Goal: Task Accomplishment & Management: Manage account settings

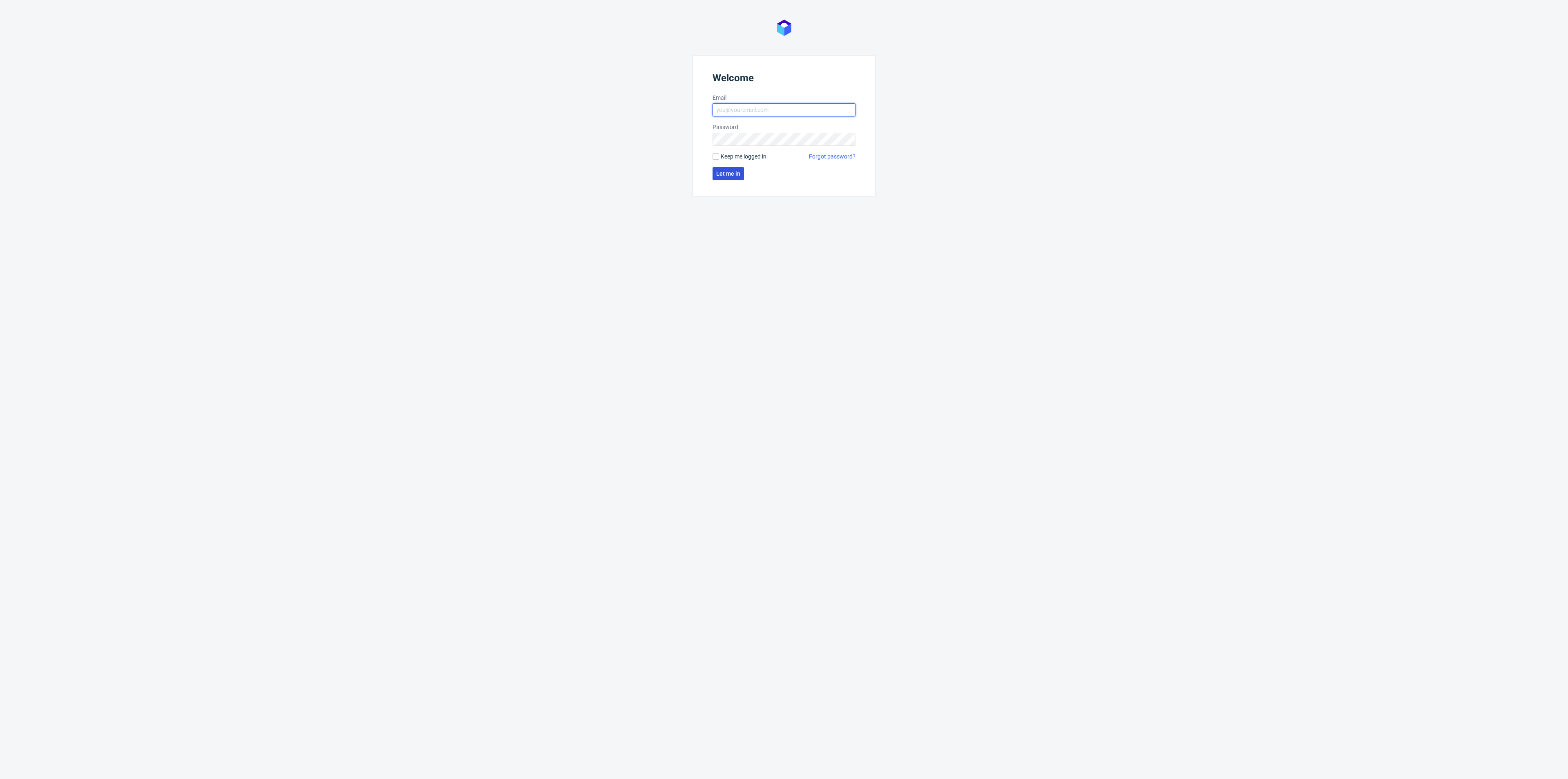
type input "[EMAIL_ADDRESS][DOMAIN_NAME]"
click at [724, 171] on span "Let me in" at bounding box center [729, 173] width 24 height 6
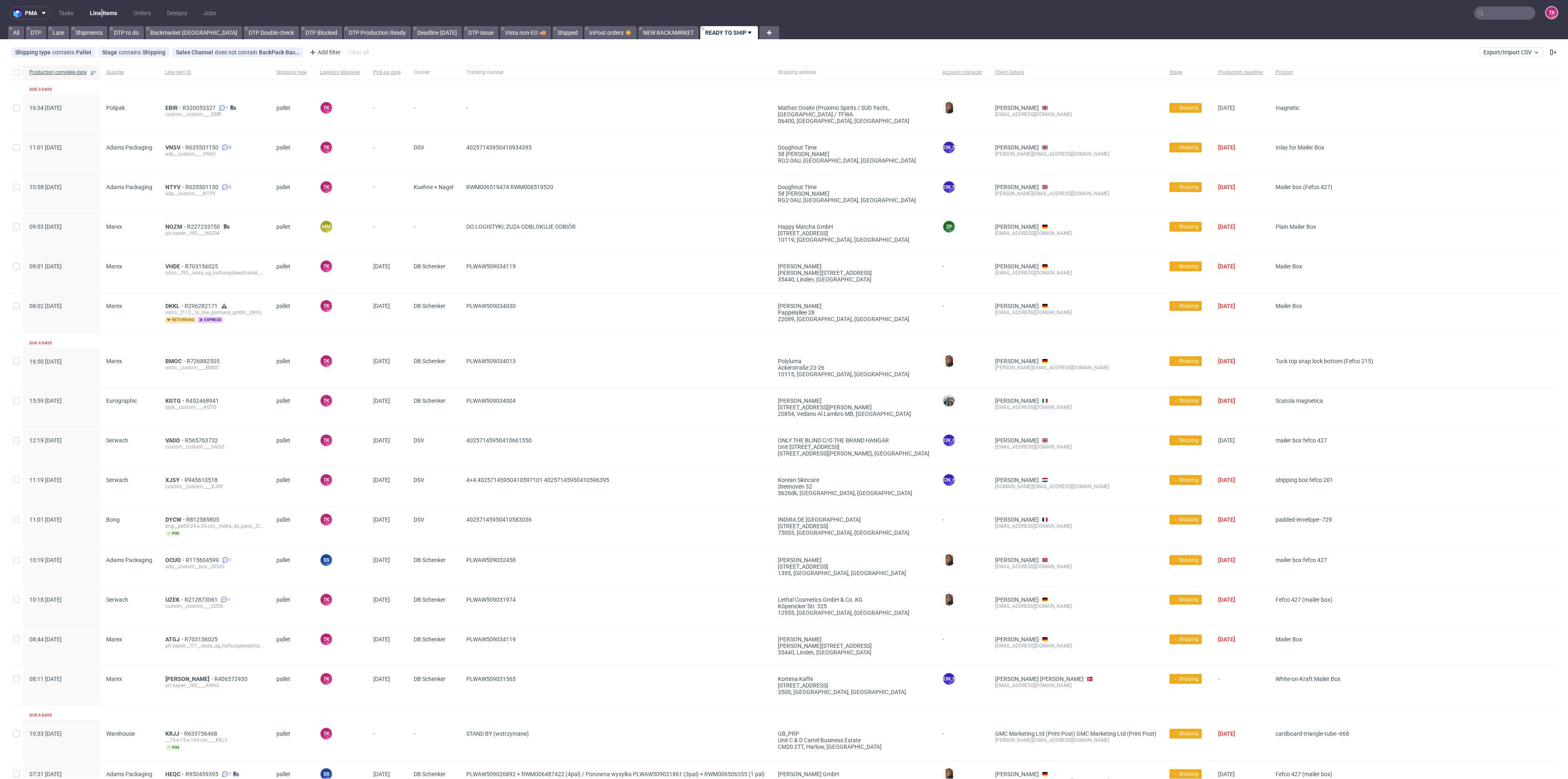
click at [101, 4] on nav "pma Tasks Line Items Orders Designs Jobs TK" at bounding box center [784, 13] width 1568 height 26
click at [102, 12] on link "Line Items" at bounding box center [103, 13] width 37 height 13
click at [164, 110] on div "EBIR R320053327 1 custom__custom____EBIR" at bounding box center [214, 114] width 111 height 39
click at [168, 103] on div "EBIR R320053327 1 custom__custom____EBIR" at bounding box center [214, 114] width 111 height 39
click at [164, 108] on div "EBIR R320053327 1 custom__custom____EBIR" at bounding box center [214, 114] width 111 height 39
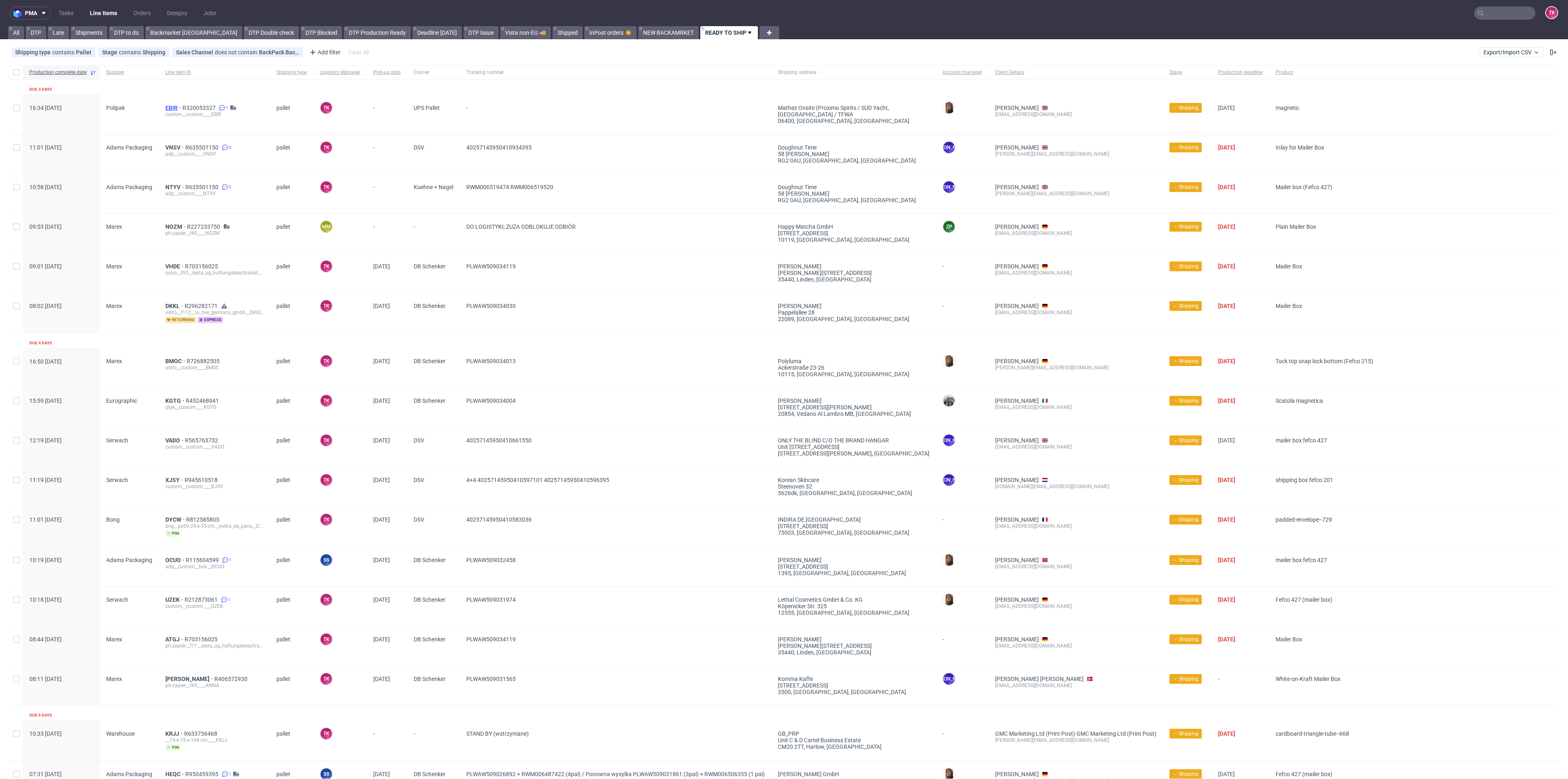
click at [167, 107] on span "EBIR" at bounding box center [174, 107] width 17 height 7
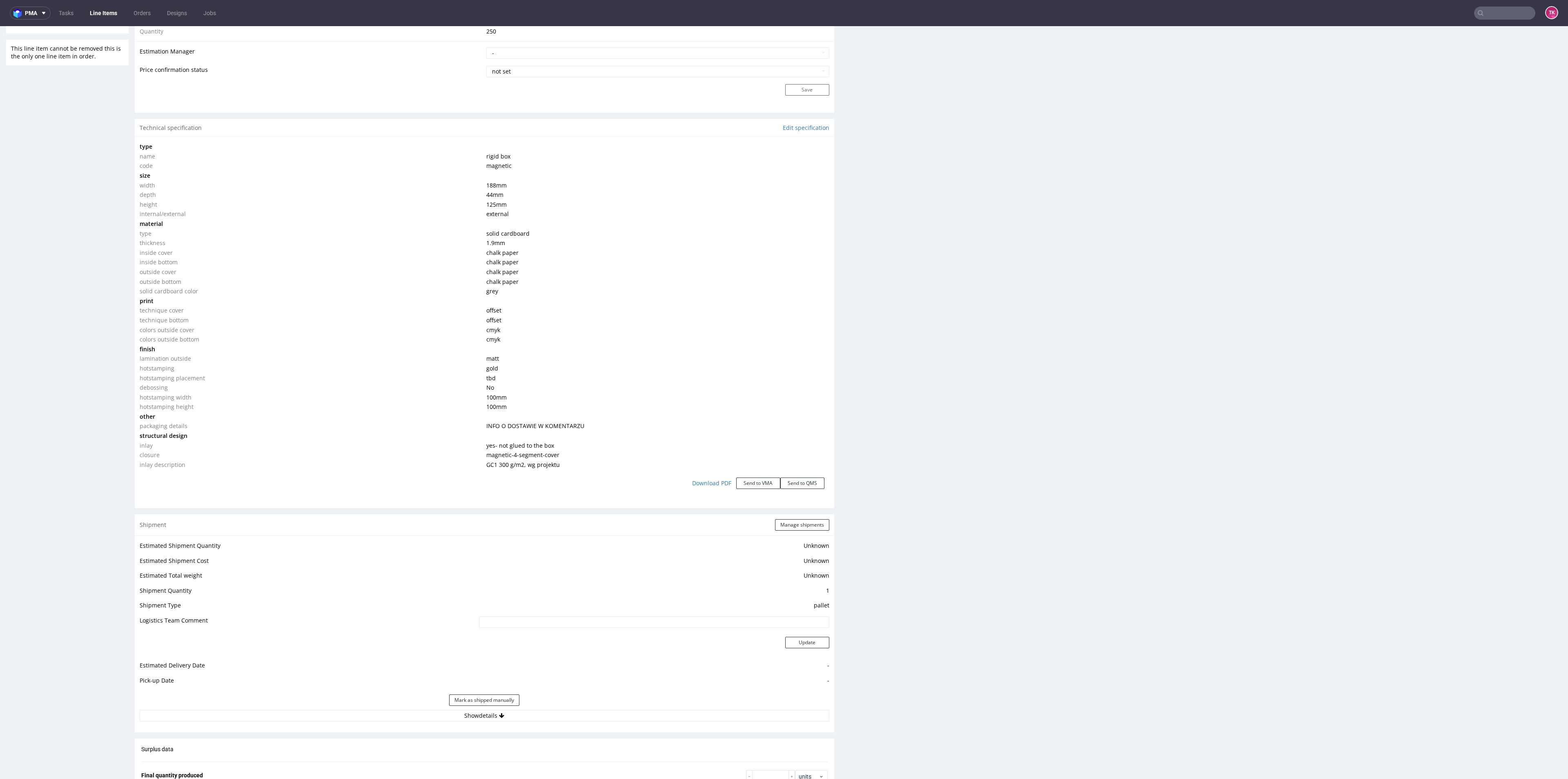
scroll to position [735, 0]
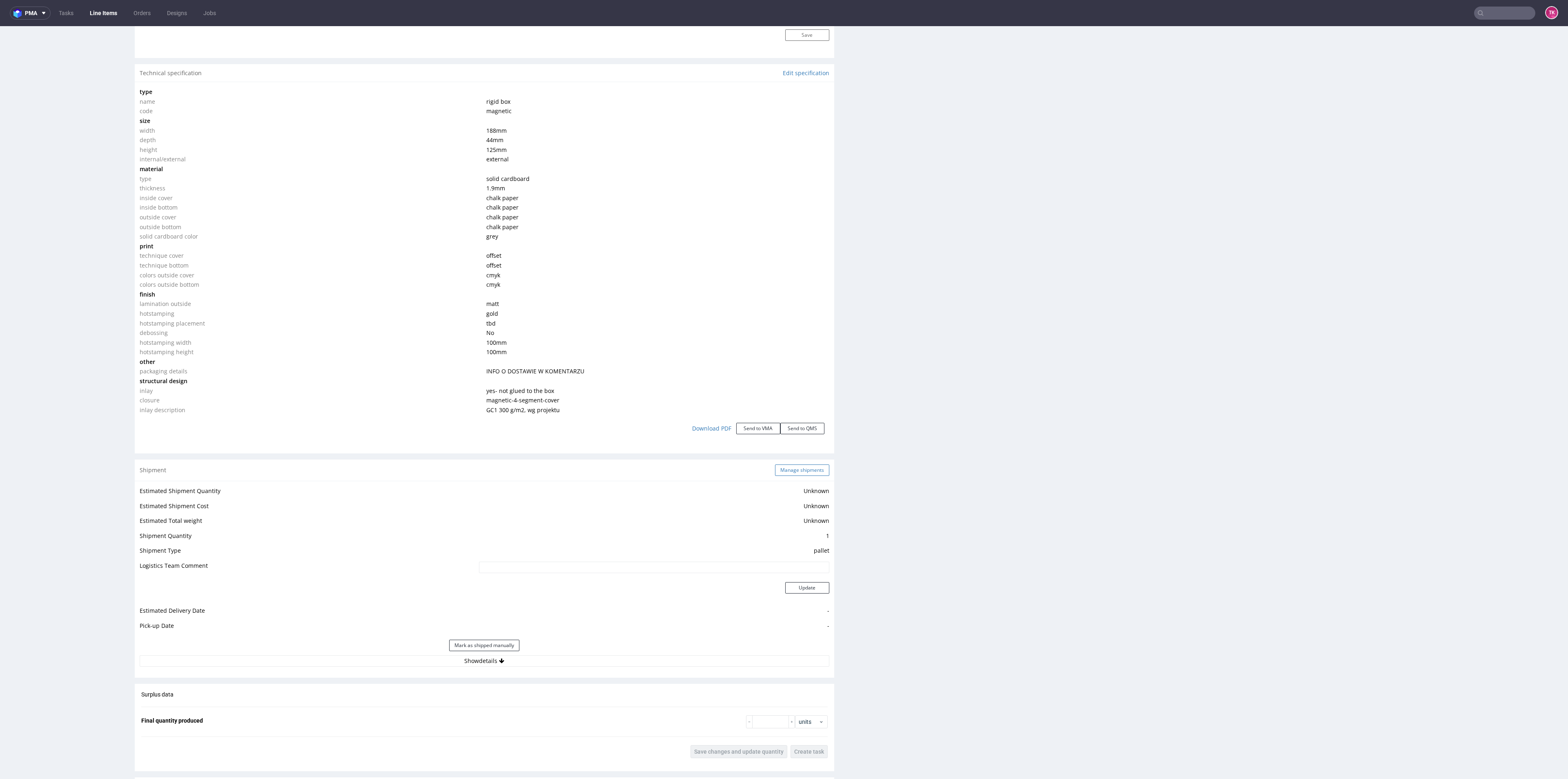
click at [789, 471] on button "Manage shipments" at bounding box center [802, 470] width 54 height 11
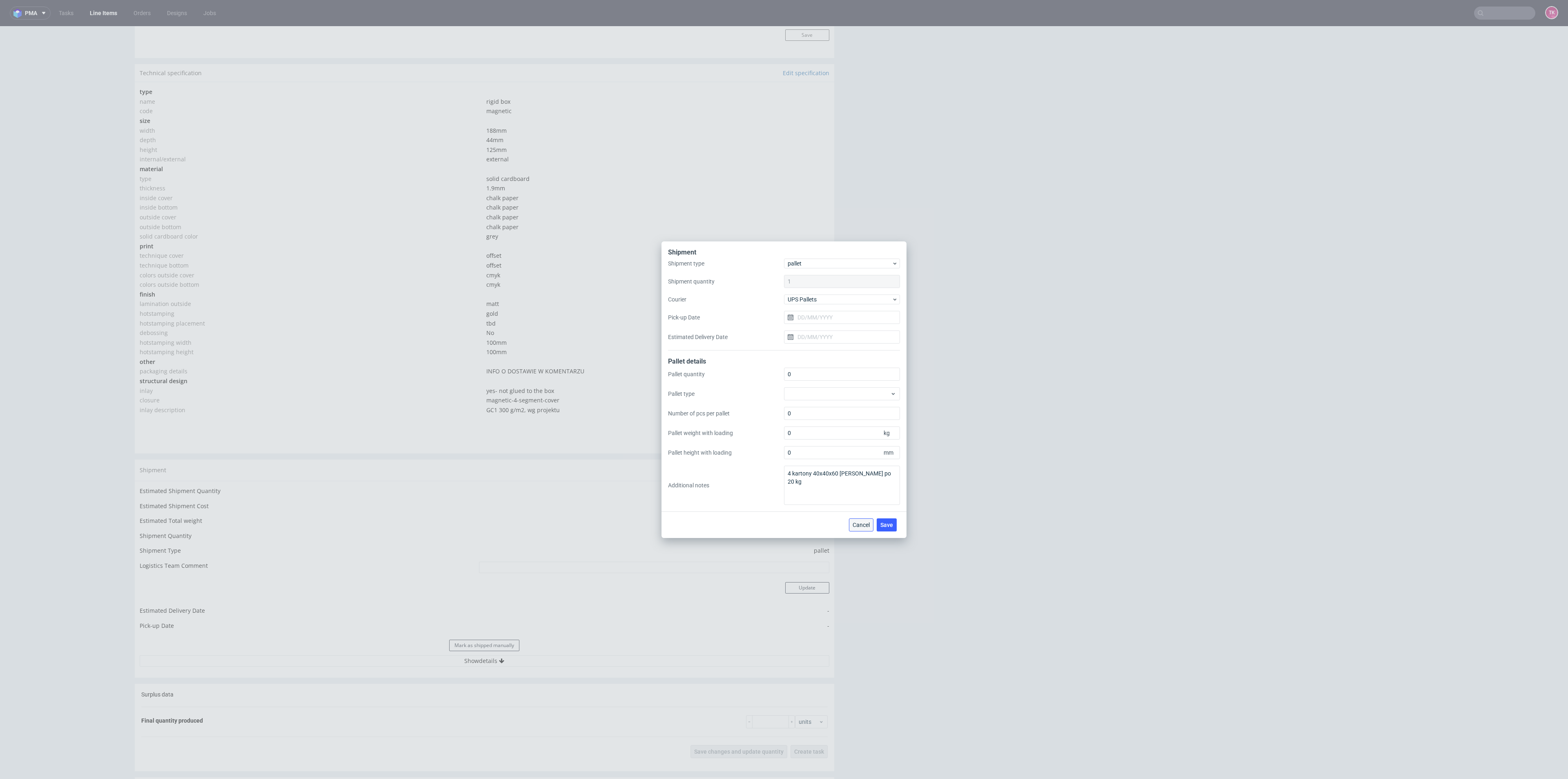
drag, startPoint x: 861, startPoint y: 530, endPoint x: 861, endPoint y: 500, distance: 30.0
click at [861, 530] on button "Cancel" at bounding box center [861, 525] width 24 height 13
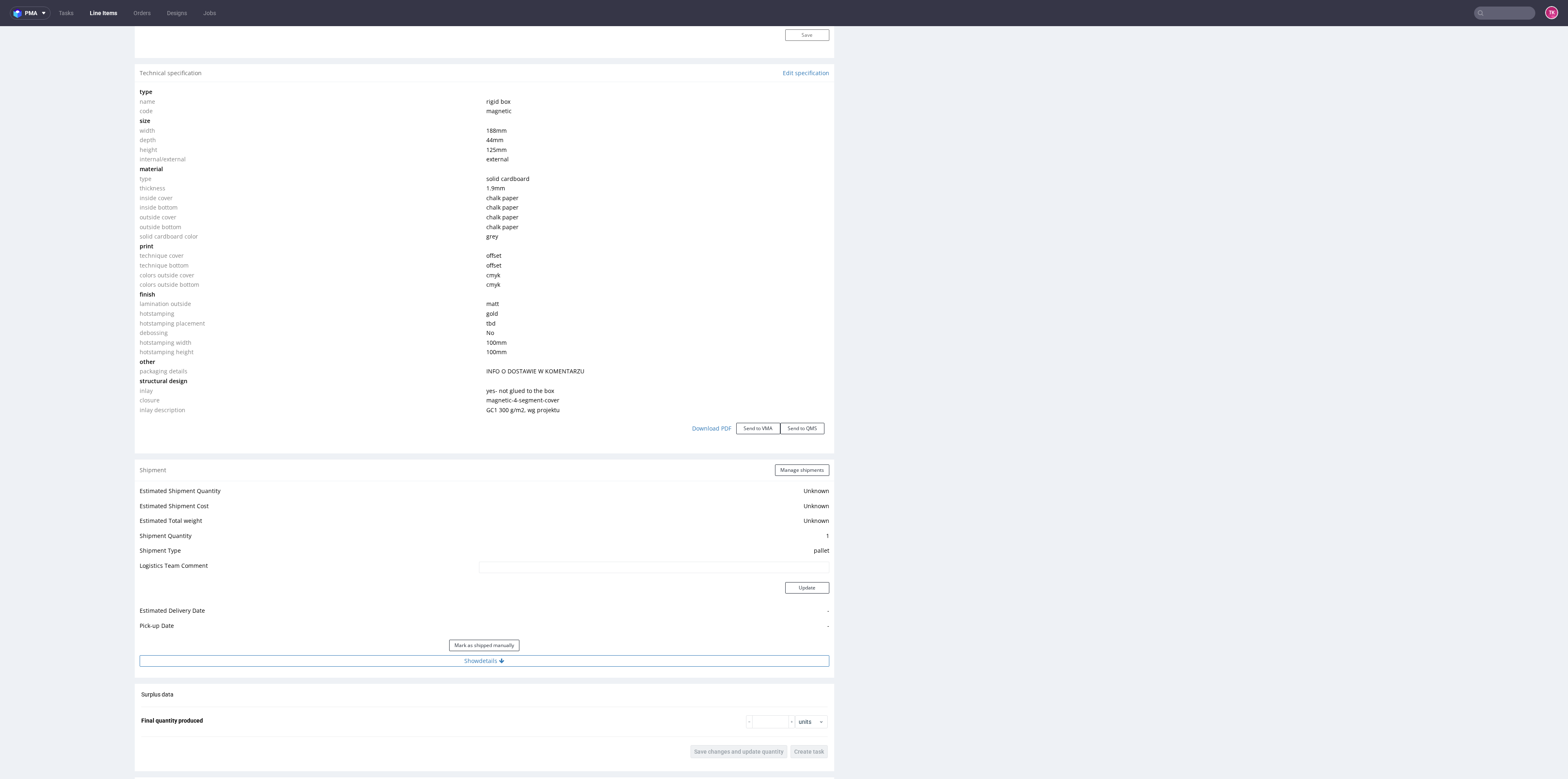
drag, startPoint x: 667, startPoint y: 670, endPoint x: 661, endPoint y: 657, distance: 14.3
click at [663, 669] on div "Estimated Shipment Quantity Unknown Estimated Shipment Cost Unknown Estimated T…" at bounding box center [485, 575] width 700 height 191
click at [661, 655] on button "Show details" at bounding box center [484, 661] width 690 height 11
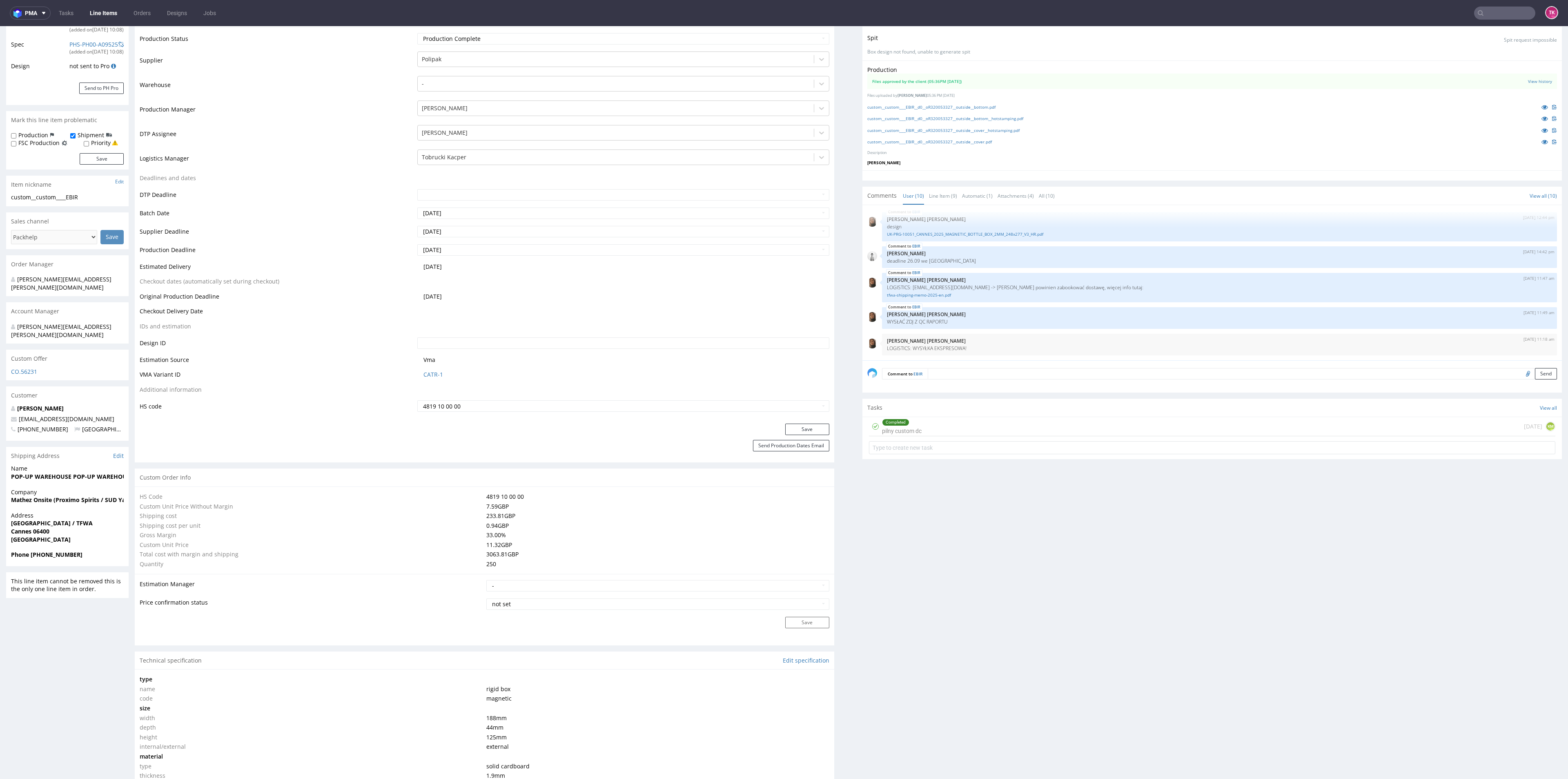
scroll to position [61, 0]
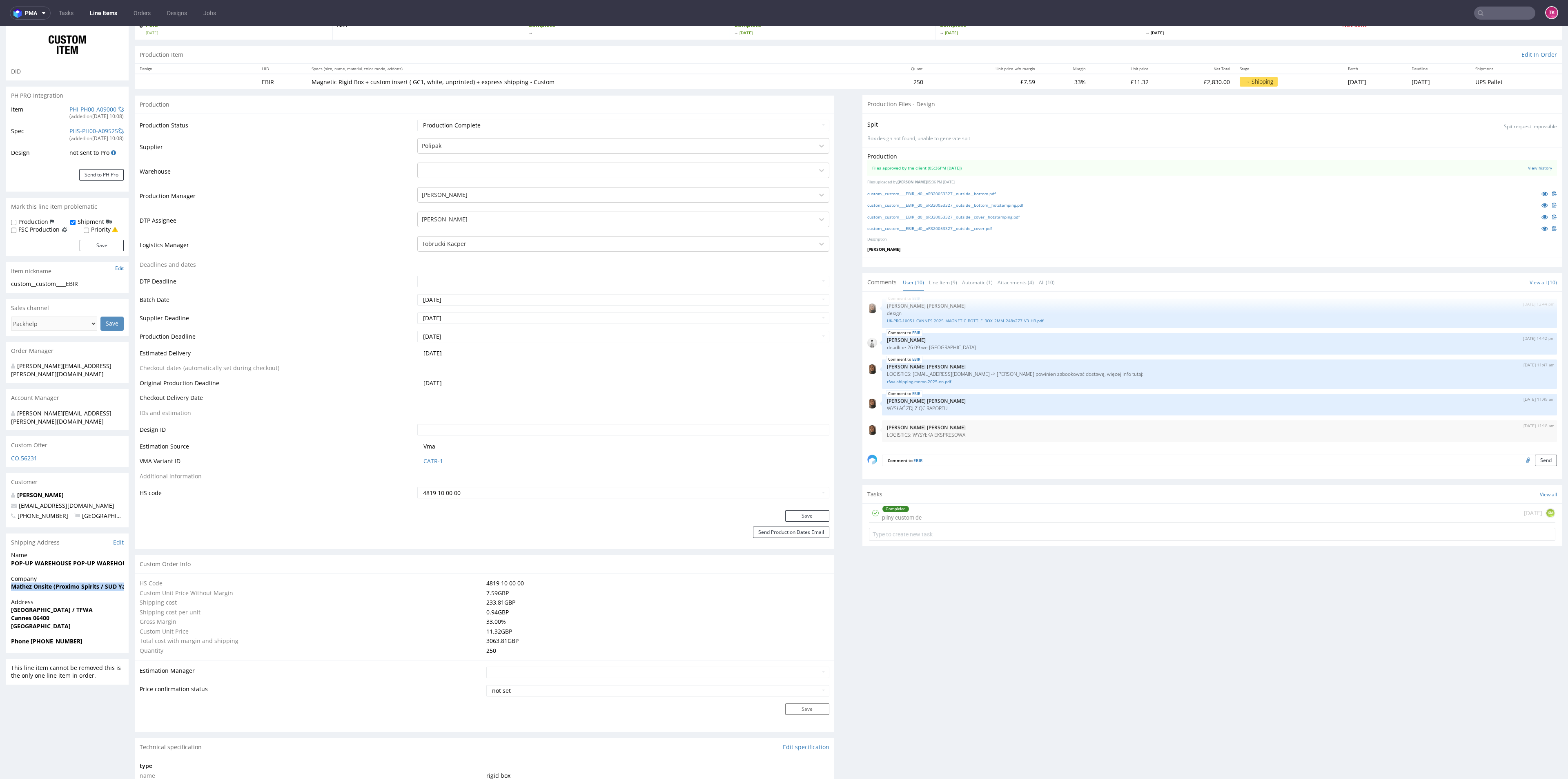
drag, startPoint x: 0, startPoint y: 578, endPoint x: 1, endPoint y: 587, distance: 9.1
copy strong "Mathez Onsite (Proximo Spirits / SUD Yacht,"
drag, startPoint x: 4, startPoint y: 551, endPoint x: 31, endPoint y: 549, distance: 27.1
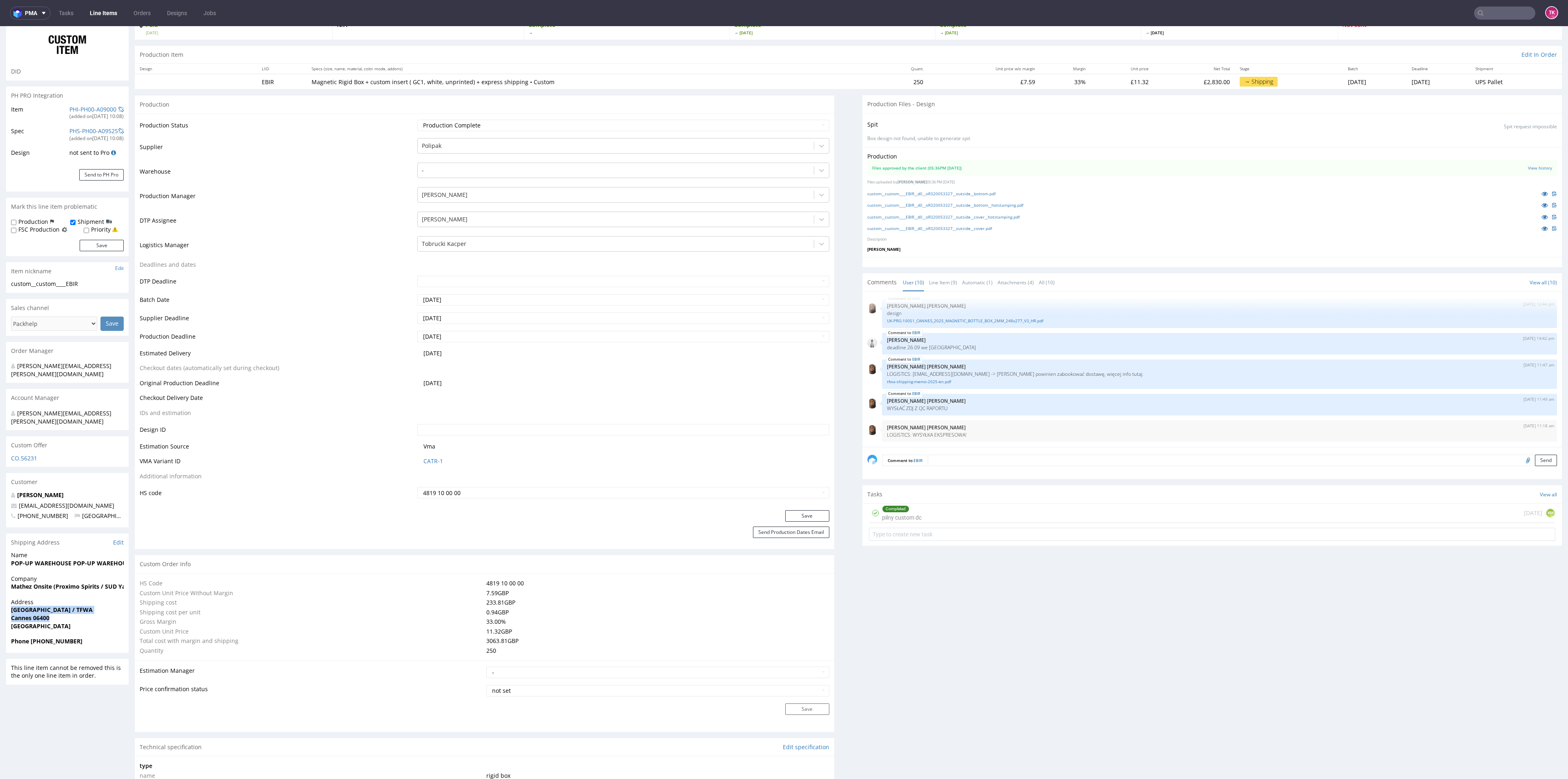
drag, startPoint x: 32, startPoint y: 599, endPoint x: 75, endPoint y: 598, distance: 43.0
click at [72, 600] on div "Address Harbour village / TFWA Cannes 06400 France" at bounding box center [68, 617] width 123 height 39
copy p "Harbour village / TFWA Cannes 06400"
drag, startPoint x: 7, startPoint y: 551, endPoint x: 71, endPoint y: 547, distance: 64.1
click at [71, 551] on div "Name POP-UP WAREHOUSE POP-UP WAREHOUSE" at bounding box center [68, 562] width 123 height 23
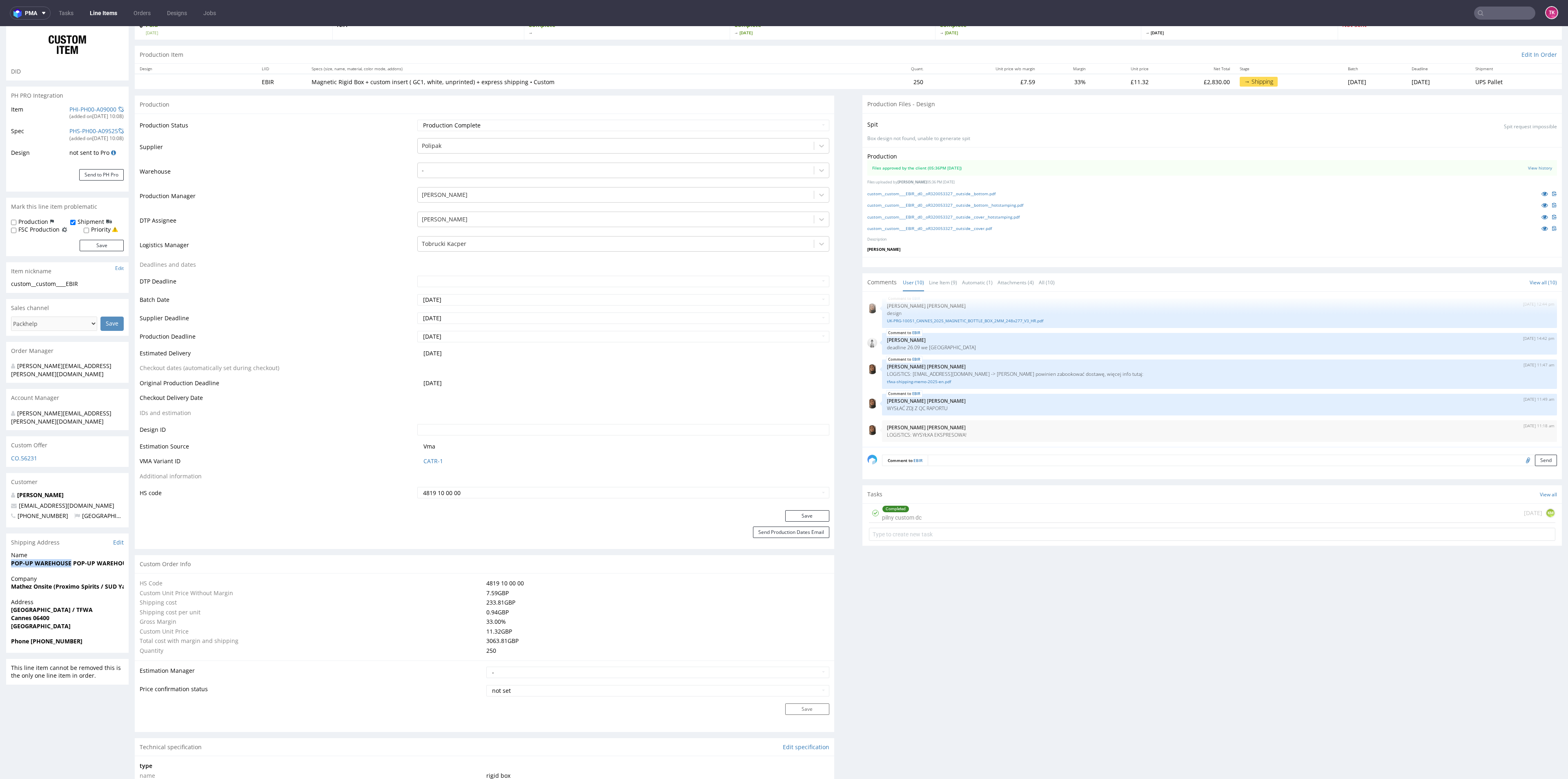
copy strong "POP-UP WAREHOUSE"
drag, startPoint x: 893, startPoint y: 376, endPoint x: 1135, endPoint y: 373, distance: 242.0
click at [1135, 373] on p "LOGISTICS: taxfree@mathez-onsite-logistics.com -> przewoźnik powinien zabookowa…" at bounding box center [1219, 373] width 665 height 7
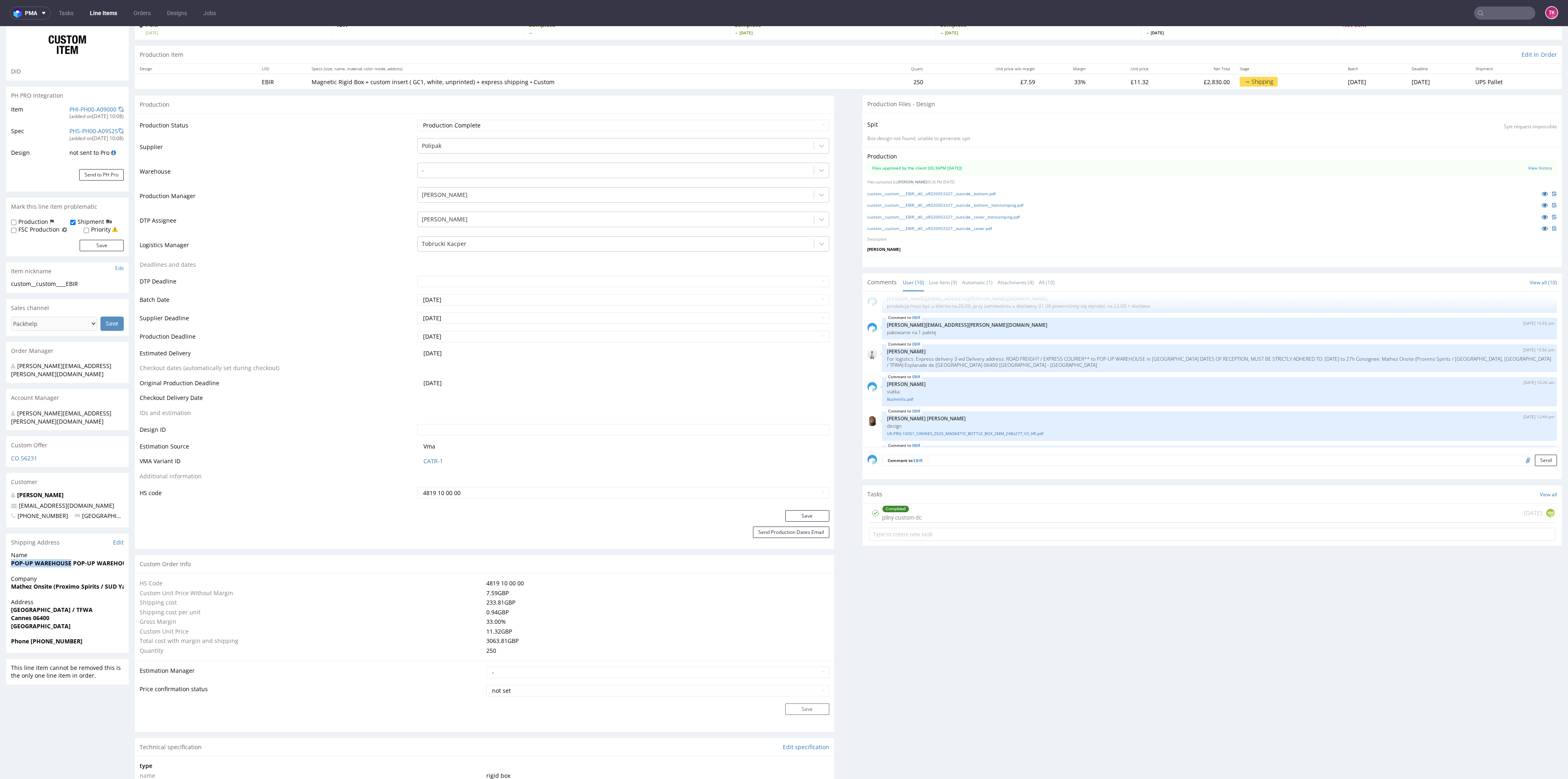
scroll to position [0, 0]
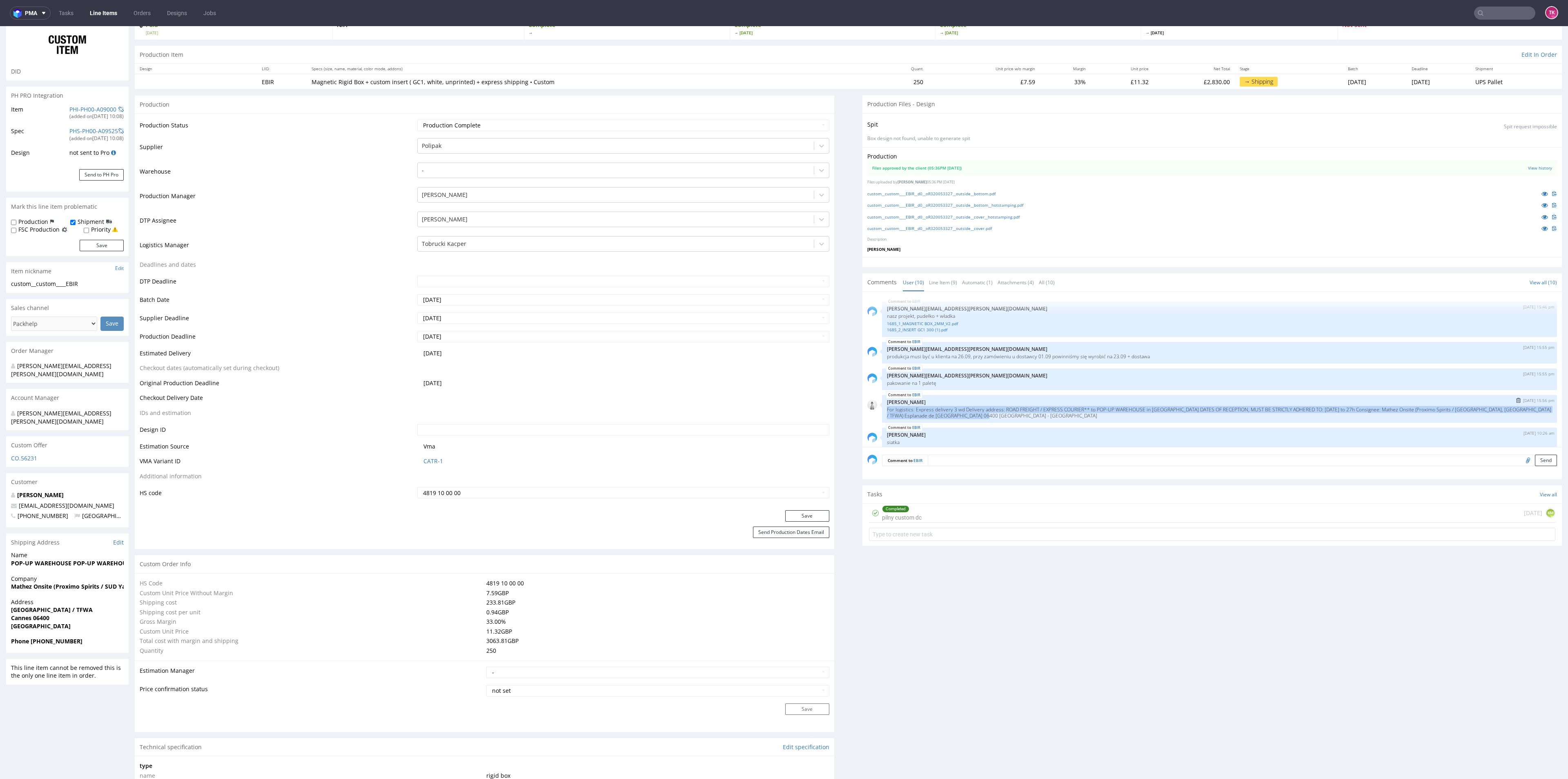
drag, startPoint x: 876, startPoint y: 410, endPoint x: 1352, endPoint y: 417, distance: 476.1
click at [1352, 417] on div "EBIR 29th Aug 25 | 15:56 pm Dudek Mariola For logistics: Express delivery 3 wd …" at bounding box center [1219, 409] width 675 height 28
drag, startPoint x: 31, startPoint y: 624, endPoint x: 78, endPoint y: 625, distance: 47.0
click at [78, 638] on span "Phone +447943212773" at bounding box center [67, 641] width 113 height 8
copy strong "+447943212773"
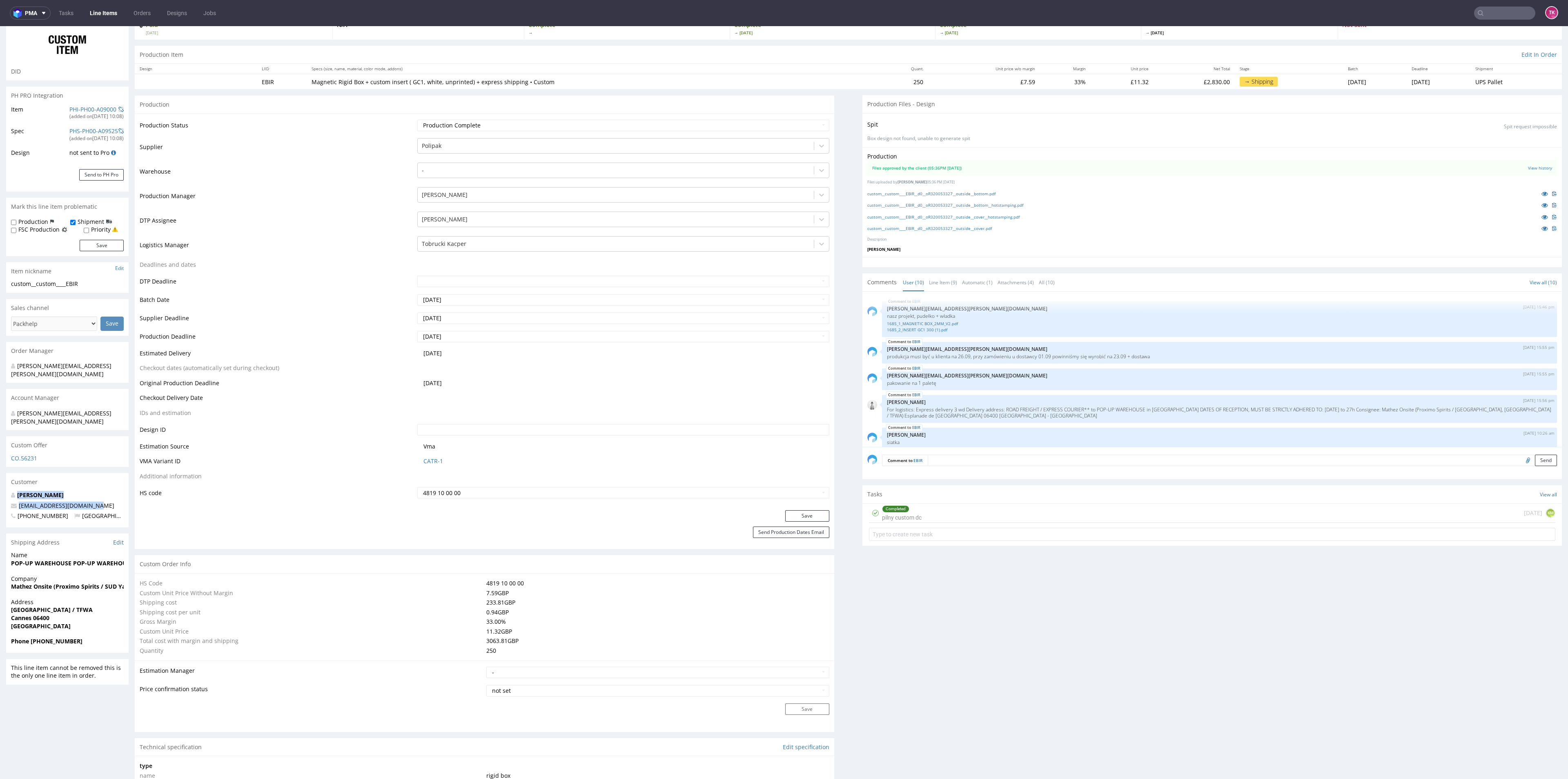
drag, startPoint x: 101, startPoint y: 490, endPoint x: 0, endPoint y: 482, distance: 101.3
copy div "Patrick Lynch plynch@proximospirits.com"
drag, startPoint x: 103, startPoint y: 490, endPoint x: 0, endPoint y: 488, distance: 103.0
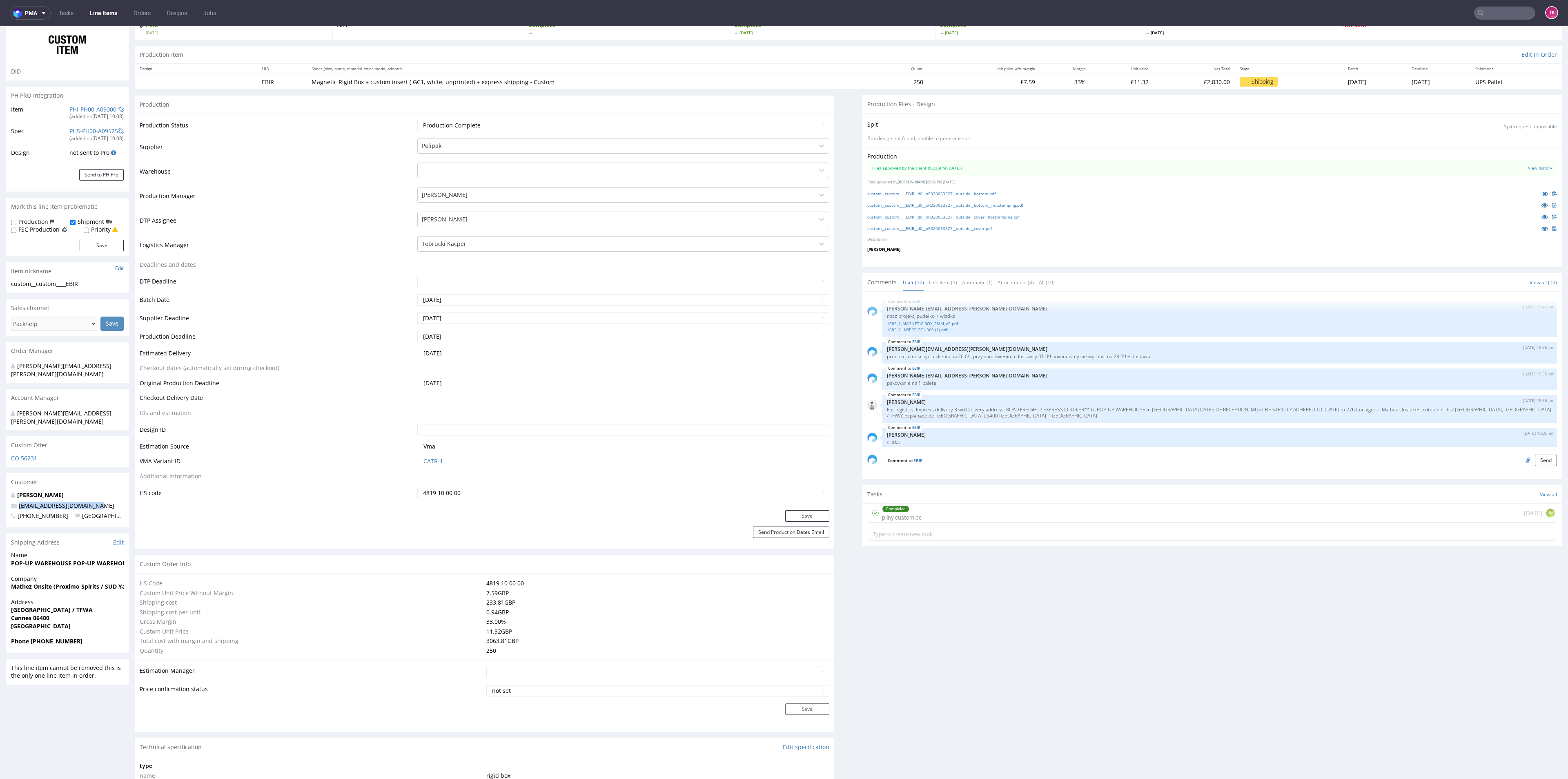
copy span "[EMAIL_ADDRESS][DOMAIN_NAME]"
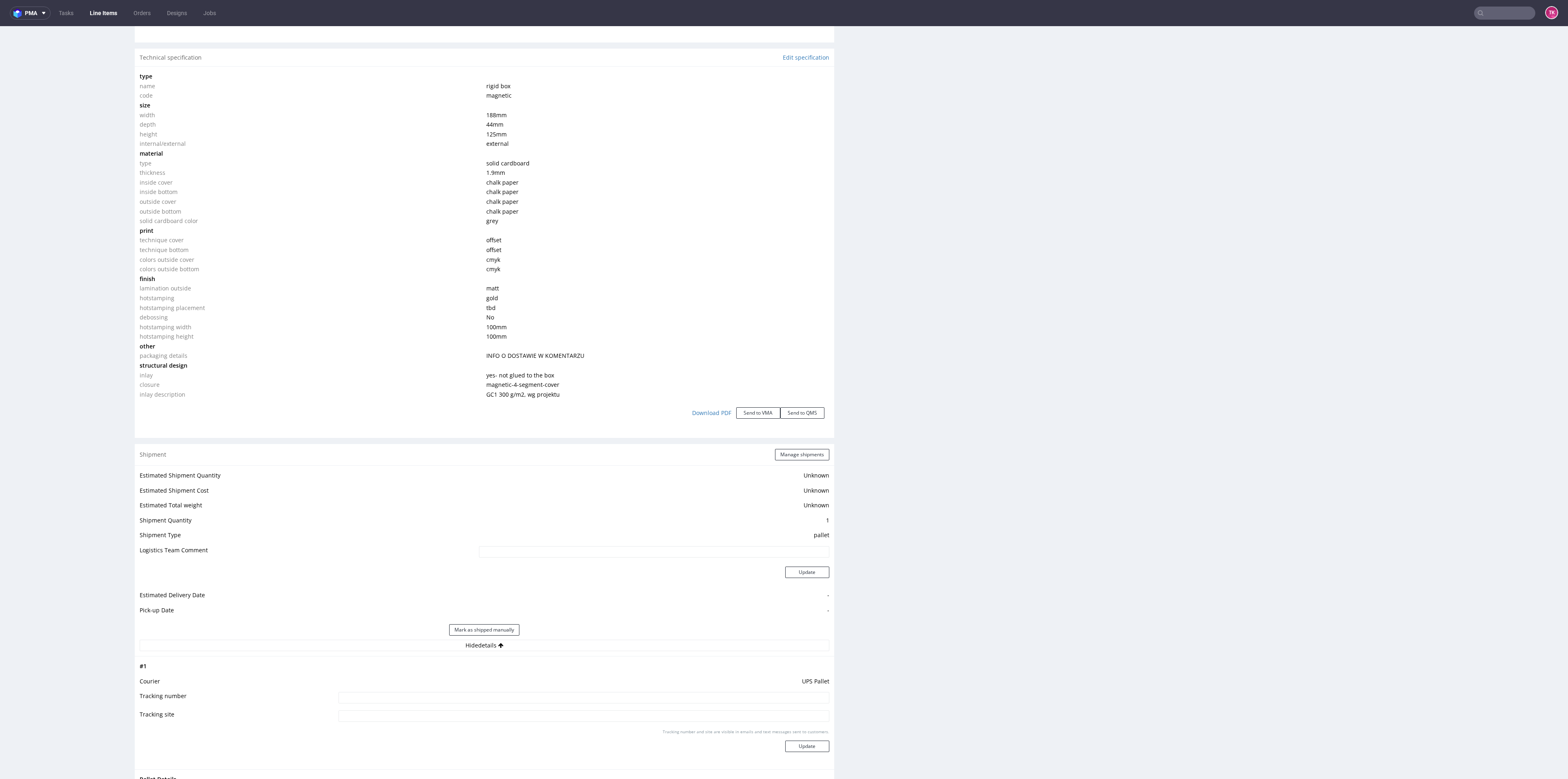
scroll to position [857, 0]
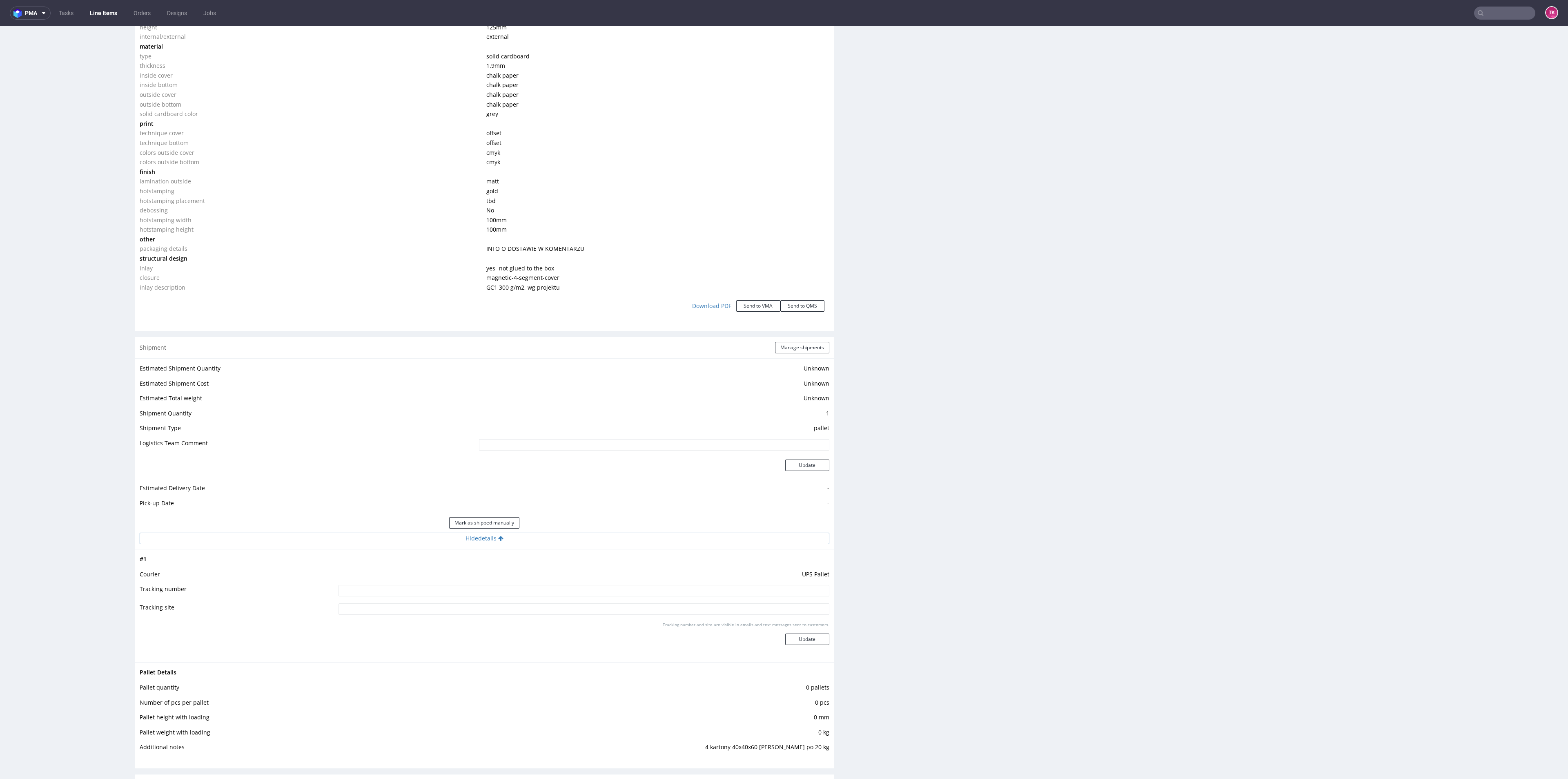
click at [615, 541] on button "Hide details" at bounding box center [484, 538] width 690 height 11
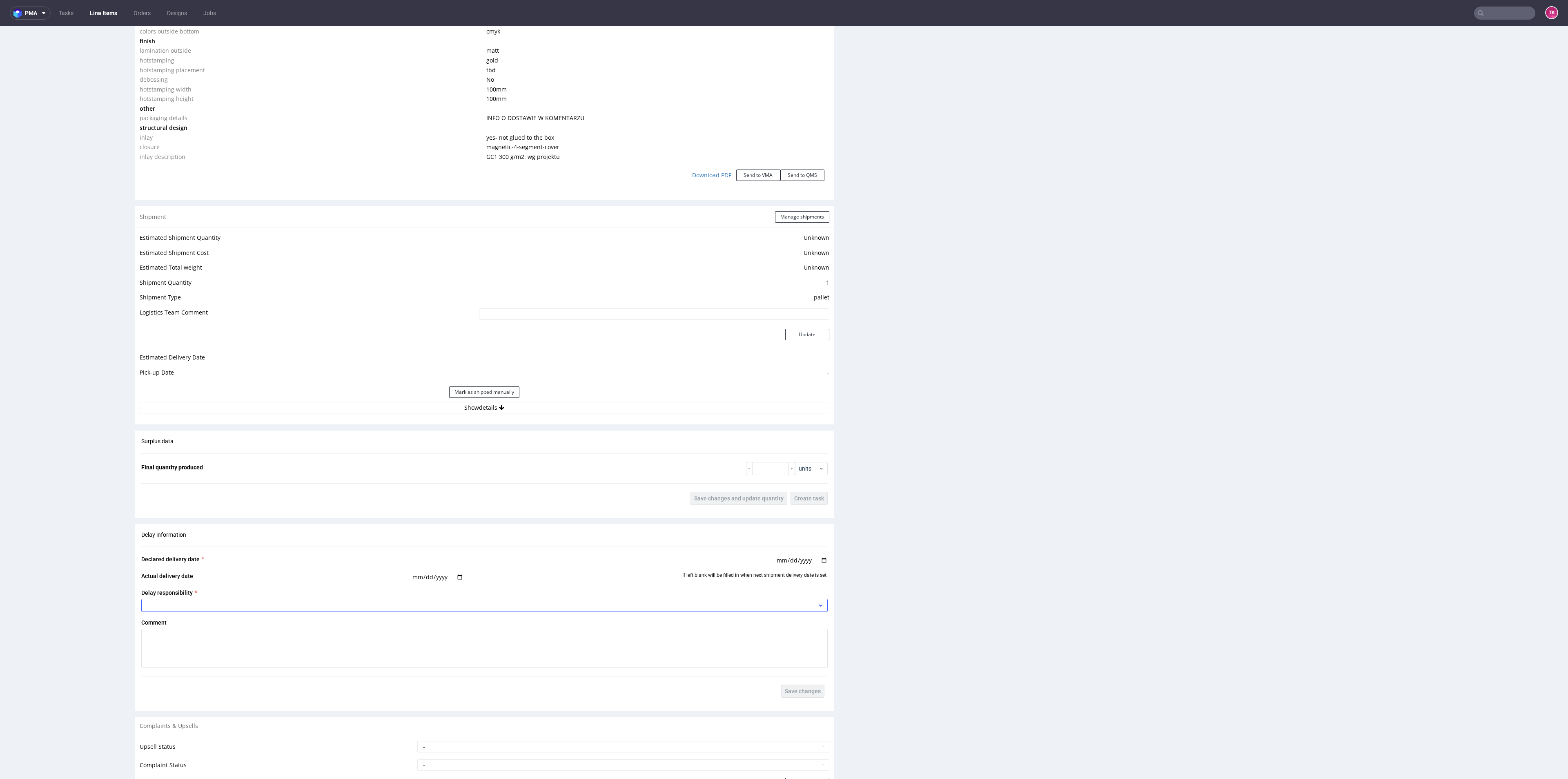
scroll to position [1103, 0]
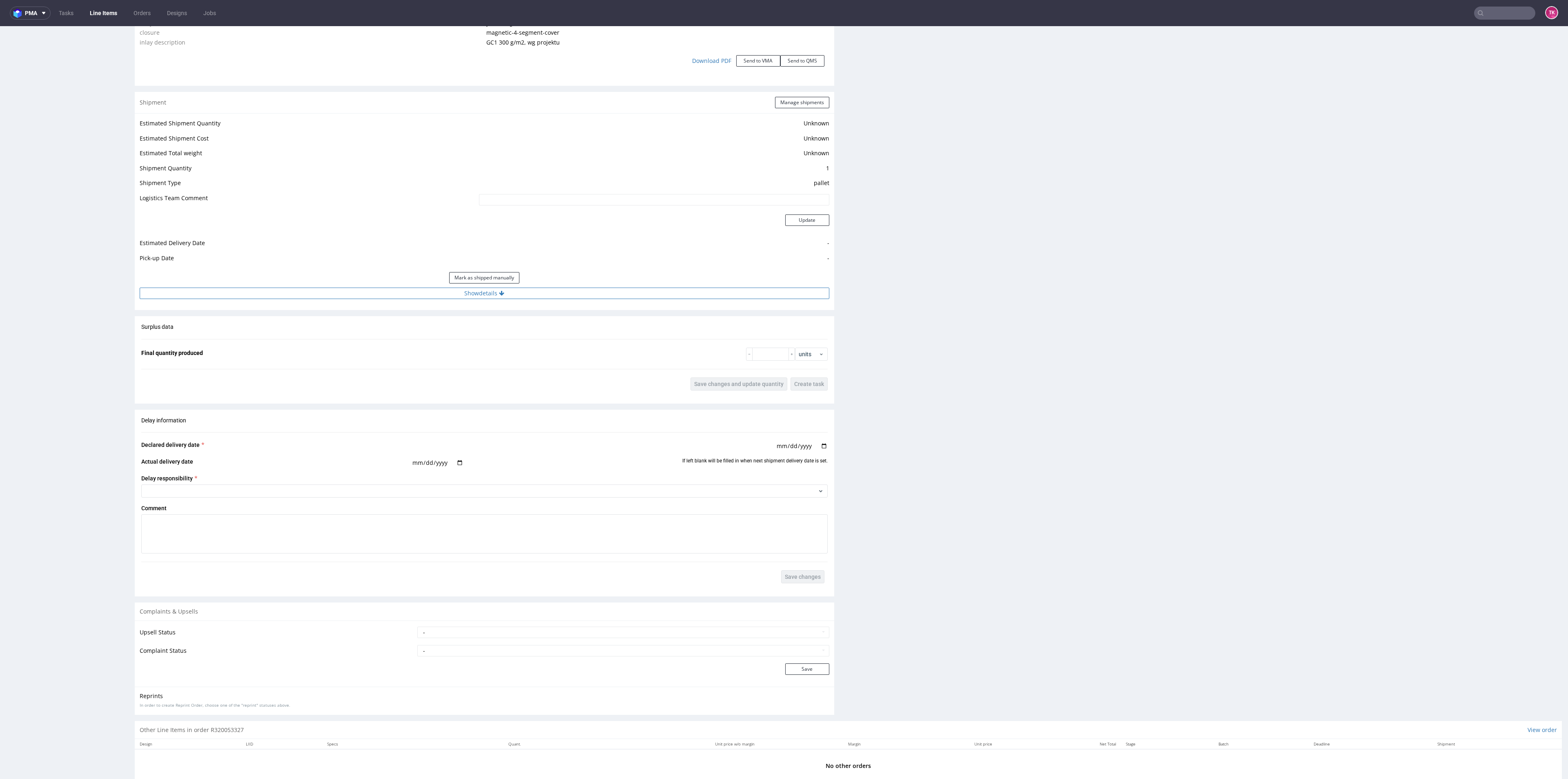
click at [558, 298] on button "Show details" at bounding box center [484, 293] width 690 height 11
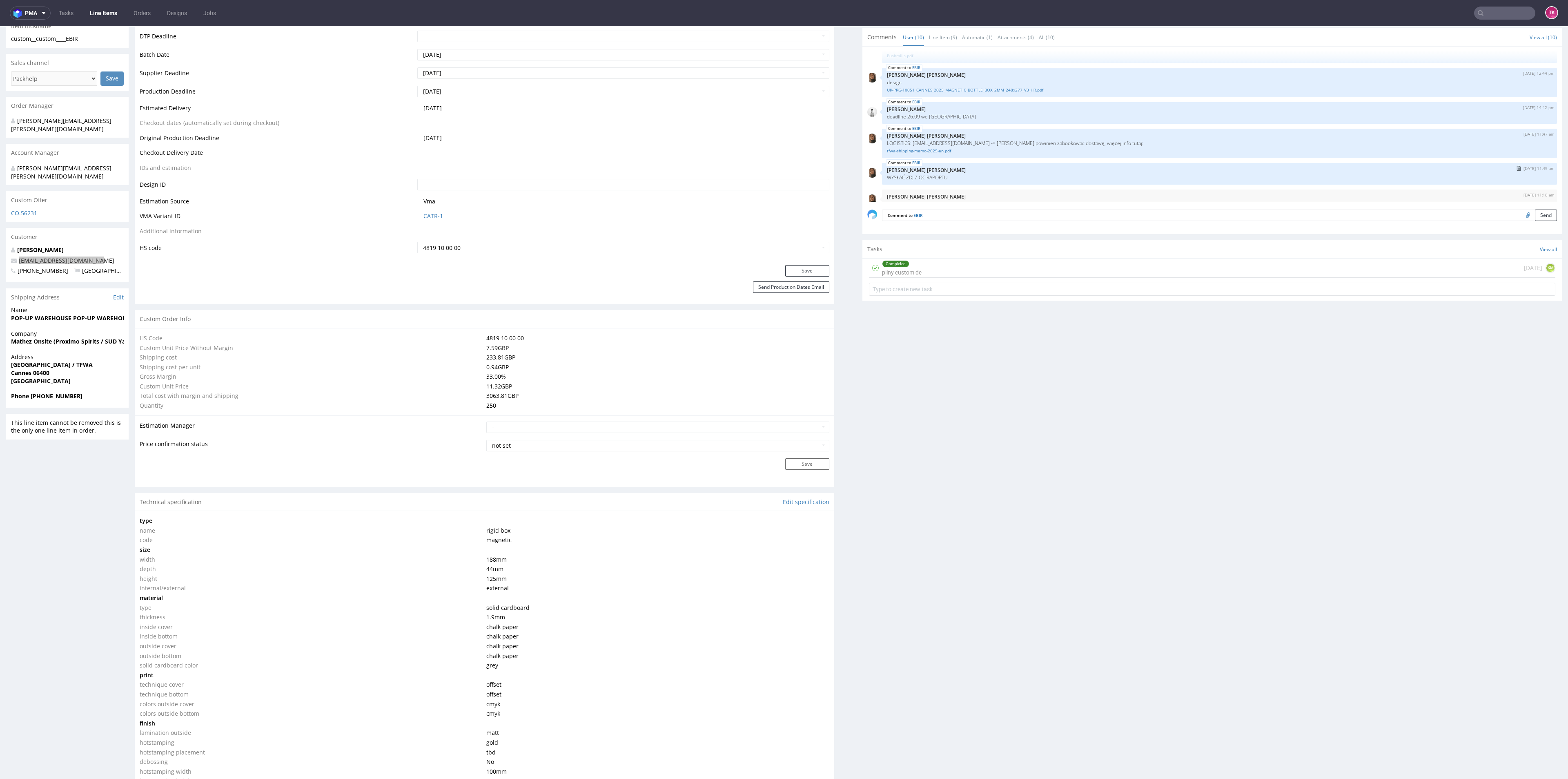
scroll to position [164, 0]
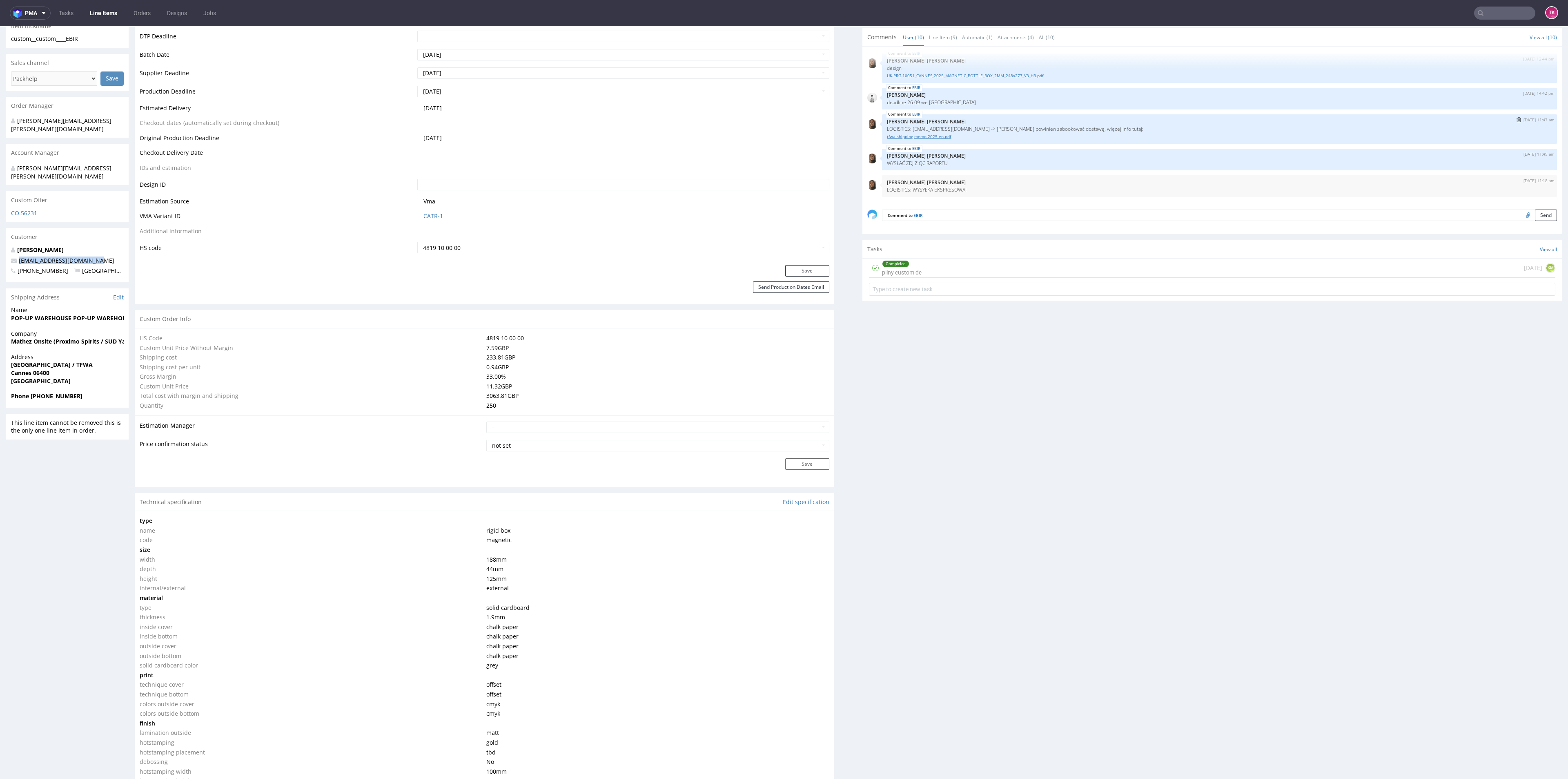
click at [910, 140] on link "tfwa-shipping-memo-2025-en.pdf" at bounding box center [1219, 136] width 665 height 7
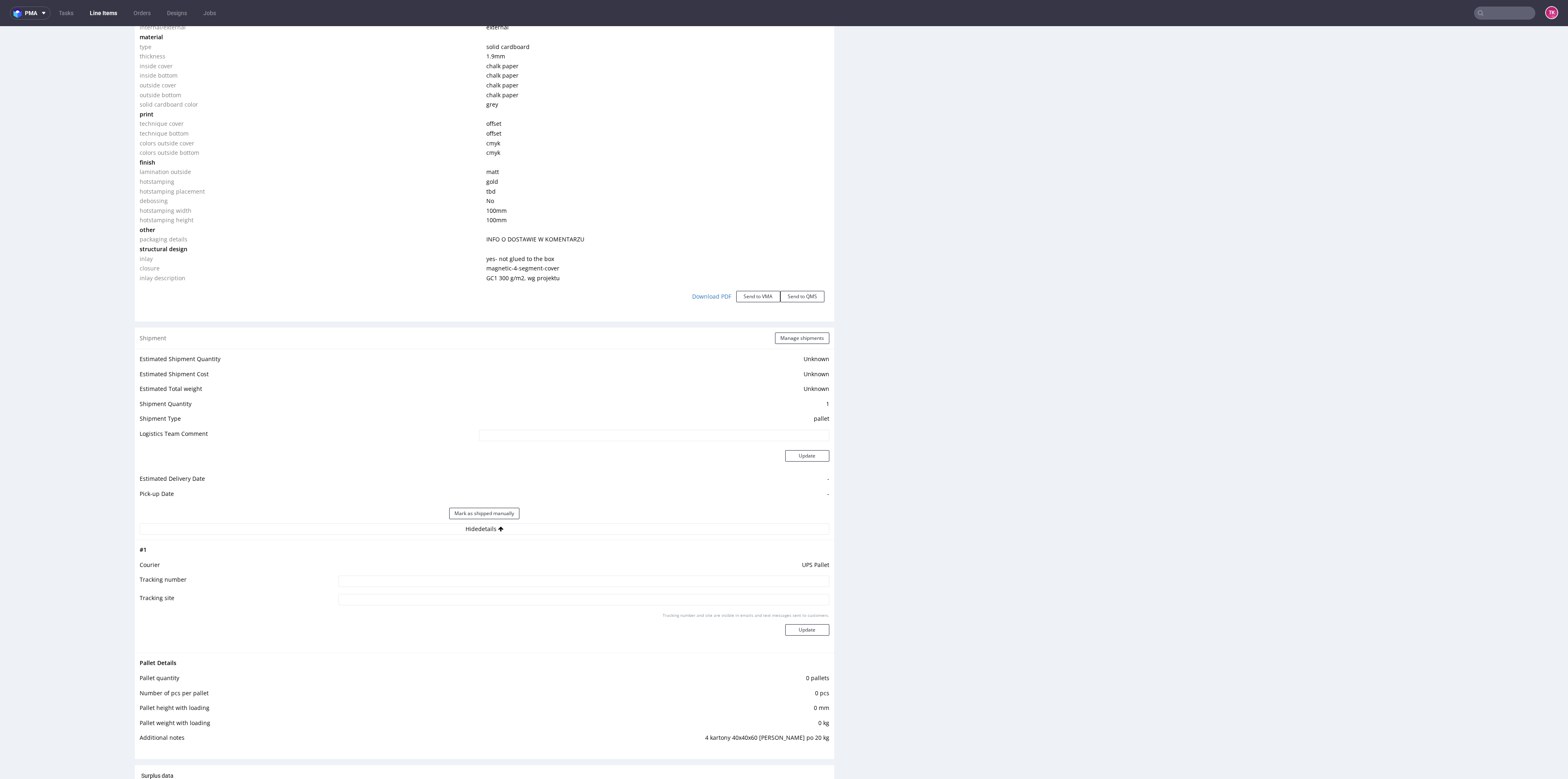
scroll to position [919, 0]
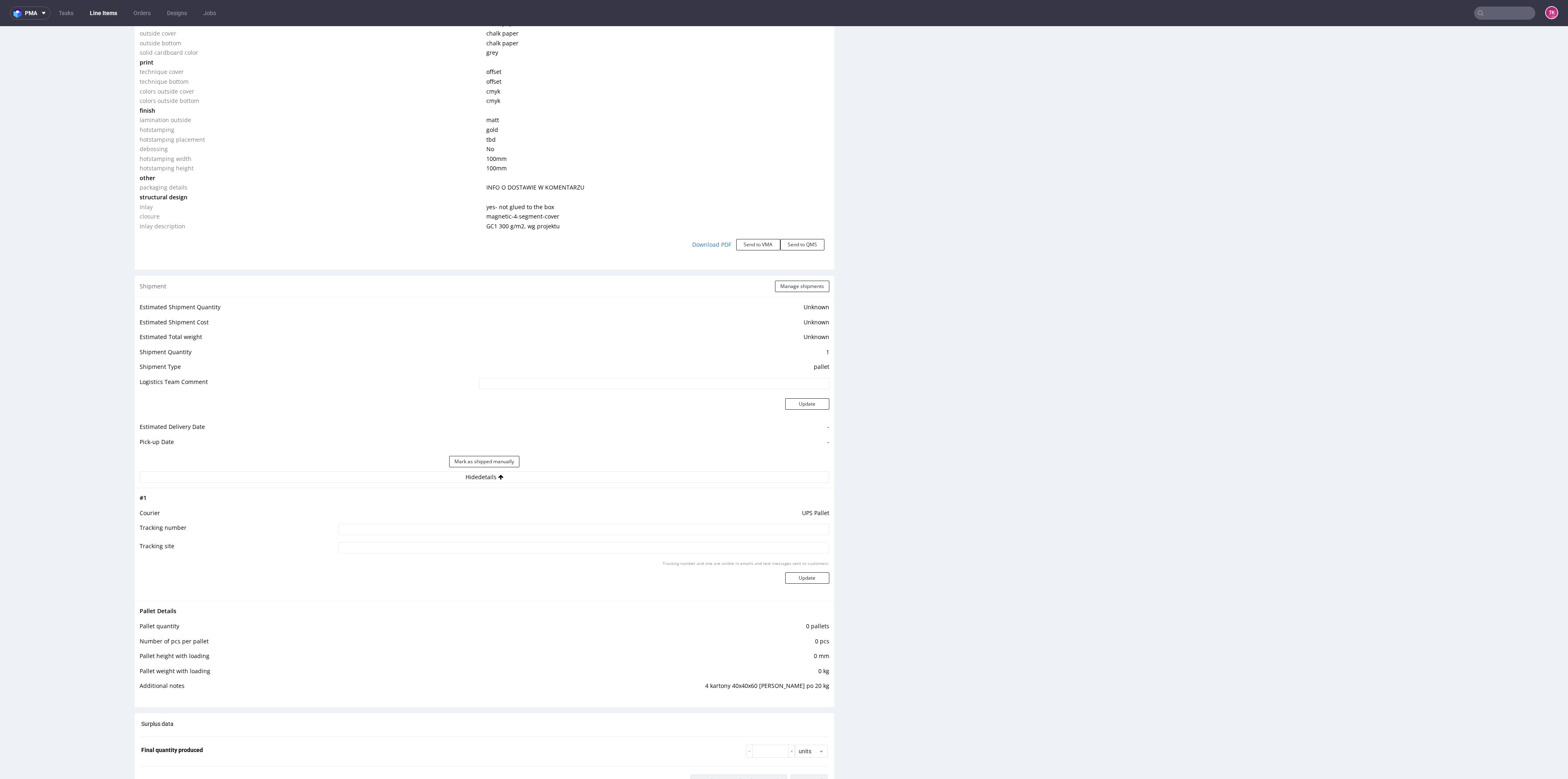
click at [580, 529] on input at bounding box center [583, 530] width 490 height 11
click at [587, 531] on input at bounding box center [583, 530] width 490 height 11
paste input "1Z5A15800496984497 1Z5A15800495954084 1Z5A15800495518304 1Z5A15800499071511"
type input "1Z5A15800496984497 1Z5A15800495954084 1Z5A15800495518304 1Z5A15800499071511"
click at [803, 571] on div "Tracking number and site are visible in emails and text messages sent to custom…" at bounding box center [583, 575] width 490 height 30
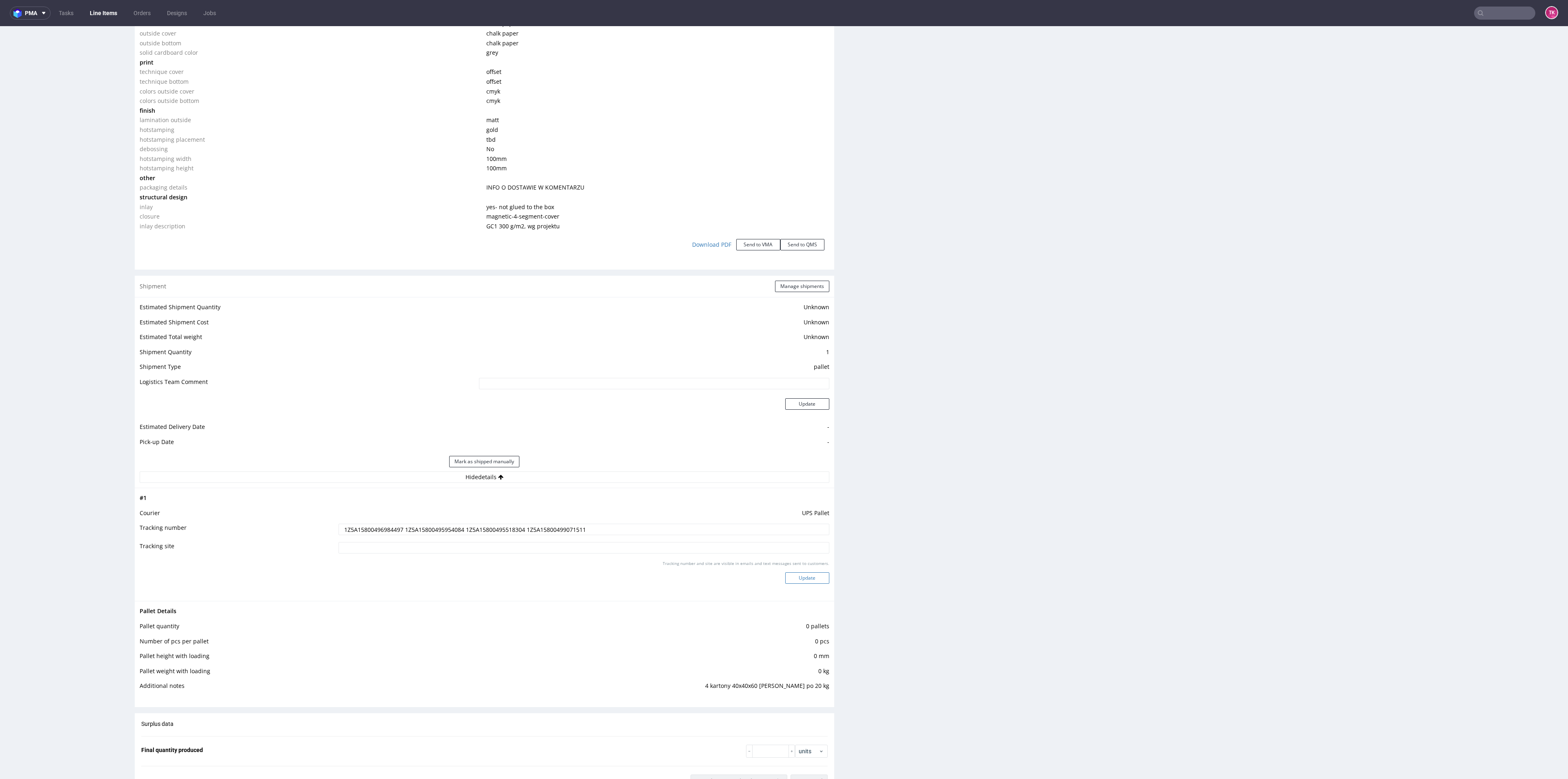
click at [804, 577] on button "Update" at bounding box center [807, 578] width 44 height 11
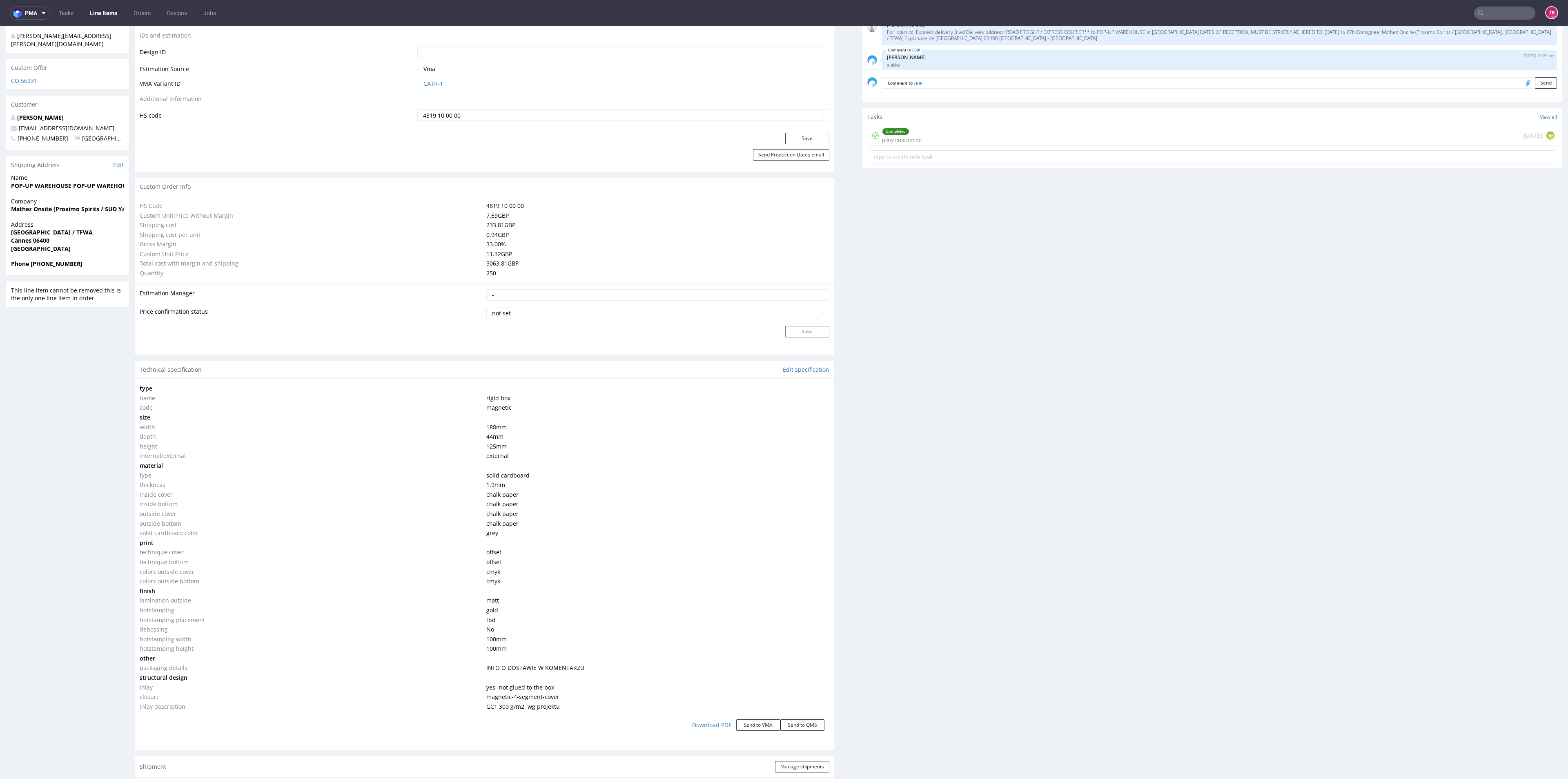
scroll to position [164, 0]
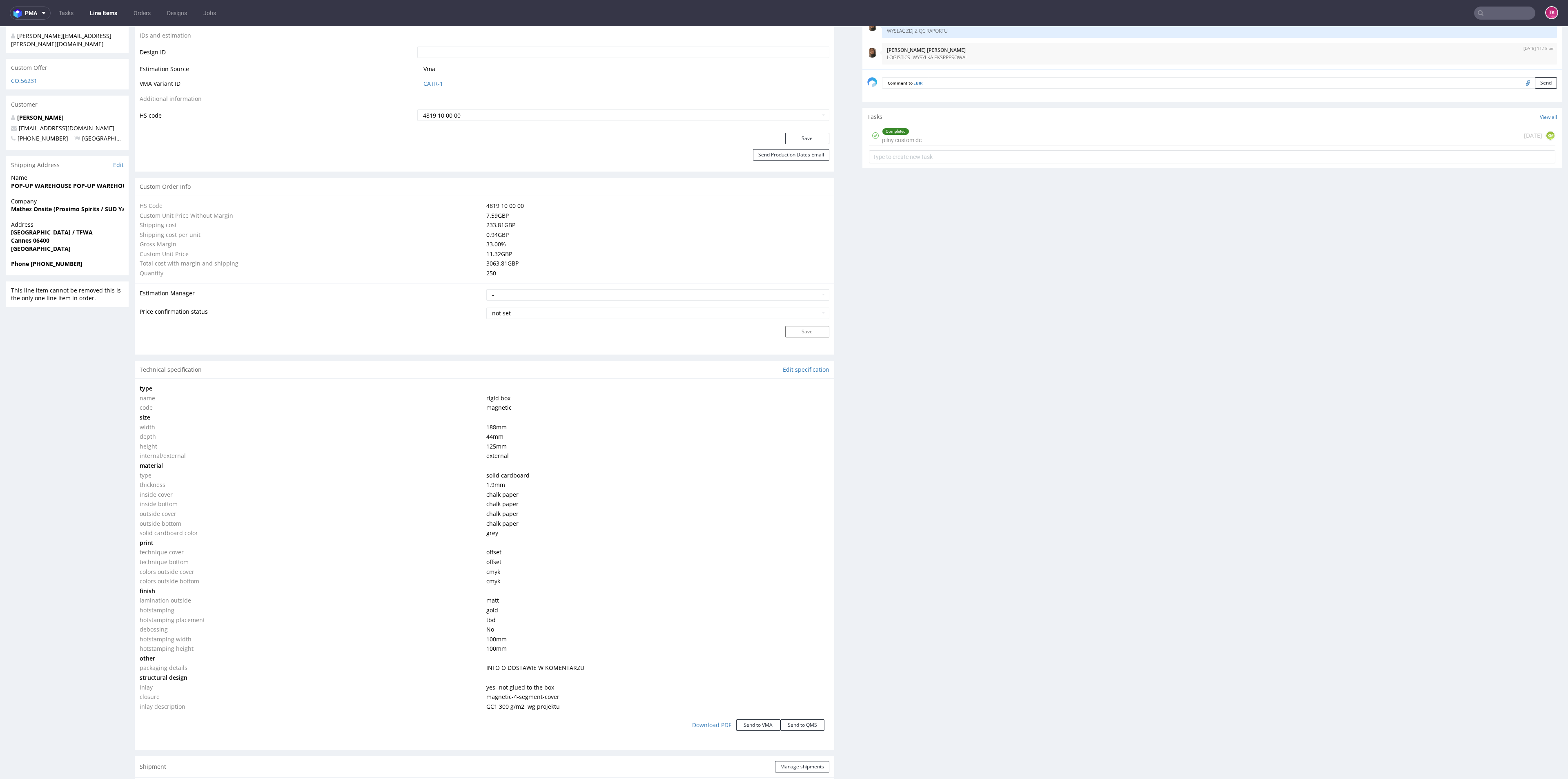
click at [127, 7] on ul "Tasks Line Items Orders Designs Jobs" at bounding box center [137, 13] width 173 height 13
click at [112, 19] on link "Line Items" at bounding box center [103, 13] width 37 height 13
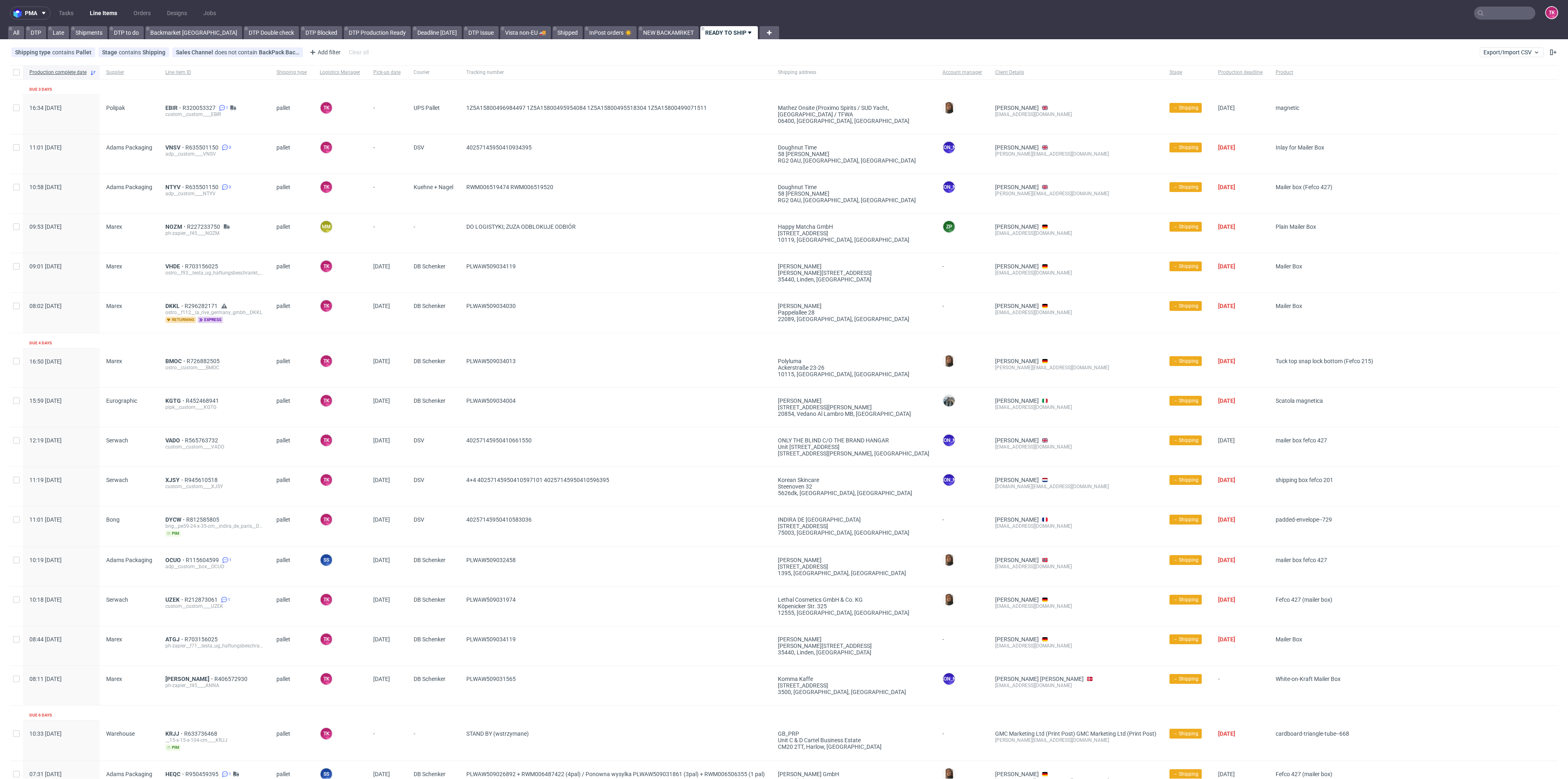
click at [97, 14] on link "Line Items" at bounding box center [103, 13] width 37 height 13
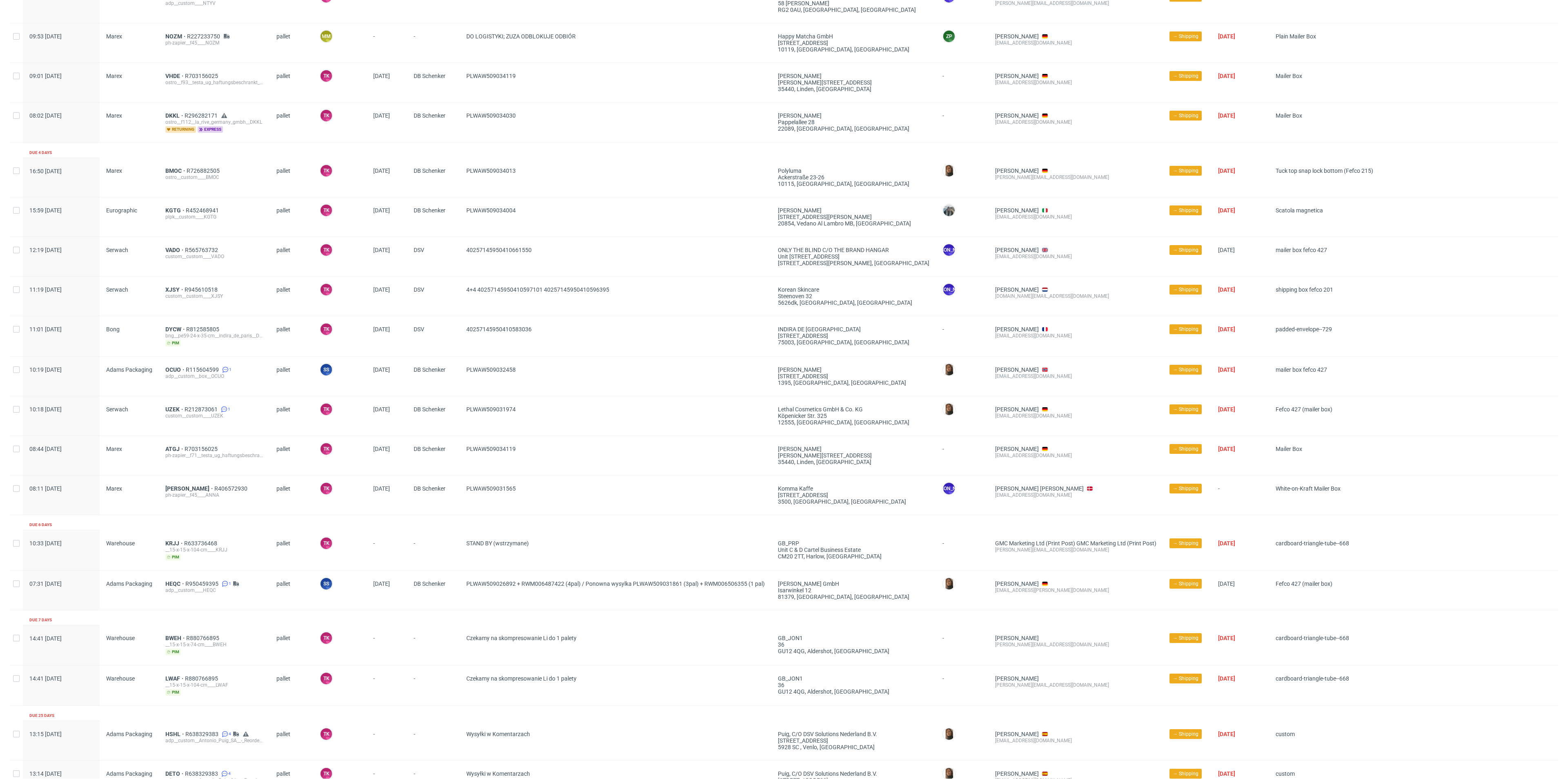
scroll to position [236, 0]
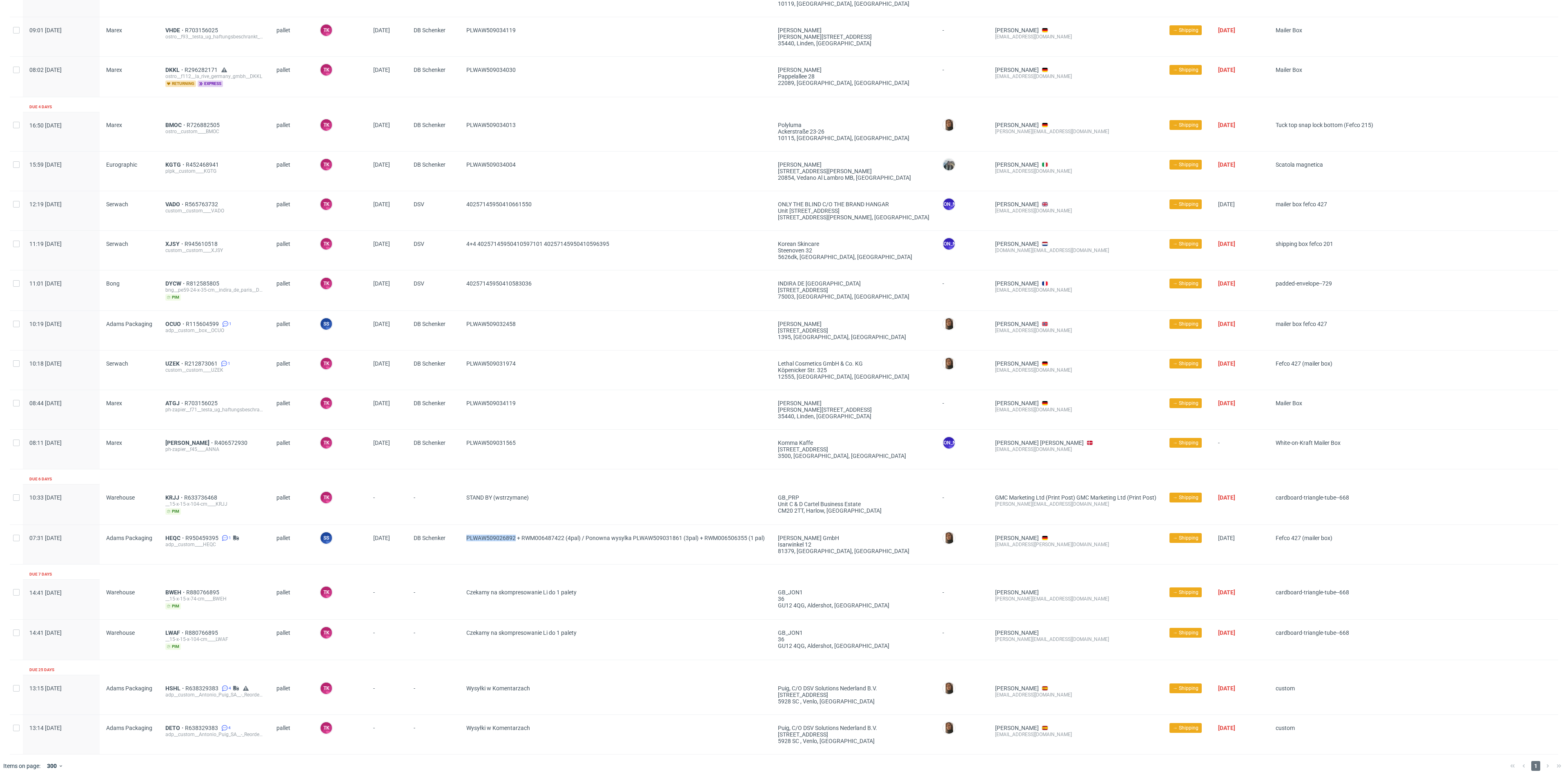
drag, startPoint x: 462, startPoint y: 546, endPoint x: 555, endPoint y: 568, distance: 95.6
click at [520, 554] on div "PLWAW509026892 + RWM006487422 (4pal) / Ponowna wysylka PLWAW509031861 (3pal) + …" at bounding box center [615, 544] width 312 height 39
click at [618, 580] on div "Czekamy na skompresowanie Li do 1 palety" at bounding box center [615, 598] width 312 height 40
drag, startPoint x: 632, startPoint y: 544, endPoint x: 681, endPoint y: 547, distance: 49.1
click at [681, 547] on span "PLWAW509026892 + RWM006487422 (4pal) / Ponowna wysylka PLWAW509031861 (3pal) + …" at bounding box center [615, 544] width 299 height 20
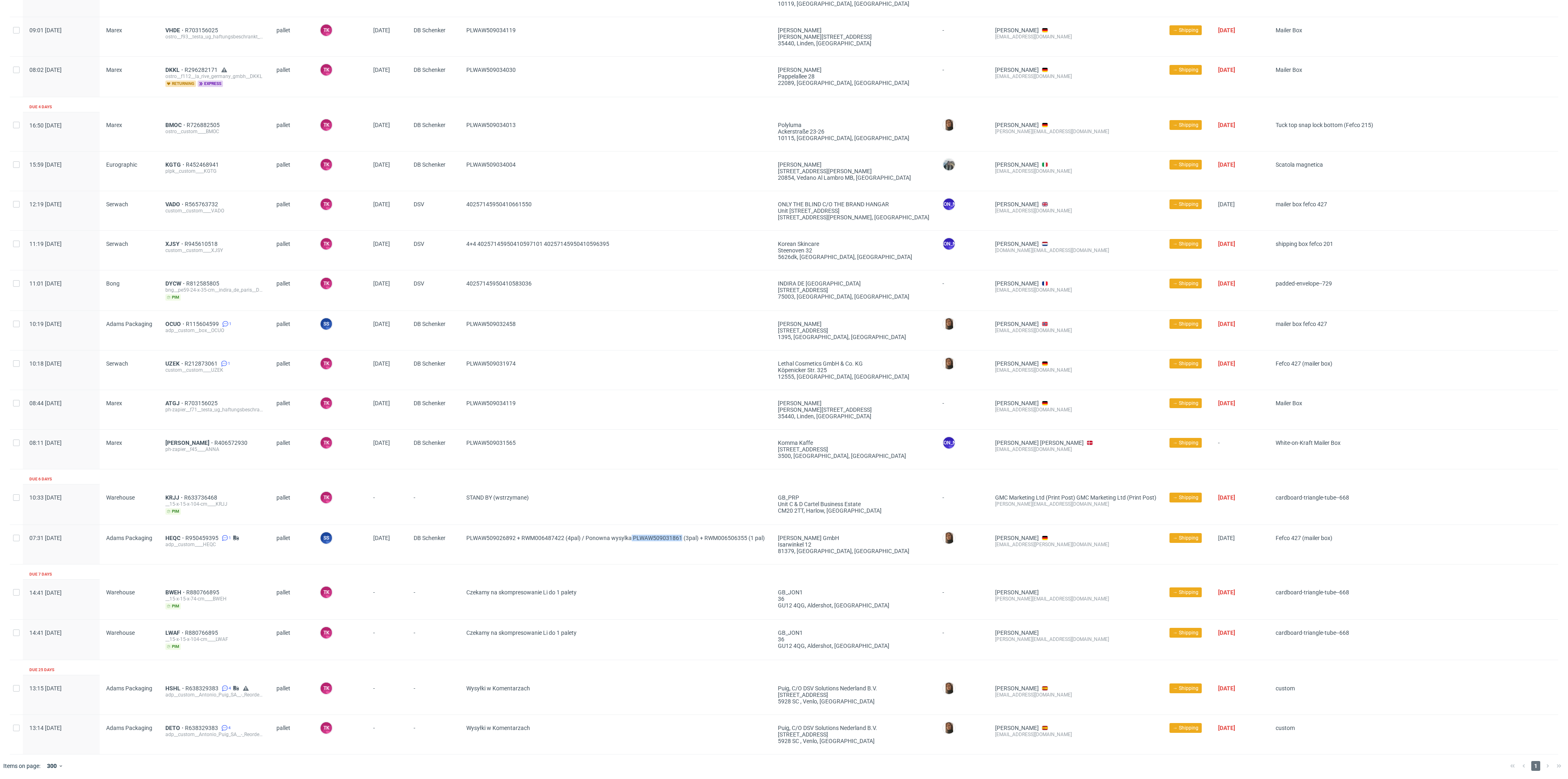
copy span "PLWAW509031861"
drag, startPoint x: 534, startPoint y: 452, endPoint x: 461, endPoint y: 462, distance: 73.7
click at [461, 462] on div "08:11 Thu 18.09.2025 Marex ANNA R406572930 ph-zapier__f45____ANNA pallet TK Tob…" at bounding box center [784, 450] width 1548 height 40
copy div "PLWAW509031565"
click at [464, 417] on div "PLWAW509034119" at bounding box center [615, 410] width 312 height 39
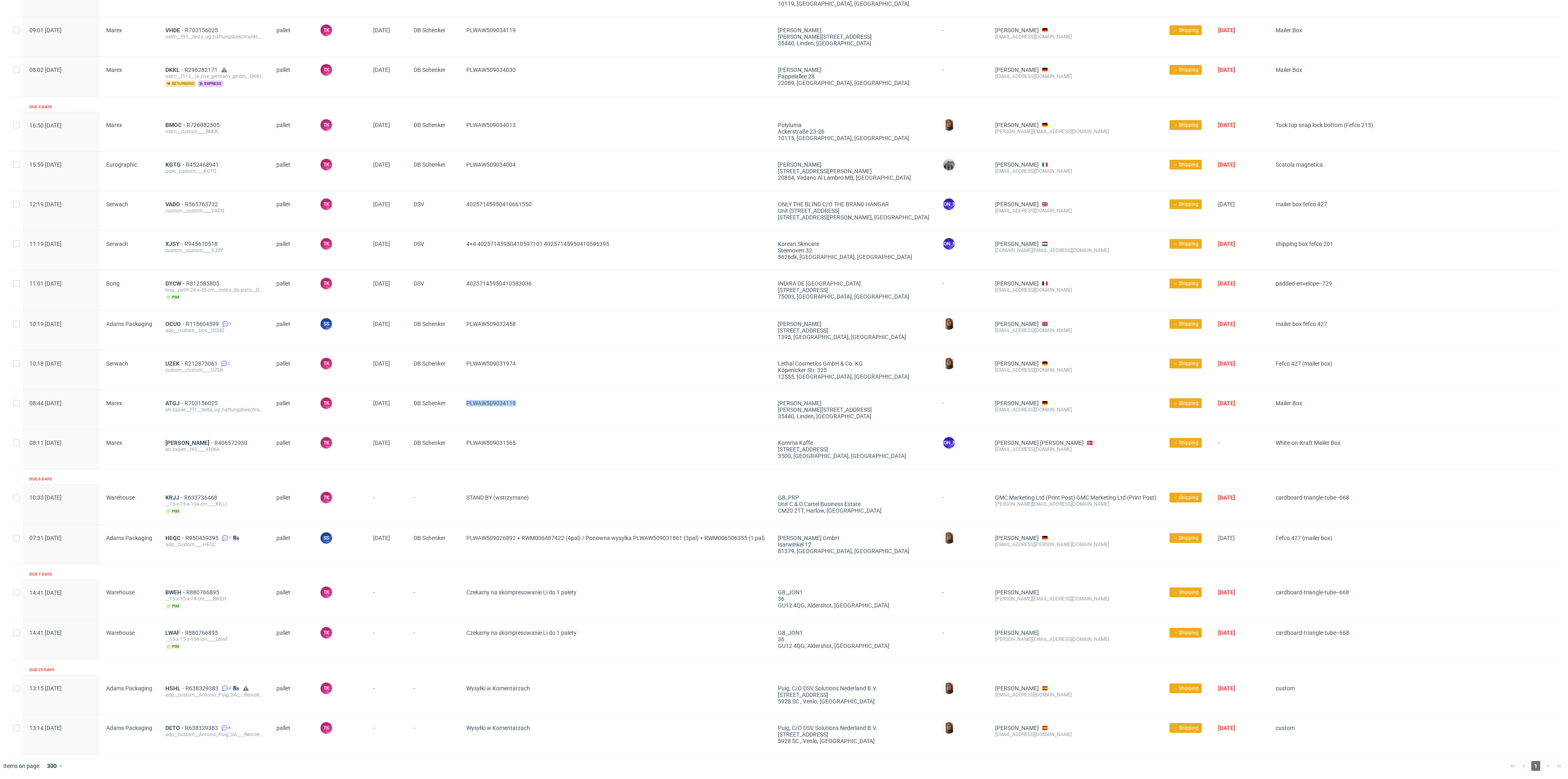
copy span "PLWAW509034119"
drag, startPoint x: 461, startPoint y: 371, endPoint x: 459, endPoint y: 379, distance: 8.2
click at [459, 379] on div "10:18 Thu 18.09.2025 Serwach UZEK R212873061 1 custom__custom____UZEK pallet TK…" at bounding box center [784, 369] width 1548 height 40
copy div "PLWAW509031974"
drag, startPoint x: 552, startPoint y: 314, endPoint x: 462, endPoint y: 336, distance: 92.6
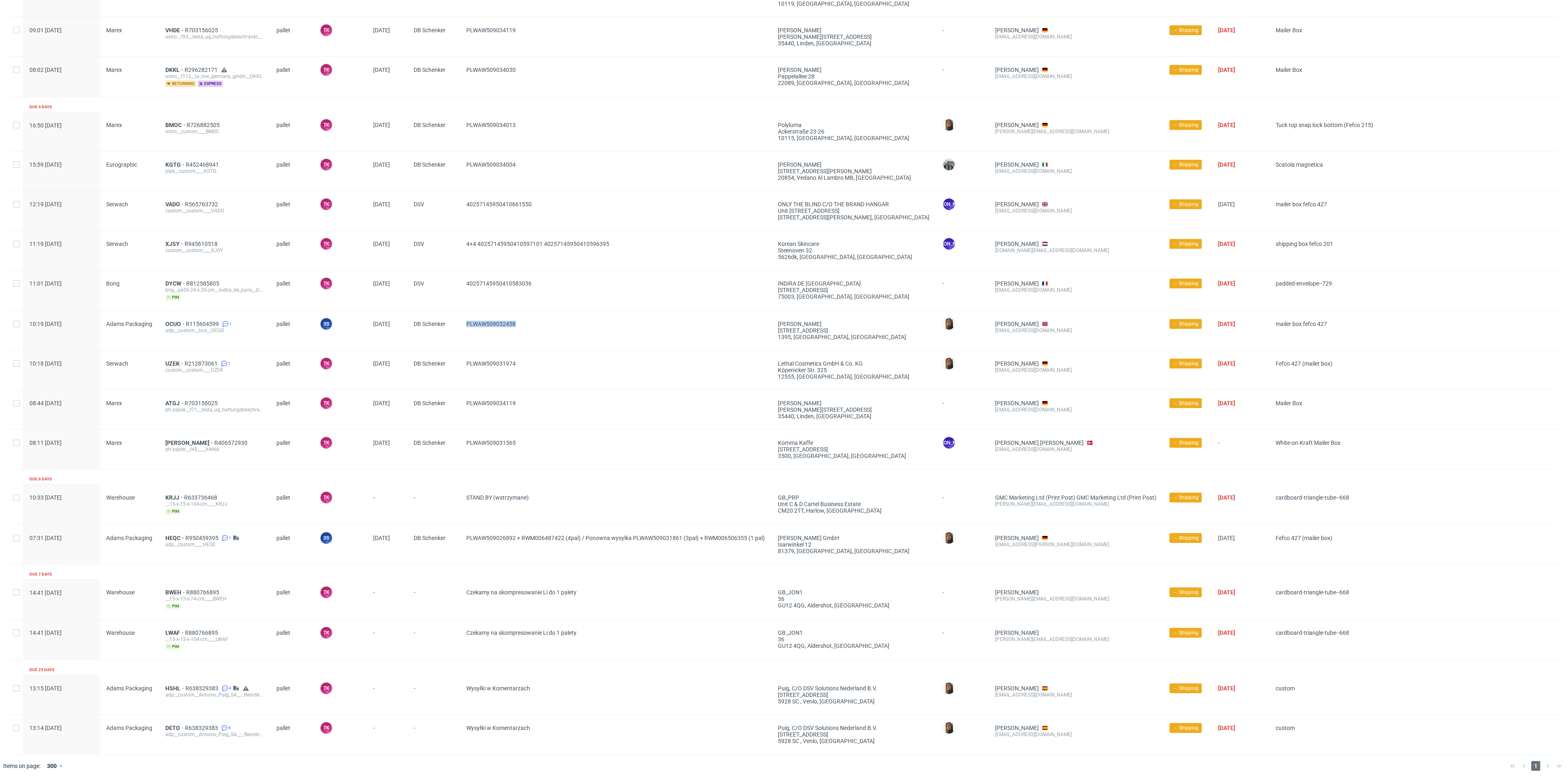
click at [462, 336] on div "PLWAW509032458" at bounding box center [615, 330] width 312 height 39
drag, startPoint x: 560, startPoint y: 287, endPoint x: 462, endPoint y: 298, distance: 98.6
click at [462, 298] on div "40257145950410583036" at bounding box center [615, 289] width 312 height 40
drag, startPoint x: 620, startPoint y: 246, endPoint x: 545, endPoint y: 249, distance: 75.1
click at [545, 249] on span "4+4 40257145950410597101 40257145950410596395" at bounding box center [615, 249] width 299 height 20
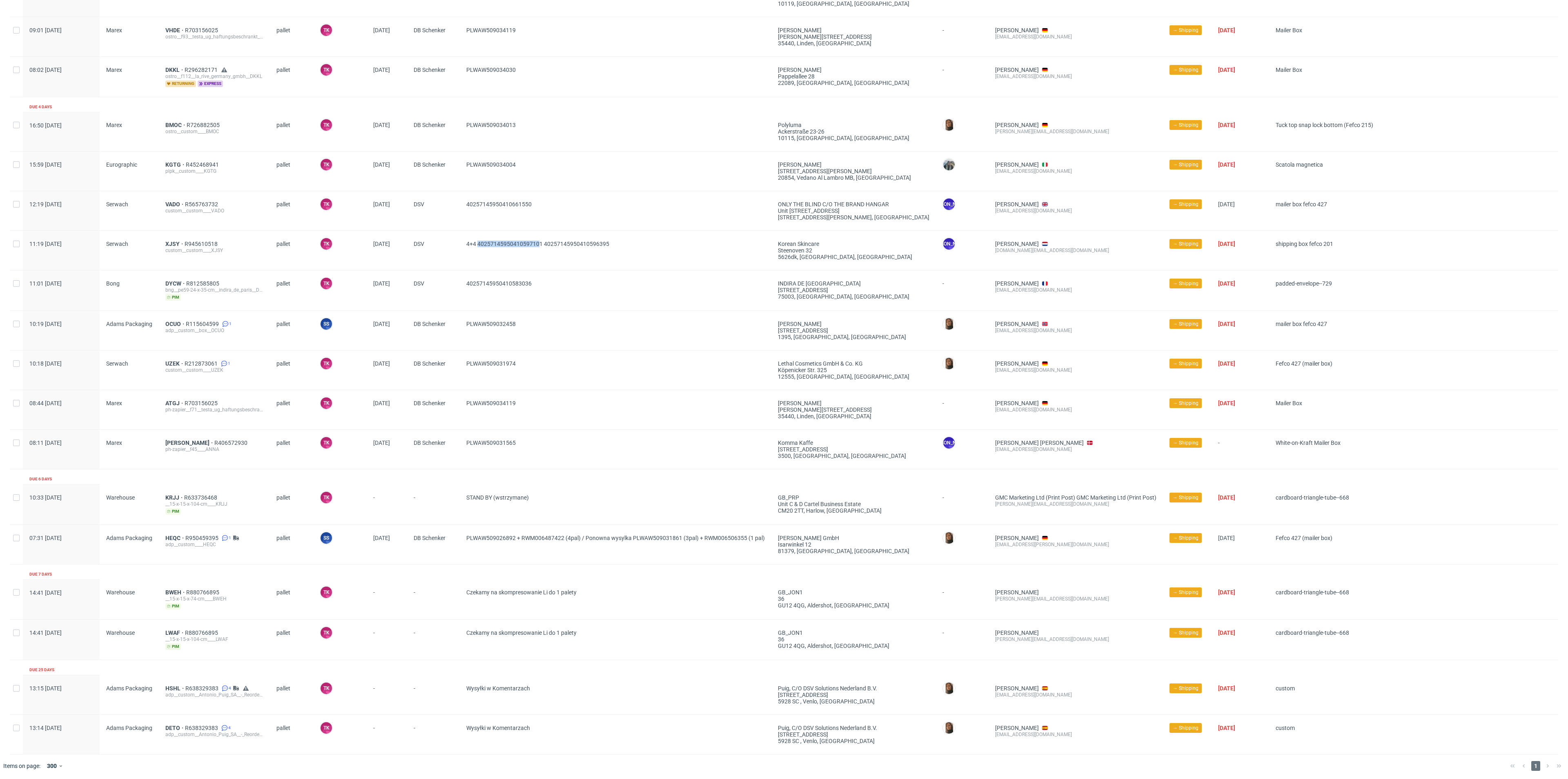
drag, startPoint x: 480, startPoint y: 252, endPoint x: 542, endPoint y: 253, distance: 62.0
click at [542, 253] on span "4+4 40257145950410597101 40257145950410596395" at bounding box center [615, 249] width 299 height 20
drag, startPoint x: 543, startPoint y: 254, endPoint x: 479, endPoint y: 259, distance: 64.2
click at [479, 259] on span "4+4 40257145950410597101 40257145950410596395" at bounding box center [615, 249] width 299 height 20
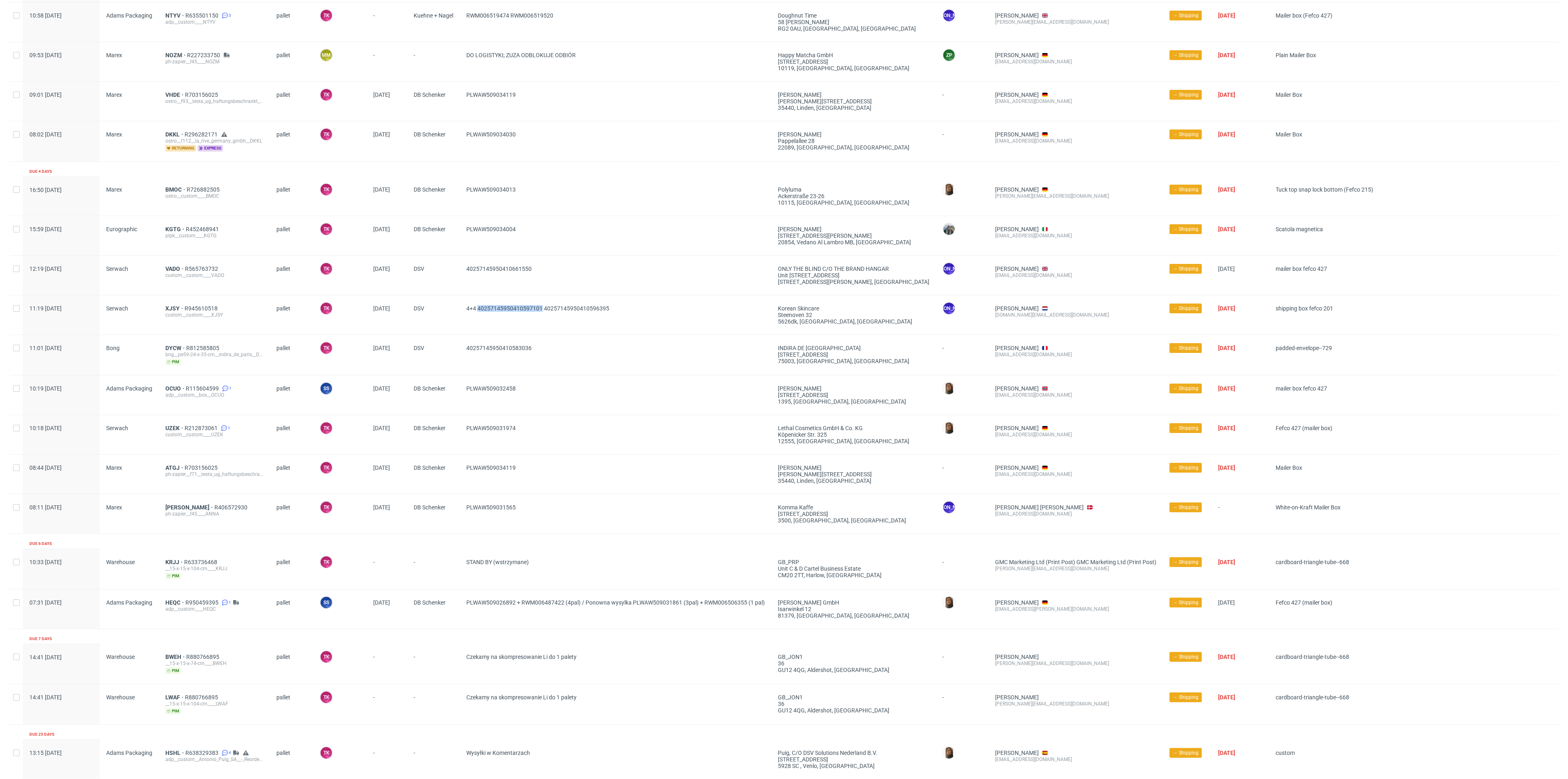
scroll to position [114, 0]
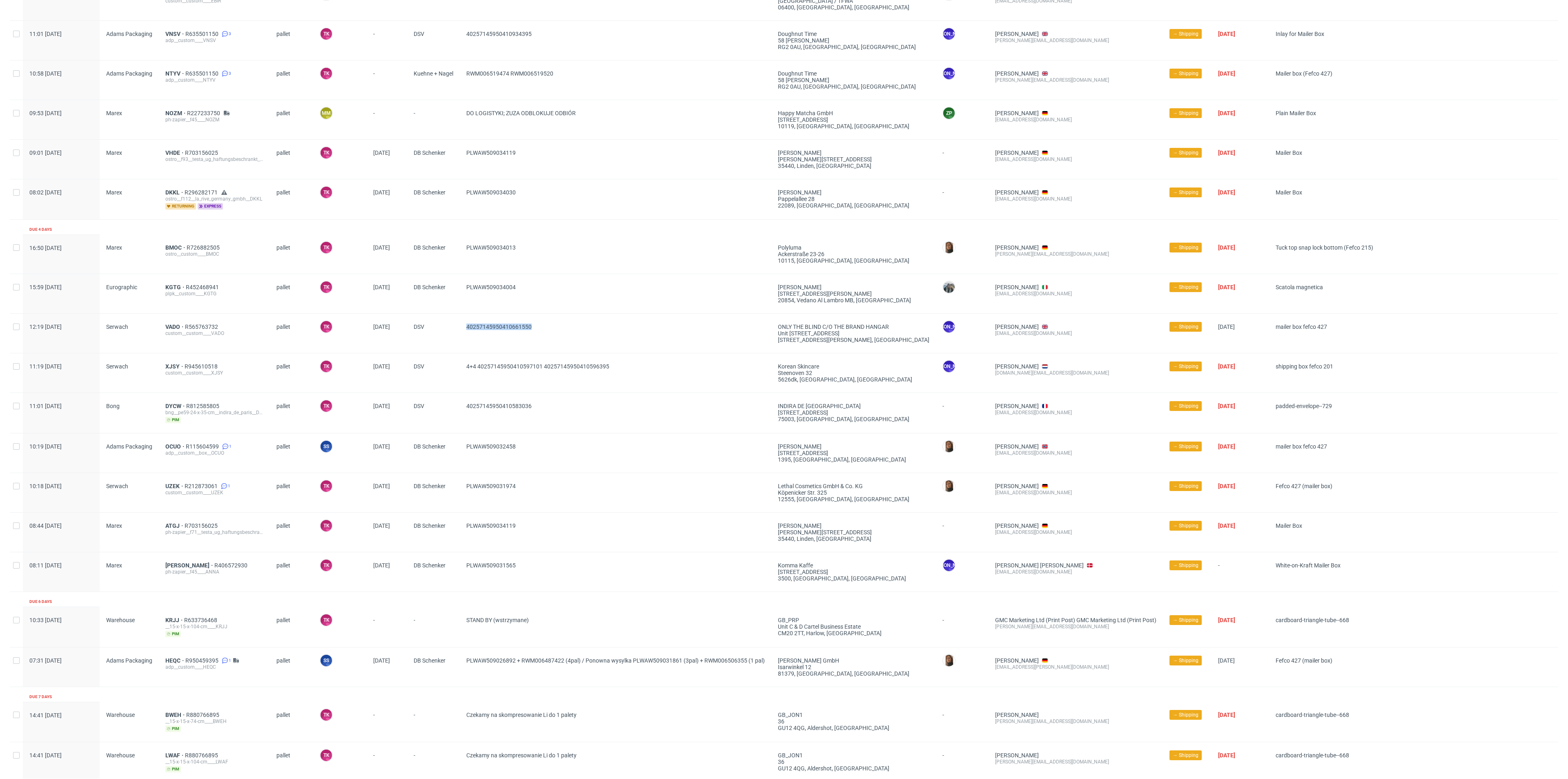
drag, startPoint x: 531, startPoint y: 331, endPoint x: 458, endPoint y: 339, distance: 73.4
click at [458, 339] on div "12:19 Thu 18.09.2025 Serwach VADO R565763732 custom__custom____VADO pallet TK T…" at bounding box center [784, 333] width 1548 height 40
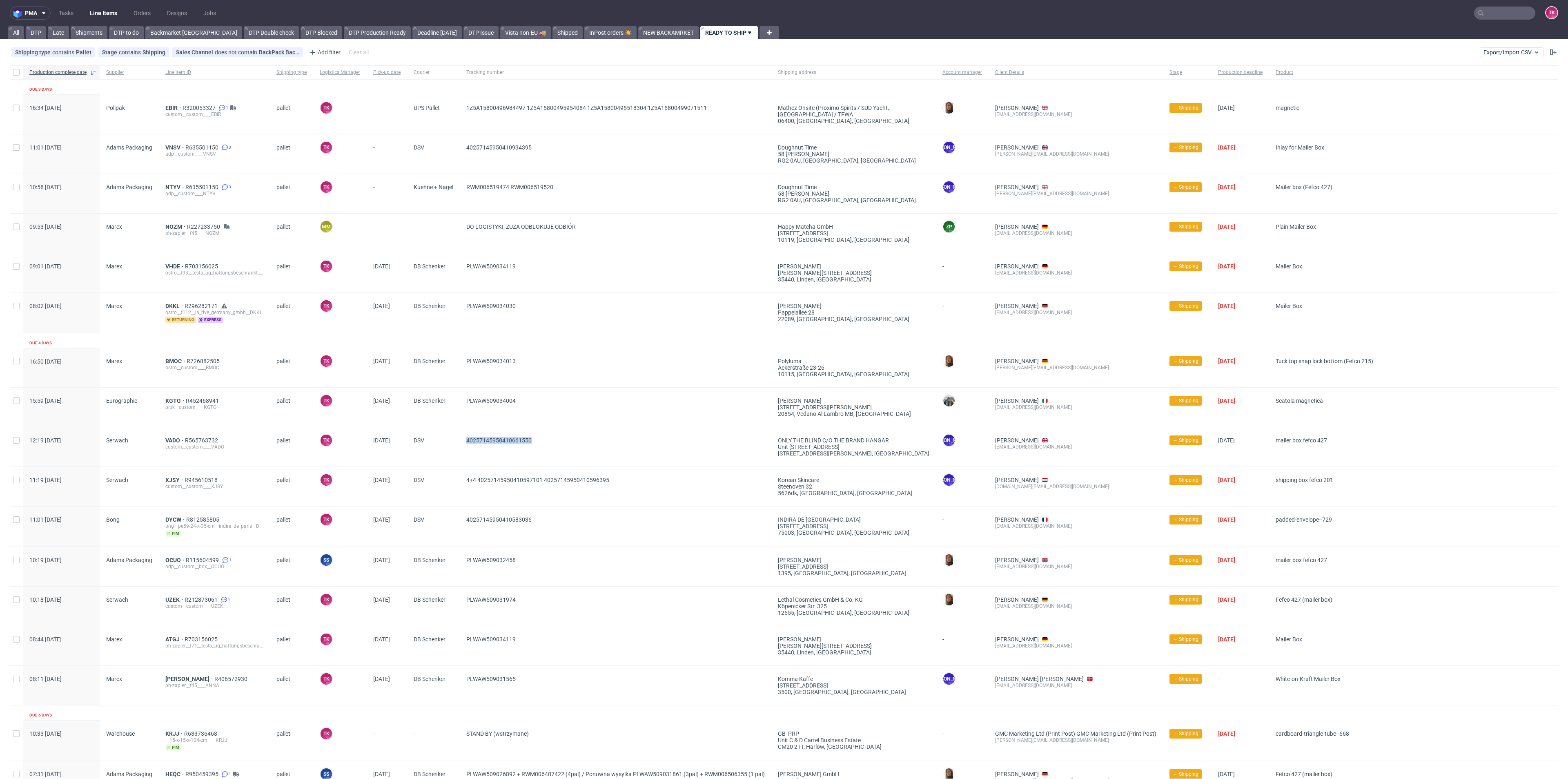
click at [105, 12] on link "Line Items" at bounding box center [103, 13] width 37 height 13
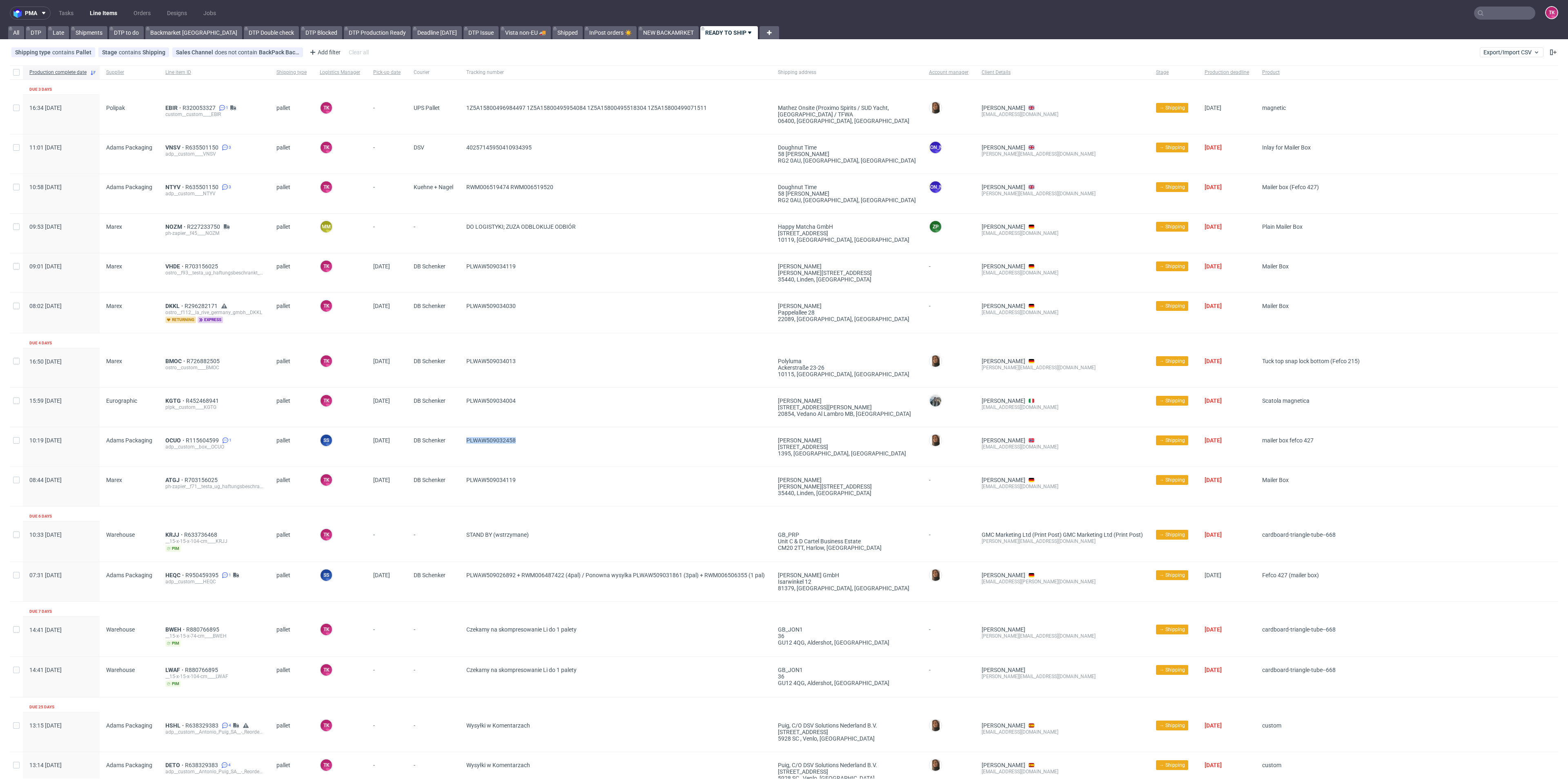
drag, startPoint x: 529, startPoint y: 447, endPoint x: 466, endPoint y: 450, distance: 63.1
click at [466, 450] on div "PLWAW509032458" at bounding box center [615, 447] width 312 height 39
click at [90, 12] on link "Line Items" at bounding box center [103, 13] width 37 height 13
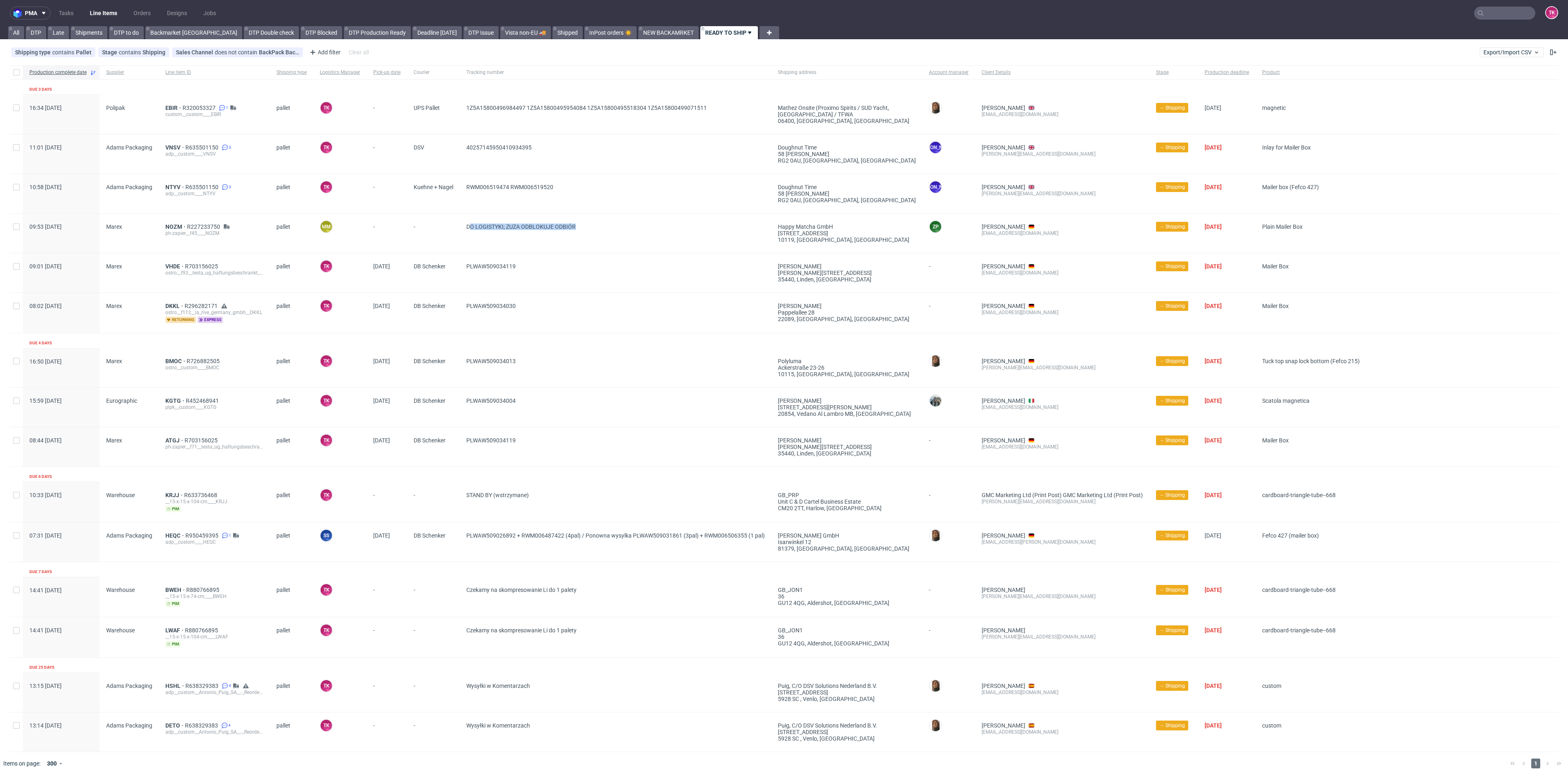
drag, startPoint x: 636, startPoint y: 239, endPoint x: 473, endPoint y: 237, distance: 163.0
click at [473, 237] on span "DO LOGISTYKI; ZUZA ODBLOKUJE ODBIÓR" at bounding box center [615, 233] width 299 height 20
drag, startPoint x: 554, startPoint y: 142, endPoint x: 470, endPoint y: 159, distance: 85.7
click at [470, 159] on div "40257145950410934395" at bounding box center [615, 154] width 312 height 39
click at [597, 154] on span "40257145950410934395" at bounding box center [615, 154] width 299 height 20
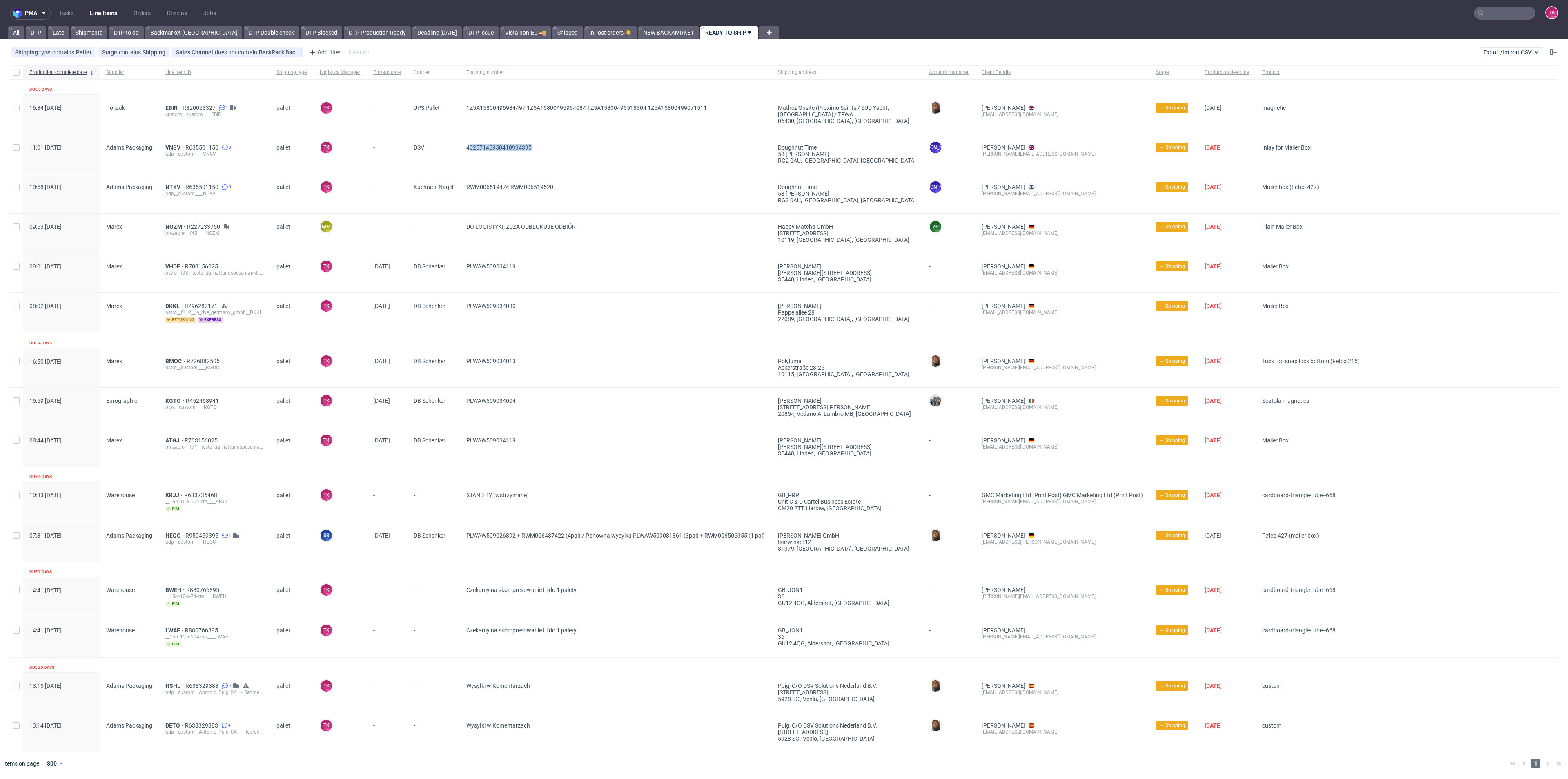
click at [491, 168] on div "40257145950410934395" at bounding box center [615, 154] width 312 height 39
drag, startPoint x: 456, startPoint y: 157, endPoint x: 586, endPoint y: 154, distance: 130.0
click at [586, 154] on div "11:01 Fri 19.09.2025 Adams Packaging VNSV R635501150 3 adp__custom____VNSV pall…" at bounding box center [784, 154] width 1548 height 40
click at [174, 149] on div "VNSV R635501150 3 adp__custom____VNSV" at bounding box center [214, 151] width 98 height 13
click at [174, 147] on span "VNSV" at bounding box center [176, 147] width 20 height 7
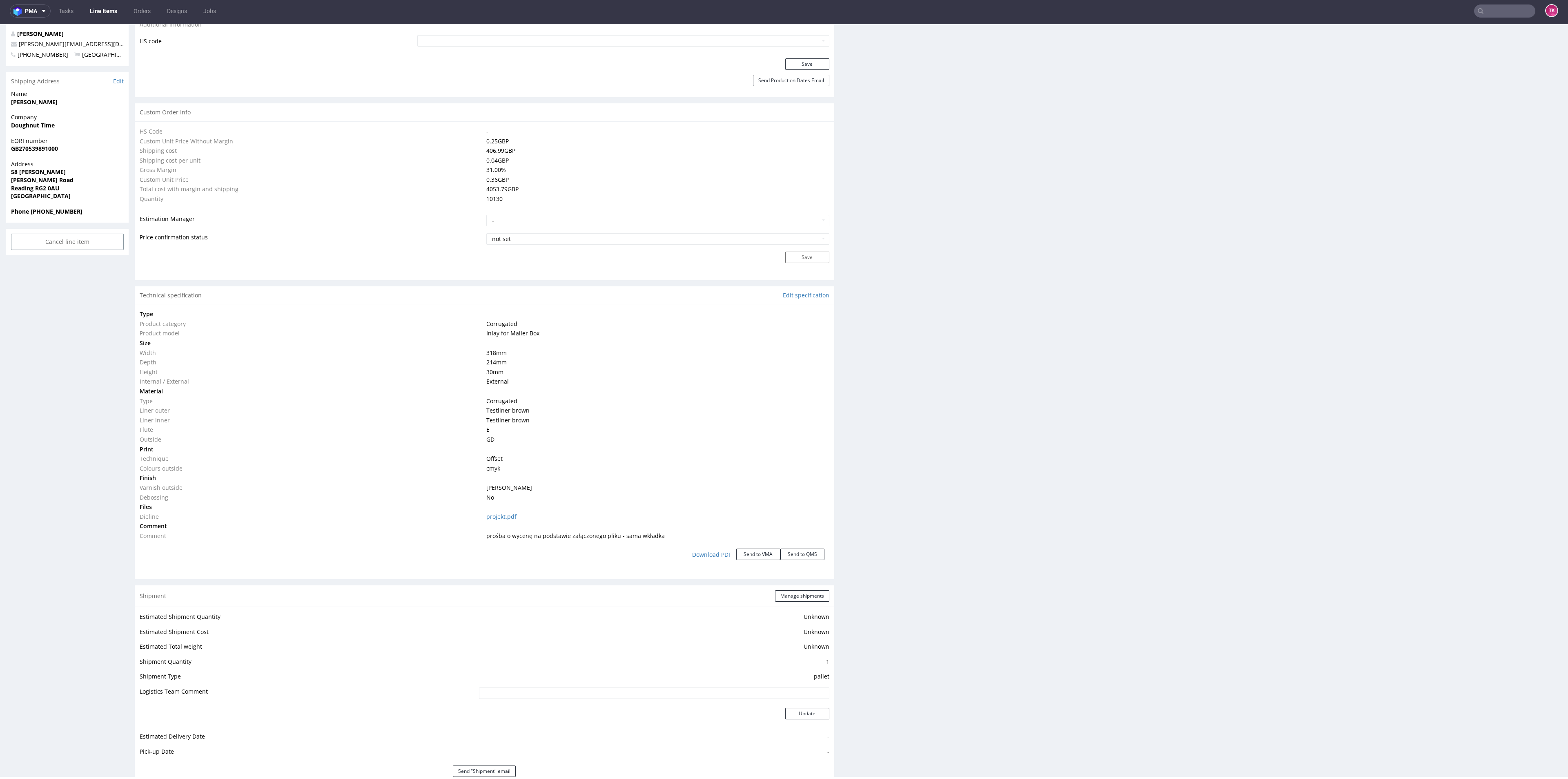
scroll to position [542, 0]
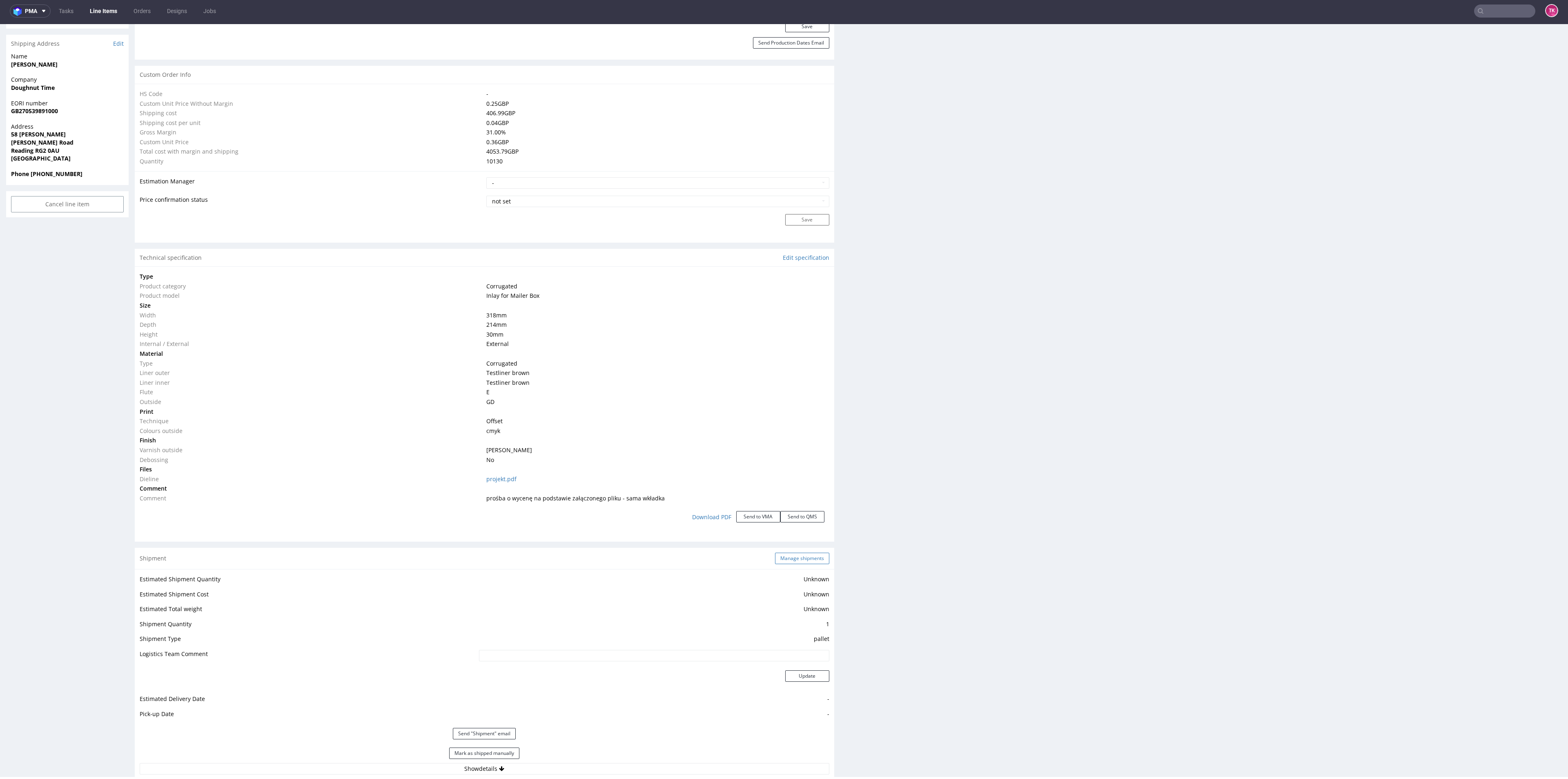
click at [797, 557] on button "Manage shipments" at bounding box center [802, 558] width 54 height 11
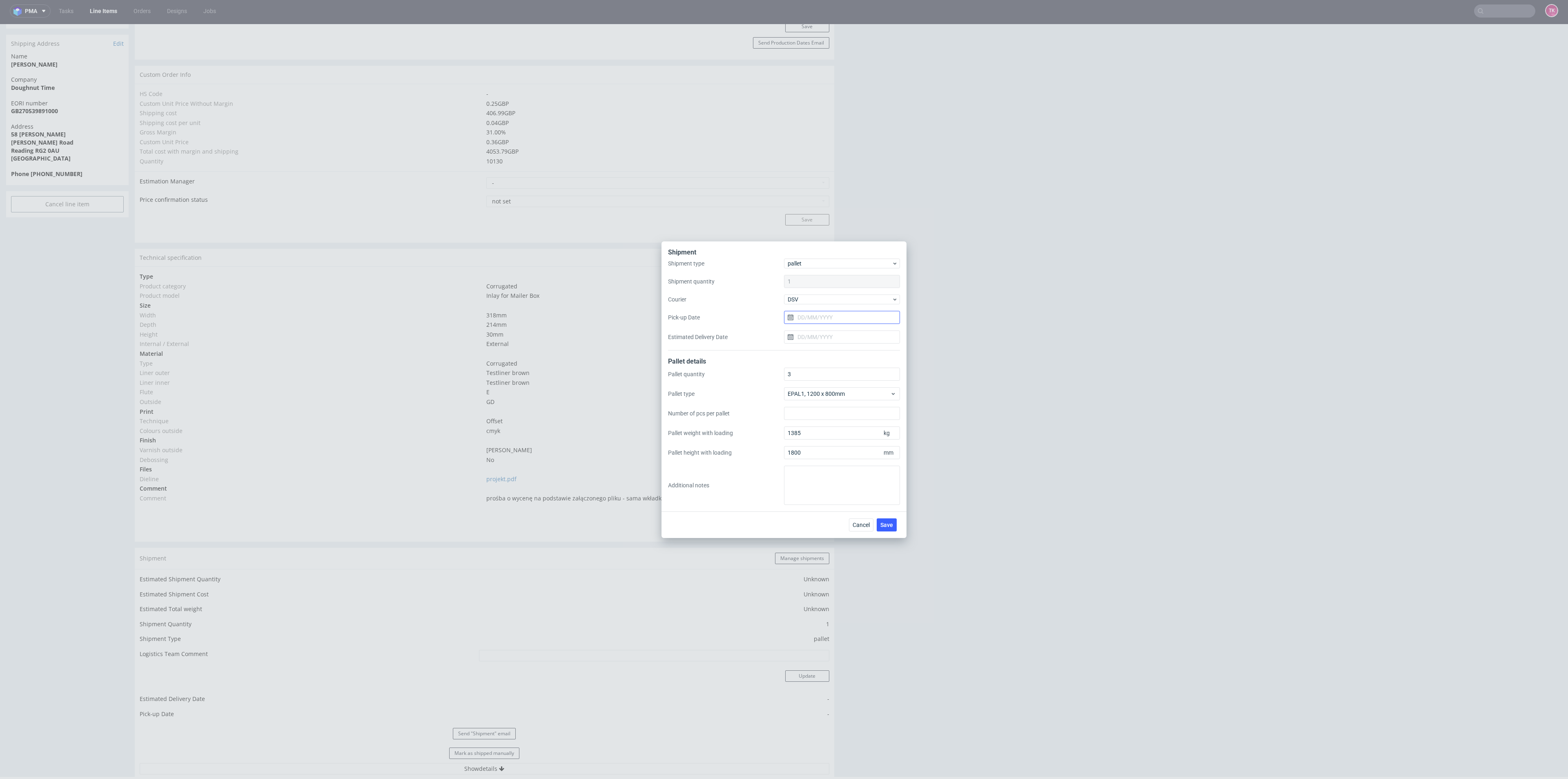
click at [816, 316] on input "Pick-up Date" at bounding box center [841, 317] width 116 height 13
click at [818, 417] on span "22" at bounding box center [815, 414] width 7 height 8
type input "22/09/2025"
drag, startPoint x: 898, startPoint y: 528, endPoint x: 892, endPoint y: 524, distance: 7.2
click at [898, 528] on div "Cancel Save" at bounding box center [874, 525] width 51 height 13
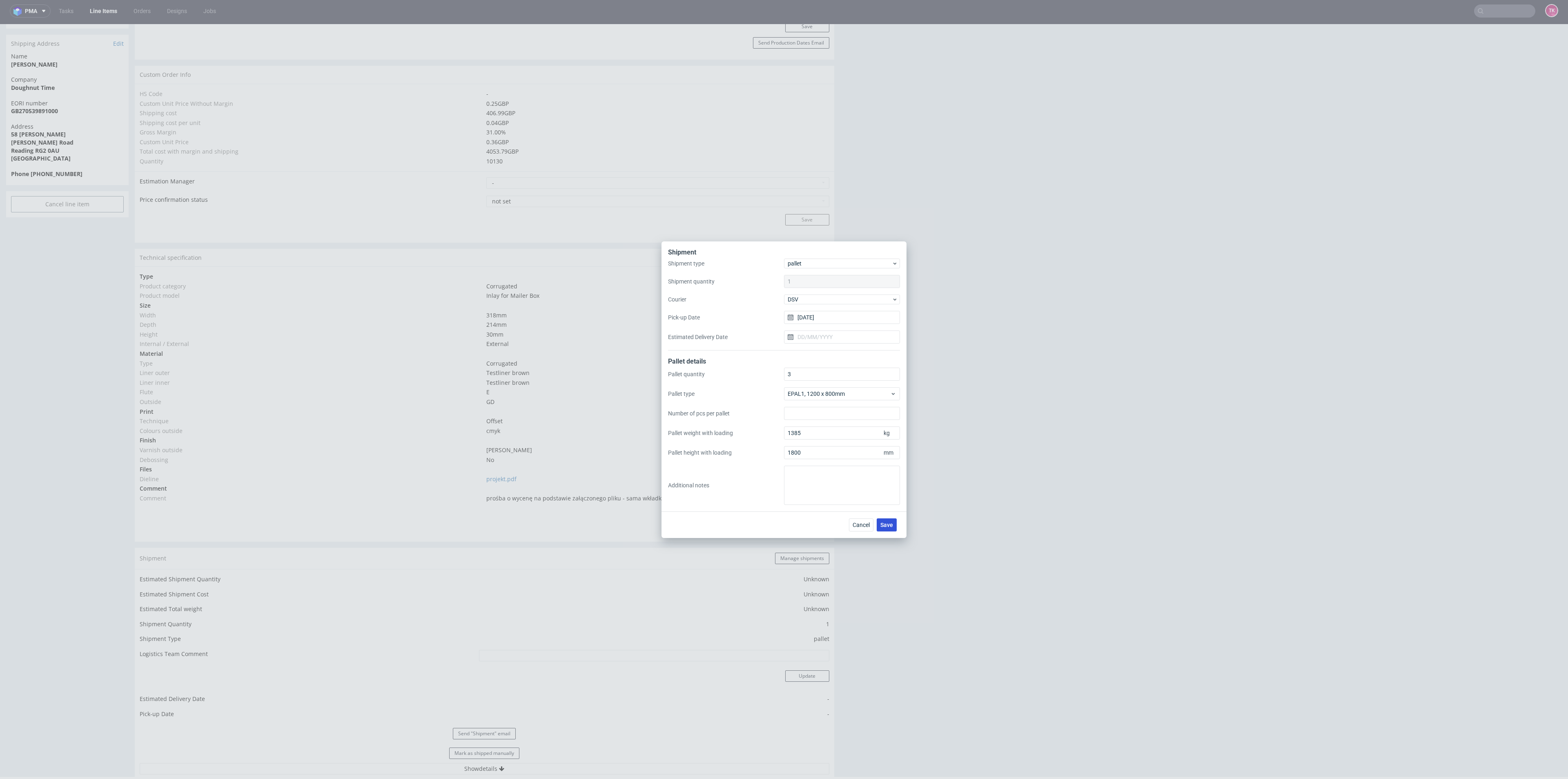
click at [890, 523] on span "Save" at bounding box center [887, 525] width 13 height 6
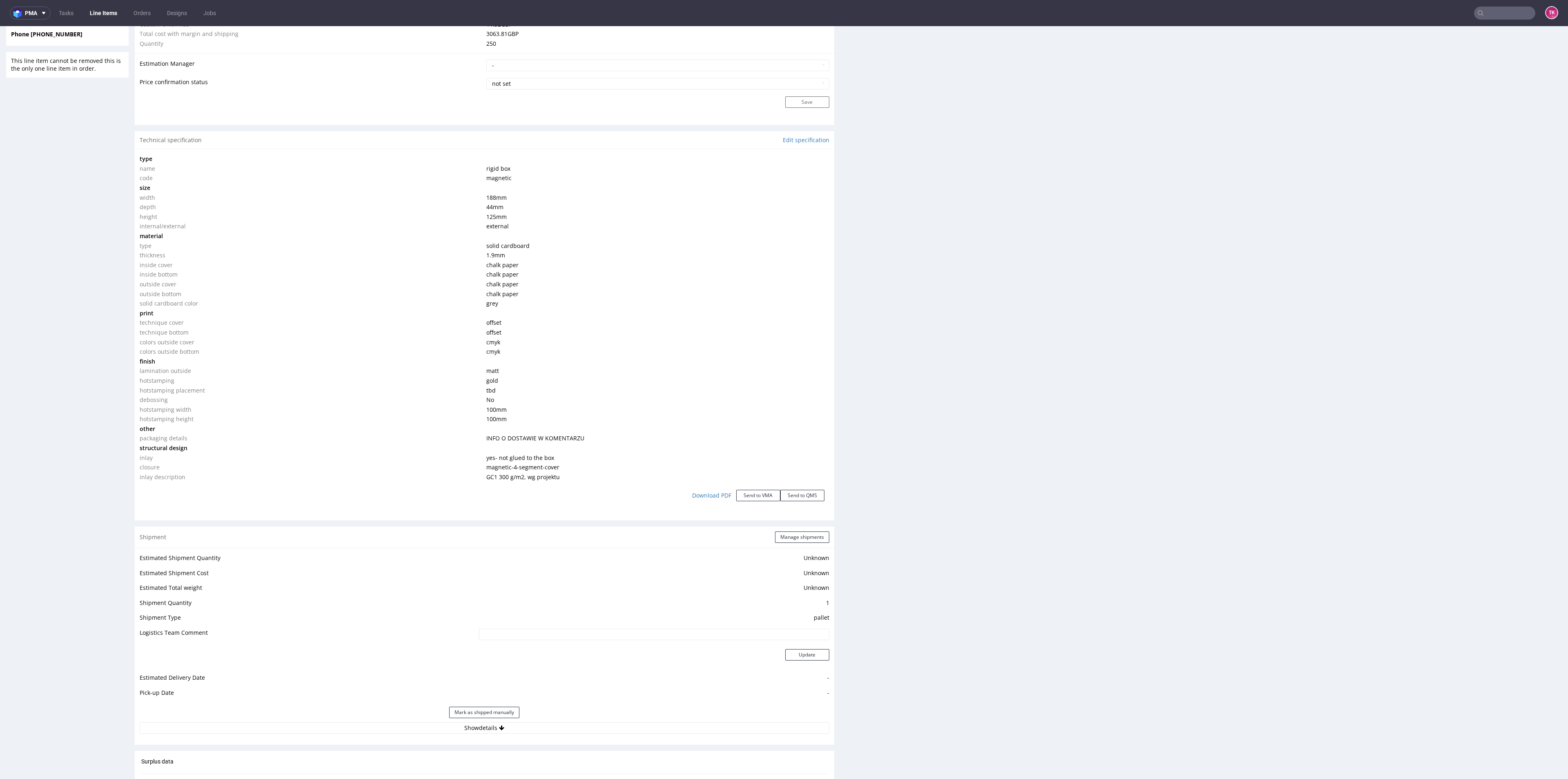
scroll to position [797, 0]
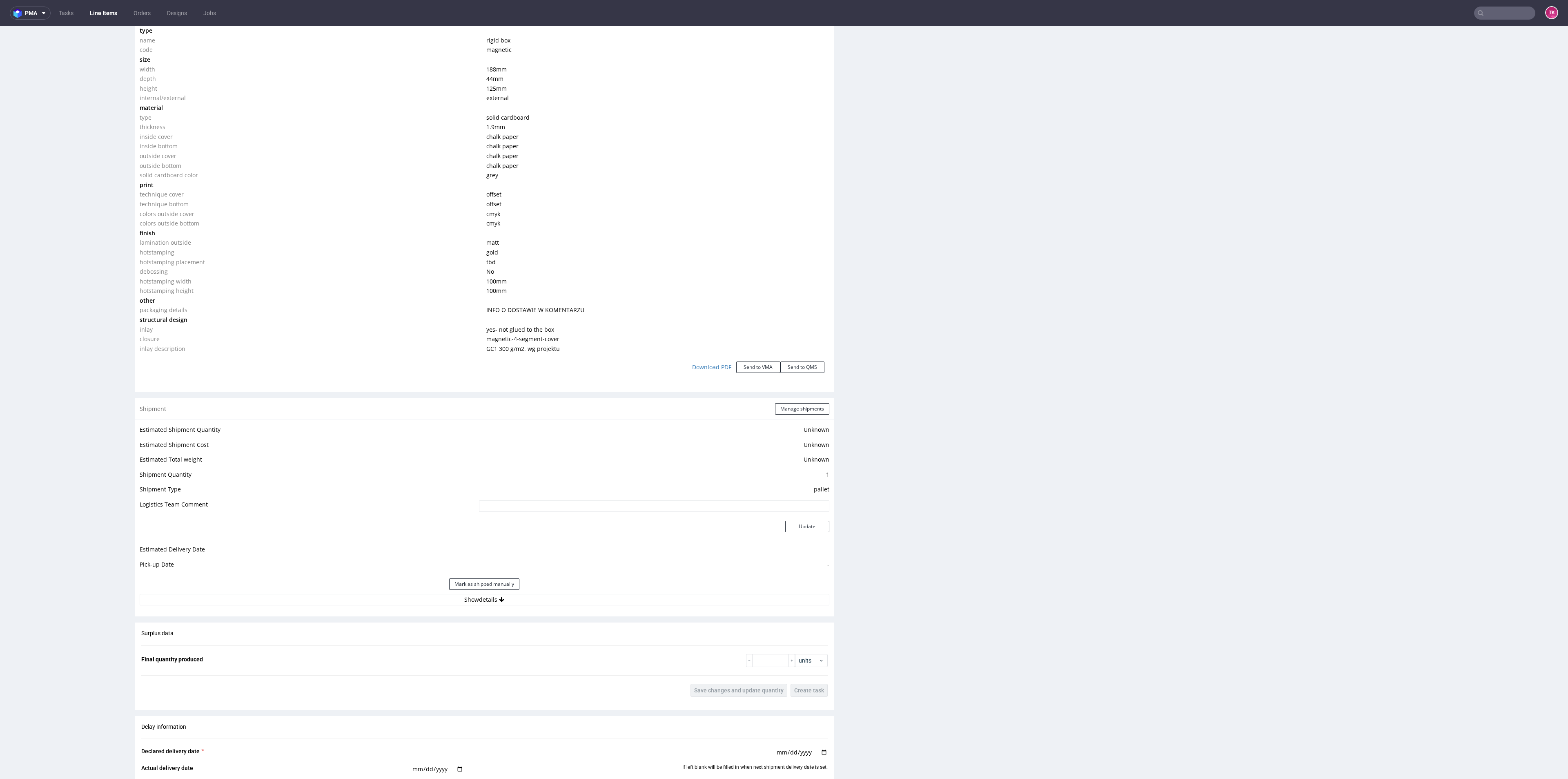
click at [461, 607] on div "Estimated Shipment Quantity Unknown Estimated Shipment Cost Unknown Estimated T…" at bounding box center [485, 515] width 700 height 191
click at [465, 599] on button "Show details" at bounding box center [484, 599] width 690 height 11
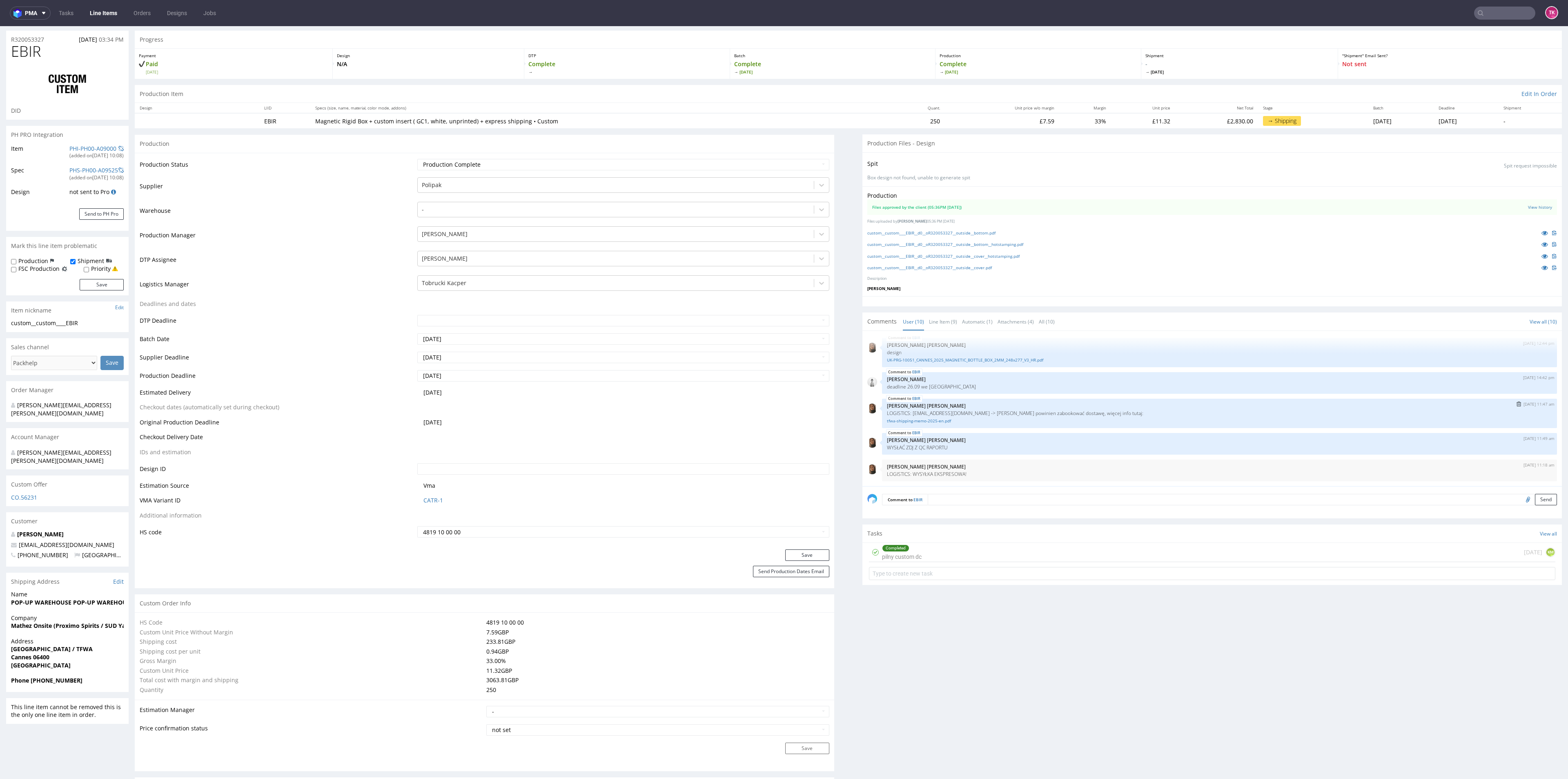
scroll to position [0, 0]
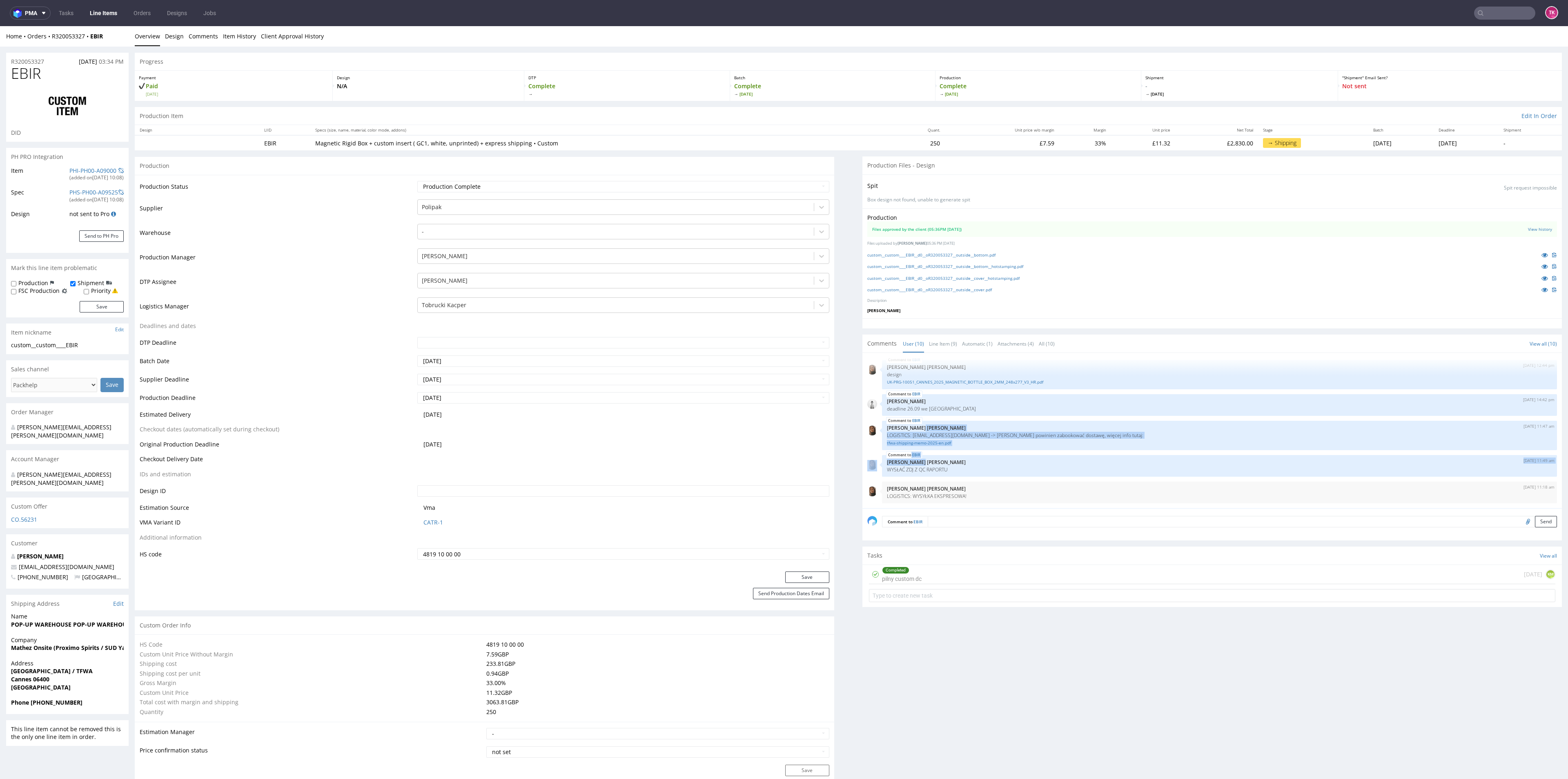
drag, startPoint x: 1161, startPoint y: 421, endPoint x: 981, endPoint y: 453, distance: 182.8
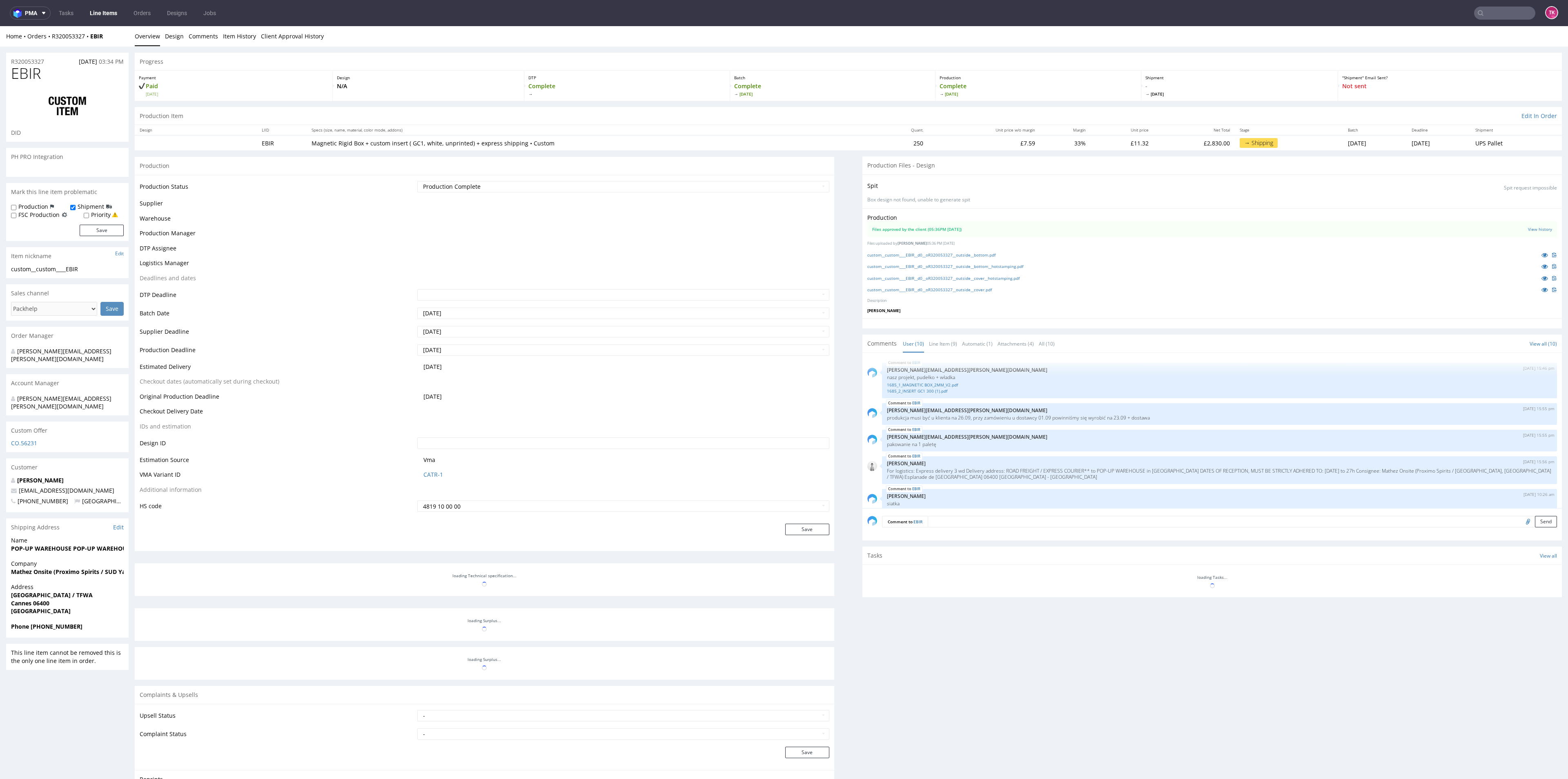
scroll to position [164, 0]
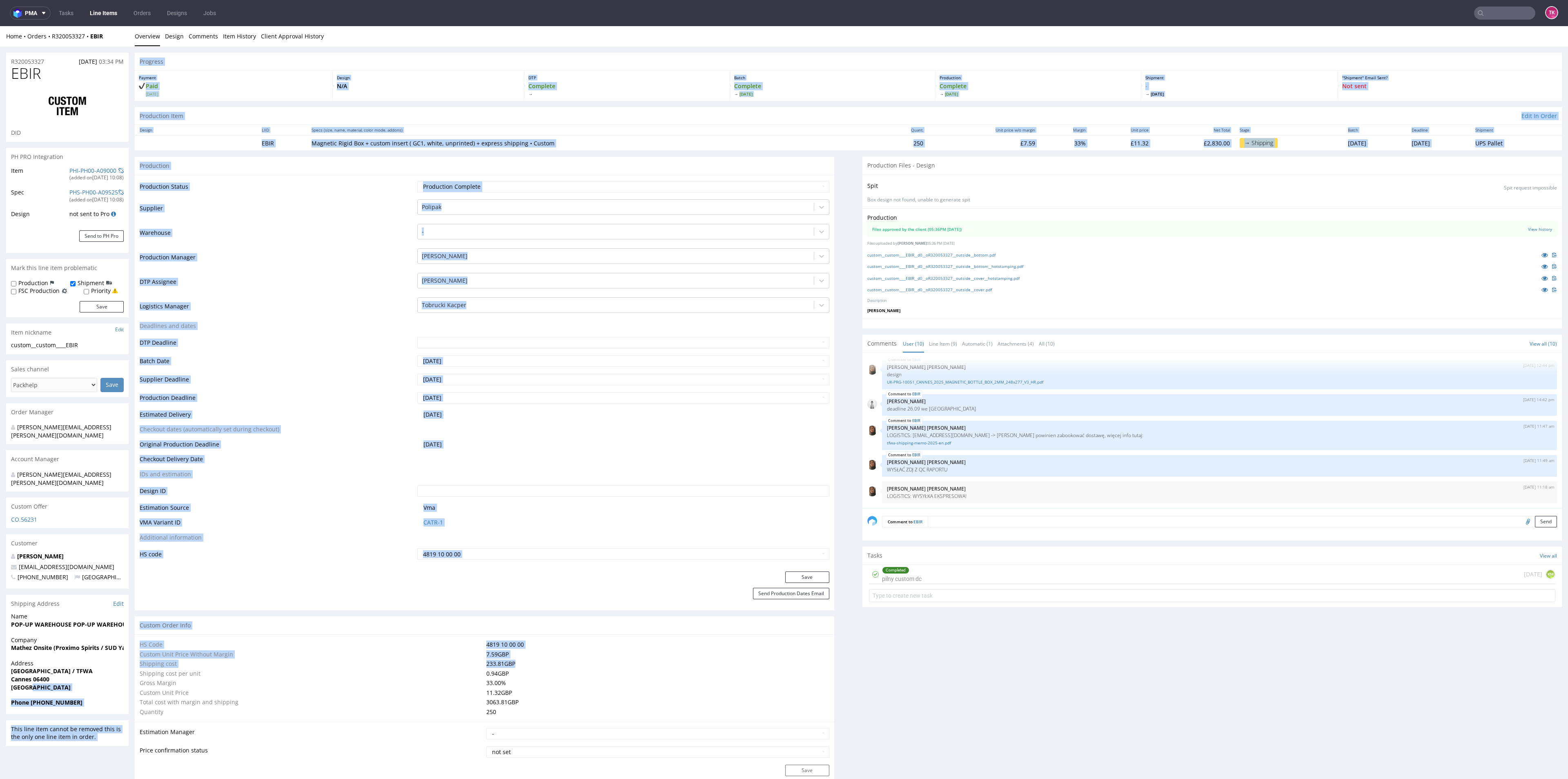
drag, startPoint x: 532, startPoint y: 663, endPoint x: 284, endPoint y: 710, distance: 252.4
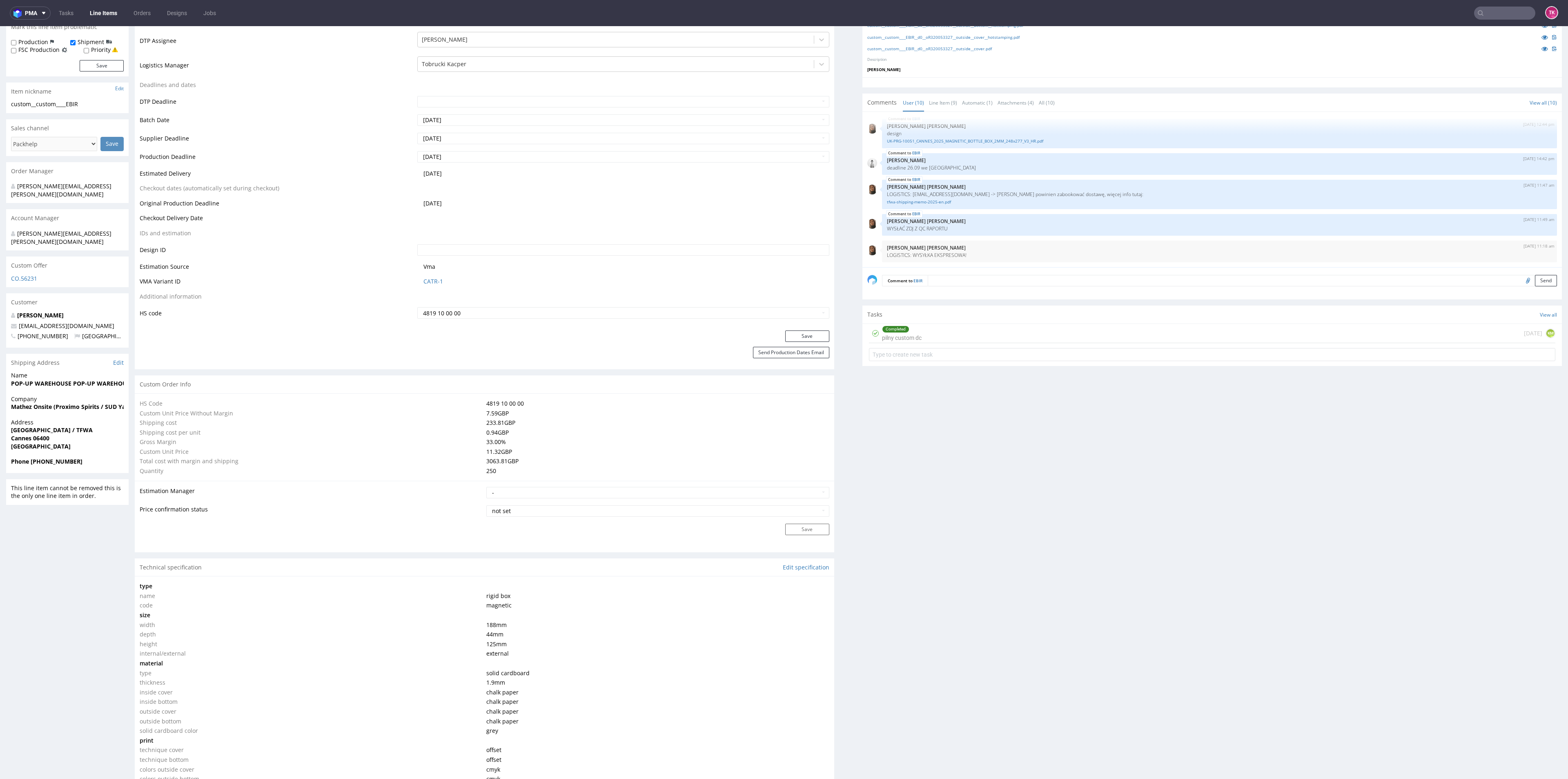
scroll to position [245, 0]
drag, startPoint x: 105, startPoint y: 302, endPoint x: 12, endPoint y: 302, distance: 93.0
click at [12, 317] on p "plynch@proximospirits.com" at bounding box center [67, 321] width 113 height 8
copy span "[EMAIL_ADDRESS][DOMAIN_NAME]"
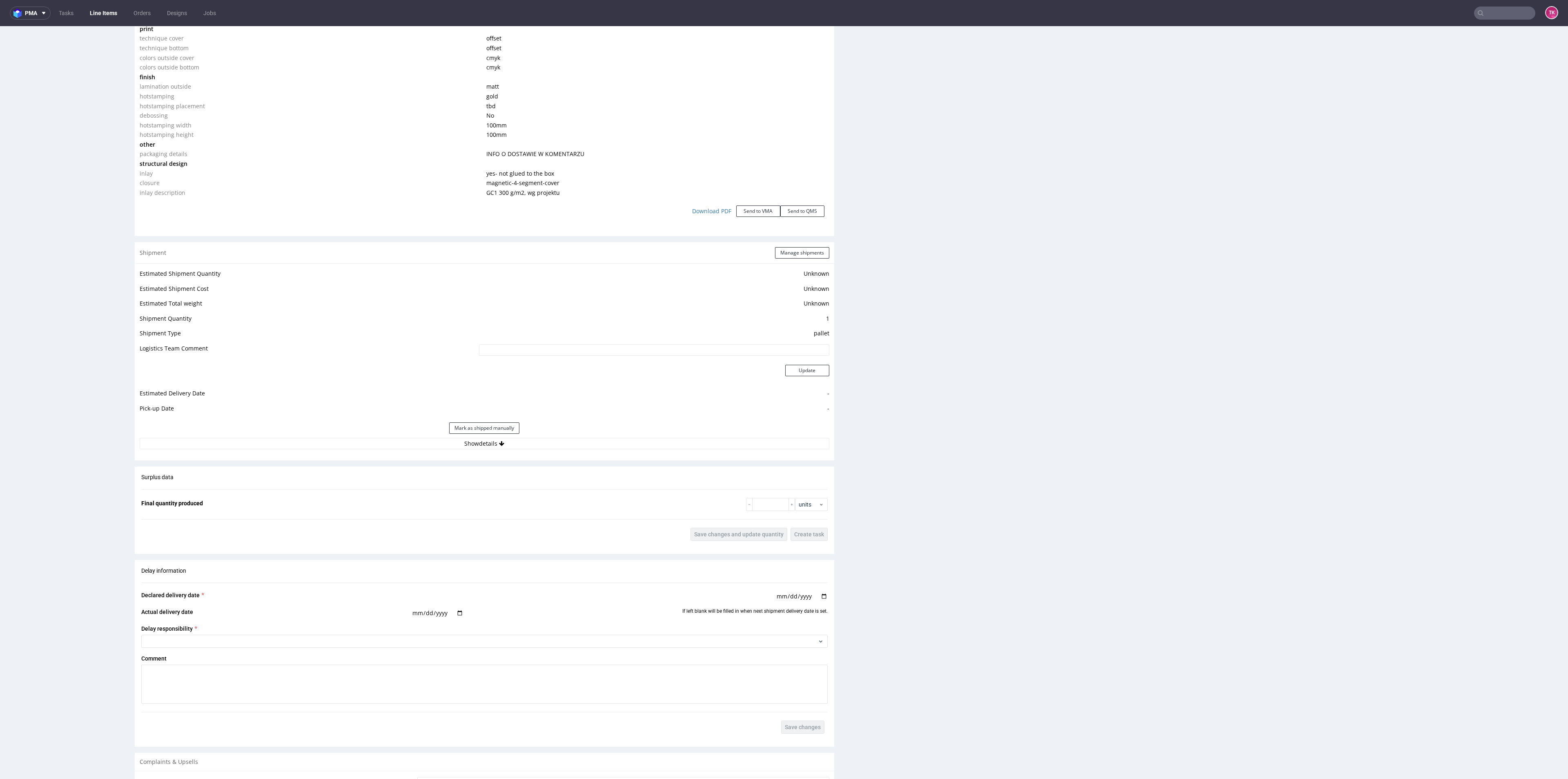
scroll to position [1041, 0]
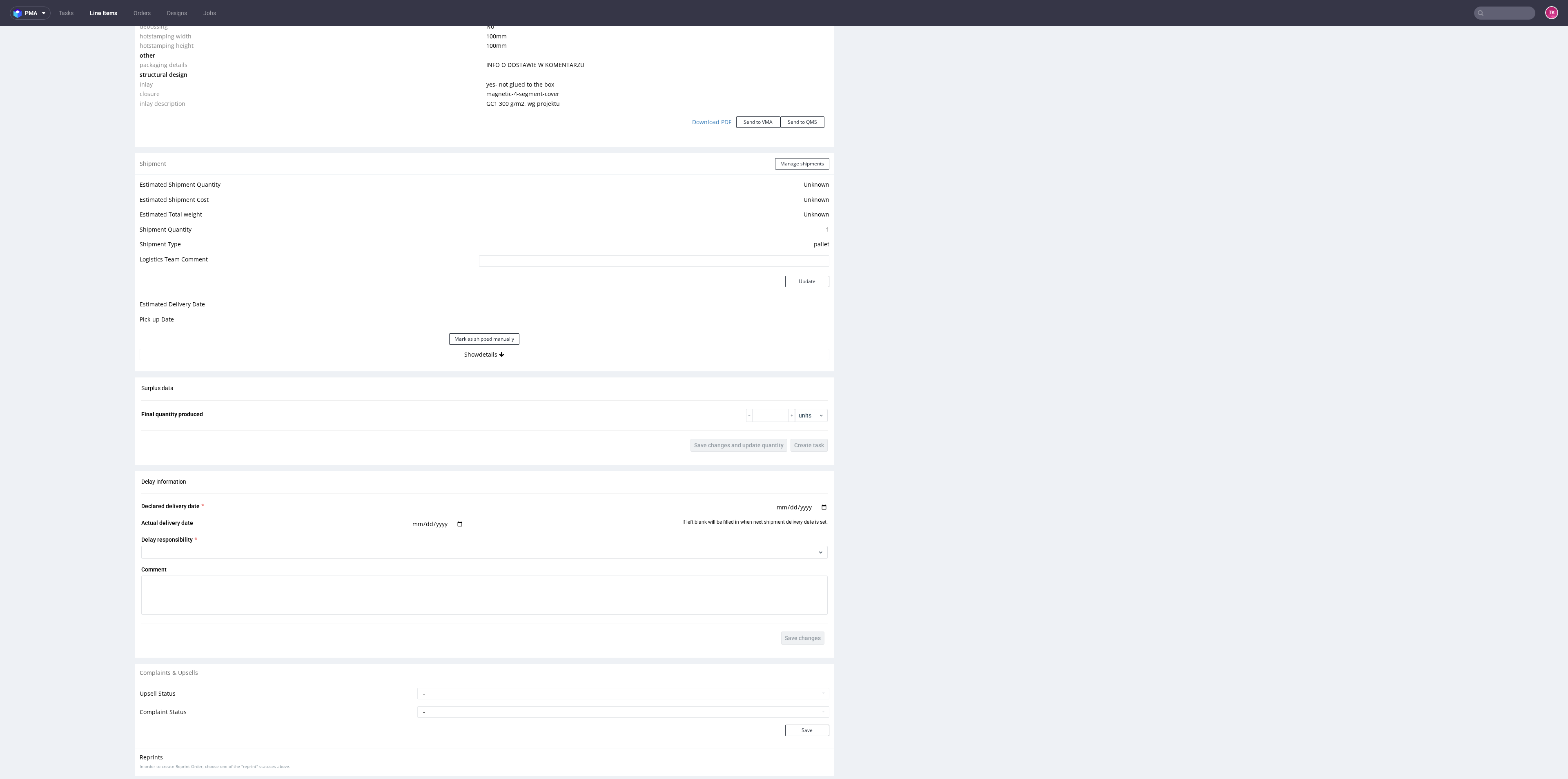
click at [578, 346] on div "Mark as shipped manually" at bounding box center [484, 339] width 690 height 20
click at [581, 359] on button "Show details" at bounding box center [484, 355] width 690 height 11
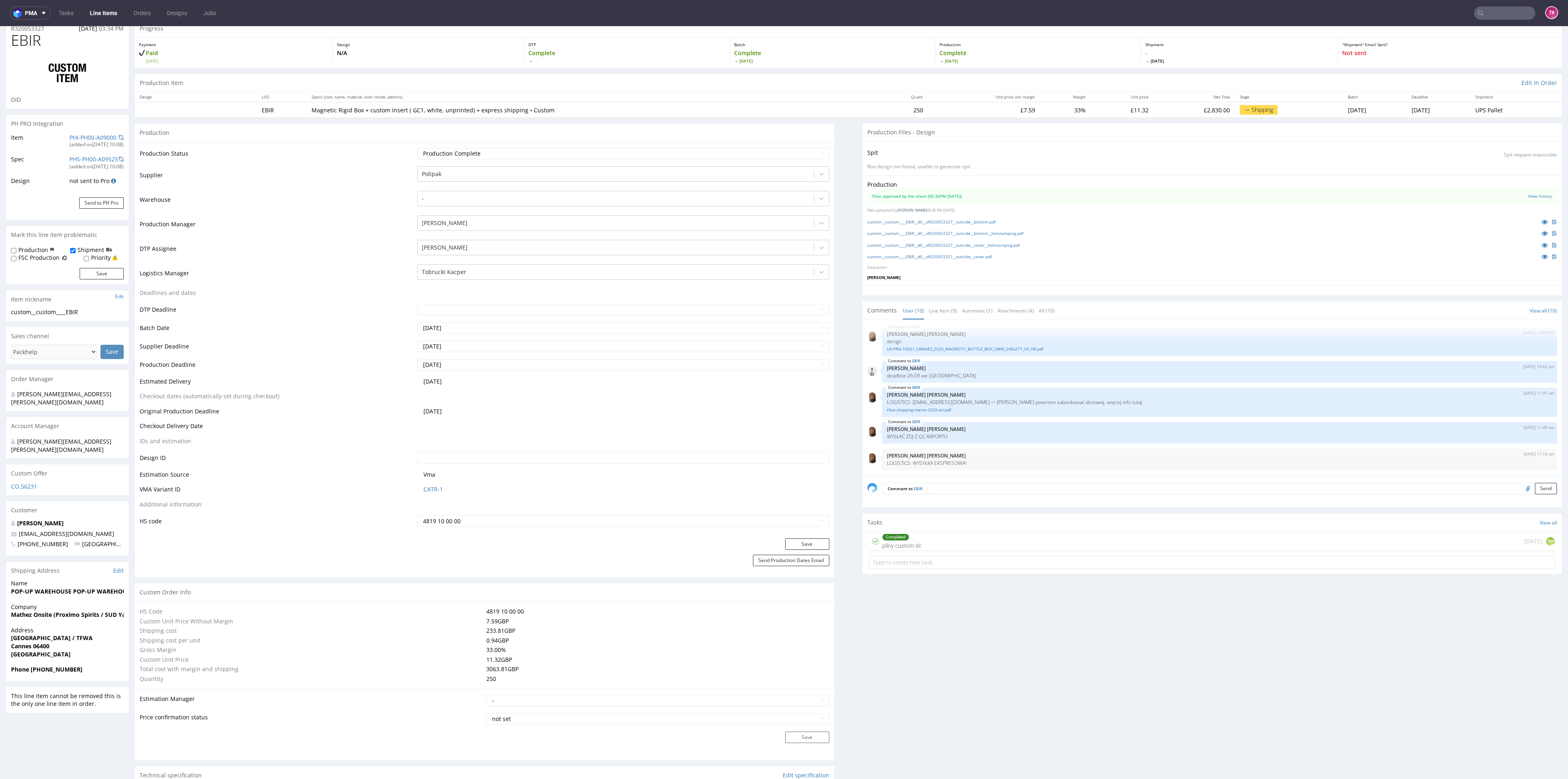
scroll to position [0, 0]
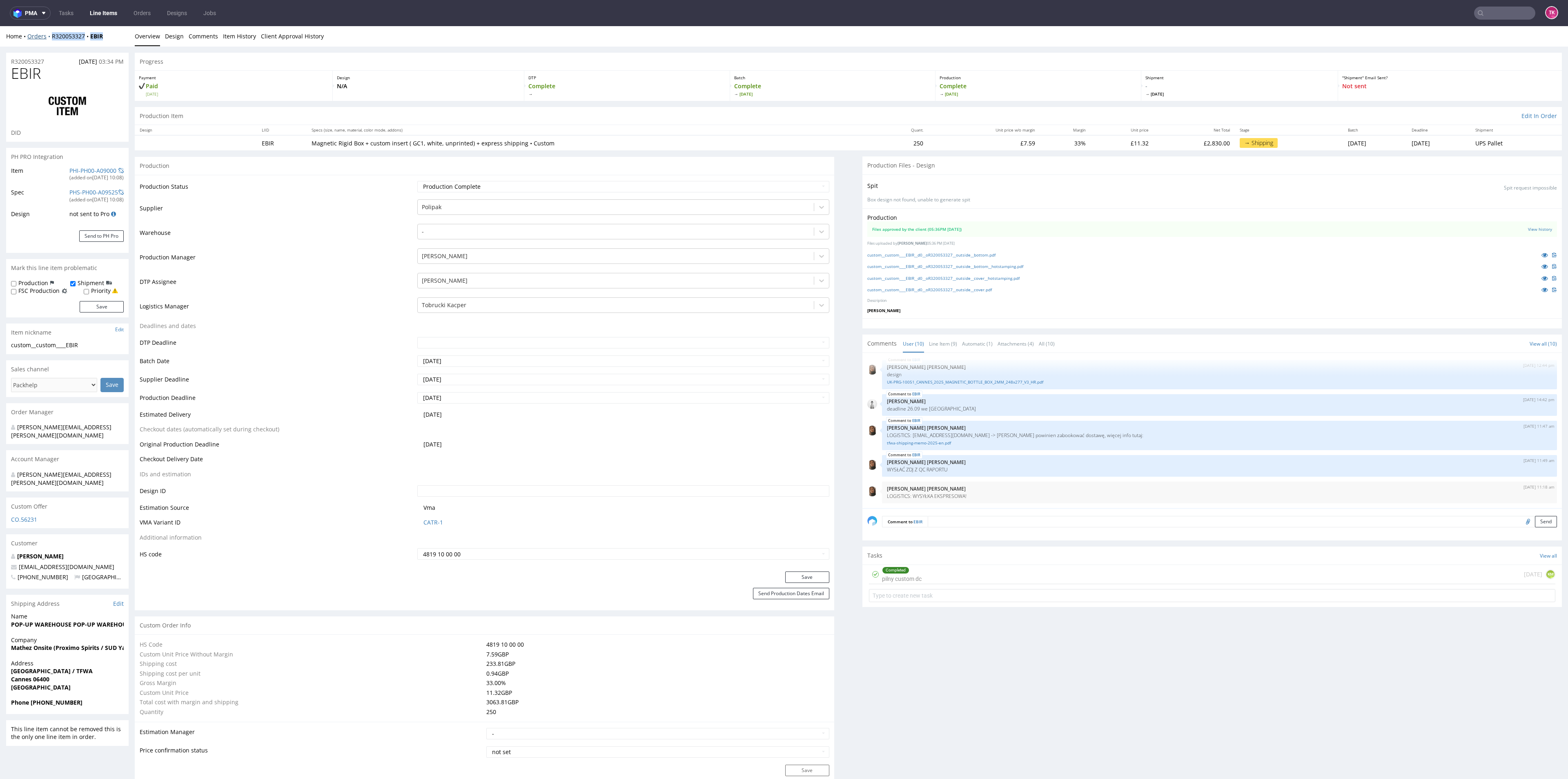
drag, startPoint x: 76, startPoint y: 47, endPoint x: 47, endPoint y: 37, distance: 30.7
click at [47, 37] on div "Home Orders R320053327 EBIR Overview Design Comments Item History Client Approv…" at bounding box center [784, 36] width 1568 height 20
copy div "R320053327 EBIR"
drag, startPoint x: 98, startPoint y: 550, endPoint x: 8, endPoint y: 544, distance: 90.2
click at [8, 552] on div "Patrick Lynch plynch@proximospirits.com +447943212773 Ireland" at bounding box center [68, 570] width 123 height 36
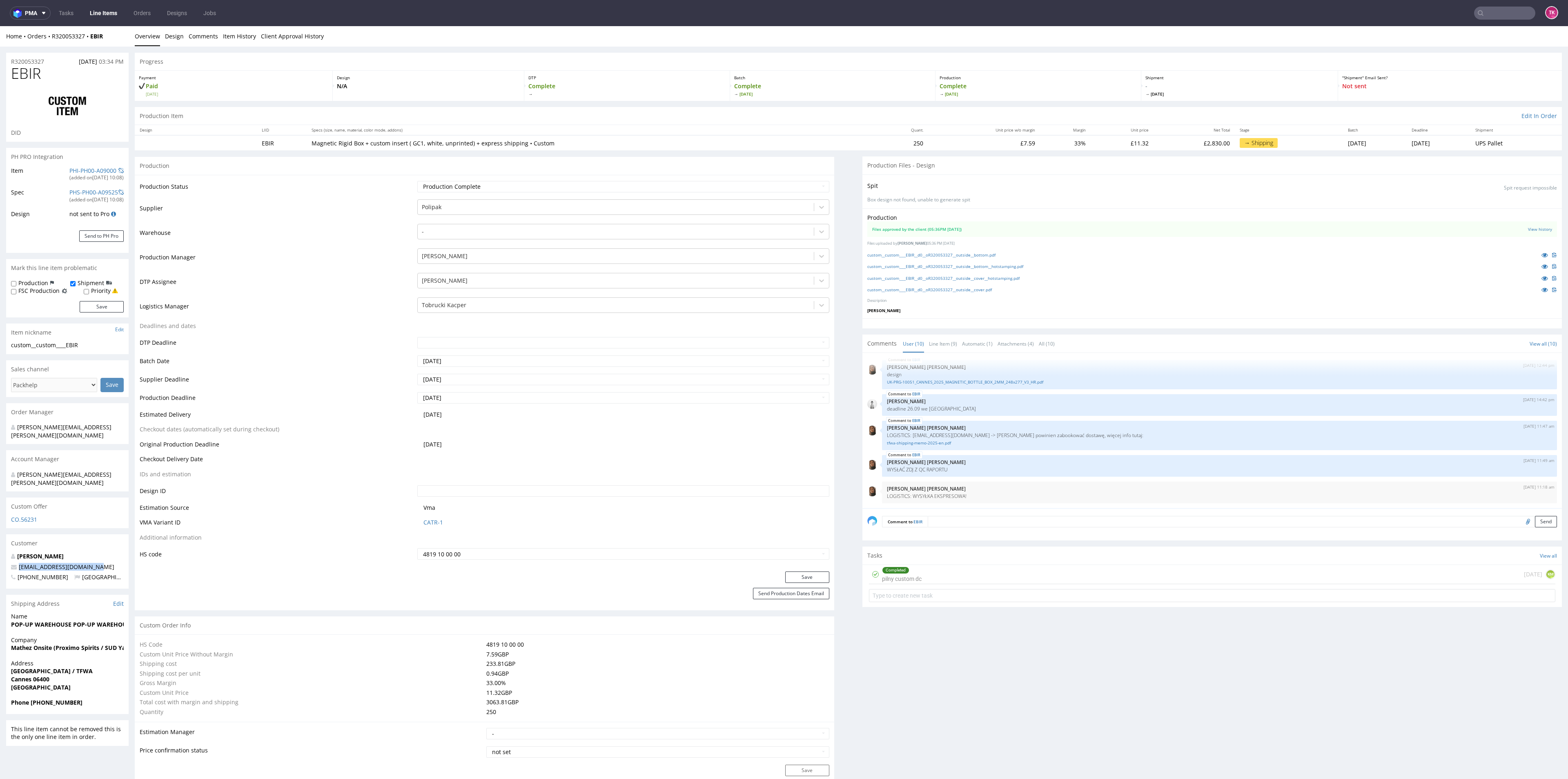
copy span "plynch@proximospirits.com"
drag, startPoint x: 114, startPoint y: 38, endPoint x: 47, endPoint y: 44, distance: 67.3
click at [47, 44] on div "Home Orders R320053327 EBIR Overview Design Comments Item History Client Approv…" at bounding box center [784, 36] width 1568 height 20
copy div "R320053327 EBIR"
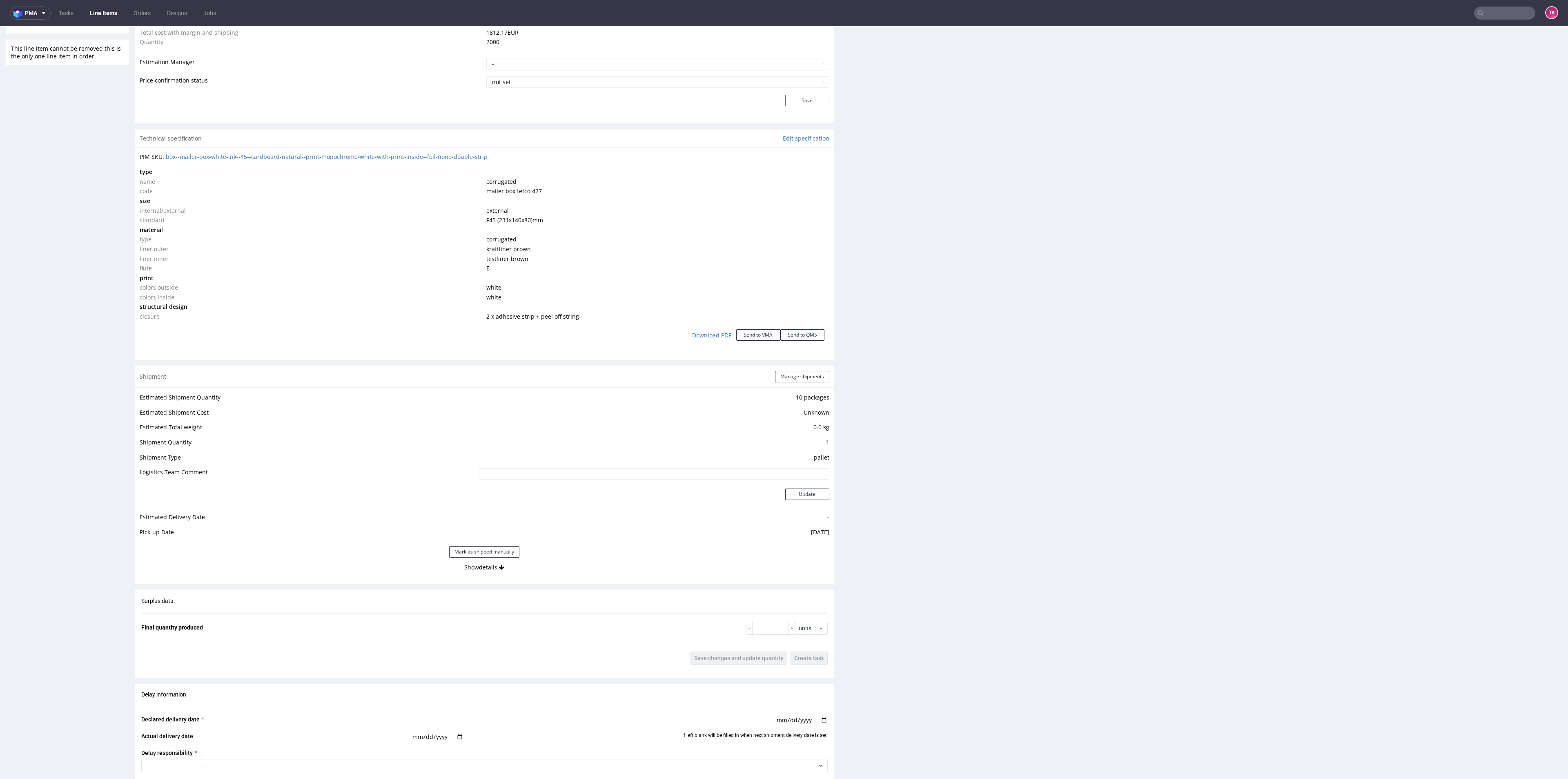
scroll to position [797, 0]
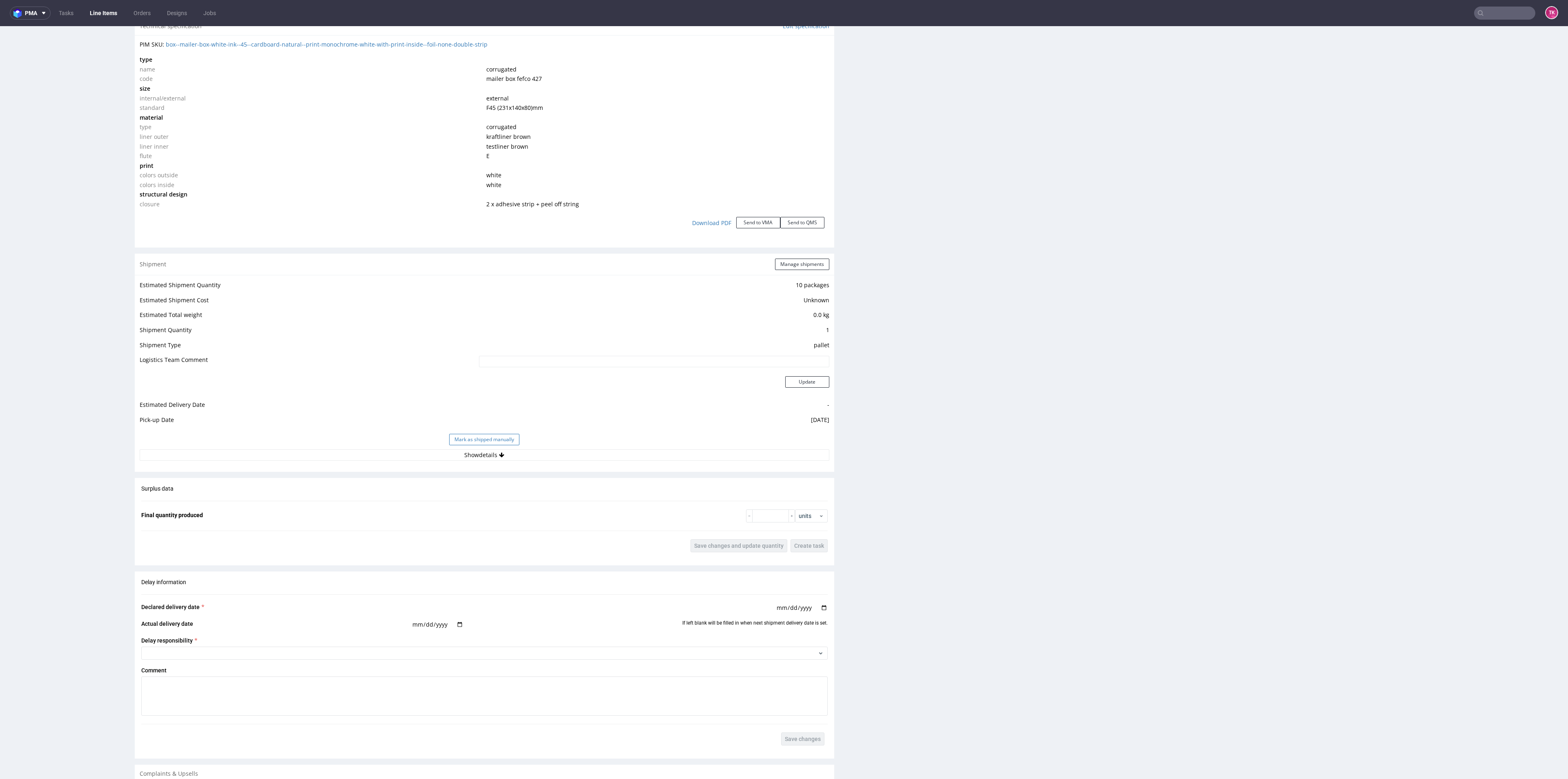
click at [489, 434] on button "Mark as shipped manually" at bounding box center [484, 439] width 70 height 11
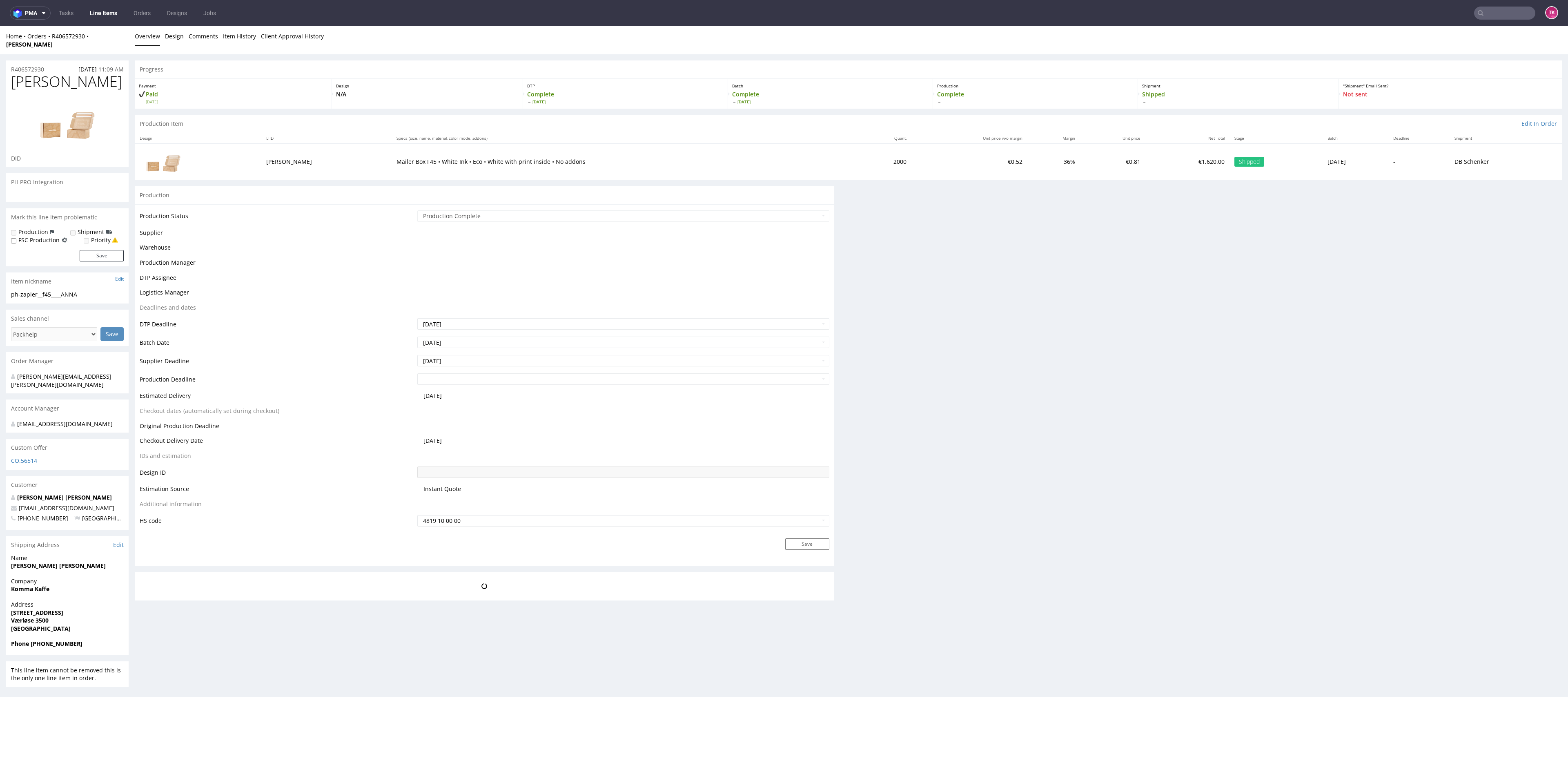
scroll to position [0, 0]
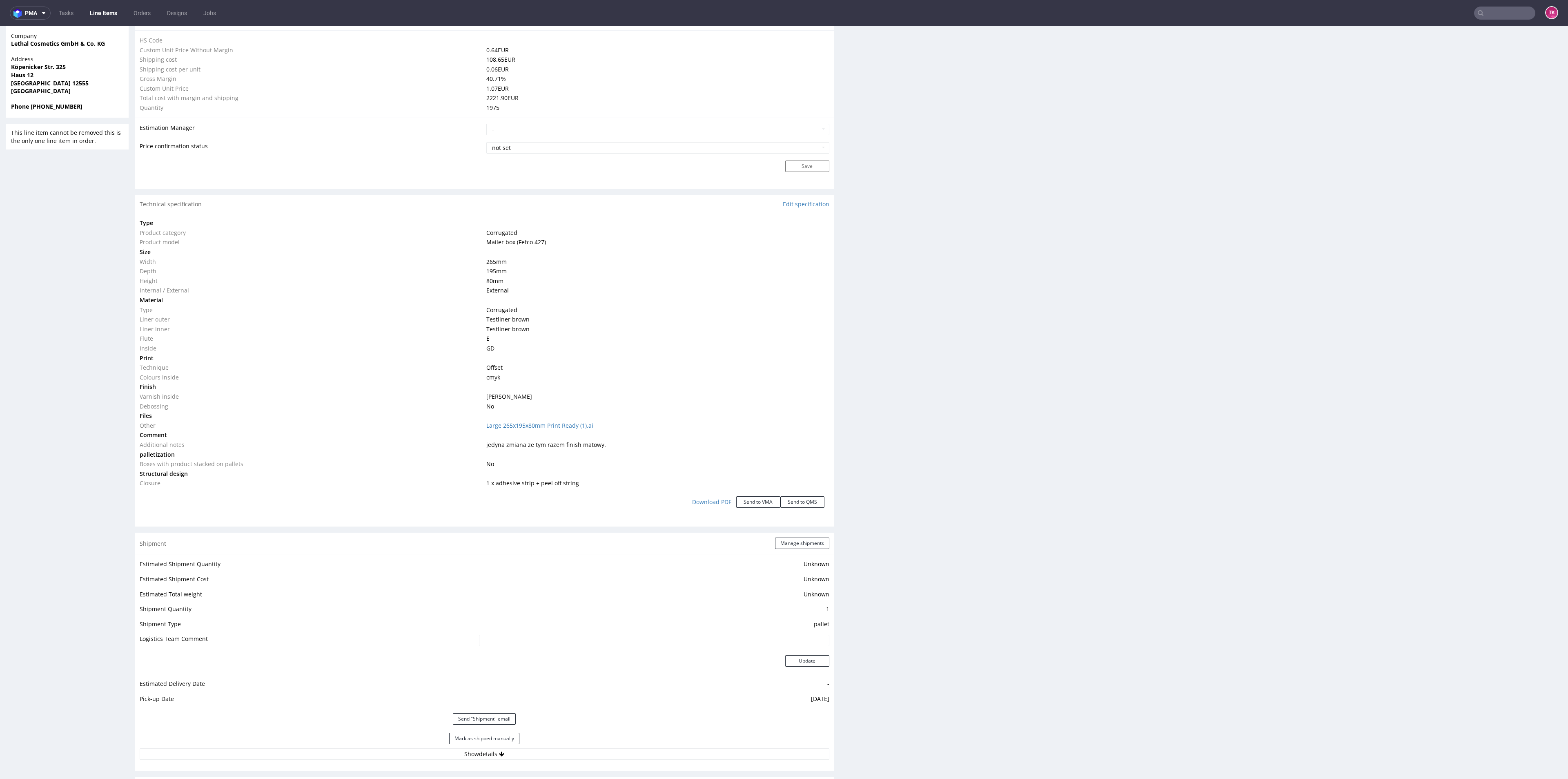
scroll to position [674, 0]
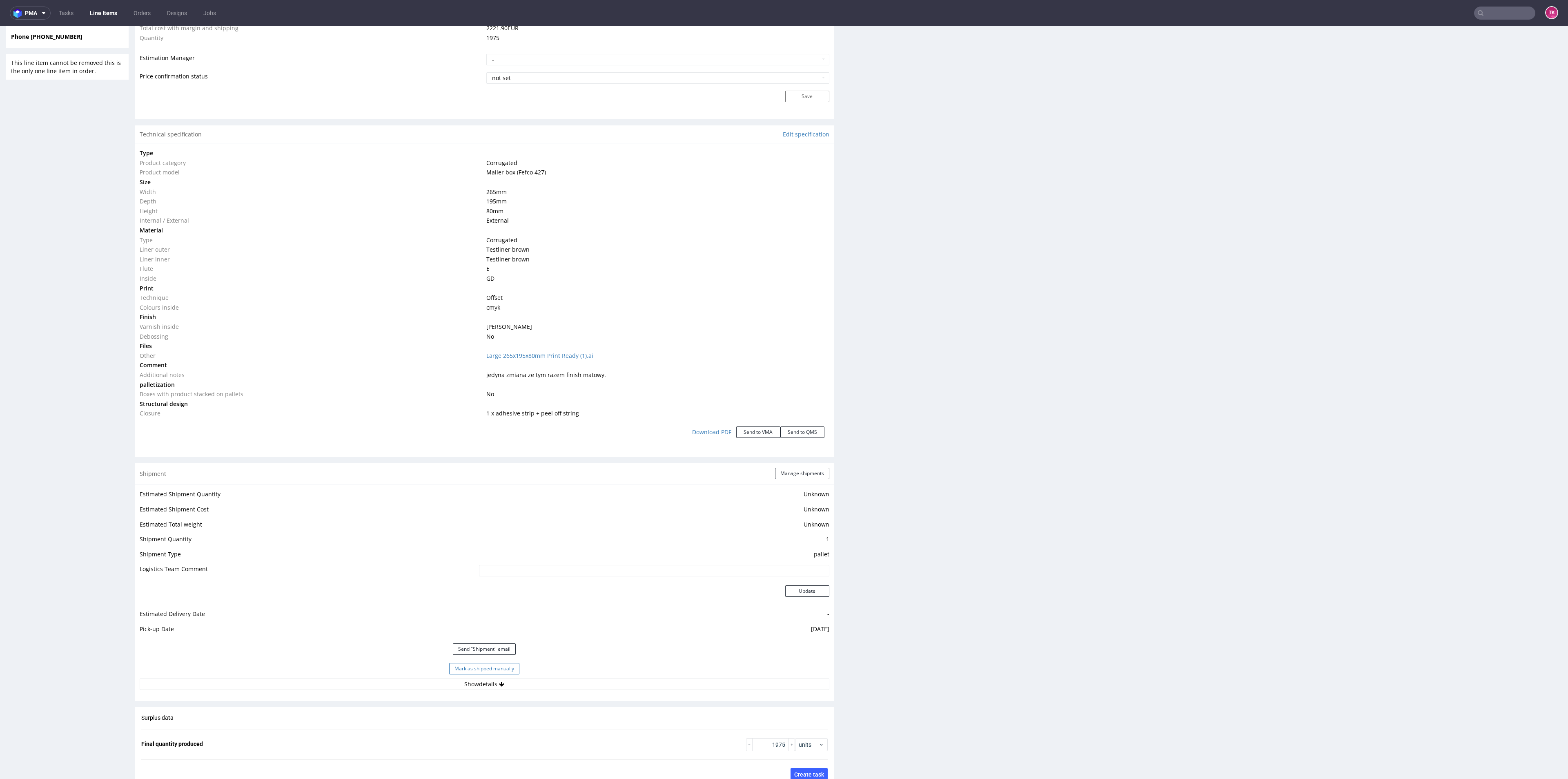
click at [492, 667] on button "Mark as shipped manually" at bounding box center [484, 668] width 70 height 11
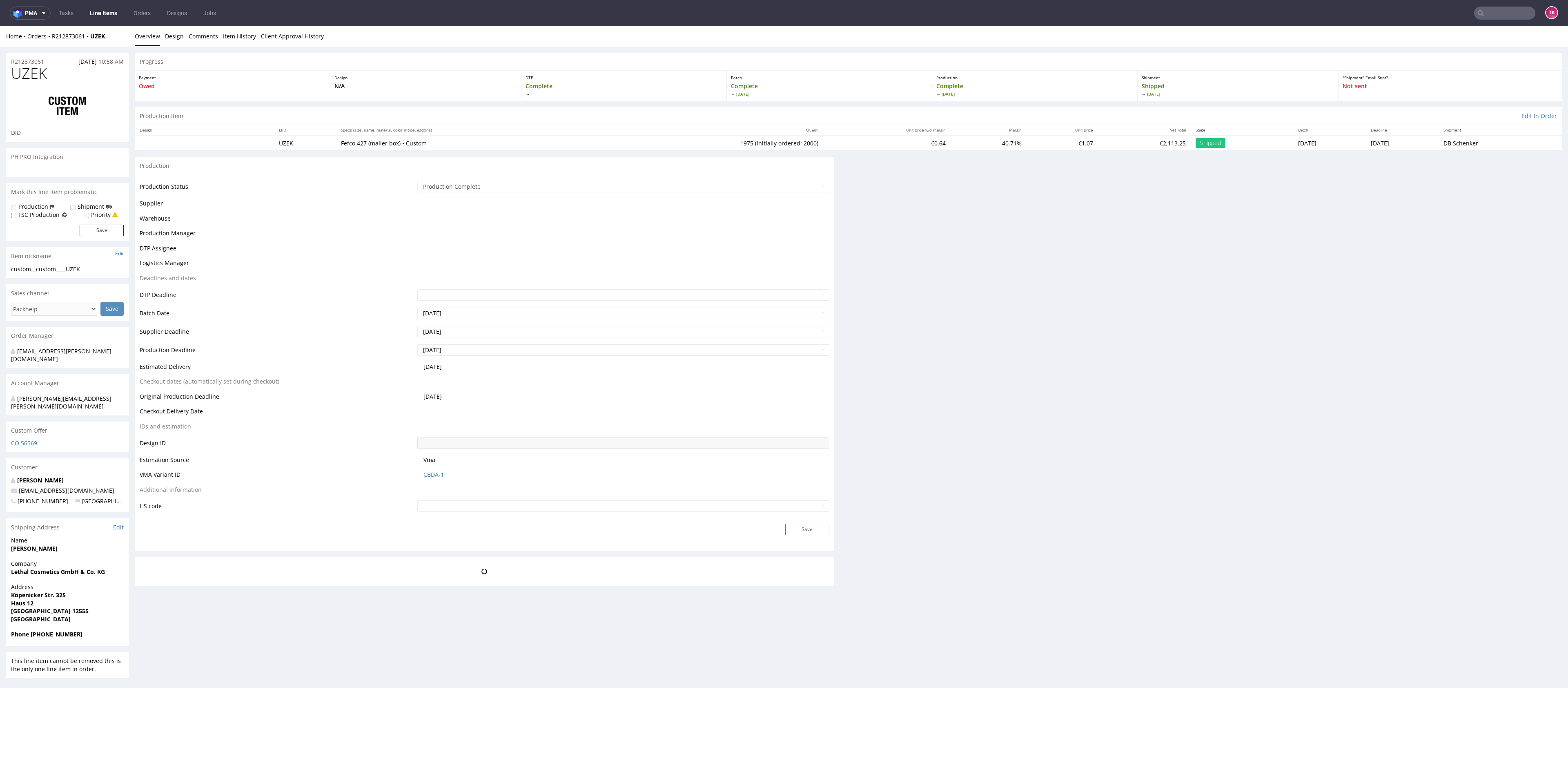
scroll to position [0, 0]
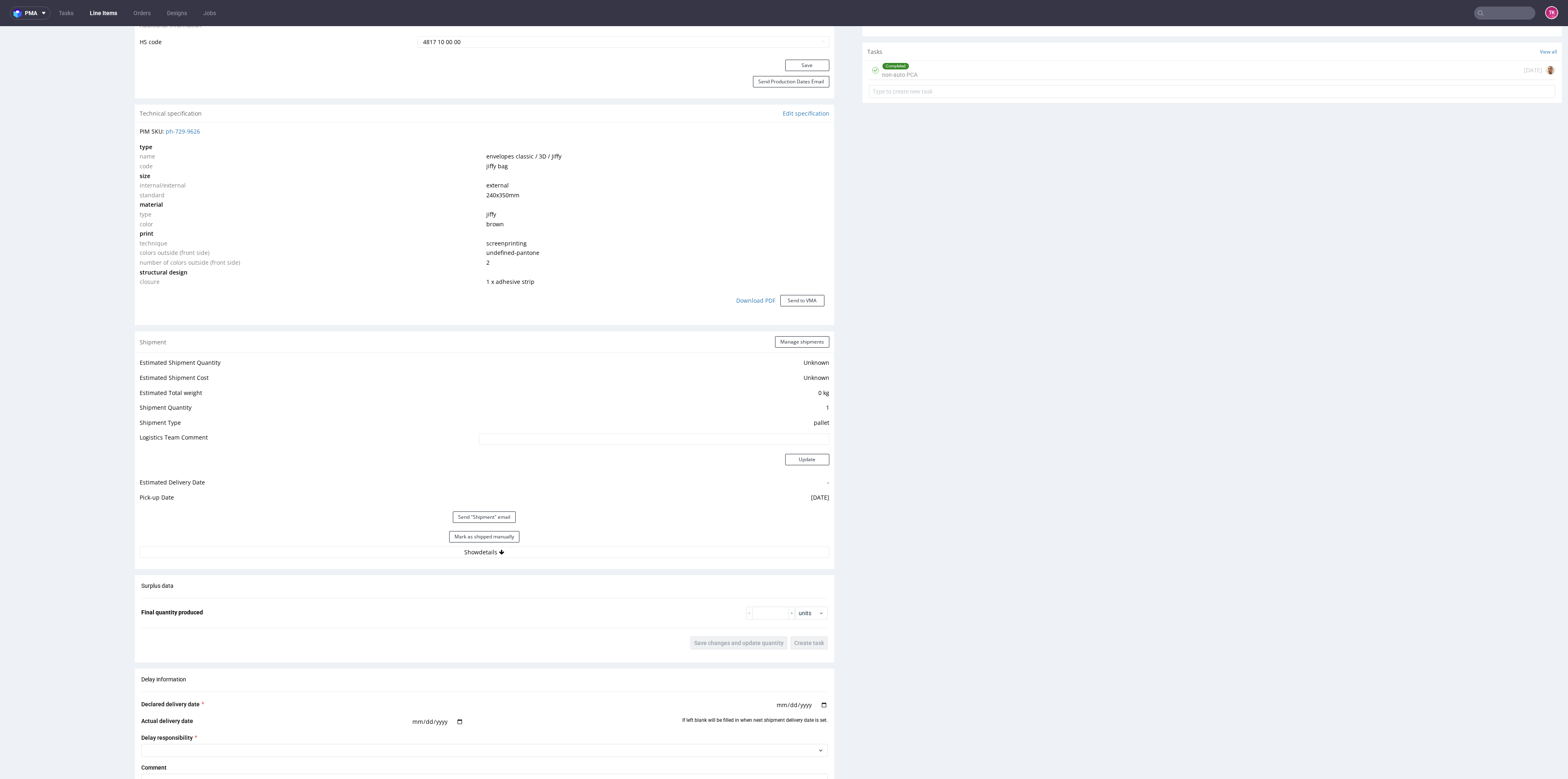
scroll to position [612, 0]
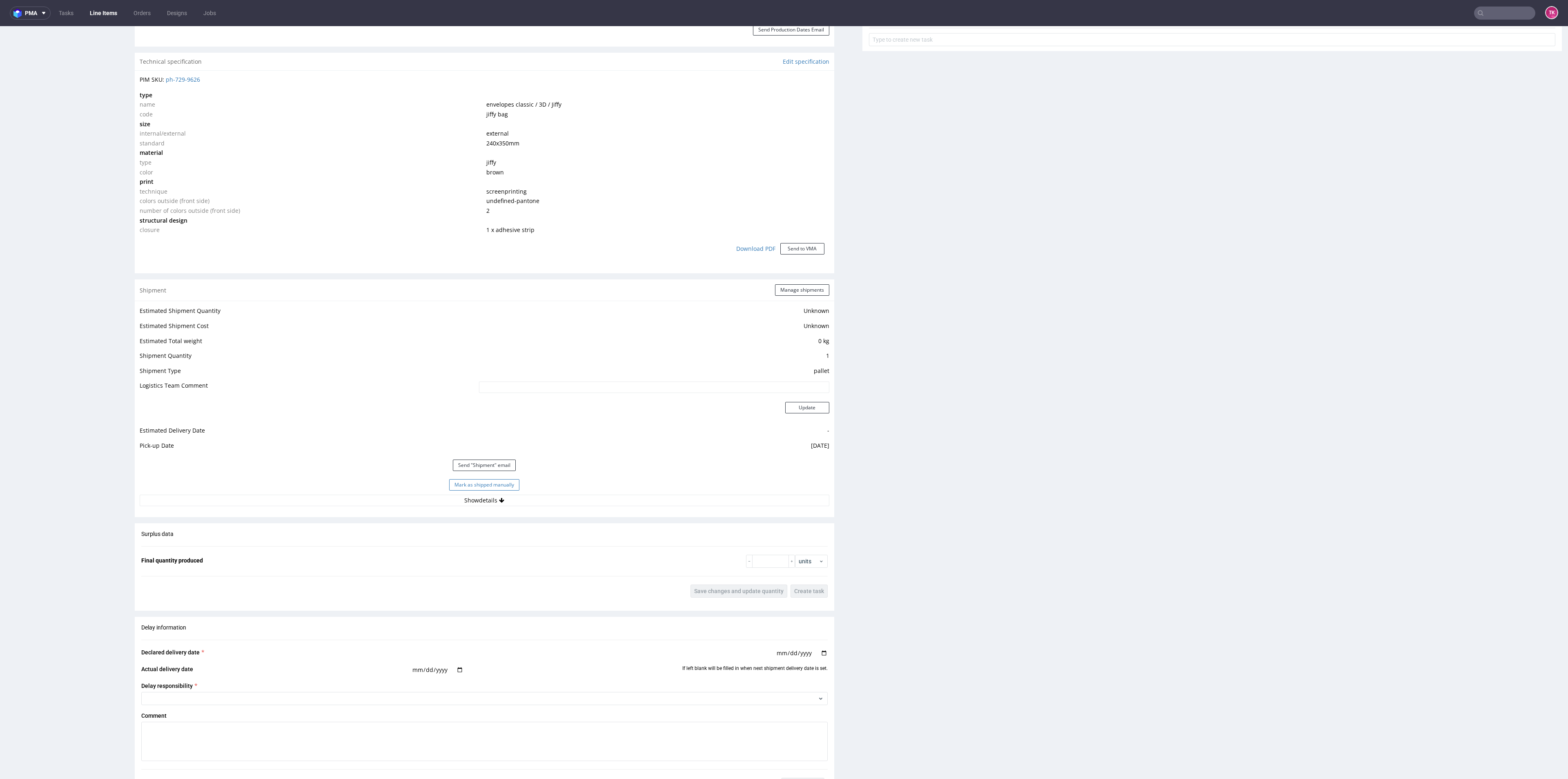
click at [495, 482] on button "Mark as shipped manually" at bounding box center [484, 485] width 70 height 11
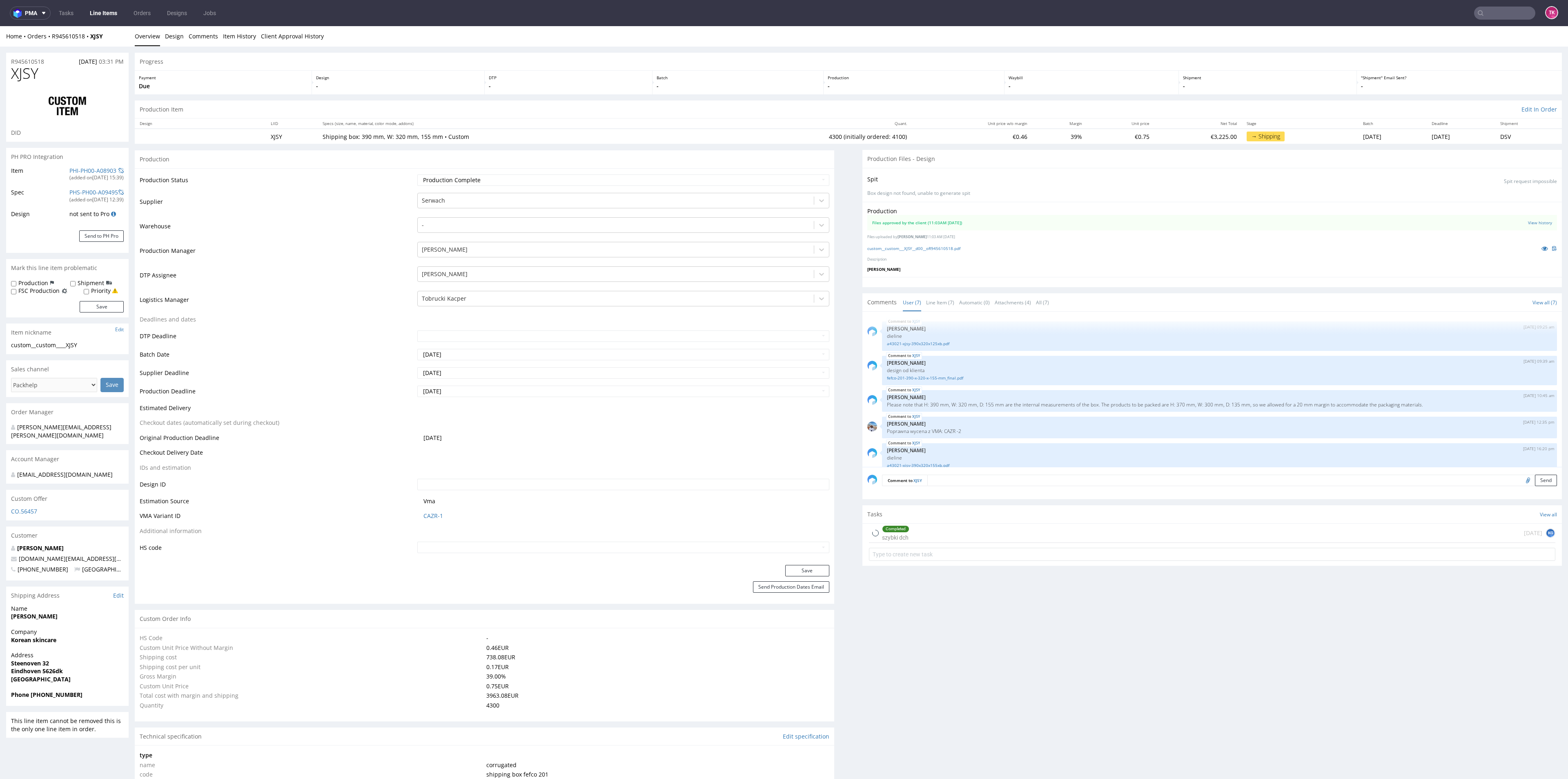
type input "4300"
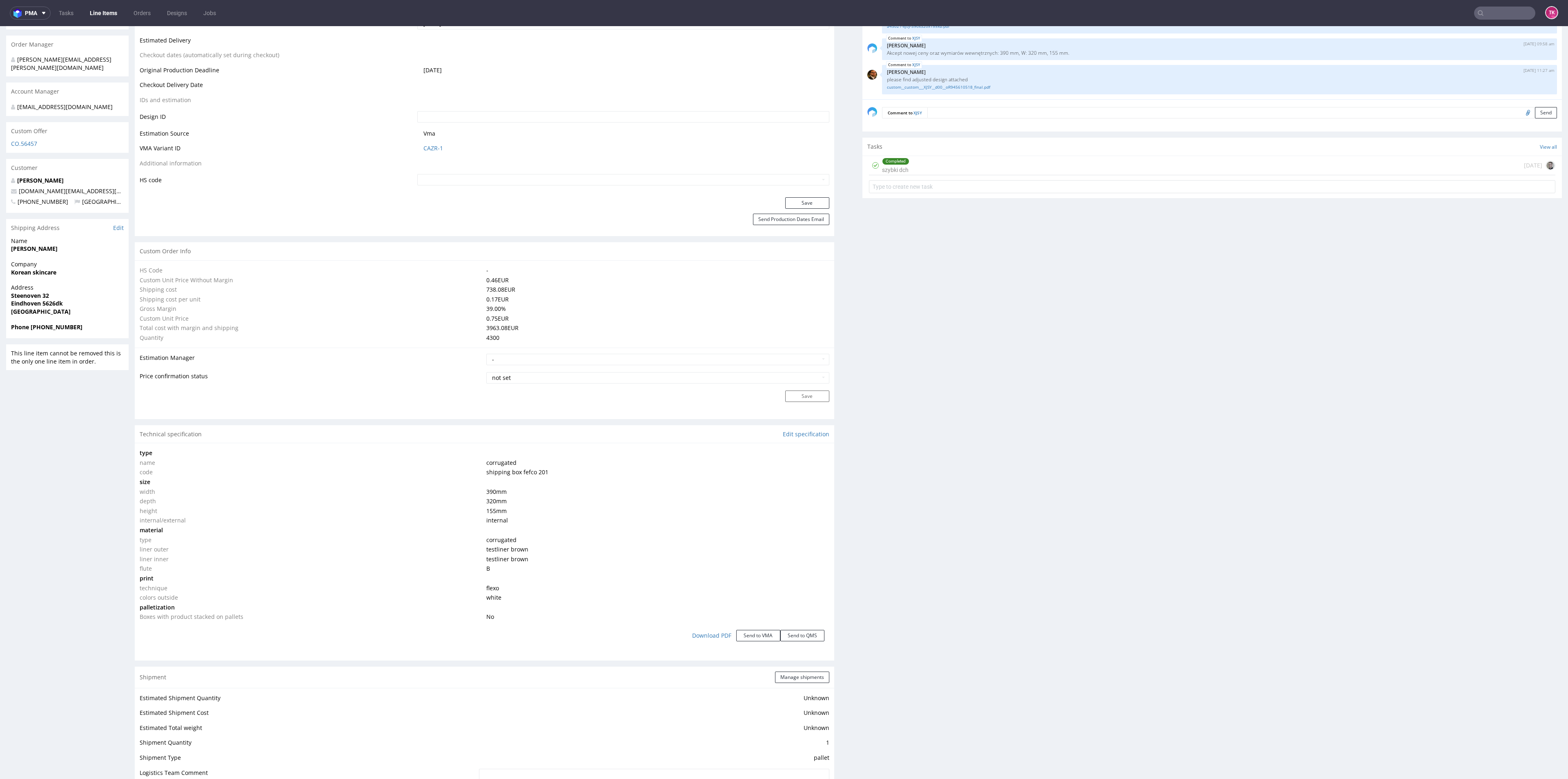
scroll to position [612, 0]
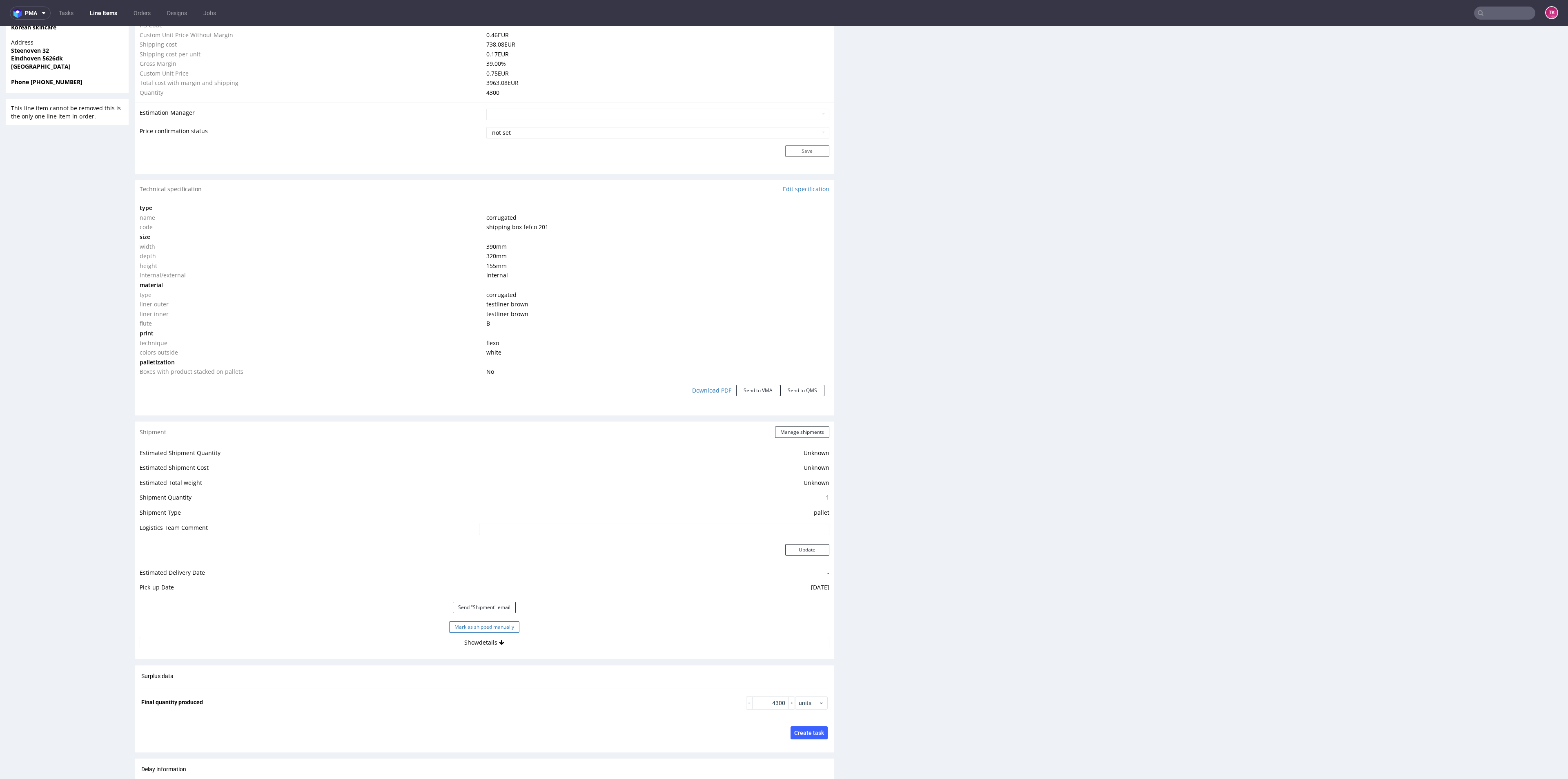
click at [470, 624] on button "Mark as shipped manually" at bounding box center [484, 626] width 70 height 11
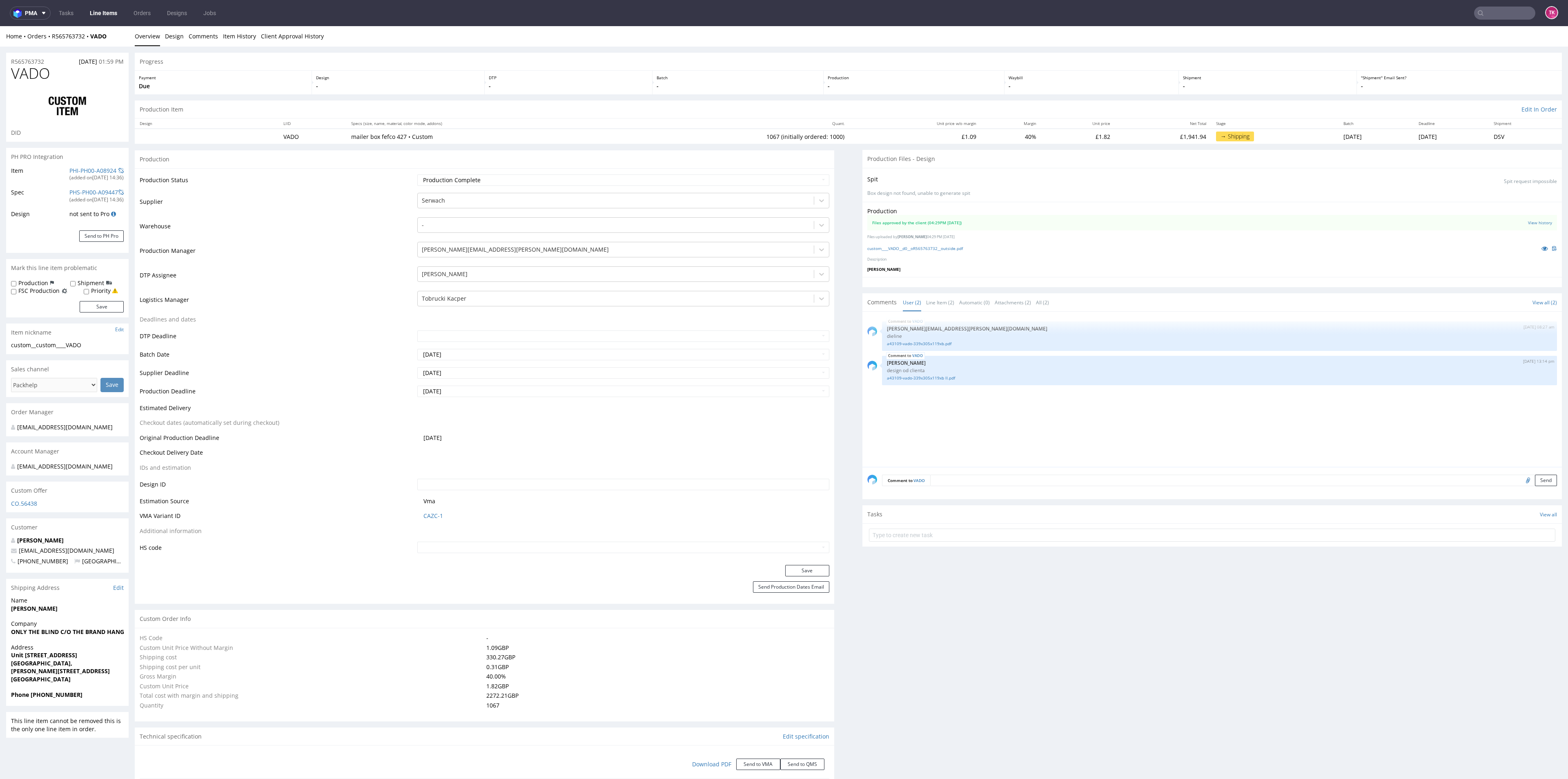
select select "in_progress"
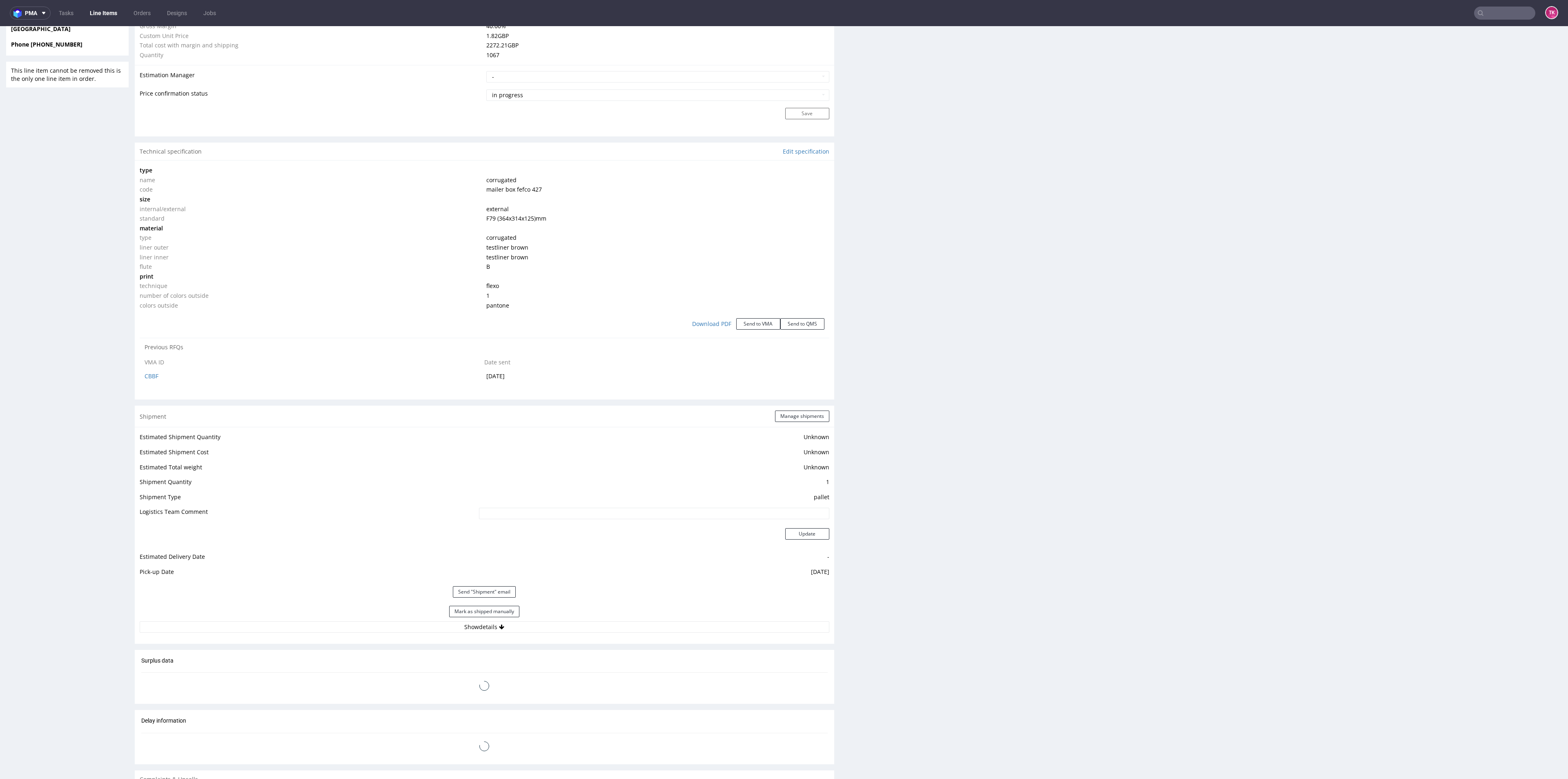
scroll to position [674, 0]
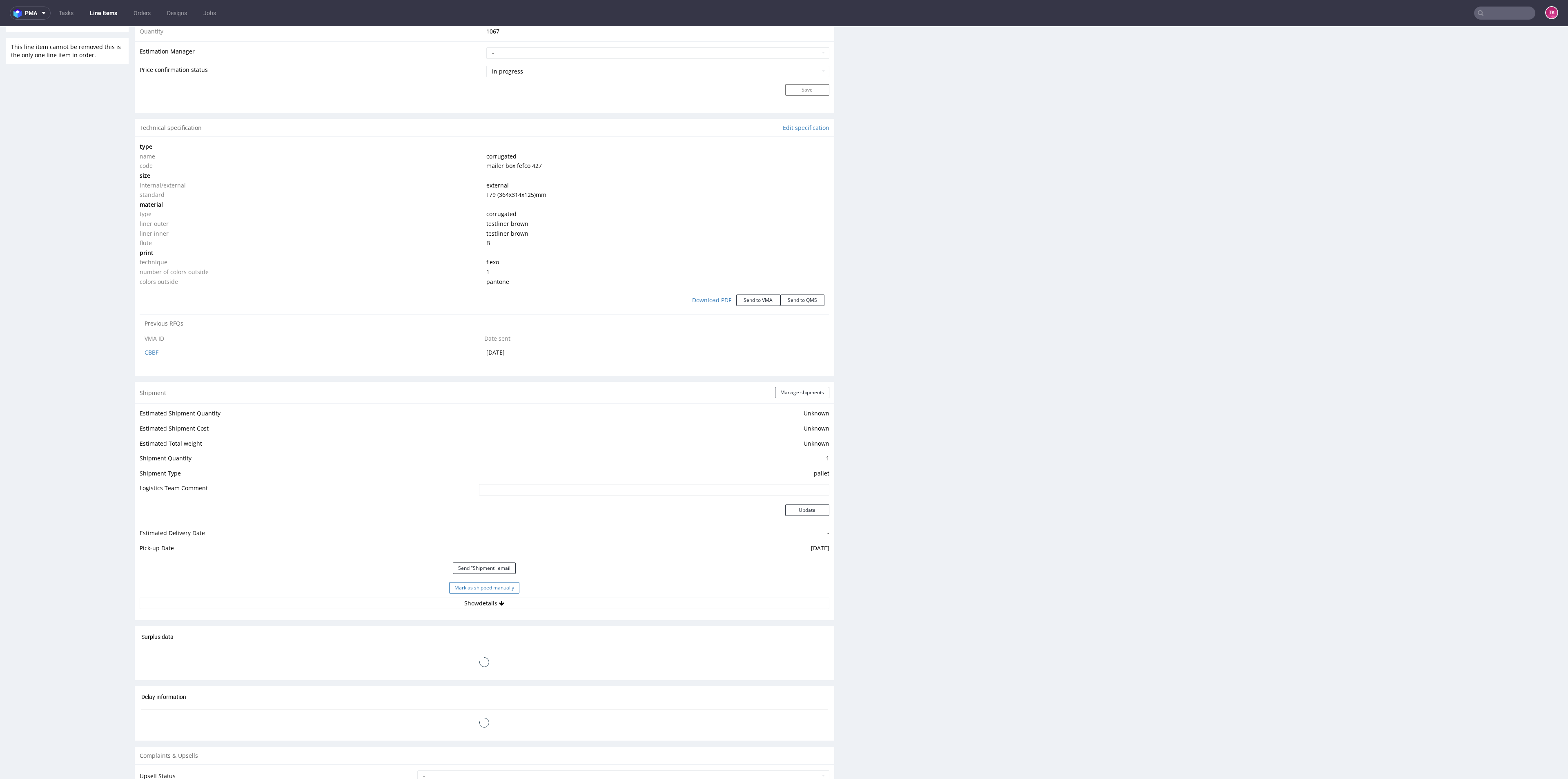
click at [493, 588] on button "Mark as shipped manually" at bounding box center [484, 587] width 70 height 11
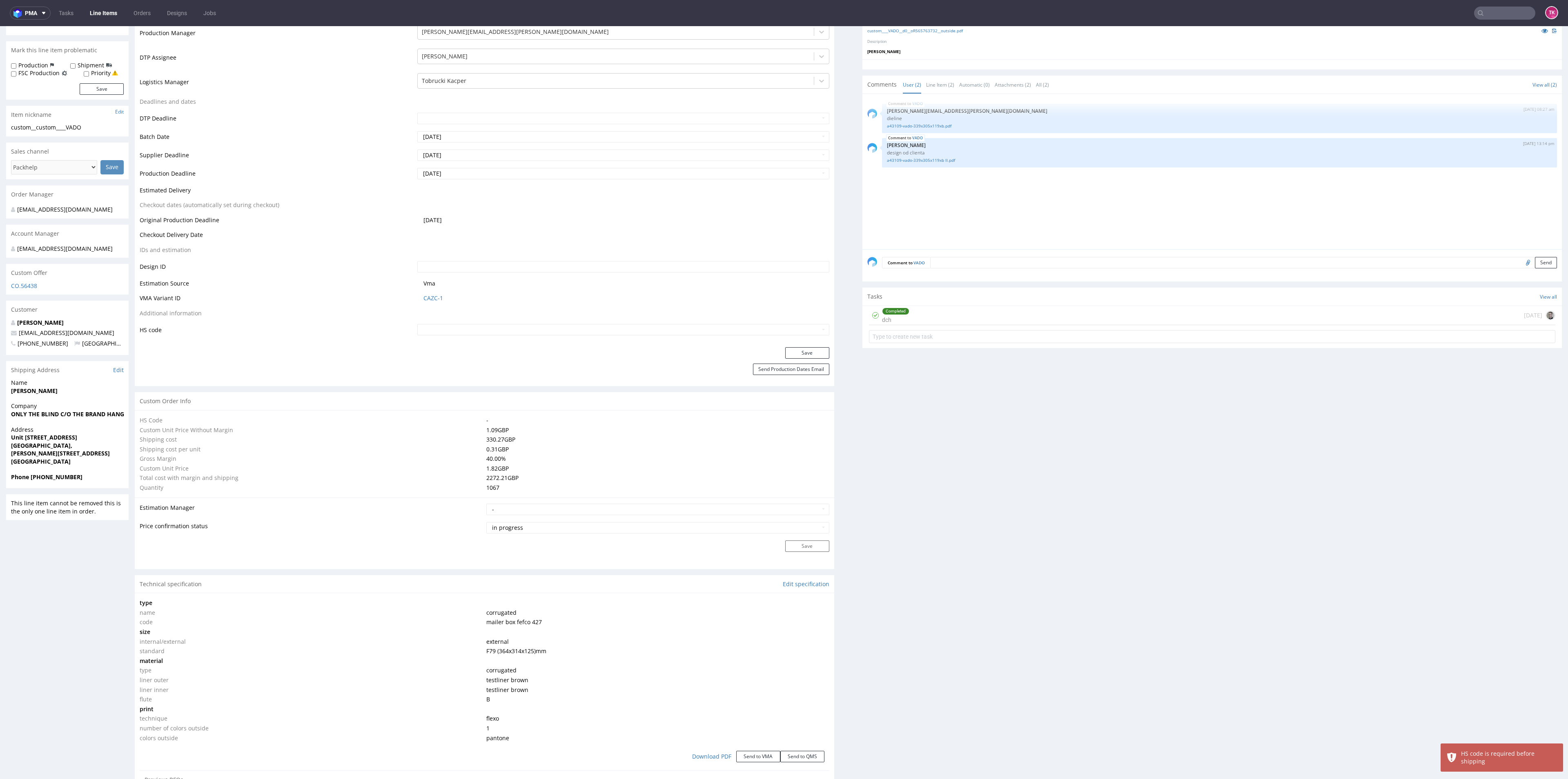
scroll to position [61, 0]
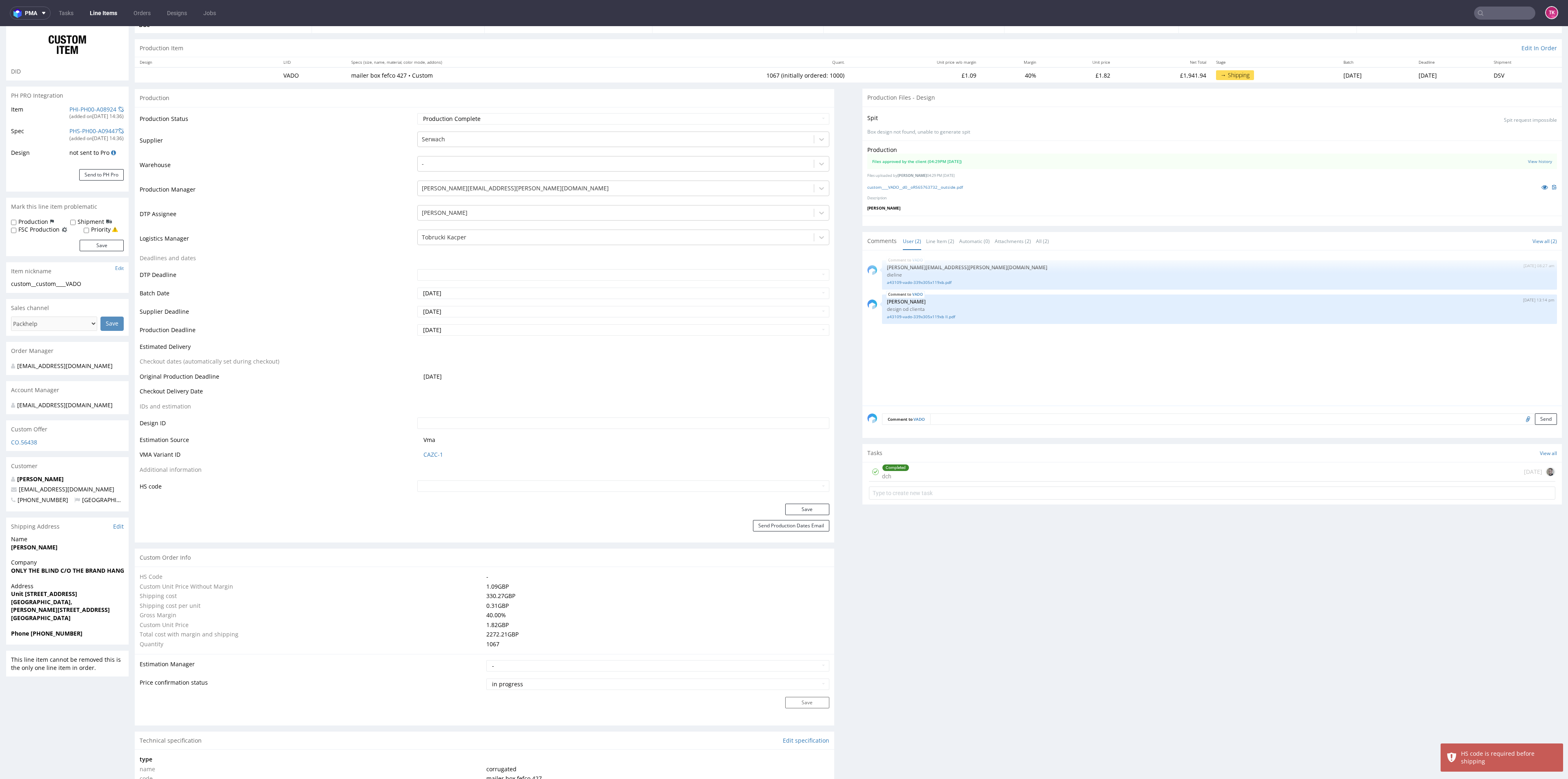
click at [533, 490] on input "text" at bounding box center [623, 486] width 411 height 11
type input "4819 10 00 00"
click at [788, 507] on button "Save" at bounding box center [807, 509] width 44 height 11
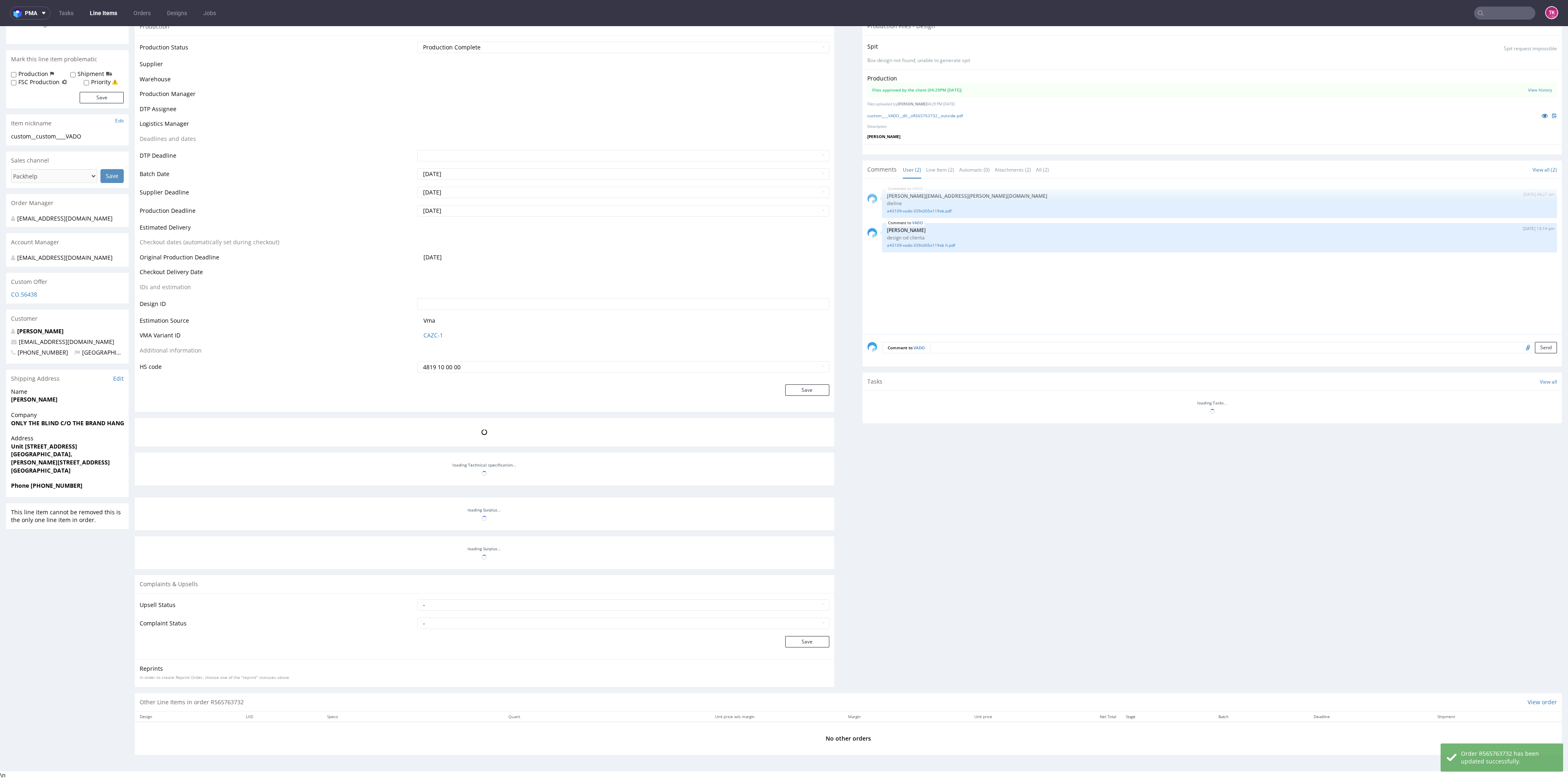
scroll to position [3, 0]
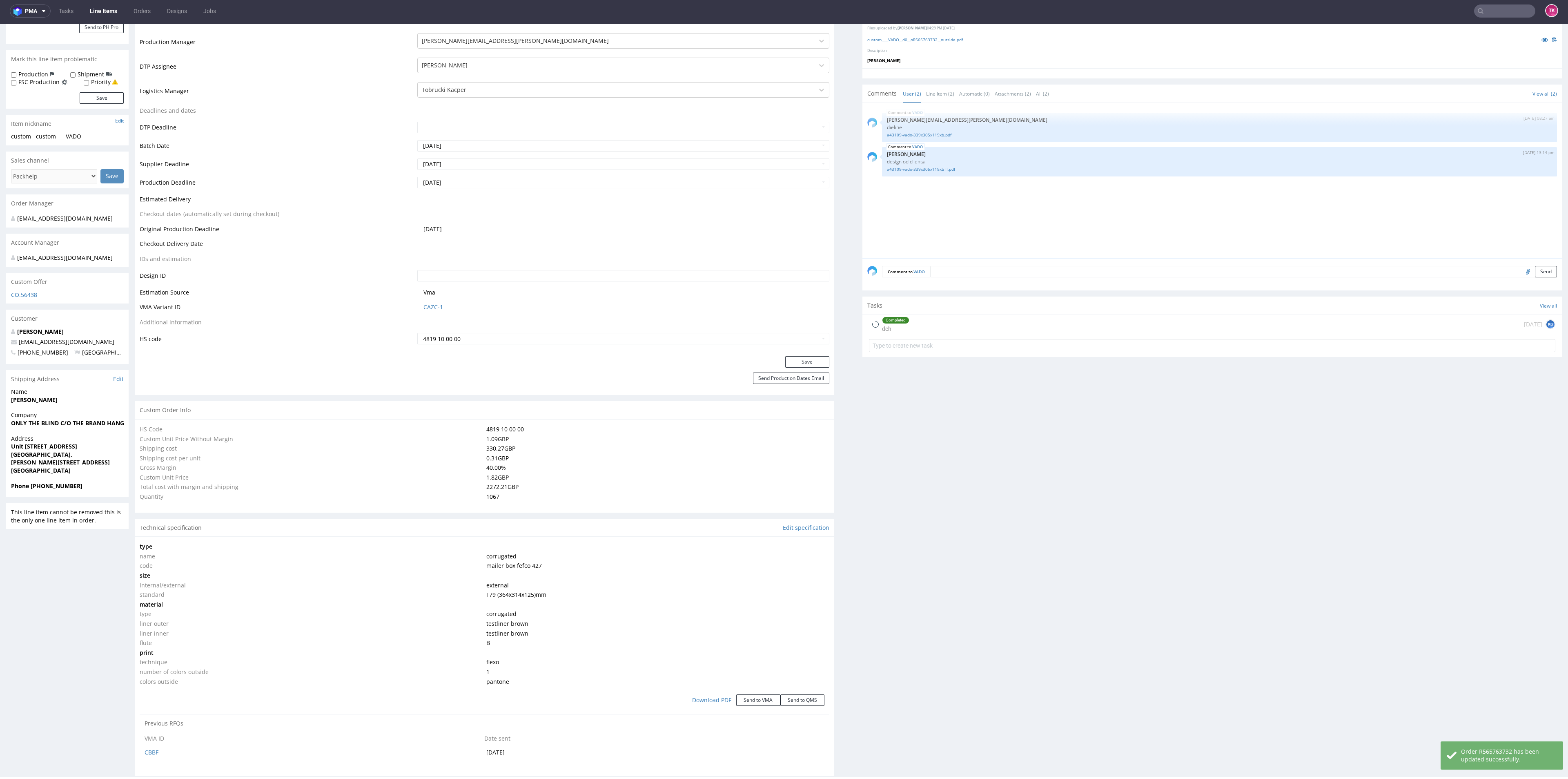
select select "in_progress"
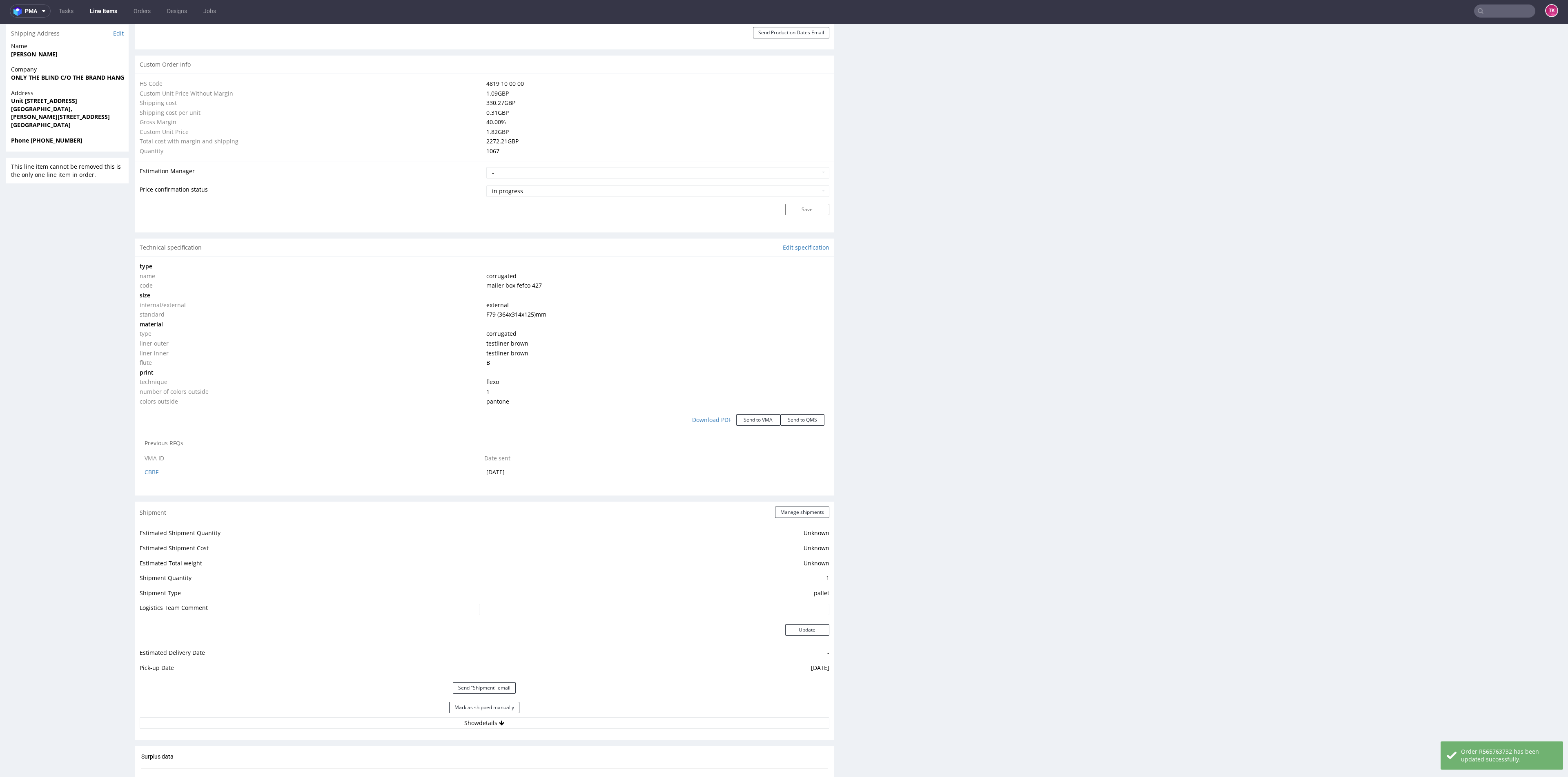
scroll to position [807, 0]
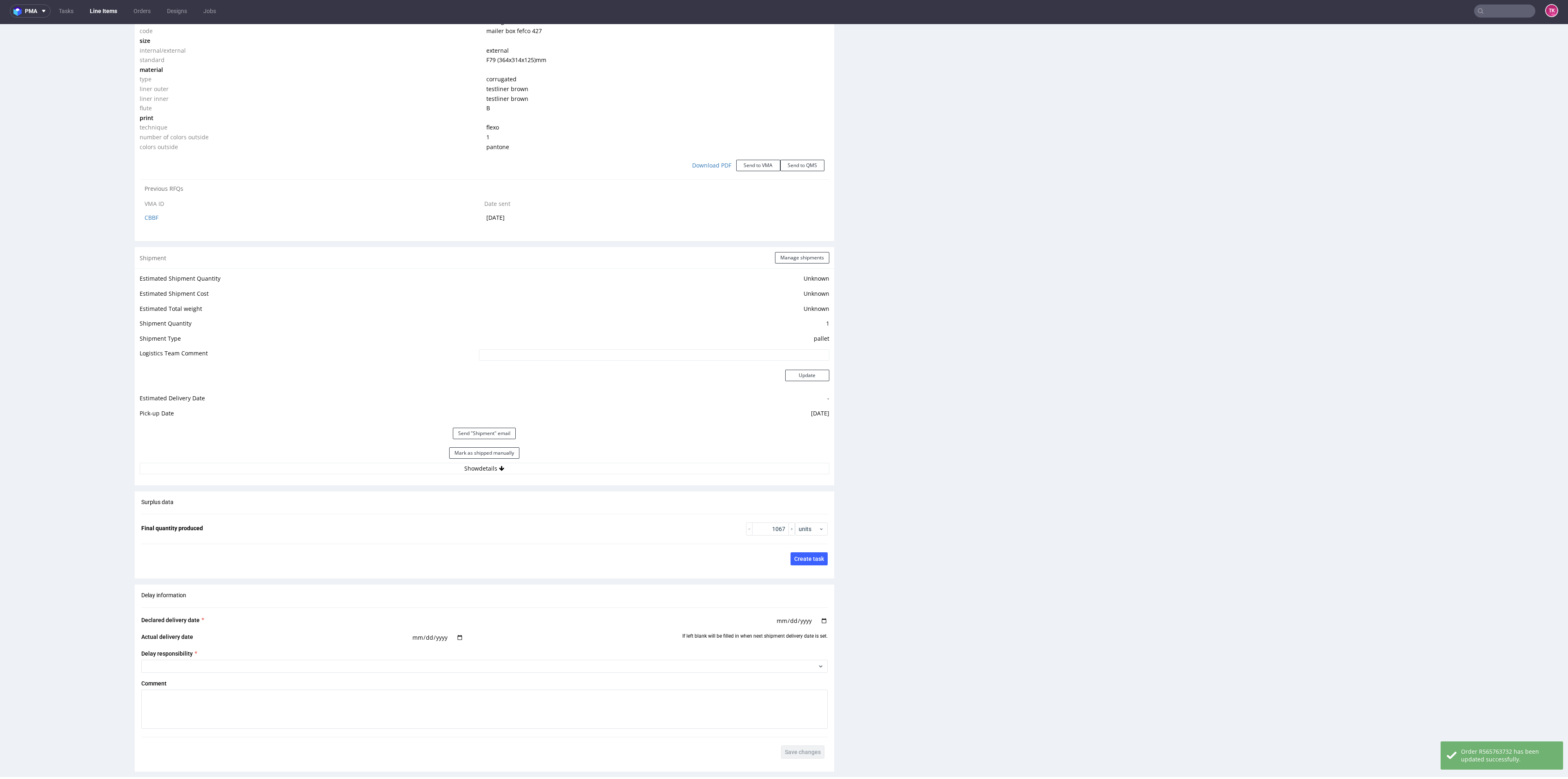
click at [495, 458] on div "Mark as shipped manually" at bounding box center [484, 452] width 690 height 20
click at [495, 453] on button "Mark as shipped manually" at bounding box center [484, 452] width 70 height 11
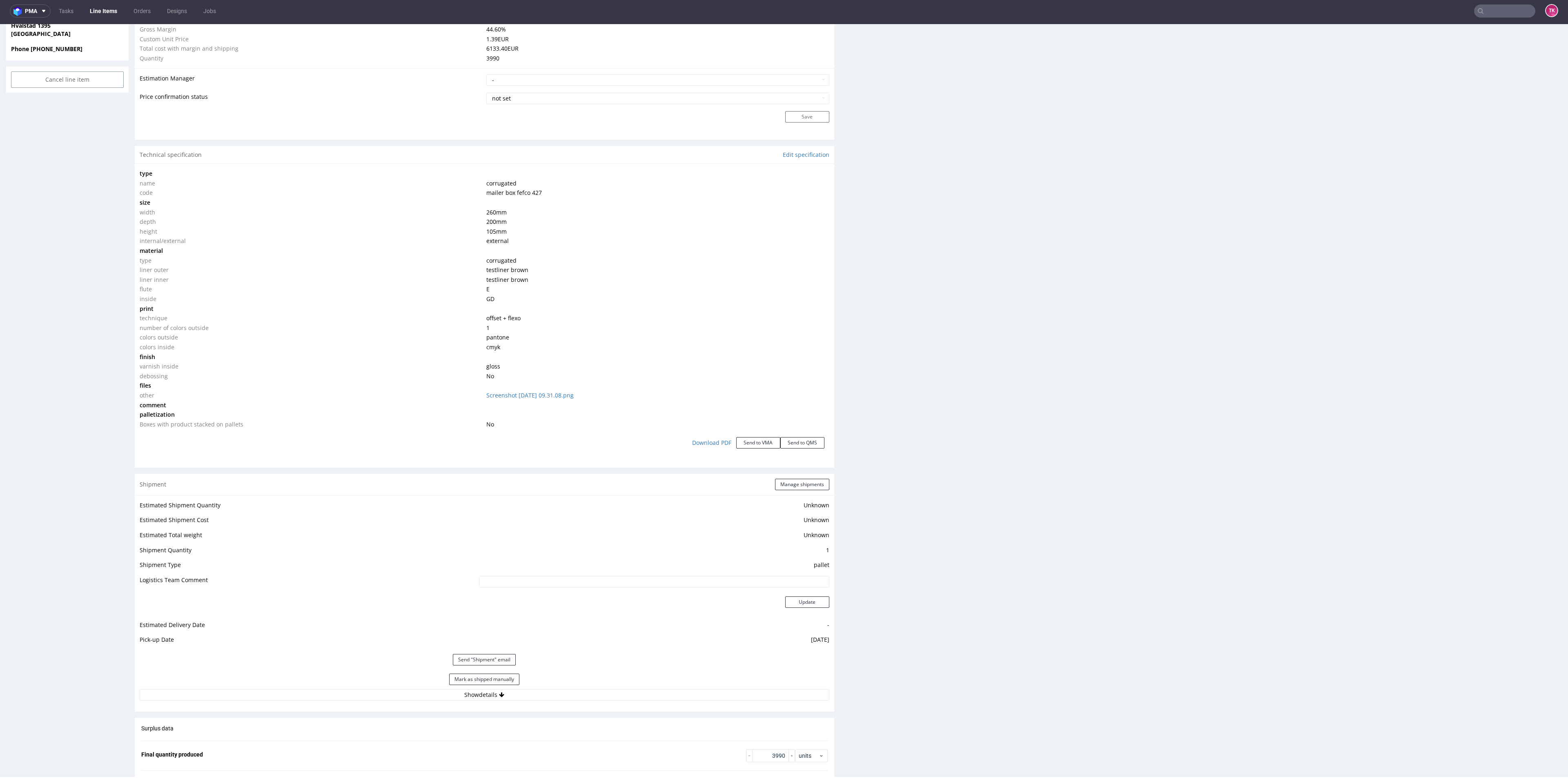
scroll to position [686, 0]
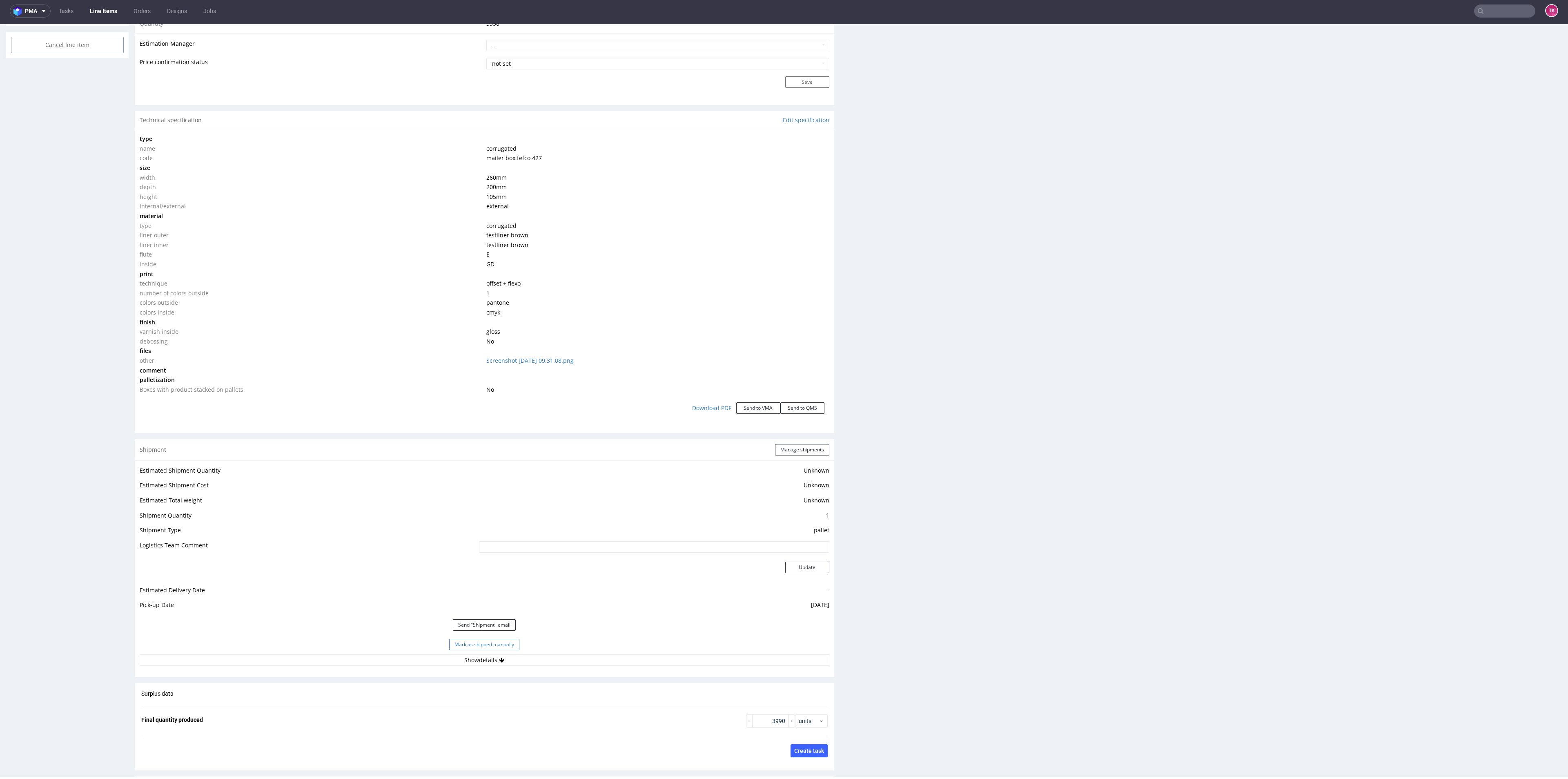
click at [490, 646] on button "Mark as shipped manually" at bounding box center [484, 644] width 70 height 11
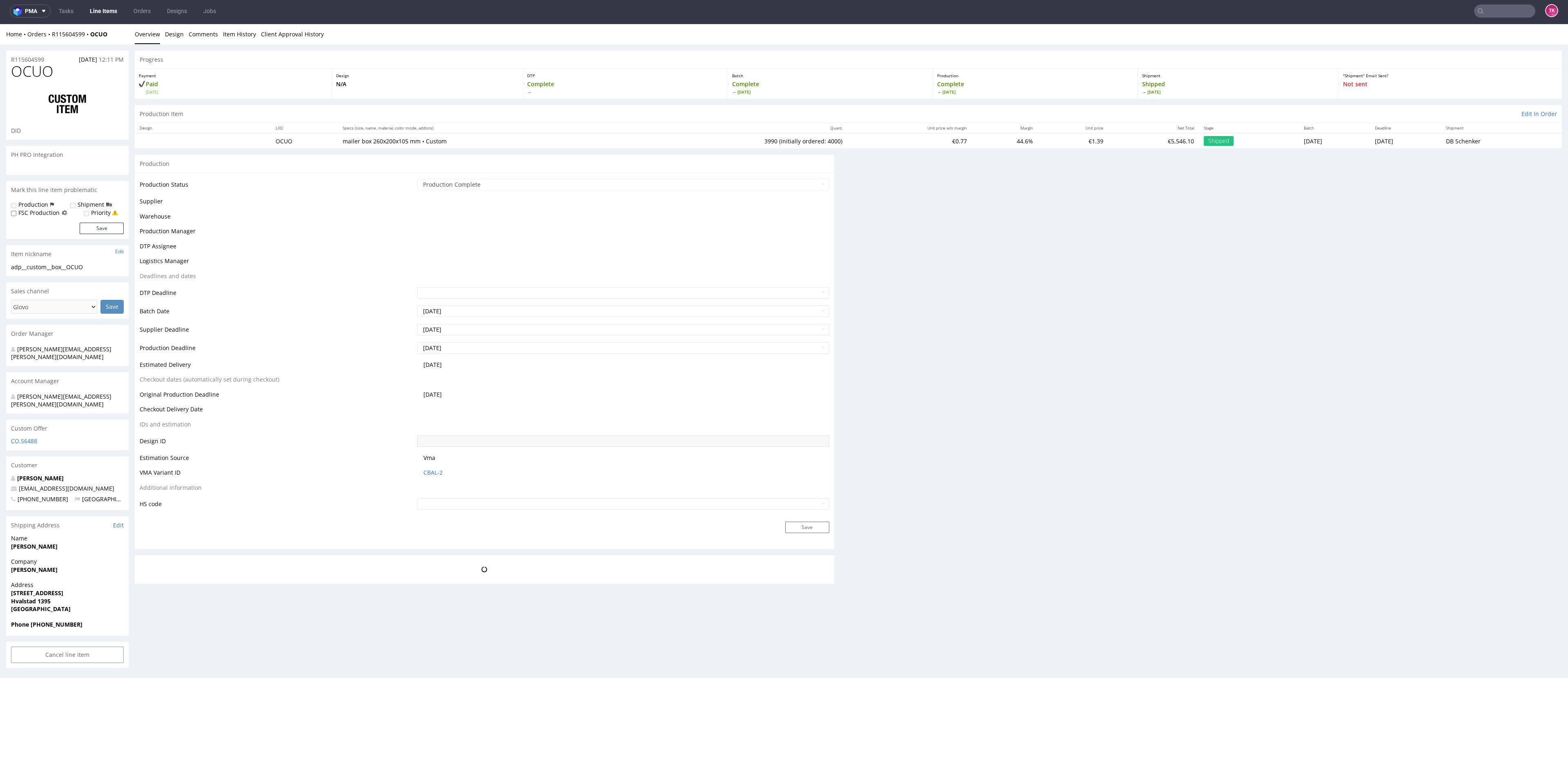
scroll to position [0, 0]
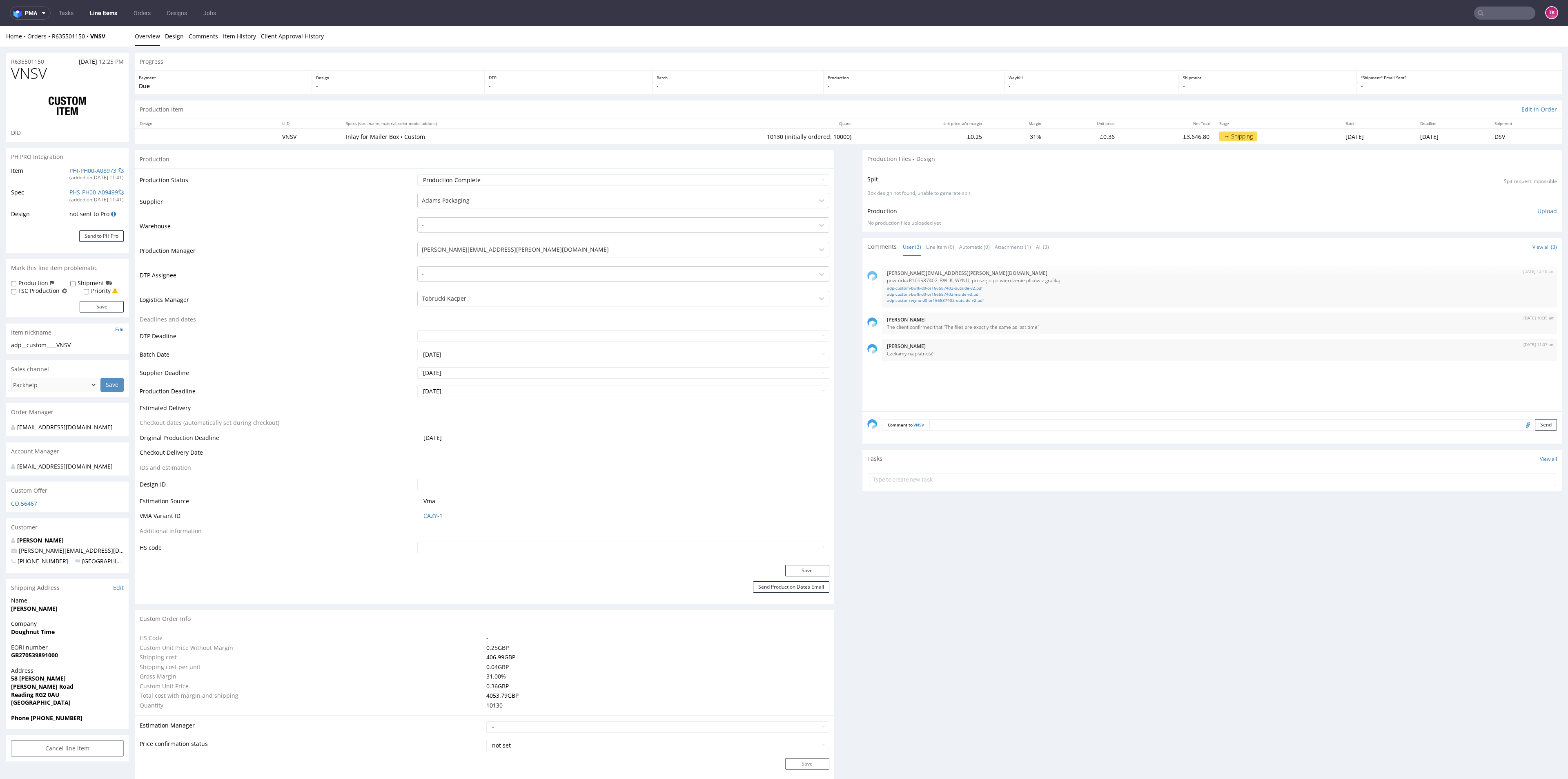
click at [109, 18] on link "Line Items" at bounding box center [103, 13] width 37 height 13
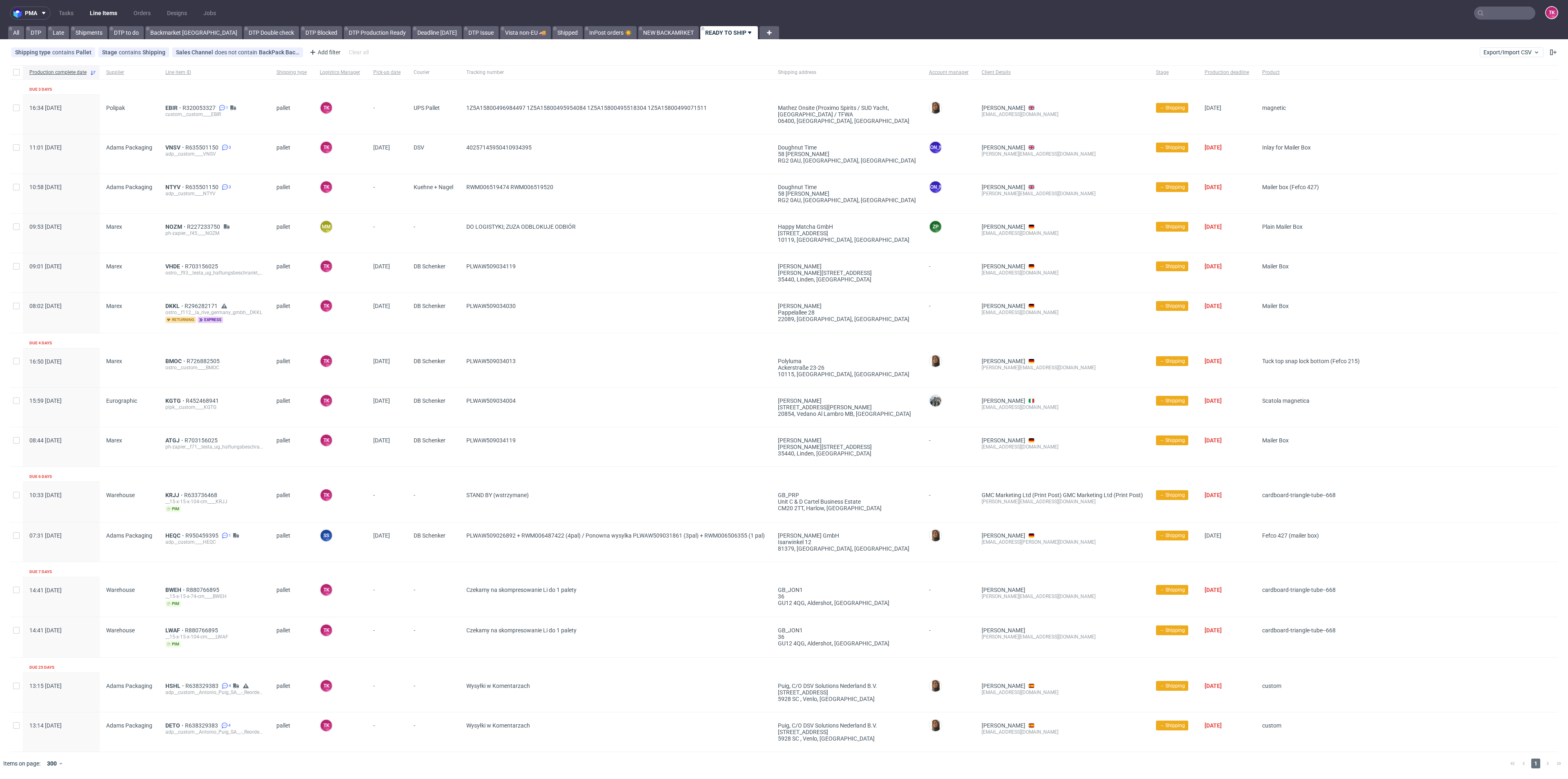
click at [99, 11] on link "Line Items" at bounding box center [103, 13] width 37 height 13
drag, startPoint x: 458, startPoint y: 548, endPoint x: 766, endPoint y: 547, distance: 308.0
click at [766, 547] on div "07:31 Tue 16.09.2025 Adams Packaging HEQC R950459395 1 adp__custom____HEQC pall…" at bounding box center [784, 542] width 1548 height 40
click at [698, 542] on span "PLWAW509026892 + RWM006487422 (4pal) / Ponowna wysylka PLWAW509031861 (3pal) + …" at bounding box center [615, 542] width 299 height 20
drag, startPoint x: 456, startPoint y: 535, endPoint x: 759, endPoint y: 541, distance: 303.1
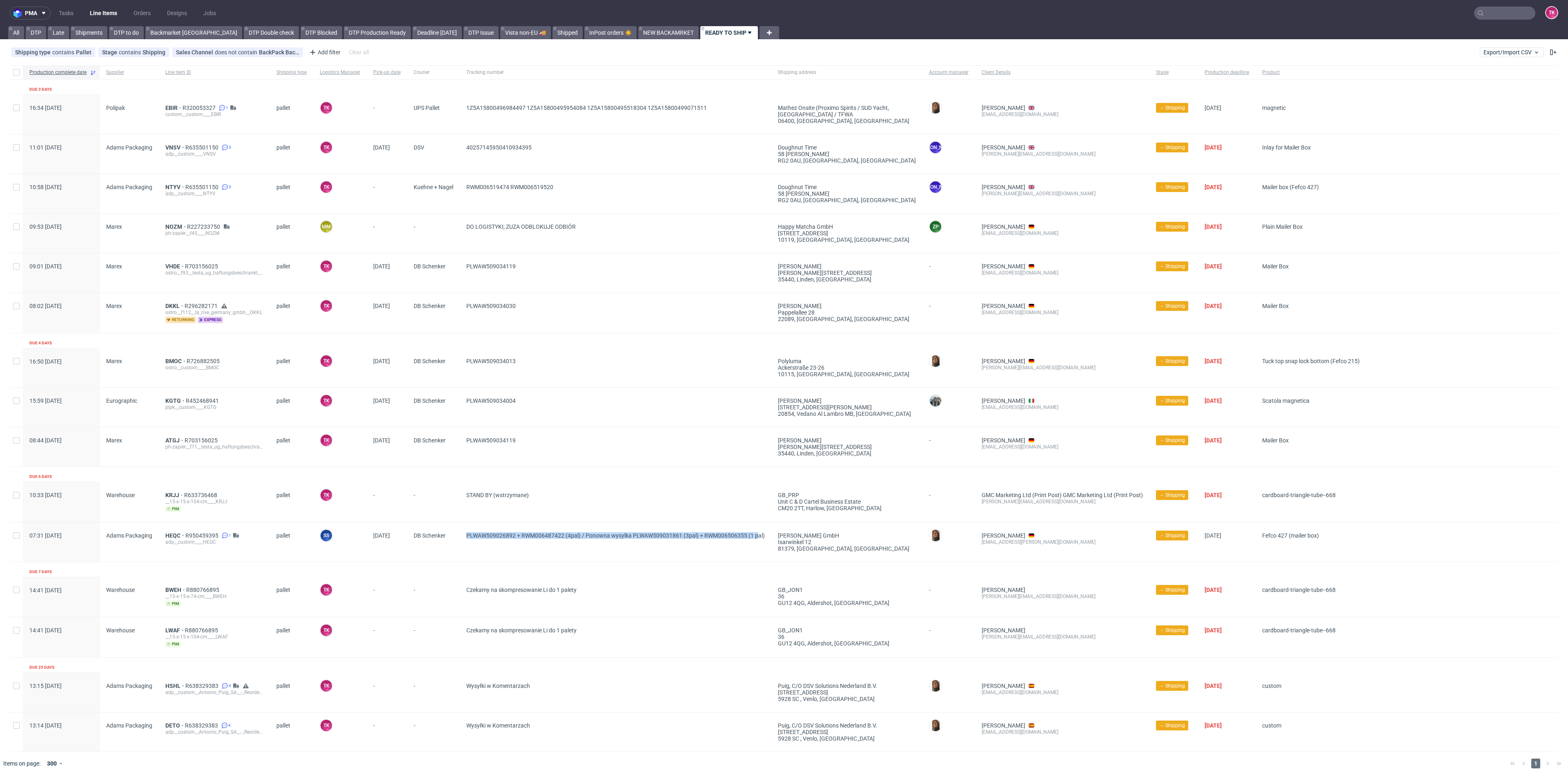
click at [759, 541] on div "07:31 Tue 16.09.2025 Adams Packaging HEQC R950459395 1 adp__custom____HEQC pall…" at bounding box center [784, 542] width 1548 height 40
click at [684, 557] on div "PLWAW509026892 + RWM006487422 (4pal) / Ponowna wysylka PLWAW509031861 (3pal) + …" at bounding box center [615, 542] width 312 height 39
click at [634, 550] on span "PLWAW509026892 + RWM006487422 (4pal) / Ponowna wysylka PLWAW509031861 (3pal) + …" at bounding box center [615, 542] width 299 height 20
drag, startPoint x: 635, startPoint y: 542, endPoint x: 677, endPoint y: 549, distance: 42.6
click at [680, 550] on span "PLWAW509026892 + RWM006487422 (4pal) / Ponowna wysylka PLWAW509031861 (3pal) + …" at bounding box center [615, 542] width 299 height 20
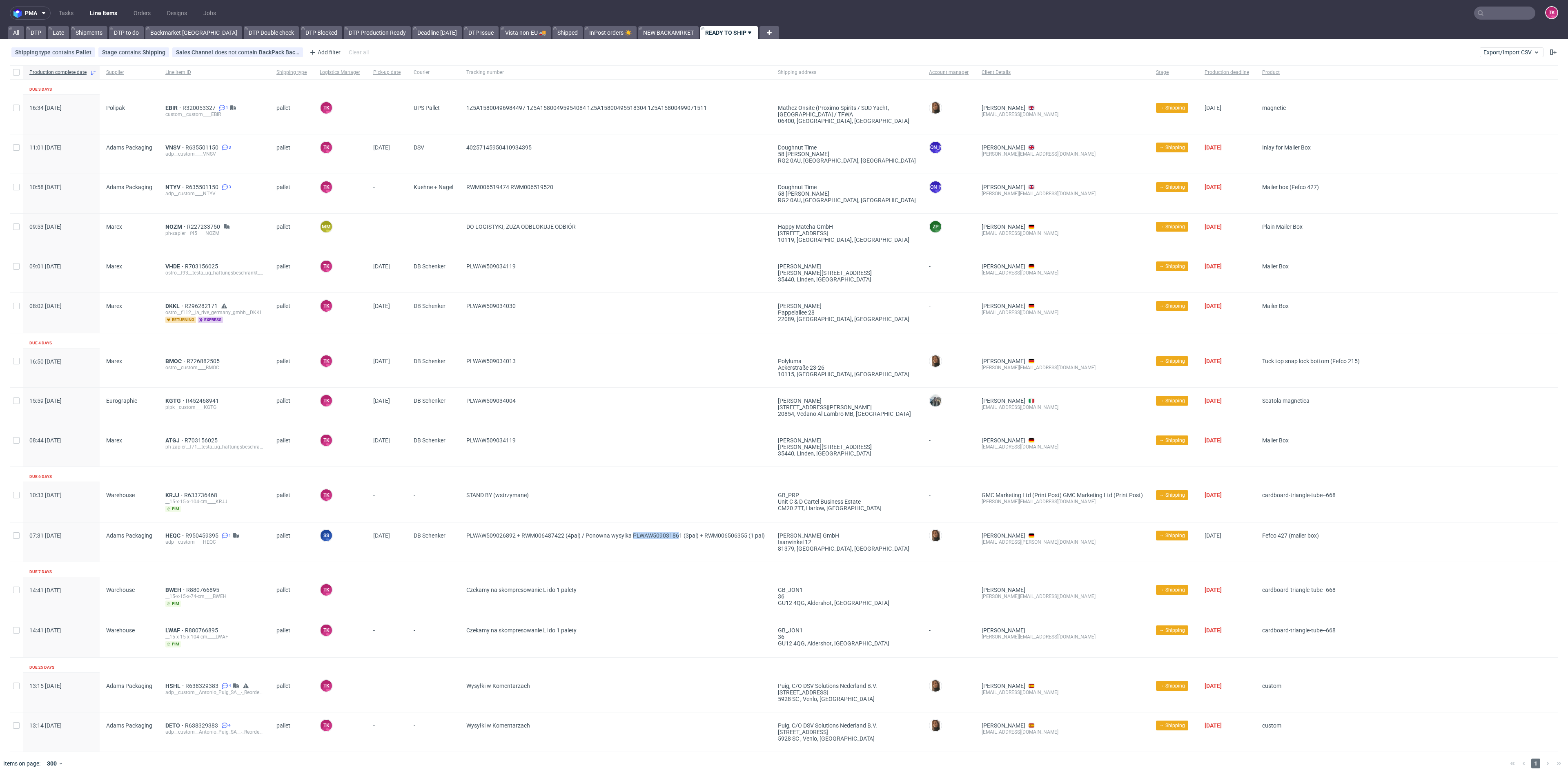
copy span "PLWAW50903186"
click at [171, 533] on span "HEQC" at bounding box center [176, 535] width 20 height 7
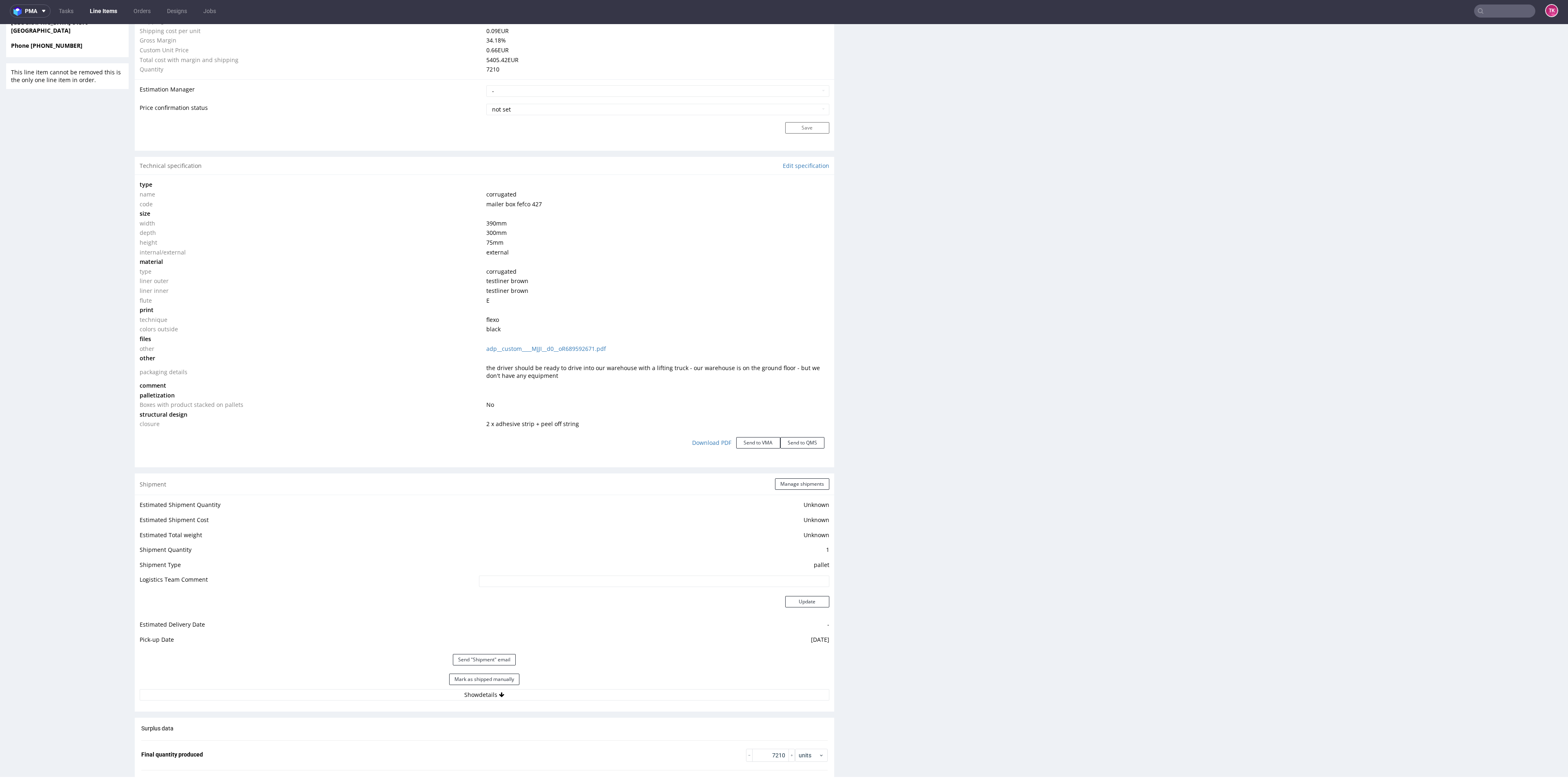
scroll to position [674, 0]
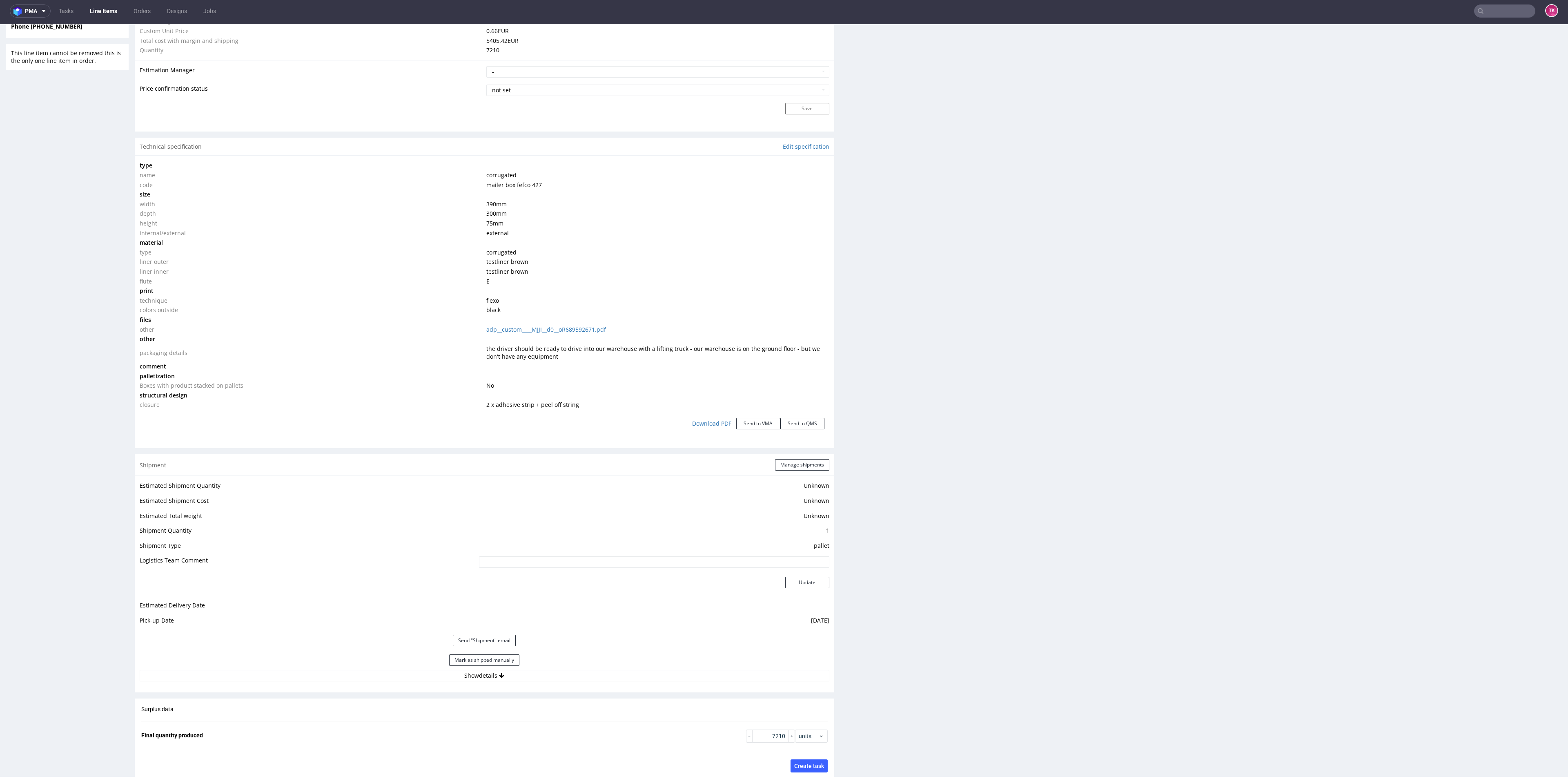
click at [606, 689] on div "Shipment Manage shipments Estimated Shipment Quantity Unknown Estimated Shipmen…" at bounding box center [485, 572] width 700 height 237
click at [606, 666] on div "Mark as shipped manually" at bounding box center [484, 660] width 690 height 20
click at [611, 683] on div "Estimated Shipment Quantity Unknown Estimated Shipment Cost Unknown Estimated T…" at bounding box center [485, 581] width 700 height 210
click at [610, 680] on button "Show details" at bounding box center [484, 676] width 690 height 11
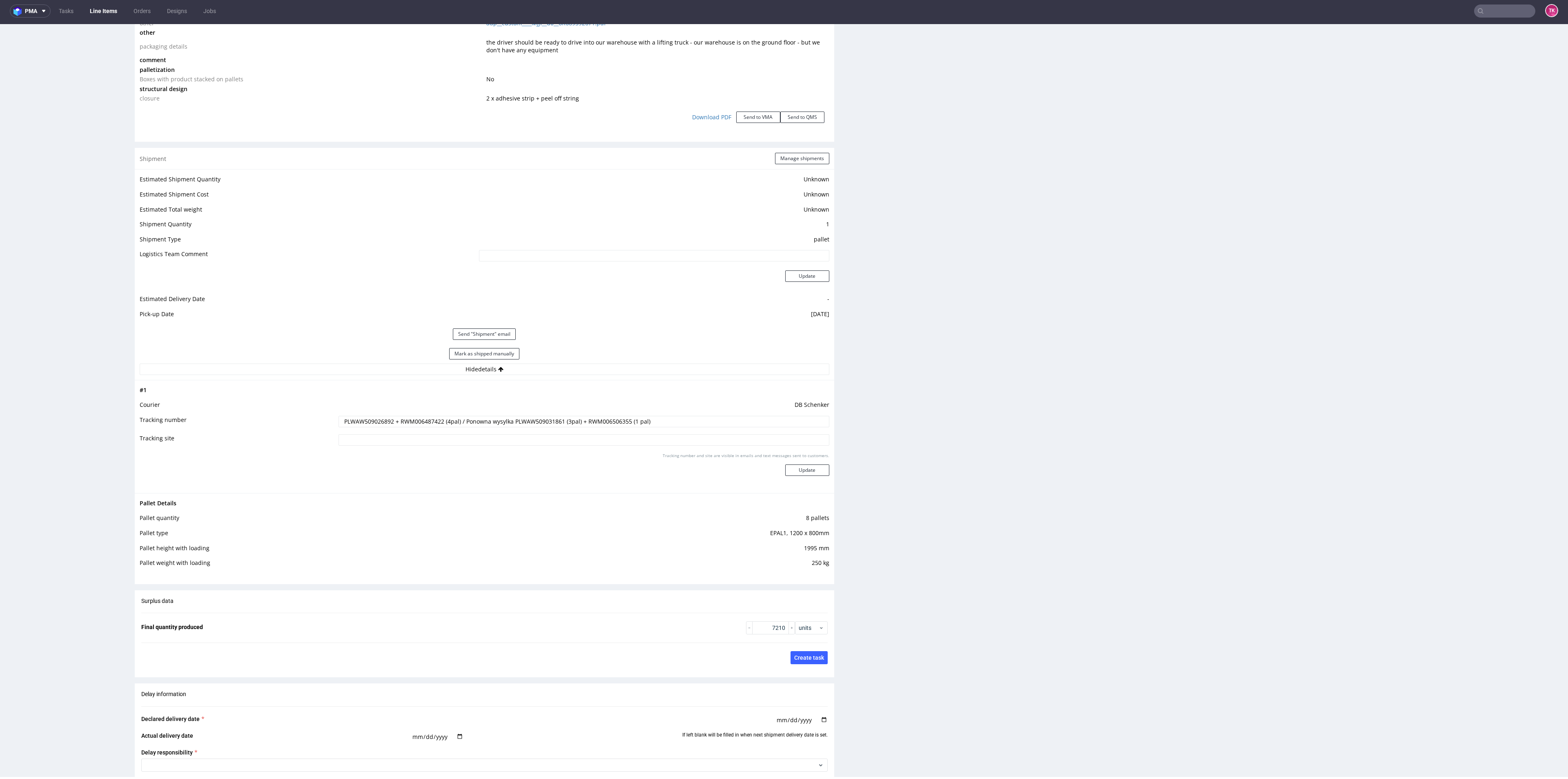
click at [431, 423] on input "PLWAW509026892 + RWM006487422 (4pal) / Ponowna wysylka PLWAW509031861 (3pal) + …" at bounding box center [583, 422] width 490 height 11
click at [524, 402] on td "DB Schenker" at bounding box center [583, 408] width 492 height 15
click at [530, 413] on td "DB Schenker" at bounding box center [583, 408] width 492 height 15
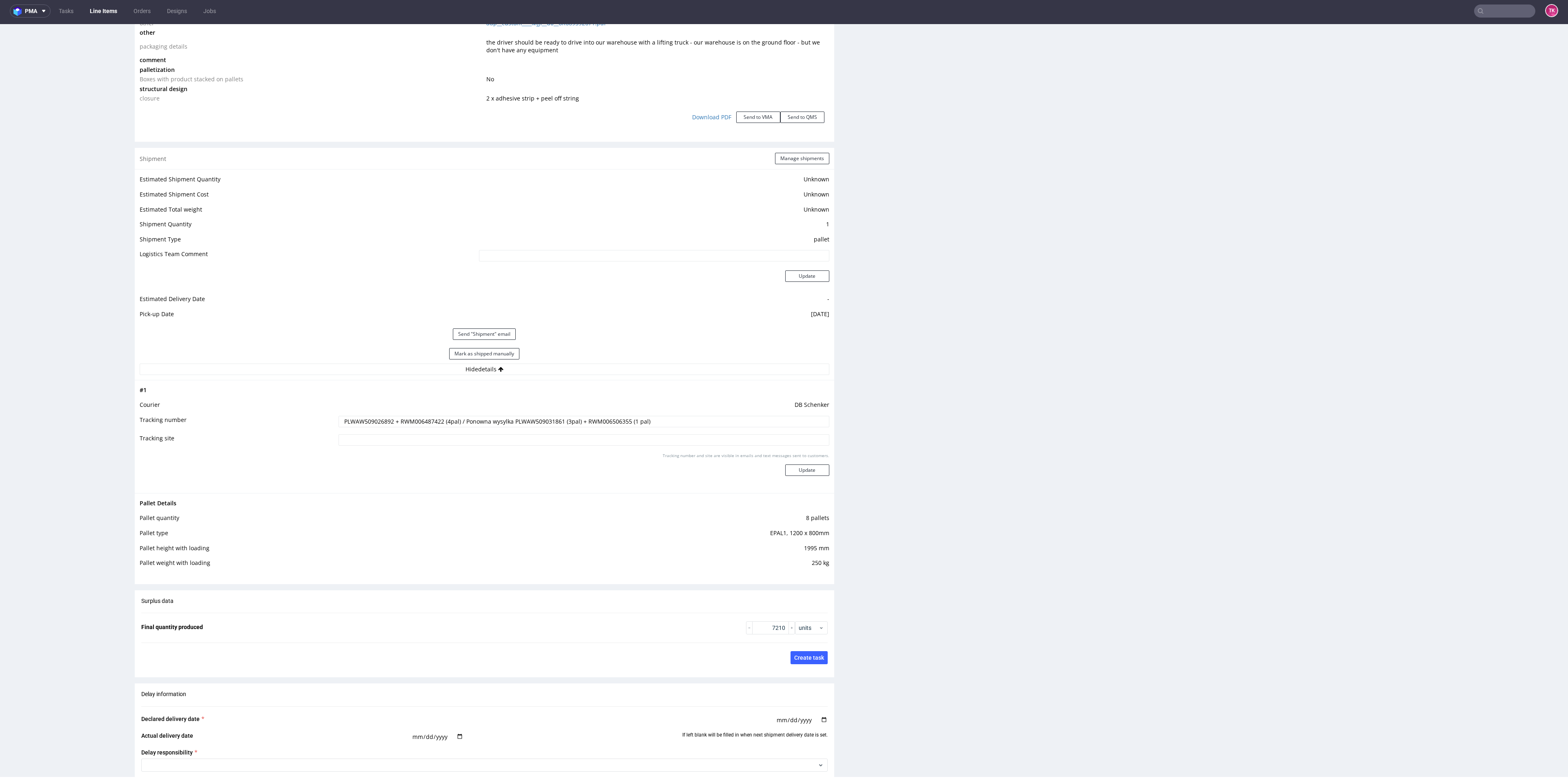
click at [531, 418] on input "PLWAW509026892 + RWM006487422 (4pal) / Ponowna wysylka PLWAW509031861 (3pal) + …" at bounding box center [583, 422] width 490 height 11
click at [411, 423] on input "PLWAW509026892 + RWM006487422 (4pal) / Ponowna wysylka PLWAW509031861 (3pal) + …" at bounding box center [583, 422] width 490 height 11
click at [462, 356] on button "Mark as shipped manually" at bounding box center [484, 354] width 70 height 11
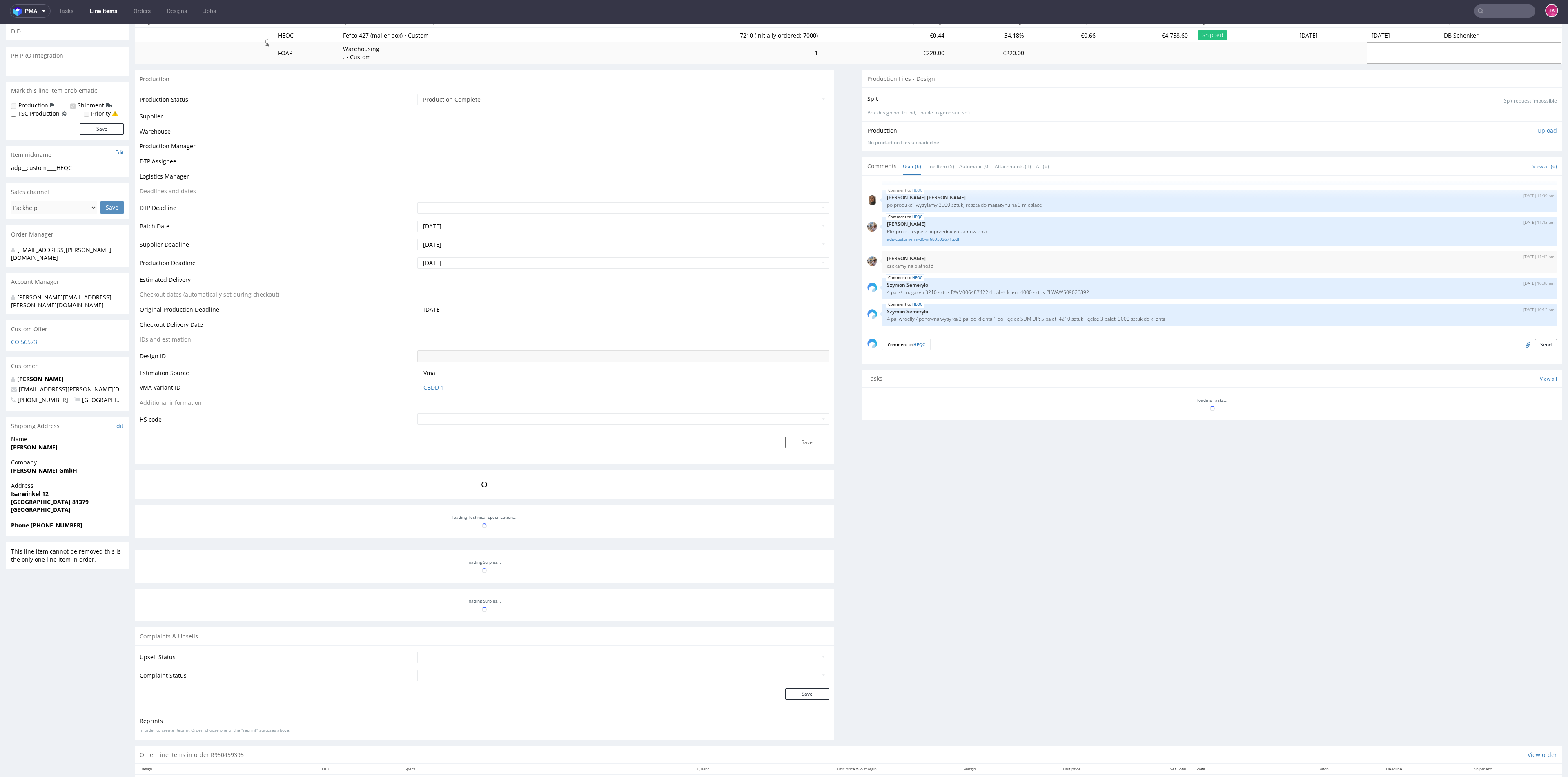
scroll to position [128, 0]
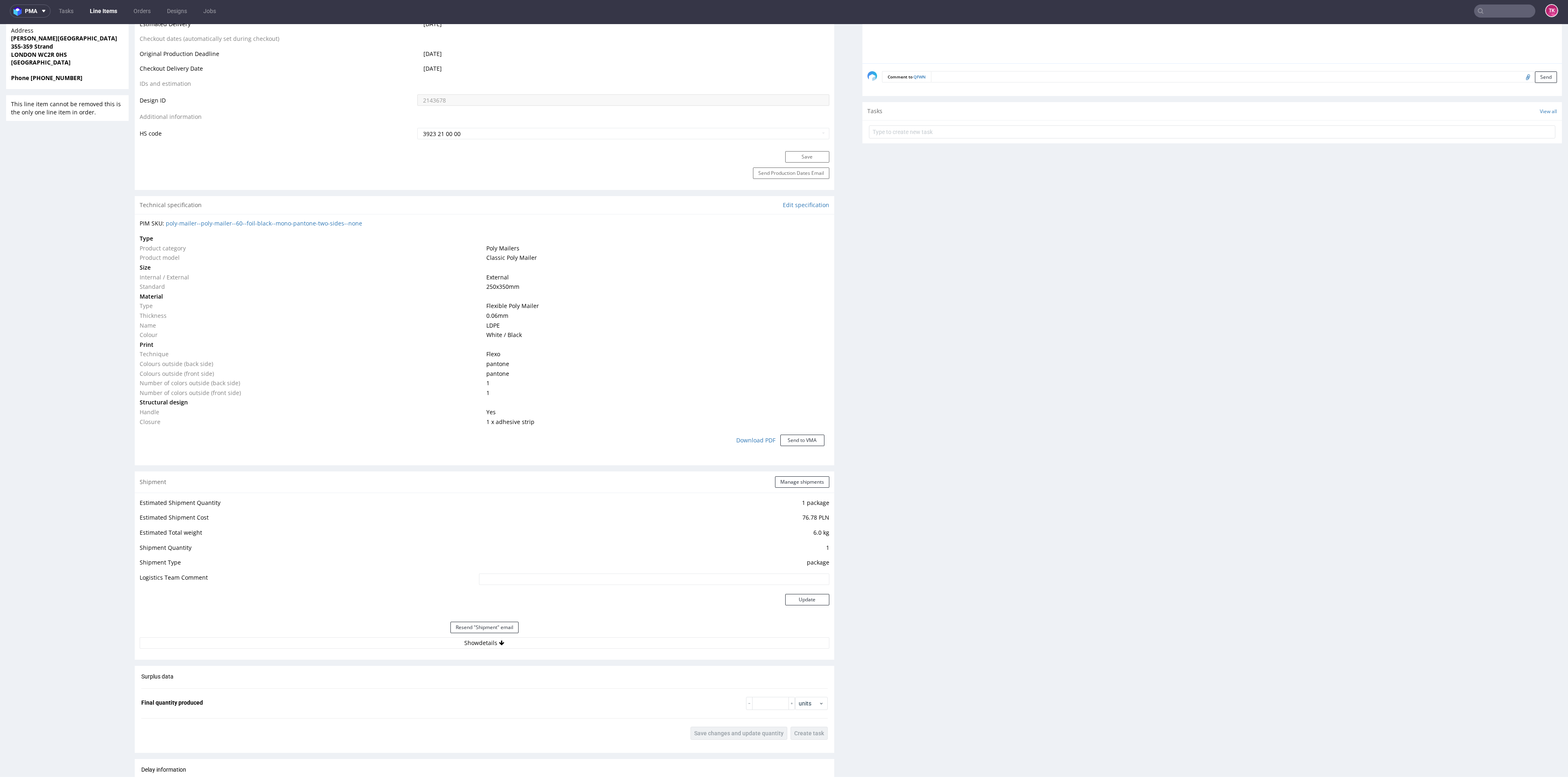
scroll to position [634, 0]
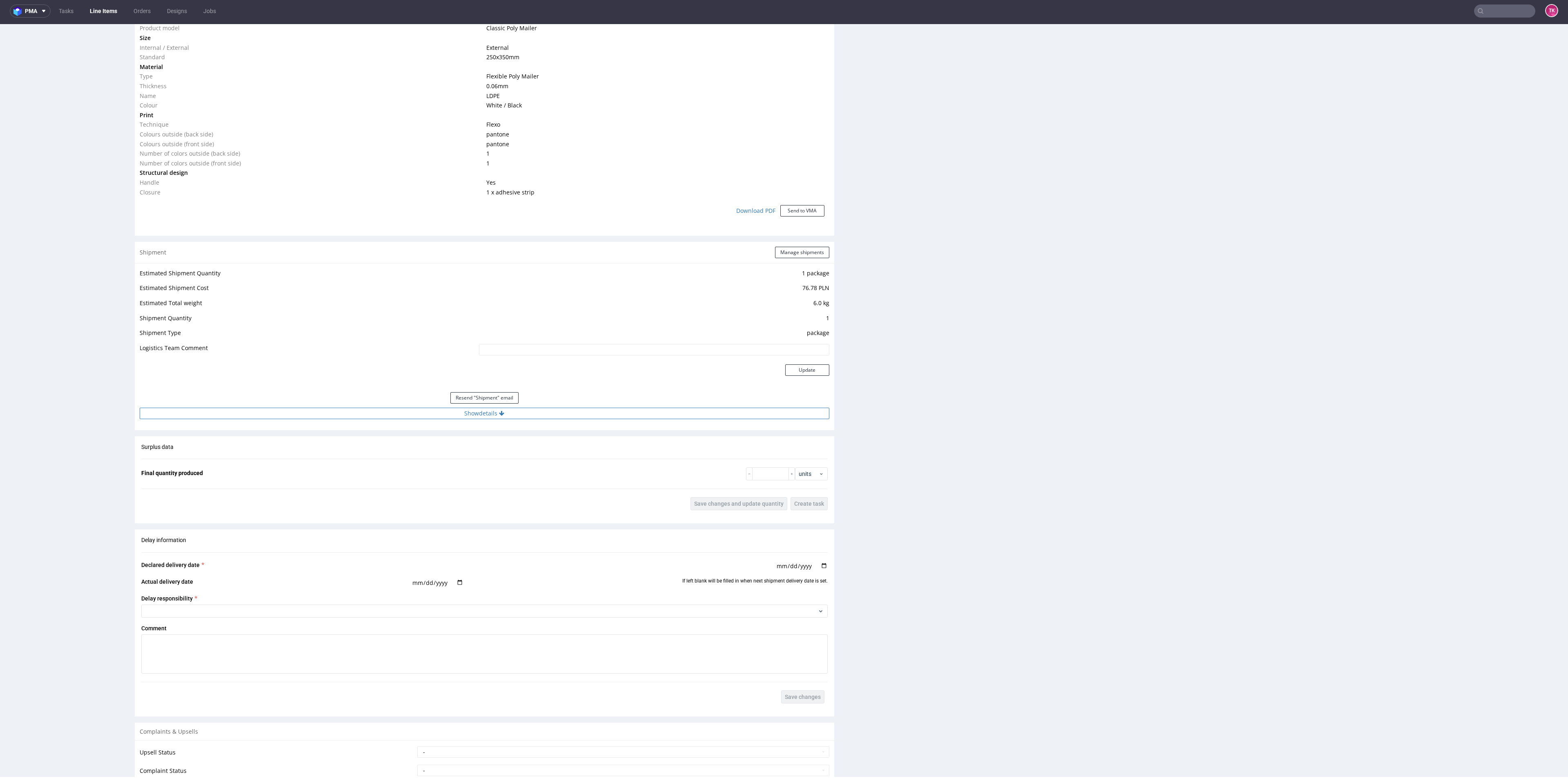
click at [369, 417] on button "Show details" at bounding box center [484, 413] width 690 height 11
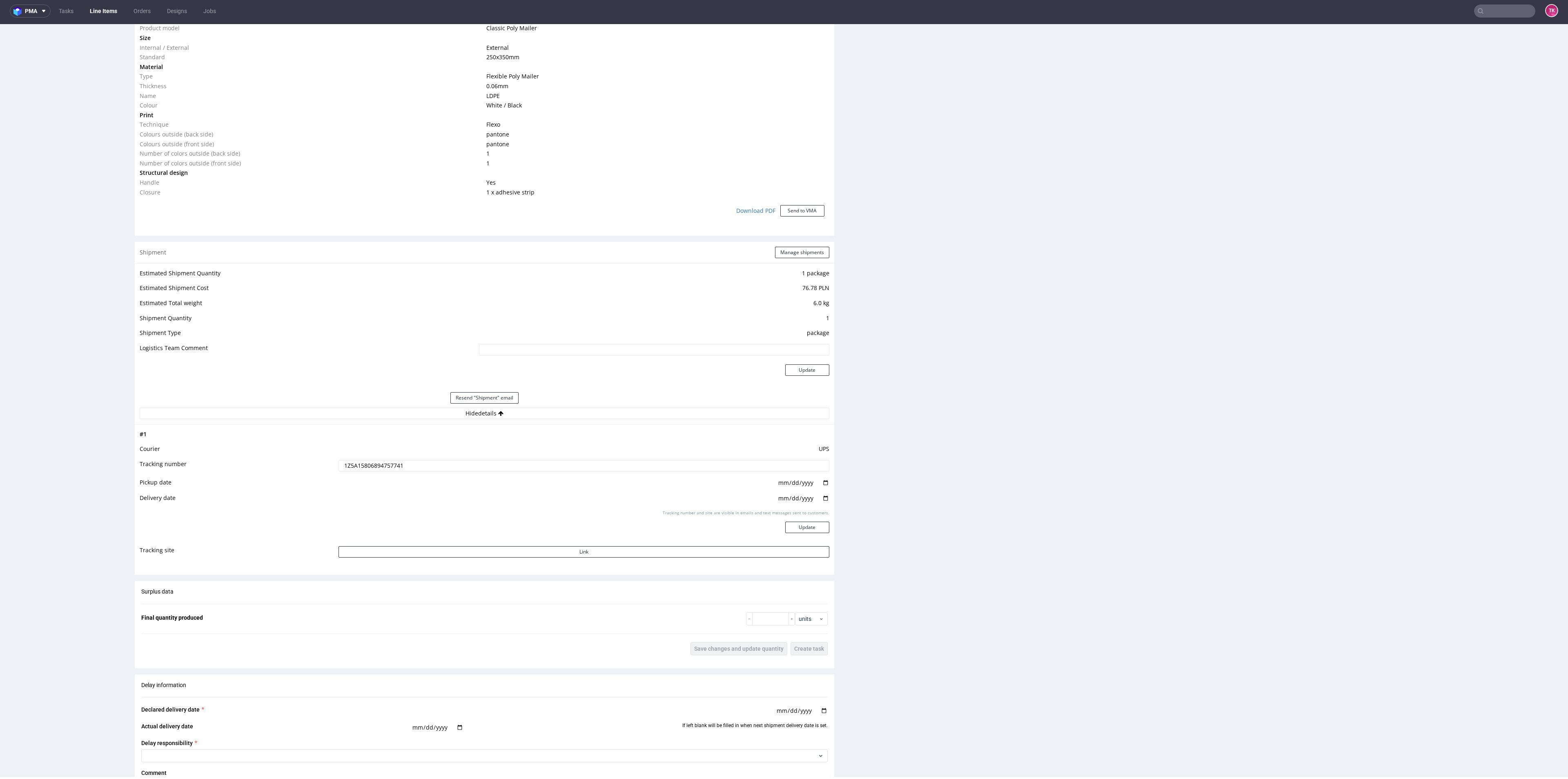
click at [372, 466] on input "1Z5A15806894757741" at bounding box center [583, 465] width 490 height 11
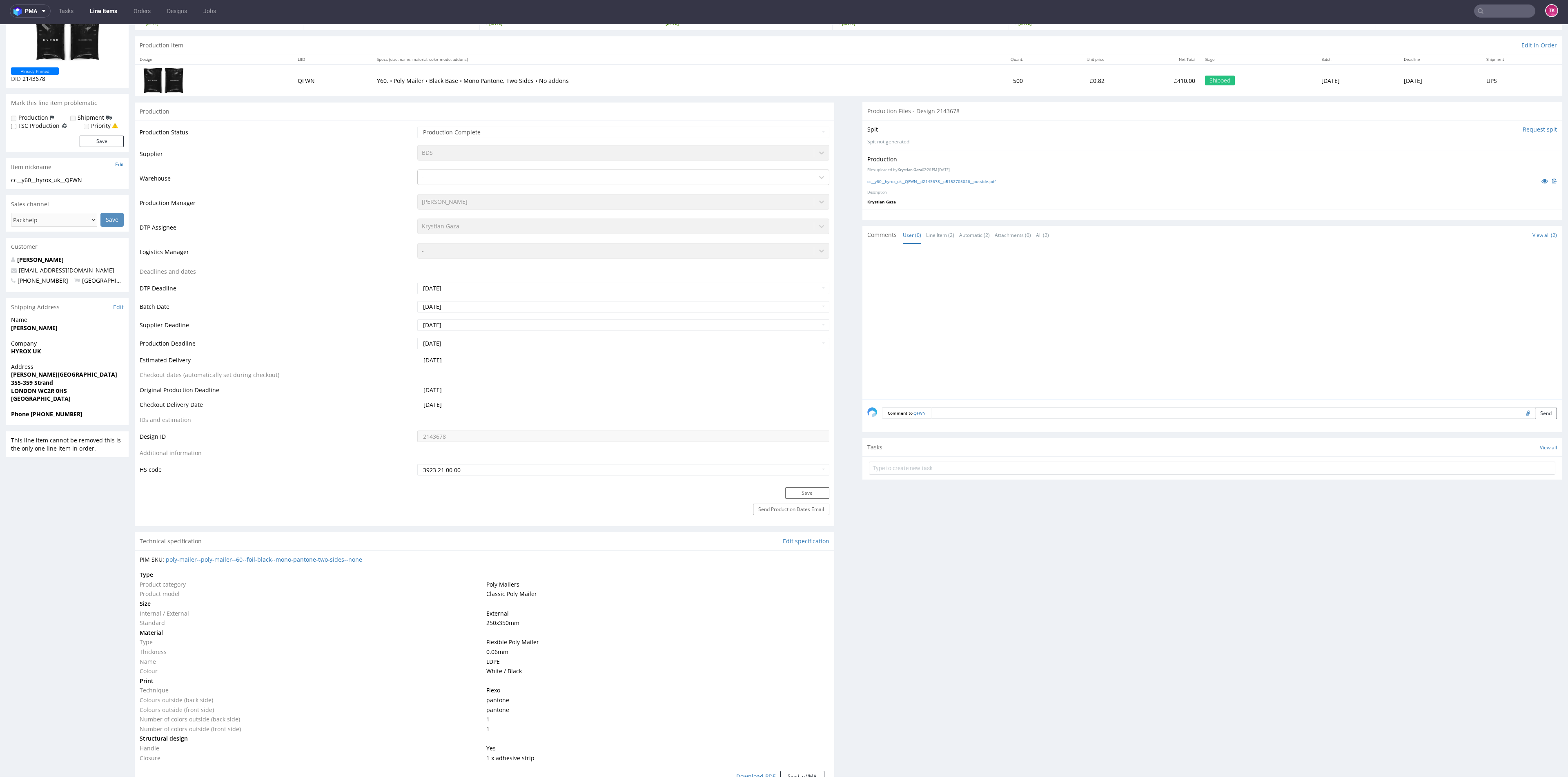
scroll to position [21, 0]
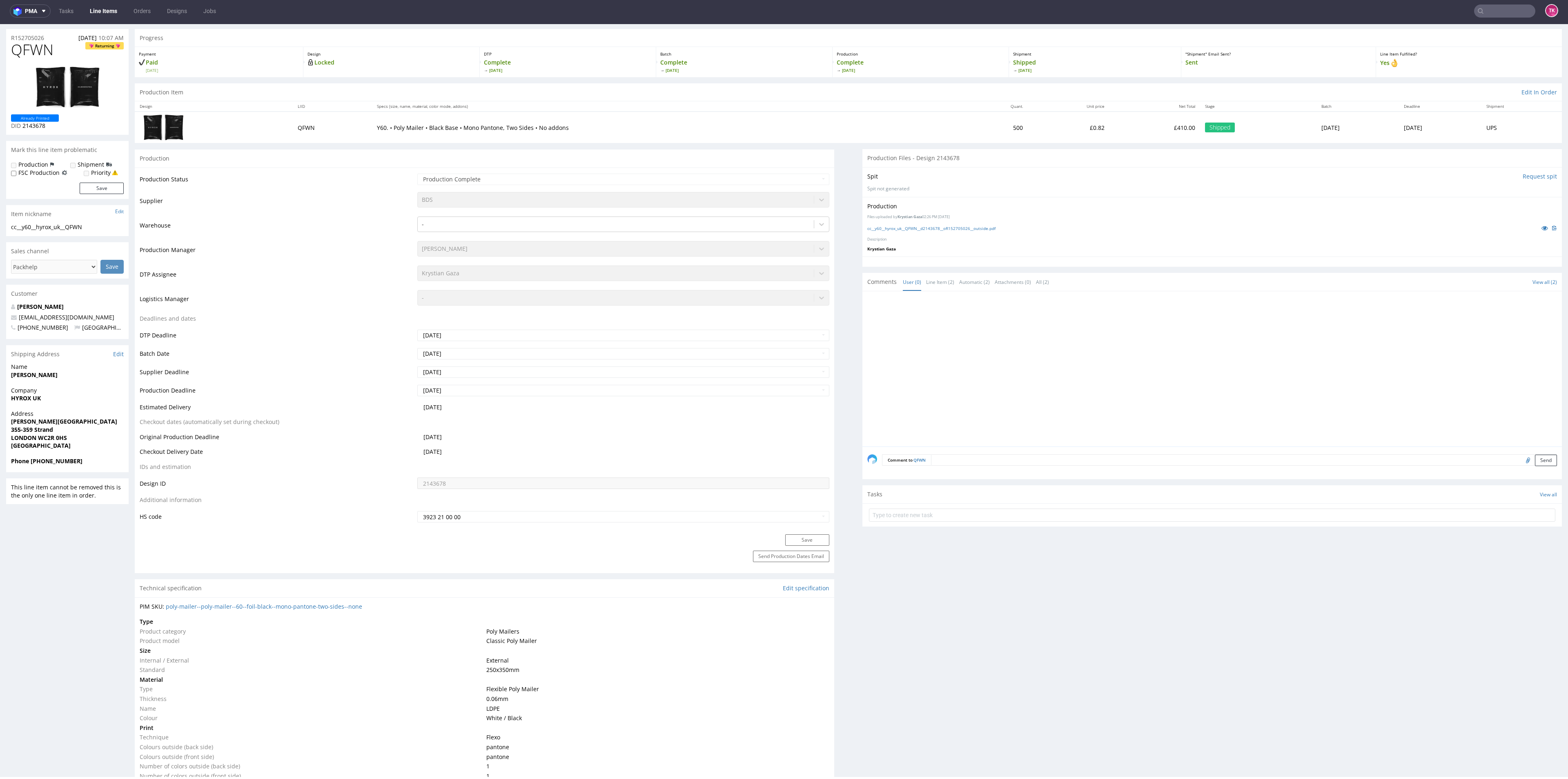
click at [110, 10] on link "Line Items" at bounding box center [103, 11] width 37 height 13
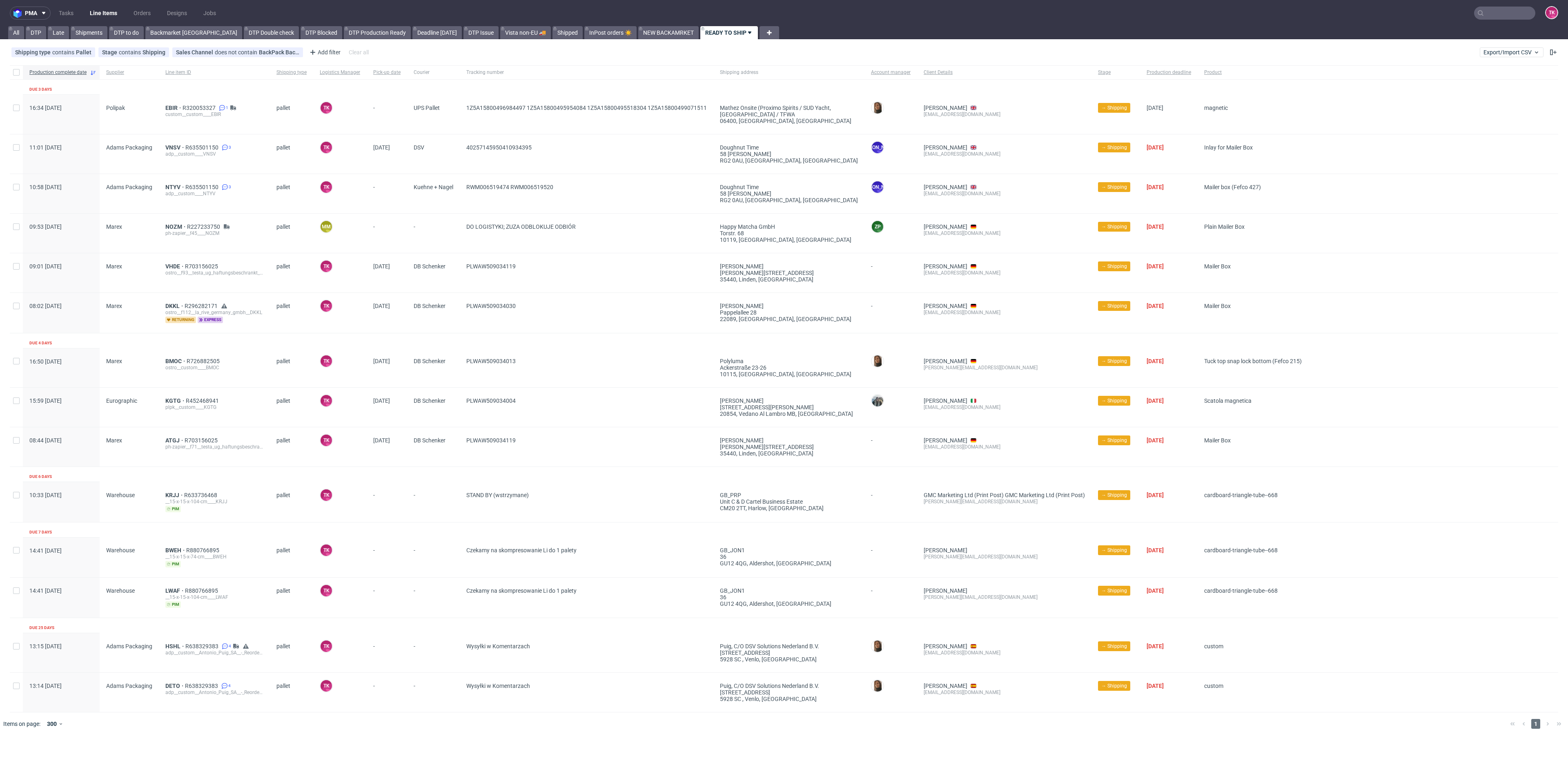
drag, startPoint x: 168, startPoint y: 554, endPoint x: 160, endPoint y: 554, distance: 8.0
click at [155, 556] on div "Warehouse" at bounding box center [129, 557] width 60 height 40
click at [88, 17] on link "Line Items" at bounding box center [103, 13] width 37 height 13
drag, startPoint x: 166, startPoint y: 684, endPoint x: 216, endPoint y: 531, distance: 161.0
click at [208, 536] on div "Production complete date Supplier Line item ID Shipping type Logistics Manager …" at bounding box center [784, 388] width 1548 height 647
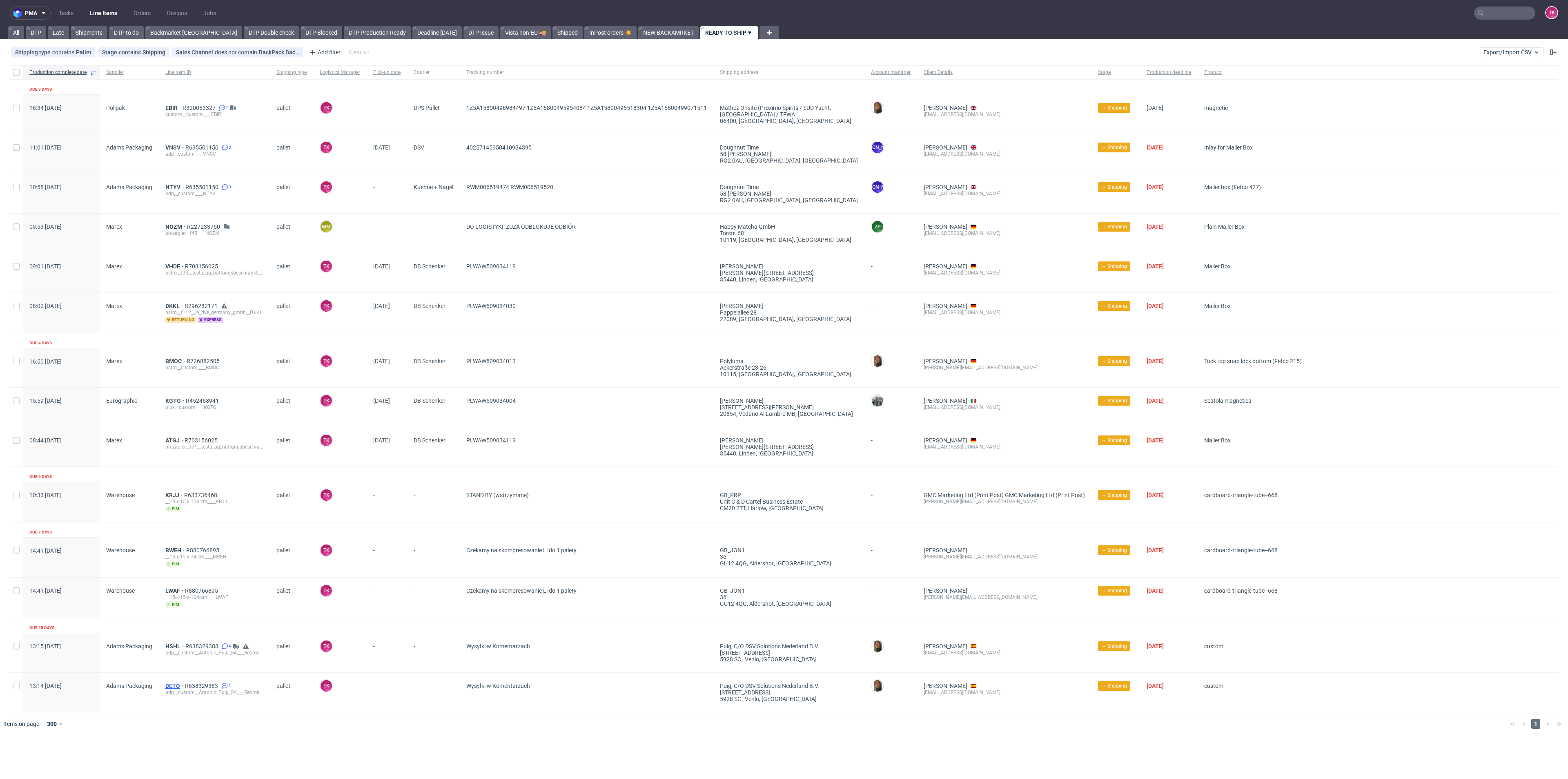
drag, startPoint x: 170, startPoint y: 686, endPoint x: 166, endPoint y: 683, distance: 5.0
click at [1512, 20] on input "text" at bounding box center [1505, 13] width 61 height 13
paste input "MFRN"
type input "MFRN"
click at [1431, 34] on span "MFRN" at bounding box center [1433, 33] width 16 height 7
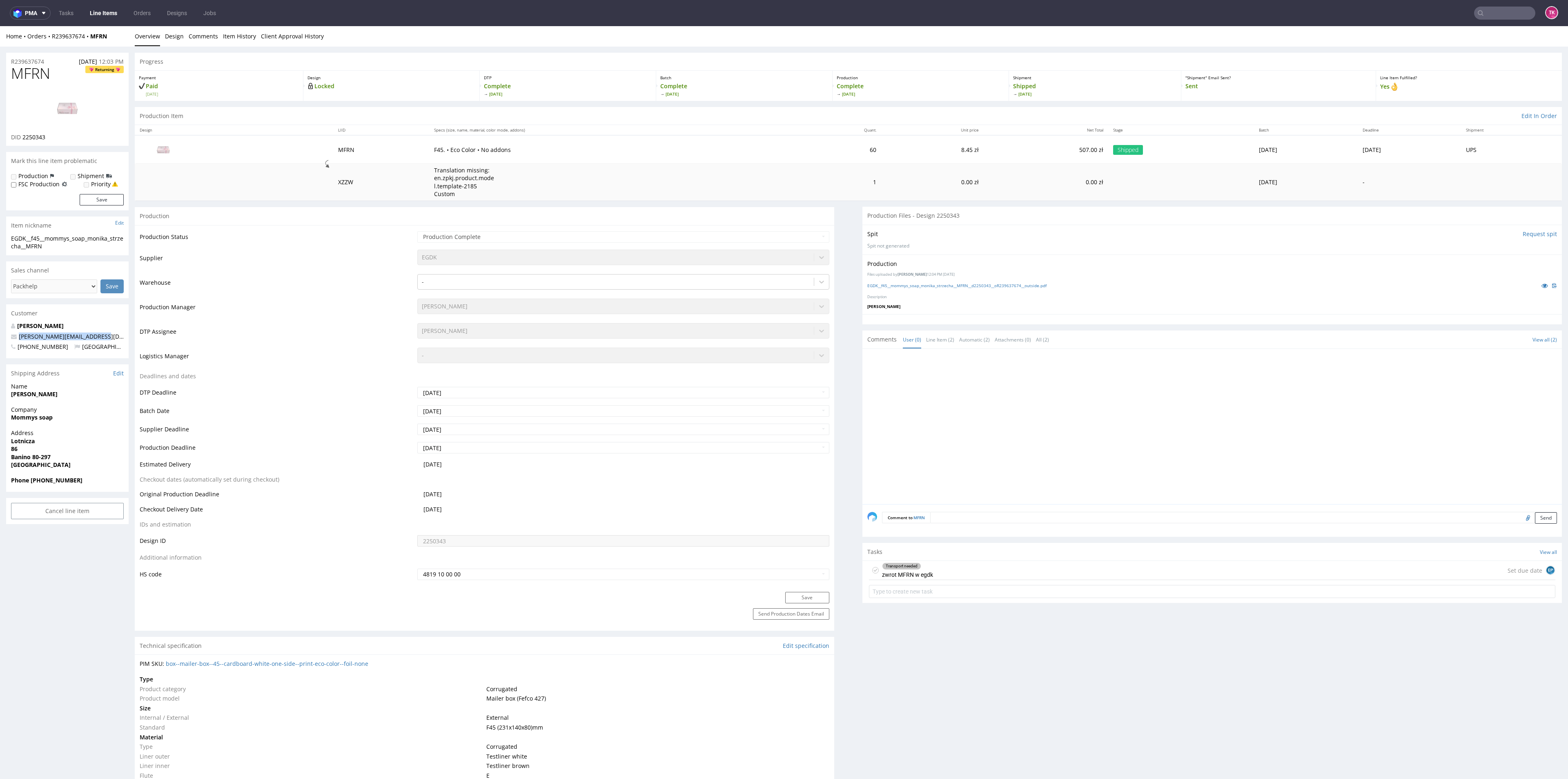
drag, startPoint x: 96, startPoint y: 327, endPoint x: 5, endPoint y: 334, distance: 91.3
copy span "monika.mommyssoap@gmail.com"
click at [102, 12] on link "Line Items" at bounding box center [103, 13] width 37 height 13
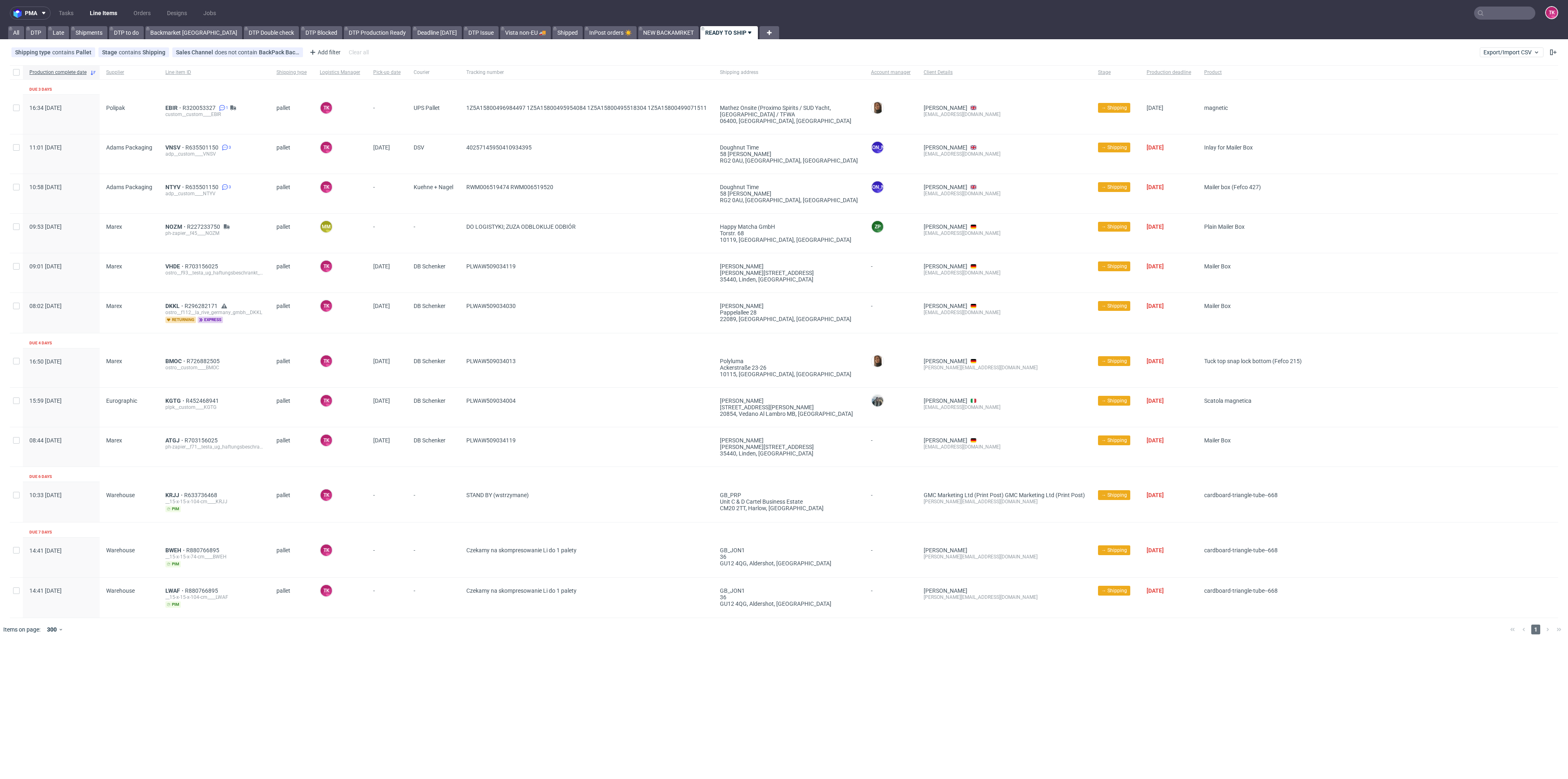
click at [100, 15] on link "Line Items" at bounding box center [103, 13] width 37 height 13
drag, startPoint x: 469, startPoint y: 221, endPoint x: 670, endPoint y: 208, distance: 201.4
click at [671, 210] on div "Production complete date Supplier Line item ID Shipping type Logistics Manager …" at bounding box center [784, 342] width 1548 height 553
click at [670, 208] on div "RWM006519474 RWM006519520" at bounding box center [586, 194] width 253 height 39
click at [97, 7] on link "Line Items" at bounding box center [103, 13] width 37 height 13
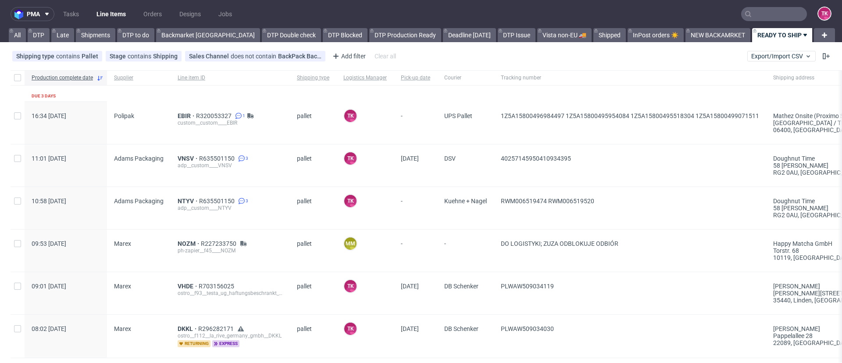
drag, startPoint x: 103, startPoint y: 344, endPoint x: 101, endPoint y: 351, distance: 6.4
click at [102, 349] on div "08:02 Fri 19.09.2025" at bounding box center [66, 336] width 82 height 43
click at [122, 22] on nav "pma Tasks Line Items Orders Designs Jobs TK" at bounding box center [421, 14] width 842 height 28
click at [121, 19] on link "Line Items" at bounding box center [111, 14] width 40 height 14
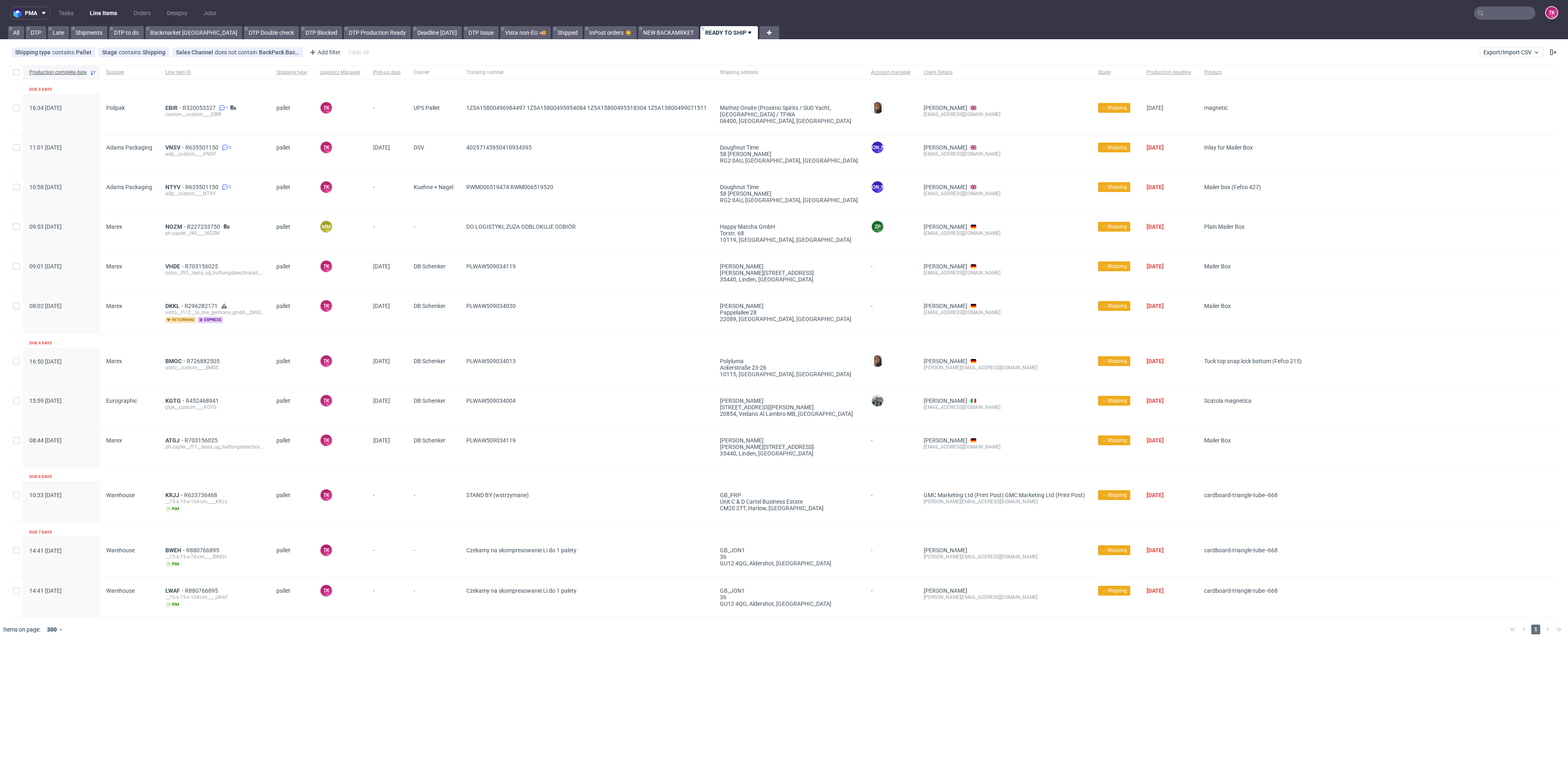
click at [102, 10] on link "Line Items" at bounding box center [103, 13] width 37 height 13
click at [109, 18] on link "Line Items" at bounding box center [103, 13] width 37 height 13
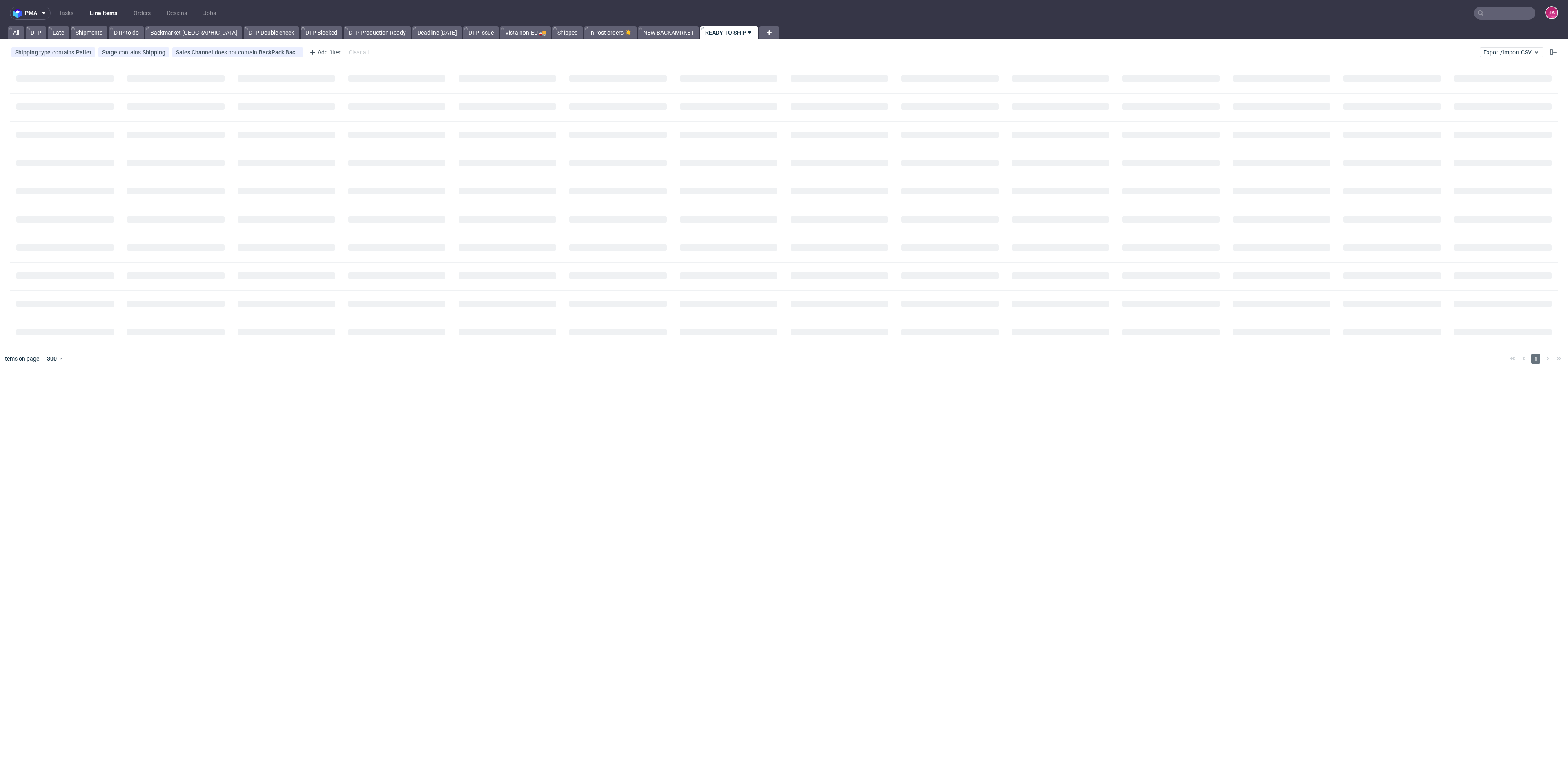
click at [109, 10] on link "Line Items" at bounding box center [103, 13] width 37 height 13
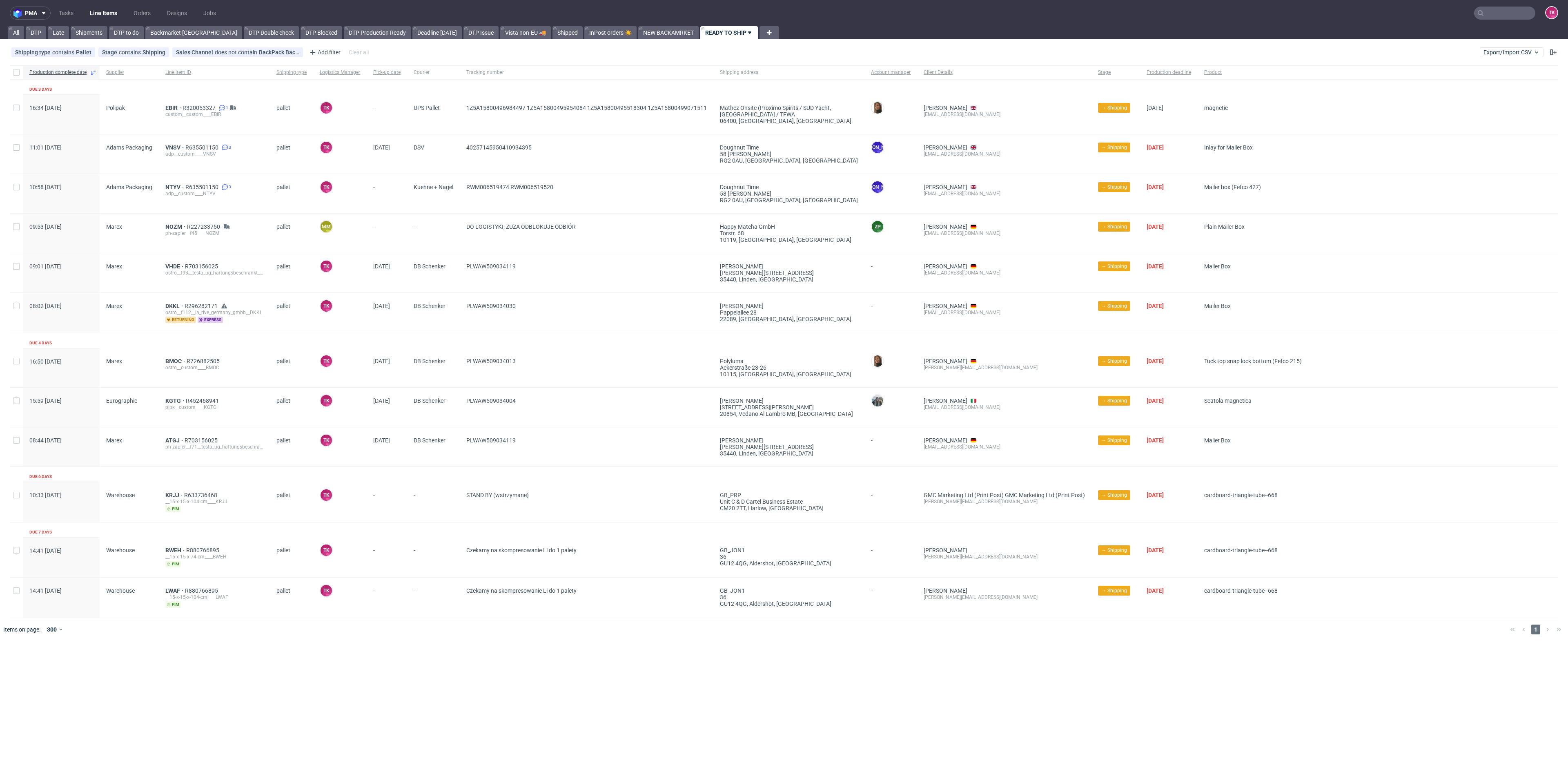
click at [173, 490] on div "KRJJ R633736468 __15-x-15-x-104-cm____KRJJ pim" at bounding box center [214, 502] width 111 height 40
click at [173, 490] on div "KRJJ R633736468 __15-x-15-x-104-cm____KRJJ pim" at bounding box center [214, 502] width 111 height 40
click at [169, 495] on span "KRJJ" at bounding box center [175, 494] width 19 height 7
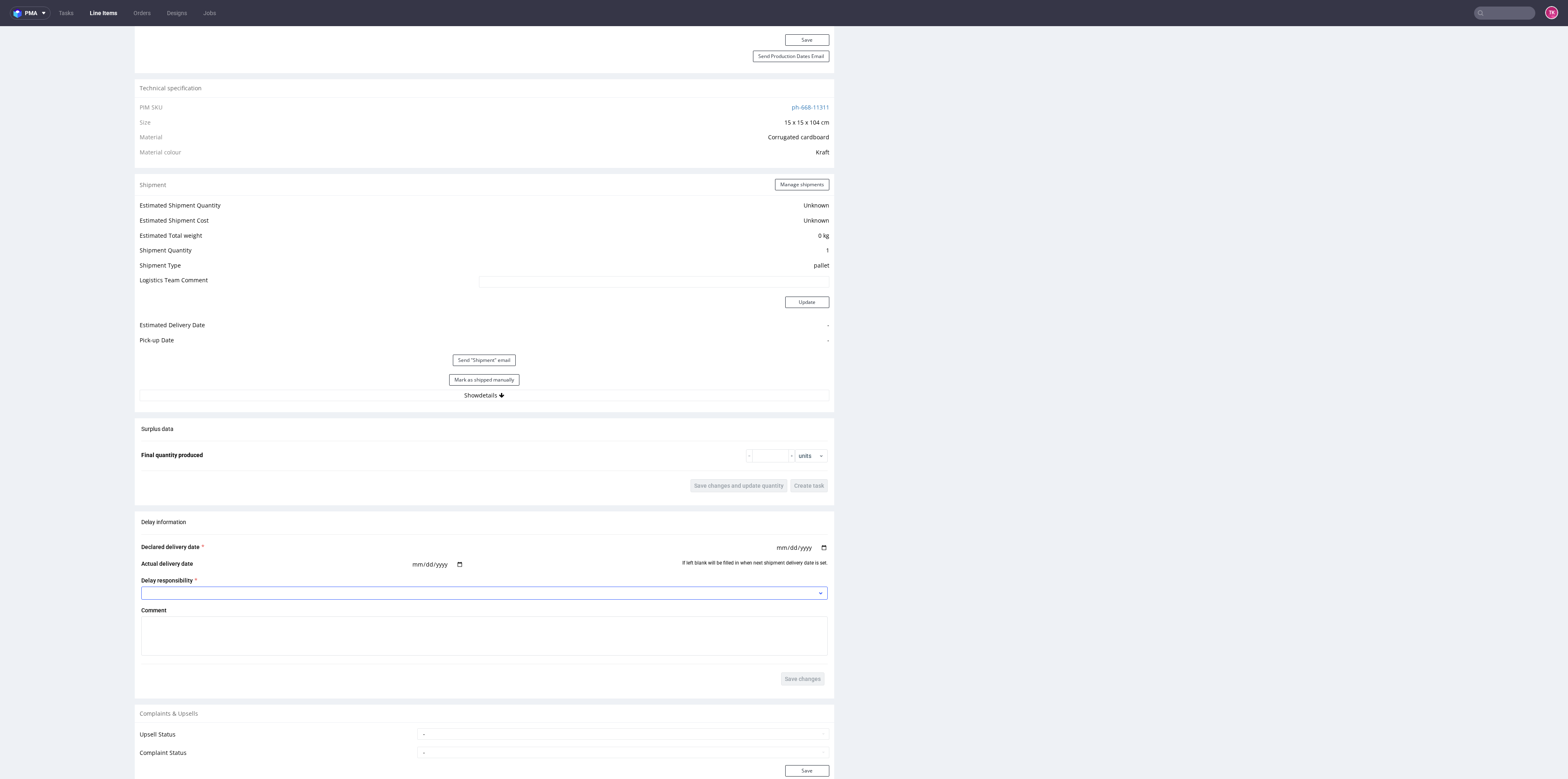
scroll to position [612, 0]
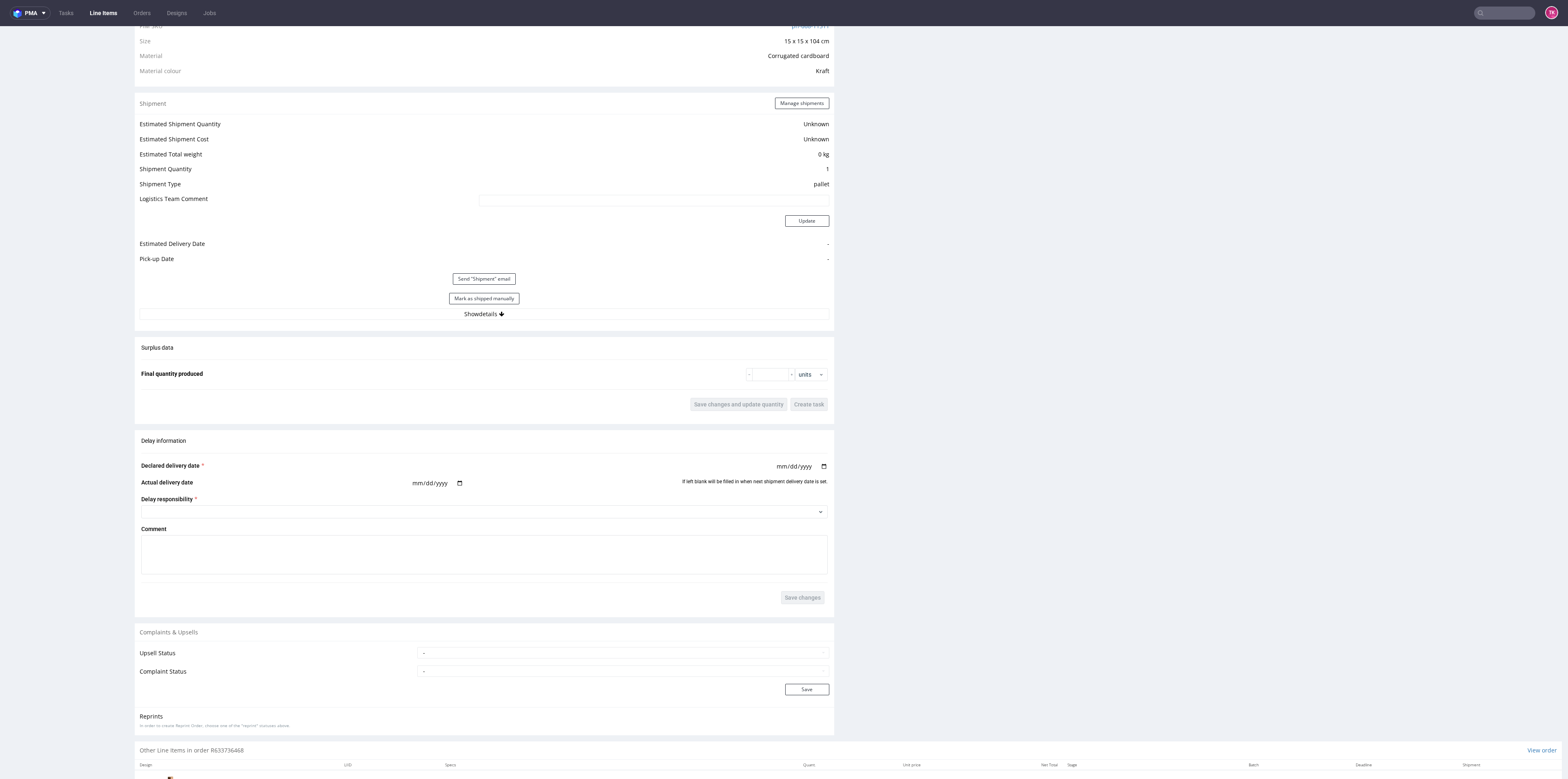
drag, startPoint x: 596, startPoint y: 345, endPoint x: 588, endPoint y: 322, distance: 24.4
click at [590, 333] on div "Production Production Status Waiting for Artwork Waiting for Diecut Waiting for…" at bounding box center [485, 154] width 700 height 1173
click at [588, 322] on div "Estimated Shipment Quantity Unknown Estimated Shipment Cost Unknown Estimated T…" at bounding box center [485, 219] width 700 height 210
click at [587, 310] on button "Show details" at bounding box center [484, 314] width 690 height 11
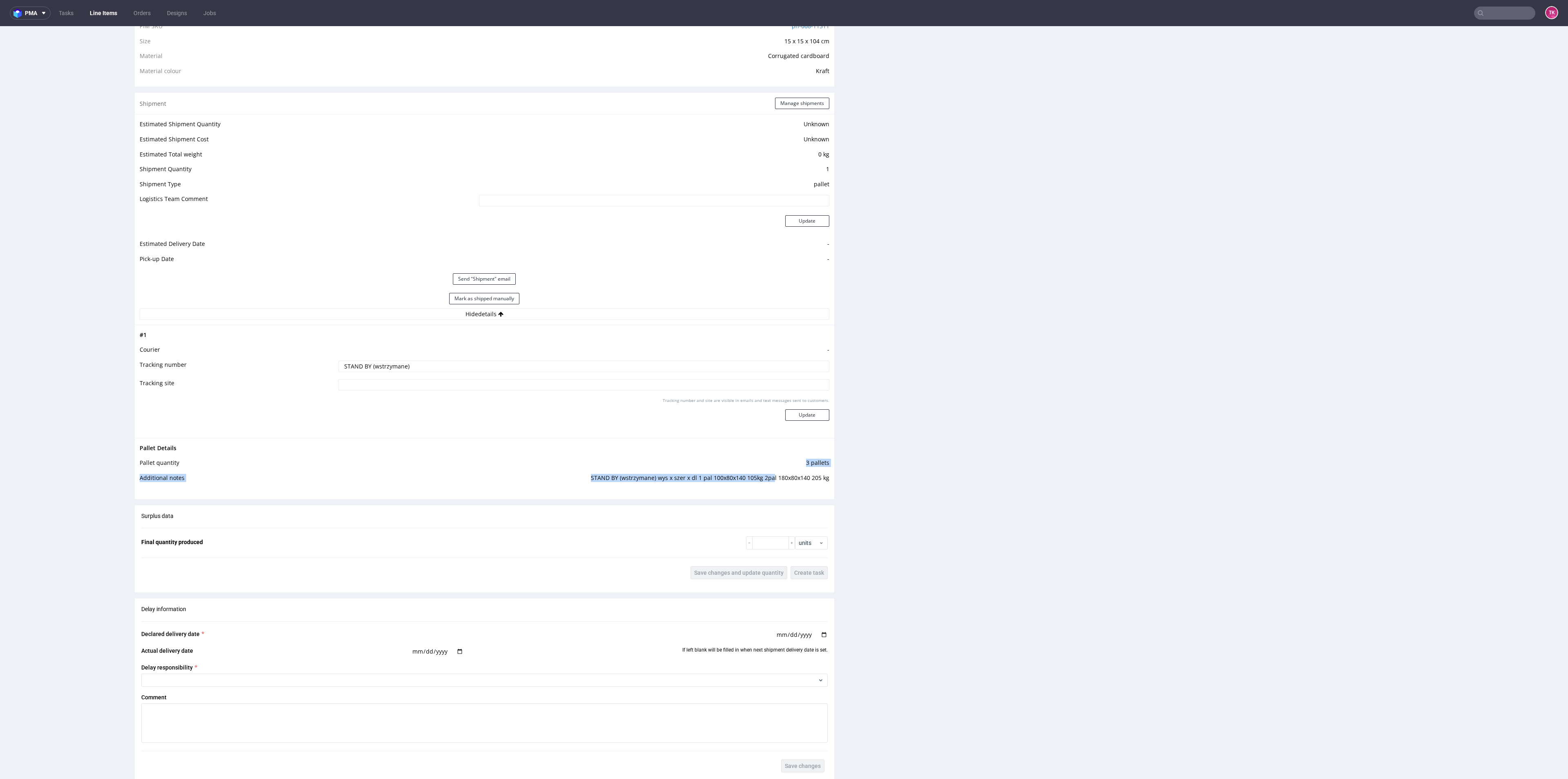
drag, startPoint x: 572, startPoint y: 465, endPoint x: 794, endPoint y: 480, distance: 222.5
click at [771, 477] on tbody "Pallet Details Pallet quantity 3 pallets Additional notes STAND BY (wstrzymane)…" at bounding box center [484, 465] width 690 height 45
click at [797, 481] on td "STAND BY (wstrzymane) wys x szer x dl 1 pal 100x80x140 105kg 2pal 180x80x140 20…" at bounding box center [580, 480] width 499 height 15
drag, startPoint x: 591, startPoint y: 475, endPoint x: 752, endPoint y: 476, distance: 161.0
click at [752, 476] on td "STAND BY (wstrzymane) wys x szer x dl 1 pal 100x80x140 105kg 2pal 180x80x140 20…" at bounding box center [580, 480] width 499 height 15
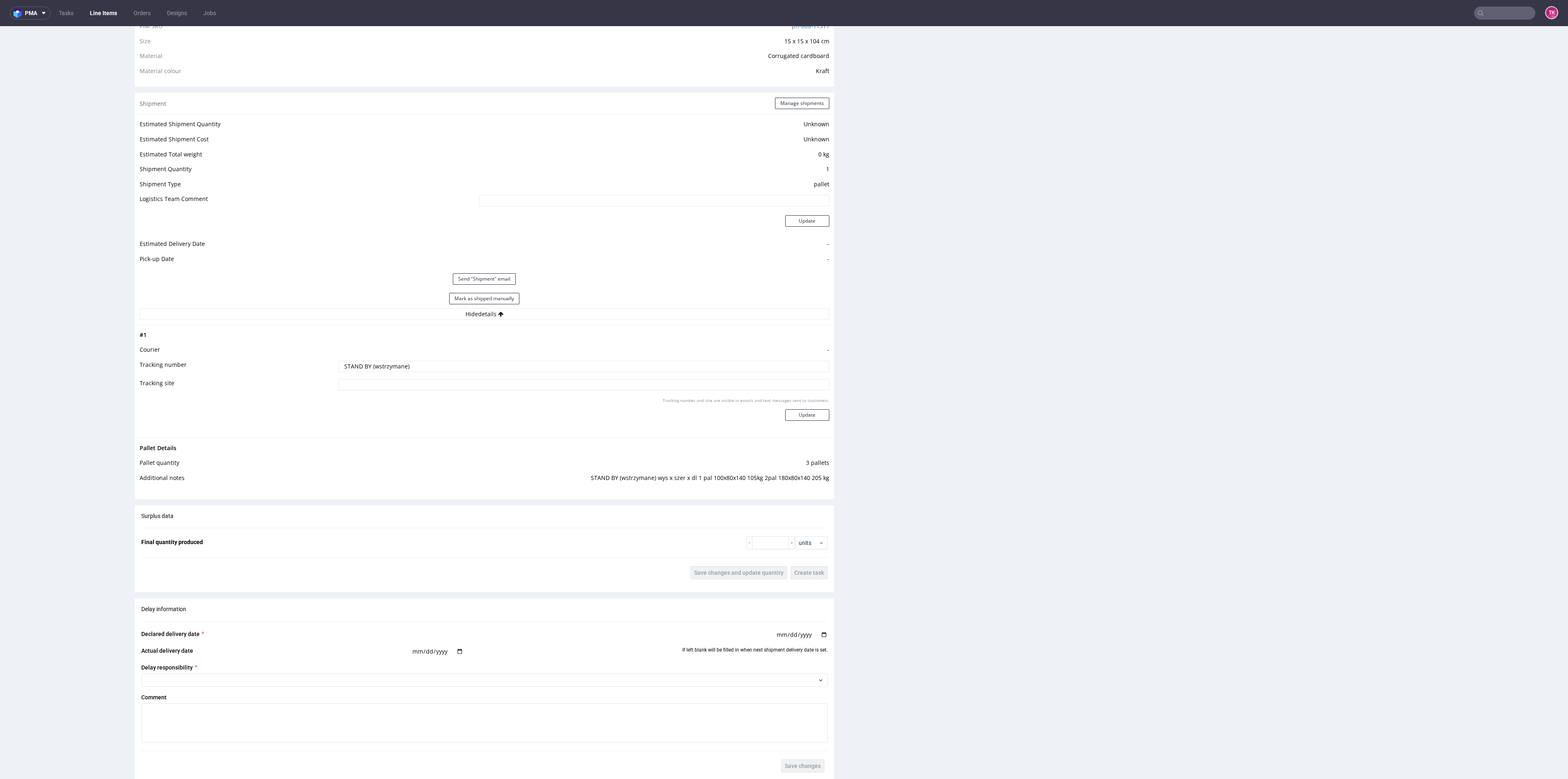
click at [754, 481] on td "STAND BY (wstrzymane) wys x szer x dl 1 pal 100x80x140 105kg 2pal 180x80x140 20…" at bounding box center [580, 480] width 499 height 15
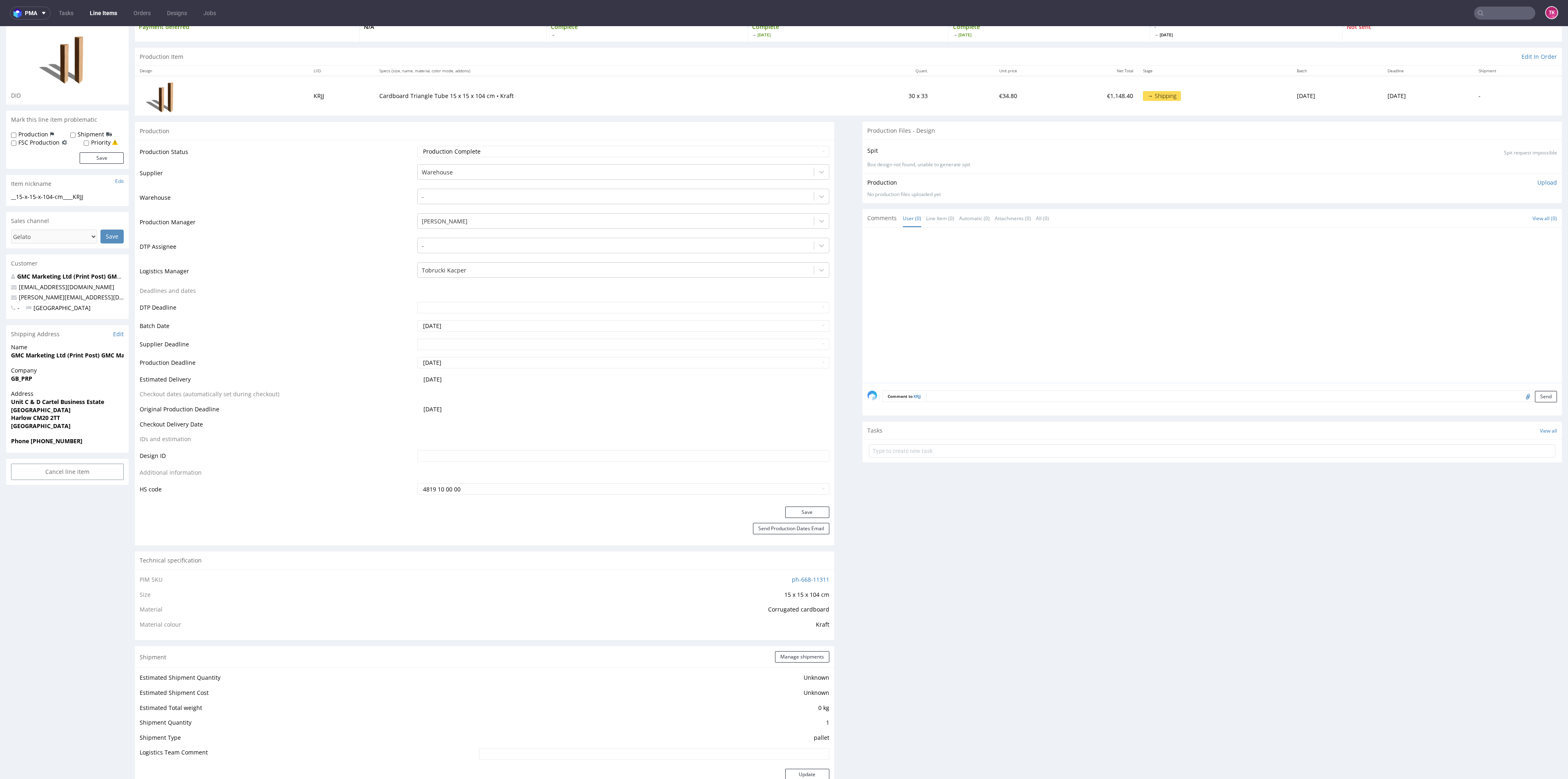
scroll to position [0, 0]
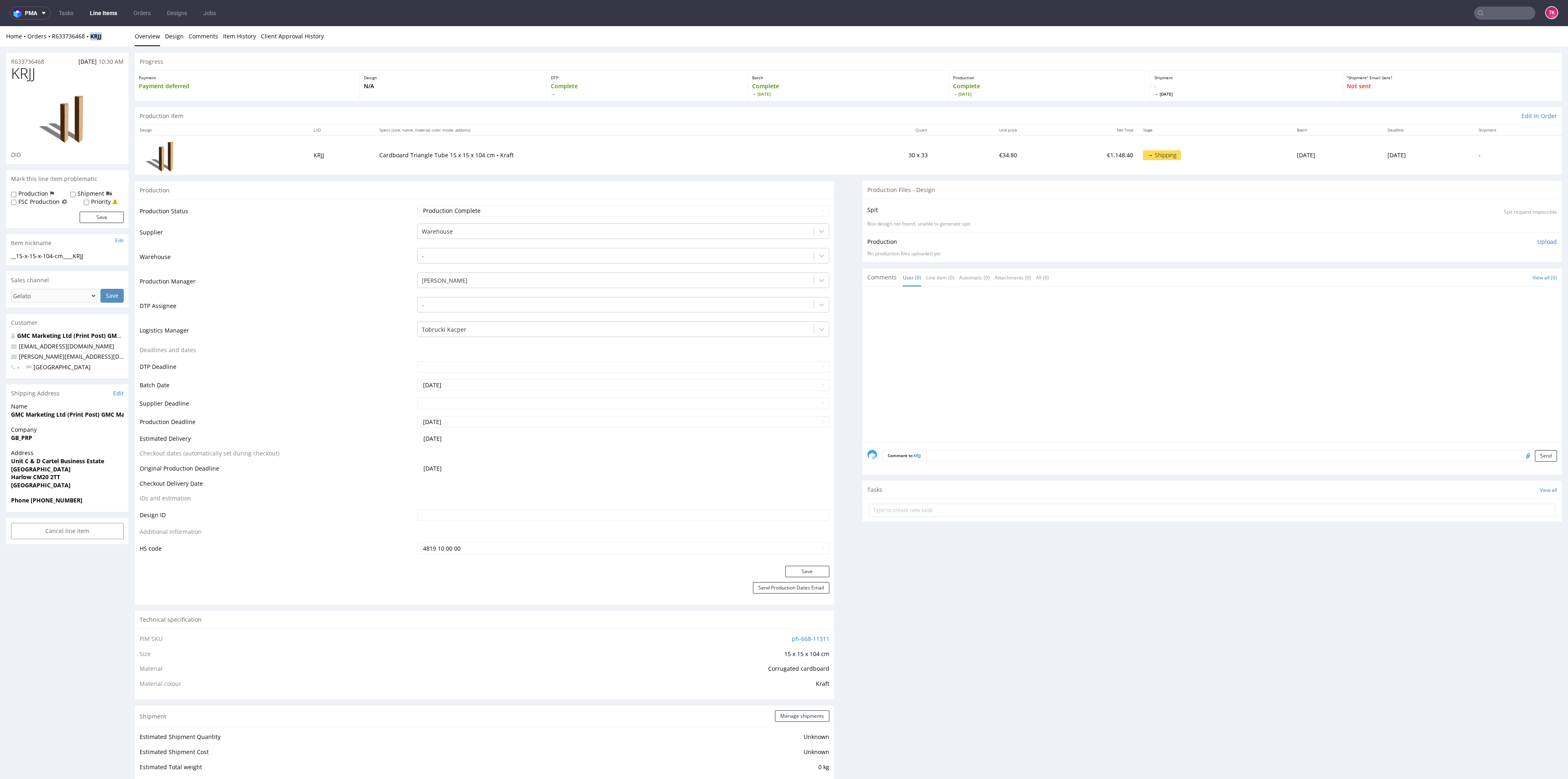
drag, startPoint x: 97, startPoint y: 46, endPoint x: 90, endPoint y: 47, distance: 7.1
click at [92, 41] on div "Home Orders R633736468 KRJJ Overview Design Comments Item History Client Approv…" at bounding box center [784, 36] width 1568 height 20
copy strong "KRJJ"
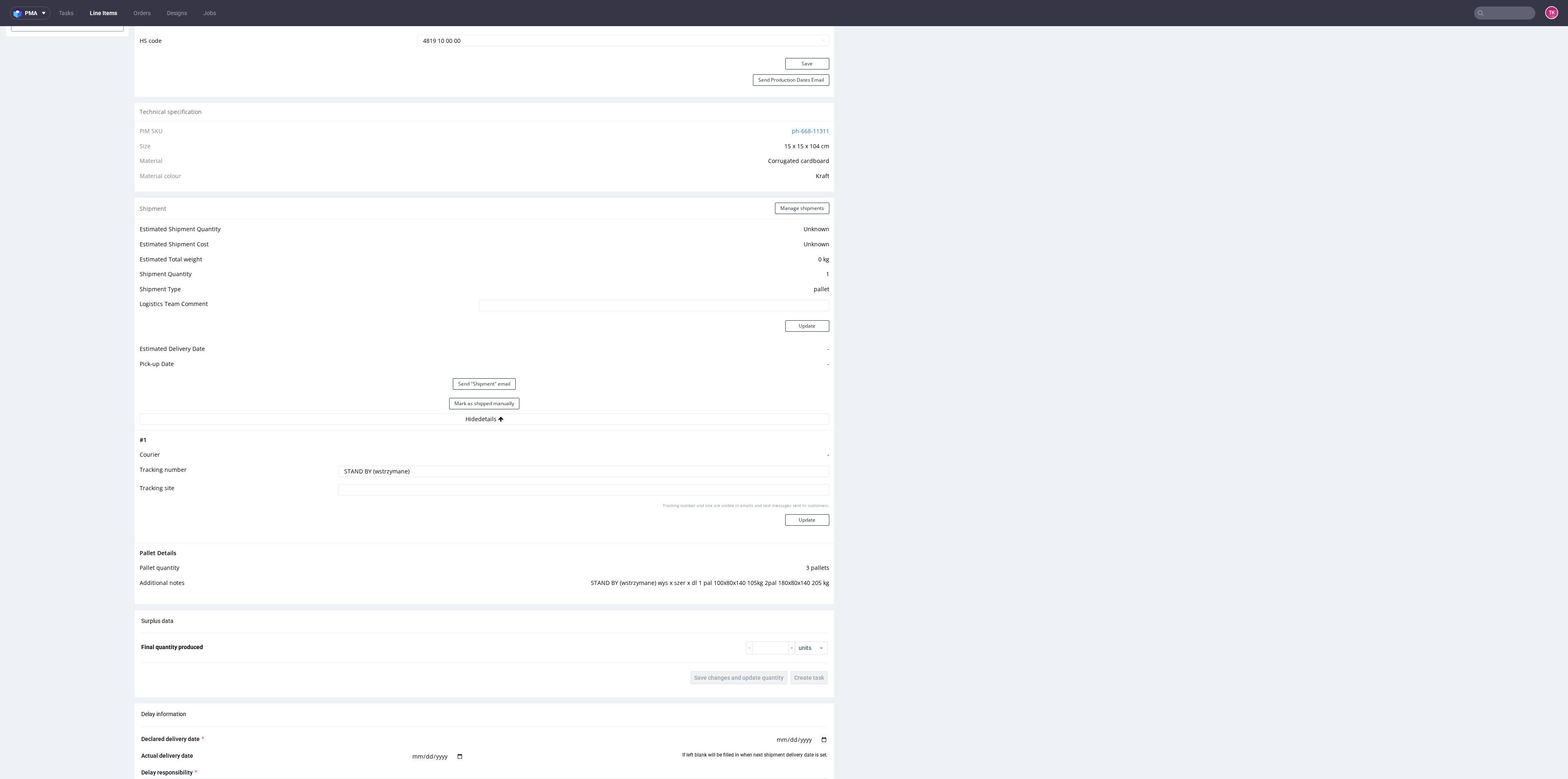
scroll to position [551, 0]
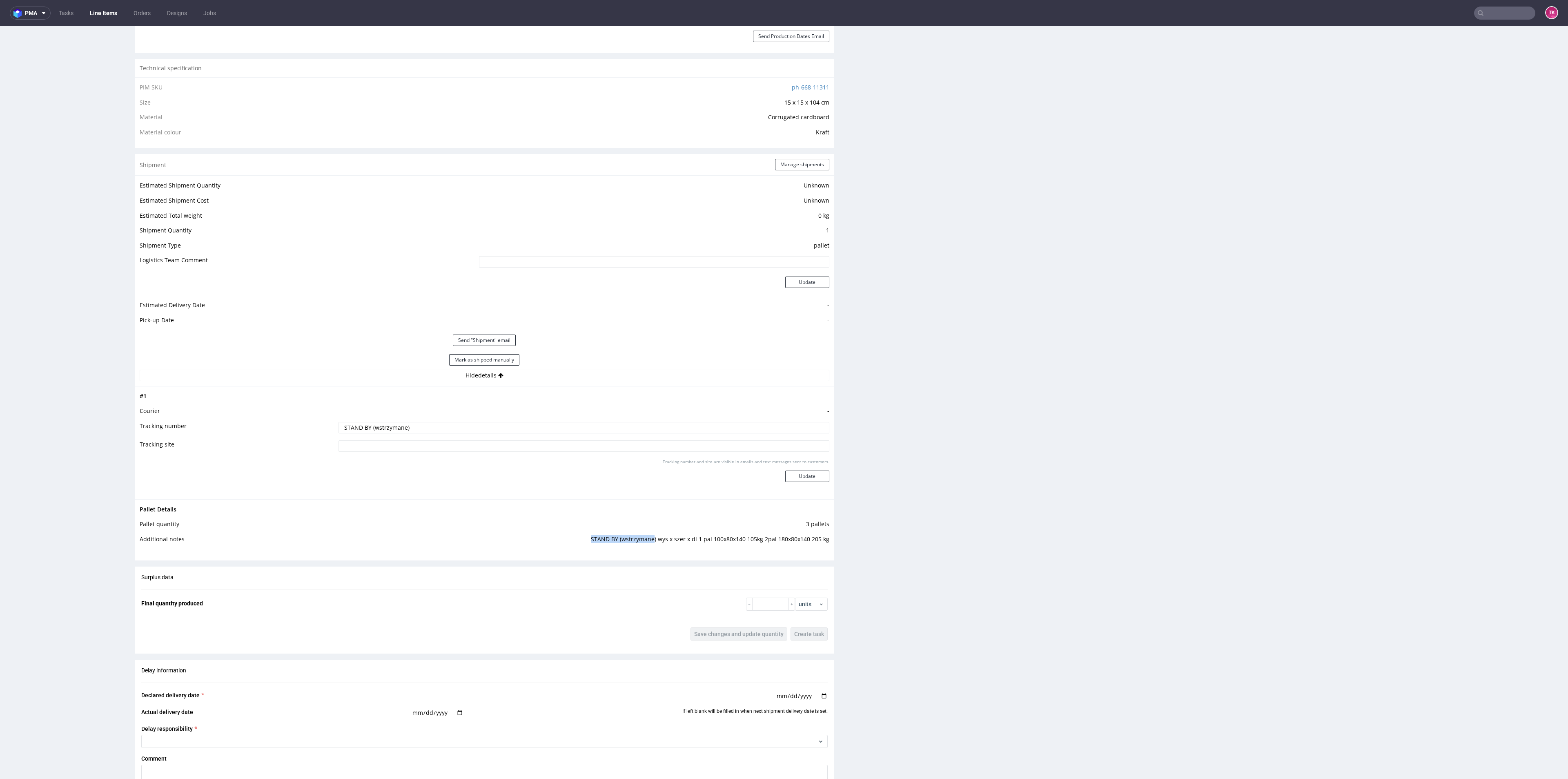
drag, startPoint x: 567, startPoint y: 536, endPoint x: 649, endPoint y: 537, distance: 82.0
click at [649, 536] on td "STAND BY (wstrzymane) wys x szer x dl 1 pal 100x80x140 105kg 2pal 180x80x140 20…" at bounding box center [580, 542] width 499 height 15
click at [653, 541] on td "STAND BY (wstrzymane) wys x szer x dl 1 pal 100x80x140 105kg 2pal 180x80x140 20…" at bounding box center [580, 542] width 499 height 15
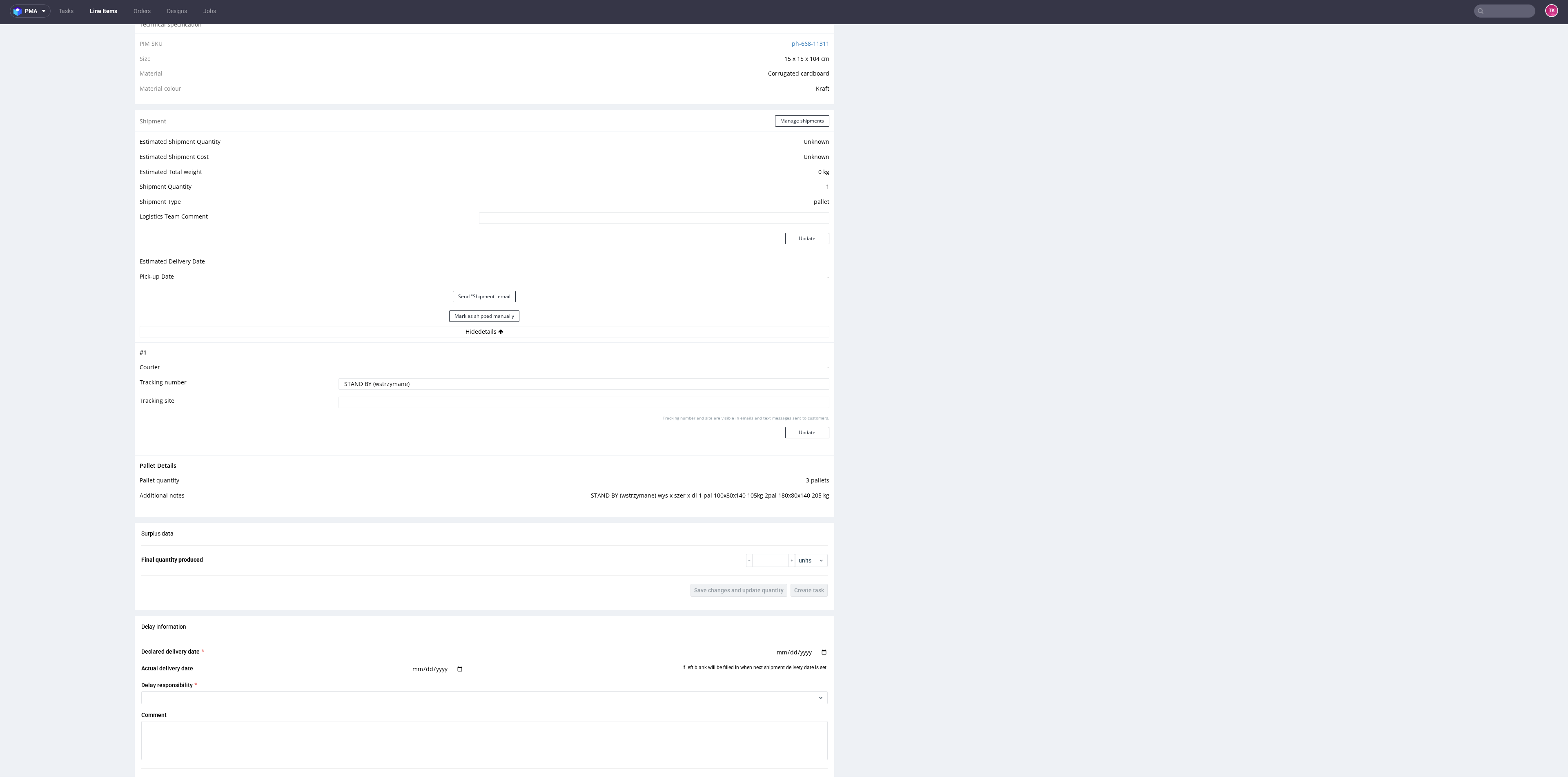
scroll to position [797, 0]
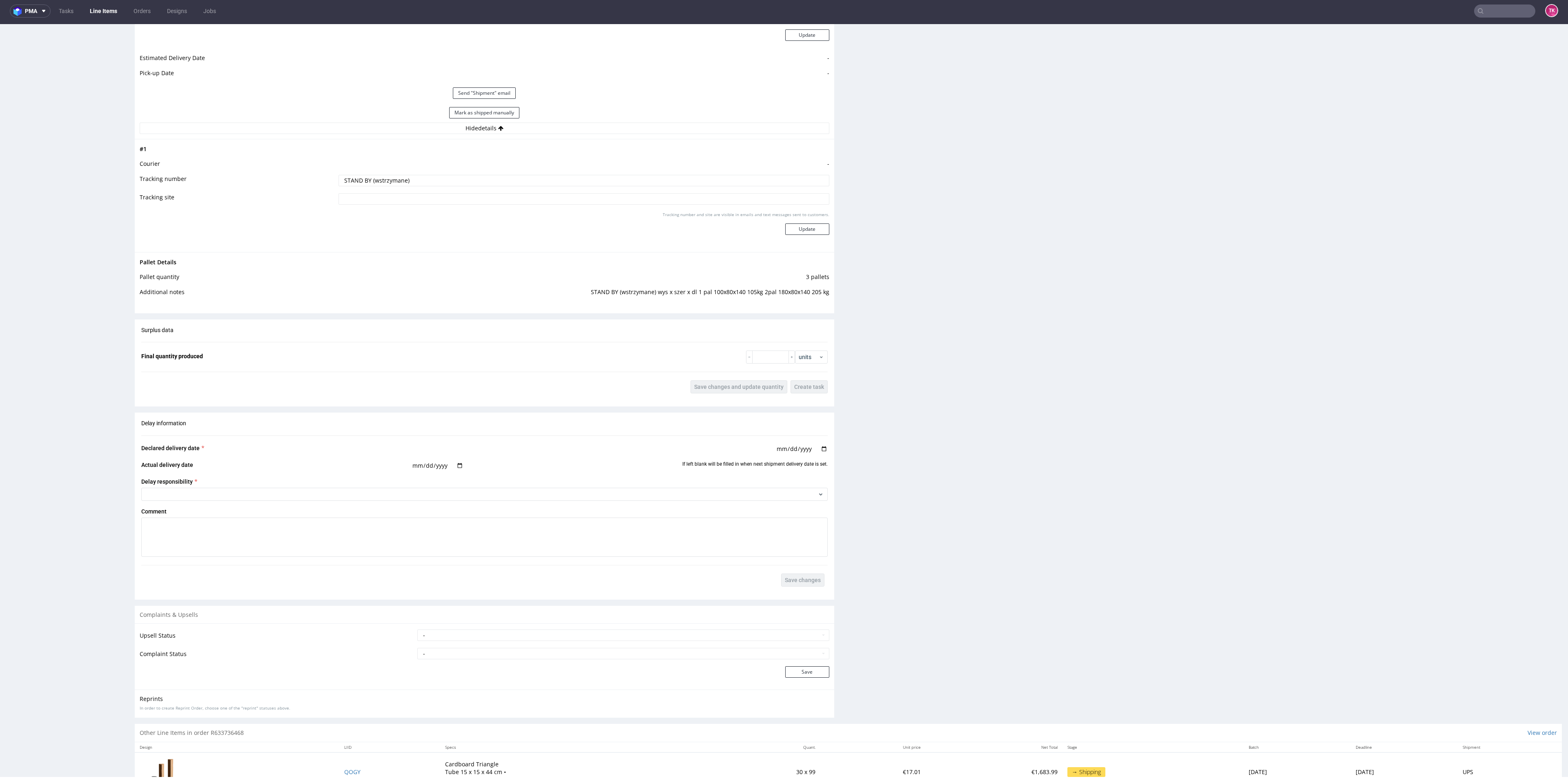
click at [106, 7] on link "Line Items" at bounding box center [103, 11] width 37 height 13
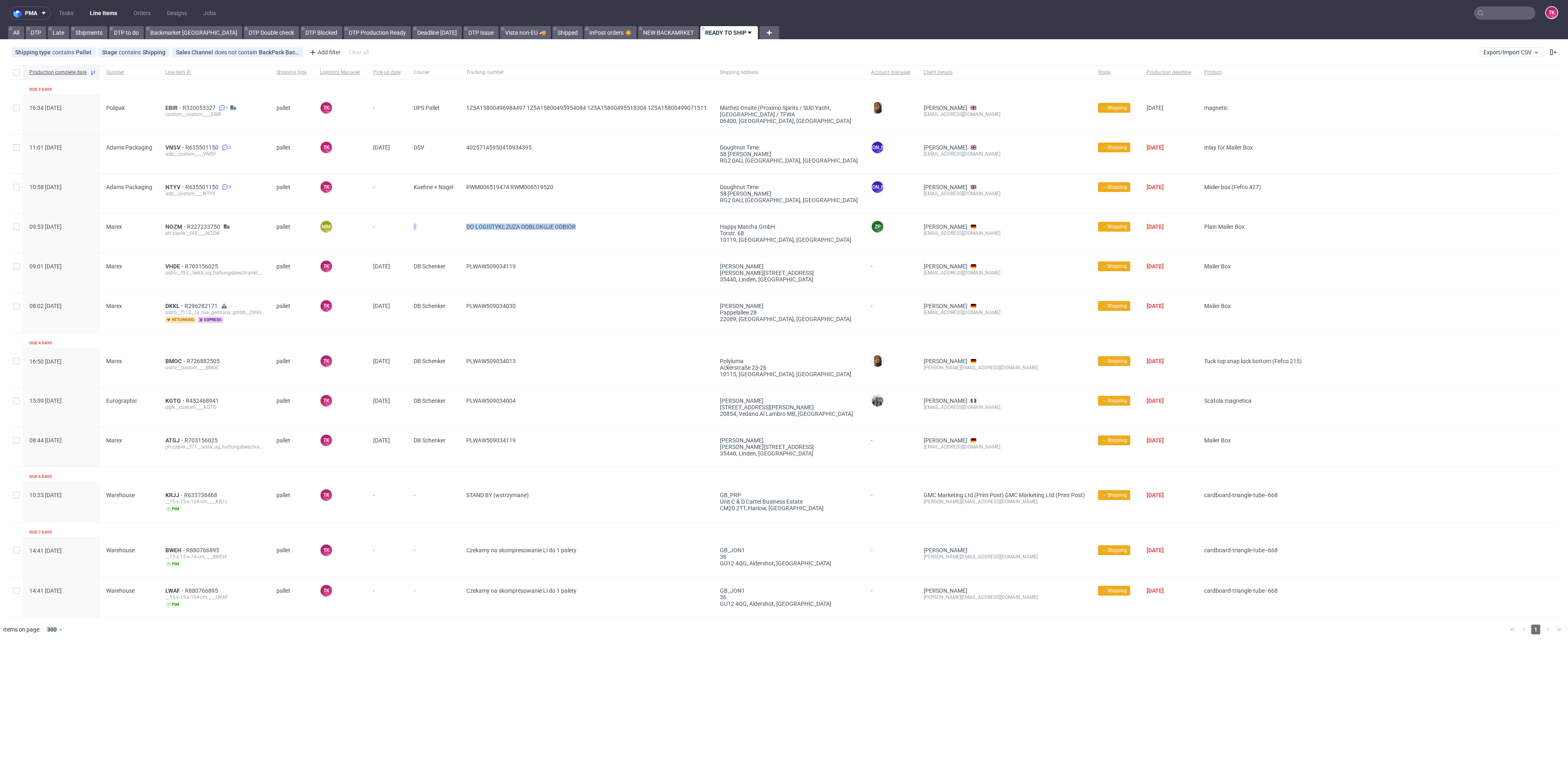
drag, startPoint x: 608, startPoint y: 233, endPoint x: 229, endPoint y: 227, distance: 379.0
click at [370, 225] on div "09:53 Fri 19.09.2025 Marex NOZM R227233750 ph-zapier__f45____NOZM pallet MM Myk…" at bounding box center [784, 233] width 1548 height 40
click at [175, 225] on span "NOZM" at bounding box center [176, 226] width 21 height 7
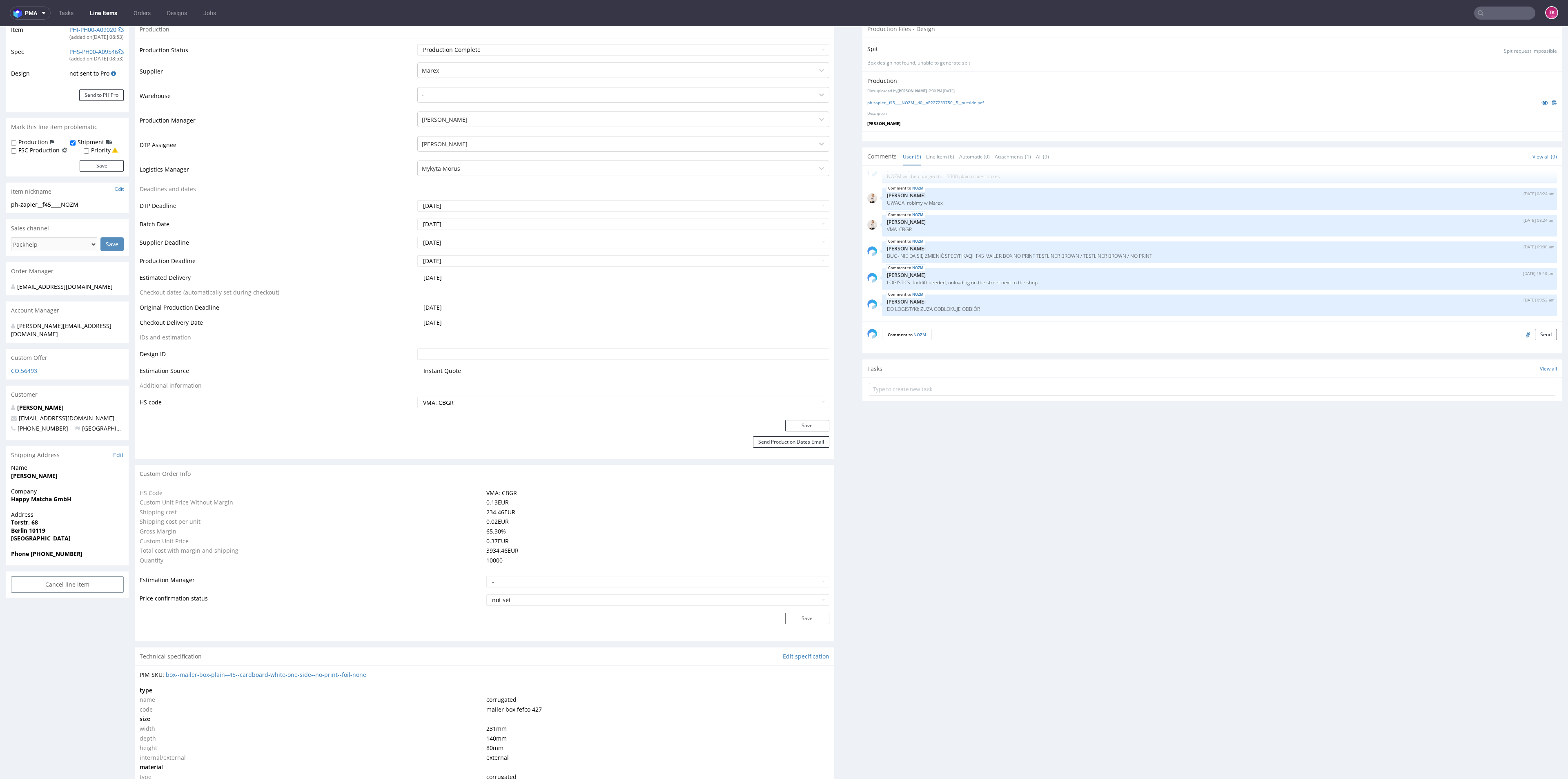
scroll to position [306, 0]
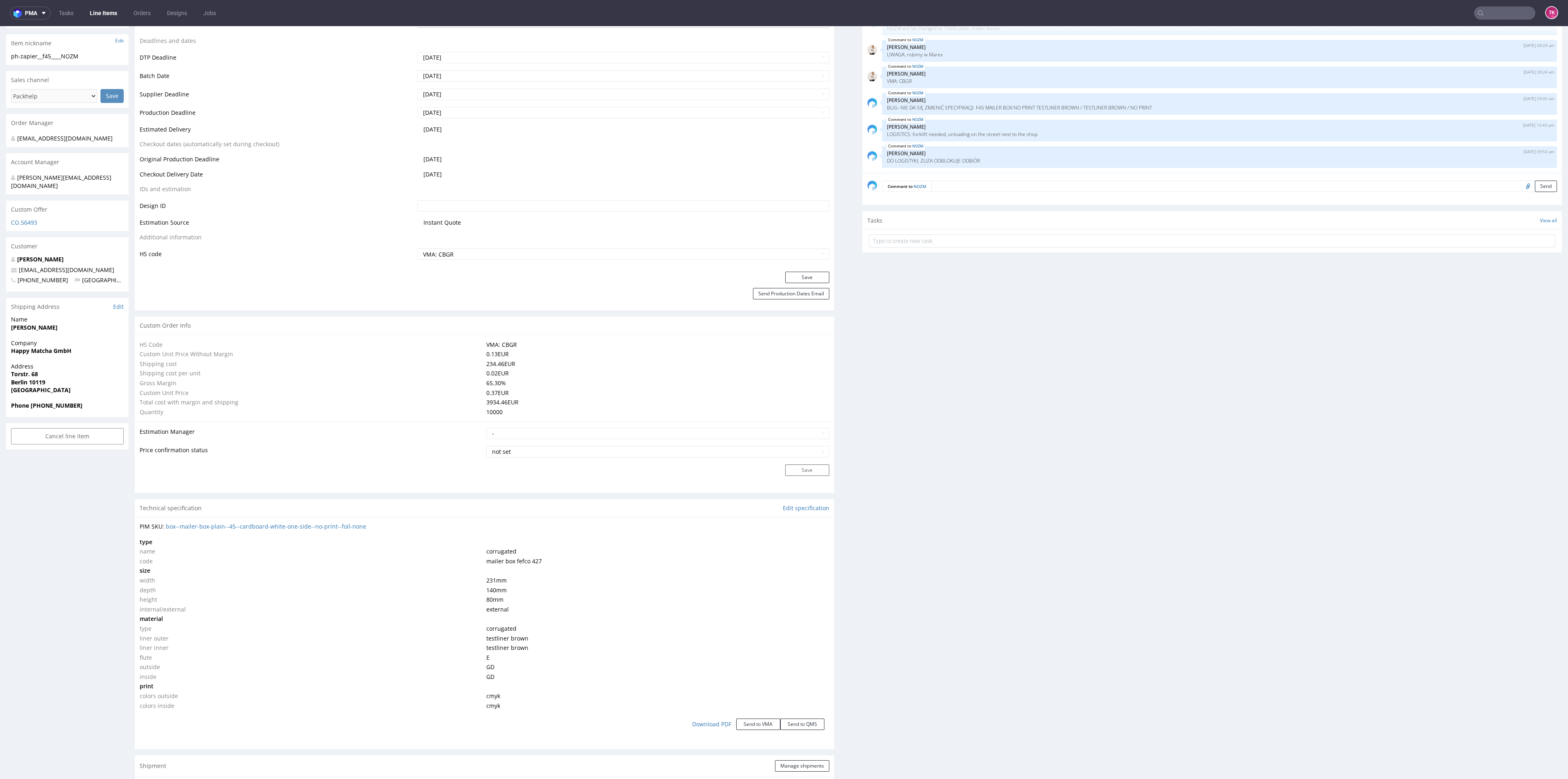
click at [107, 13] on link "Line Items" at bounding box center [103, 13] width 37 height 13
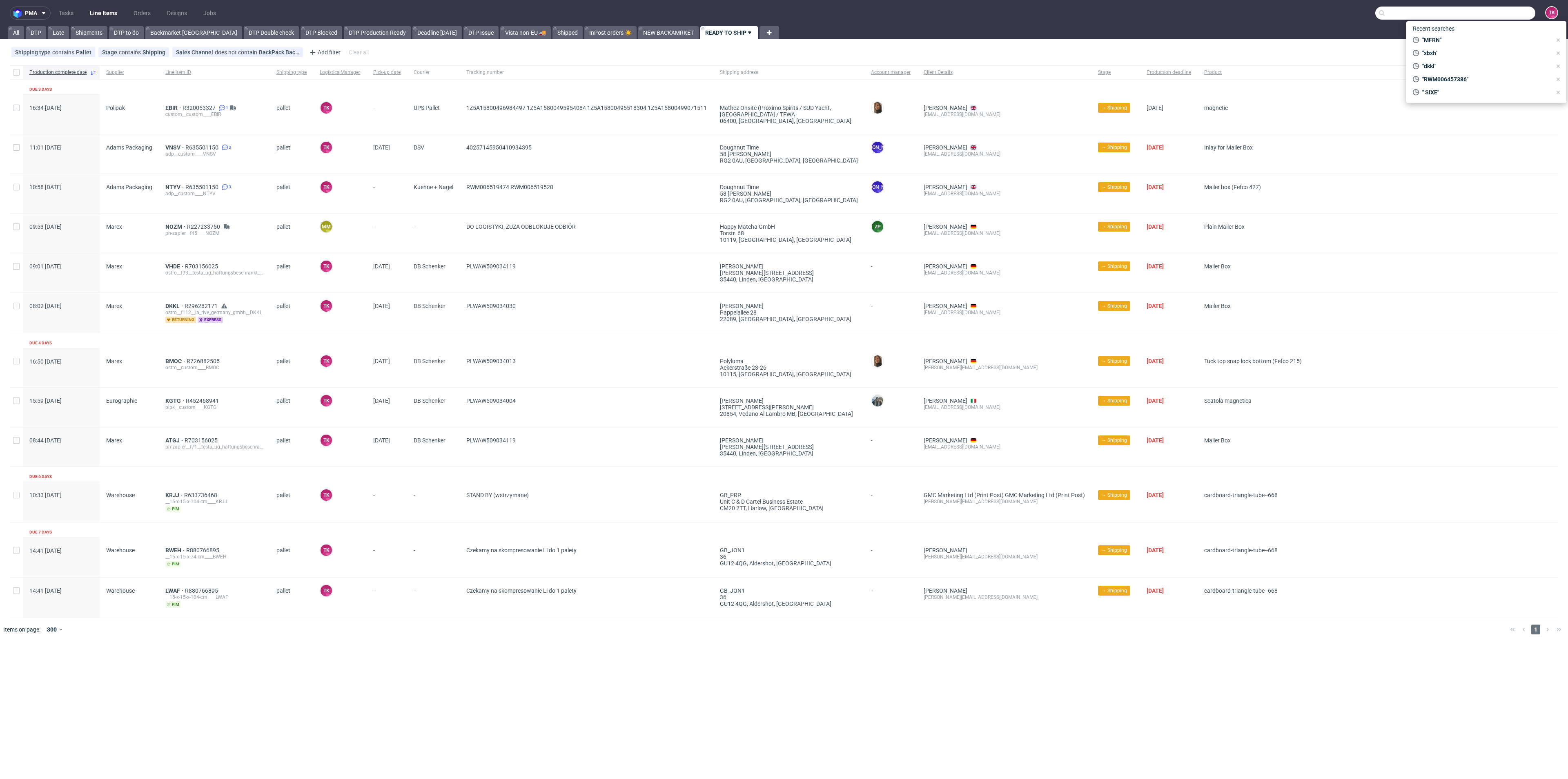
drag, startPoint x: 1534, startPoint y: 12, endPoint x: 1520, endPoint y: 14, distance: 14.1
click at [1529, 13] on input "text" at bounding box center [1455, 13] width 160 height 13
paste input "40257145950403727829"
type input "4025714595040372782"
click at [1458, 40] on div "WVHH" at bounding box center [1486, 34] width 147 height 15
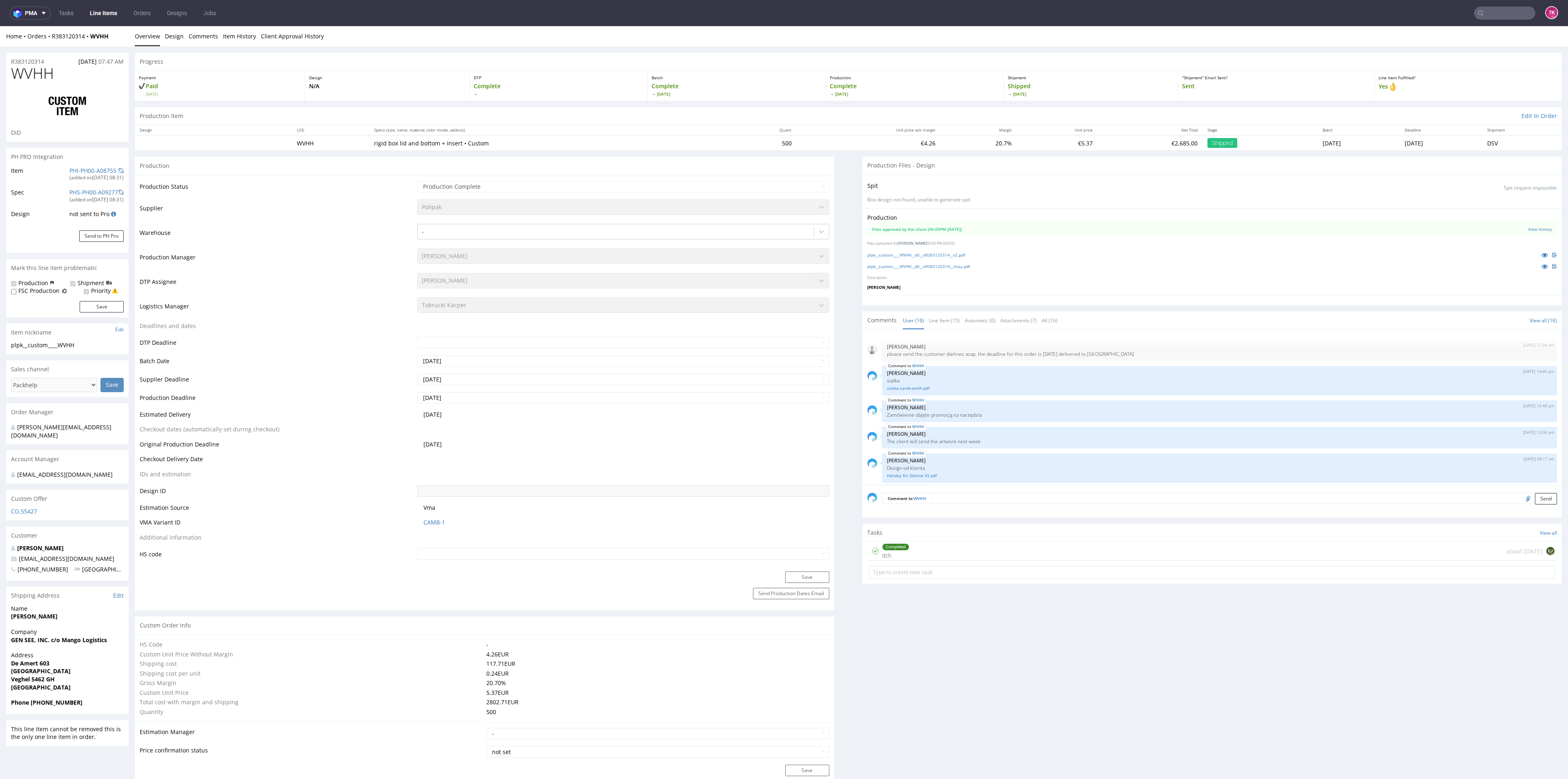
scroll to position [383, 0]
drag, startPoint x: 114, startPoint y: 43, endPoint x: 87, endPoint y: 46, distance: 27.2
click at [87, 46] on div "Home Orders R383120314 WVHH Overview Design Comments Item History Client Approv…" at bounding box center [784, 36] width 1568 height 20
copy strong "WVHH"
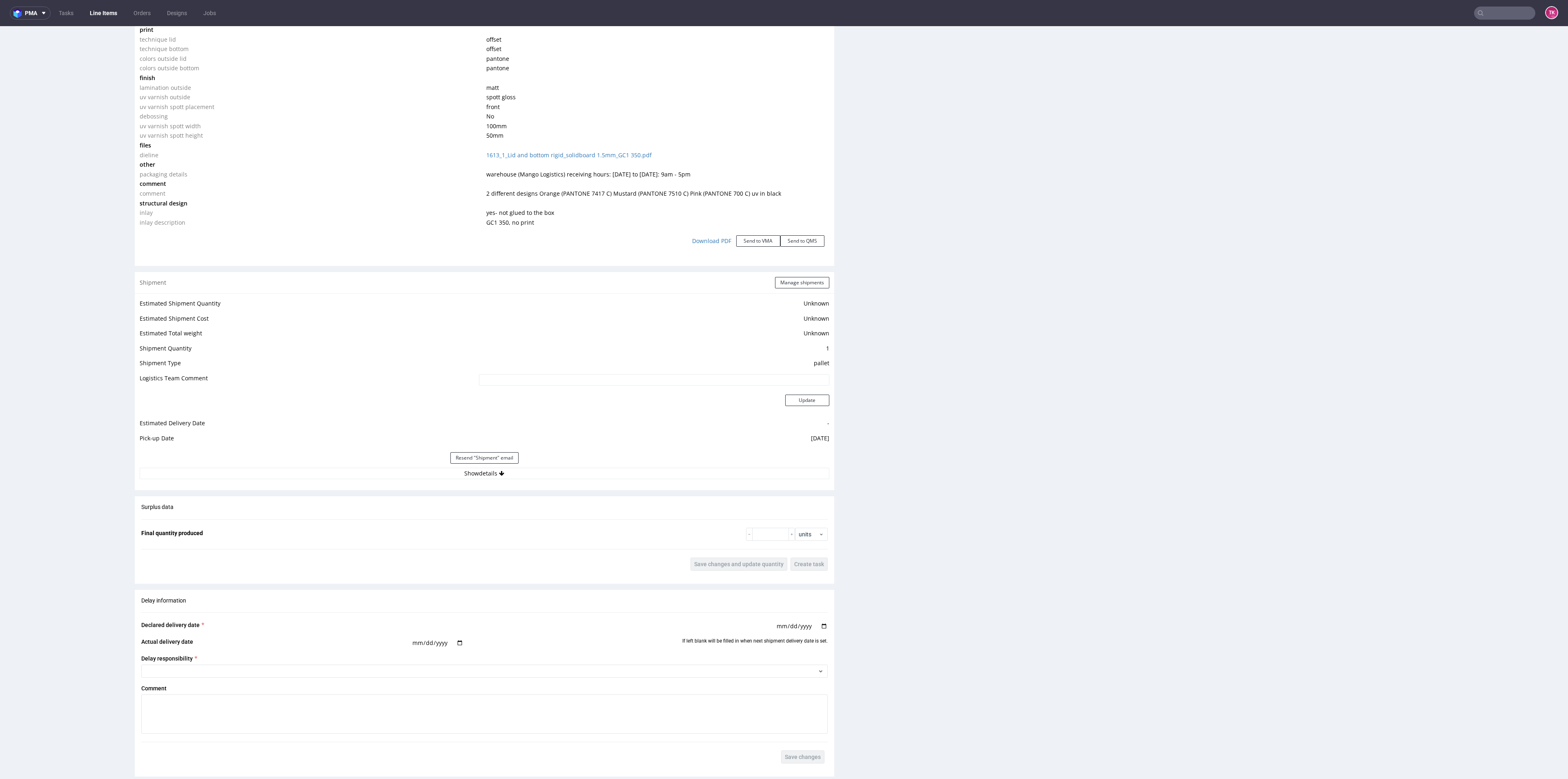
scroll to position [980, 0]
click at [594, 463] on button "Show details" at bounding box center [484, 463] width 690 height 11
click at [109, 15] on link "Line Items" at bounding box center [103, 13] width 37 height 13
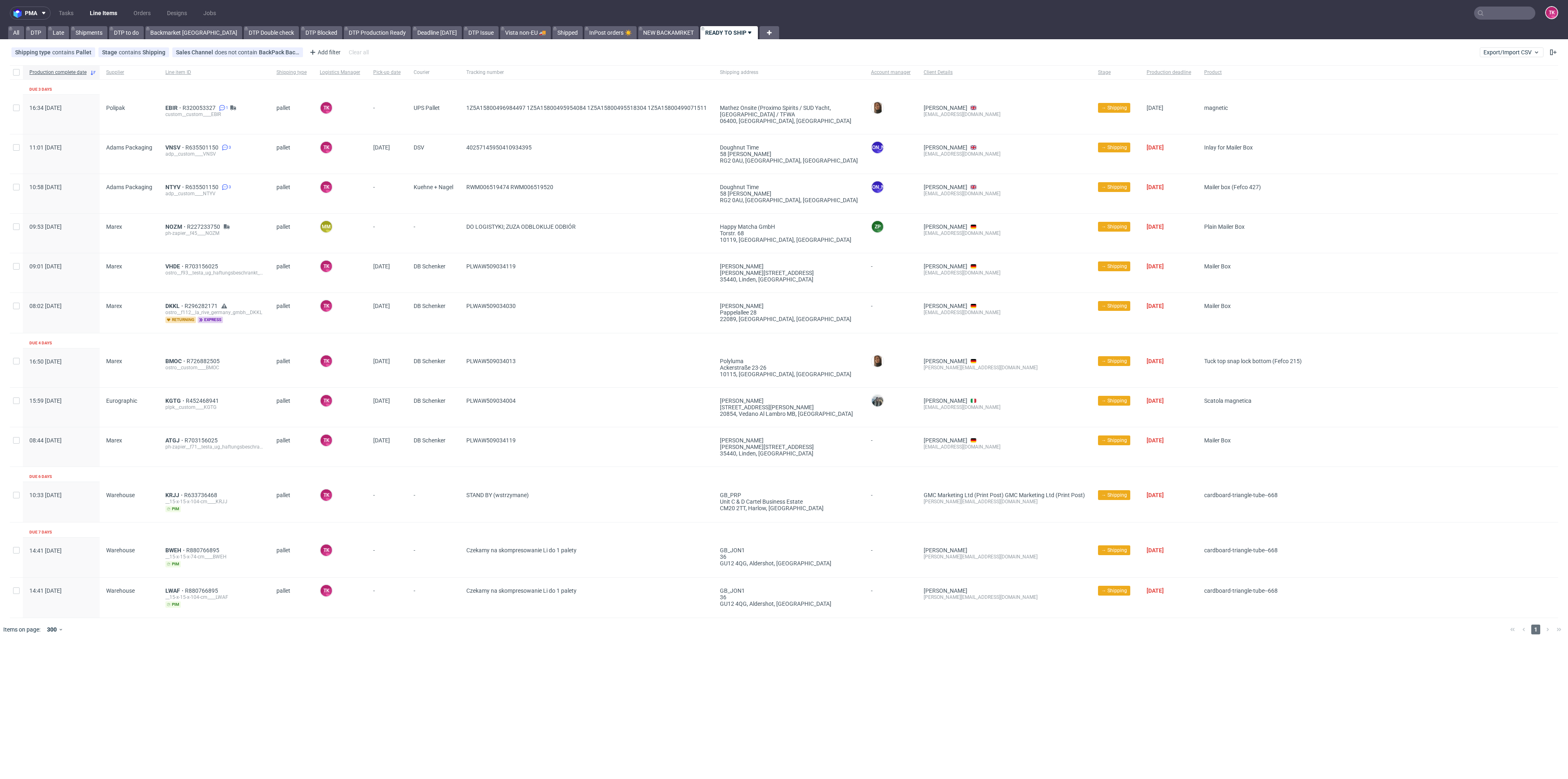
click at [114, 12] on link "Line Items" at bounding box center [103, 13] width 37 height 13
click at [1497, 9] on input "text" at bounding box center [1455, 13] width 160 height 13
paste input "1Z5A15806898742848"
type input "1Z5A15806898742848"
click at [1454, 39] on div "WLPO" at bounding box center [1486, 34] width 147 height 15
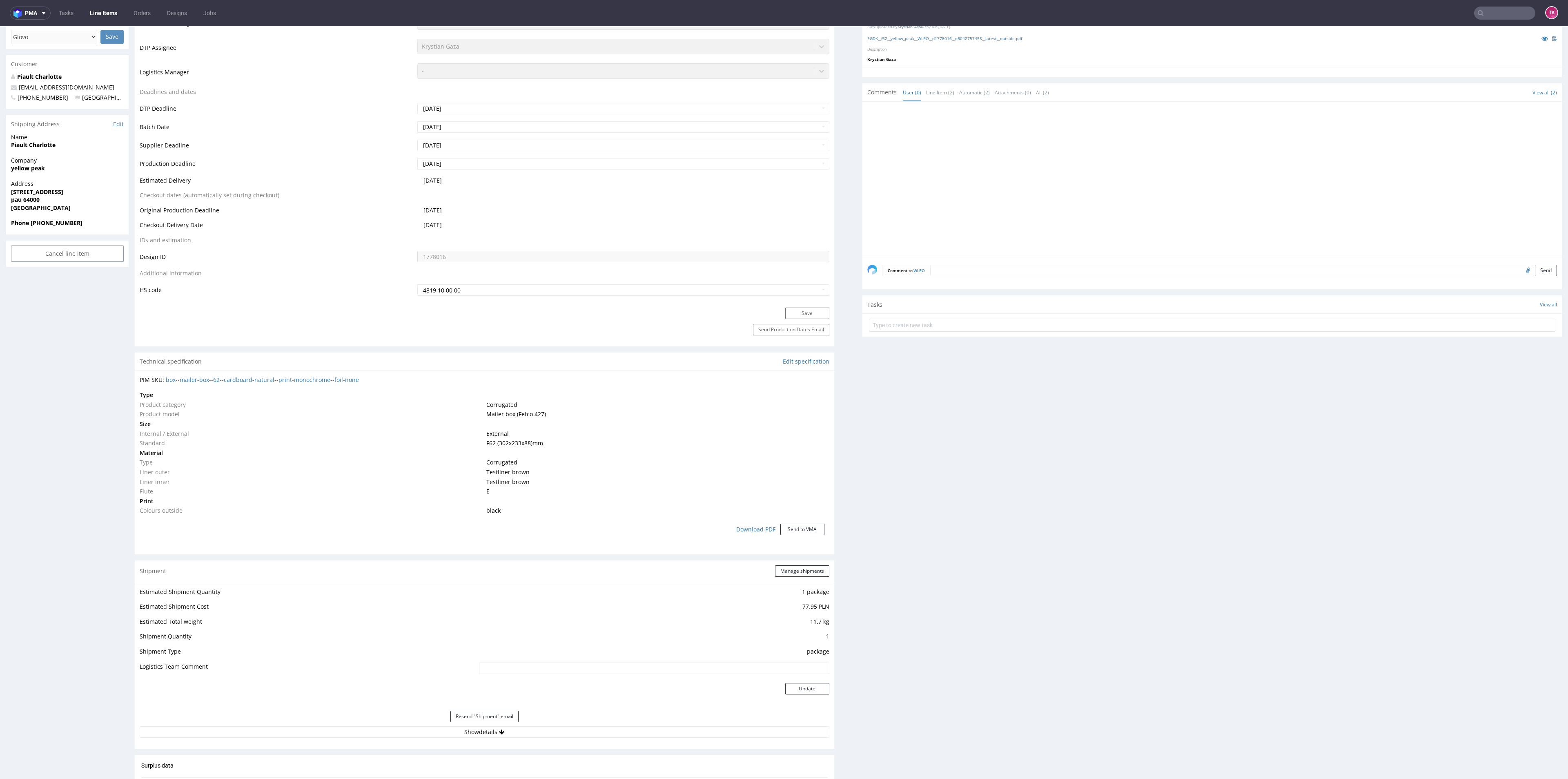
scroll to position [368, 0]
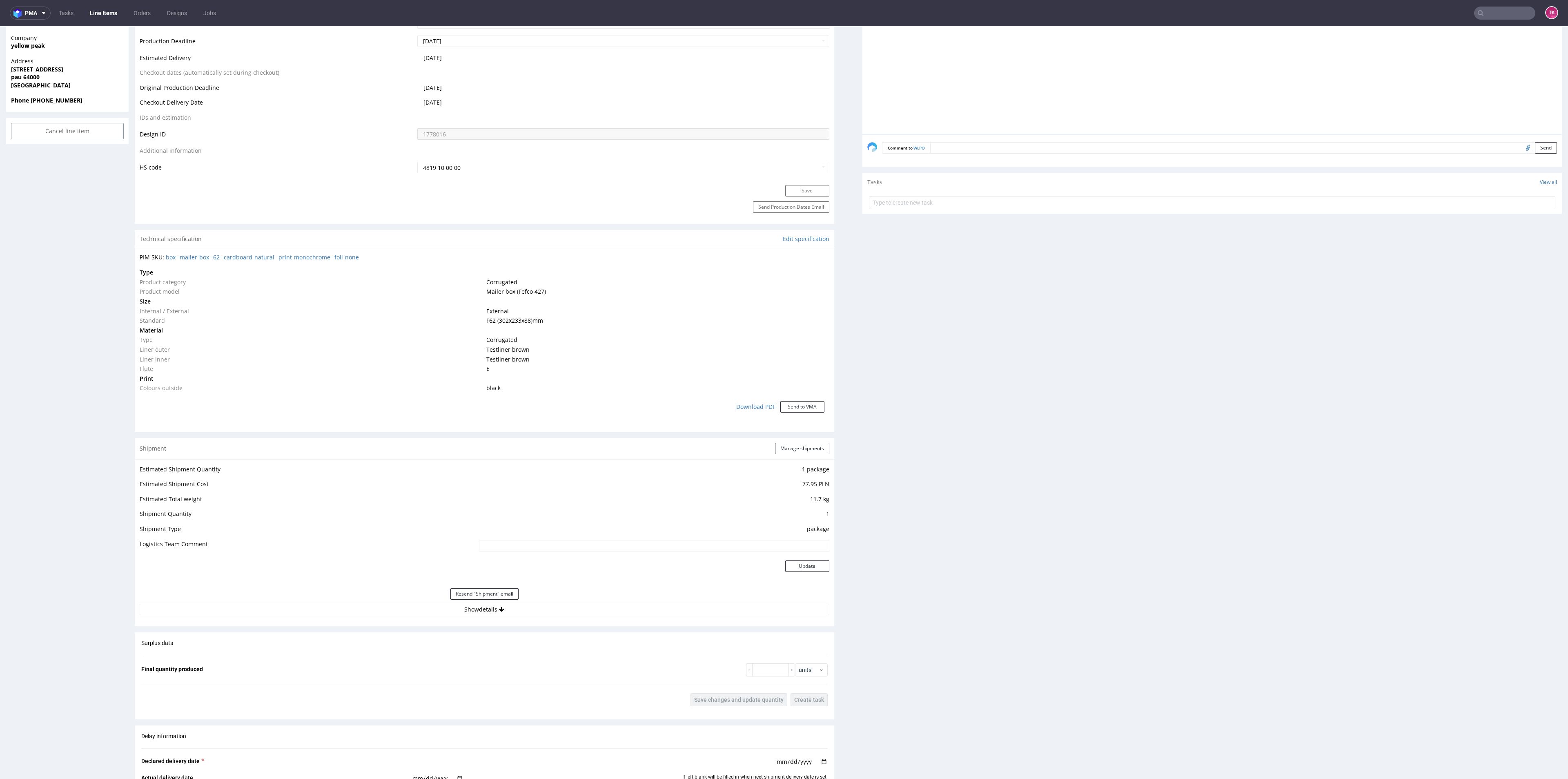
drag, startPoint x: 404, startPoint y: 597, endPoint x: 404, endPoint y: 600, distance: 3.0
click at [404, 599] on div "Resend "Shipment" email" at bounding box center [484, 593] width 690 height 20
click at [404, 610] on button "Show details" at bounding box center [484, 610] width 690 height 11
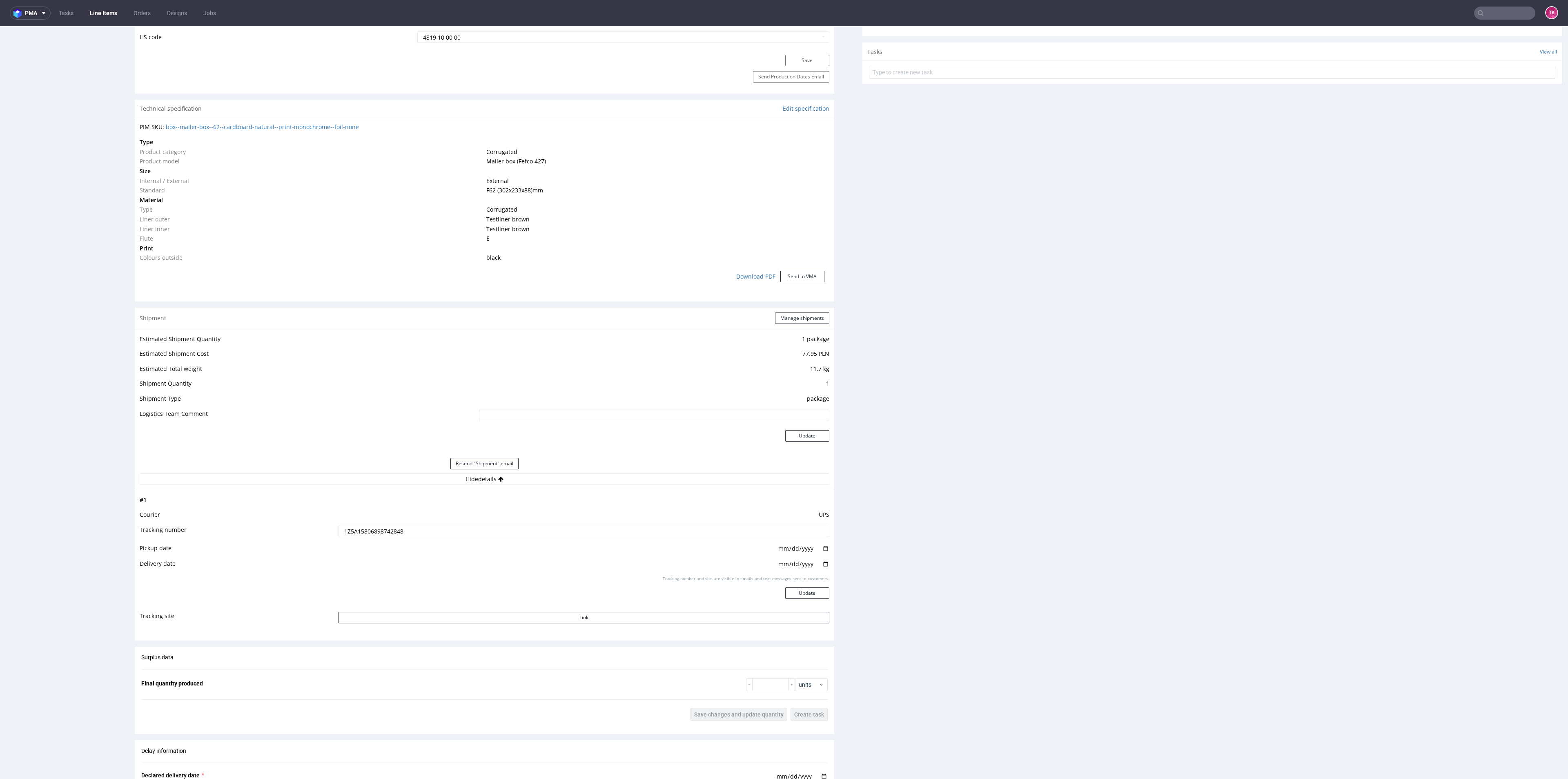
scroll to position [551, 0]
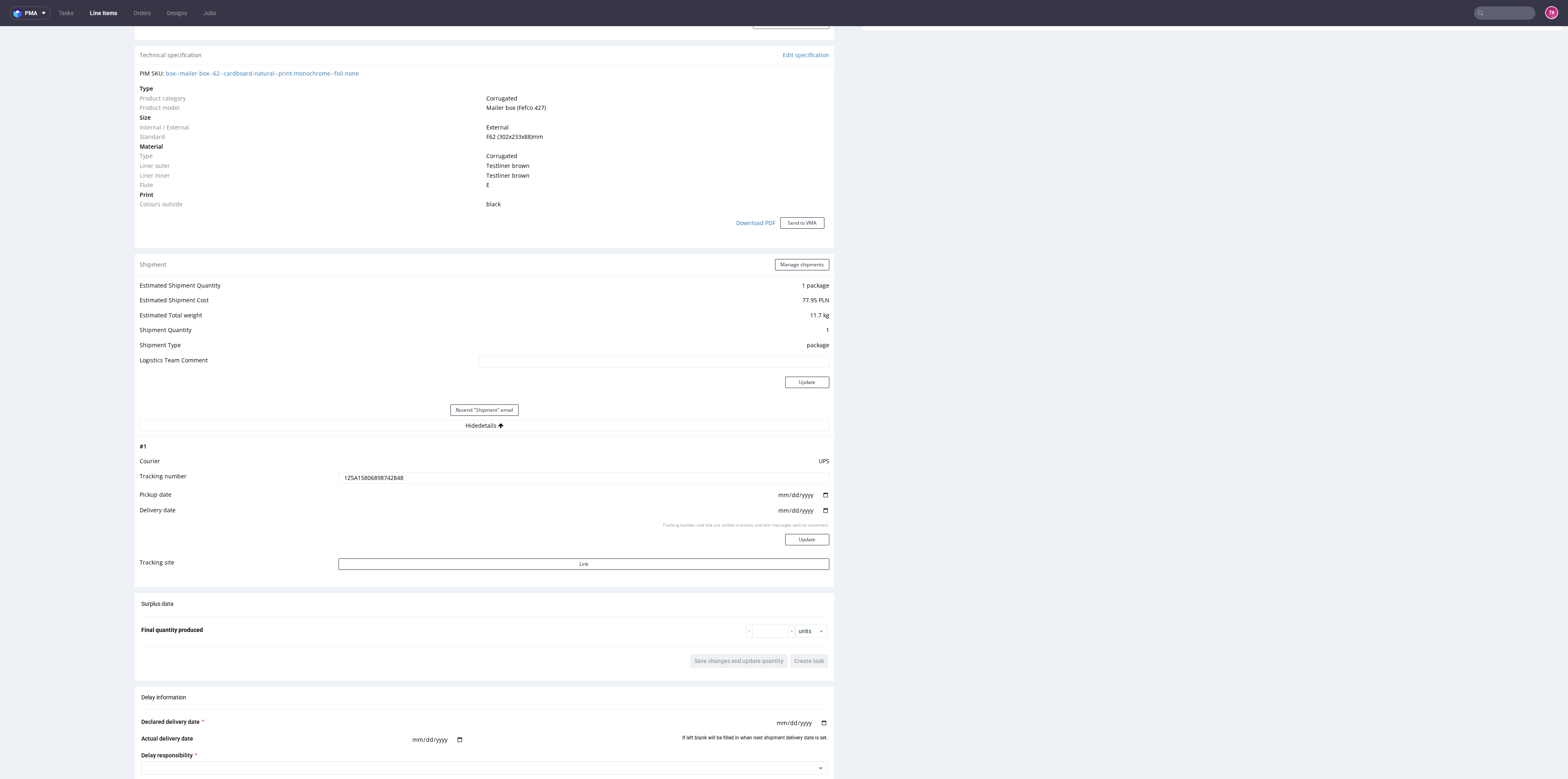
click at [364, 479] on input "1Z5A15806898742848" at bounding box center [583, 477] width 490 height 11
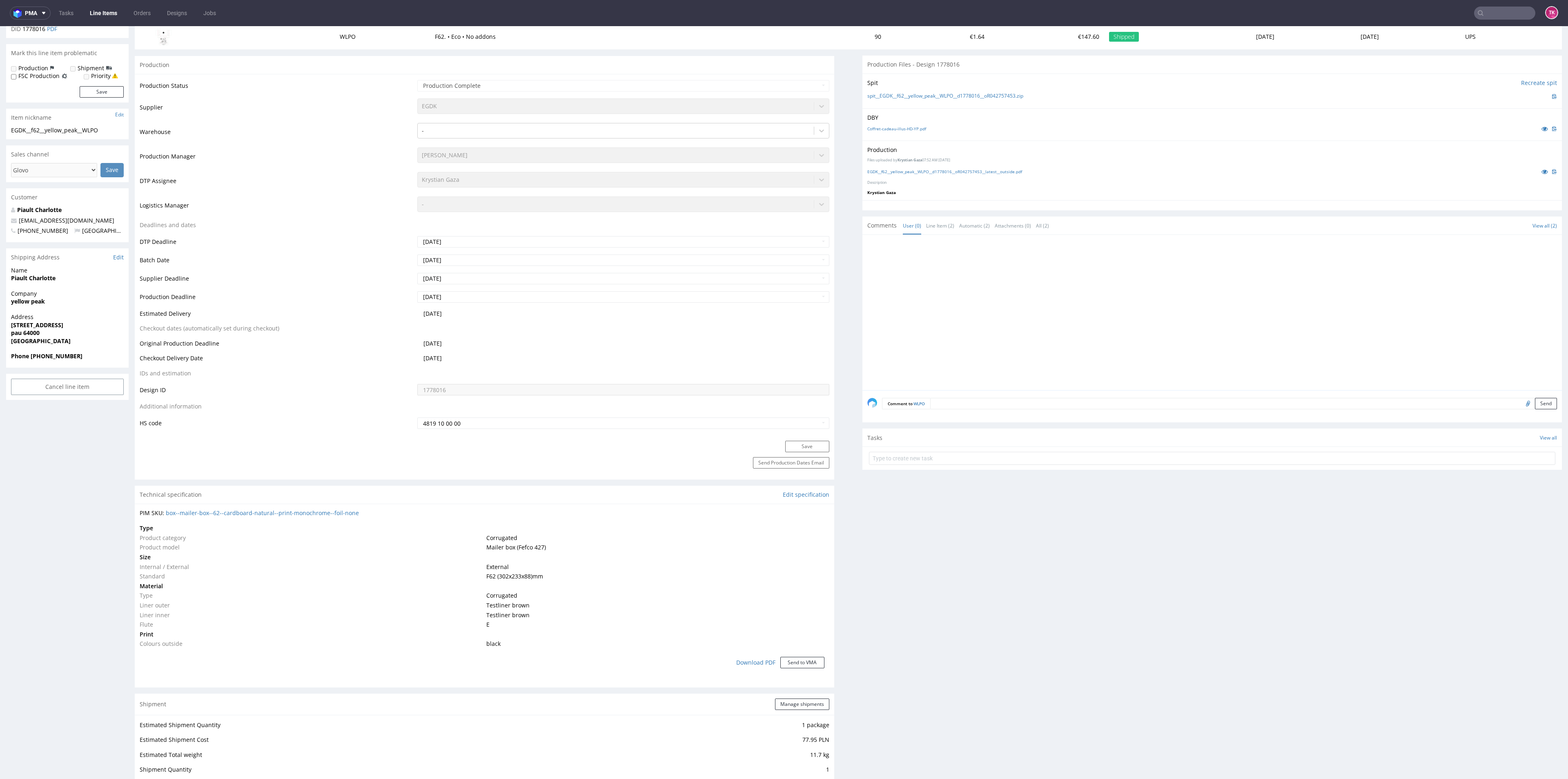
scroll to position [0, 0]
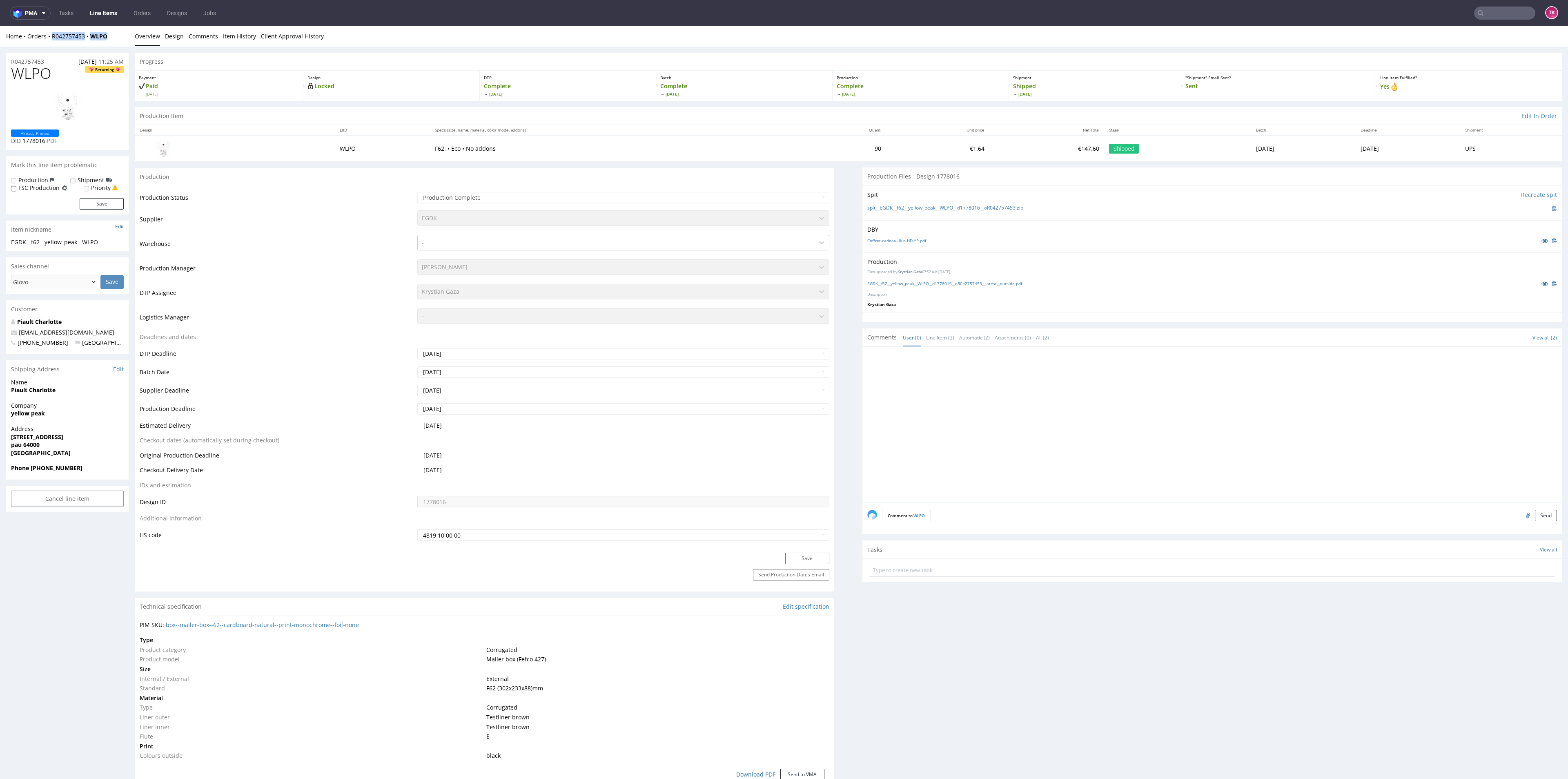
drag, startPoint x: 119, startPoint y: 38, endPoint x: 49, endPoint y: 41, distance: 70.1
click at [49, 41] on div "Home Orders R042757453 WLPO Overview Design Comments Item History Client Approv…" at bounding box center [784, 36] width 1568 height 20
copy div "R042757453 WLPO"
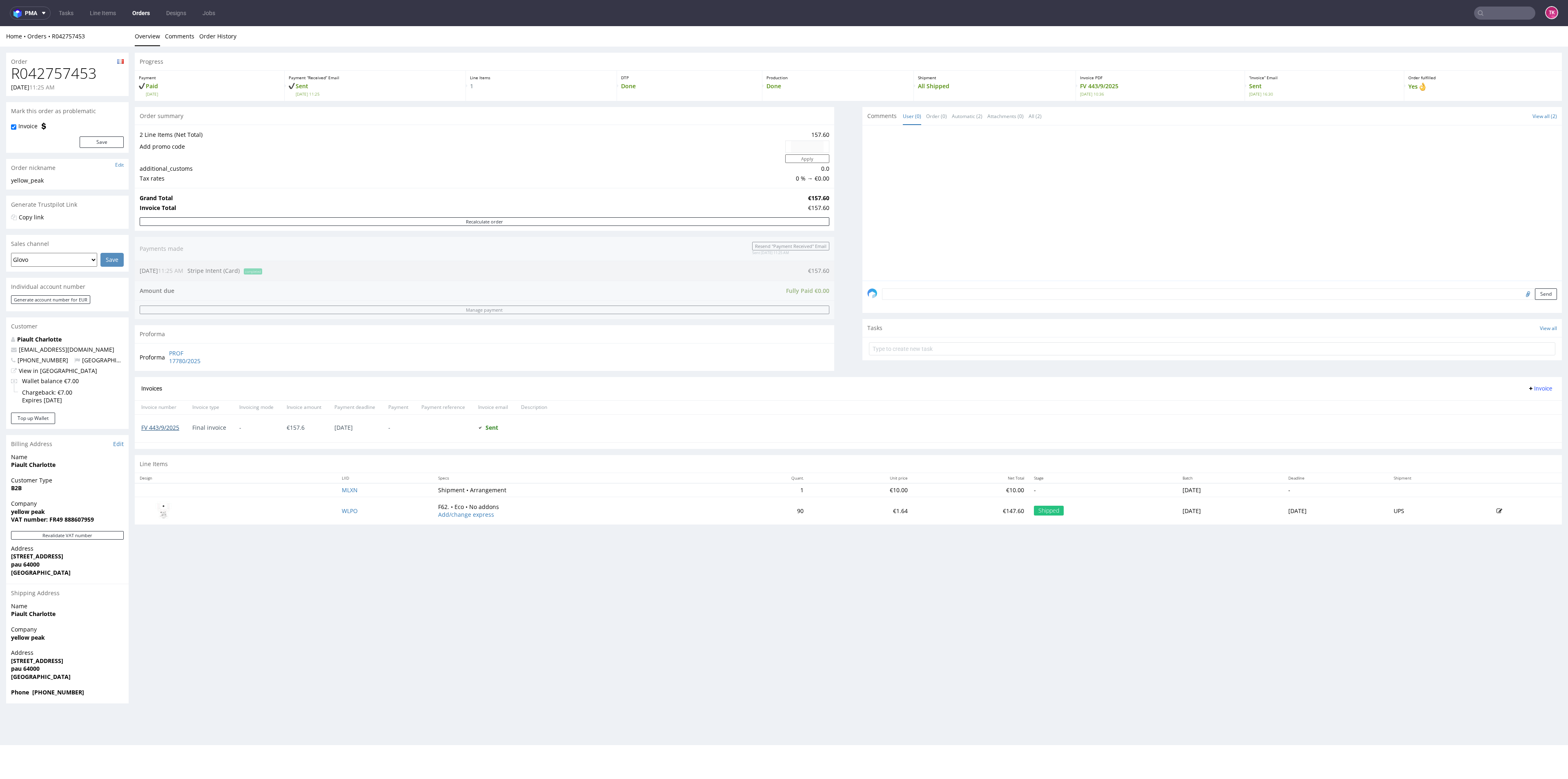
click at [158, 428] on link "FV 443/9/2025" at bounding box center [160, 427] width 38 height 7
click at [1484, 13] on input "text" at bounding box center [1455, 13] width 160 height 13
type input "1Z5A15806893025775"
click at [1463, 30] on div "NYSA" at bounding box center [1486, 34] width 147 height 15
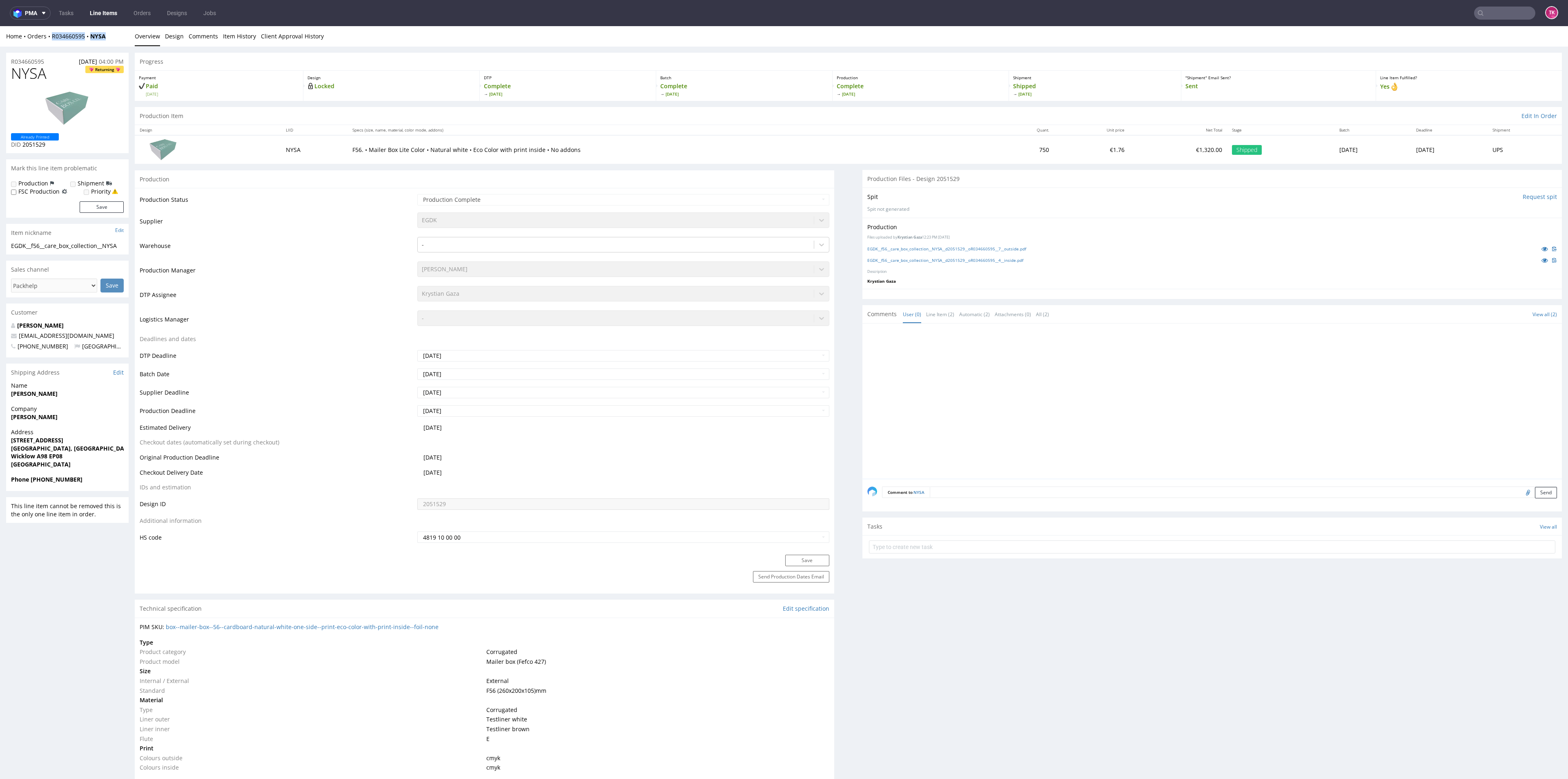
drag, startPoint x: 118, startPoint y: 34, endPoint x: 51, endPoint y: 40, distance: 67.3
click at [51, 40] on div "Home Orders R034660595 NYSA Overview Design Comments Item History Client Approv…" at bounding box center [784, 36] width 1568 height 20
copy div "R034660595 NYSA"
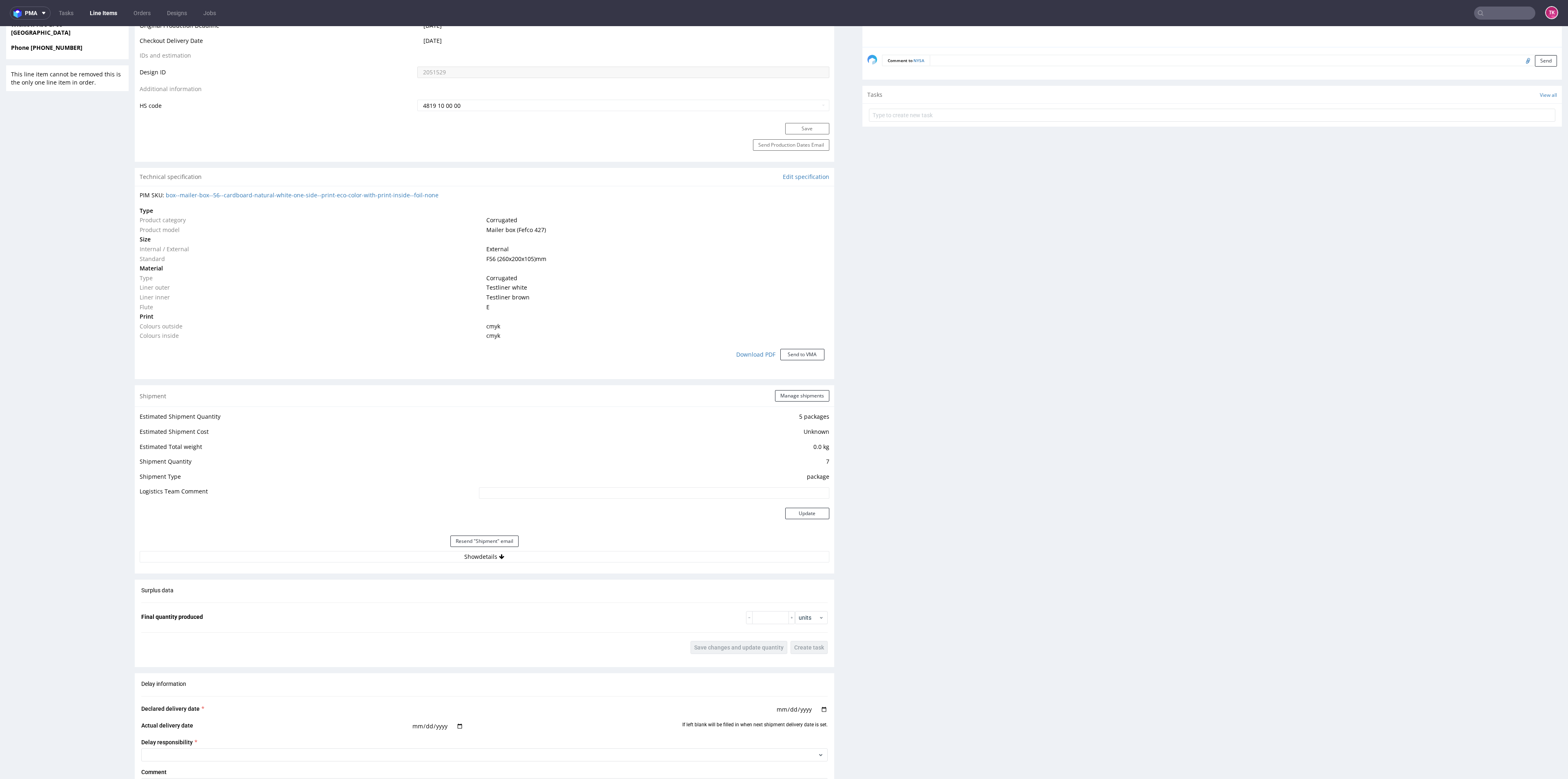
scroll to position [551, 0]
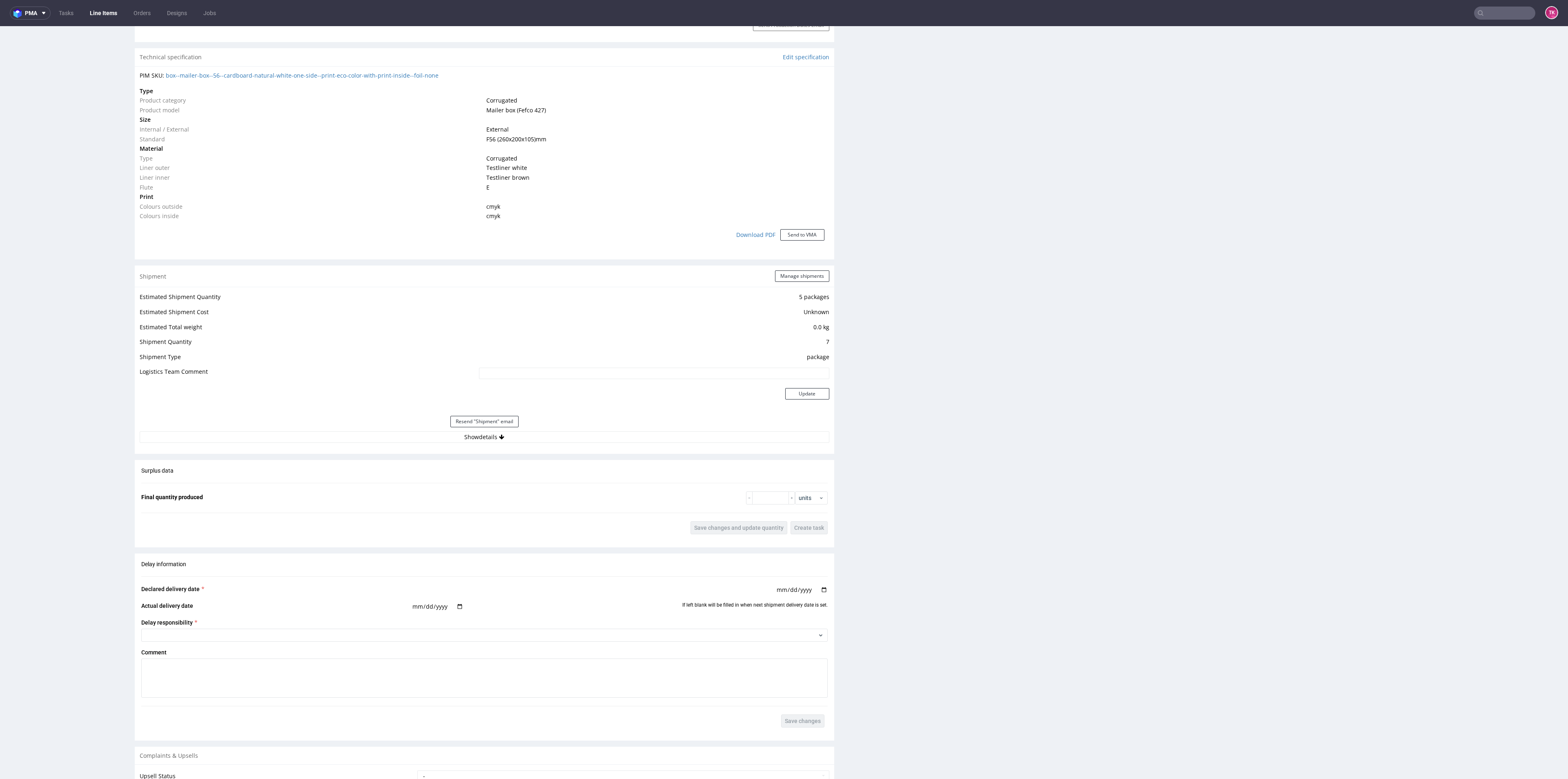
click at [354, 444] on div "Estimated Shipment Quantity 5 packages Estimated Shipment Cost Unknown Estimate…" at bounding box center [485, 367] width 700 height 161
click at [354, 434] on button "Show details" at bounding box center [484, 437] width 690 height 11
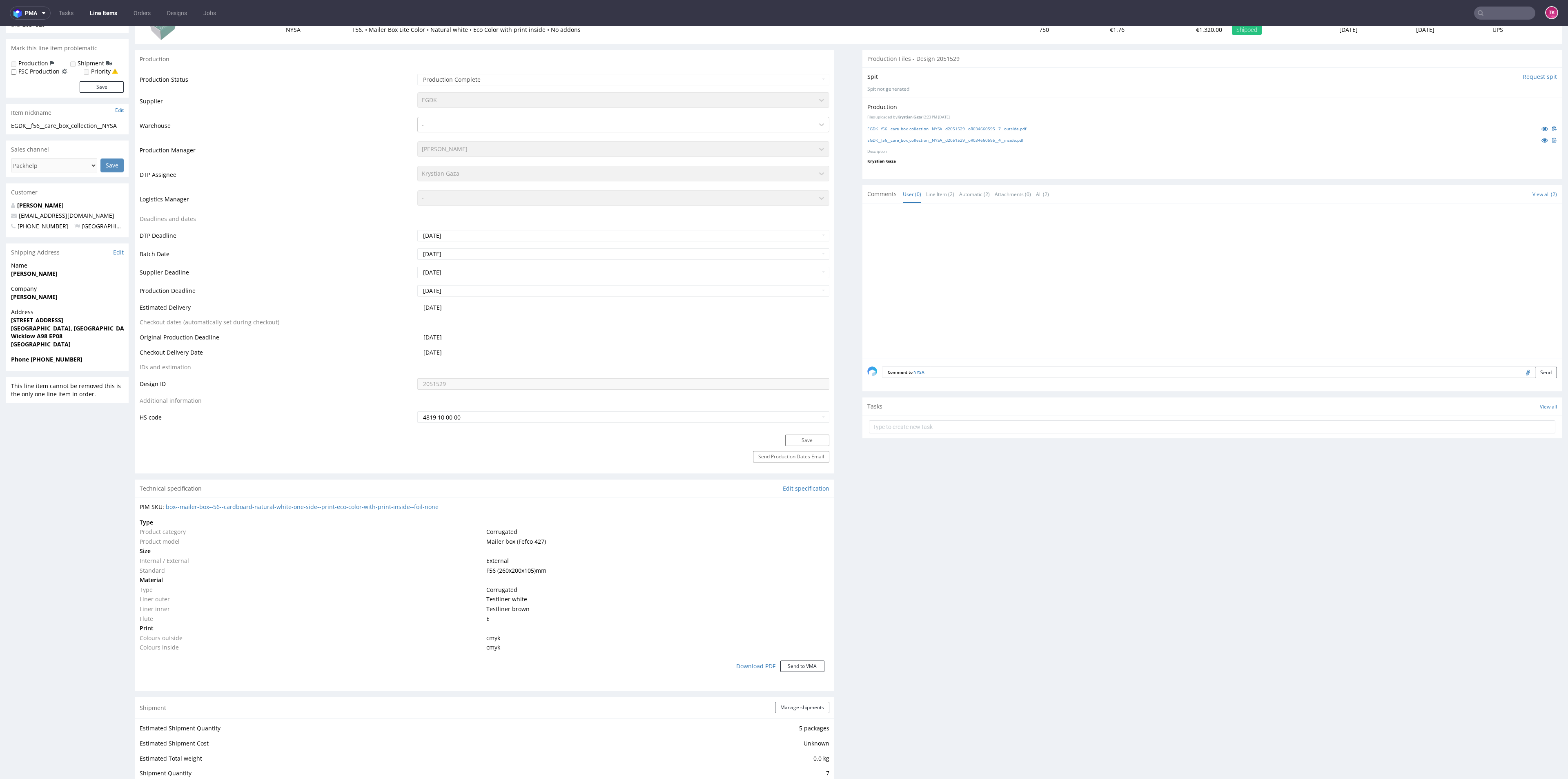
scroll to position [0, 0]
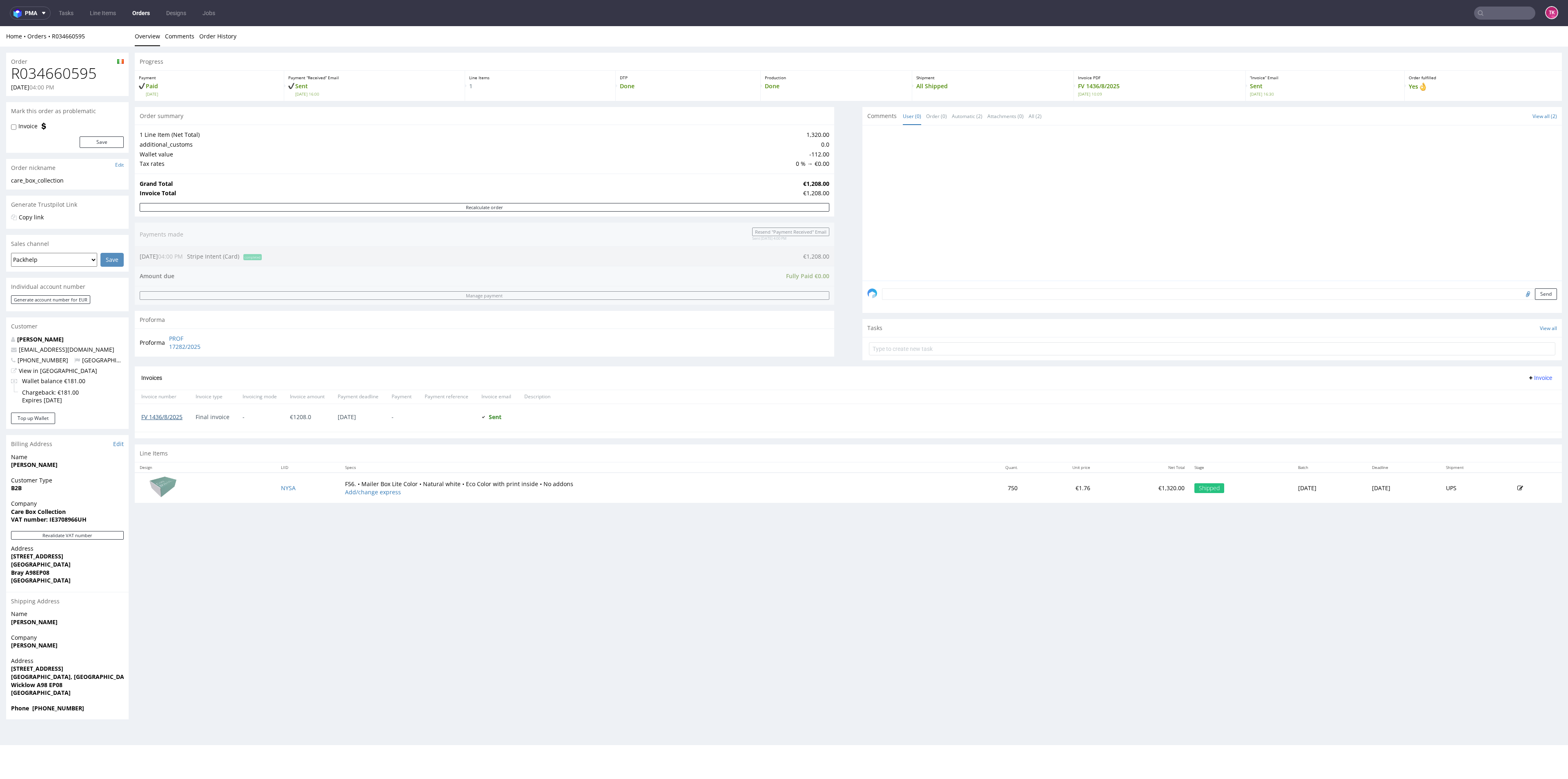
click at [170, 418] on link "FV 1436/8/2025" at bounding box center [162, 417] width 41 height 7
click at [1494, 13] on input "text" at bounding box center [1505, 13] width 61 height 13
click at [1439, 34] on div "No results found Try being less specific." at bounding box center [1486, 88] width 160 height 134
click at [1449, 9] on input "1Z5A15806898660212" at bounding box center [1455, 13] width 160 height 13
paste input "QHIJ"
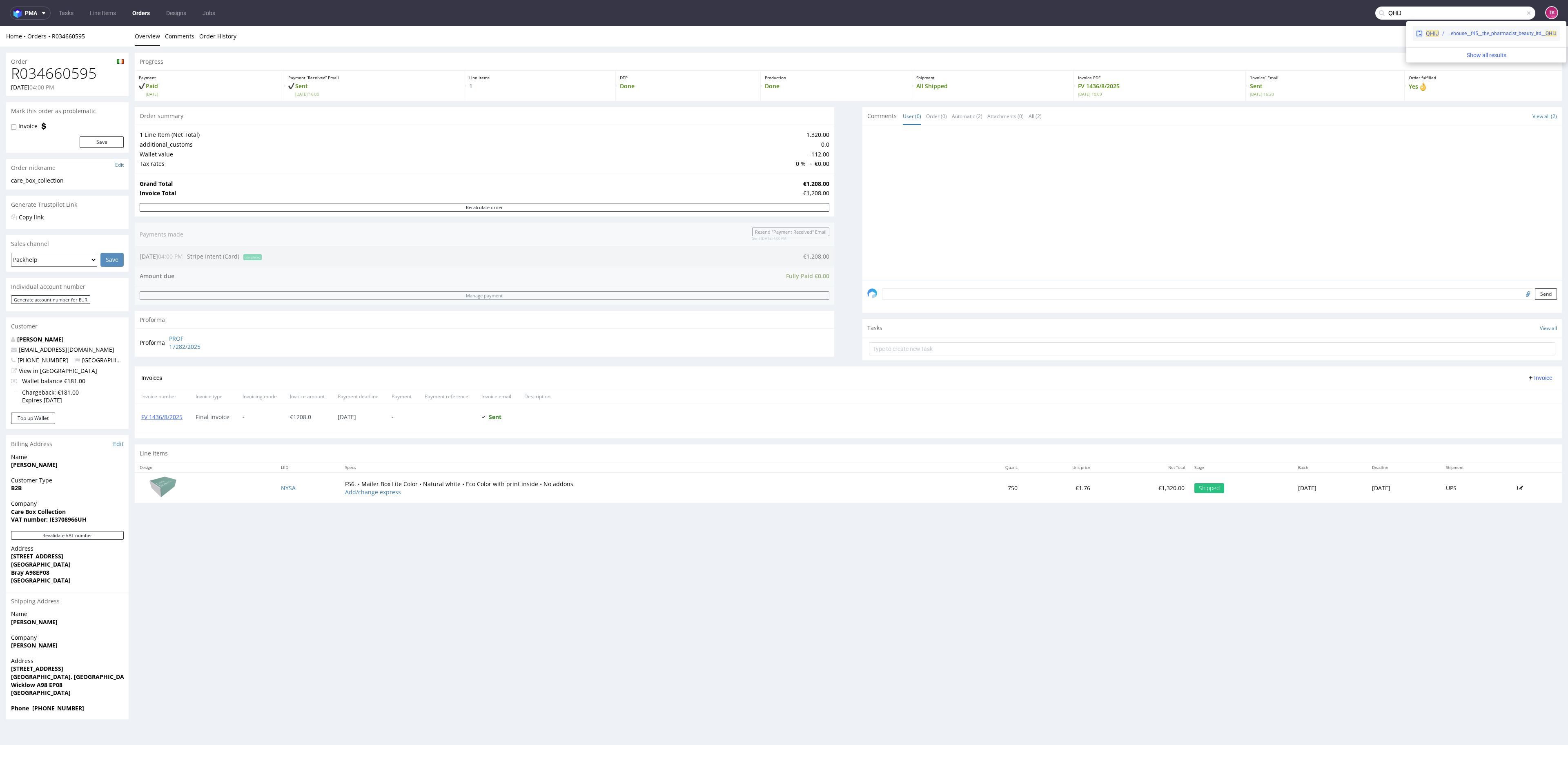
type input "QHIJ"
click at [1458, 29] on div "QHIJ warehouse__f45__the_pharmacist_beauty_ltd__ QHIJ" at bounding box center [1486, 34] width 147 height 15
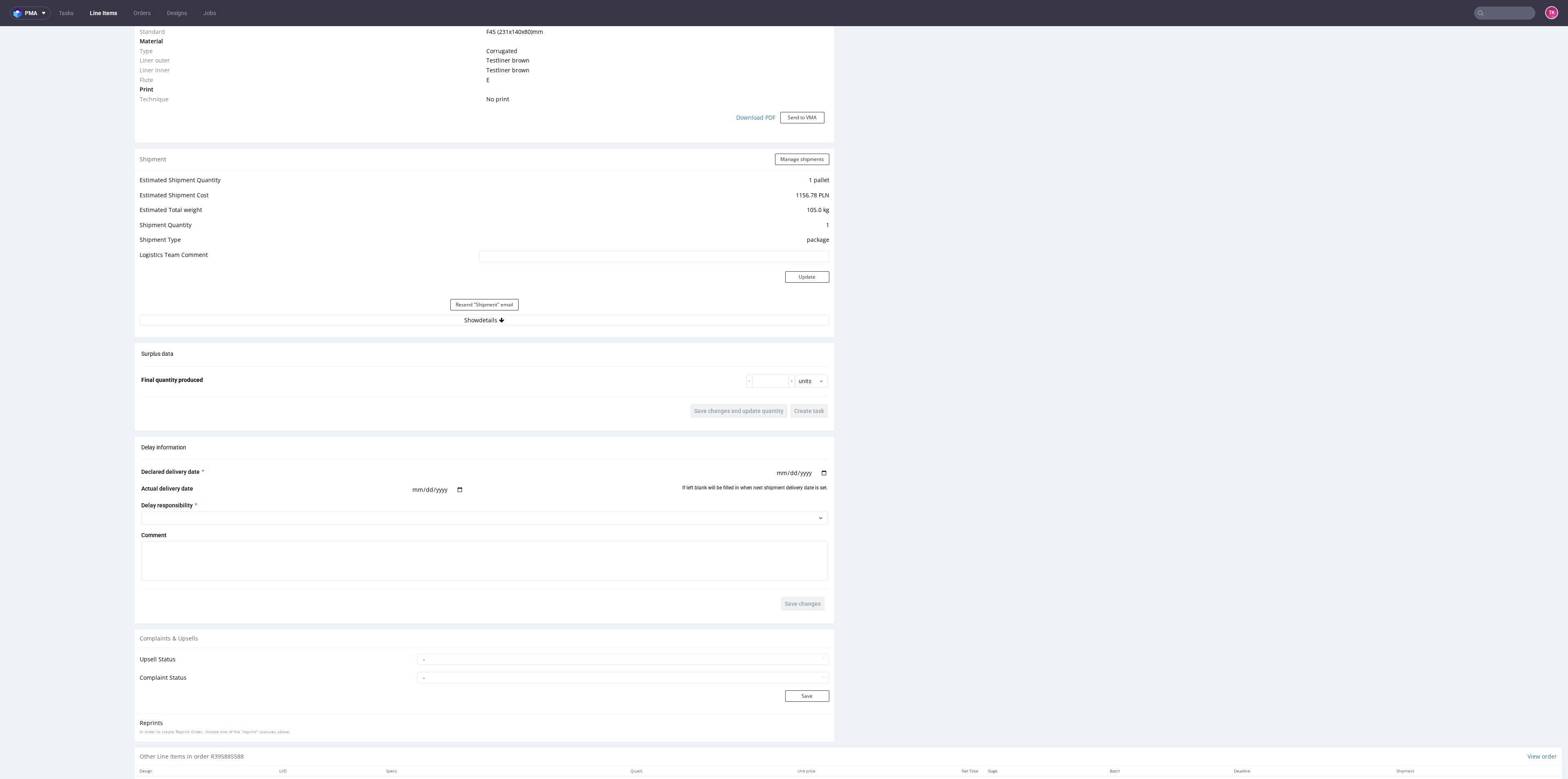
scroll to position [674, 0]
click at [374, 317] on button "Show details" at bounding box center [484, 313] width 690 height 11
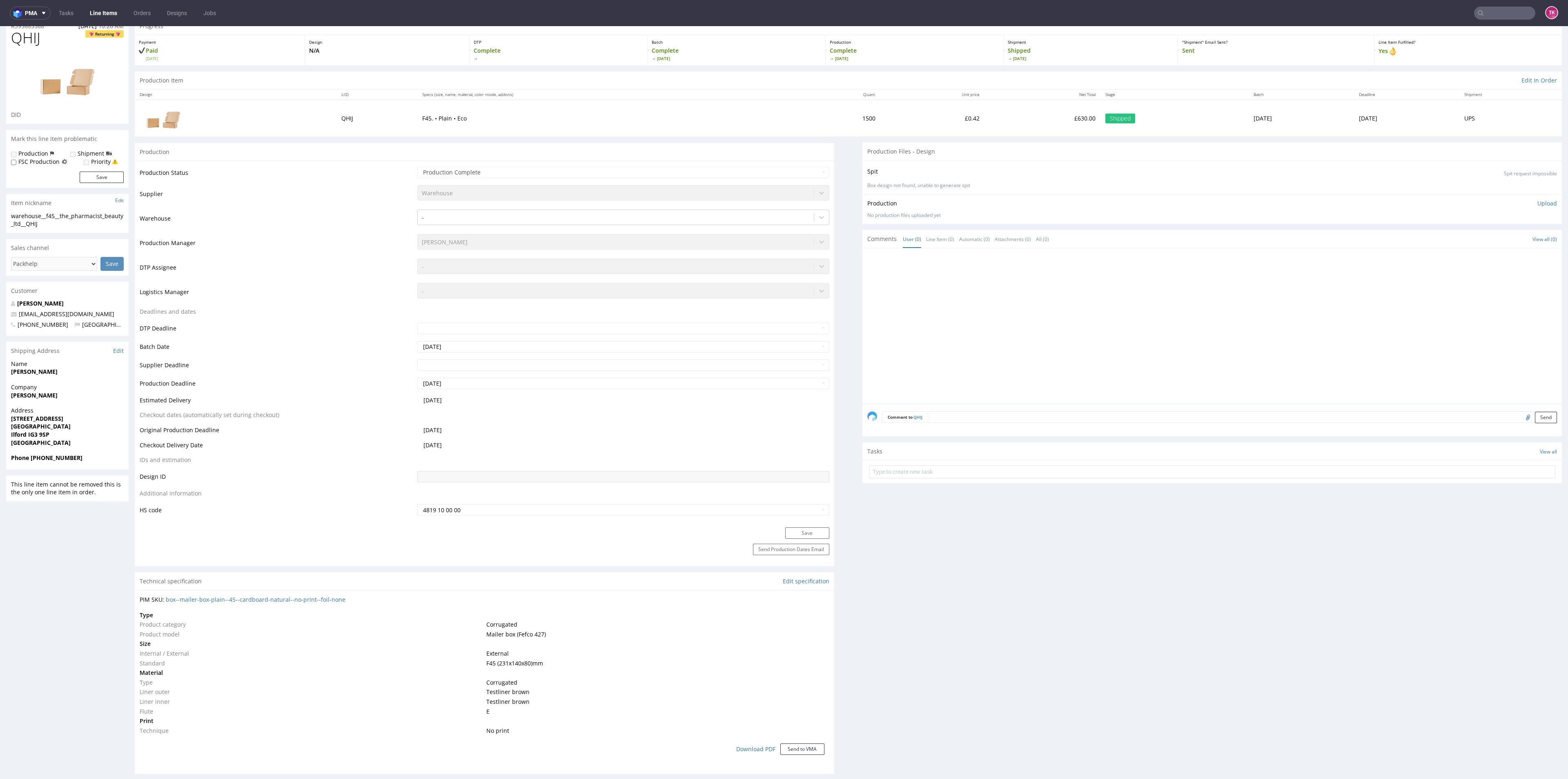
scroll to position [0, 0]
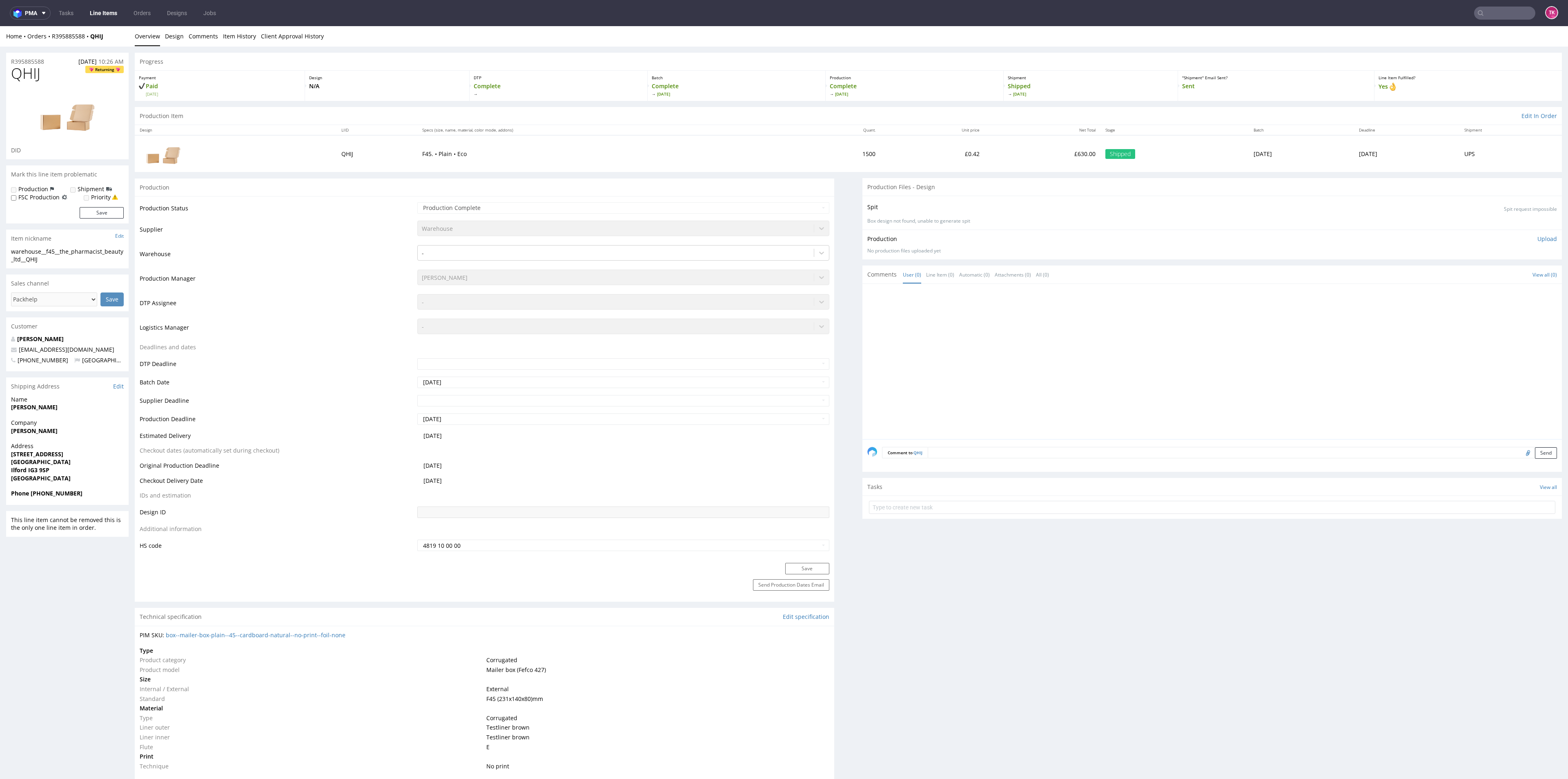
click at [1511, 10] on input "text" at bounding box center [1505, 13] width 61 height 13
paste input "KDMG"
type input "KDMG"
click at [1438, 38] on div "KDMG __12x17-cm____ KDMG" at bounding box center [1486, 34] width 147 height 15
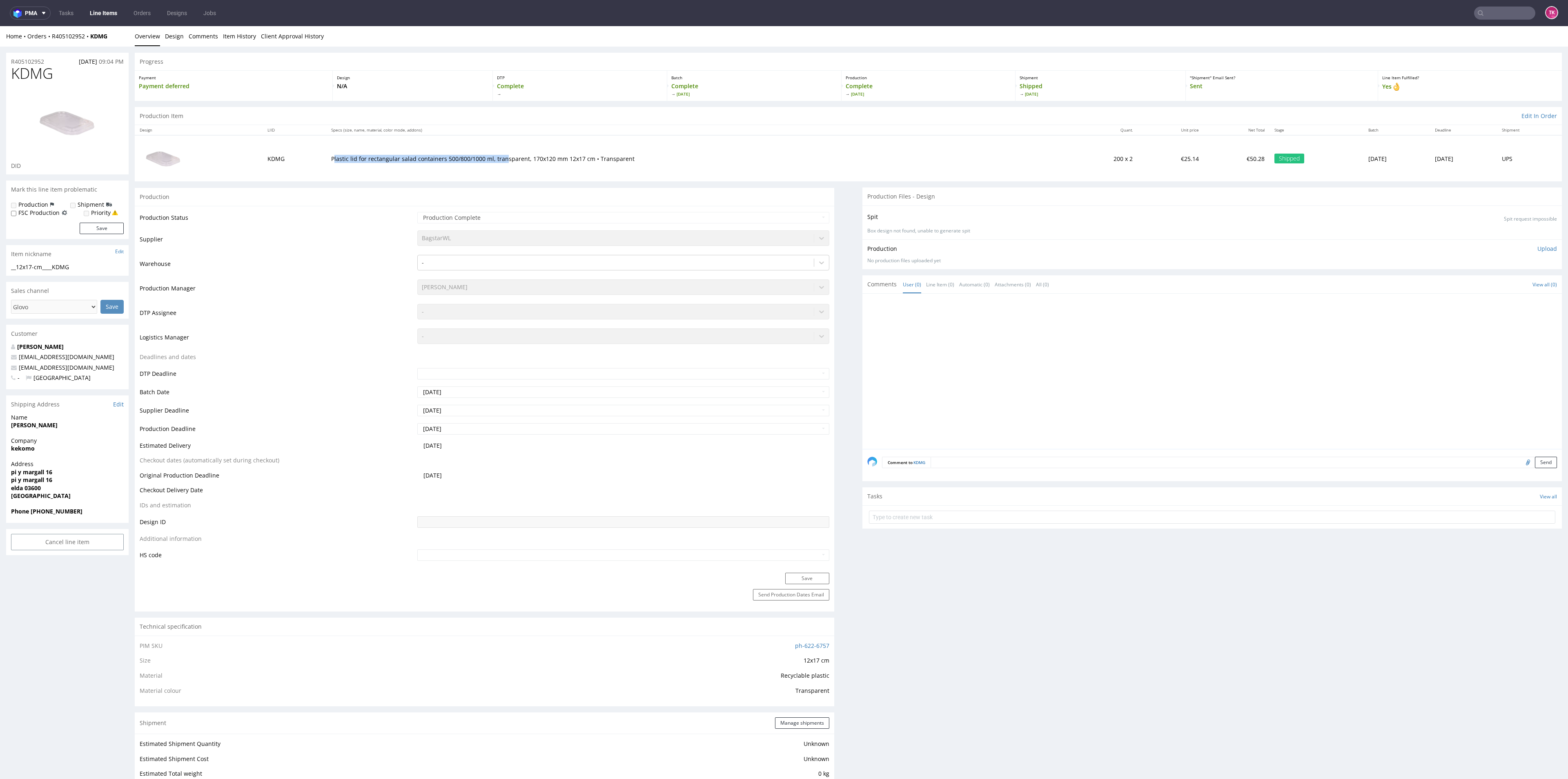
drag, startPoint x: 330, startPoint y: 164, endPoint x: 637, endPoint y: 198, distance: 308.9
click at [557, 181] on td "Plastic lid for rectangular salad containers 500/800/1000 ml, transparent, 170x…" at bounding box center [698, 158] width 743 height 47
click at [693, 168] on td "Plastic lid for rectangular salad containers 500/800/1000 ml, transparent, 170x…" at bounding box center [698, 158] width 743 height 47
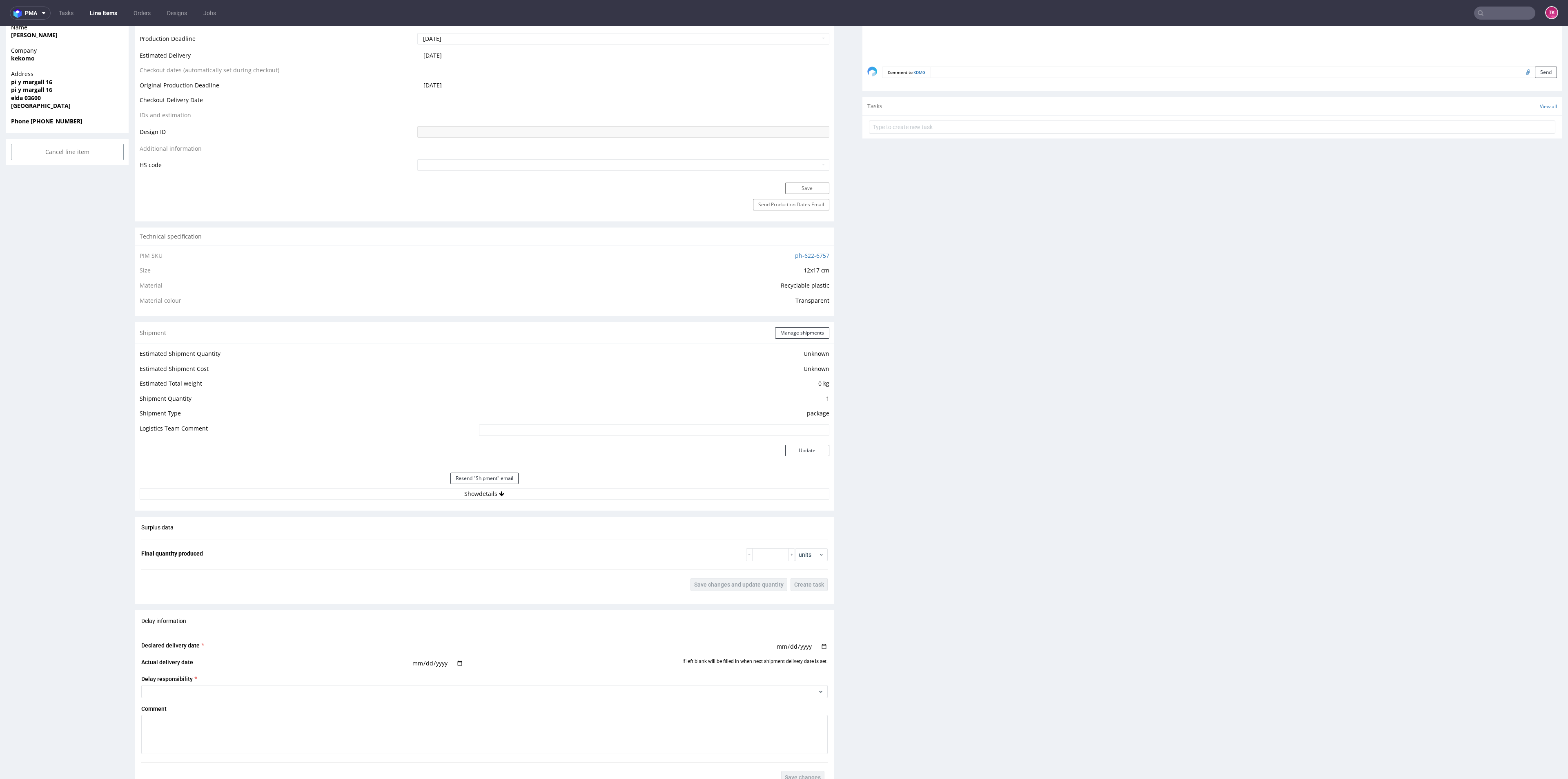
scroll to position [429, 0]
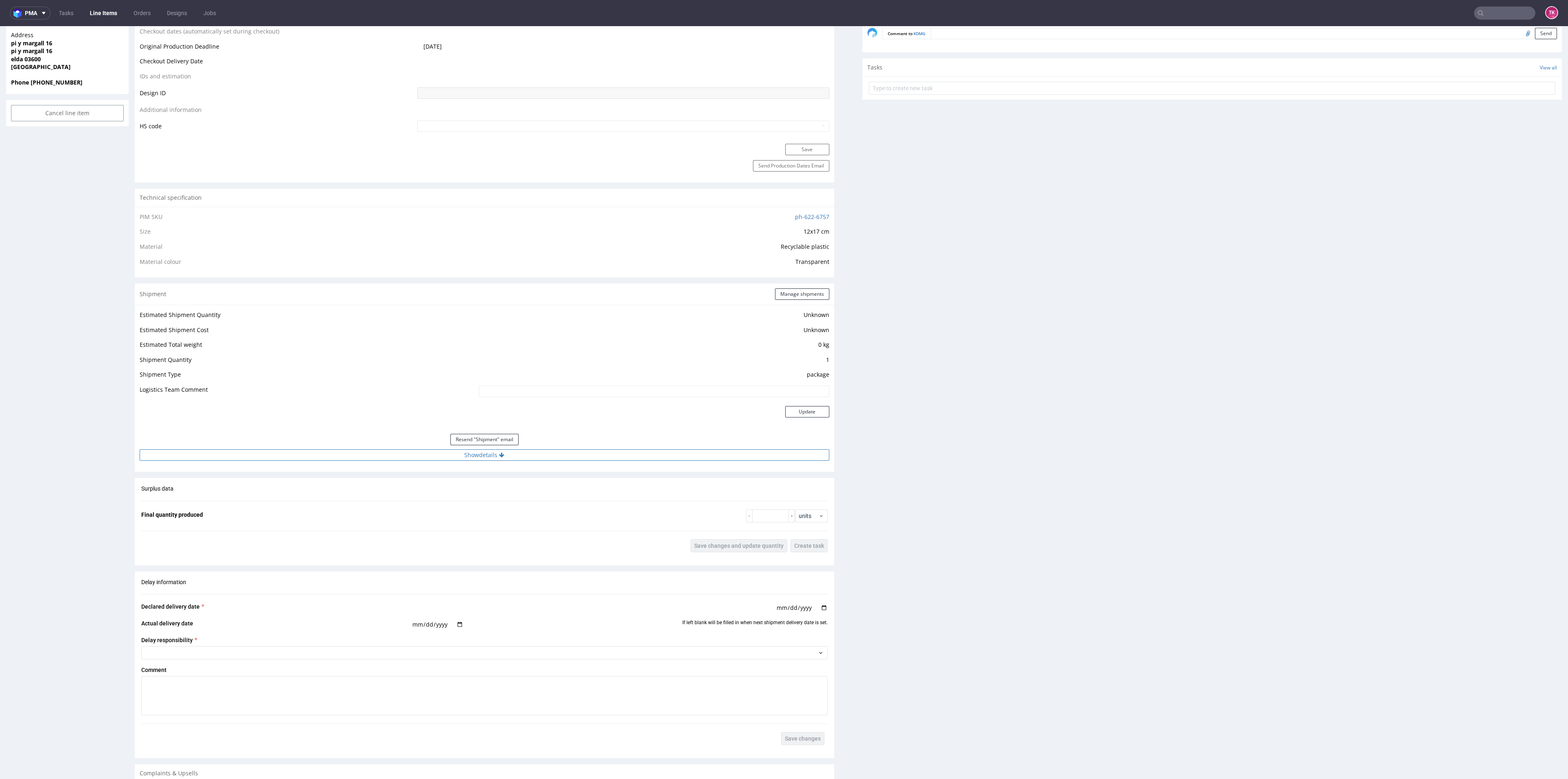
drag, startPoint x: 644, startPoint y: 437, endPoint x: 650, endPoint y: 450, distance: 14.3
click at [646, 441] on div "Resend "Shipment" email" at bounding box center [484, 439] width 690 height 20
click at [654, 457] on button "Show details" at bounding box center [484, 455] width 690 height 11
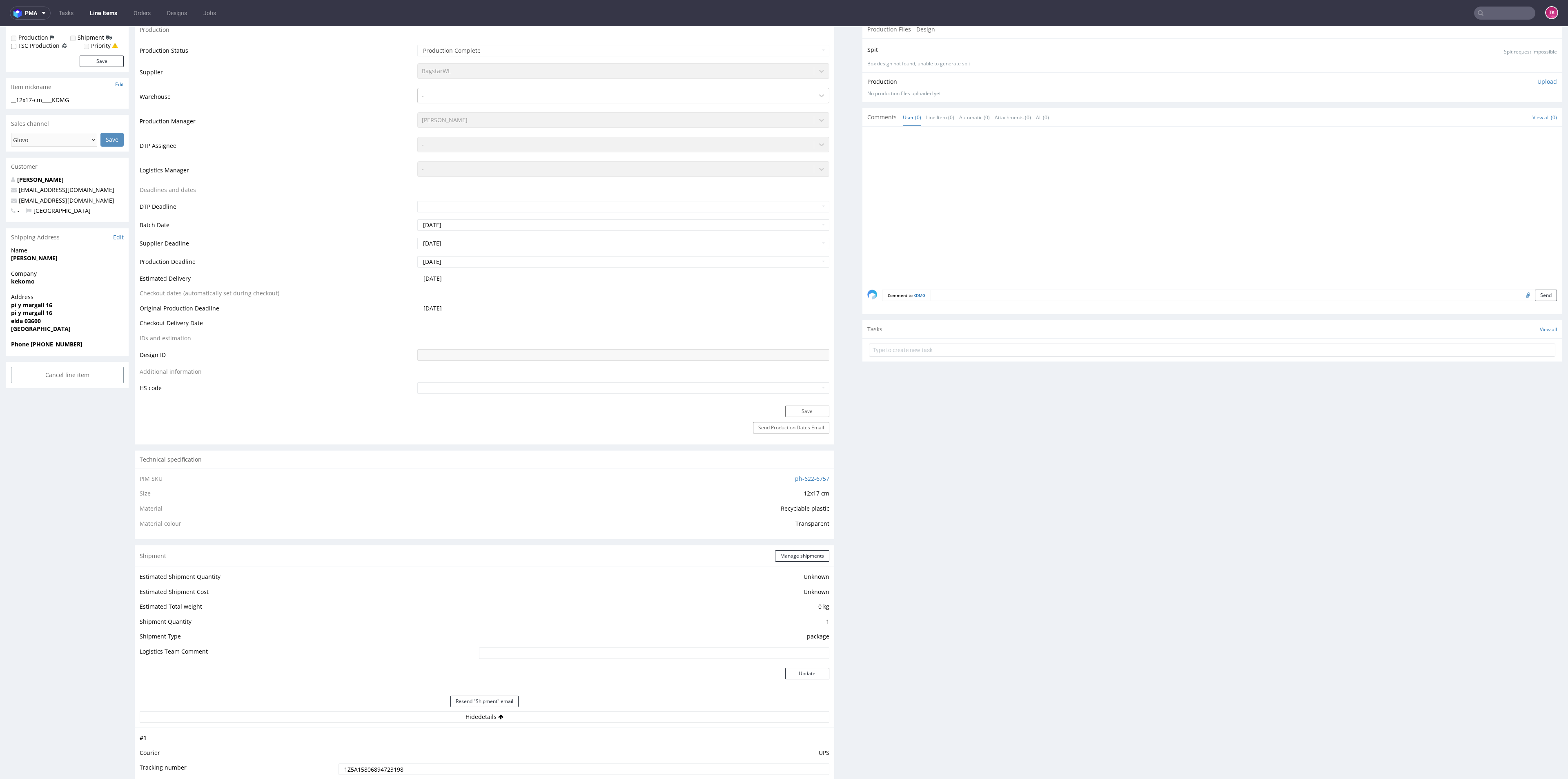
scroll to position [0, 0]
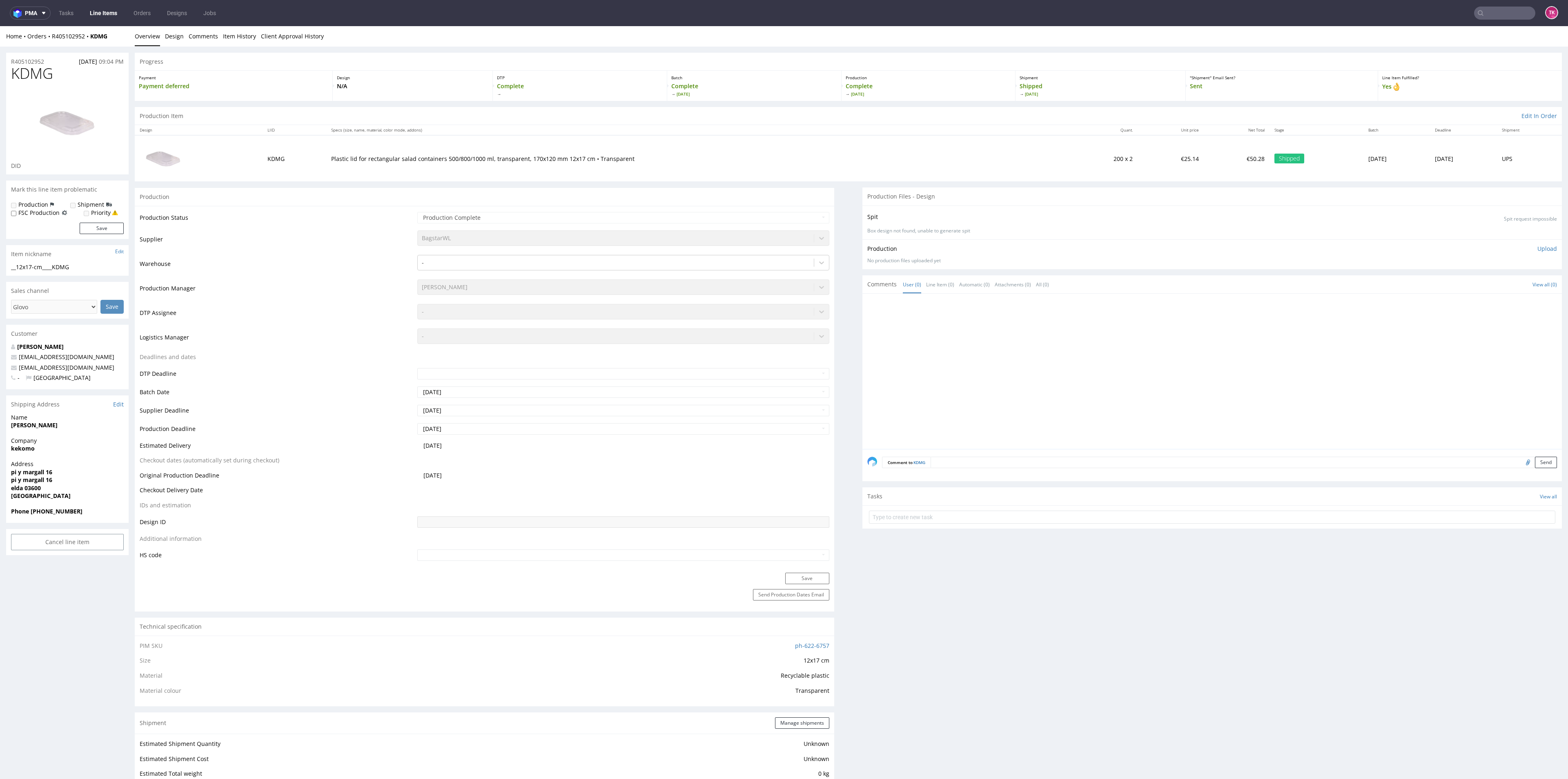
click at [103, 7] on link "Line Items" at bounding box center [103, 13] width 37 height 13
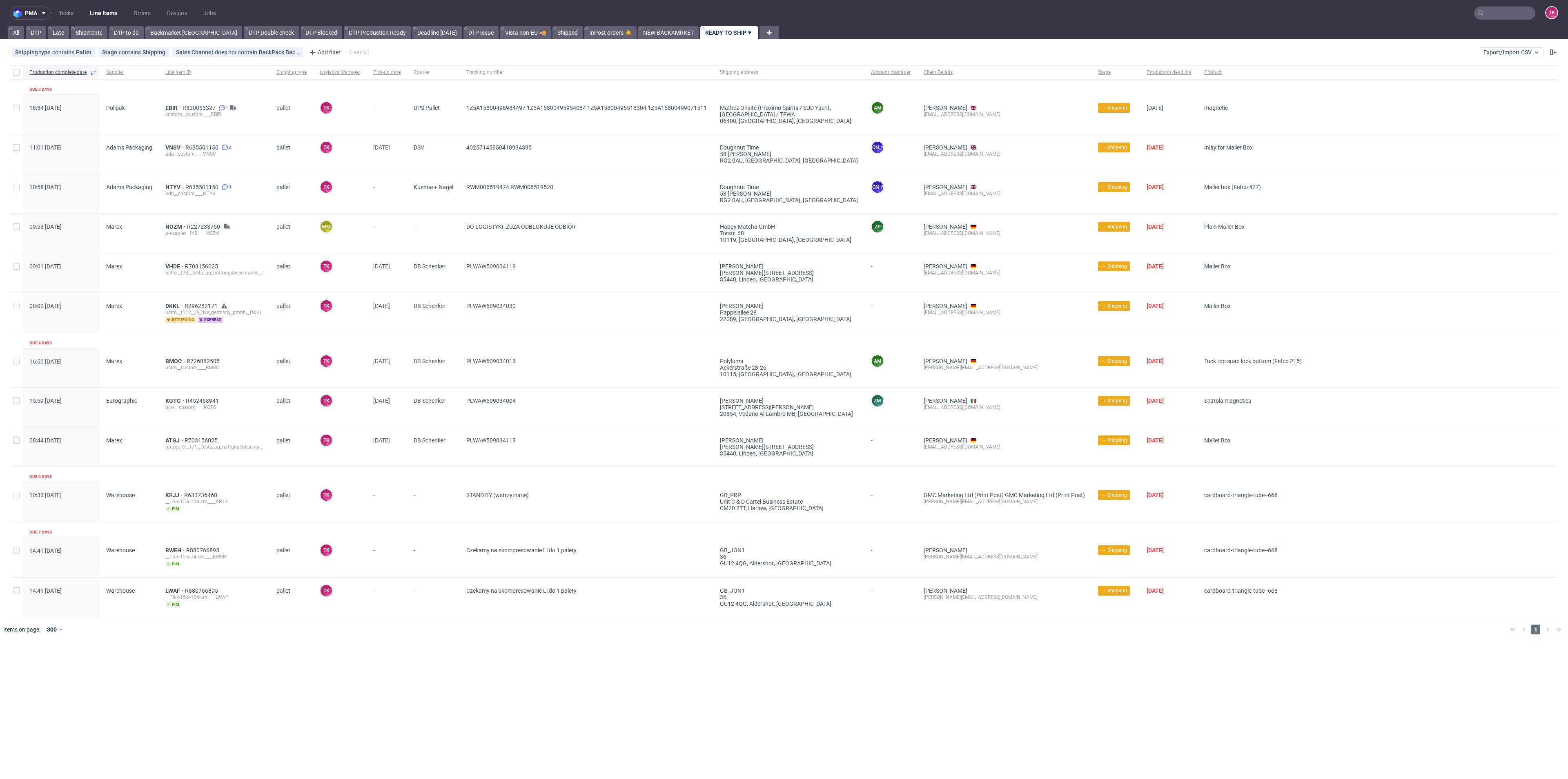
click at [103, 13] on link "Line Items" at bounding box center [103, 13] width 37 height 13
click at [111, 18] on link "Line Items" at bounding box center [103, 13] width 37 height 13
click at [107, 13] on link "Line Items" at bounding box center [103, 13] width 37 height 13
click at [112, 14] on link "Line Items" at bounding box center [103, 13] width 37 height 13
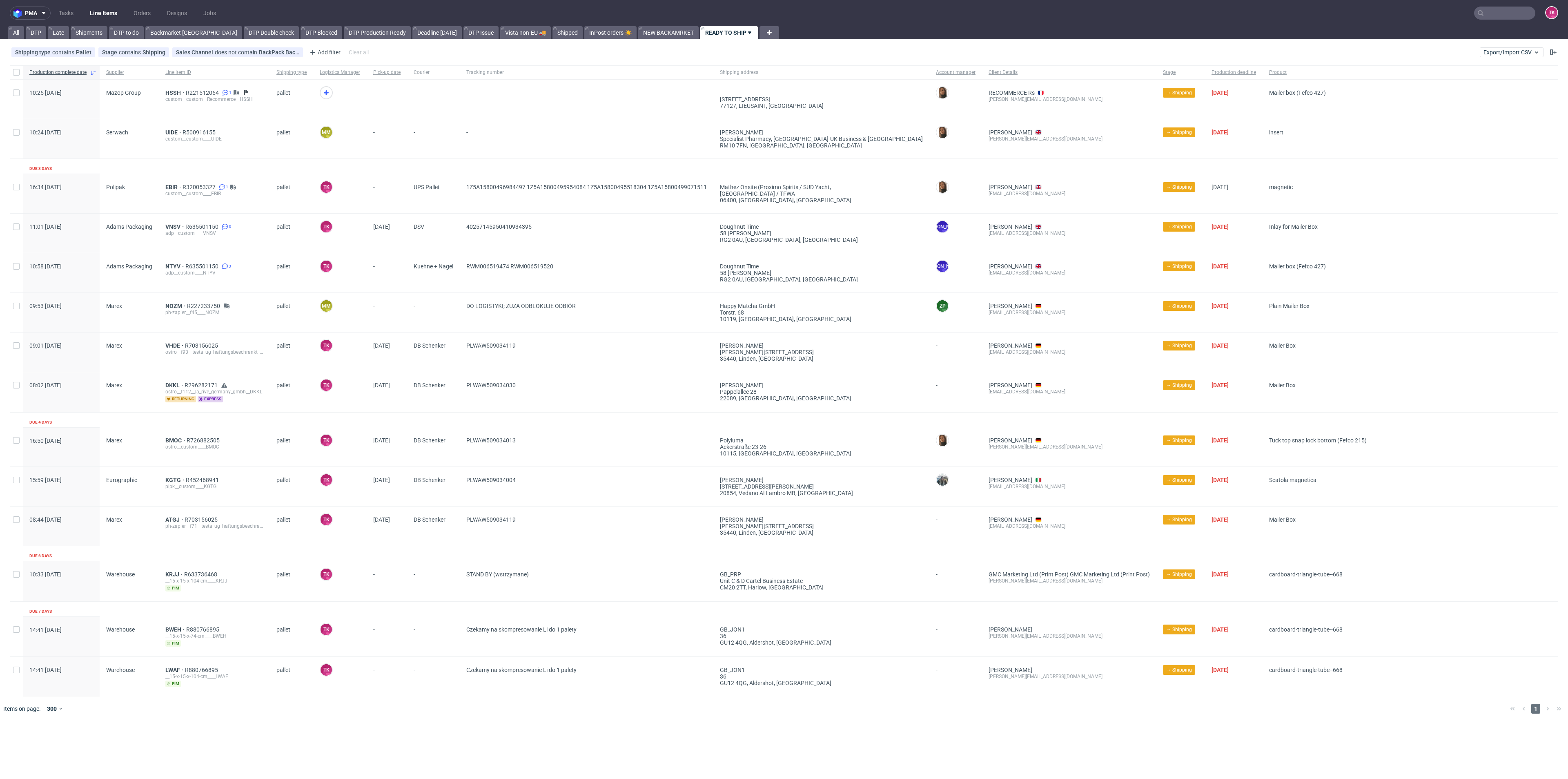
click at [109, 10] on link "Line Items" at bounding box center [103, 13] width 37 height 13
click at [172, 94] on span "HSSH" at bounding box center [176, 92] width 20 height 7
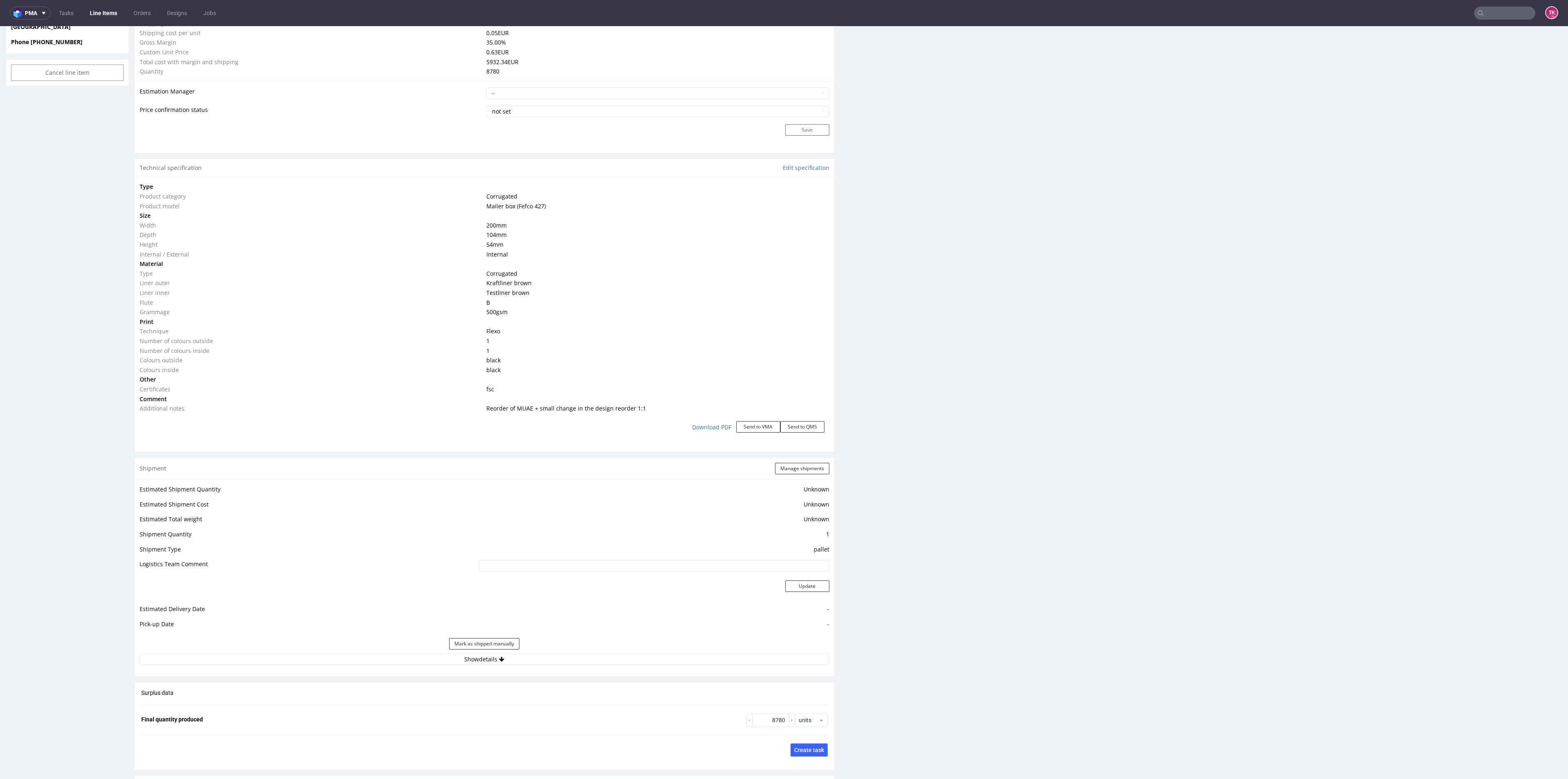
scroll to position [674, 0]
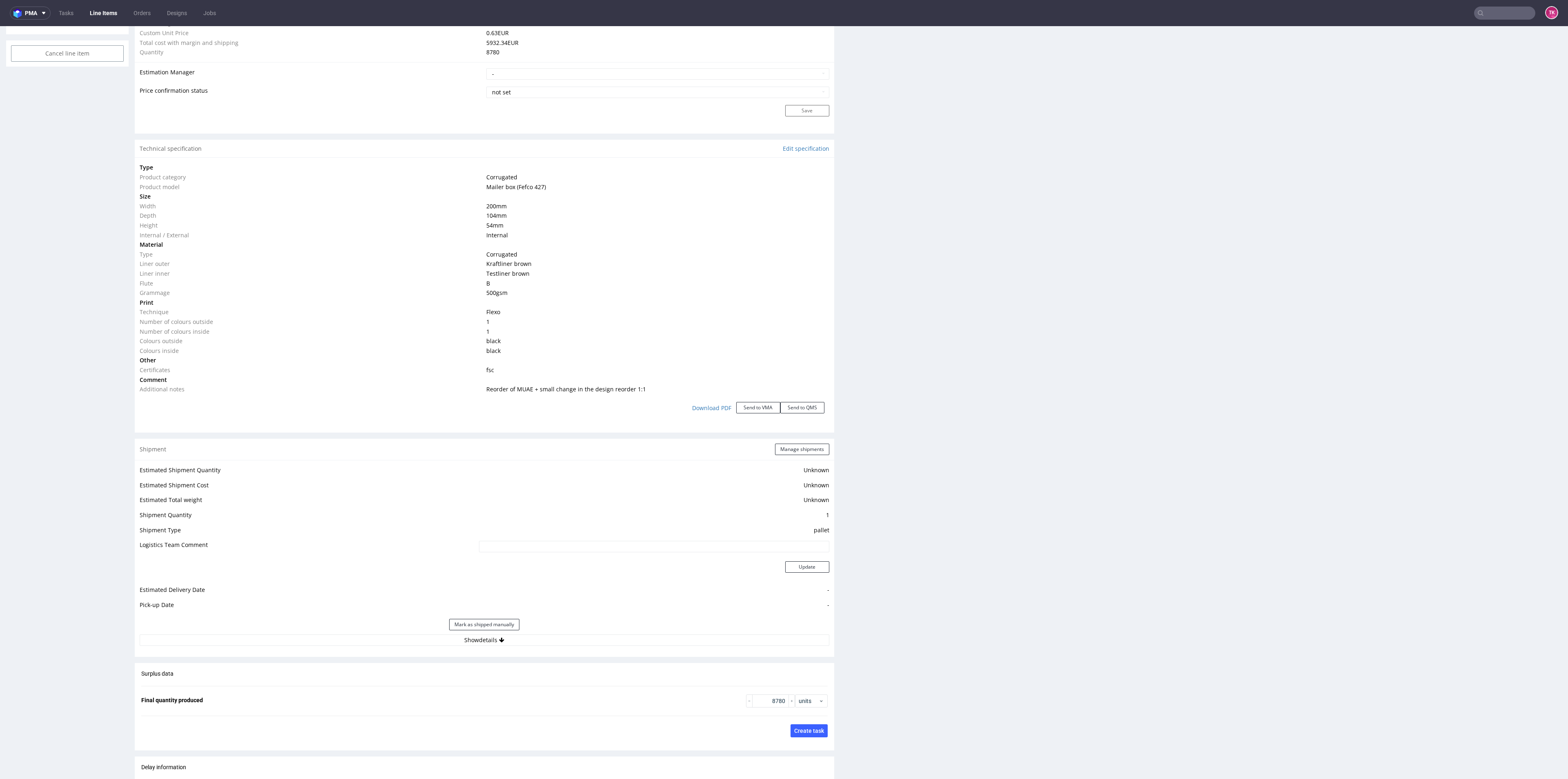
drag, startPoint x: 663, startPoint y: 627, endPoint x: 667, endPoint y: 635, distance: 8.9
click at [663, 628] on div "Mark as shipped manually" at bounding box center [484, 624] width 690 height 20
click at [667, 635] on button "Show details" at bounding box center [484, 639] width 690 height 11
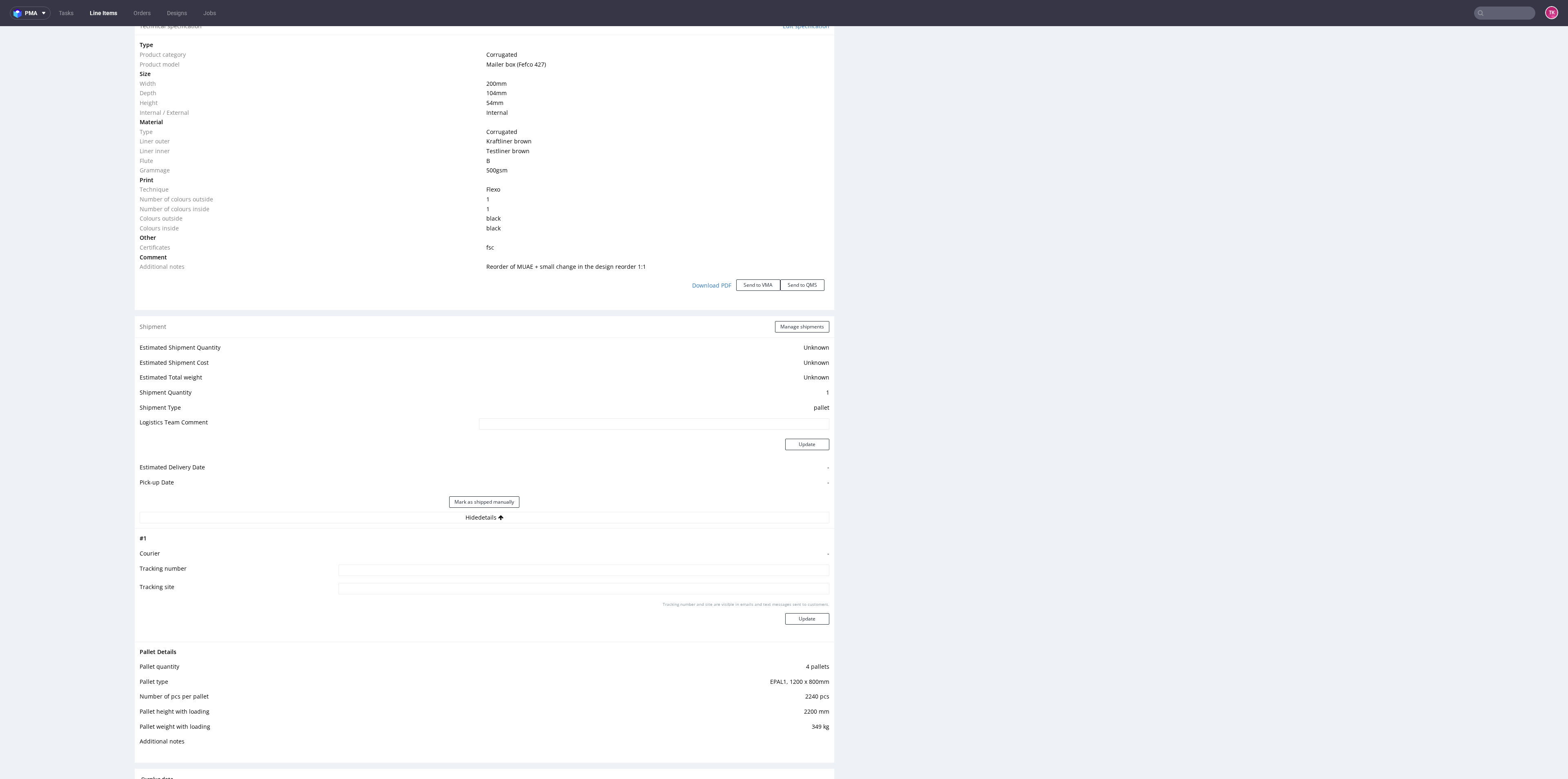
click at [730, 525] on div "Estimated Shipment Quantity Unknown Estimated Shipment Cost Unknown Estimated T…" at bounding box center [485, 432] width 700 height 191
click at [730, 521] on button "Hide details" at bounding box center [484, 517] width 690 height 11
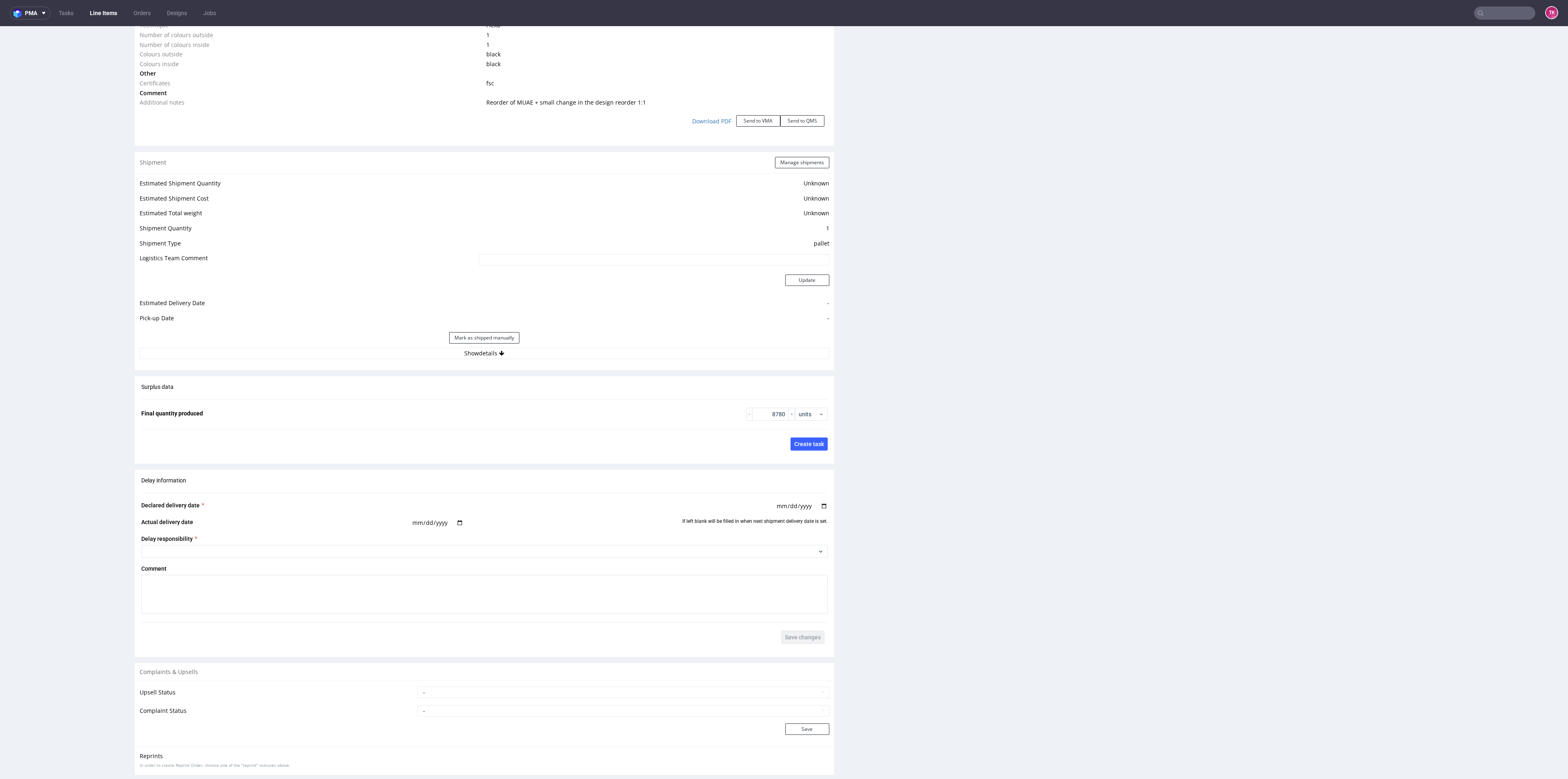
scroll to position [1061, 0]
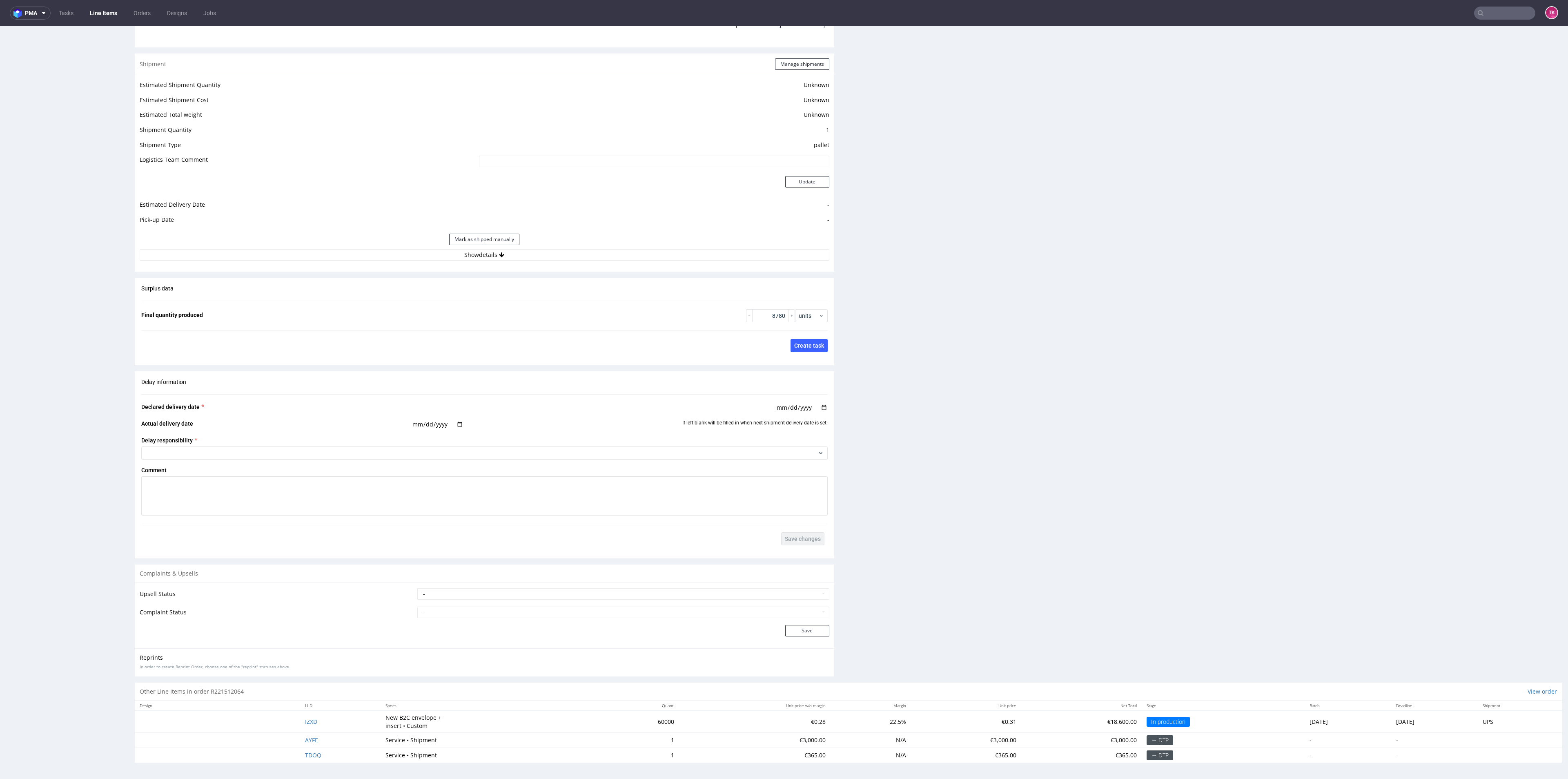
drag, startPoint x: 594, startPoint y: 245, endPoint x: 586, endPoint y: 238, distance: 10.6
click at [594, 245] on div "Mark as shipped manually" at bounding box center [484, 239] width 690 height 20
click at [584, 235] on div "Mark as shipped manually" at bounding box center [484, 239] width 690 height 20
click at [564, 253] on button "Show details" at bounding box center [484, 255] width 690 height 11
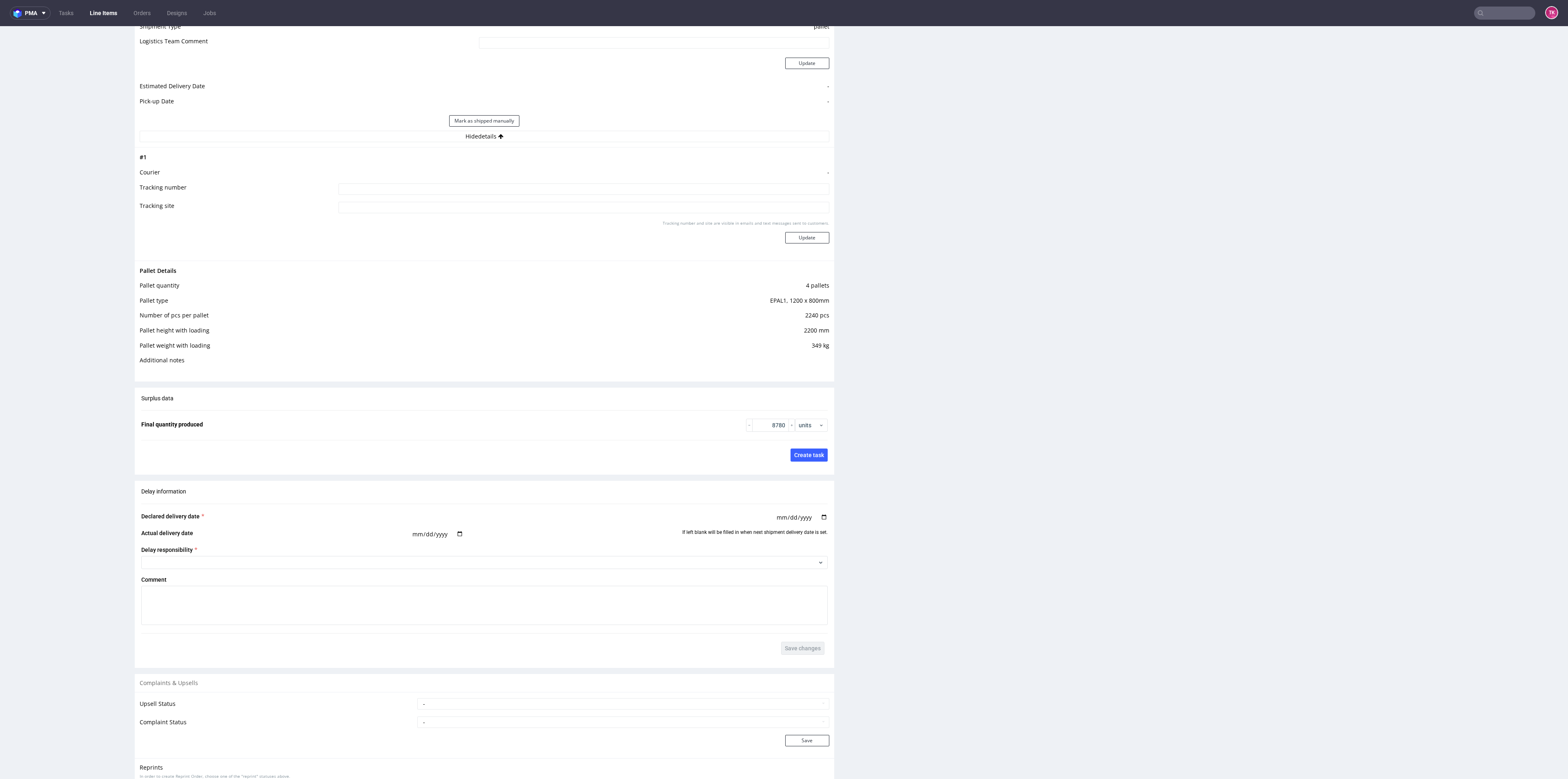
scroll to position [1244, 0]
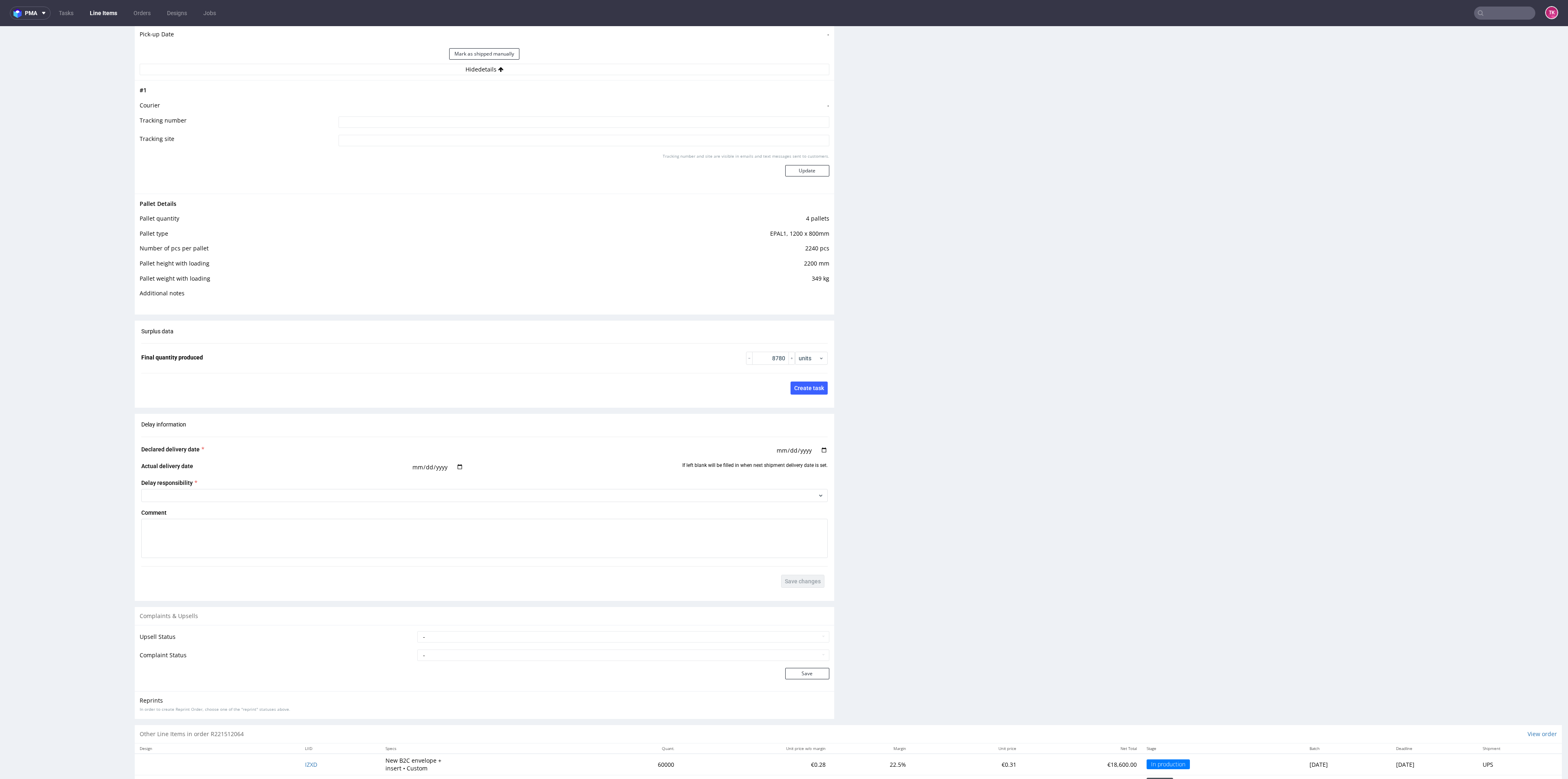
drag, startPoint x: 1543, startPoint y: 571, endPoint x: 1546, endPoint y: 564, distance: 7.6
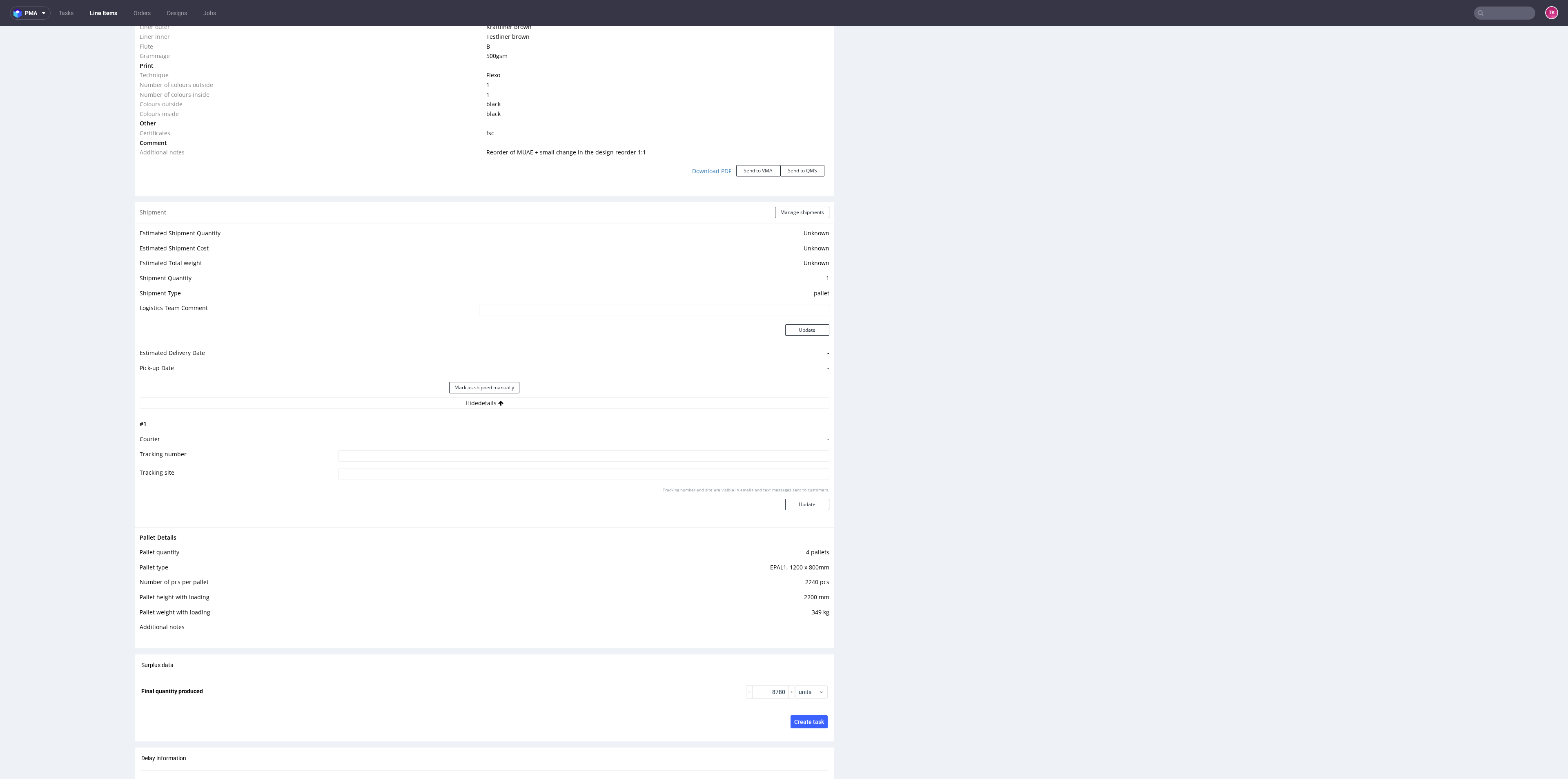
scroll to position [0, 0]
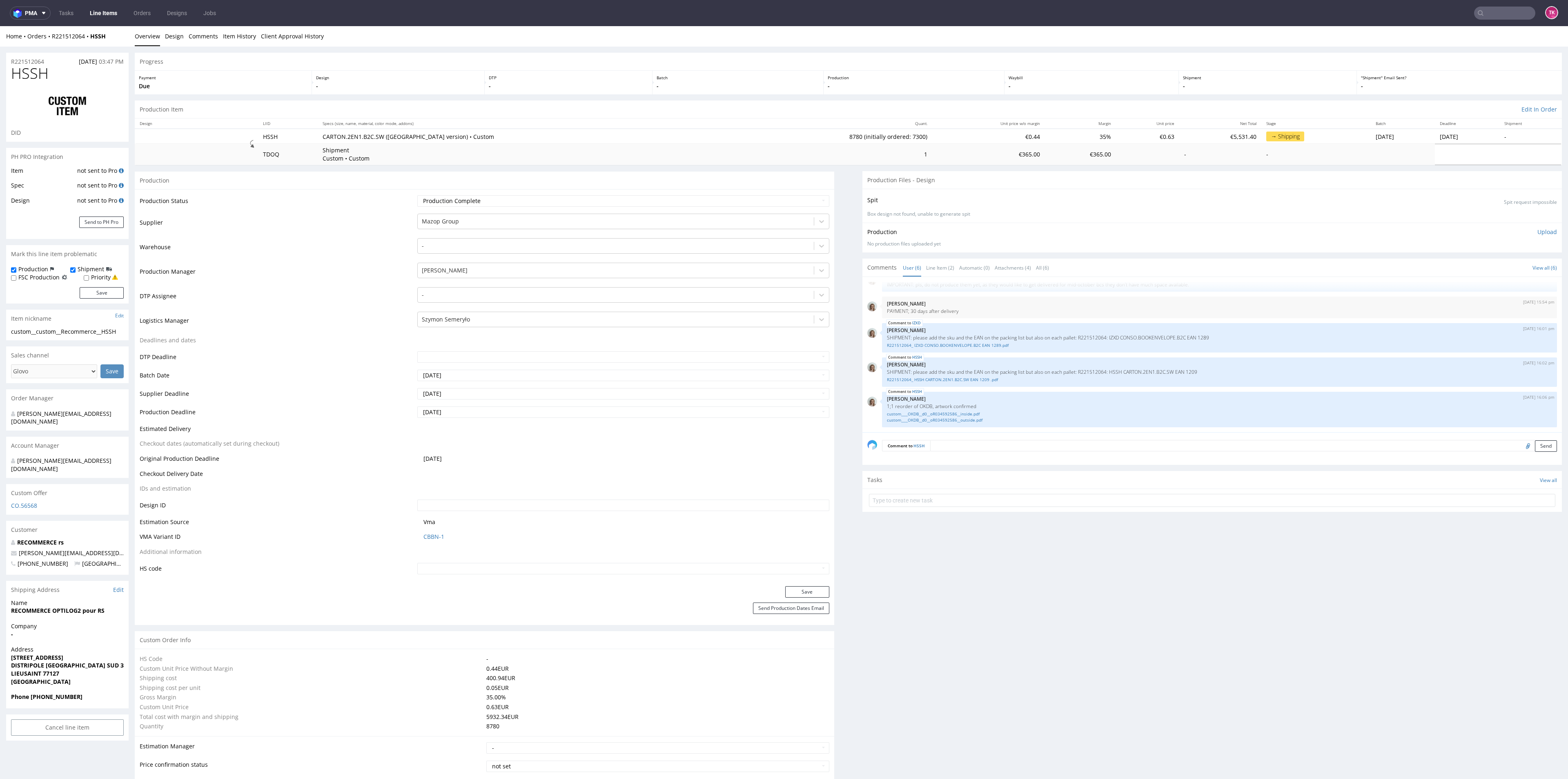
drag, startPoint x: 1553, startPoint y: 563, endPoint x: 1566, endPoint y: 97, distance: 466.2
click at [499, 316] on div at bounding box center [615, 319] width 387 height 10
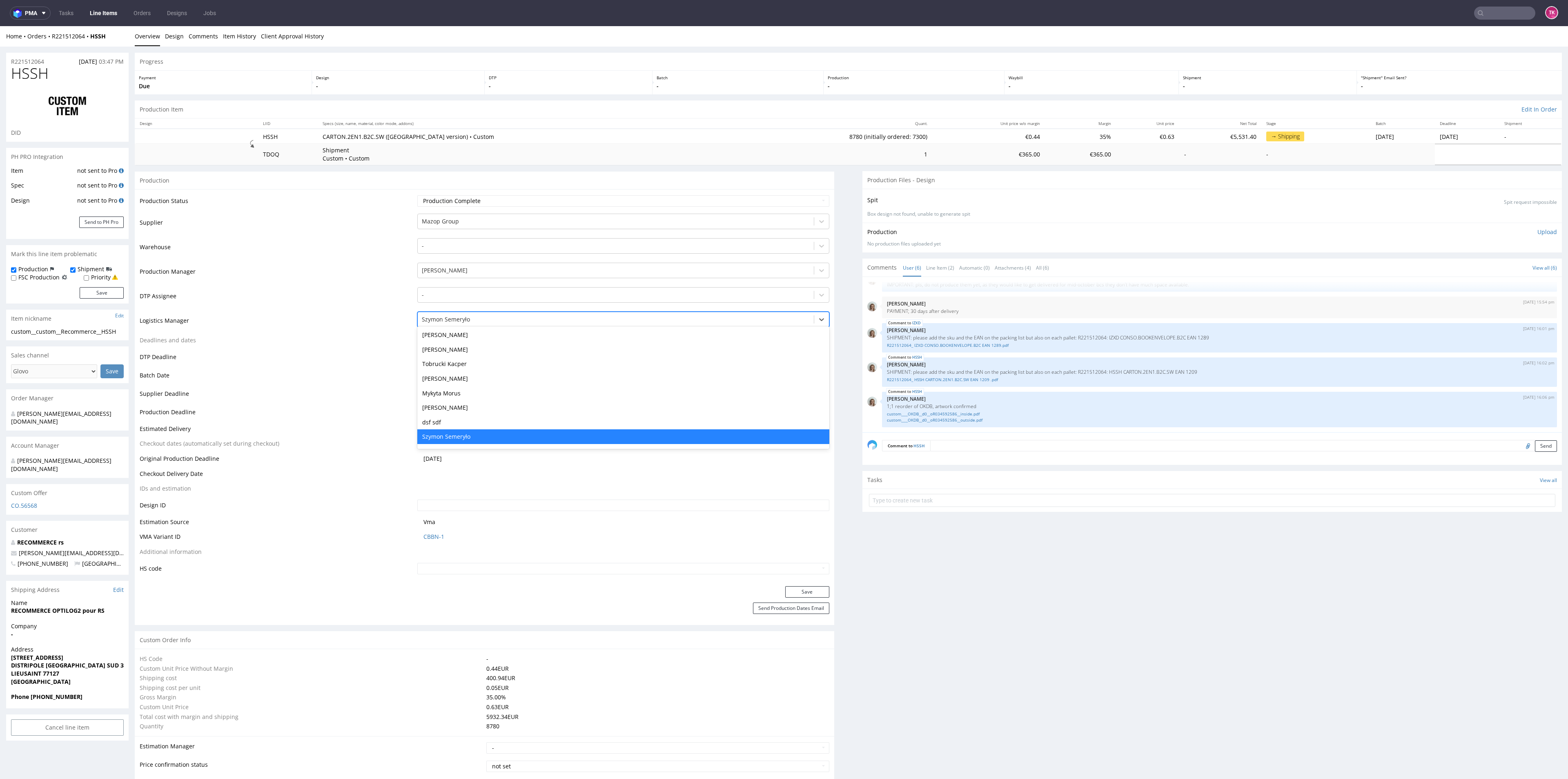
type input "t"
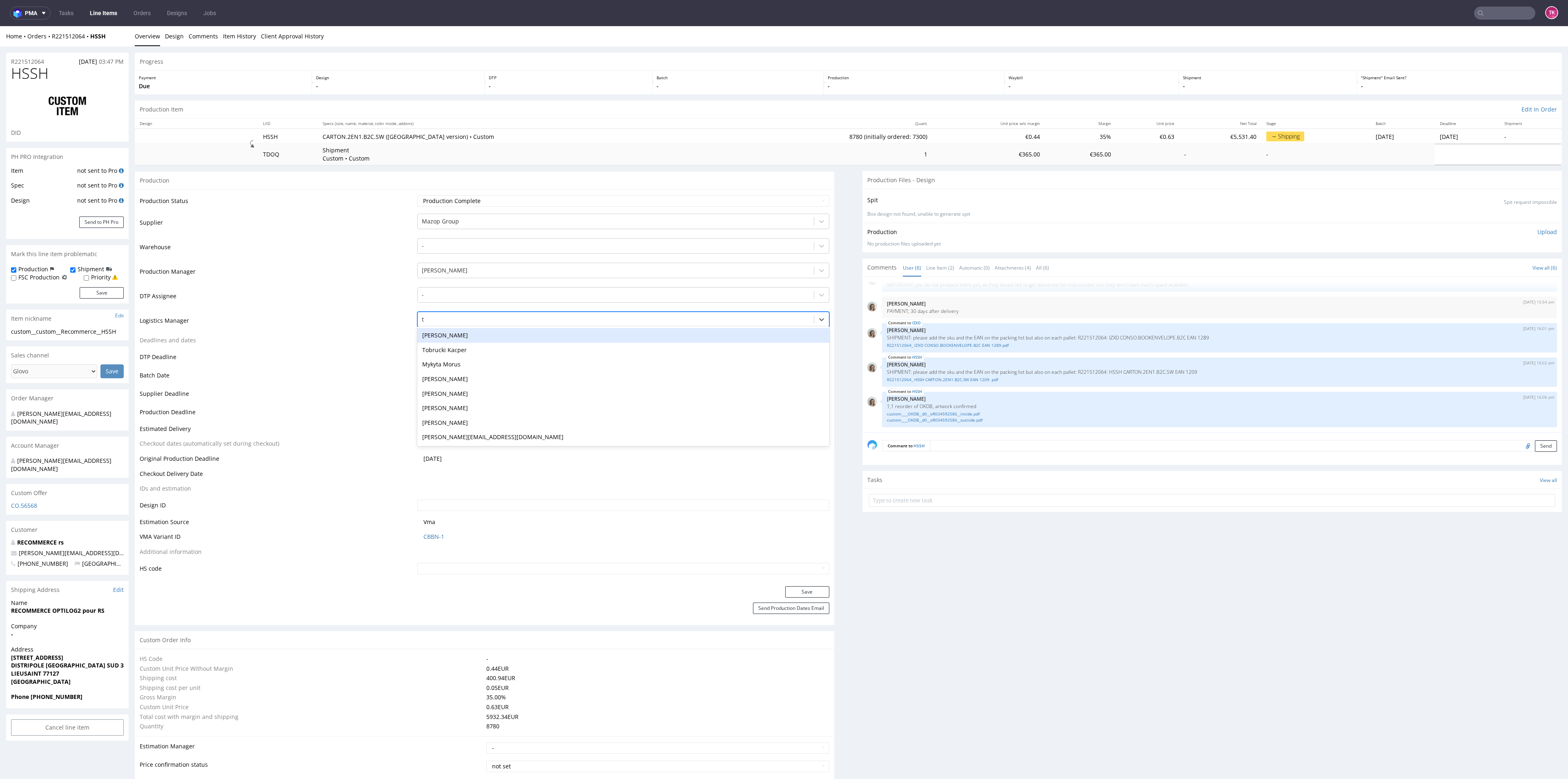
scroll to position [0, 0]
click at [450, 350] on div "Tobrucki Kacper" at bounding box center [623, 350] width 411 height 15
click at [785, 595] on button "Save" at bounding box center [807, 592] width 44 height 11
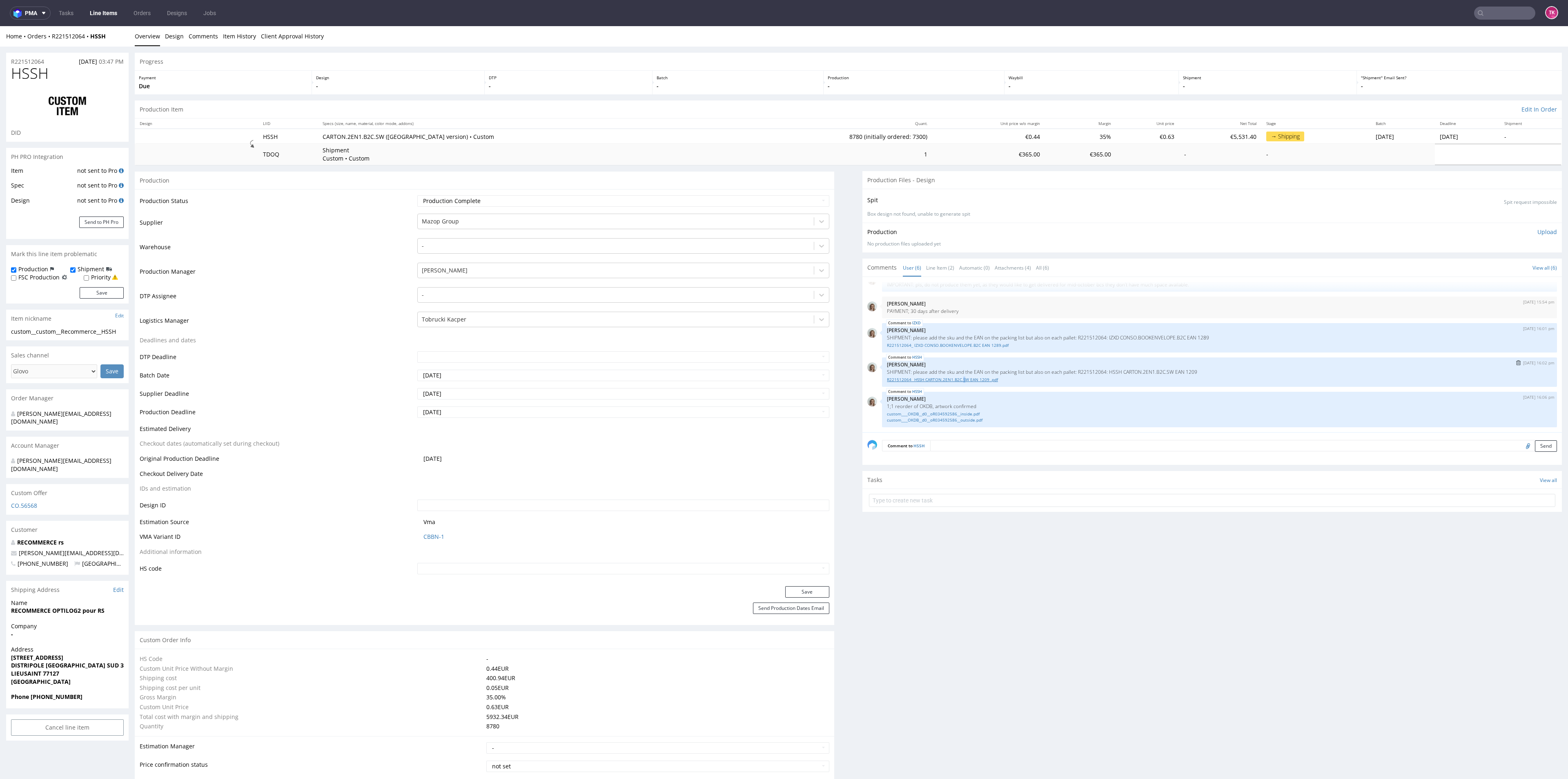
click at [955, 381] on div "HSSH 28th Aug 25 | 16:02 pm Monika Poźniak SHIPMENT: please add the sku and the…" at bounding box center [1219, 372] width 675 height 30
click at [957, 379] on link "R221512064_ HSSH CARTON.2EN1.B2C.SW EAN 1209 .pdf" at bounding box center [1219, 380] width 665 height 7
drag, startPoint x: 1050, startPoint y: 772, endPoint x: 1047, endPoint y: 765, distance: 7.6
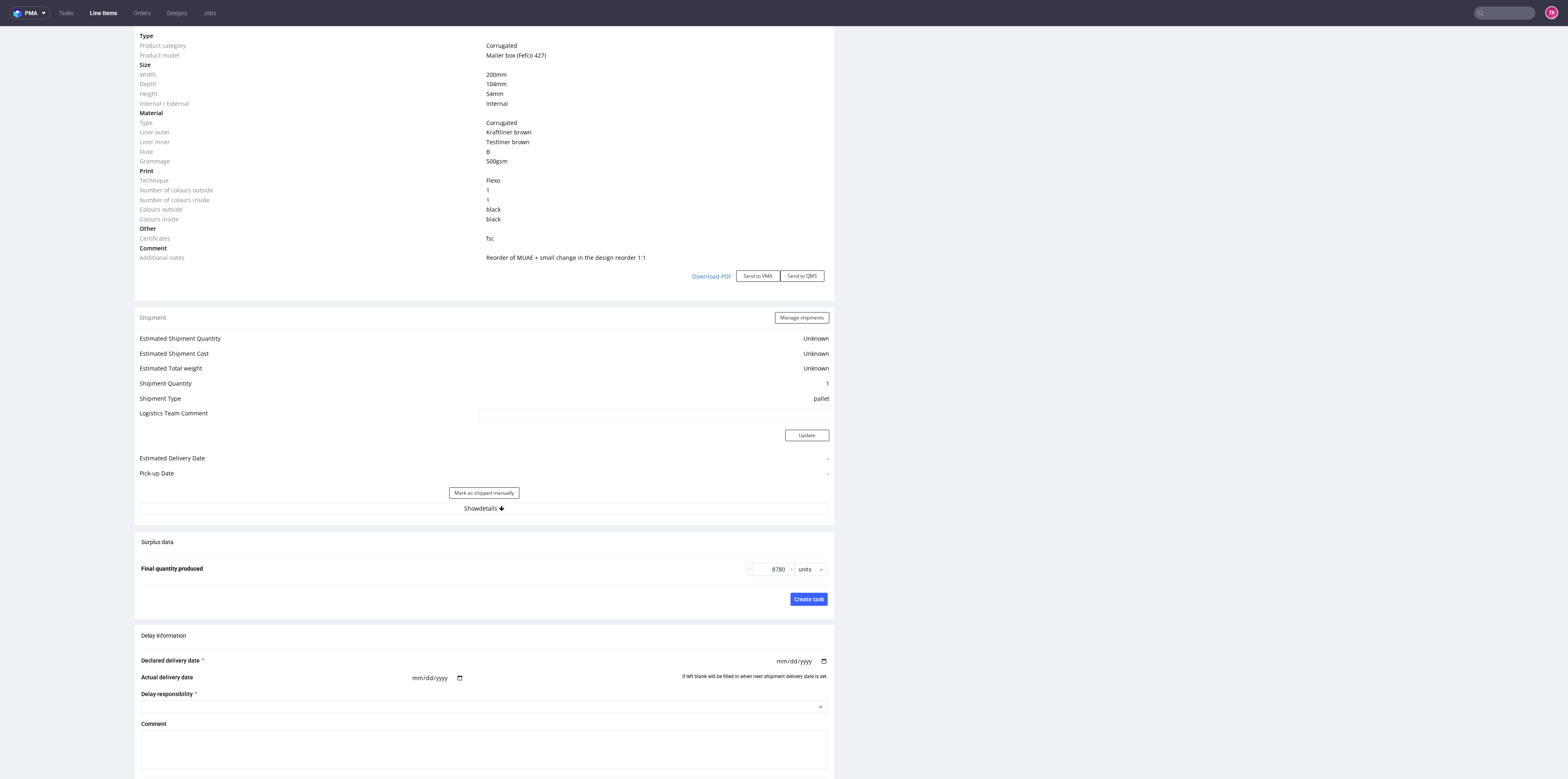
scroll to position [1041, 0]
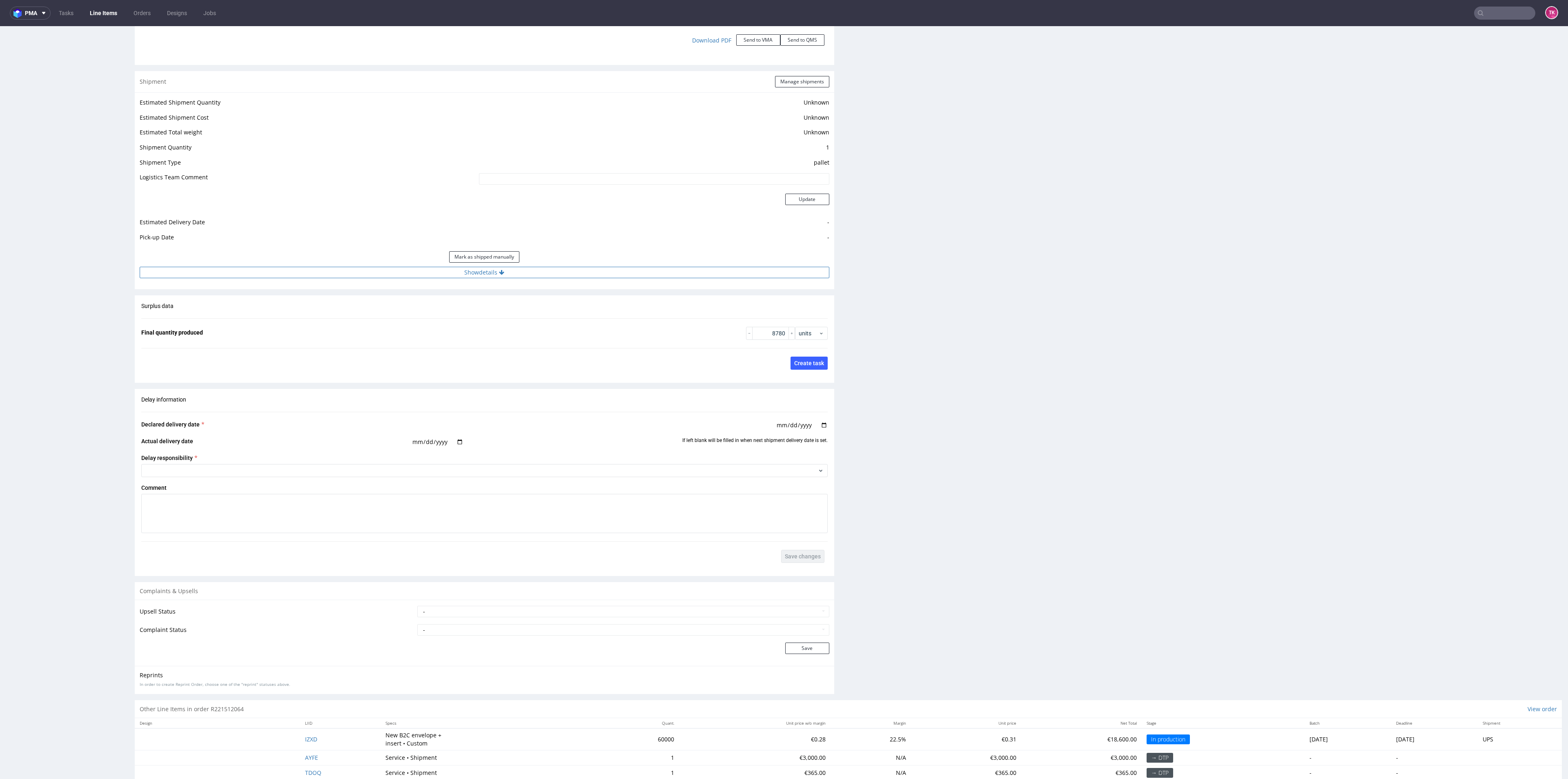
click at [567, 274] on button "Show details" at bounding box center [484, 273] width 690 height 11
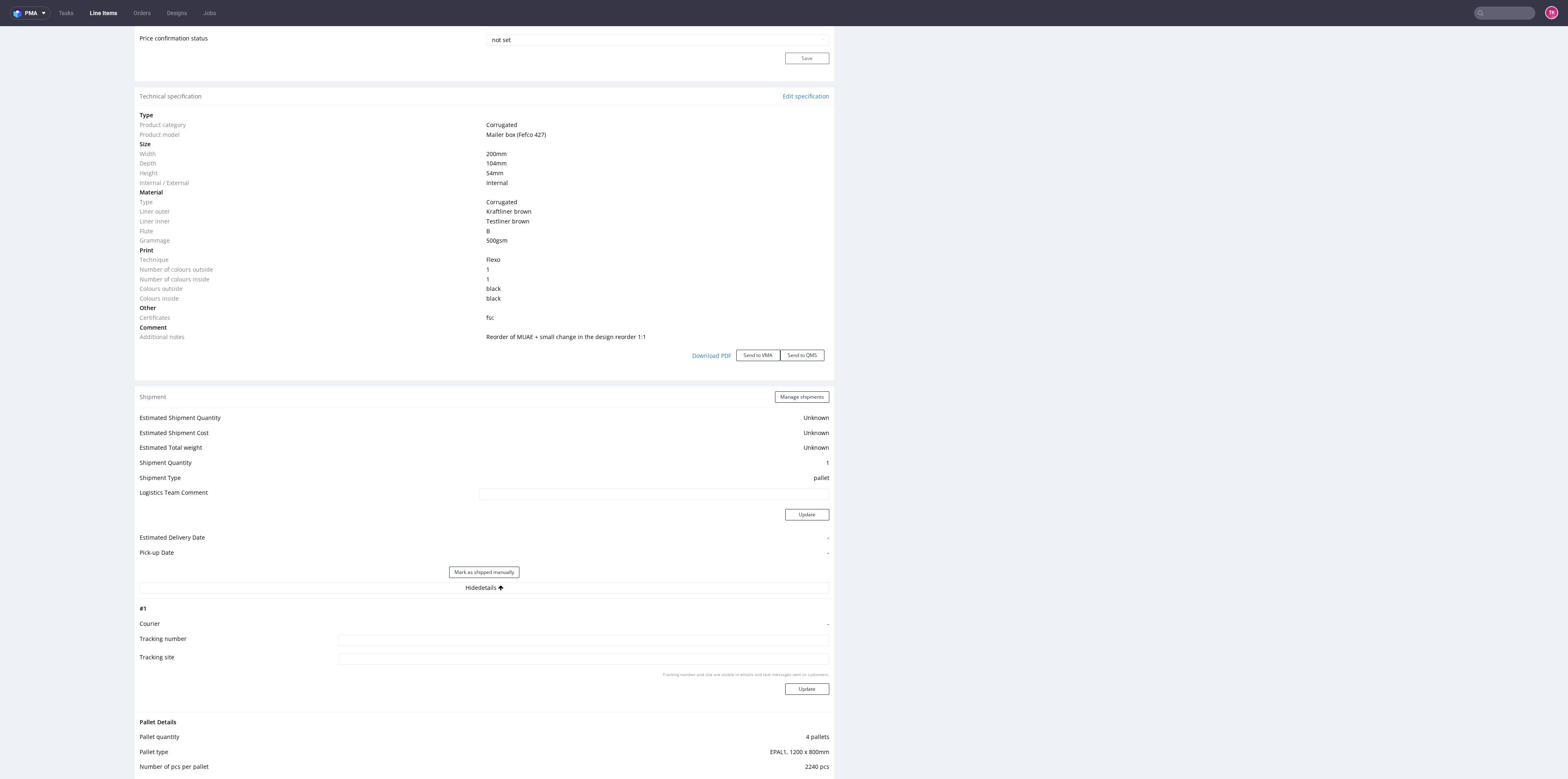
scroll to position [735, 0]
click at [810, 385] on button "Manage shipments" at bounding box center [802, 388] width 54 height 11
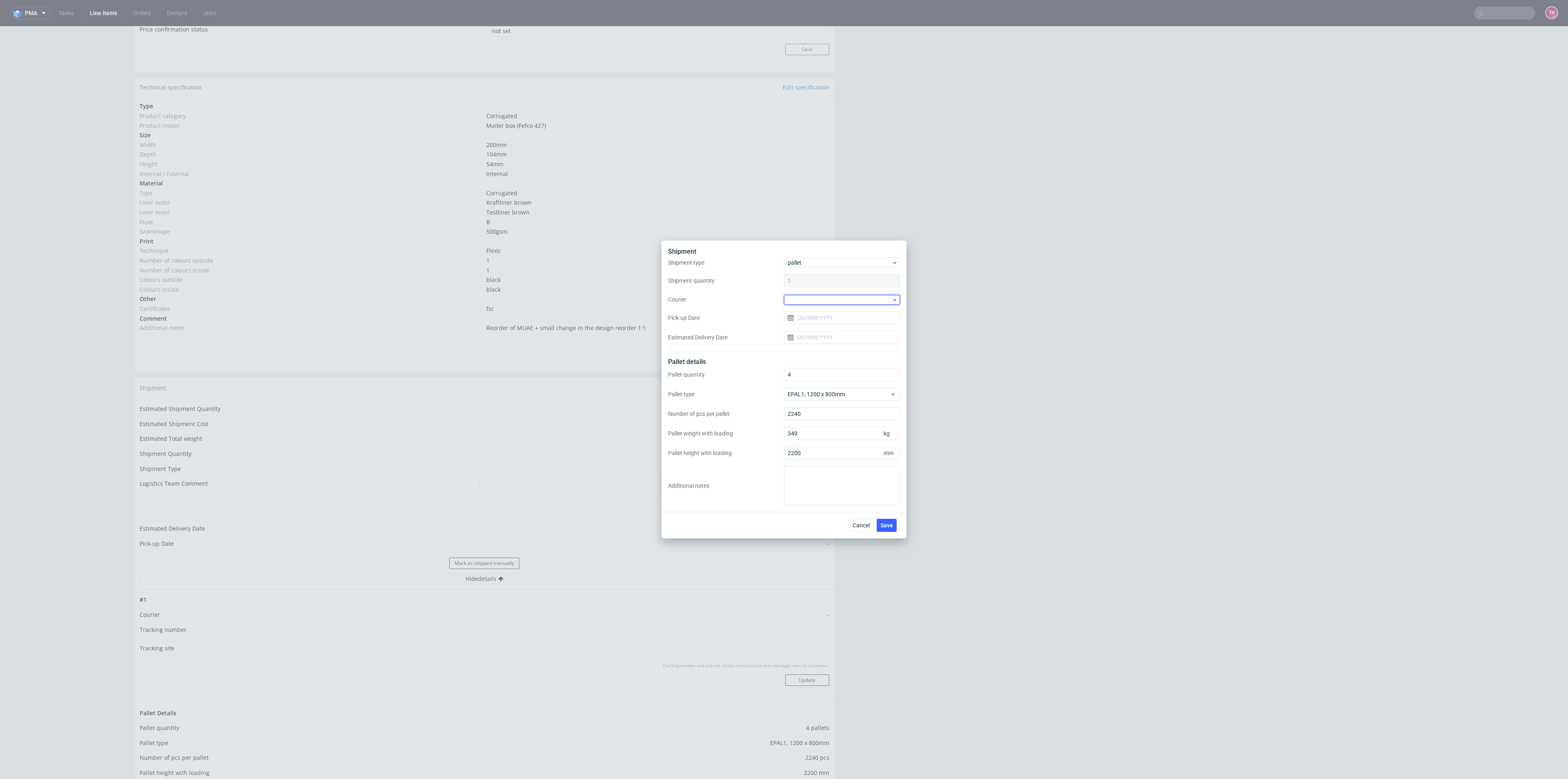
click at [872, 300] on div at bounding box center [841, 300] width 116 height 10
click at [854, 342] on div "DB Schenker" at bounding box center [842, 346] width 110 height 15
click at [814, 328] on div "Shipment type pallet Shipment quantity 1 Courier DB Schenker Pick-up Date Estim…" at bounding box center [784, 304] width 232 height 92
click at [814, 323] on input "Pick-up Date" at bounding box center [841, 317] width 116 height 13
drag, startPoint x: 828, startPoint y: 412, endPoint x: 833, endPoint y: 420, distance: 9.4
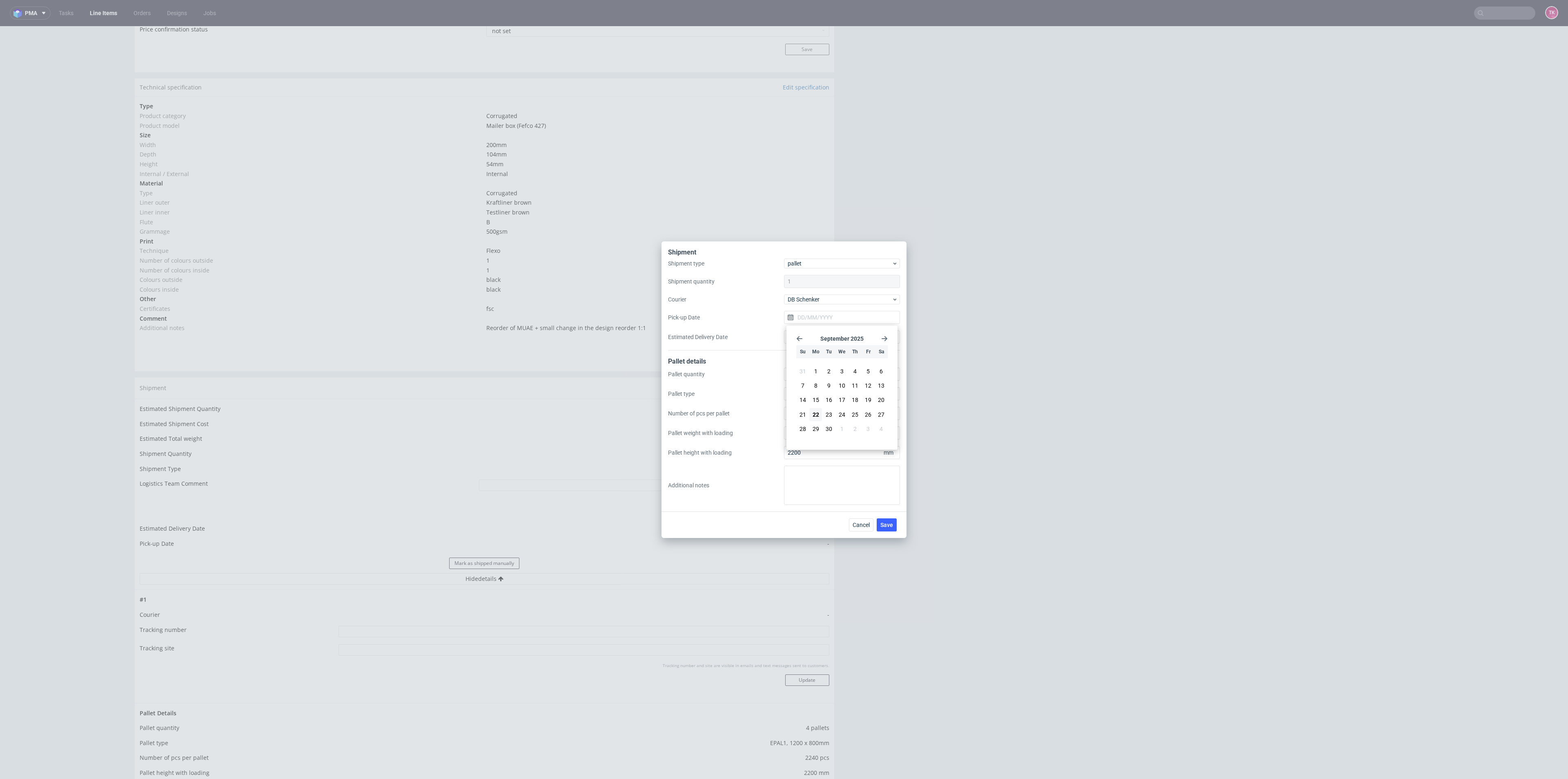
click at [829, 413] on span "23" at bounding box center [828, 414] width 7 height 8
type input "23/09/2025"
click at [883, 523] on span "Save" at bounding box center [887, 525] width 13 height 6
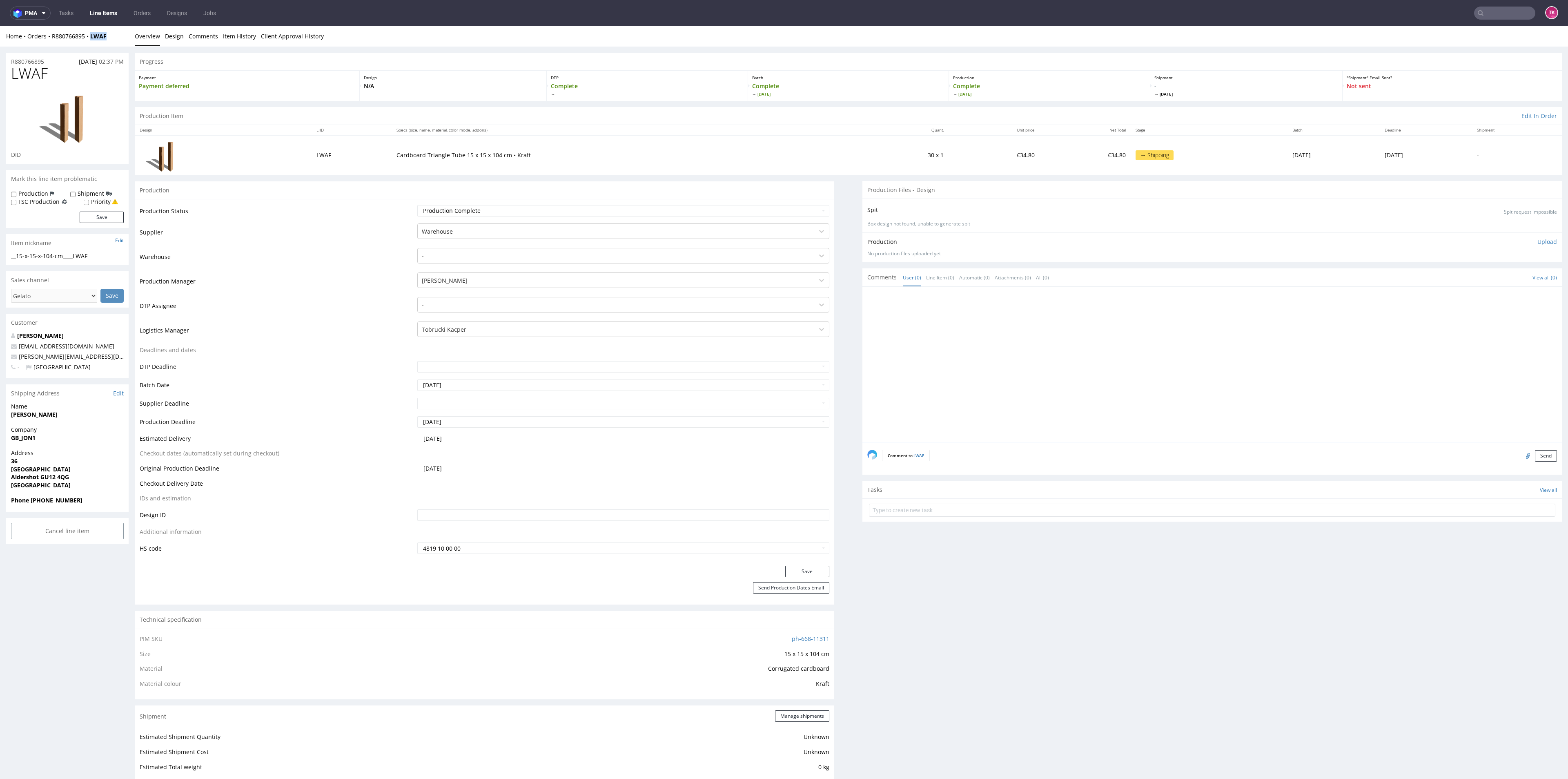
drag, startPoint x: 124, startPoint y: 45, endPoint x: 86, endPoint y: 44, distance: 38.0
click at [86, 44] on div "Home Orders R880766895 LWAF Overview Design Comments Item History Client Approv…" at bounding box center [784, 36] width 1568 height 20
copy strong "LWAF"
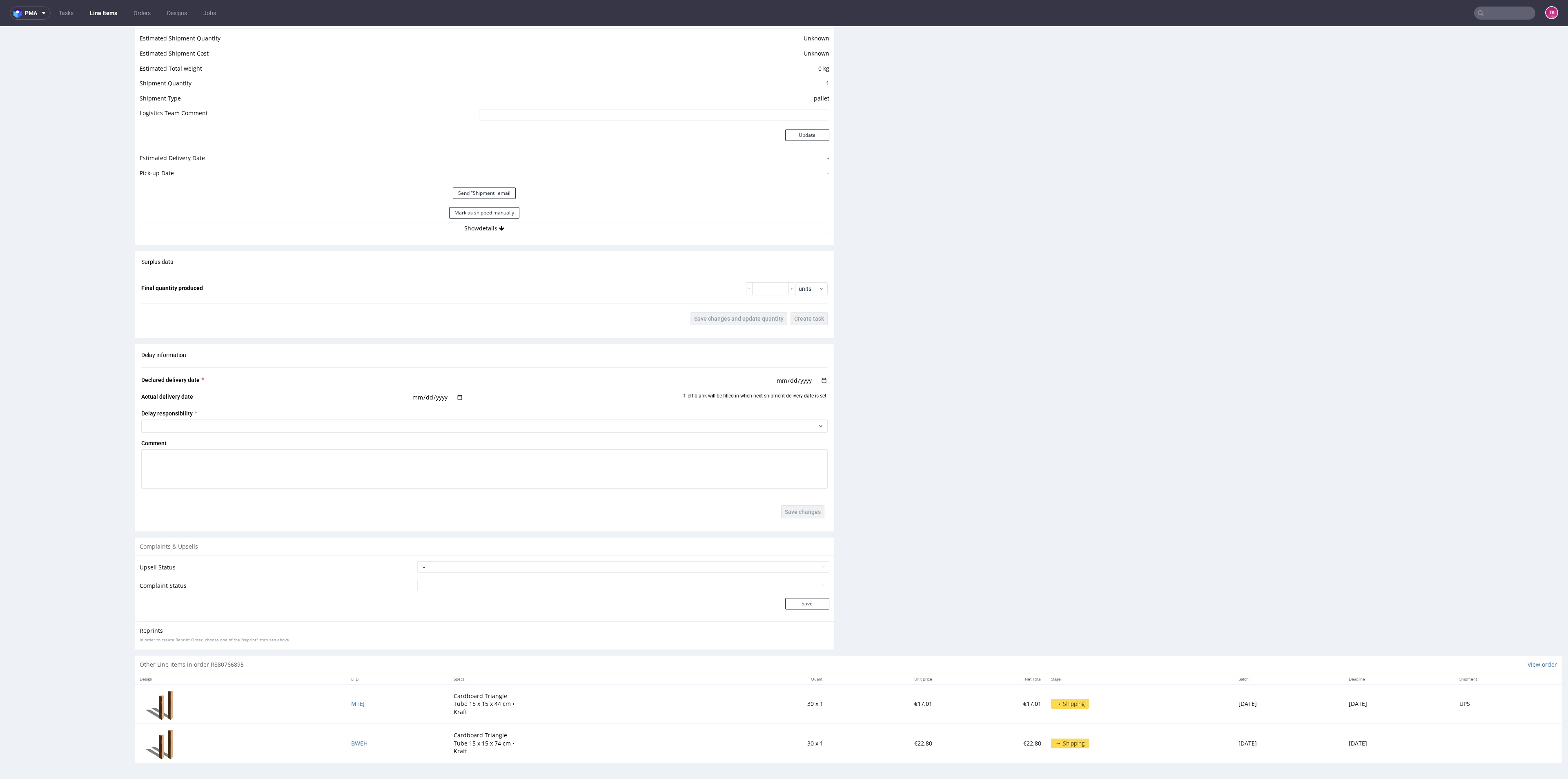
scroll to position [3, 0]
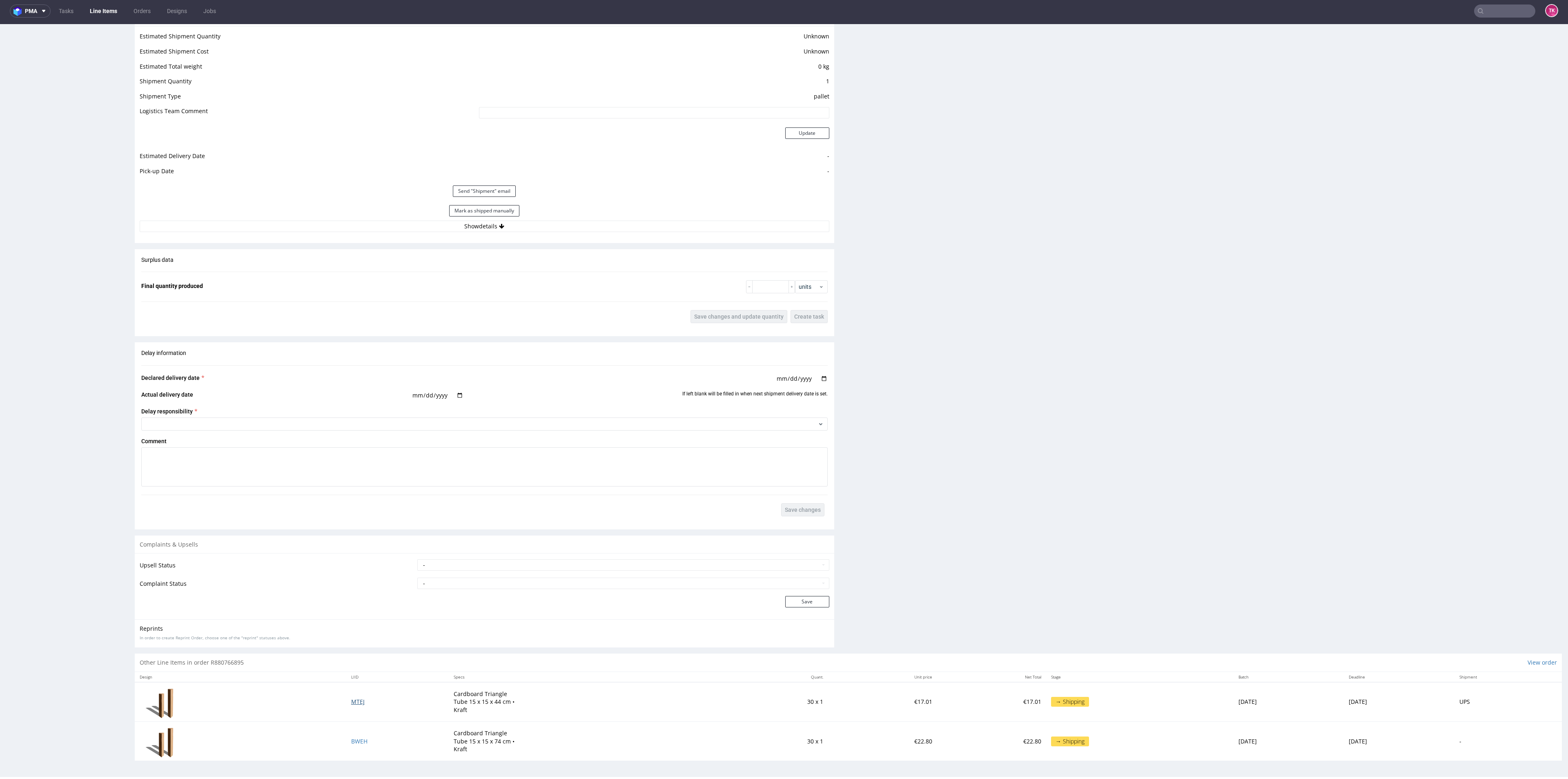
drag, startPoint x: 335, startPoint y: 706, endPoint x: 342, endPoint y: 700, distance: 9.2
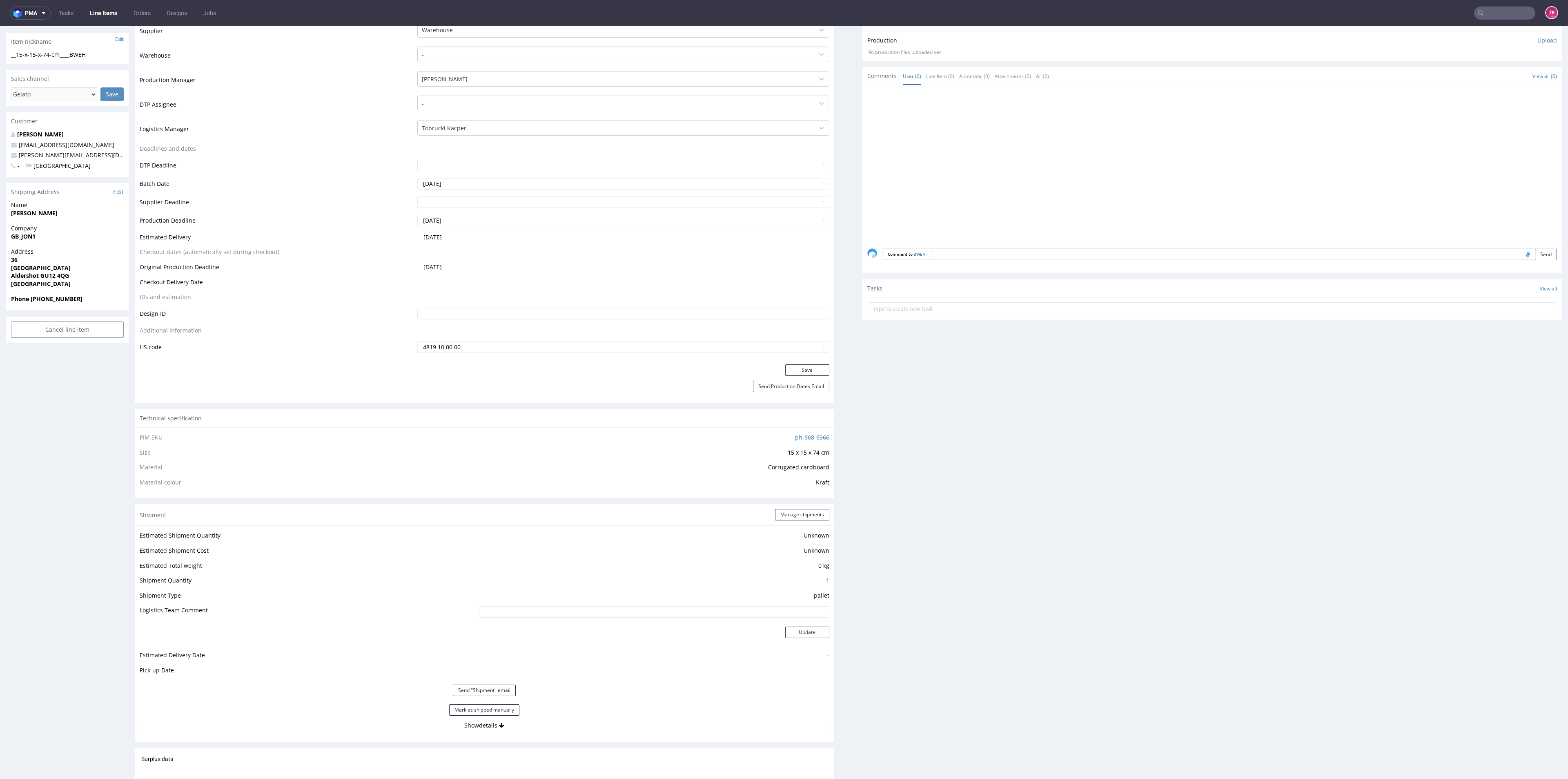
scroll to position [306, 0]
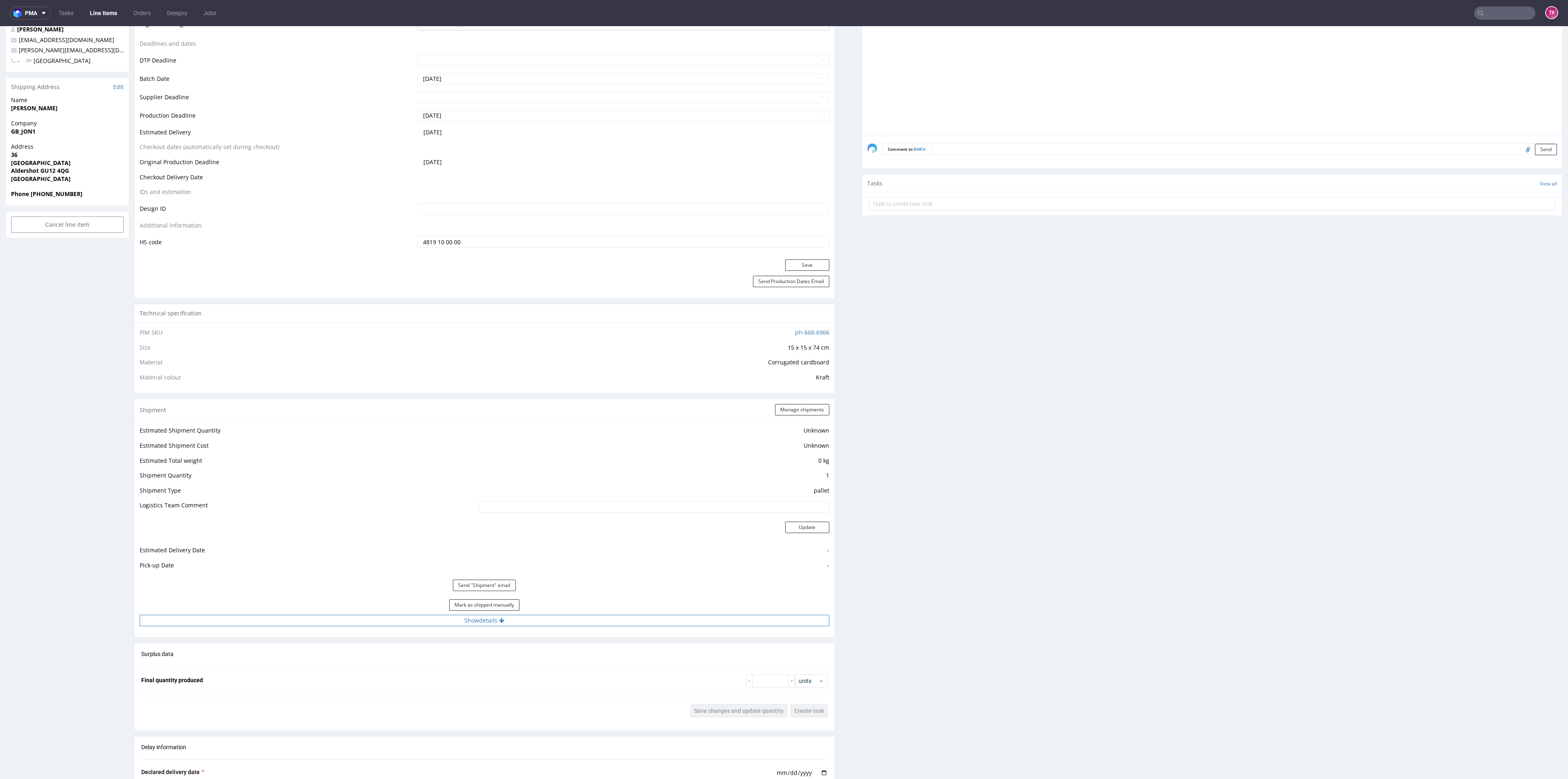
click at [583, 623] on button "Show details" at bounding box center [484, 620] width 690 height 11
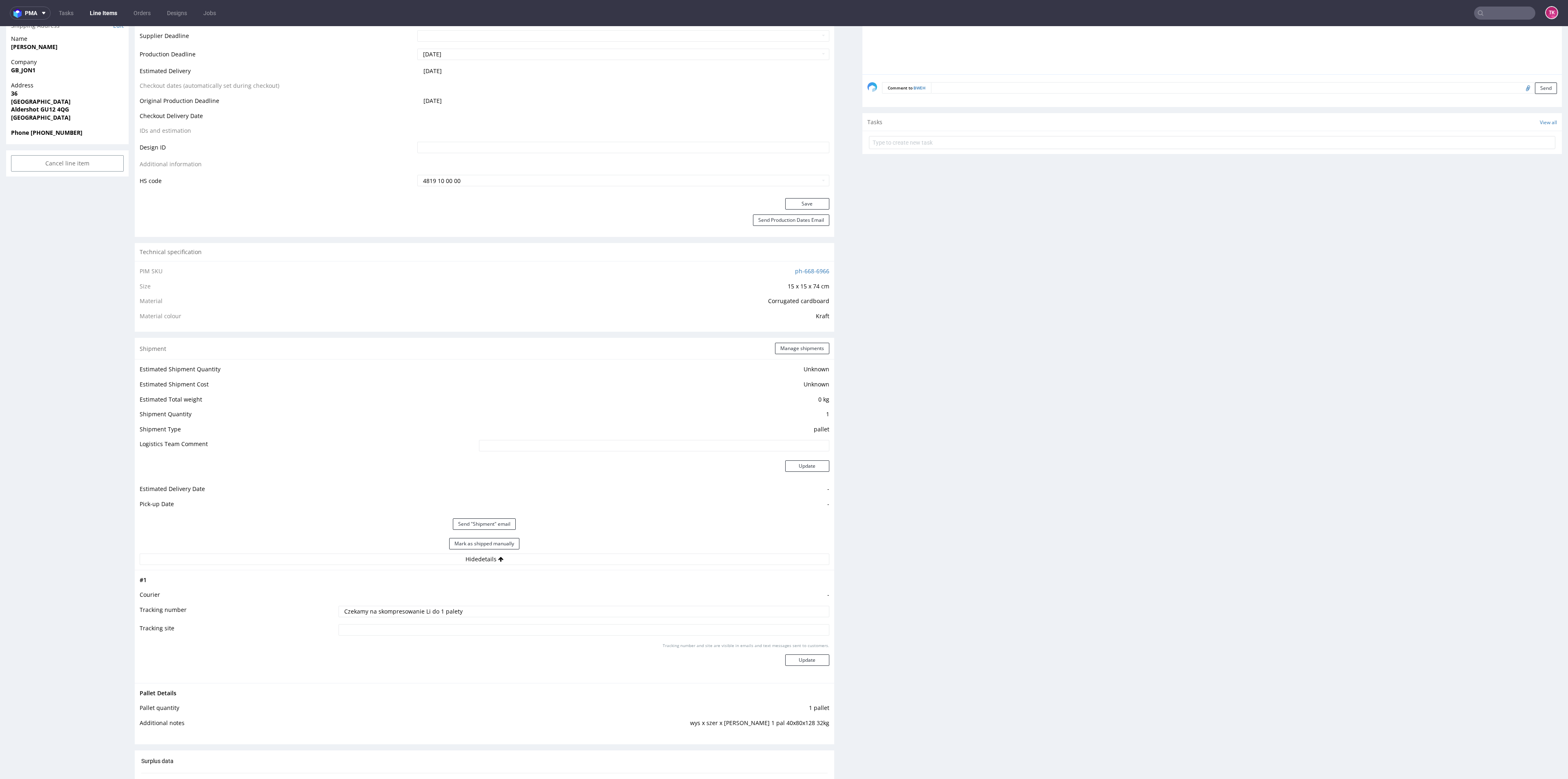
scroll to position [0, 0]
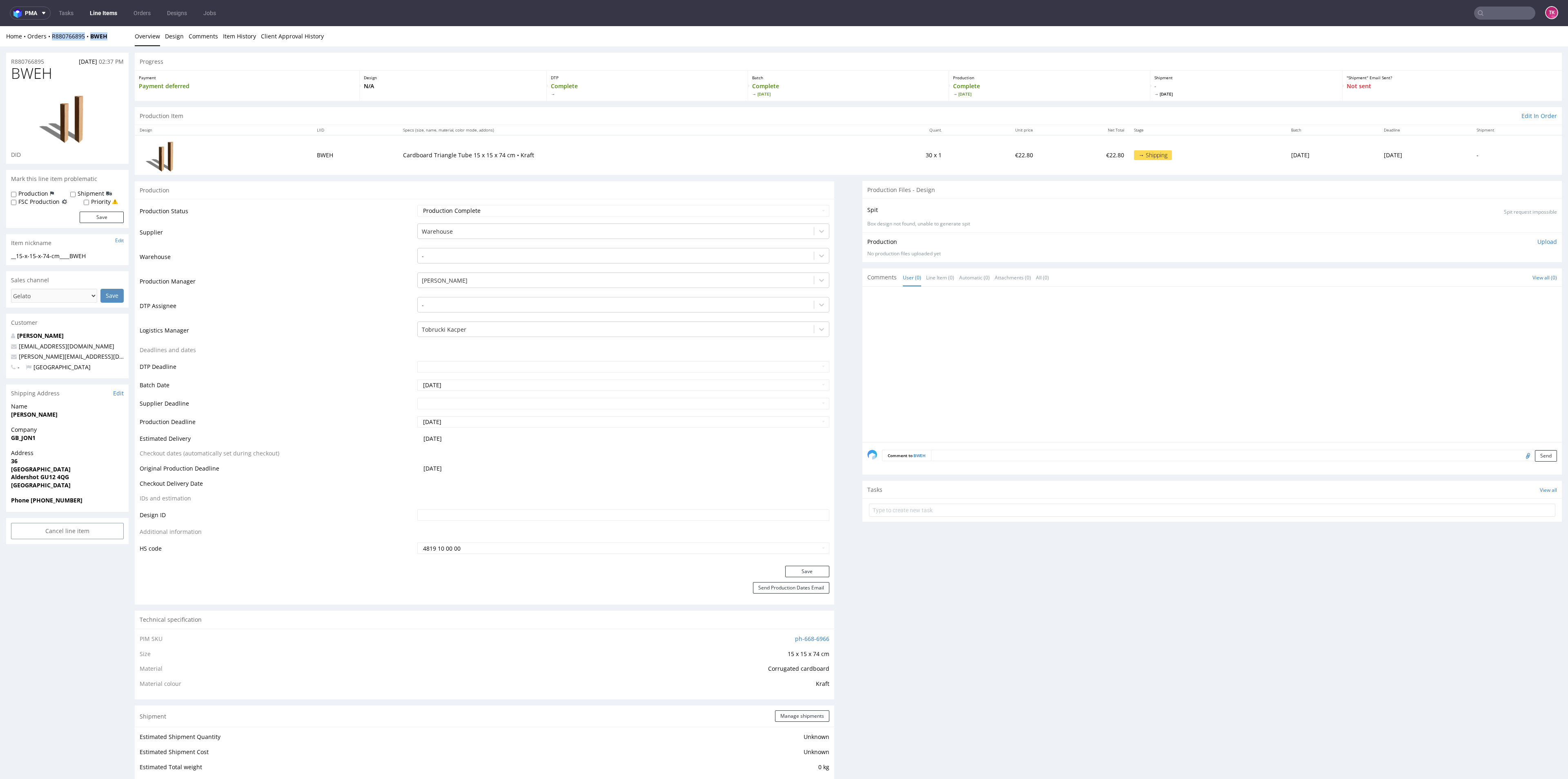
drag, startPoint x: 45, startPoint y: 45, endPoint x: 122, endPoint y: 38, distance: 77.3
click at [122, 38] on div "Home Orders R880766895 BWEH Overview Design Comments Item History Client Approv…" at bounding box center [784, 36] width 1568 height 20
copy div "R880766895 BWEH"
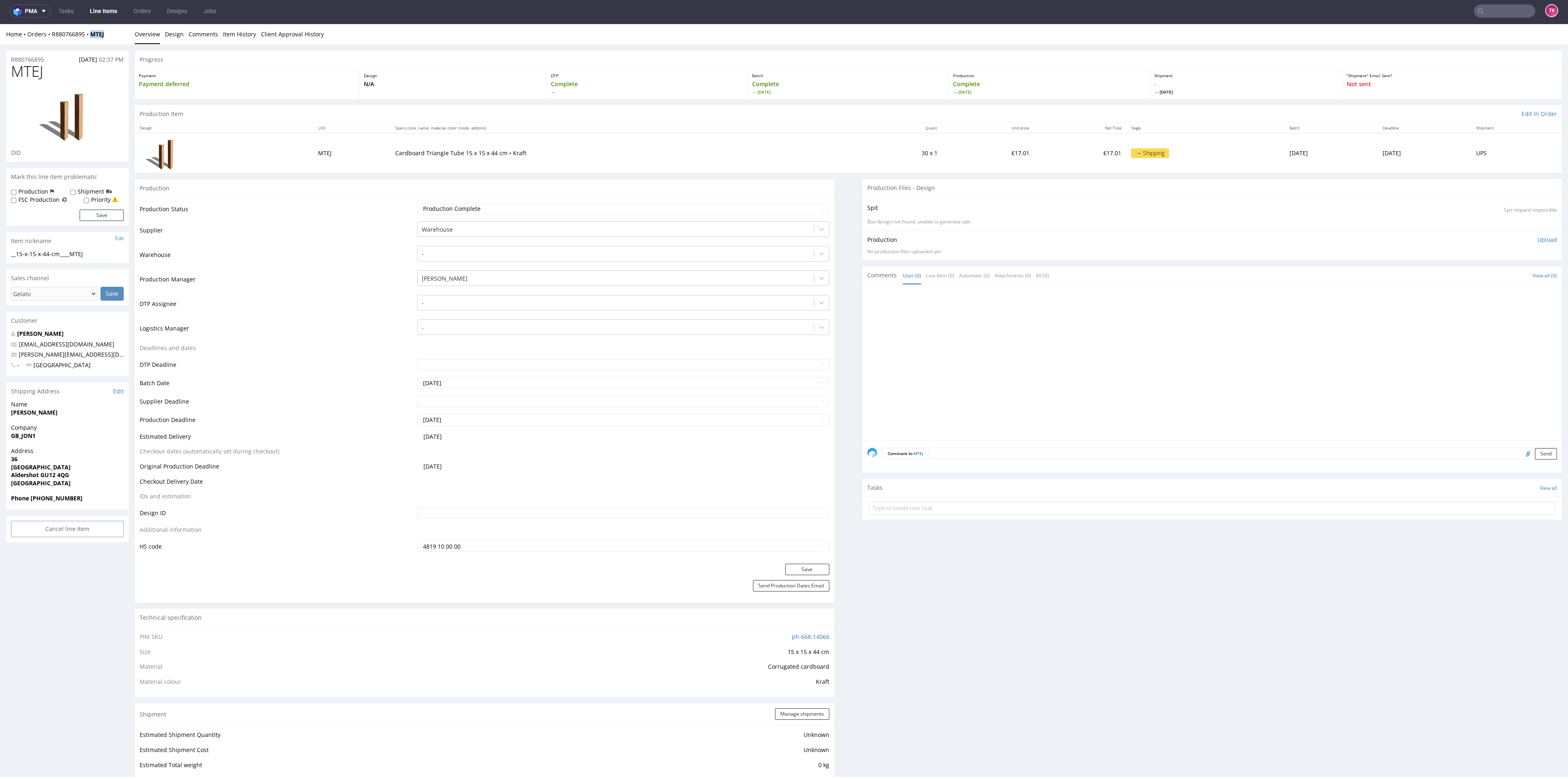
drag, startPoint x: 91, startPoint y: 34, endPoint x: 127, endPoint y: 97, distance: 72.6
click at [87, 34] on div "Home Orders R880766895 MTEJ" at bounding box center [68, 34] width 123 height 8
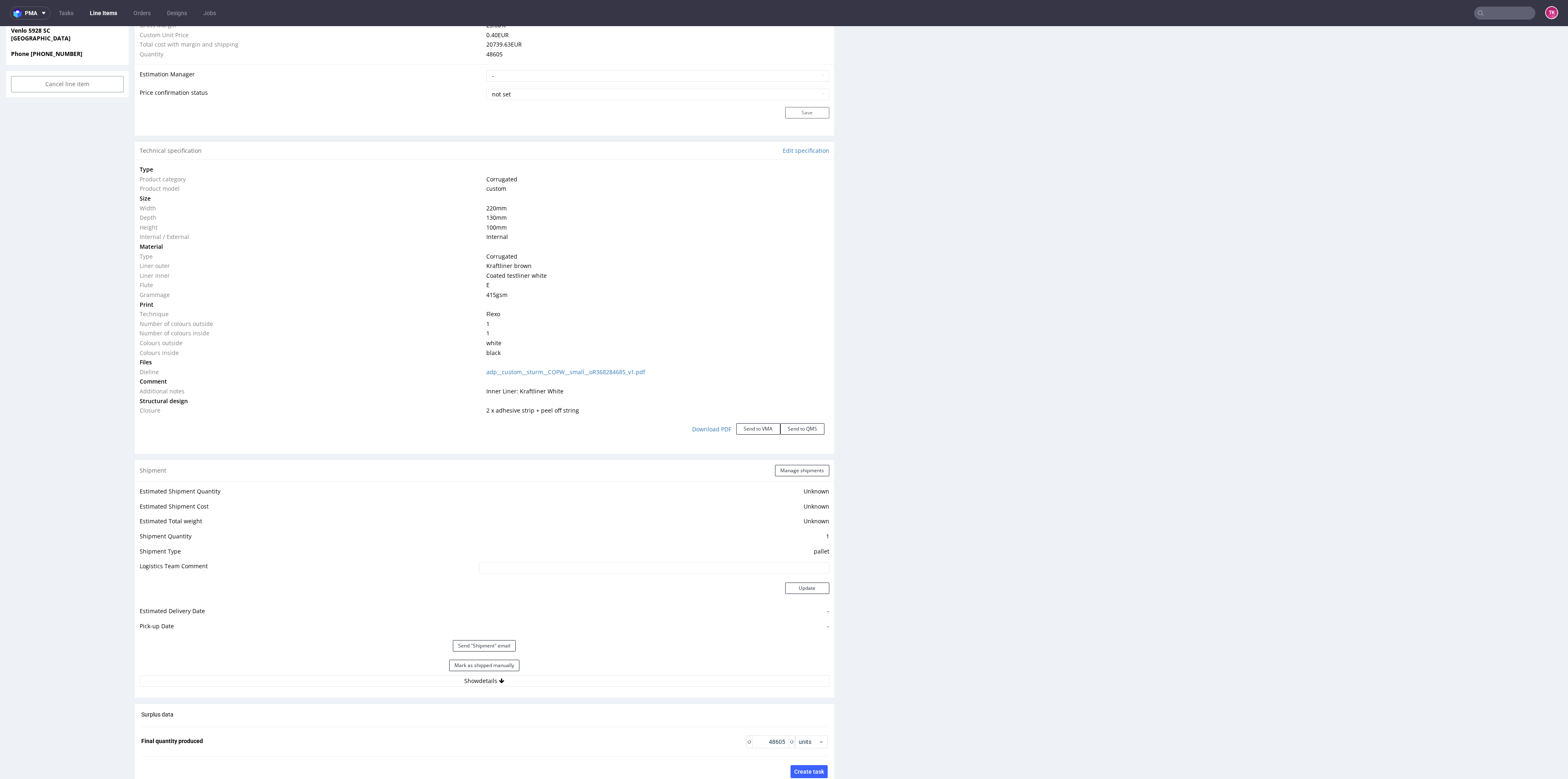
scroll to position [835, 0]
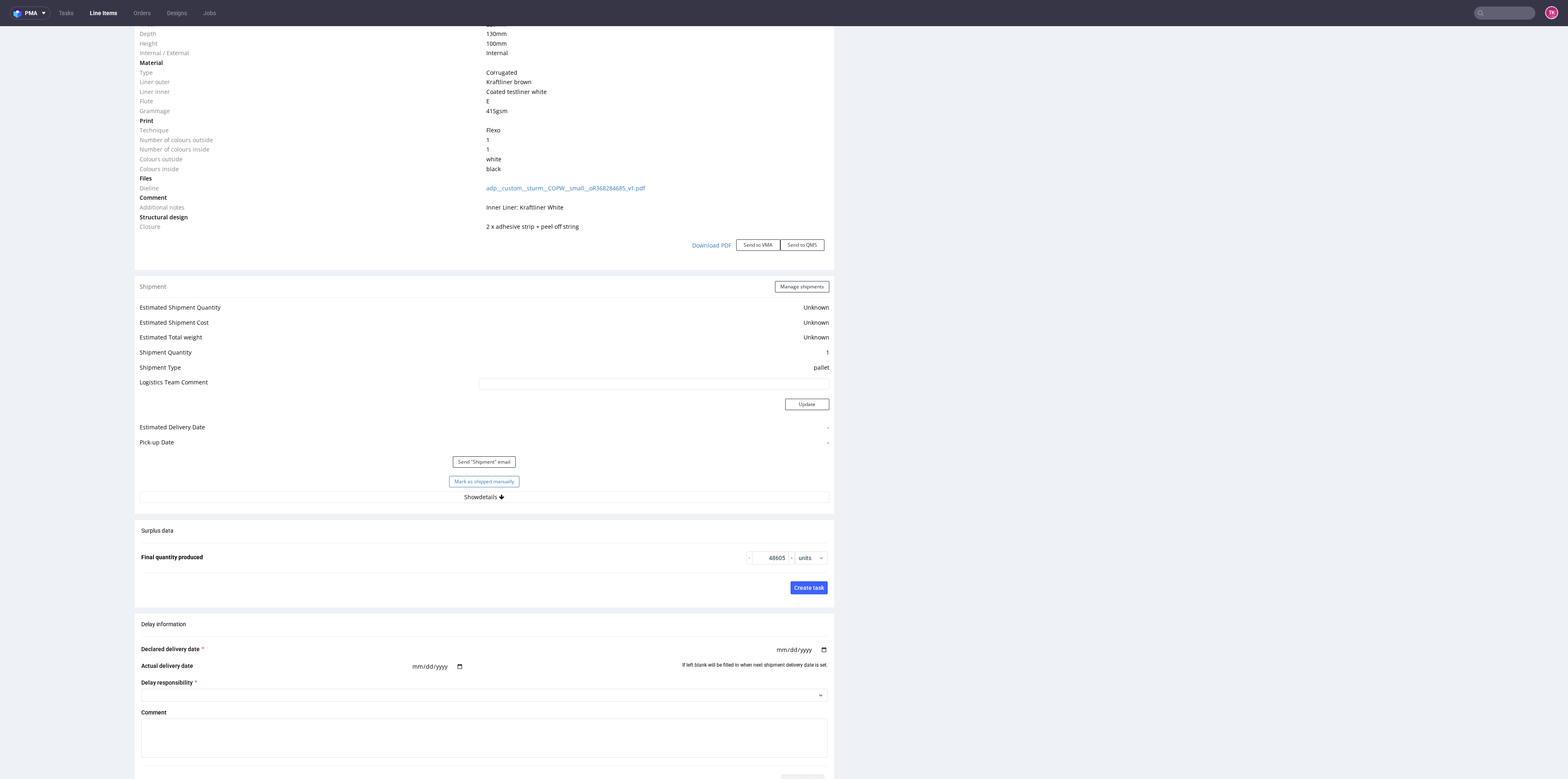
click at [489, 478] on button "Mark as shipped manually" at bounding box center [484, 481] width 70 height 11
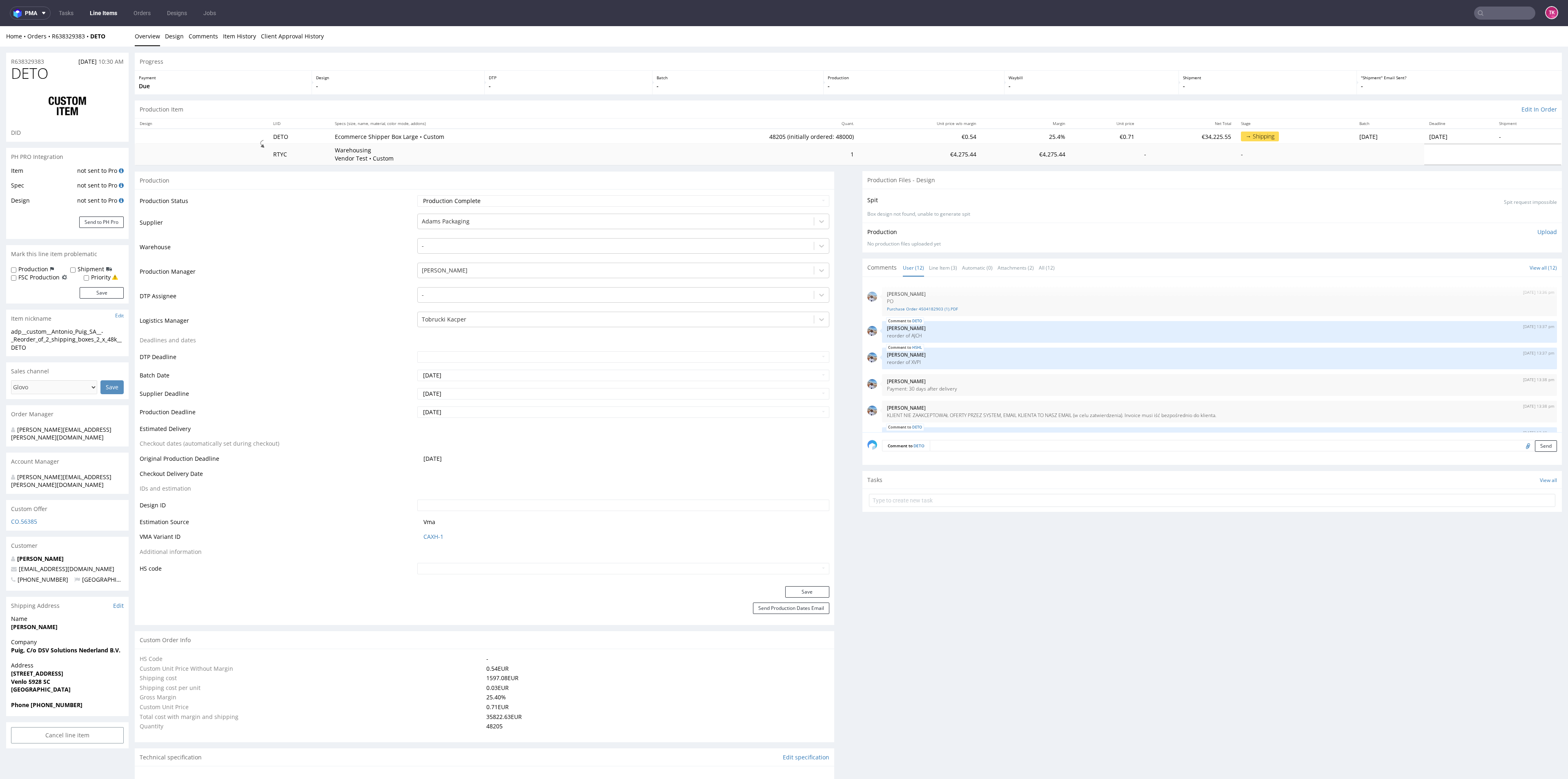
scroll to position [189, 0]
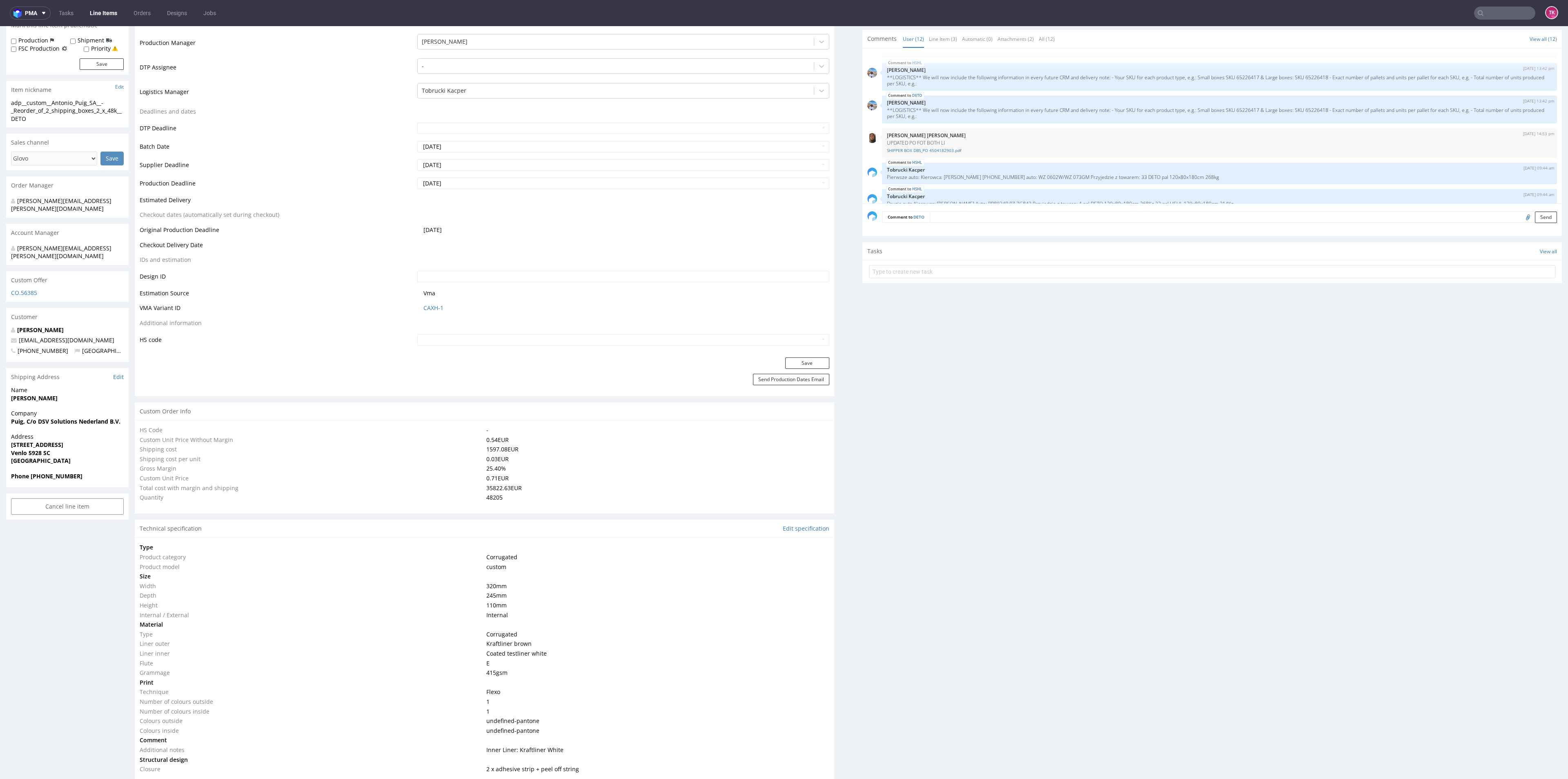
type input "48205"
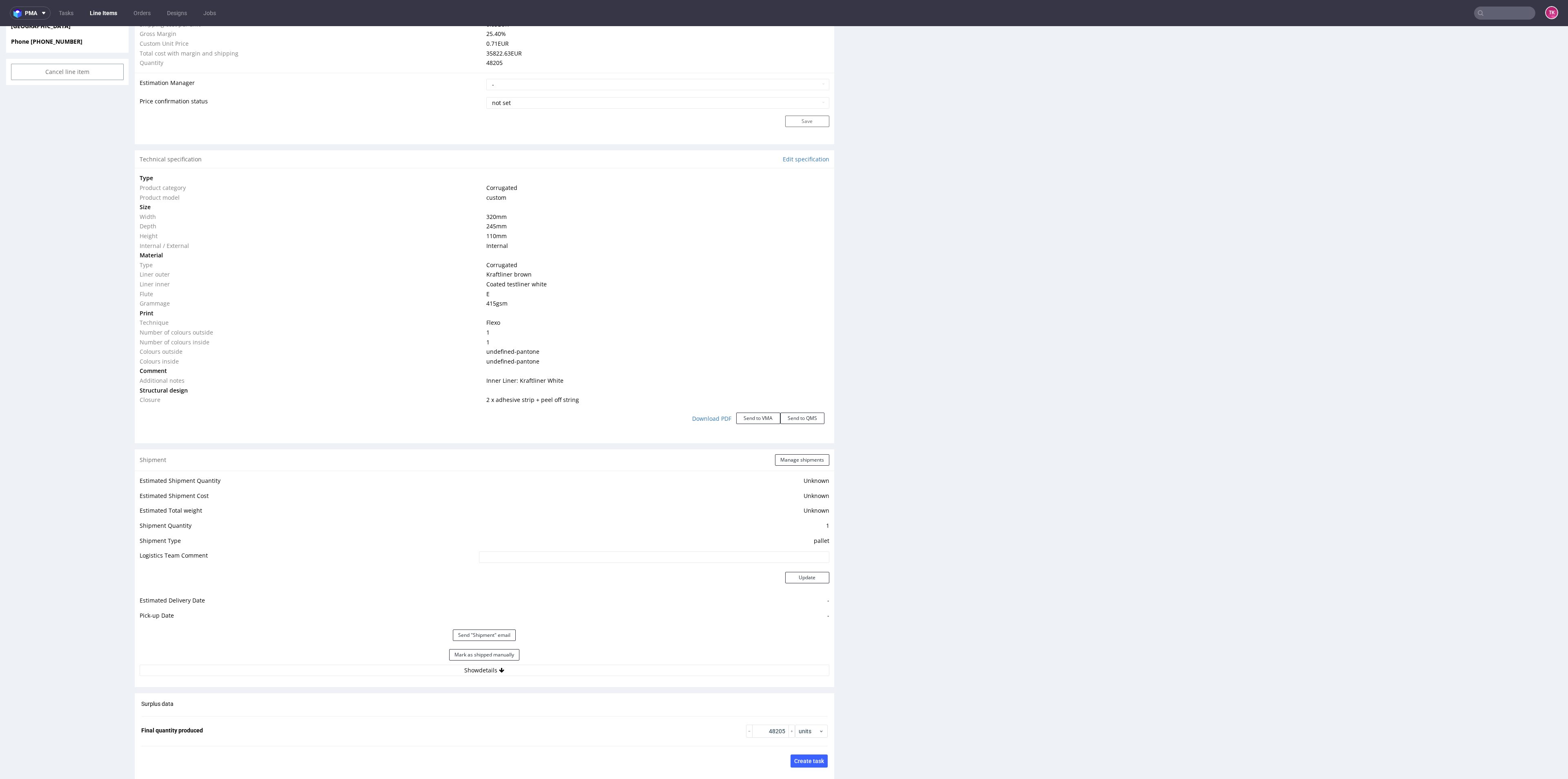
scroll to position [857, 0]
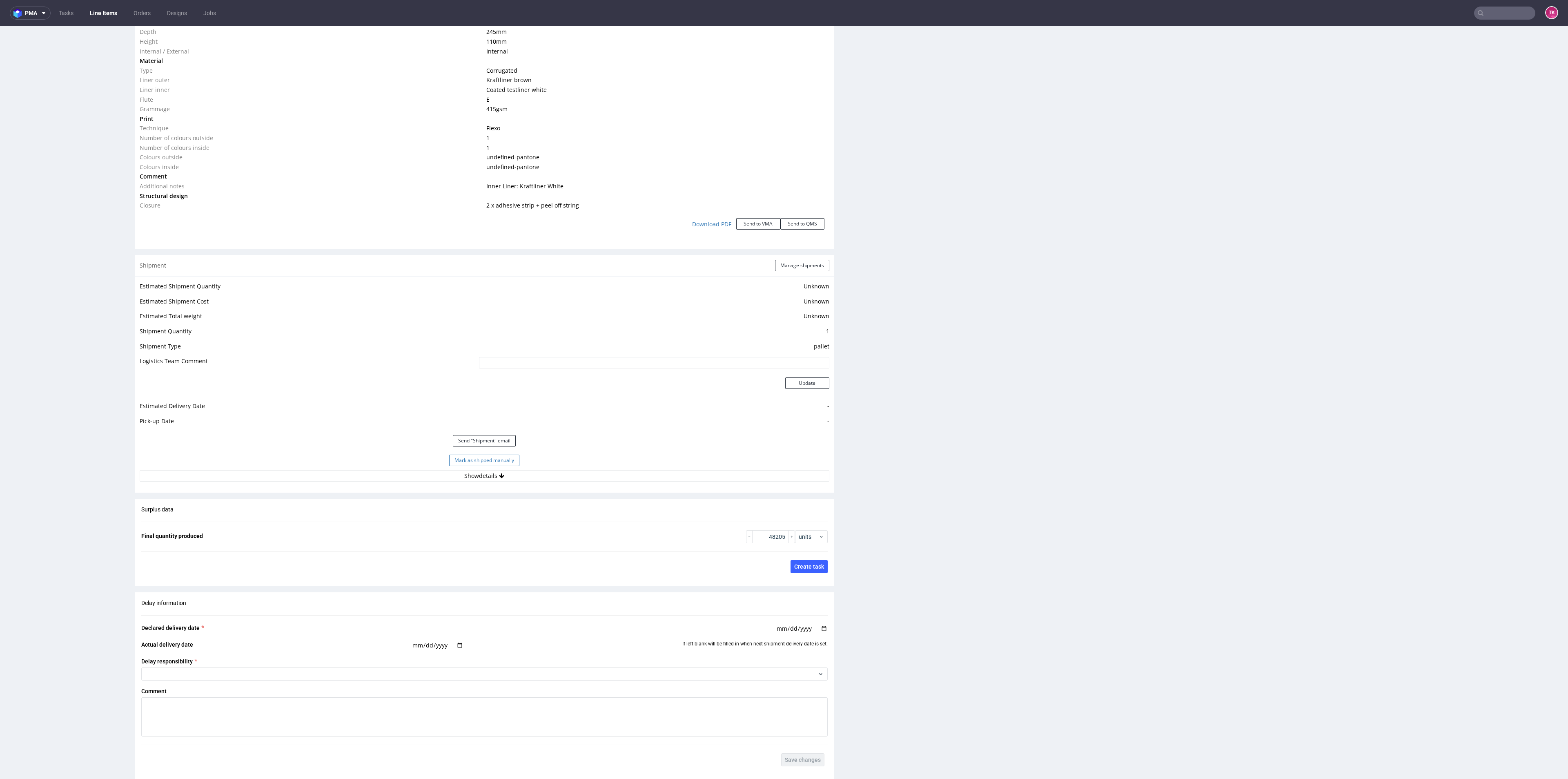
click at [504, 464] on button "Mark as shipped manually" at bounding box center [484, 460] width 70 height 11
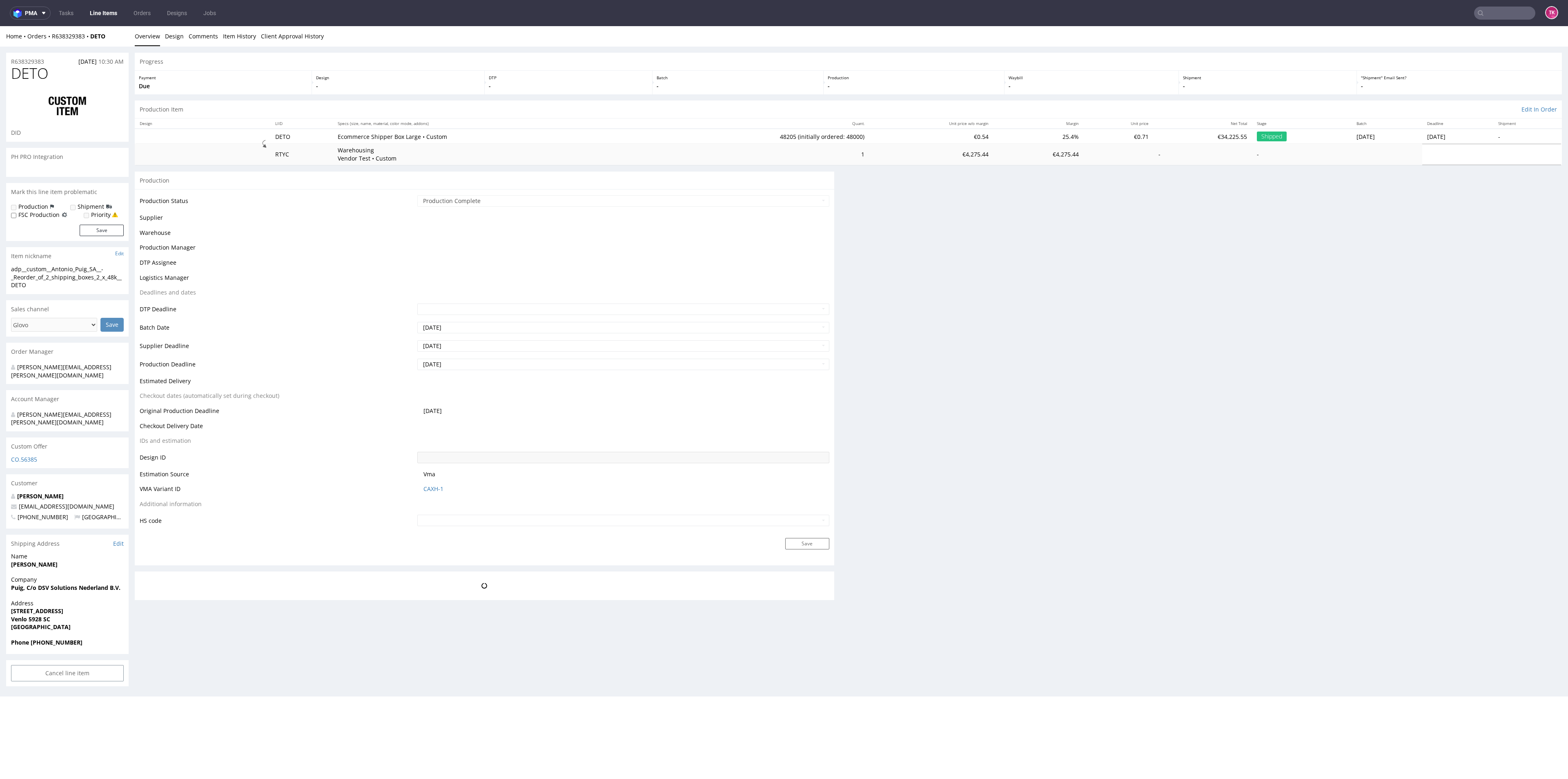
scroll to position [0, 0]
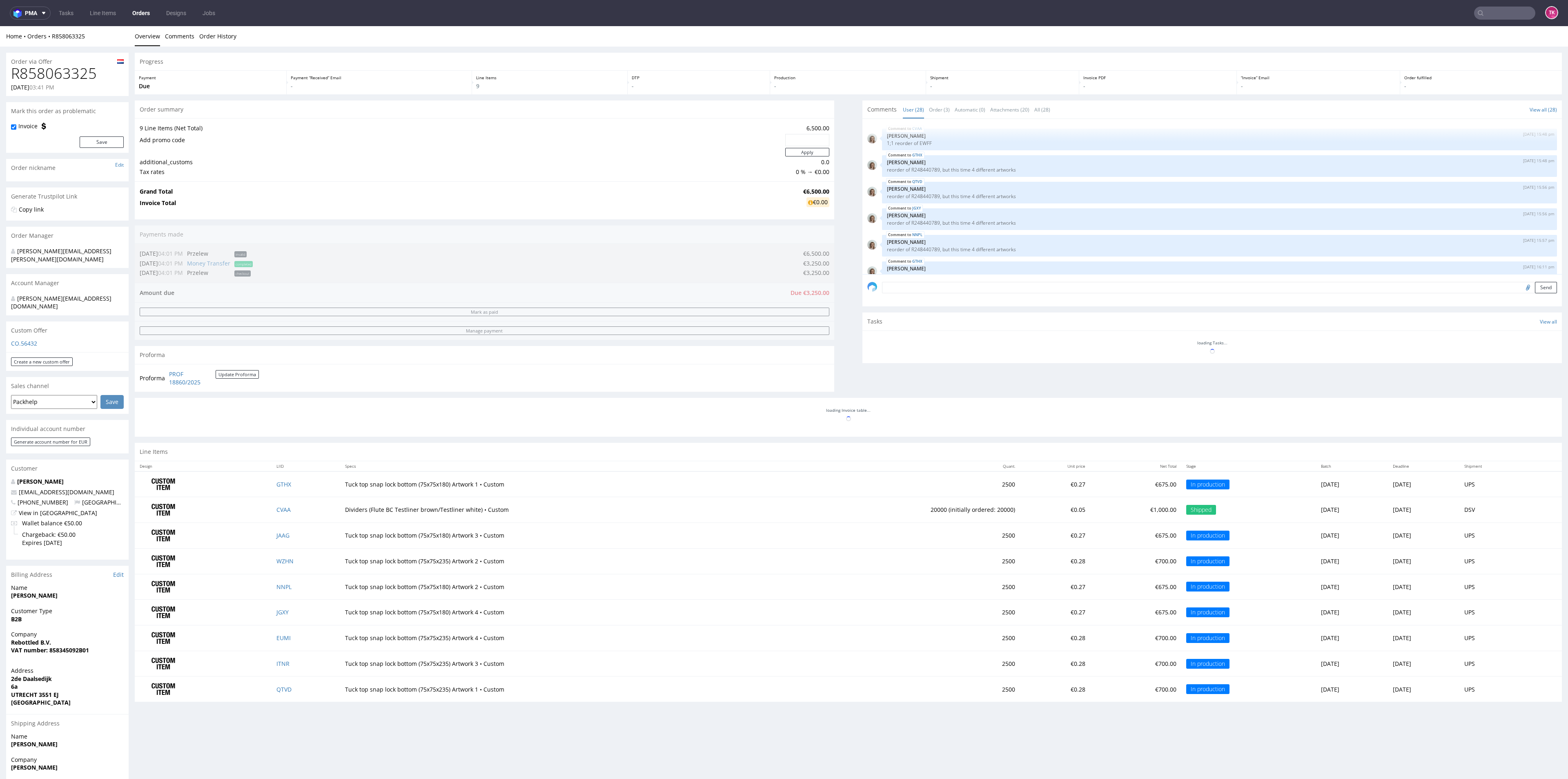
scroll to position [753, 0]
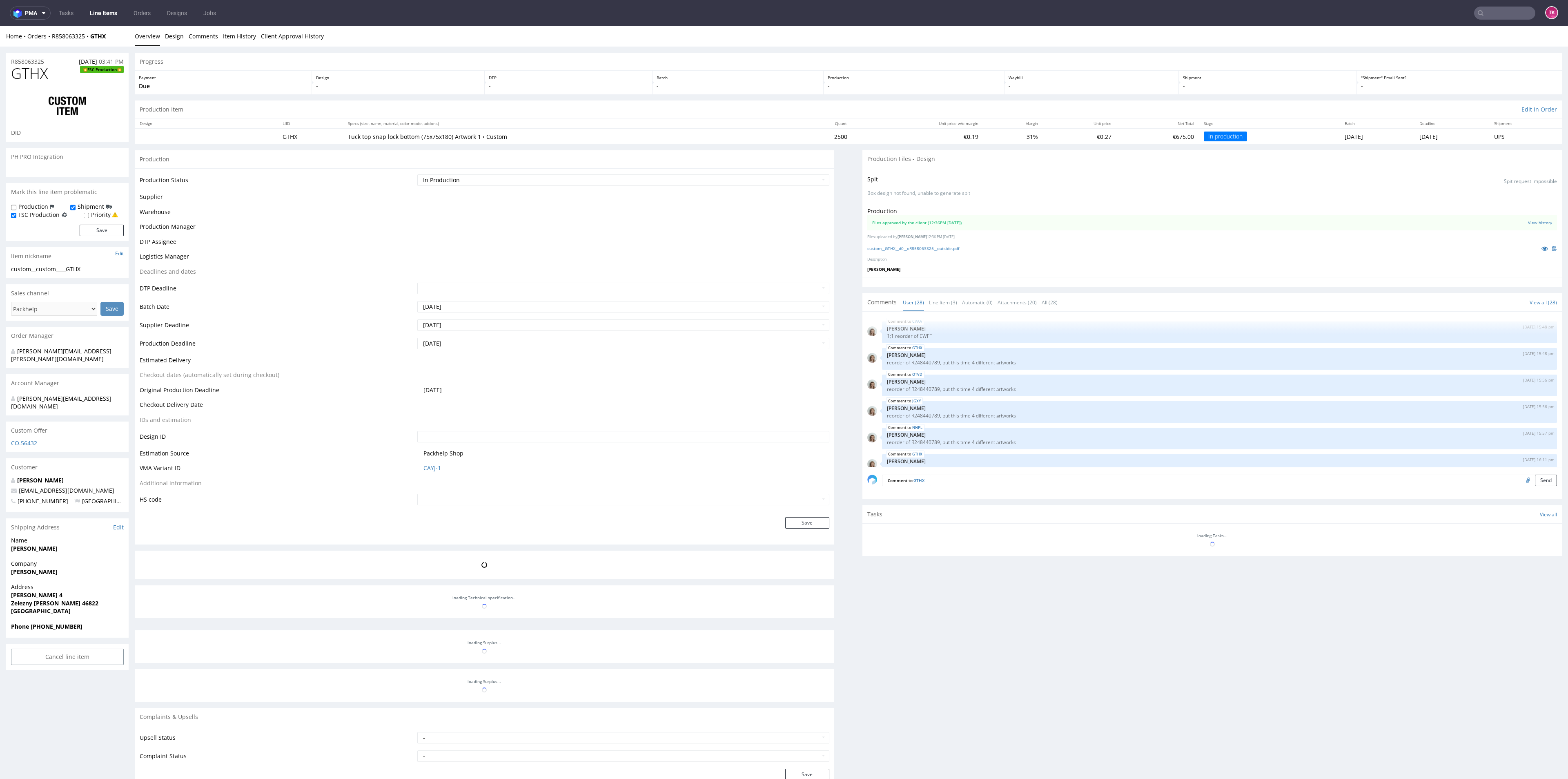
scroll to position [753, 0]
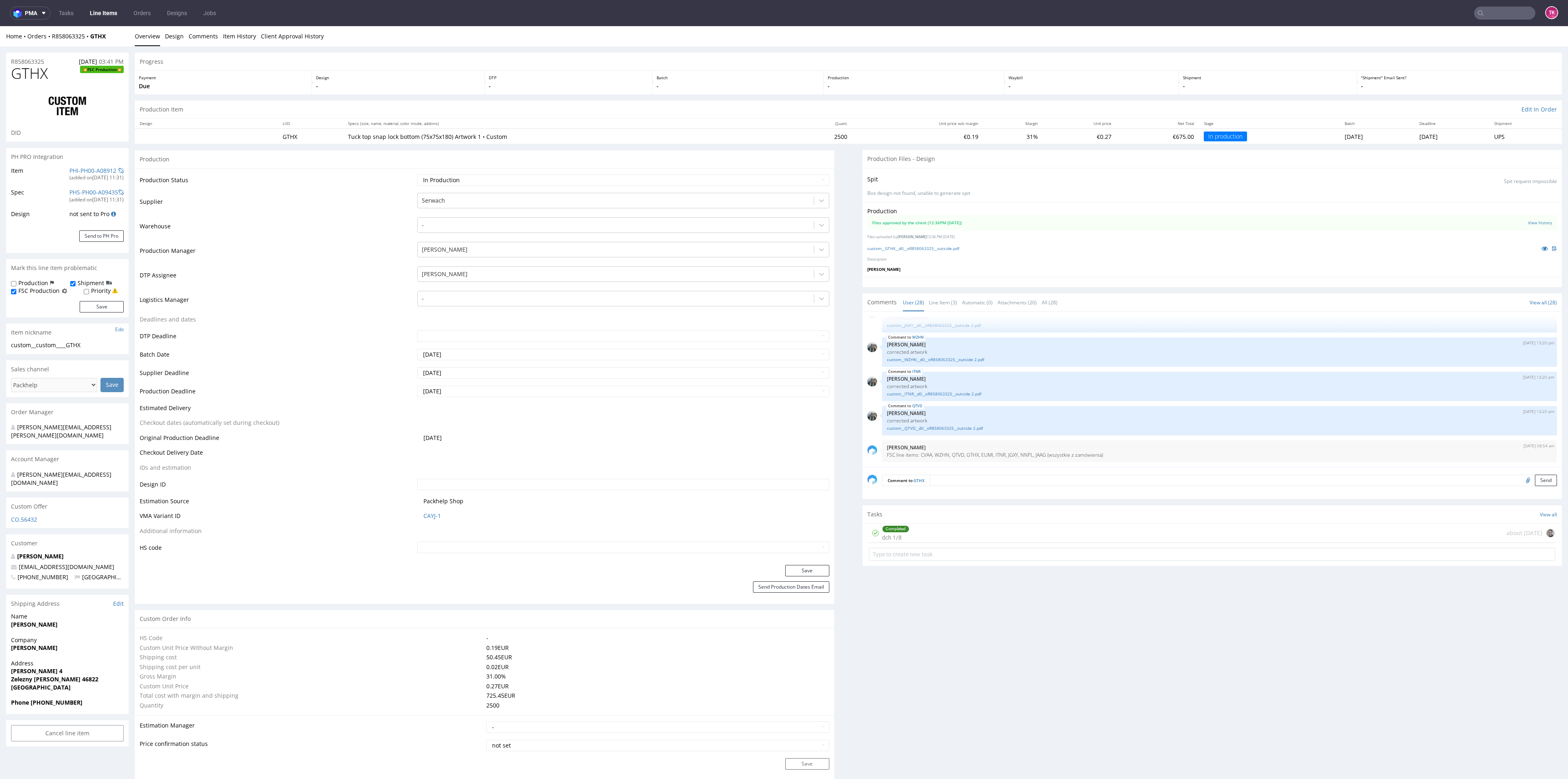
click at [62, 30] on div "Home Orders R858063325 GTHX Overview Design Comments Item History Client Approv…" at bounding box center [784, 36] width 1568 height 20
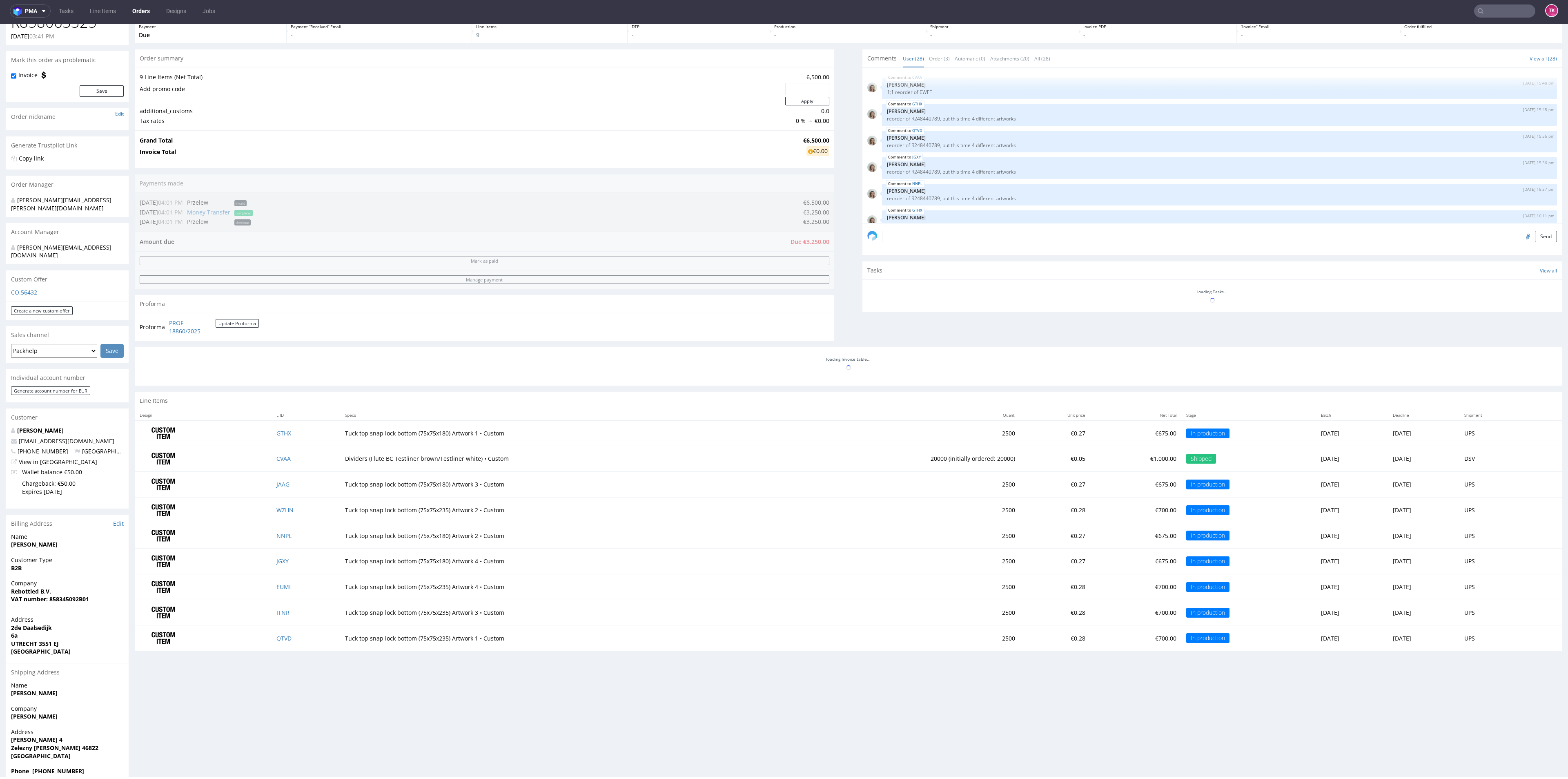
scroll to position [753, 0]
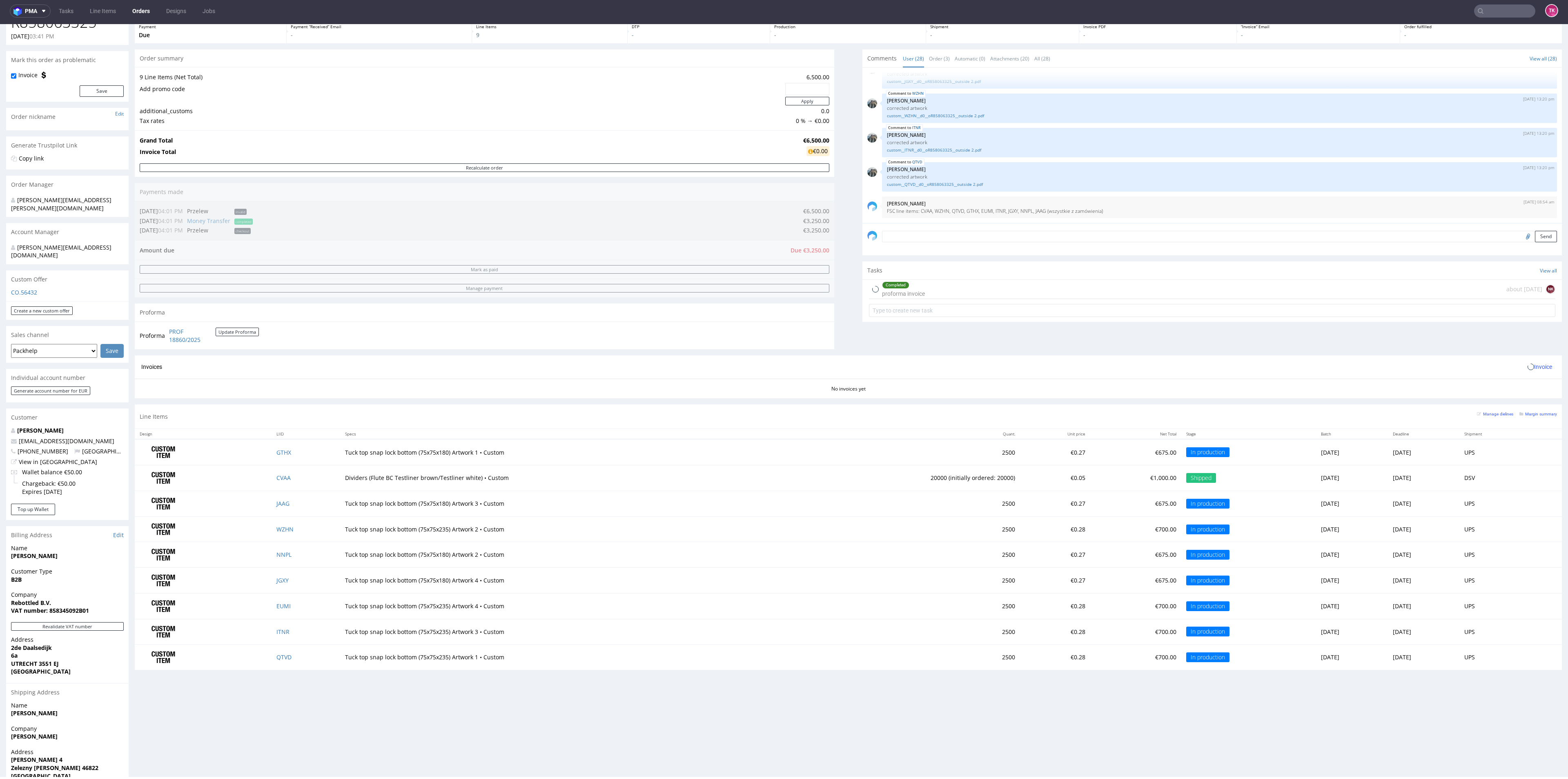
drag, startPoint x: 259, startPoint y: 435, endPoint x: 255, endPoint y: 444, distance: 9.8
click at [259, 436] on th "Design" at bounding box center [203, 434] width 137 height 10
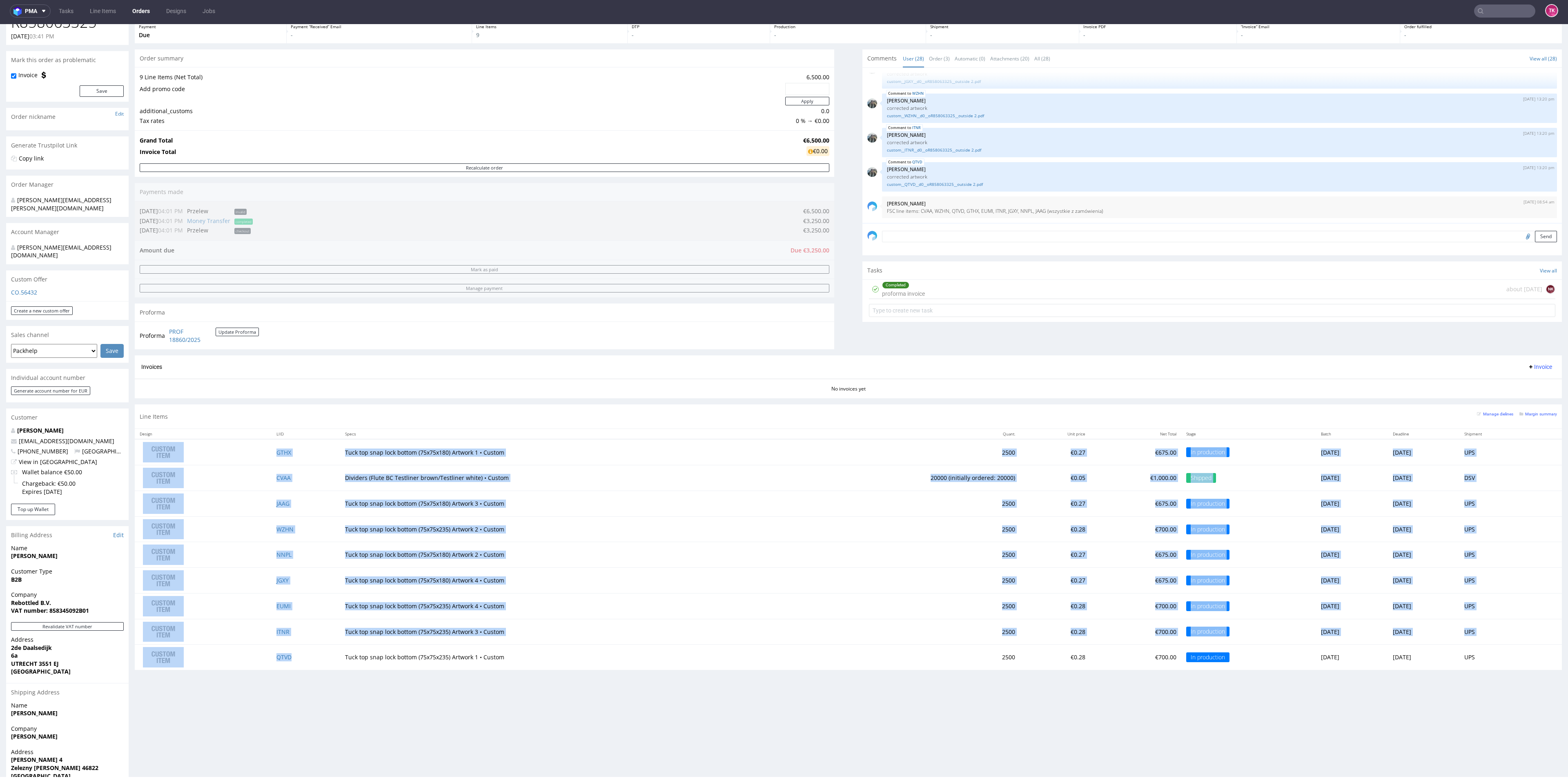
drag, startPoint x: 263, startPoint y: 450, endPoint x: 301, endPoint y: 661, distance: 214.4
click at [301, 661] on tbody "GTHX Tuck top snap lock bottom (75x75x180) Artwork 1 • Custom 2500 €0.27 €675.0…" at bounding box center [849, 554] width 1427 height 230
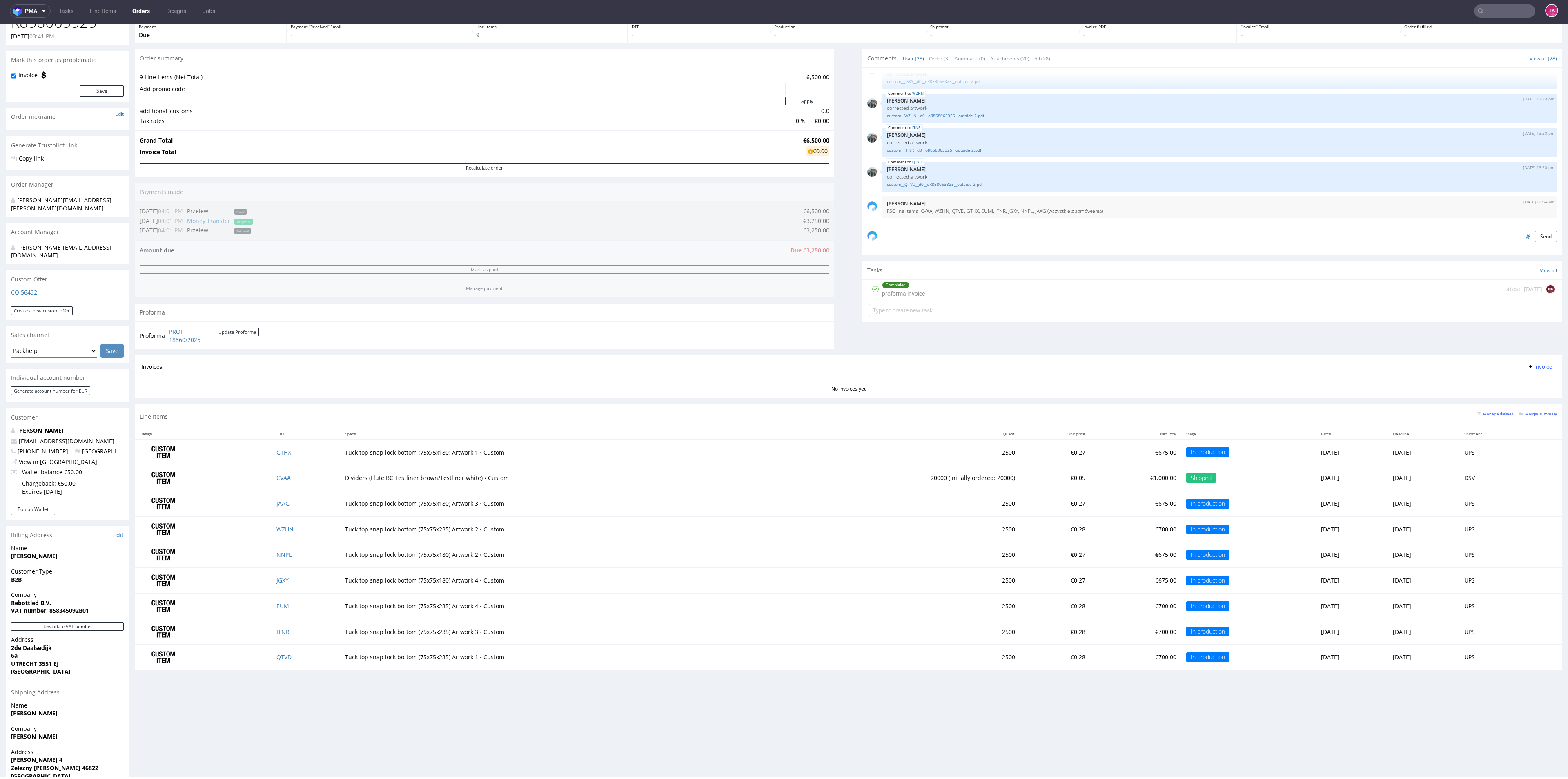
click at [298, 698] on div "Progress Payment Due Payment “Received” Email - Line Items 9 DTP - Production -…" at bounding box center [849, 402] width 1427 height 800
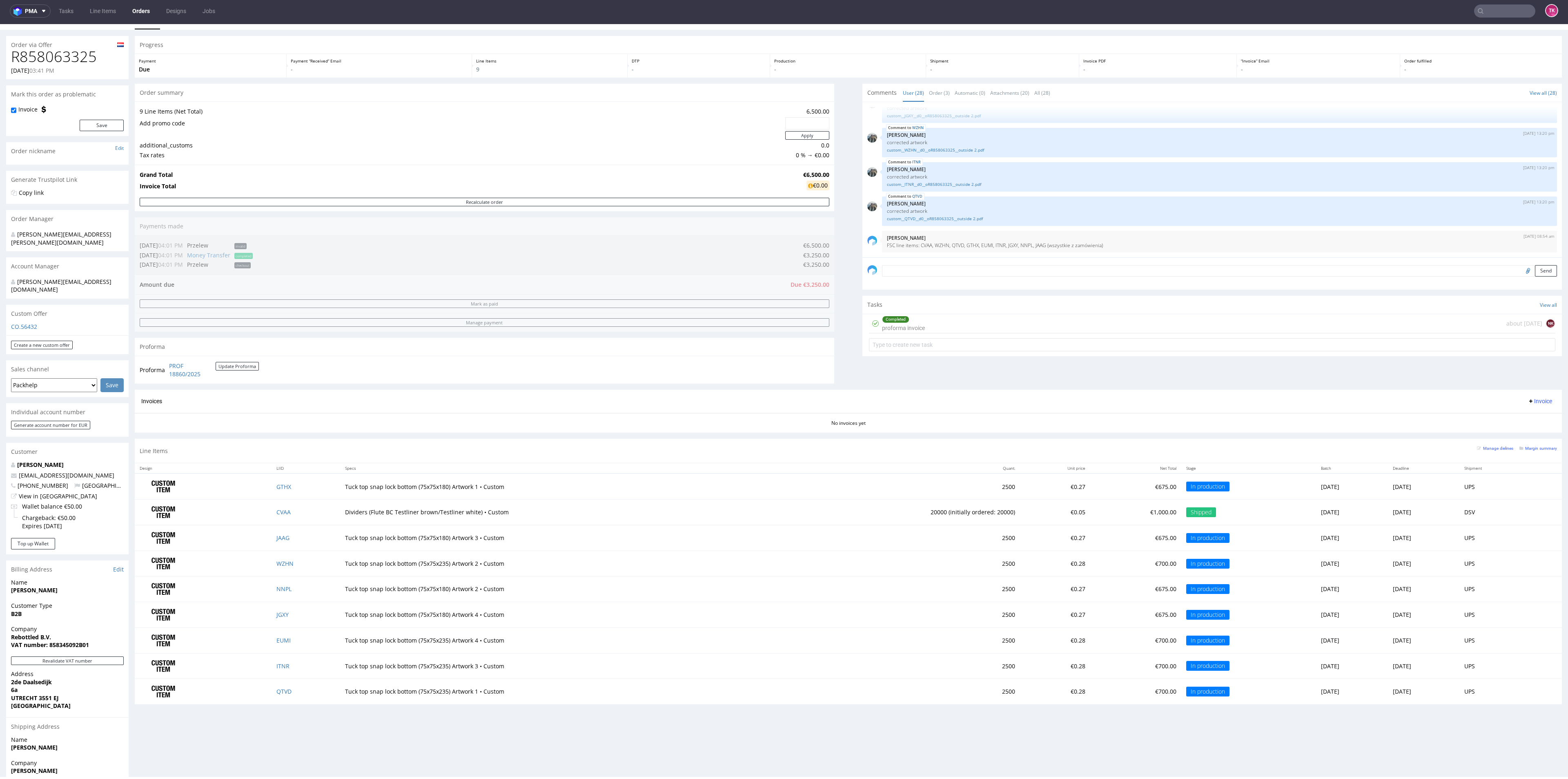
scroll to position [0, 0]
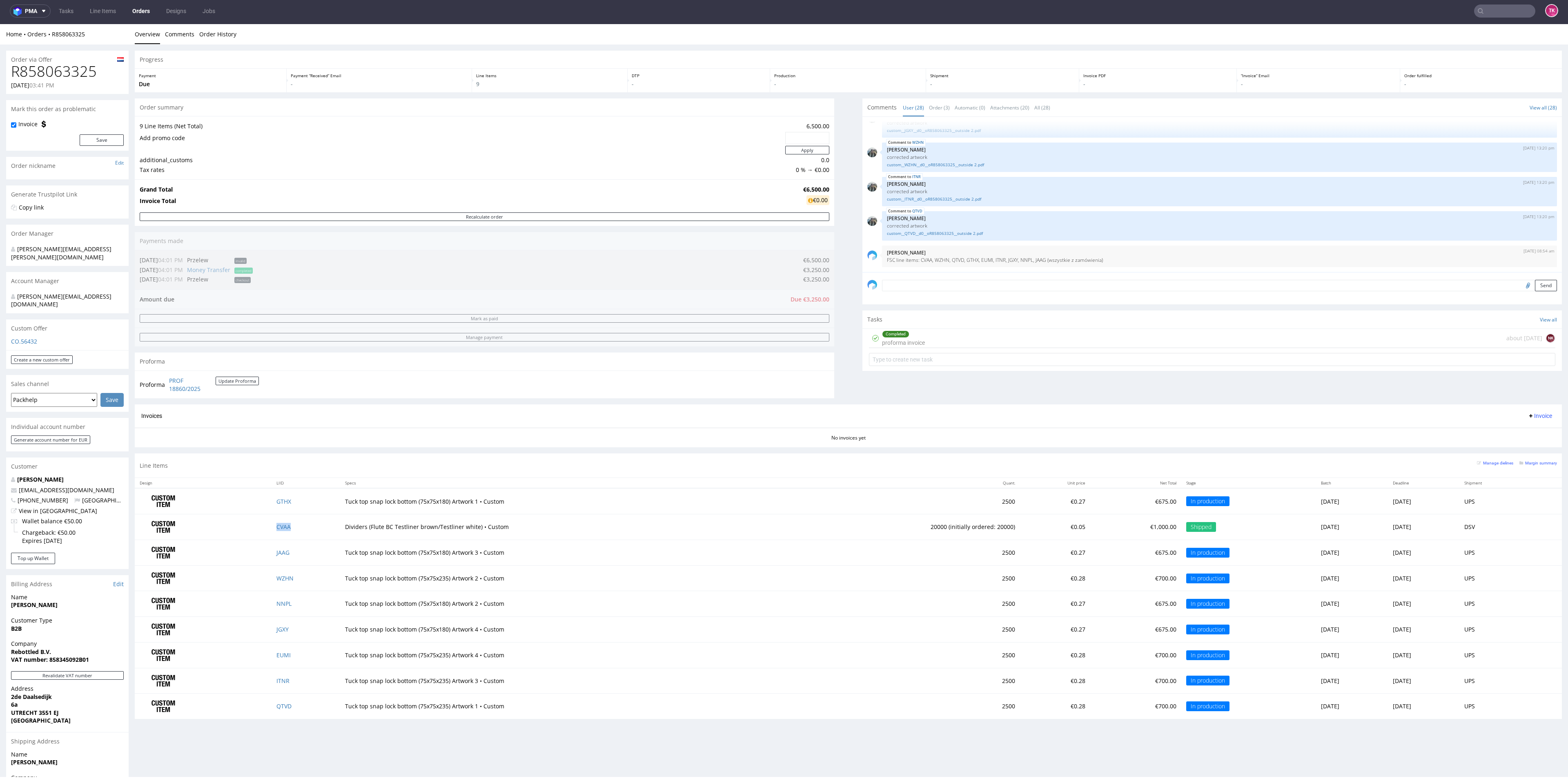
click at [274, 531] on td "CVAA" at bounding box center [306, 527] width 69 height 26
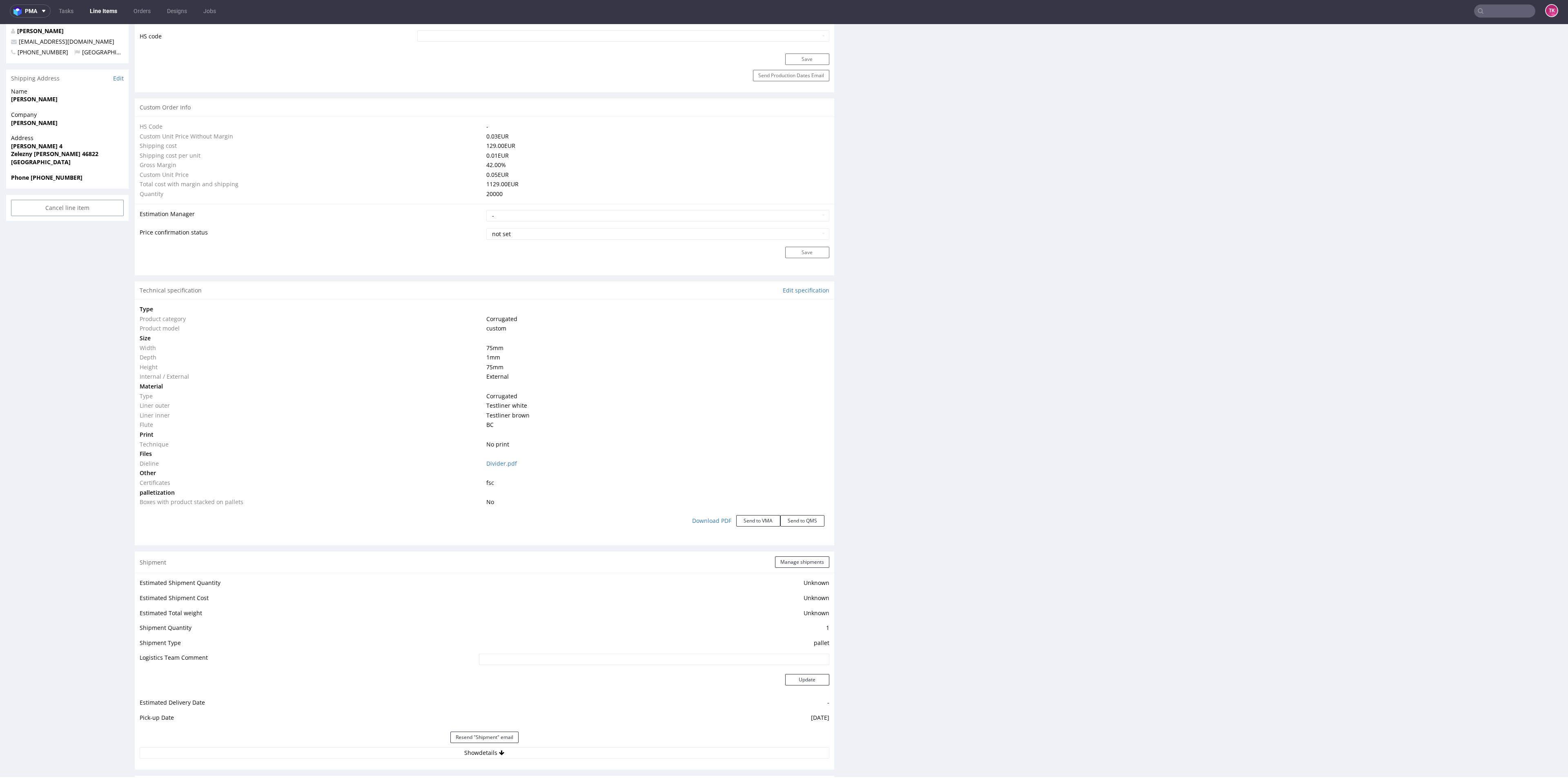
scroll to position [674, 0]
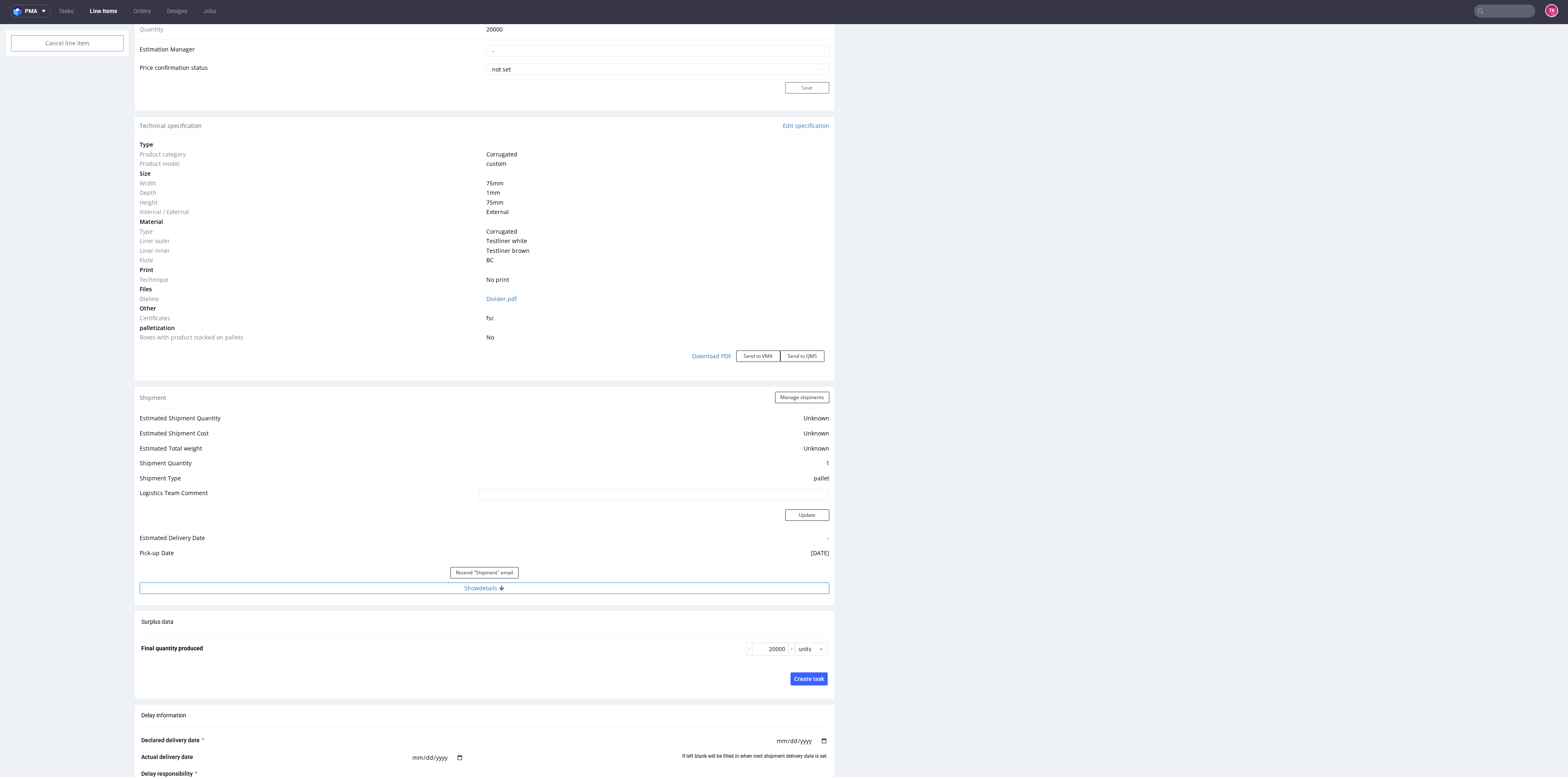
click at [347, 581] on div "Resend "Shipment" email" at bounding box center [484, 572] width 690 height 20
click at [350, 583] on button "Show details" at bounding box center [484, 588] width 690 height 11
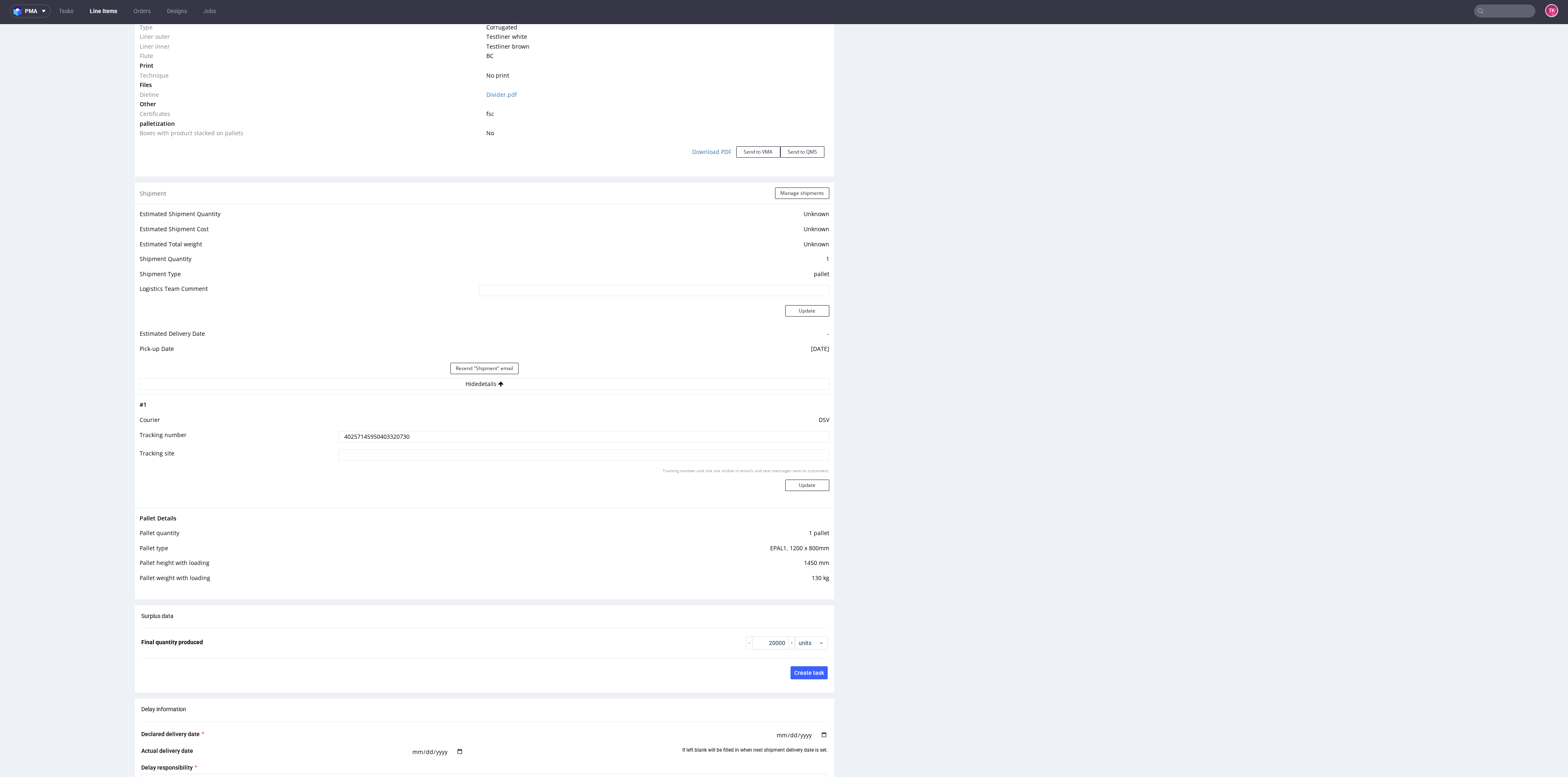
scroll to position [919, 0]
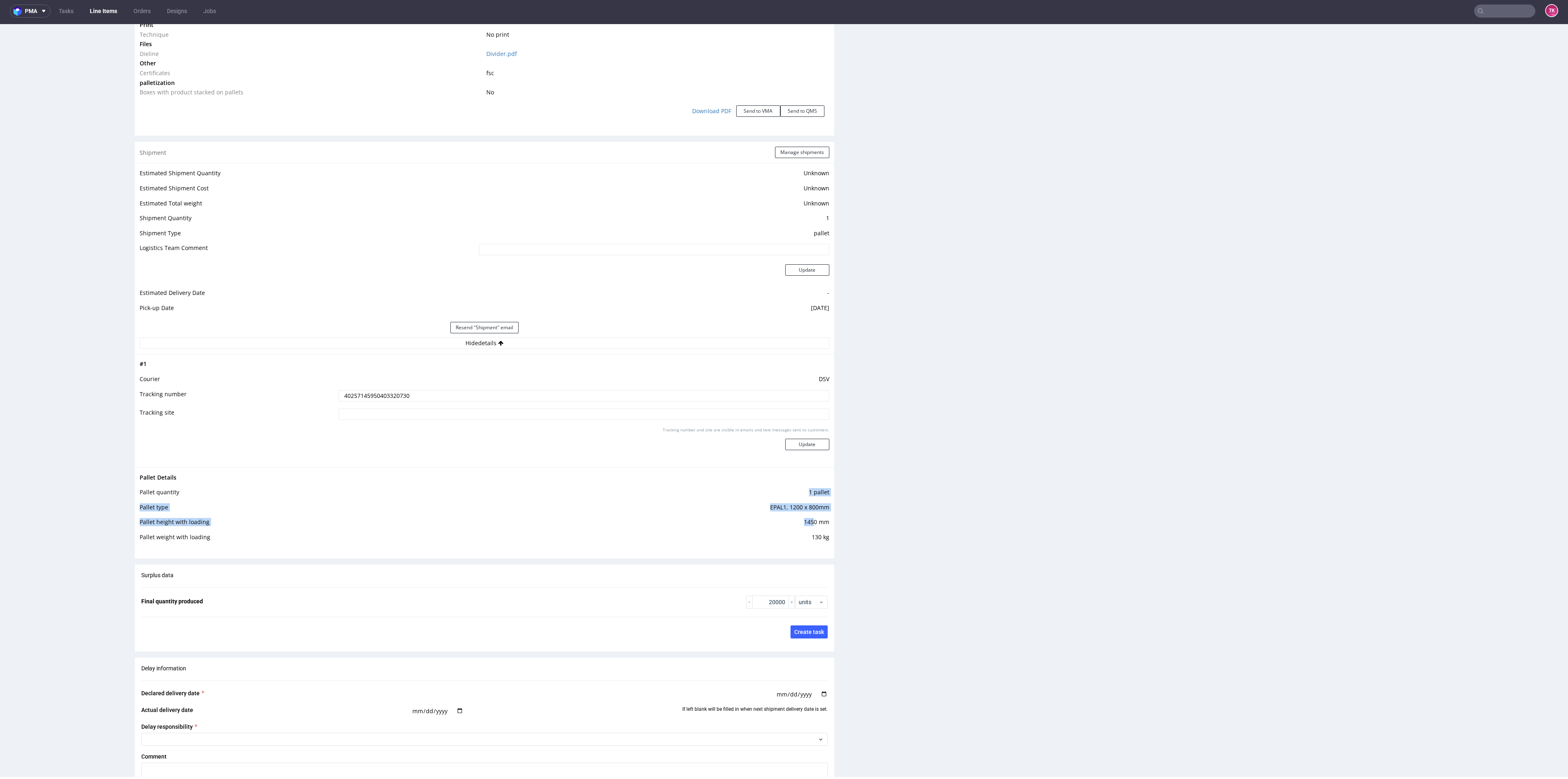
drag, startPoint x: 784, startPoint y: 507, endPoint x: 823, endPoint y: 529, distance: 44.8
click at [814, 525] on tbody "Pallet Details Pallet quantity 1 pallet Pallet type EPAL1, 1200 x 800mm Pallet …" at bounding box center [484, 510] width 690 height 74
click at [890, 546] on div "Production Files - Design Spit Spit request impossible Box design not found, un…" at bounding box center [1213, 99] width 700 height 1739
drag, startPoint x: 1545, startPoint y: 517, endPoint x: 1553, endPoint y: 521, distance: 8.9
click at [1551, 523] on html "Production Shipped DTP Orders Offers Shipments Designs Promotions Users Jobs Ad…" at bounding box center [784, 177] width 1568 height 2142
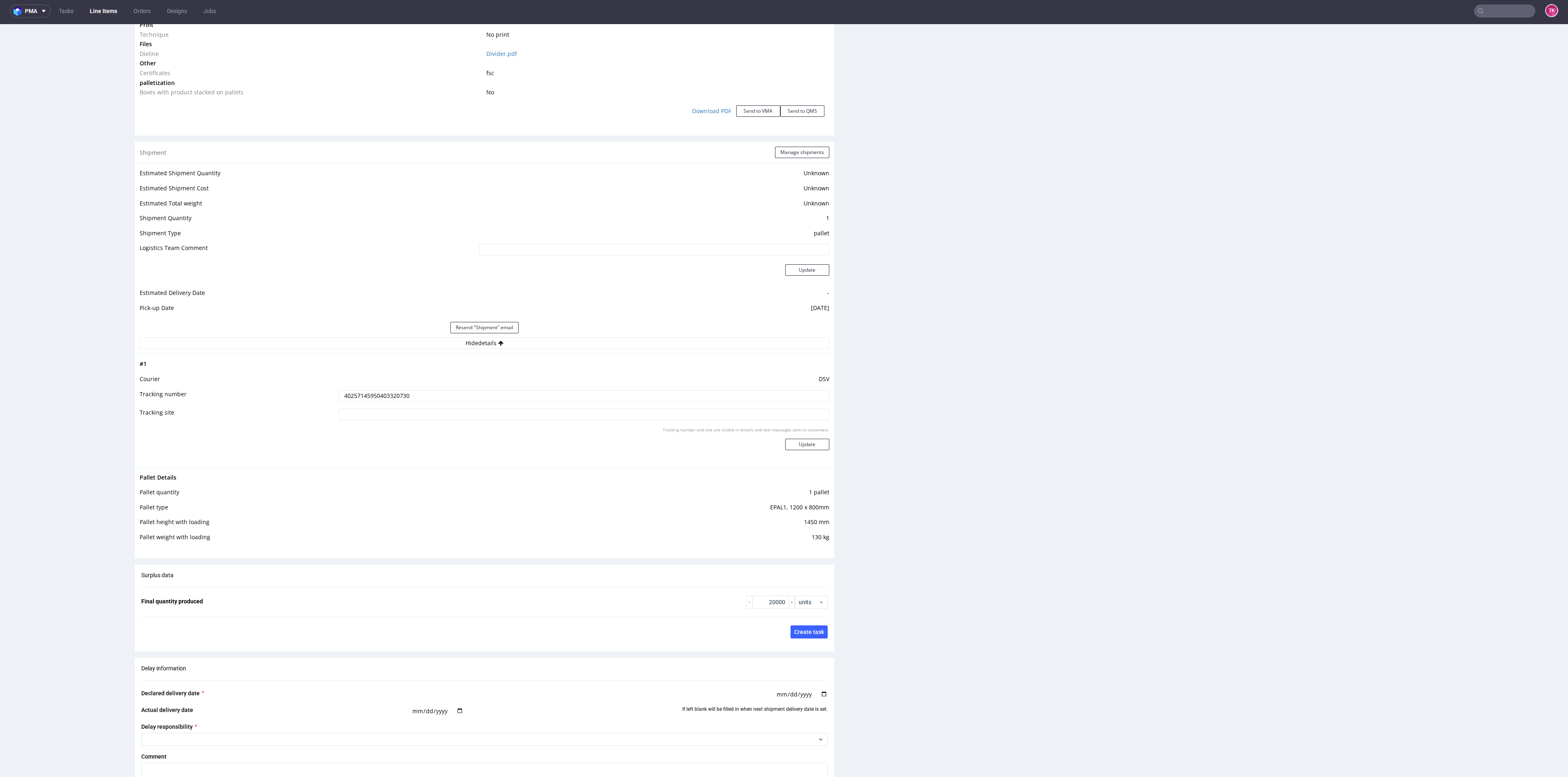
scroll to position [1391, 0]
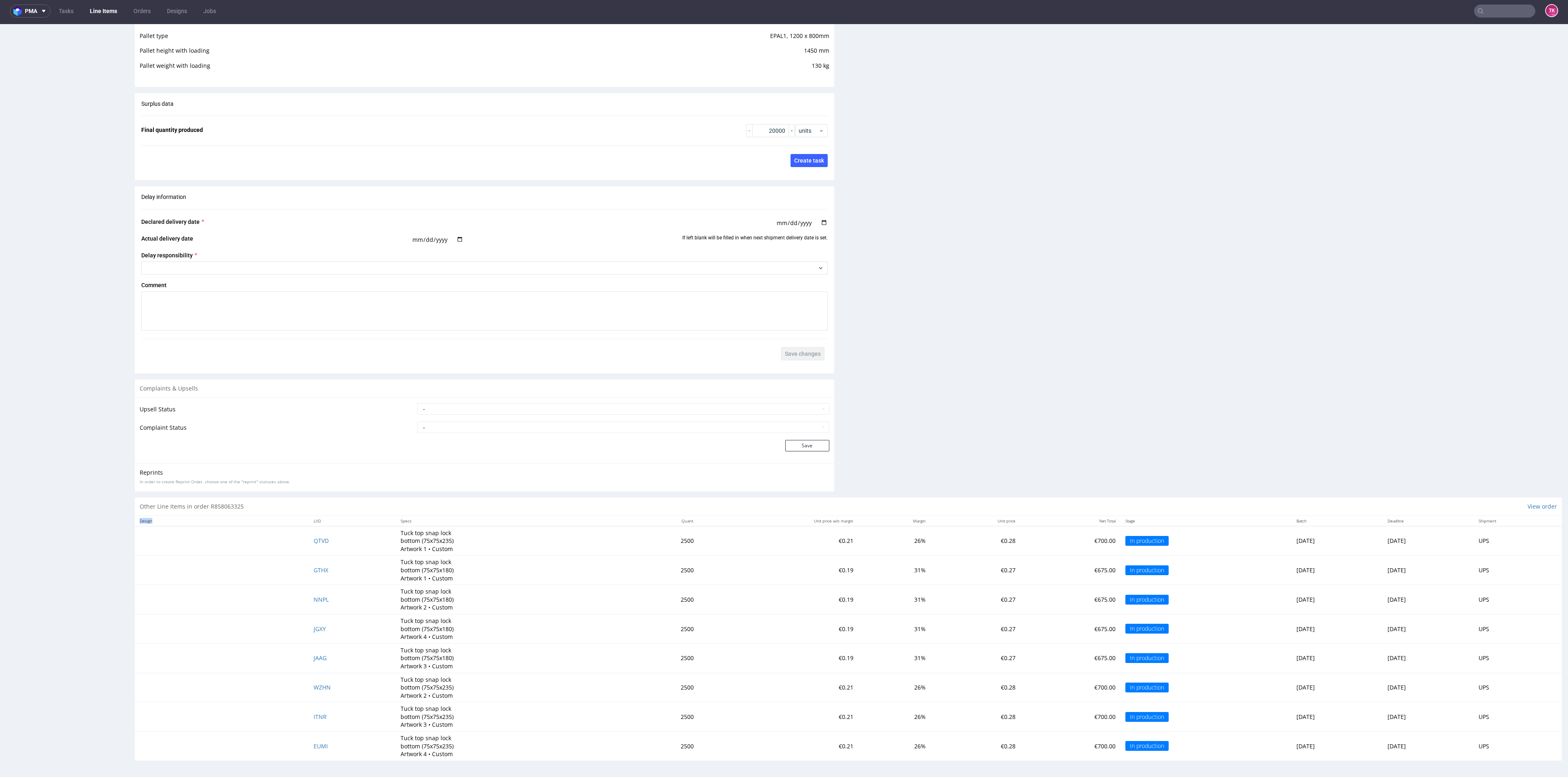
drag, startPoint x: 343, startPoint y: 627, endPoint x: 857, endPoint y: 762, distance: 531.4
click at [310, 544] on td "QTVD" at bounding box center [352, 541] width 87 height 30
click at [314, 539] on span "QTVD" at bounding box center [321, 541] width 15 height 7
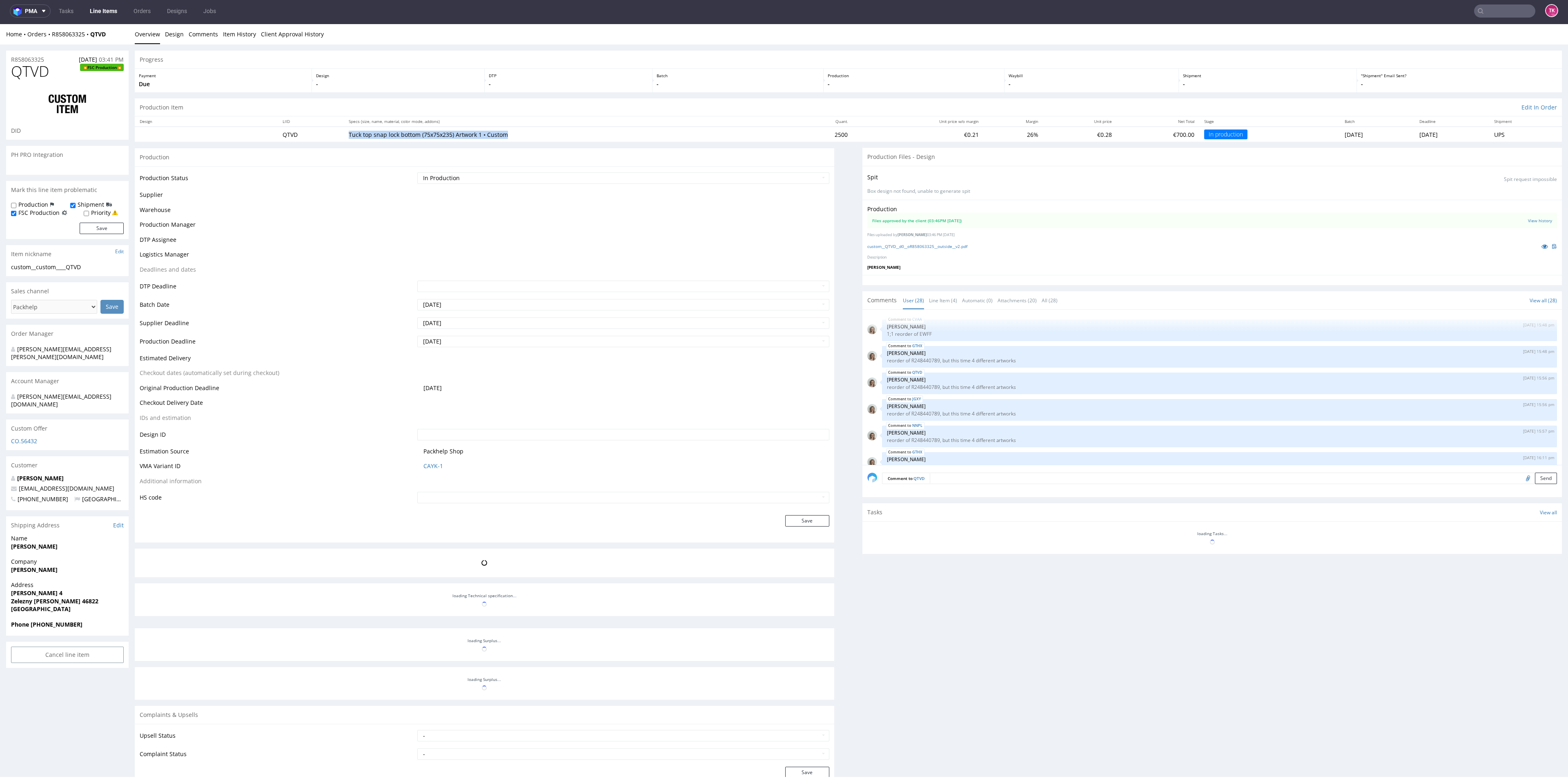
drag, startPoint x: 330, startPoint y: 135, endPoint x: 530, endPoint y: 132, distance: 200.0
click at [530, 132] on tr "QTVD Tuck top snap lock bottom (75x75x235) Artwork 1 • Custom 2500 €0.21 26% €0…" at bounding box center [849, 134] width 1427 height 15
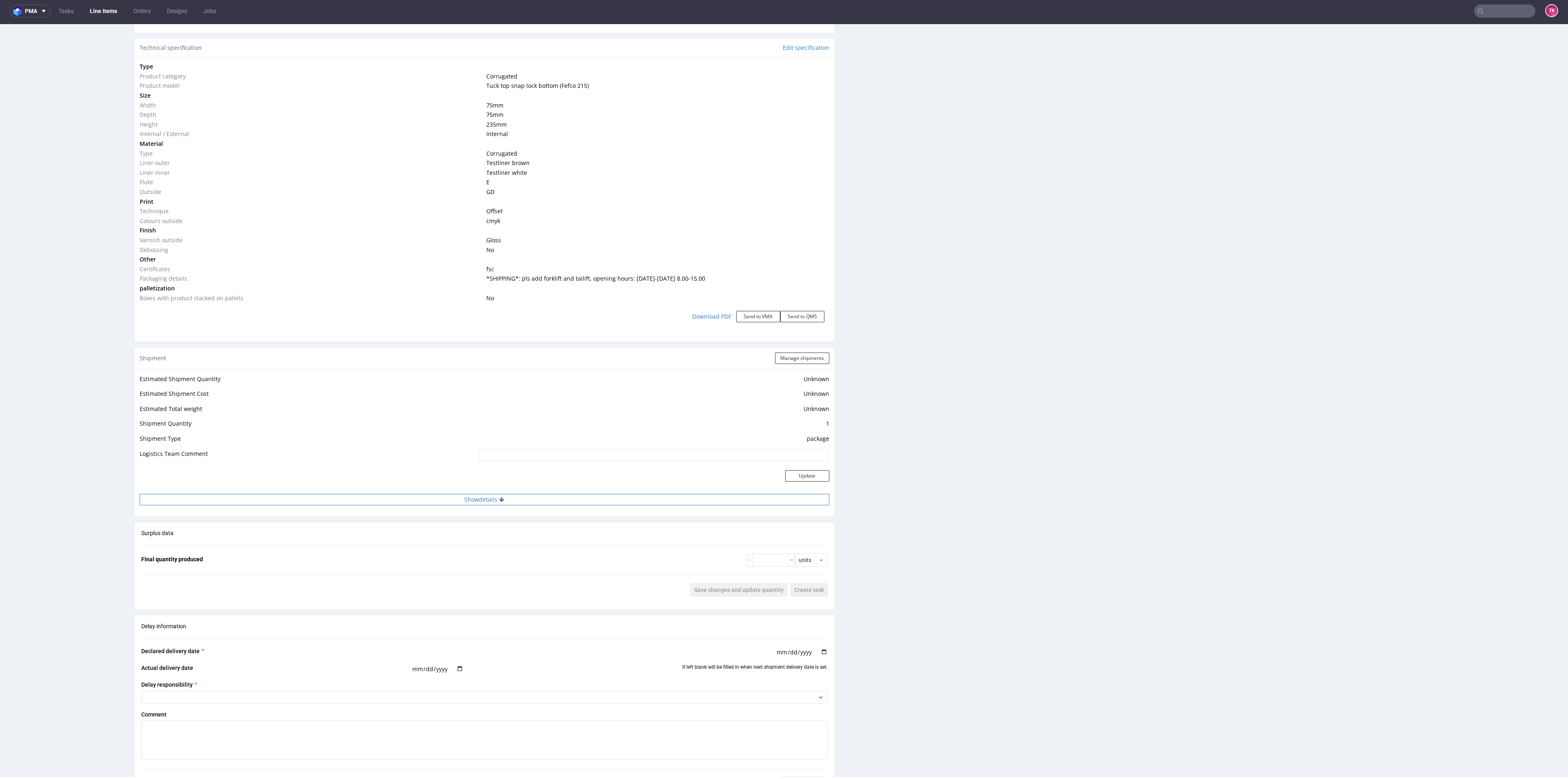
scroll to position [797, 0]
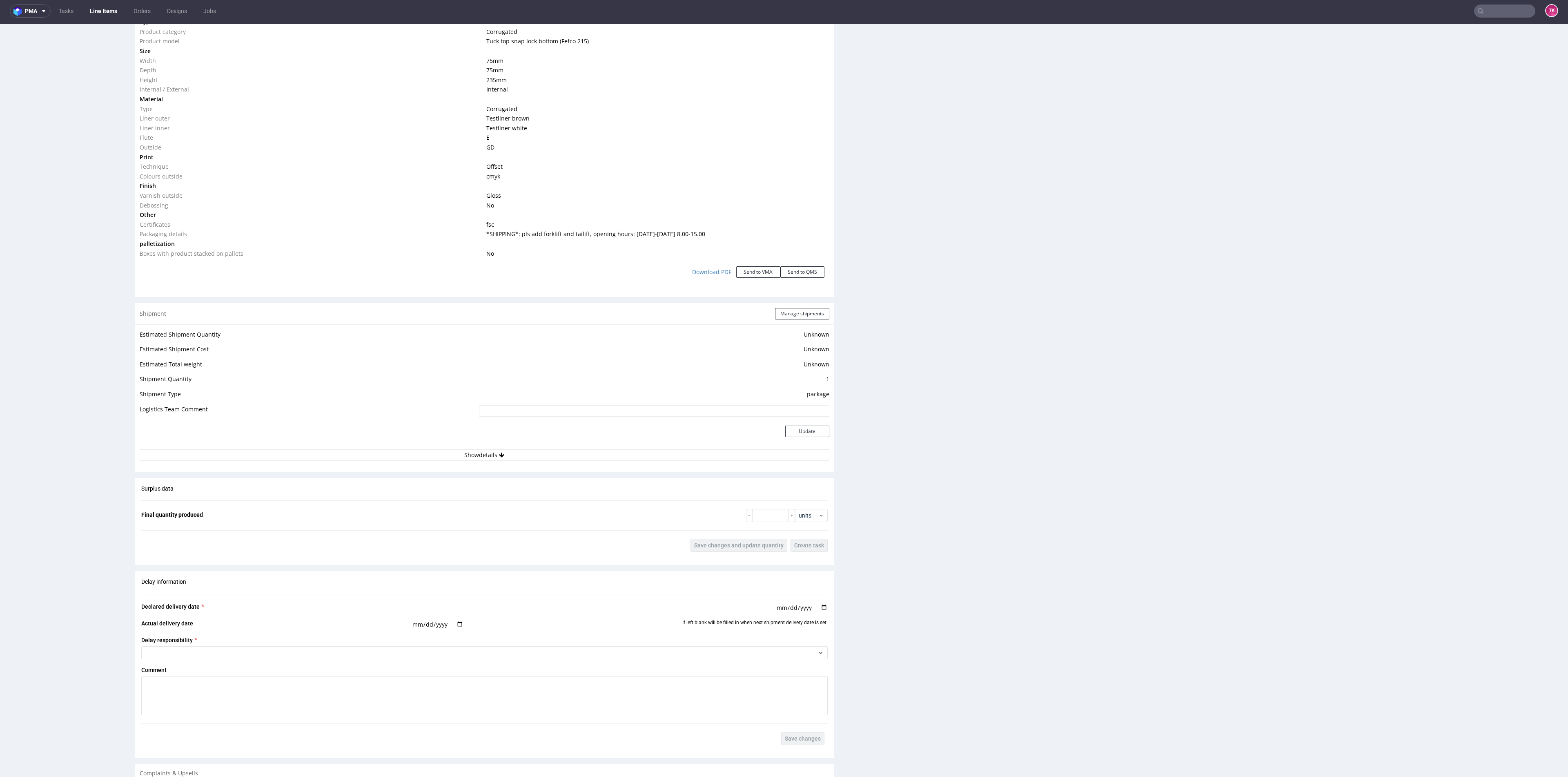
click at [687, 447] on td "Update" at bounding box center [653, 436] width 353 height 27
click at [690, 461] on button "Show details" at bounding box center [484, 455] width 690 height 11
click at [690, 462] on div "Estimated Shipment Quantity Unknown Estimated Shipment Cost Unknown Estimated T…" at bounding box center [485, 395] width 700 height 141
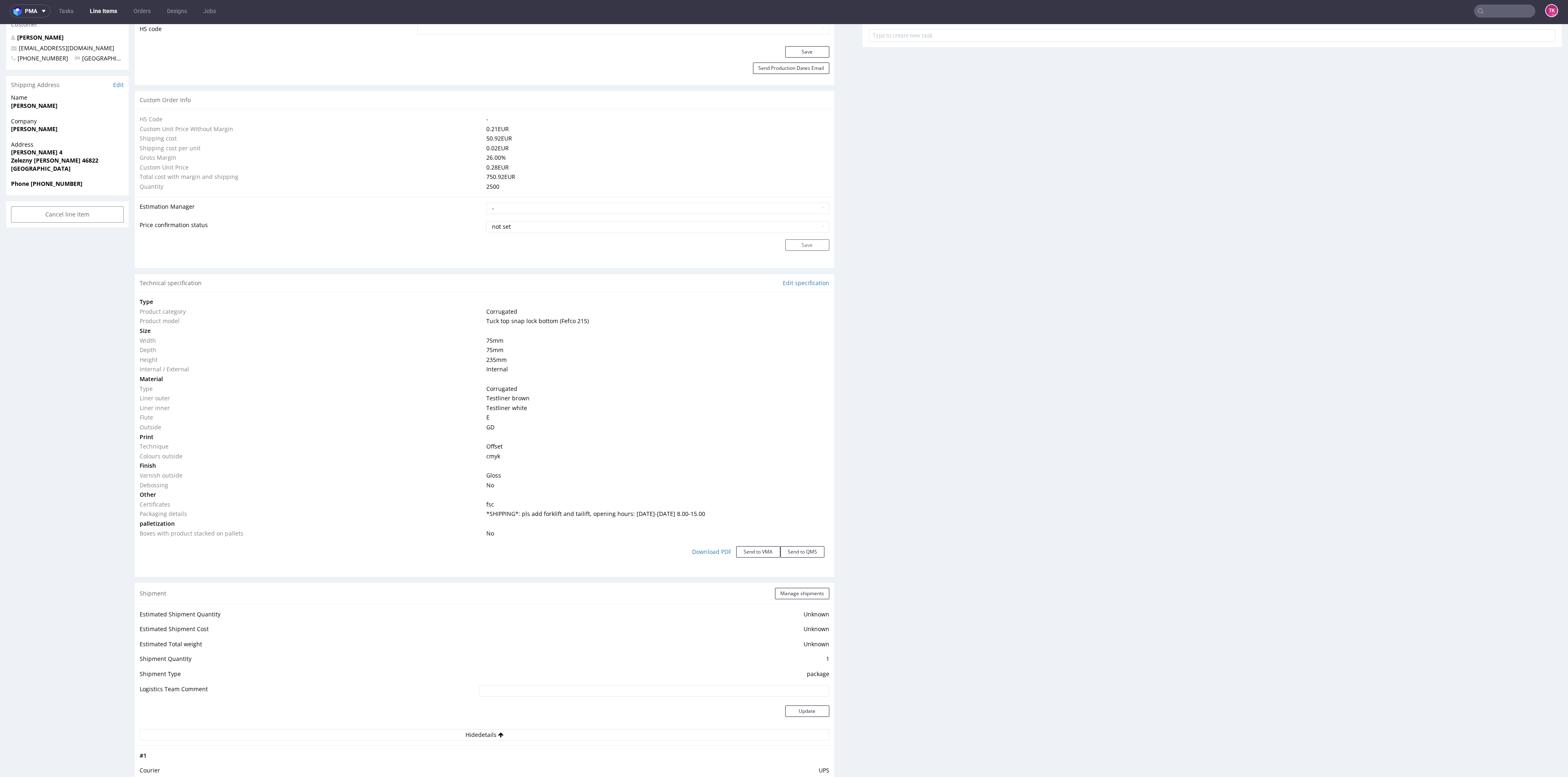
scroll to position [429, 0]
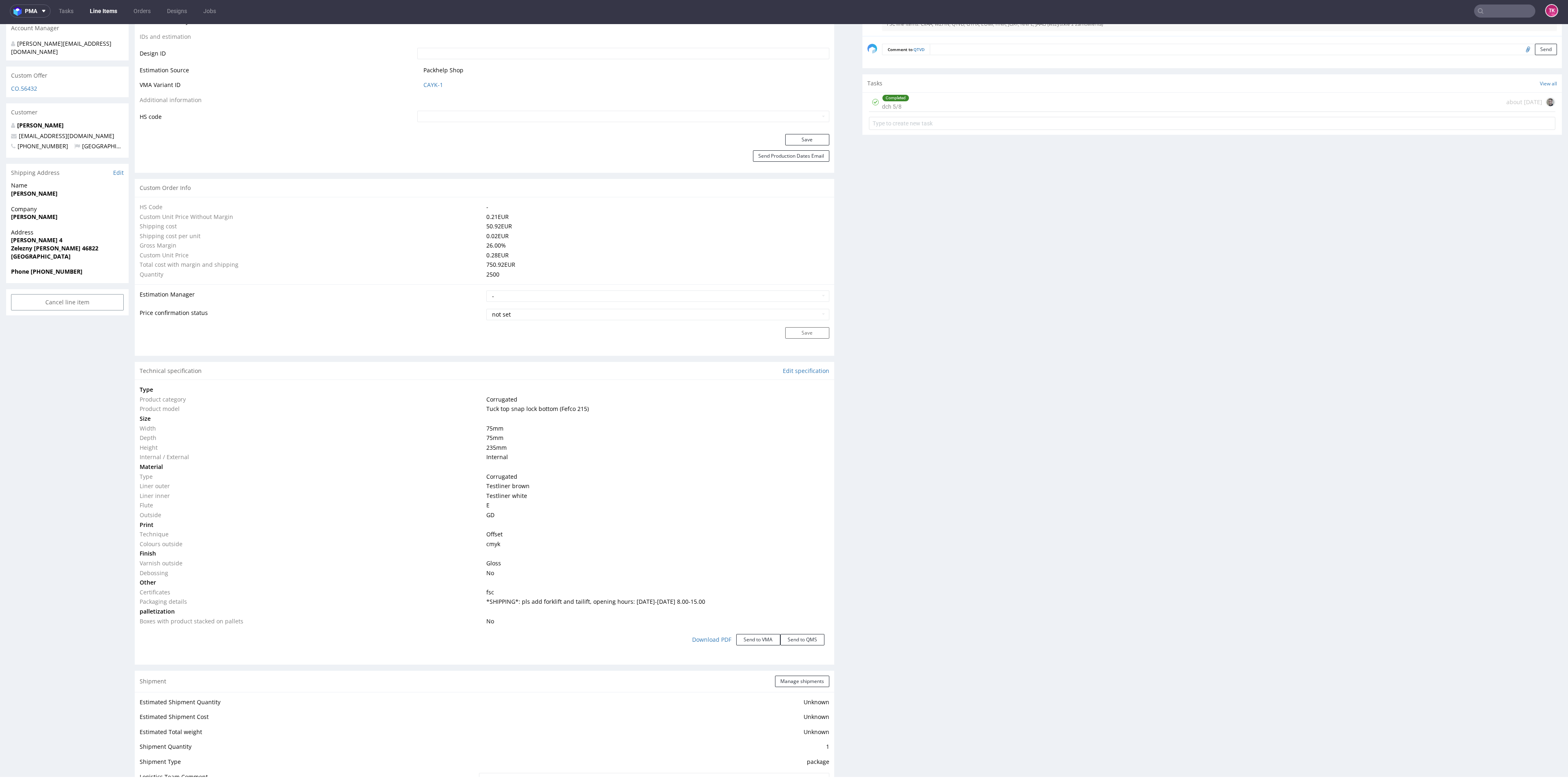
click at [99, 7] on link "Line Items" at bounding box center [103, 11] width 37 height 13
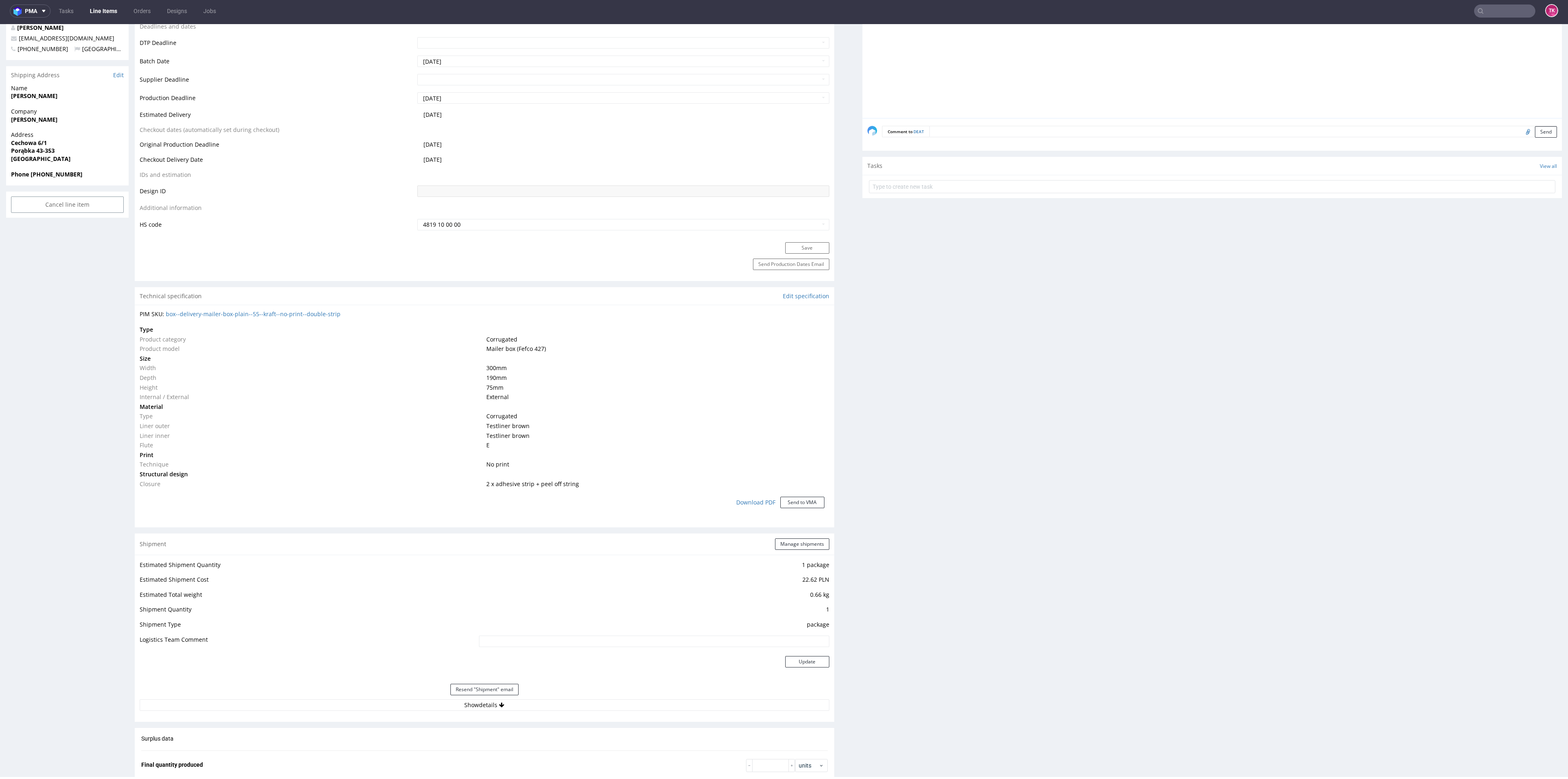
scroll to position [430, 0]
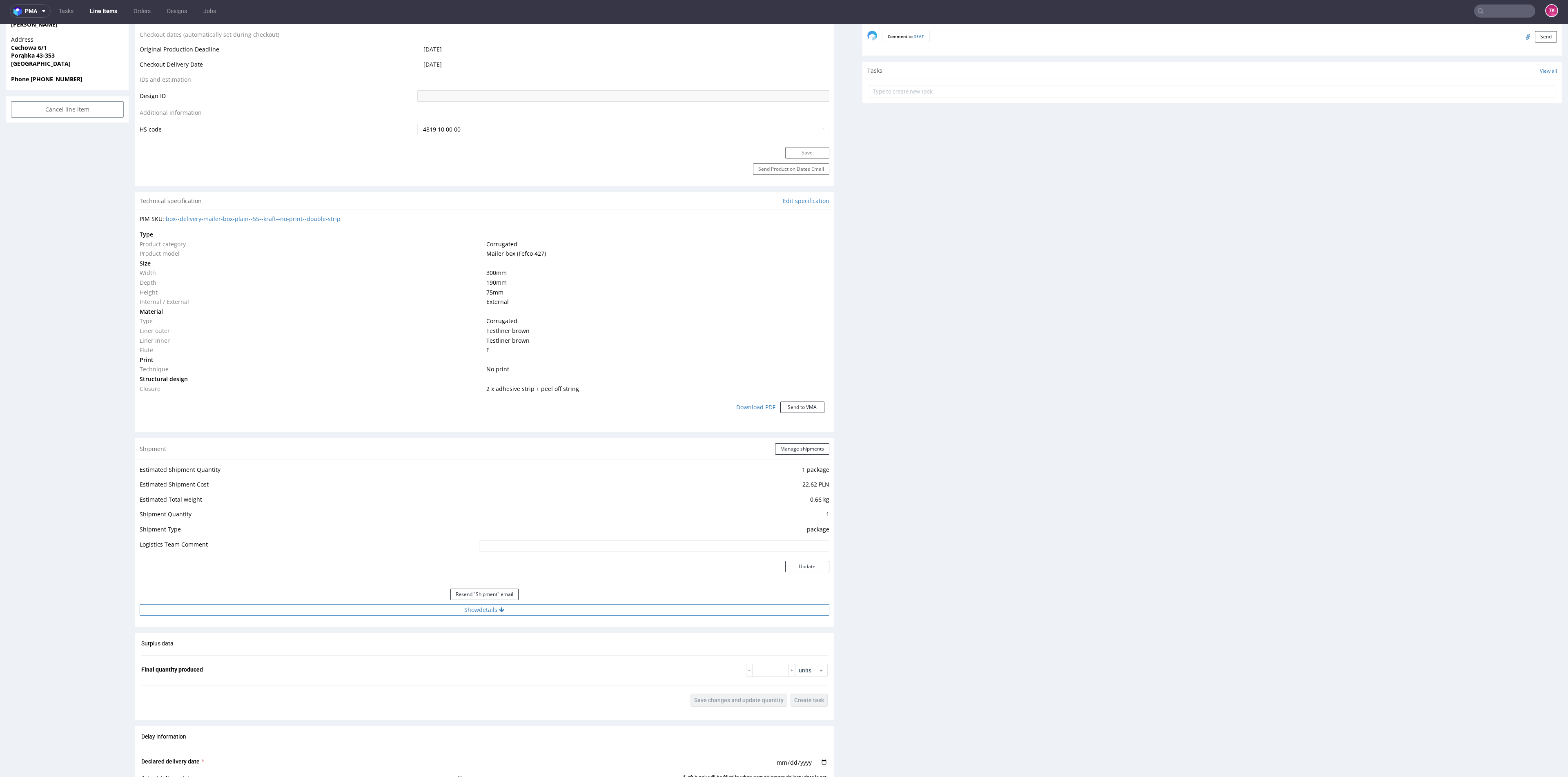
click at [392, 607] on button "Show details" at bounding box center [484, 610] width 690 height 11
click at [370, 662] on input "1Z5A15806899170062" at bounding box center [583, 662] width 490 height 11
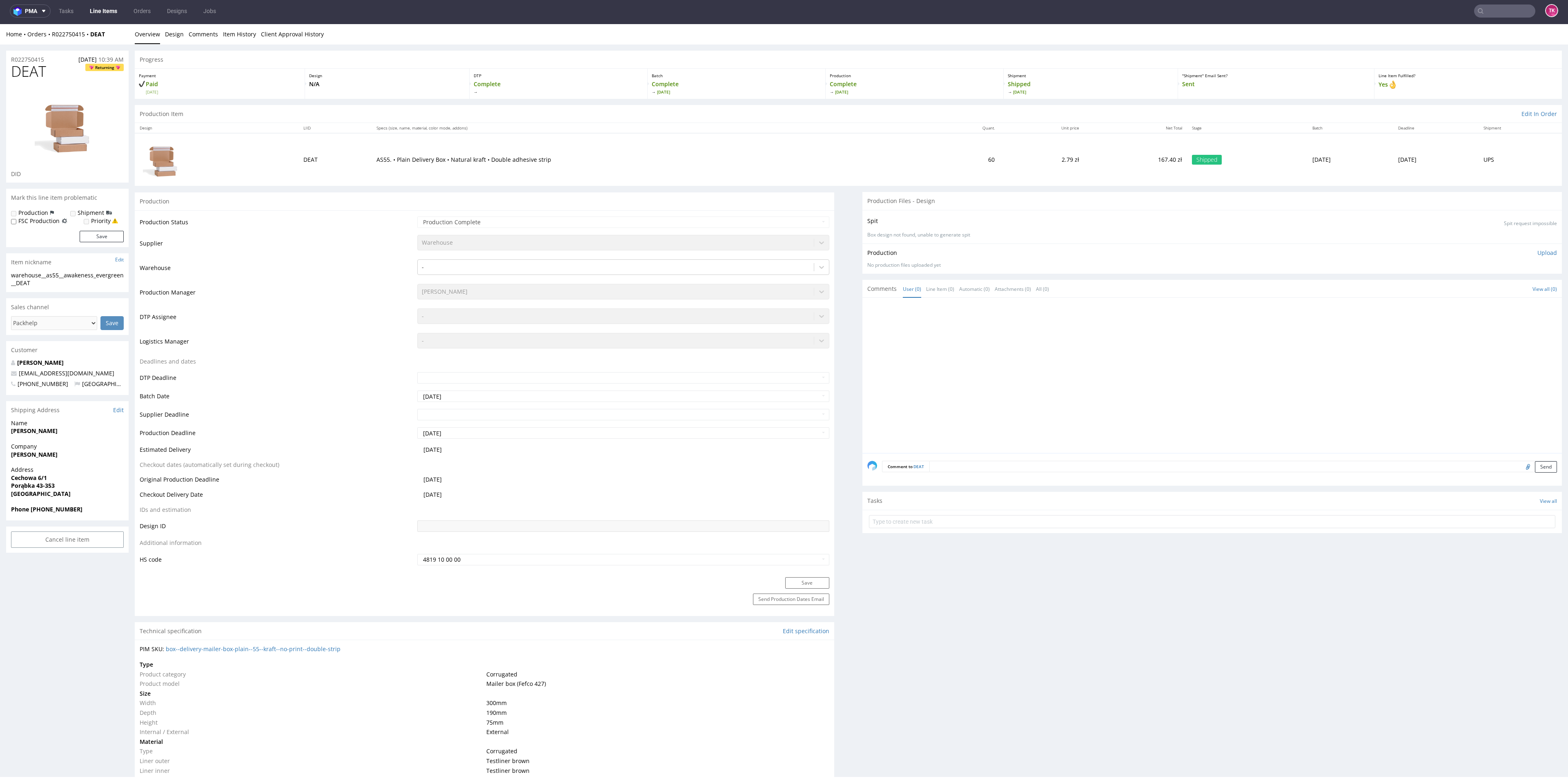
scroll to position [0, 0]
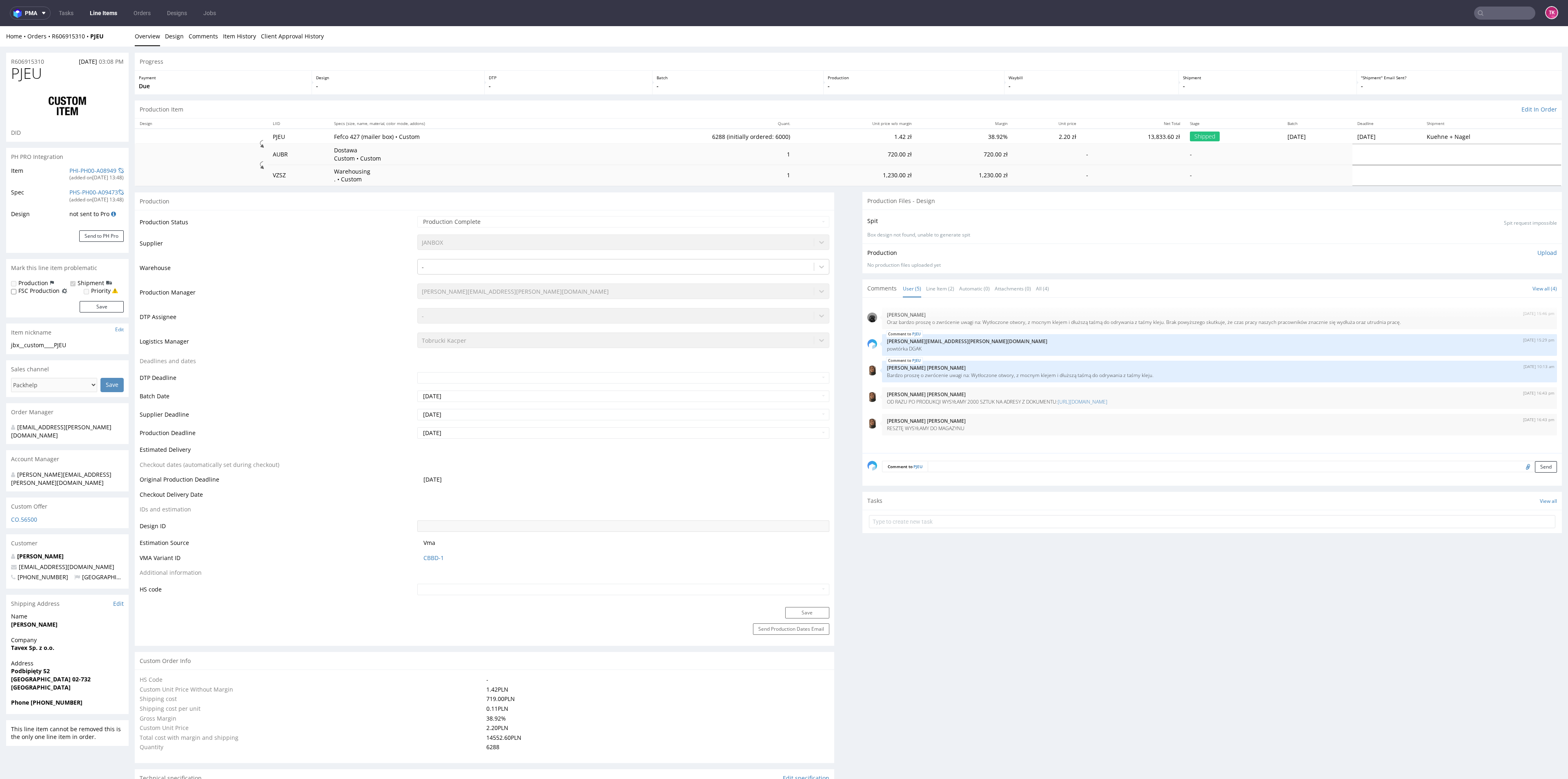
type input "6288"
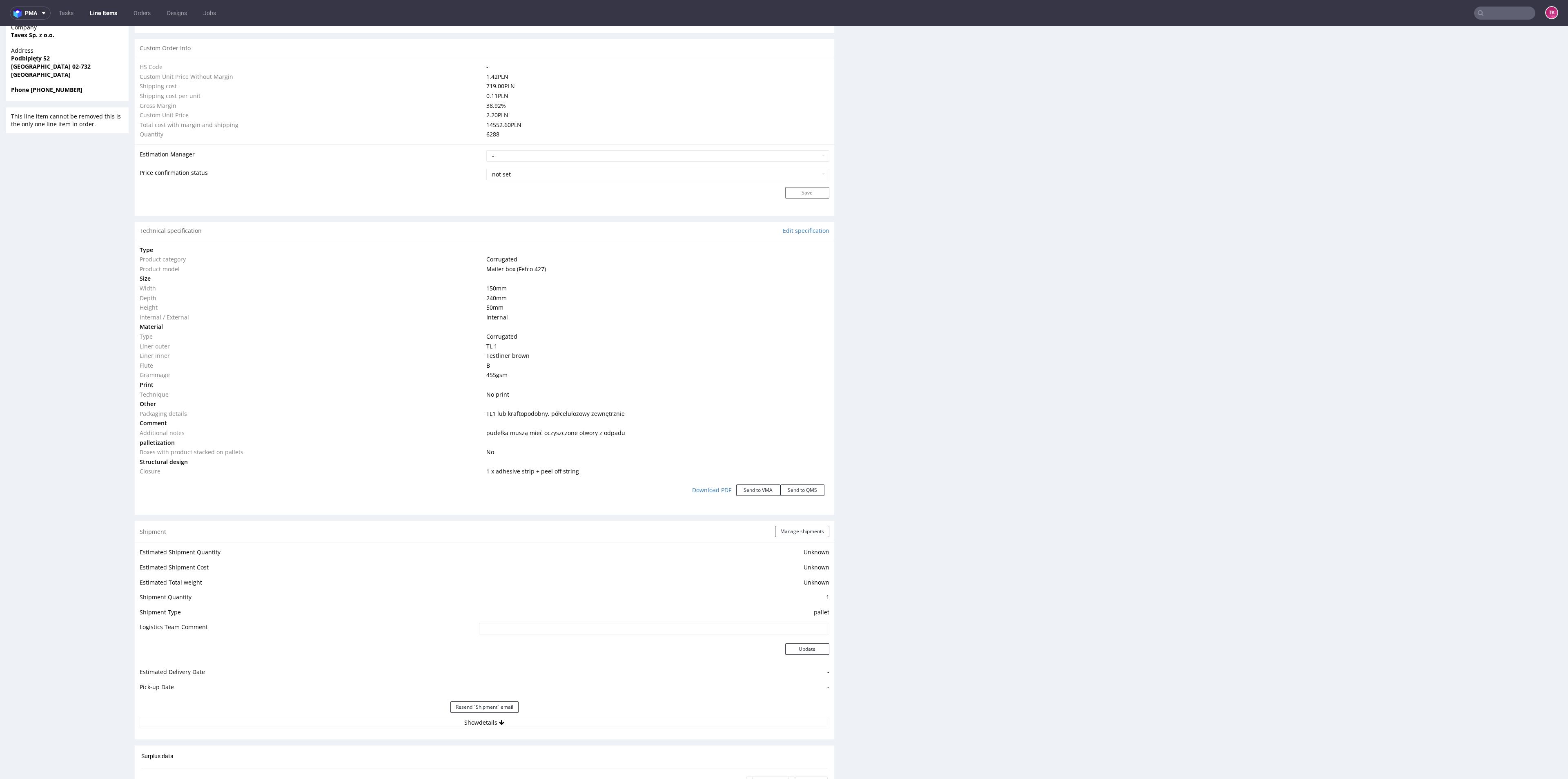
scroll to position [674, 0]
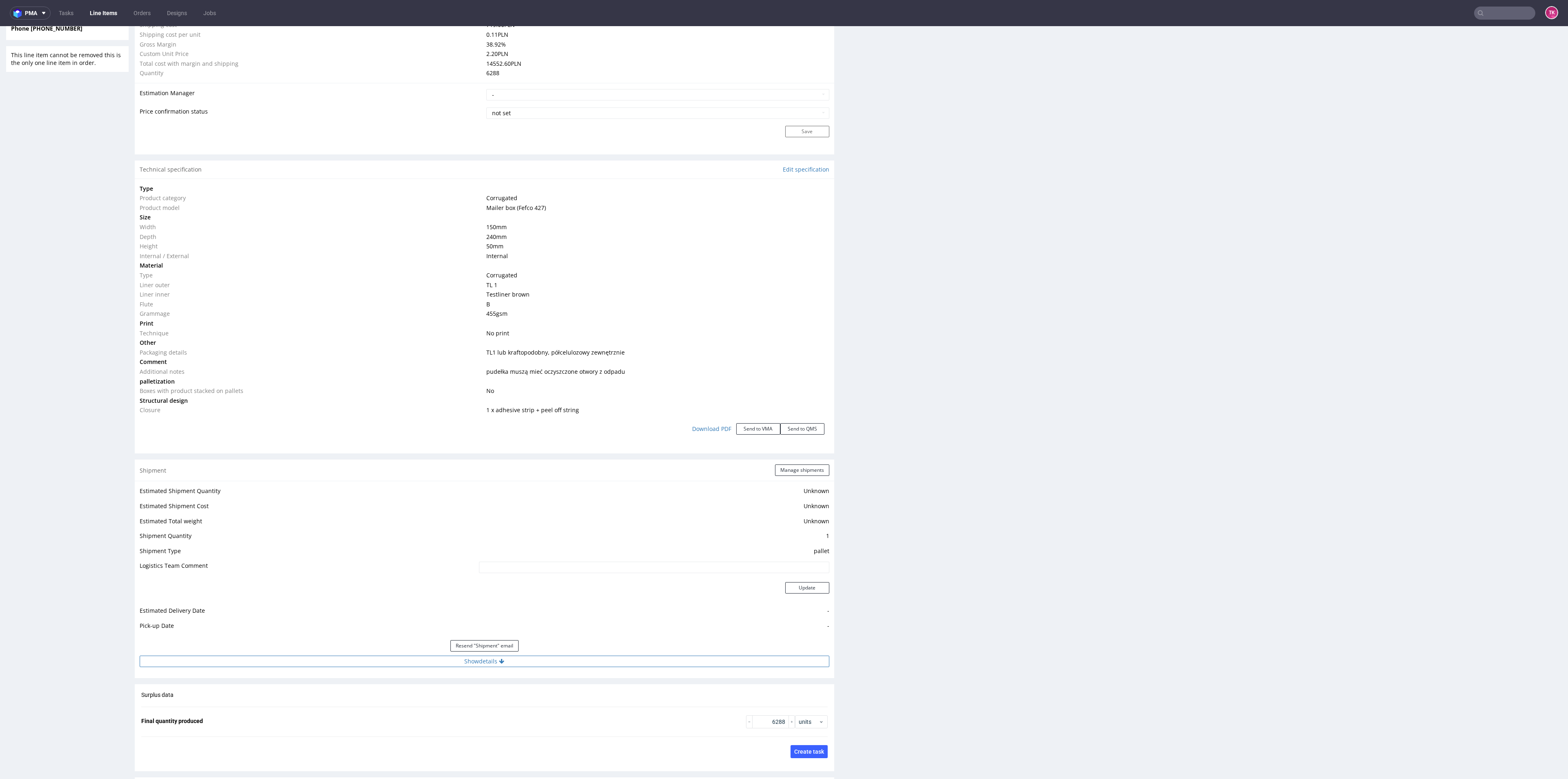
drag, startPoint x: 364, startPoint y: 669, endPoint x: 367, endPoint y: 658, distance: 11.4
click at [365, 667] on div "Estimated Shipment Quantity Unknown Estimated Shipment Cost Unknown Estimated T…" at bounding box center [485, 575] width 700 height 191
click at [367, 657] on button "Show details" at bounding box center [484, 661] width 690 height 11
click at [407, 719] on input "3 pal pęcice - RWM006494332" at bounding box center [583, 713] width 490 height 11
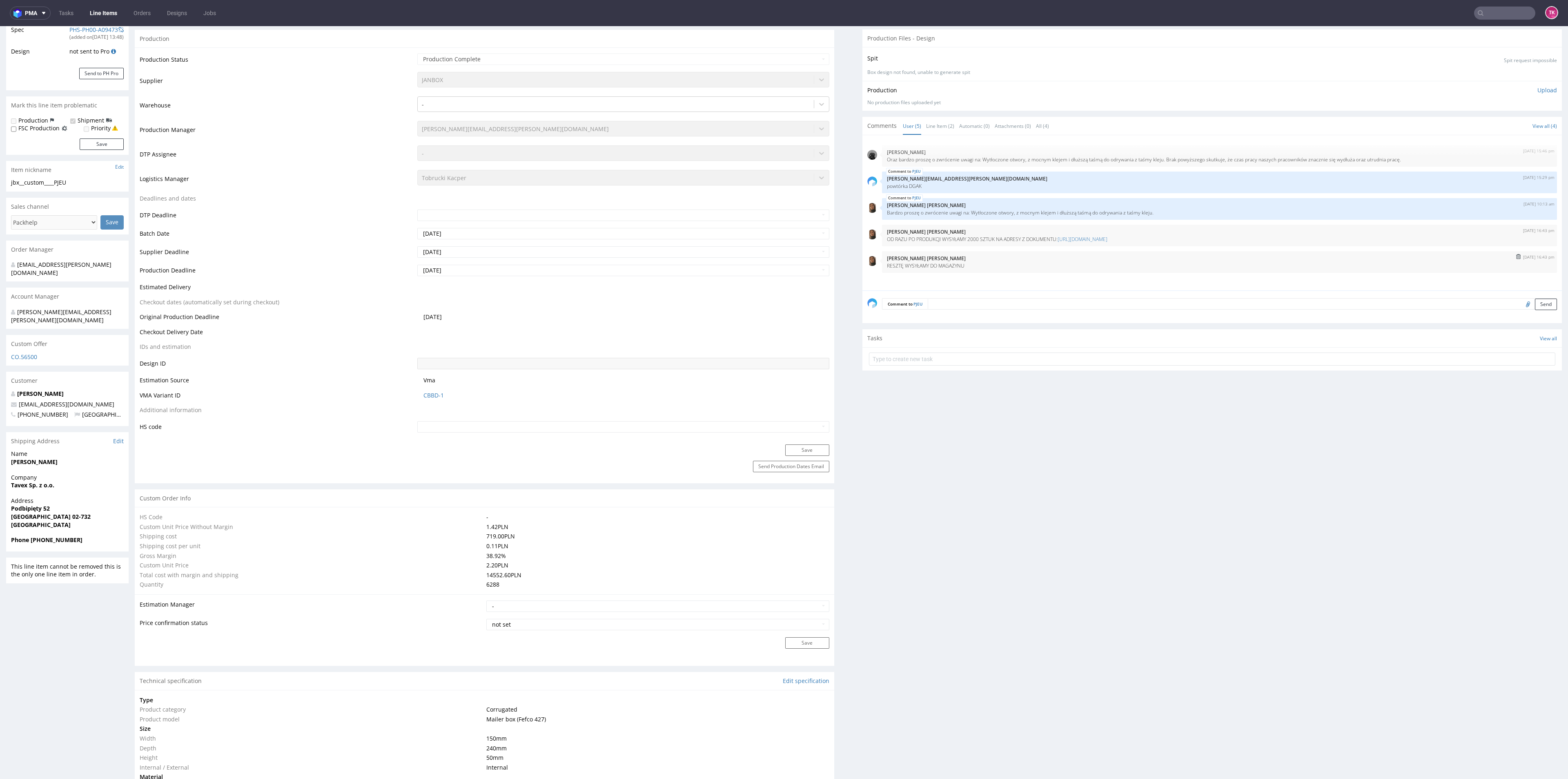
scroll to position [0, 0]
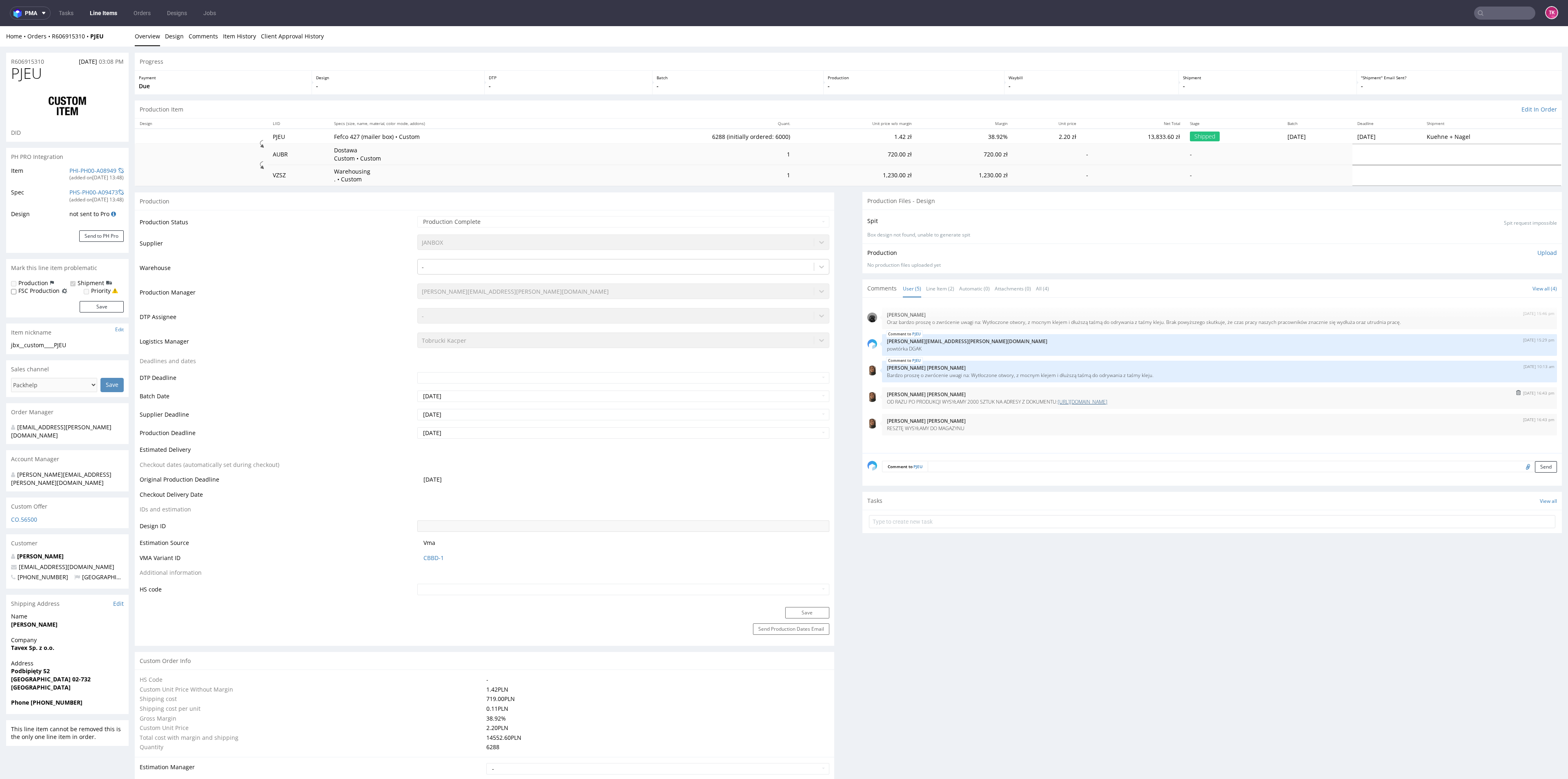
click at [1091, 400] on link "https://docs.google.com/document/d/19bwNHGxpjK-4cImeeba6ia_5g9XtPAnKTlyTTrs-Cgg…" at bounding box center [1082, 401] width 50 height 7
type input "6288"
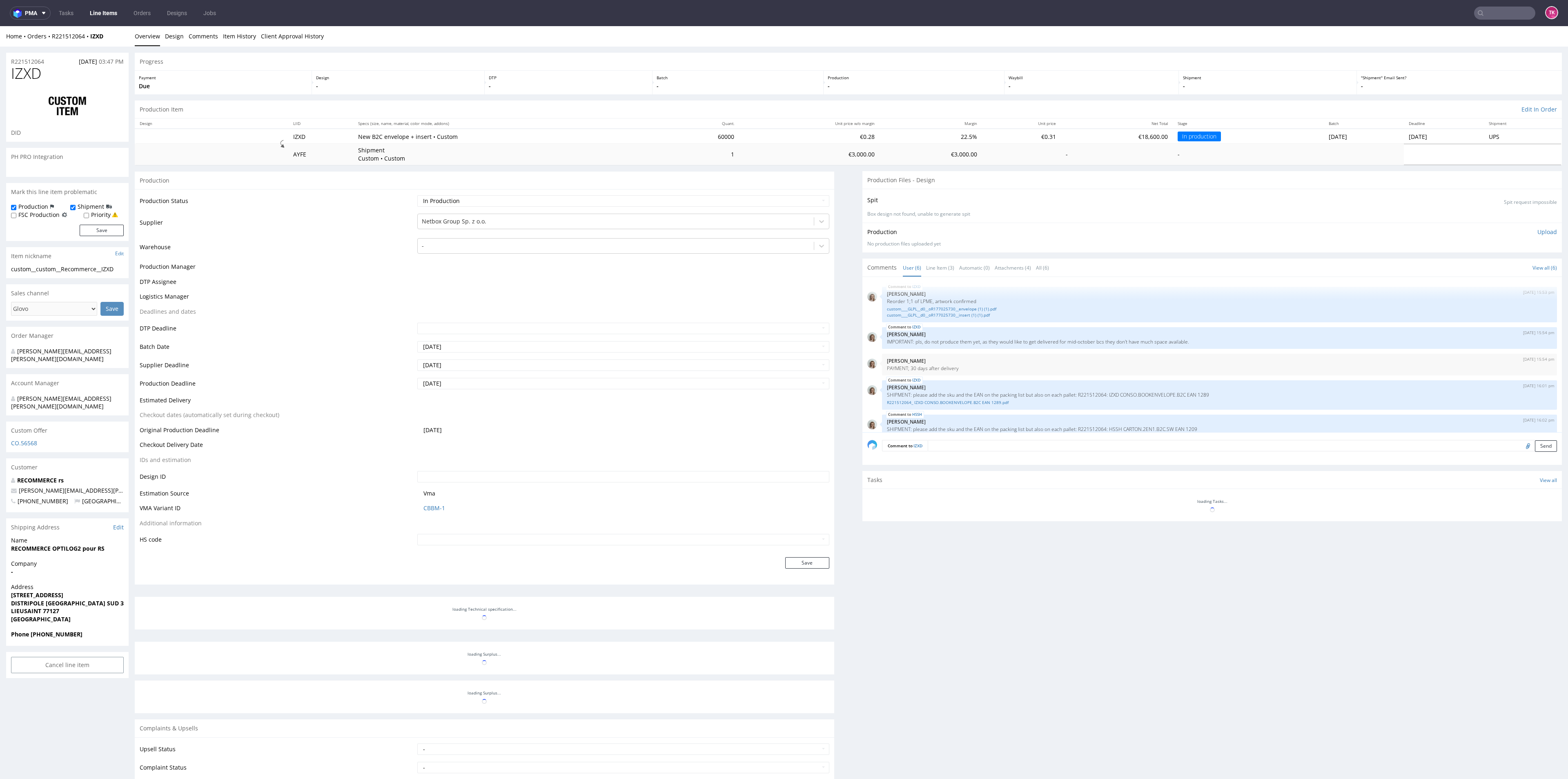
scroll to position [57, 0]
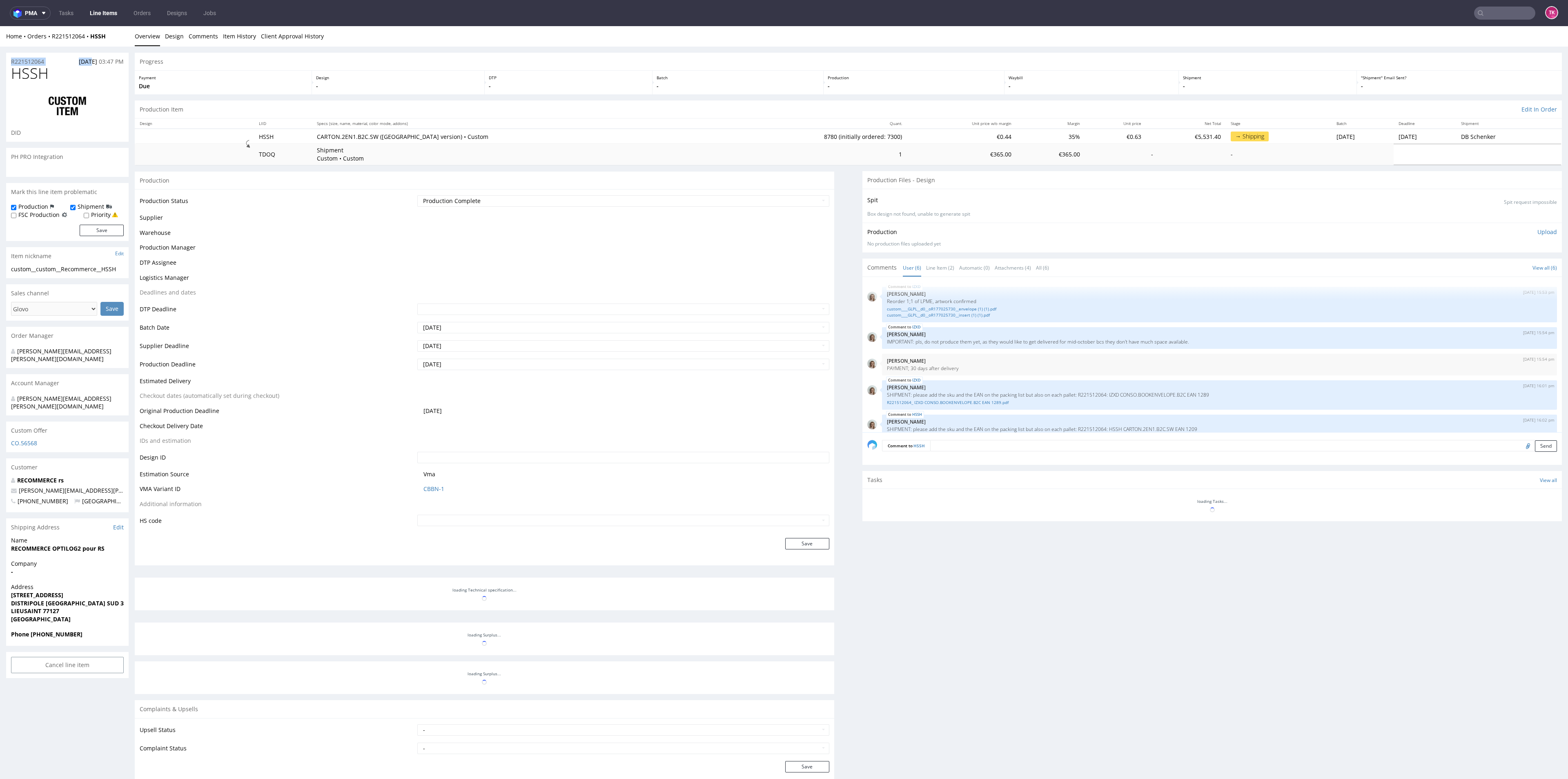
scroll to position [57, 0]
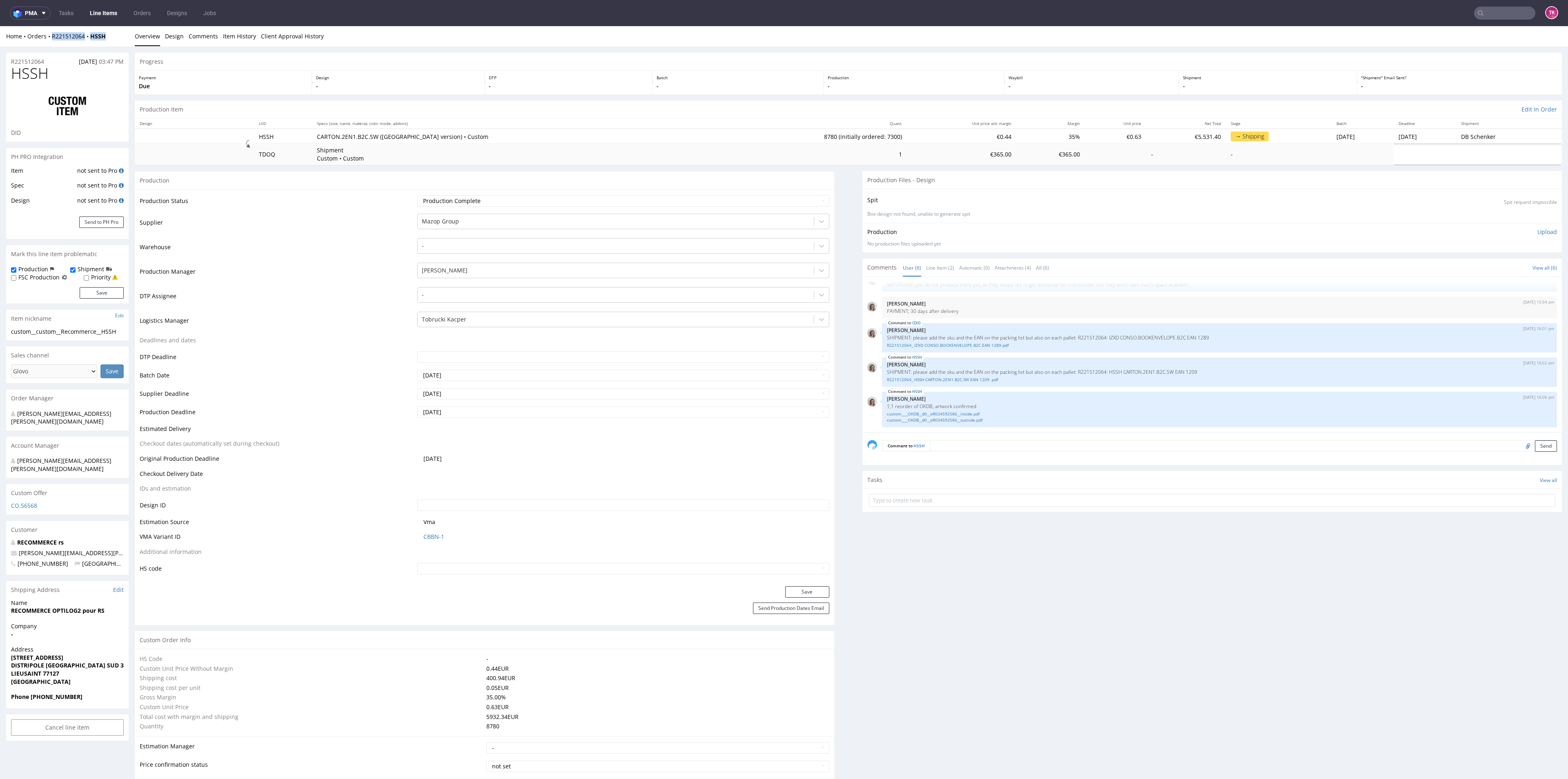
drag, startPoint x: 87, startPoint y: 47, endPoint x: 49, endPoint y: 39, distance: 38.8
click at [50, 42] on div "Home Orders R221512064 HSSH Overview Design Comments Item History Client Approv…" at bounding box center [784, 36] width 1568 height 20
copy div "R221512064 HSSH"
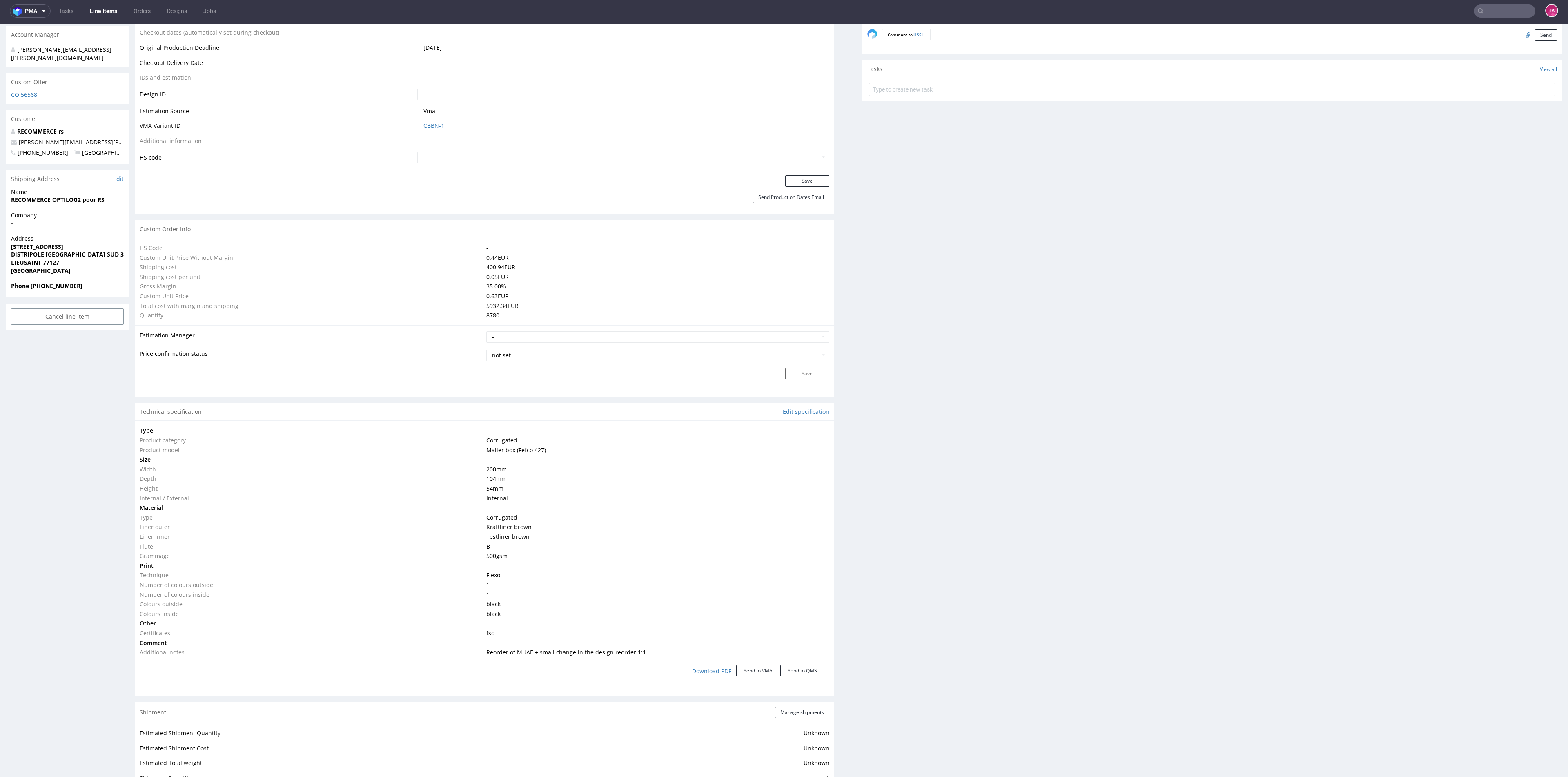
scroll to position [326, 0]
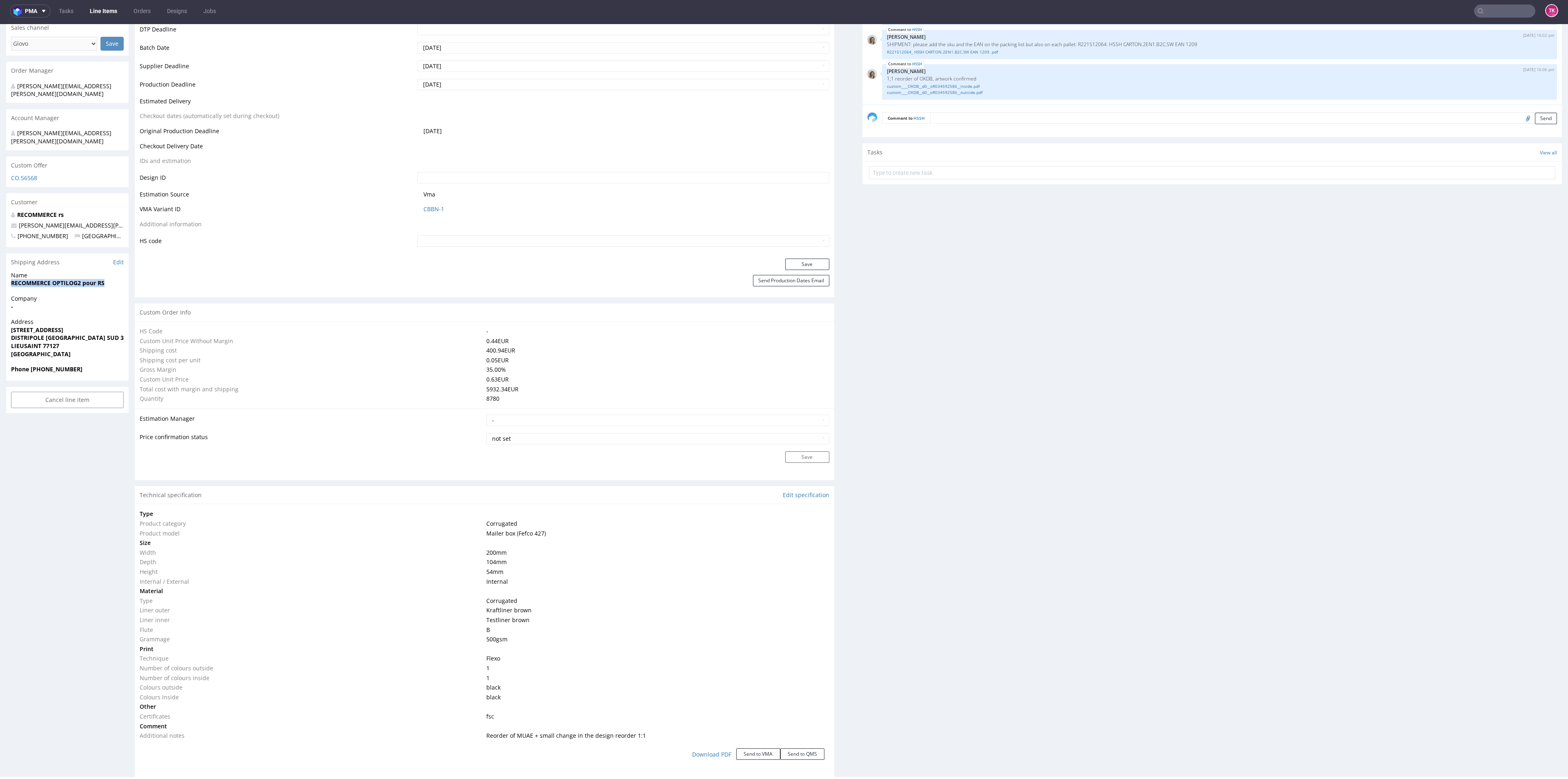
drag, startPoint x: 6, startPoint y: 267, endPoint x: 115, endPoint y: 268, distance: 109.0
click at [115, 268] on div "R221512064 28.08.2025 03:47 PM HSSH DID PH PRO Integration Item not sent to Pro…" at bounding box center [784, 612] width 1568 height 1787
copy strong "RECOMMERCE OPTILOG2 pour RS"
drag, startPoint x: 3, startPoint y: 316, endPoint x: 122, endPoint y: 316, distance: 119.0
click at [122, 316] on div "R221512064 28.08.2025 03:47 PM HSSH DID PH PRO Integration Item not sent to Pro…" at bounding box center [784, 612] width 1568 height 1787
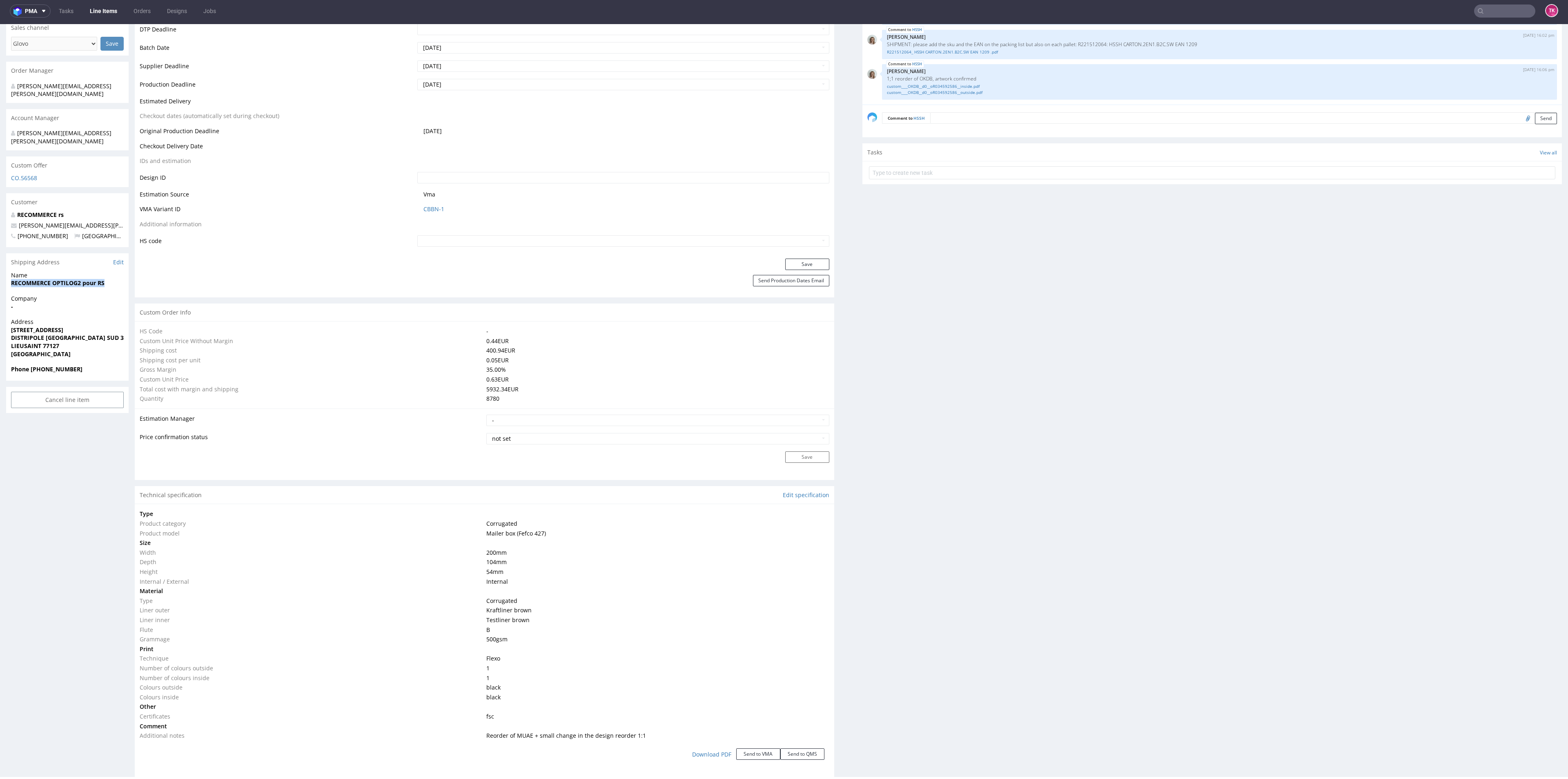
copy strong "[STREET_ADDRESS]"
drag, startPoint x: 119, startPoint y: 320, endPoint x: 4, endPoint y: 316, distance: 115.1
click at [2, 317] on div "R221512064 28.08.2025 03:47 PM HSSH DID PH PRO Integration Item not sent to Pro…" at bounding box center [784, 612] width 1568 height 1787
click at [53, 279] on strong "RECOMMERCE OPTILOG2 pour RS" at bounding box center [58, 283] width 93 height 7
click at [15, 271] on span "Name" at bounding box center [67, 275] width 113 height 8
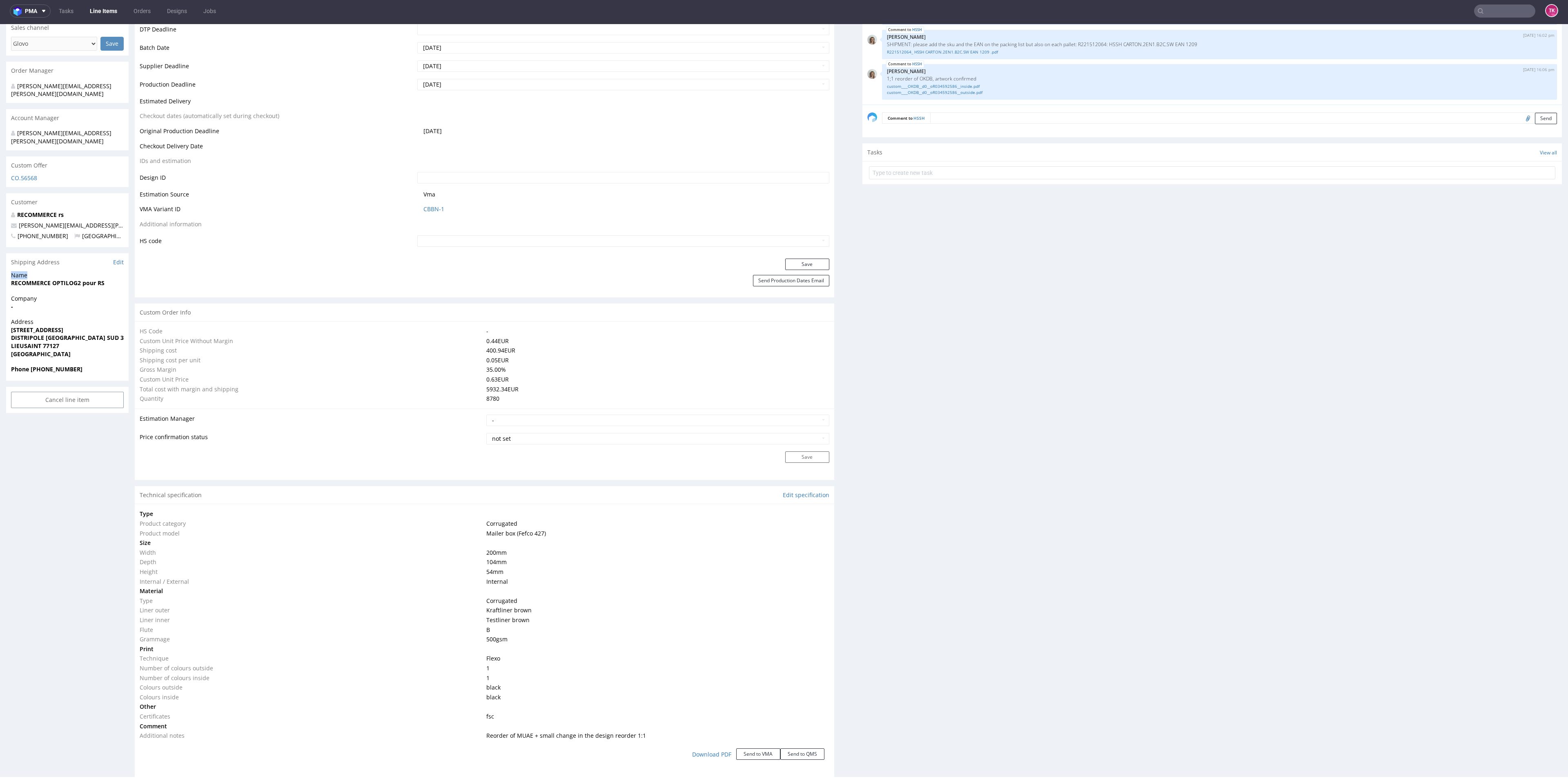
click at [15, 271] on span "Name" at bounding box center [67, 275] width 113 height 8
click at [20, 273] on div "Name RECOMMERCE OPTILOG2 pour RS" at bounding box center [68, 282] width 123 height 23
copy strong "RECOMMERCE"
click at [53, 342] on strong "LIEUSAINT 77127" at bounding box center [35, 345] width 48 height 7
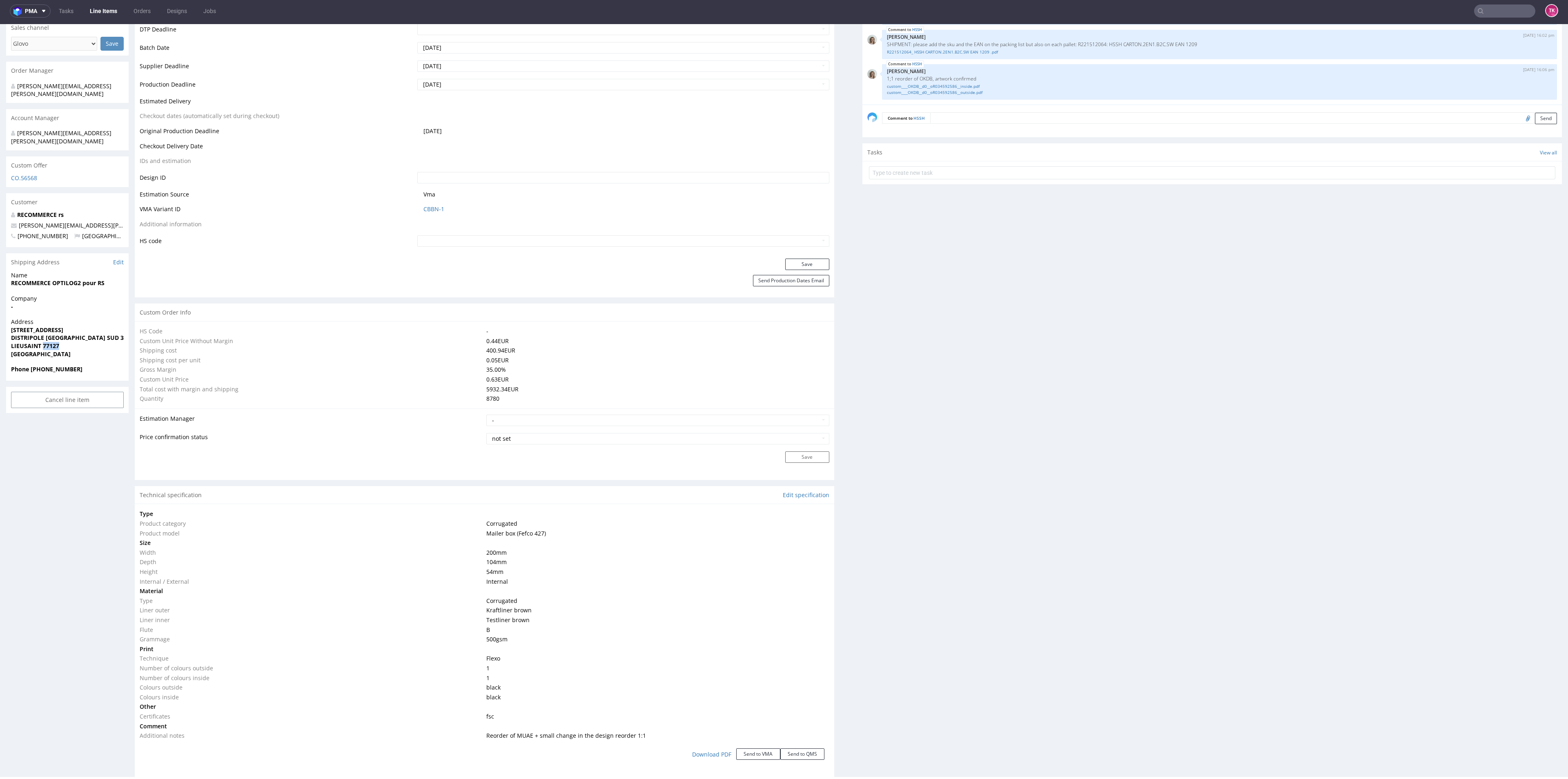
click at [53, 342] on strong "LIEUSAINT 77127" at bounding box center [35, 345] width 48 height 7
copy strong "77127"
drag, startPoint x: 2, startPoint y: 315, endPoint x: 9, endPoint y: 328, distance: 14.8
click at [9, 328] on div "R221512064 28.08.2025 03:47 PM HSSH DID PH PRO Integration Item not sent to Pro…" at bounding box center [784, 612] width 1568 height 1787
copy p "1 RUE DE L ESPACE SCHENGEN DISTRIPOLE PARIS SUD 3 Bâtiment D"
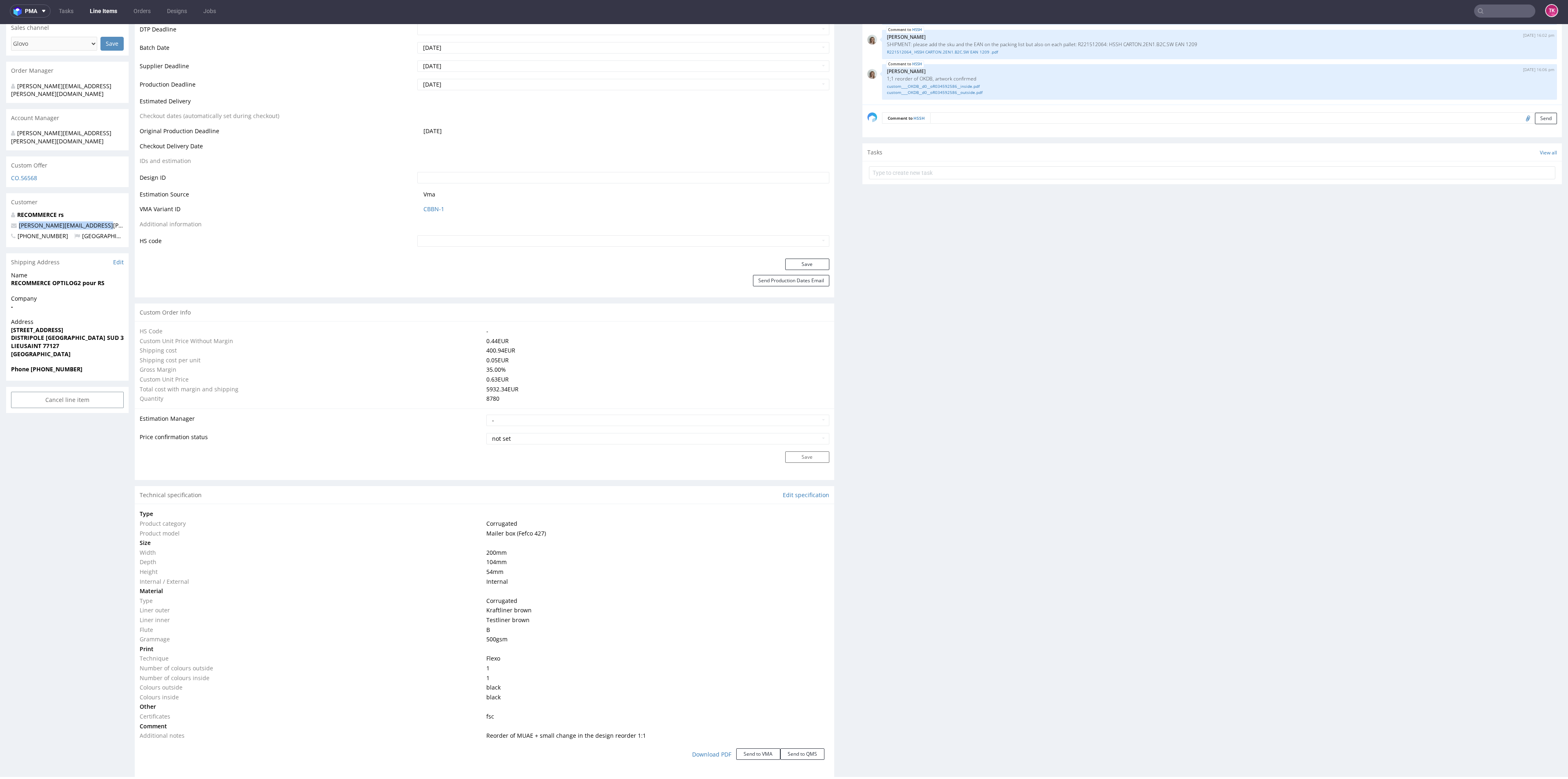
drag, startPoint x: 94, startPoint y: 208, endPoint x: 7, endPoint y: 214, distance: 87.2
click at [0, 213] on div "R221512064 28.08.2025 03:47 PM HSSH DID PH PRO Integration Item not sent to Pro…" at bounding box center [784, 612] width 1568 height 1787
copy link
drag, startPoint x: 32, startPoint y: 352, endPoint x: 92, endPoint y: 350, distance: 60.0
click at [92, 365] on span "Phone +33695207341" at bounding box center [67, 369] width 113 height 8
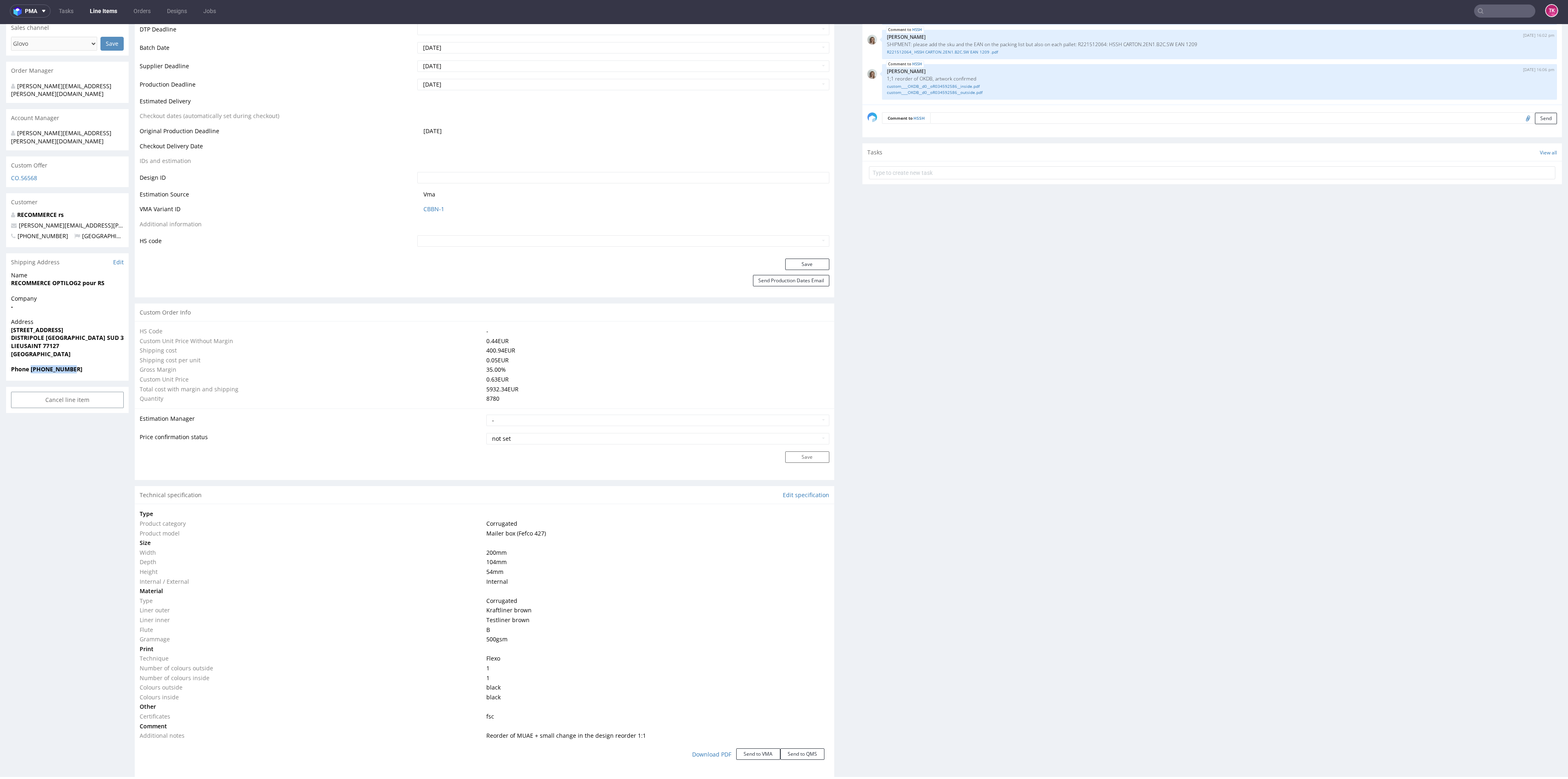
copy strong "+33695207341"
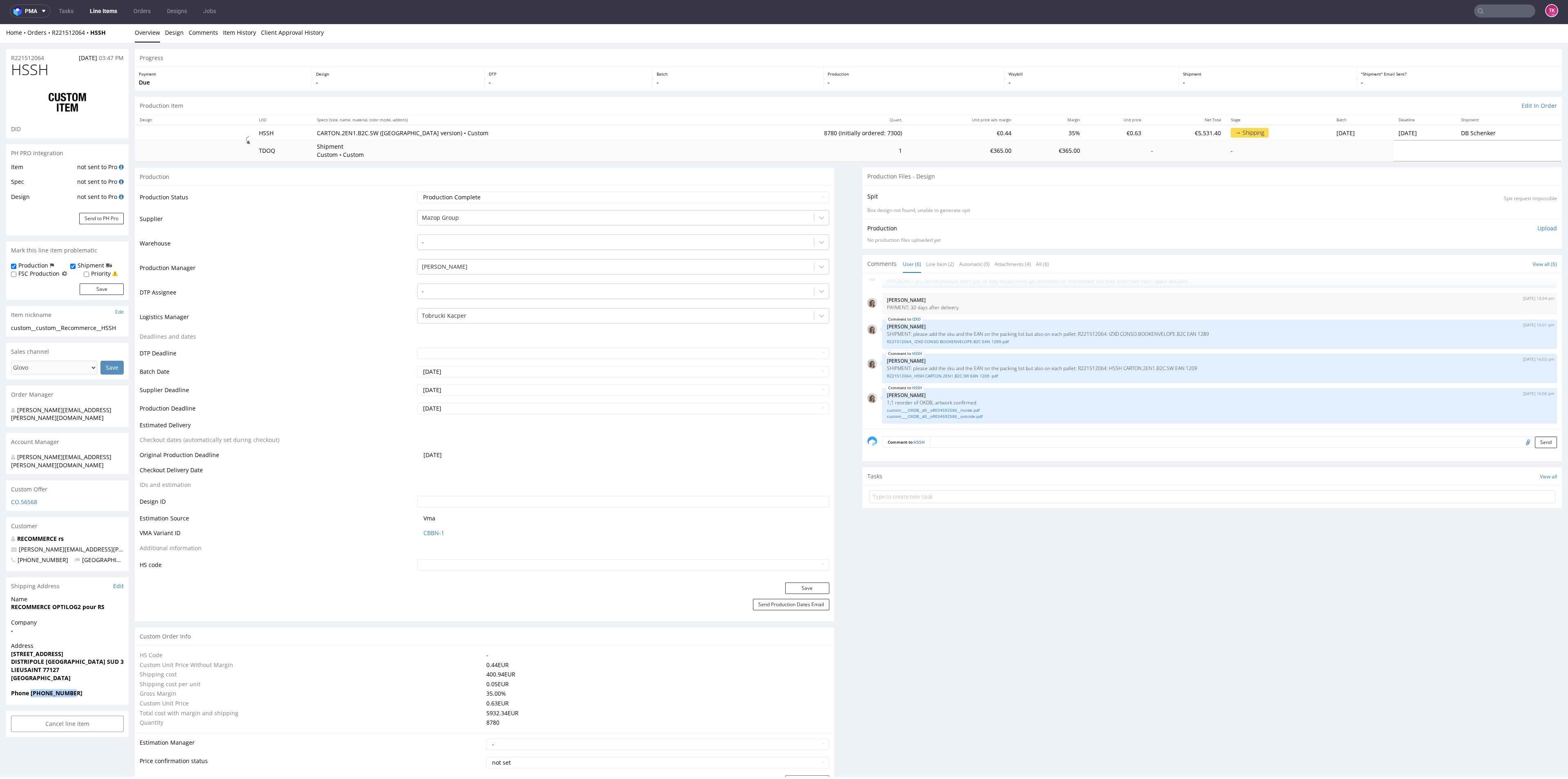
scroll to position [0, 0]
drag, startPoint x: 113, startPoint y: 46, endPoint x: 49, endPoint y: 39, distance: 64.4
click at [49, 39] on div "Home Orders R221512064 HSSH Overview Design Comments Item History Client Approv…" at bounding box center [784, 34] width 1568 height 20
copy div "R221512064 HSSH"
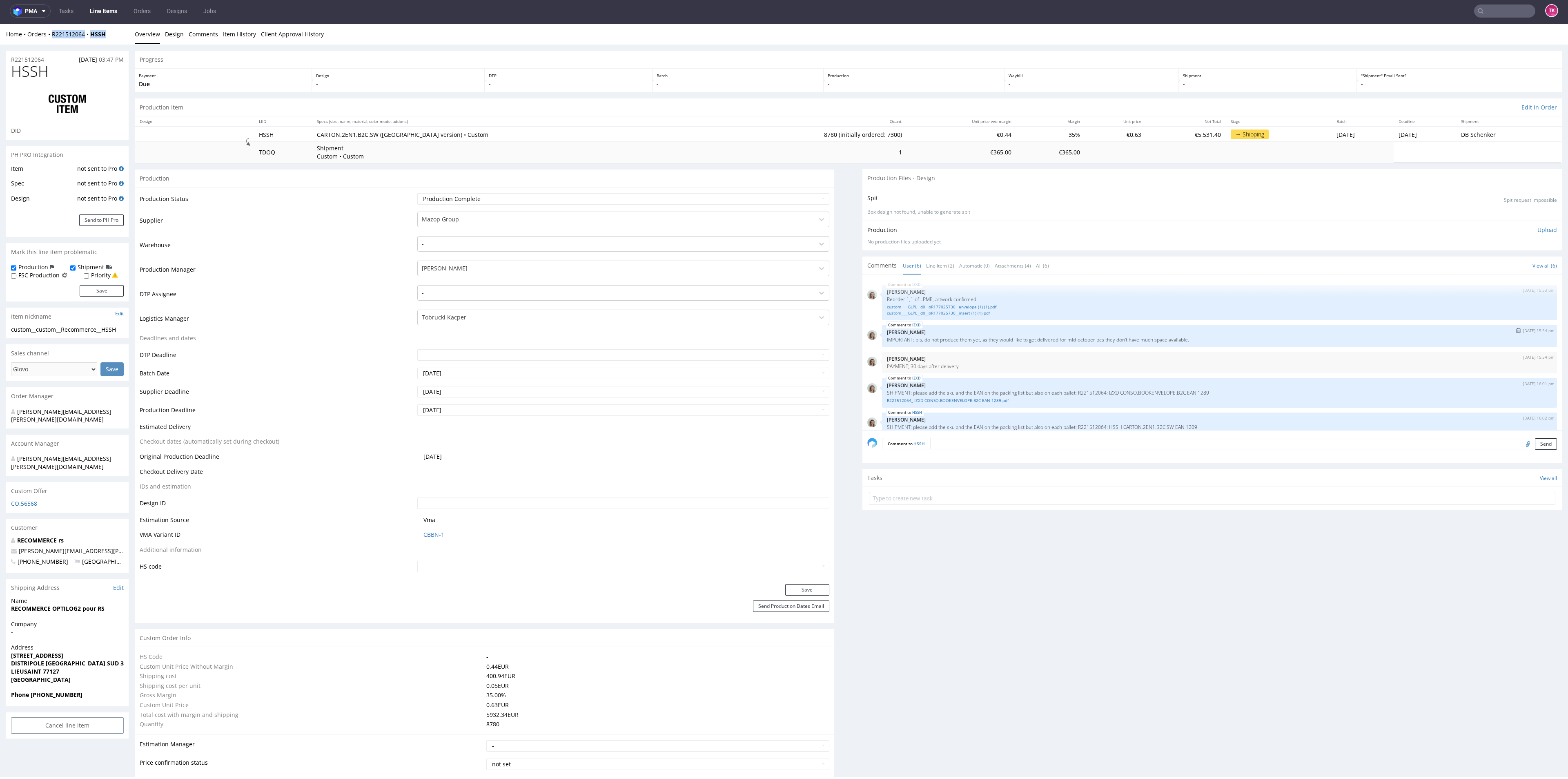
drag, startPoint x: 914, startPoint y: 335, endPoint x: 1087, endPoint y: 346, distance: 173.3
click at [1087, 346] on div "IZXD 28th Aug 25 | 15:54 pm Monika Poźniak IMPORTANT: pls, do not produce them …" at bounding box center [1219, 335] width 675 height 21
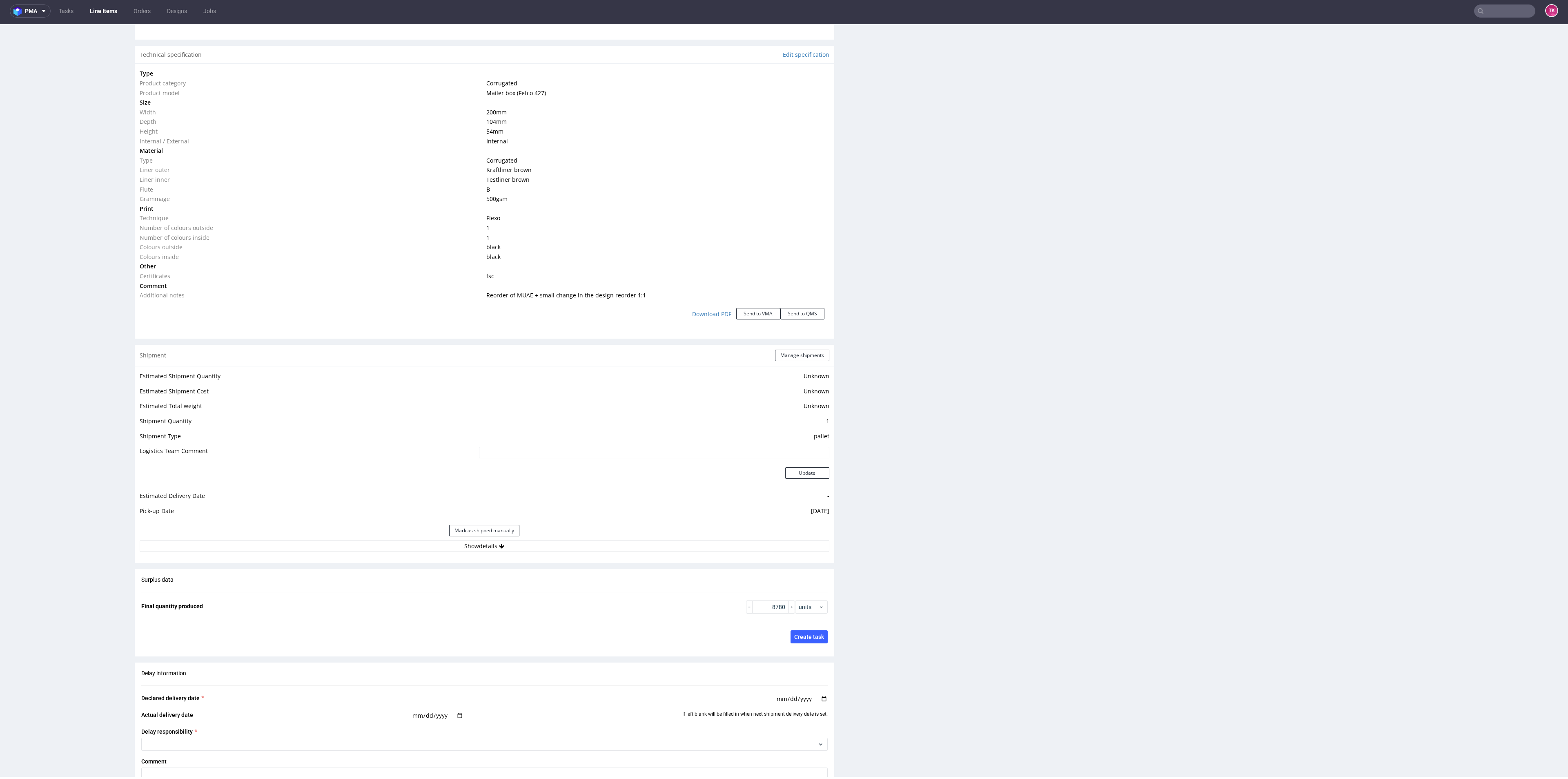
scroll to position [919, 0]
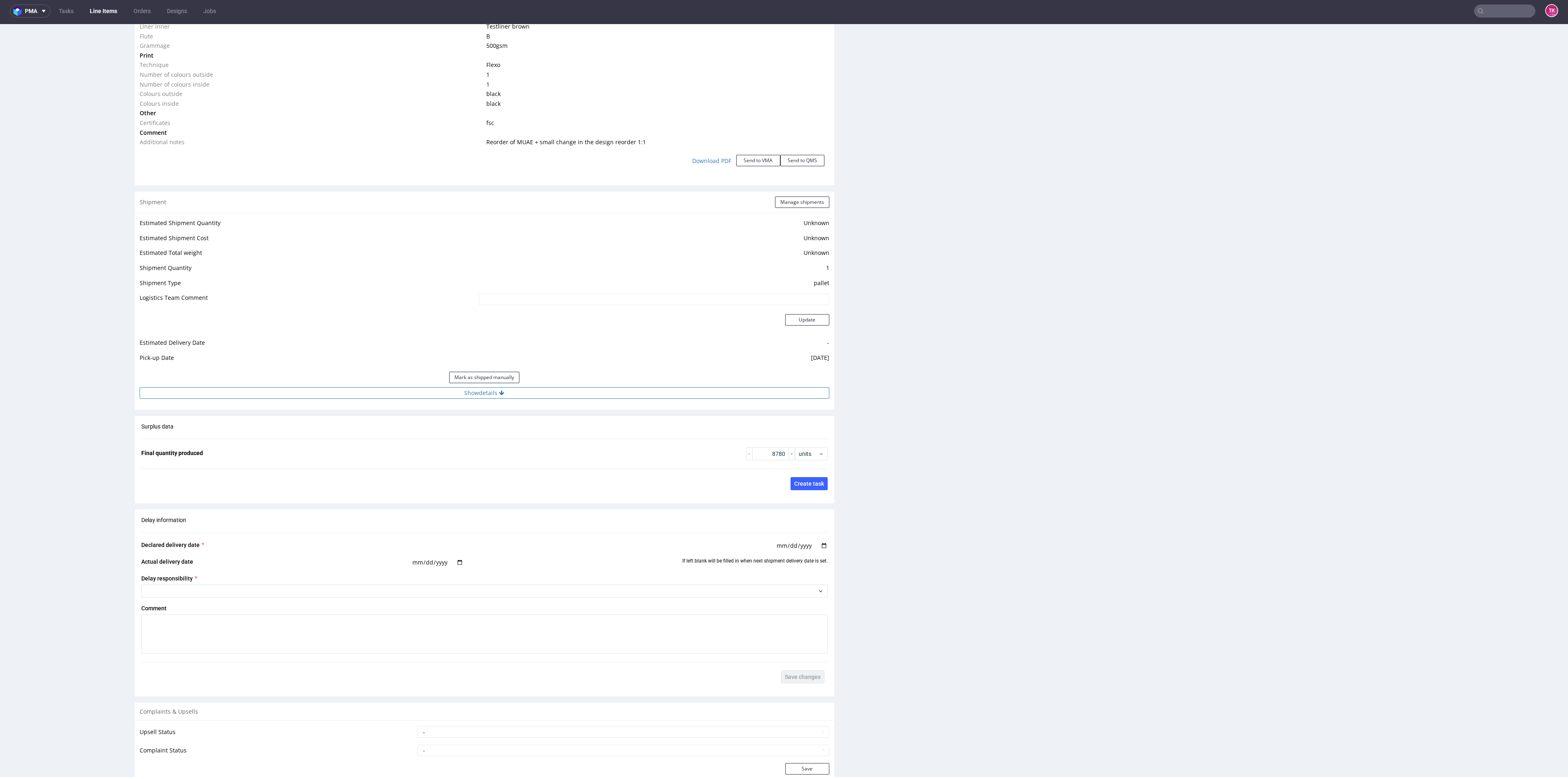
click at [559, 397] on button "Show details" at bounding box center [484, 393] width 690 height 11
click at [480, 437] on td "DB Schenker" at bounding box center [583, 431] width 492 height 15
click at [489, 443] on input at bounding box center [583, 446] width 490 height 11
paste input "PLWAW509036807"
type input "PLWAW509036807"
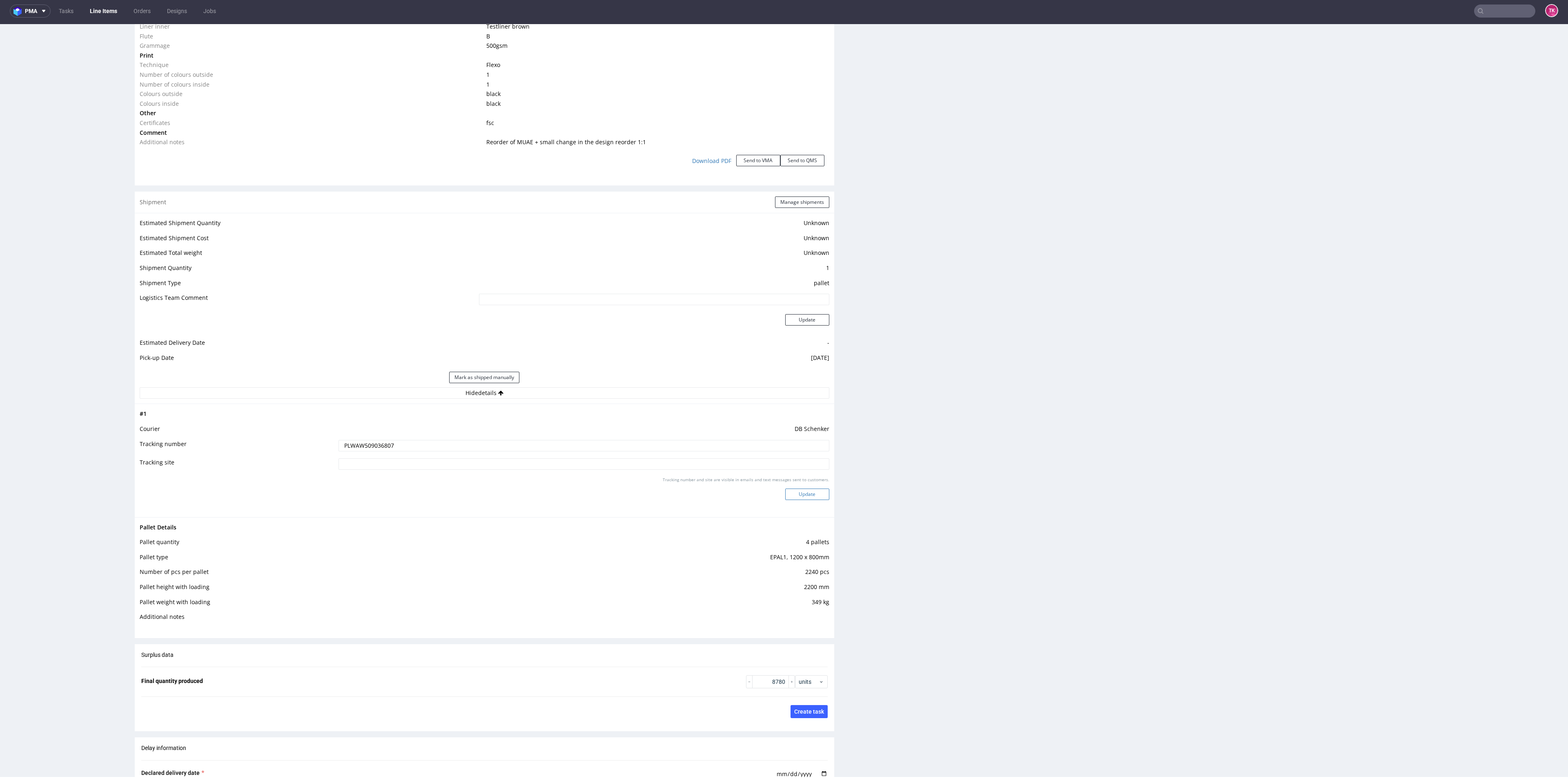
click at [795, 495] on button "Update" at bounding box center [807, 494] width 44 height 11
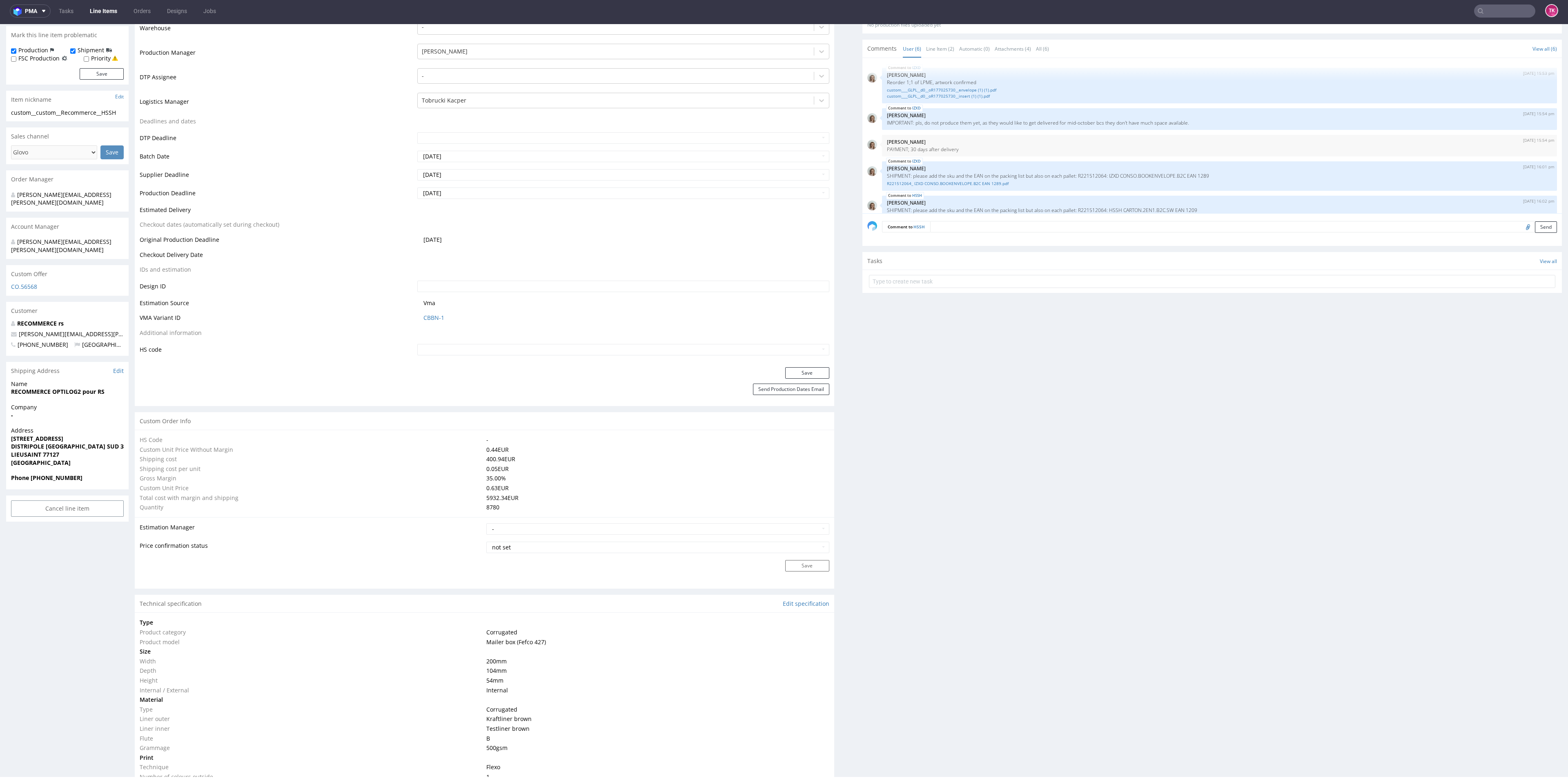
scroll to position [57, 0]
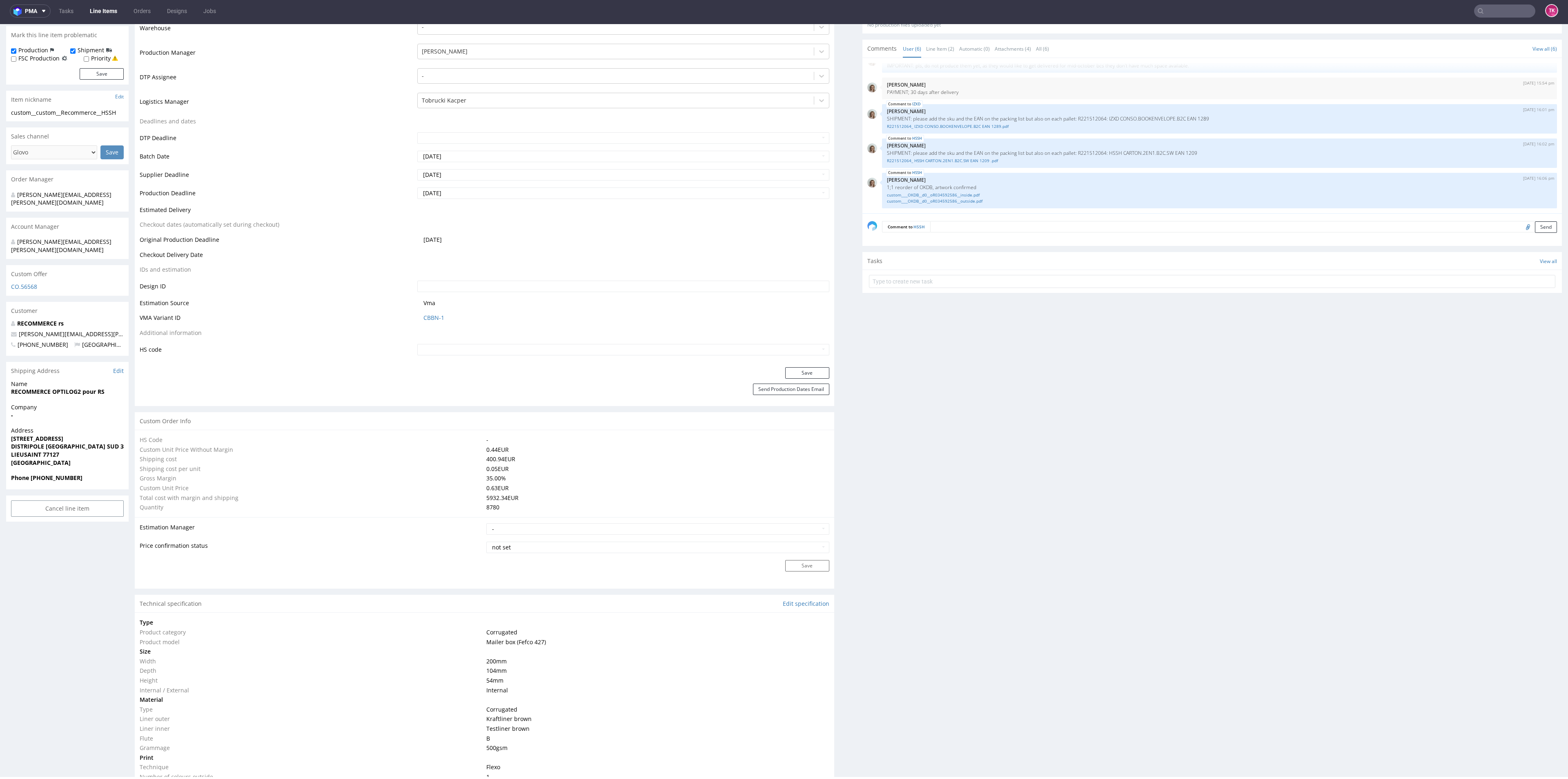
click at [96, 13] on link "Line Items" at bounding box center [103, 11] width 37 height 13
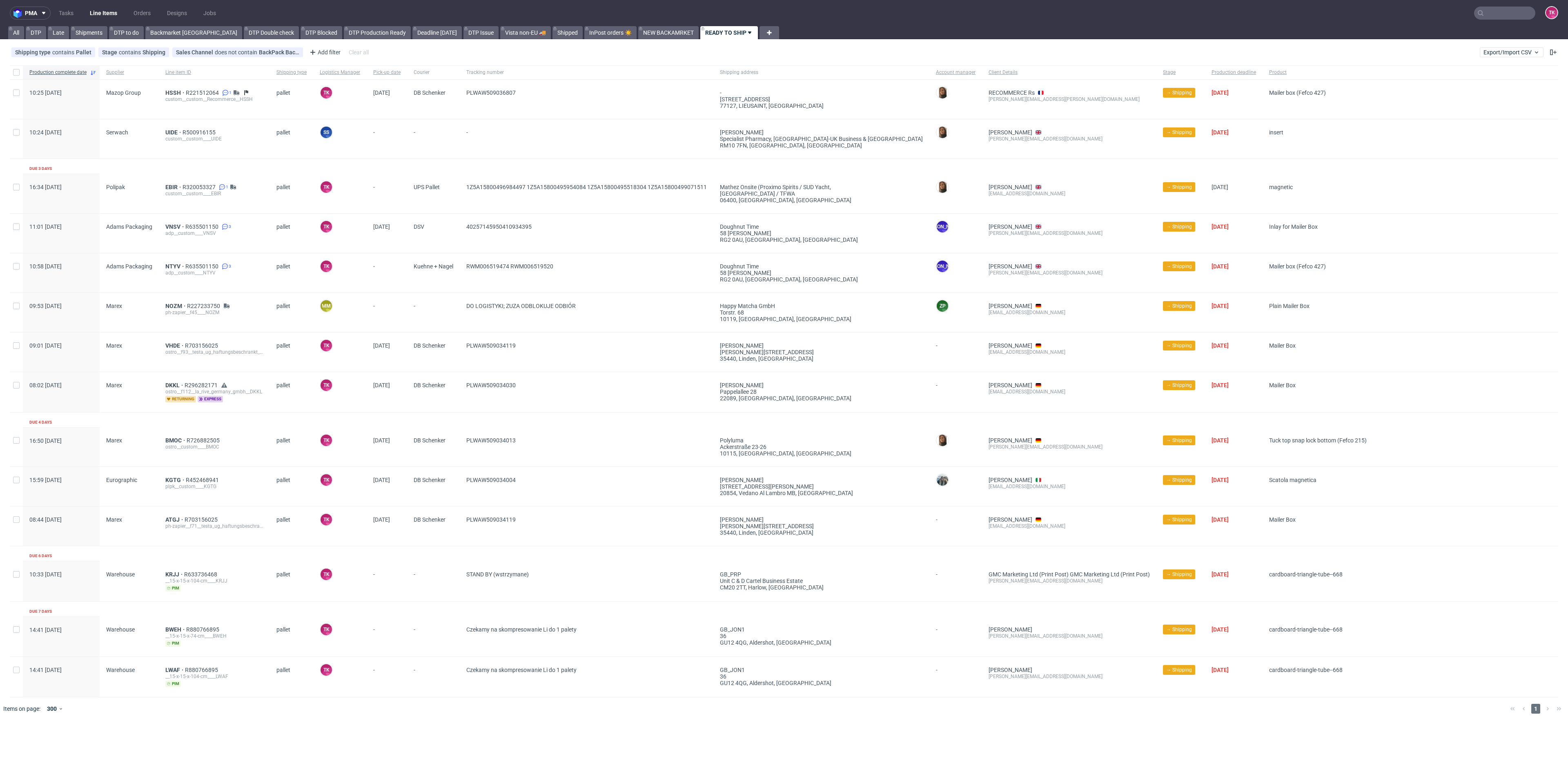
click at [116, 11] on link "Line Items" at bounding box center [103, 13] width 37 height 13
click at [87, 11] on link "Line Items" at bounding box center [103, 13] width 37 height 13
click at [89, 11] on link "Line Items" at bounding box center [103, 13] width 37 height 13
click at [101, 12] on link "Line Items" at bounding box center [103, 13] width 37 height 13
click at [584, 34] on link "InPost orders ☀️" at bounding box center [610, 33] width 52 height 13
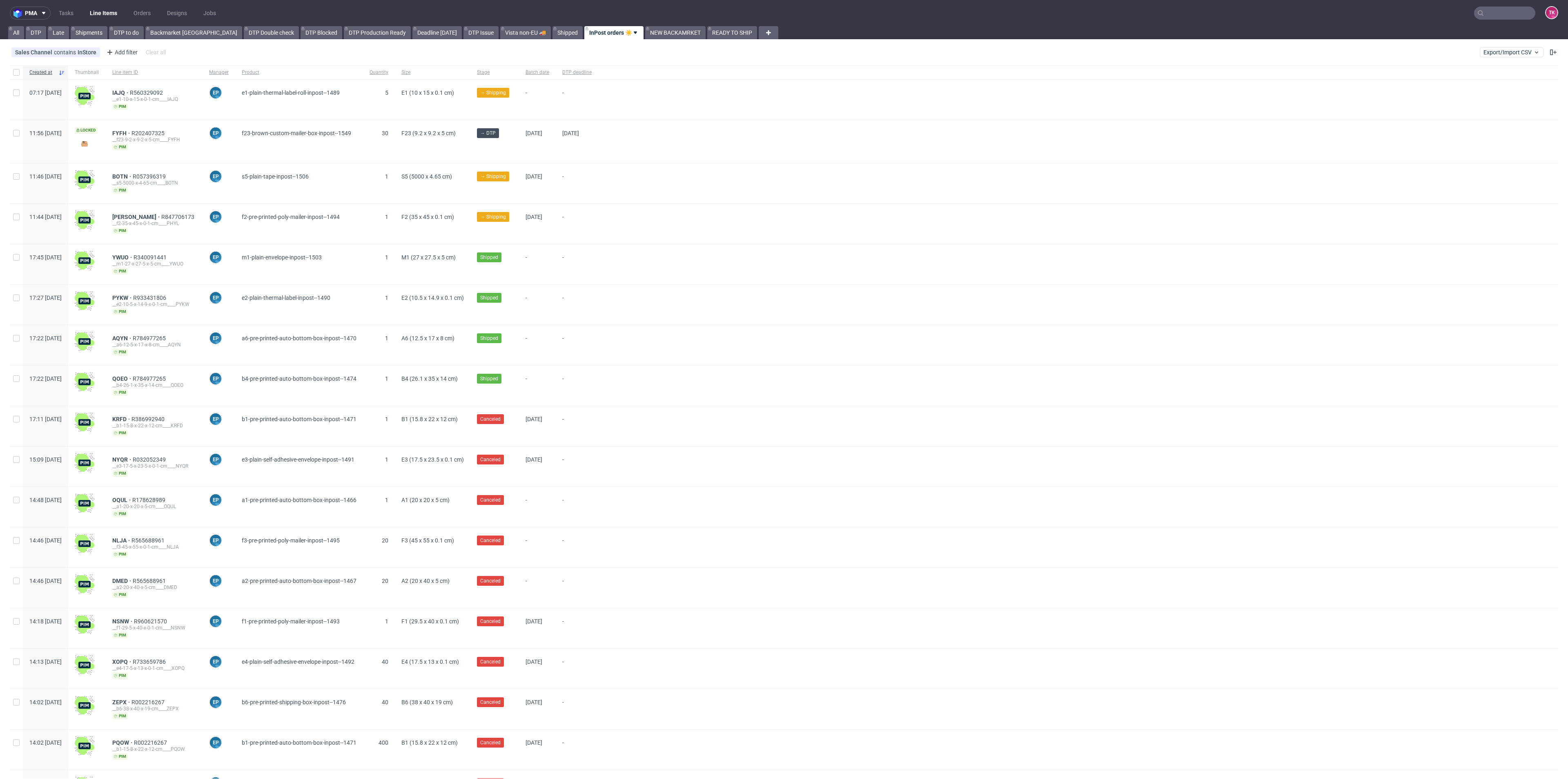
click at [635, 47] on div "Sales Channel contains InStore Add filter Hide filters Clear all Export/Import …" at bounding box center [784, 52] width 1568 height 20
click at [707, 28] on link "READY TO SHIP" at bounding box center [732, 33] width 50 height 13
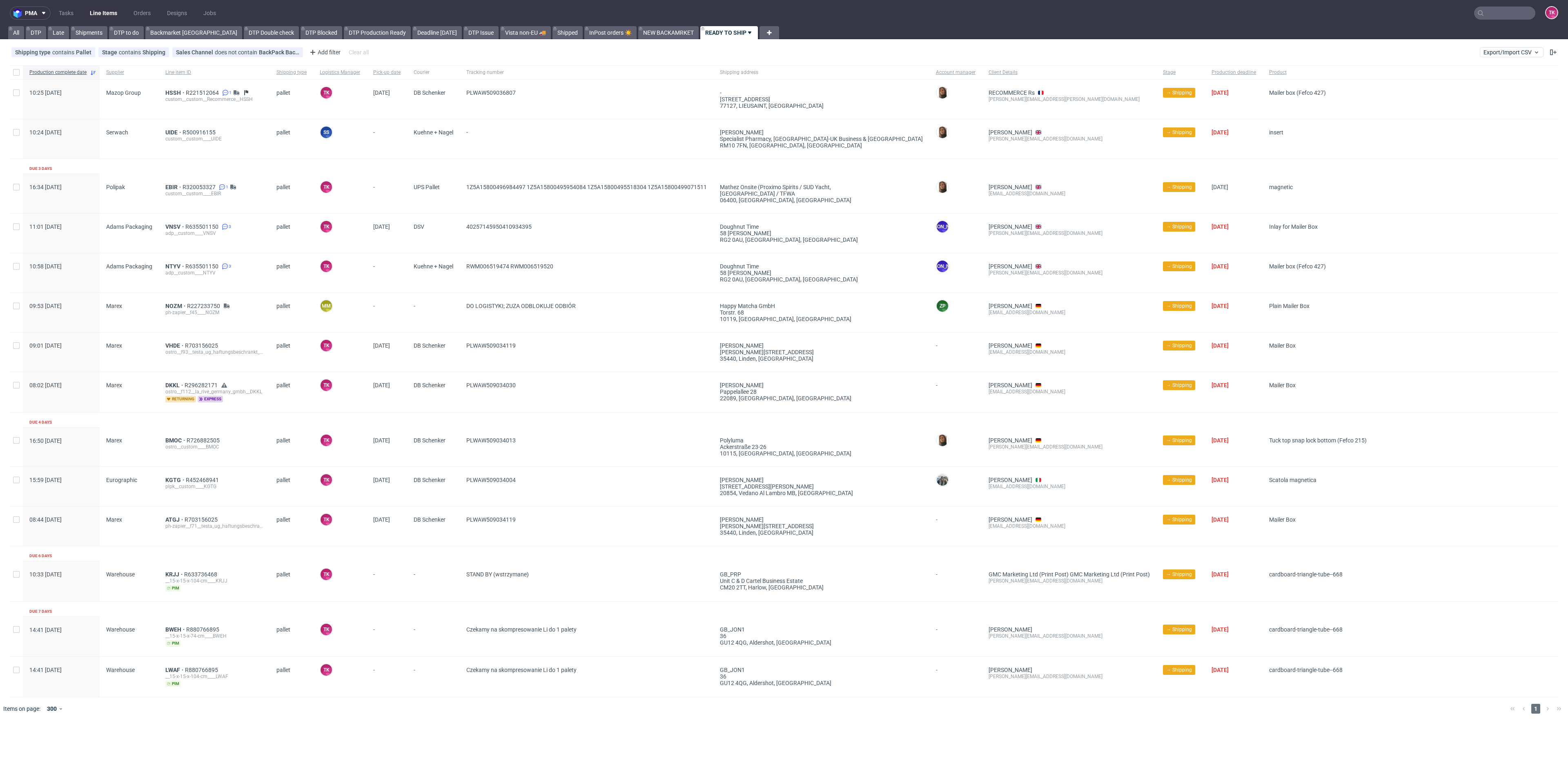
click at [105, 13] on link "Line Items" at bounding box center [103, 13] width 37 height 13
click at [101, 13] on link "Line Items" at bounding box center [103, 13] width 37 height 13
click at [1518, 16] on input "text" at bounding box center [1505, 13] width 61 height 13
type input "refurbed"
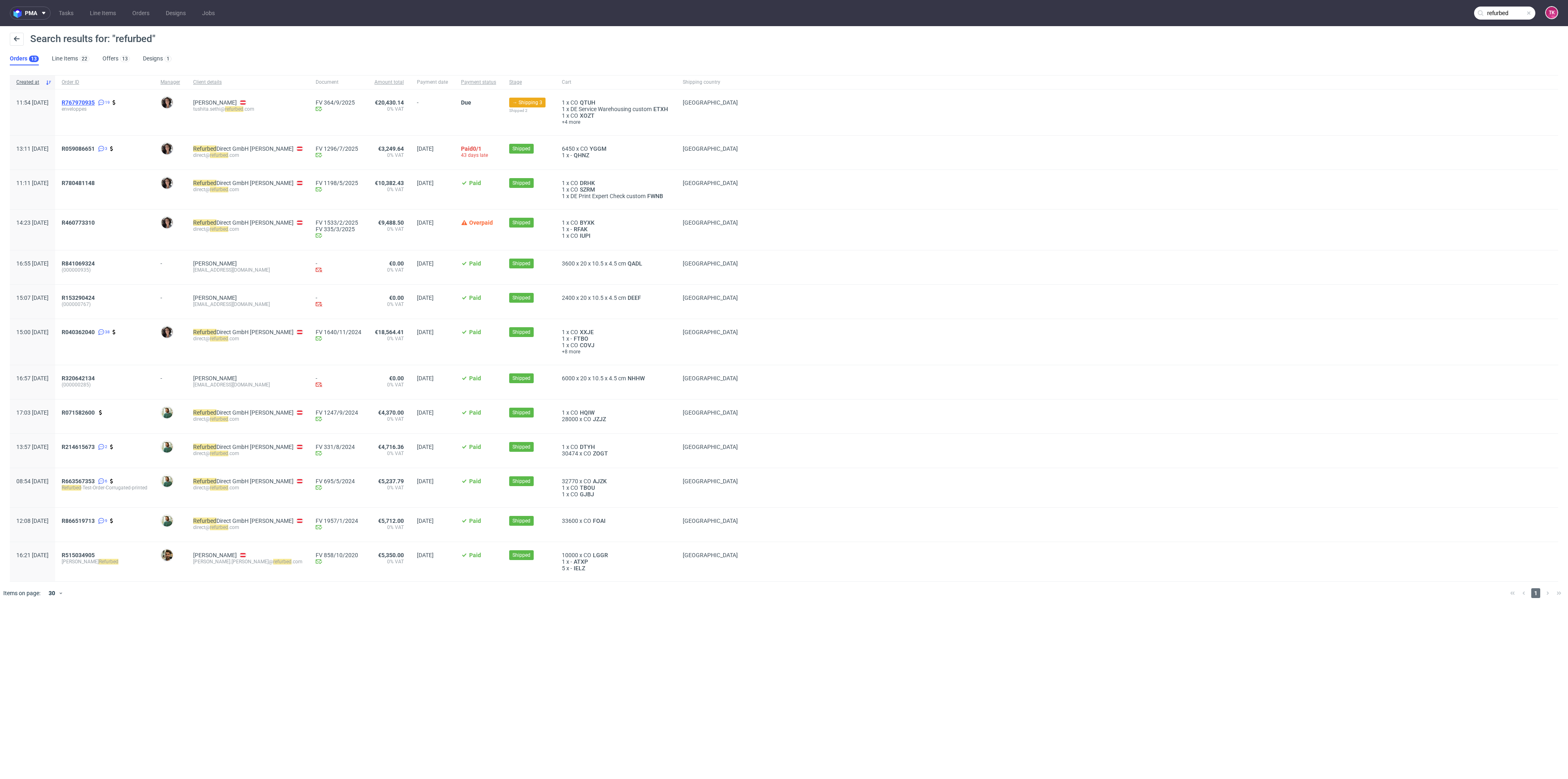
click at [104, 96] on div "R767970935 19 enveloppes" at bounding box center [104, 112] width 99 height 46
click at [95, 101] on span "R767970935" at bounding box center [78, 102] width 34 height 7
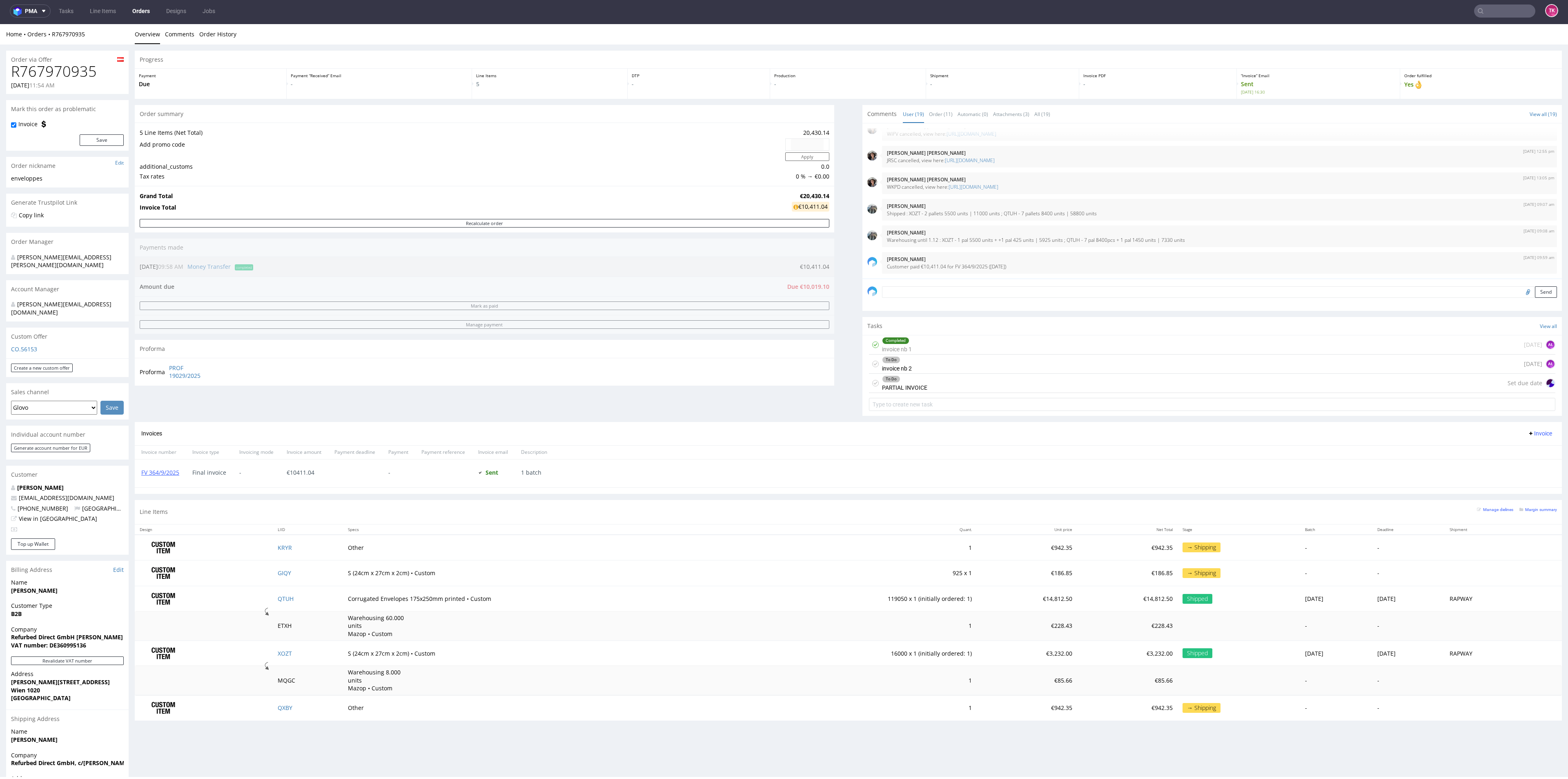
click at [83, 7] on ul "Tasks Line Items Orders Designs Jobs" at bounding box center [137, 11] width 173 height 13
click at [89, 8] on link "Line Items" at bounding box center [102, 11] width 36 height 13
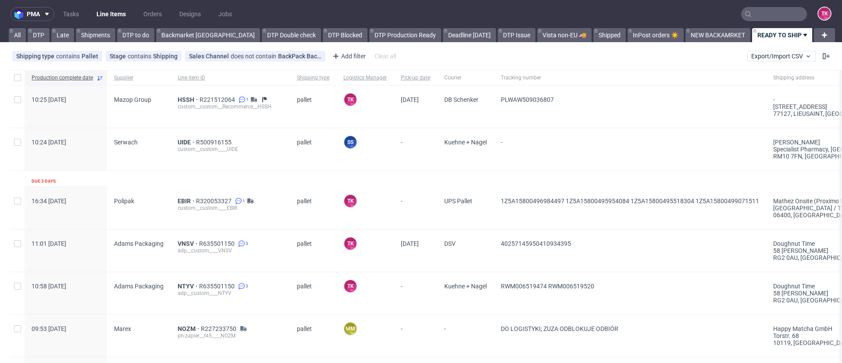
click at [104, 11] on link "Line Items" at bounding box center [111, 14] width 40 height 14
click at [108, 22] on nav "pma Tasks Line Items Orders Designs Jobs TK" at bounding box center [421, 14] width 842 height 28
click at [122, 14] on link "Line Items" at bounding box center [111, 14] width 40 height 14
click at [106, 4] on nav "pma Tasks Line Items Orders Designs Jobs TK" at bounding box center [421, 14] width 842 height 28
click at [105, 16] on link "Line Items" at bounding box center [111, 14] width 40 height 14
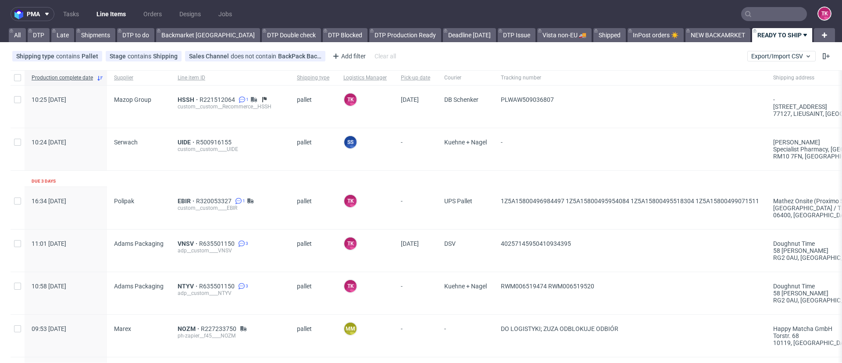
click at [95, 16] on link "Line Items" at bounding box center [111, 14] width 40 height 14
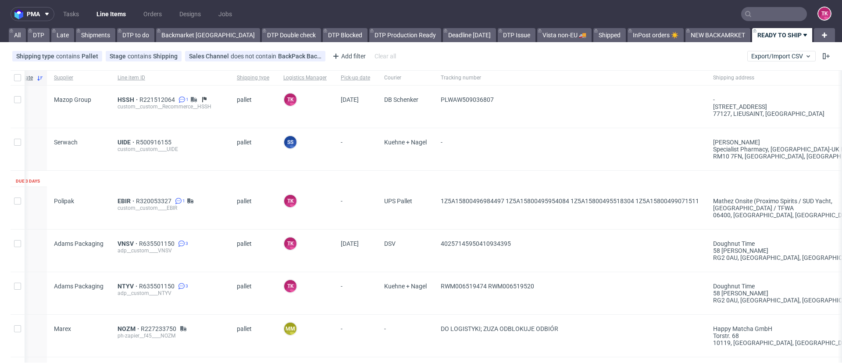
click at [104, 18] on link "Line Items" at bounding box center [111, 14] width 40 height 14
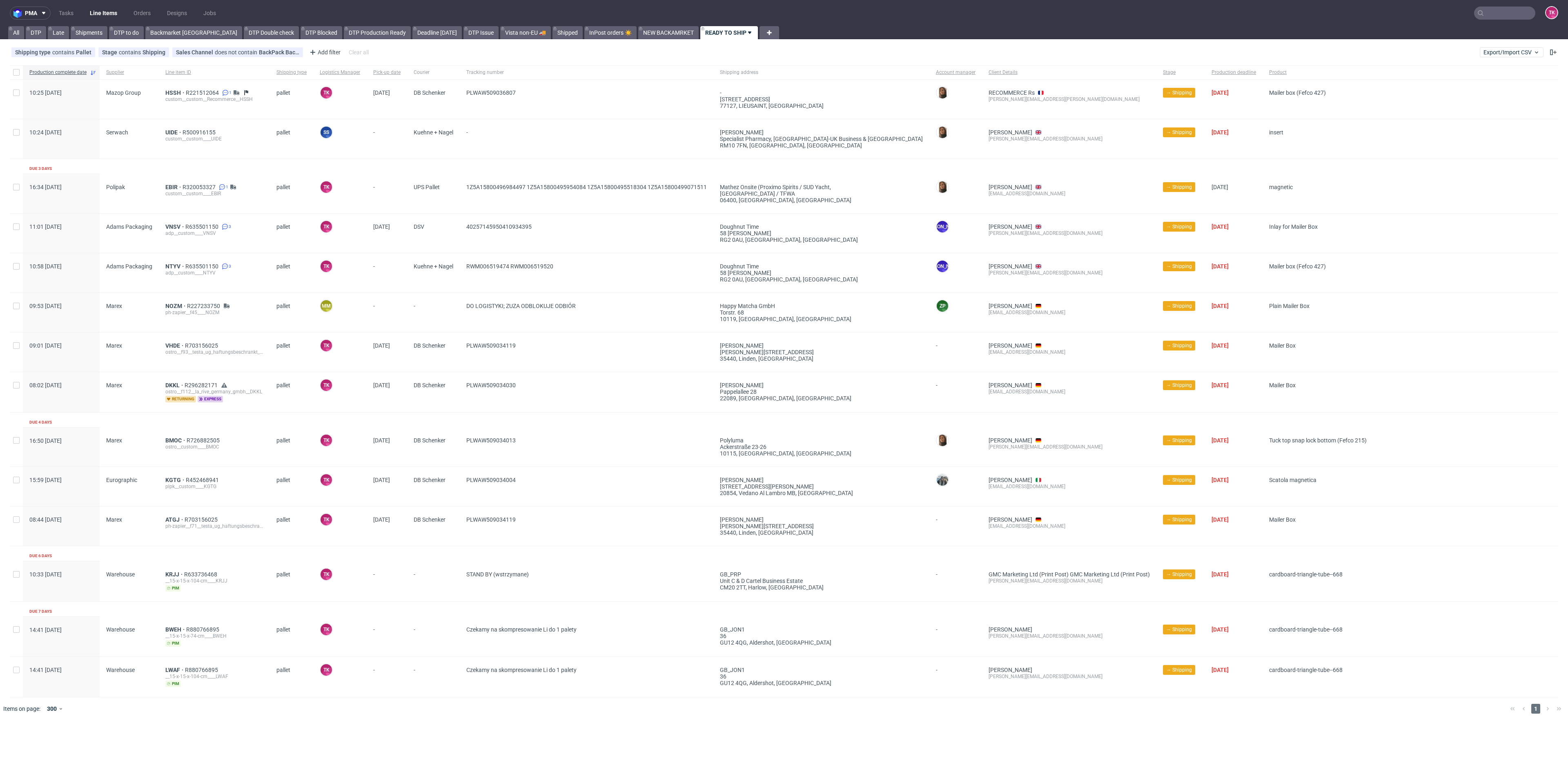
click at [101, 10] on link "Line Items" at bounding box center [103, 13] width 37 height 13
click at [175, 625] on div "BWEH R880766895 __15-x-15-x-74-cm____BWEH pim" at bounding box center [214, 636] width 111 height 40
click at [169, 626] on span "BWEH" at bounding box center [176, 629] width 20 height 7
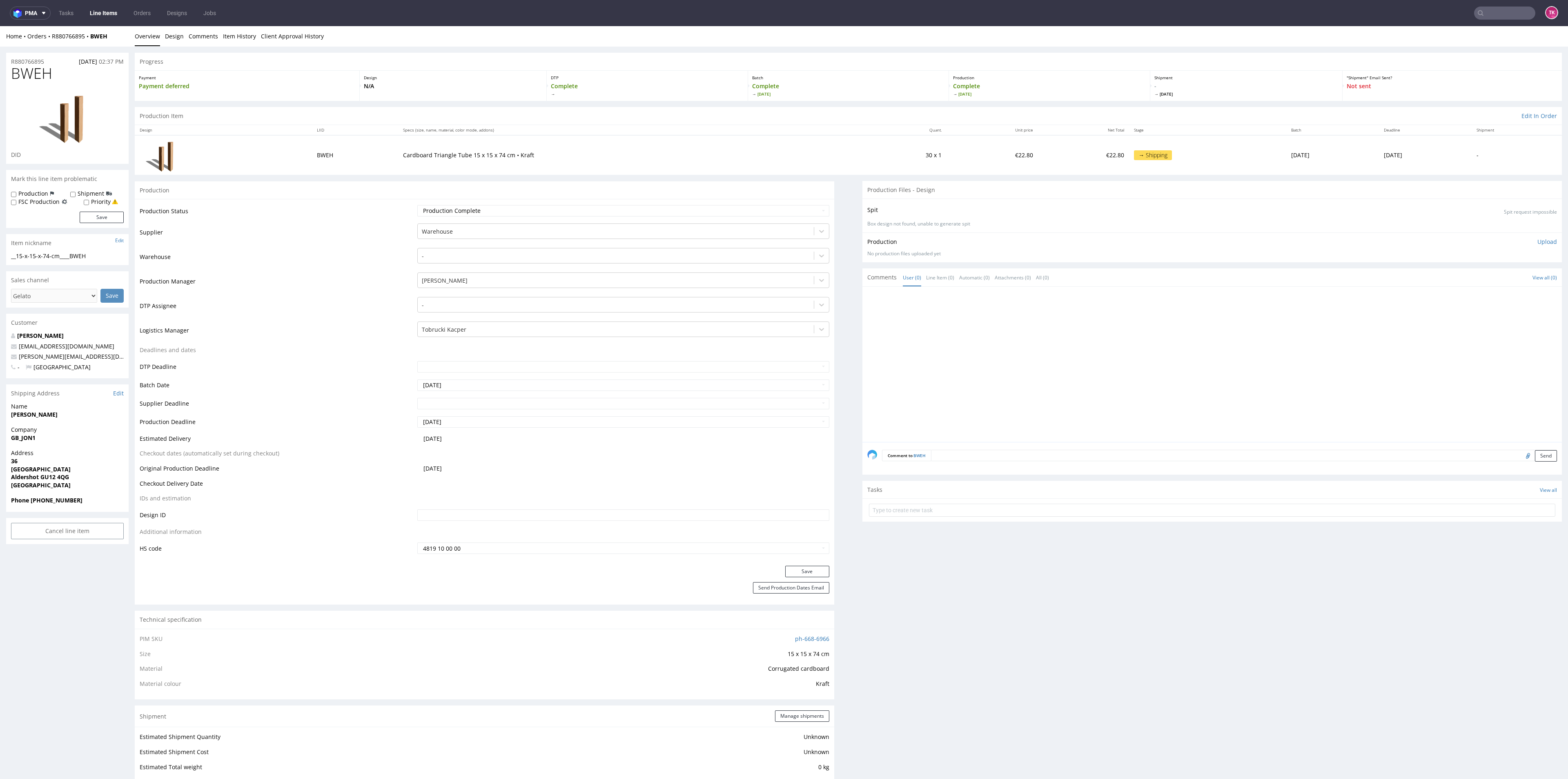
drag, startPoint x: 8, startPoint y: 415, endPoint x: 90, endPoint y: 414, distance: 82.0
click at [87, 414] on div "Name Paul Strudwick" at bounding box center [68, 413] width 123 height 23
copy strong "Paul Strudwick"
drag, startPoint x: 6, startPoint y: 463, endPoint x: 106, endPoint y: 471, distance: 100.3
click at [106, 474] on div "R880766895 15.09.2025 02:37 PM BWEH DID Mark this line item problematic Product…" at bounding box center [784, 759] width 1568 height 1427
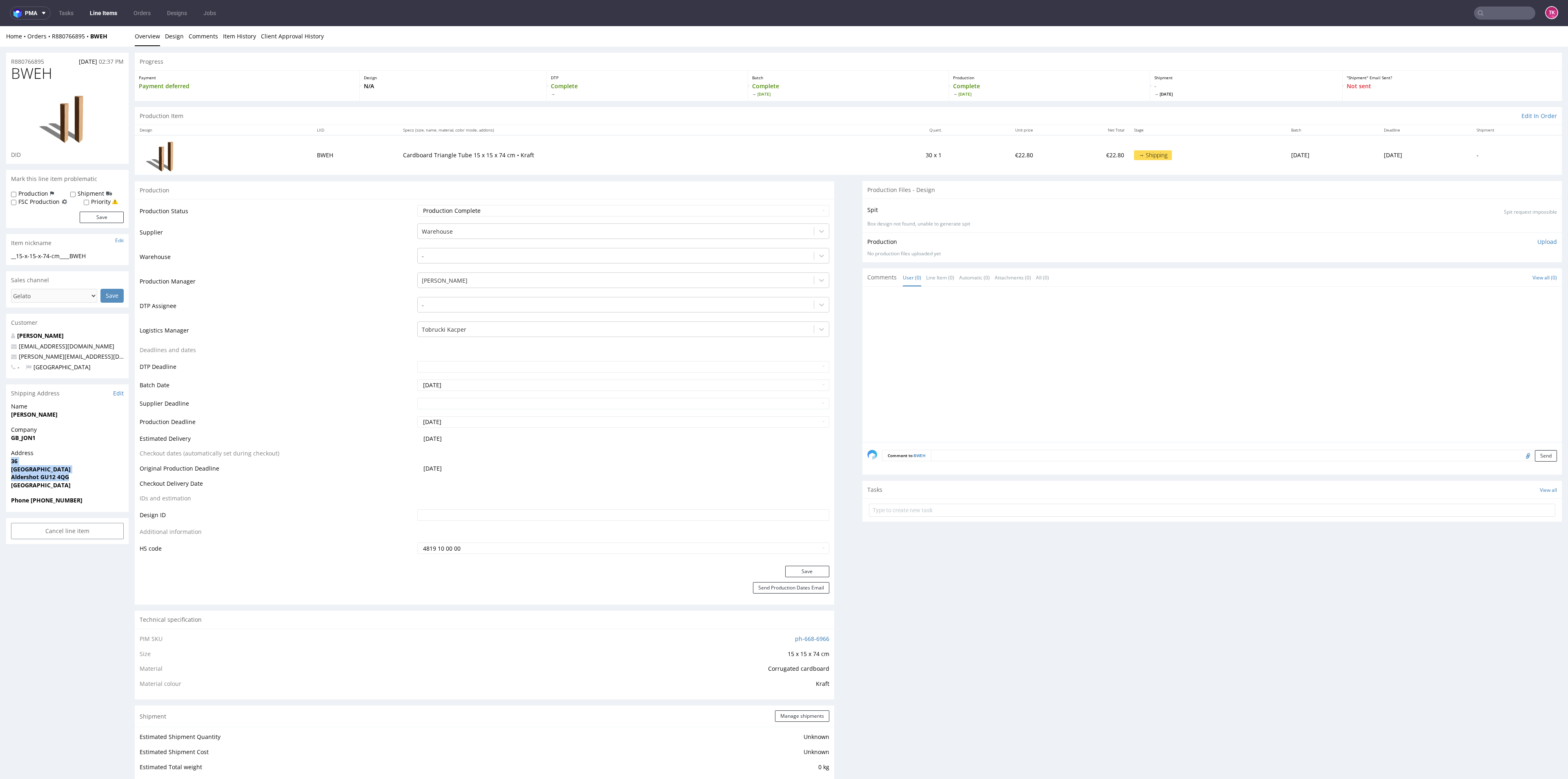
drag, startPoint x: 68, startPoint y: 417, endPoint x: 0, endPoint y: 421, distance: 68.1
click at [0, 421] on div "R880766895 15.09.2025 02:37 PM BWEH DID Mark this line item problematic Product…" at bounding box center [784, 759] width 1568 height 1427
drag, startPoint x: 78, startPoint y: 360, endPoint x: 2, endPoint y: 359, distance: 76.0
click at [3, 359] on div "R880766895 15.09.2025 02:37 PM BWEH DID Mark this line item problematic Product…" at bounding box center [784, 759] width 1568 height 1427
click at [33, 501] on strong "Phone 01252 856337" at bounding box center [47, 500] width 72 height 7
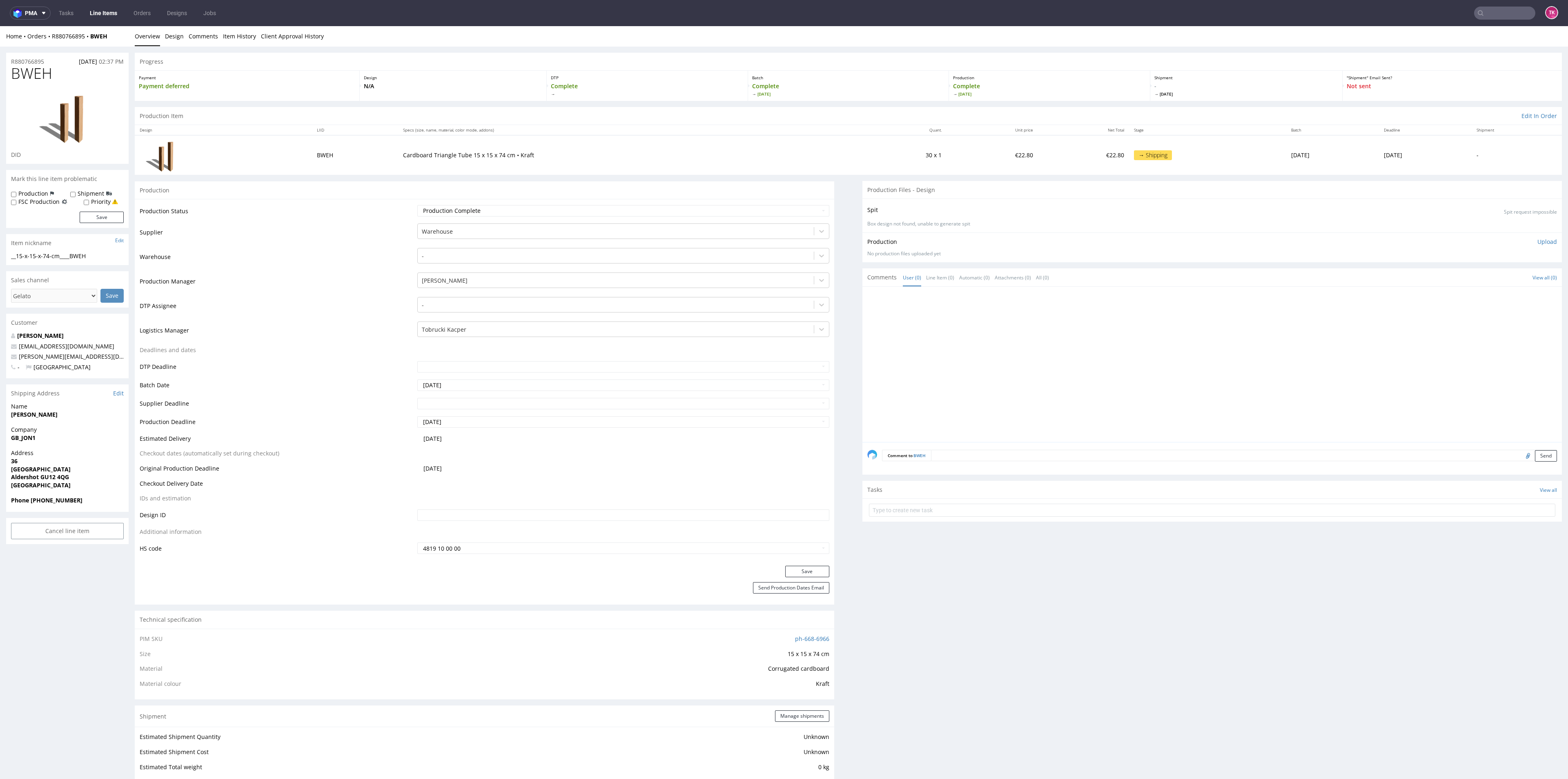
click at [40, 501] on strong "Phone 01252 856337" at bounding box center [47, 500] width 72 height 7
drag, startPoint x: 75, startPoint y: 503, endPoint x: 31, endPoint y: 500, distance: 44.1
click at [31, 500] on span "Phone 01252 856337" at bounding box center [67, 500] width 113 height 8
drag, startPoint x: 120, startPoint y: 34, endPoint x: 50, endPoint y: 41, distance: 70.3
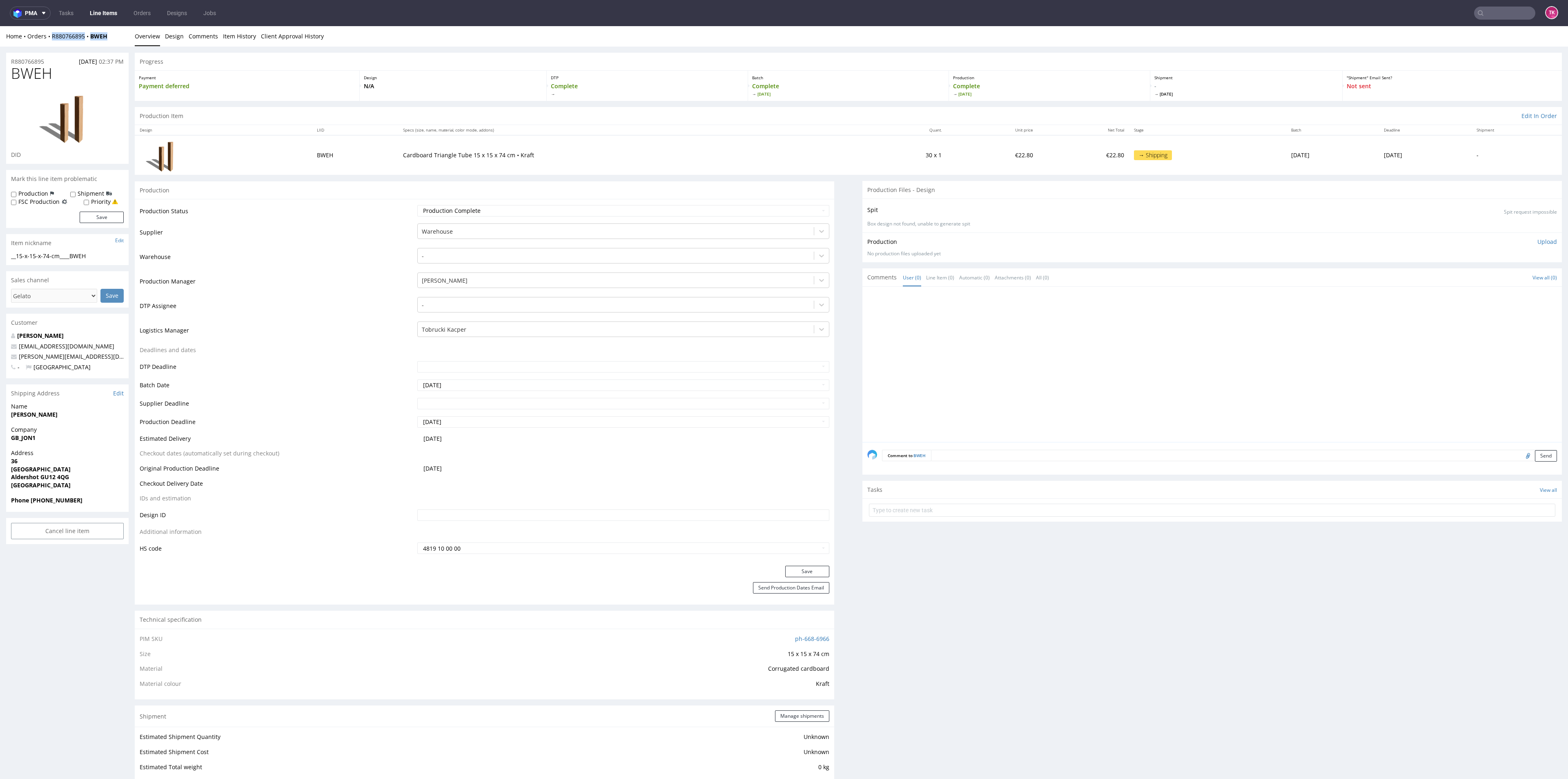
click at [50, 41] on div "Home Orders R880766895 BWEH Overview Design Comments Item History Client Approv…" at bounding box center [784, 36] width 1568 height 20
click at [891, 501] on div at bounding box center [1213, 508] width 700 height 21
drag, startPoint x: 888, startPoint y: 504, endPoint x: 887, endPoint y: 508, distance: 4.1
click at [887, 504] on input "text" at bounding box center [1213, 510] width 687 height 13
type input "etykiety"
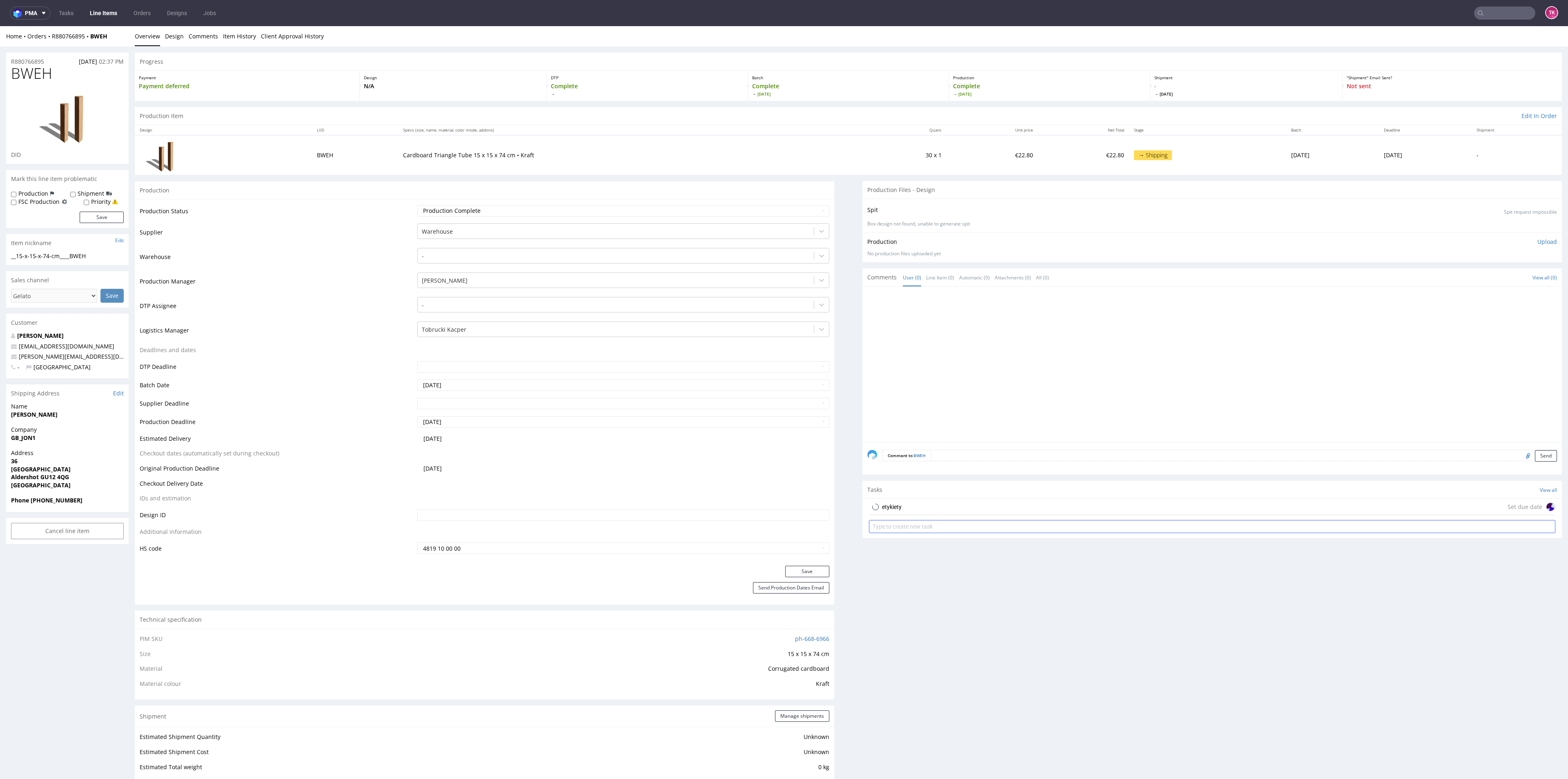
click at [889, 505] on div "etykiety" at bounding box center [891, 506] width 20 height 10
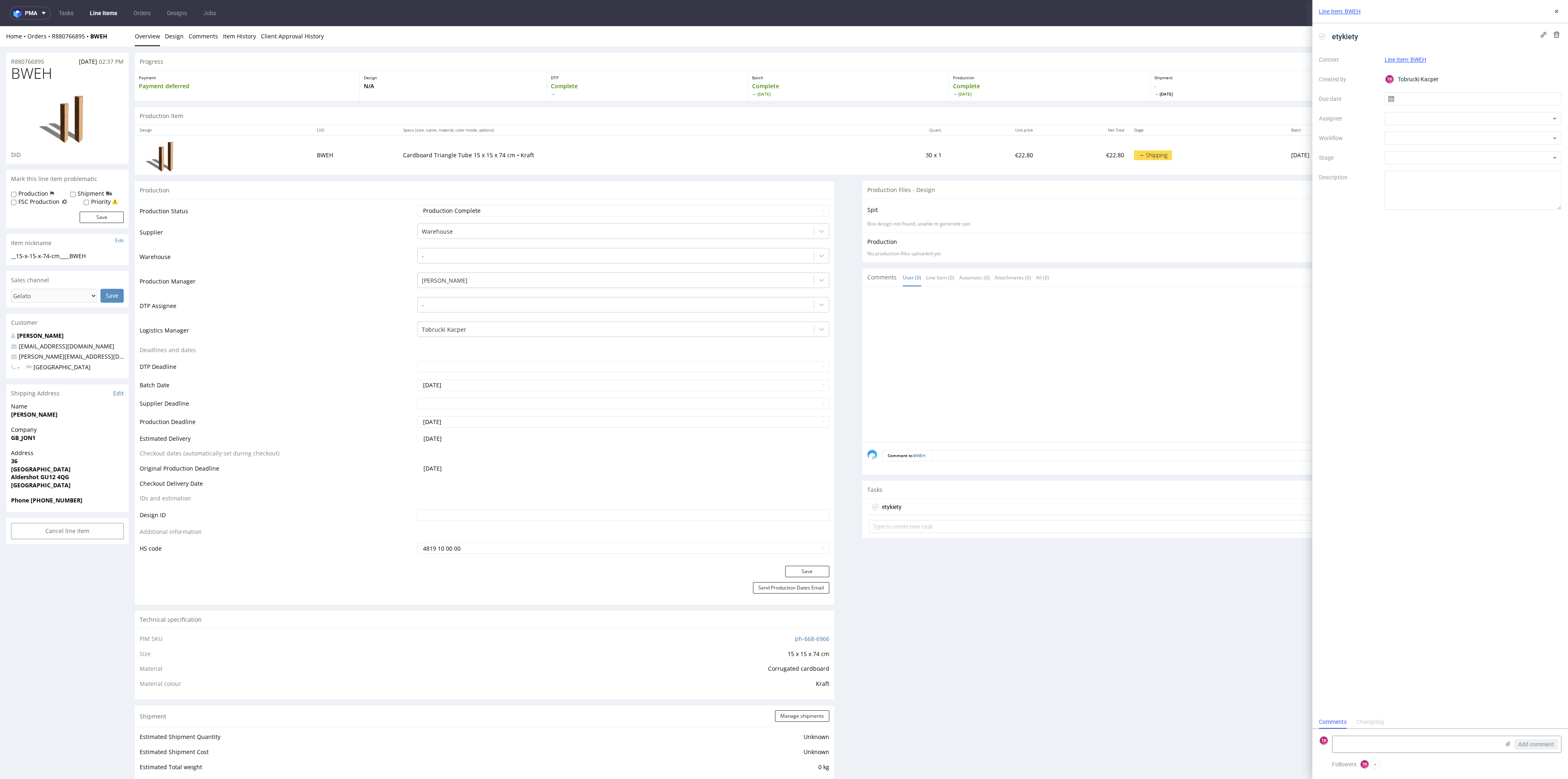
scroll to position [7, 0]
click at [1510, 747] on label at bounding box center [1508, 745] width 7 height 8
click at [0, 0] on input "file" at bounding box center [0, 0] width 0 height 0
drag, startPoint x: 1360, startPoint y: 702, endPoint x: 1357, endPoint y: 705, distance: 4.2
click at [1358, 702] on textarea at bounding box center [1416, 702] width 168 height 17
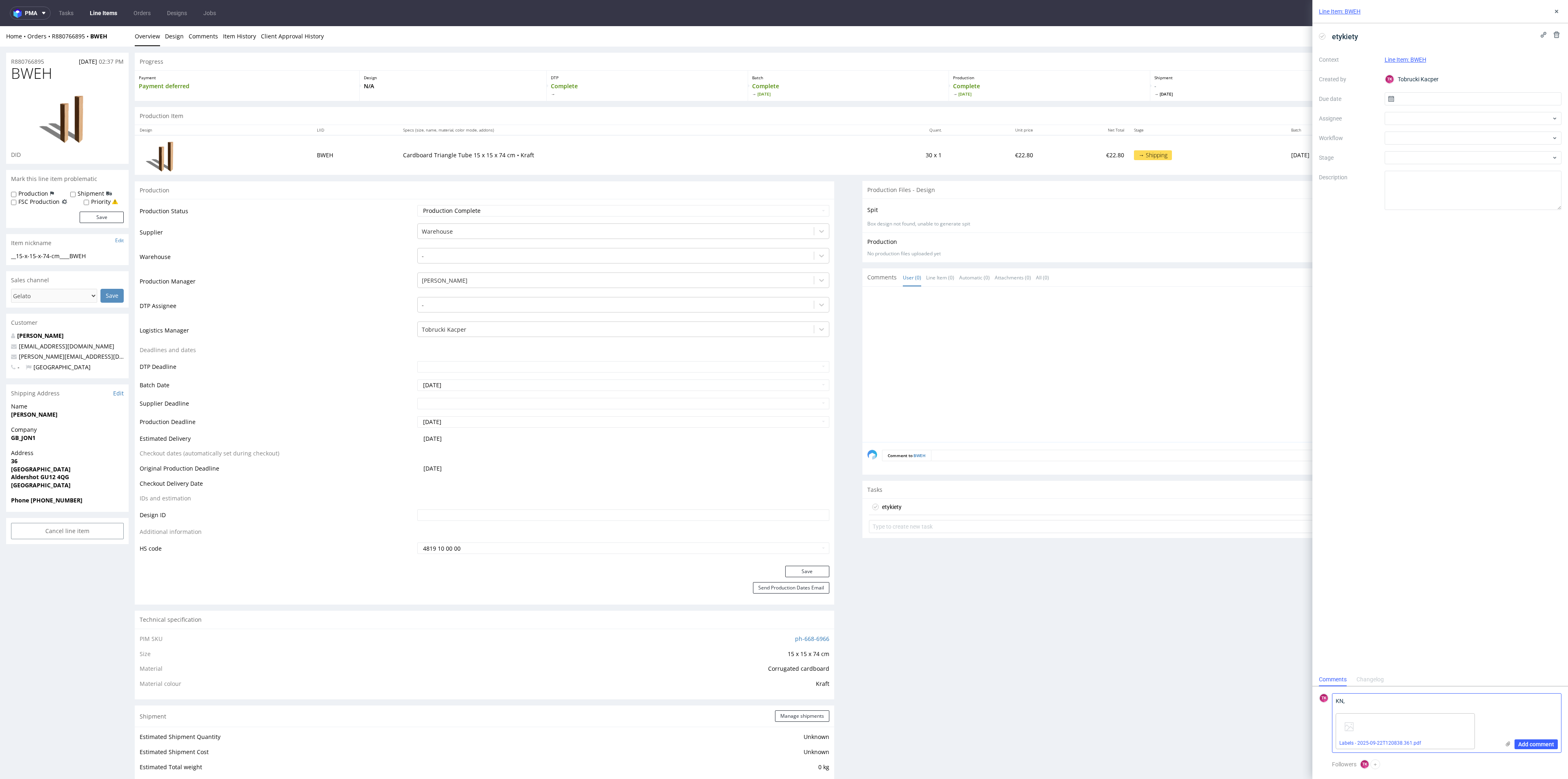
paste textarea "RWM006526227"
type textarea "KN, RWM006526227 odbiór 23.09"
click at [1540, 741] on span "Add comment" at bounding box center [1535, 744] width 36 height 6
click at [1388, 100] on icon at bounding box center [1390, 99] width 7 height 7
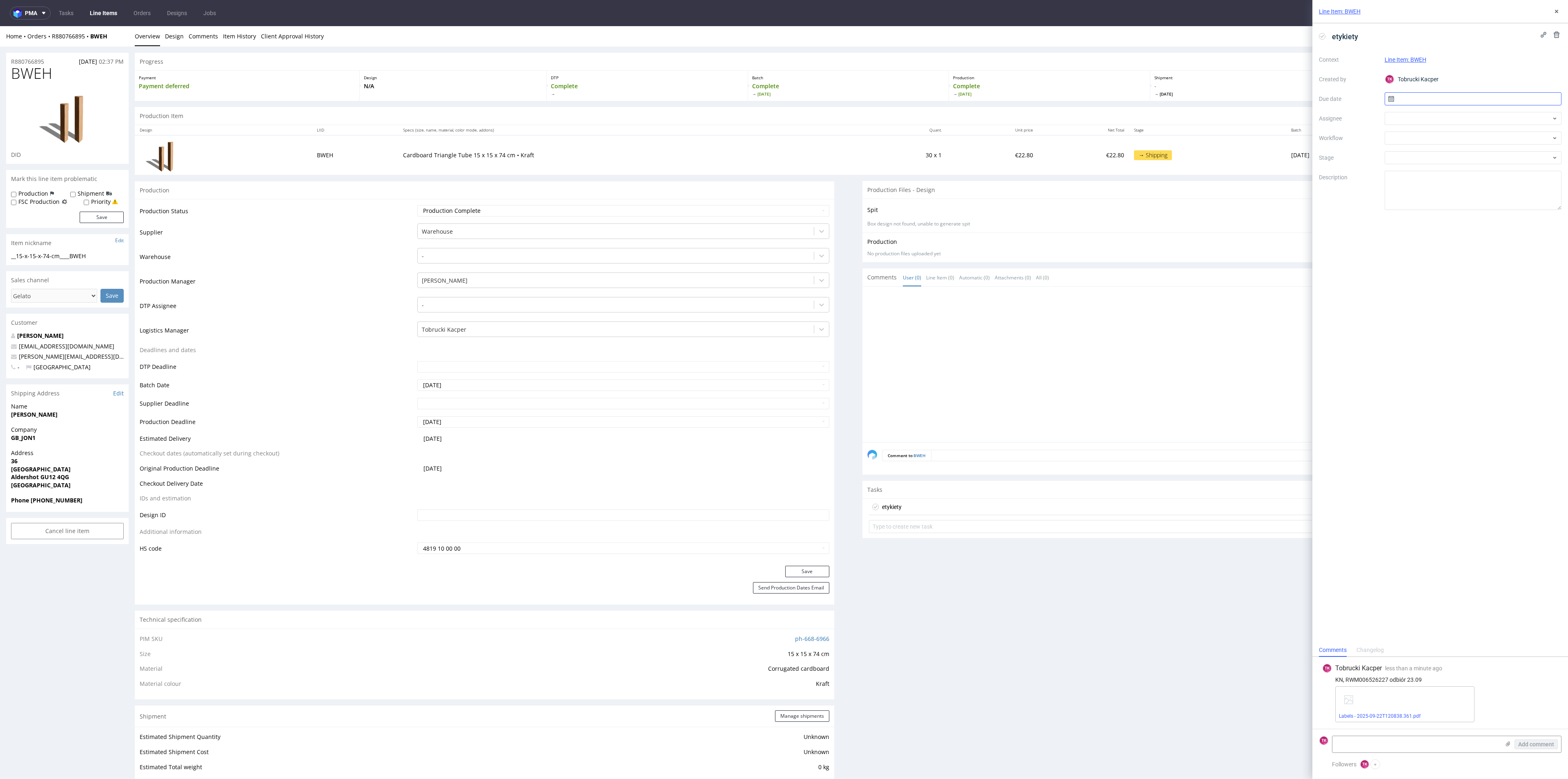
click at [1389, 103] on input "text" at bounding box center [1473, 99] width 177 height 13
click at [1461, 196] on span "23" at bounding box center [1459, 195] width 7 height 8
type input "[DATE]"
click at [1409, 115] on div at bounding box center [1473, 118] width 177 height 13
type input "fe"
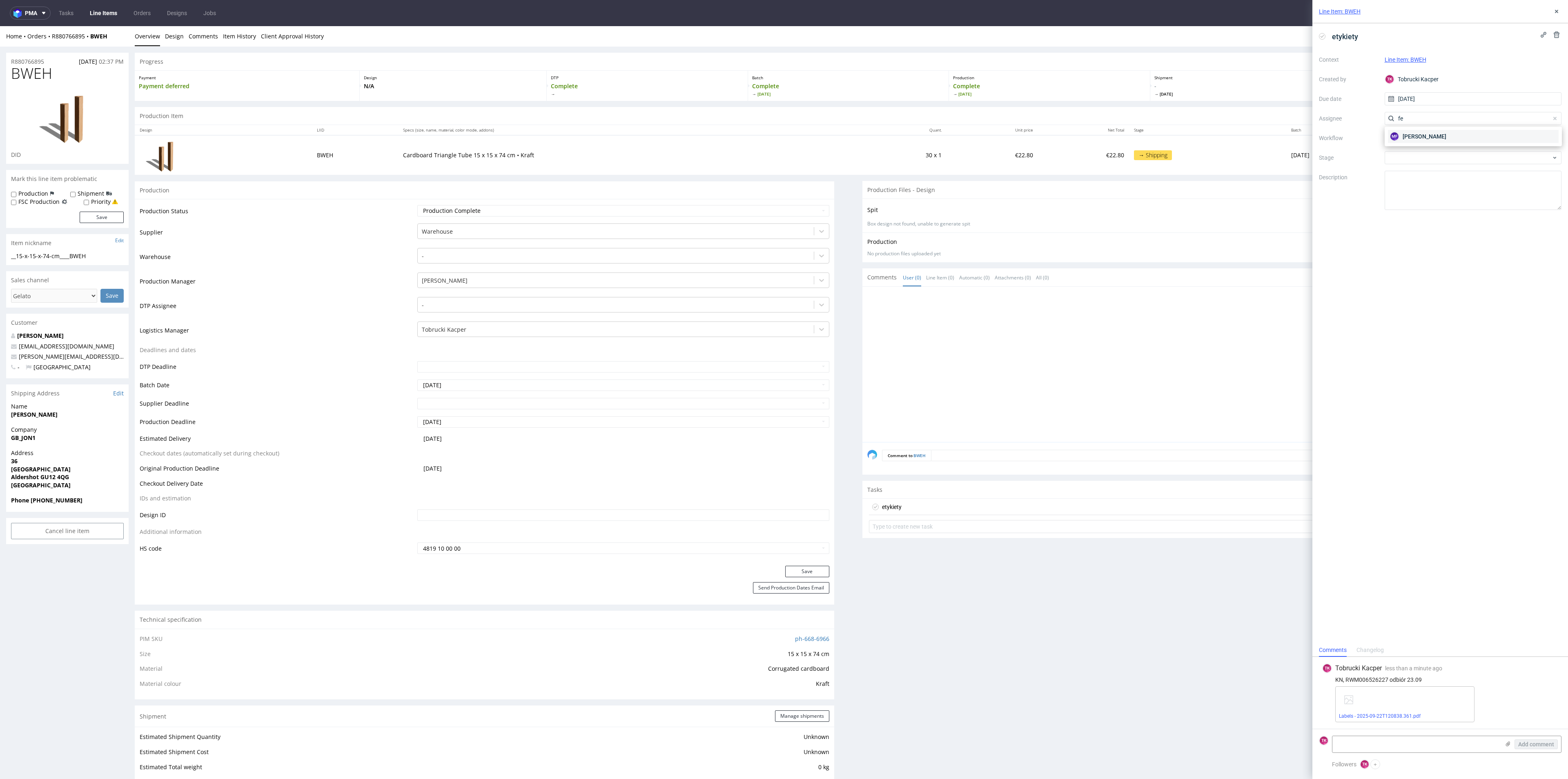
click at [1414, 141] on div "MF Michał Fedorowicz" at bounding box center [1472, 137] width 170 height 13
click at [1409, 101] on input "[DATE]" at bounding box center [1473, 99] width 177 height 13
click at [1444, 194] on span "22" at bounding box center [1446, 195] width 7 height 8
type input "[DATE]"
click at [1094, 587] on div "Production Files - Design Spit Spit request impossible Box design not found, un…" at bounding box center [1213, 767] width 700 height 1173
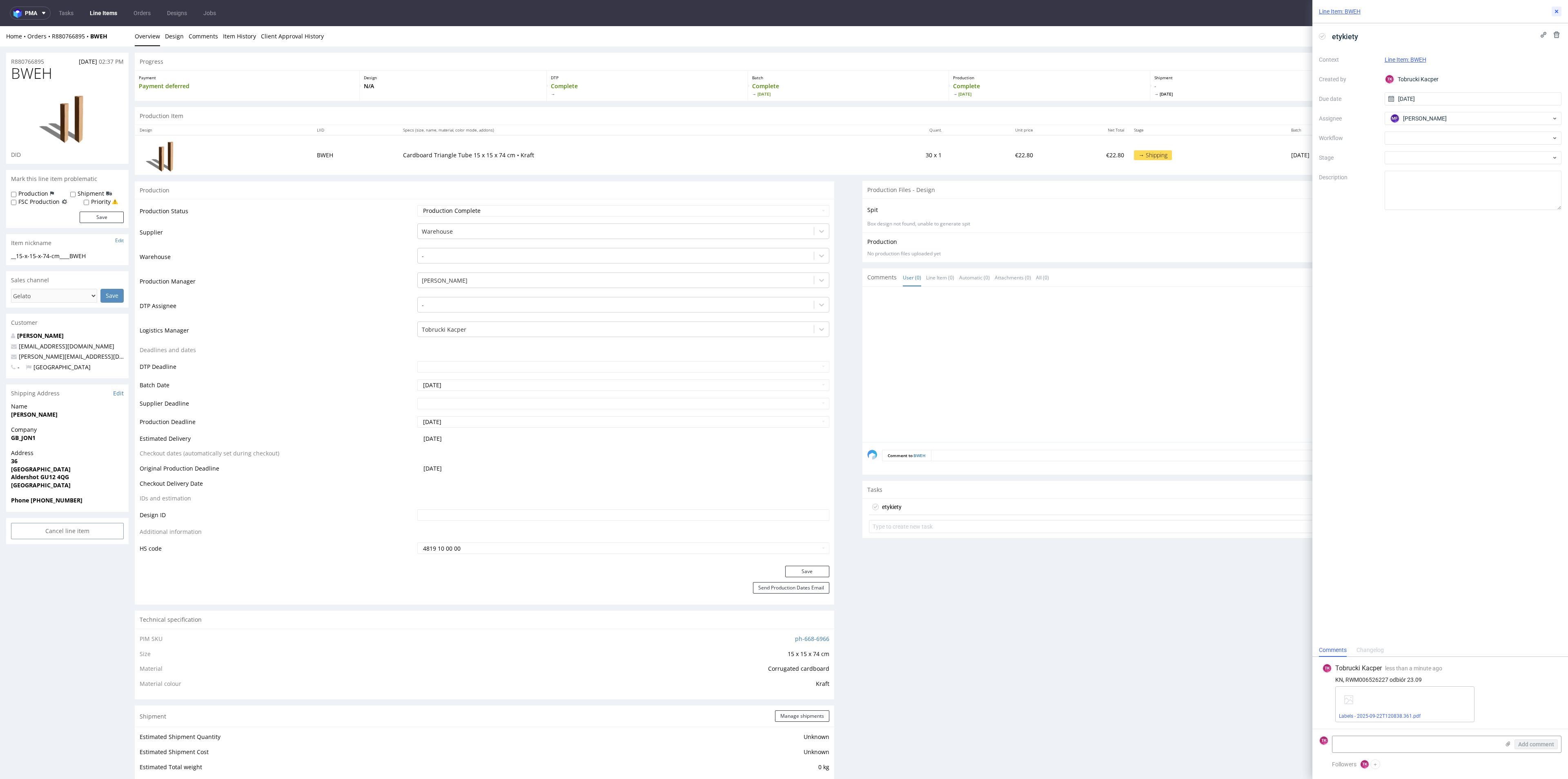
click at [1559, 7] on button at bounding box center [1556, 11] width 10 height 10
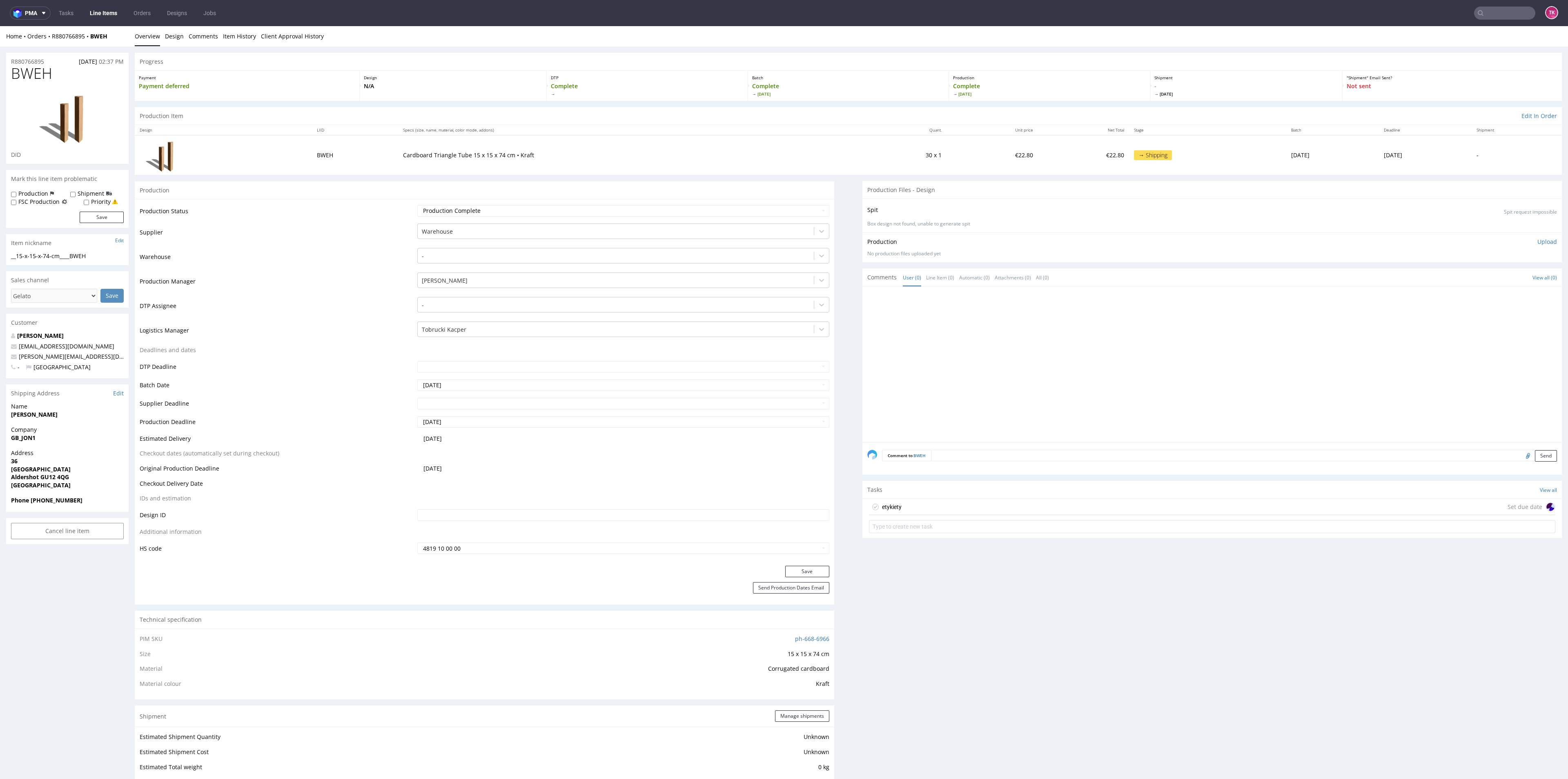
drag, startPoint x: 1554, startPoint y: 11, endPoint x: 1539, endPoint y: 24, distance: 19.8
click at [1553, 11] on nav "pma Tasks Line Items Orders Designs Jobs TK" at bounding box center [784, 13] width 1568 height 26
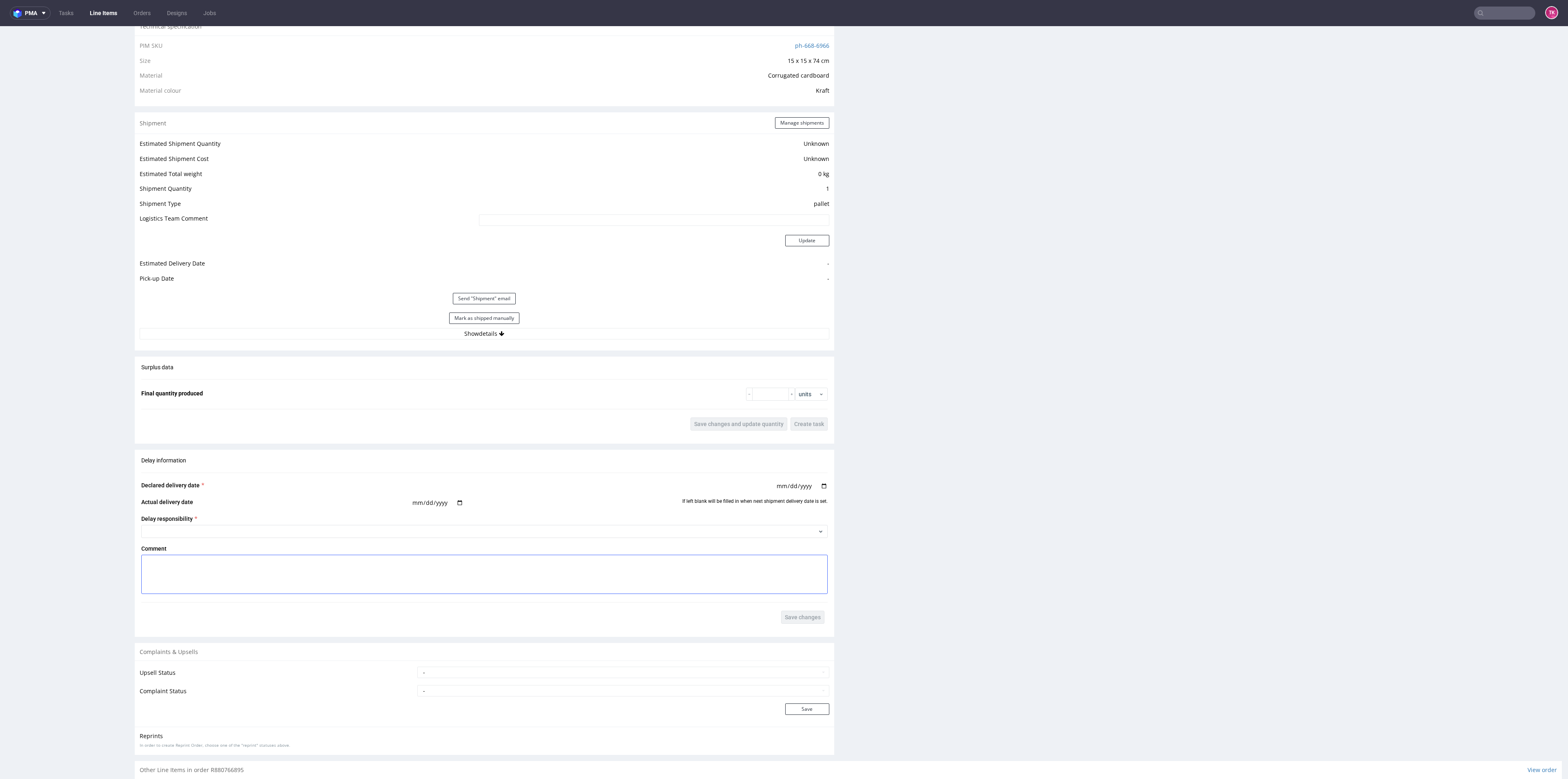
scroll to position [612, 0]
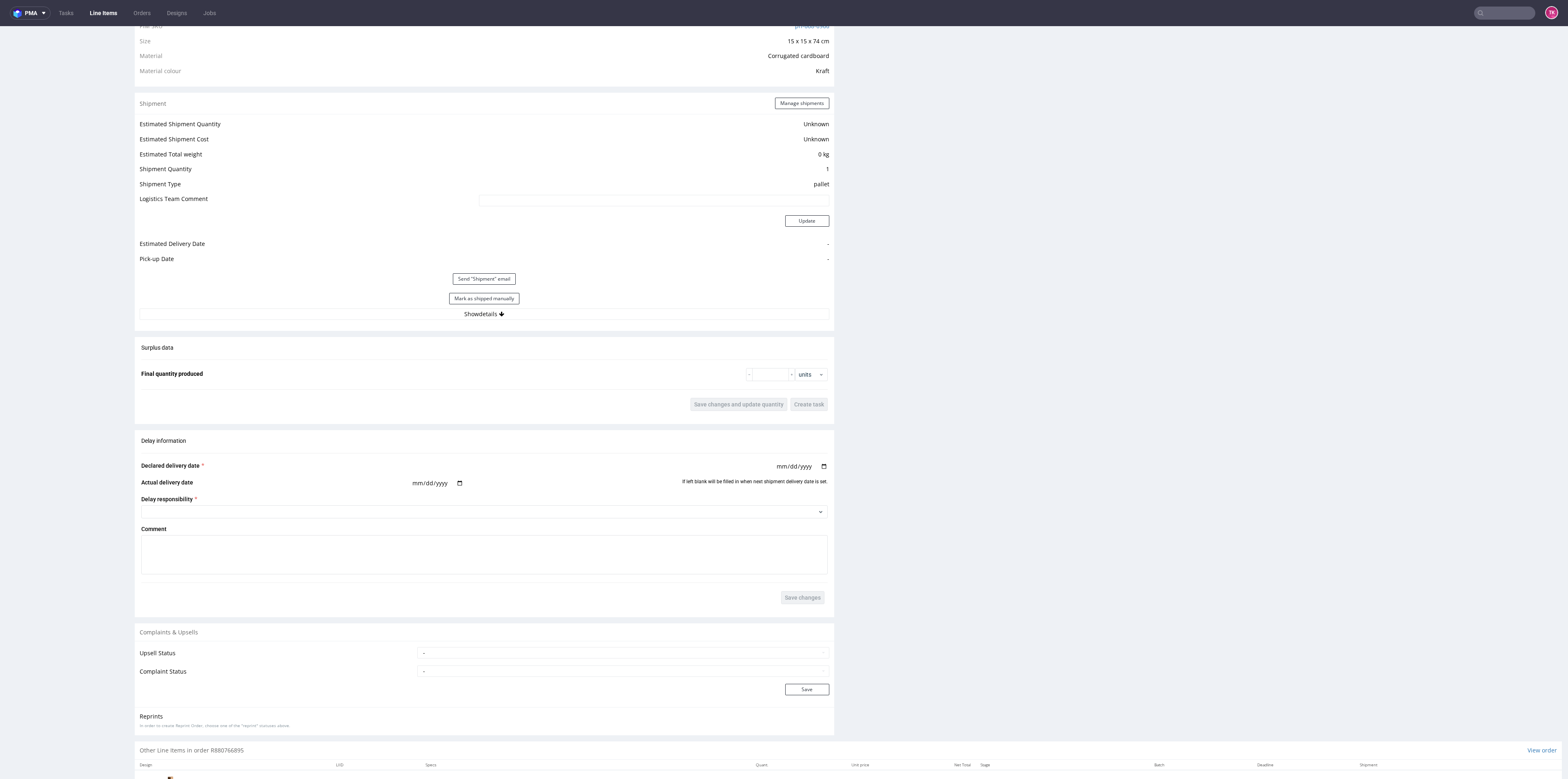
click at [557, 321] on div "Estimated Shipment Quantity Unknown Estimated Shipment Cost Unknown Estimated T…" at bounding box center [485, 219] width 700 height 210
click at [554, 316] on button "Show details" at bounding box center [484, 314] width 690 height 11
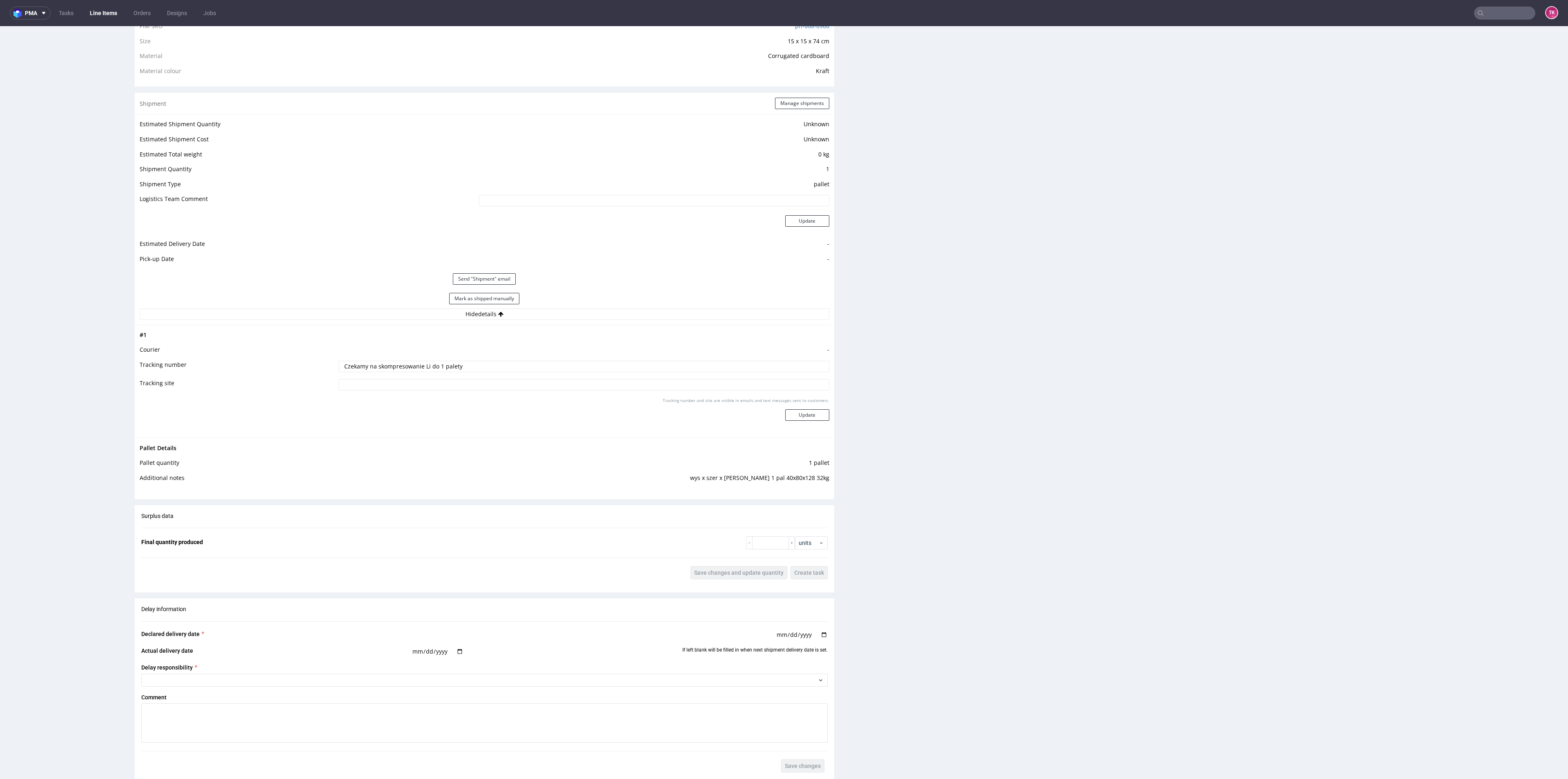
drag, startPoint x: 468, startPoint y: 367, endPoint x: 34, endPoint y: 392, distance: 434.7
click at [34, 392] on div "R880766895 15.09.2025 02:37 PM BWEH DID Mark this line item problematic Product…" at bounding box center [784, 232] width 1568 height 1595
paste input "RWM006526227"
type input "RWM006526227"
click at [802, 410] on button "Update" at bounding box center [807, 415] width 44 height 11
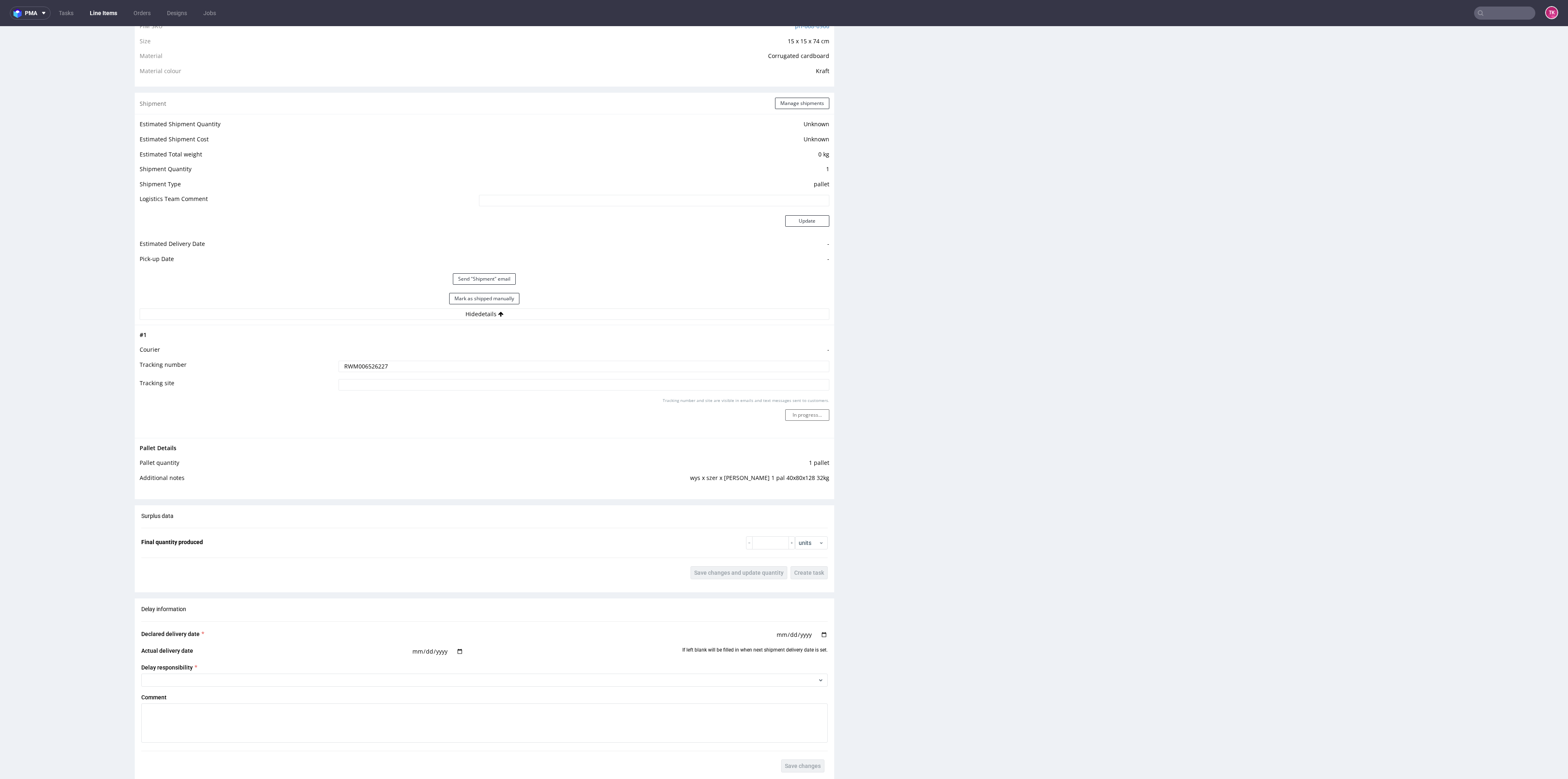
click at [807, 421] on div "Tracking number and site are visible in emails and text messages sent to custom…" at bounding box center [583, 412] width 490 height 30
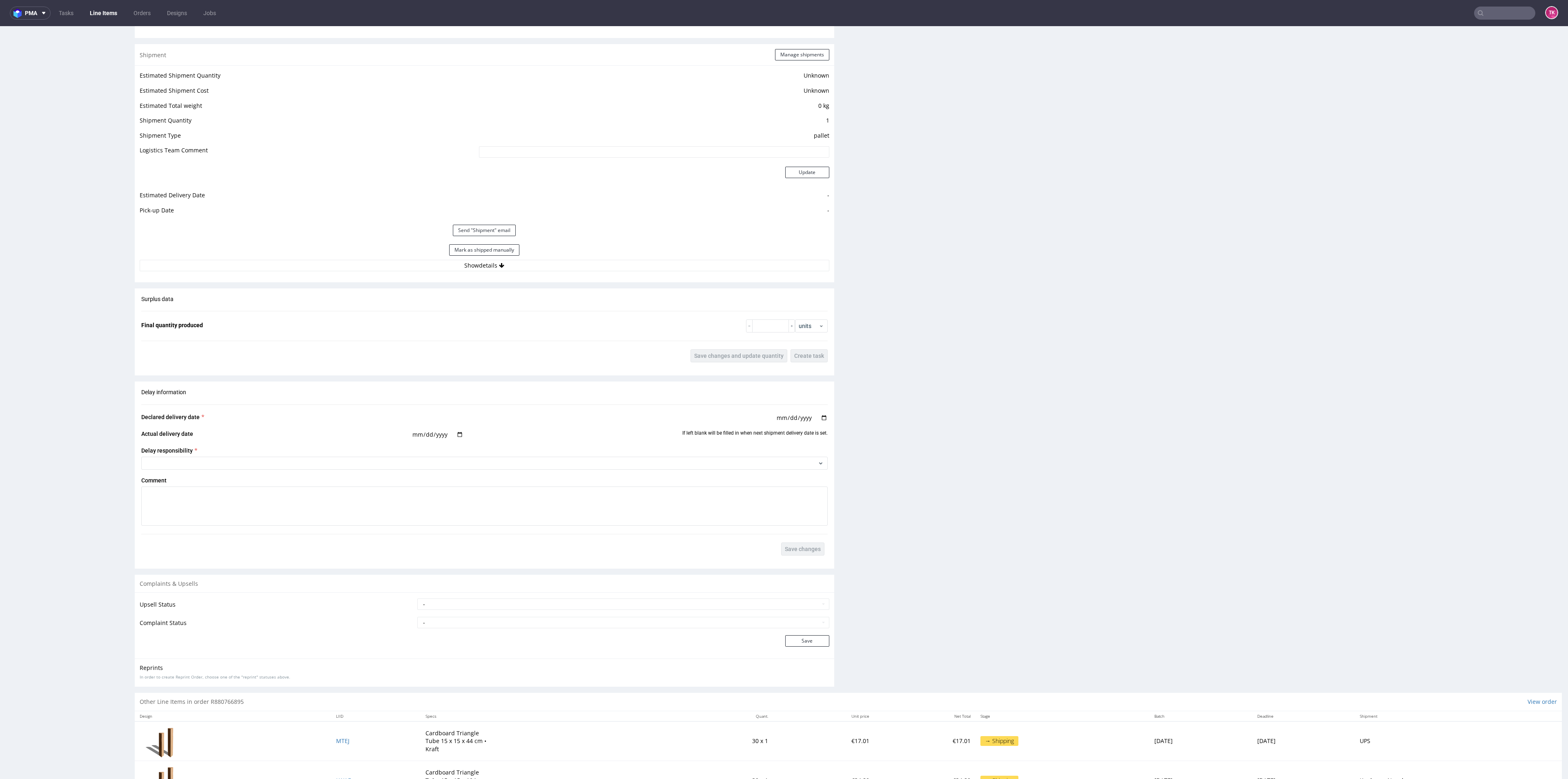
scroll to position [700, 0]
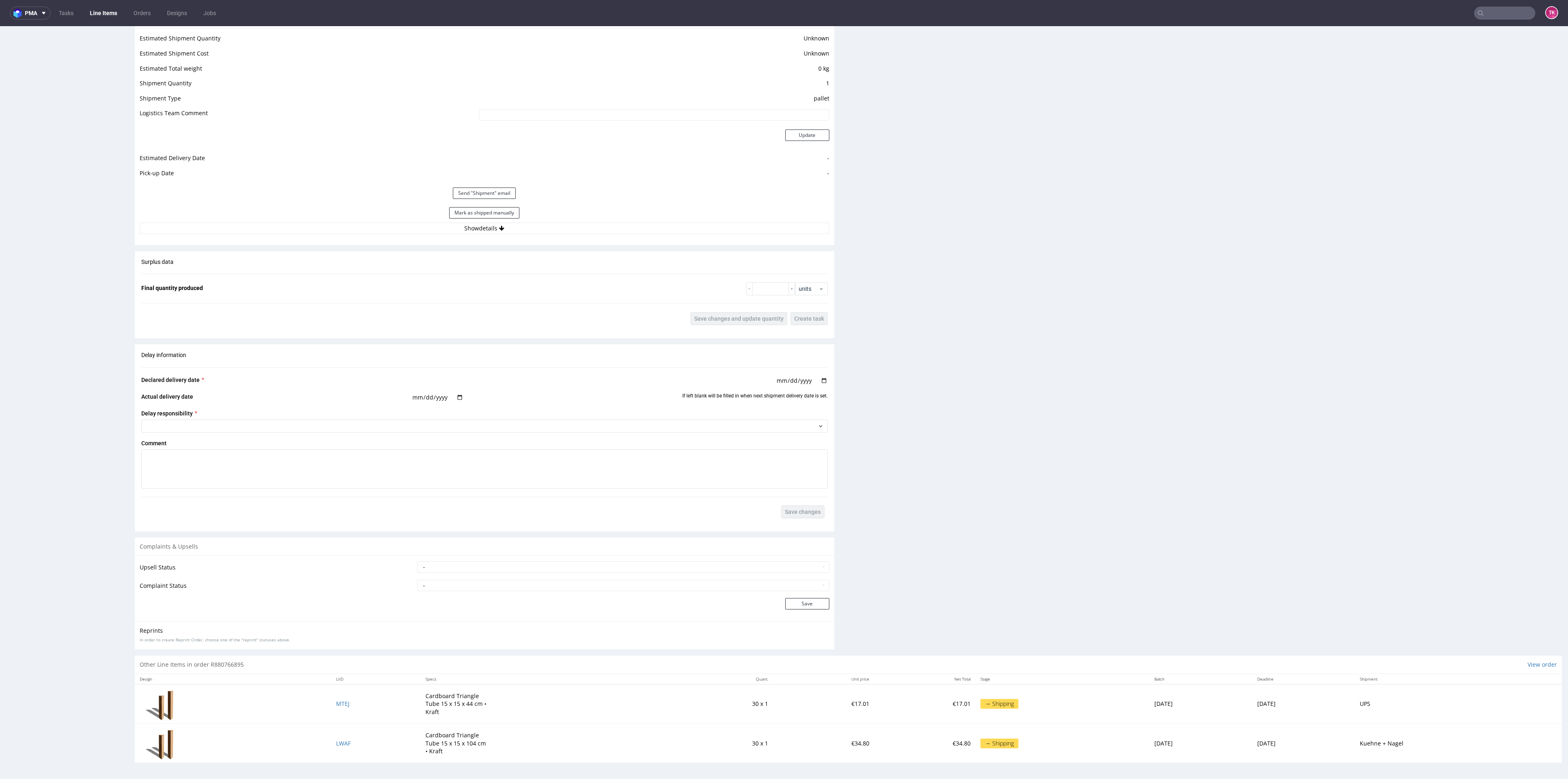
click at [111, 10] on link "Line Items" at bounding box center [103, 13] width 37 height 13
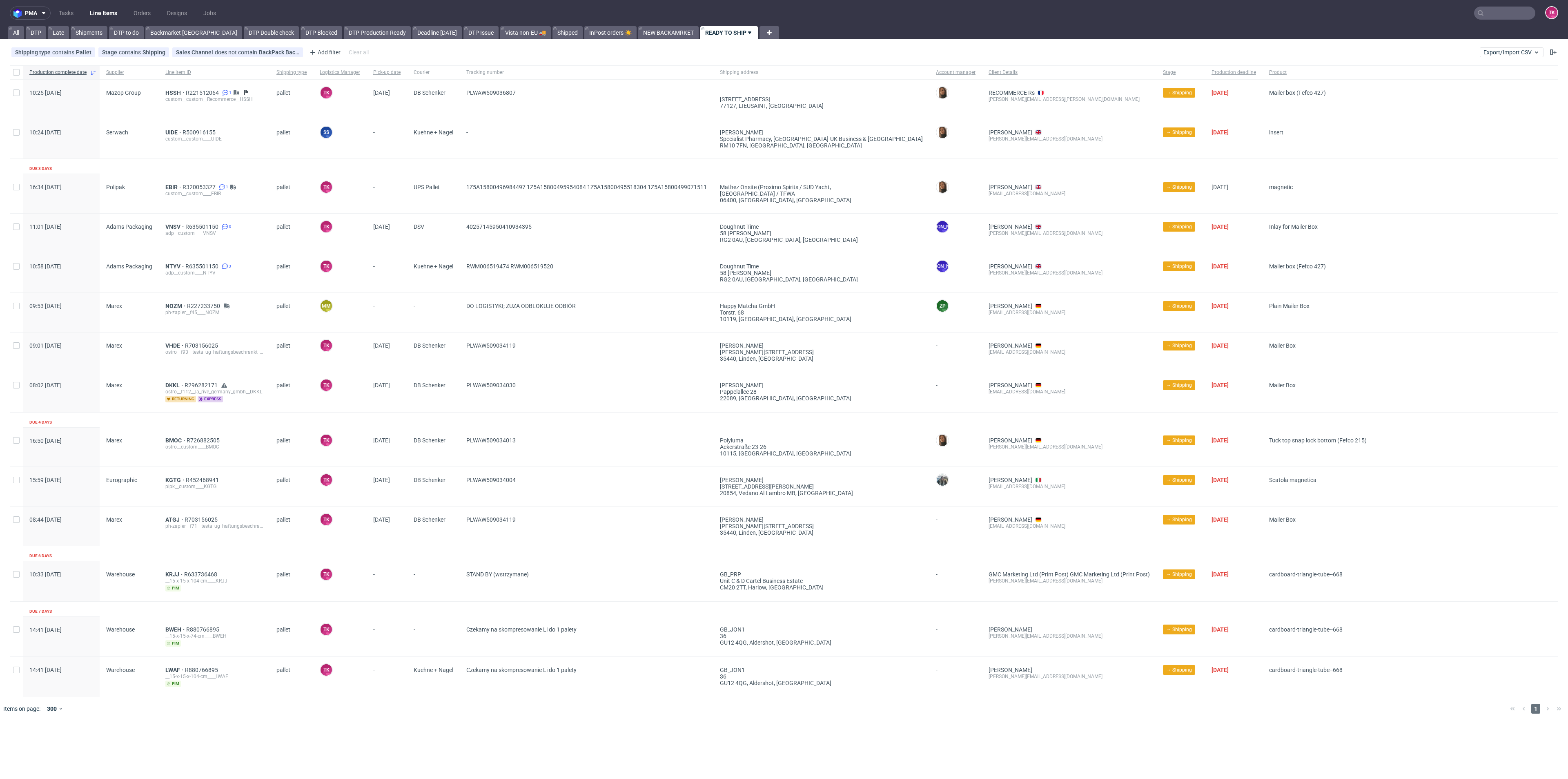
click at [176, 664] on div "LWAF R880766895 __15-x-15-x-104-cm____LWAF pim" at bounding box center [214, 677] width 111 height 40
click at [171, 670] on span "LWAF" at bounding box center [175, 669] width 20 height 7
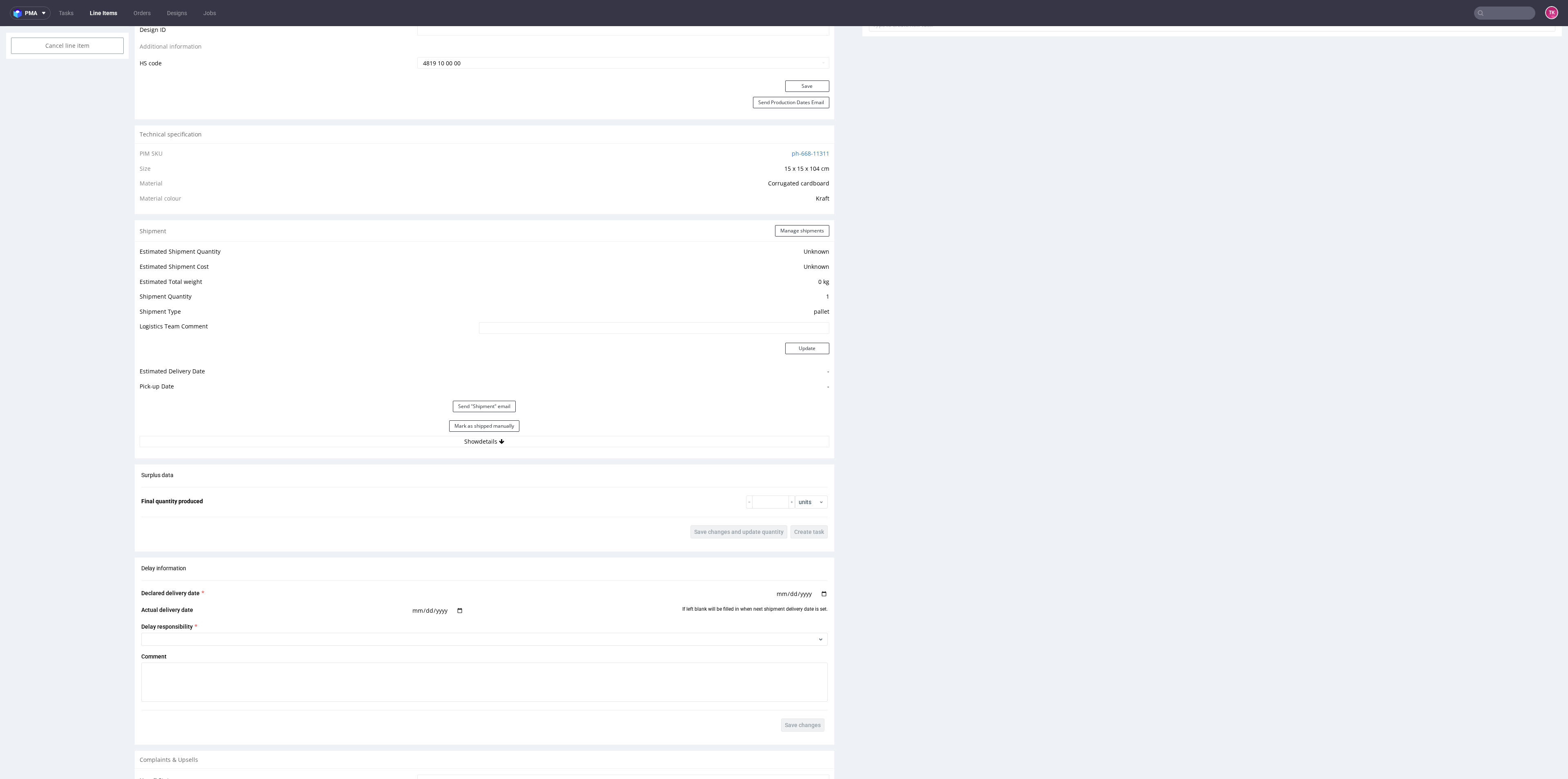
scroll to position [612, 0]
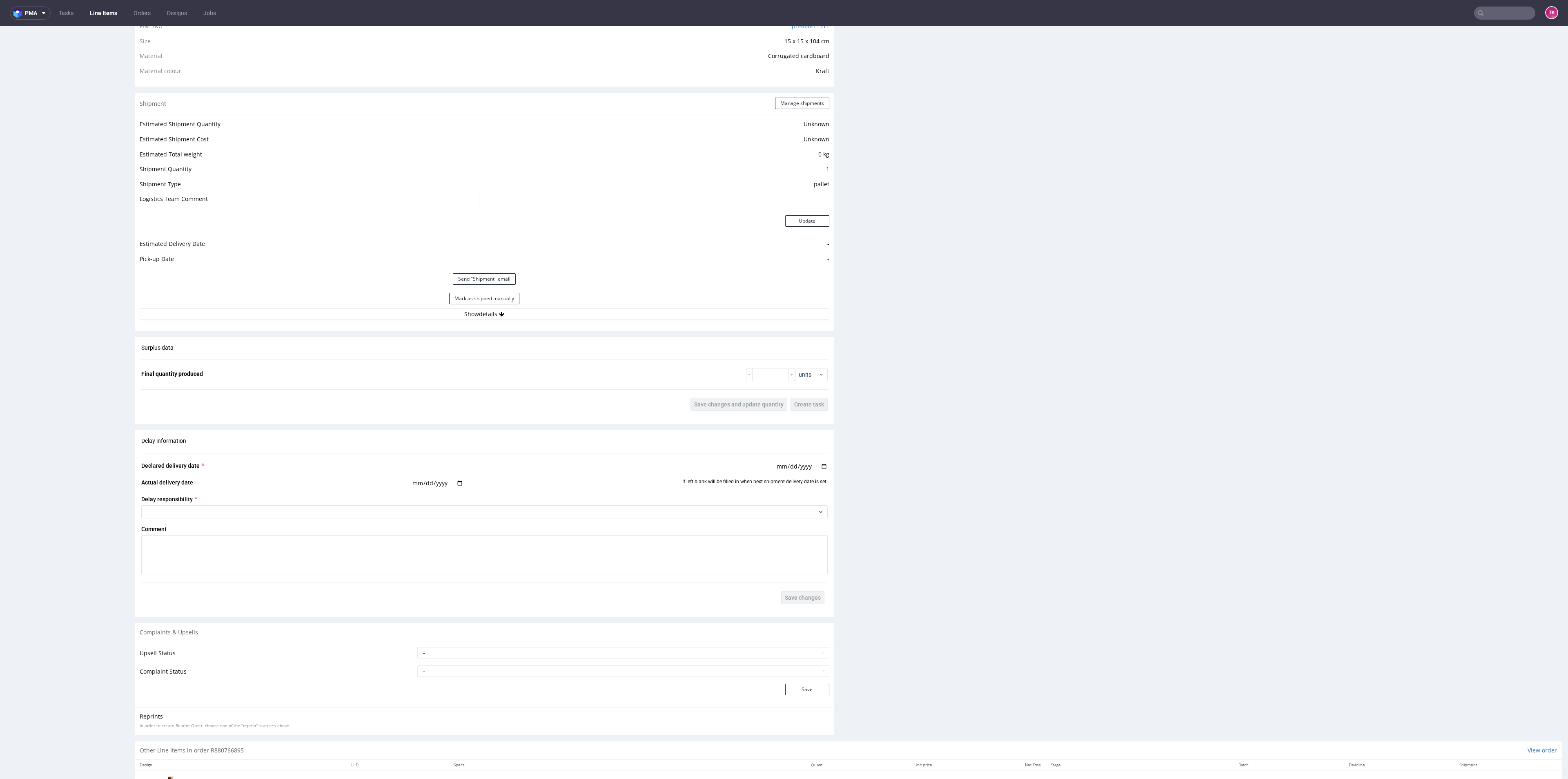
click at [376, 296] on div "Mark as shipped manually" at bounding box center [484, 298] width 690 height 20
click at [385, 321] on div "Estimated Shipment Quantity Unknown Estimated Shipment Cost Unknown Estimated T…" at bounding box center [485, 219] width 700 height 210
click at [382, 313] on button "Show details" at bounding box center [484, 314] width 690 height 11
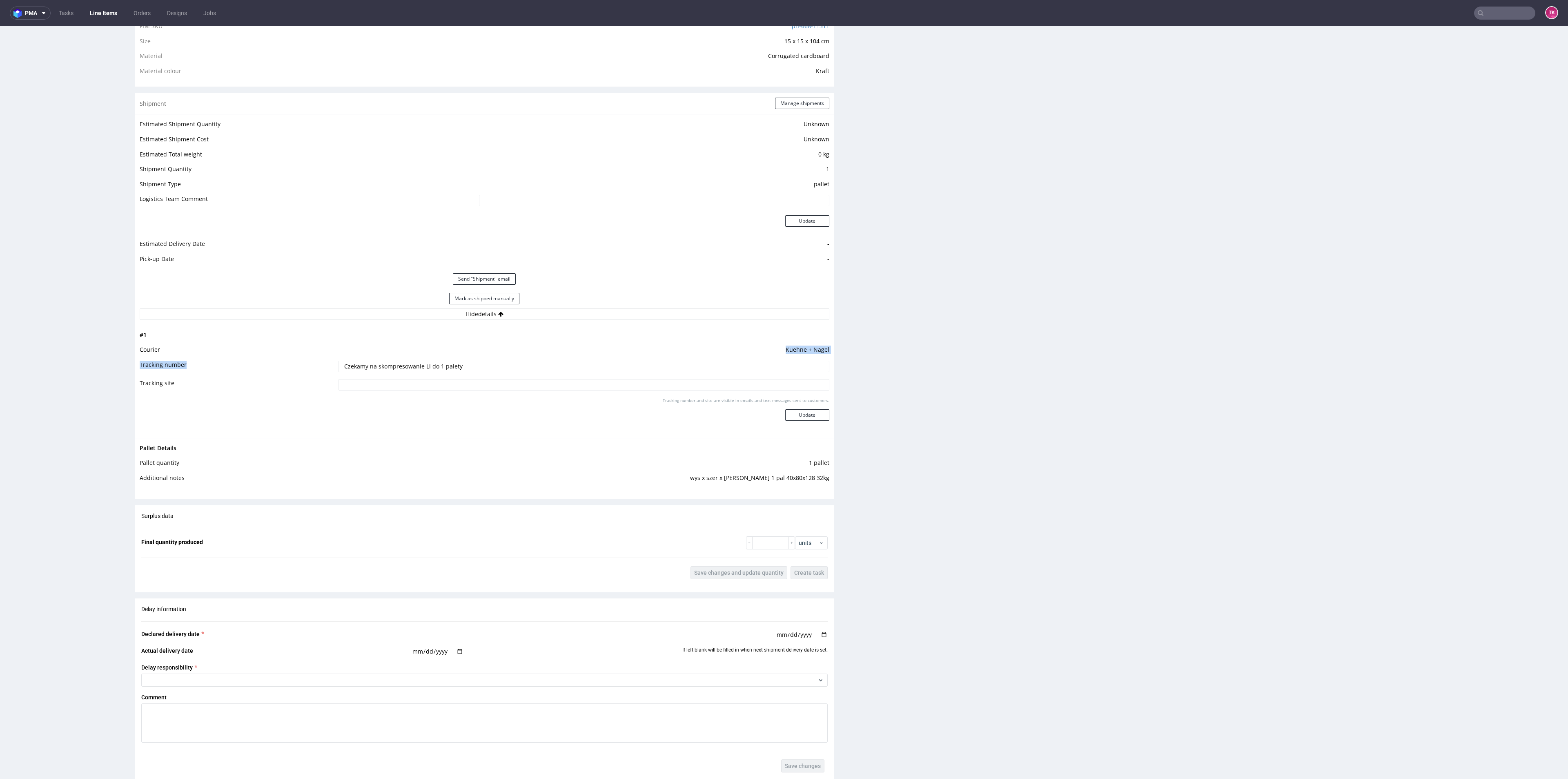
drag, startPoint x: 463, startPoint y: 365, endPoint x: 314, endPoint y: 364, distance: 149.0
click at [273, 361] on tbody "# 1 Courier Kuehne + Nagel Tracking number Czekamy na skompresowanie Li do 1 pa…" at bounding box center [484, 382] width 690 height 103
drag, startPoint x: 586, startPoint y: 370, endPoint x: 196, endPoint y: 402, distance: 391.3
click at [3, 398] on div "R880766895 15.09.2025 02:37 PM LWAF DID Mark this line item problematic Product…" at bounding box center [784, 232] width 1568 height 1595
paste input "RWM006526227"
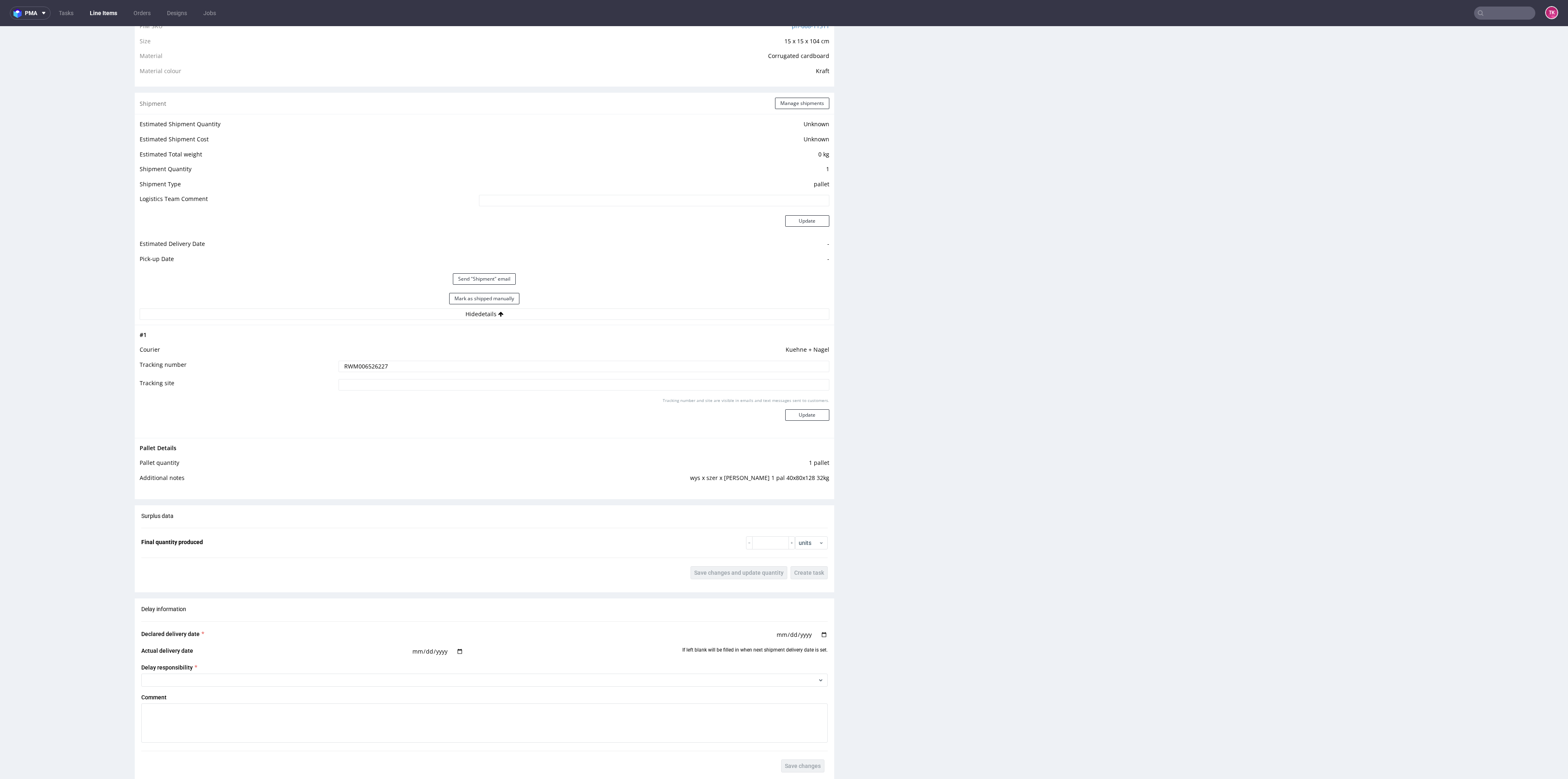
type input "RWM006526227"
click at [811, 421] on div "Tracking number and site are visible in emails and text messages sent to custom…" at bounding box center [583, 412] width 490 height 30
click at [811, 417] on button "Update" at bounding box center [807, 415] width 44 height 11
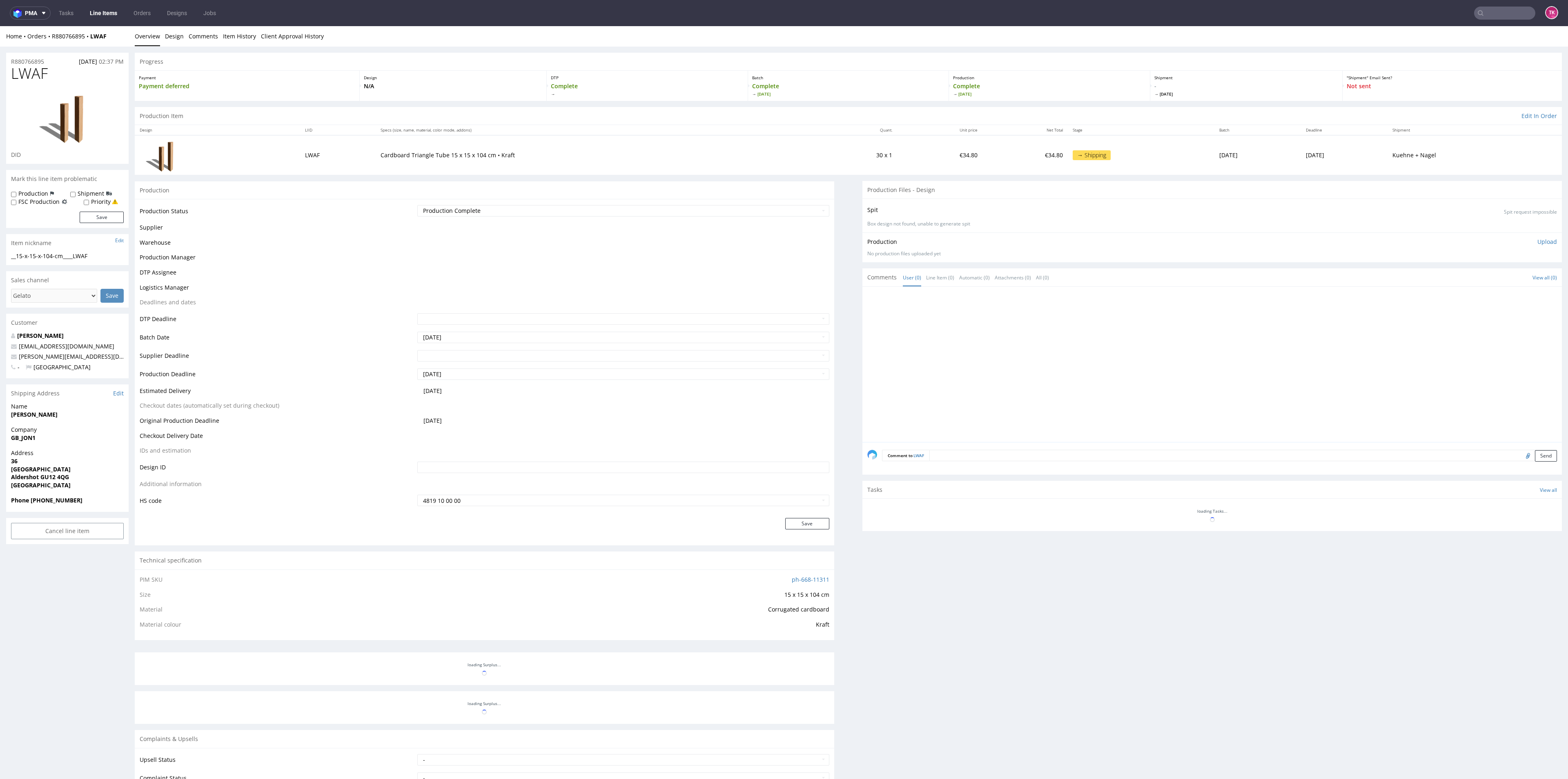
scroll to position [193, 0]
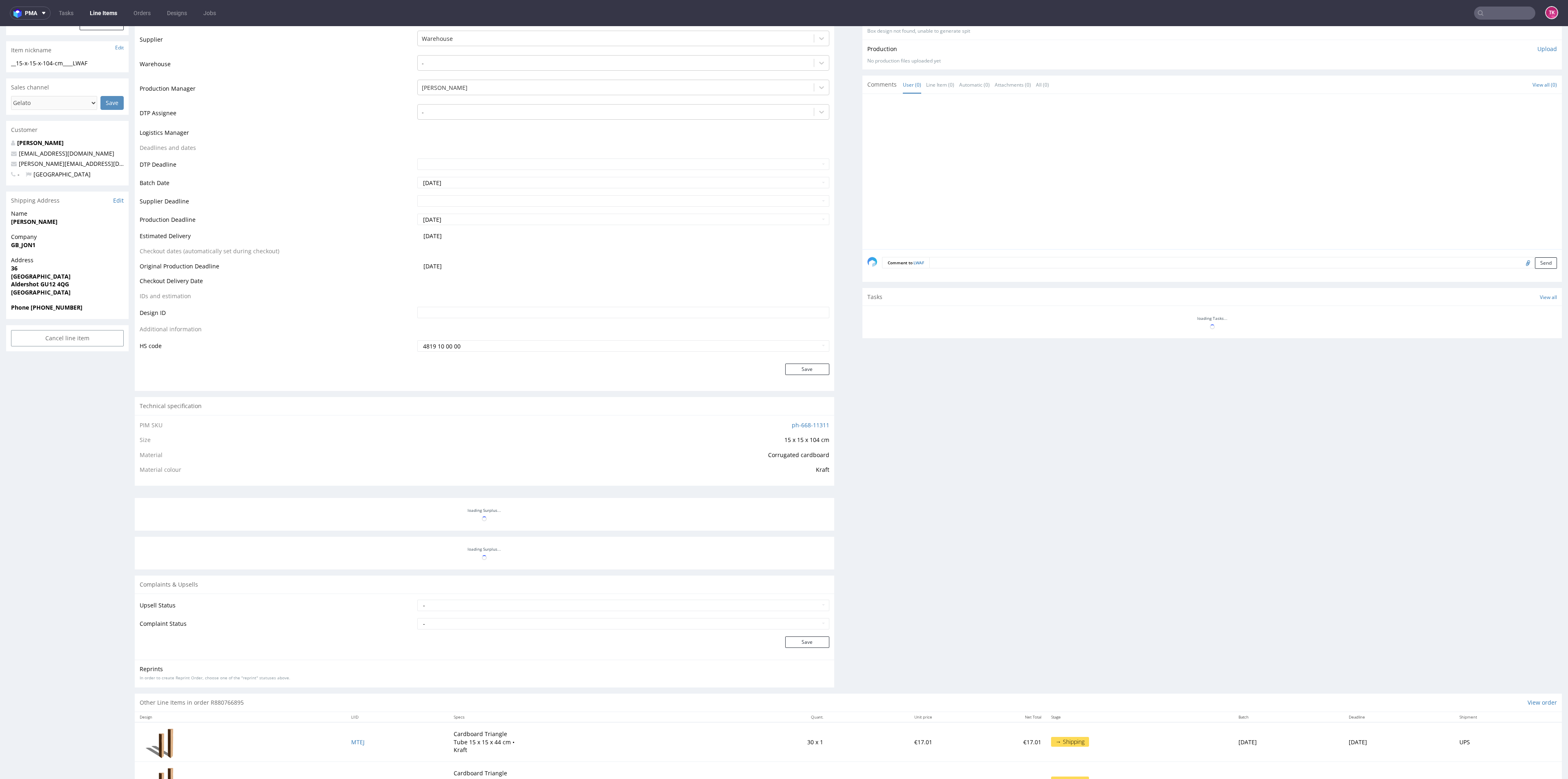
click at [101, 18] on link "Line Items" at bounding box center [103, 13] width 37 height 13
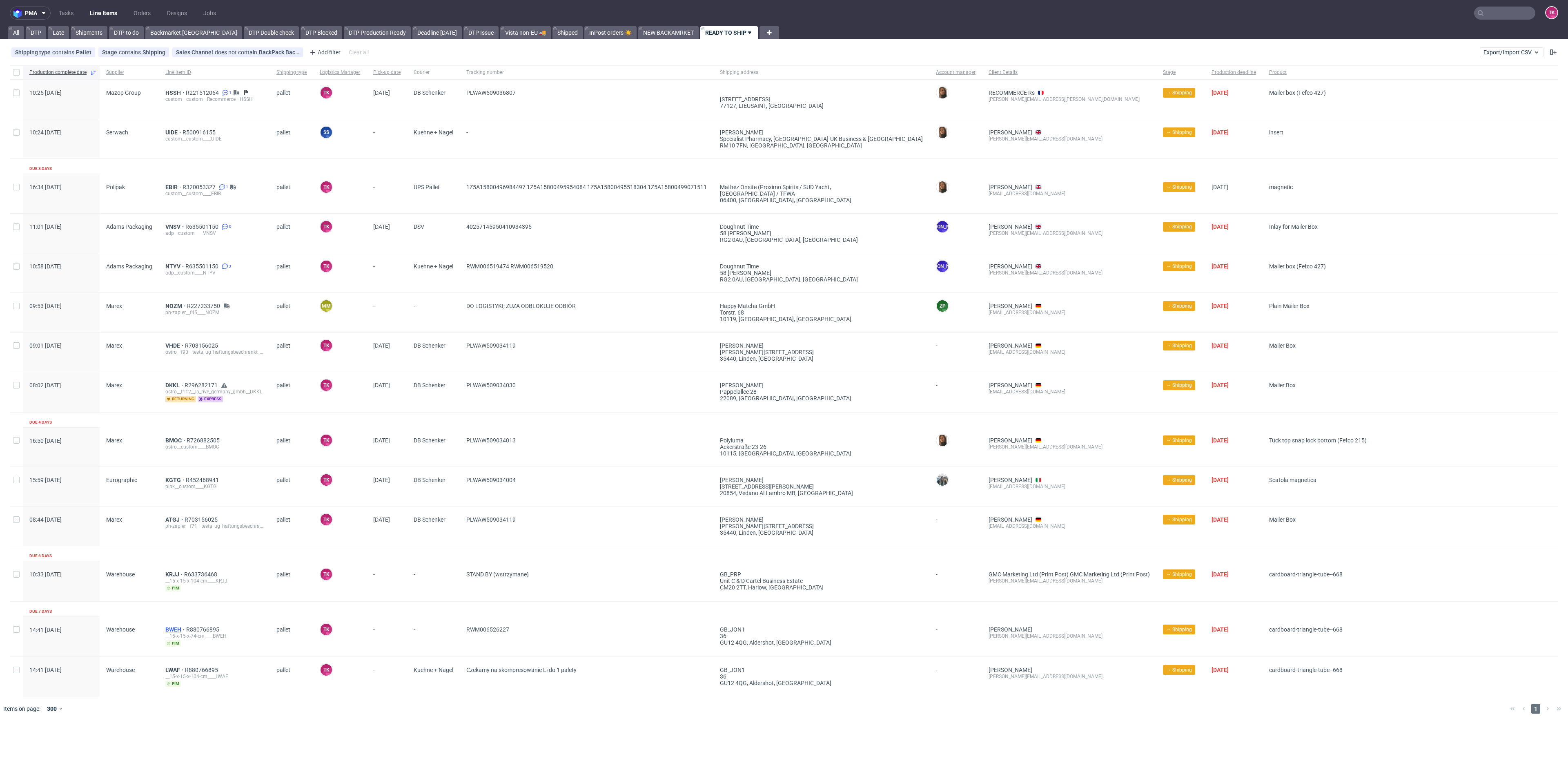
click at [176, 626] on span "BWEH" at bounding box center [176, 629] width 20 height 7
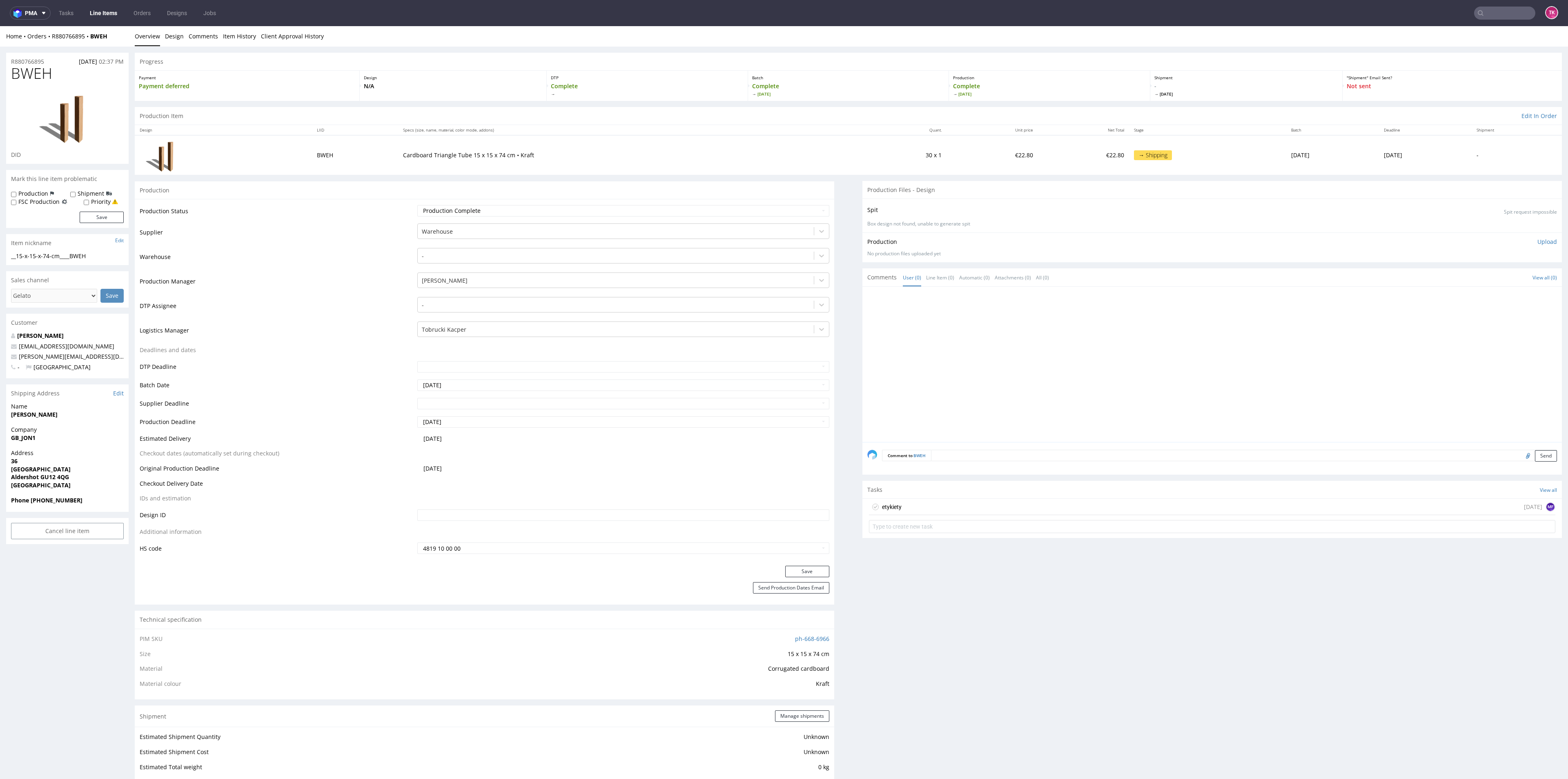
click at [114, 7] on link "Line Items" at bounding box center [103, 13] width 37 height 13
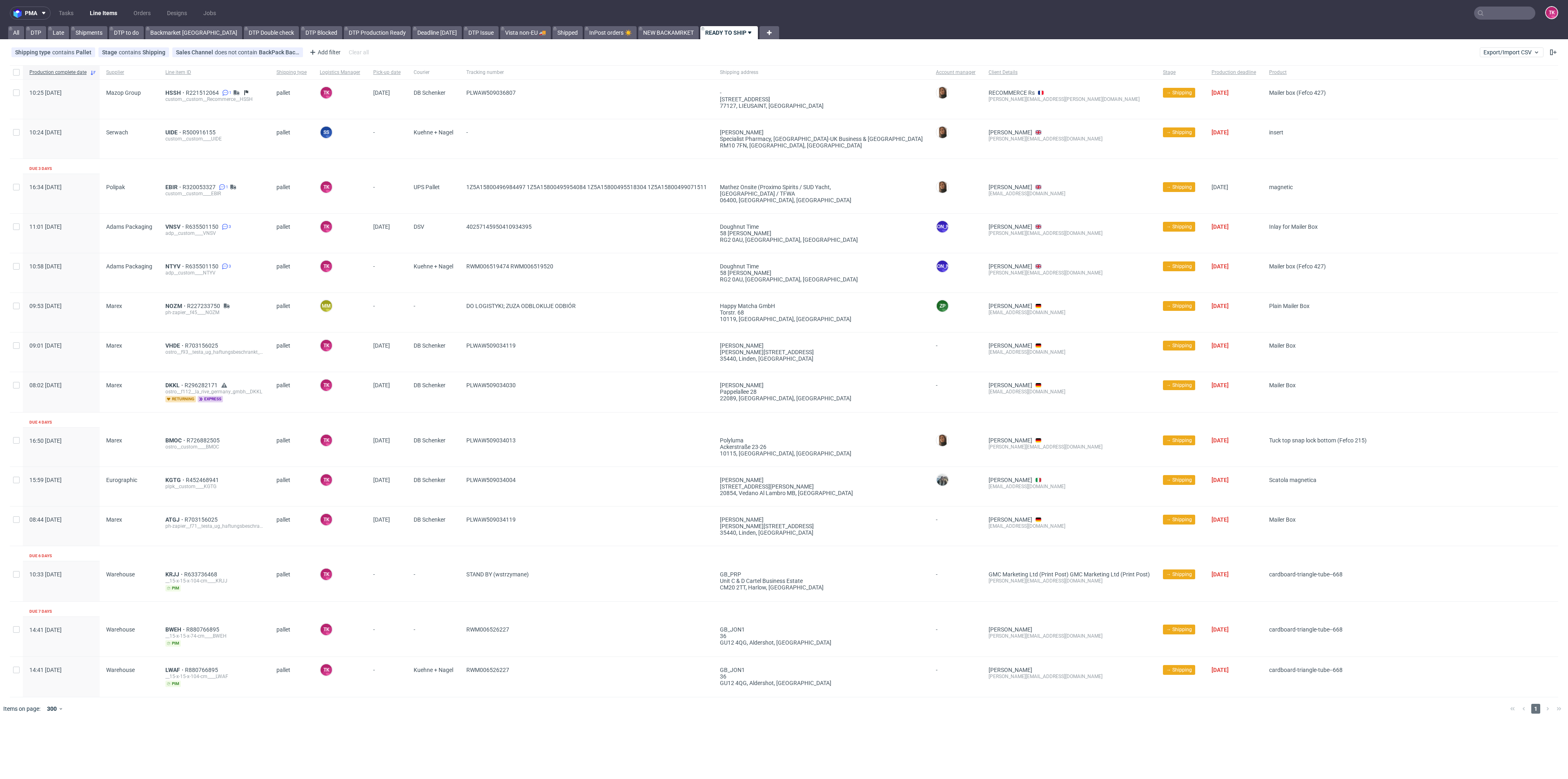
click at [173, 634] on div "__15-x-15-x-74-cm____BWEH" at bounding box center [214, 636] width 98 height 7
click at [172, 628] on span "BWEH" at bounding box center [176, 629] width 20 height 7
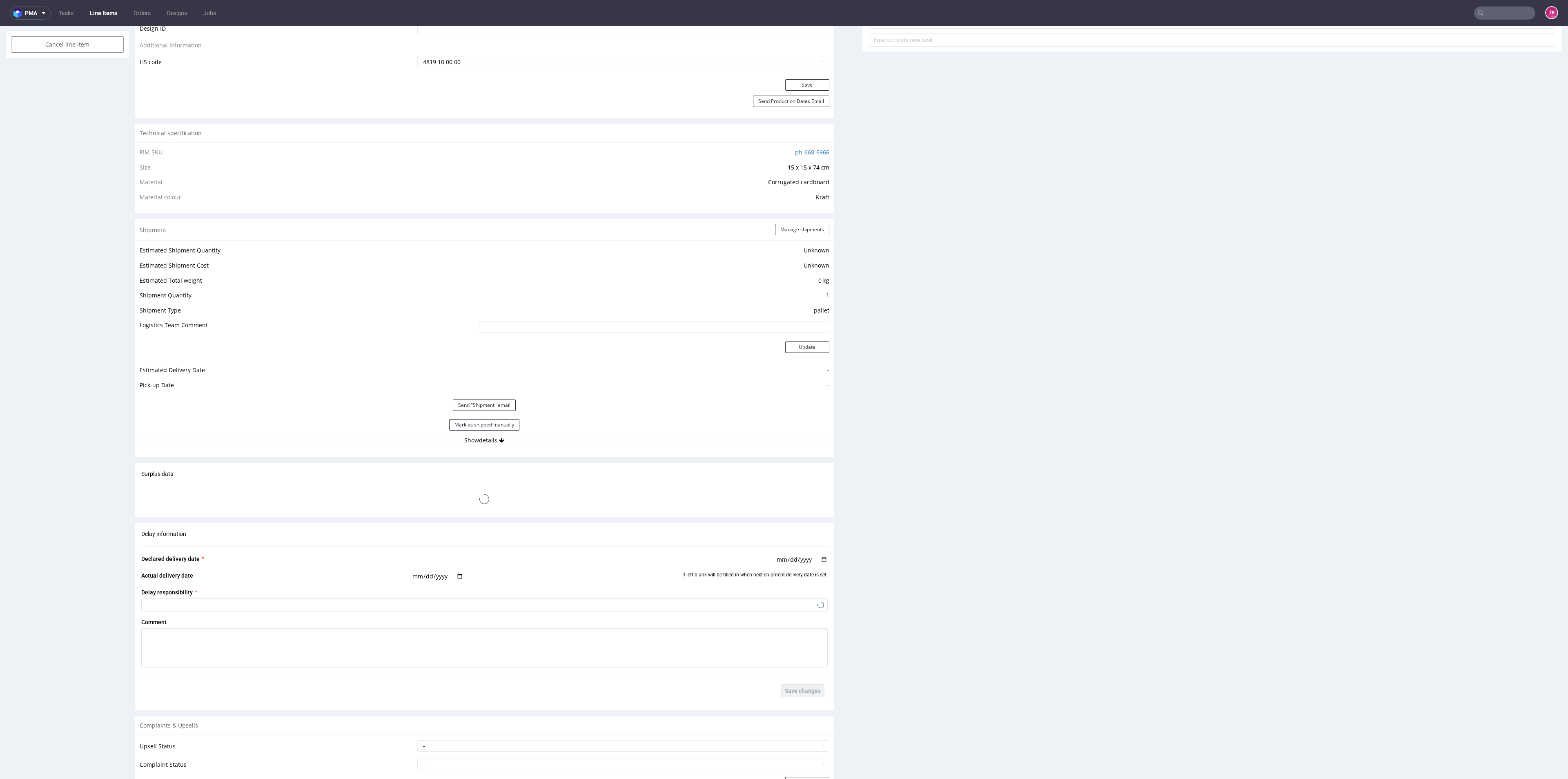
scroll to position [532, 0]
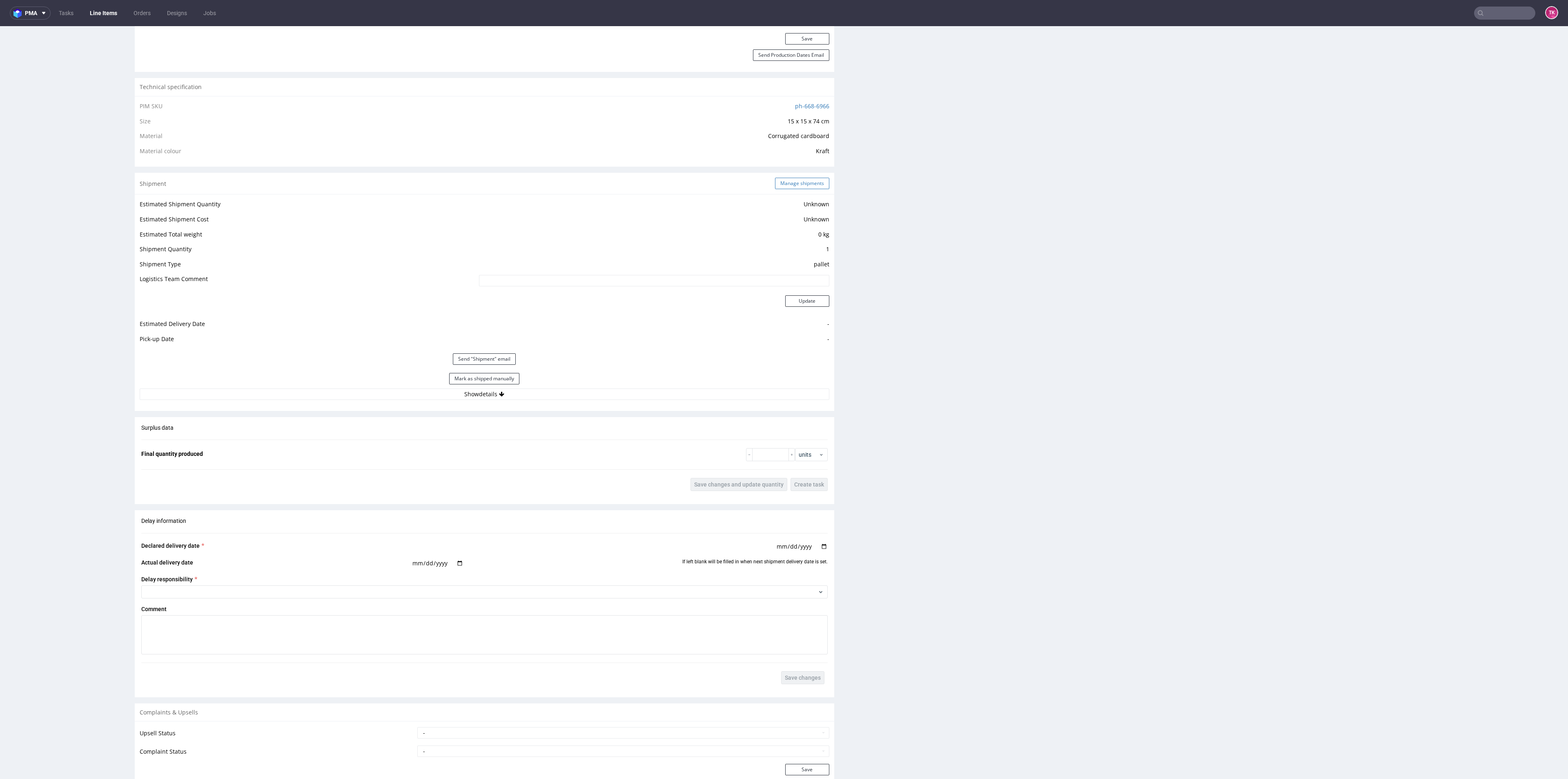
click at [794, 189] on button "Manage shipments" at bounding box center [802, 183] width 54 height 11
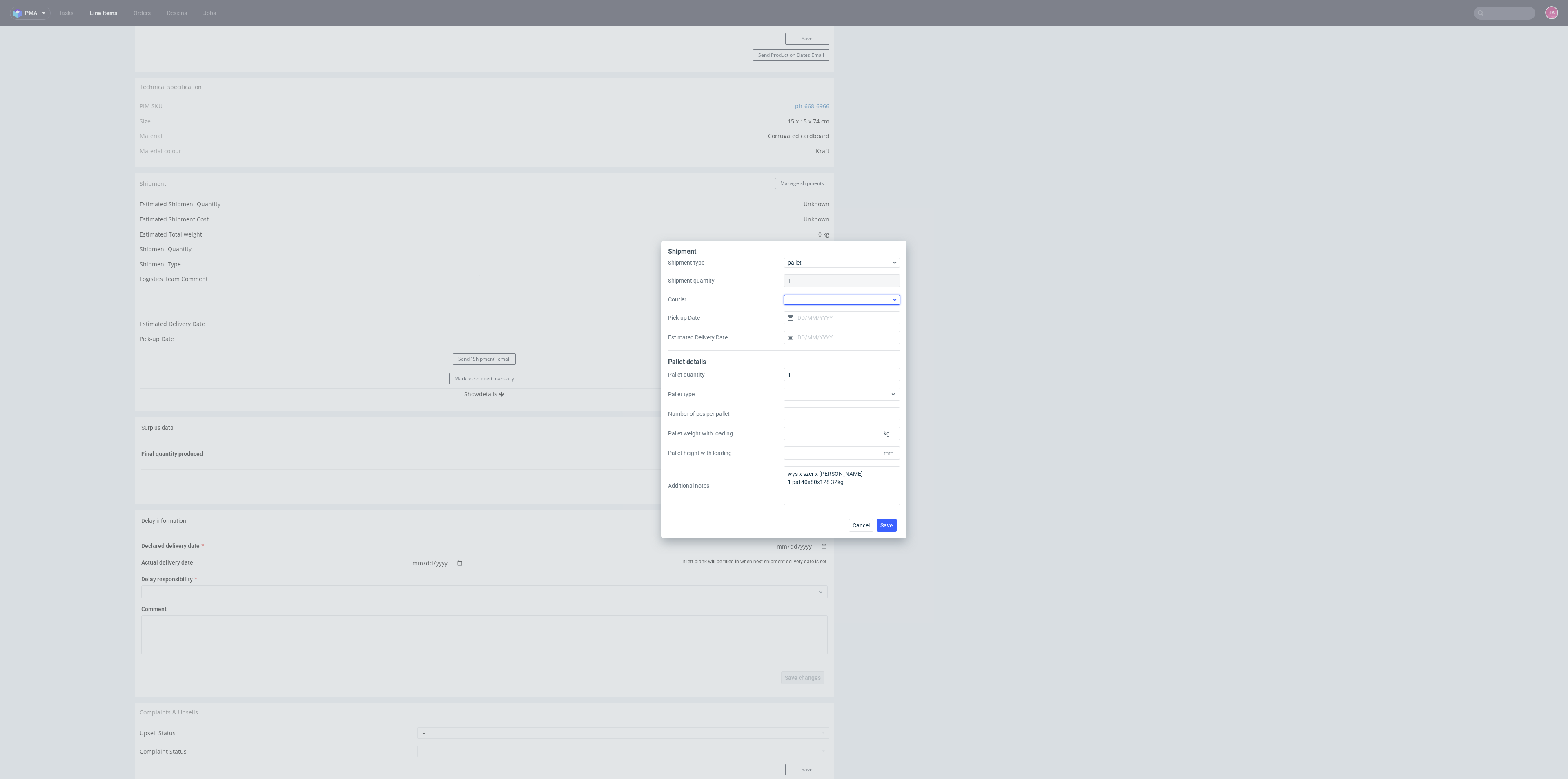
click at [815, 303] on div at bounding box center [841, 300] width 116 height 10
click at [829, 357] on div "Kuehne + Nagel" at bounding box center [842, 358] width 110 height 15
click at [838, 308] on div "Shipment type pallet Shipment quantity 1 Courier Kuehne + Nagel Pick-up Date Es…" at bounding box center [784, 304] width 232 height 92
drag, startPoint x: 838, startPoint y: 316, endPoint x: 843, endPoint y: 319, distance: 5.8
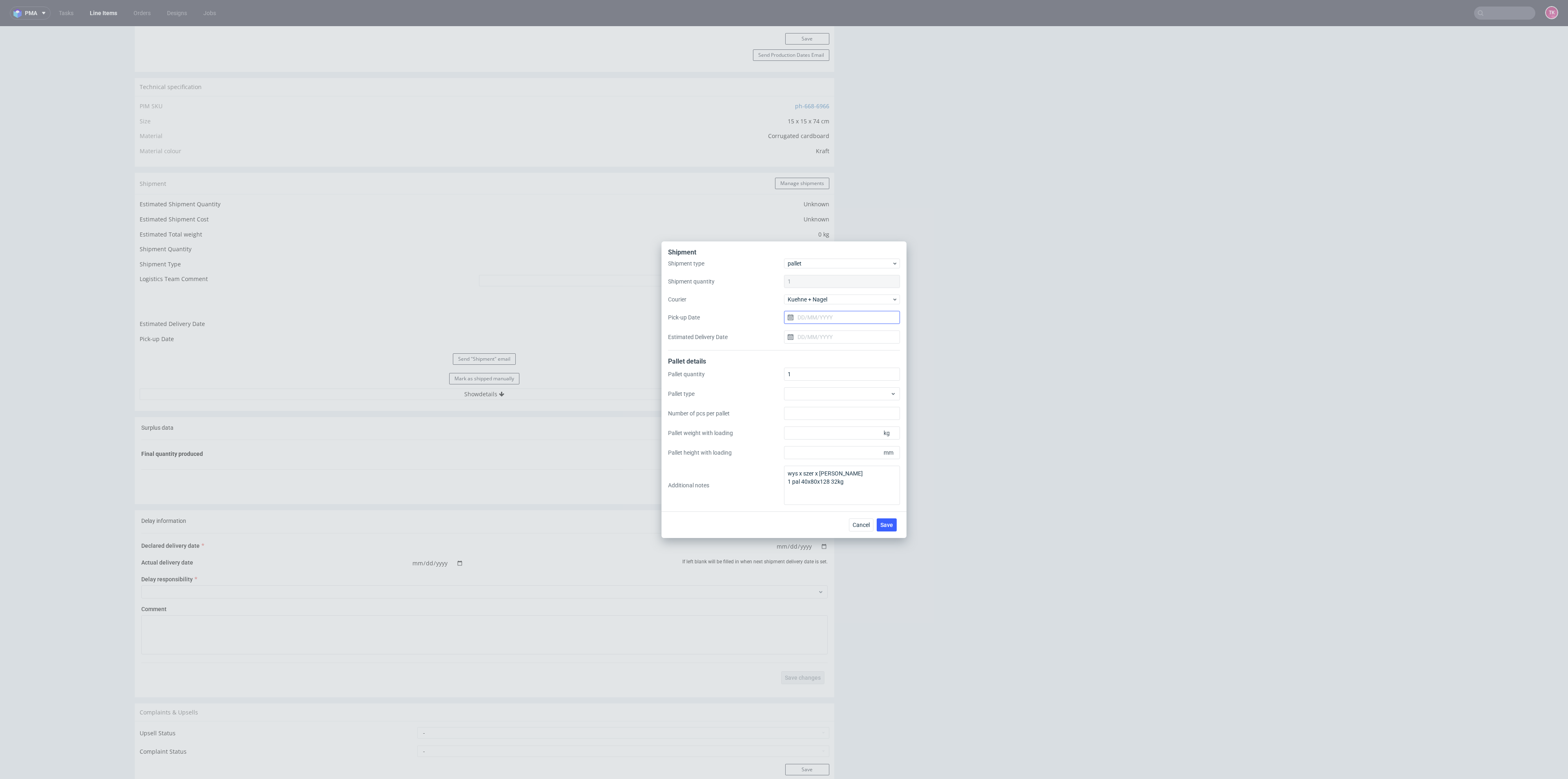
click at [842, 317] on input "Pick-up Date" at bounding box center [841, 317] width 116 height 13
click at [830, 411] on span "23" at bounding box center [828, 414] width 7 height 8
type input "[DATE]"
click at [870, 530] on button "Cancel" at bounding box center [861, 525] width 24 height 13
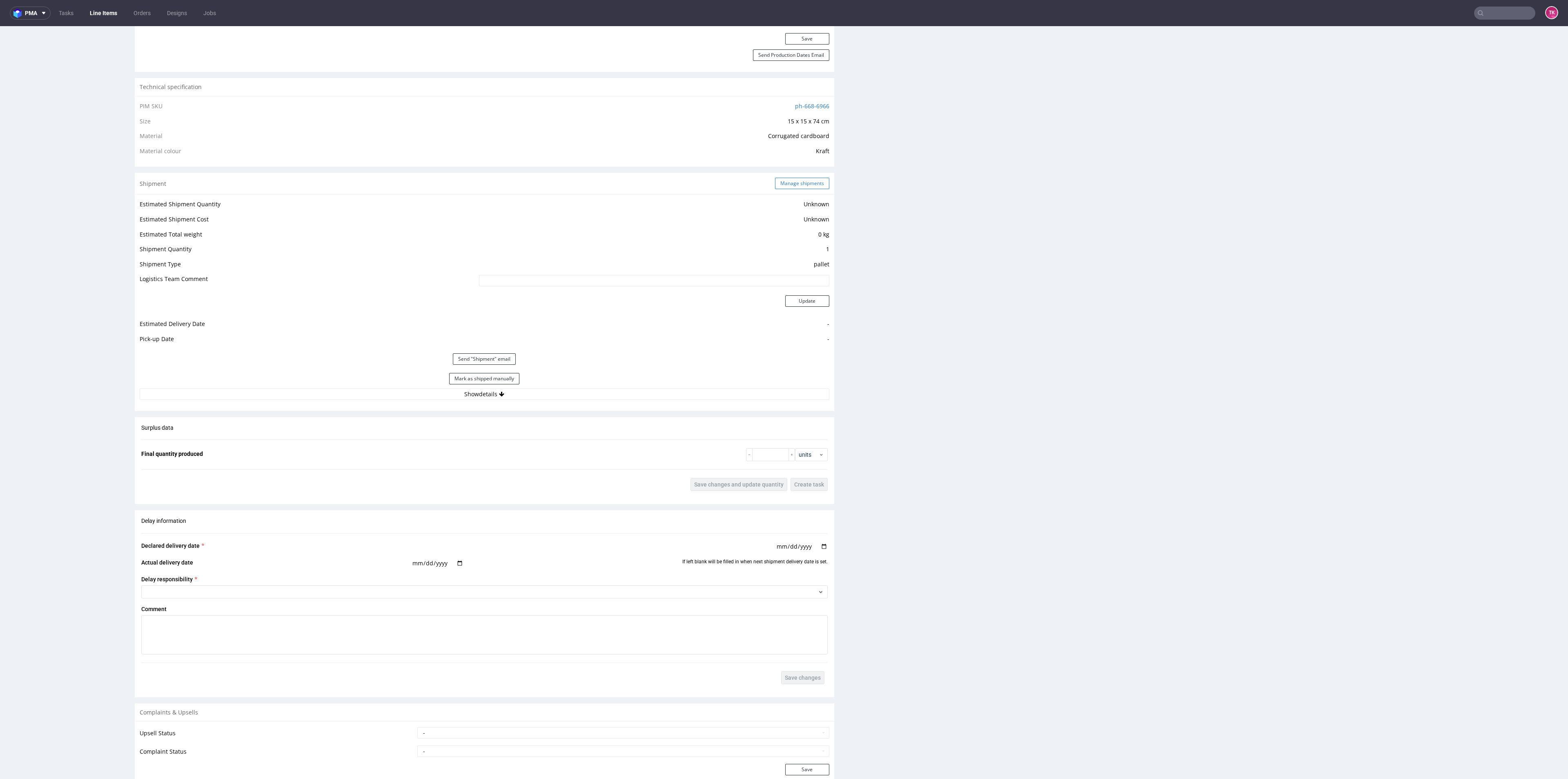
drag, startPoint x: 792, startPoint y: 191, endPoint x: 790, endPoint y: 183, distance: 8.2
click at [791, 190] on div "Shipment Manage shipments" at bounding box center [485, 183] width 700 height 21
drag, startPoint x: 790, startPoint y: 183, endPoint x: 826, endPoint y: 293, distance: 115.7
click at [790, 183] on button "Manage shipments" at bounding box center [802, 183] width 54 height 11
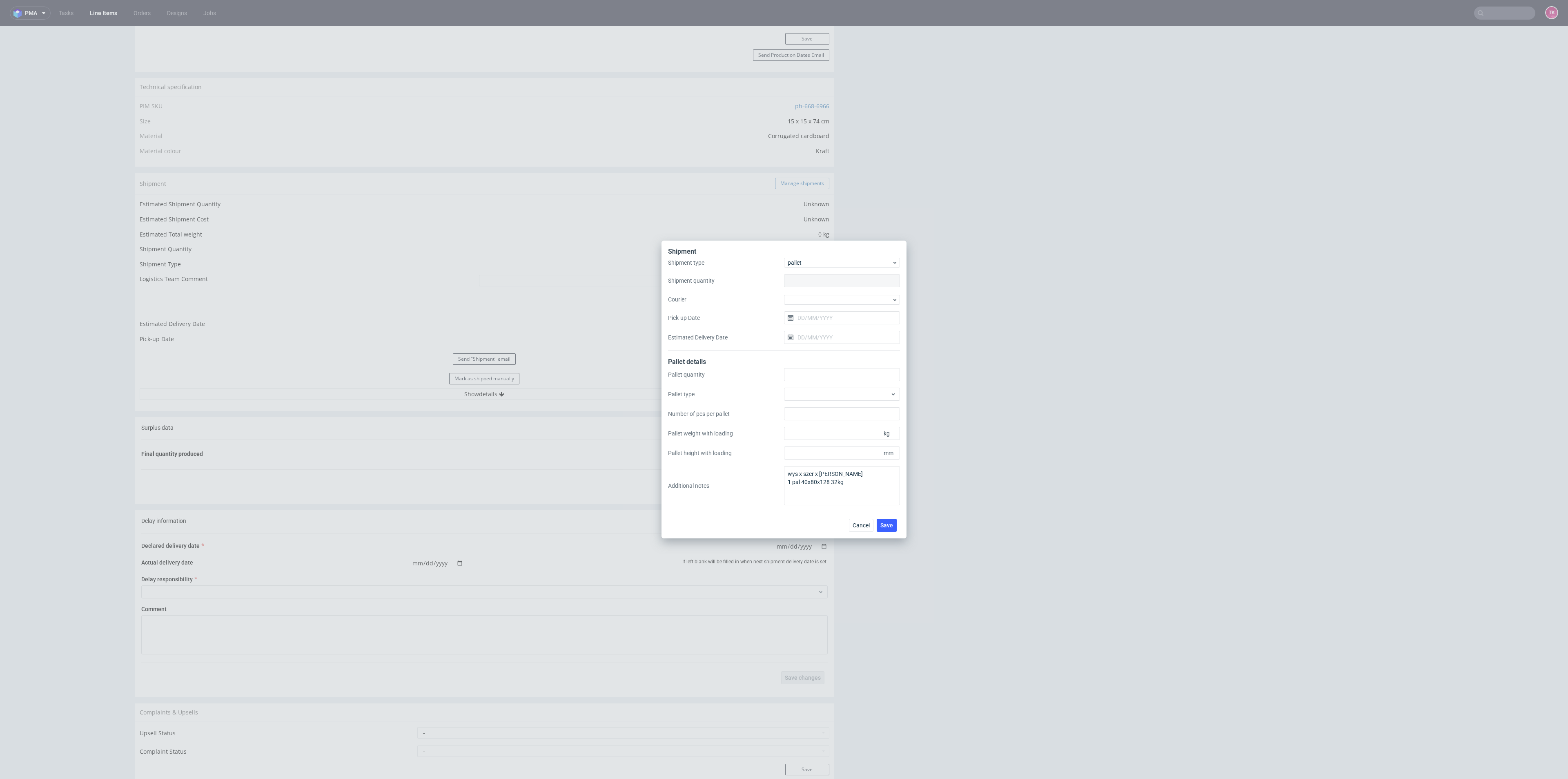
type input "1"
click at [821, 300] on div at bounding box center [841, 300] width 116 height 10
drag, startPoint x: 844, startPoint y: 356, endPoint x: 864, endPoint y: 429, distance: 75.7
click at [840, 358] on div "Kuehne + Nagel" at bounding box center [842, 358] width 110 height 15
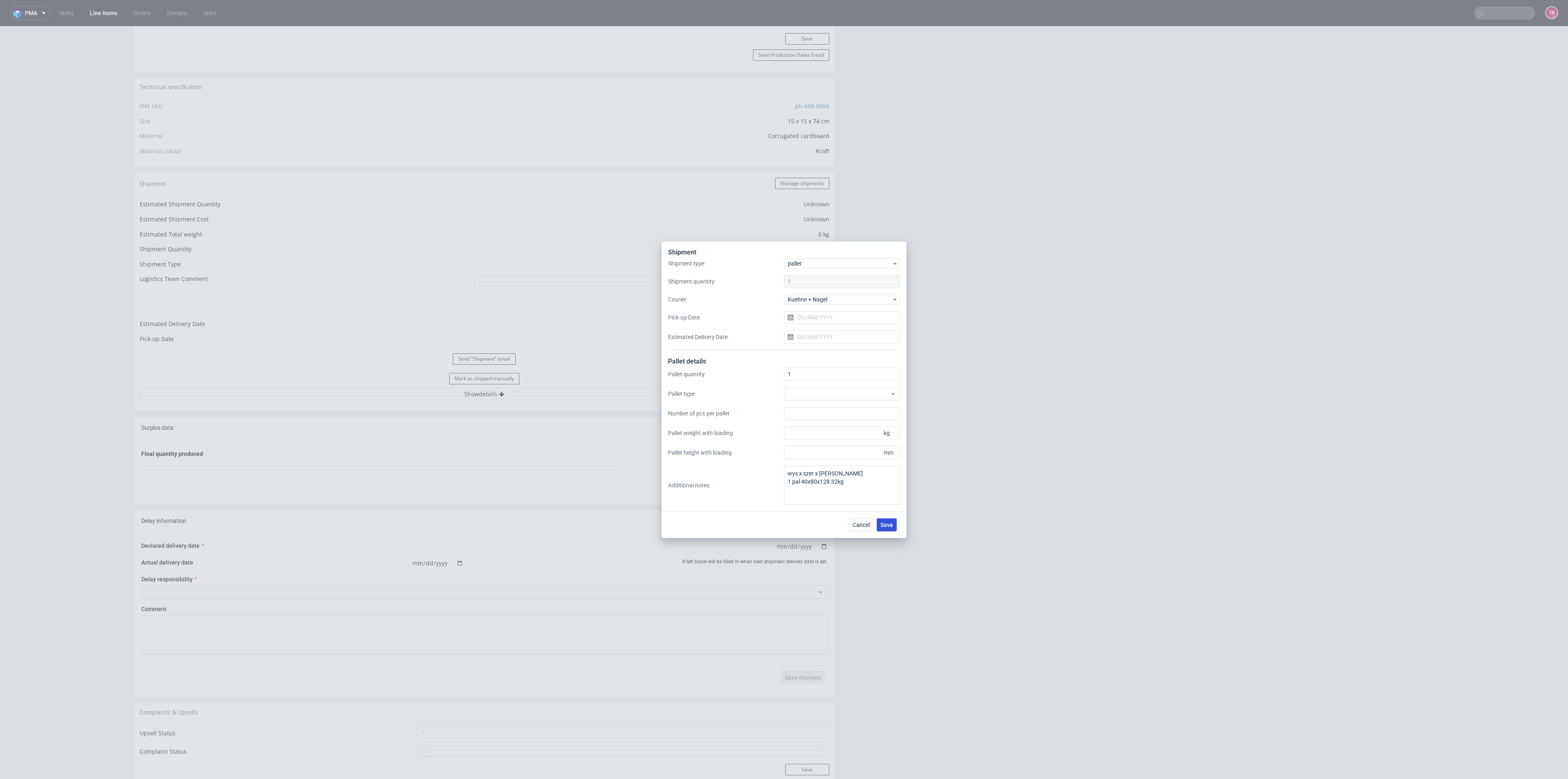
click at [886, 523] on span "Save" at bounding box center [887, 525] width 13 height 6
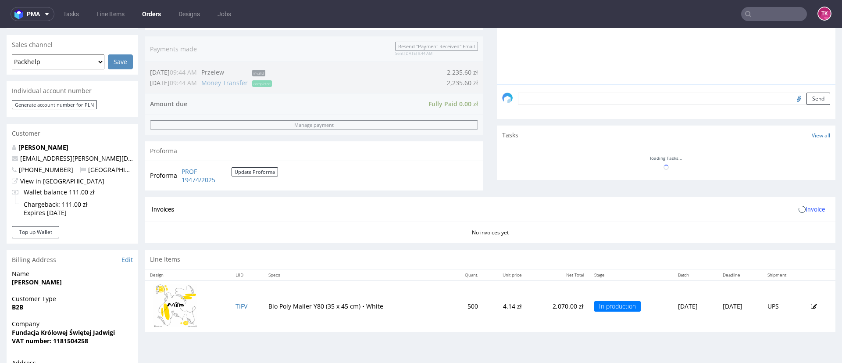
scroll to position [279, 0]
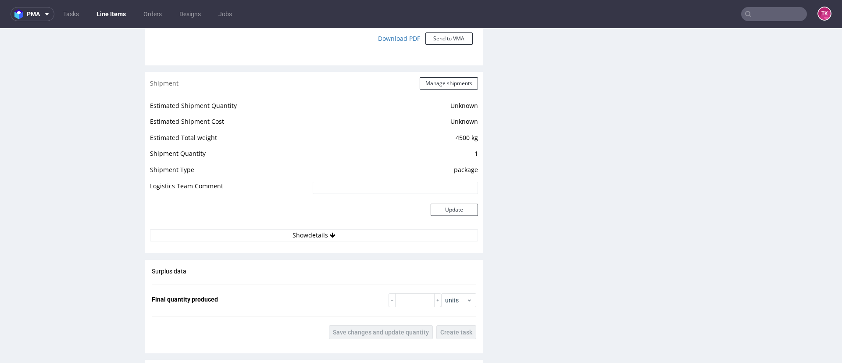
scroll to position [868, 0]
click at [351, 229] on button "Show details" at bounding box center [314, 234] width 328 height 12
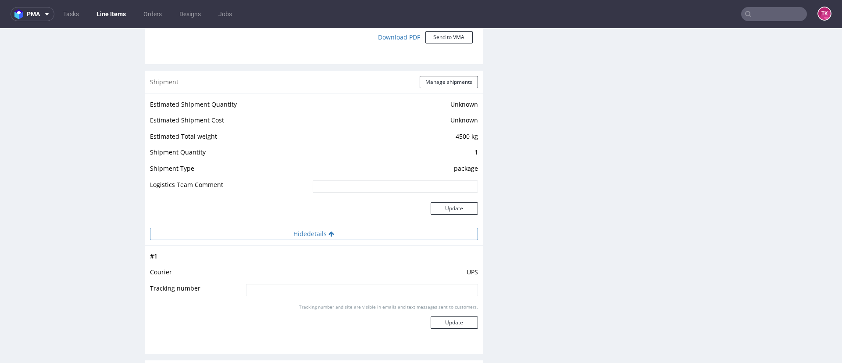
click at [351, 229] on button "Hide details" at bounding box center [314, 234] width 328 height 12
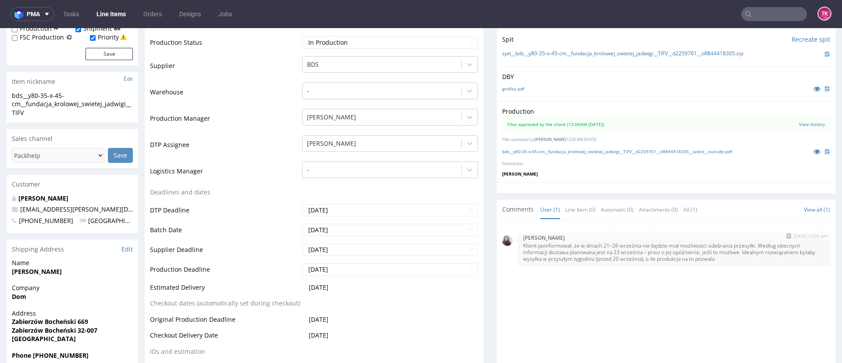
scroll to position [191, 0]
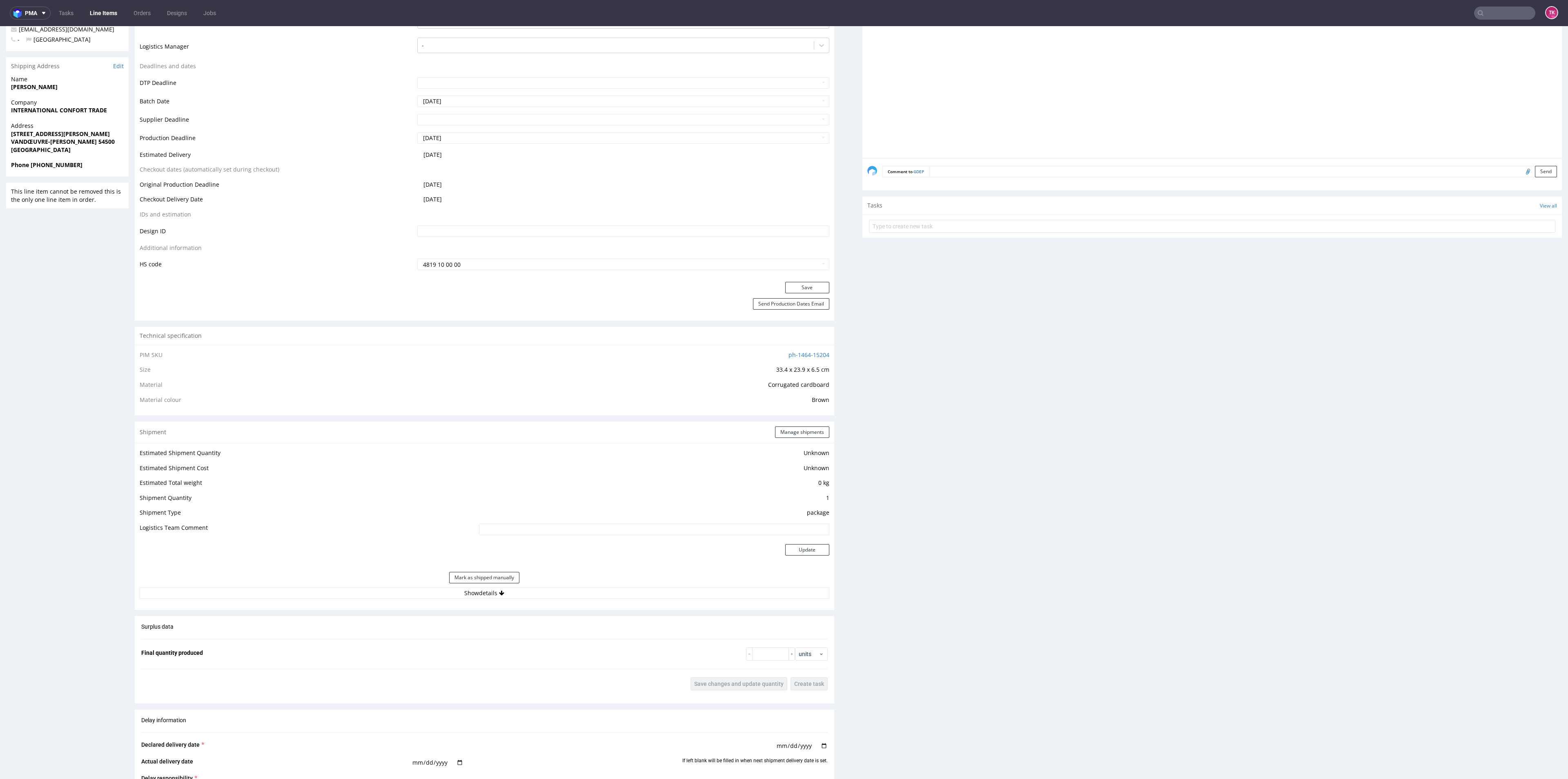
scroll to position [306, 0]
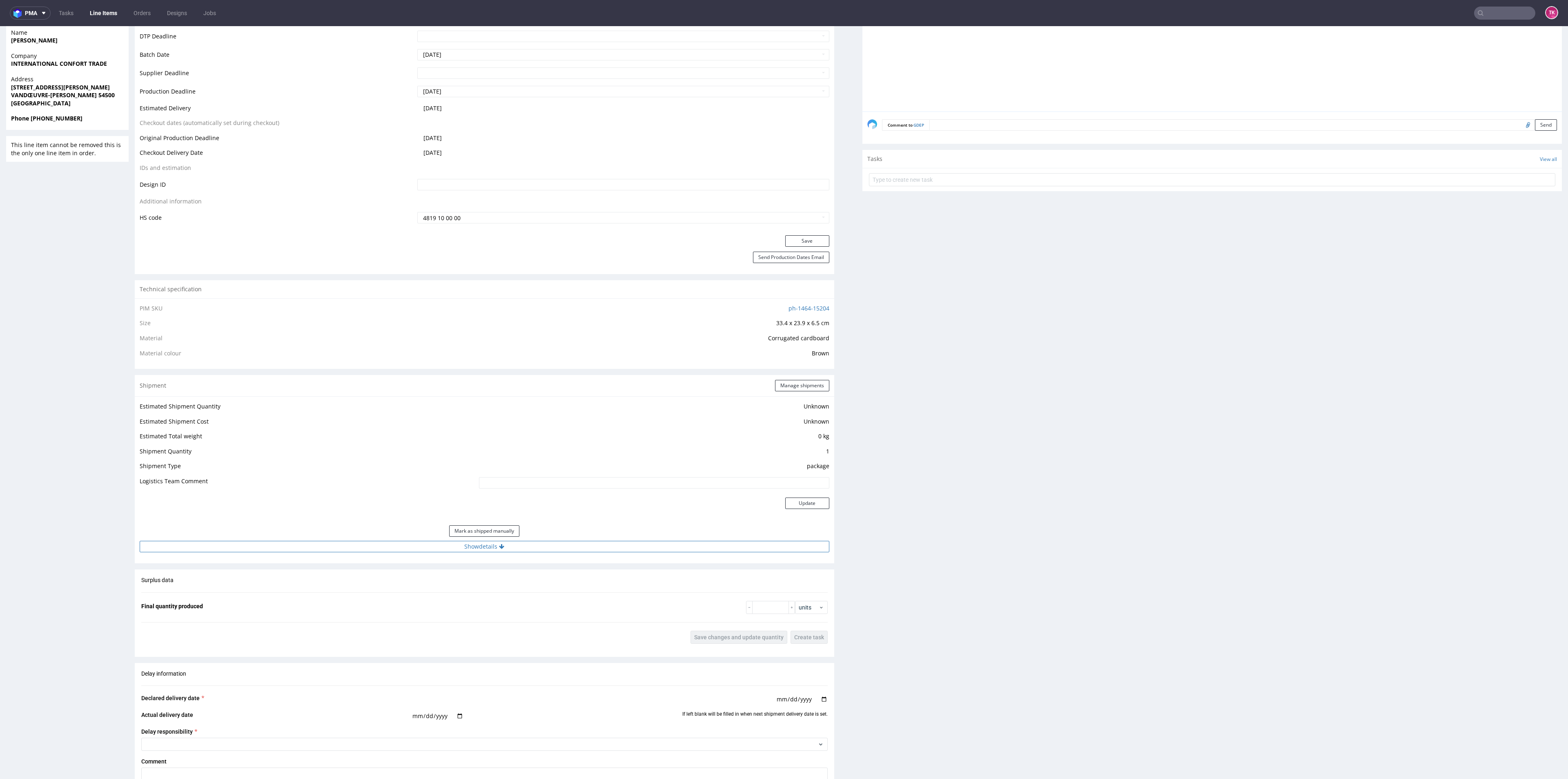
click at [566, 541] on button "Show details" at bounding box center [484, 546] width 690 height 11
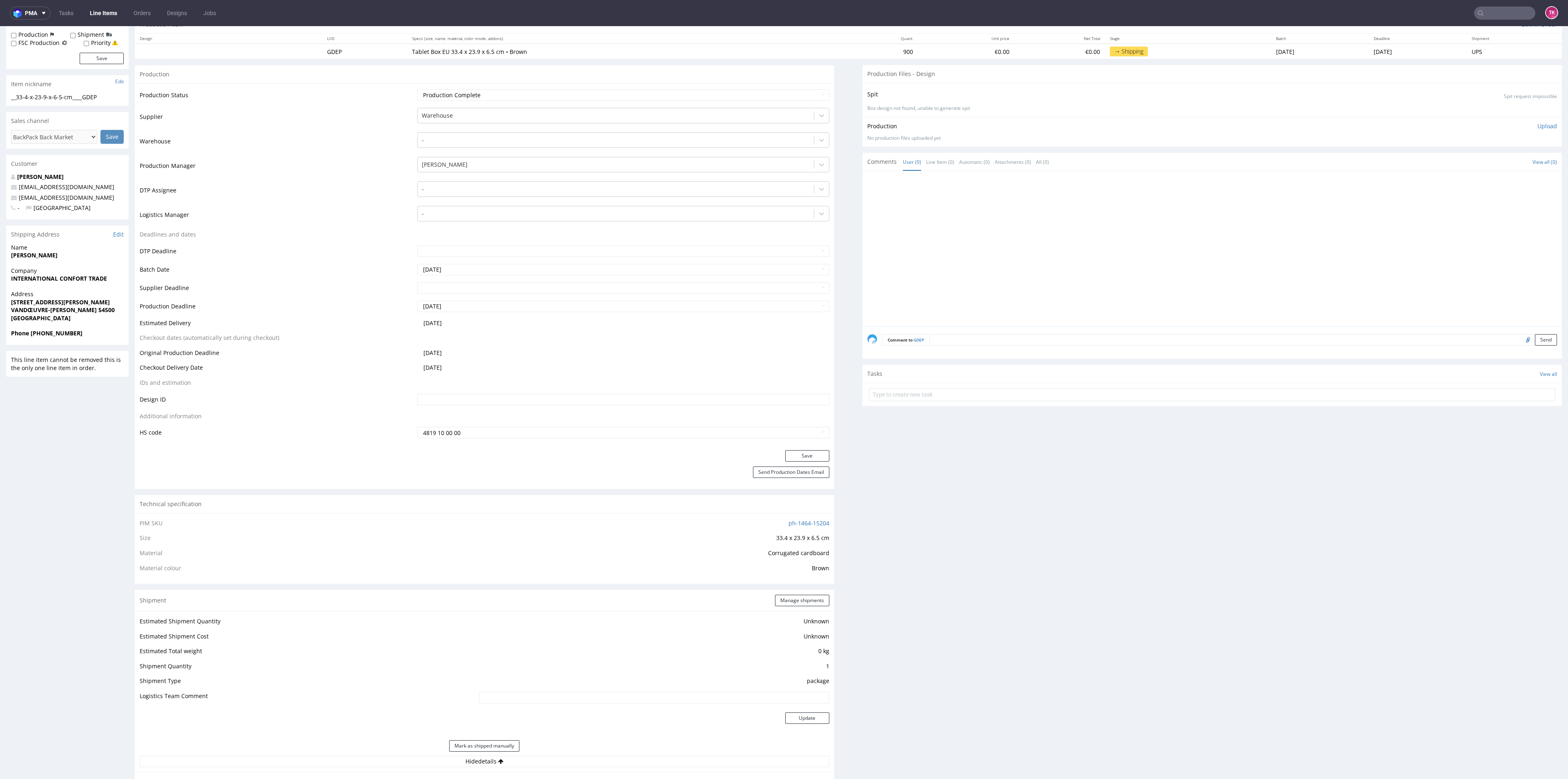
scroll to position [0, 0]
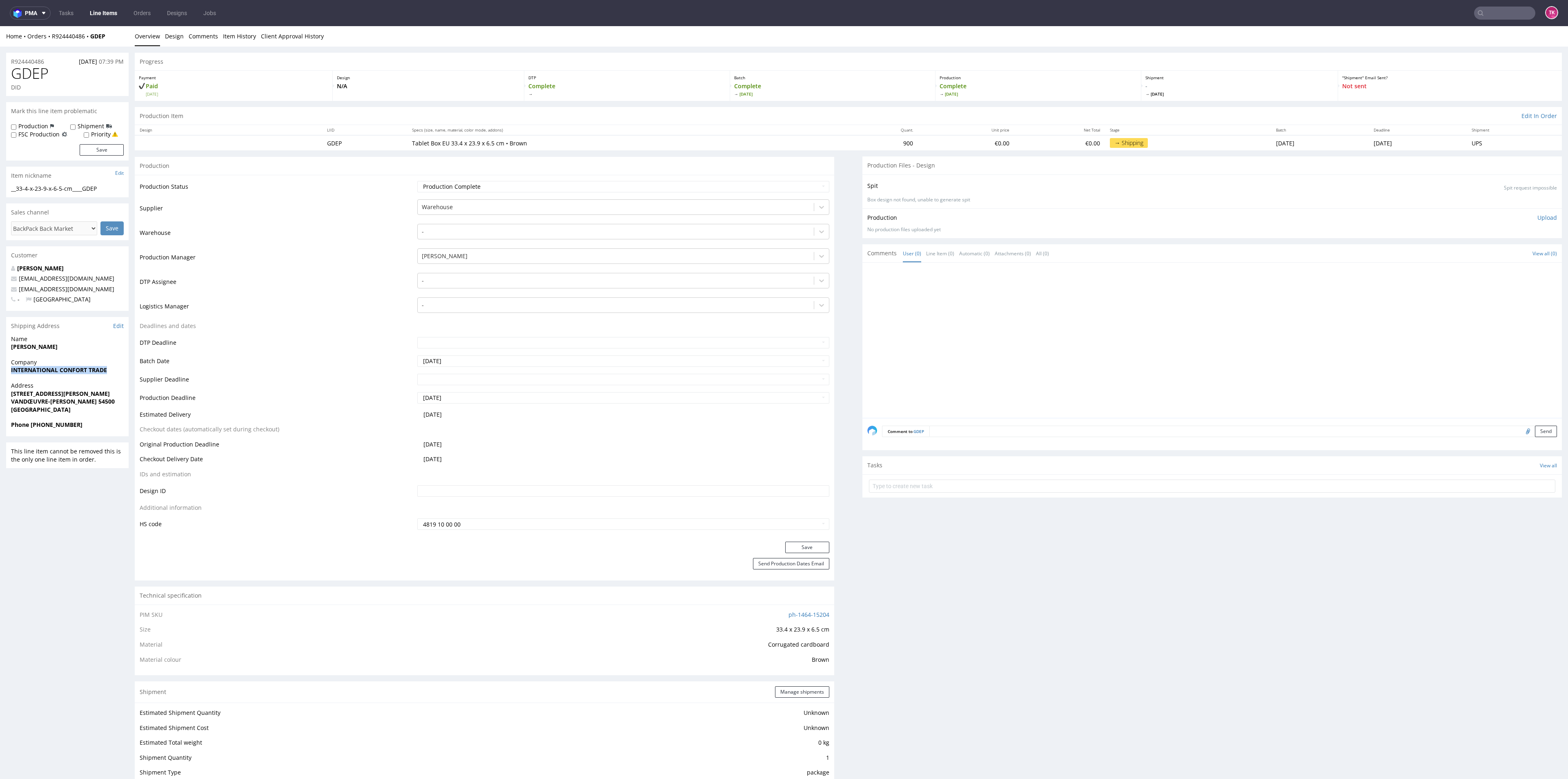
drag, startPoint x: 5, startPoint y: 375, endPoint x: 124, endPoint y: 378, distance: 119.0
click at [124, 378] on div "R924440486 19.09.2025 07:39 PM GDEP DID Mark this line item problematic Product…" at bounding box center [784, 763] width 1568 height 1433
copy strong "INTERNATIONAL CONFORT TRADE"
click at [8, 399] on div "Address 3 RUE ROBERT SCHUMAN VANDŒUVRE-LES-NANCY 54500 France" at bounding box center [68, 401] width 123 height 39
drag, startPoint x: 8, startPoint y: 395, endPoint x: 112, endPoint y: 401, distance: 104.2
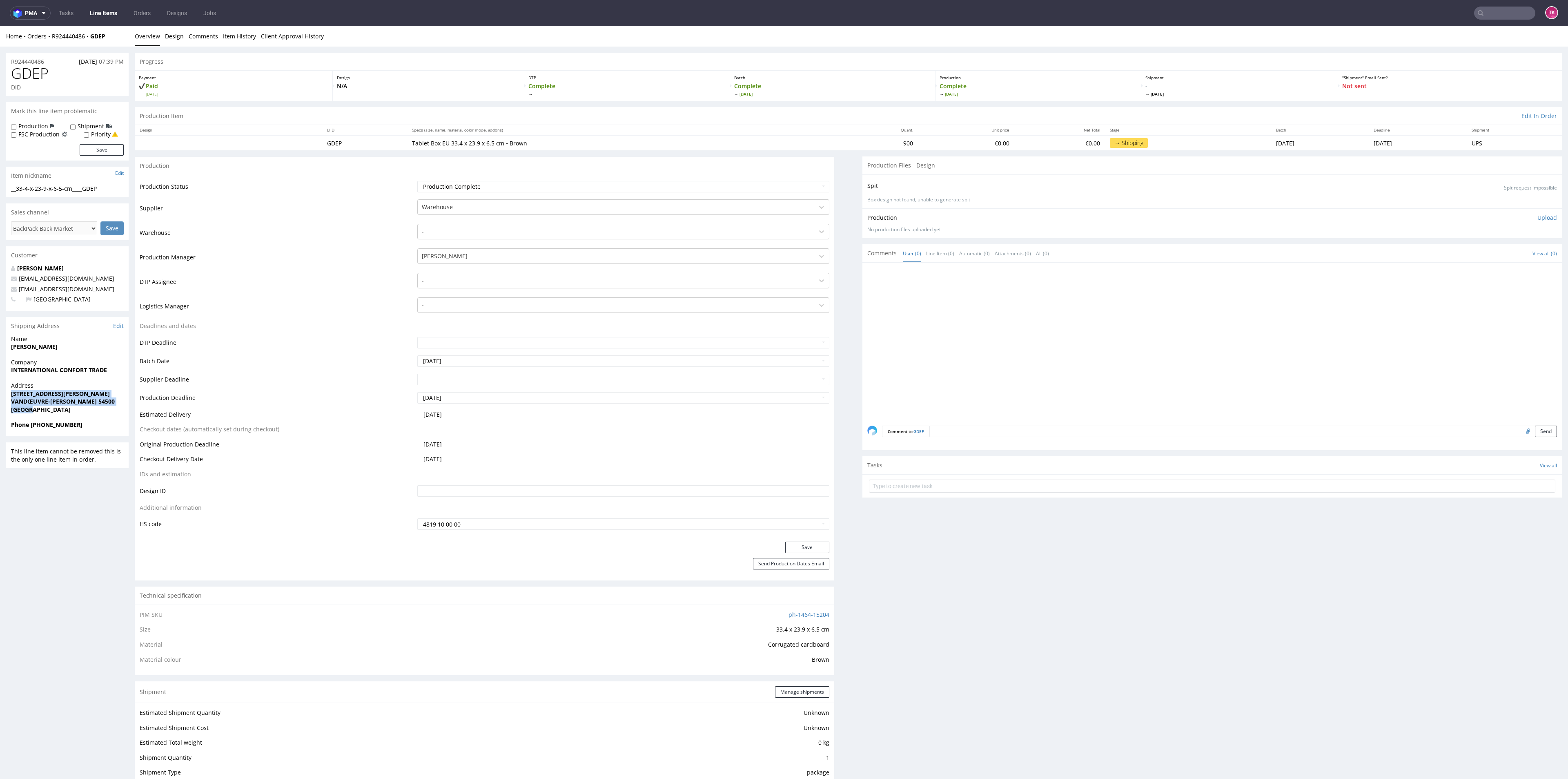
click at [113, 404] on div "R924440486 19.09.2025 07:39 PM GDEP DID Mark this line item problematic Product…" at bounding box center [784, 763] width 1568 height 1433
copy p "3 RUE ROBERT SCHUMAN VANDŒUVRE-LES-NANCY 54500"
drag, startPoint x: 29, startPoint y: 427, endPoint x: 80, endPoint y: 423, distance: 51.2
click at [80, 423] on span "Phone +33 650658752" at bounding box center [67, 424] width 113 height 8
click at [43, 431] on div "Phone +33 650658752" at bounding box center [68, 428] width 123 height 16
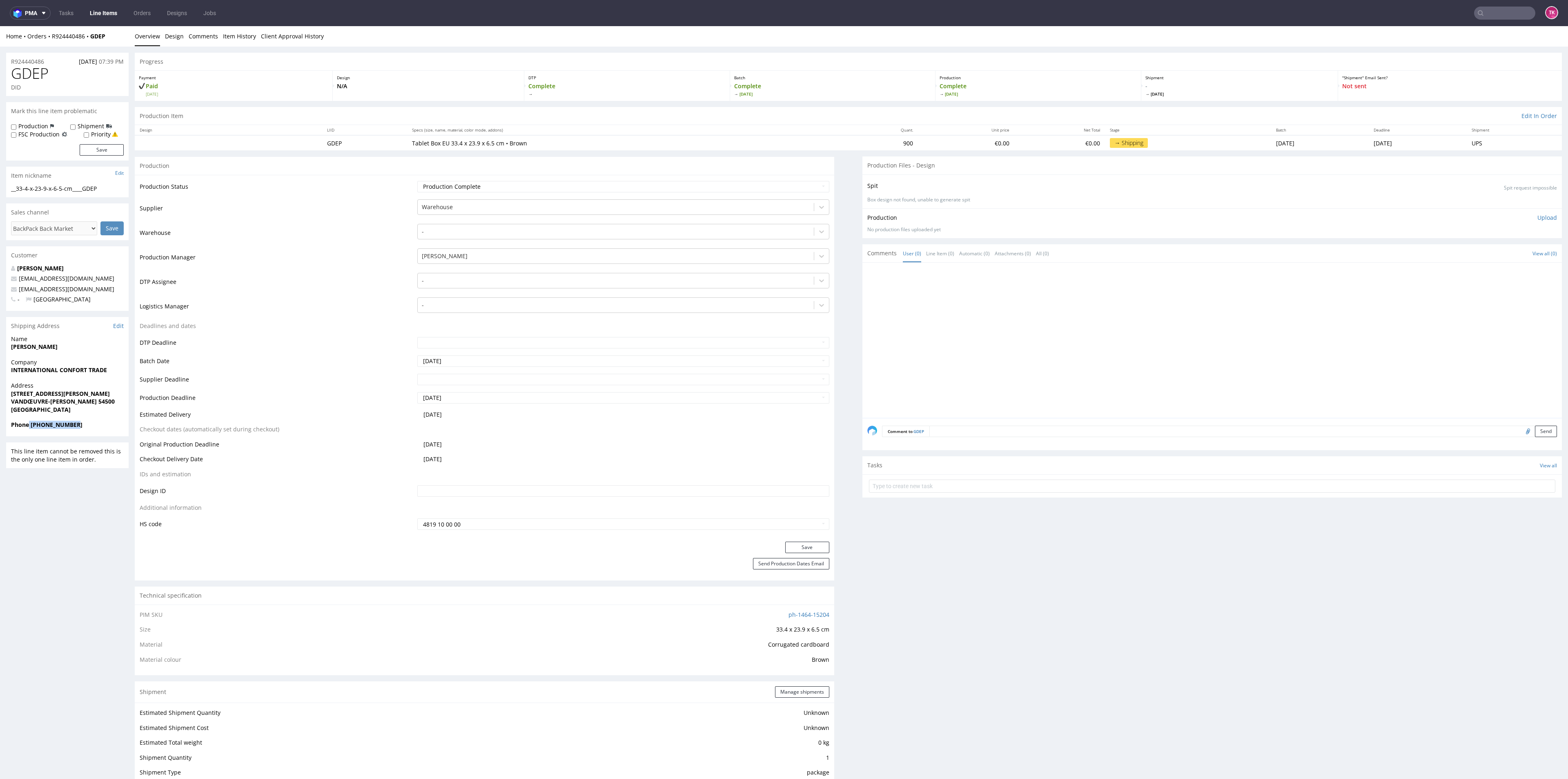
click at [47, 427] on strong "Phone +33 650658752" at bounding box center [47, 424] width 72 height 7
drag, startPoint x: 76, startPoint y: 293, endPoint x: 0, endPoint y: 284, distance: 76.5
click at [0, 284] on div "R924440486 19.09.2025 07:39 PM GDEP DID Mark this line item problematic Product…" at bounding box center [784, 763] width 1568 height 1433
click at [55, 318] on div "Shipping Address Edit" at bounding box center [68, 325] width 123 height 18
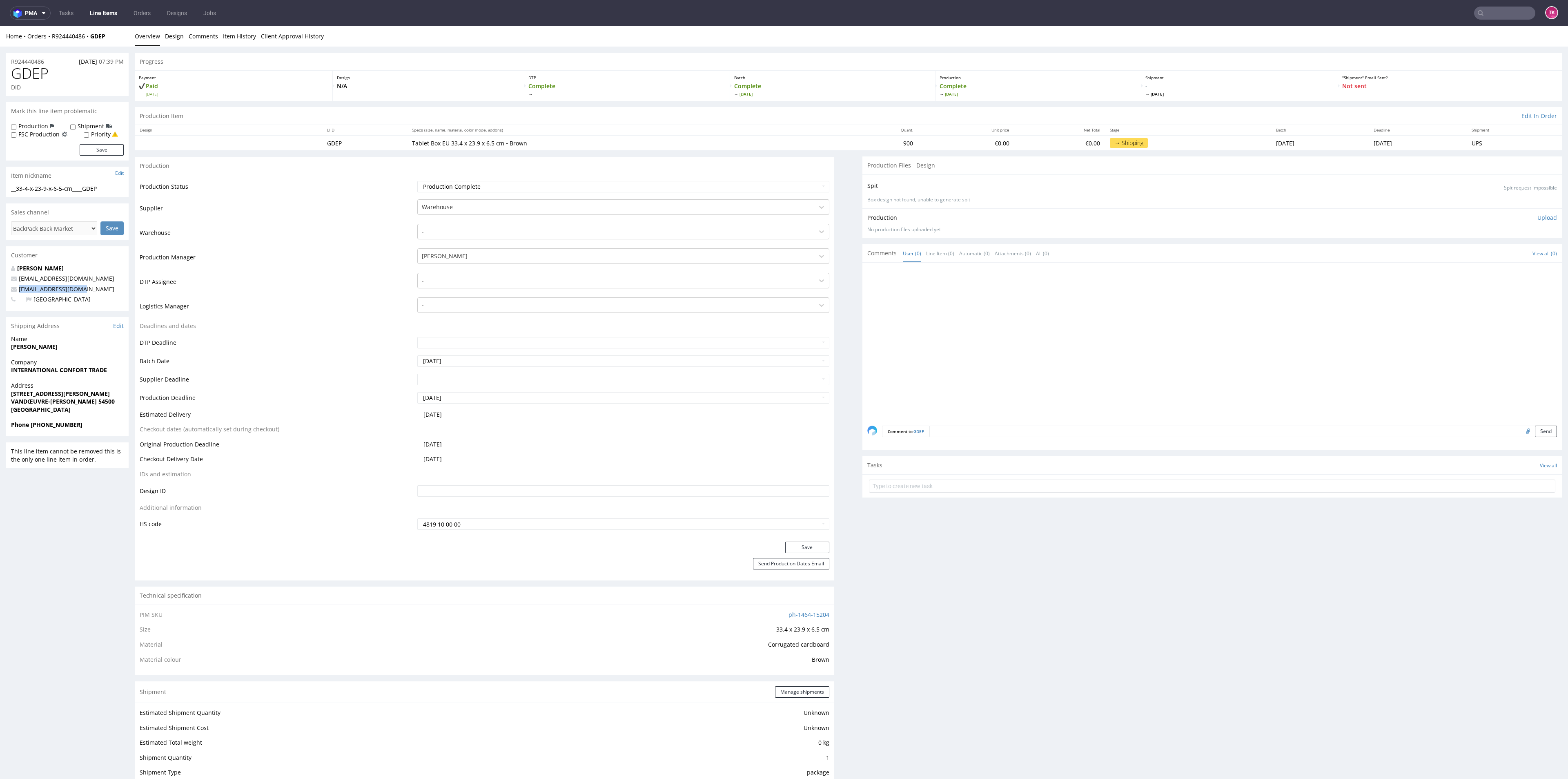
drag, startPoint x: 80, startPoint y: 285, endPoint x: 0, endPoint y: 286, distance: 80.0
click at [0, 286] on div "R924440486 19.09.2025 07:39 PM GDEP DID Mark this line item problematic Product…" at bounding box center [784, 763] width 1568 height 1433
drag, startPoint x: 30, startPoint y: 311, endPoint x: 37, endPoint y: 310, distance: 7.1
click at [30, 311] on div "R924440486 19.09.2025 07:39 PM GDEP DID Mark this line item problematic Product…" at bounding box center [68, 763] width 123 height 1421
drag, startPoint x: 93, startPoint y: 285, endPoint x: 0, endPoint y: 285, distance: 93.0
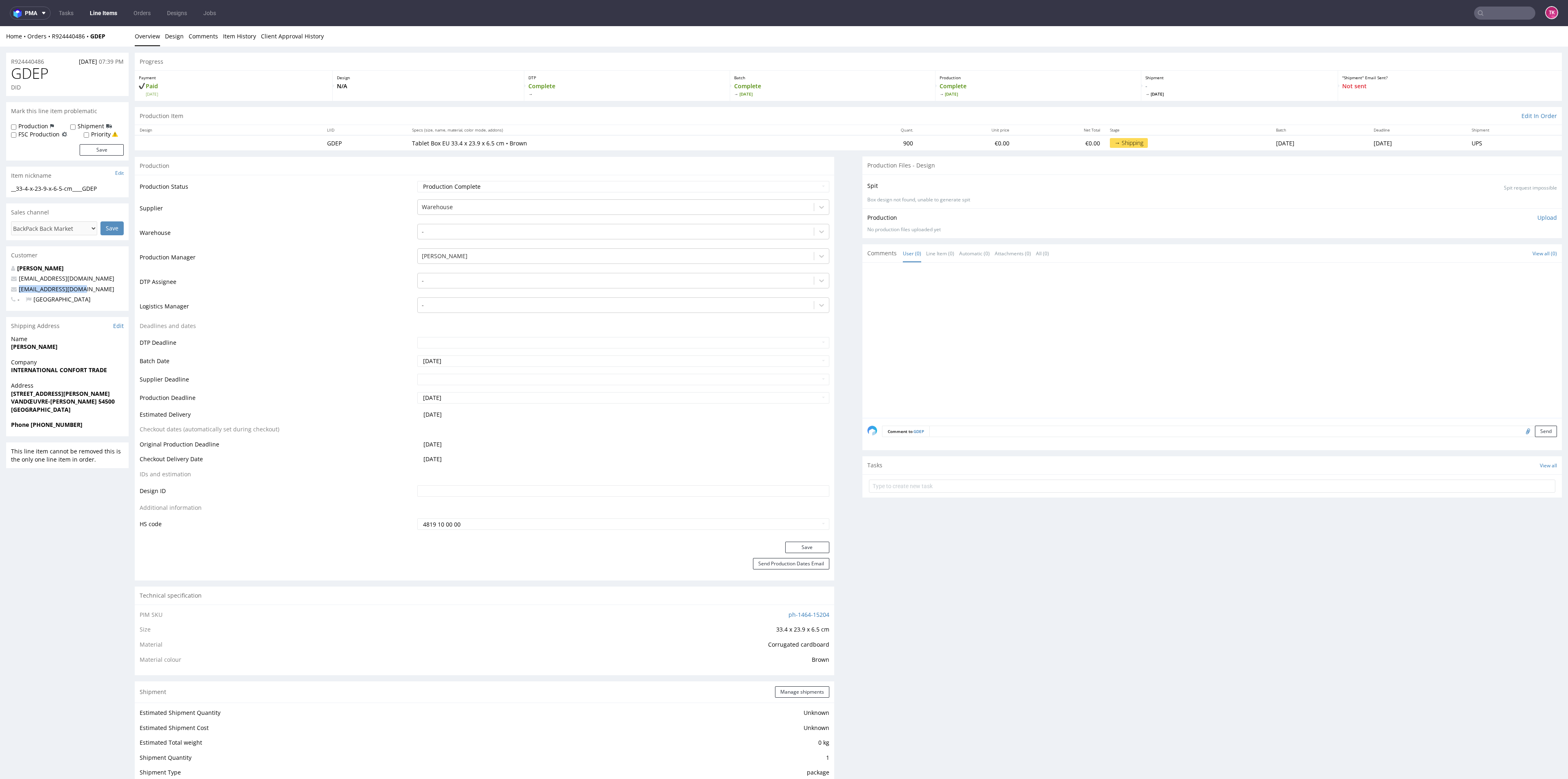
click at [0, 285] on div "R924440486 19.09.2025 07:39 PM GDEP DID Mark this line item problematic Product…" at bounding box center [784, 763] width 1568 height 1433
copy span "contact@globalgsm.lu"
drag, startPoint x: 66, startPoint y: 347, endPoint x: 0, endPoint y: 347, distance: 66.0
click at [0, 347] on div "R924440486 19.09.2025 07:39 PM GDEP DID Mark this line item problematic Product…" at bounding box center [784, 763] width 1568 height 1433
copy strong "Fouad Benchagra"
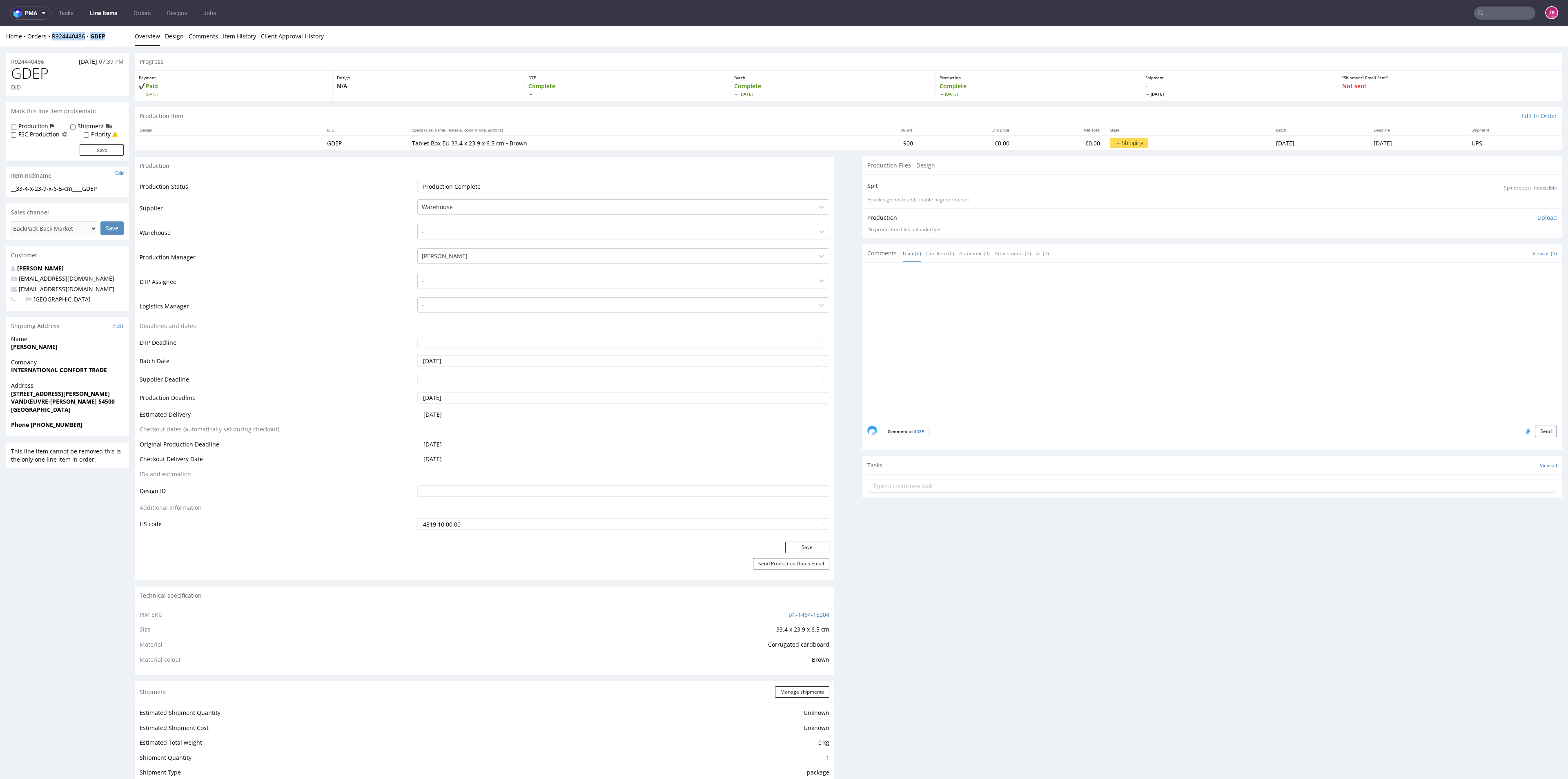
copy div "R924440486 GDEP"
drag, startPoint x: 107, startPoint y: 40, endPoint x: 51, endPoint y: 41, distance: 56.0
click at [51, 41] on div "Home Orders R924440486 GDEP Overview Design Comments Item History Client Approv…" at bounding box center [784, 36] width 1568 height 20
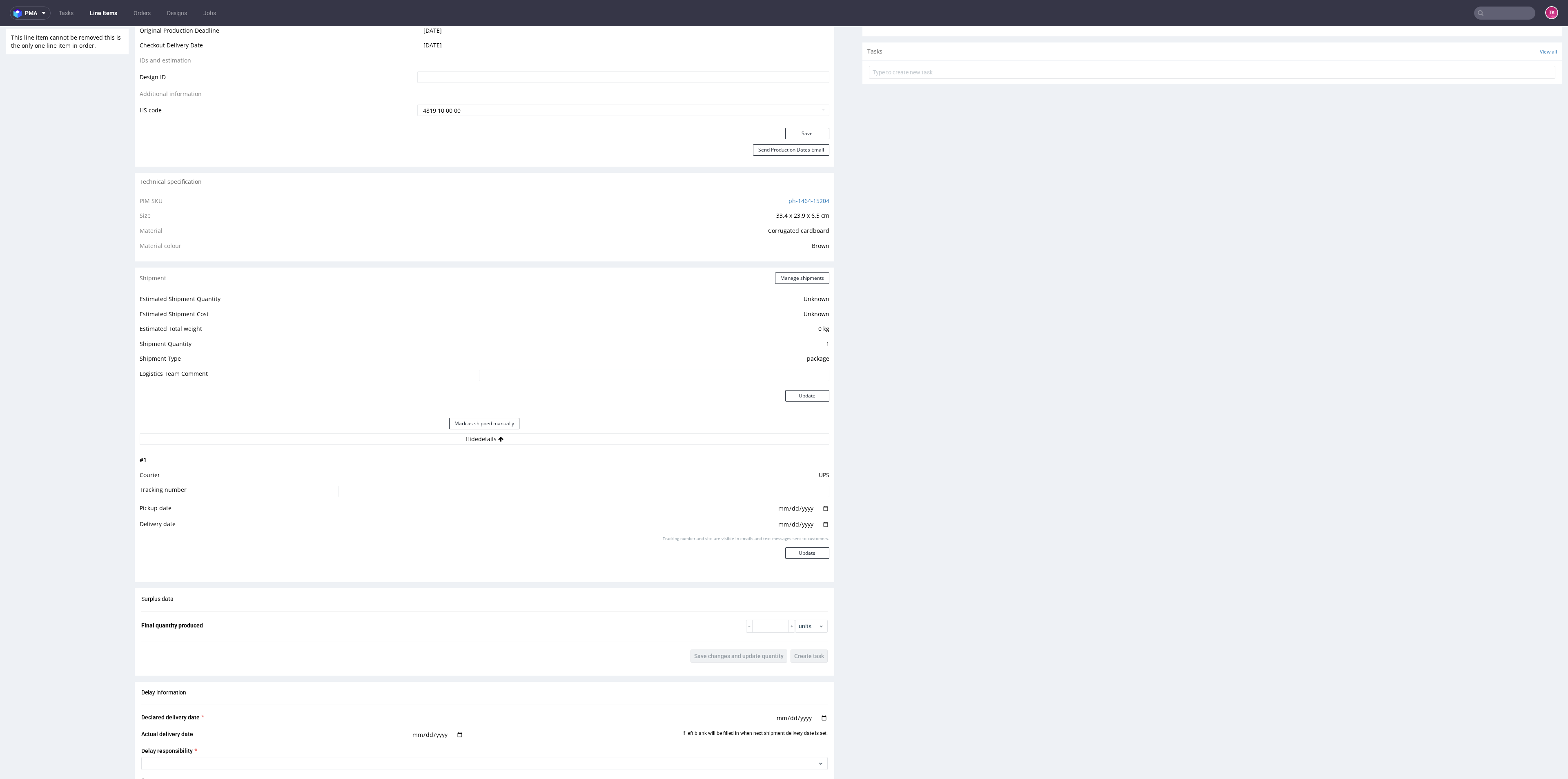
scroll to position [490, 0]
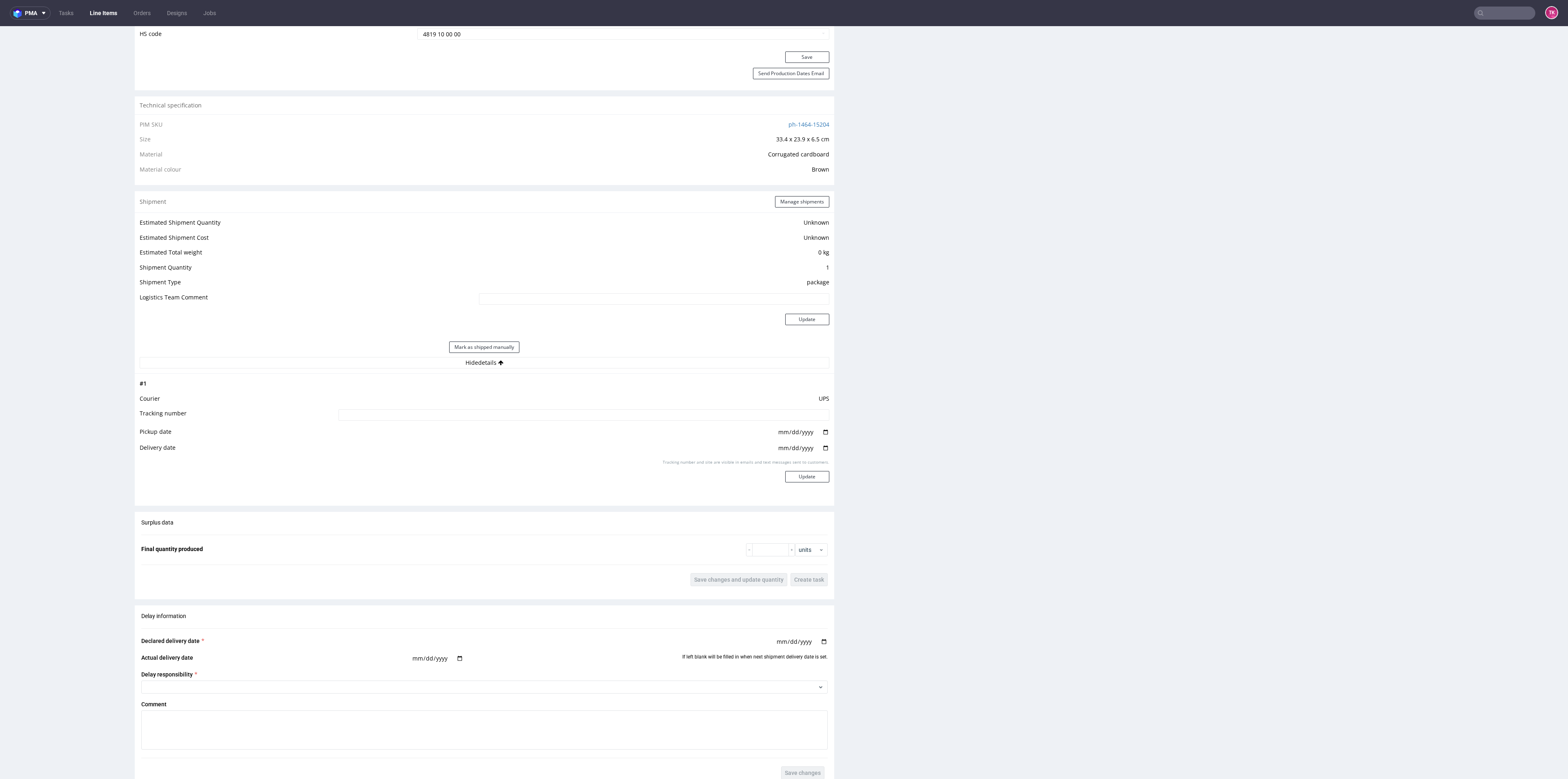
drag, startPoint x: 780, startPoint y: 210, endPoint x: 777, endPoint y: 200, distance: 10.4
click at [779, 210] on div "Shipment Manage shipments" at bounding box center [485, 201] width 700 height 21
click at [777, 198] on button "Manage shipments" at bounding box center [802, 202] width 54 height 11
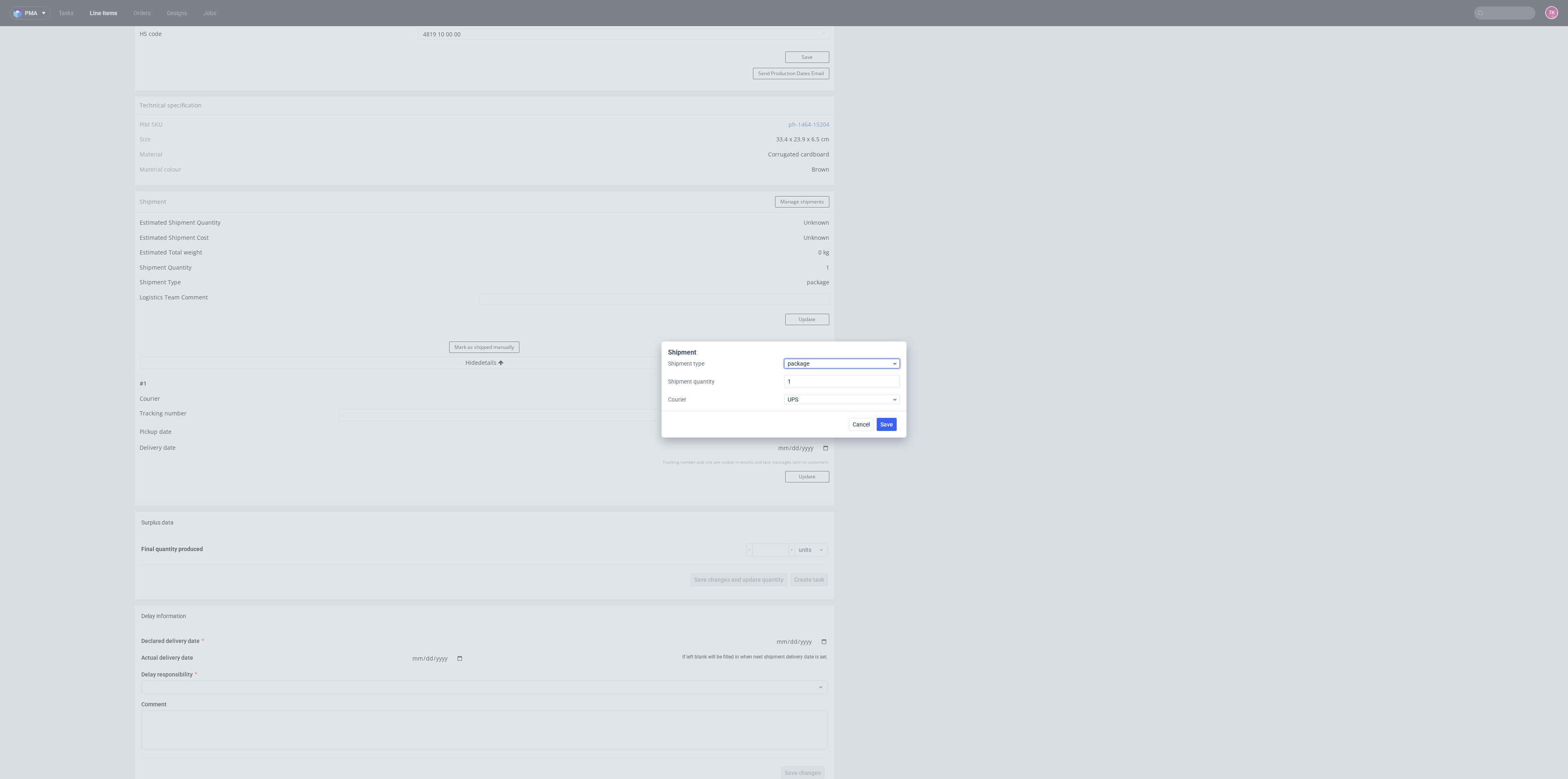
drag, startPoint x: 808, startPoint y: 362, endPoint x: 810, endPoint y: 367, distance: 5.4
click at [807, 362] on span "package" at bounding box center [839, 363] width 104 height 8
click at [815, 387] on div "pallet" at bounding box center [842, 381] width 110 height 15
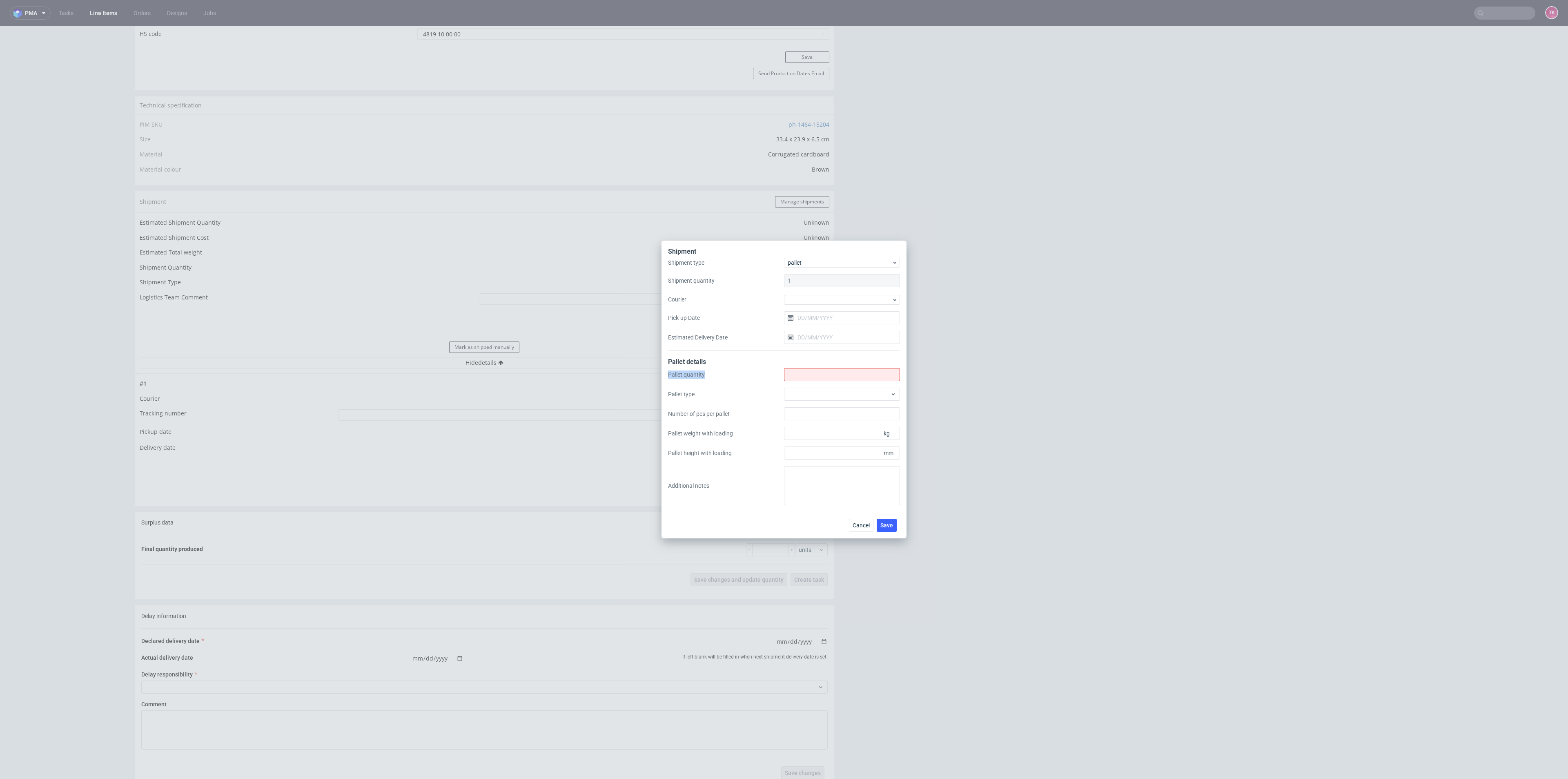
click at [811, 368] on form "Shipment type pallet Shipment quantity 1 Courier Pick-up Date Estimated Deliver…" at bounding box center [784, 382] width 232 height 248
click at [794, 379] on input "Shipment type" at bounding box center [841, 374] width 116 height 13
type input "1"
click at [821, 303] on div "Shipment type pallet Shipment quantity 1 Courier Pick-up Date Estimated Deliver…" at bounding box center [784, 304] width 232 height 93
drag, startPoint x: 819, startPoint y: 299, endPoint x: 824, endPoint y: 304, distance: 7.1
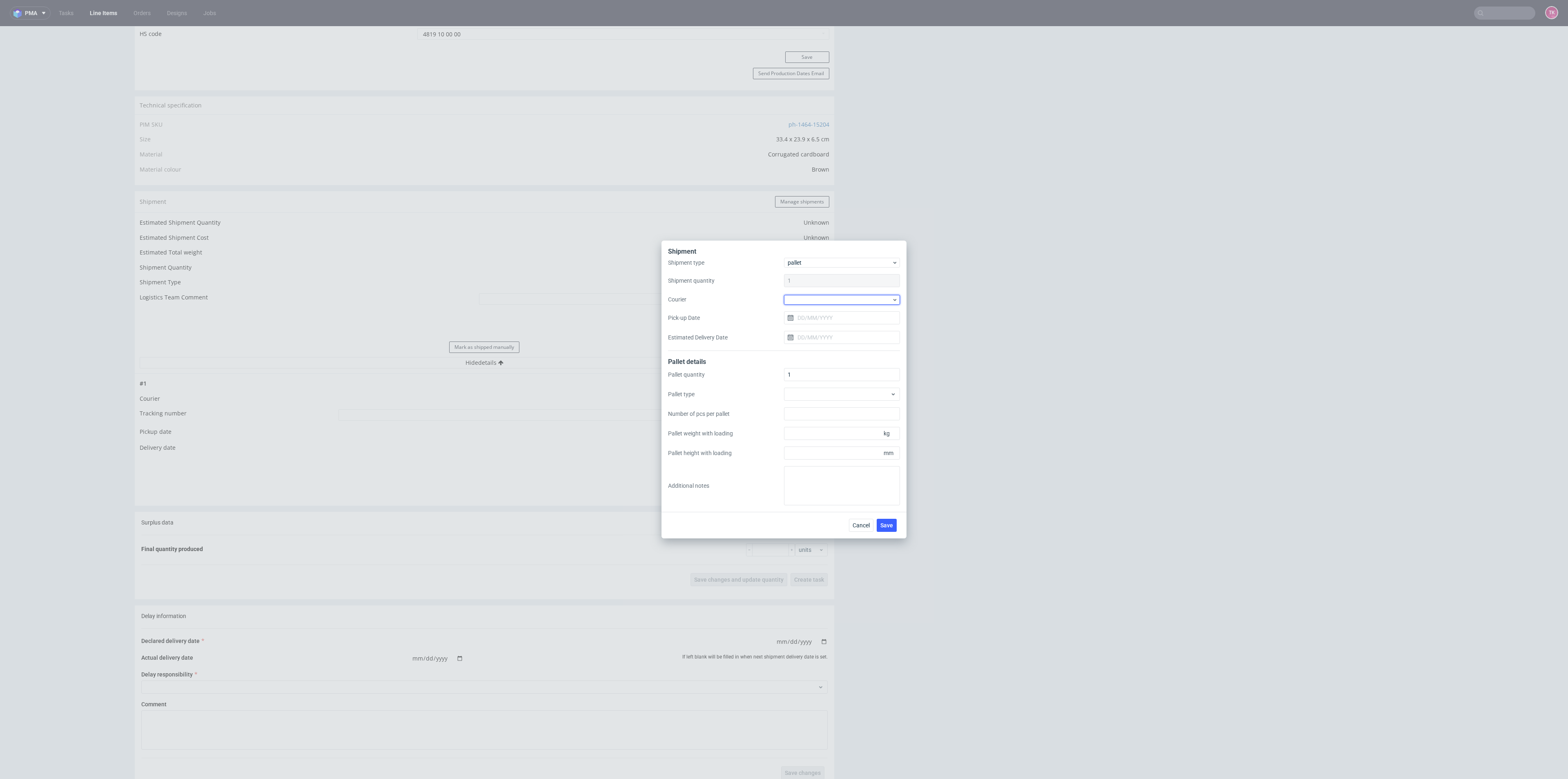
click at [822, 302] on div at bounding box center [841, 300] width 116 height 10
click at [803, 318] on div "DSV" at bounding box center [842, 315] width 110 height 15
click at [804, 317] on input "Pick-up Date" at bounding box center [841, 317] width 116 height 13
drag, startPoint x: 825, startPoint y: 410, endPoint x: 896, endPoint y: 502, distance: 116.2
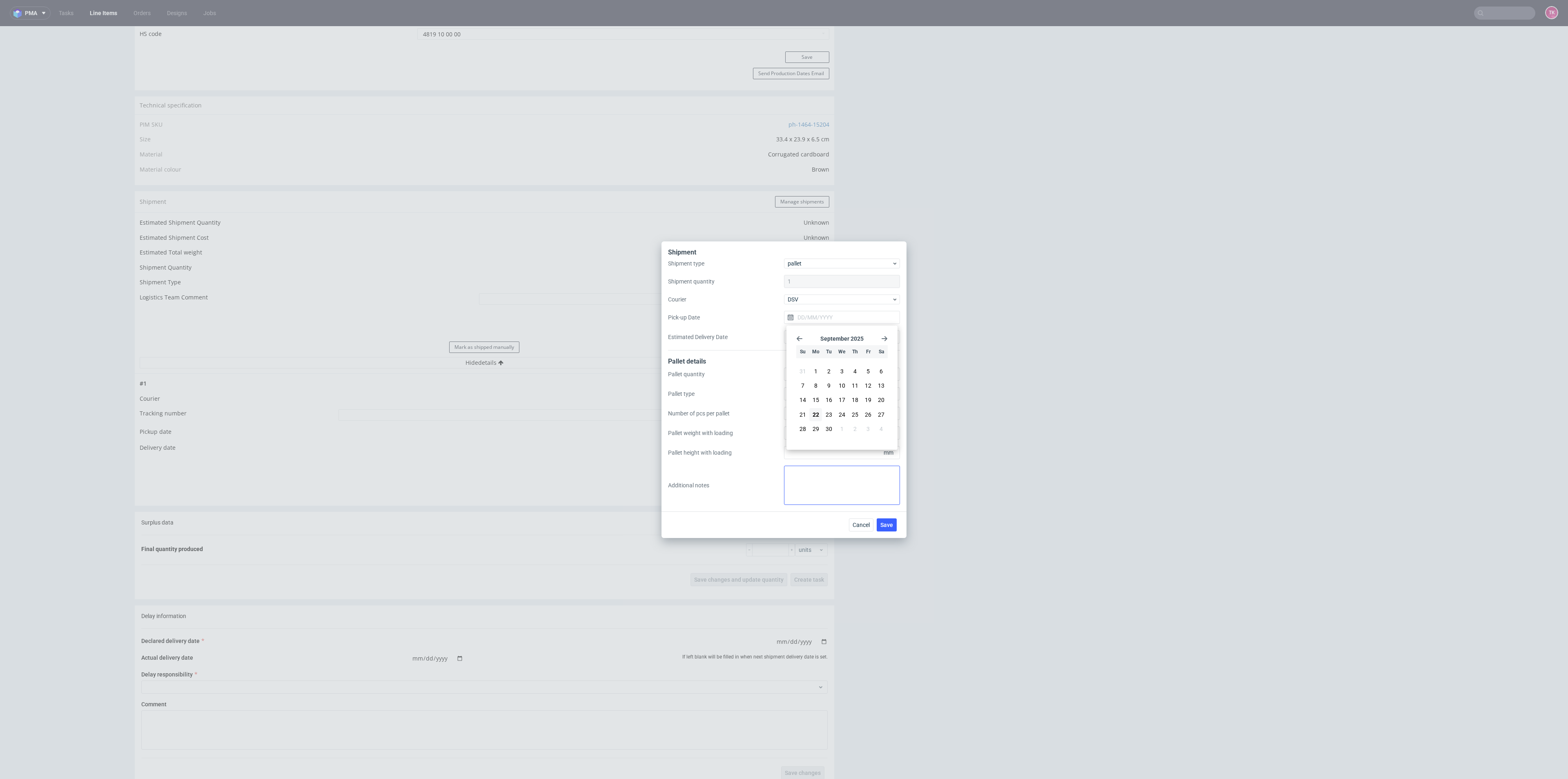
click at [825, 411] on span "23" at bounding box center [828, 414] width 7 height 8
type input "[DATE]"
click at [883, 531] on button "Save" at bounding box center [887, 525] width 20 height 13
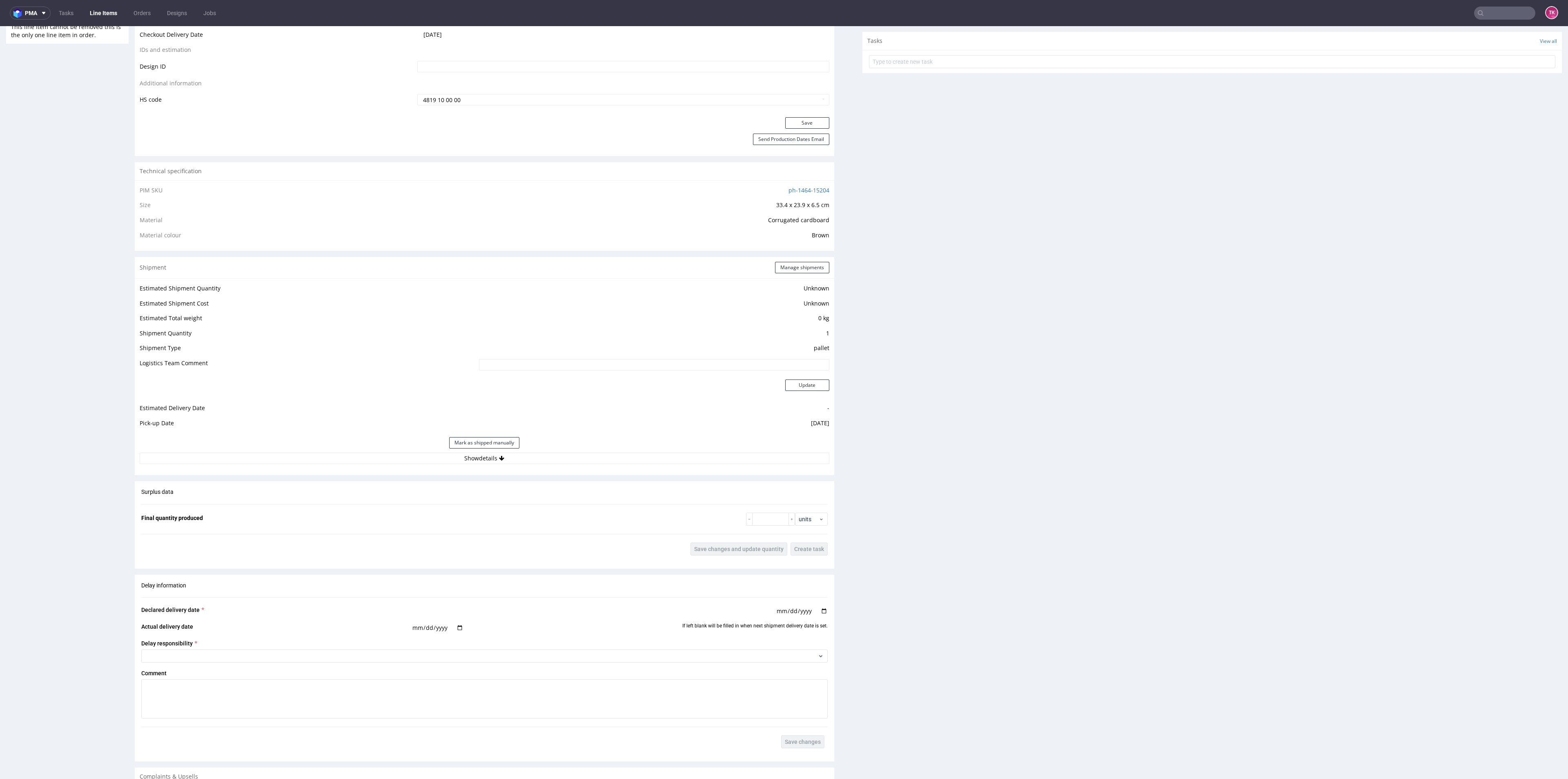
scroll to position [436, 0]
drag, startPoint x: 561, startPoint y: 444, endPoint x: 555, endPoint y: 453, distance: 10.8
click at [559, 447] on button "Show details" at bounding box center [484, 447] width 690 height 11
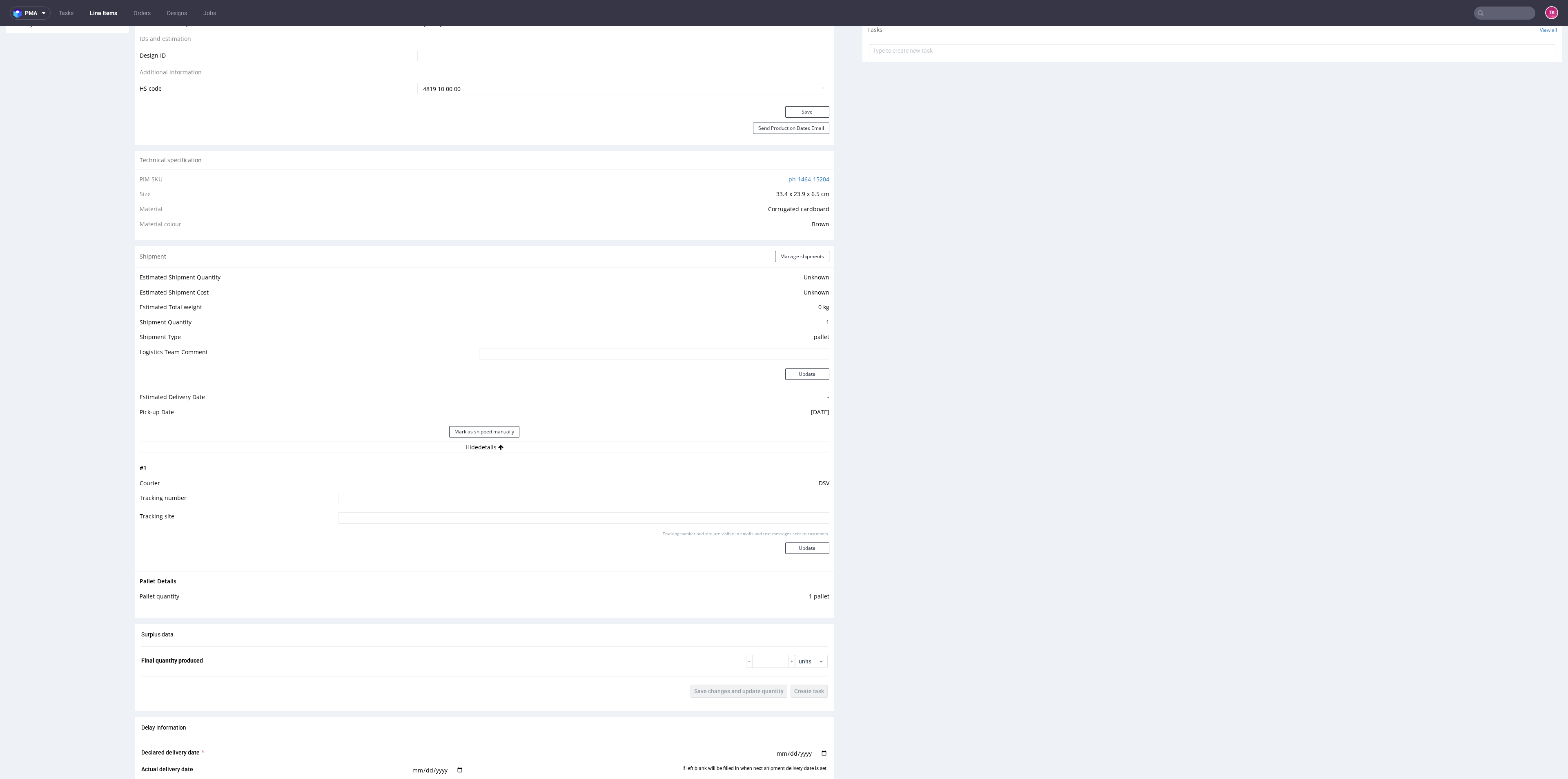
drag, startPoint x: 503, startPoint y: 503, endPoint x: 503, endPoint y: 493, distance: 10.0
click at [501, 503] on input at bounding box center [583, 499] width 490 height 11
paste input "40257145950411122098"
type input "40257145950411122098"
click at [810, 549] on button "Update" at bounding box center [807, 548] width 44 height 11
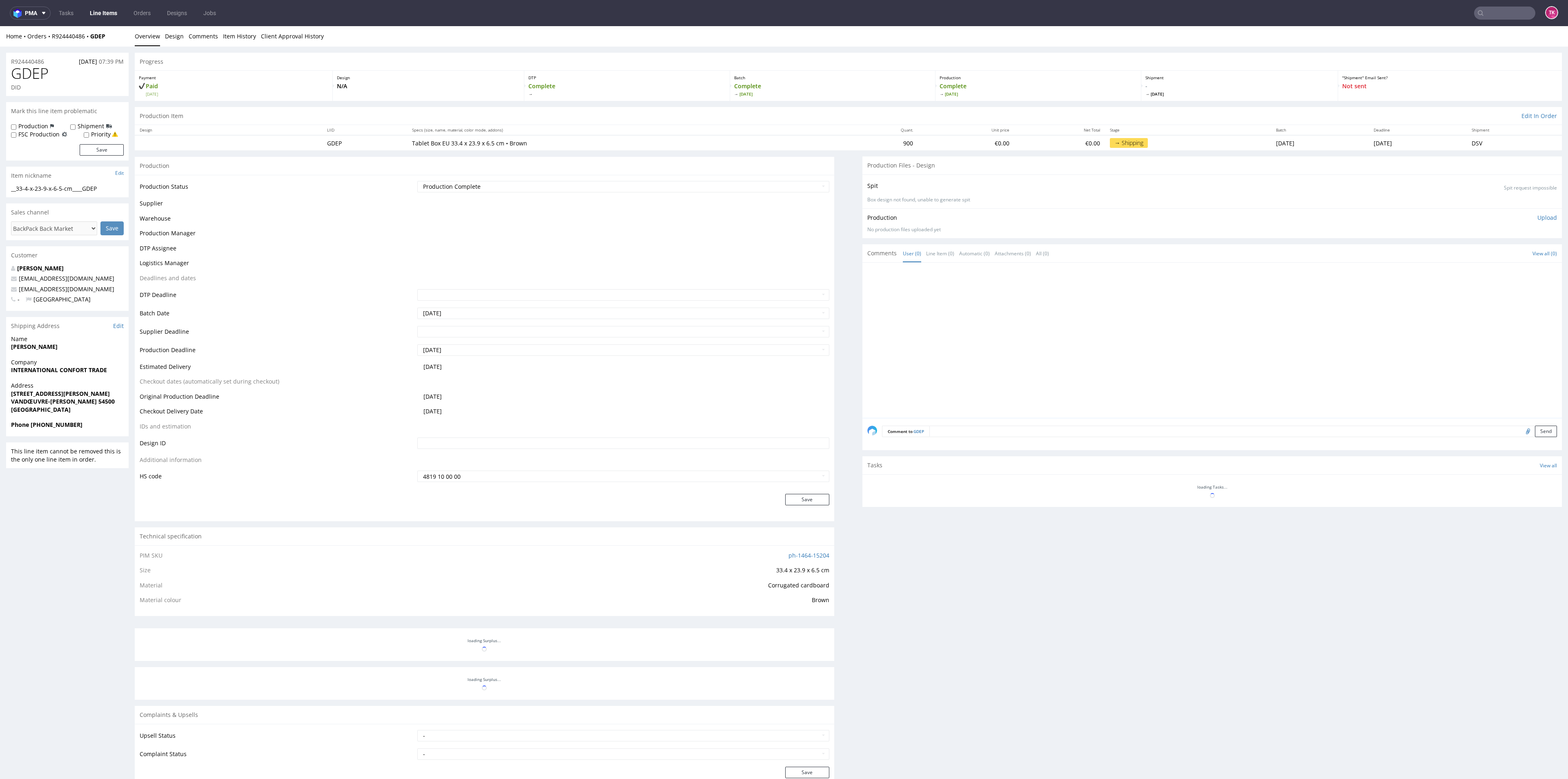
scroll to position [123, 0]
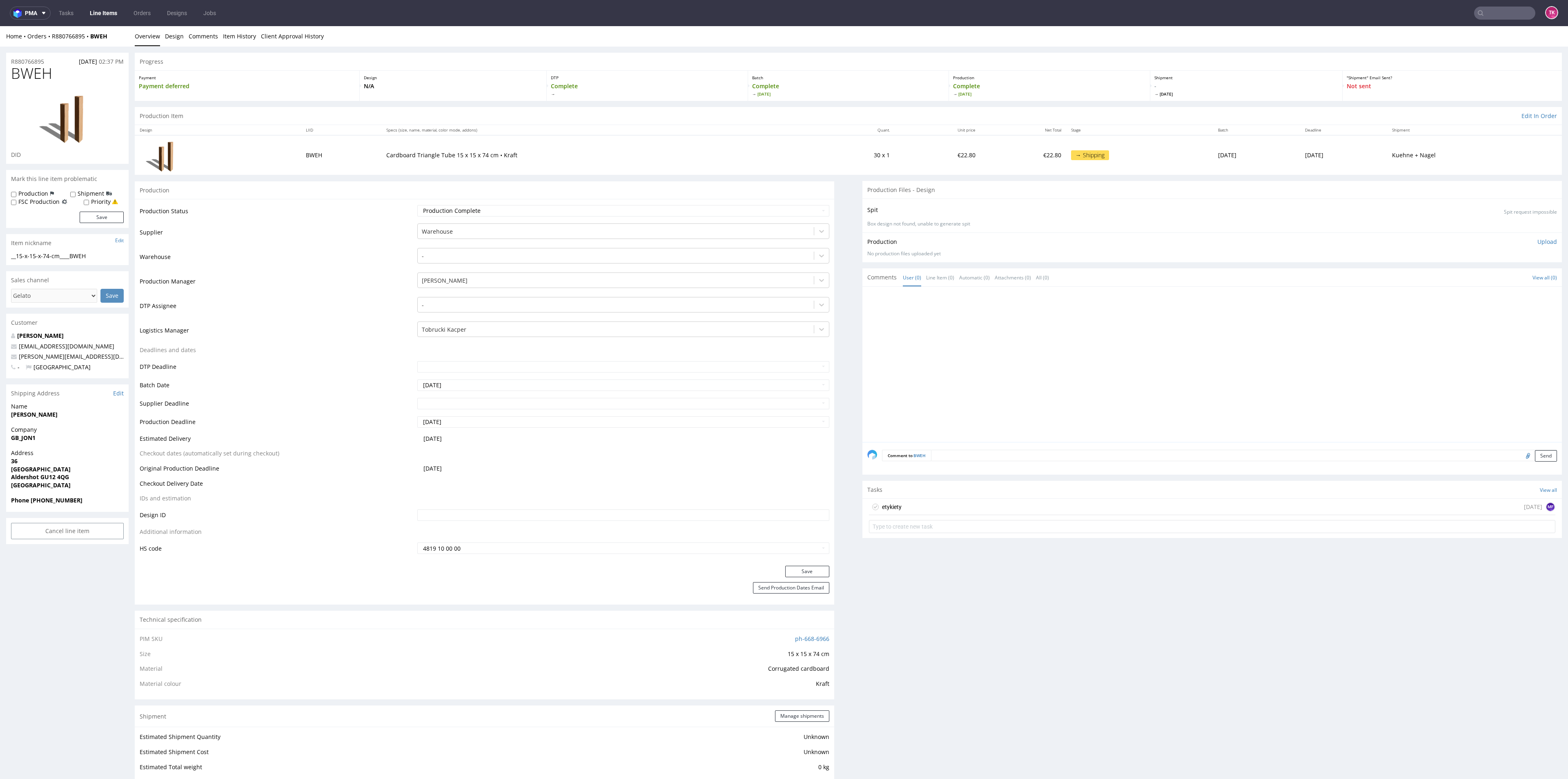
click at [105, 11] on link "Line Items" at bounding box center [103, 13] width 37 height 13
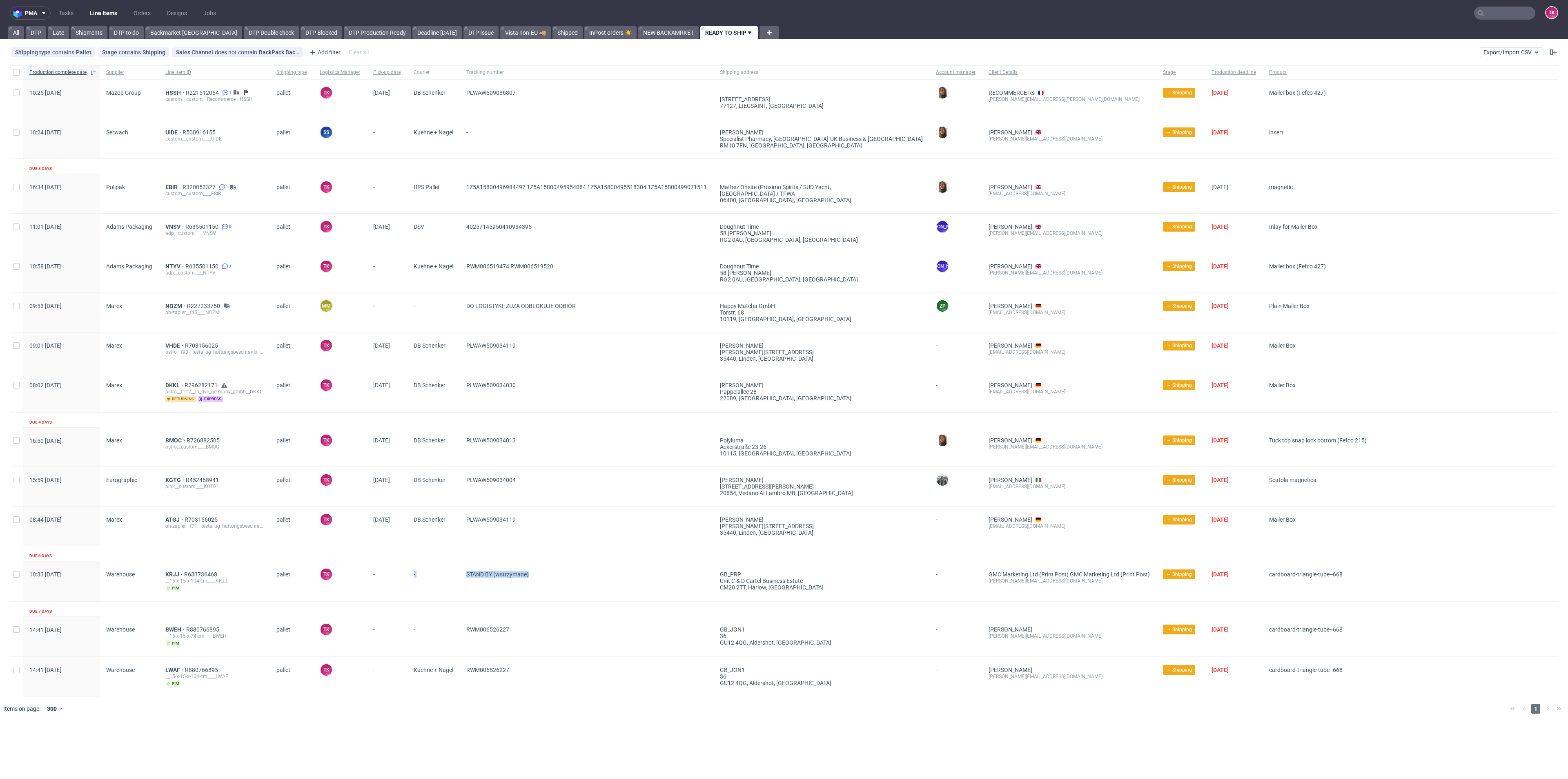
drag, startPoint x: 556, startPoint y: 573, endPoint x: 377, endPoint y: 569, distance: 179.0
click at [377, 569] on div "10:33 Tue 16.09.2025 Warehouse KRJJ R633736468 __15-x-15-x-104-cm____KRJJ pim p…" at bounding box center [784, 581] width 1548 height 40
click at [397, 571] on span "-" at bounding box center [386, 581] width 27 height 20
drag, startPoint x: 620, startPoint y: 318, endPoint x: 350, endPoint y: 272, distance: 273.9
click at [350, 272] on div "Production complete date Supplier Line item ID Shipping type Logistics Manager …" at bounding box center [784, 381] width 1548 height 632
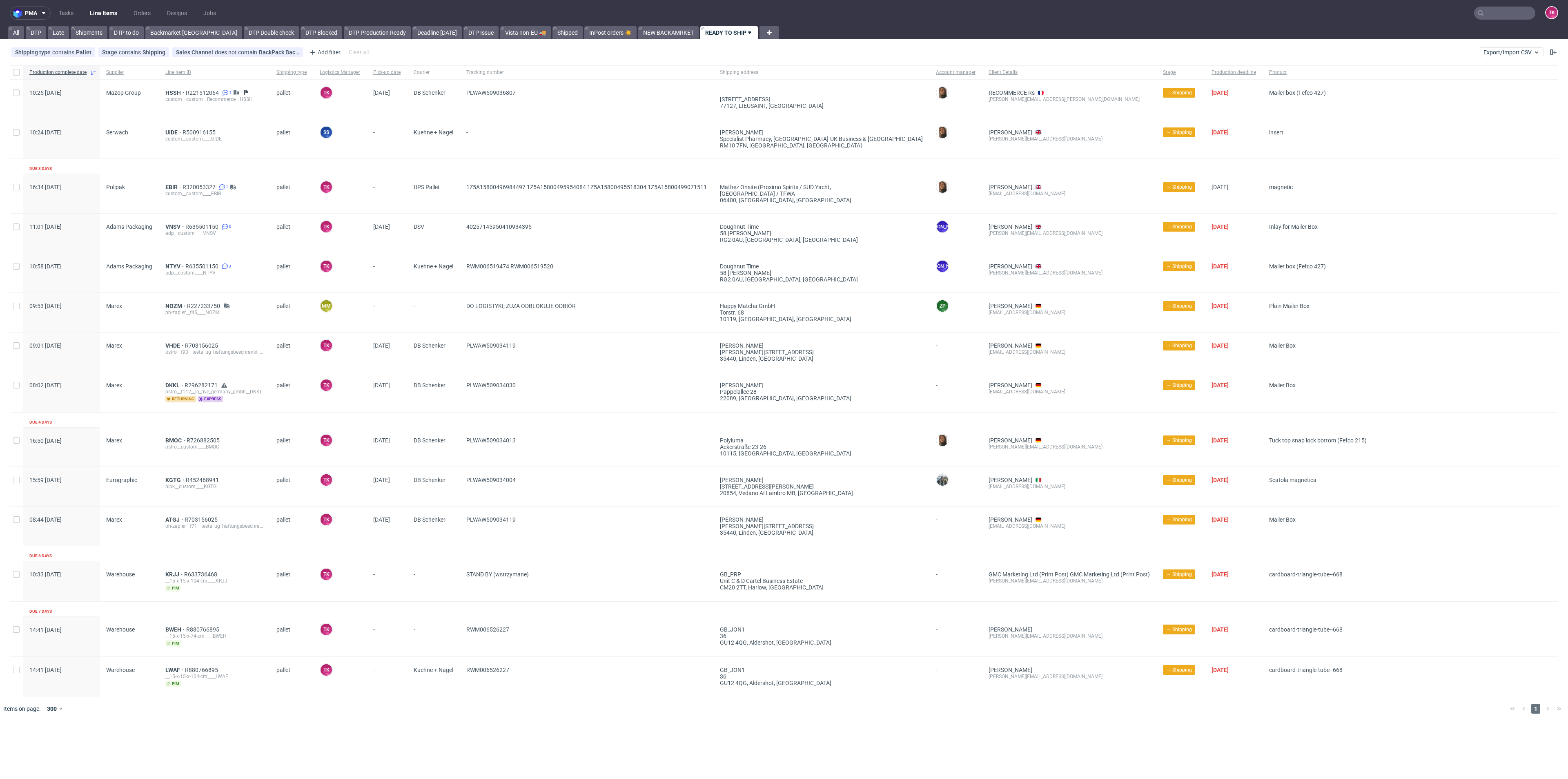
click at [542, 435] on div "PLWAW509034013" at bounding box center [586, 447] width 253 height 39
click at [177, 132] on span "UIDE" at bounding box center [174, 132] width 17 height 7
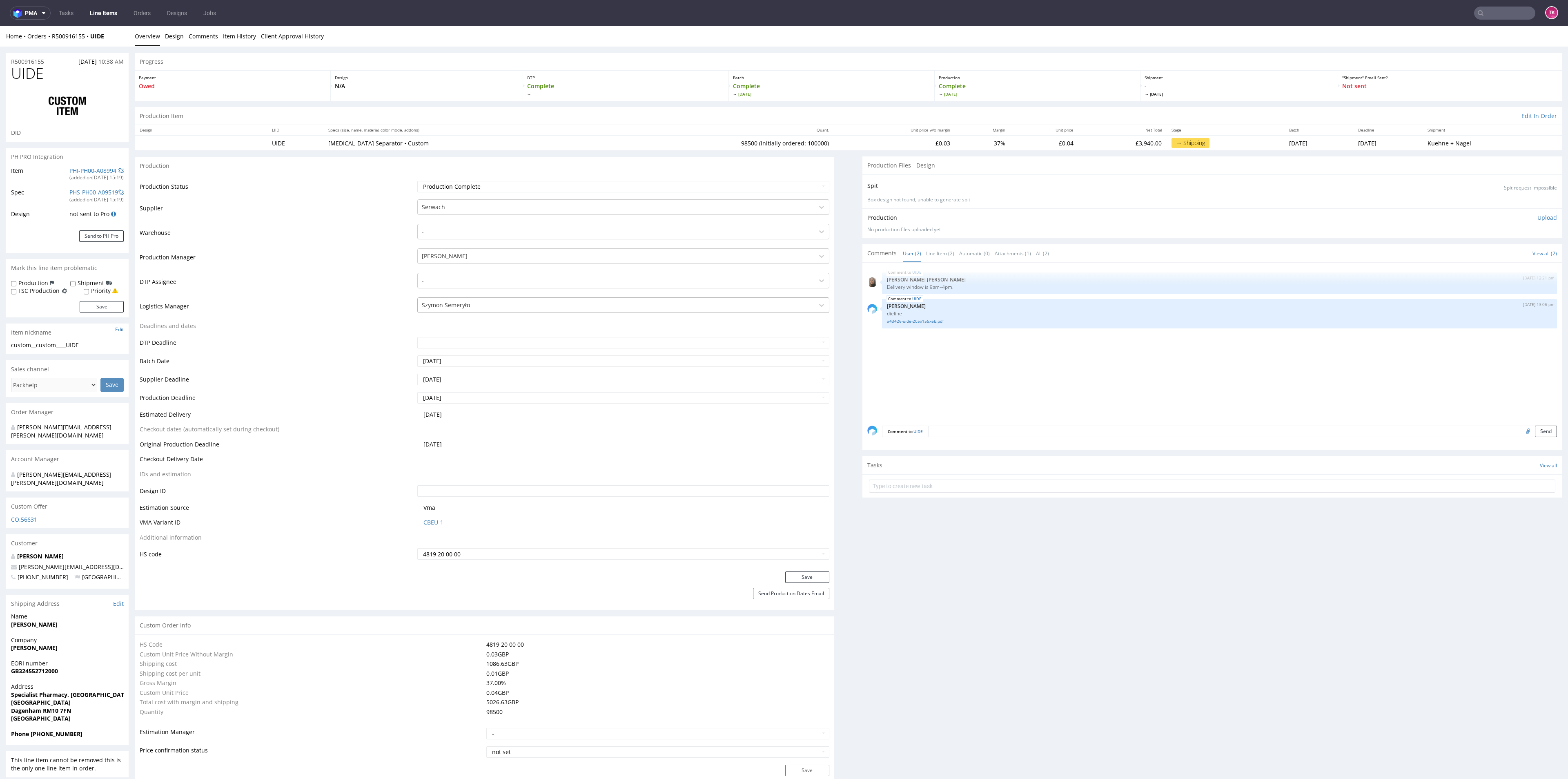
click at [454, 310] on div "Szymon Semeryło" at bounding box center [615, 305] width 395 height 13
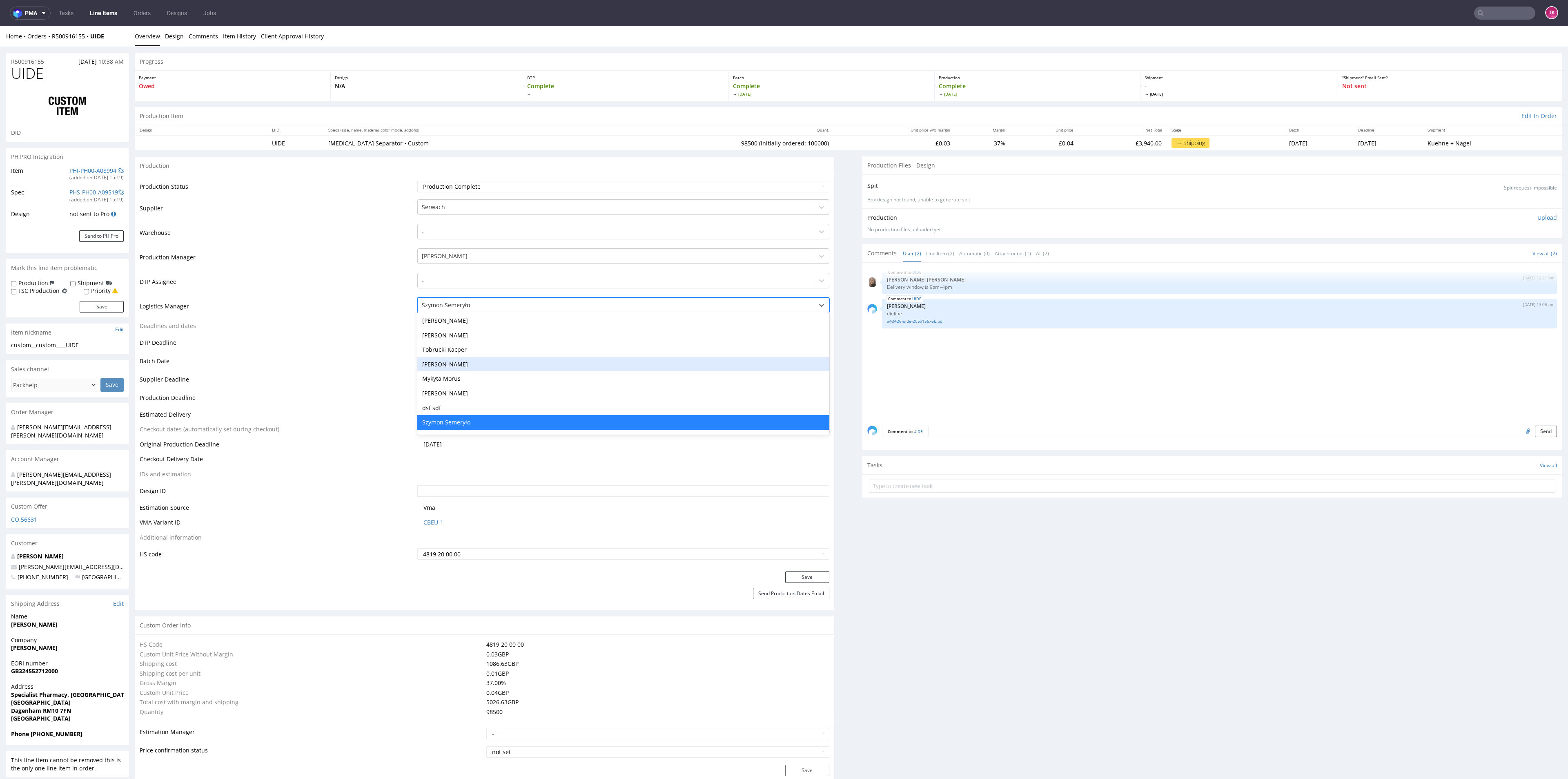
drag, startPoint x: 466, startPoint y: 356, endPoint x: 501, endPoint y: 369, distance: 37.3
click at [467, 356] on div "- Malika Alimova Jessica Desforges Michał Fedorowicz Gajda Filip Tymon Gajda Zu…" at bounding box center [623, 373] width 411 height 123
click at [500, 347] on div "Tobrucki Kacper" at bounding box center [623, 350] width 411 height 15
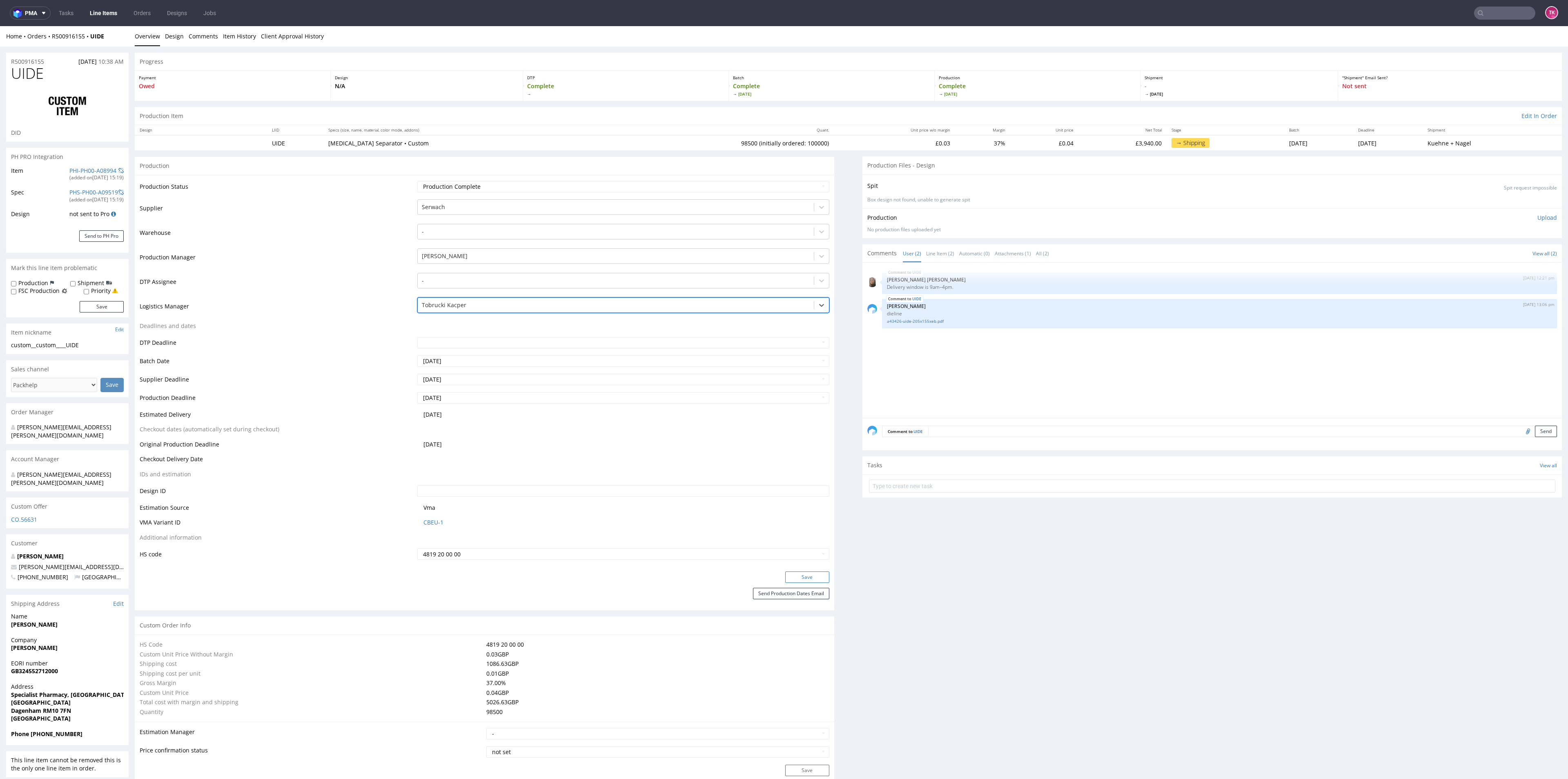
click at [799, 573] on button "Save" at bounding box center [807, 577] width 44 height 11
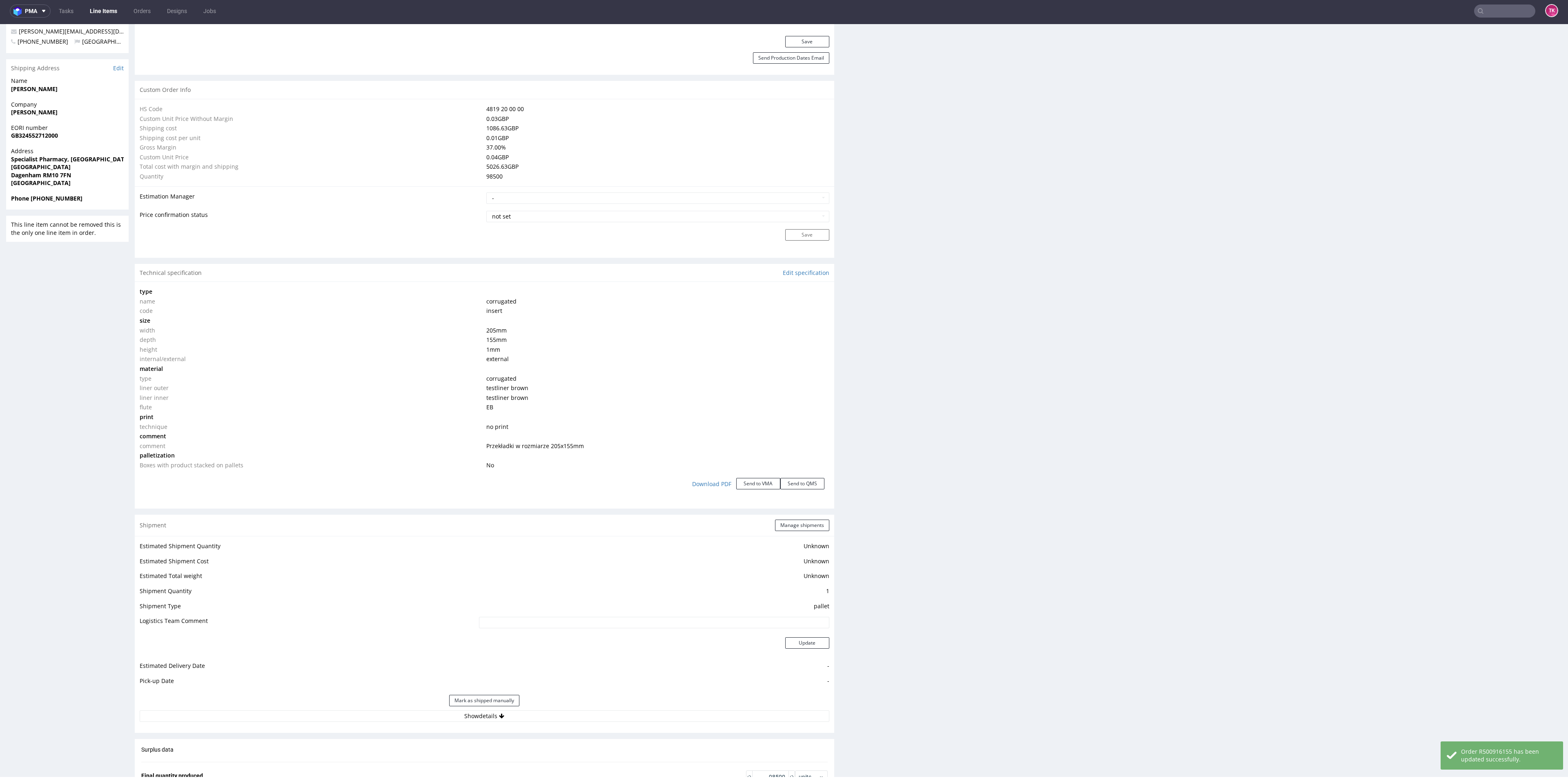
scroll to position [612, 0]
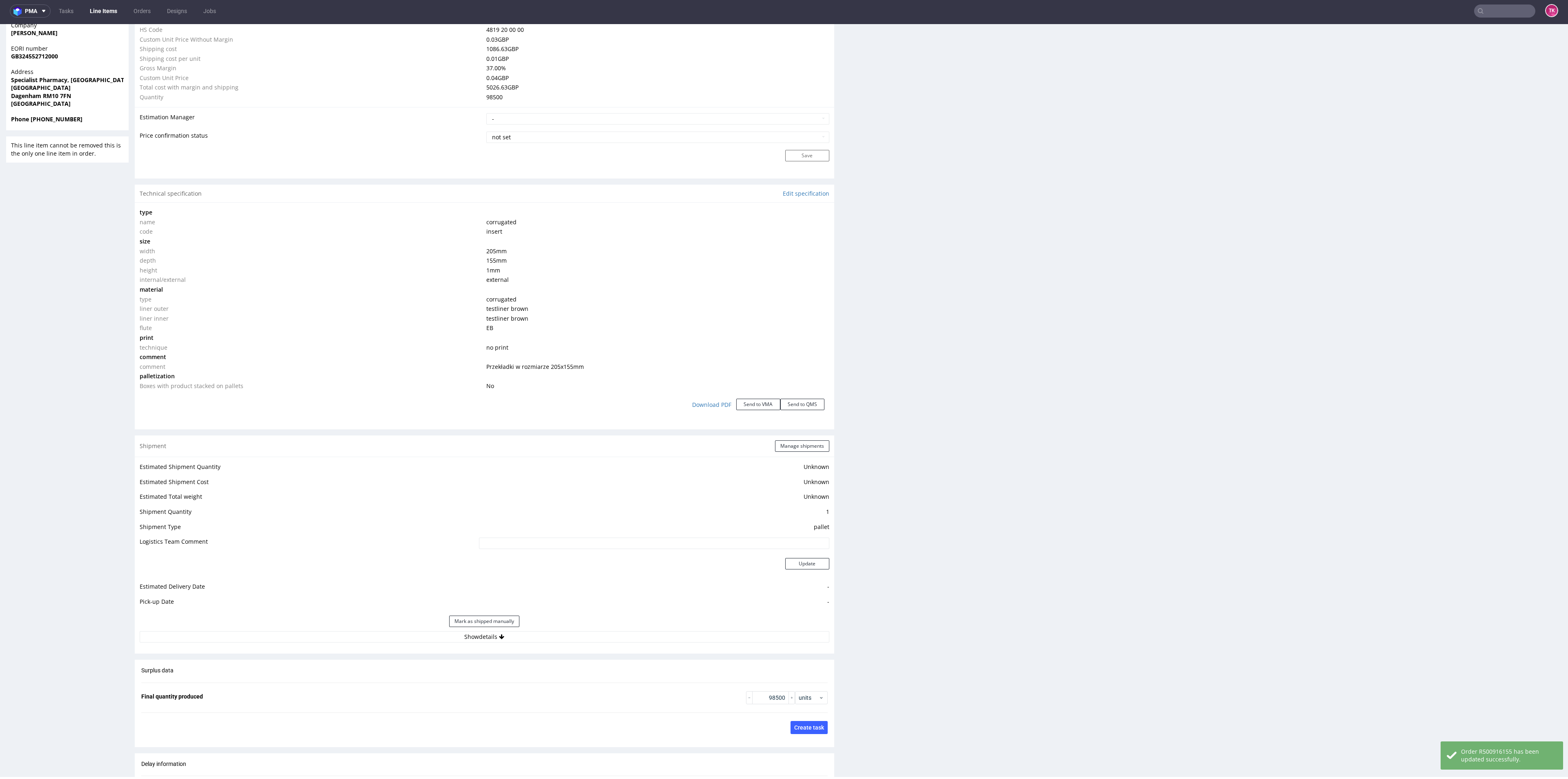
click at [427, 629] on div "Mark as shipped manually" at bounding box center [484, 621] width 690 height 20
click at [428, 638] on button "Show details" at bounding box center [484, 637] width 690 height 11
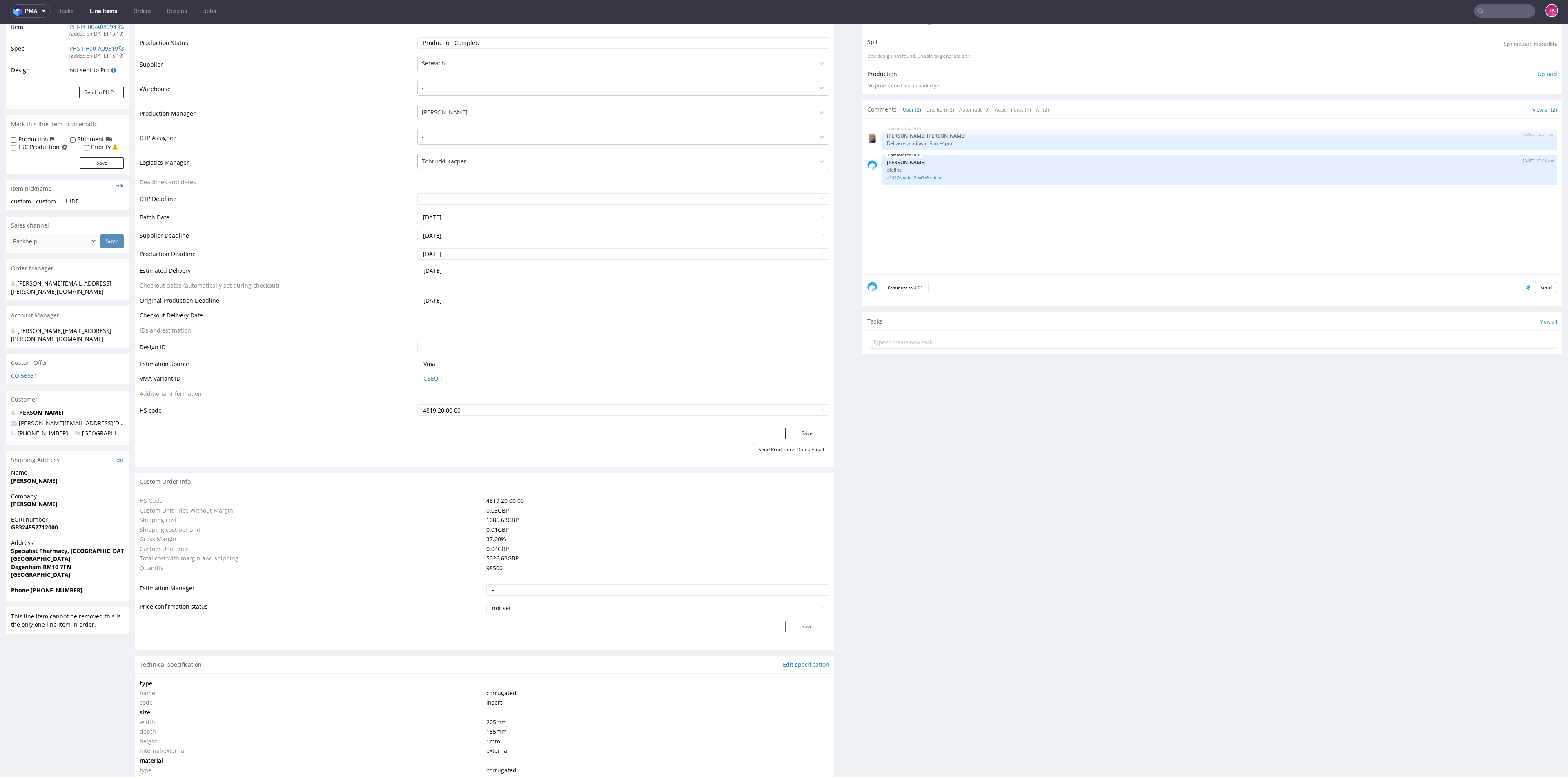
scroll to position [123, 0]
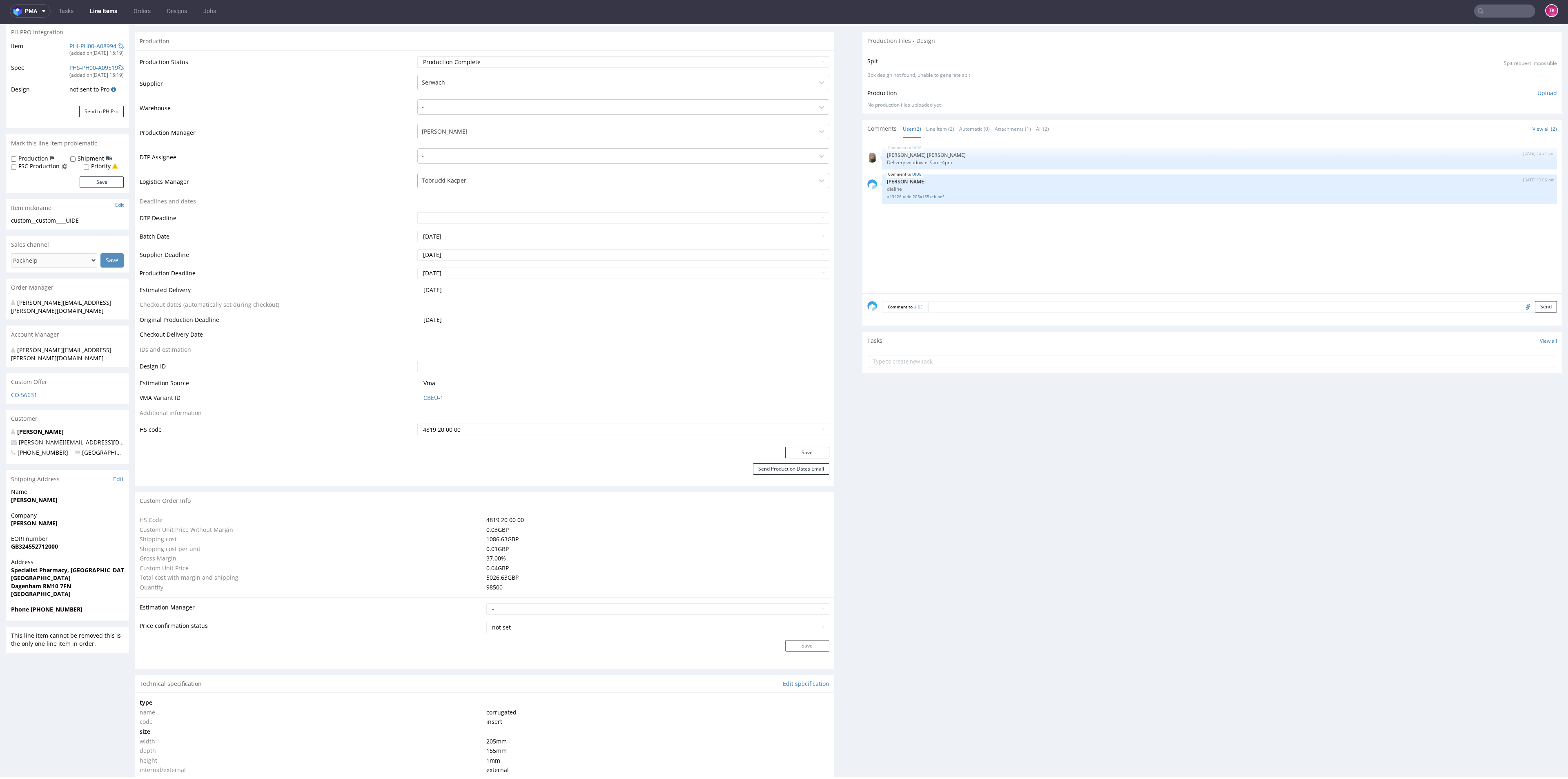
click at [453, 184] on div at bounding box center [615, 181] width 387 height 10
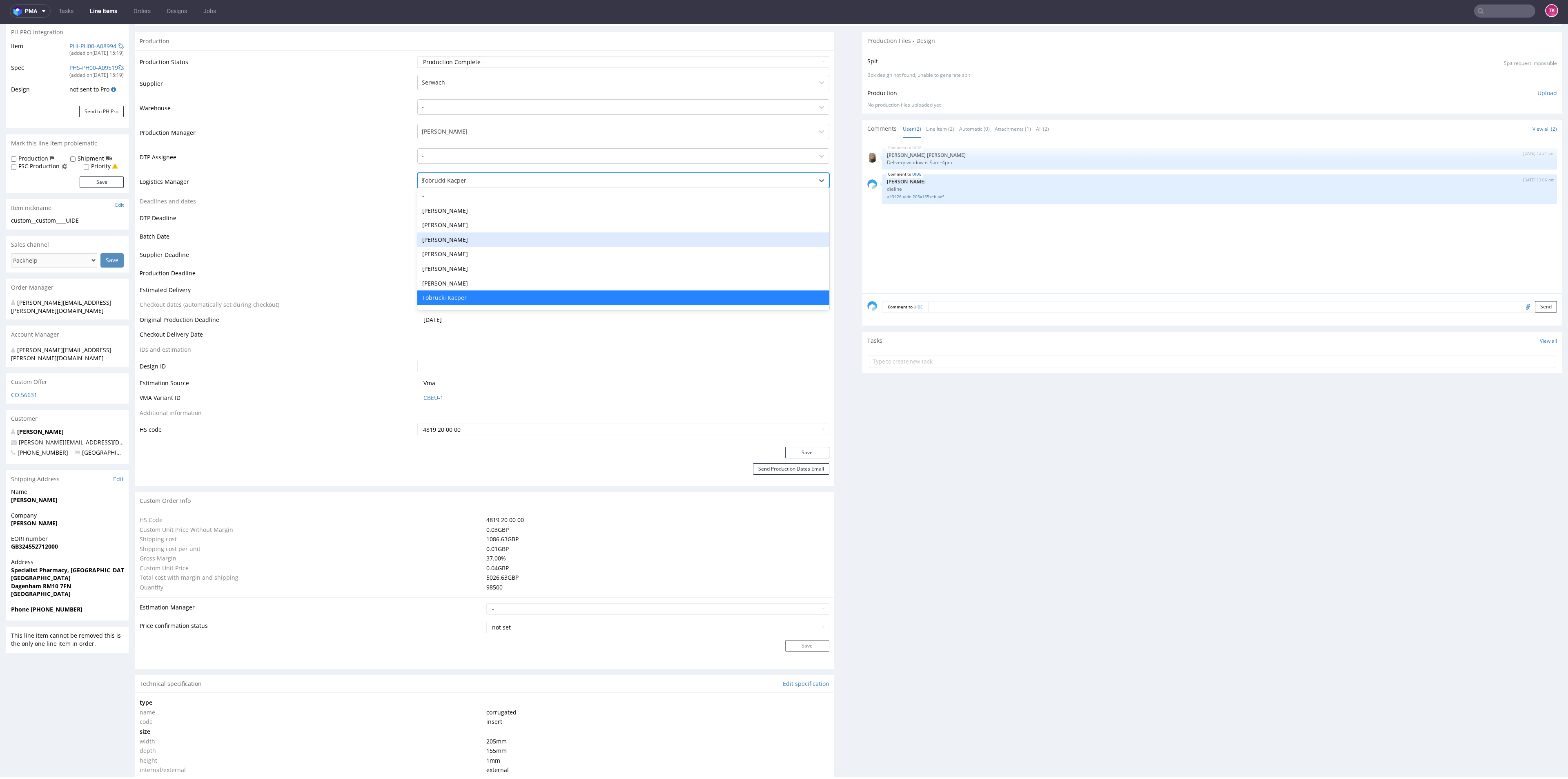
scroll to position [0, 0]
type input "sz"
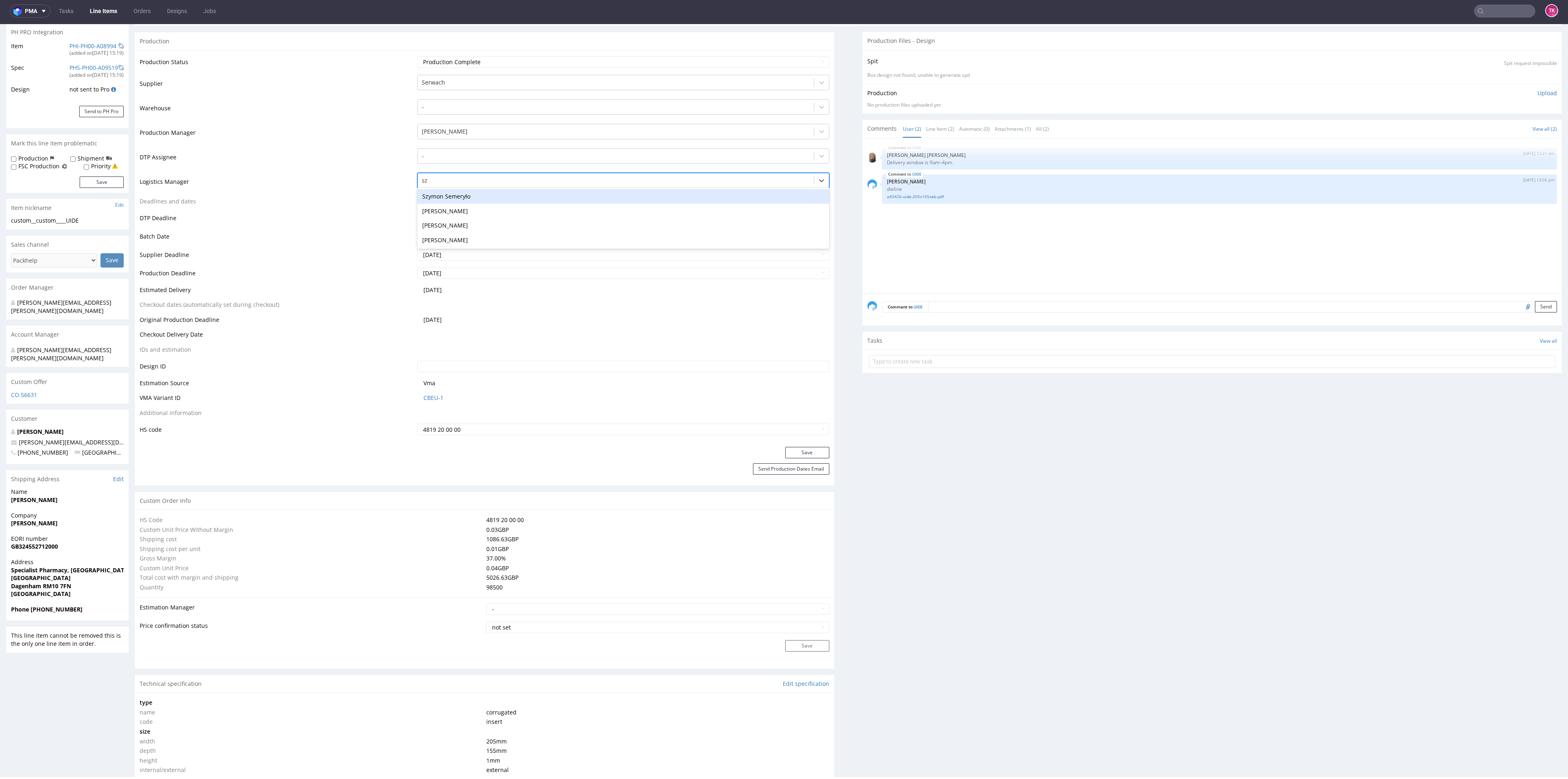
click at [459, 199] on div "Szymon Semeryło" at bounding box center [623, 196] width 411 height 15
click at [795, 448] on button "Save" at bounding box center [807, 452] width 44 height 11
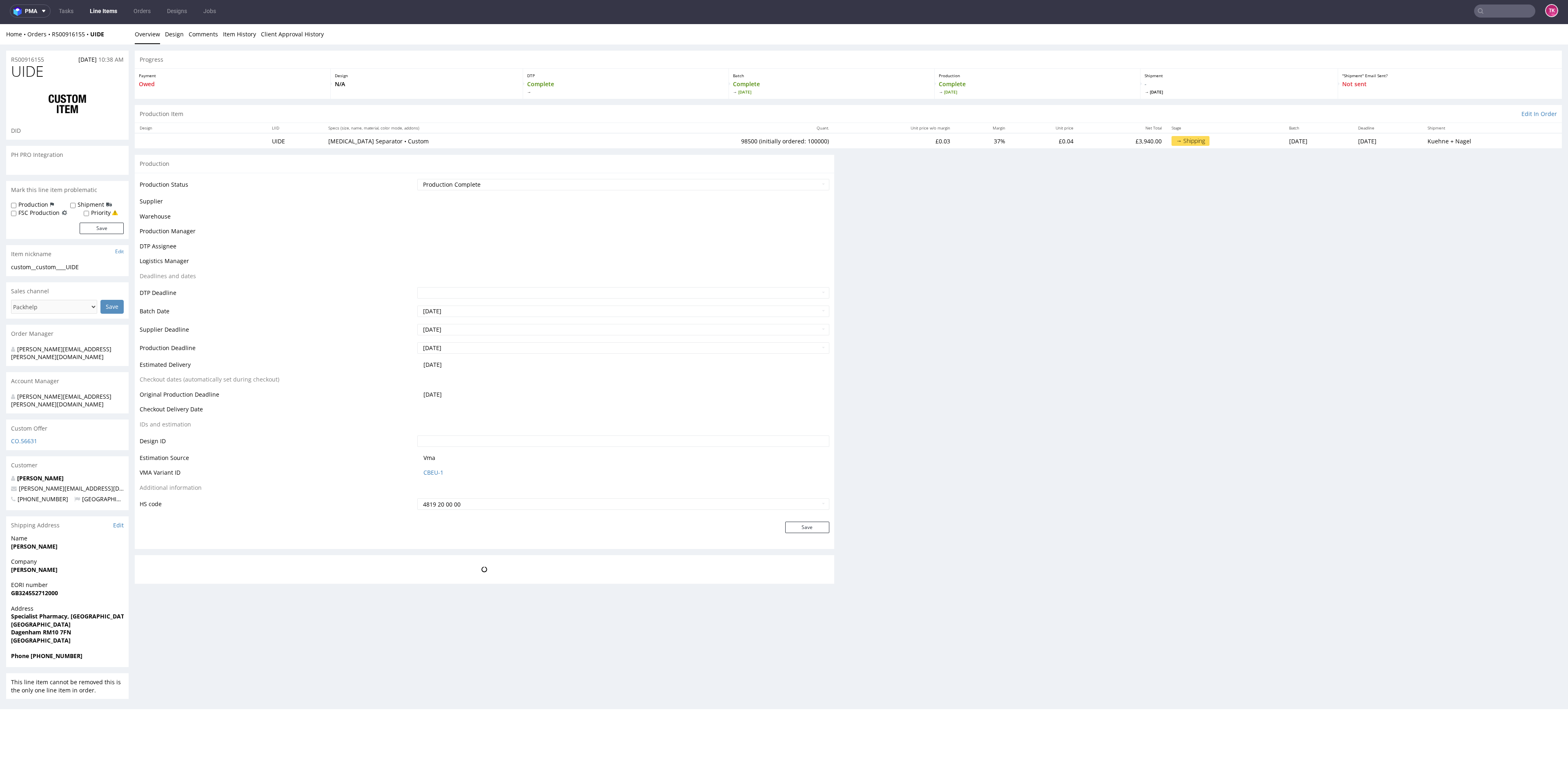
click at [96, 7] on link "Line Items" at bounding box center [103, 11] width 37 height 13
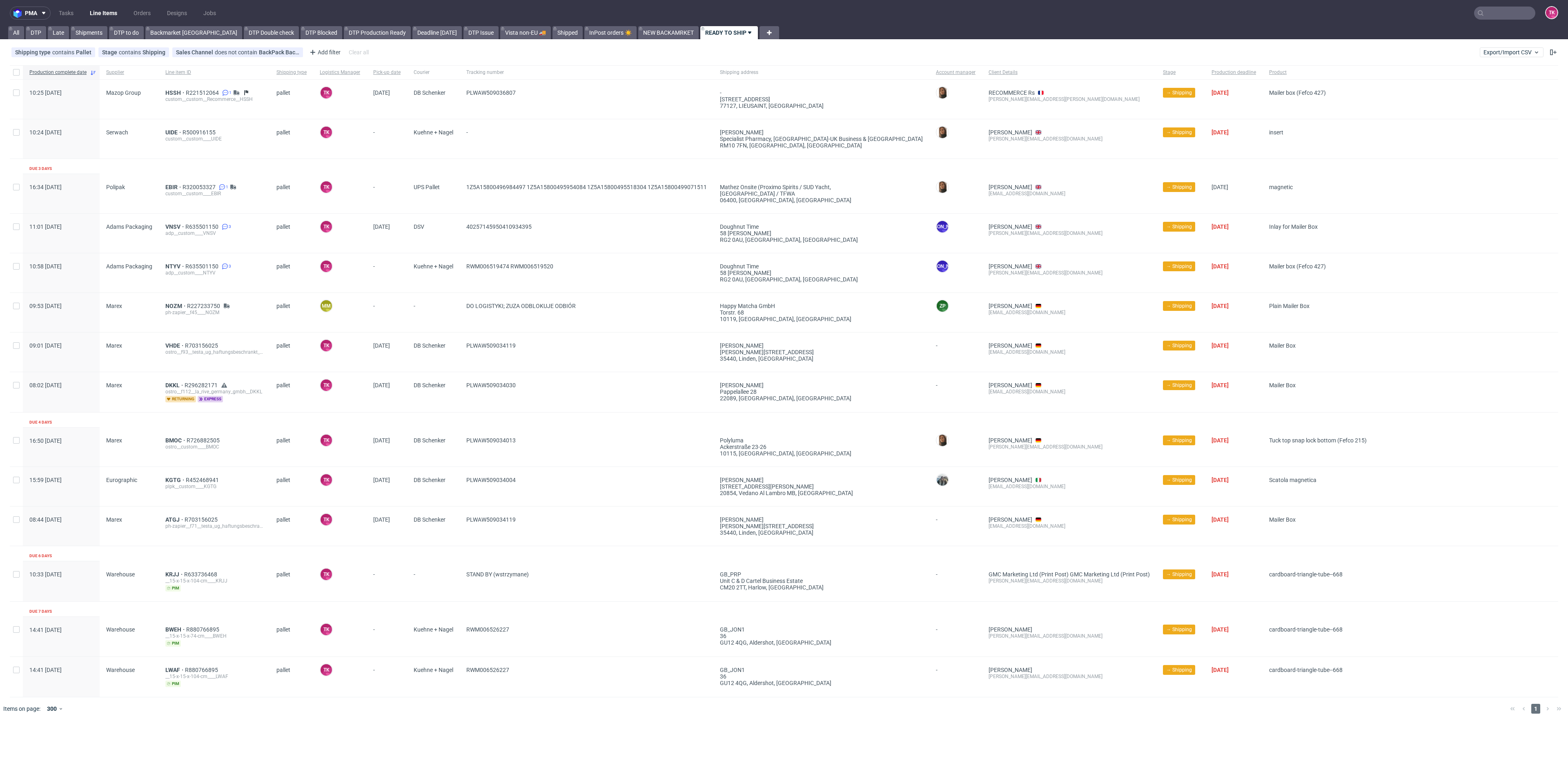
click at [89, 10] on link "Line Items" at bounding box center [103, 13] width 37 height 13
drag, startPoint x: 120, startPoint y: 6, endPoint x: 112, endPoint y: 10, distance: 8.9
click at [119, 6] on nav "pma Tasks Line Items Orders Designs Jobs TK" at bounding box center [784, 13] width 1568 height 26
click at [112, 10] on link "Line Items" at bounding box center [103, 13] width 37 height 13
click at [106, 7] on link "Line Items" at bounding box center [103, 13] width 37 height 13
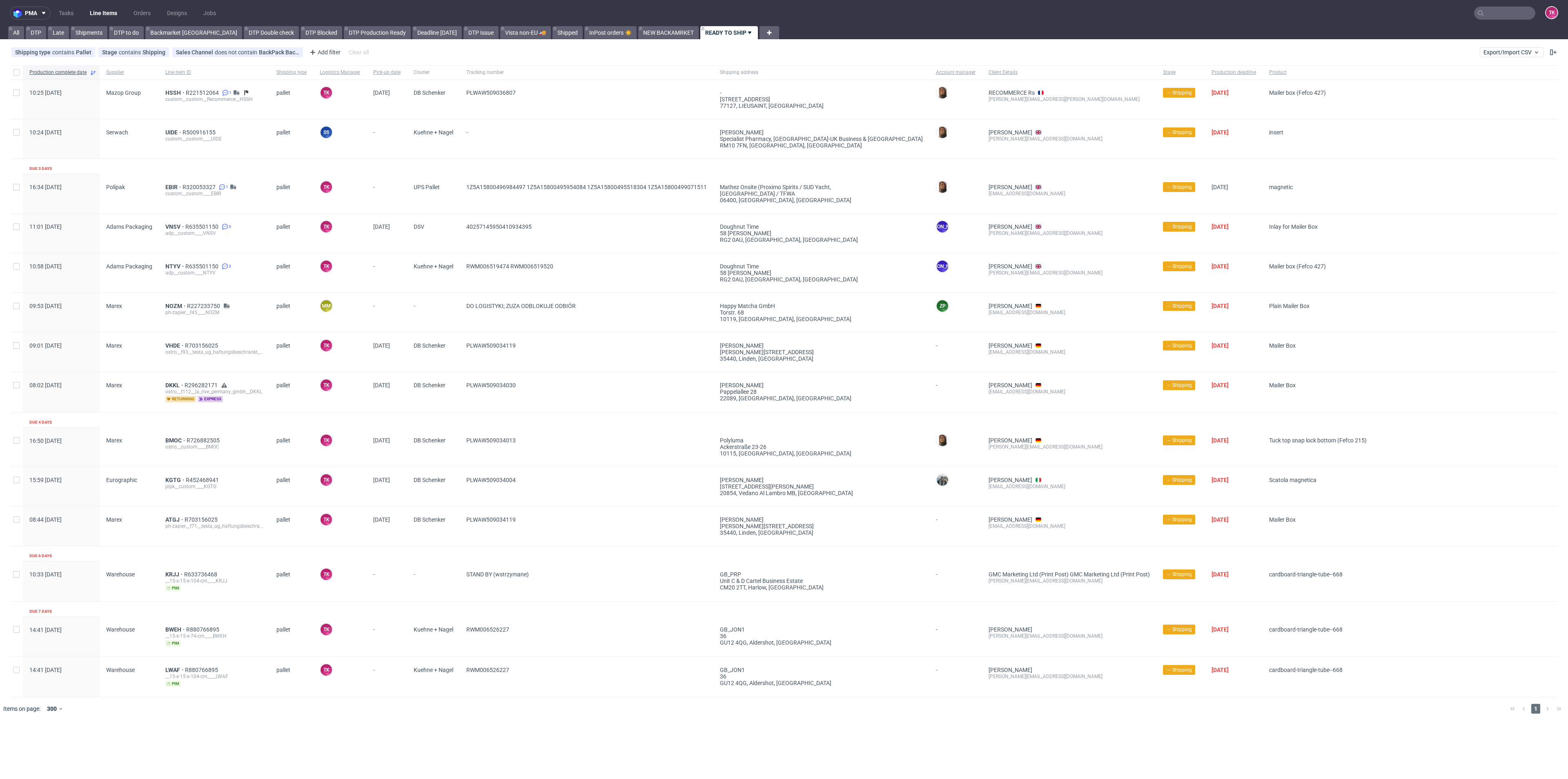
click at [112, 7] on link "Line Items" at bounding box center [103, 13] width 37 height 13
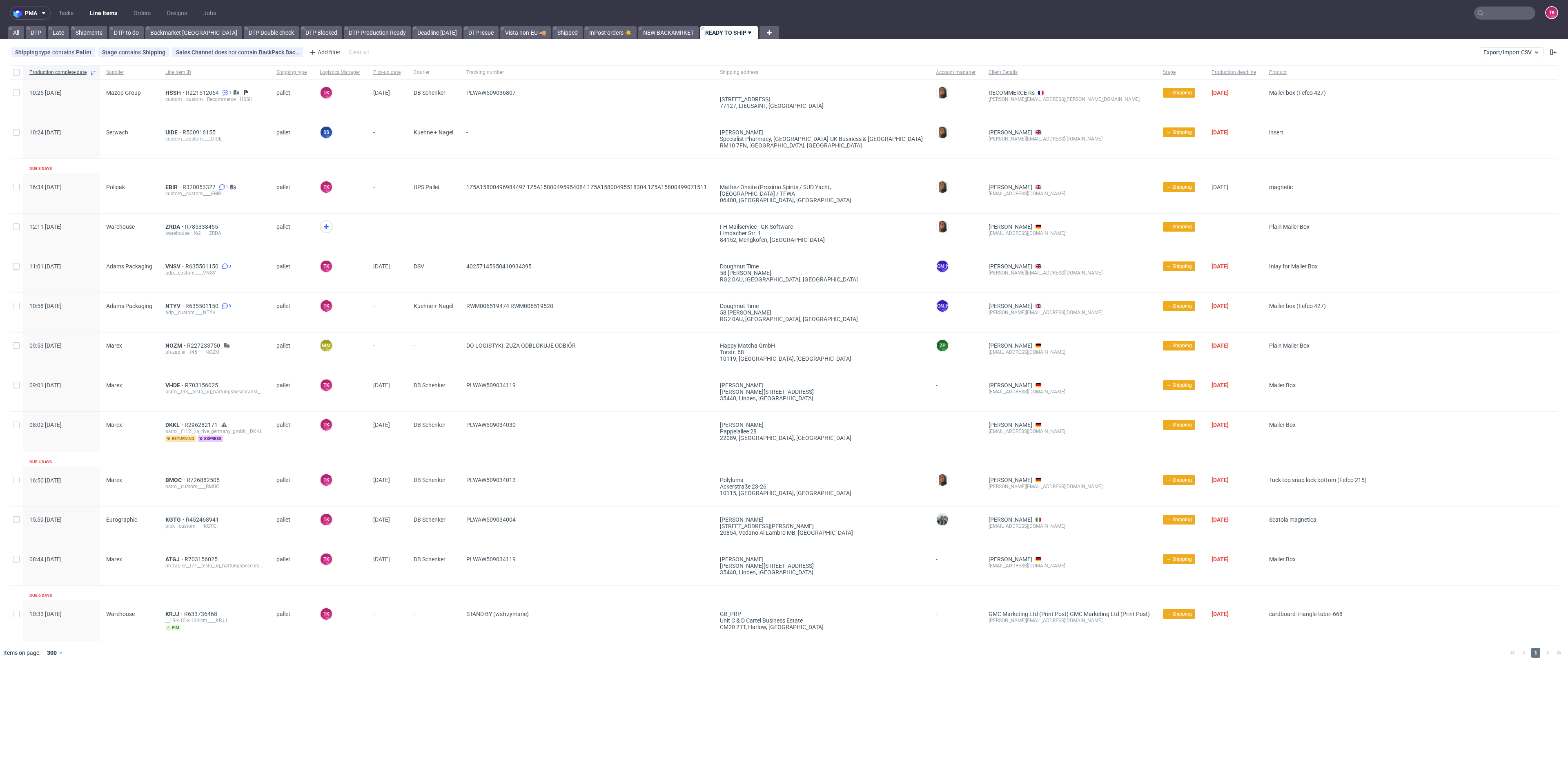
click at [109, 7] on link "Line Items" at bounding box center [103, 13] width 37 height 13
click at [327, 227] on icon at bounding box center [326, 226] width 10 height 10
click at [172, 228] on span "ZRDA" at bounding box center [175, 226] width 20 height 7
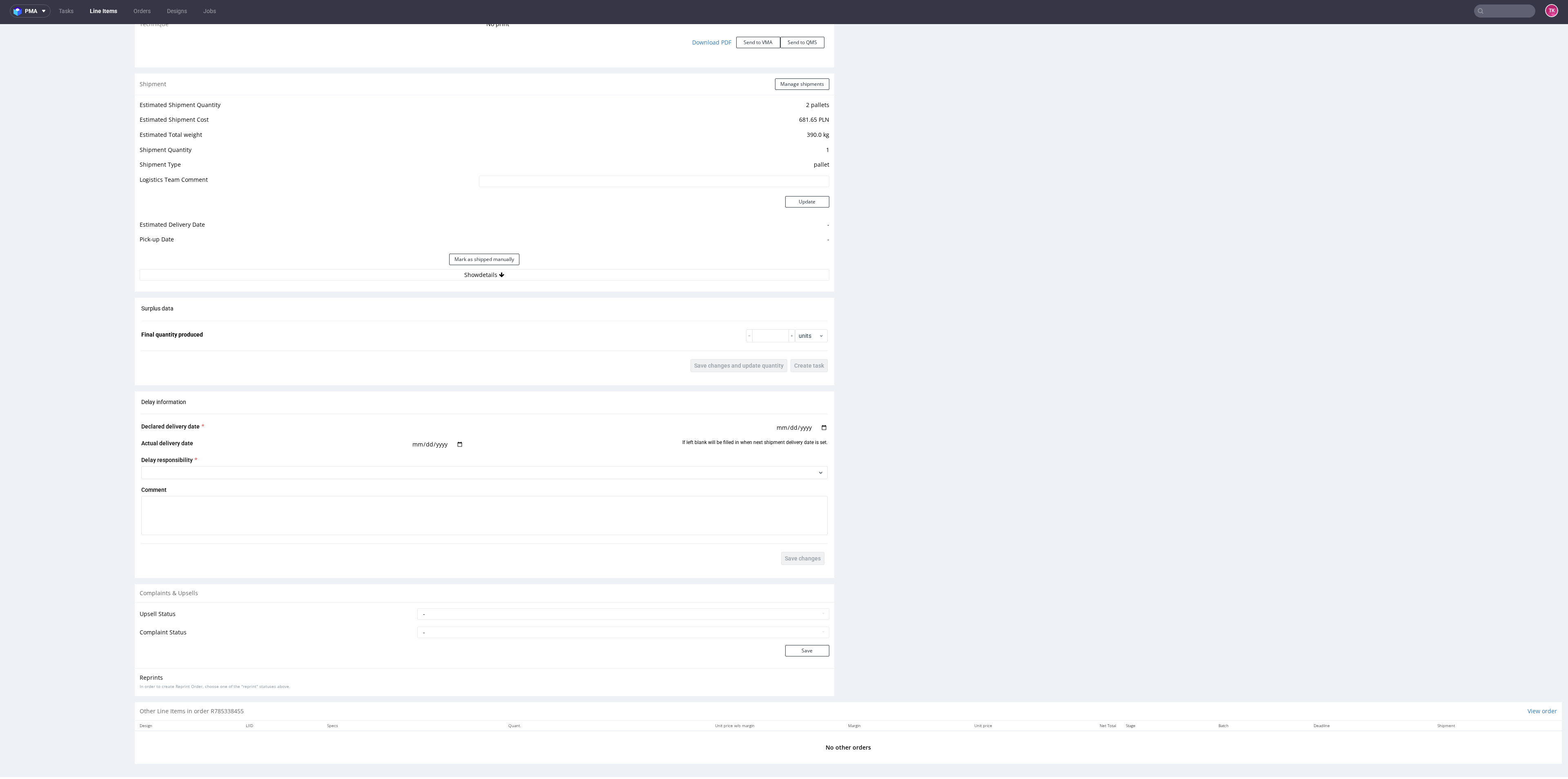
scroll to position [943, 0]
drag, startPoint x: 685, startPoint y: 254, endPoint x: 682, endPoint y: 277, distance: 23.2
click at [685, 256] on div "Mark as shipped manually" at bounding box center [484, 256] width 690 height 20
click at [682, 277] on div "Estimated Shipment Quantity 2 pallets Estimated Shipment Cost 681.65 PLN Estima…" at bounding box center [485, 186] width 700 height 191
click at [682, 271] on button "Show details" at bounding box center [484, 272] width 690 height 11
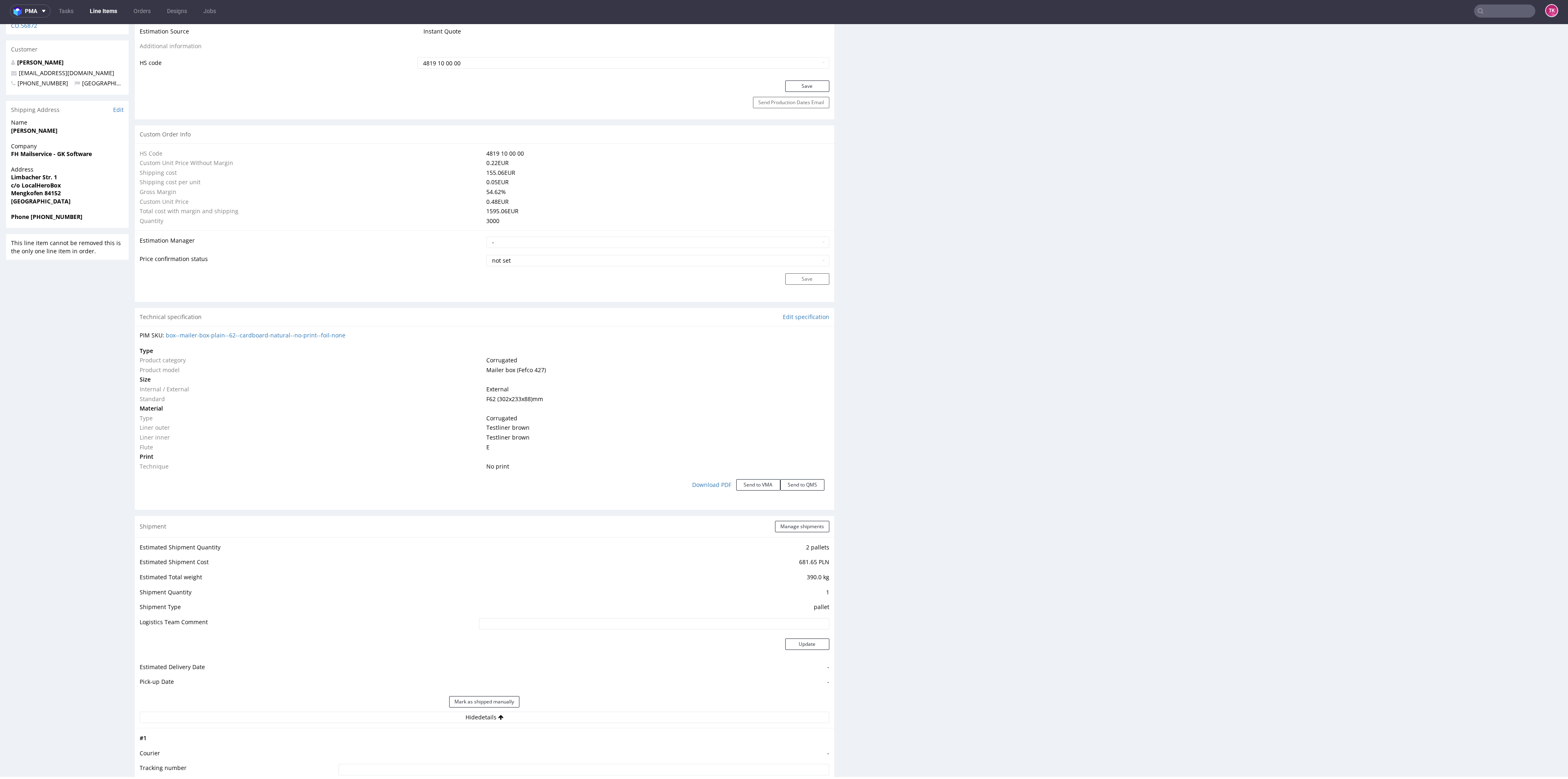
scroll to position [452, 0]
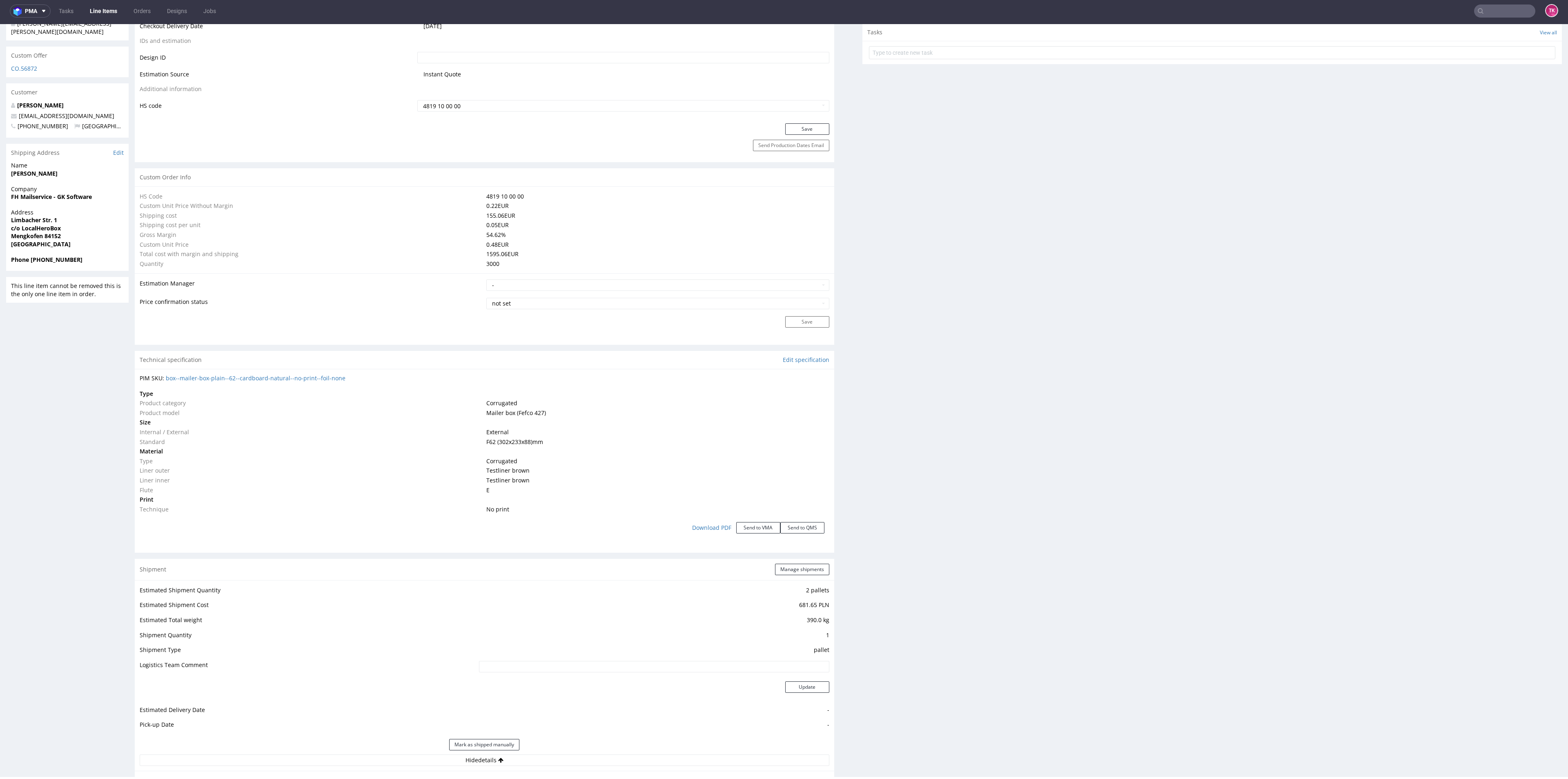
click at [805, 561] on div "Shipment Manage shipments" at bounding box center [485, 569] width 700 height 21
click at [805, 564] on div "Shipment Manage shipments" at bounding box center [485, 569] width 700 height 21
click at [805, 572] on button "Manage shipments" at bounding box center [802, 570] width 54 height 11
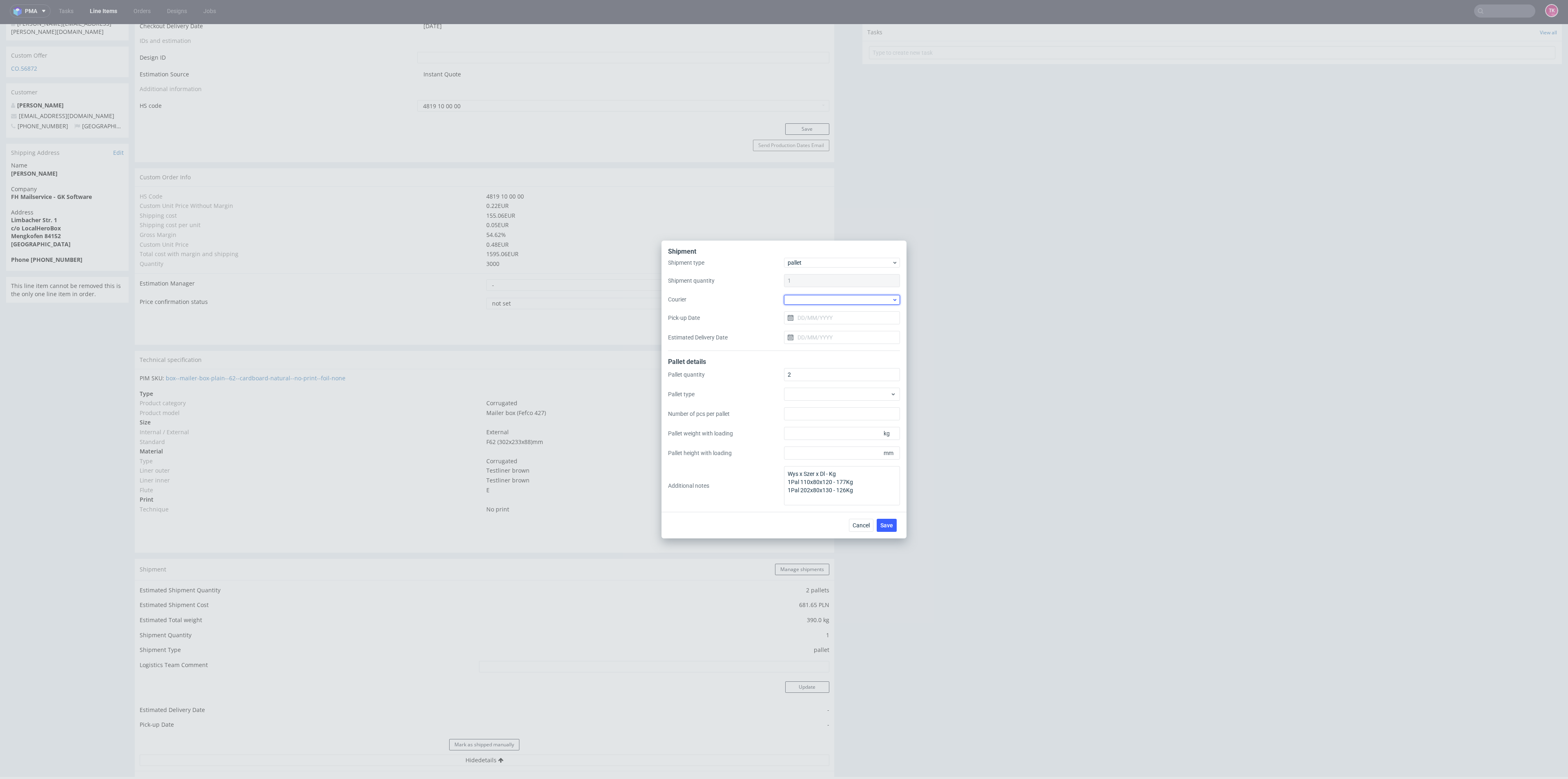
click at [804, 299] on div at bounding box center [841, 300] width 116 height 10
click at [836, 360] on div "Kuehne + Nagel" at bounding box center [842, 358] width 110 height 15
click at [821, 324] on div "Shipment type pallet Shipment quantity 1 Courier Kuehne + Nagel Pick-up Date Es…" at bounding box center [784, 304] width 232 height 92
click at [882, 524] on span "Save" at bounding box center [887, 525] width 13 height 6
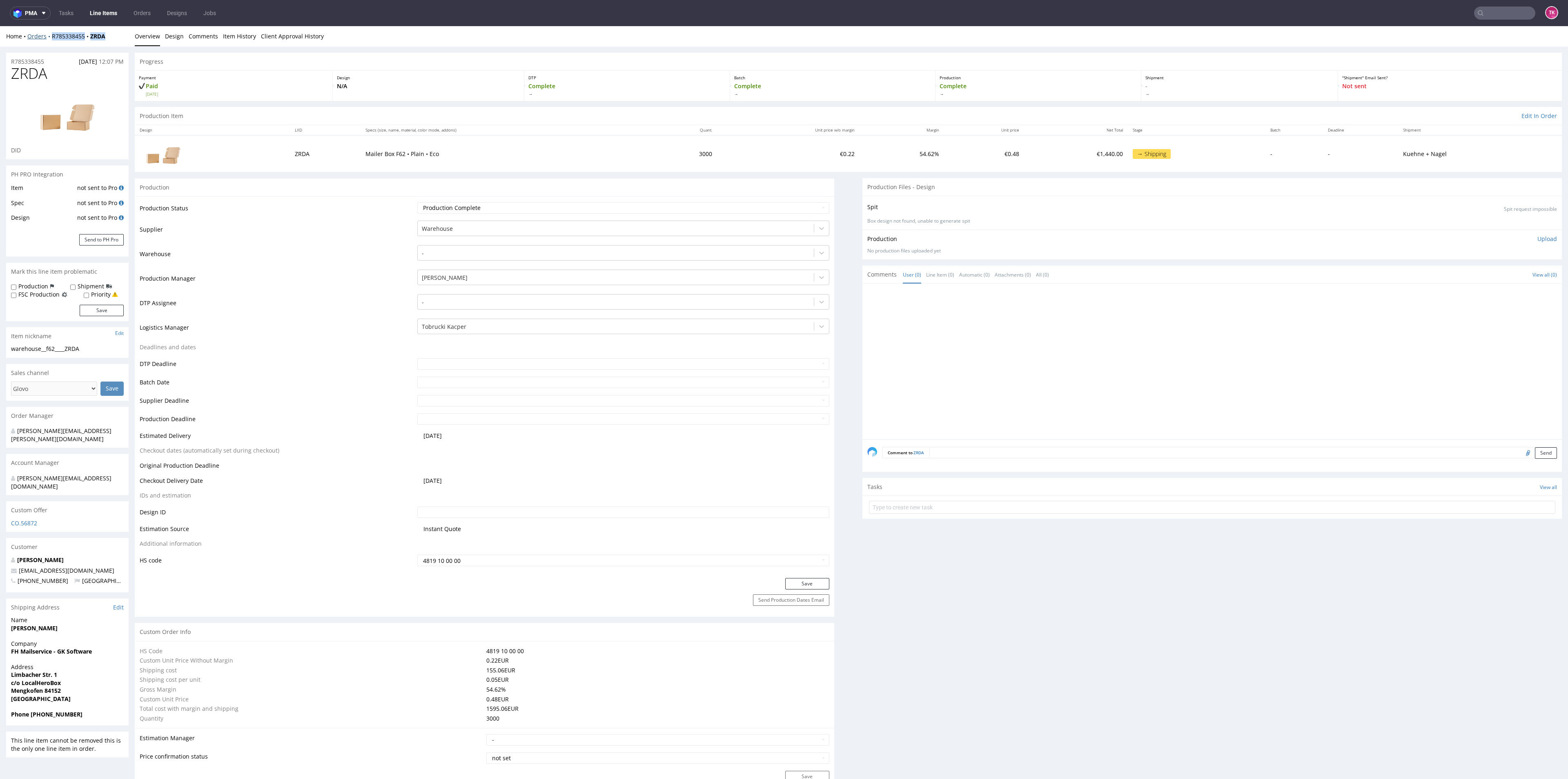
drag, startPoint x: 114, startPoint y: 42, endPoint x: 47, endPoint y: 35, distance: 67.4
click at [47, 35] on div "Home Orders R785338455 ZRDA Overview Design Comments Item History Client Approv…" at bounding box center [784, 36] width 1568 height 20
copy div "R785338455 ZRDA"
drag, startPoint x: 6, startPoint y: 636, endPoint x: 122, endPoint y: 634, distance: 116.0
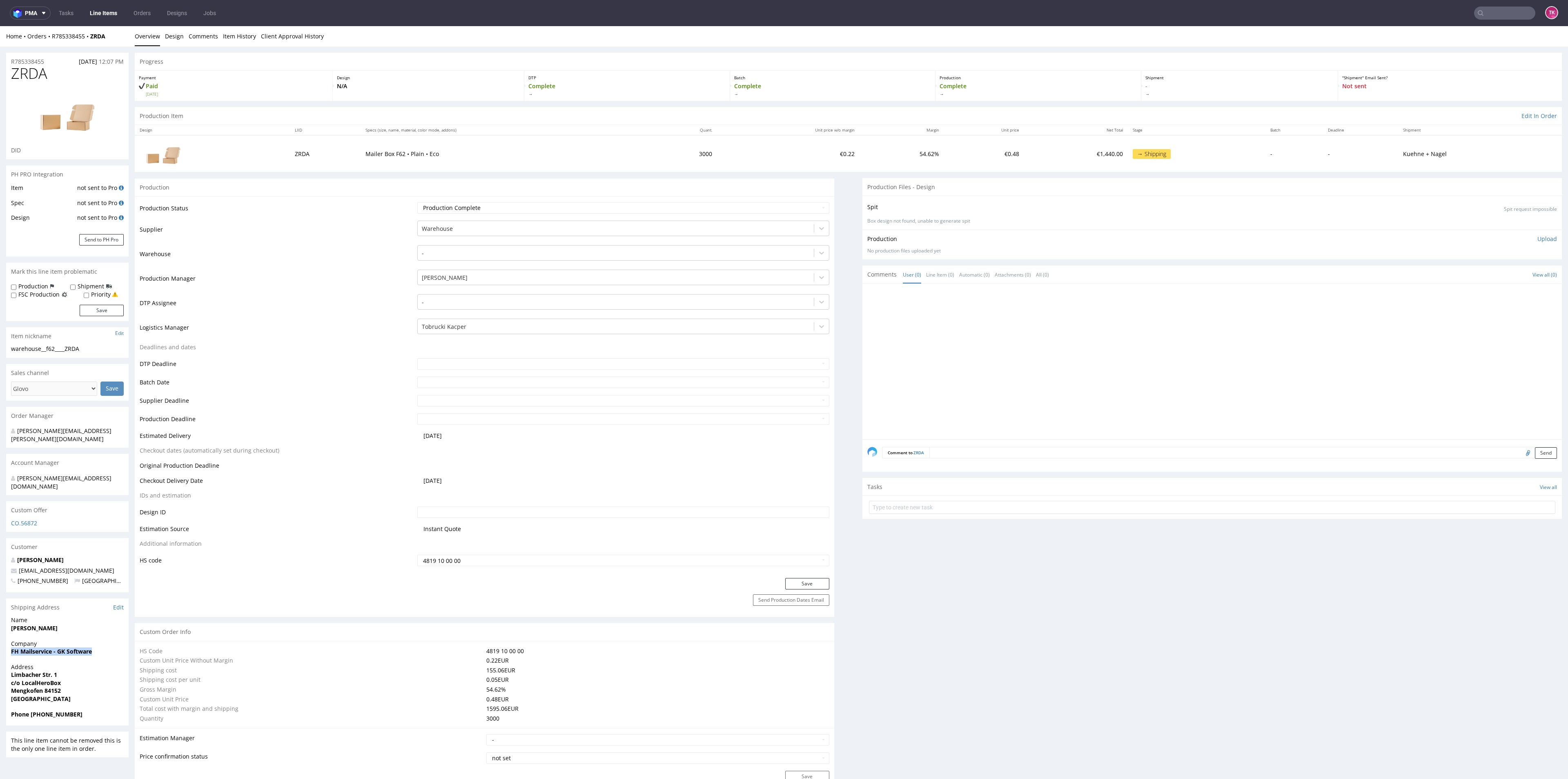
copy strong "FH Mailservice - GK Software"
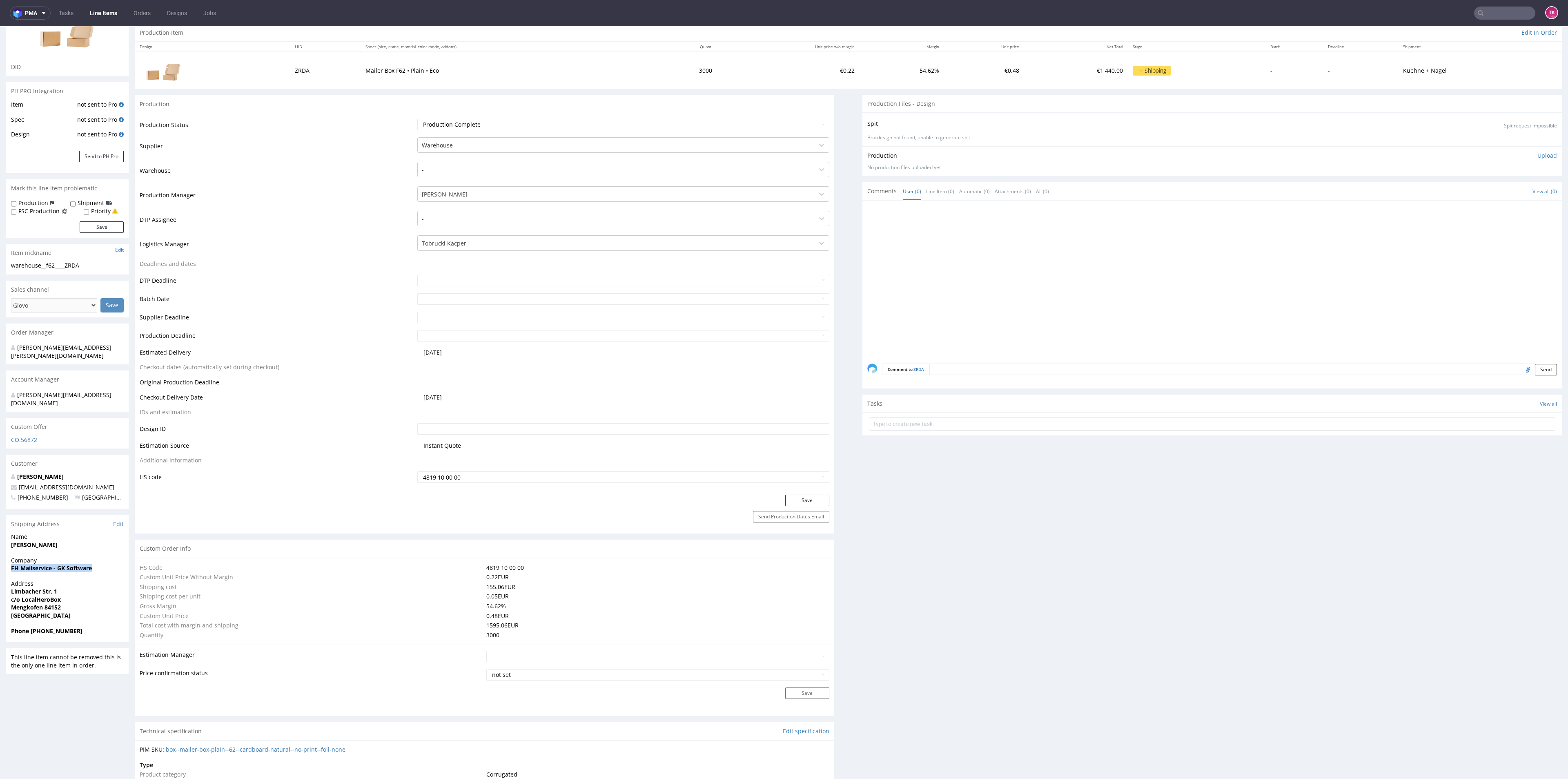
scroll to position [123, 0]
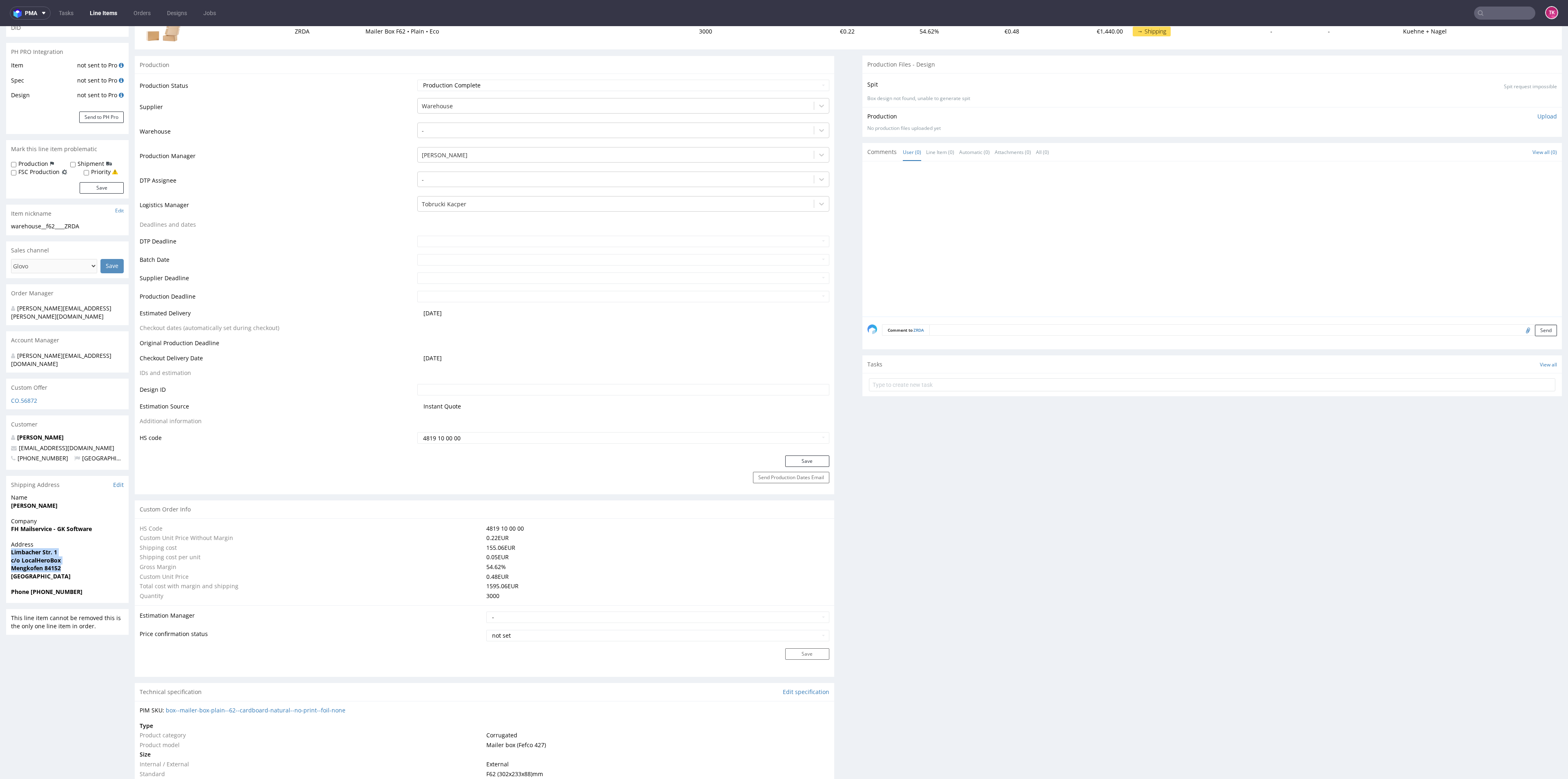
drag, startPoint x: 40, startPoint y: 535, endPoint x: 80, endPoint y: 552, distance: 43.5
click at [80, 552] on div "R785338455 19.09.2025 12:07 PM ZRDA DID PH PRO Integration Item not sent to Pro…" at bounding box center [784, 758] width 1568 height 1669
copy p "Limbacher Str. 1 c/o LocalHeroBox Mengkofen 84152"
drag, startPoint x: 57, startPoint y: 493, endPoint x: 0, endPoint y: 496, distance: 57.1
click at [0, 496] on div "R785338455 19.09.2025 12:07 PM ZRDA DID PH PRO Integration Item not sent to Pro…" at bounding box center [784, 758] width 1568 height 1669
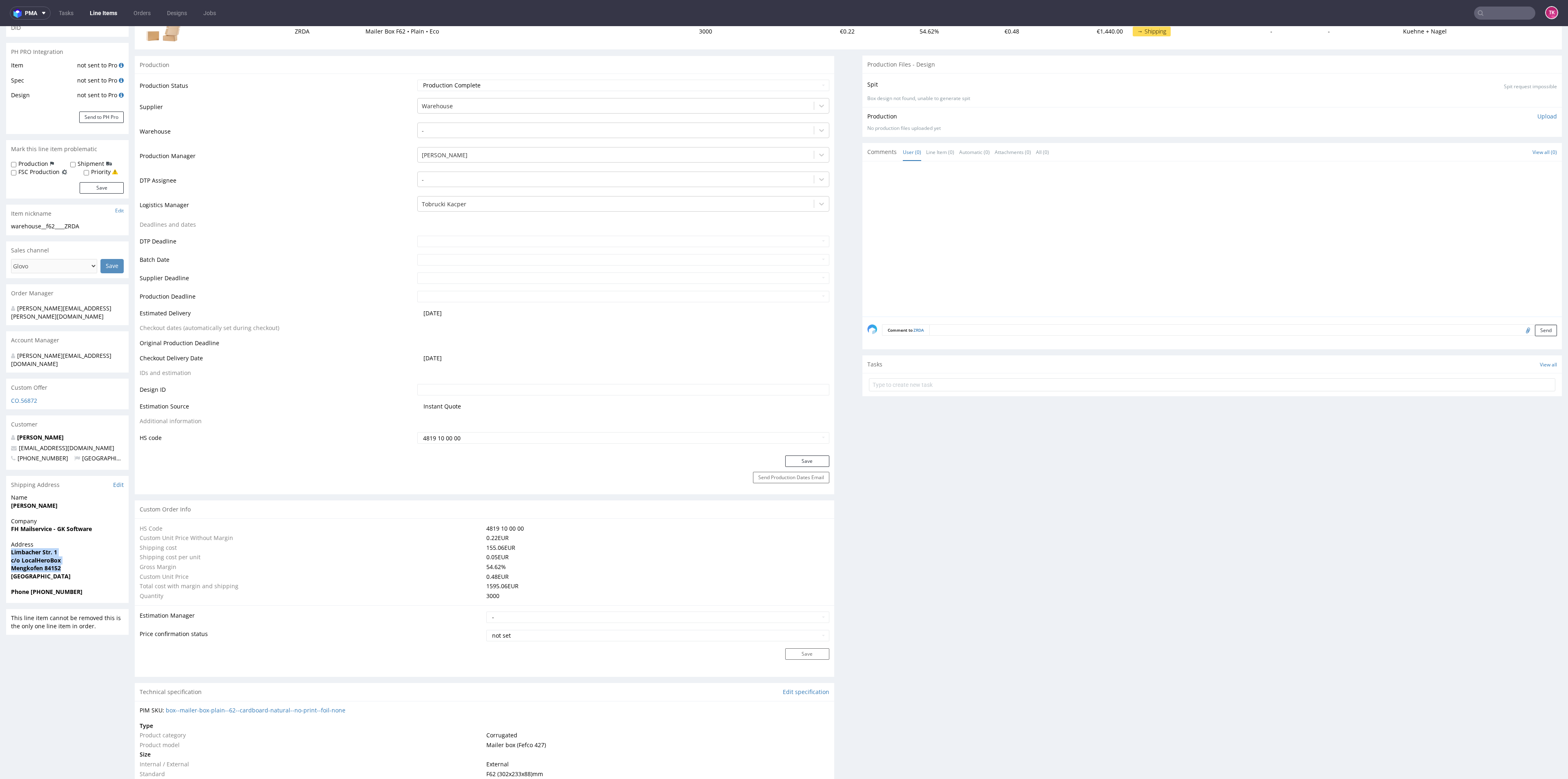
copy strong "Sebastian Raue"
drag, startPoint x: 101, startPoint y: 425, endPoint x: 0, endPoint y: 429, distance: 101.1
click at [0, 429] on div "R785338455 19.09.2025 12:07 PM ZRDA DID PH PRO Integration Item not sent to Pro…" at bounding box center [784, 758] width 1568 height 1669
copy span "logistics@localherobox.de"
drag, startPoint x: 30, startPoint y: 574, endPoint x: 128, endPoint y: 573, distance: 98.0
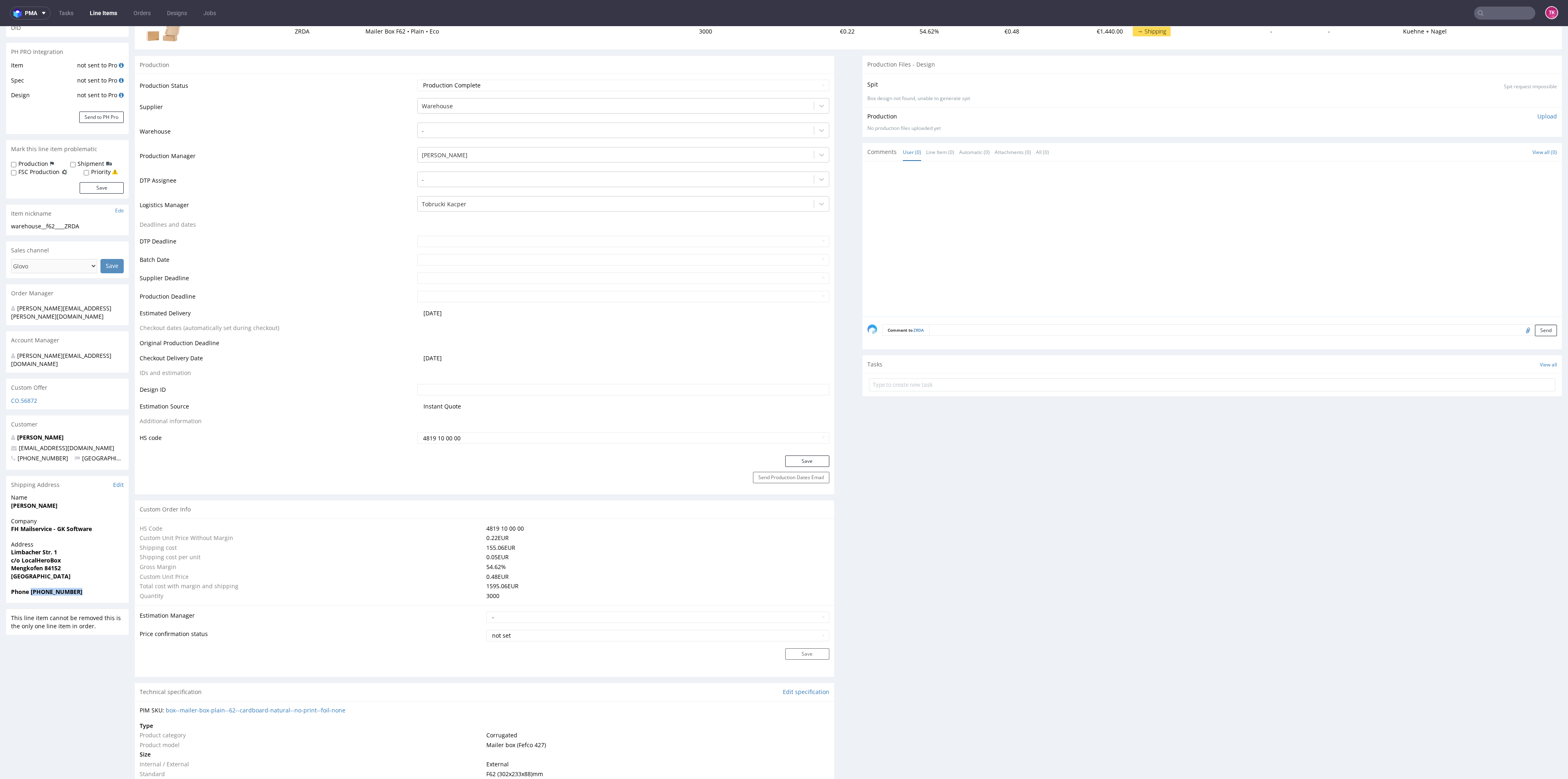
click at [98, 587] on div "Phone +4917657705409" at bounding box center [68, 595] width 123 height 16
copy strong "+4917657705409"
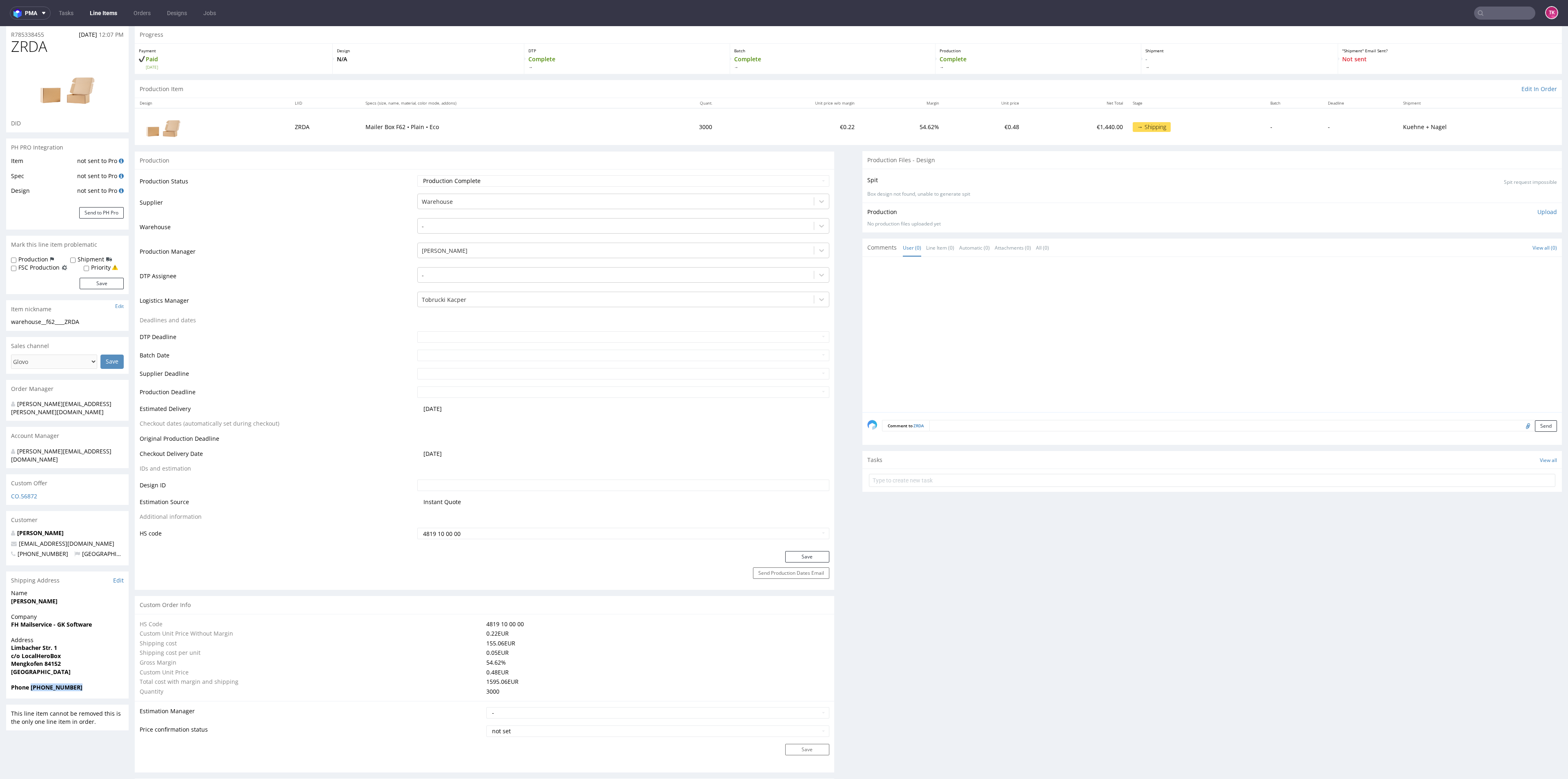
scroll to position [61, 0]
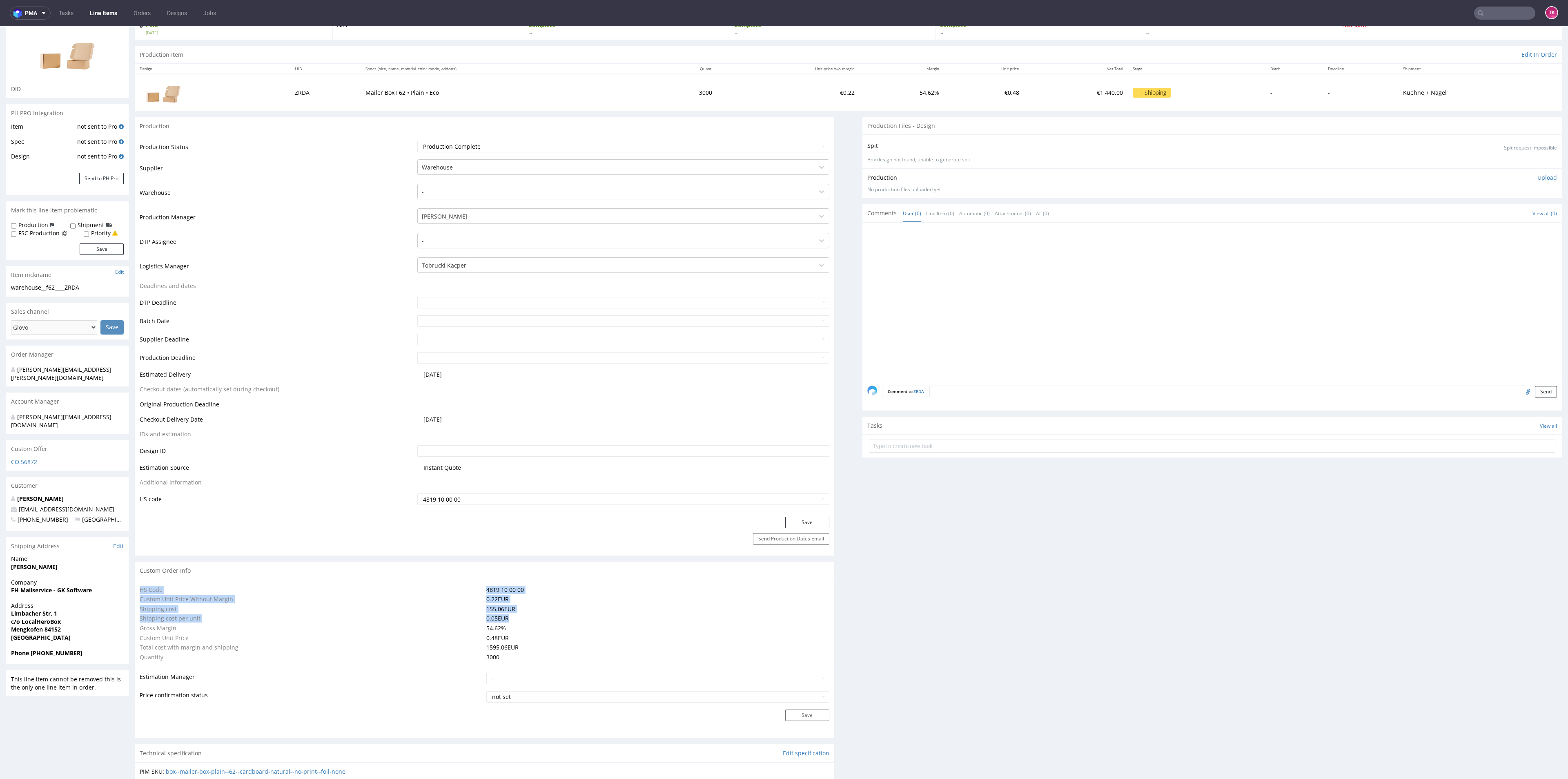
drag, startPoint x: 528, startPoint y: 614, endPoint x: 133, endPoint y: 611, distance: 395.0
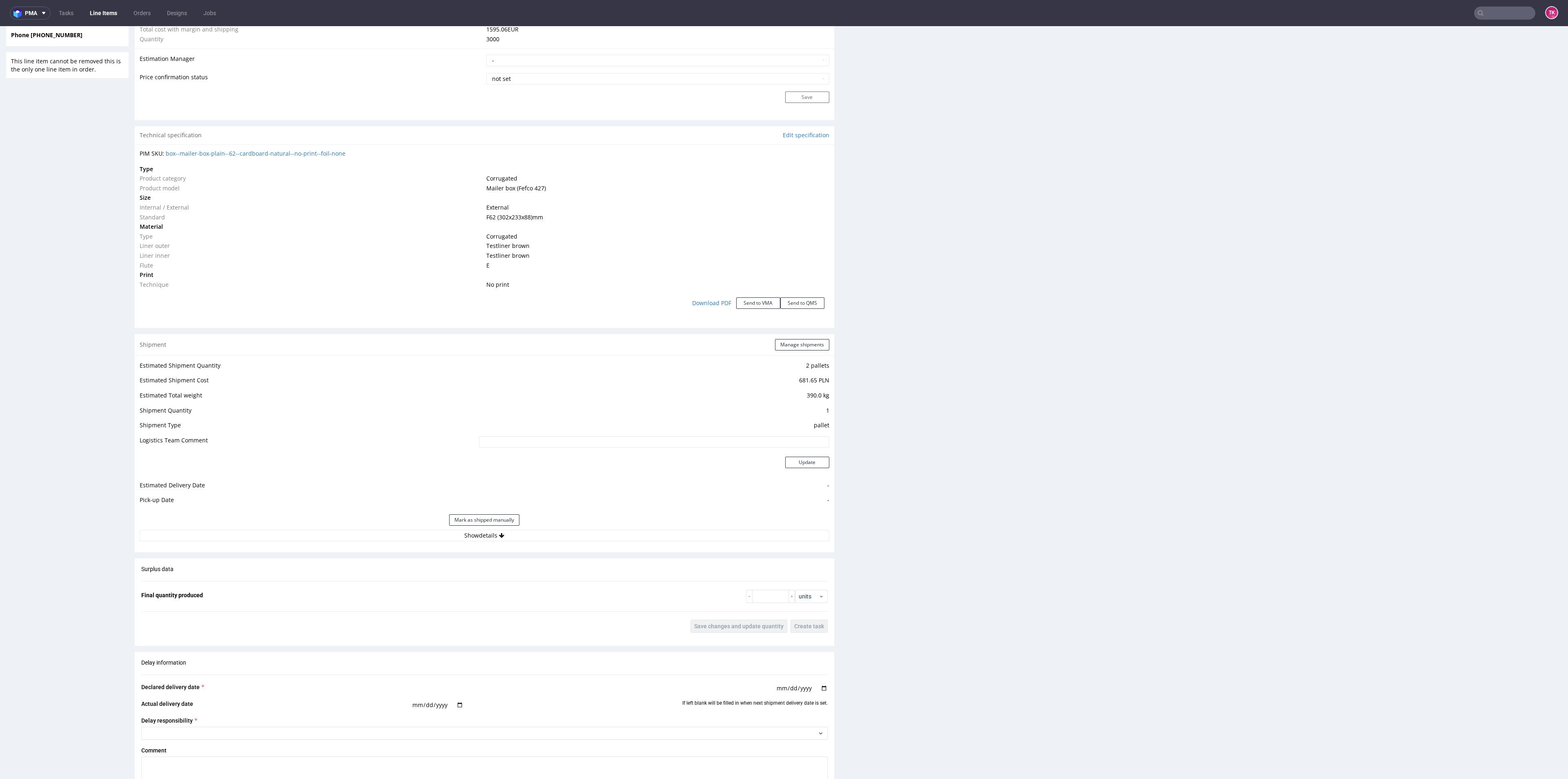
scroll to position [735, 0]
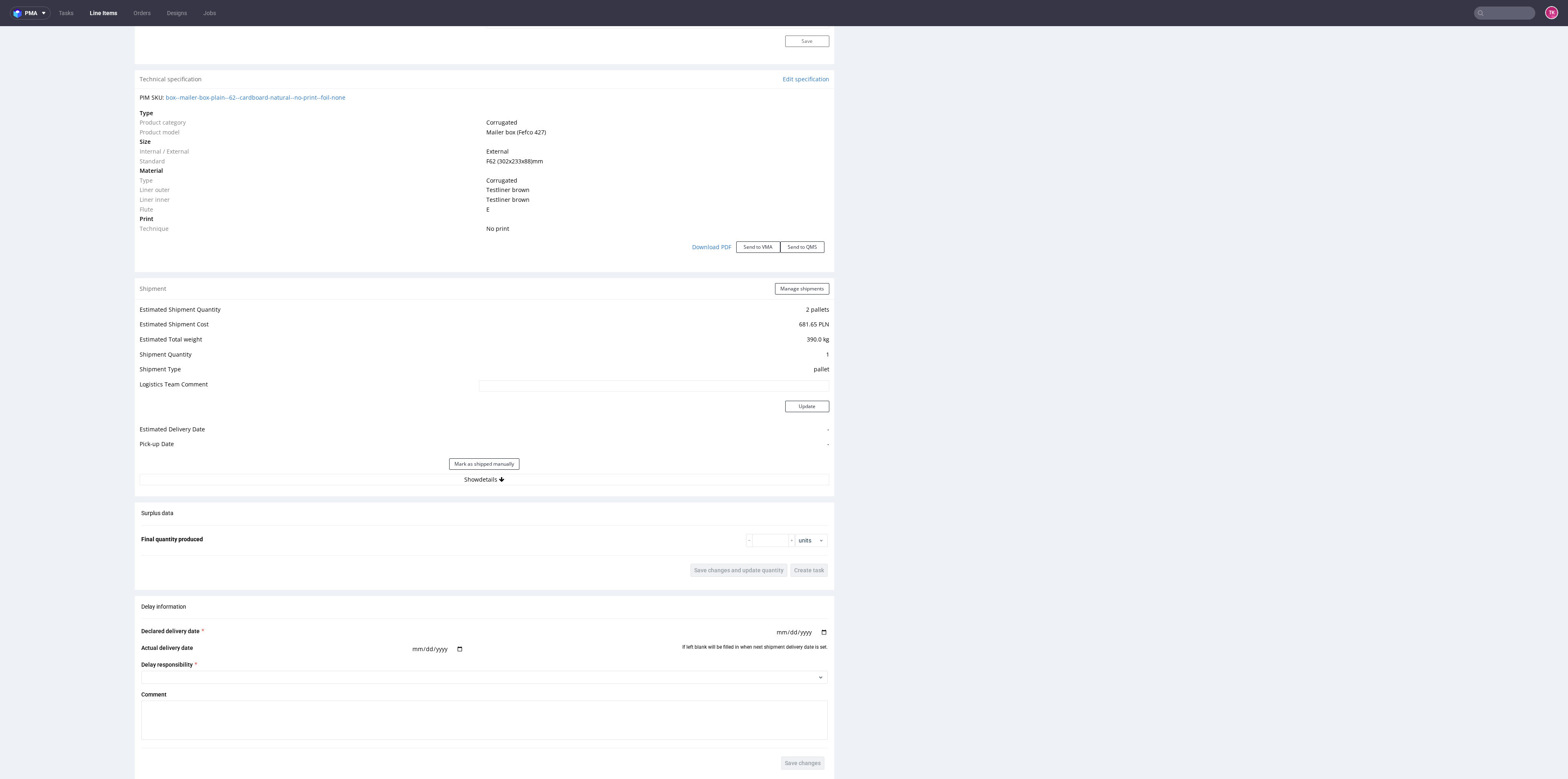
click at [358, 470] on div "Mark as shipped manually" at bounding box center [484, 463] width 690 height 20
click at [360, 476] on button "Show details" at bounding box center [484, 479] width 690 height 11
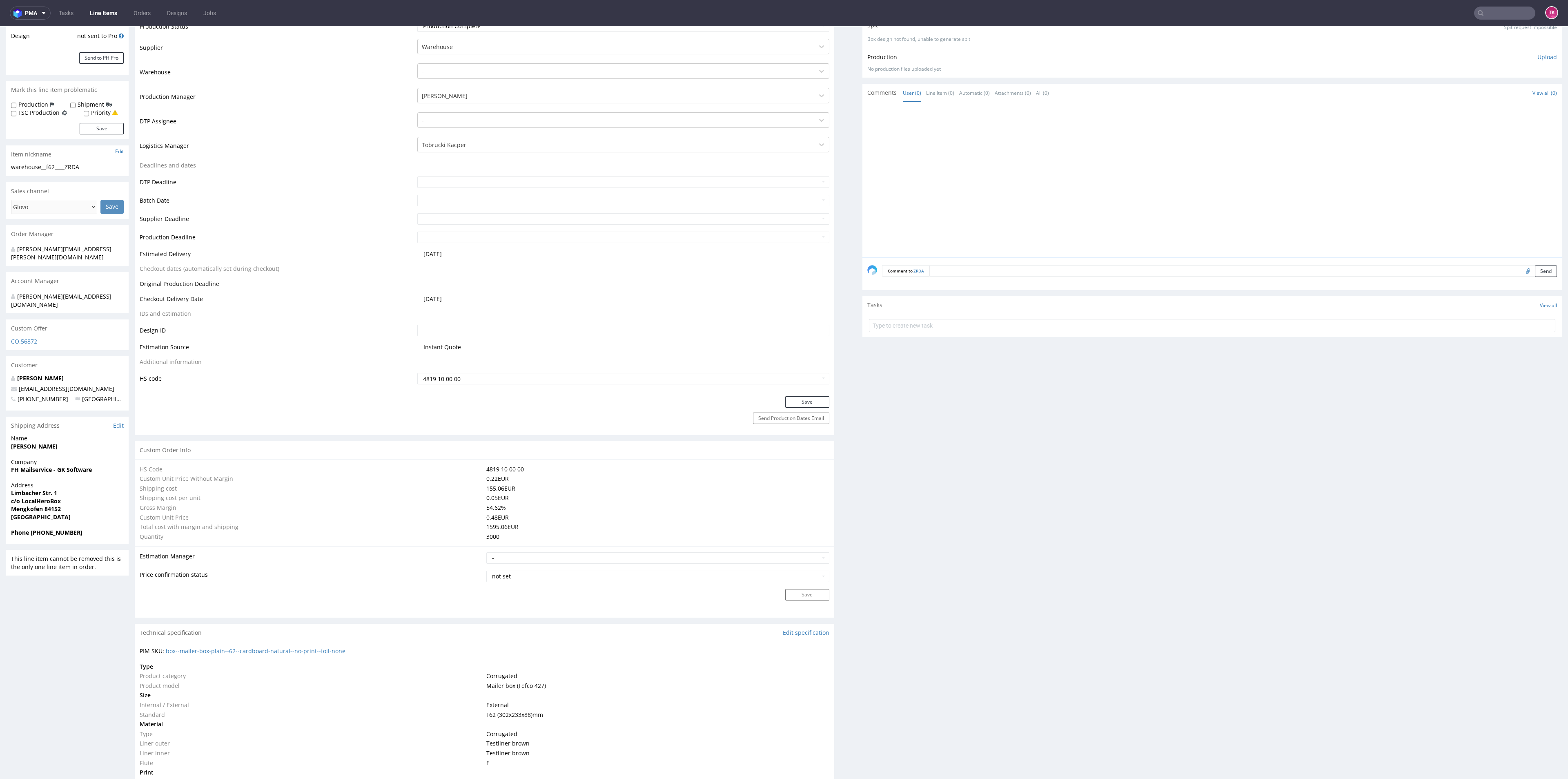
scroll to position [0, 0]
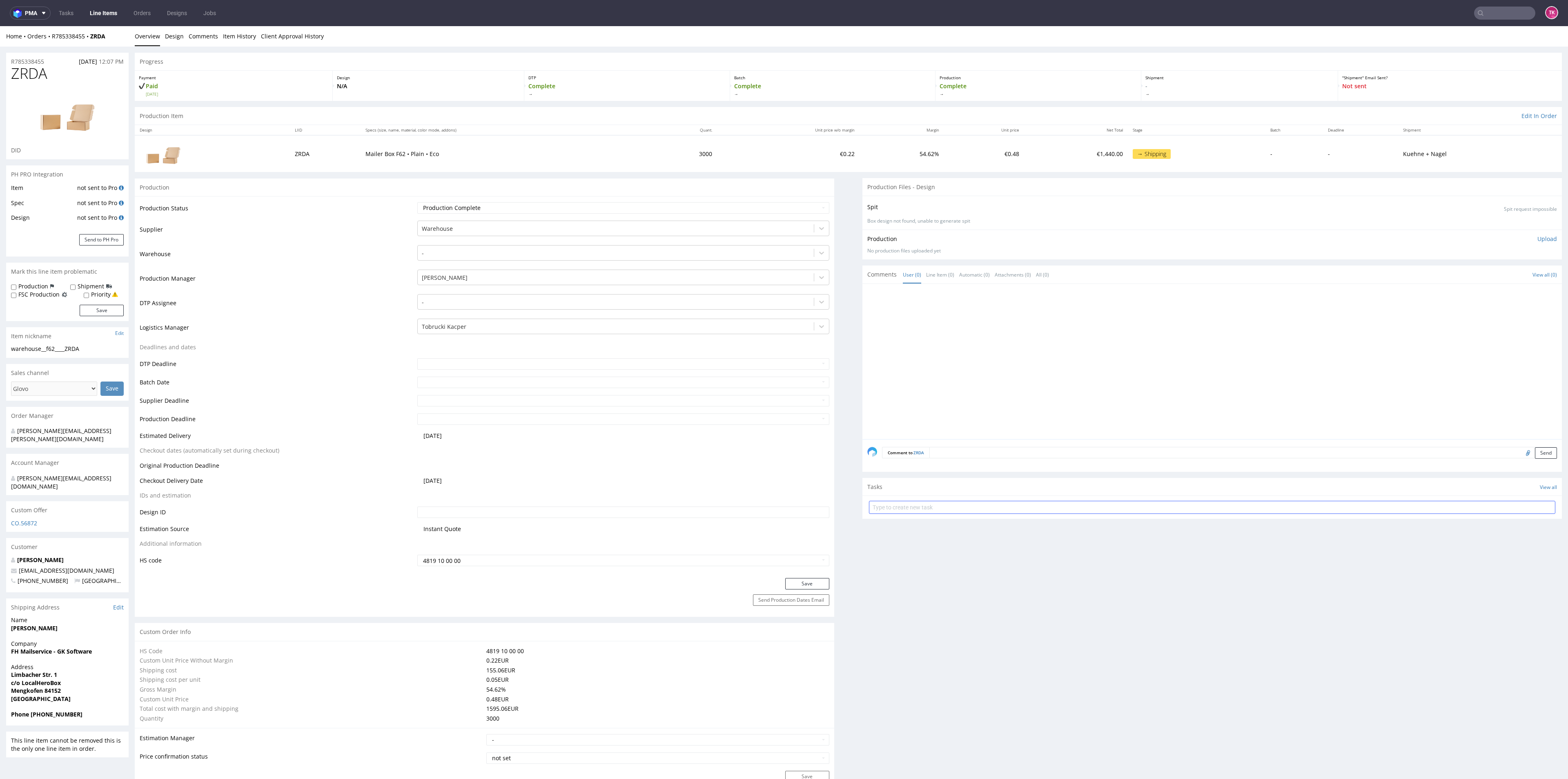
drag, startPoint x: 946, startPoint y: 498, endPoint x: 947, endPoint y: 507, distance: 9.1
click at [946, 504] on form at bounding box center [1213, 506] width 687 height 20
click at [947, 508] on input "text" at bounding box center [1213, 507] width 687 height 13
click at [872, 508] on input "text" at bounding box center [1213, 507] width 687 height 13
type input "etykiety"
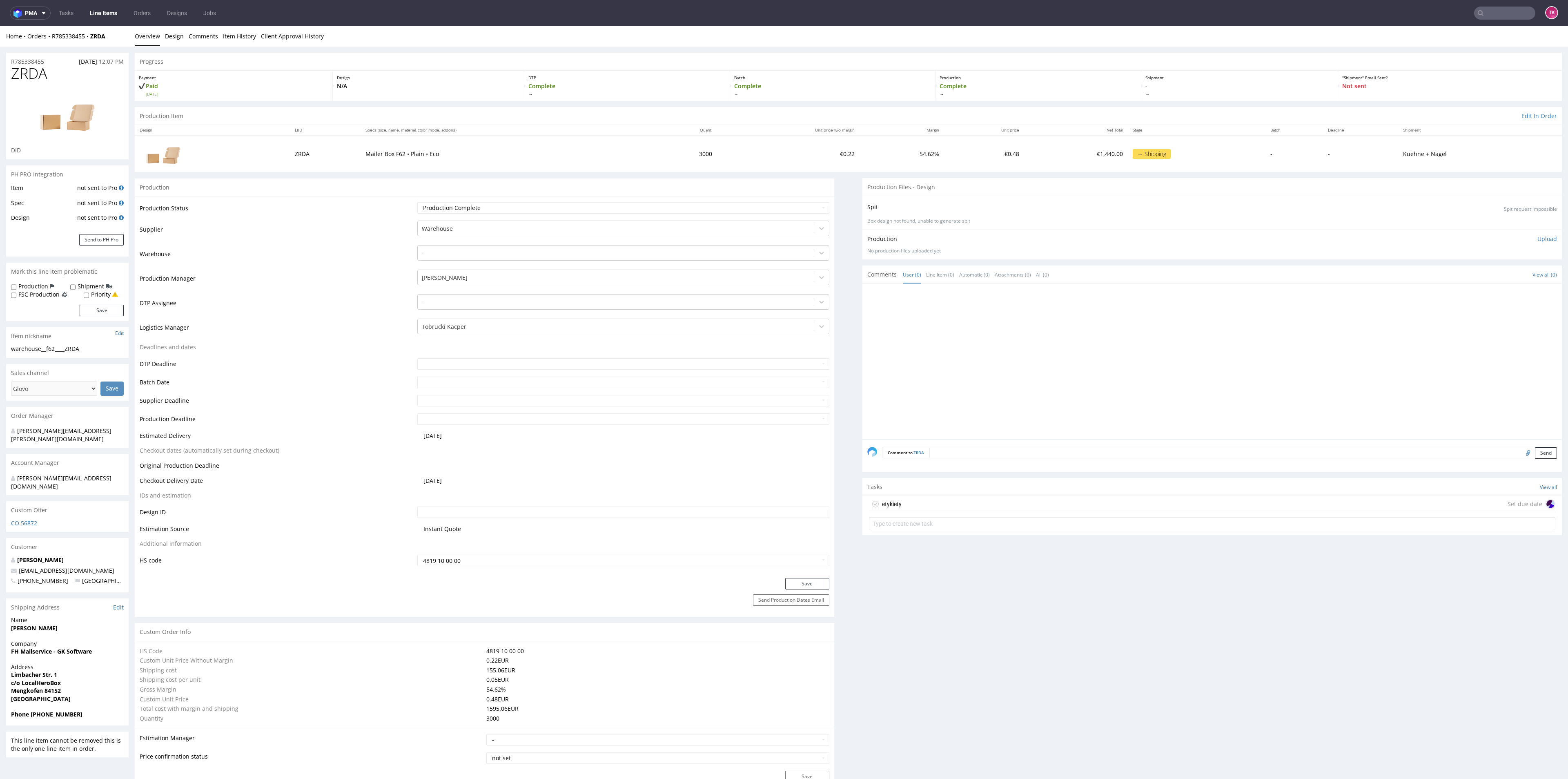
click at [985, 498] on div "etykiety Set due date" at bounding box center [1213, 504] width 687 height 17
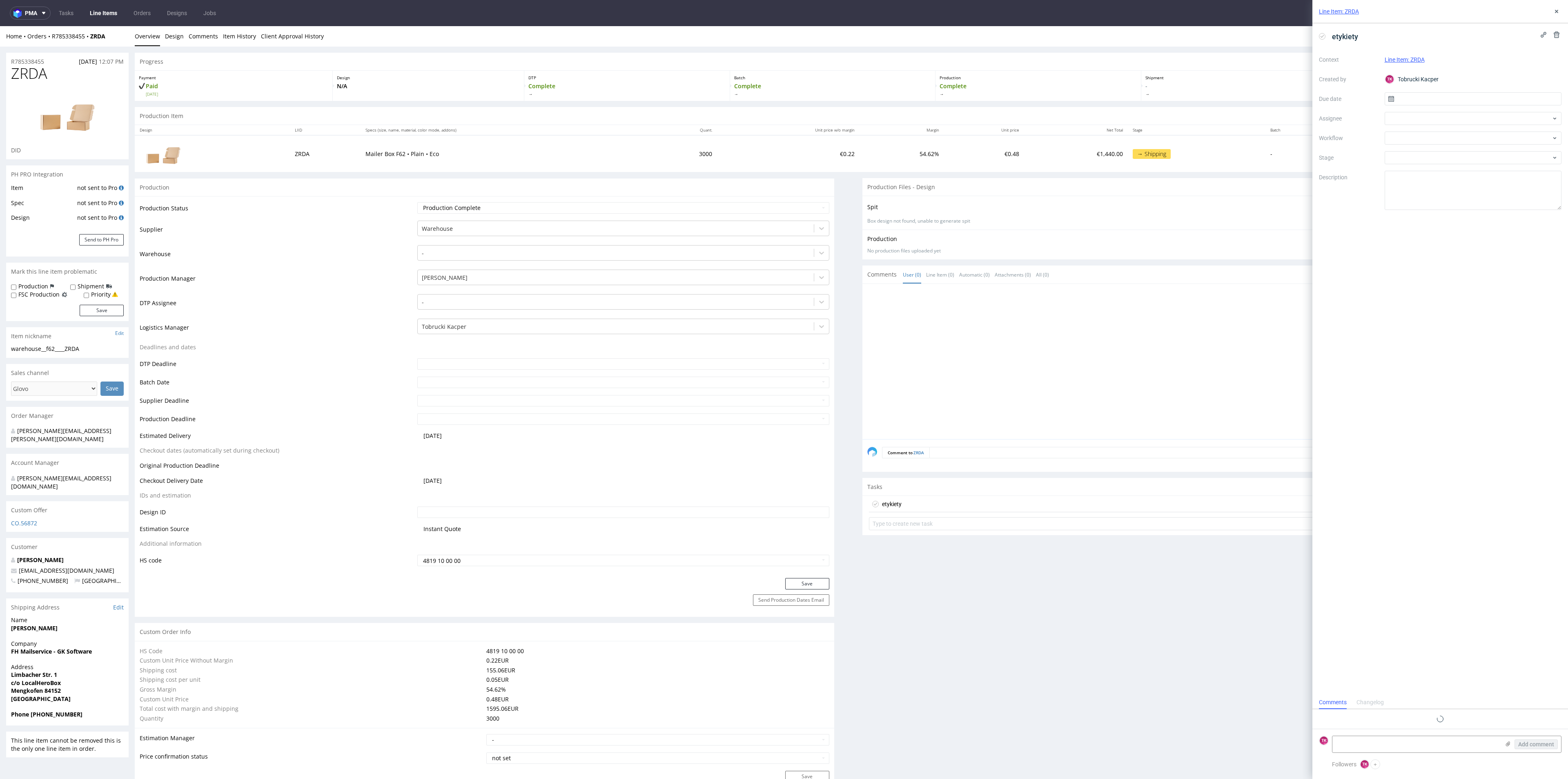
scroll to position [7, 0]
click at [1344, 744] on textarea at bounding box center [1416, 745] width 168 height 17
paste textarea "R785338455_ZRDA"
paste textarea "RWM006526643"
type textarea "R785338455_ZRDA RWM006526643 Kn odbiór 23.09"
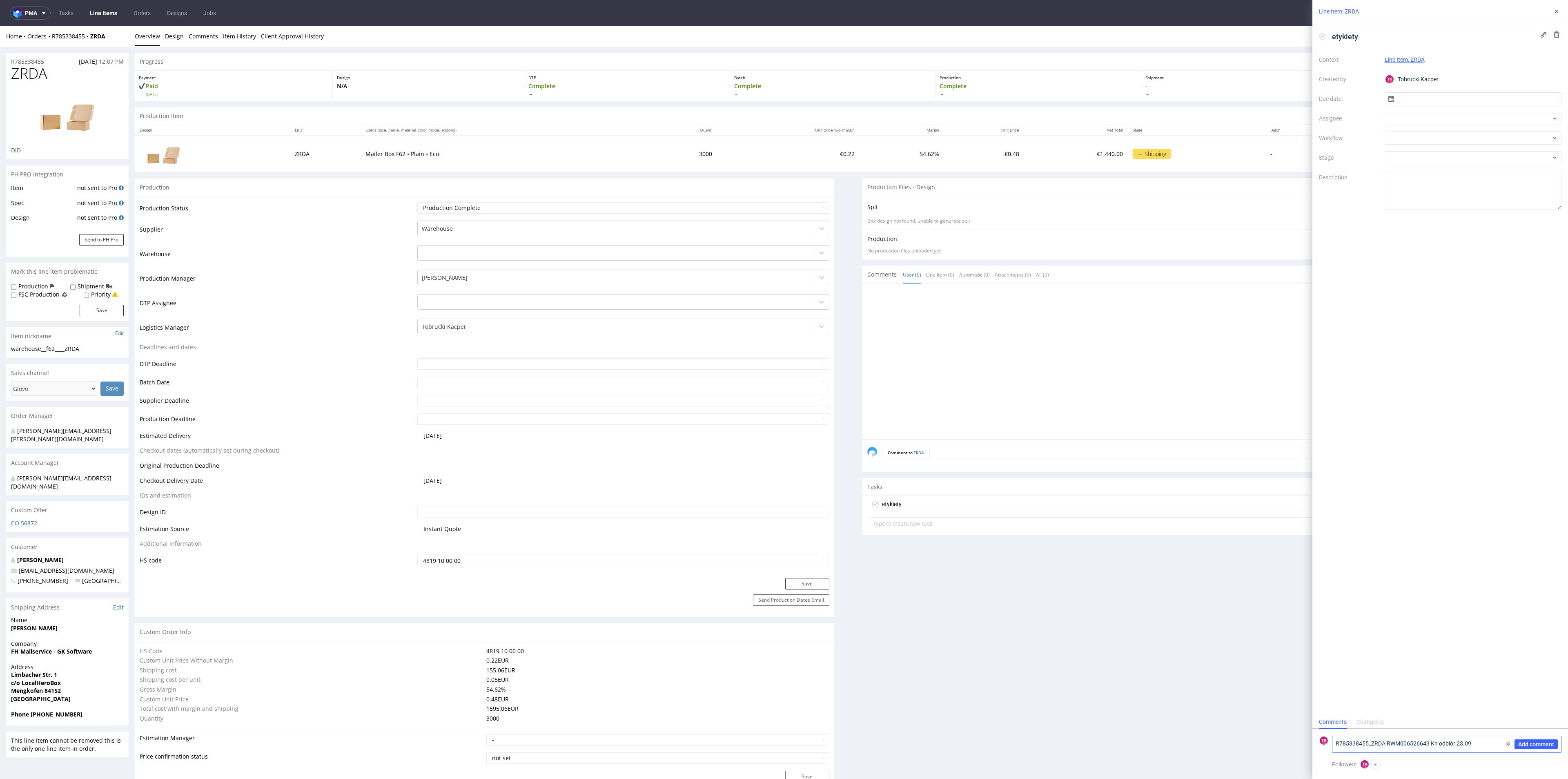
click at [1508, 745] on icon at bounding box center [1508, 744] width 7 height 7
click at [0, 0] on input "file" at bounding box center [0, 0] width 0 height 0
click at [1532, 745] on span "Add comment" at bounding box center [1535, 744] width 36 height 6
click at [1414, 678] on div "R785338455_ZRDA RWM006526643 Kn odbiór 23.09" at bounding box center [1441, 679] width 236 height 7
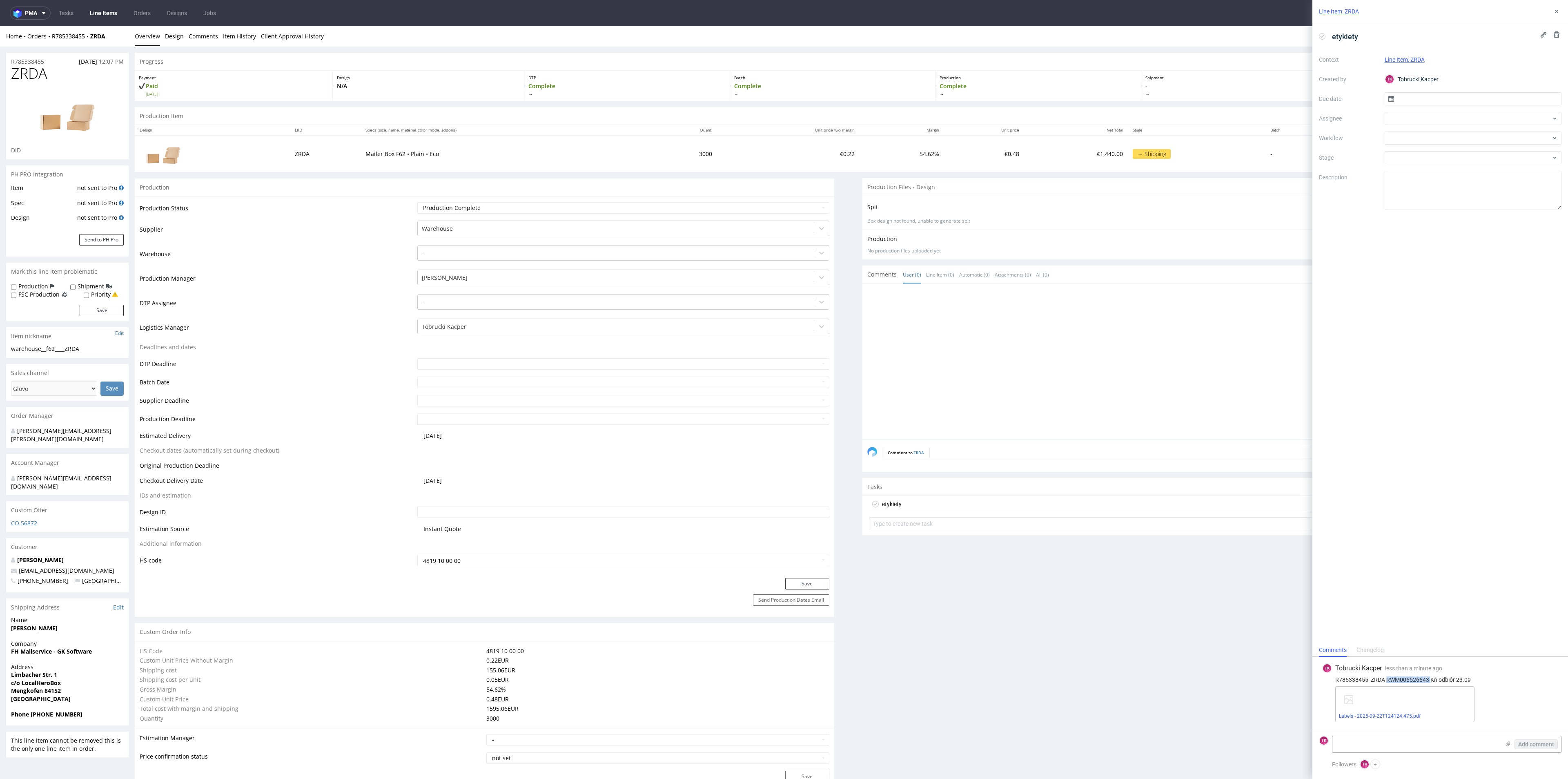
click at [1414, 678] on div "R785338455_ZRDA RWM006526643 Kn odbiór 23.09" at bounding box center [1441, 679] width 236 height 7
copy div "RWM006526643"
drag, startPoint x: 1400, startPoint y: 131, endPoint x: 1398, endPoint y: 124, distance: 7.3
click at [1398, 125] on div "Context Line Item: ZRDA Created by TK Tobrucki Kacper Due date Assignee Workflo…" at bounding box center [1440, 131] width 243 height 156
click at [1397, 120] on div at bounding box center [1473, 118] width 177 height 13
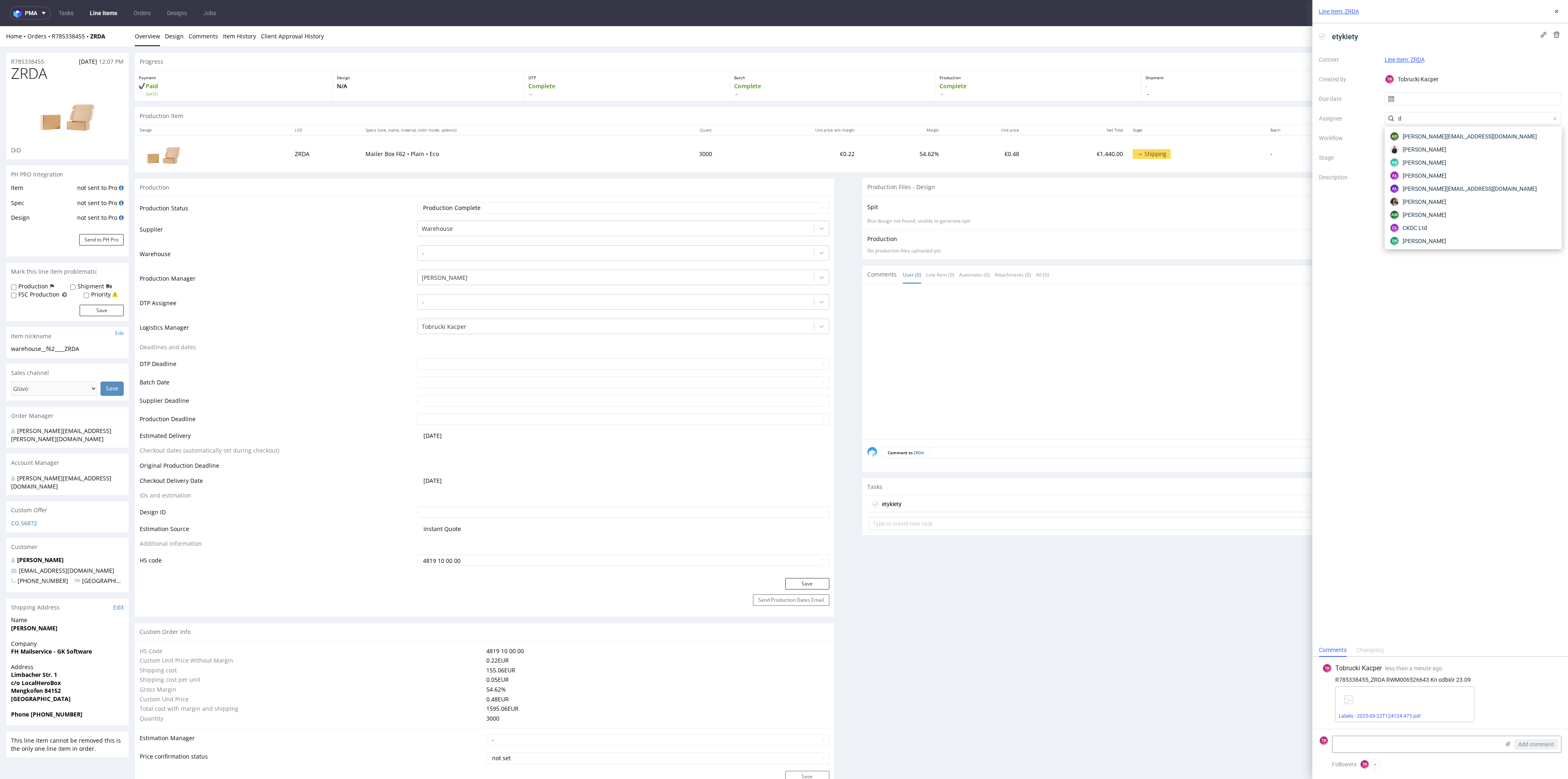
type input "de"
drag, startPoint x: 1421, startPoint y: 117, endPoint x: 1324, endPoint y: 121, distance: 97.1
click at [1323, 121] on div "Context Line Item: ZRDA Created by TK Tobrucki Kacper Due date Assignee de Work…" at bounding box center [1440, 131] width 243 height 156
drag, startPoint x: 1427, startPoint y: 99, endPoint x: 1424, endPoint y: 104, distance: 5.8
click at [1426, 101] on input "text" at bounding box center [1473, 99] width 177 height 13
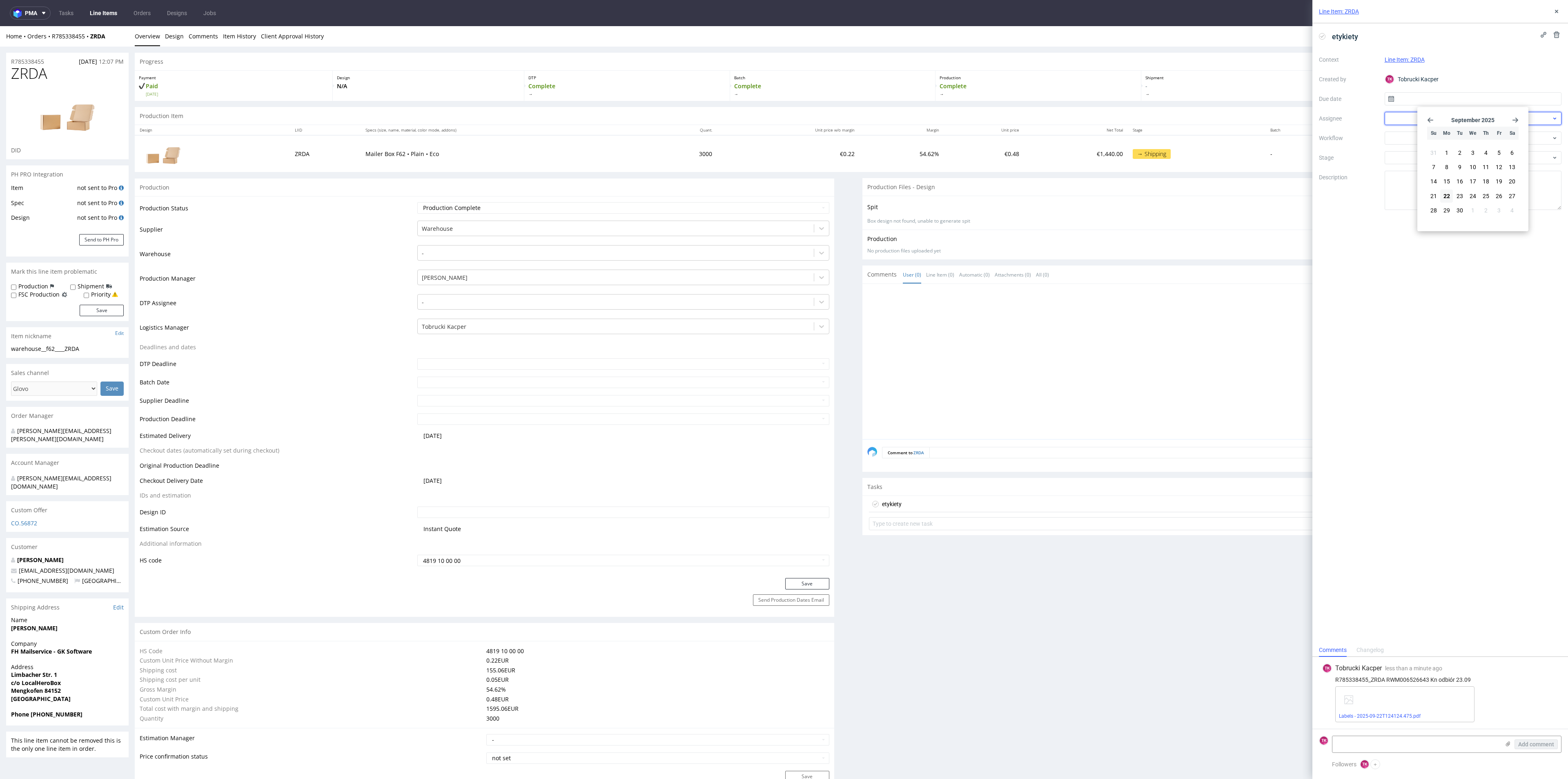
click at [1407, 120] on div at bounding box center [1473, 118] width 177 height 13
drag, startPoint x: 1410, startPoint y: 121, endPoint x: 1378, endPoint y: 124, distance: 32.1
click at [1378, 124] on div "Context Line Item: ZRDA Created by TK Tobrucki Kacper Due date Assignee dw Work…" at bounding box center [1440, 131] width 243 height 156
type input "fe"
click at [1426, 135] on span "[PERSON_NAME]" at bounding box center [1424, 136] width 44 height 8
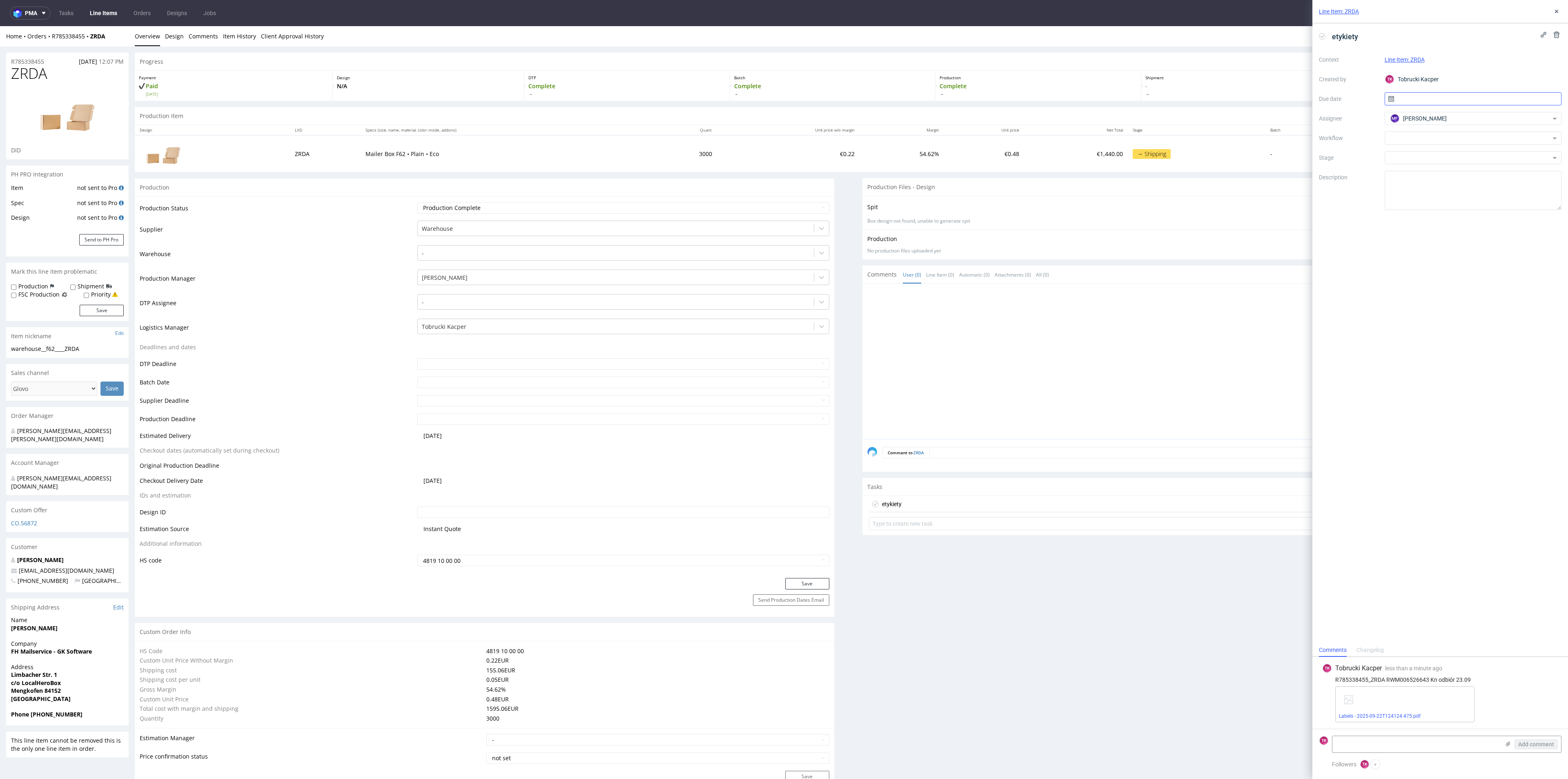
click at [1413, 101] on input "text" at bounding box center [1473, 99] width 177 height 13
click at [1463, 196] on span "23" at bounding box center [1459, 195] width 7 height 8
type input "[DATE]"
click at [1556, 10] on icon at bounding box center [1556, 11] width 7 height 7
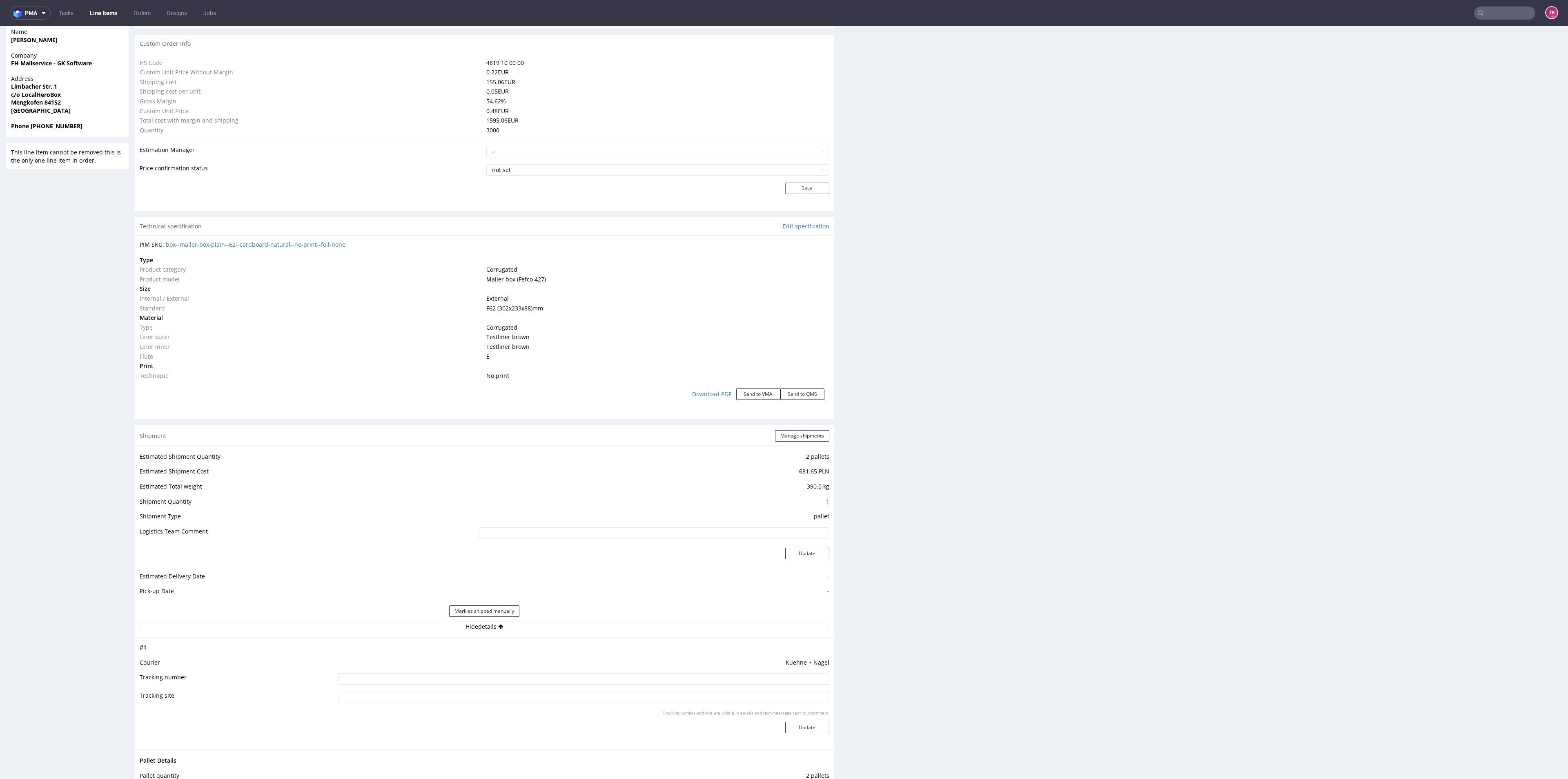
scroll to position [797, 0]
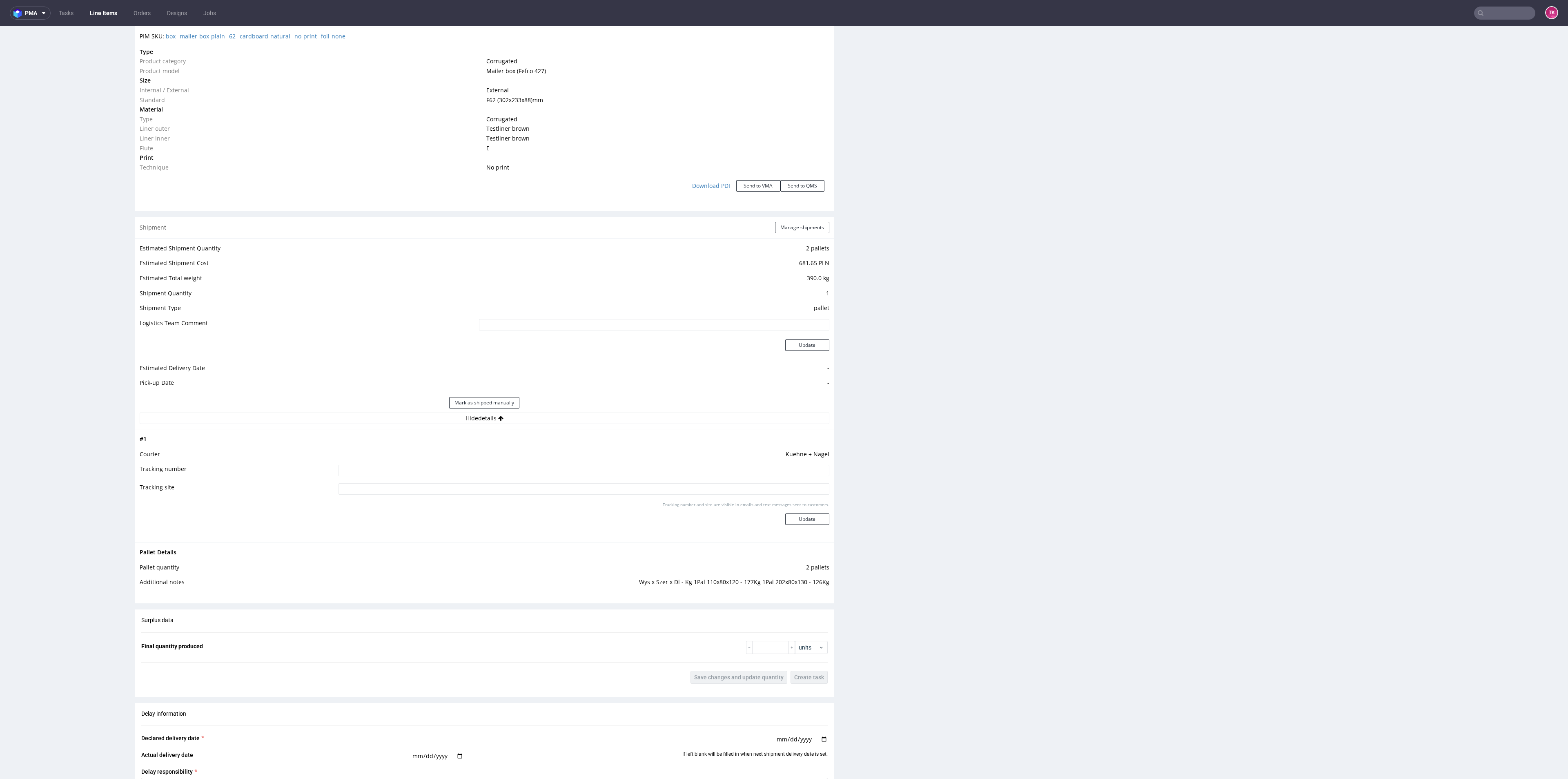
click at [557, 471] on input at bounding box center [583, 470] width 490 height 11
type input "RWM006526643"
click at [791, 521] on button "Update" at bounding box center [807, 519] width 44 height 11
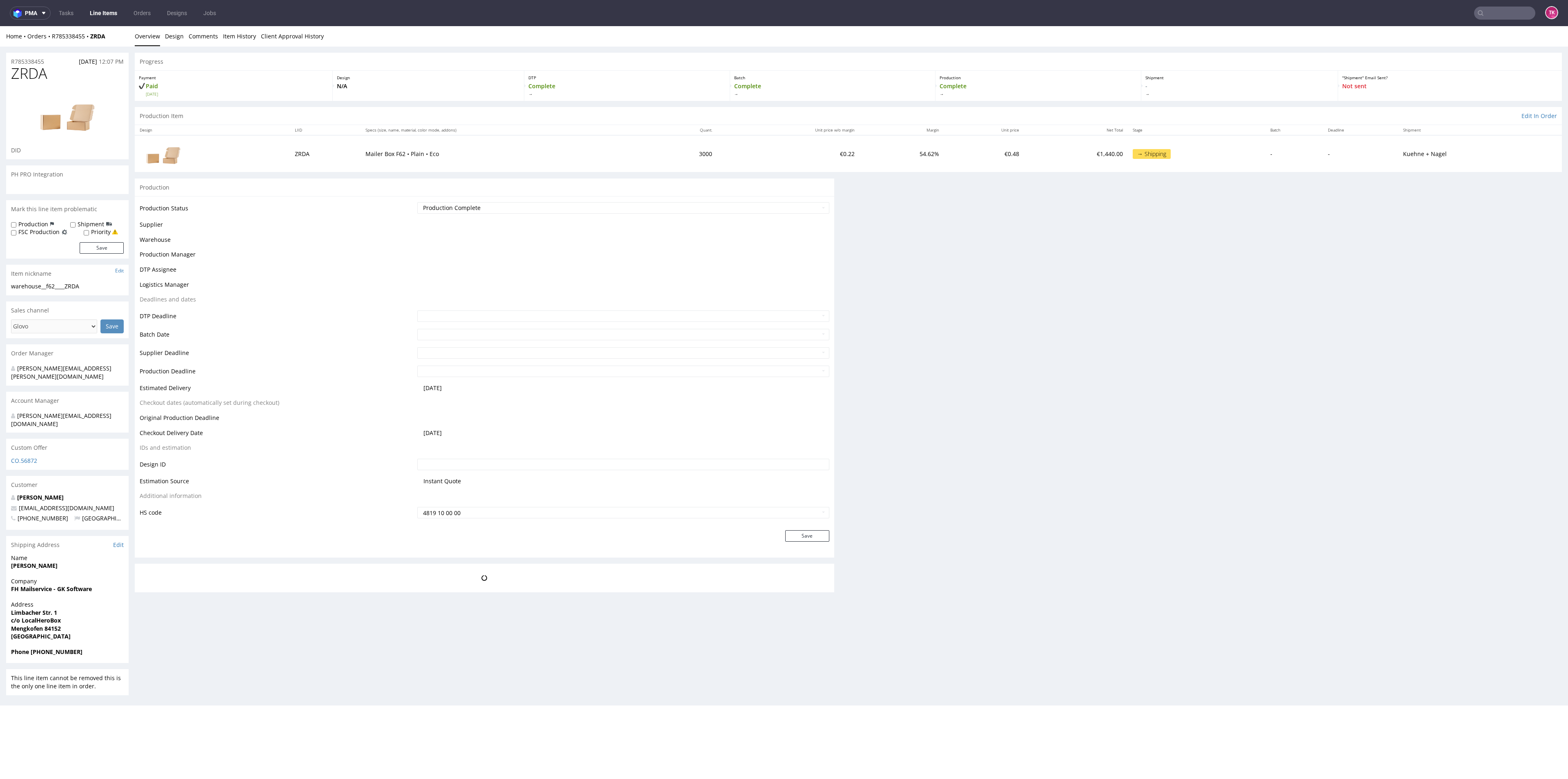
scroll to position [0, 0]
click at [101, 15] on link "Line Items" at bounding box center [103, 13] width 37 height 13
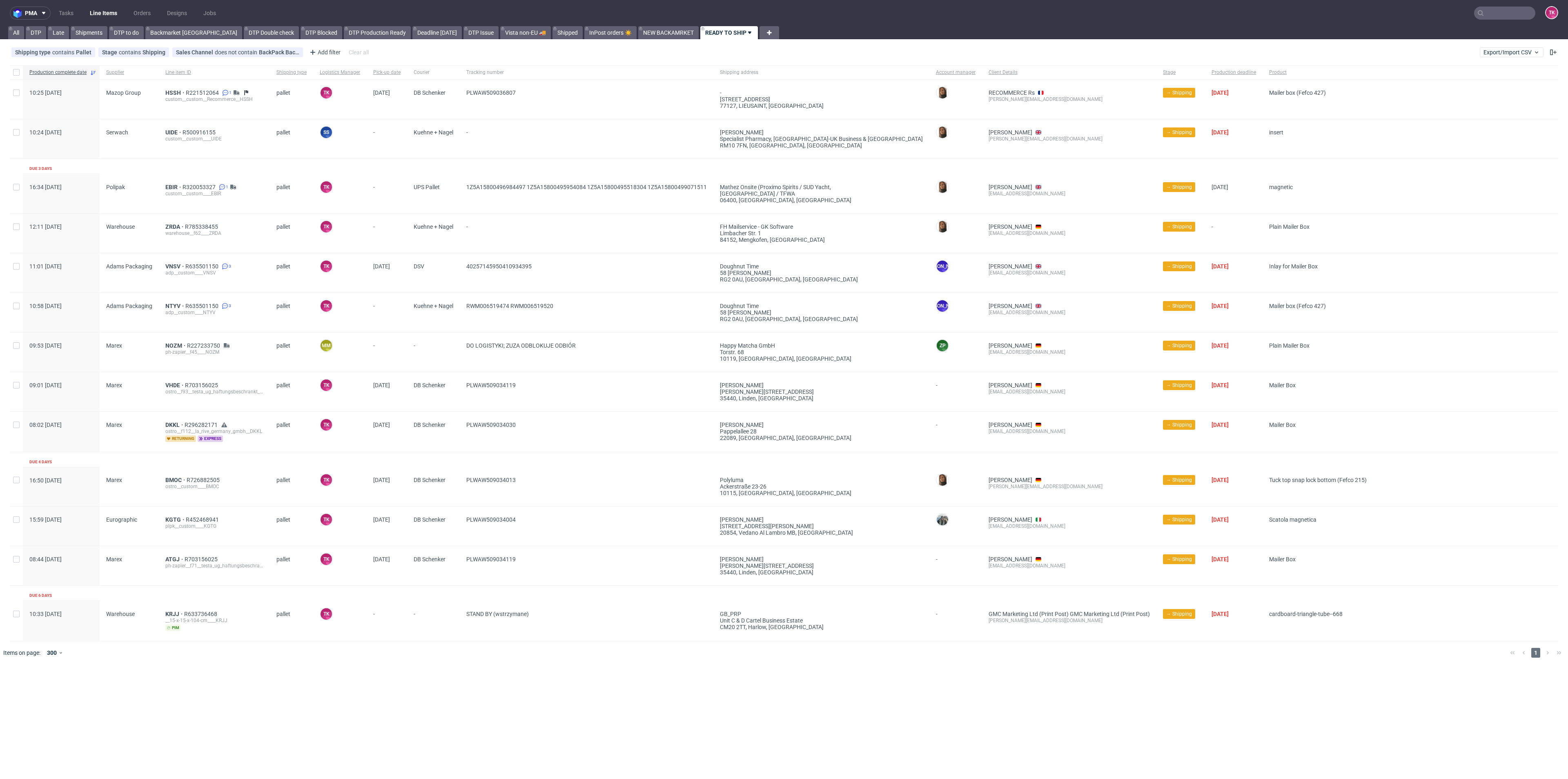
click at [103, 8] on link "Line Items" at bounding box center [103, 13] width 37 height 13
click at [100, 10] on link "Line Items" at bounding box center [103, 13] width 37 height 13
click at [108, 4] on nav "pma Tasks Line Items Orders Designs Jobs TK" at bounding box center [784, 13] width 1568 height 26
click at [106, 5] on nav "pma Tasks Line Items Orders Designs Jobs TK" at bounding box center [784, 13] width 1568 height 26
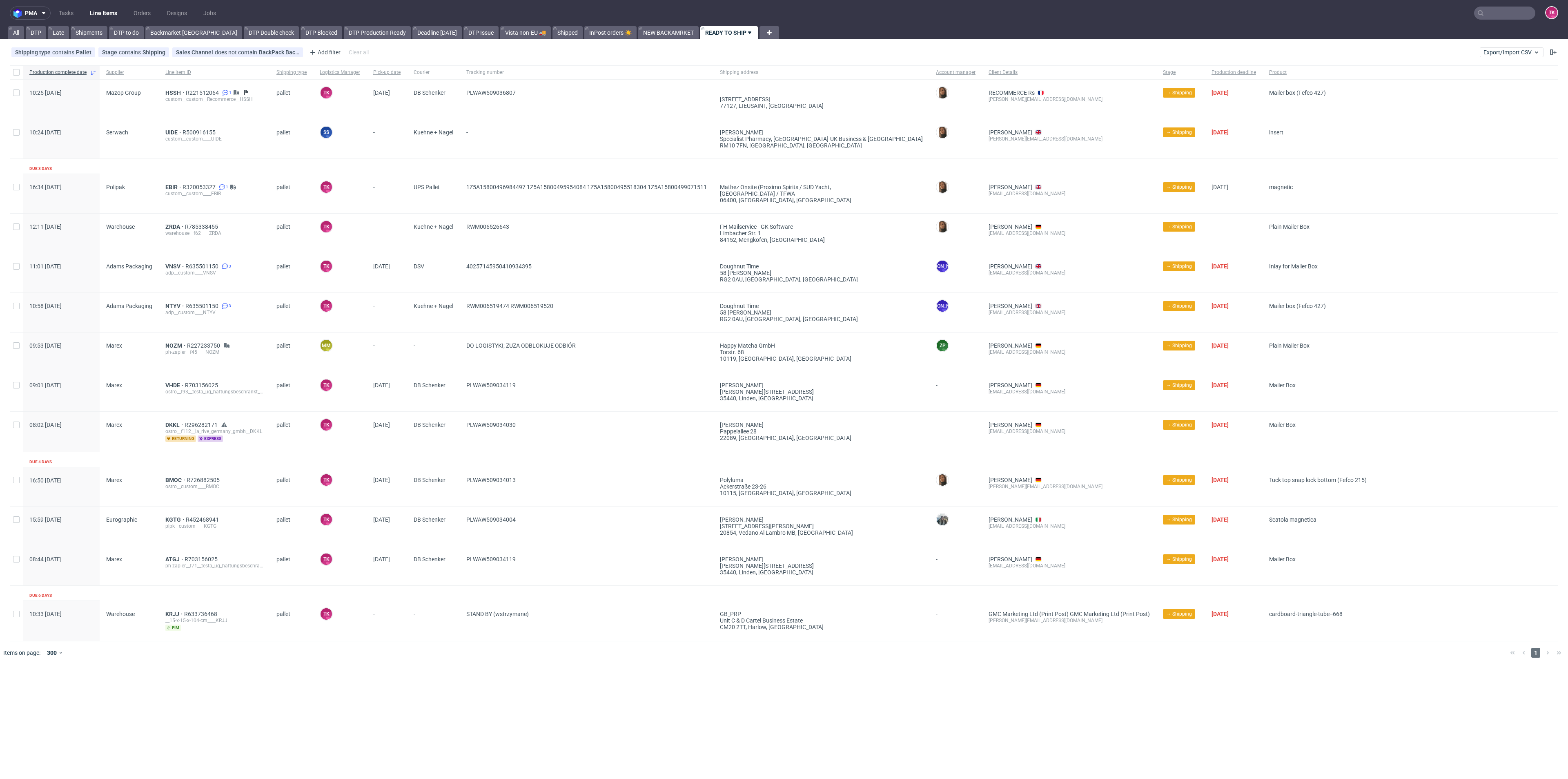
click at [104, 7] on link "Line Items" at bounding box center [103, 13] width 37 height 13
click at [110, 14] on link "Line Items" at bounding box center [103, 13] width 37 height 13
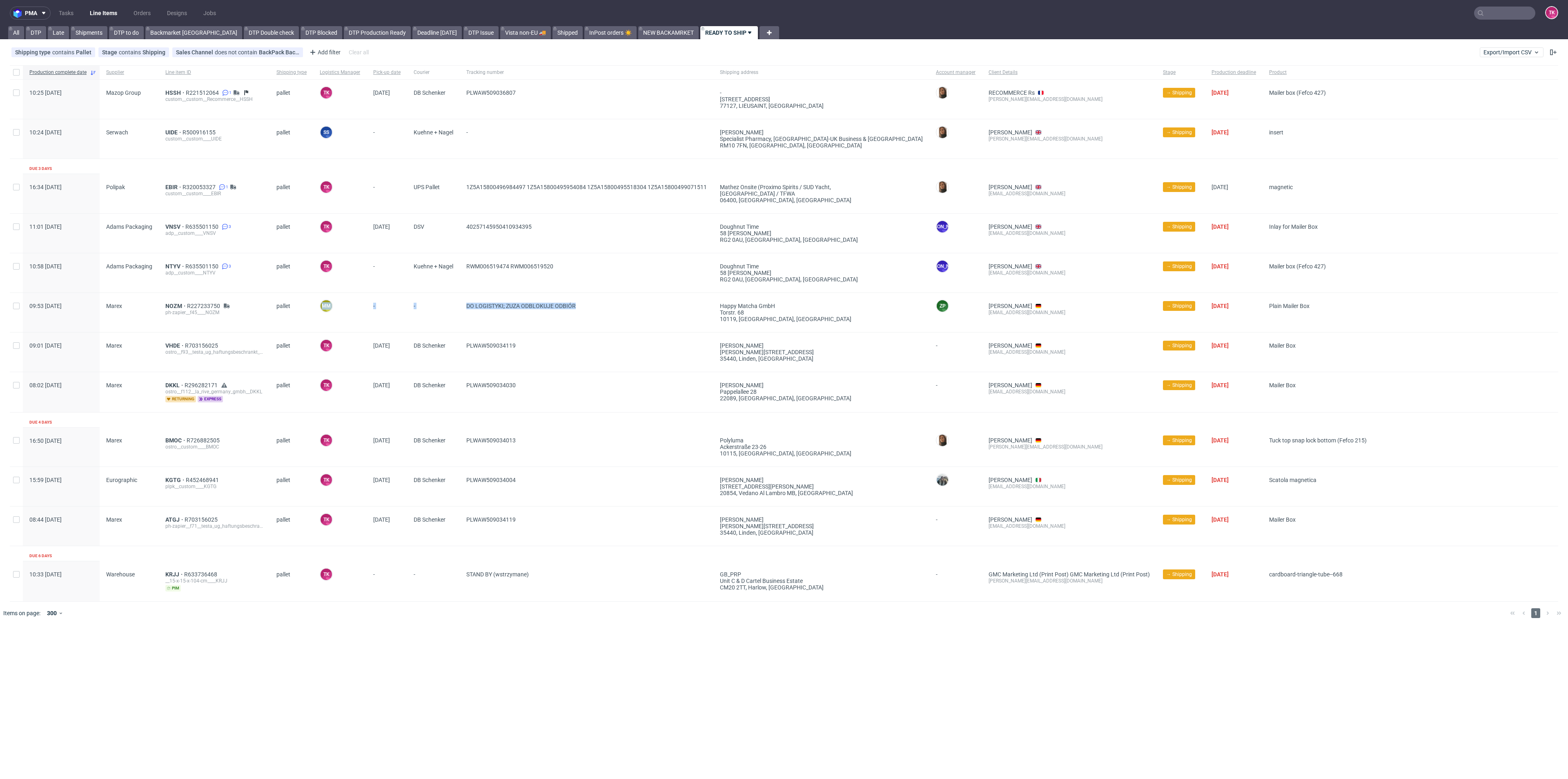
drag, startPoint x: 623, startPoint y: 312, endPoint x: 364, endPoint y: 305, distance: 259.1
click at [364, 305] on div "09:53 Fri 19.09.2025 Marex NOZM R227233750 ph-zapier__f45____NOZM pallet MM Myk…" at bounding box center [784, 312] width 1548 height 40
click at [369, 304] on div "-" at bounding box center [386, 313] width 40 height 39
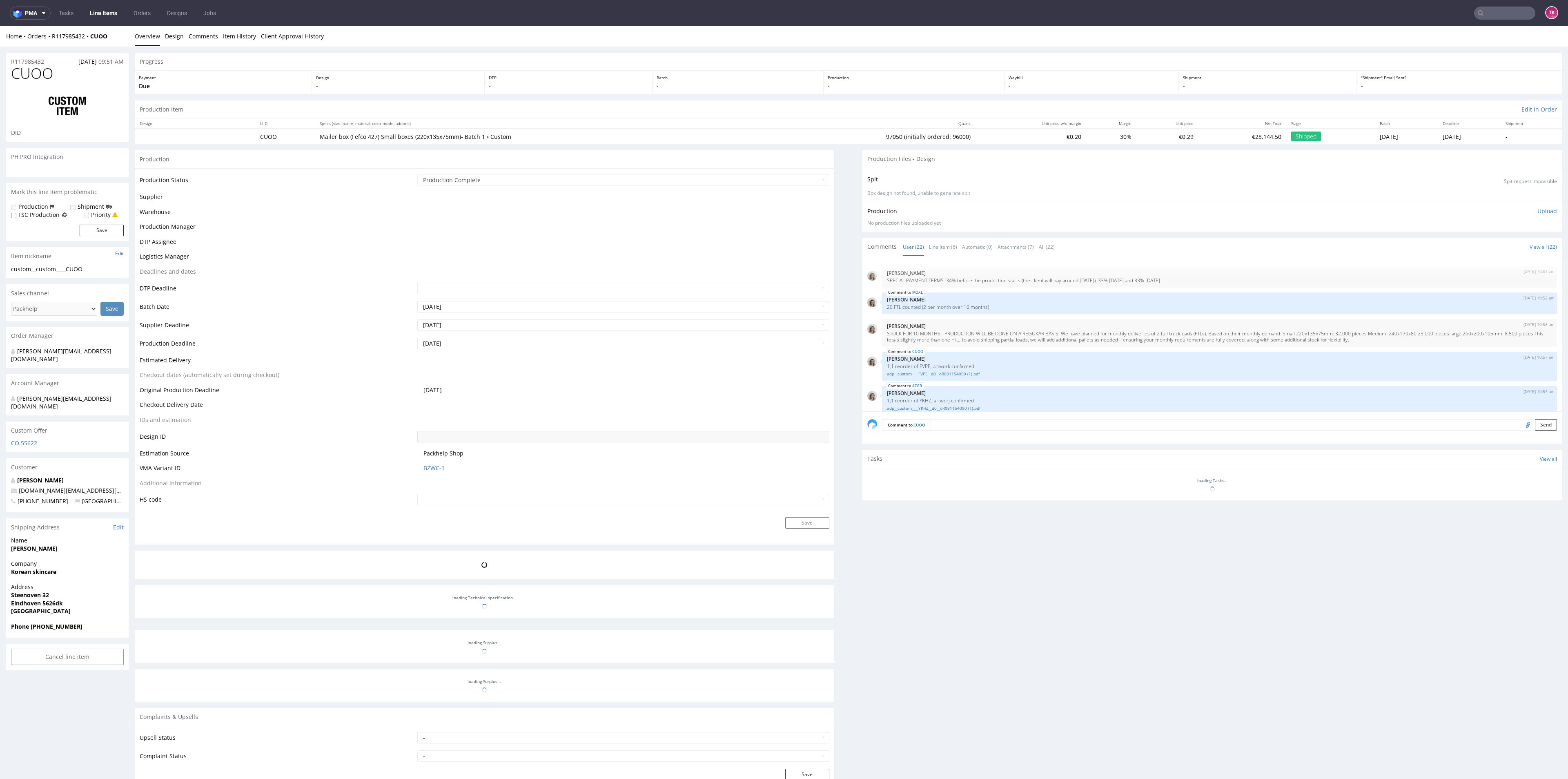
scroll to position [637, 0]
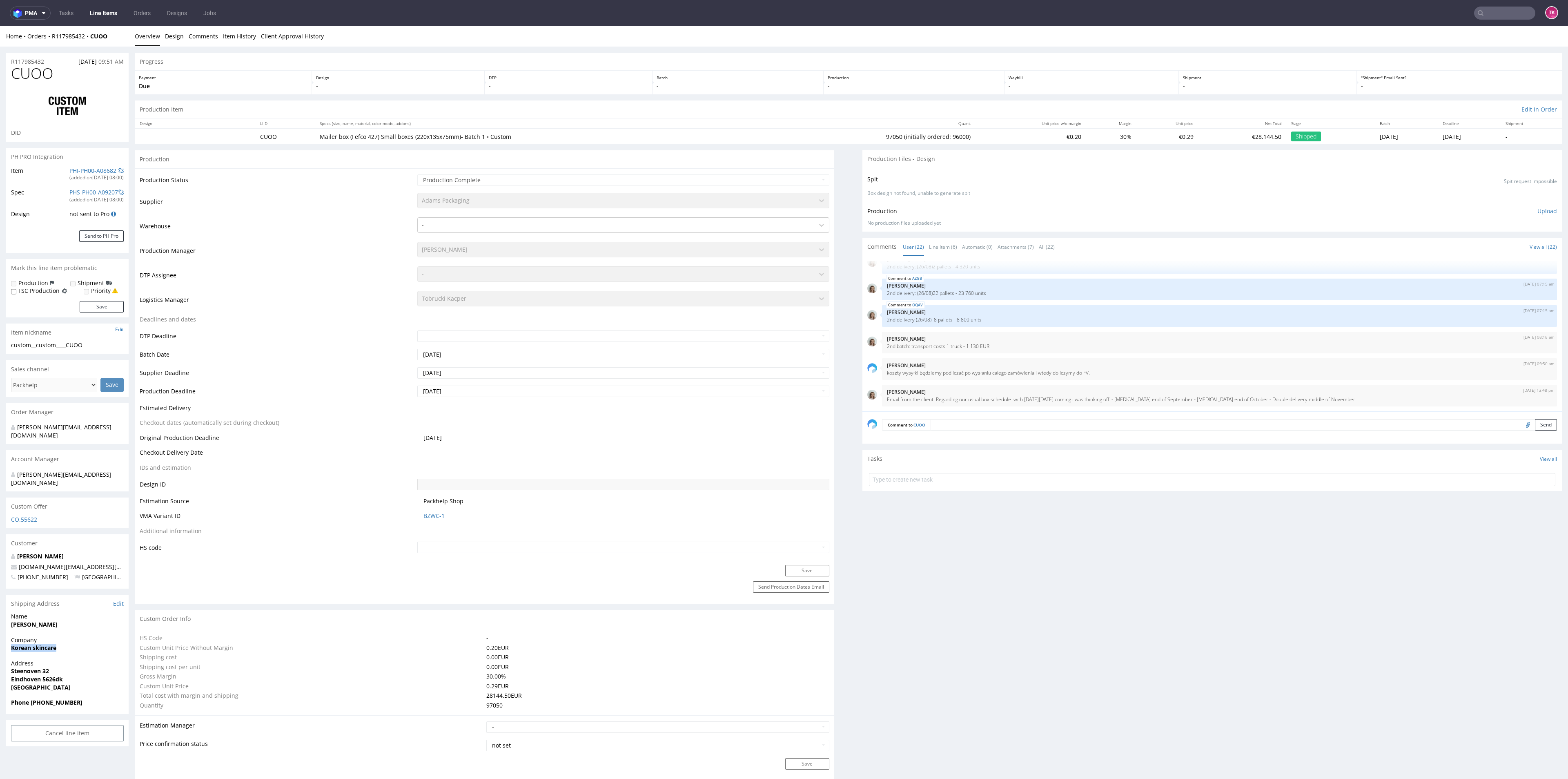
drag, startPoint x: 6, startPoint y: 641, endPoint x: 76, endPoint y: 651, distance: 70.7
drag, startPoint x: 70, startPoint y: 655, endPoint x: 38, endPoint y: 658, distance: 32.1
click at [69, 659] on span "Address" at bounding box center [67, 663] width 113 height 8
drag, startPoint x: 2, startPoint y: 671, endPoint x: 75, endPoint y: 673, distance: 73.0
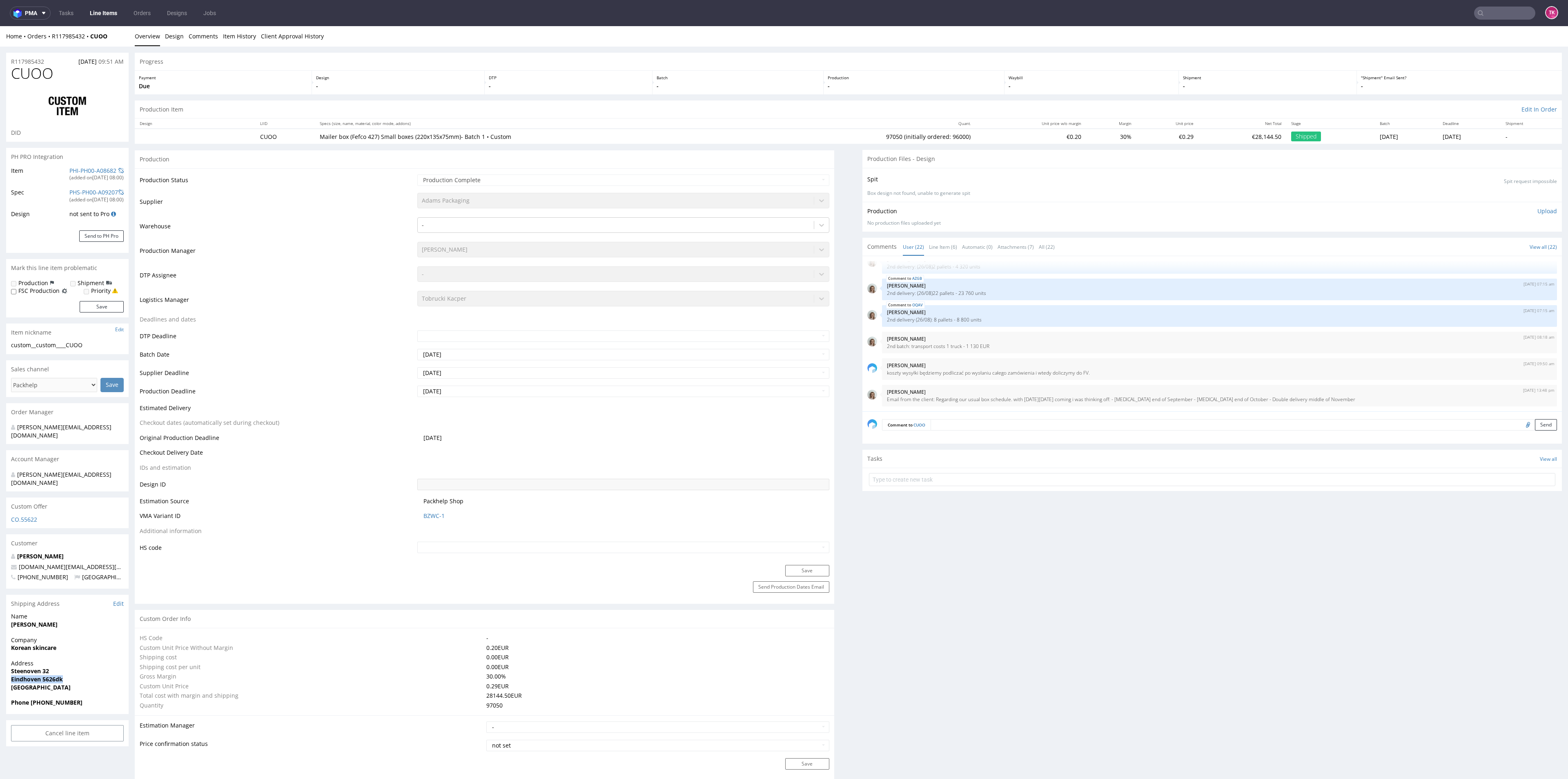
copy strong "Eindhoven 5626dk"
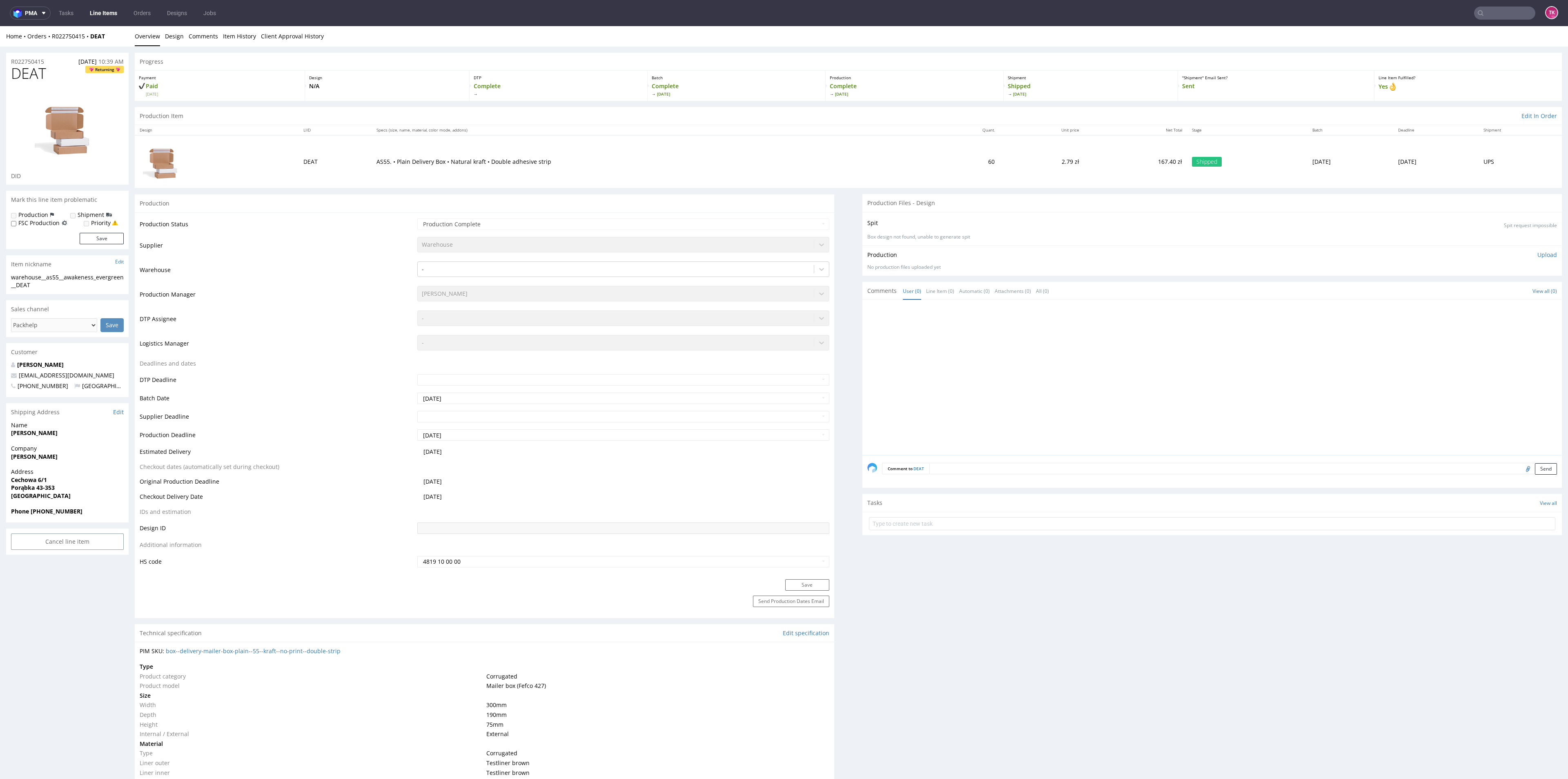
click at [1481, 4] on nav "pma Tasks Line Items Orders Designs Jobs TK" at bounding box center [784, 13] width 1568 height 26
click at [1487, 7] on input "text" at bounding box center [1455, 13] width 160 height 13
paste input "1Z5A15806899170062"
type input "1Z5A15806899170062"
click at [1451, 39] on div "DEAT" at bounding box center [1486, 34] width 147 height 15
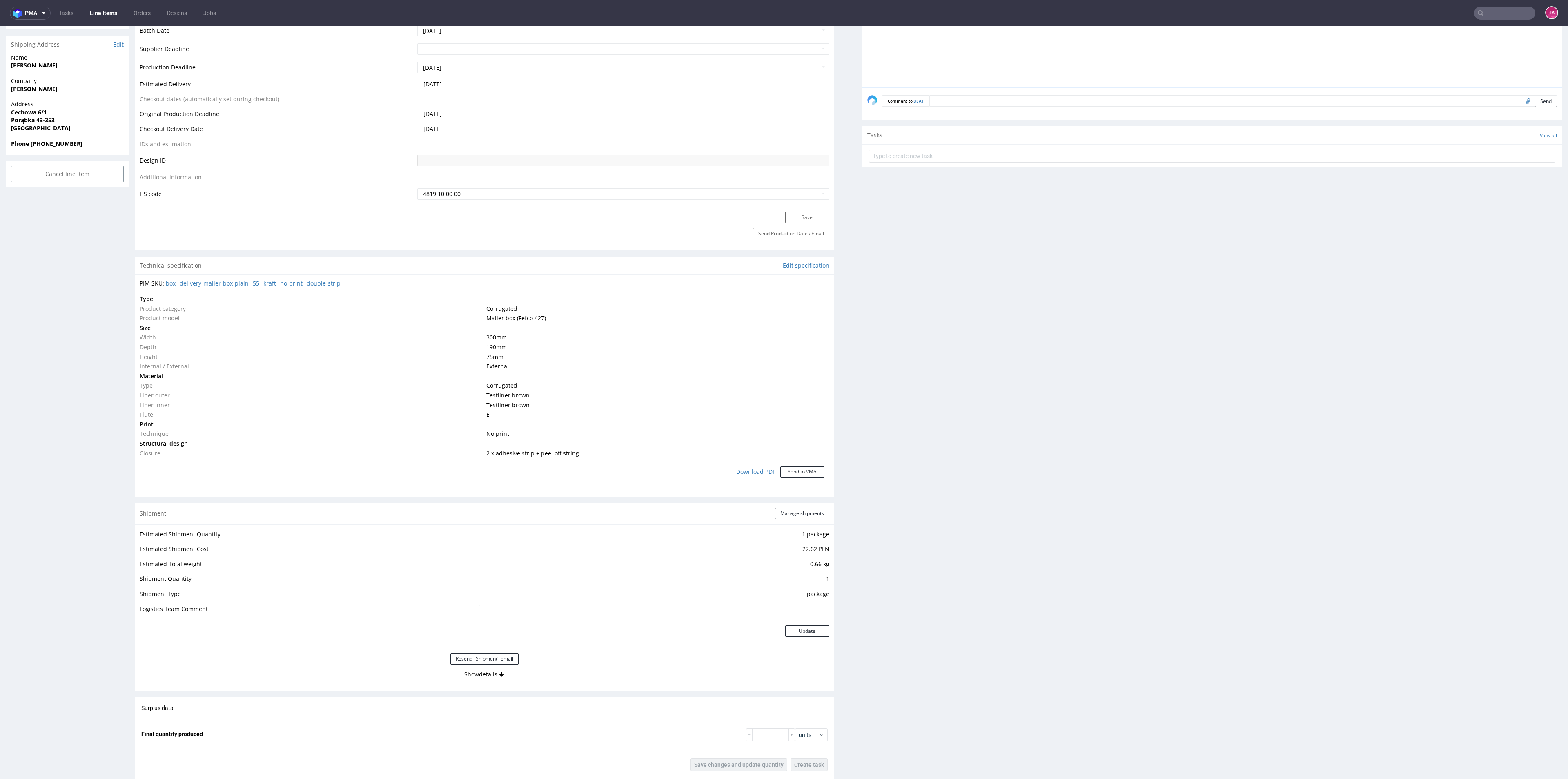
scroll to position [490, 0]
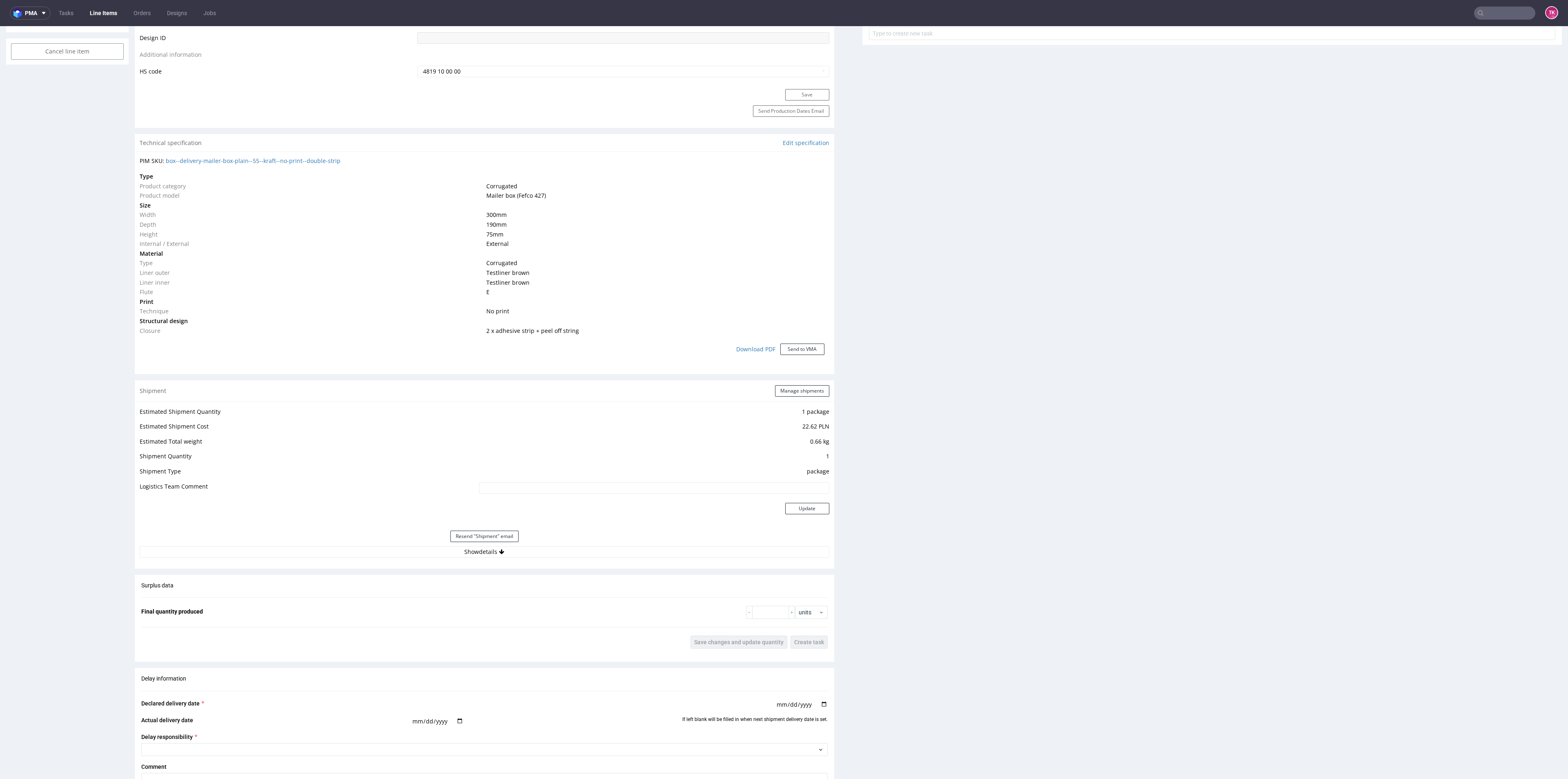
drag, startPoint x: 574, startPoint y: 580, endPoint x: 570, endPoint y: 562, distance: 18.4
click at [571, 571] on div "Production Production Status Waiting for Artwork Waiting for Diecut Waiting for…" at bounding box center [485, 342] width 700 height 1275
click at [570, 560] on div "Shipment Manage shipments Estimated Shipment Quantity 1 package Estimated Shipm…" at bounding box center [485, 475] width 700 height 188
click at [568, 550] on button "Show details" at bounding box center [484, 552] width 690 height 11
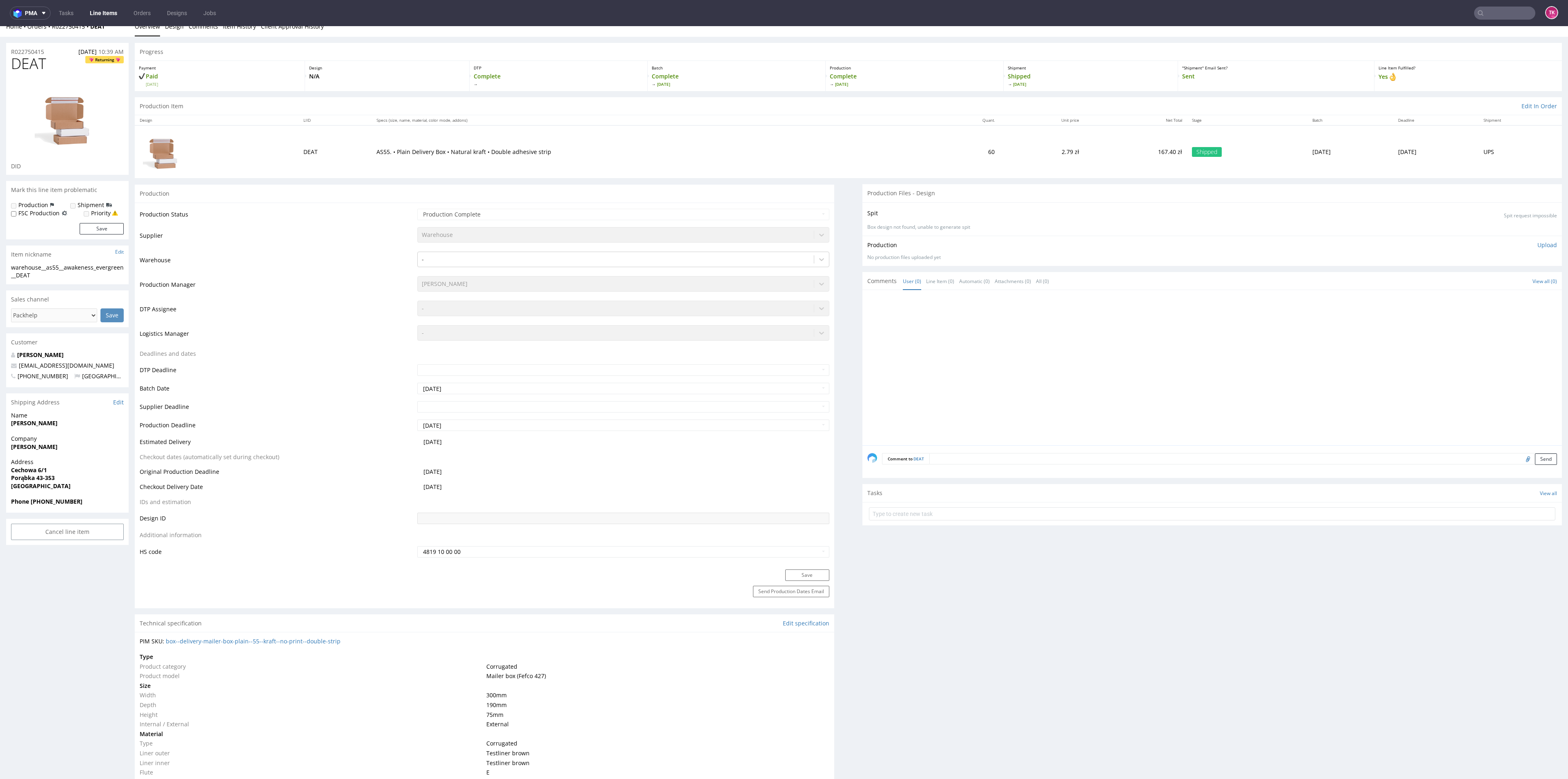
scroll to position [0, 0]
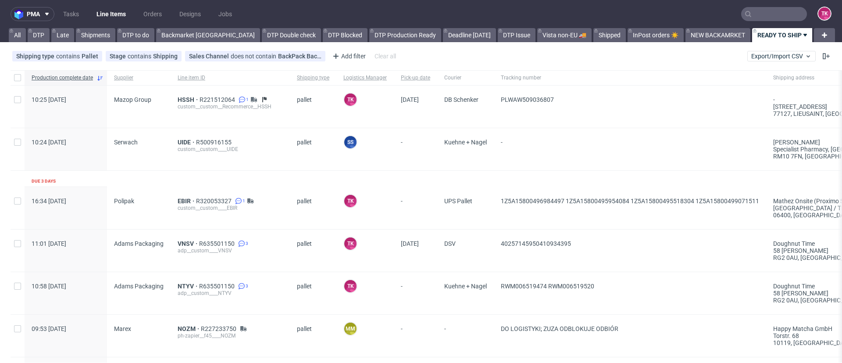
click at [182, 146] on div "custom__custom____UIDE" at bounding box center [230, 149] width 105 height 7
click at [181, 143] on span "UIDE" at bounding box center [187, 142] width 18 height 7
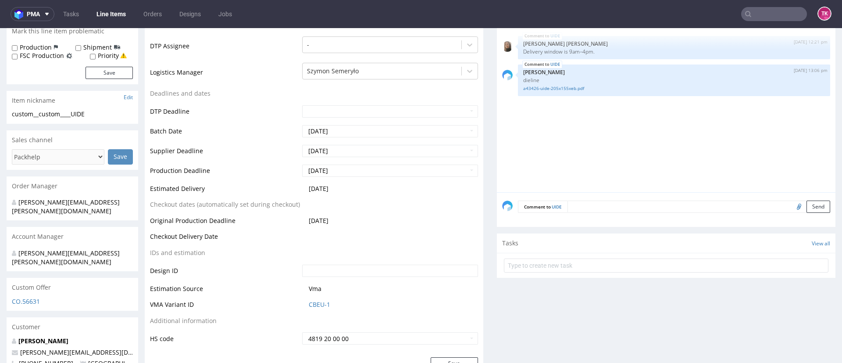
scroll to position [197, 0]
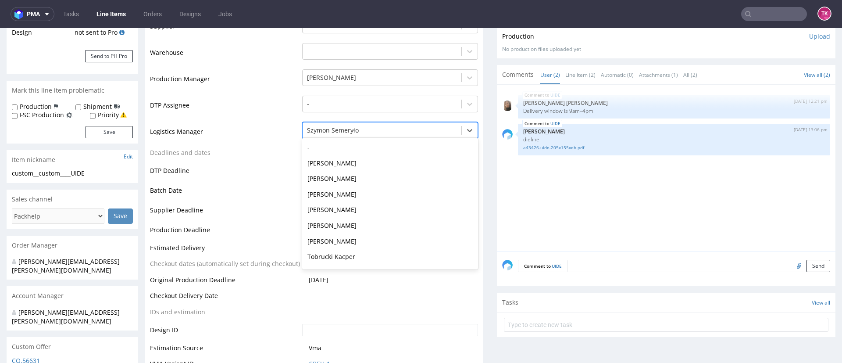
click at [370, 129] on div at bounding box center [382, 130] width 150 height 11
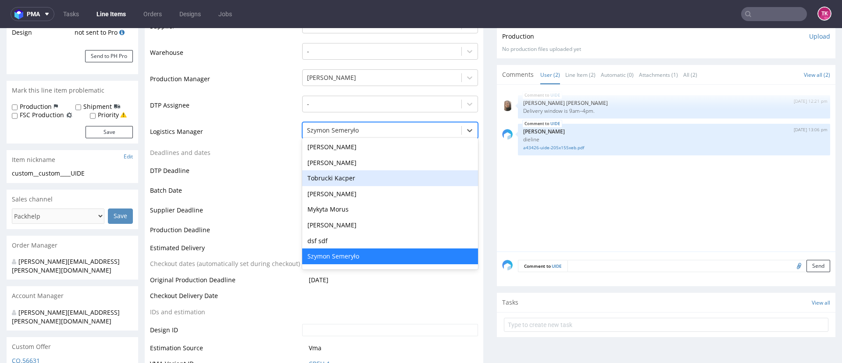
click at [418, 175] on div "Tobrucki Kacper" at bounding box center [390, 178] width 176 height 16
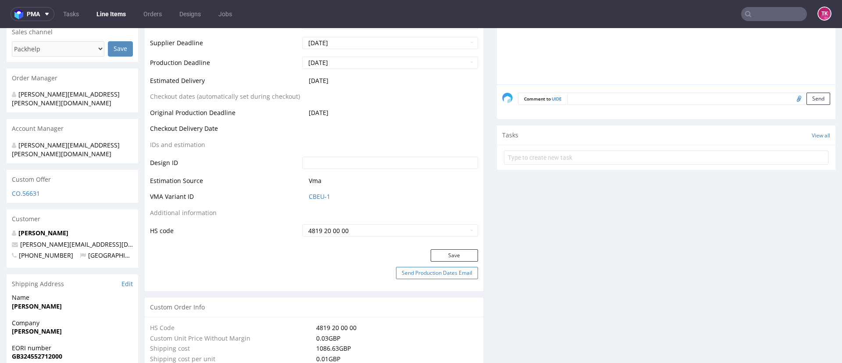
scroll to position [461, 0]
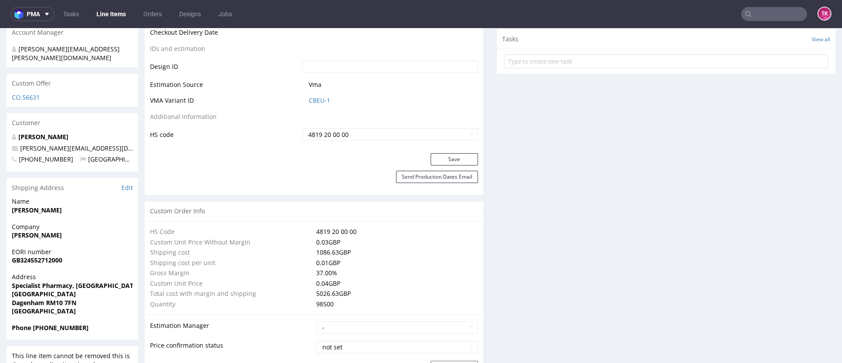
click at [448, 159] on button "Save" at bounding box center [454, 159] width 47 height 12
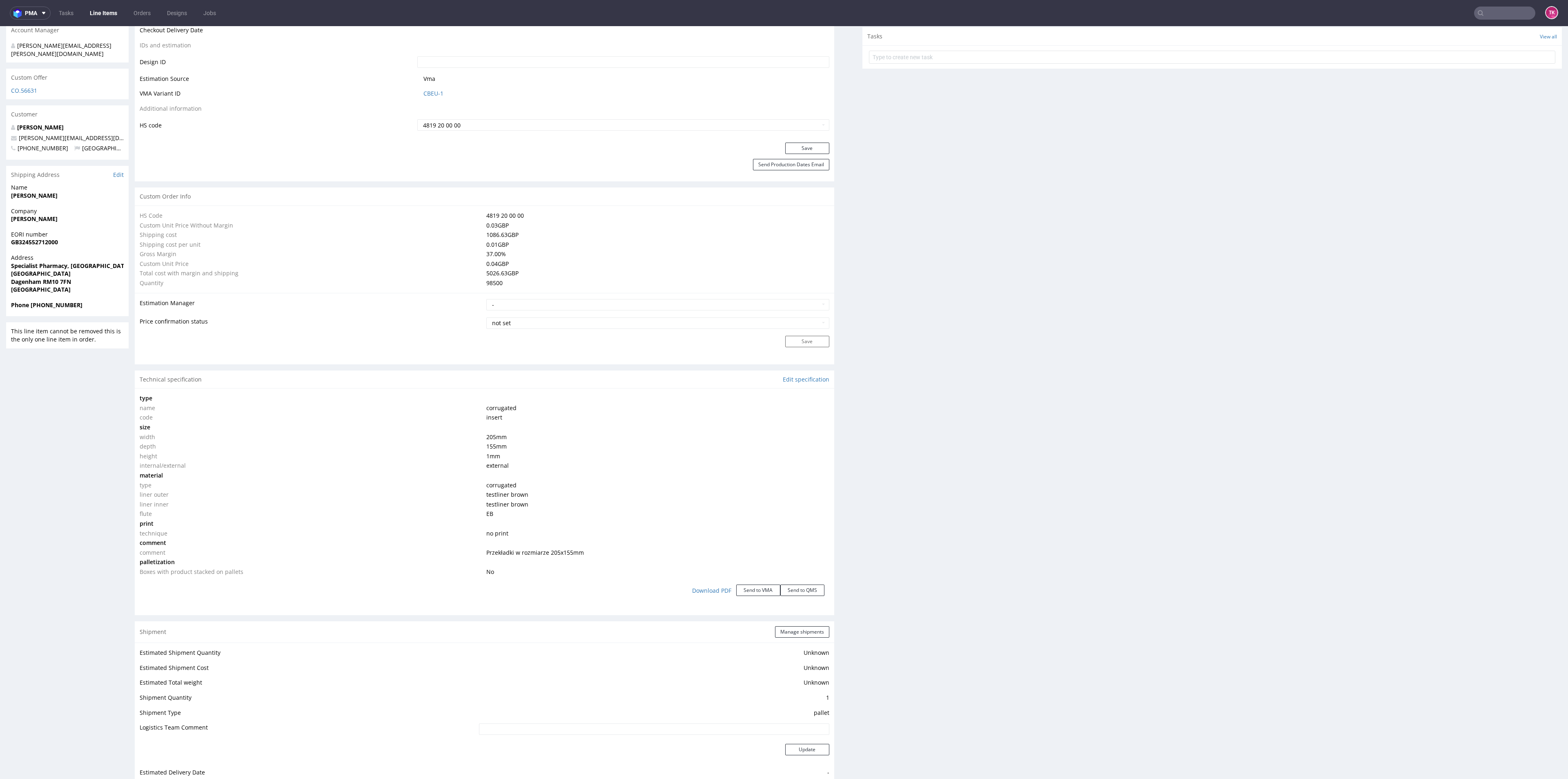
click at [111, 15] on link "Line Items" at bounding box center [103, 13] width 37 height 13
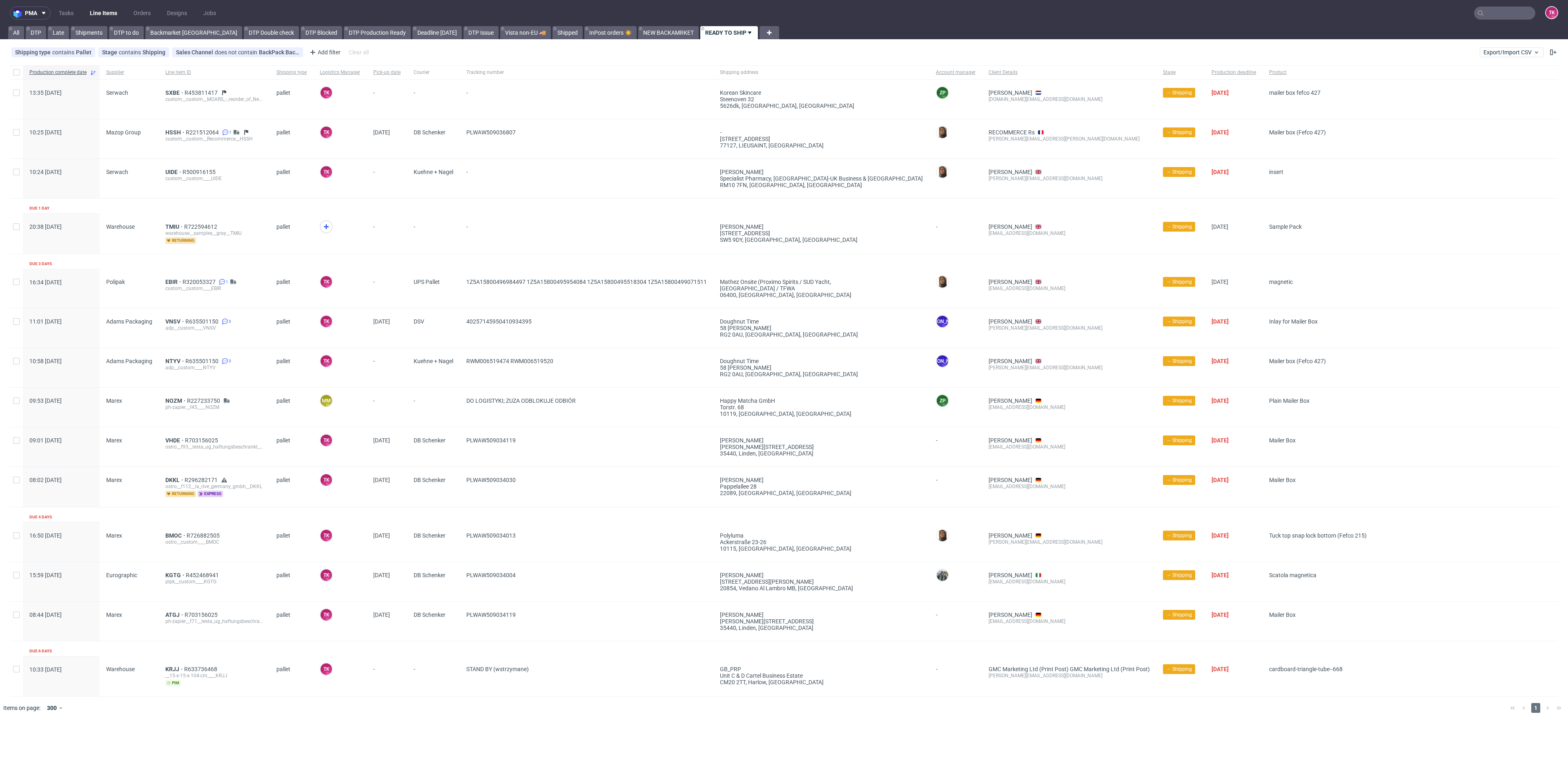
click at [98, 16] on link "Line Items" at bounding box center [103, 13] width 37 height 13
click at [171, 168] on div "UIDE R500916155 custom__custom____UIDE" at bounding box center [214, 179] width 111 height 39
click at [165, 164] on div "UIDE R500916155 custom__custom____UIDE" at bounding box center [214, 179] width 111 height 39
click at [171, 167] on div "UIDE R500916155 custom__custom____UIDE" at bounding box center [214, 179] width 111 height 39
click at [172, 168] on div "UIDE R500916155 custom__custom____UIDE" at bounding box center [214, 179] width 111 height 39
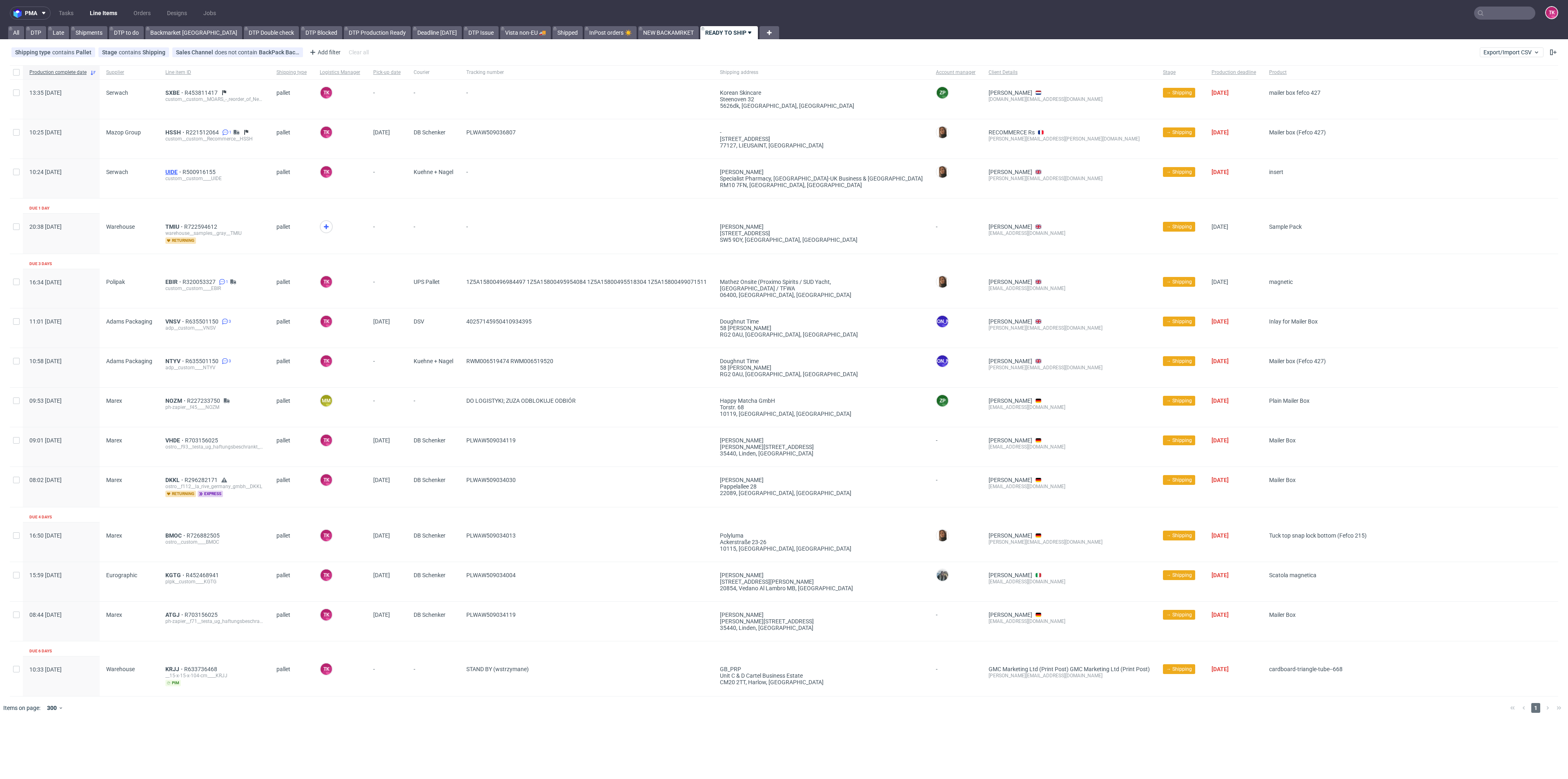
click at [173, 170] on span "UIDE" at bounding box center [174, 171] width 17 height 7
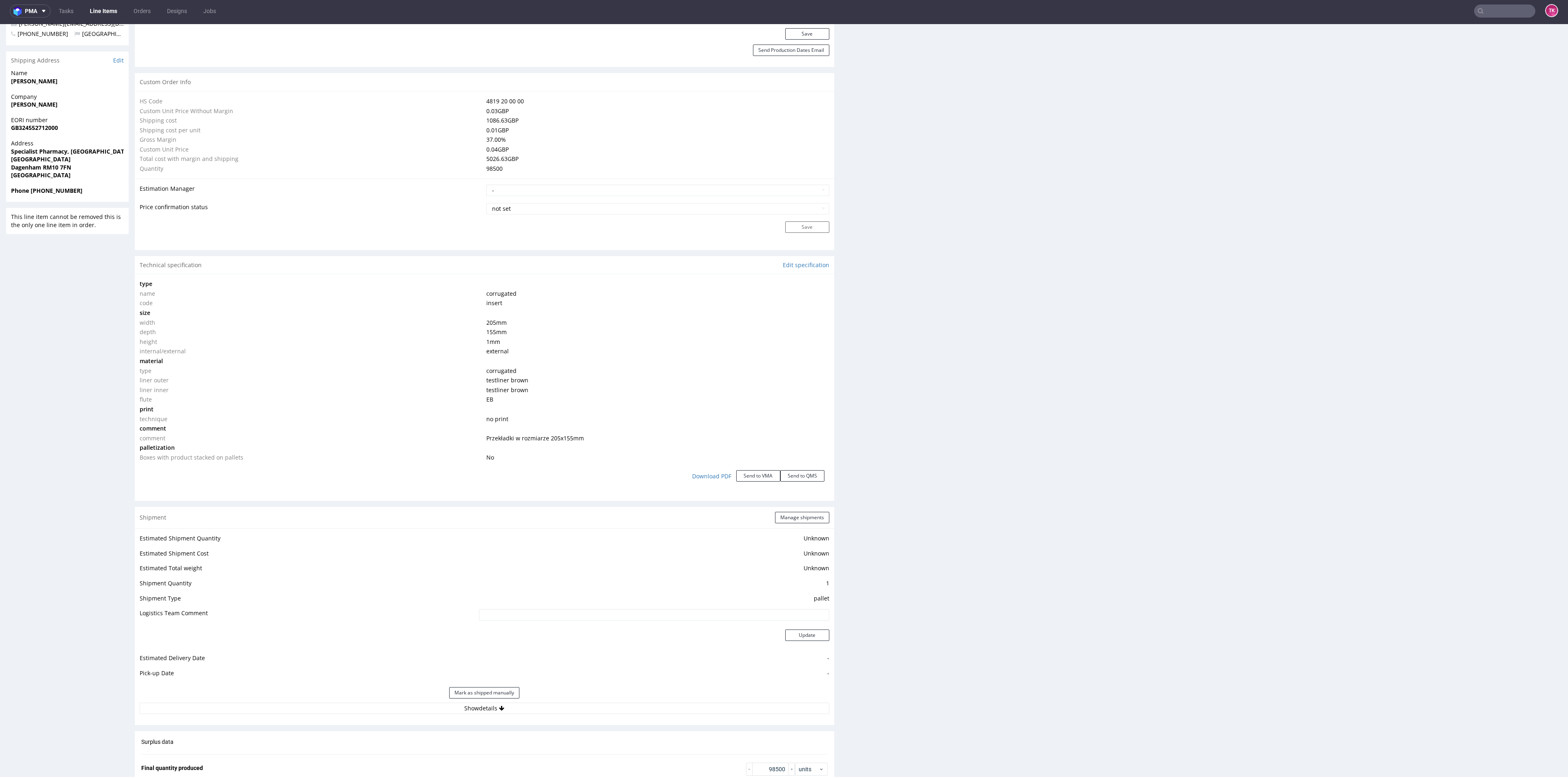
scroll to position [560, 0]
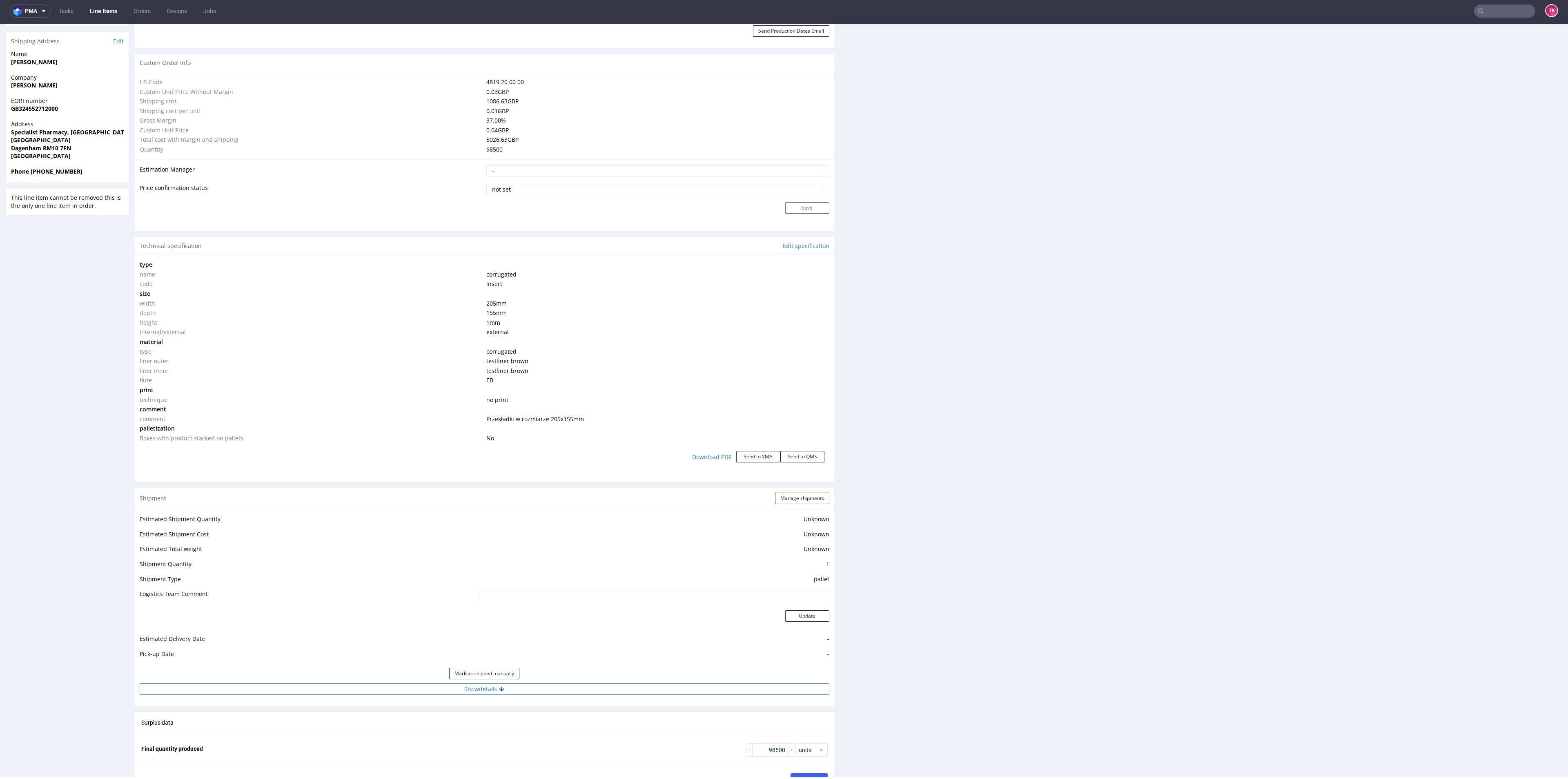
drag, startPoint x: 538, startPoint y: 697, endPoint x: 539, endPoint y: 689, distance: 8.1
click at [538, 337] on div "Estimated Shipment Quantity Unknown Estimated Shipment Cost Unknown Estimated T…" at bounding box center [485, 604] width 700 height 191
click at [539, 337] on button "Show details" at bounding box center [484, 689] width 690 height 11
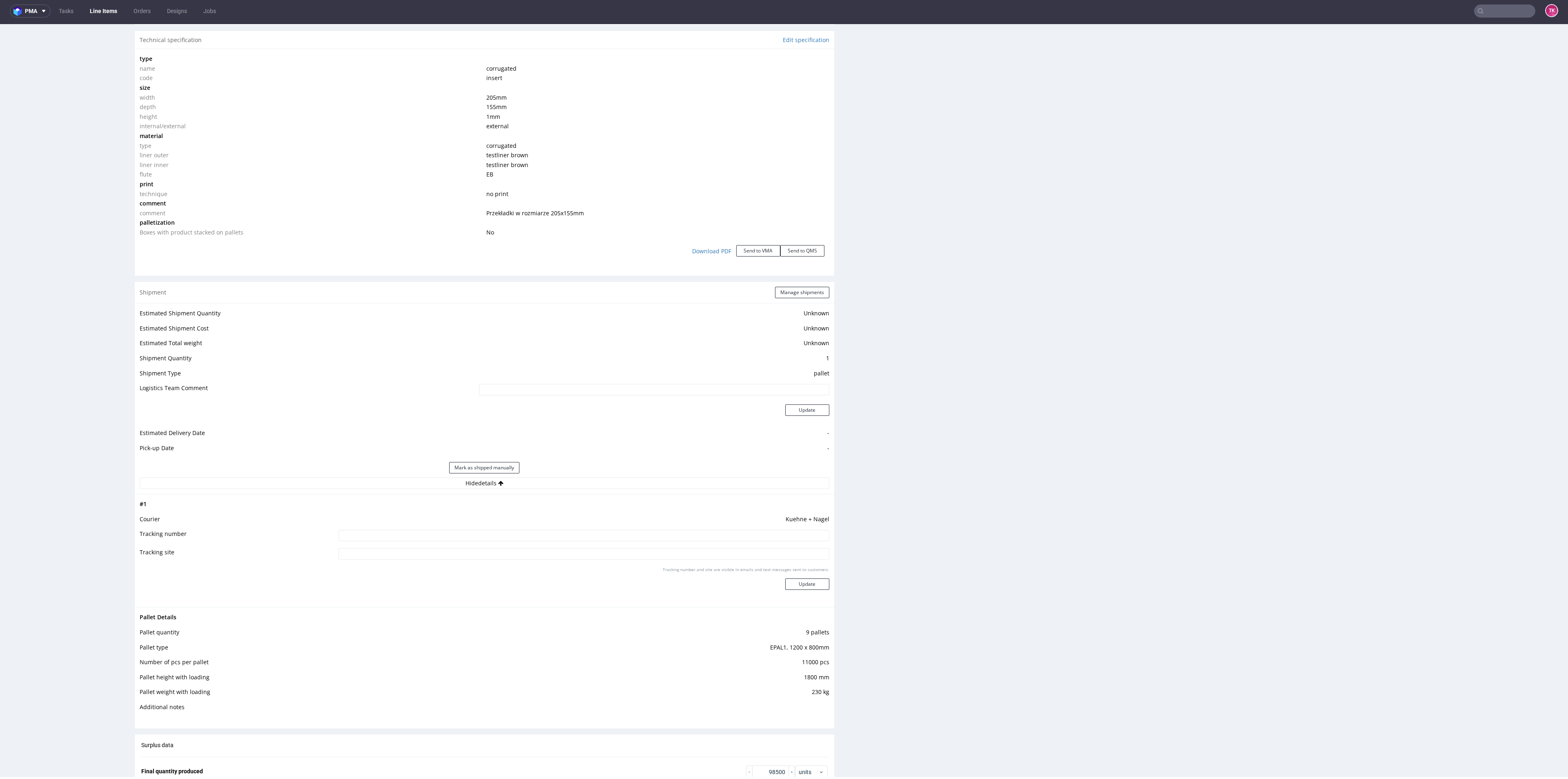
scroll to position [805, 0]
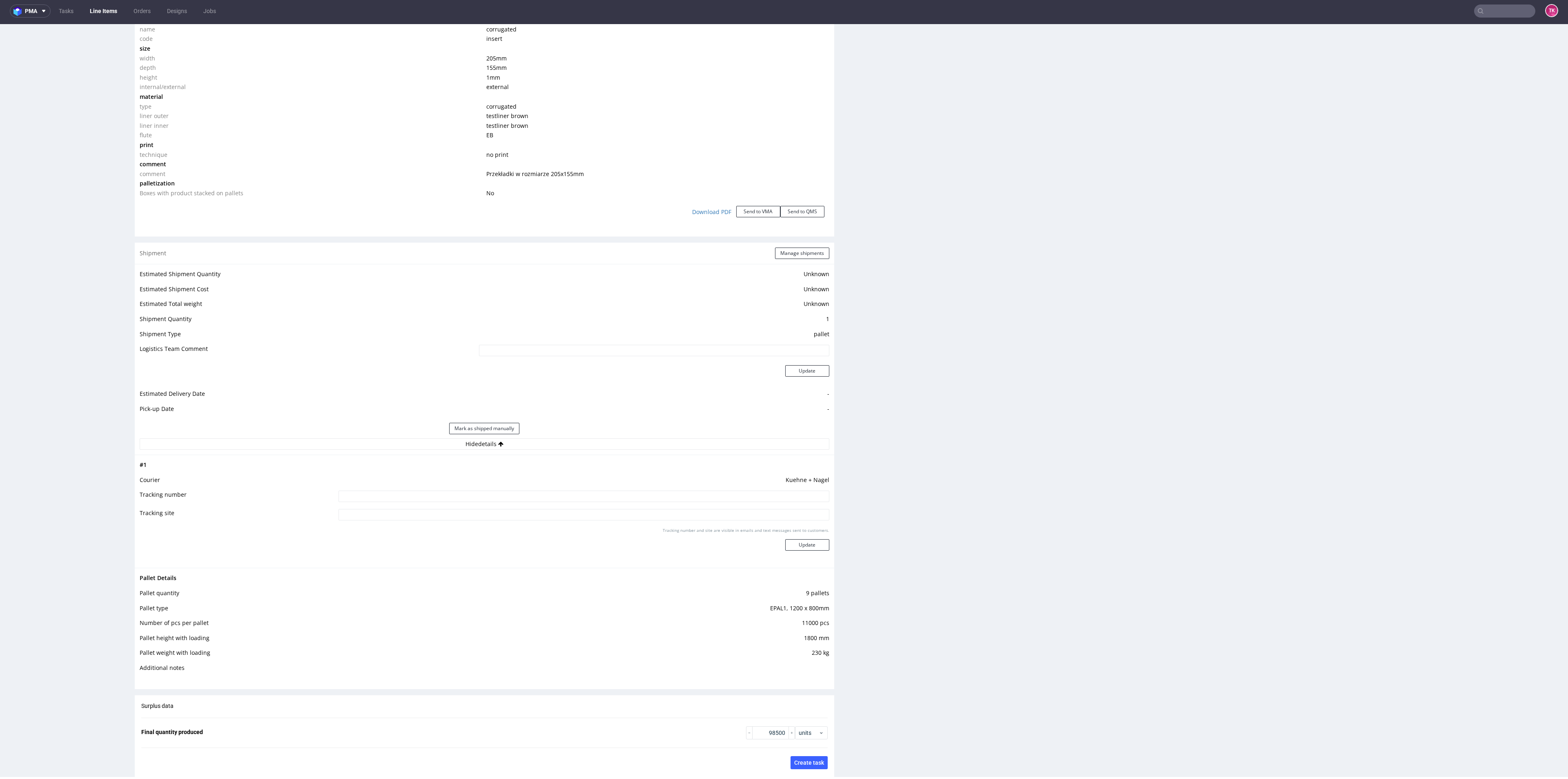
drag, startPoint x: 1150, startPoint y: 234, endPoint x: 1134, endPoint y: 235, distance: 16.0
click at [784, 234] on div "Production Files - Design Spit Spit request impossible Box design not found, un…" at bounding box center [1213, 224] width 700 height 1751
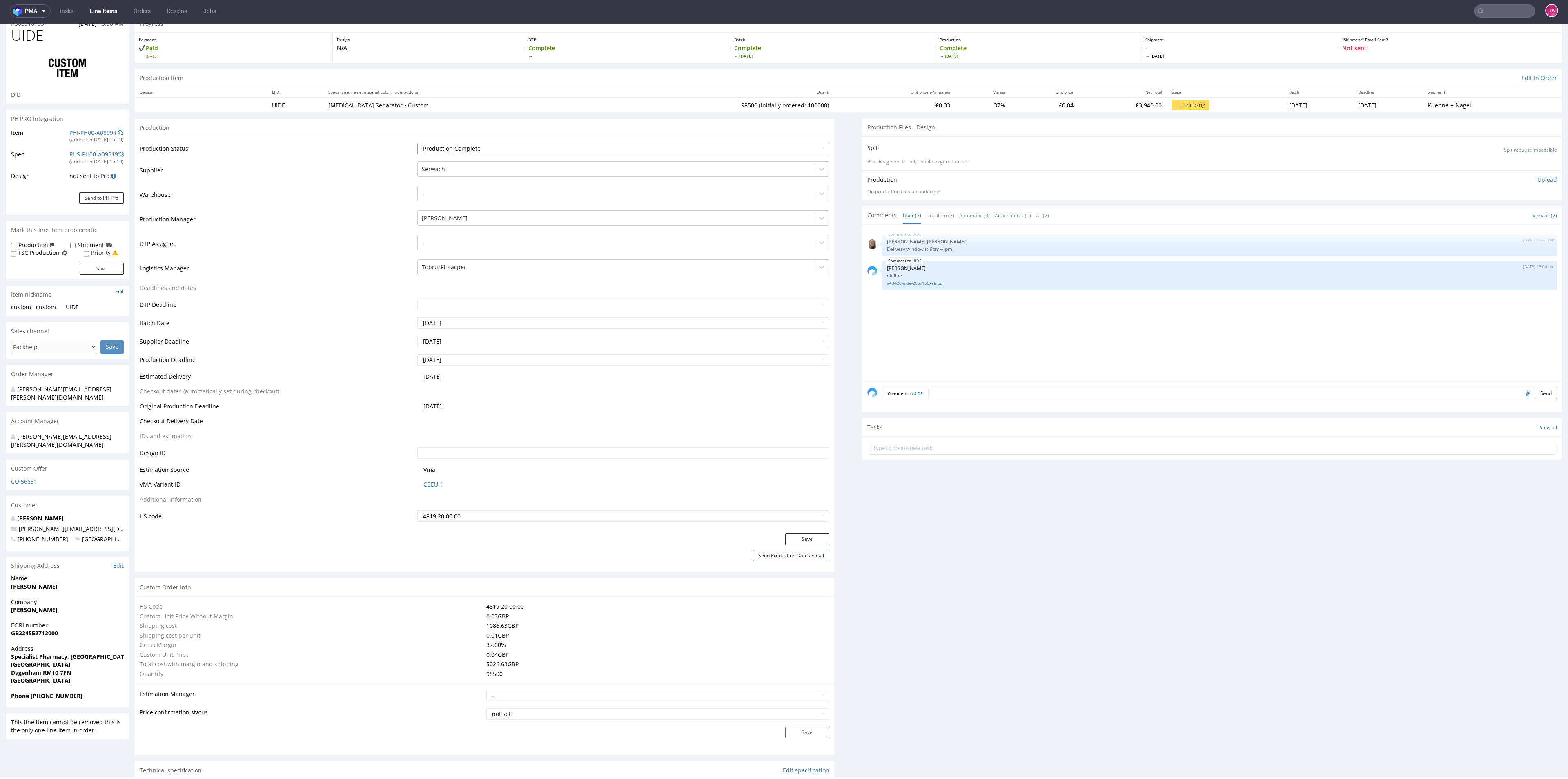
scroll to position [0, 0]
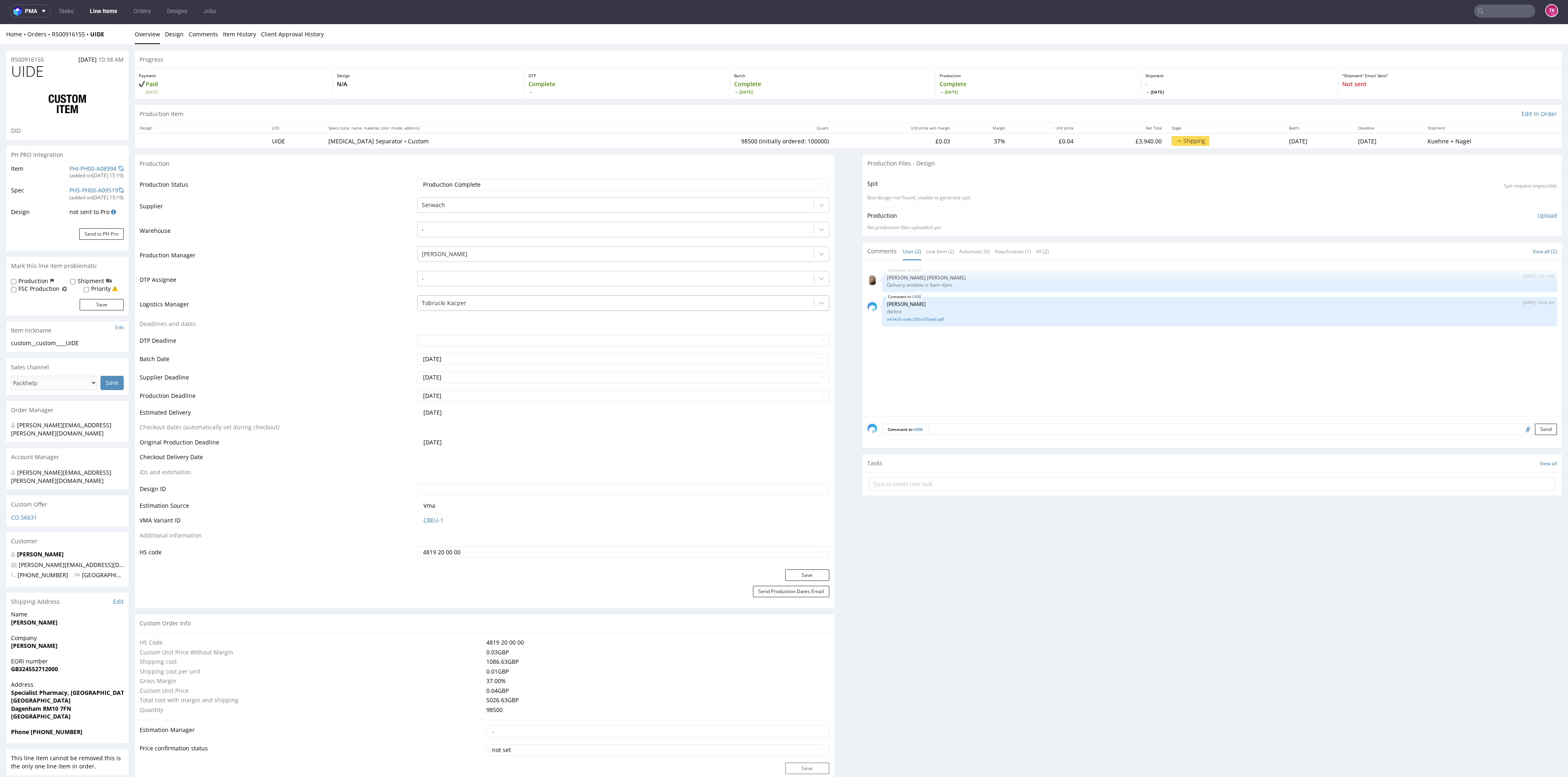
click at [497, 307] on div at bounding box center [615, 302] width 387 height 10
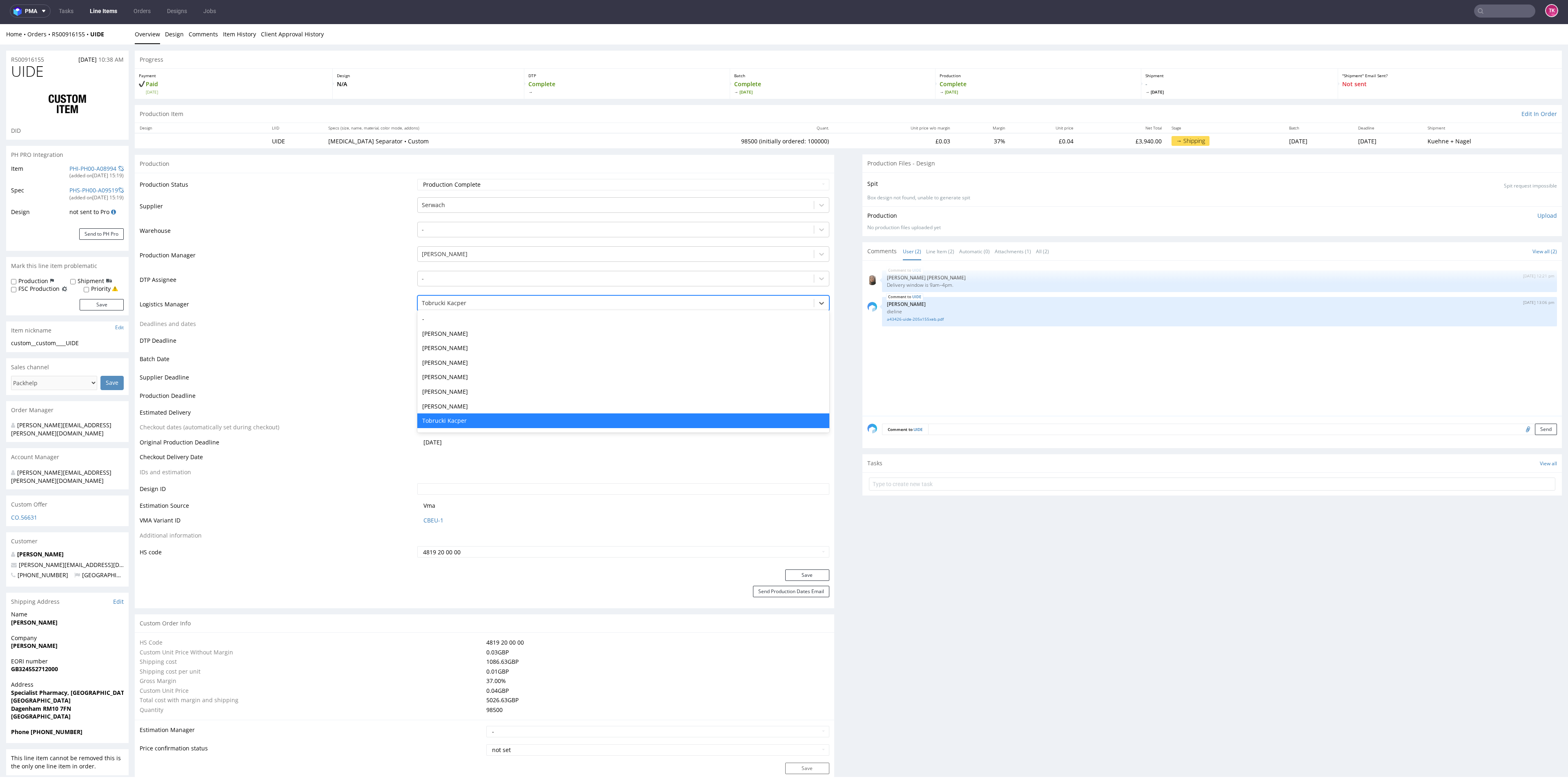
scroll to position [0, 0]
click at [167, 323] on td "Deadlines and dates" at bounding box center [277, 327] width 275 height 15
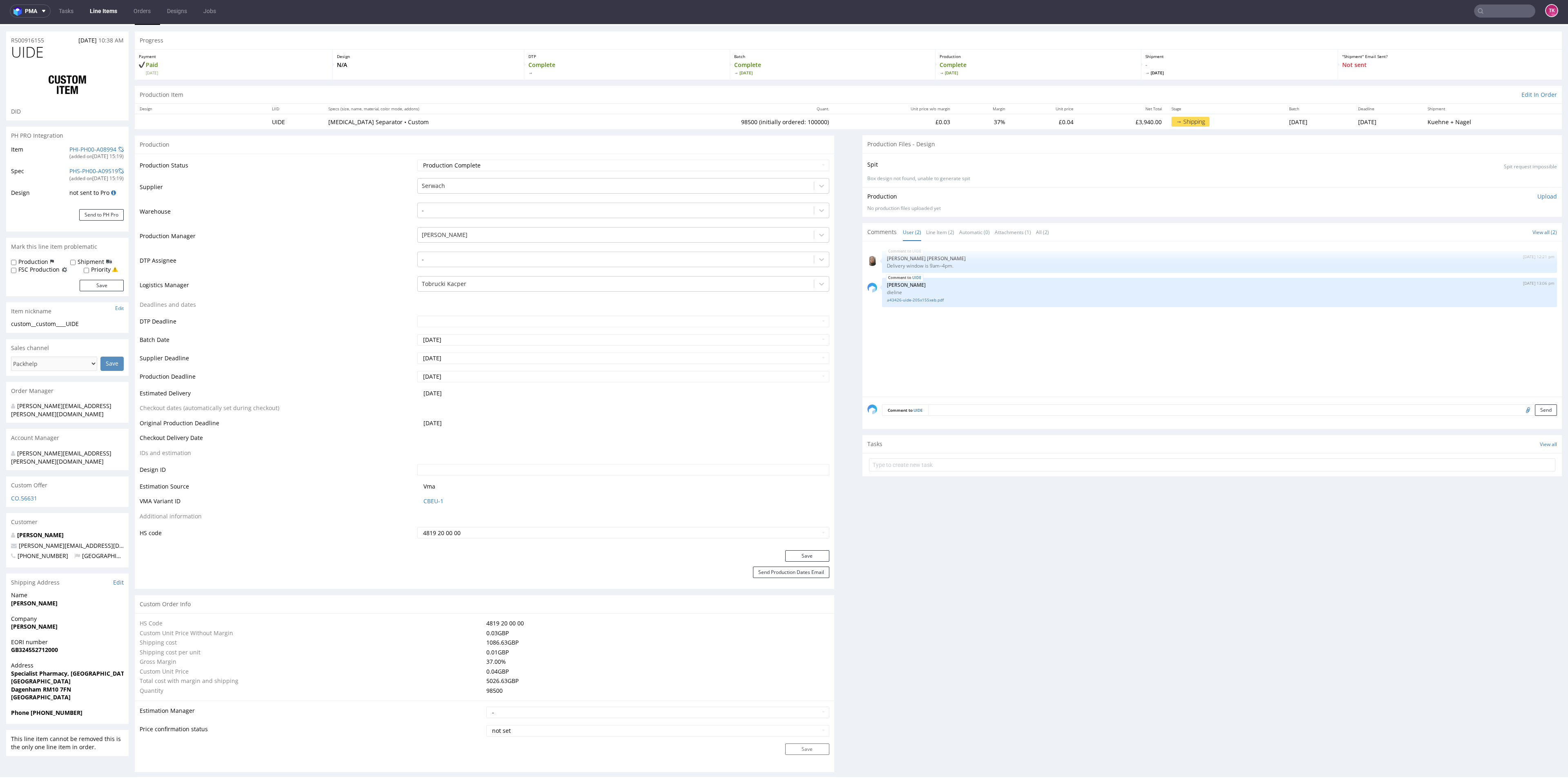
scroll to position [0, 0]
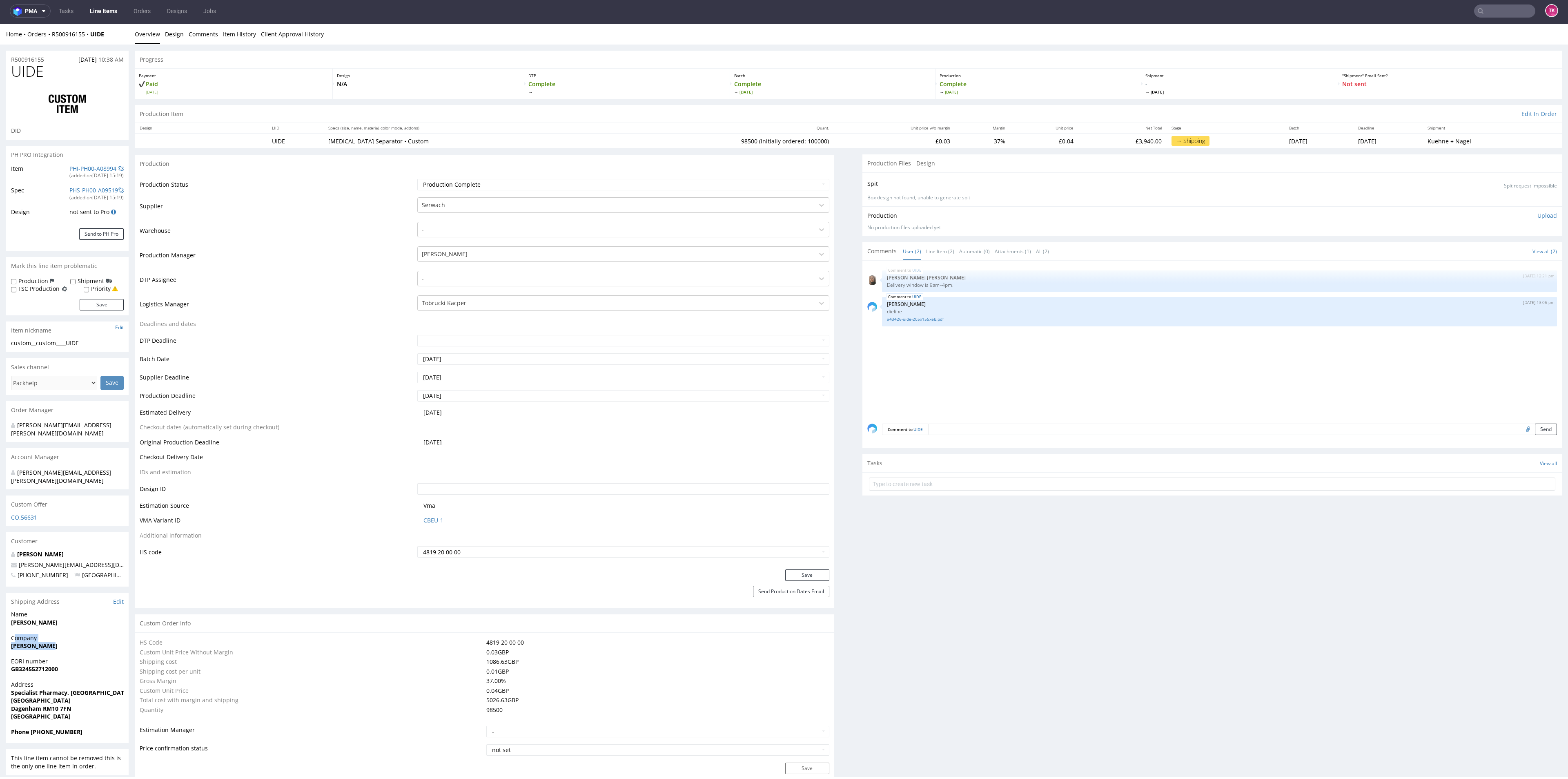
drag, startPoint x: 15, startPoint y: 621, endPoint x: 29, endPoint y: 625, distance: 14.6
click at [62, 337] on p "Company [PERSON_NAME]" at bounding box center [67, 641] width 113 height 16
drag, startPoint x: 7, startPoint y: 627, endPoint x: 82, endPoint y: 636, distance: 75.5
click at [82, 337] on div "Company [PERSON_NAME]" at bounding box center [68, 645] width 123 height 23
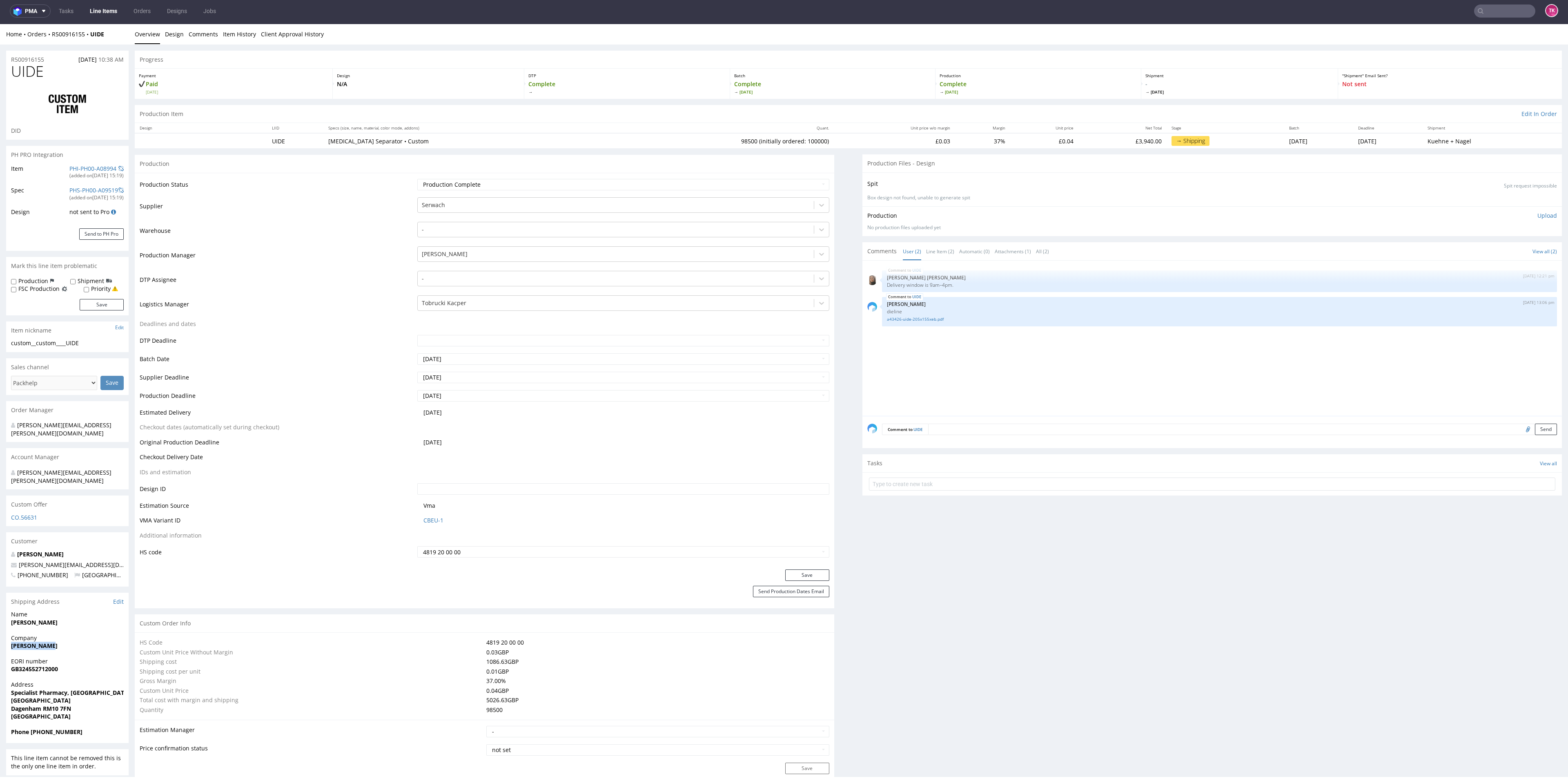
copy strong "[PERSON_NAME]"
drag, startPoint x: 9, startPoint y: 677, endPoint x: 99, endPoint y: 695, distance: 91.8
copy p "Specialist Pharmacy, [GEOGRAPHIC_DATA]-UK Business & [GEOGRAPHIC_DATA] [GEOGRAP…"
drag, startPoint x: 74, startPoint y: 609, endPoint x: 0, endPoint y: 607, distance: 74.0
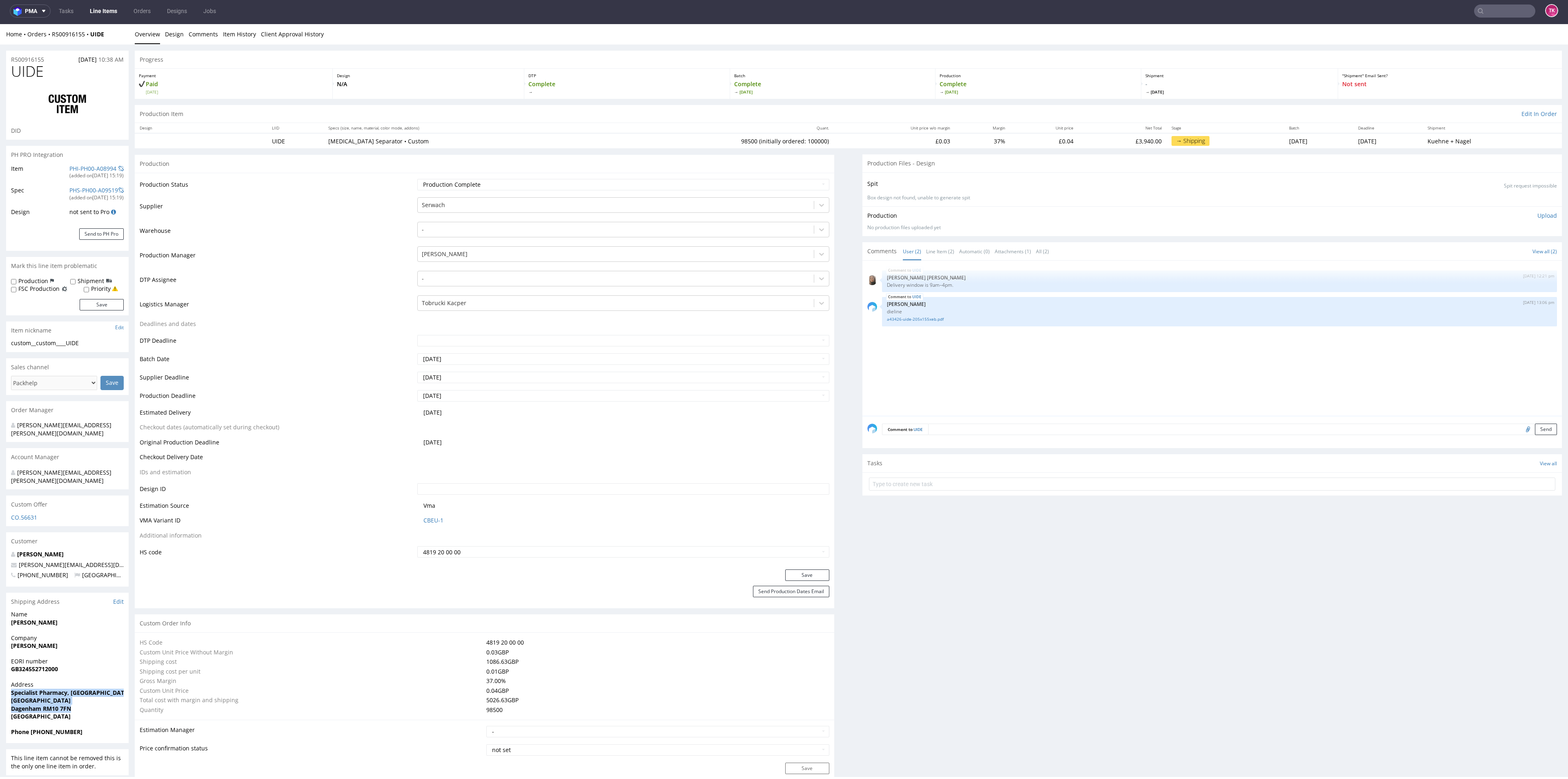
copy strong "[PERSON_NAME]"
drag, startPoint x: 90, startPoint y: 549, endPoint x: 0, endPoint y: 550, distance: 90.0
copy span "[PERSON_NAME][EMAIL_ADDRESS][DOMAIN_NAME]"
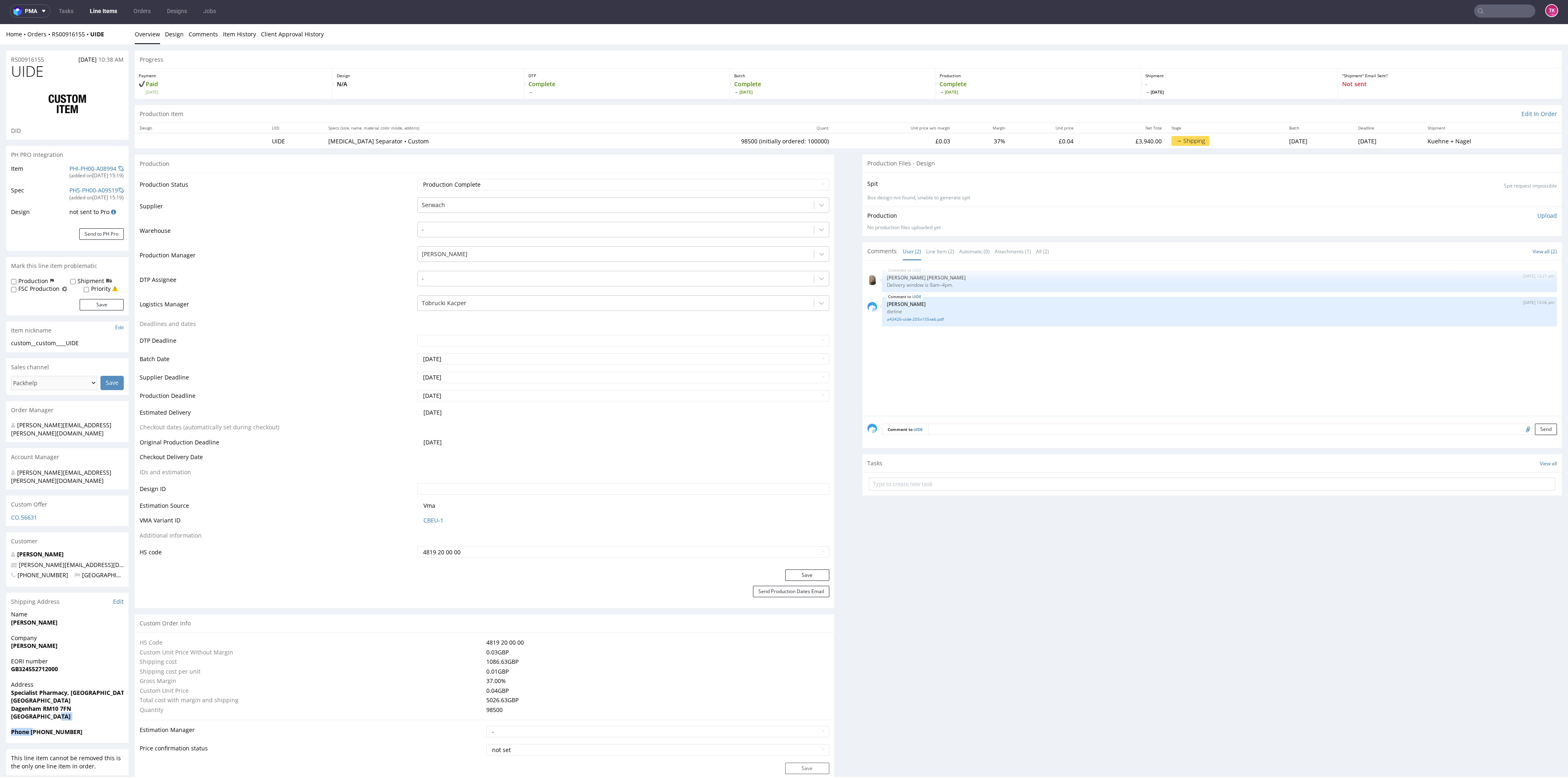
drag, startPoint x: 34, startPoint y: 717, endPoint x: 53, endPoint y: 713, distance: 19.4
click at [65, 337] on section "Shipping Address Edit Name [PERSON_NAME] Company [PERSON_NAME] EORI number GB32…" at bounding box center [68, 668] width 123 height 151
click at [29, 337] on strong "Phone [PHONE_NUMBER]" at bounding box center [47, 732] width 72 height 7
drag, startPoint x: 32, startPoint y: 717, endPoint x: 99, endPoint y: 721, distance: 67.1
click at [99, 337] on div "Phone [PHONE_NUMBER]" at bounding box center [68, 735] width 123 height 16
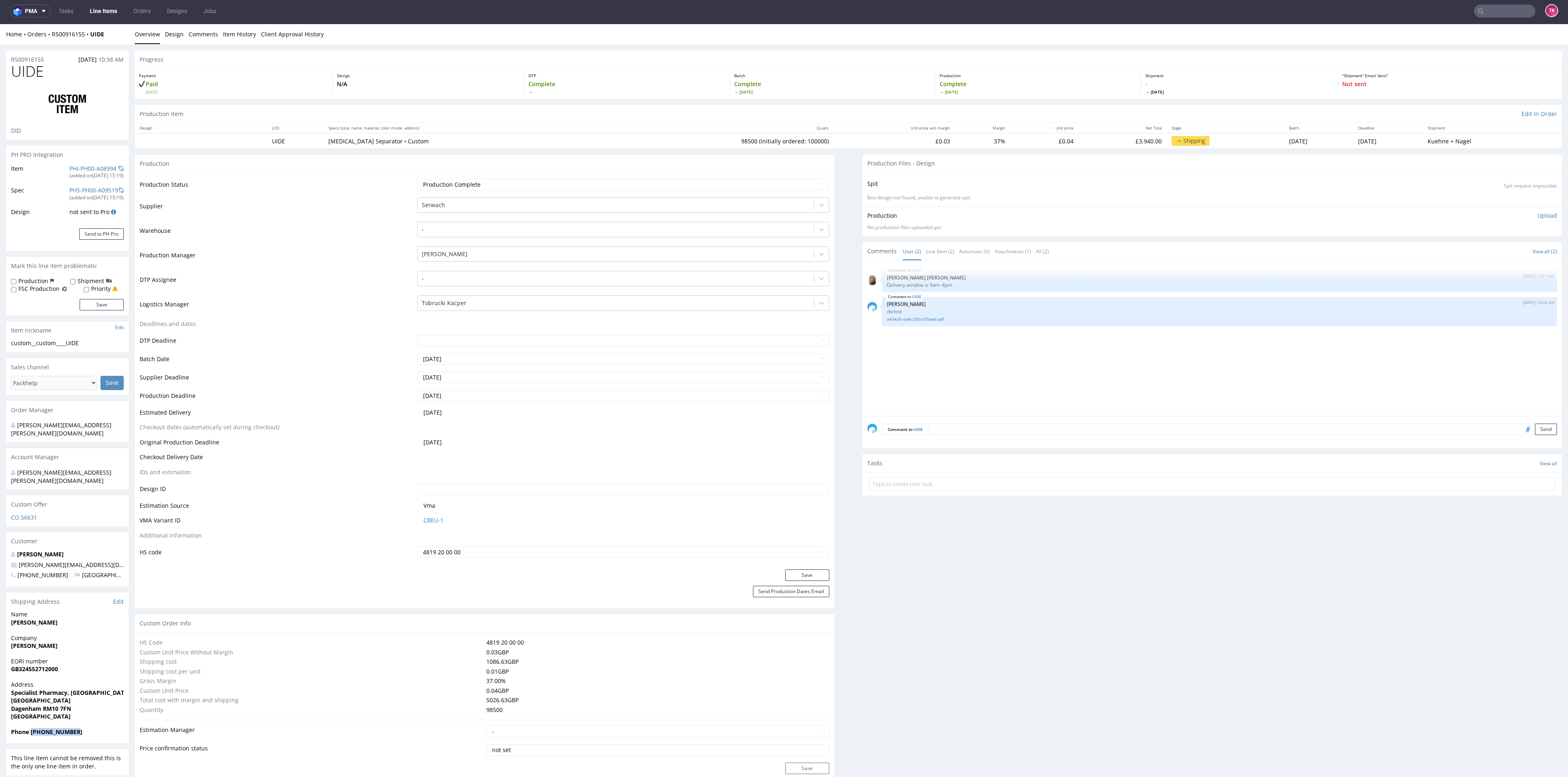
copy strong "[PHONE_NUMBER]"
drag, startPoint x: 113, startPoint y: 38, endPoint x: 47, endPoint y: 40, distance: 66.0
click at [47, 40] on div "Home Orders R500916155 UIDE Overview Design Comments Item History Client Approv…" at bounding box center [784, 34] width 1568 height 20
copy div "R500916155 UIDE"
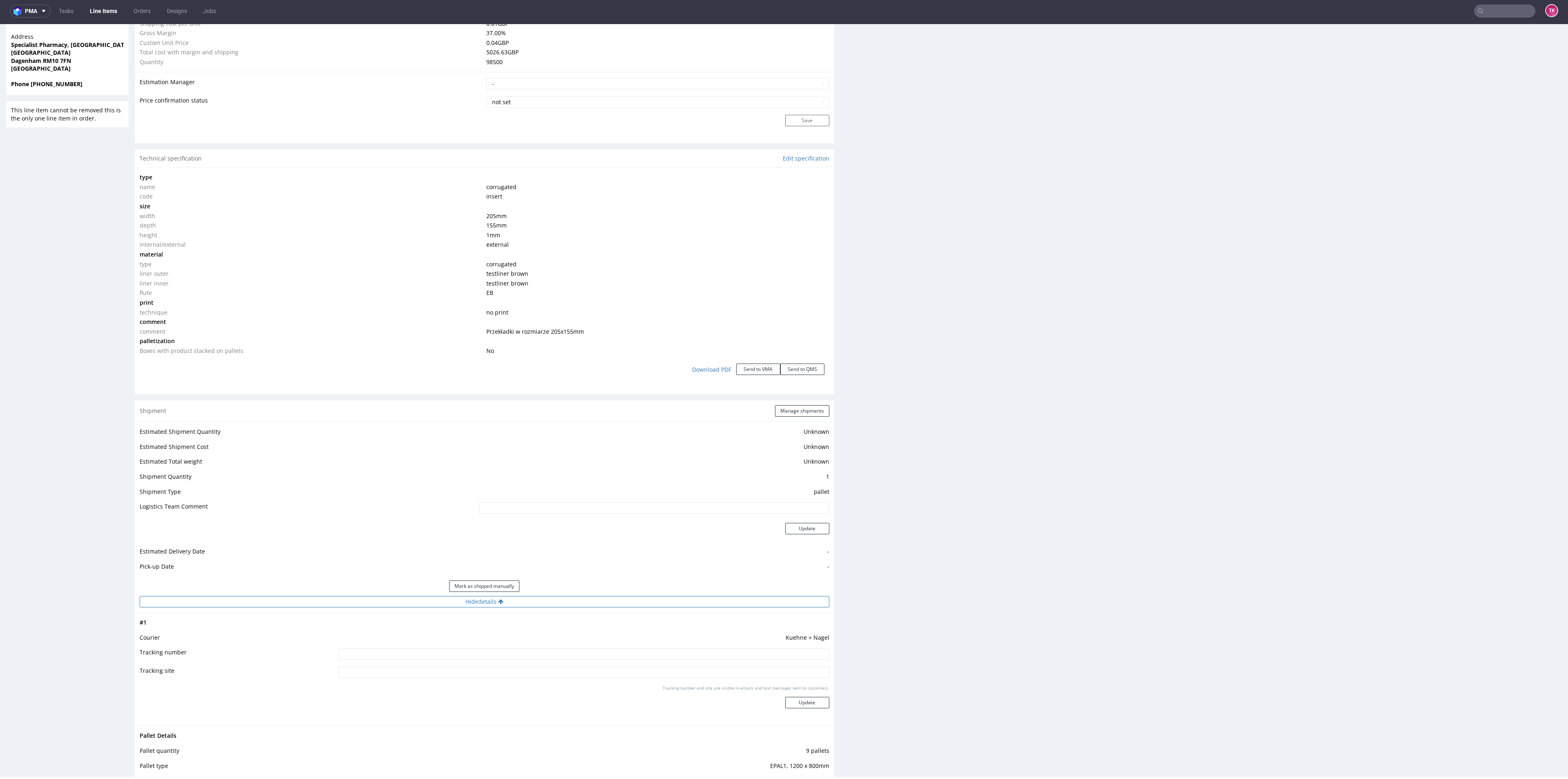
scroll to position [674, 0]
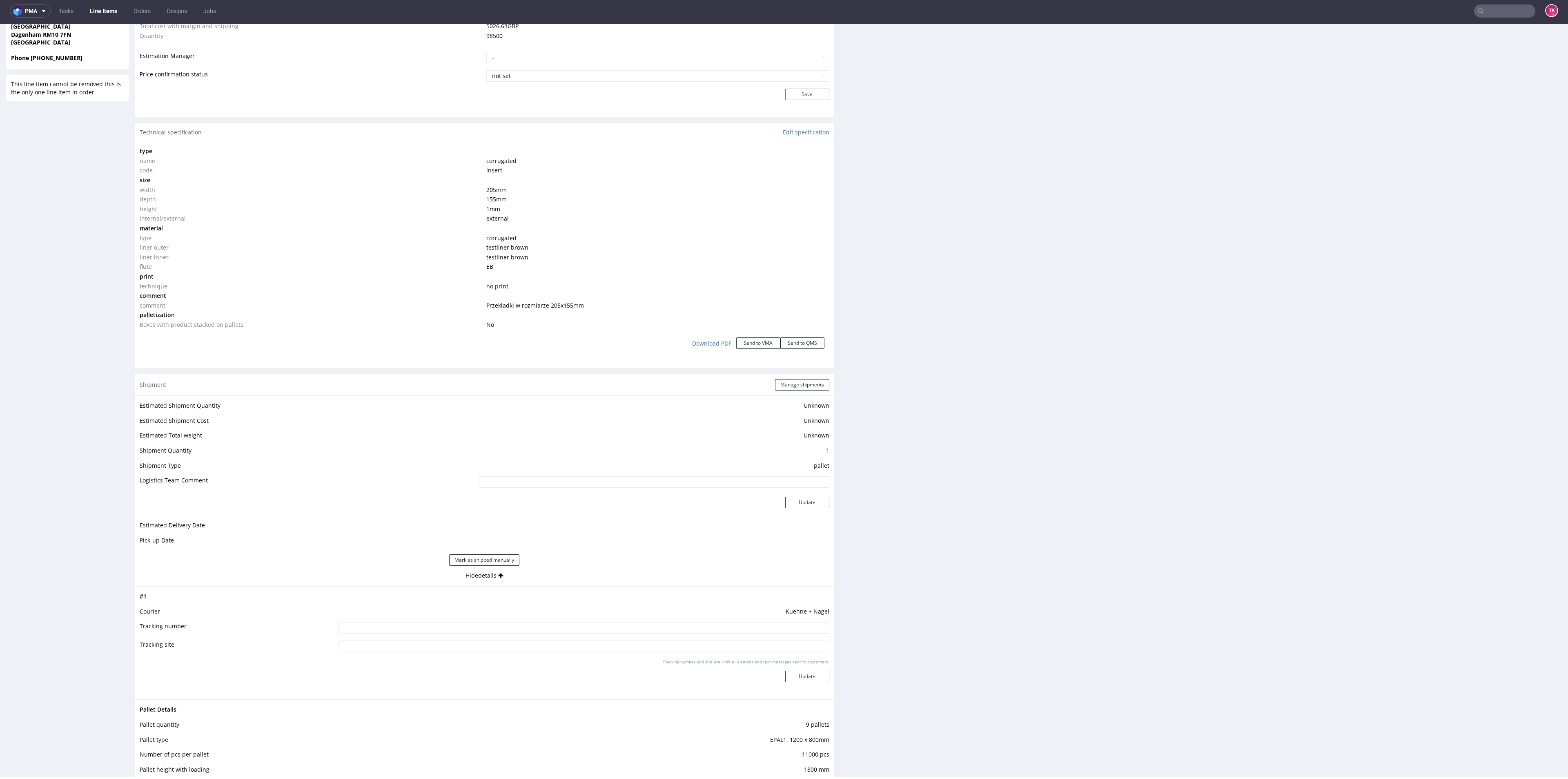
click at [396, 337] on input at bounding box center [583, 646] width 490 height 11
click at [403, 337] on input at bounding box center [583, 627] width 490 height 11
paste input "RWM006527692"
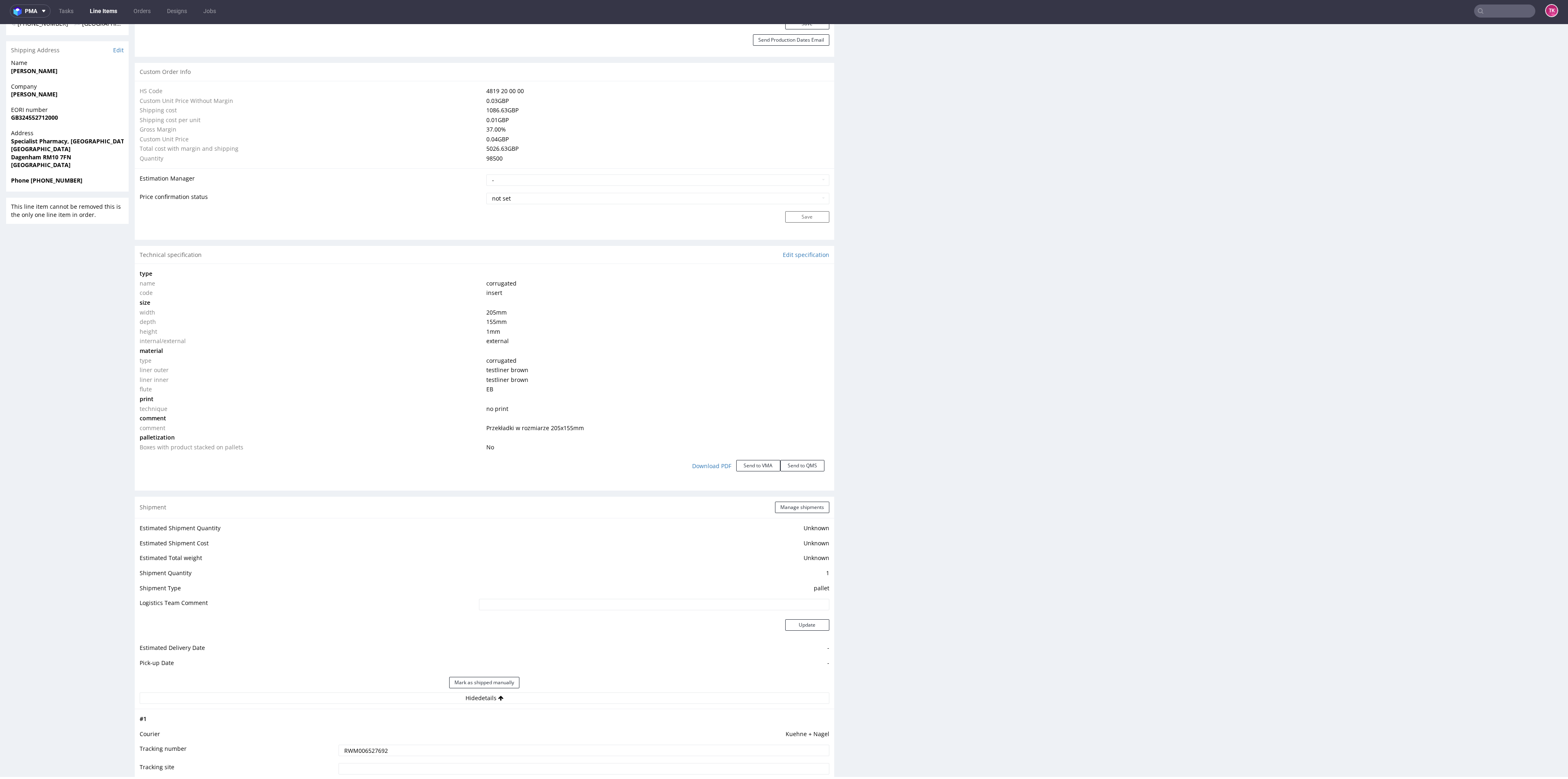
scroll to position [797, 0]
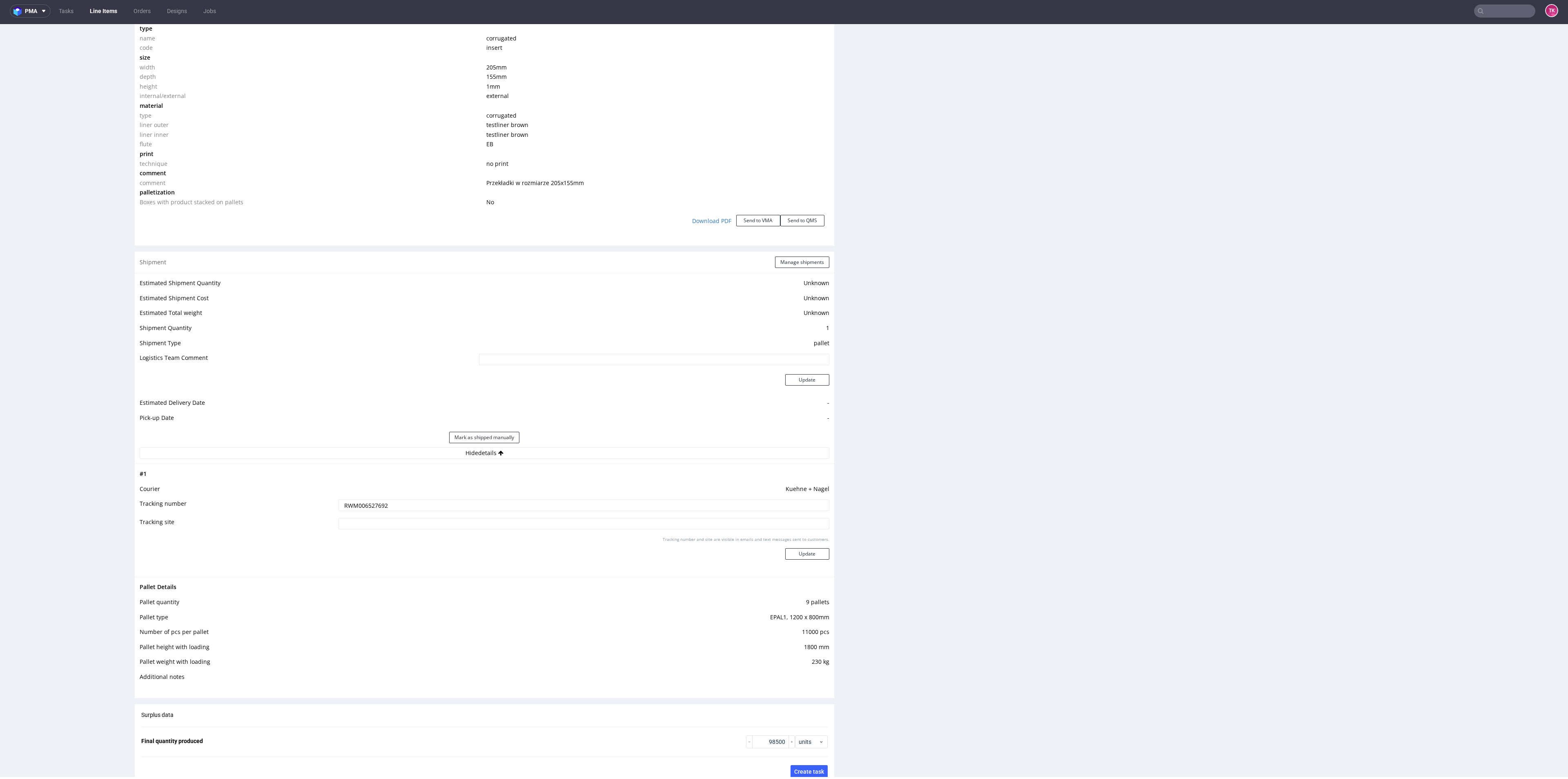
paste input "RWM006527737"
type input "RWM006527692 RWM006527737"
click at [784, 337] on button "Update" at bounding box center [807, 554] width 44 height 11
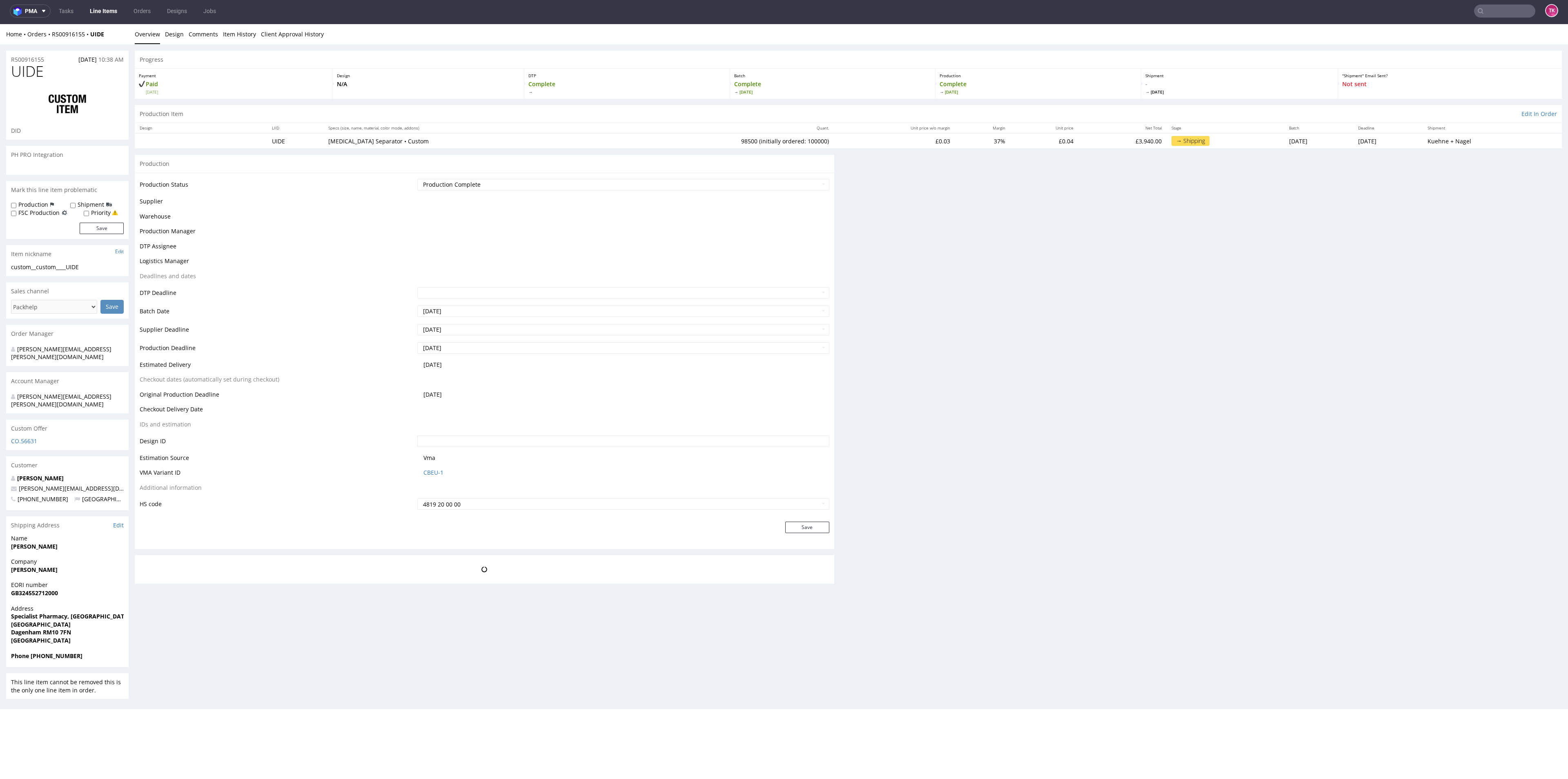
scroll to position [0, 0]
drag, startPoint x: 111, startPoint y: 35, endPoint x: 52, endPoint y: 40, distance: 59.2
click at [52, 40] on div "Home Orders R500916155 UIDE Overview Design Comments Item History Client Approv…" at bounding box center [784, 34] width 1568 height 20
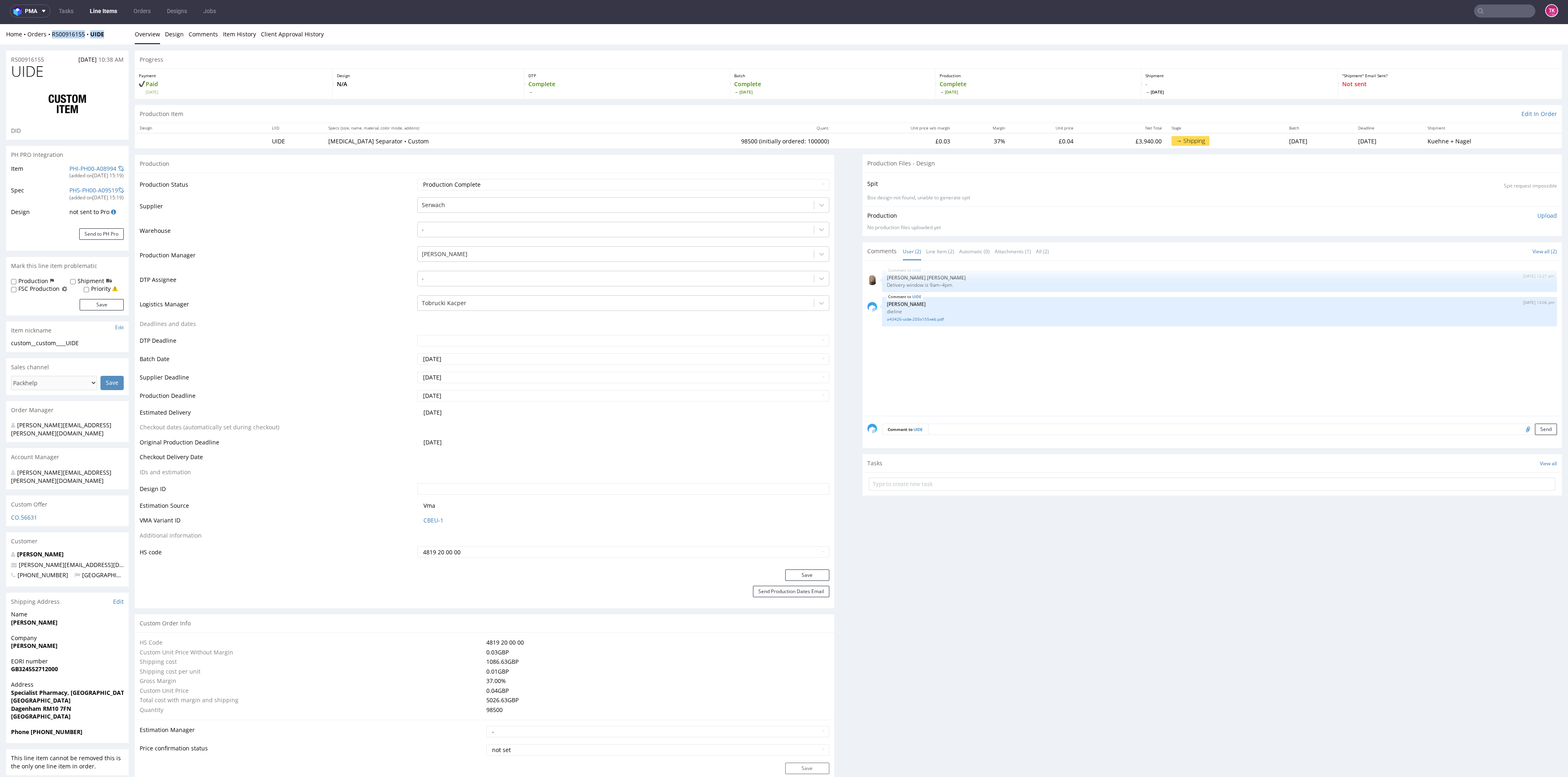
copy div "R500916155 UIDE"
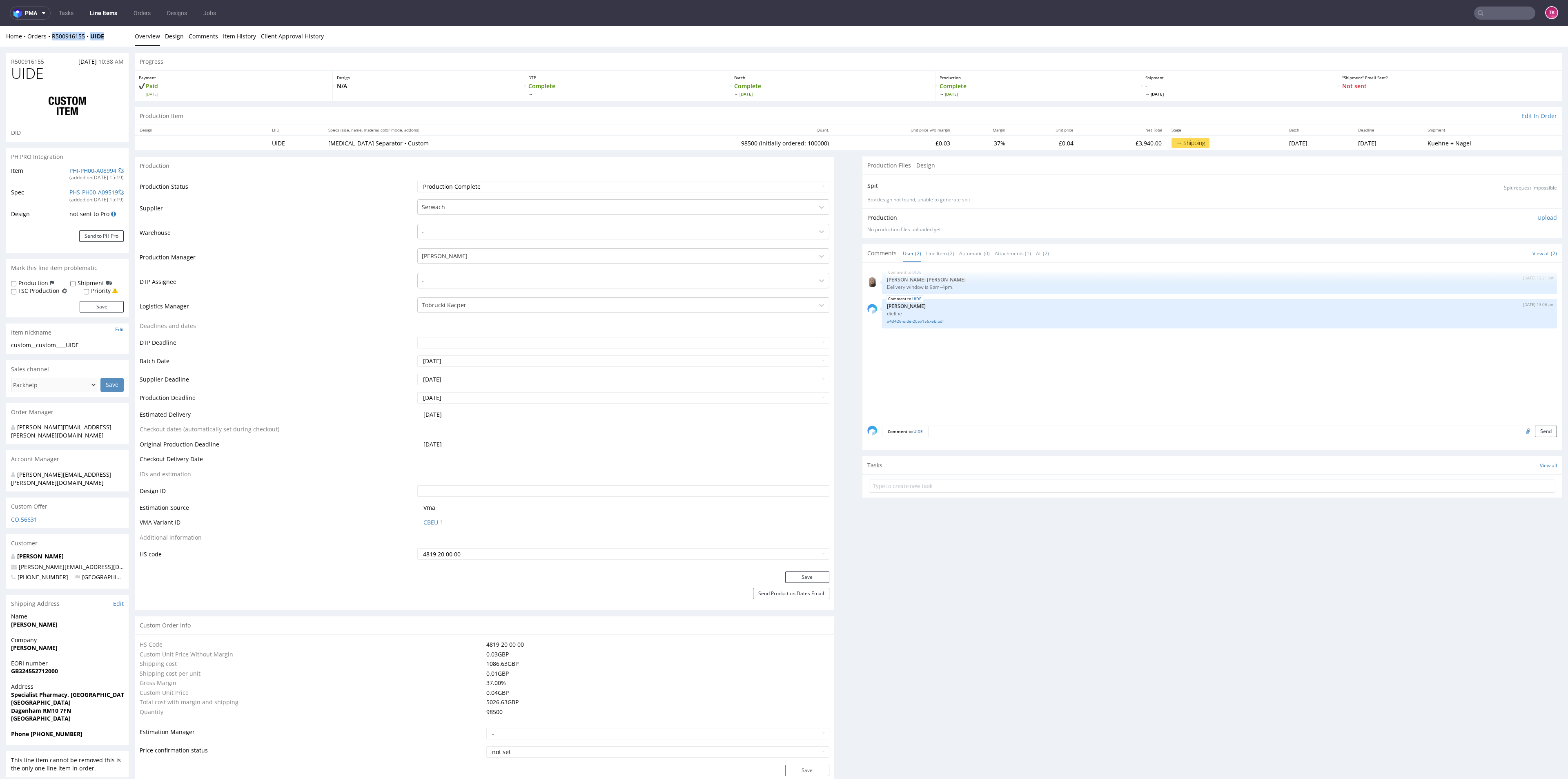
click at [110, 7] on link "Line Items" at bounding box center [103, 13] width 37 height 13
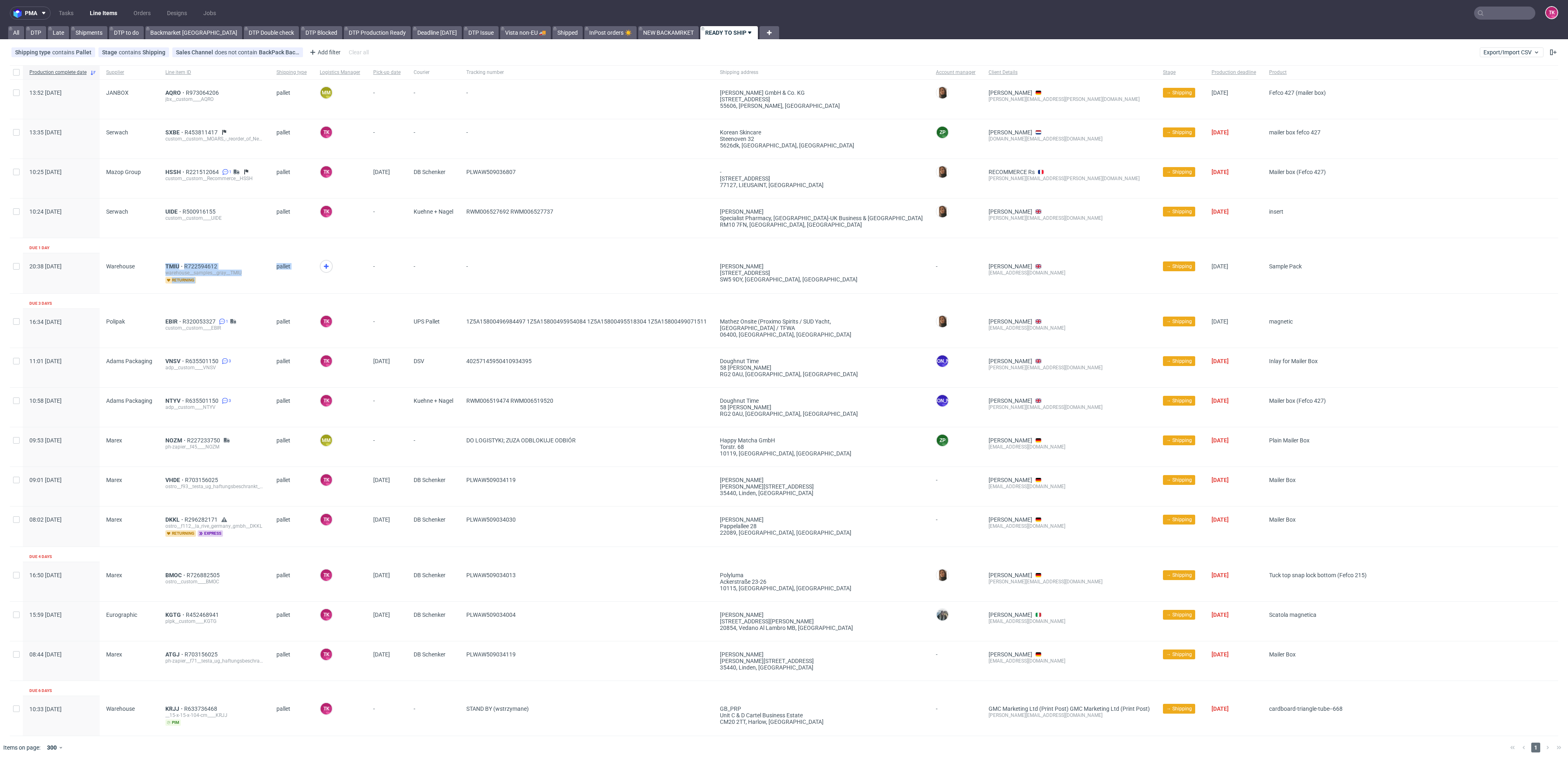
drag, startPoint x: 153, startPoint y: 260, endPoint x: 369, endPoint y: 276, distance: 216.6
click at [369, 276] on div "20:38 Sun 21.09.2025 Warehouse TMIU R722594612 warehouse__samples__gray__TMIU r…" at bounding box center [784, 273] width 1548 height 40
click at [369, 276] on div "-" at bounding box center [386, 273] width 40 height 40
click at [83, 15] on ul "Tasks Line Items Orders Designs Jobs" at bounding box center [137, 13] width 173 height 13
click at [92, 7] on link "Line Items" at bounding box center [103, 13] width 37 height 13
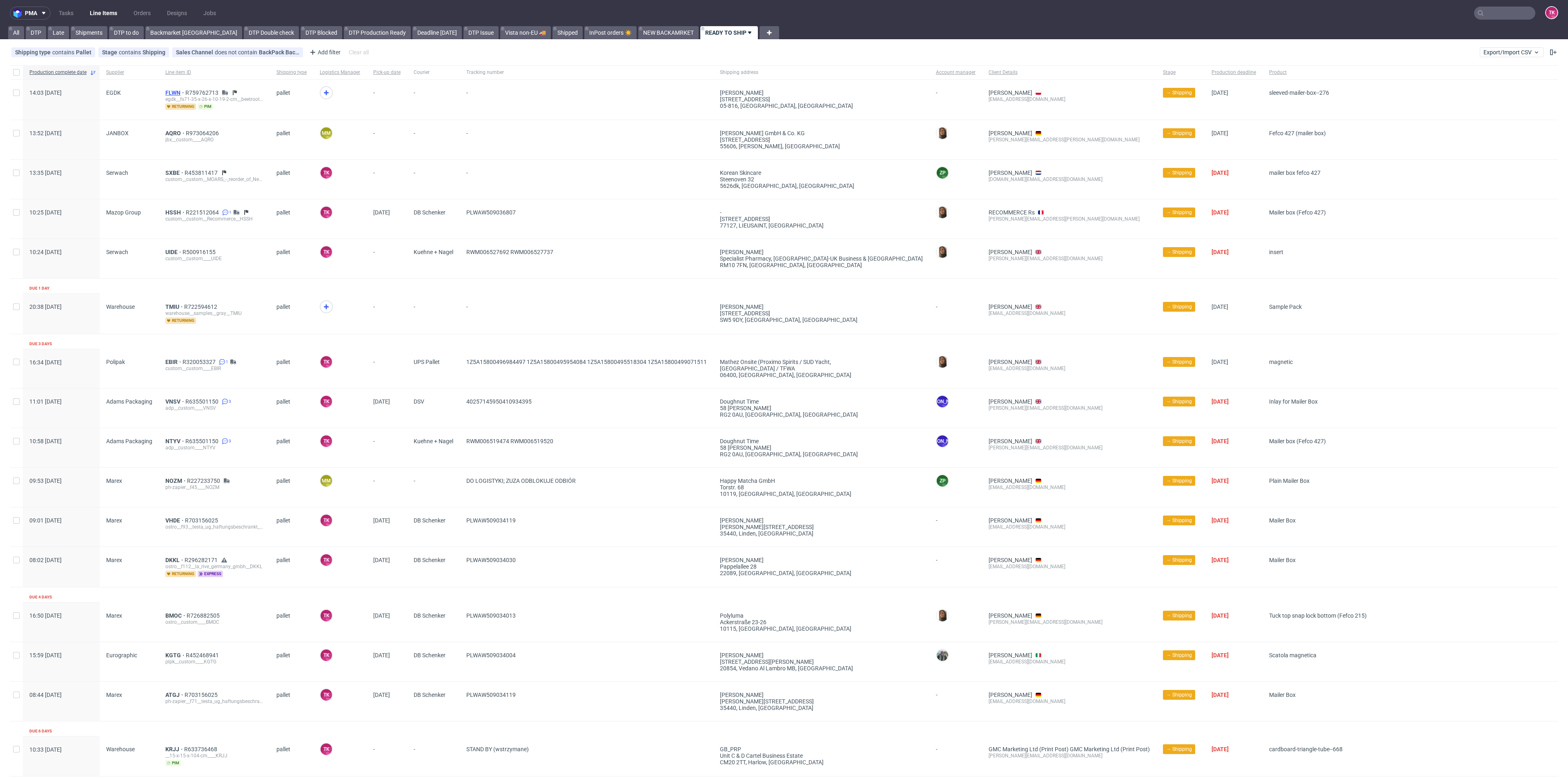
click at [169, 92] on span "FLWN" at bounding box center [176, 92] width 20 height 7
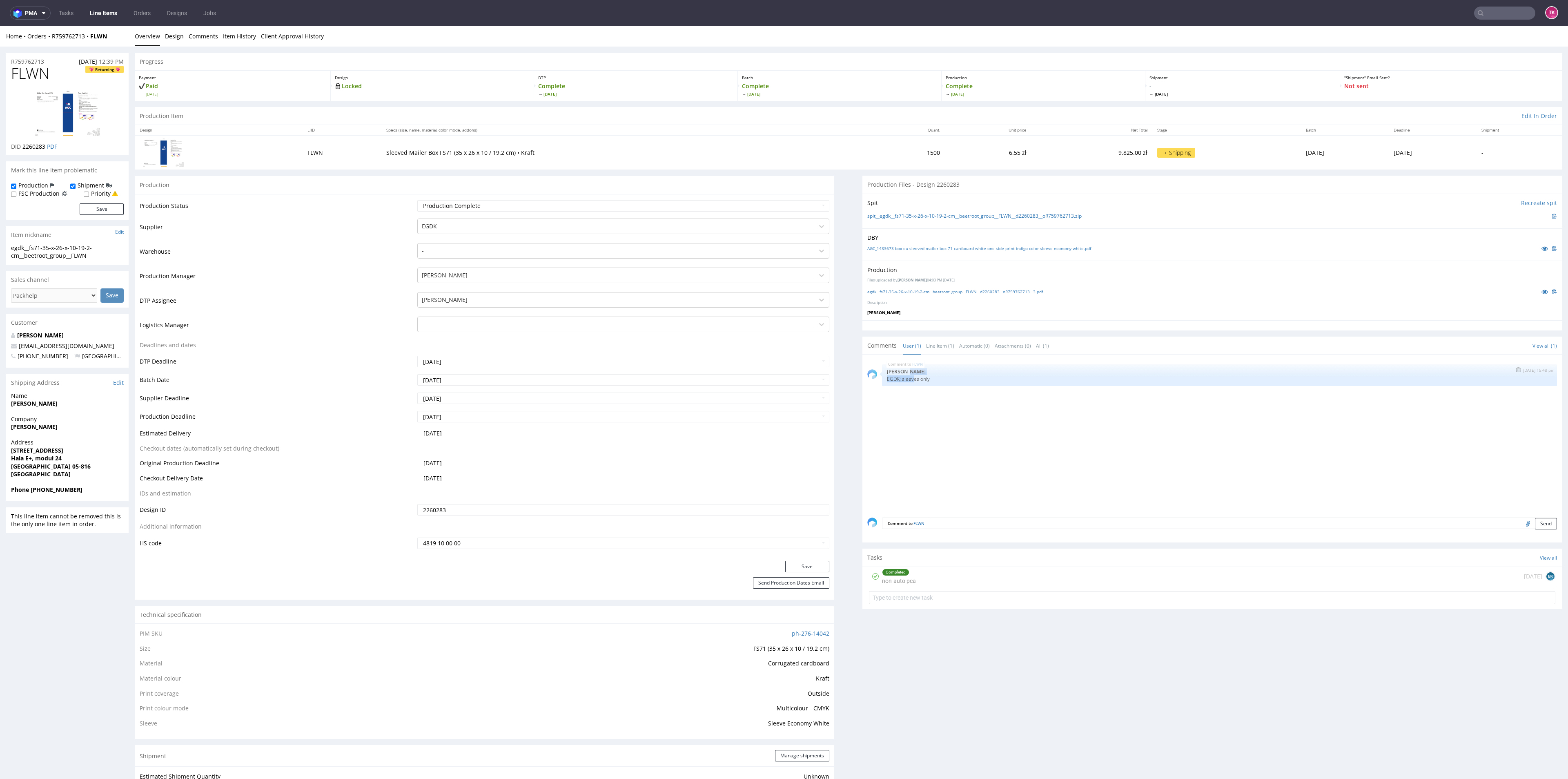
drag, startPoint x: 927, startPoint y: 373, endPoint x: 927, endPoint y: 382, distance: 9.0
click at [784, 337] on div "FLWN 17th Sep 25 | 15:48 pm Ewa Prus EGDK; sleeves only" at bounding box center [1219, 374] width 675 height 21
drag, startPoint x: 922, startPoint y: 376, endPoint x: 876, endPoint y: 384, distance: 46.7
click at [784, 337] on div "FLWN 17th Sep 25 | 15:48 pm Ewa Prus EGDK; sleeves only" at bounding box center [1219, 374] width 675 height 21
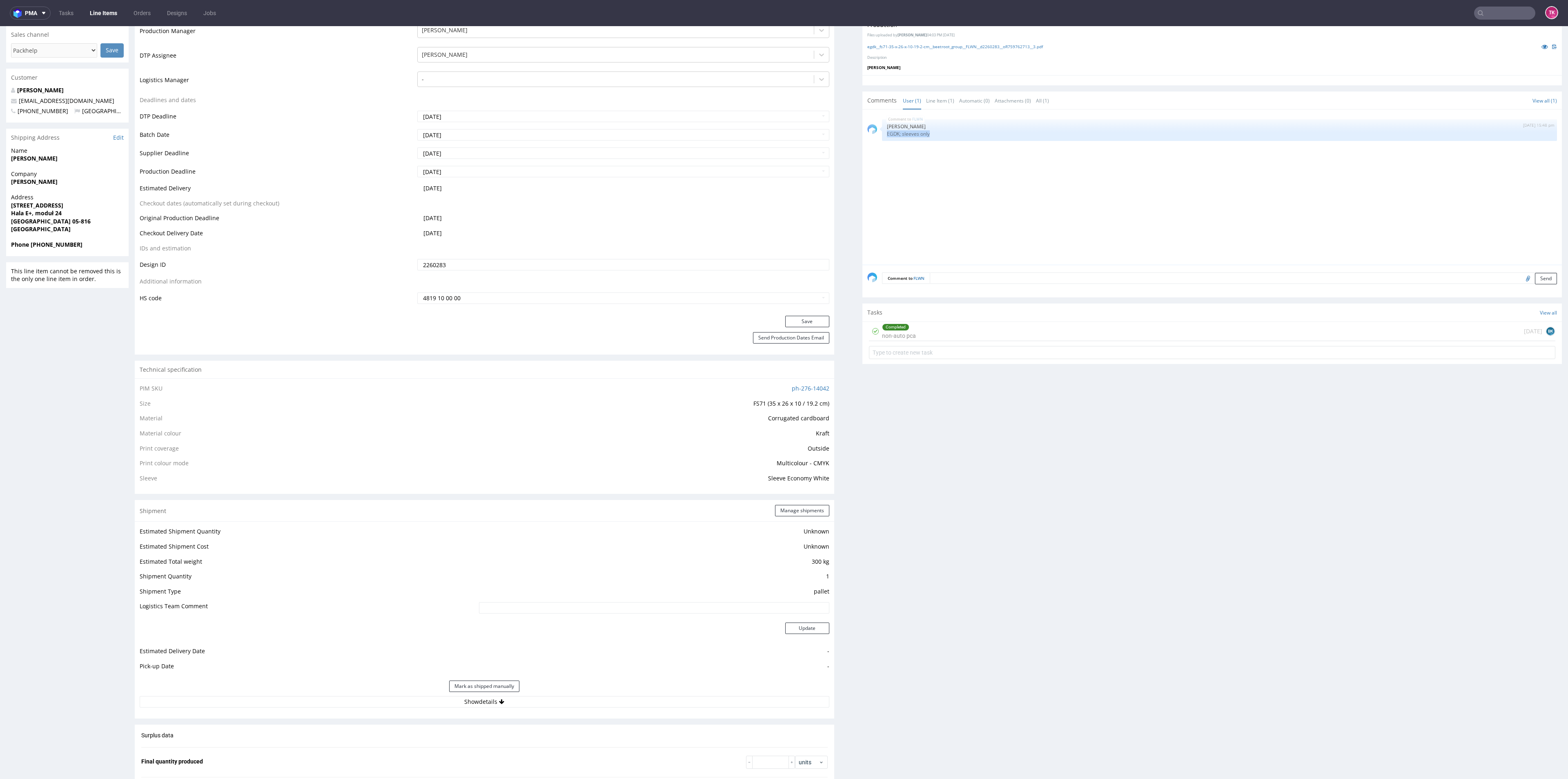
scroll to position [551, 0]
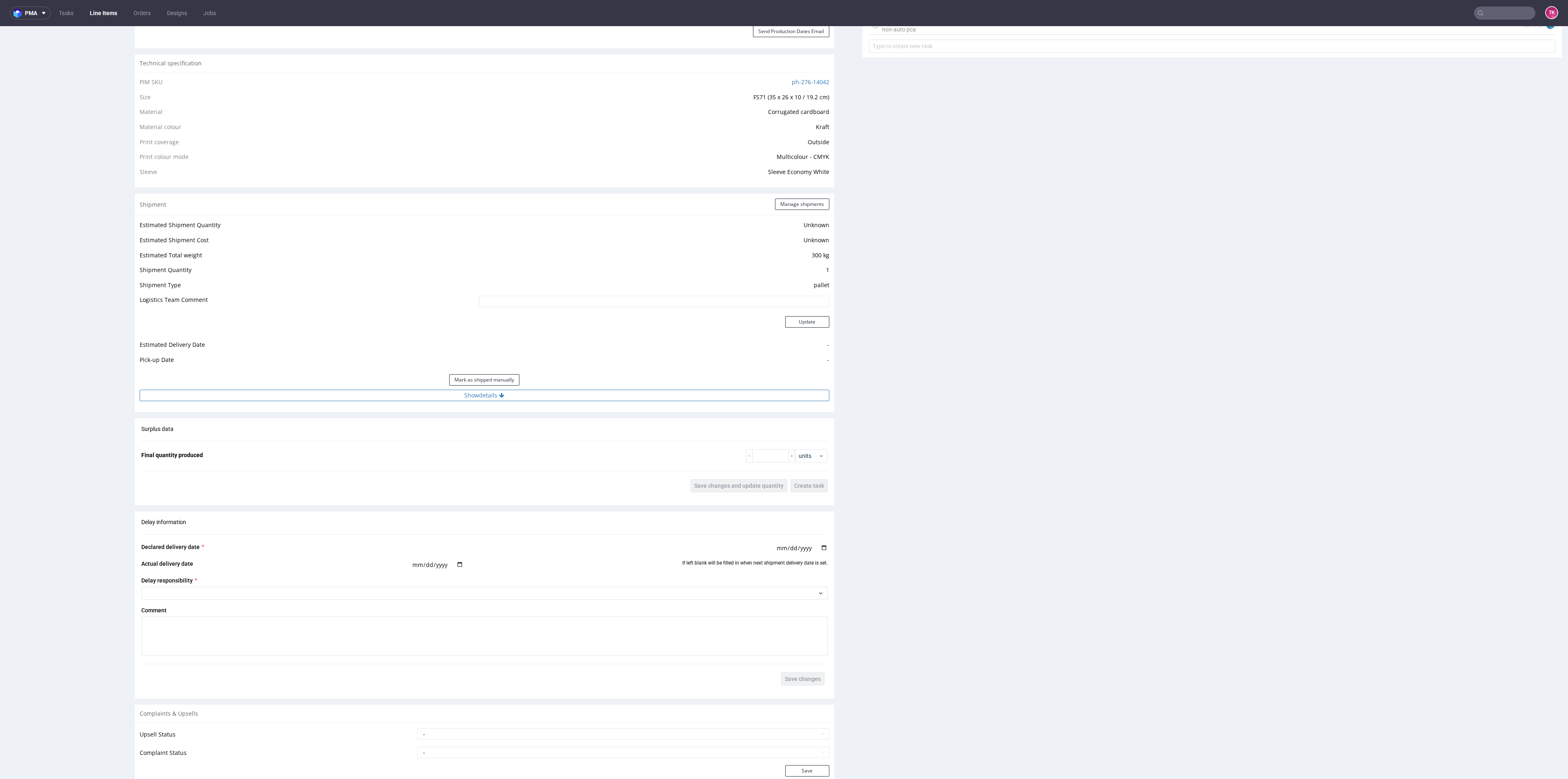
drag, startPoint x: 616, startPoint y: 404, endPoint x: 611, endPoint y: 394, distance: 11.2
click at [616, 337] on div "Estimated Shipment Quantity Unknown Estimated Shipment Cost Unknown Estimated T…" at bounding box center [485, 310] width 700 height 191
click at [611, 337] on button "Show details" at bounding box center [484, 396] width 690 height 11
click at [611, 337] on button "Hide details" at bounding box center [484, 396] width 690 height 11
click at [611, 337] on button "Show details" at bounding box center [484, 396] width 690 height 11
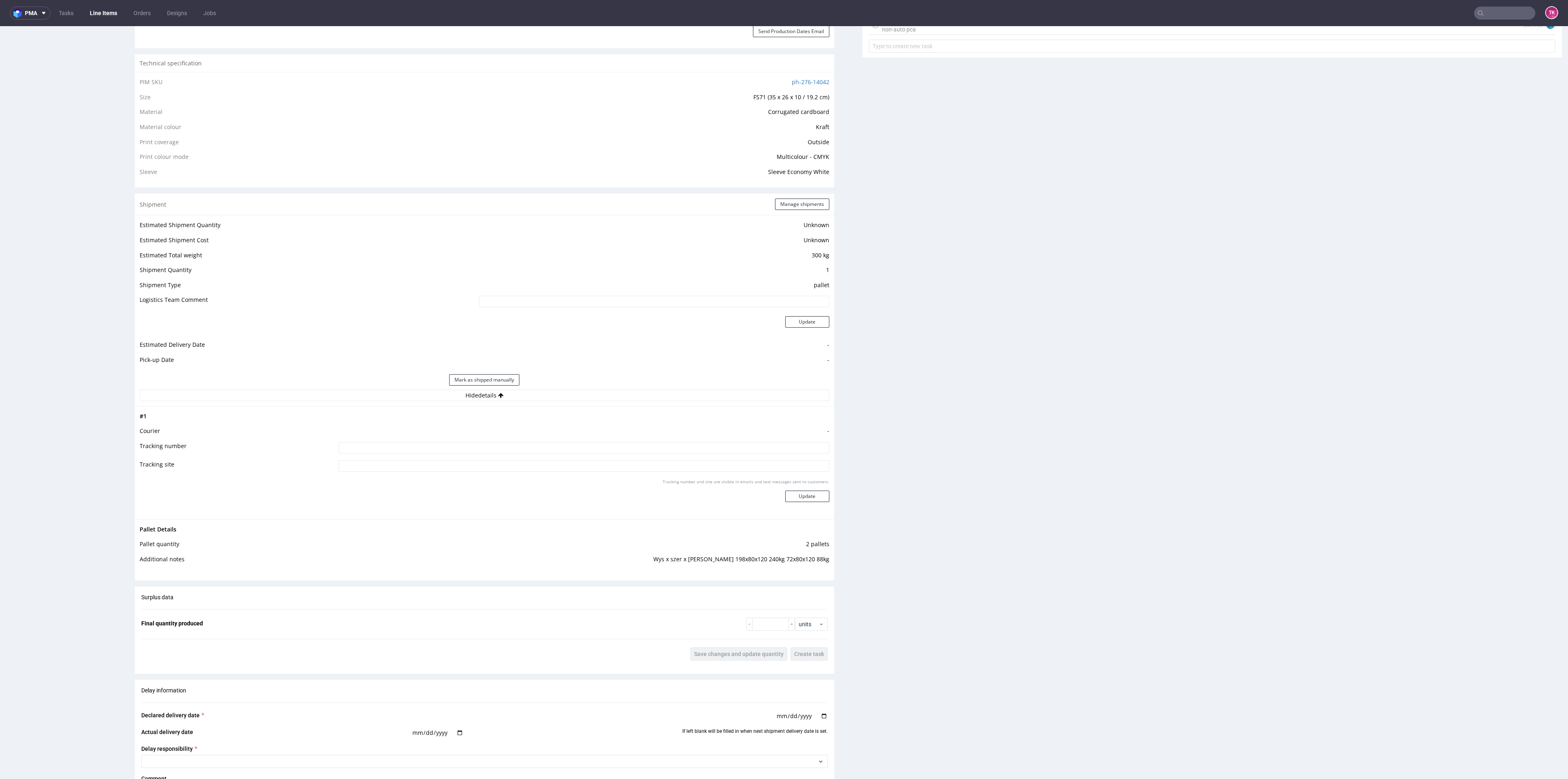
drag, startPoint x: 1069, startPoint y: 422, endPoint x: 1061, endPoint y: 408, distance: 16.1
click at [784, 337] on div "Production Files - Design 2260283 Spit Recreate spit spit__egdk__fs71-35-x-26-x…" at bounding box center [1213, 307] width 700 height 1366
click at [709, 337] on div "Estimated Shipment Quantity Unknown Estimated Shipment Cost Unknown Estimated T…" at bounding box center [485, 310] width 700 height 191
click at [705, 337] on button "Hide details" at bounding box center [484, 396] width 690 height 11
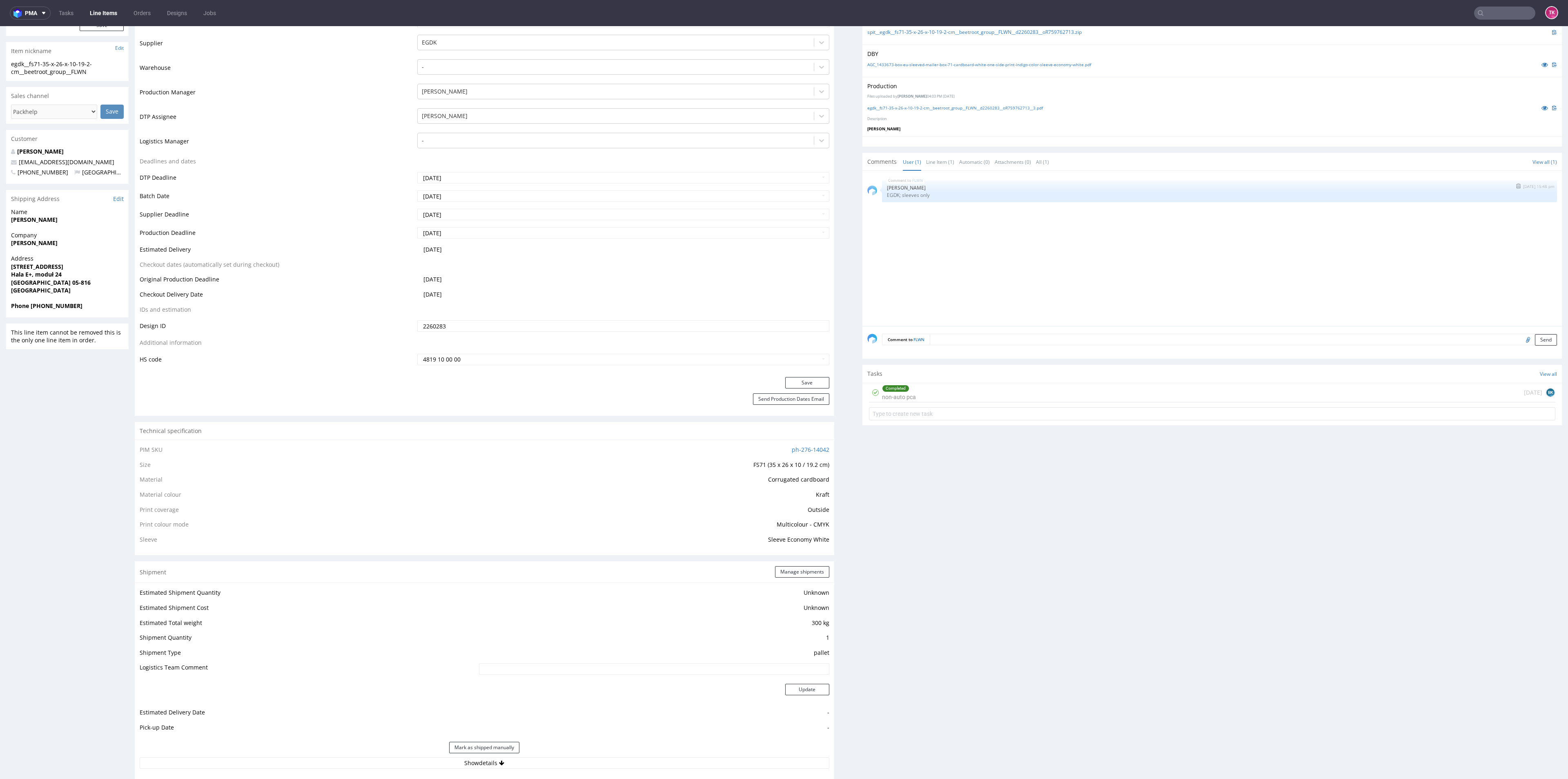
scroll to position [0, 0]
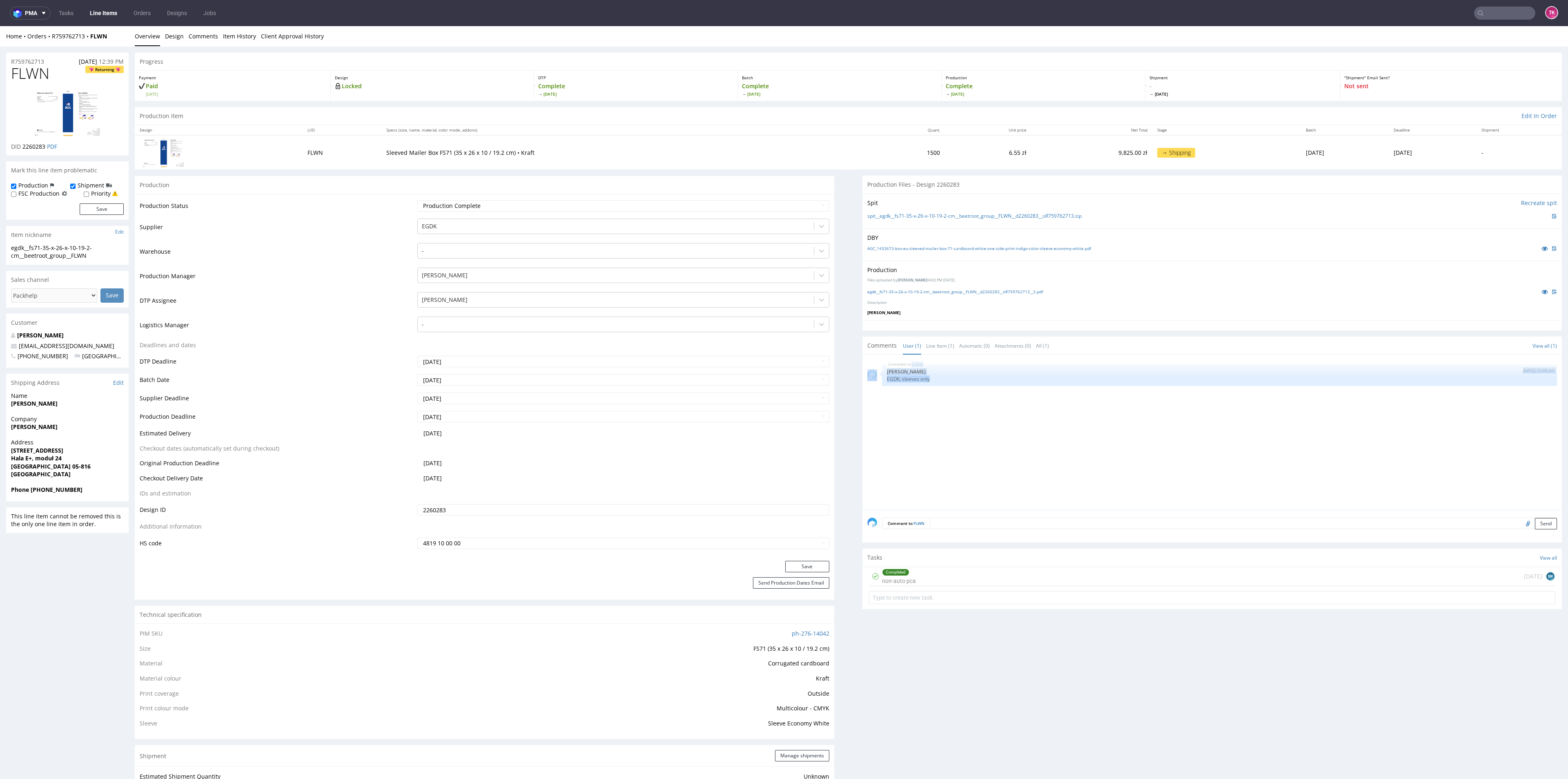
drag, startPoint x: 867, startPoint y: 377, endPoint x: 987, endPoint y: 389, distance: 120.6
click at [784, 337] on div "FLWN 17th Sep 25 | 15:48 pm Ewa Prus EGDK; sleeves only" at bounding box center [1214, 434] width 694 height 150
click at [93, 13] on link "Line Items" at bounding box center [103, 13] width 37 height 13
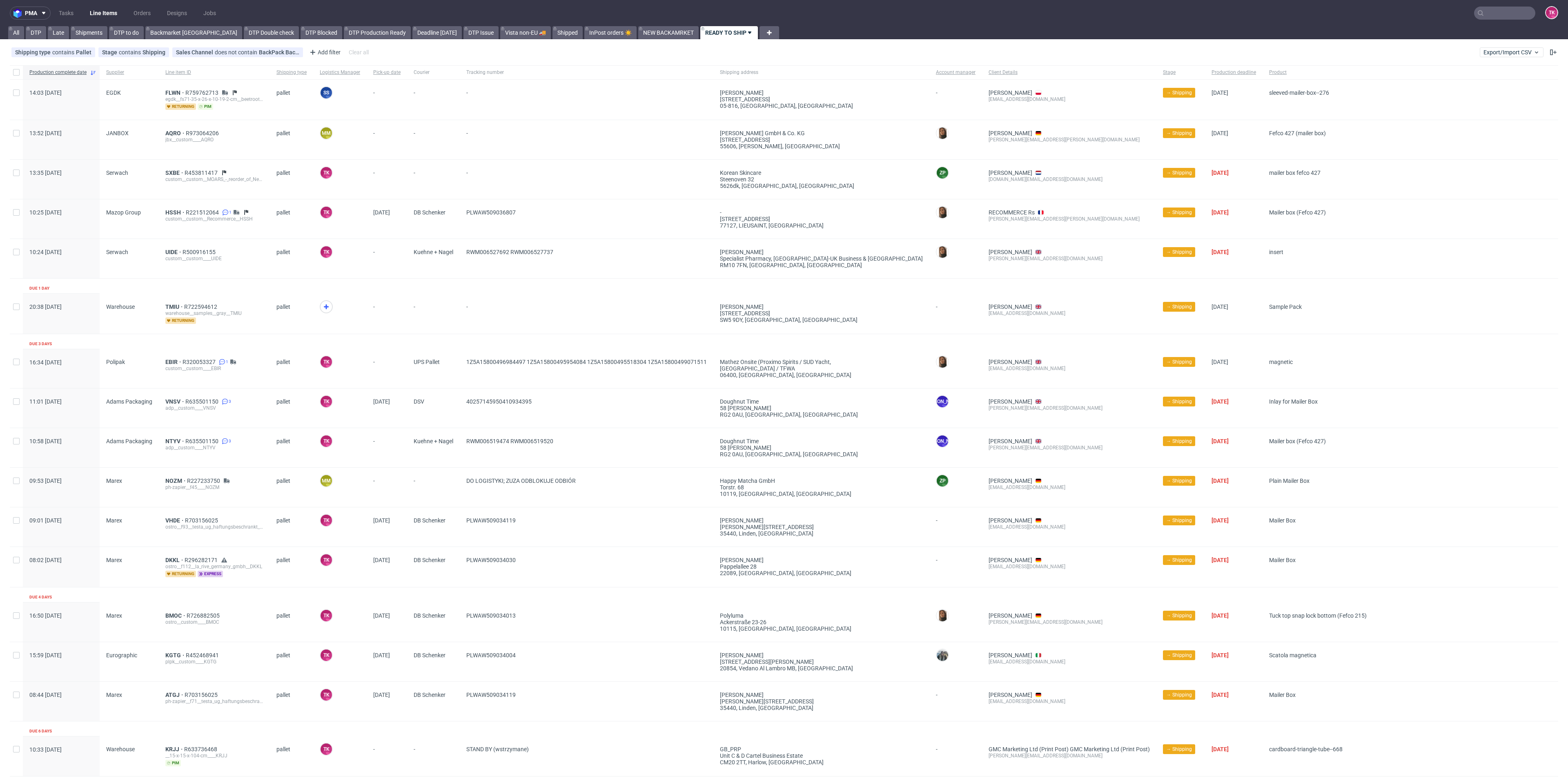
click at [110, 13] on link "Line Items" at bounding box center [103, 13] width 37 height 13
click at [173, 172] on span "SXBE" at bounding box center [175, 172] width 20 height 7
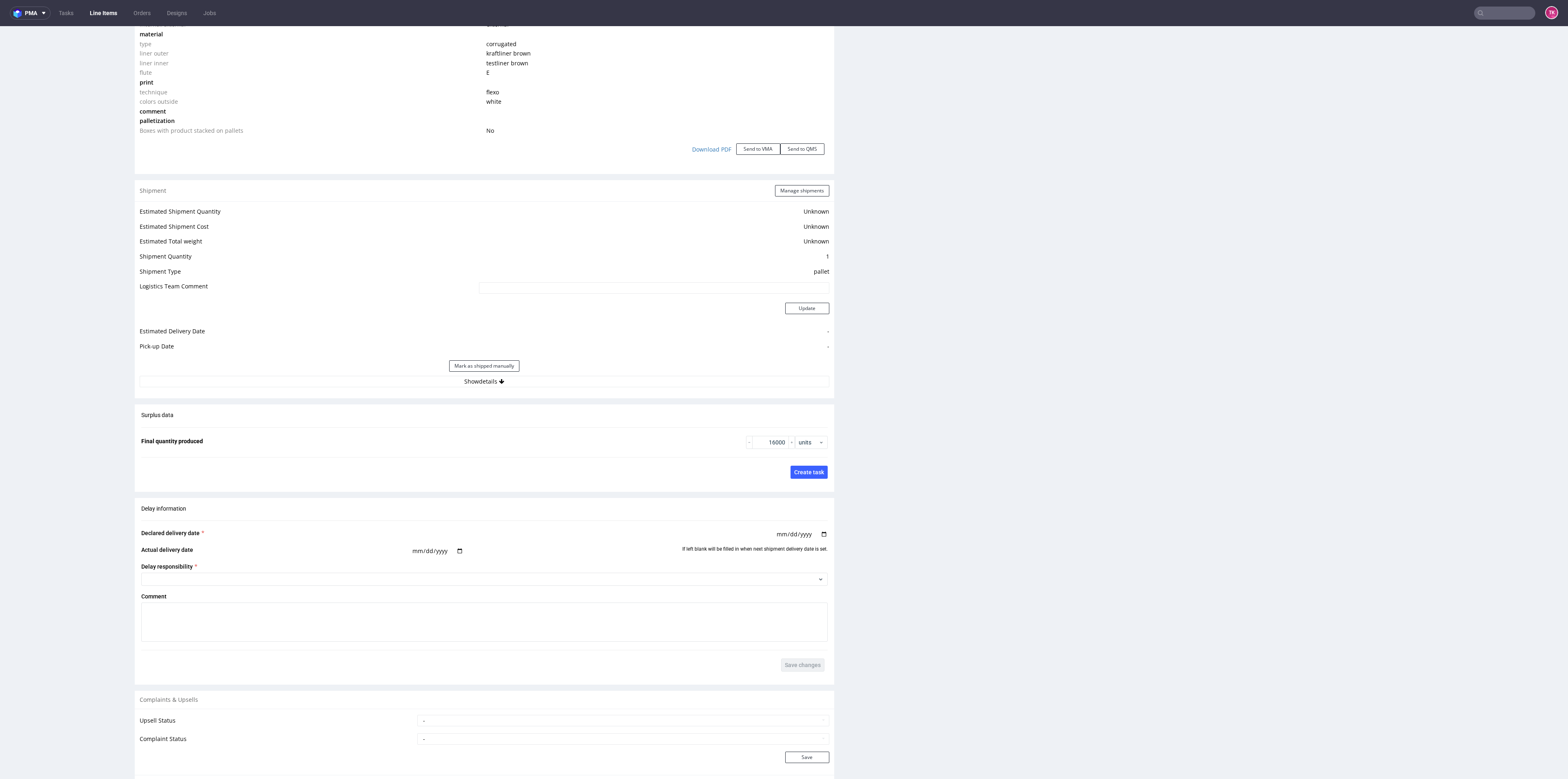
scroll to position [919, 0]
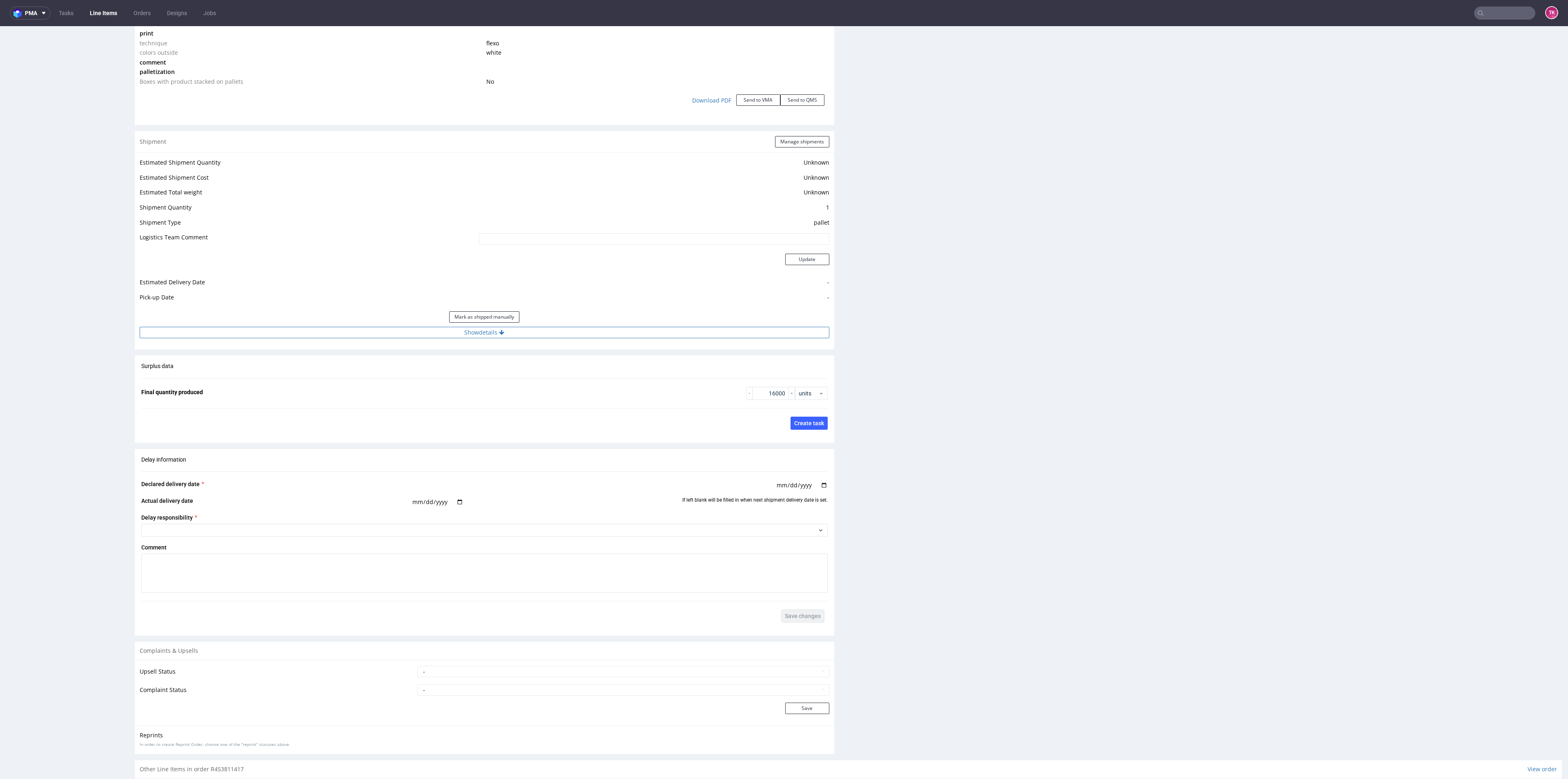
drag, startPoint x: 402, startPoint y: 345, endPoint x: 401, endPoint y: 334, distance: 11.0
click at [401, 337] on div "Shipment Manage shipments Estimated Shipment Quantity Unknown Estimated Shipmen…" at bounding box center [485, 240] width 700 height 218
click at [401, 330] on button "Show details" at bounding box center [484, 332] width 690 height 11
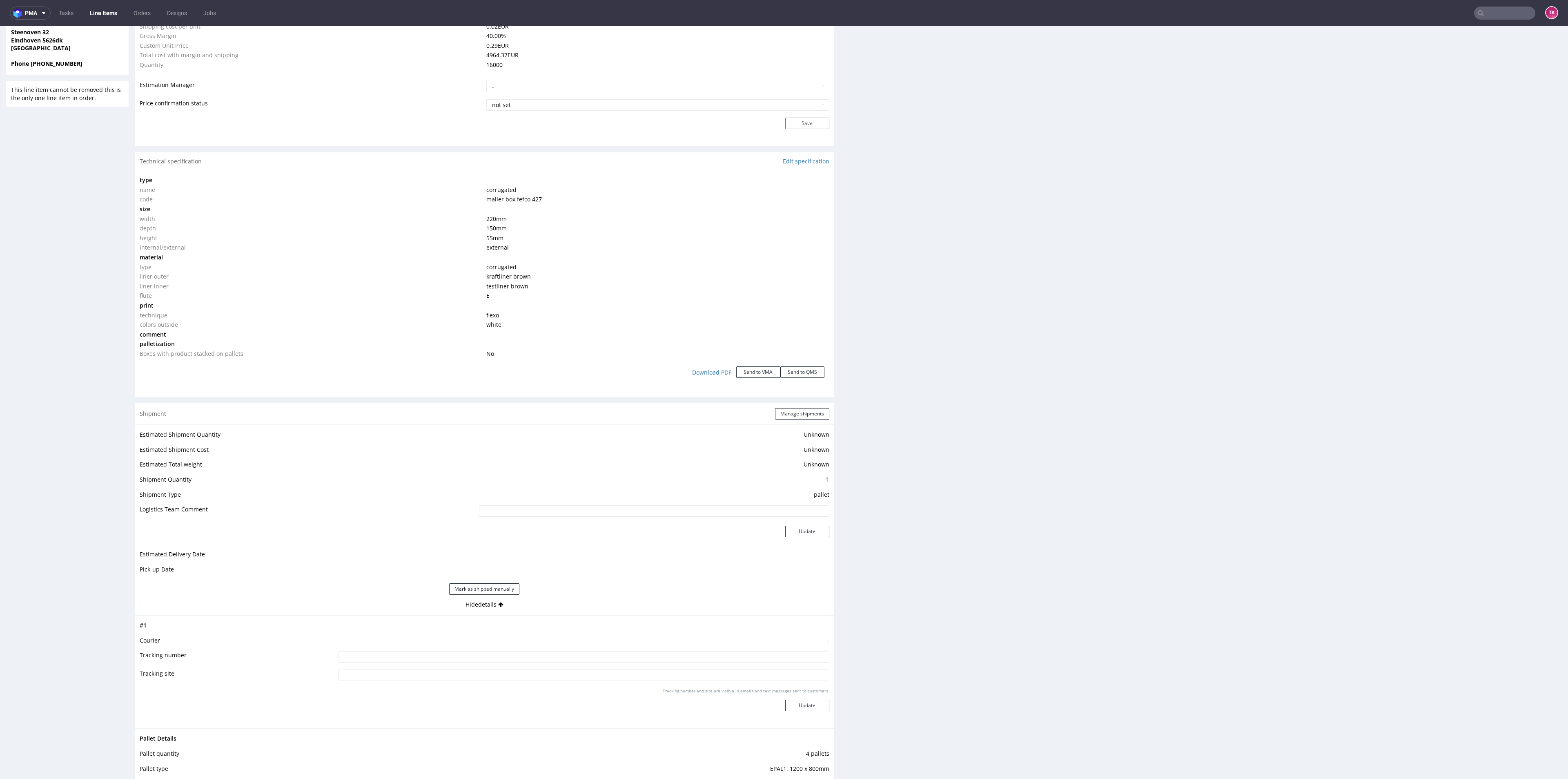
scroll to position [674, 0]
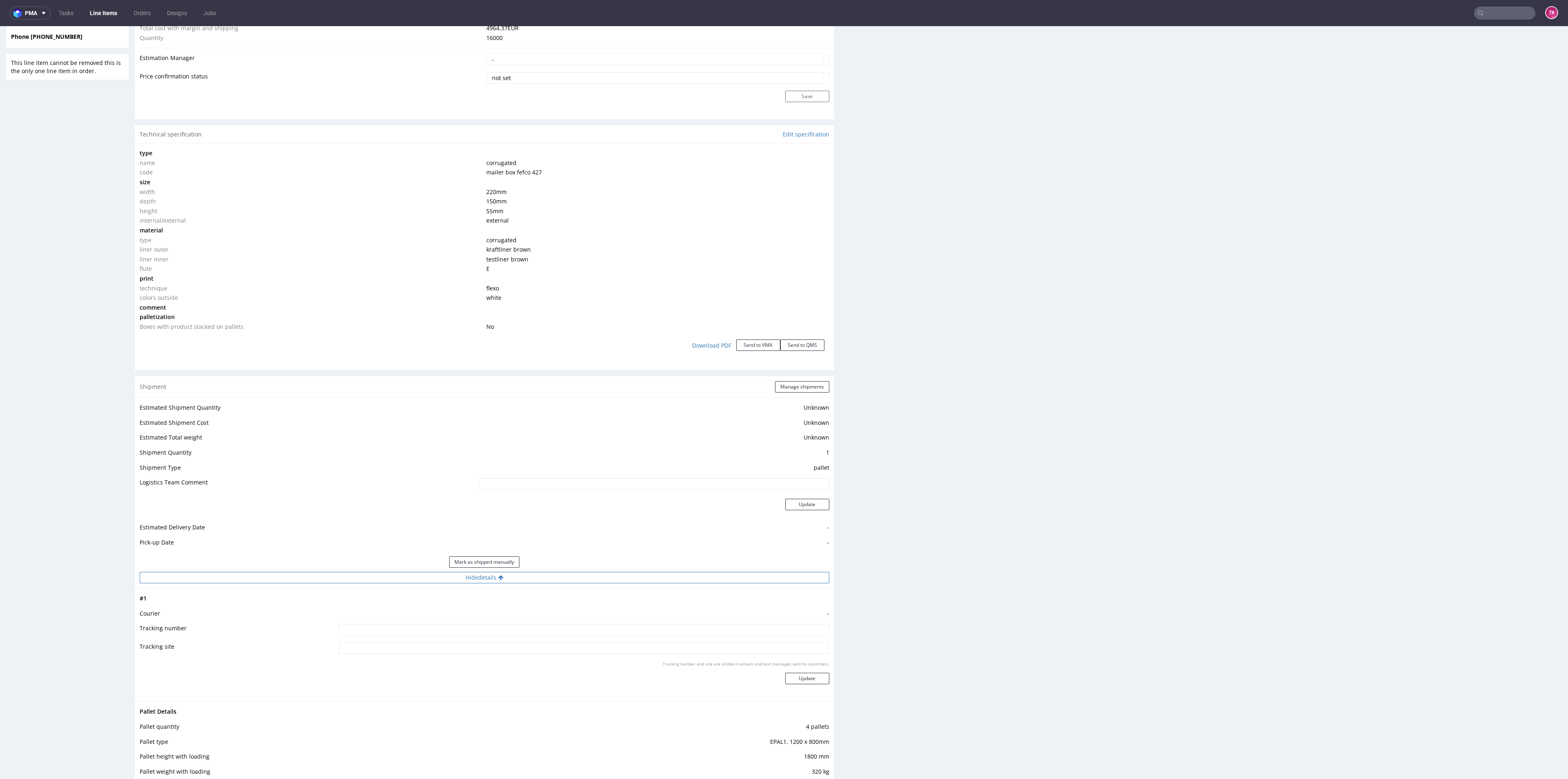
click at [608, 337] on button "Hide details" at bounding box center [484, 577] width 690 height 11
click at [589, 337] on div "Mark as shipped manually" at bounding box center [484, 561] width 690 height 20
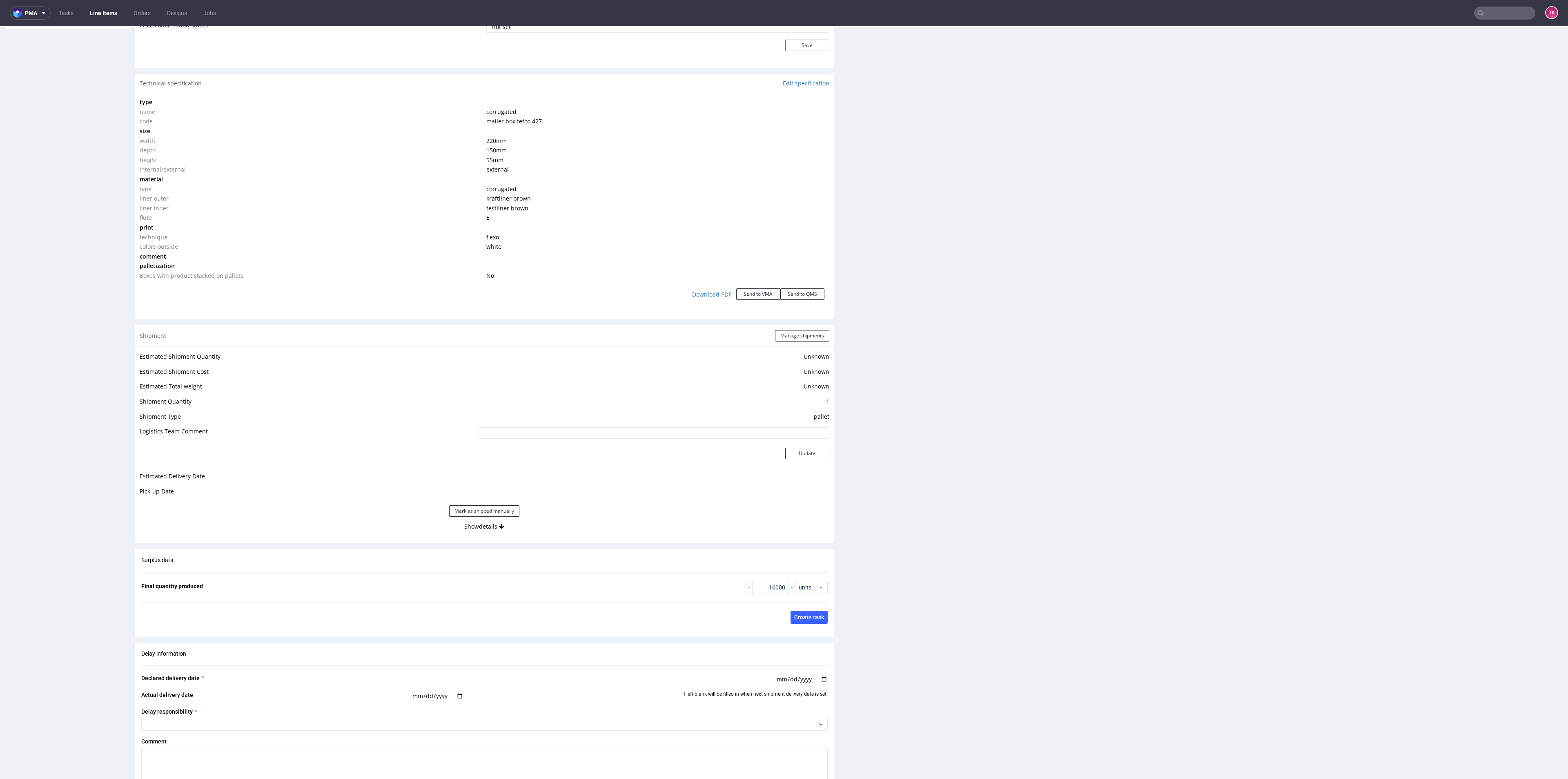
scroll to position [797, 0]
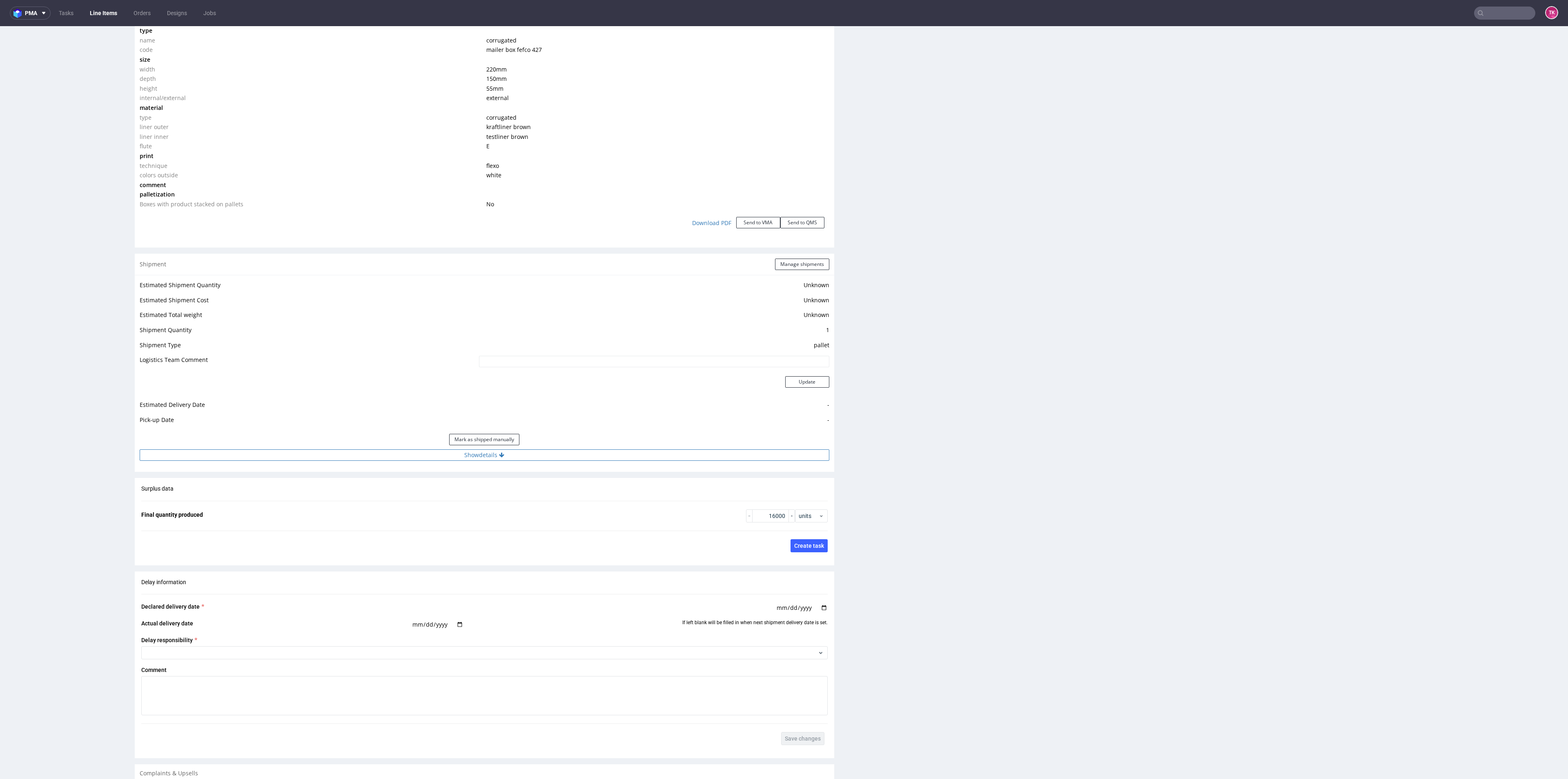
click at [529, 337] on button "Show details" at bounding box center [484, 455] width 690 height 11
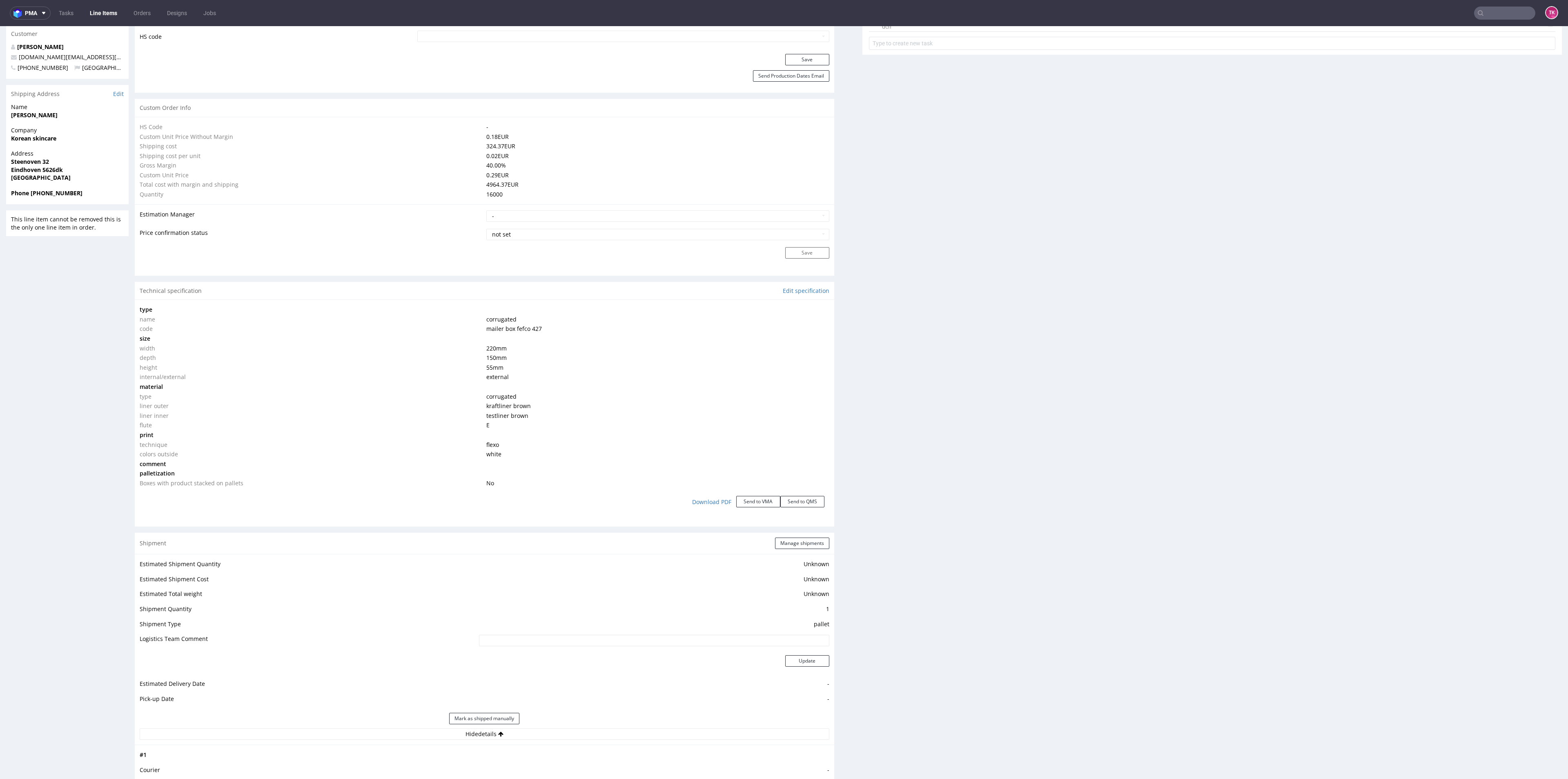
scroll to position [612, 0]
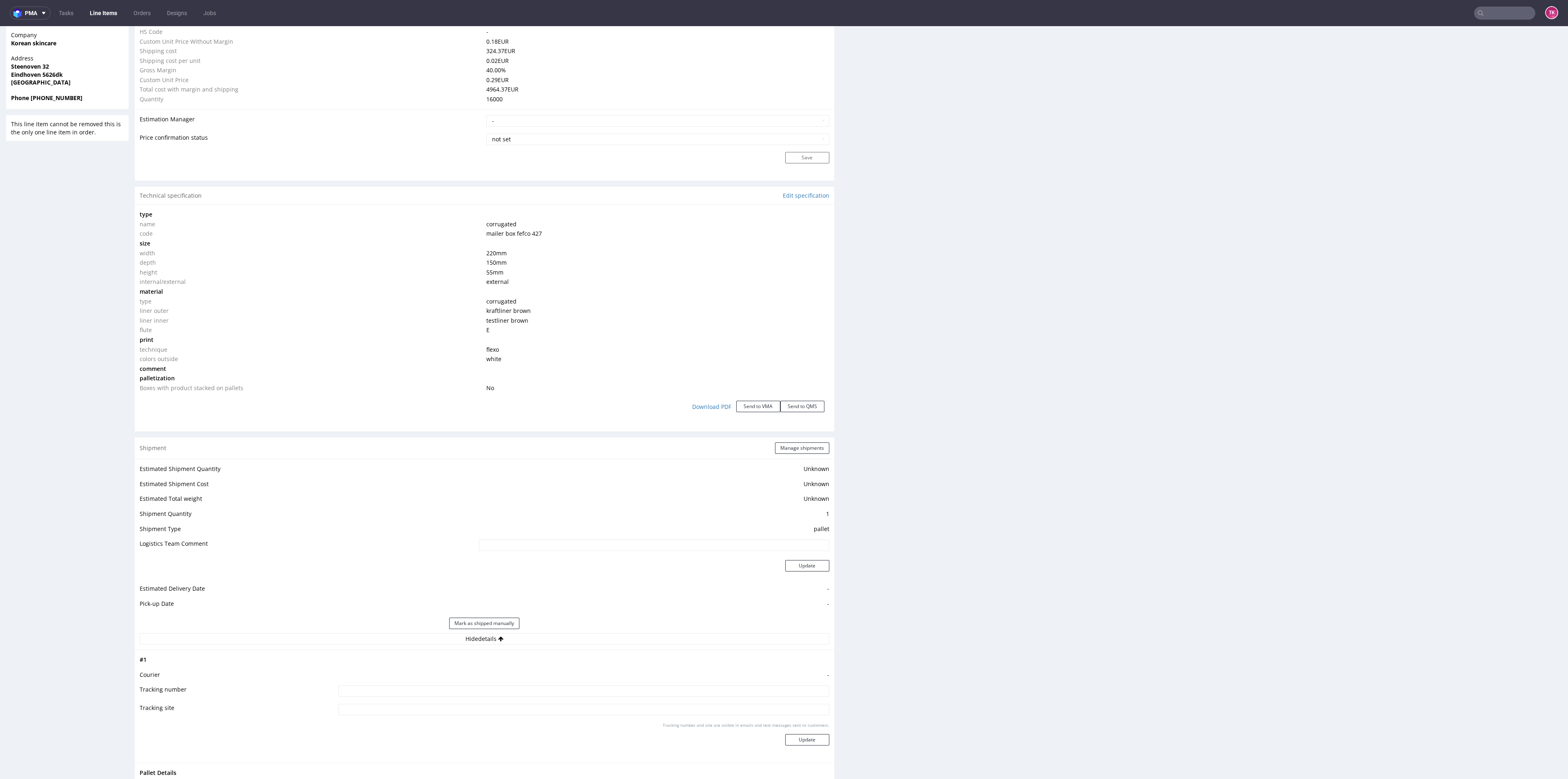
click at [784, 337] on div "Shipment Manage shipments" at bounding box center [485, 448] width 700 height 21
click at [784, 337] on button "Manage shipments" at bounding box center [802, 448] width 54 height 11
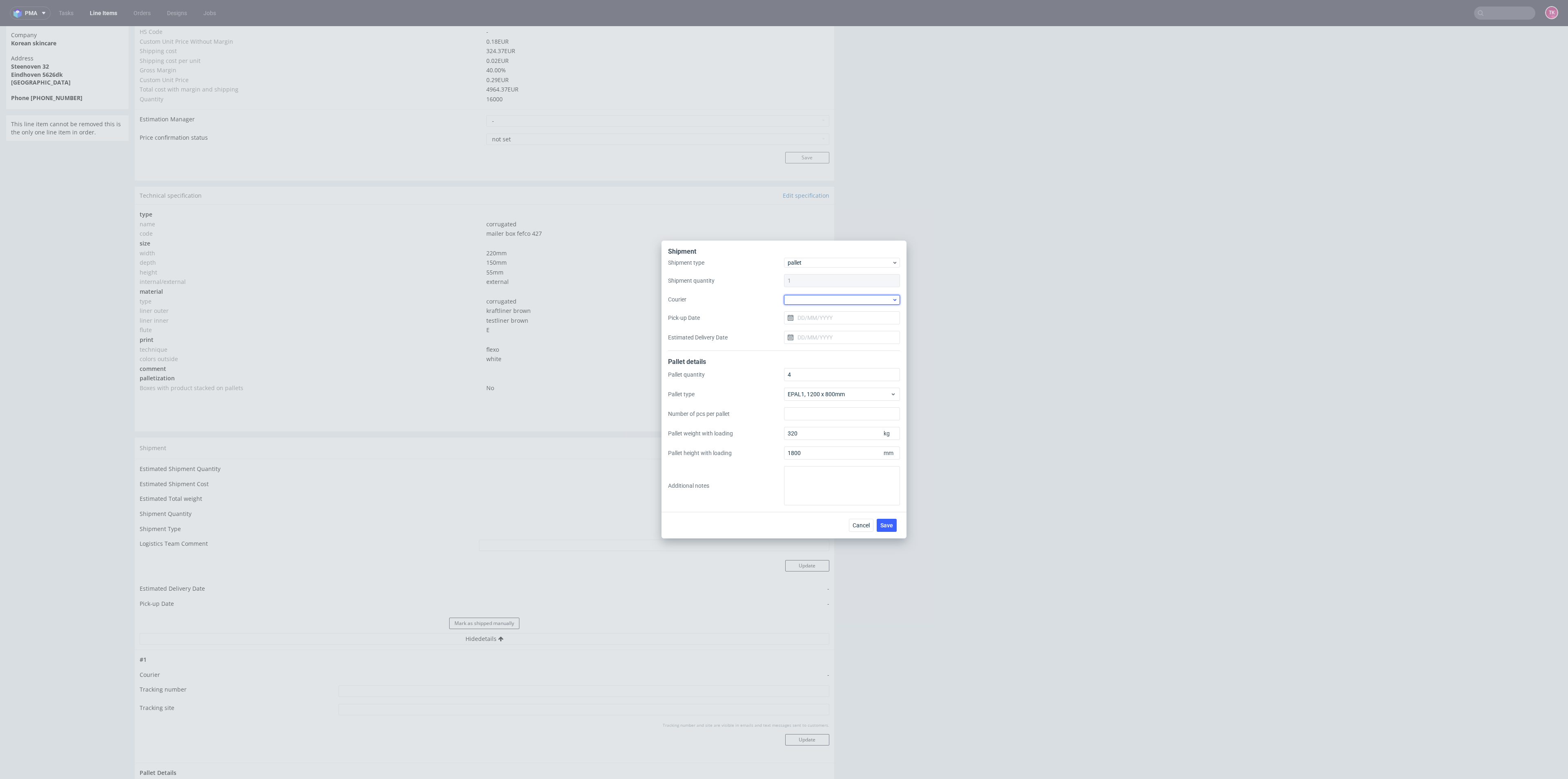
click at [784, 298] on div at bounding box center [841, 300] width 116 height 10
click at [784, 337] on div "DSV" at bounding box center [842, 362] width 110 height 15
click at [784, 318] on input "Pick-up Date" at bounding box center [841, 317] width 116 height 13
click at [784, 337] on span "23" at bounding box center [828, 414] width 7 height 8
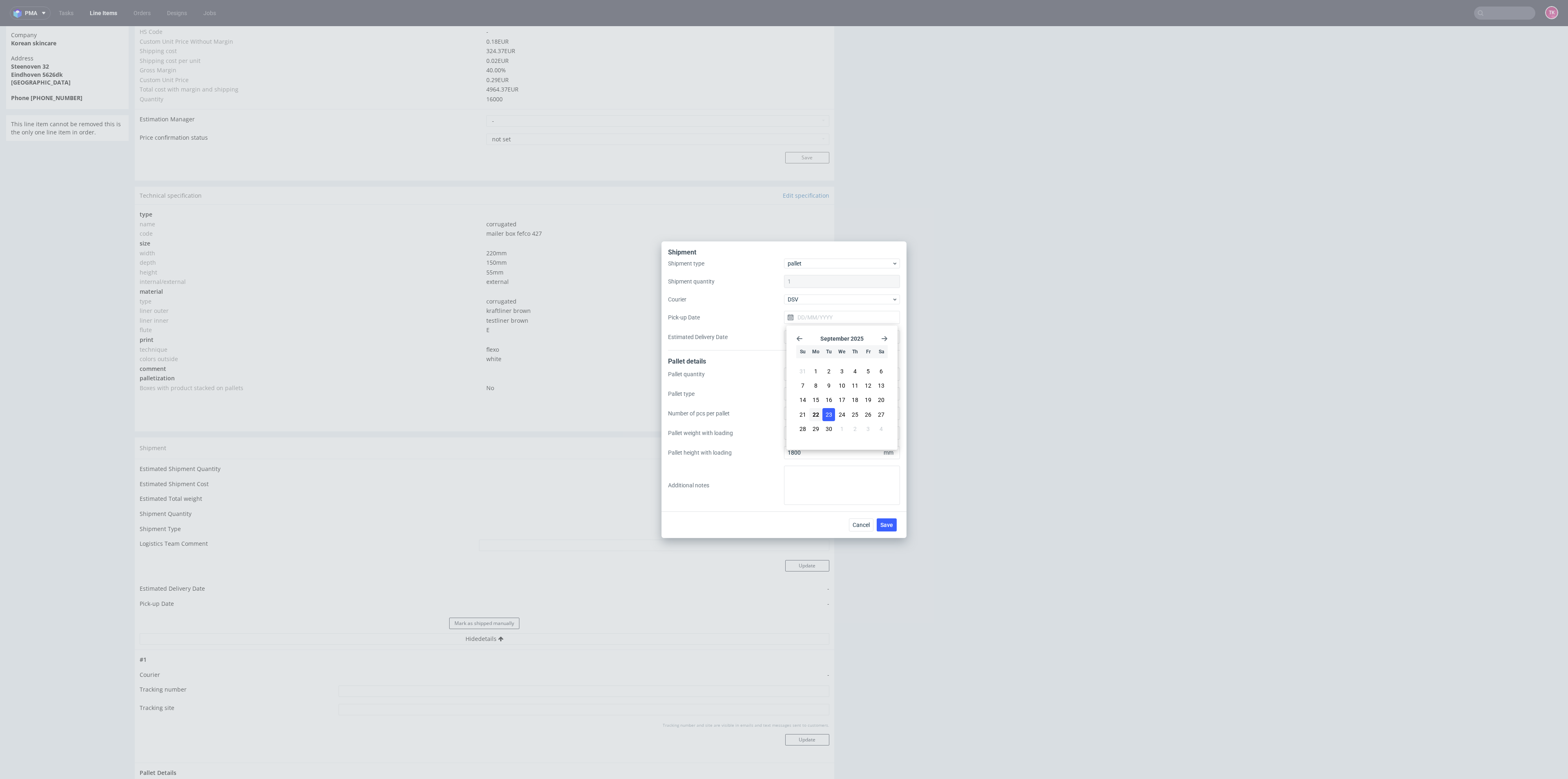
type input "[DATE]"
click at [784, 337] on button "Save" at bounding box center [887, 525] width 20 height 13
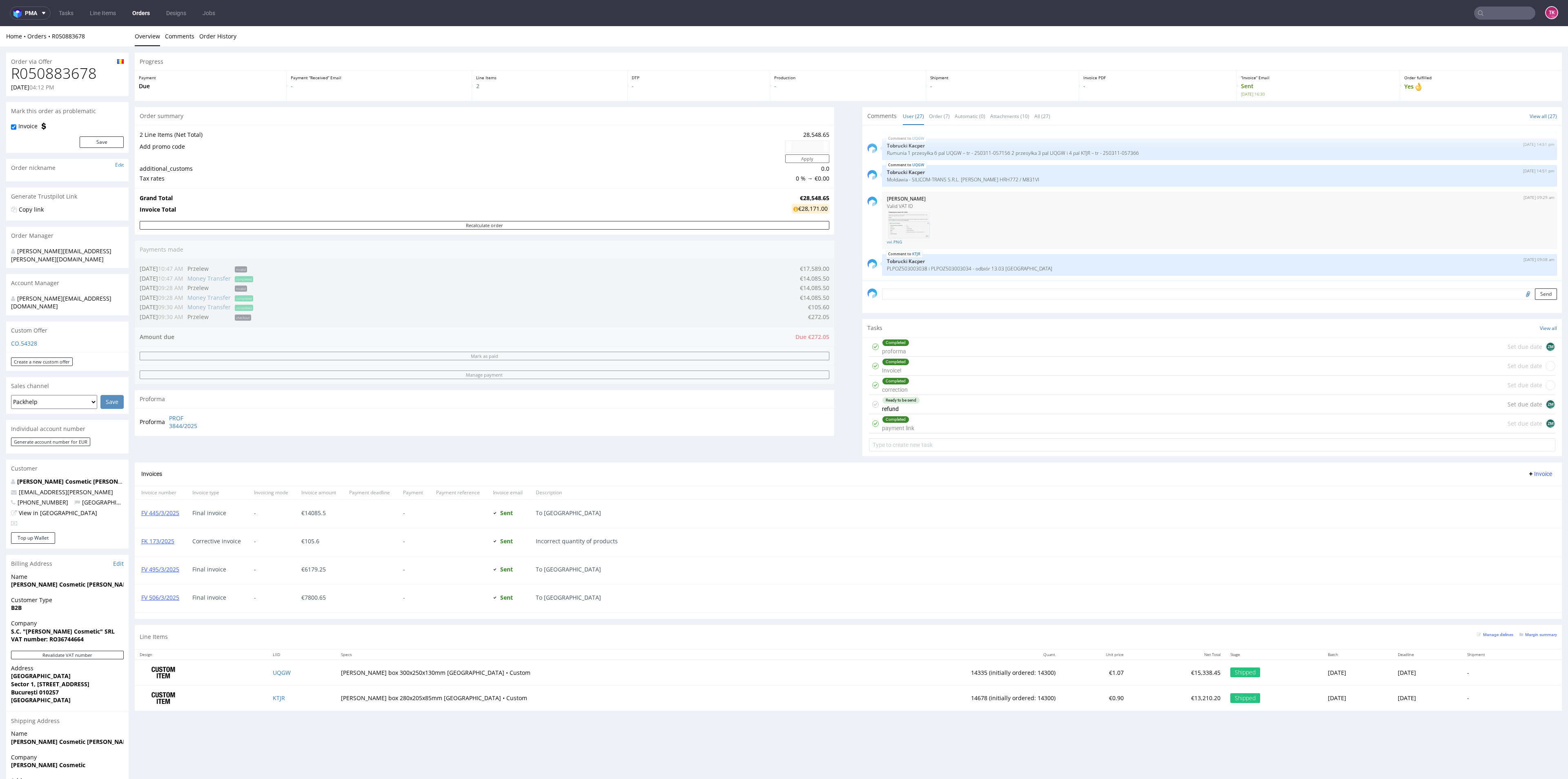
scroll to position [54, 0]
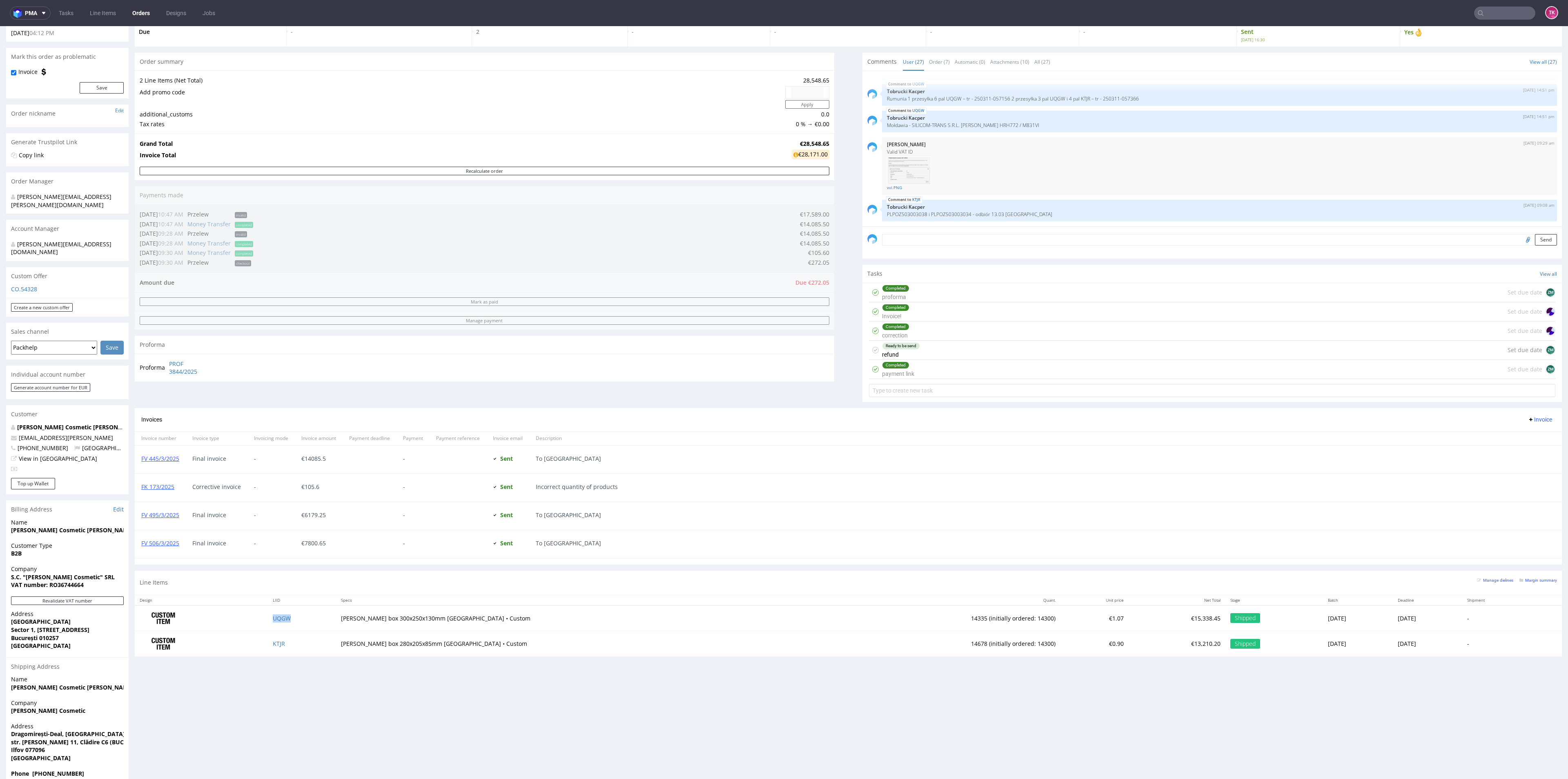
click at [297, 611] on td "UQGW" at bounding box center [302, 618] width 69 height 26
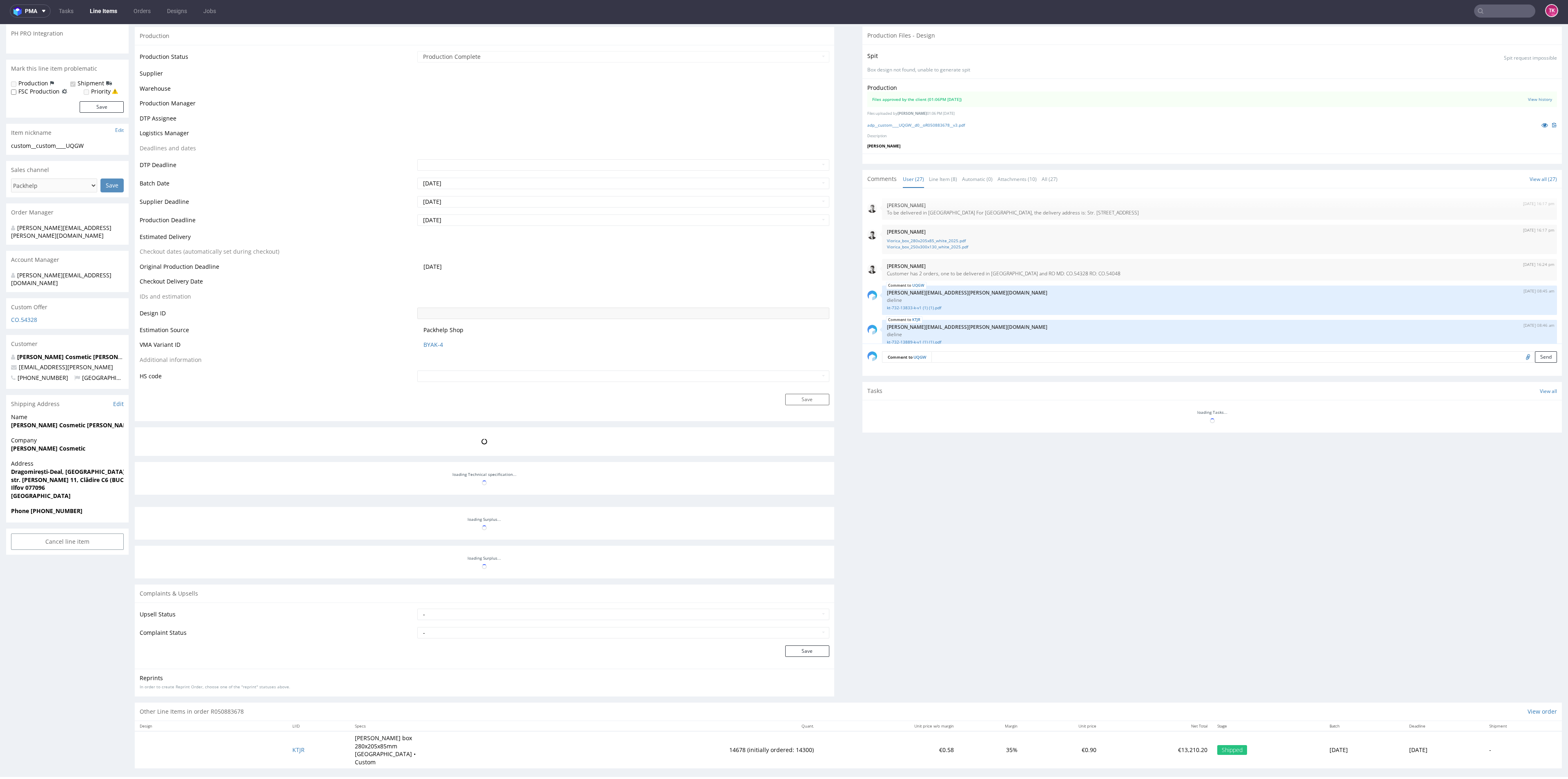
scroll to position [700, 0]
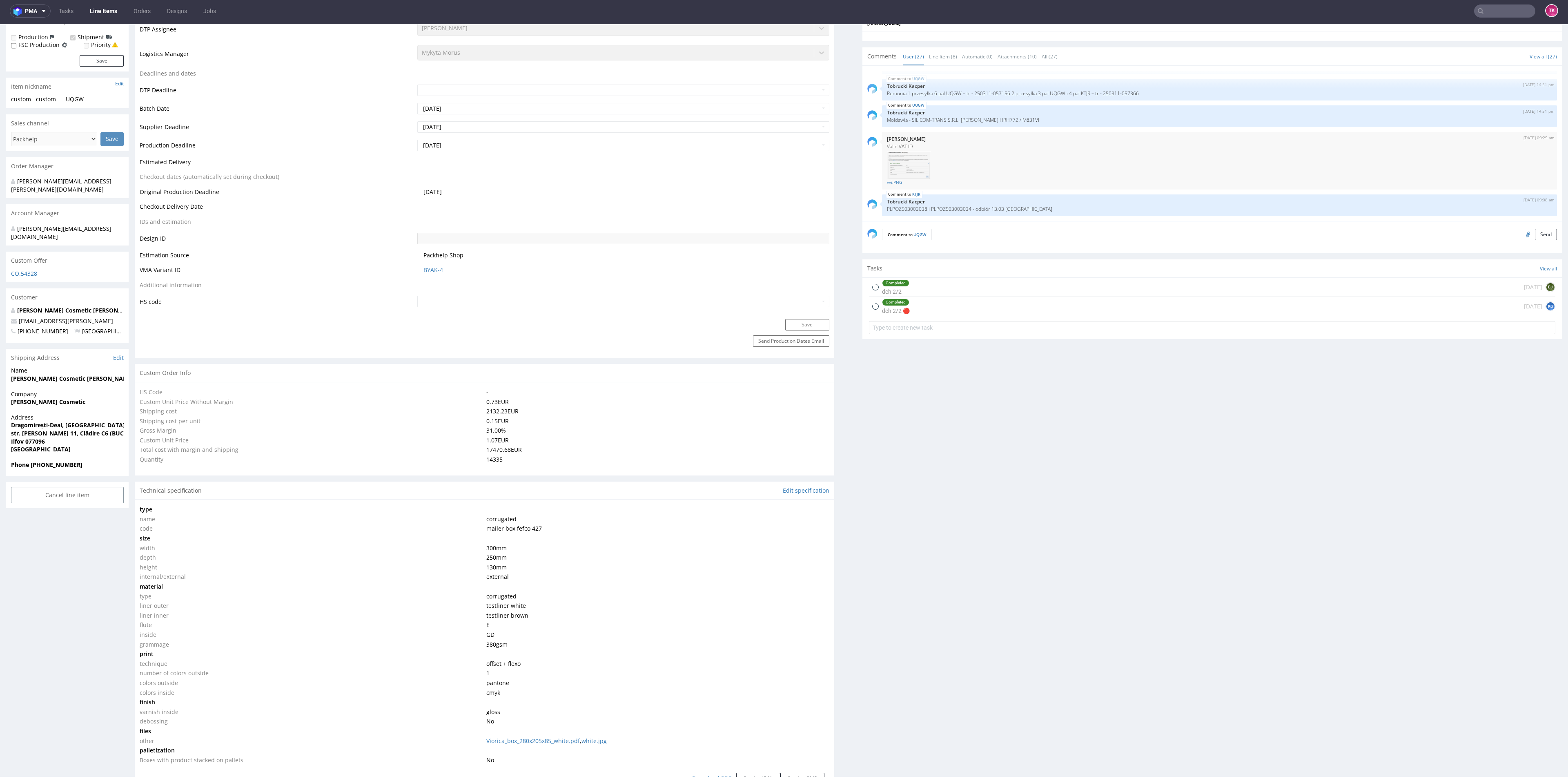
type input "14335"
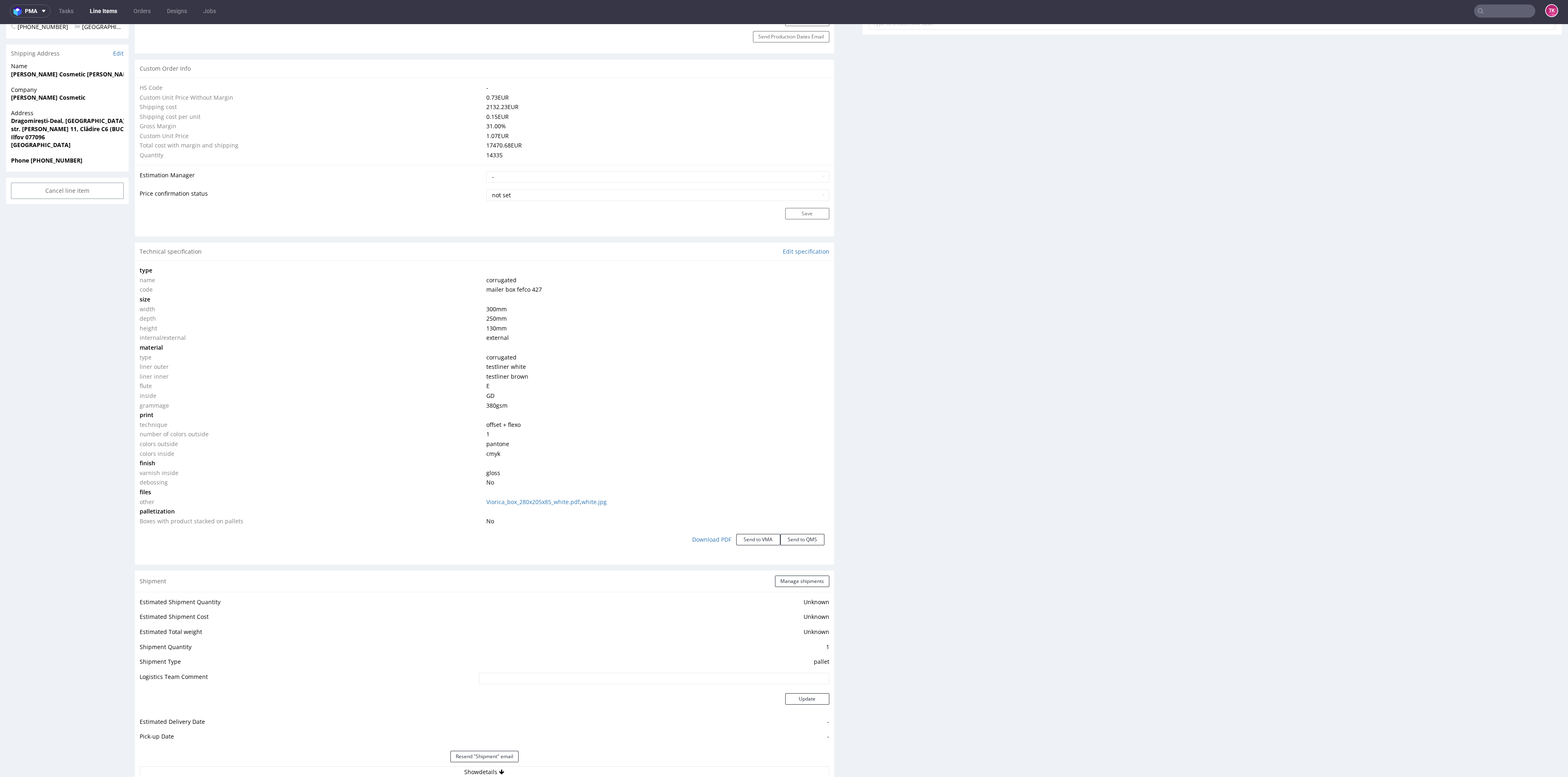
scroll to position [795, 0]
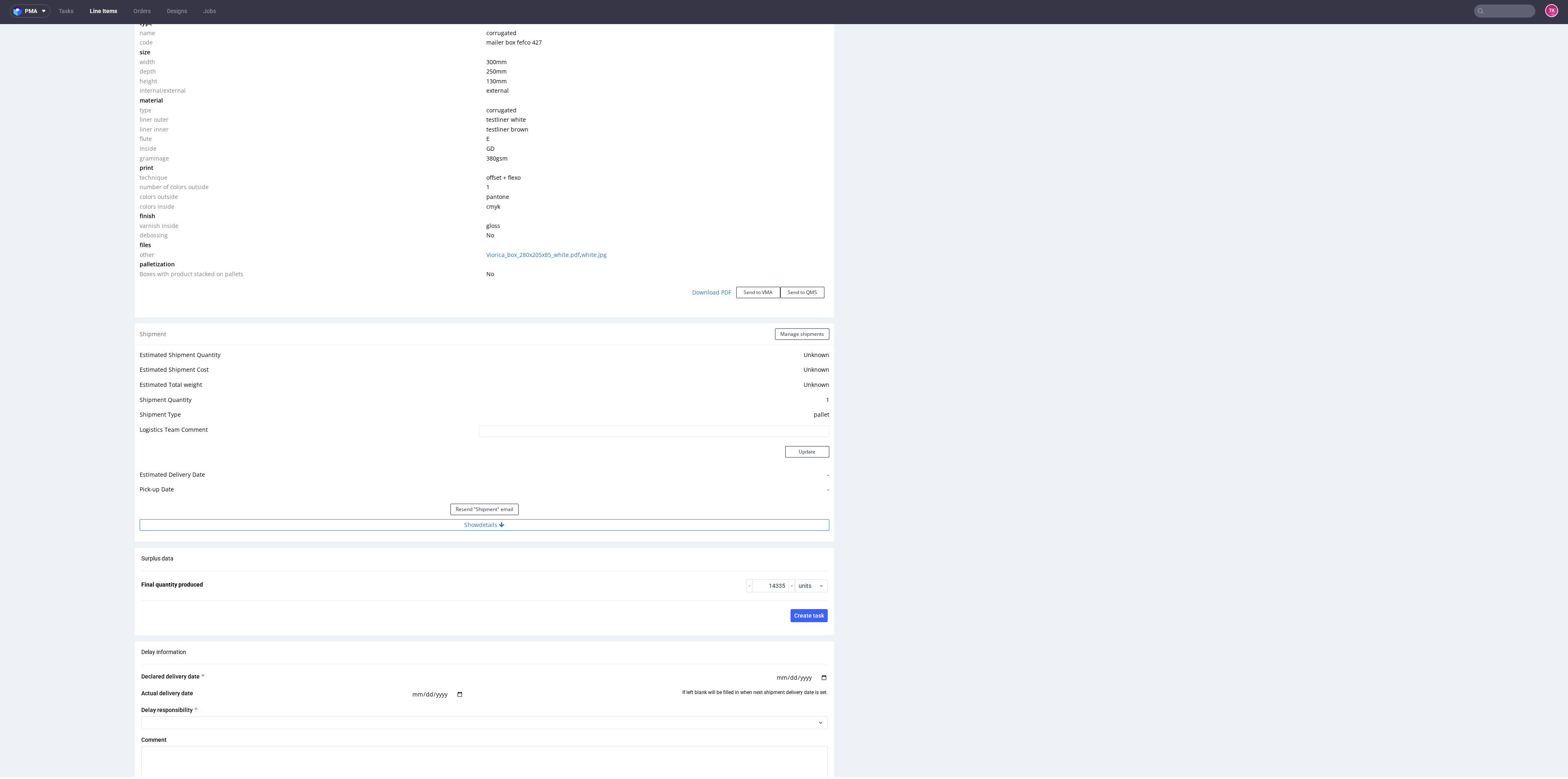
click at [550, 527] on button "Show details" at bounding box center [484, 525] width 690 height 11
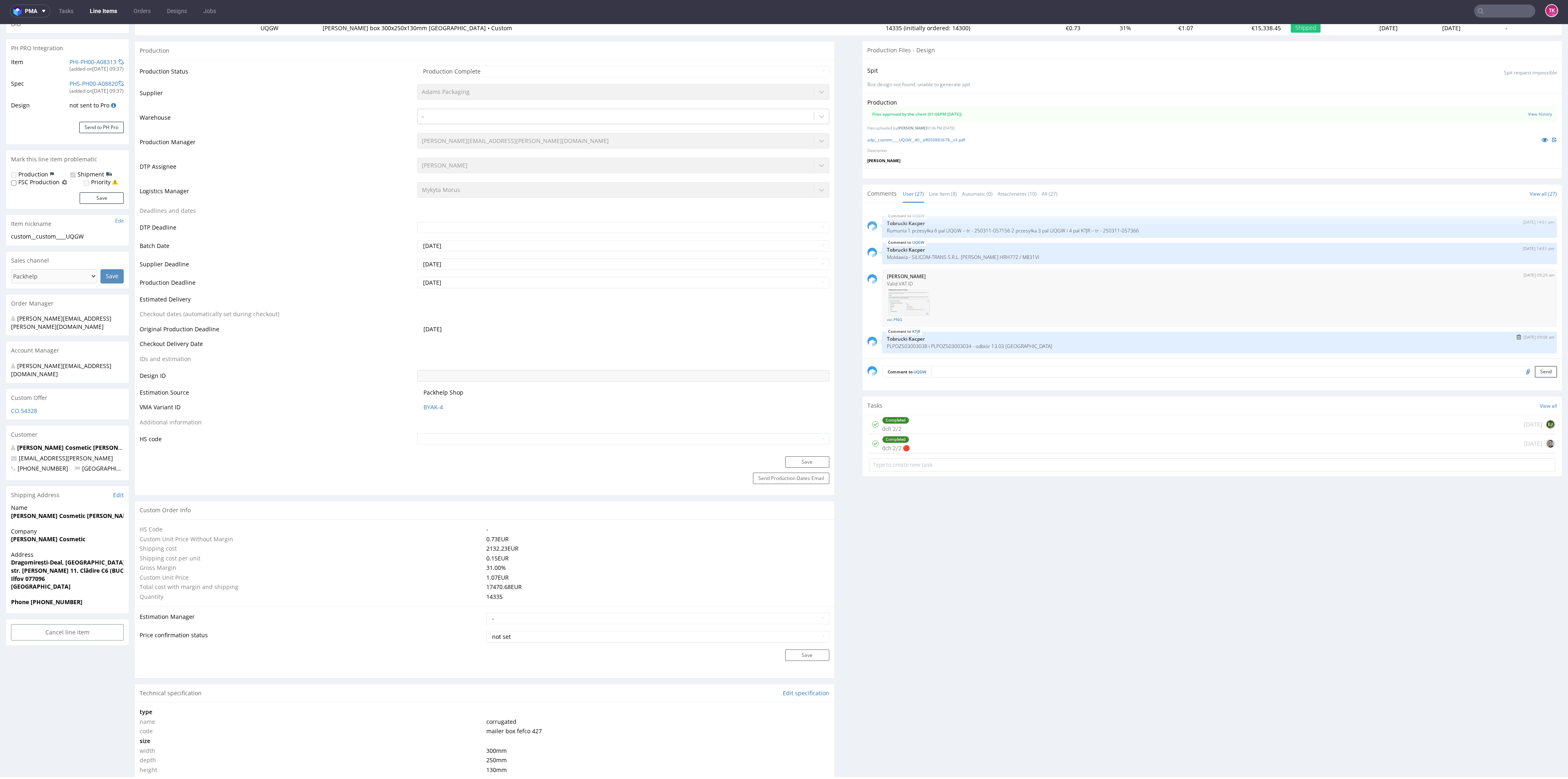
scroll to position [0, 0]
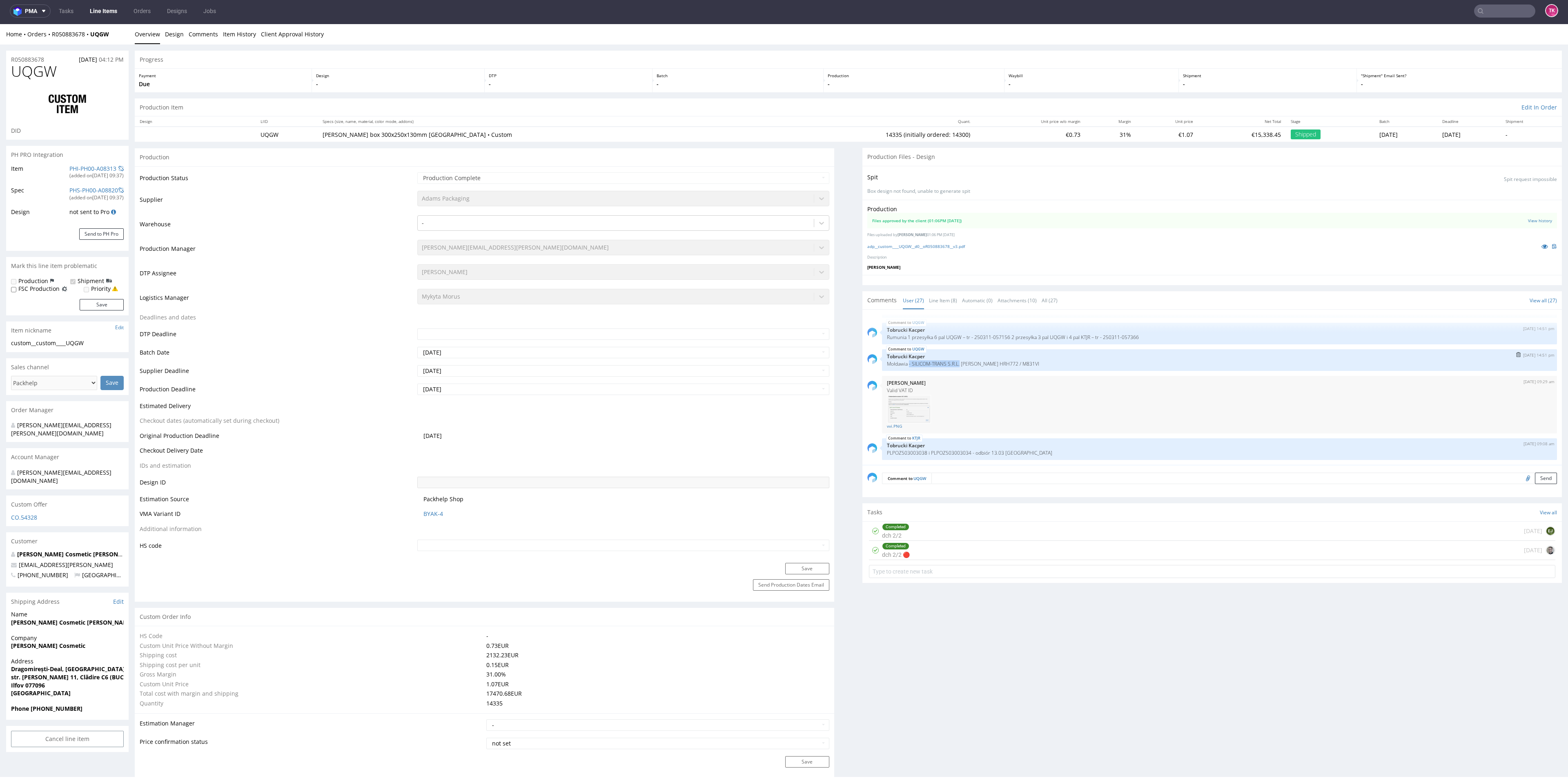
drag, startPoint x: 901, startPoint y: 363, endPoint x: 950, endPoint y: 370, distance: 49.5
click at [950, 370] on div "UQGW [DATE] 14:51 pm Tobrucki Kacper Mołdawia - SILICOM-TRANS S.R.L. [PERSON_NA…" at bounding box center [1219, 359] width 675 height 21
copy p "- SILICOM-TRANS S.R.L."
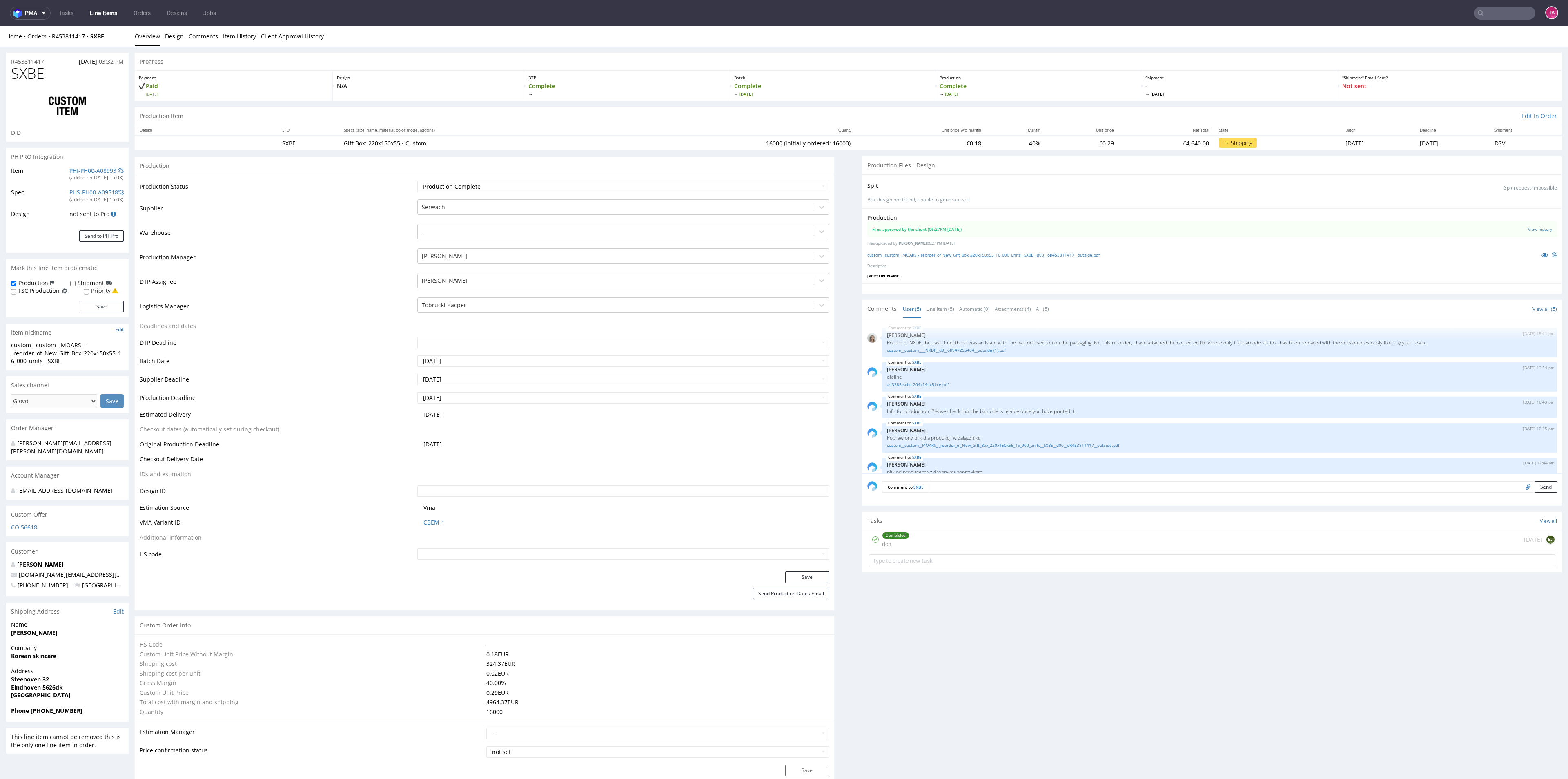
scroll to position [19, 0]
click at [116, 9] on link "Line Items" at bounding box center [103, 13] width 37 height 13
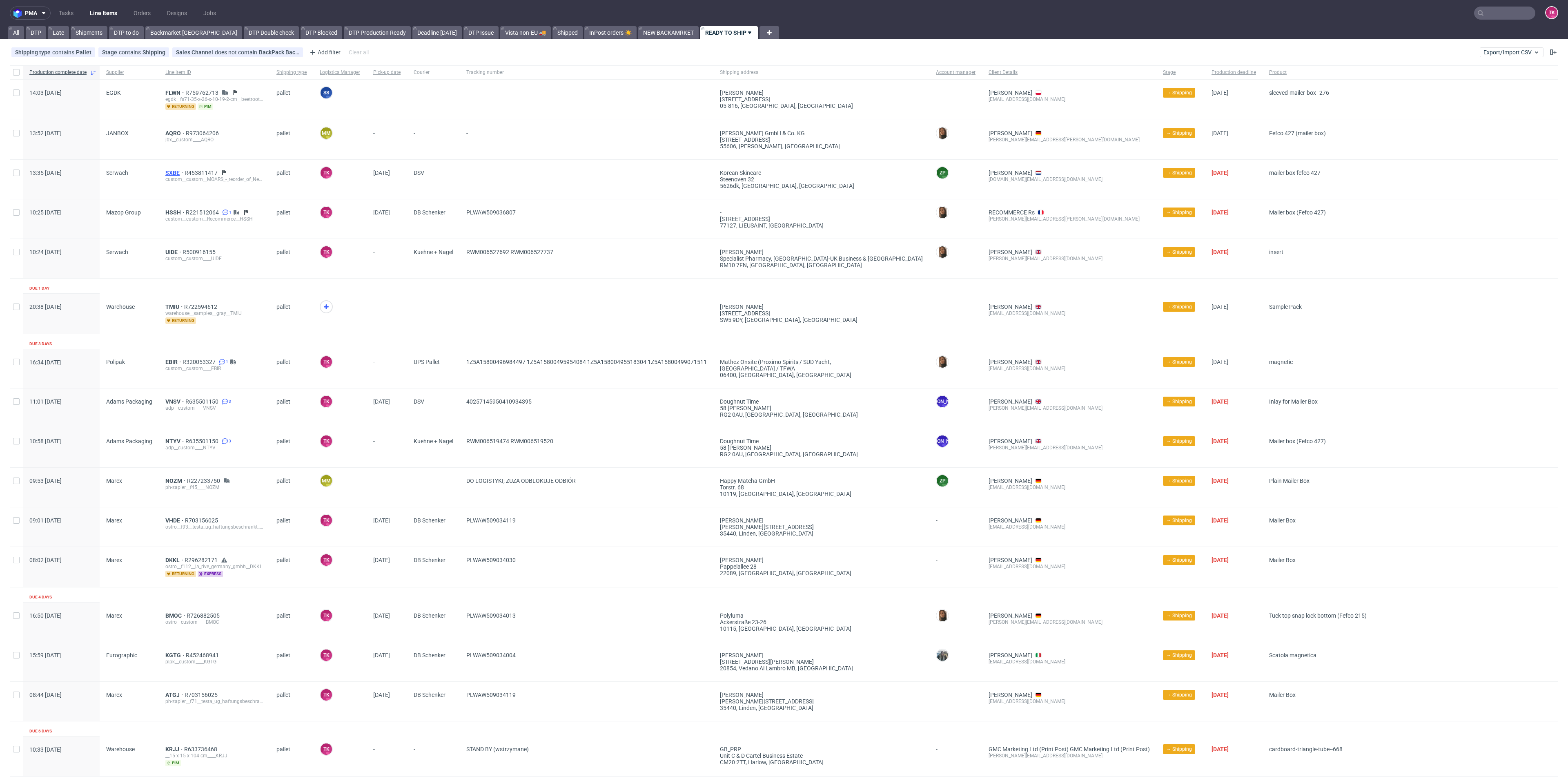
click at [168, 170] on span "SXBE" at bounding box center [175, 172] width 20 height 7
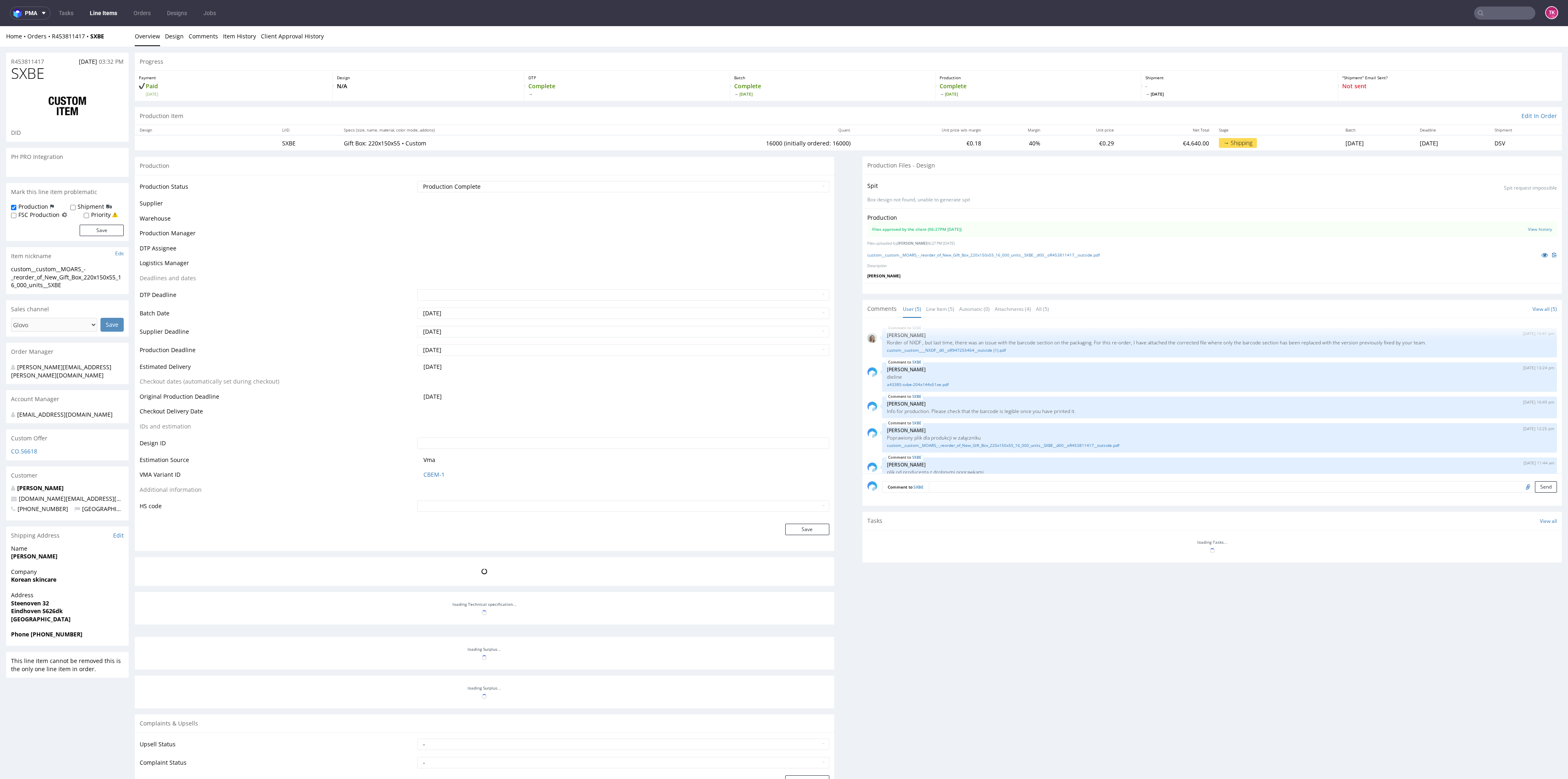
scroll to position [19, 0]
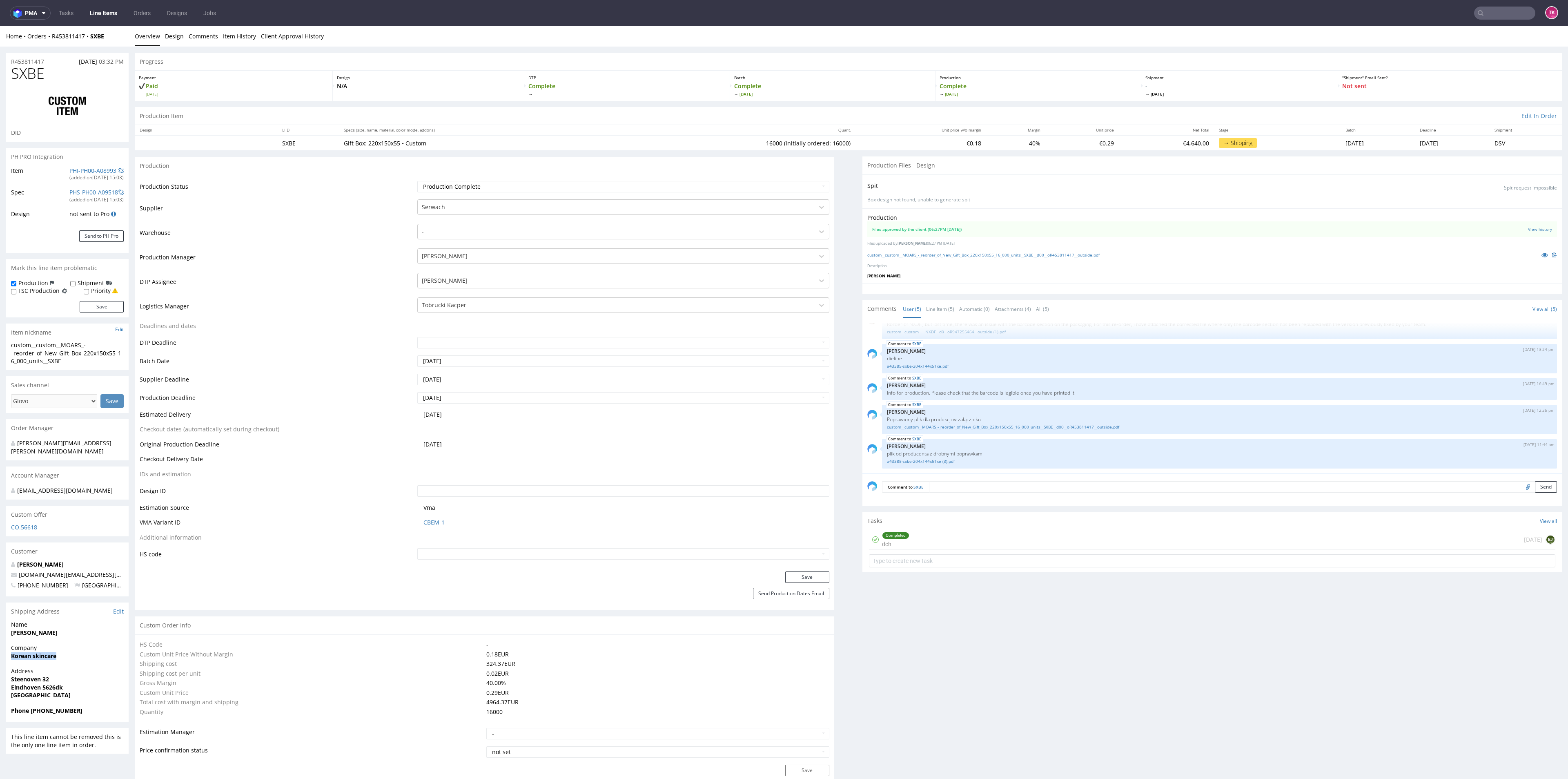
drag, startPoint x: 29, startPoint y: 663, endPoint x: 104, endPoint y: 660, distance: 75.1
copy strong "Korean skincare"
drag, startPoint x: 110, startPoint y: 37, endPoint x: 48, endPoint y: 43, distance: 62.3
click at [48, 43] on div "Home Orders R453811417 SXBE Overview Design Comments Item History Client Approv…" at bounding box center [784, 36] width 1568 height 20
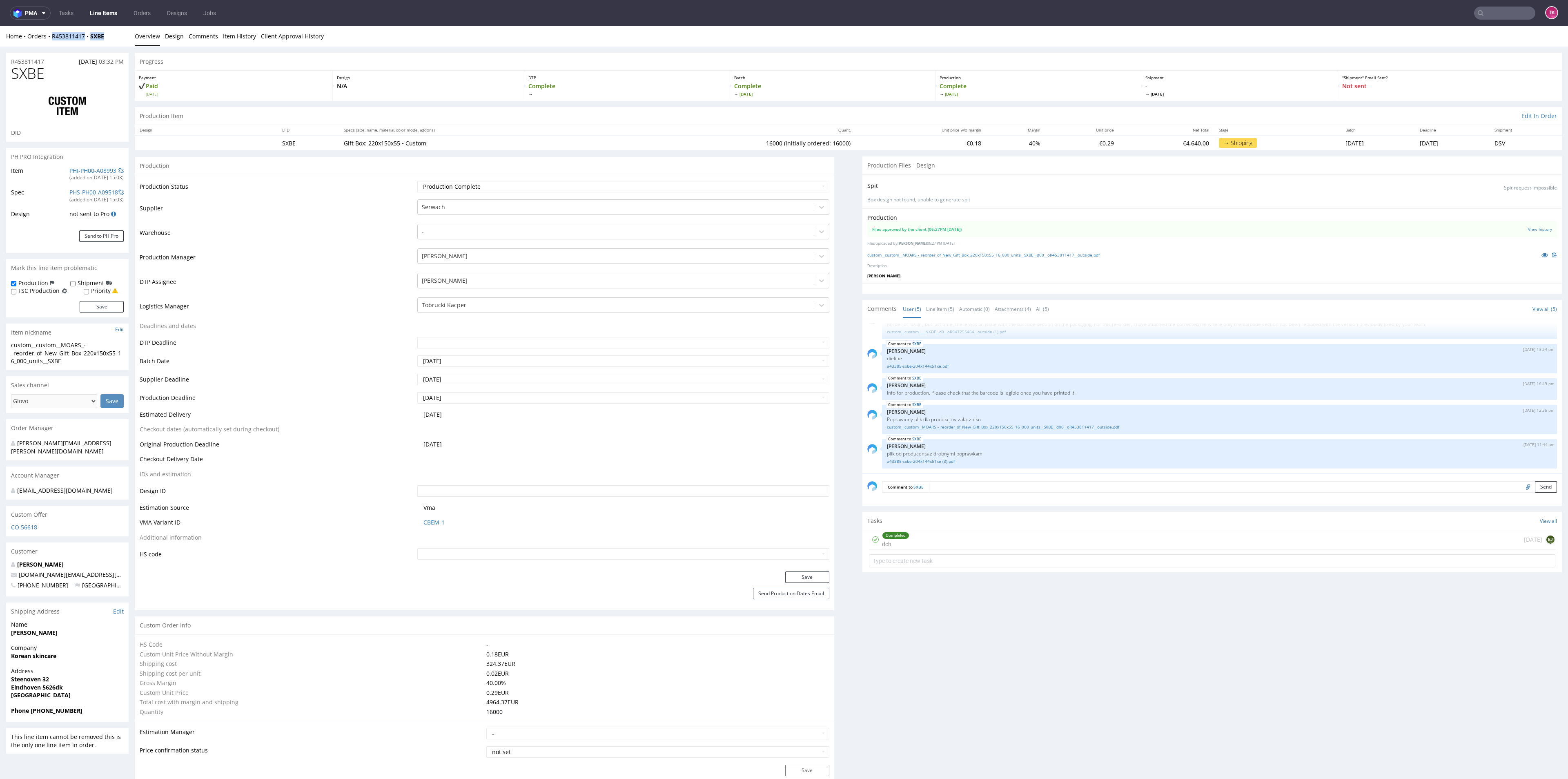
copy div "R453811417 SXBE"
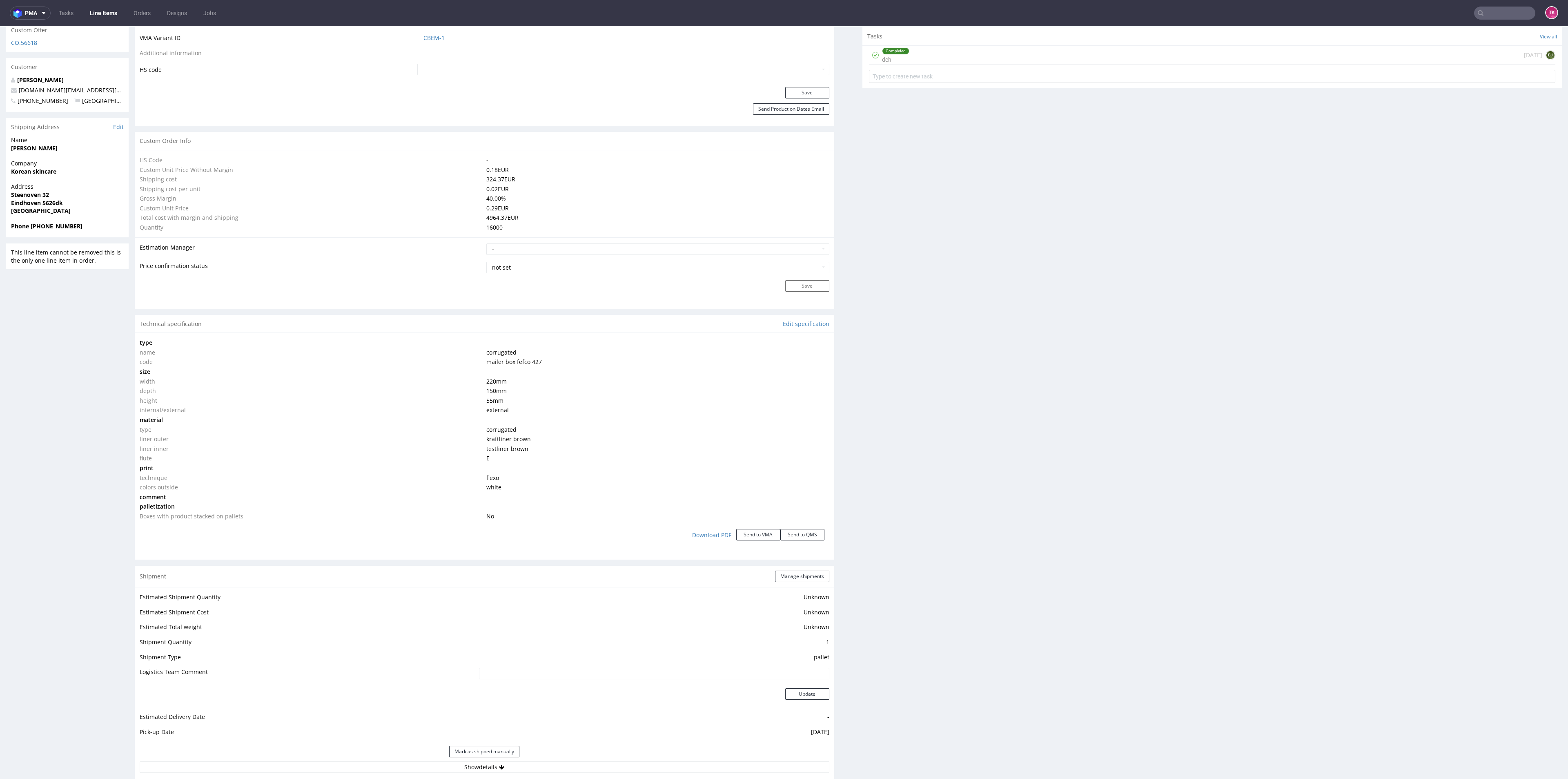
scroll to position [612, 0]
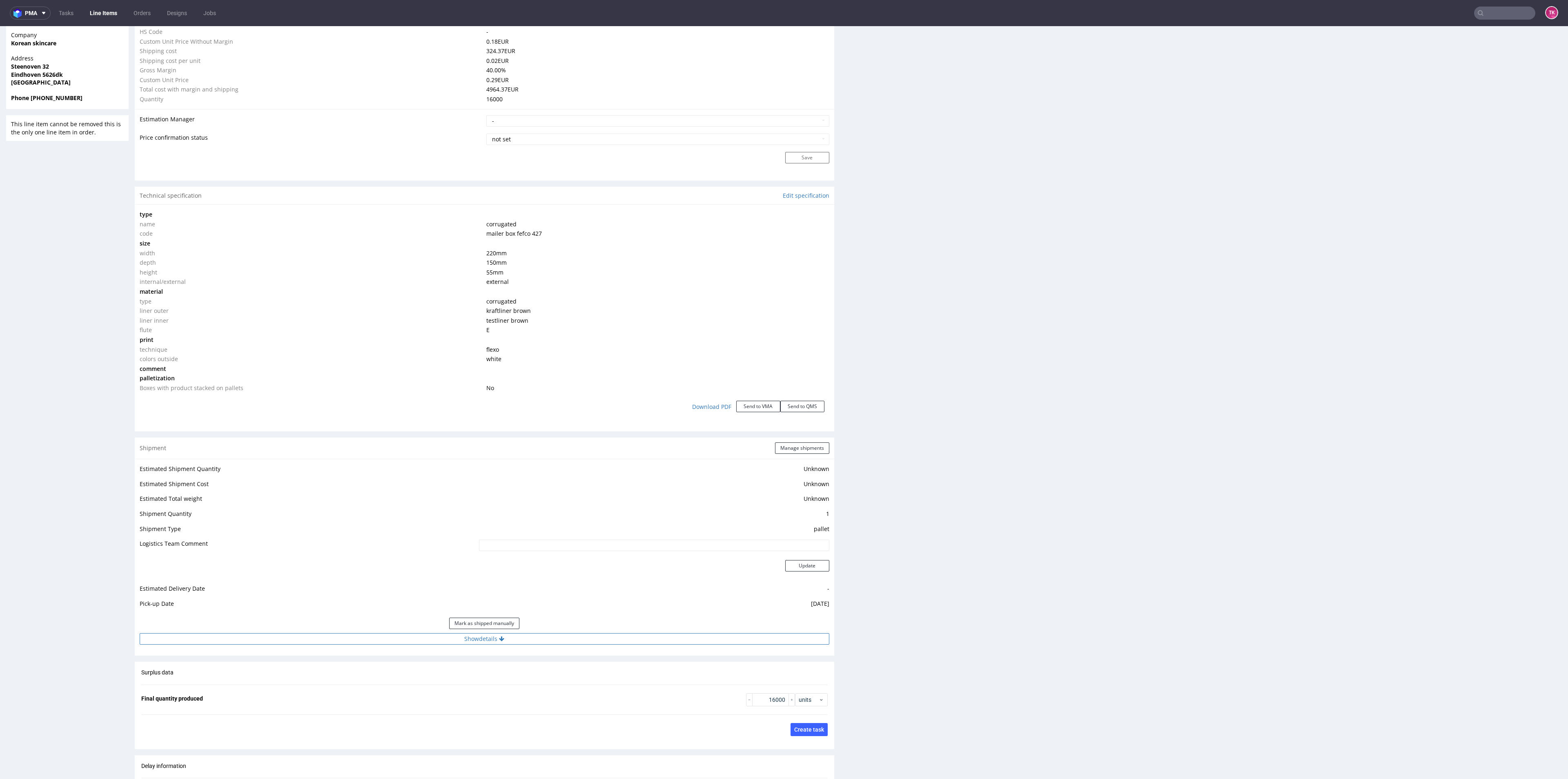
click at [542, 640] on button "Show details" at bounding box center [484, 638] width 690 height 11
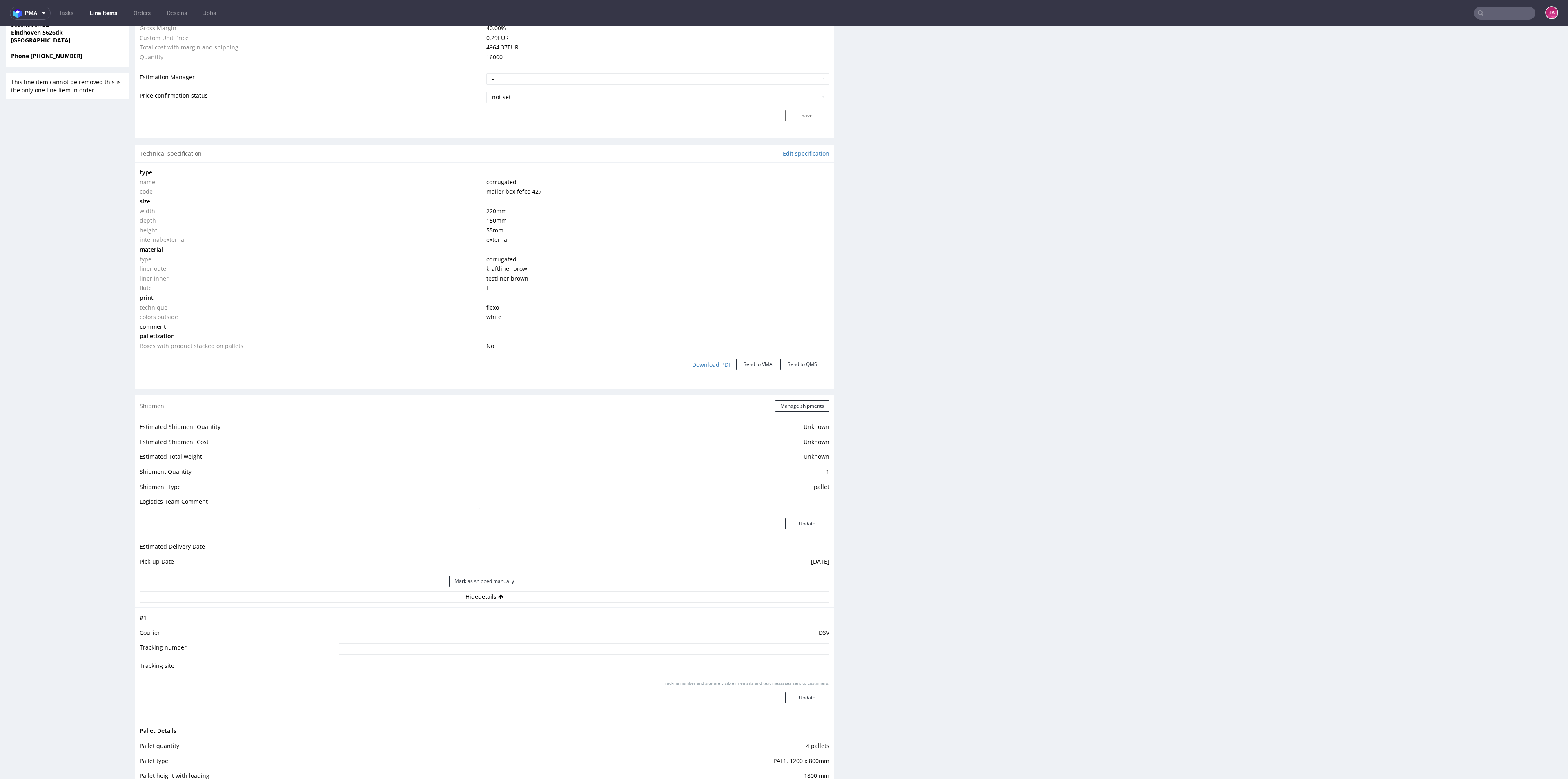
scroll to position [674, 0]
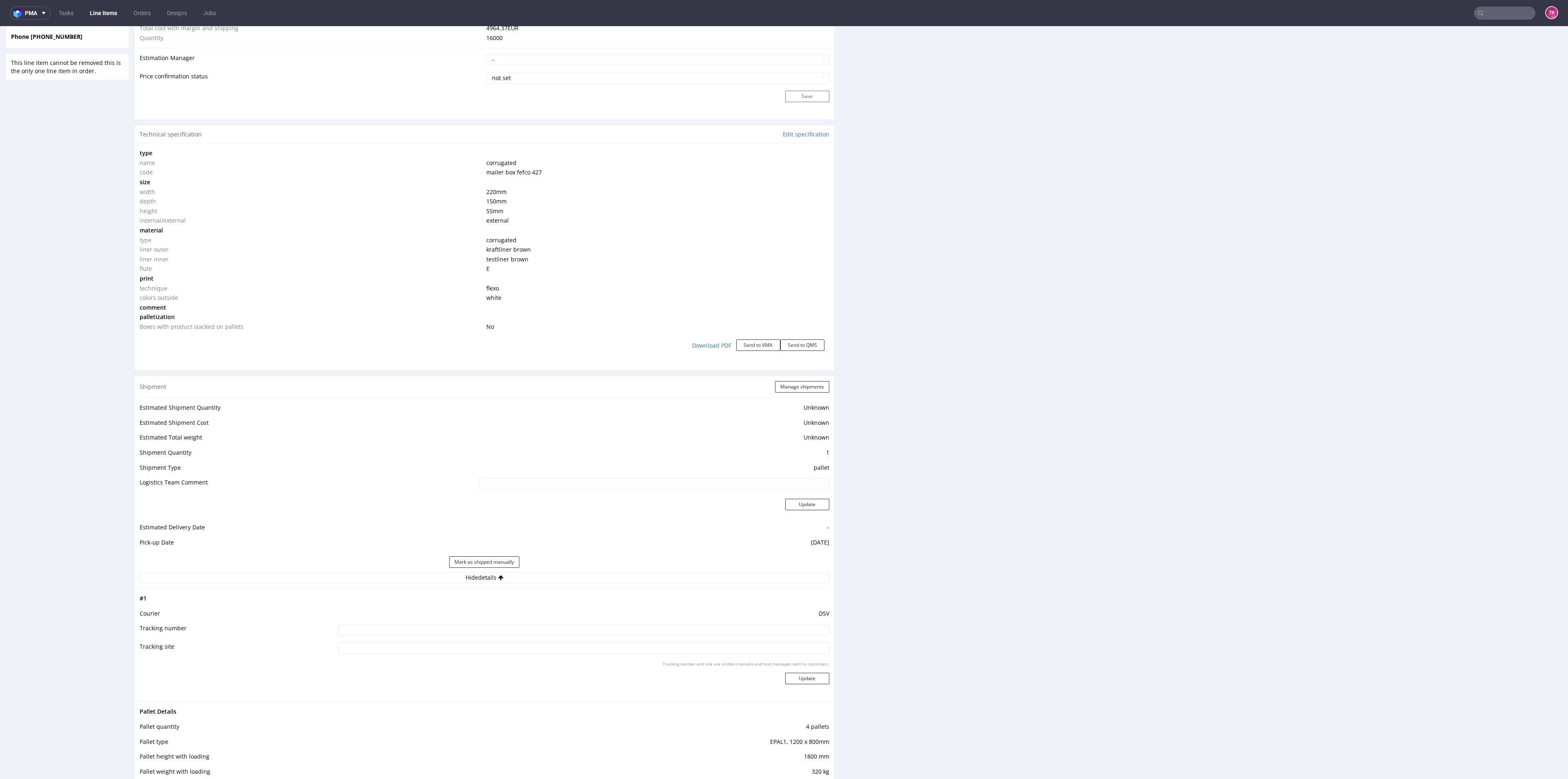
drag, startPoint x: 398, startPoint y: 644, endPoint x: 395, endPoint y: 634, distance: 10.4
click at [395, 636] on tbody "# 1 Courier DSV Tracking number Tracking site Tracking number and site are visi…" at bounding box center [484, 645] width 690 height 103
click at [395, 634] on input at bounding box center [583, 629] width 490 height 11
paste input "40257145950411184416"
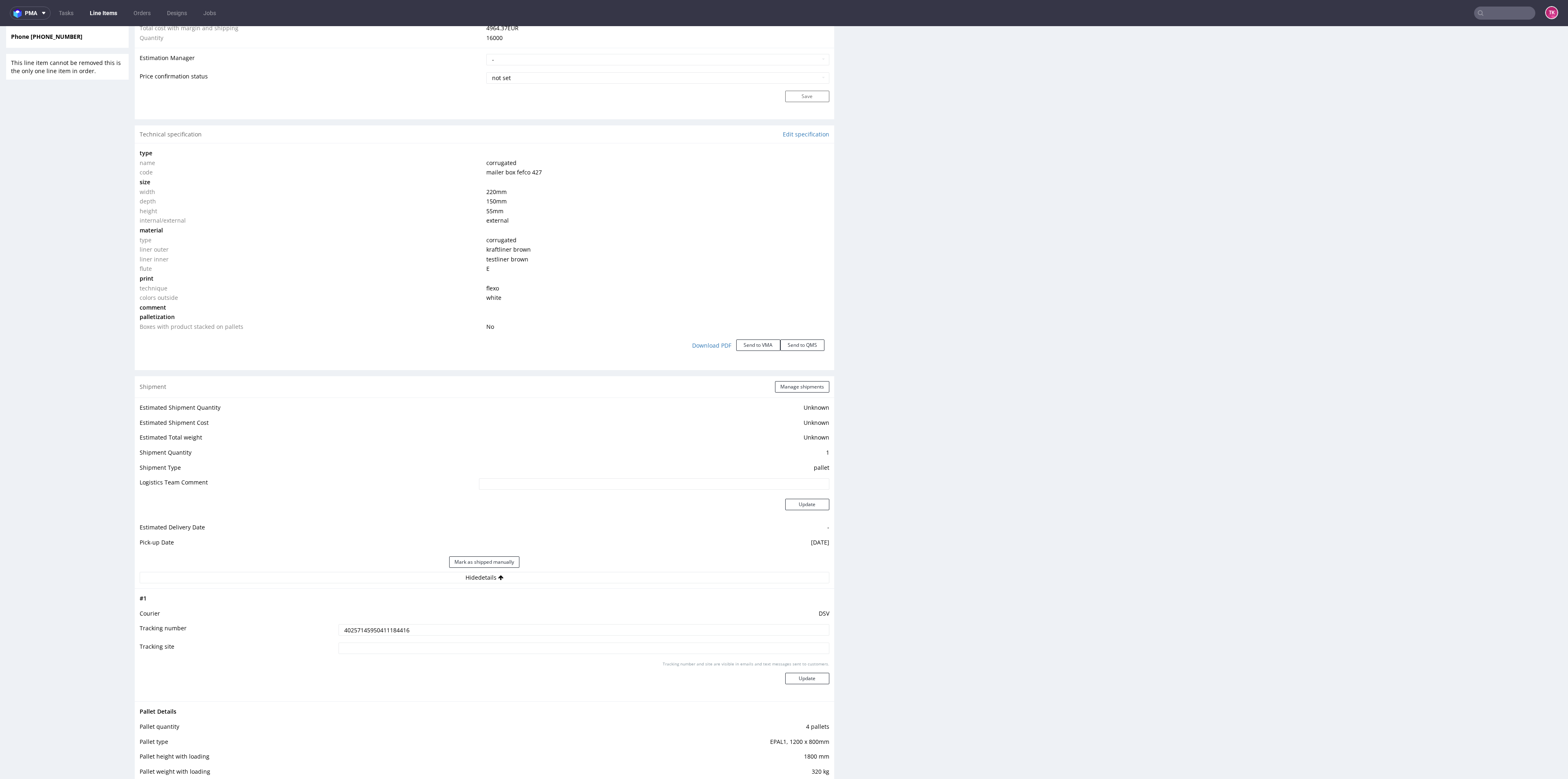
type input "40257145950411184416"
click at [774, 683] on div "Tracking number and site are visible in emails and text messages sent to custom…" at bounding box center [583, 676] width 490 height 30
click at [785, 678] on button "Update" at bounding box center [807, 678] width 44 height 11
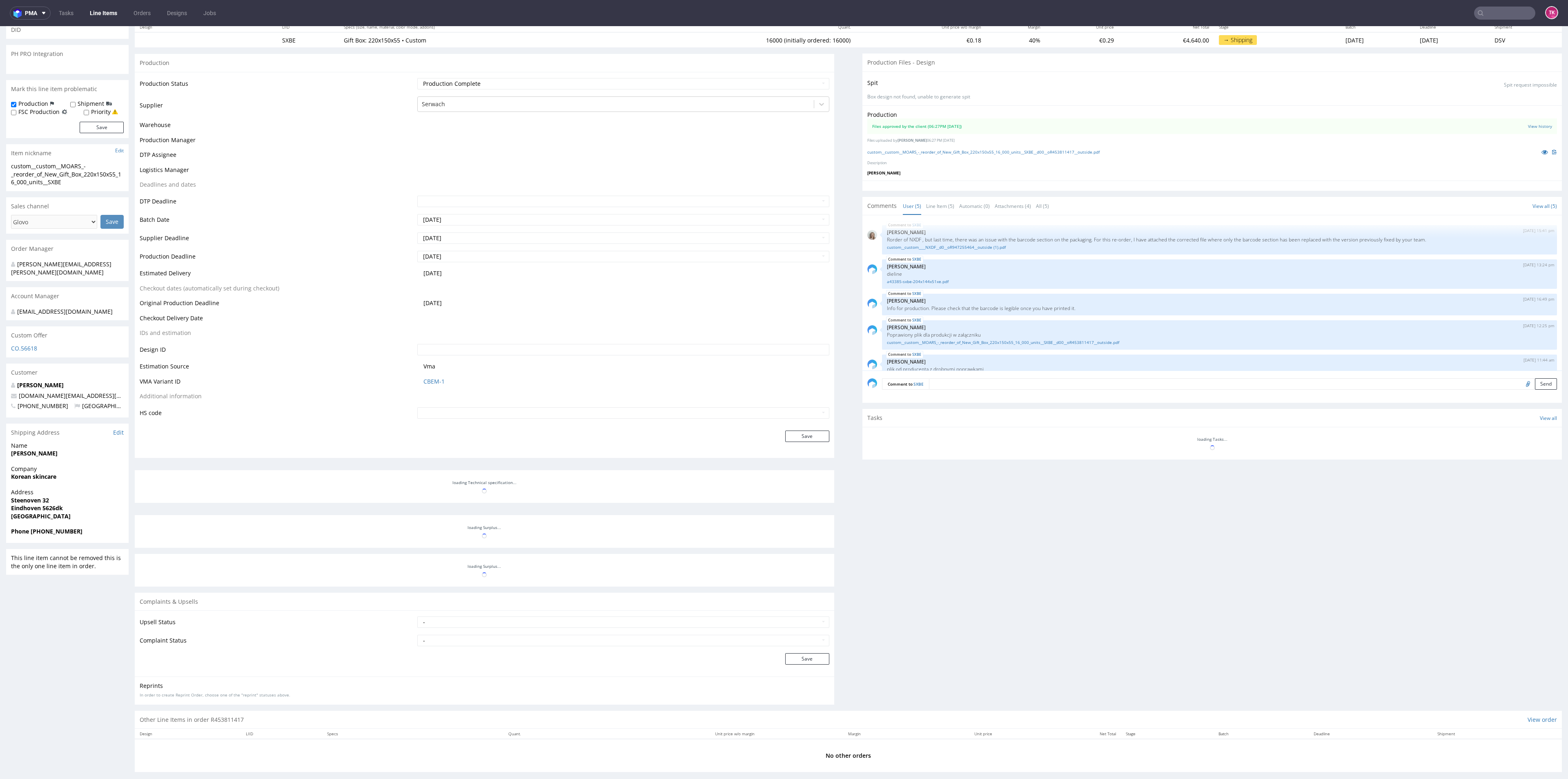
scroll to position [19, 0]
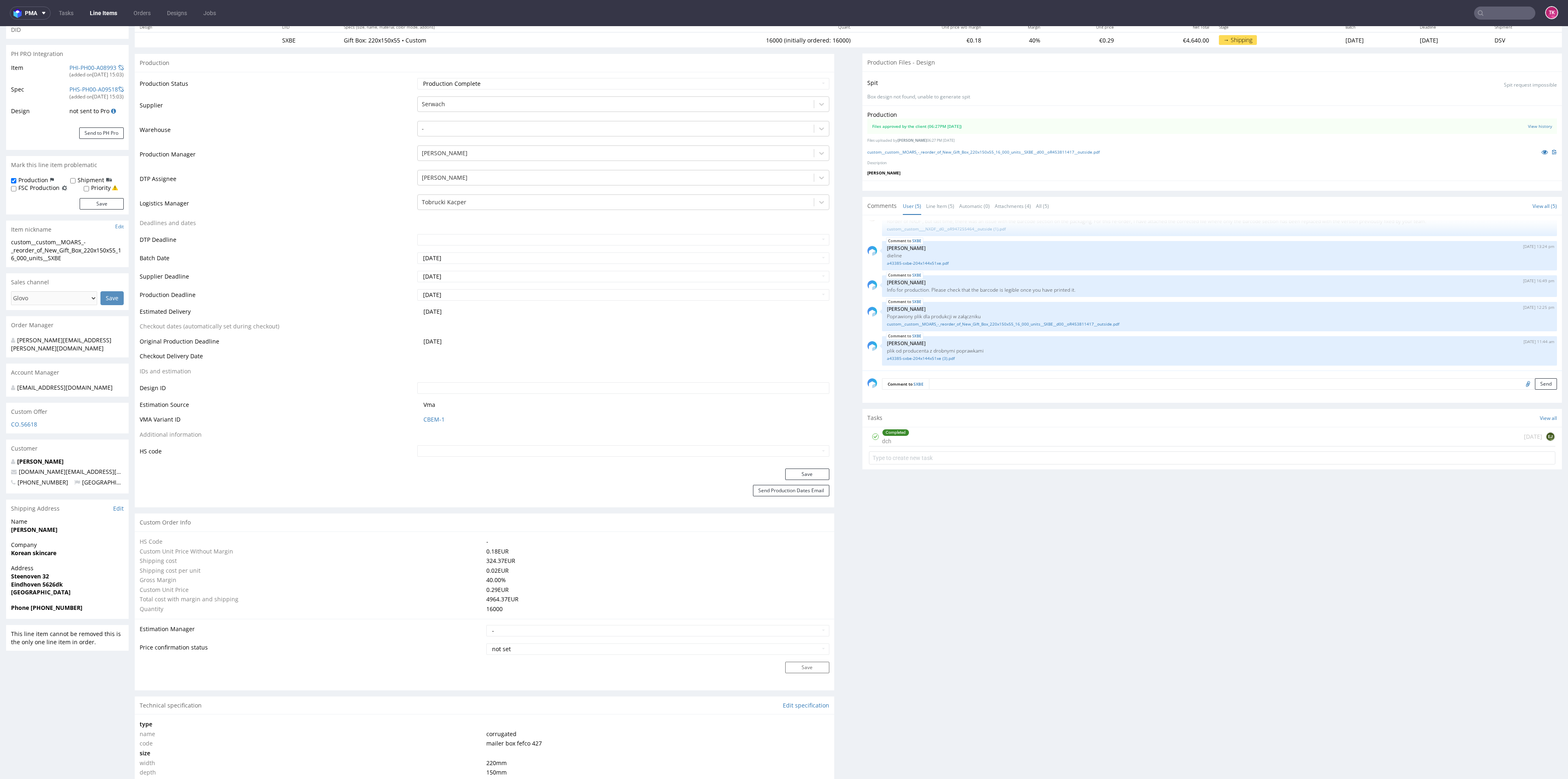
click at [115, 11] on link "Line Items" at bounding box center [103, 13] width 37 height 13
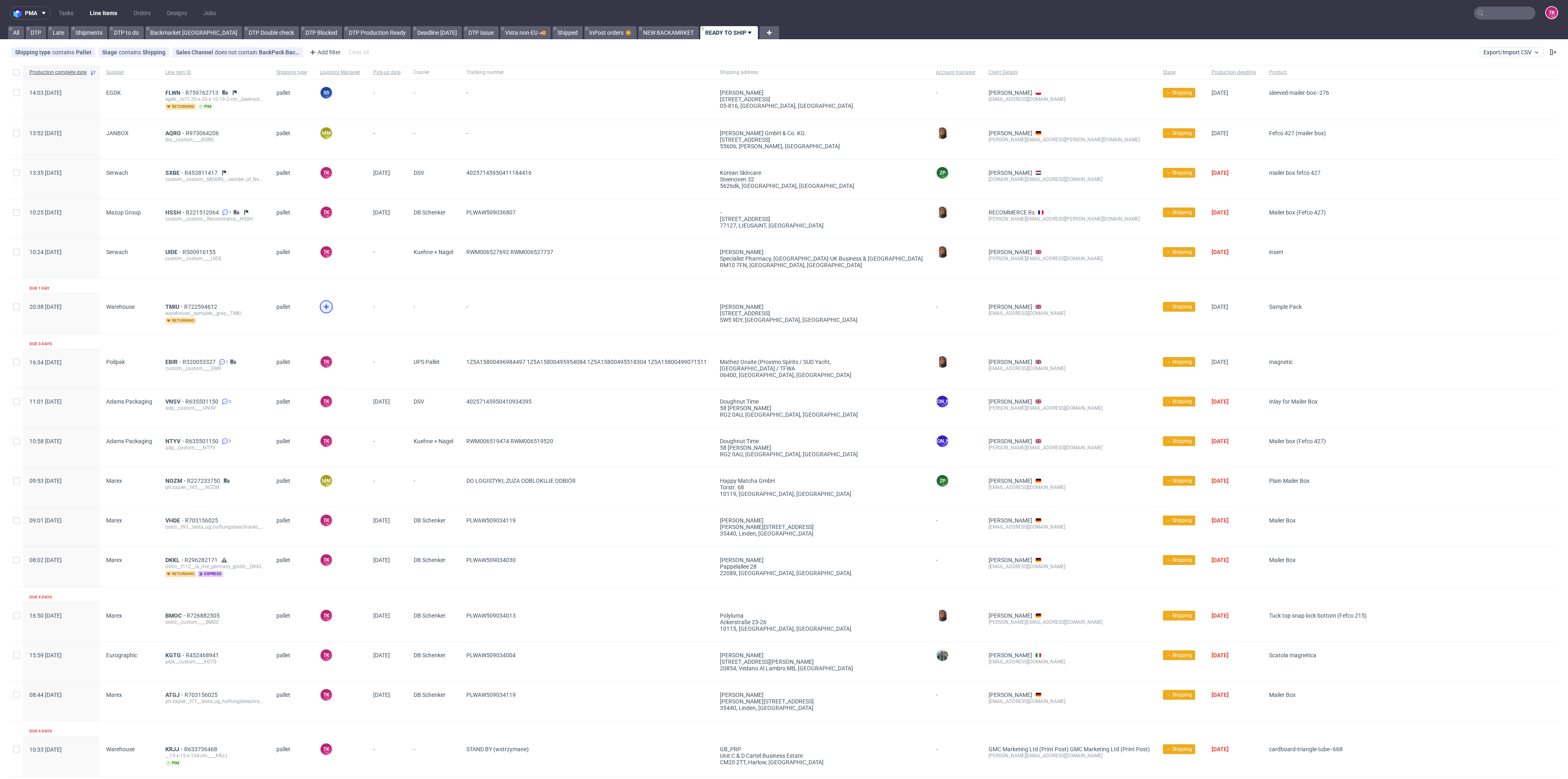
click at [324, 310] on icon at bounding box center [326, 306] width 10 height 10
click at [173, 303] on span "TMIU" at bounding box center [175, 306] width 19 height 7
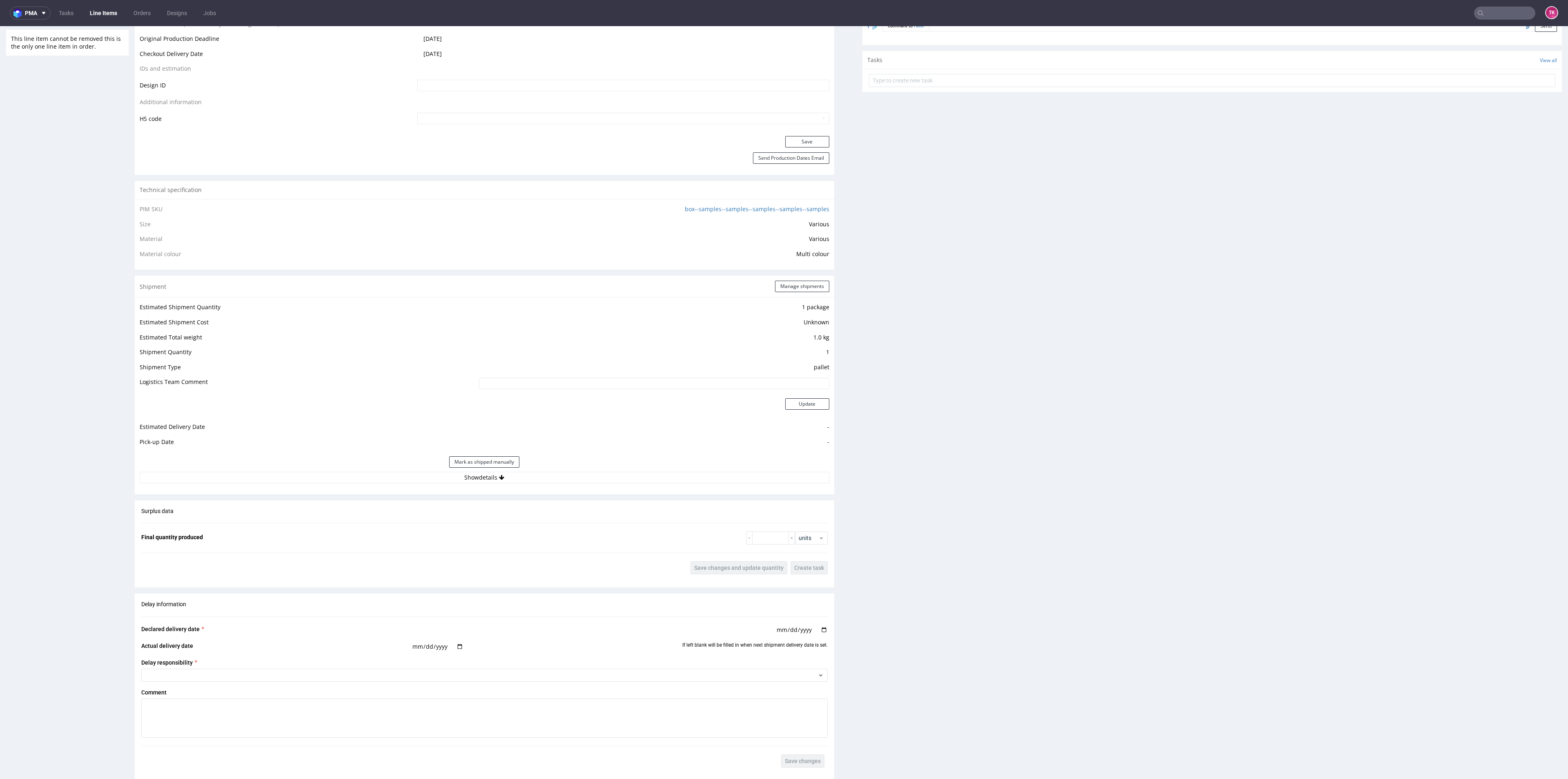
scroll to position [551, 0]
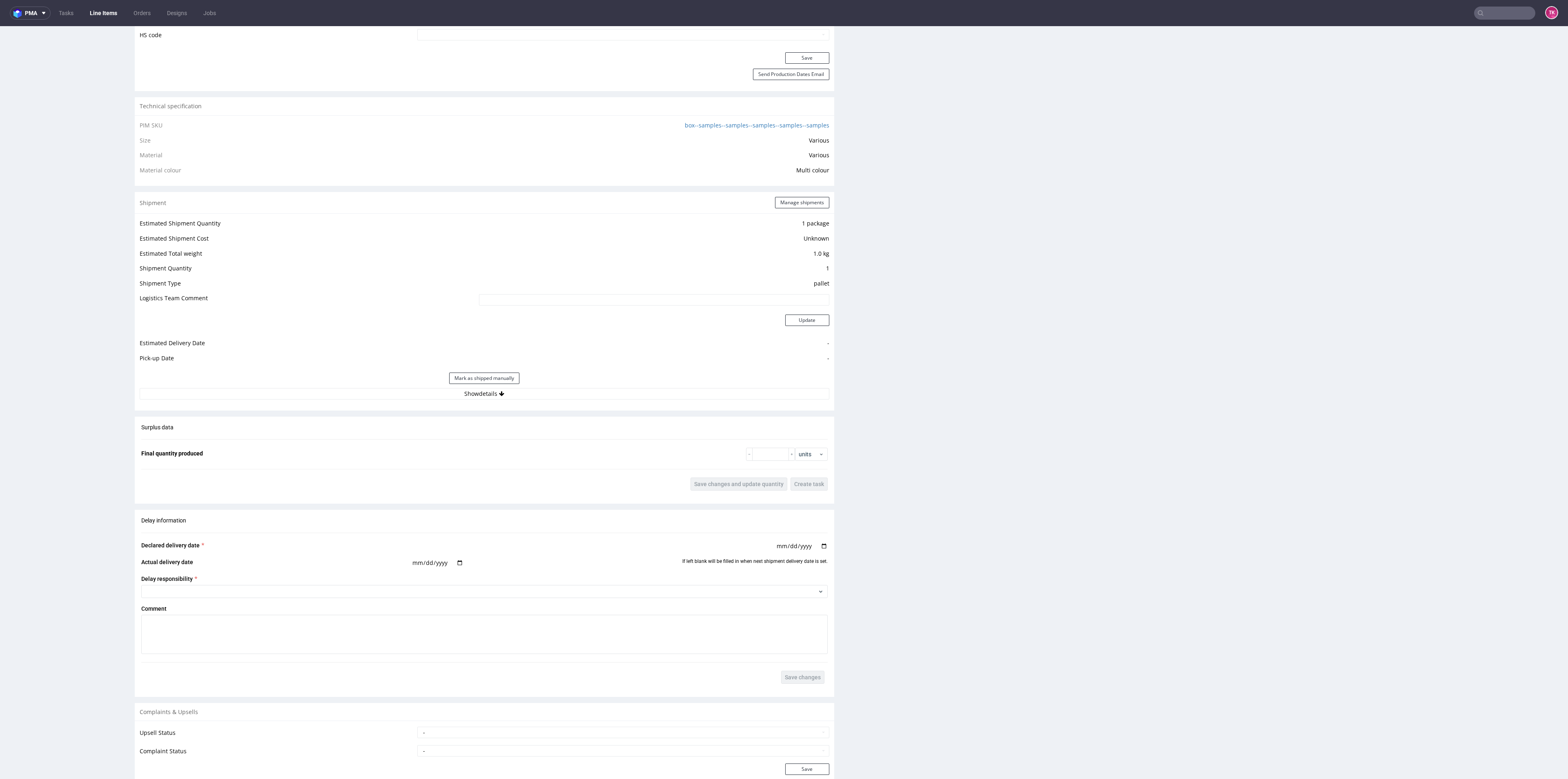
drag, startPoint x: 318, startPoint y: 377, endPoint x: 322, endPoint y: 383, distance: 7.2
click at [319, 378] on div "Mark as shipped manually" at bounding box center [484, 378] width 690 height 20
click at [322, 383] on div "Mark as shipped manually" at bounding box center [484, 378] width 690 height 20
click at [337, 396] on button "Show details" at bounding box center [484, 394] width 690 height 11
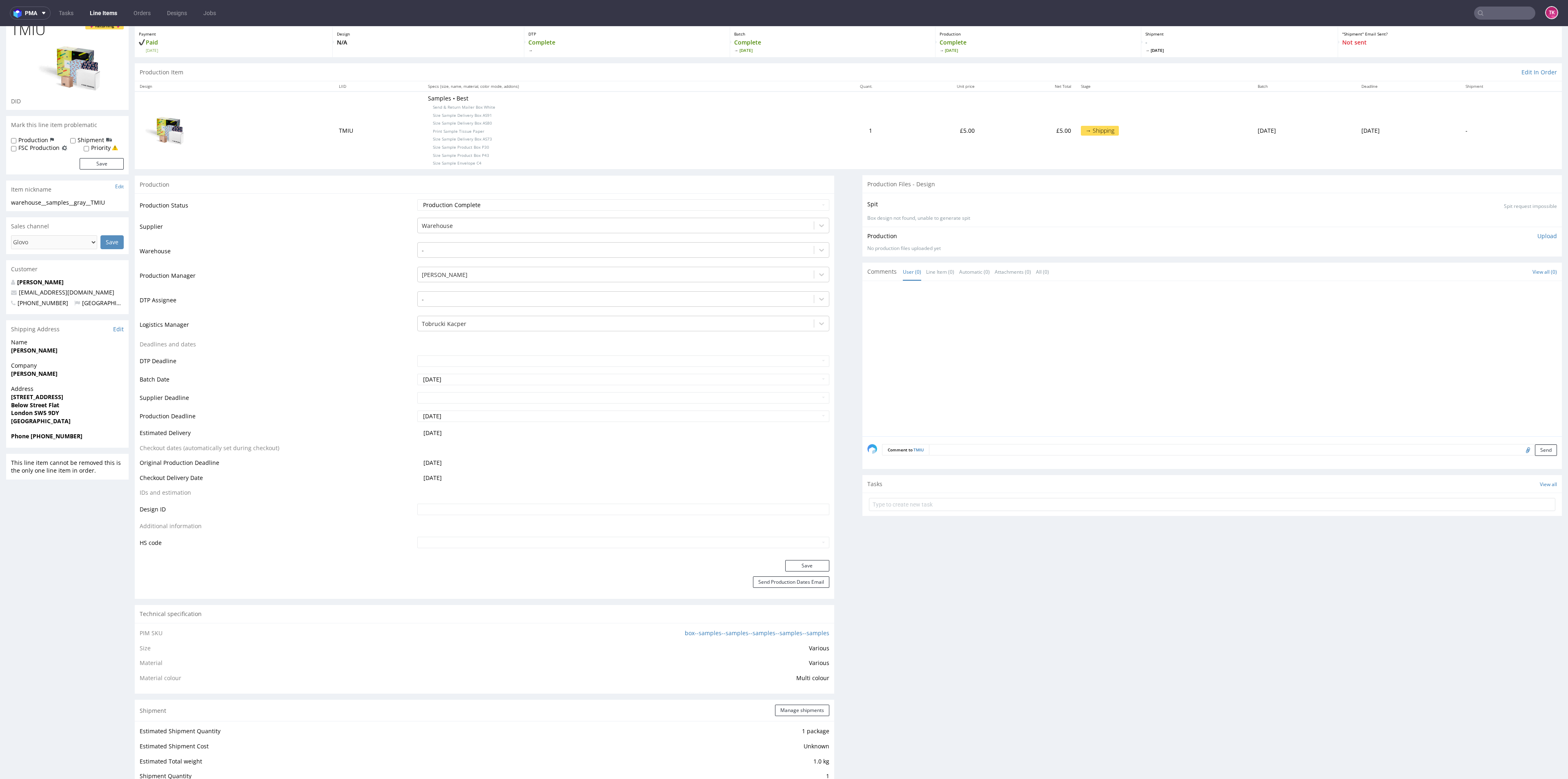
scroll to position [0, 0]
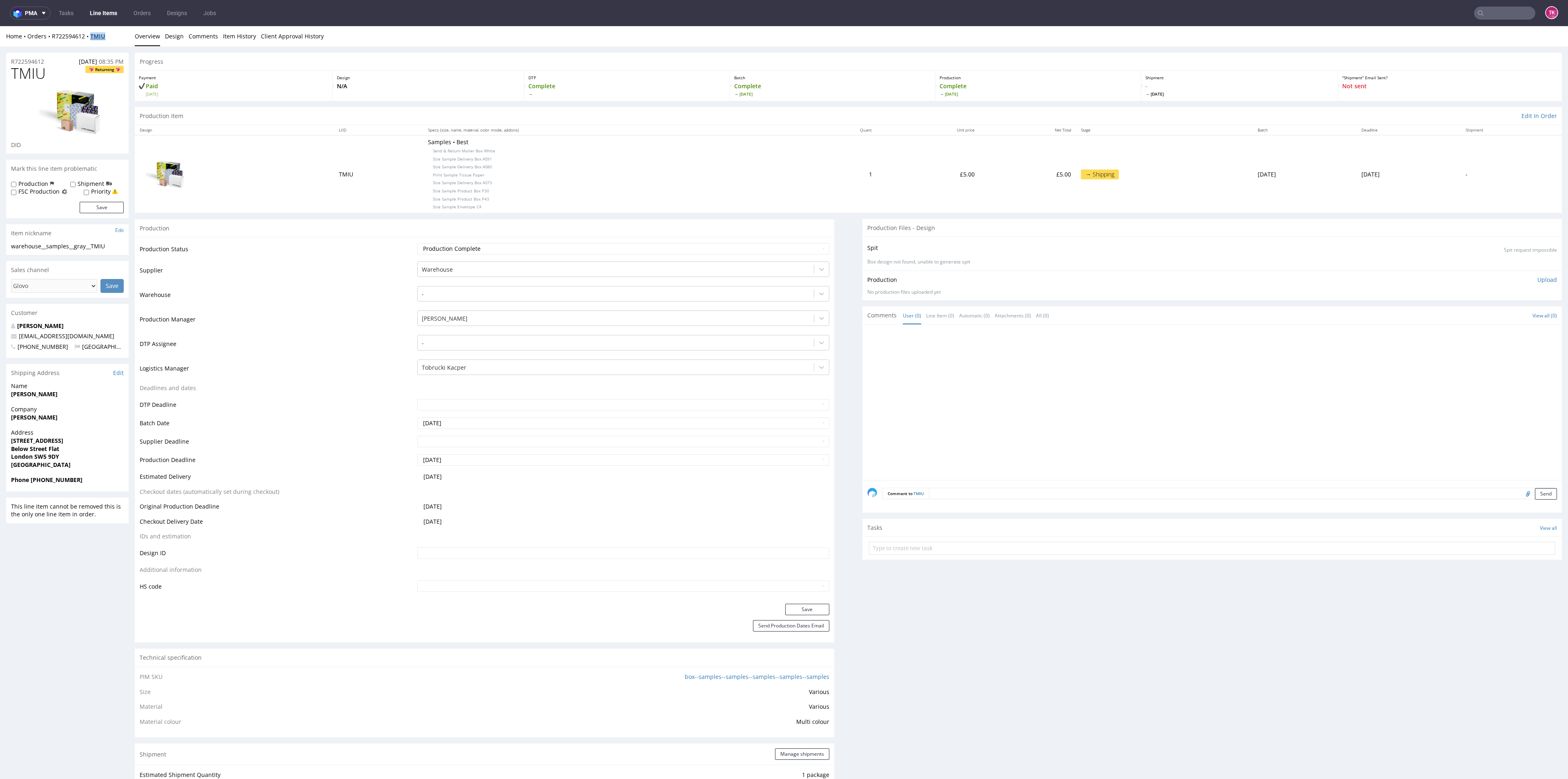
drag, startPoint x: 116, startPoint y: 34, endPoint x: 90, endPoint y: 40, distance: 26.7
click at [90, 40] on div "Home Orders R722594612 TMIU" at bounding box center [68, 36] width 123 height 8
copy strong "TMIU"
drag, startPoint x: 13, startPoint y: 412, endPoint x: 56, endPoint y: 423, distance: 44.4
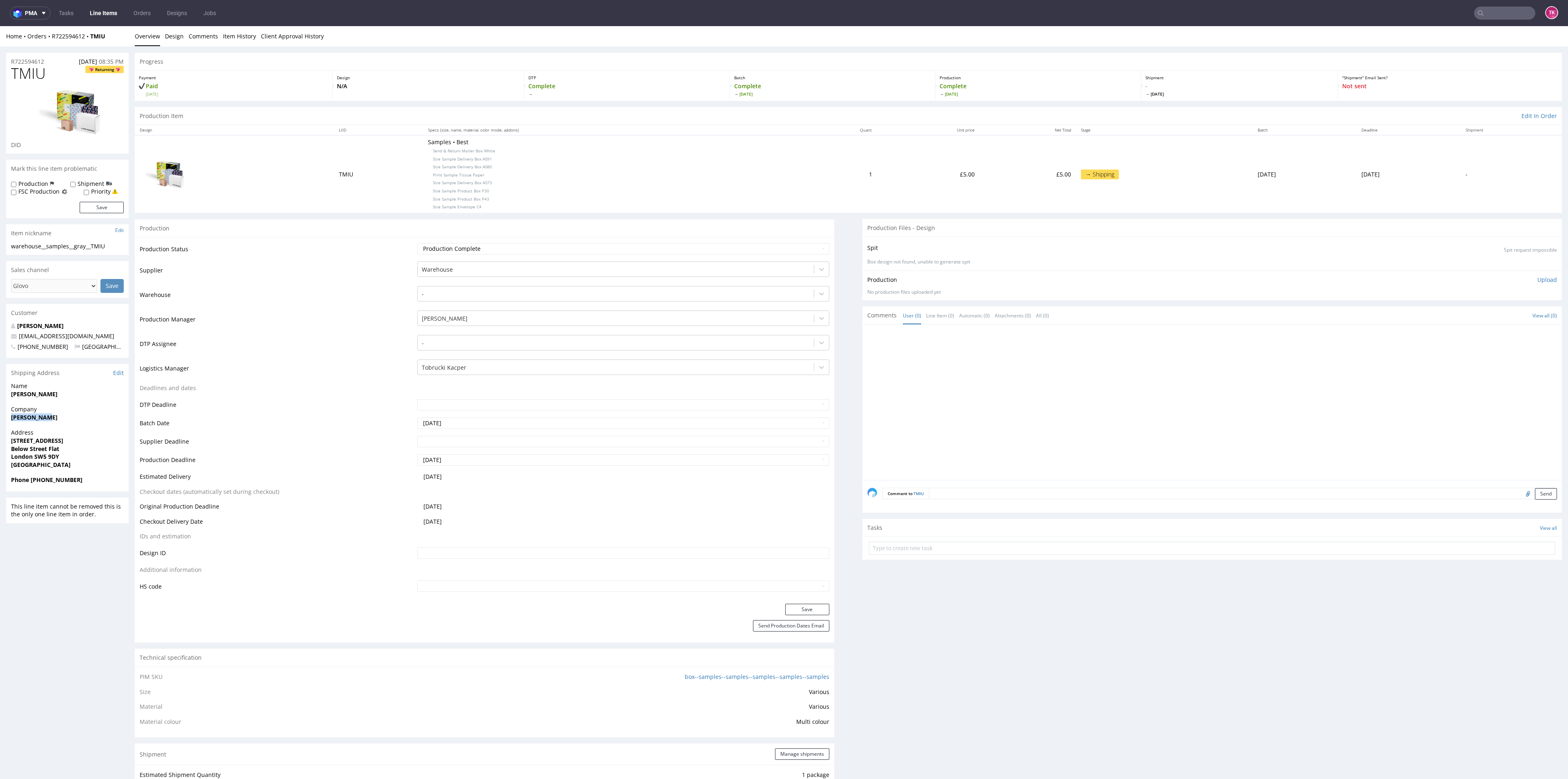
drag, startPoint x: 55, startPoint y: 423, endPoint x: 0, endPoint y: 414, distance: 55.7
copy strong "[PERSON_NAME]"
drag, startPoint x: 4, startPoint y: 444, endPoint x: 90, endPoint y: 457, distance: 87.0
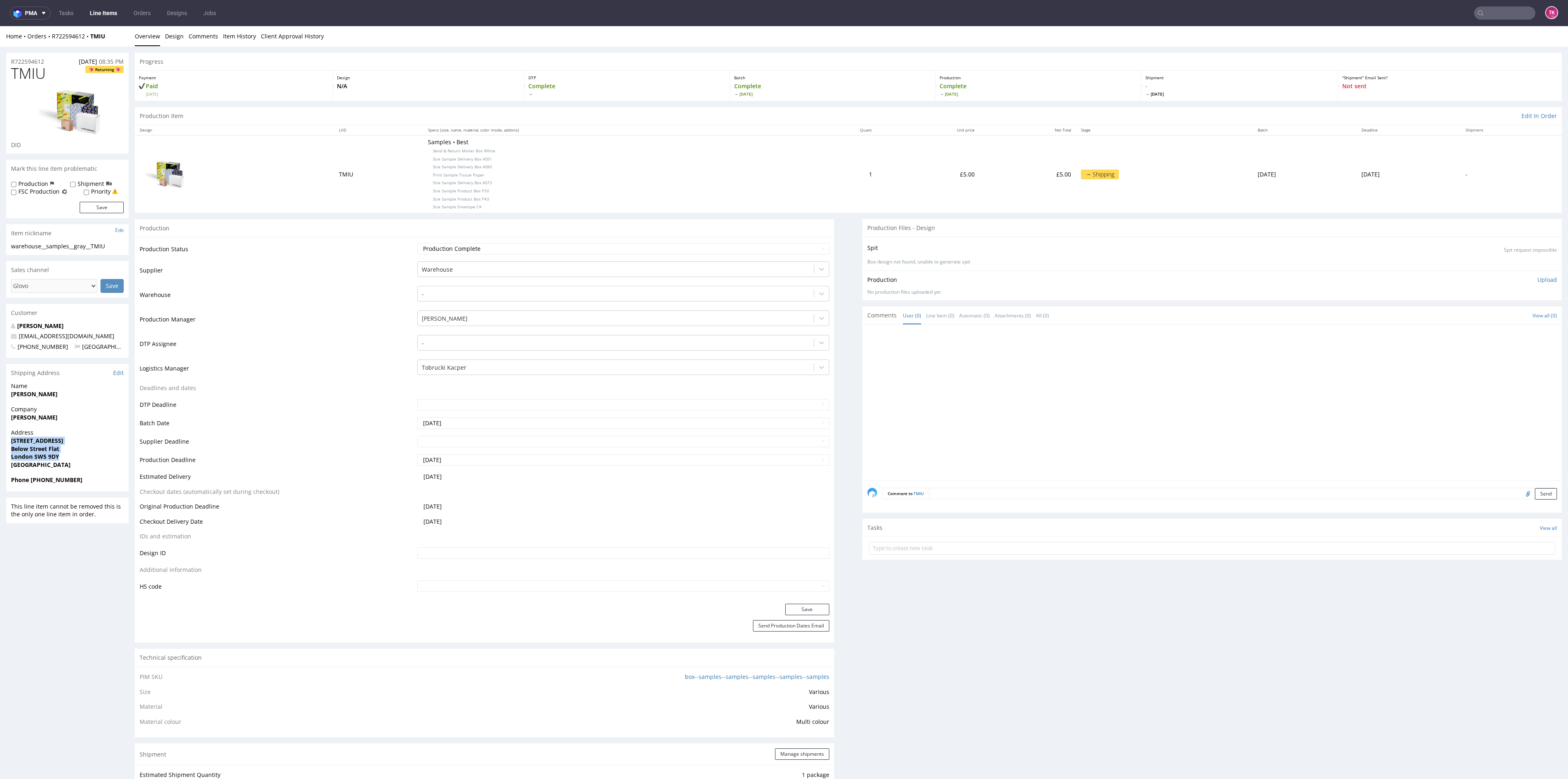
copy p "8a Philbeach Gardens Below Street Flat London SW5 9DY"
drag, startPoint x: 118, startPoint y: 331, endPoint x: 0, endPoint y: 336, distance: 118.1
copy span "[EMAIL_ADDRESS][DOMAIN_NAME]"
drag, startPoint x: 79, startPoint y: 477, endPoint x: 31, endPoint y: 487, distance: 49.0
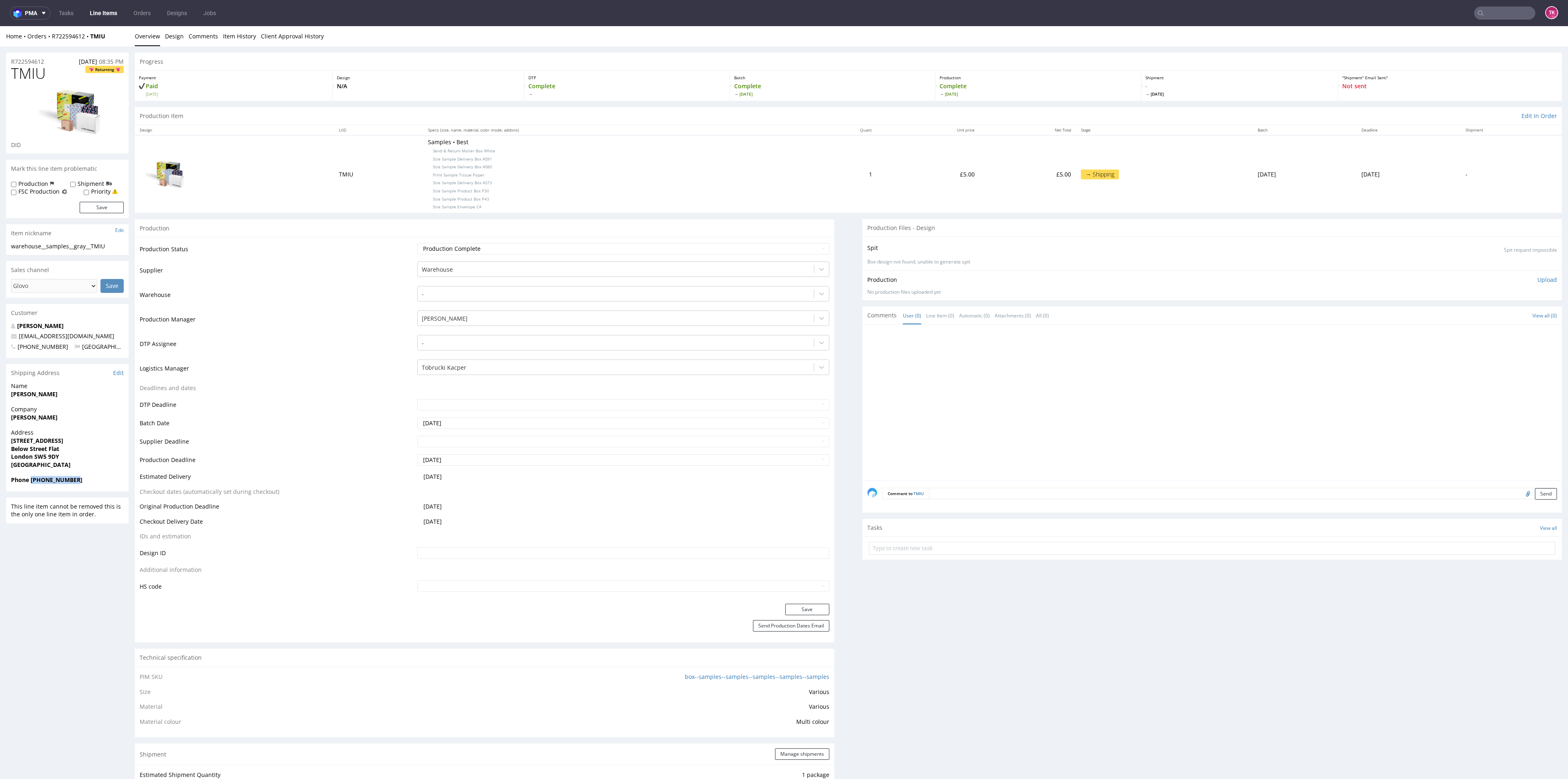
click at [31, 487] on div "Phone +447727261893" at bounding box center [68, 483] width 123 height 16
copy strong "+447727261893"
drag, startPoint x: 109, startPoint y: 46, endPoint x: 53, endPoint y: 43, distance: 56.1
click at [53, 43] on div "Home Orders R722594612 TMIU Overview Design Comments Item History Client Approv…" at bounding box center [784, 36] width 1568 height 20
copy div "R722594612 TMIU"
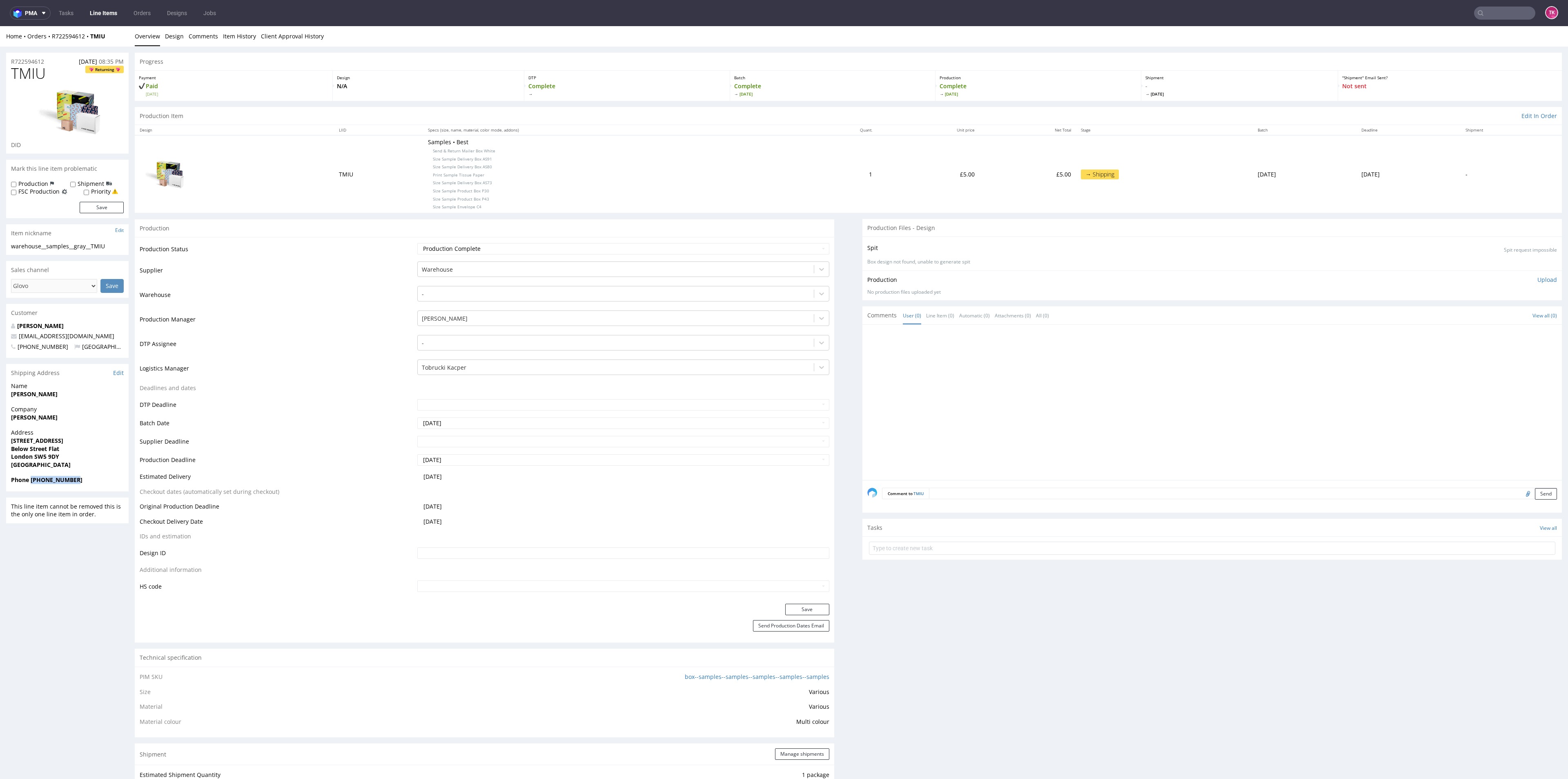
drag, startPoint x: 74, startPoint y: 479, endPoint x: 32, endPoint y: 483, distance: 42.2
click at [32, 483] on span "Phone +447727261893" at bounding box center [67, 479] width 113 height 8
copy strong "+447727261893"
click at [885, 549] on input "text" at bounding box center [1213, 548] width 687 height 13
type input "etykiety"
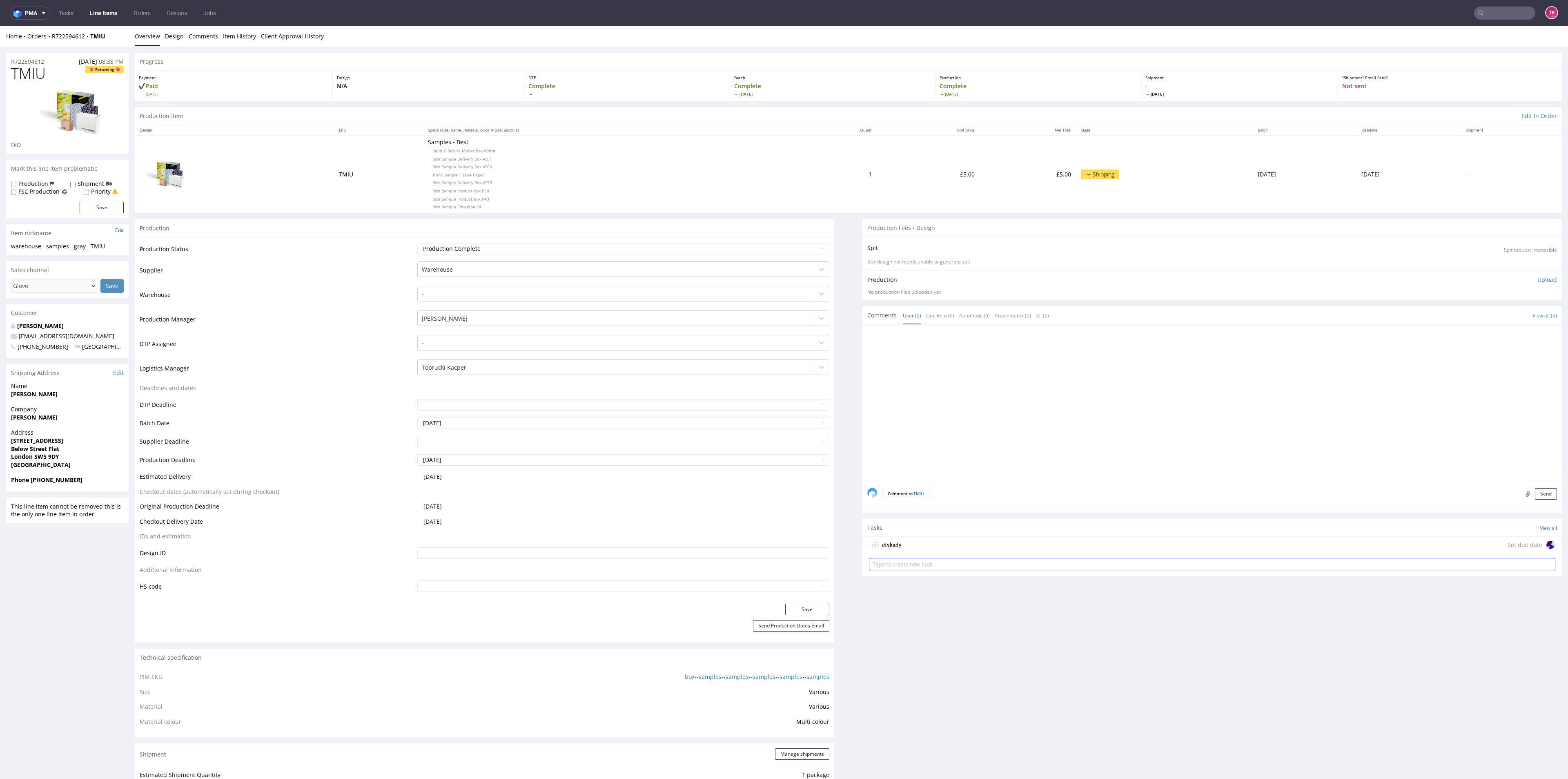
click at [945, 549] on div "etykiety Set due date" at bounding box center [1213, 545] width 687 height 17
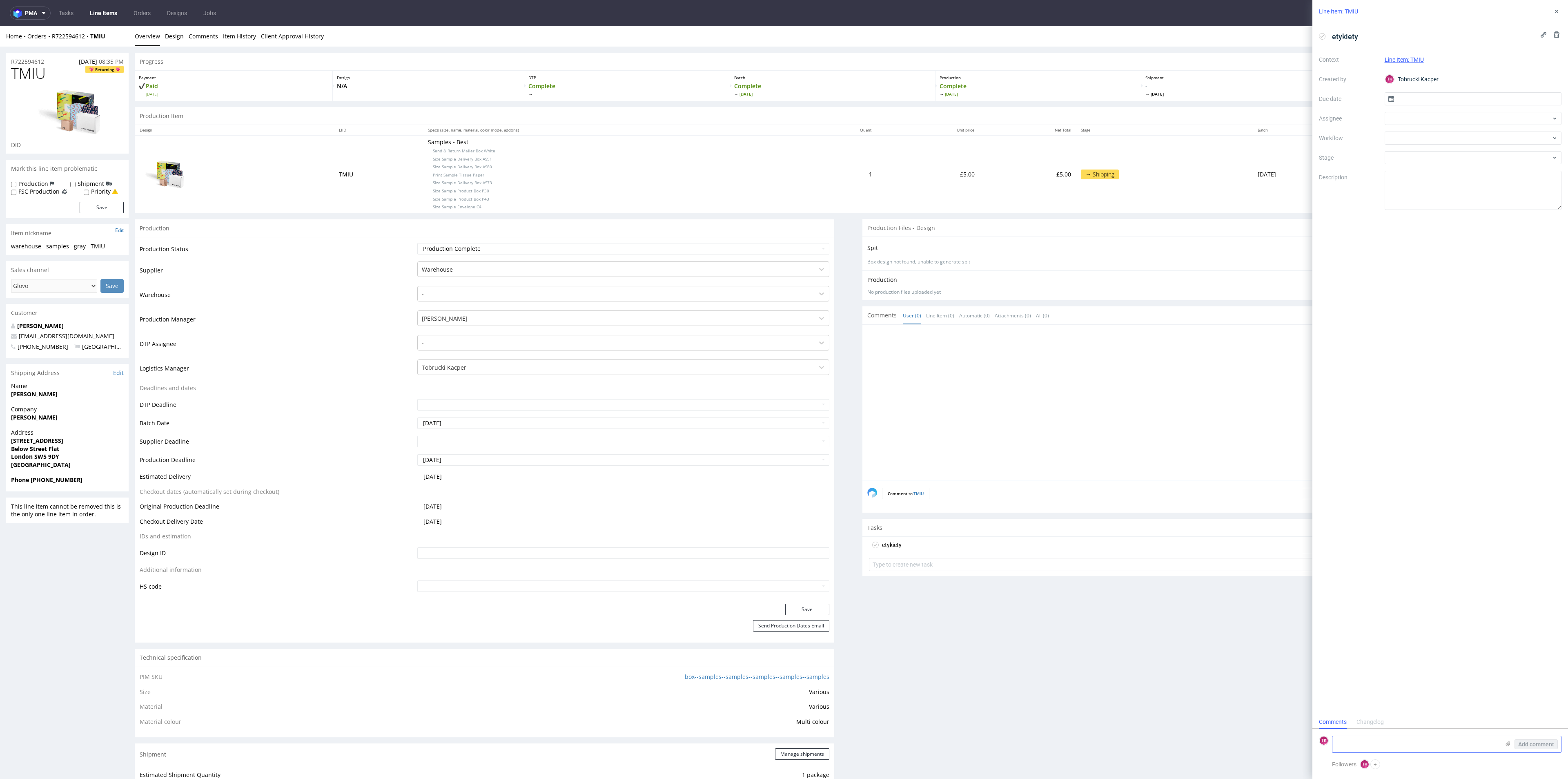
scroll to position [7, 0]
click at [1361, 743] on textarea at bounding box center [1416, 745] width 168 height 17
paste textarea "1Z5A15806899544319"
type textarea "1Z5A15806899544319"
click at [1510, 743] on icon at bounding box center [1508, 744] width 7 height 7
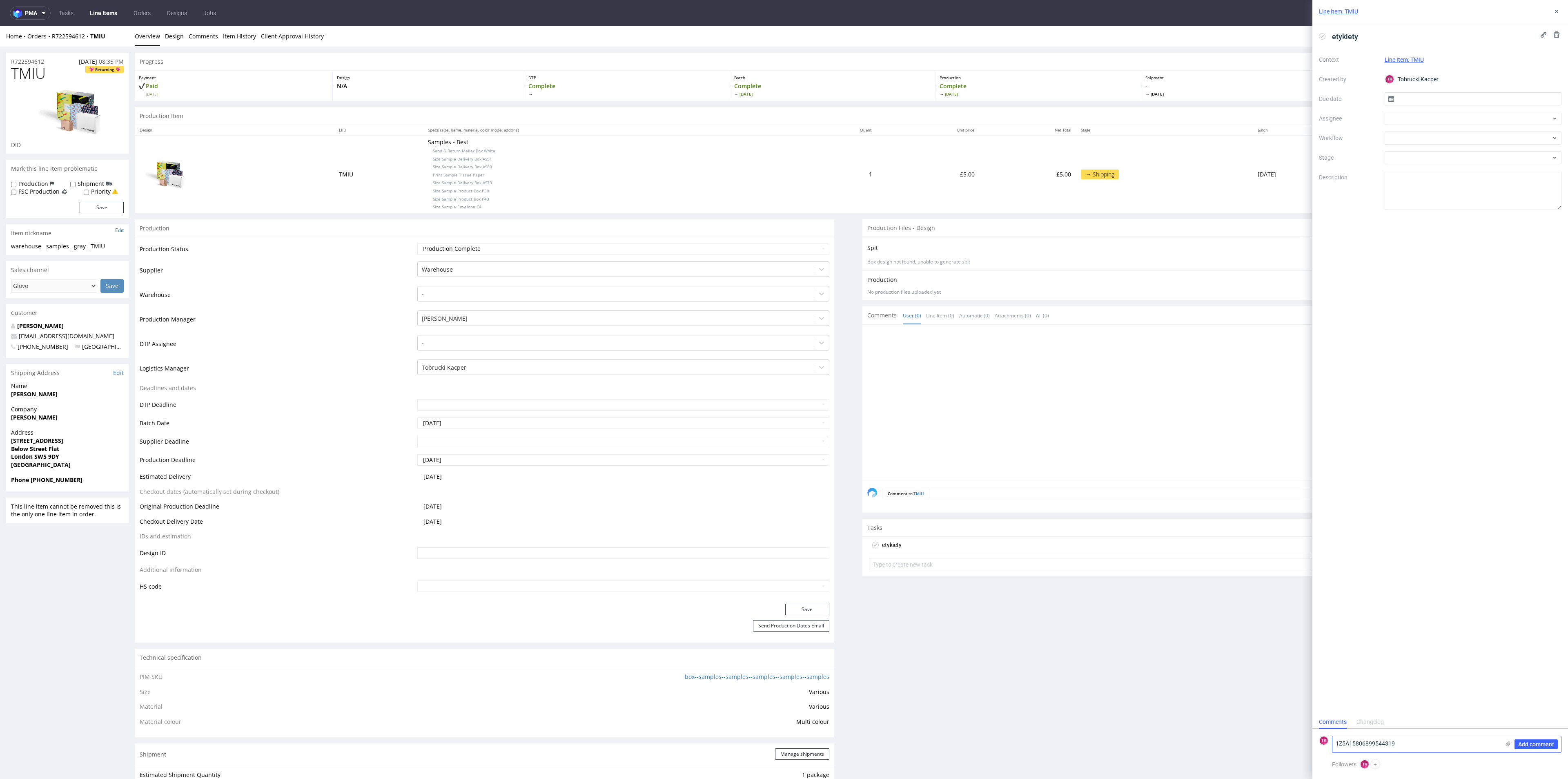
click at [0, 0] on input "file" at bounding box center [0, 0] width 0 height 0
click at [1448, 124] on div at bounding box center [1473, 118] width 177 height 13
type input "fe"
drag, startPoint x: 1425, startPoint y: 136, endPoint x: 1416, endPoint y: 126, distance: 13.5
click at [1425, 137] on span "[PERSON_NAME]" at bounding box center [1424, 136] width 44 height 8
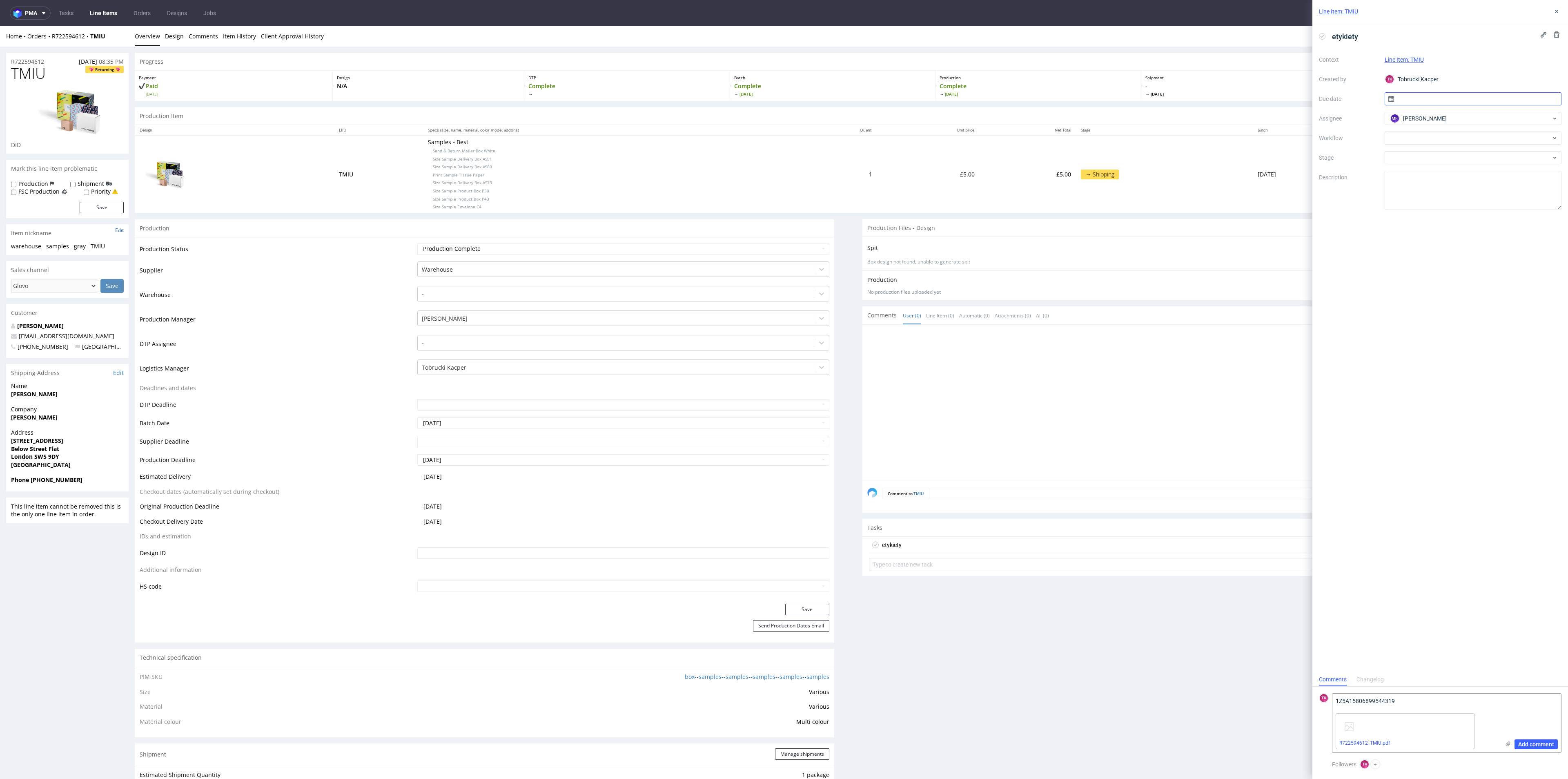
click at [1405, 95] on input "text" at bounding box center [1473, 99] width 177 height 13
click at [1447, 199] on span "22" at bounding box center [1446, 195] width 7 height 8
type input "22/09/2025"
click at [1521, 747] on span "Add comment" at bounding box center [1535, 744] width 36 height 6
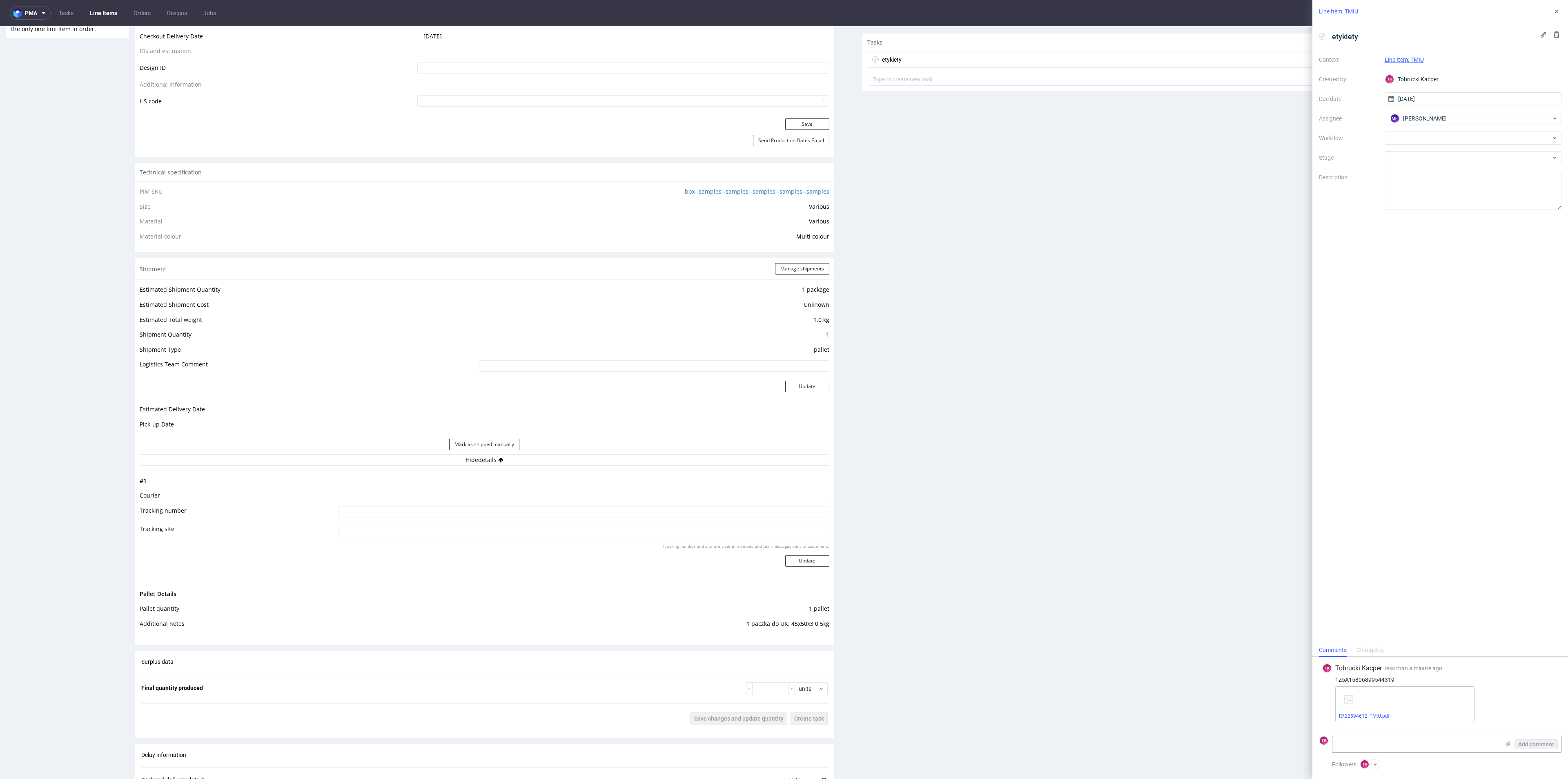
scroll to position [490, 0]
click at [566, 510] on input at bounding box center [583, 507] width 490 height 11
paste input "1Z5A15806899544319"
type input "1Z5A15806899544319"
click at [802, 557] on button "Update" at bounding box center [807, 556] width 44 height 11
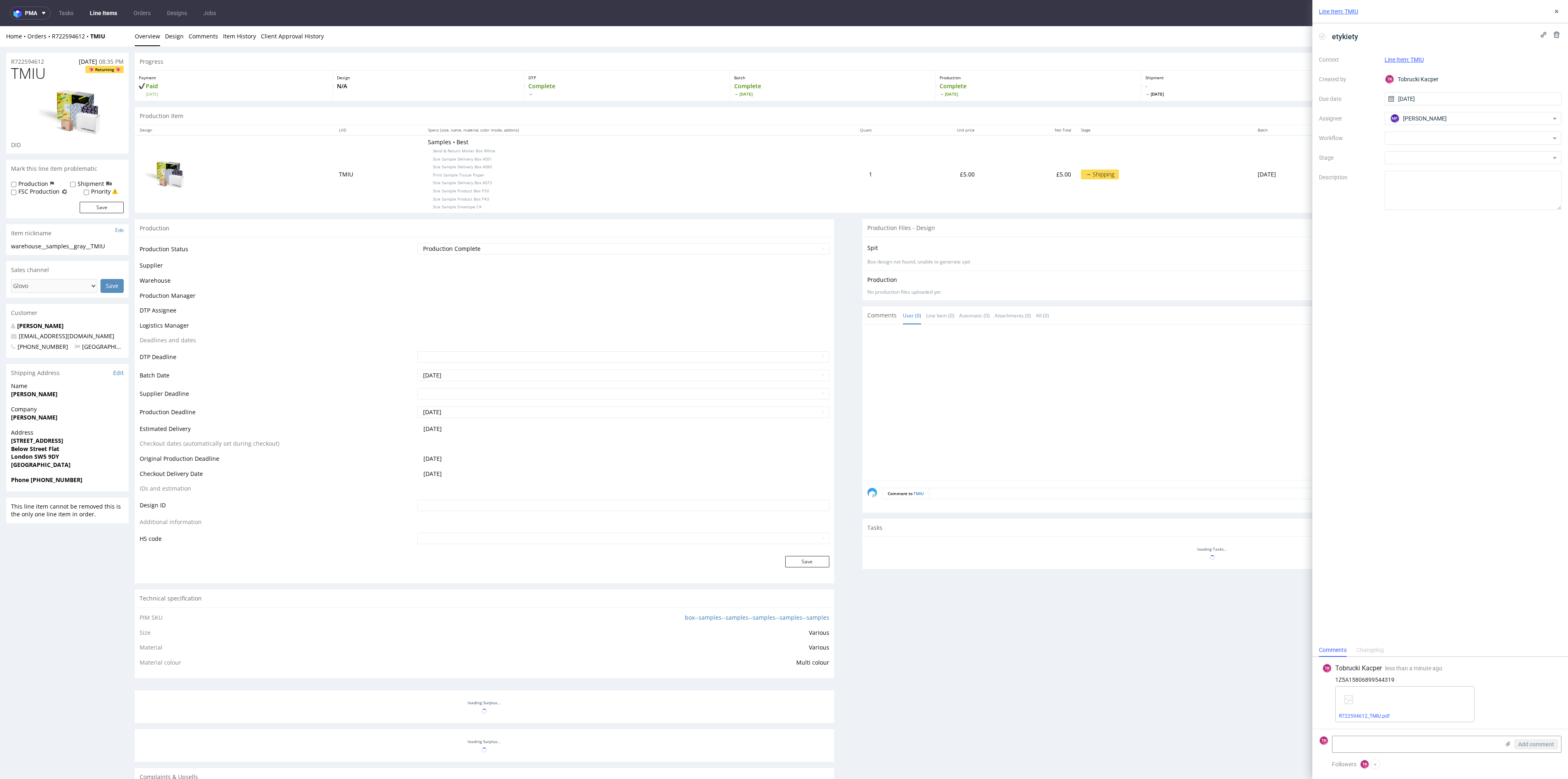
scroll to position [185, 0]
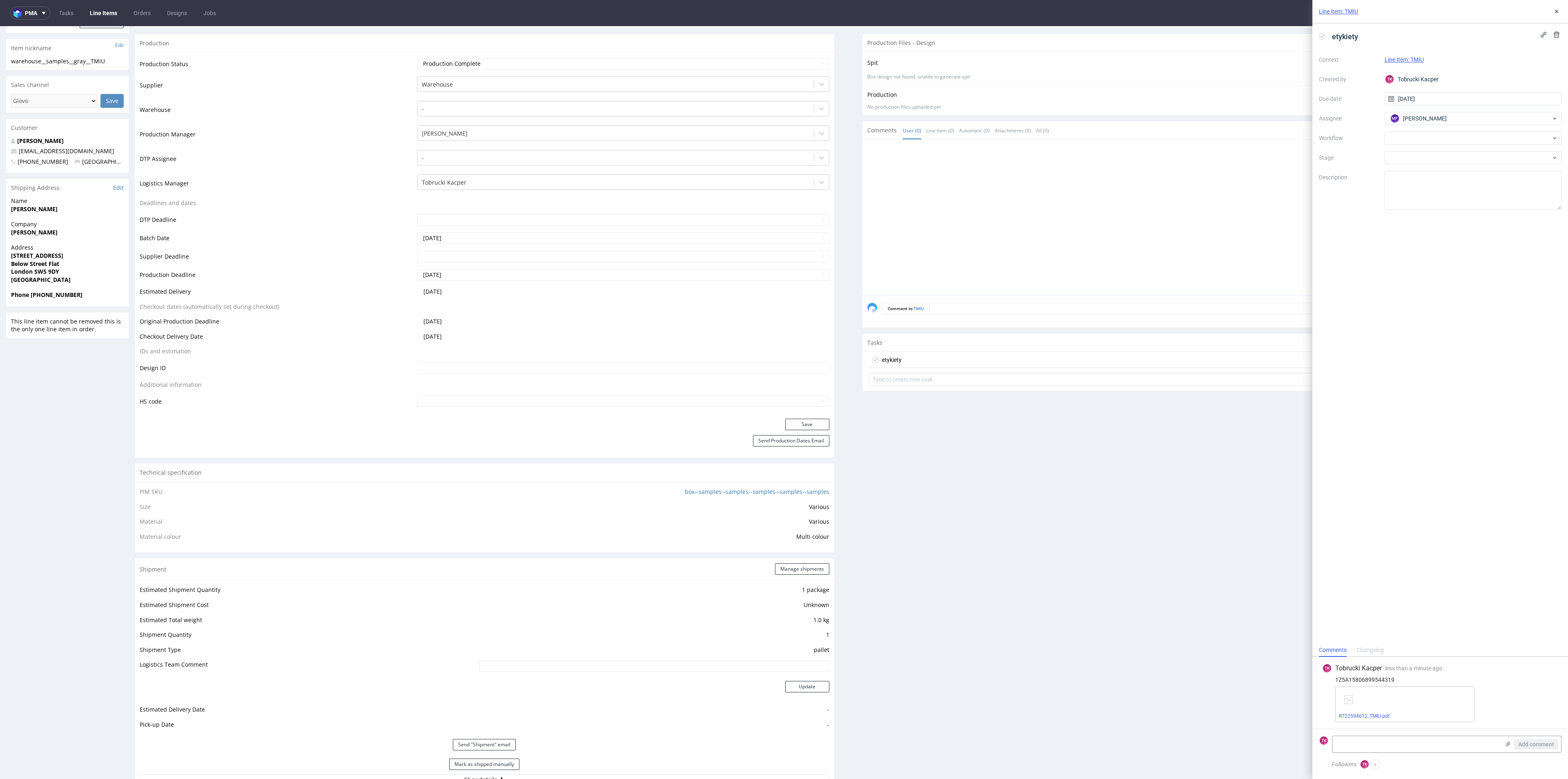
click at [106, 7] on link "Line Items" at bounding box center [103, 13] width 37 height 13
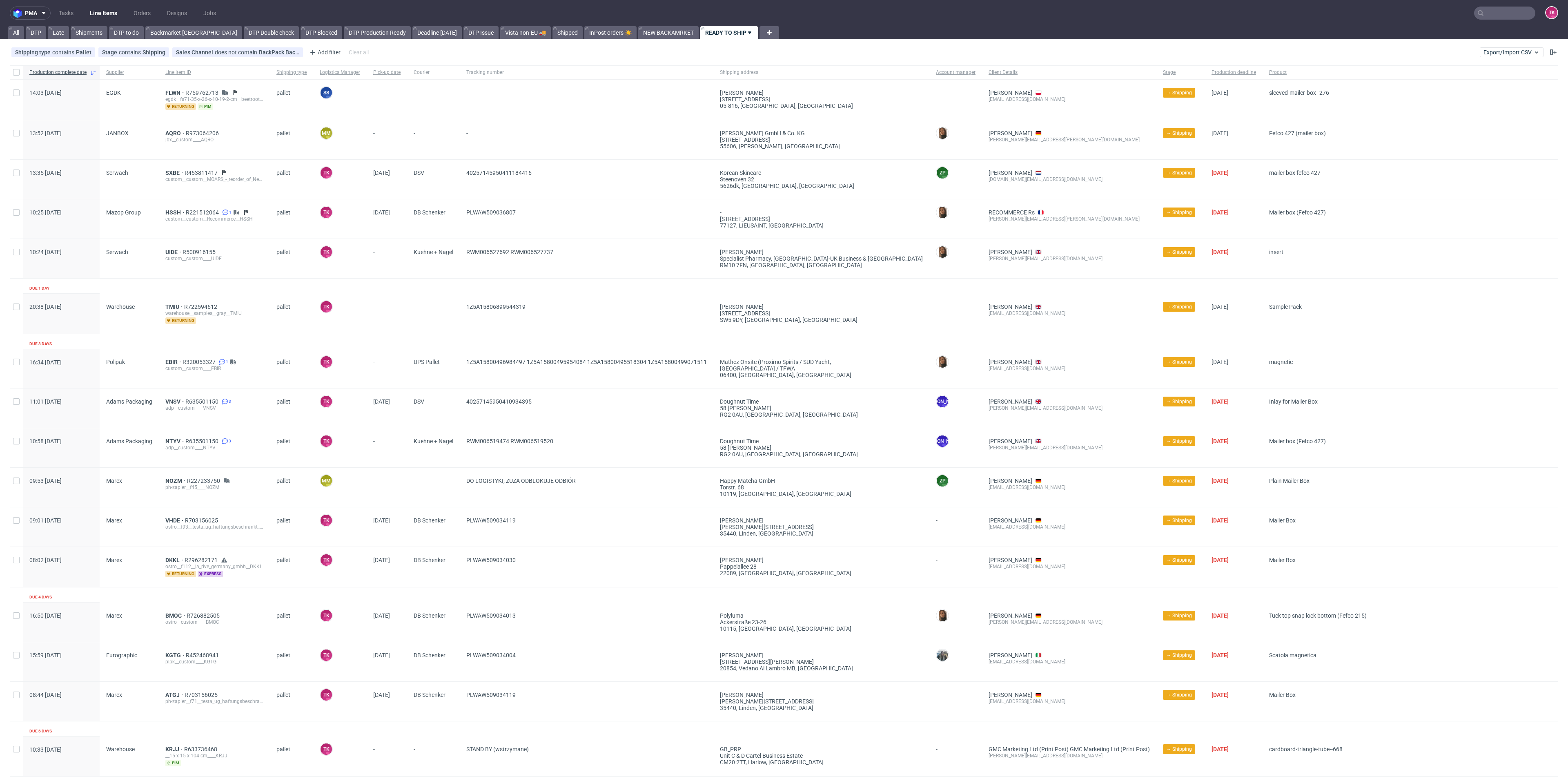
click at [101, 6] on nav "pma Tasks Line Items Orders Designs Jobs TK" at bounding box center [784, 13] width 1568 height 26
click at [100, 15] on link "Line Items" at bounding box center [103, 13] width 37 height 13
click at [168, 299] on div "TMIU R722594612 warehouse__samples__gray__TMIU returning" at bounding box center [214, 313] width 111 height 40
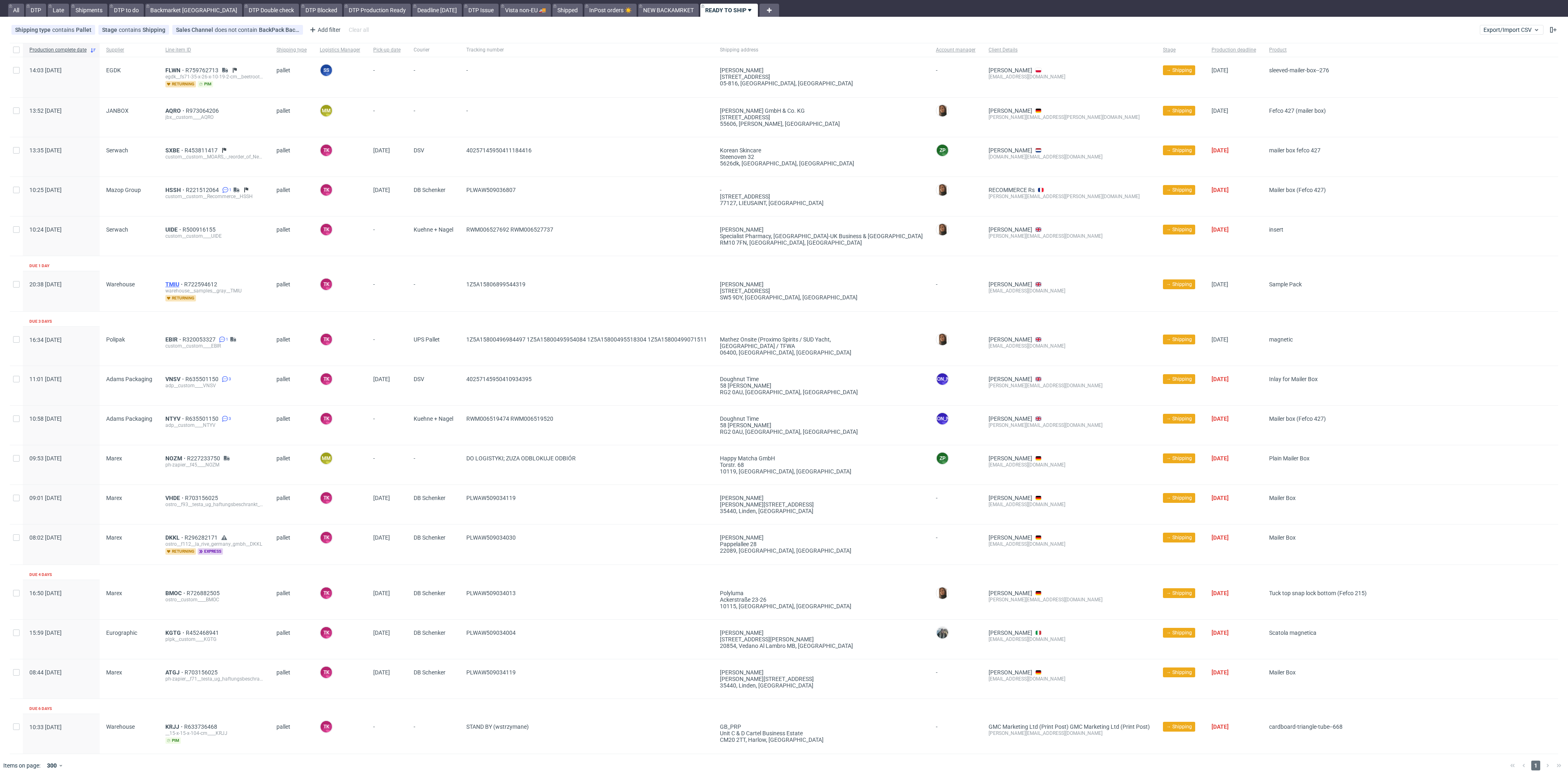
click at [167, 282] on span "TMIU" at bounding box center [175, 284] width 19 height 7
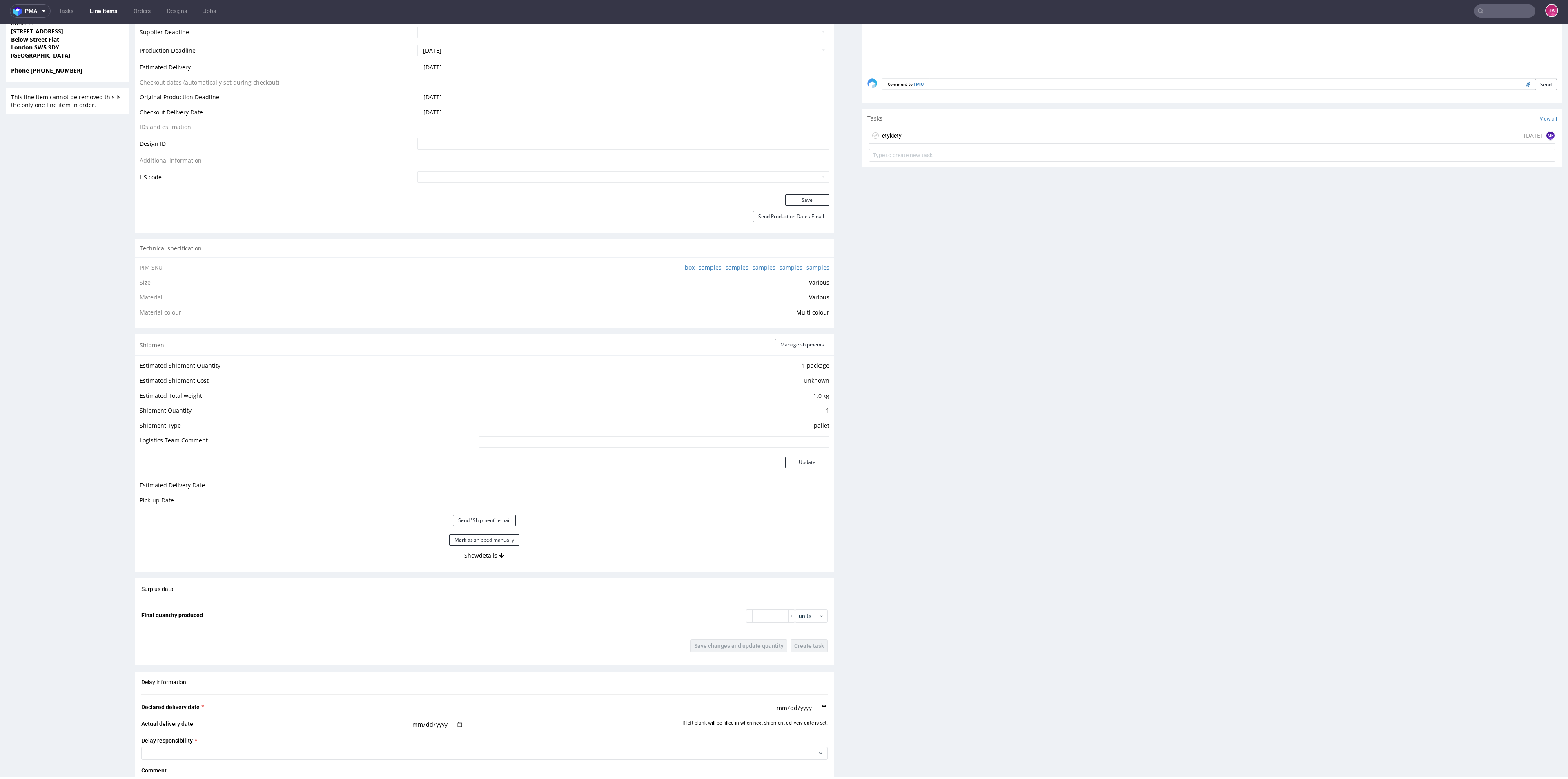
scroll to position [430, 0]
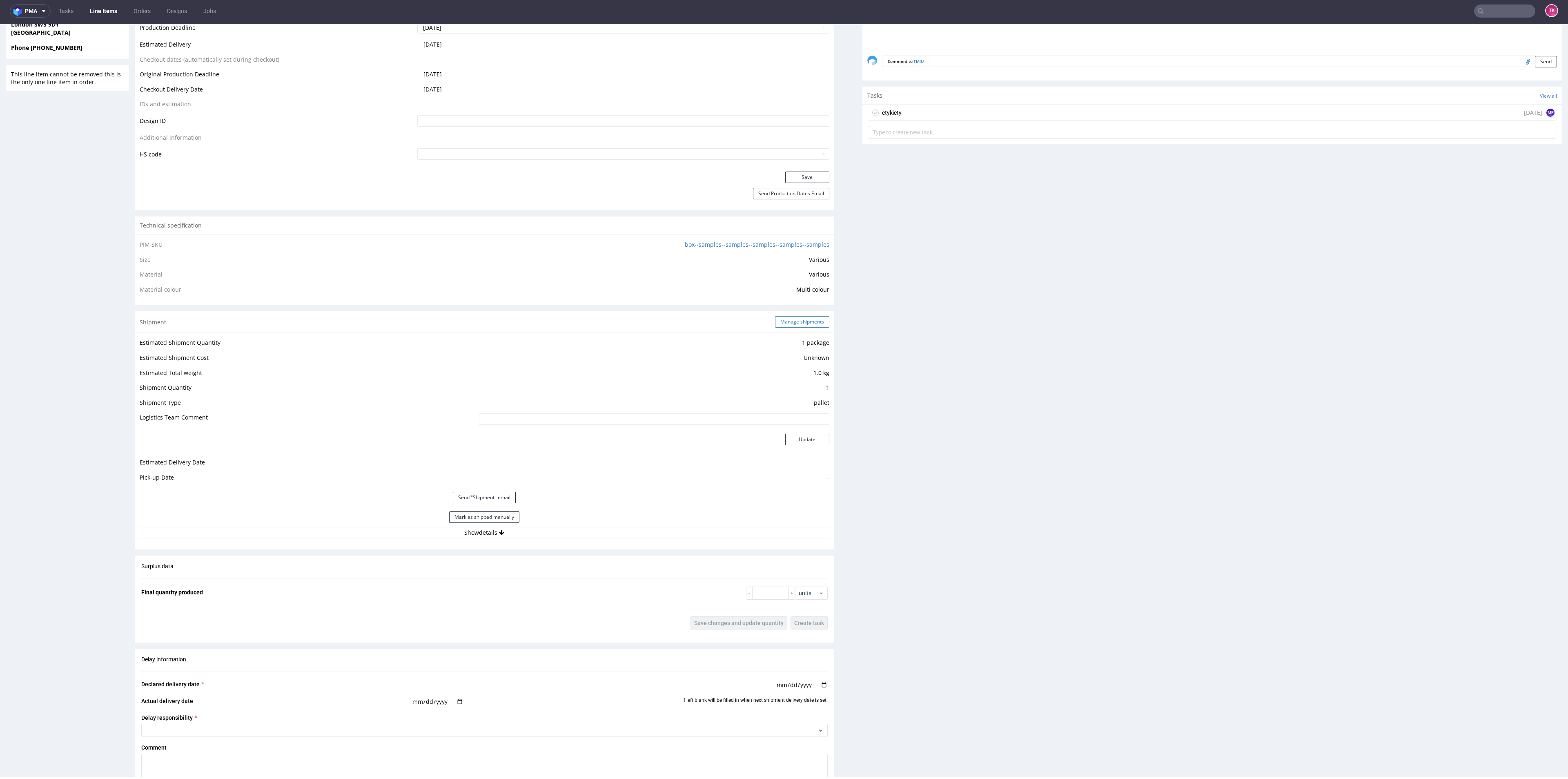
click at [781, 321] on button "Manage shipments" at bounding box center [802, 322] width 54 height 11
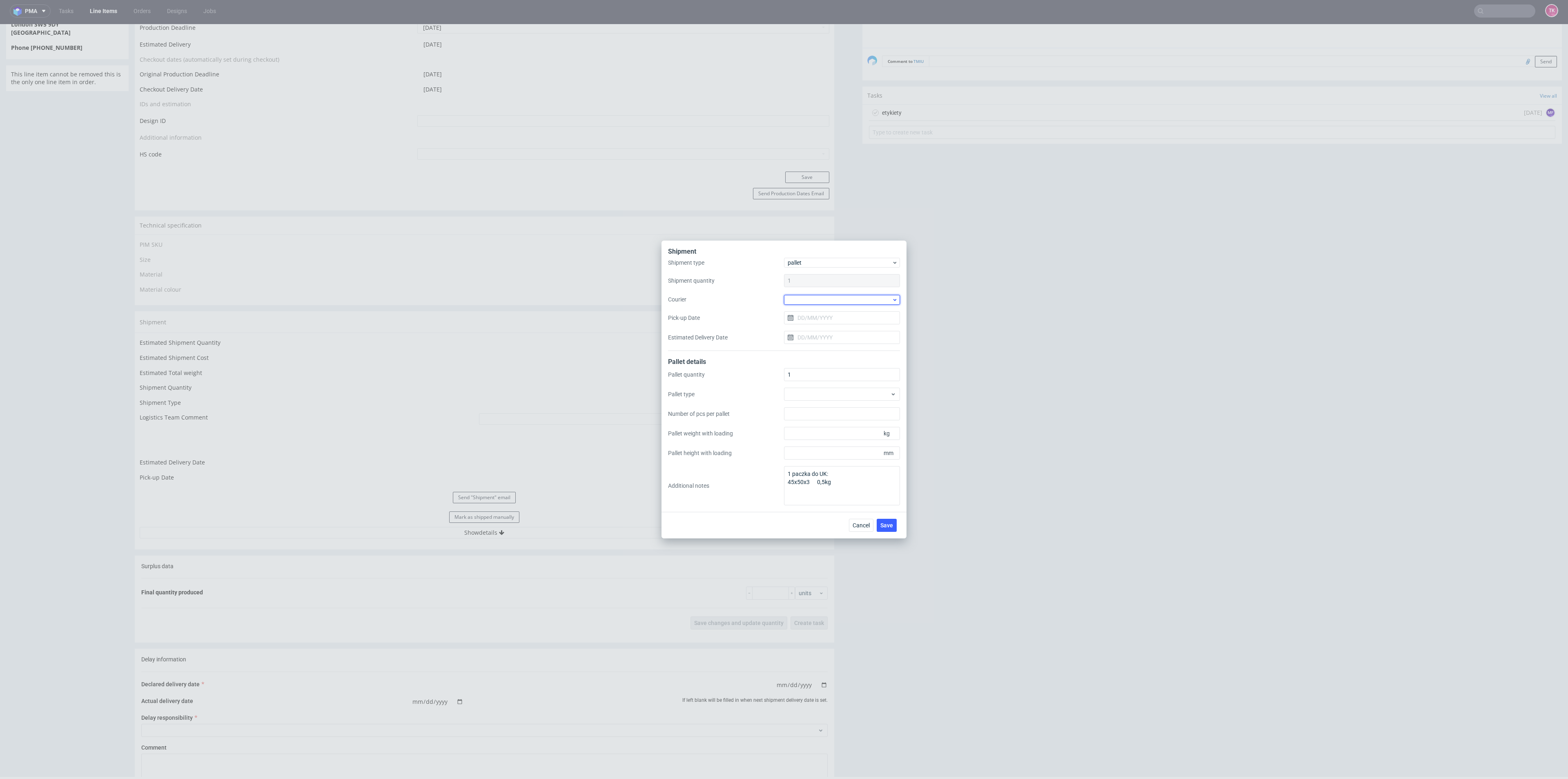
click at [807, 297] on div at bounding box center [841, 300] width 116 height 10
click at [814, 356] on div "UPS Pallets" at bounding box center [842, 357] width 110 height 15
click at [887, 522] on span "Save" at bounding box center [887, 525] width 13 height 6
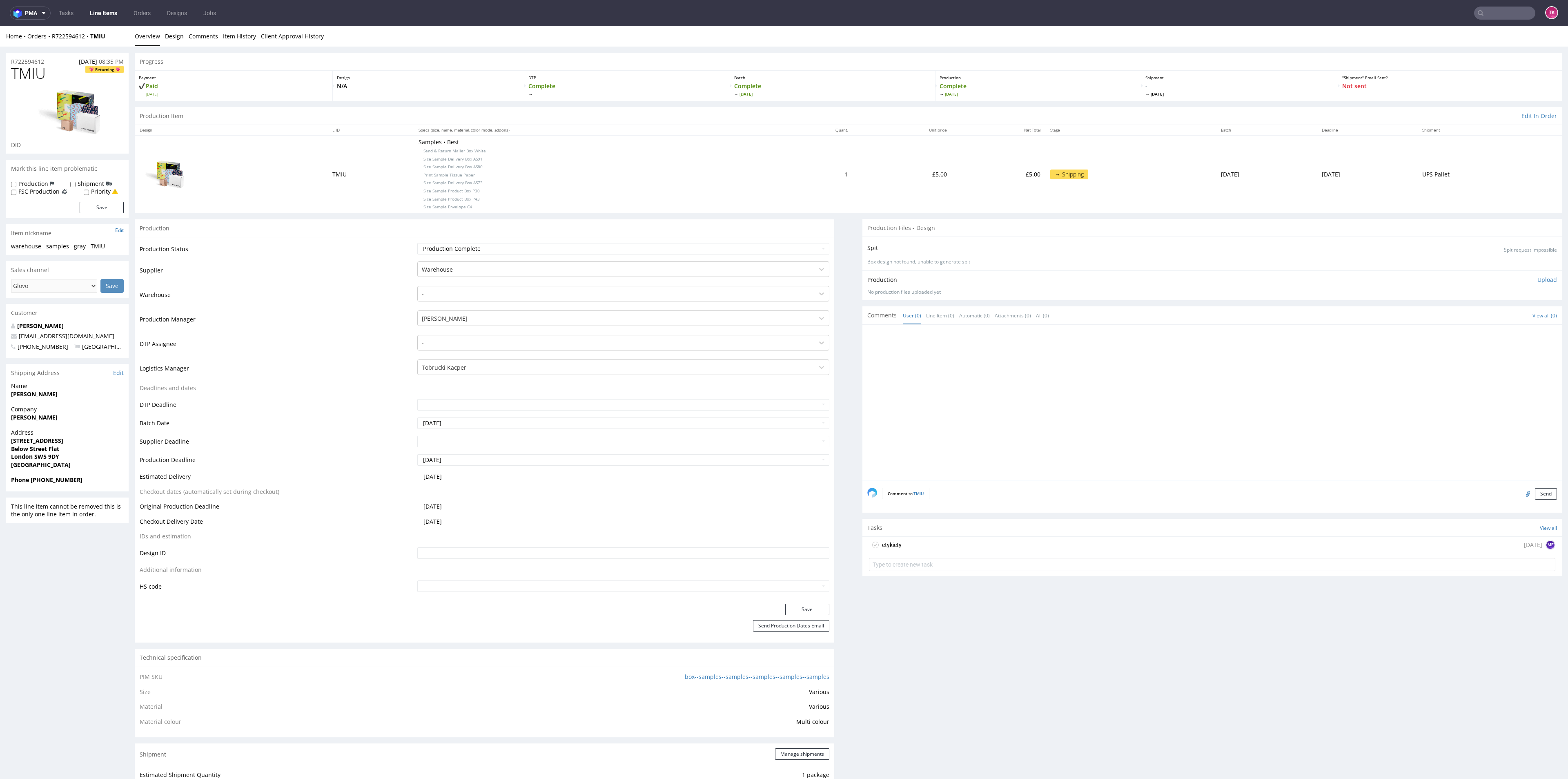
click at [97, 15] on link "Line Items" at bounding box center [103, 13] width 37 height 13
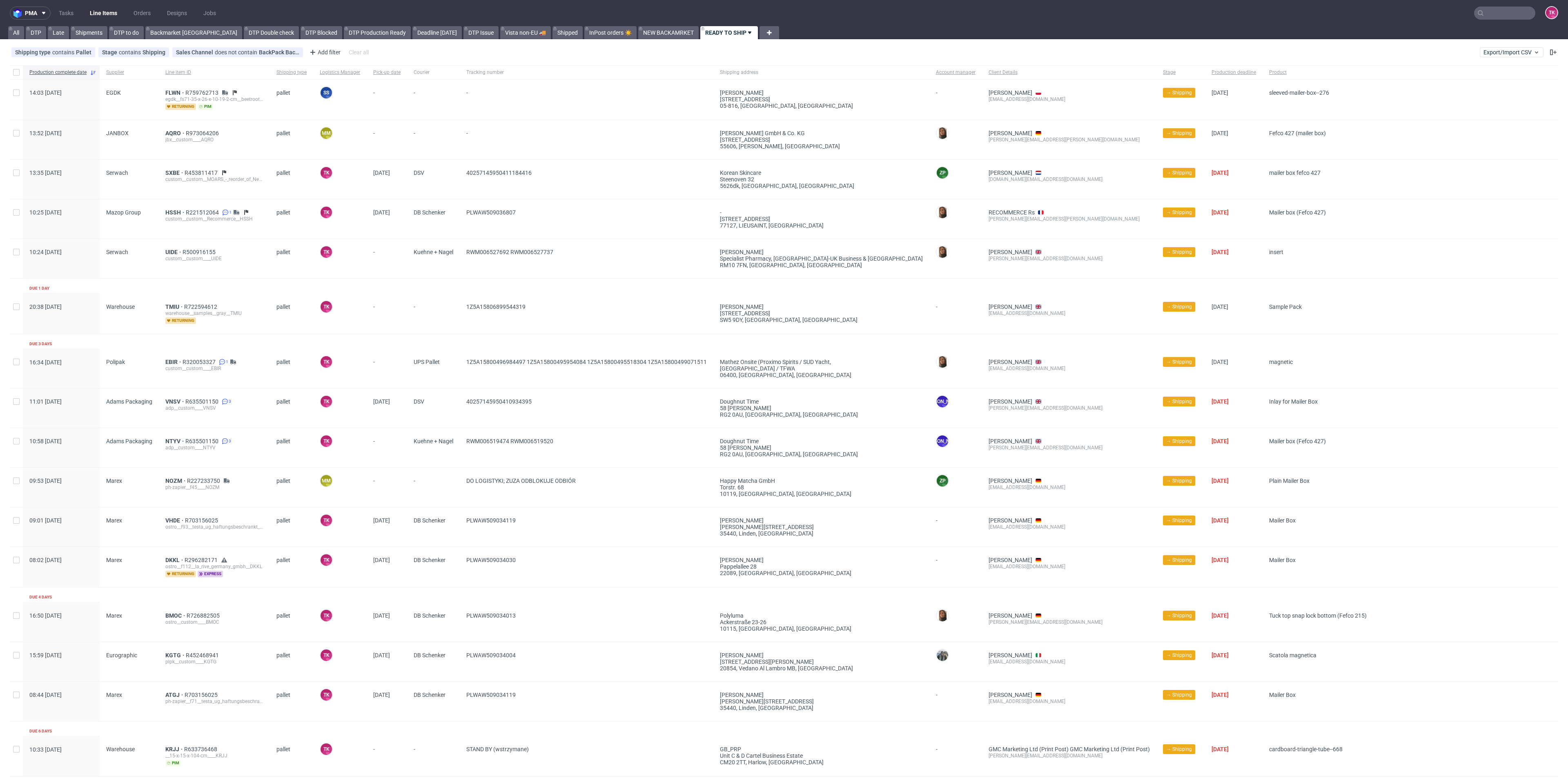
click at [1484, 3] on nav "pma Tasks Line Items Orders Designs Jobs TK" at bounding box center [784, 13] width 1568 height 26
paste input "R104604809"
drag, startPoint x: 1487, startPoint y: 7, endPoint x: 1487, endPoint y: 14, distance: 7.0
click at [1487, 8] on input "text" at bounding box center [1455, 13] width 160 height 13
type input "R104604809"
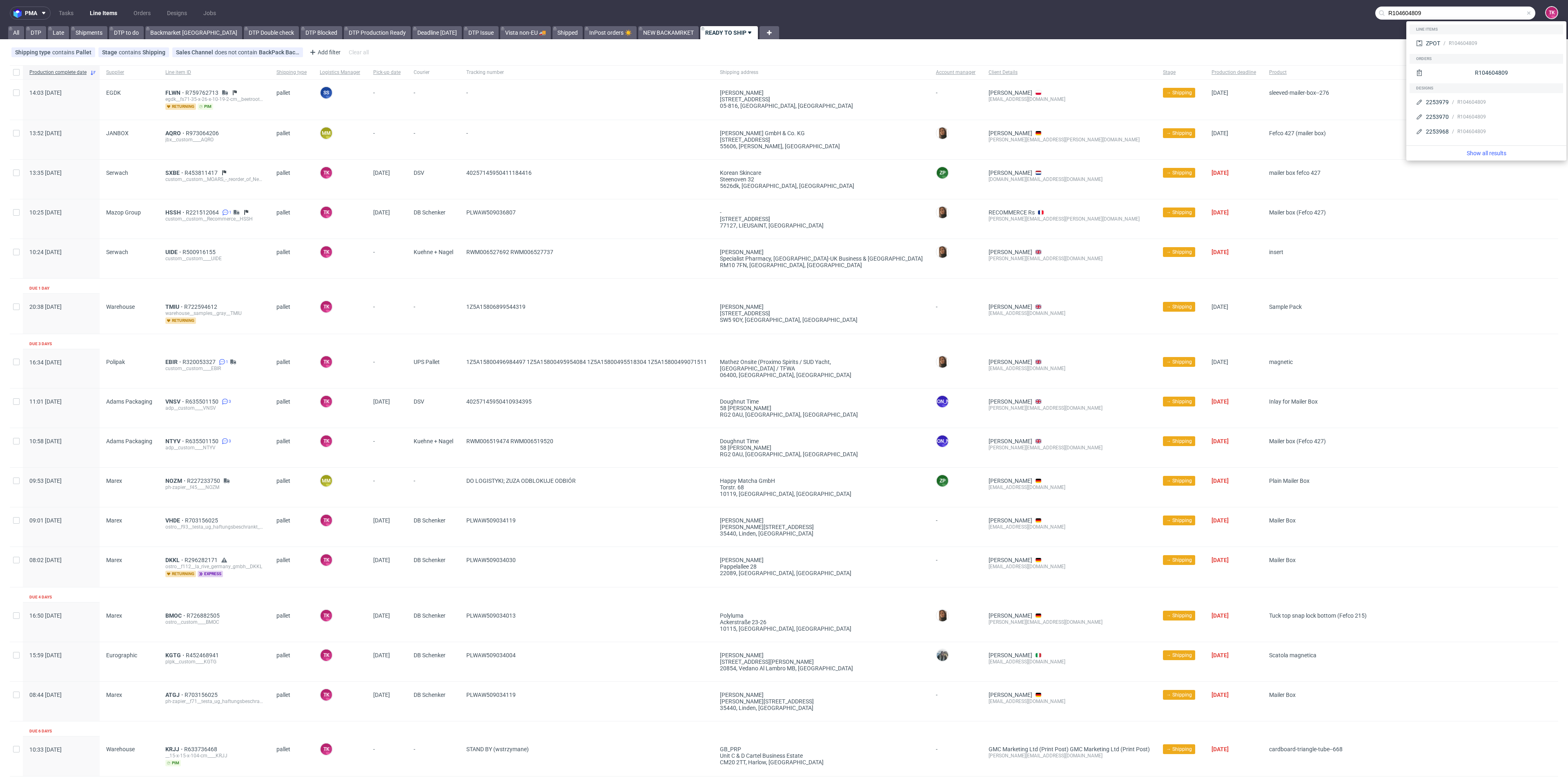
click at [1464, 35] on div "ZPOT R104604809" at bounding box center [1486, 44] width 154 height 20
click at [1464, 41] on div "R104604809" at bounding box center [1463, 44] width 29 height 7
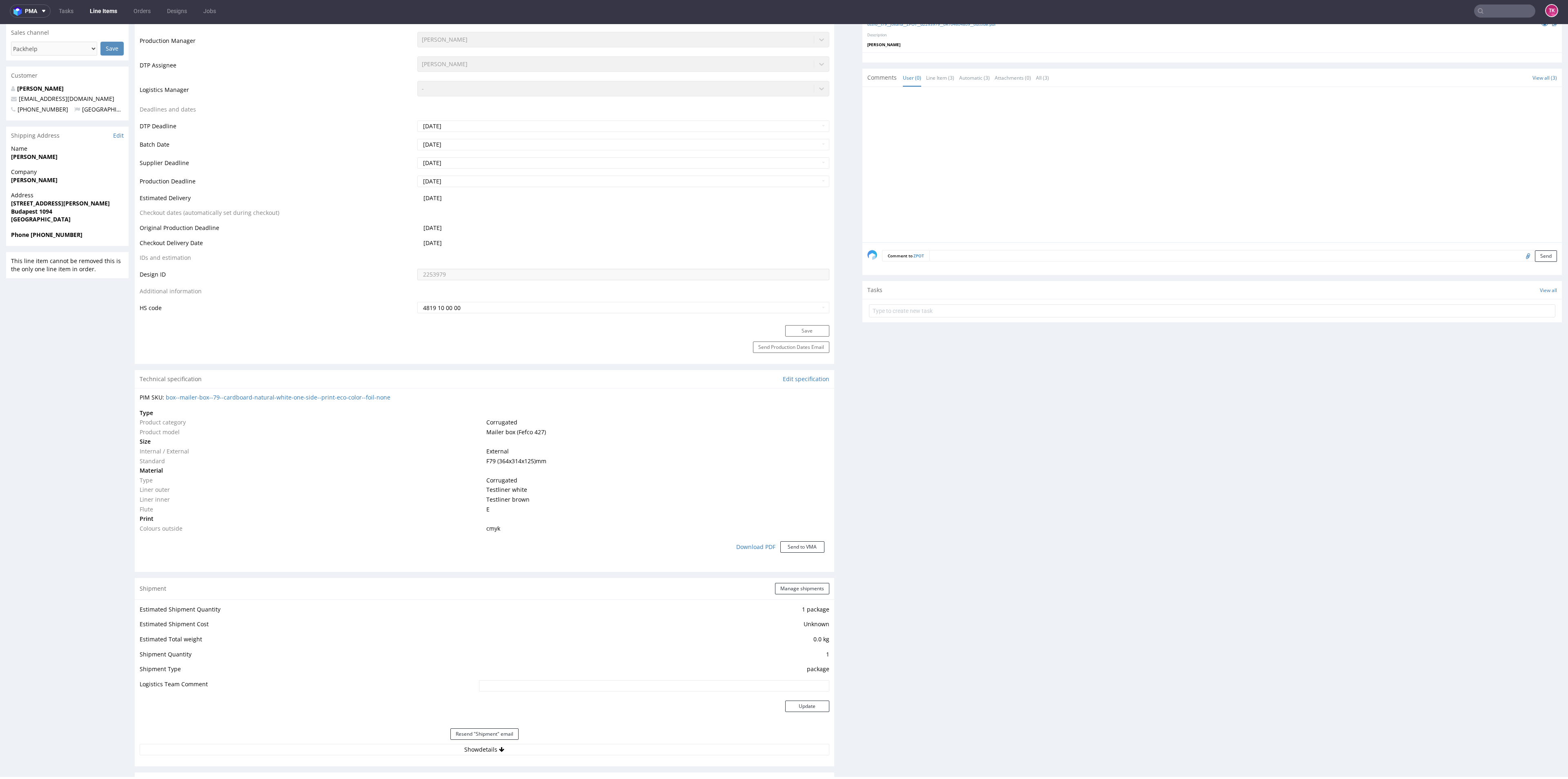
scroll to position [448, 0]
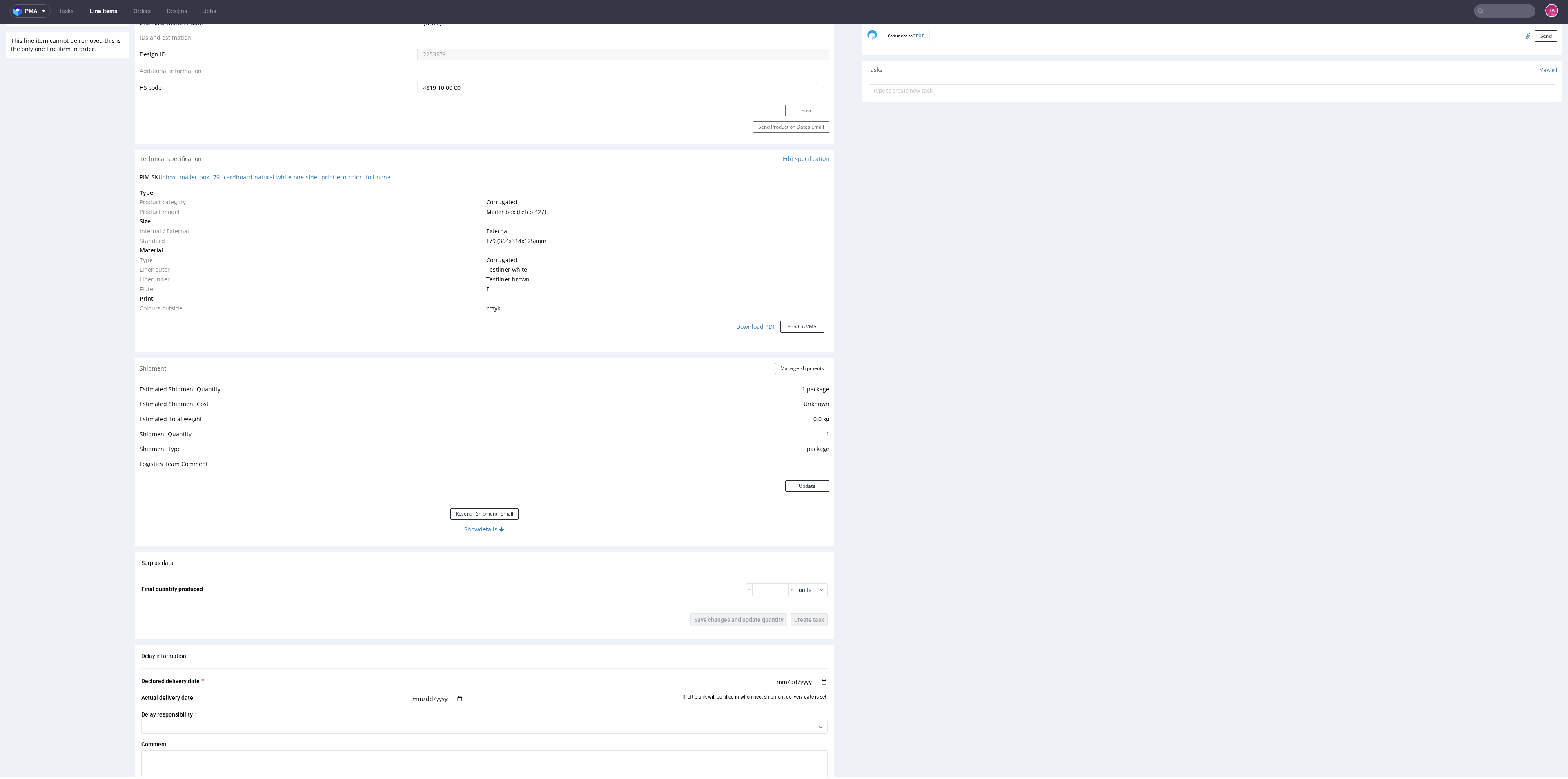
click at [460, 534] on button "Show details" at bounding box center [484, 530] width 690 height 11
click at [367, 583] on input "1Z5A15806891127687" at bounding box center [583, 582] width 490 height 11
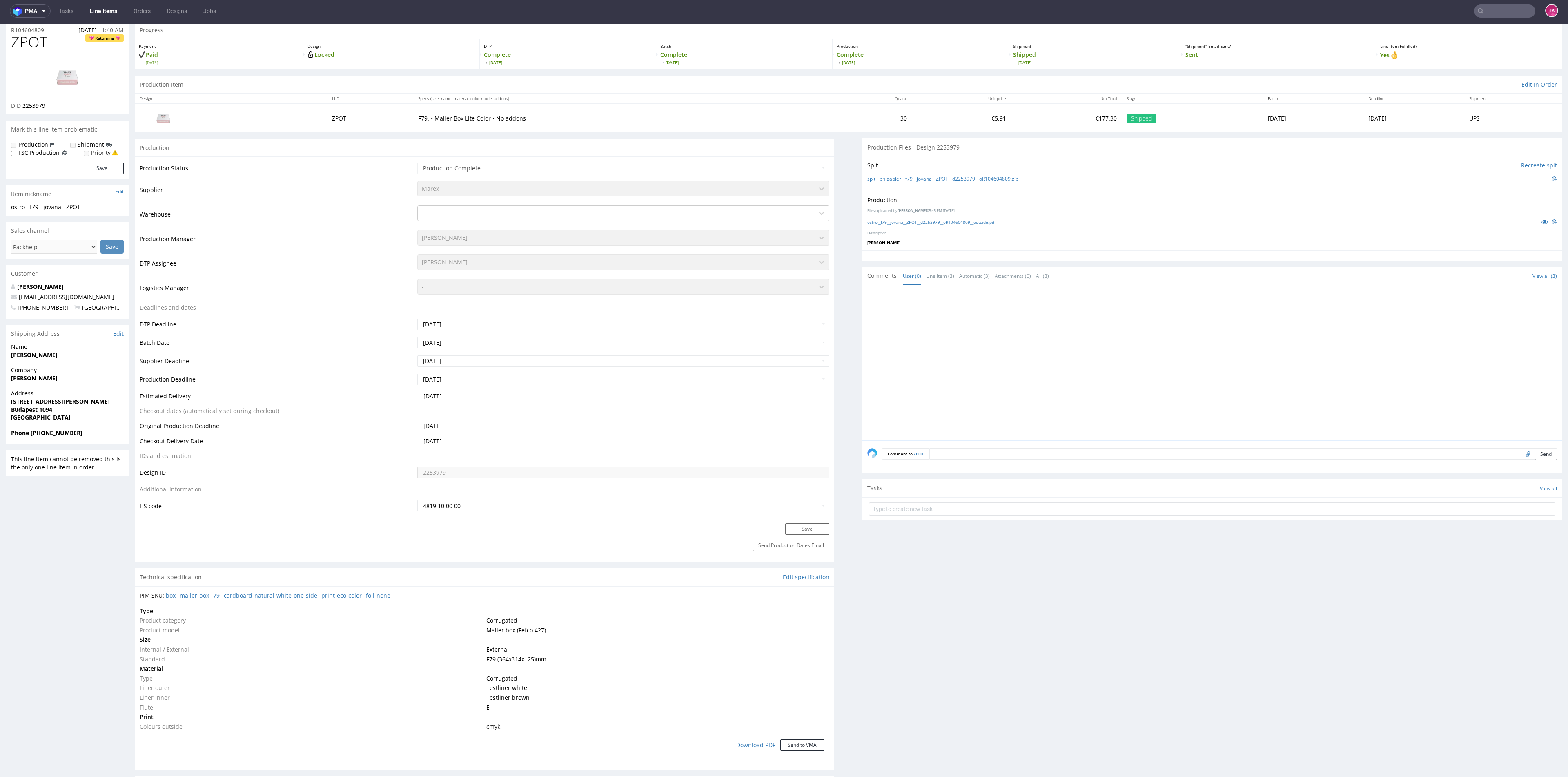
scroll to position [0, 0]
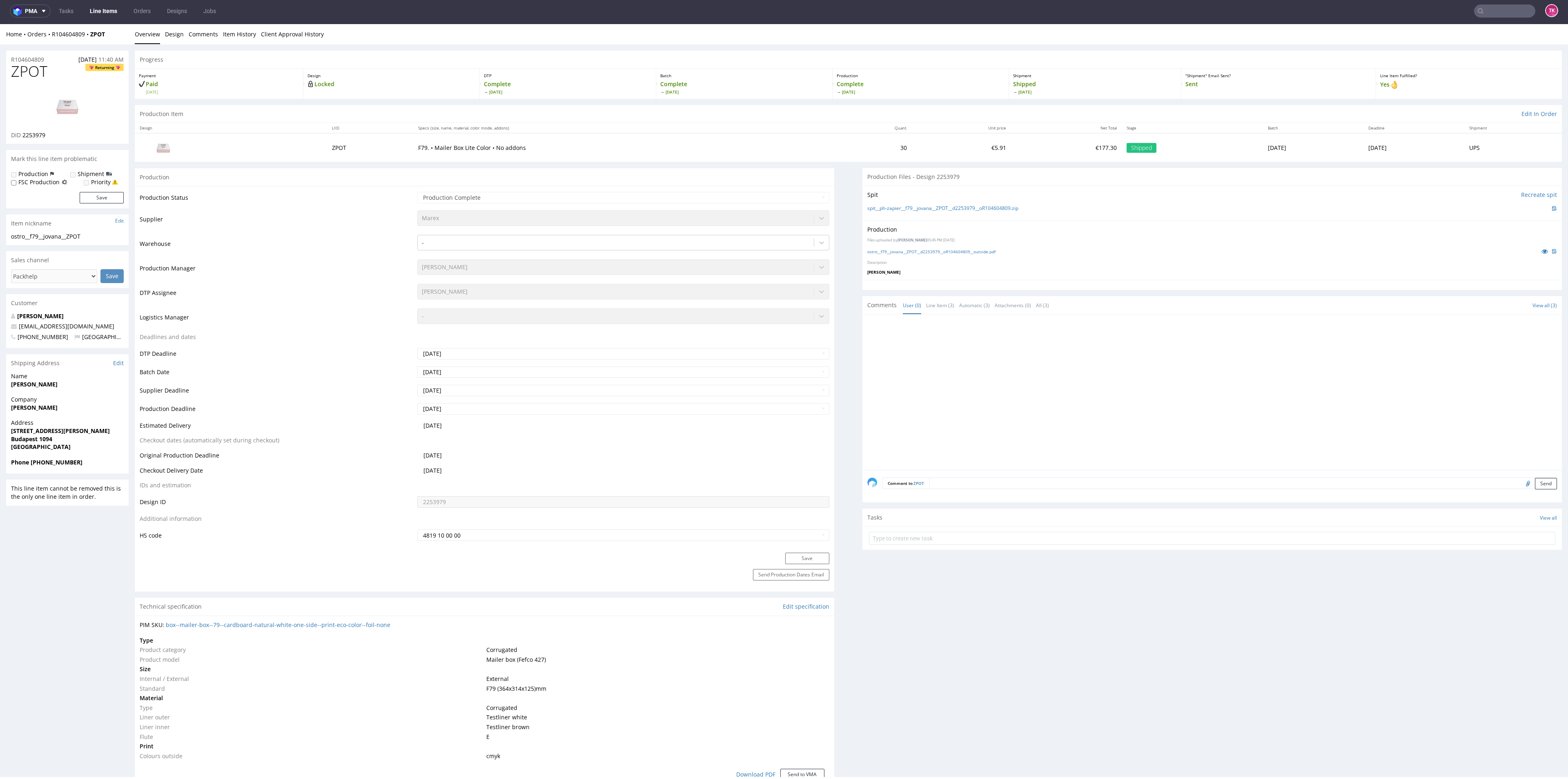
click at [101, 19] on nav "pma Tasks Line Items Orders Designs Jobs TK" at bounding box center [784, 11] width 1568 height 26
click at [100, 15] on link "Line Items" at bounding box center [103, 11] width 37 height 13
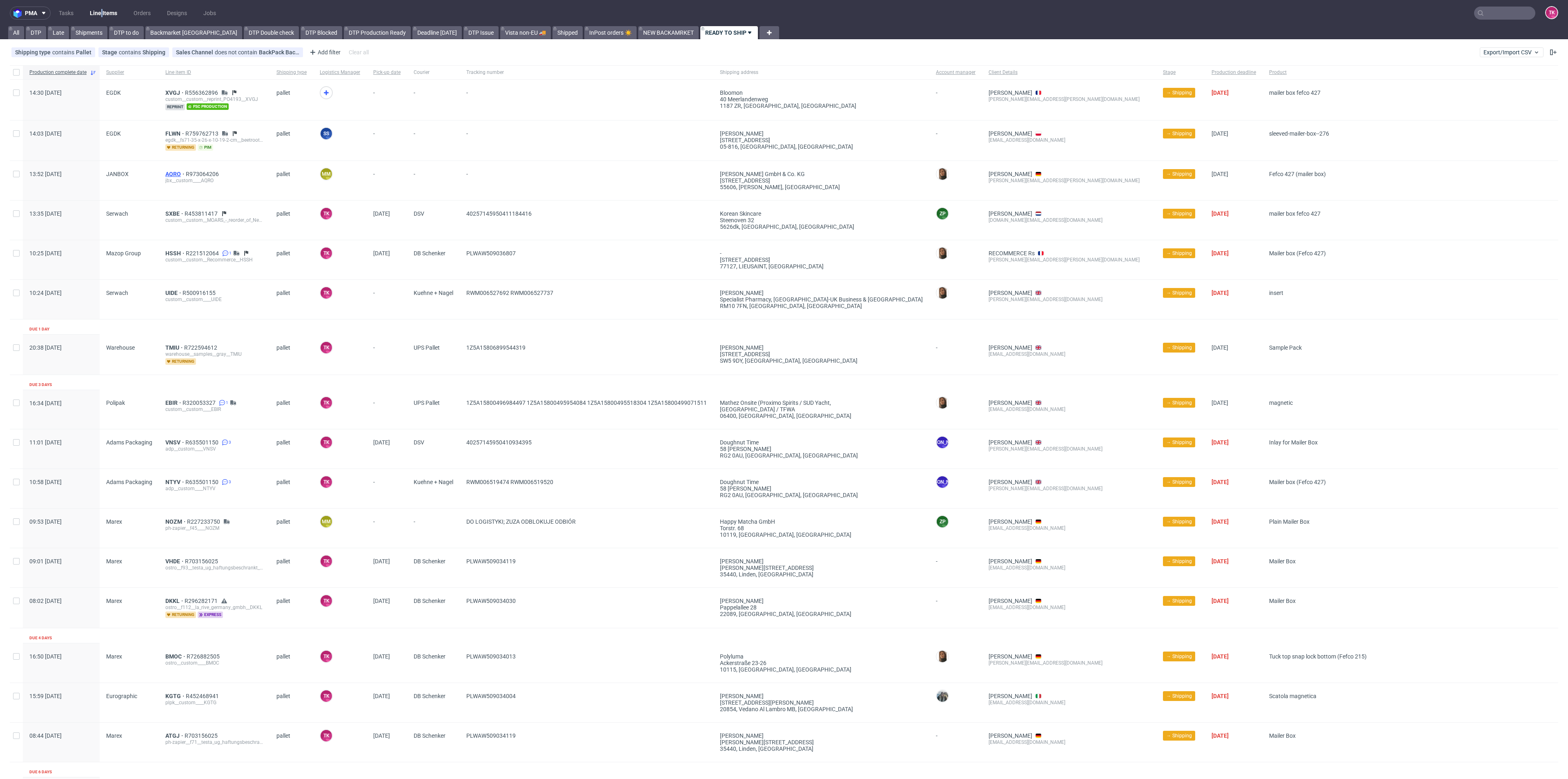
click at [173, 173] on span "AQRO" at bounding box center [176, 173] width 20 height 7
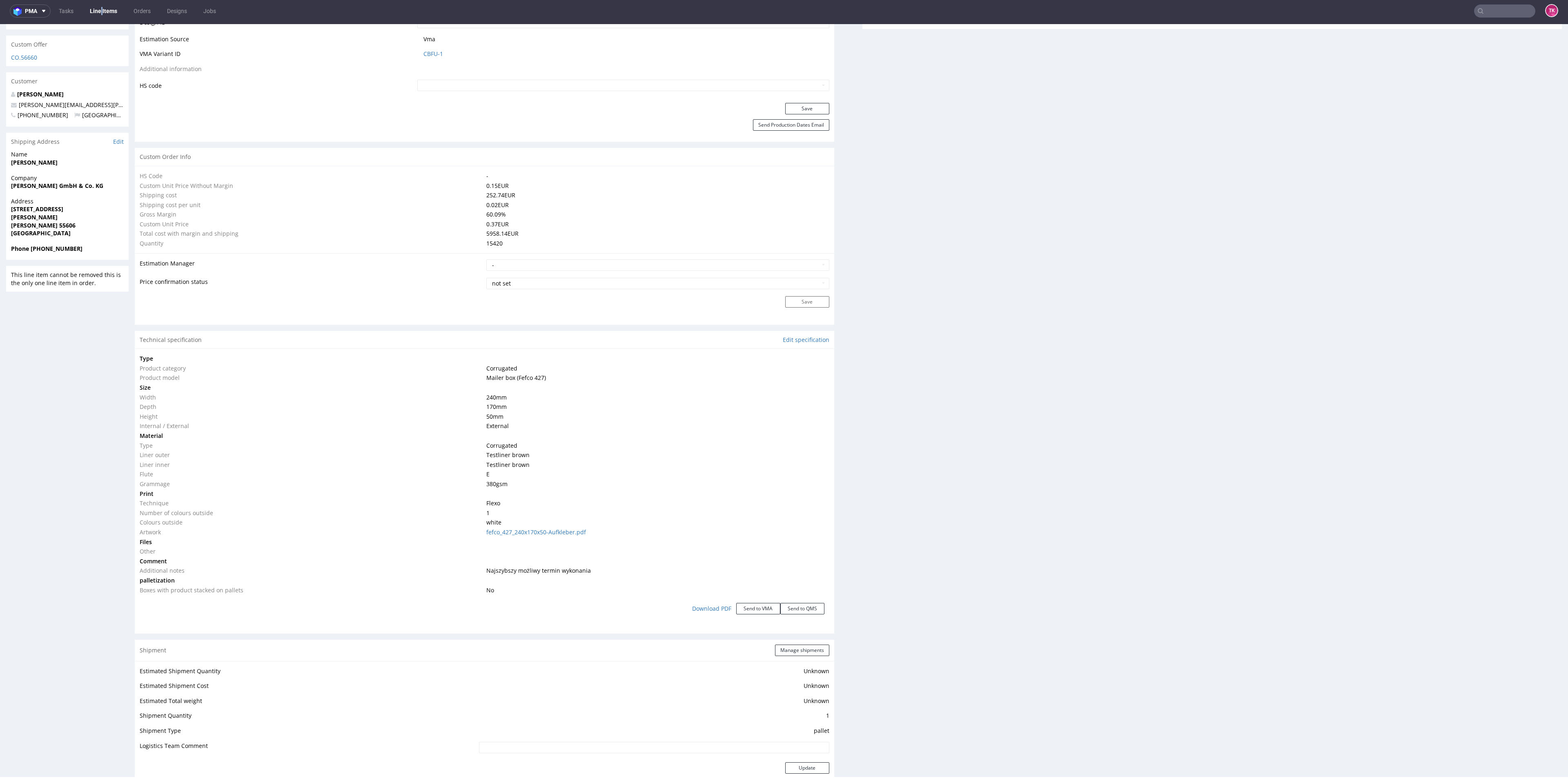
scroll to position [674, 0]
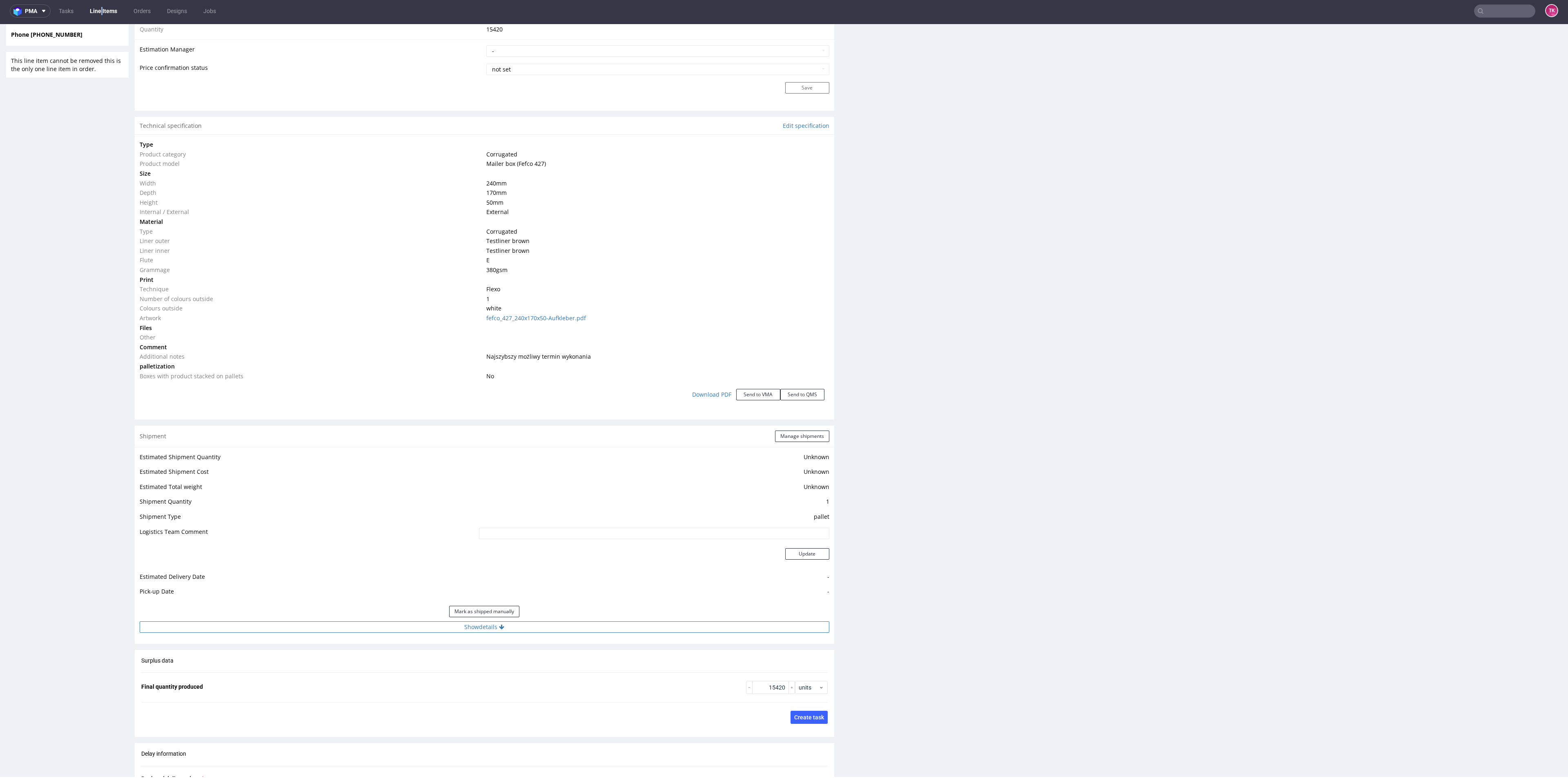
click at [477, 631] on button "Show details" at bounding box center [484, 626] width 690 height 11
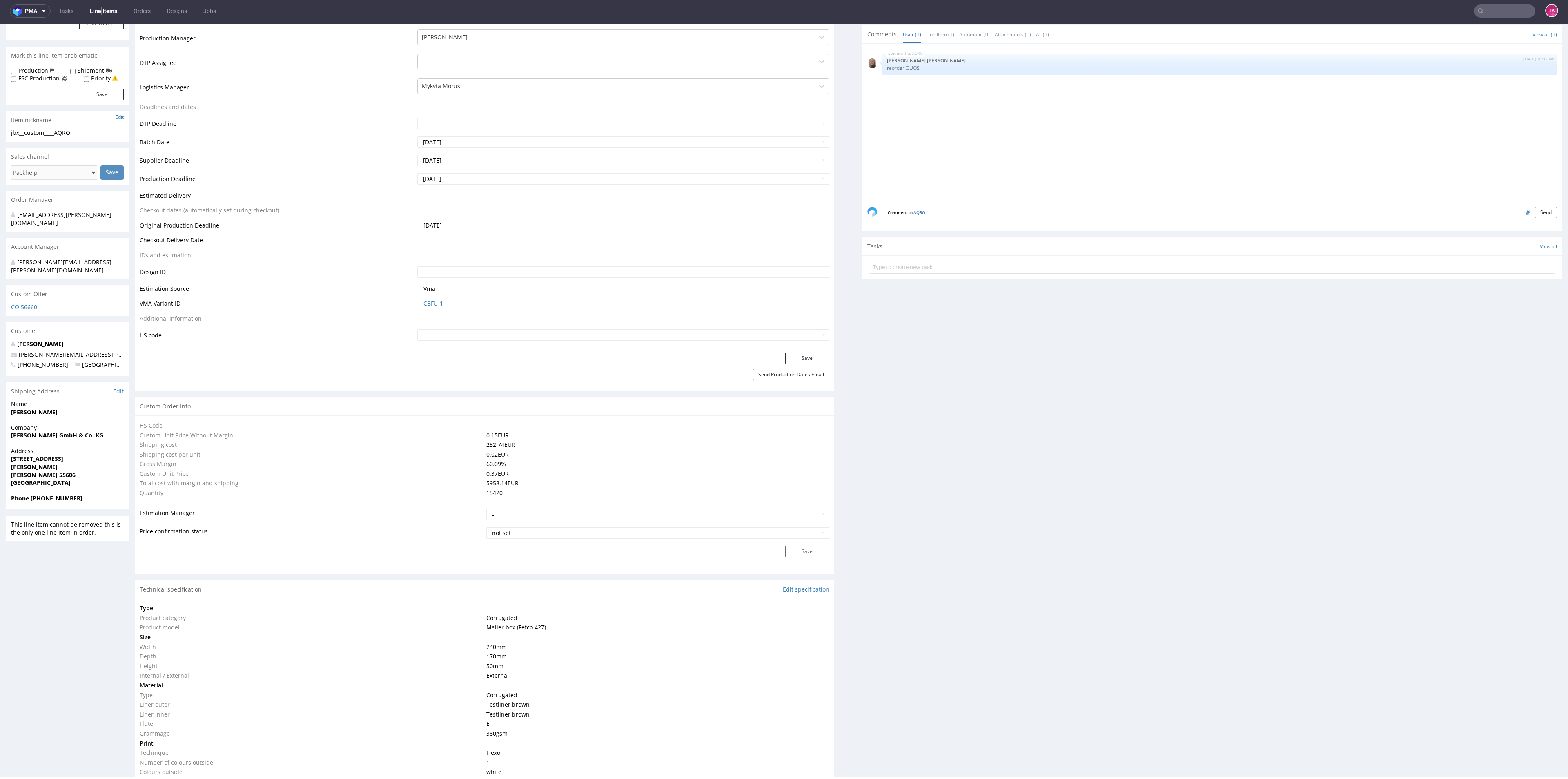
scroll to position [61, 0]
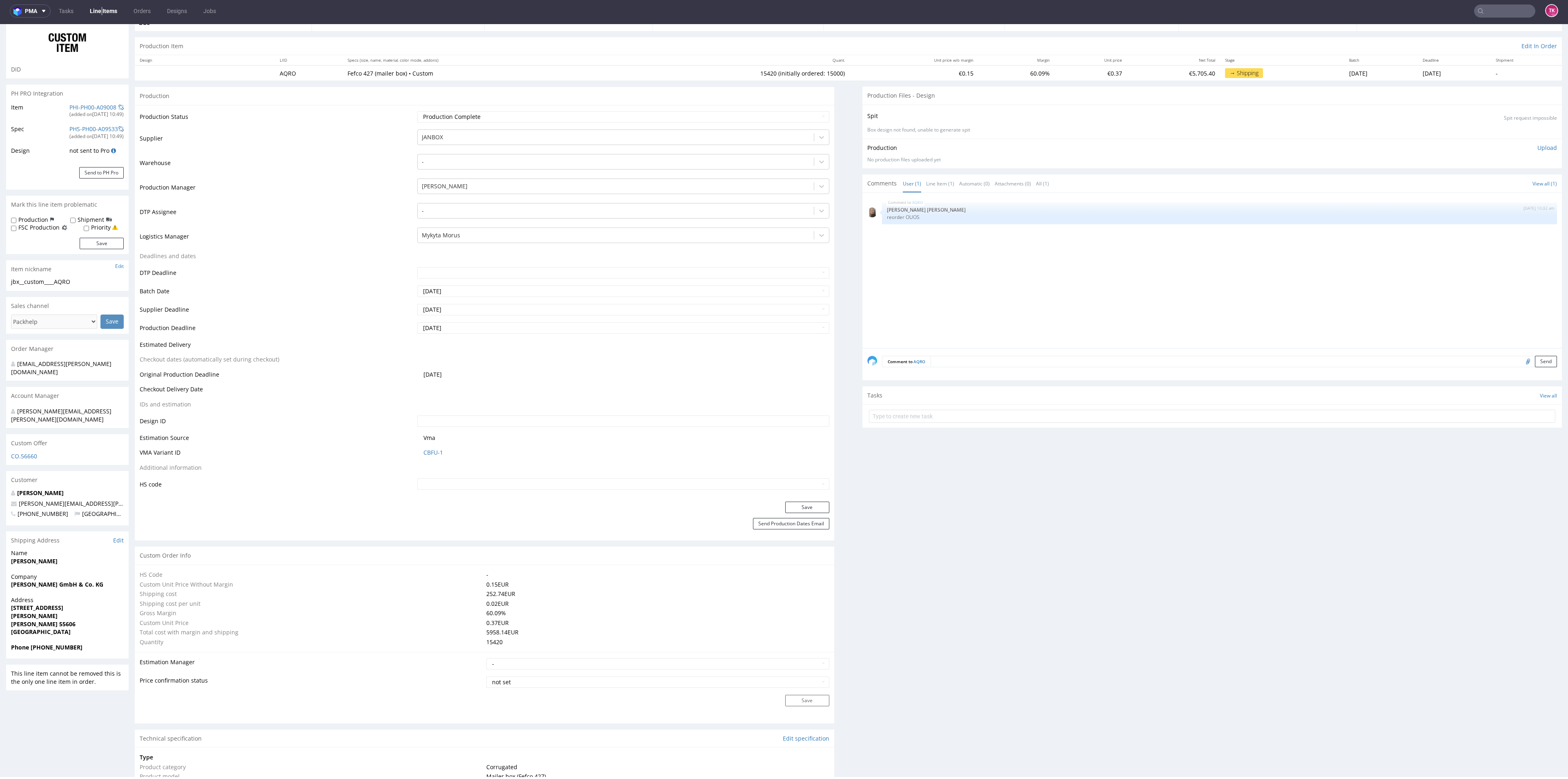
click at [458, 225] on td "-" at bounding box center [622, 214] width 413 height 24
click at [457, 234] on div at bounding box center [615, 235] width 387 height 10
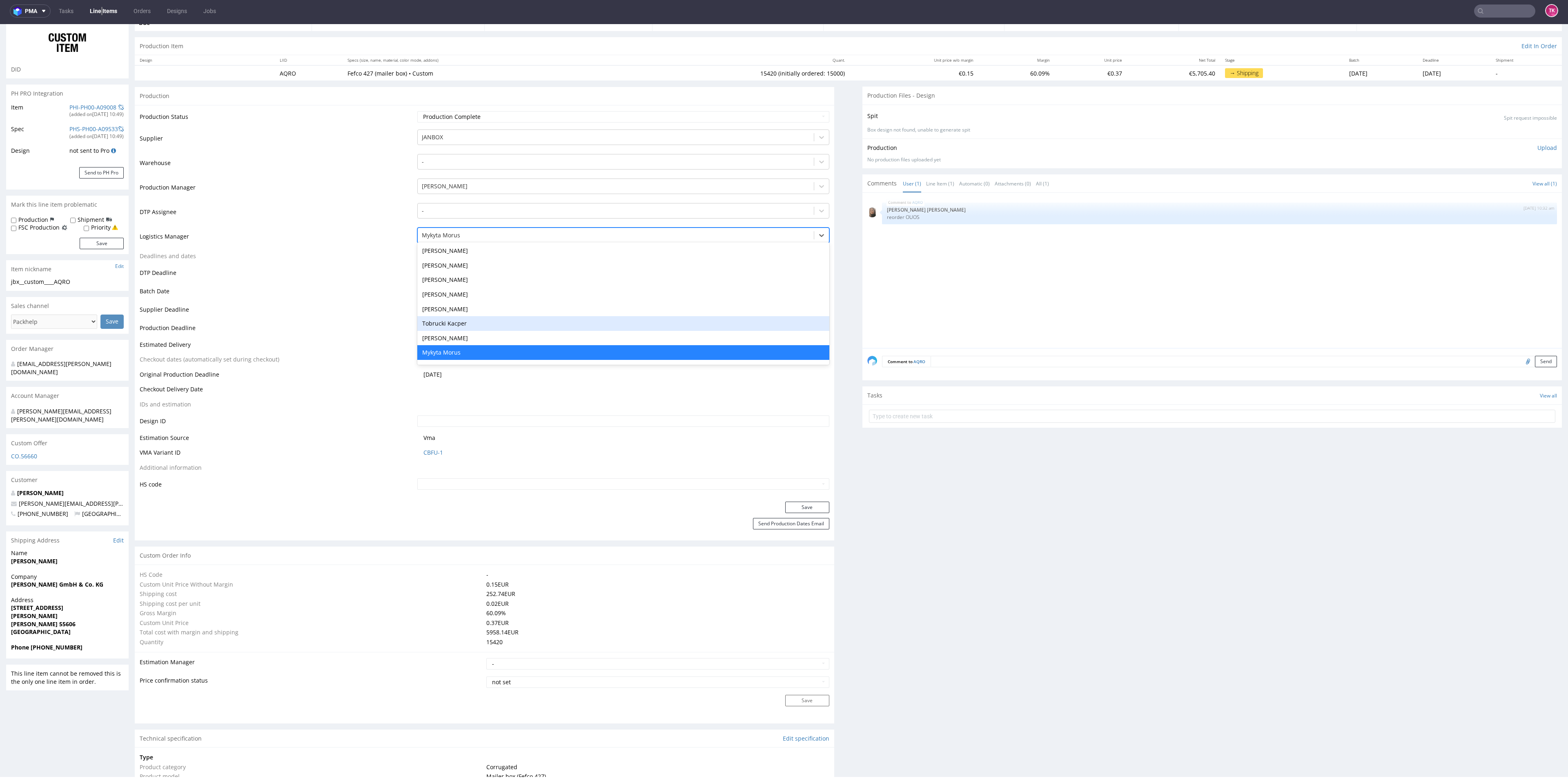
click at [463, 321] on div "Tobrucki Kacper" at bounding box center [623, 324] width 411 height 15
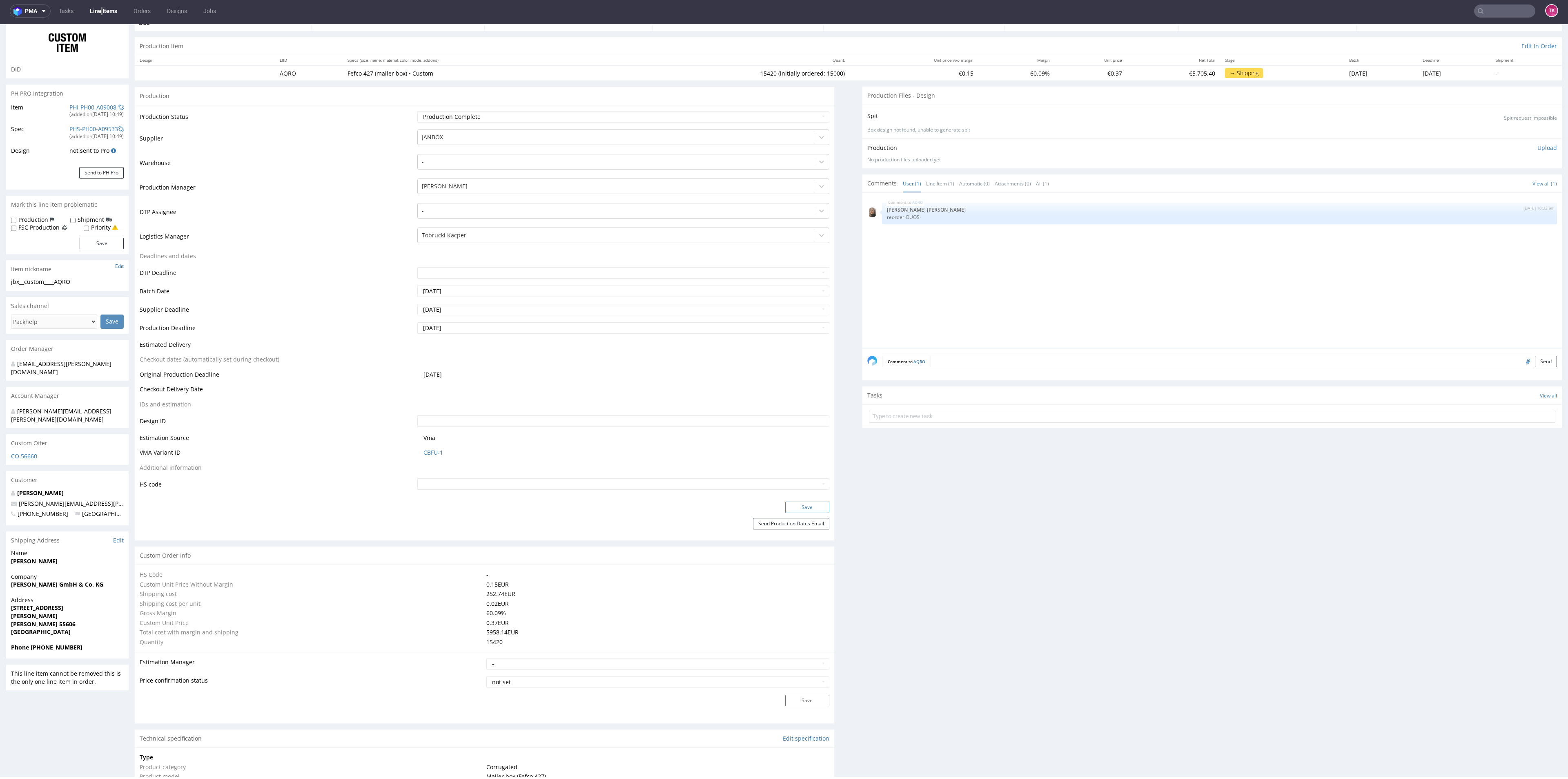
click at [798, 508] on button "Save" at bounding box center [807, 507] width 44 height 11
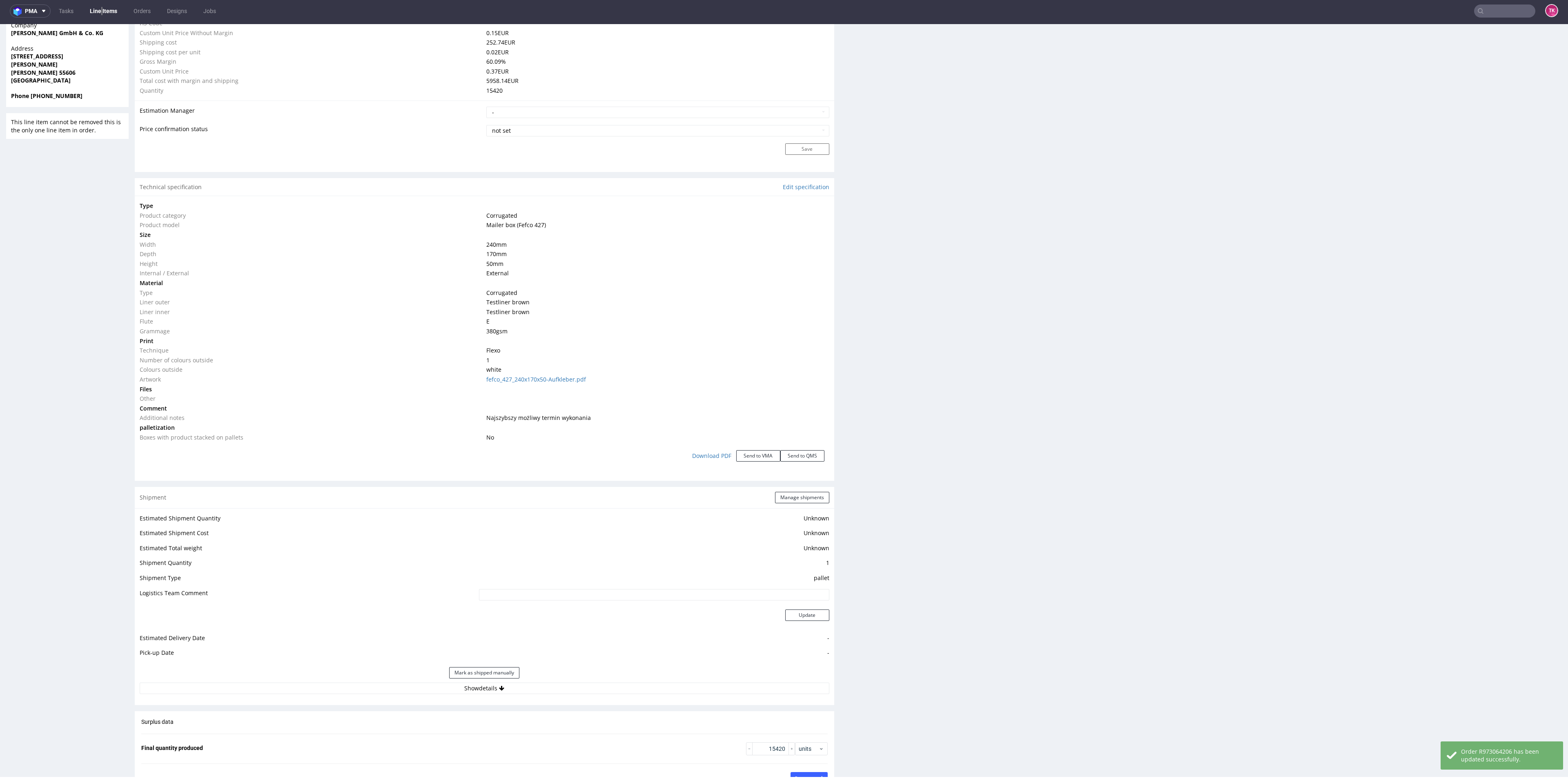
scroll to position [797, 0]
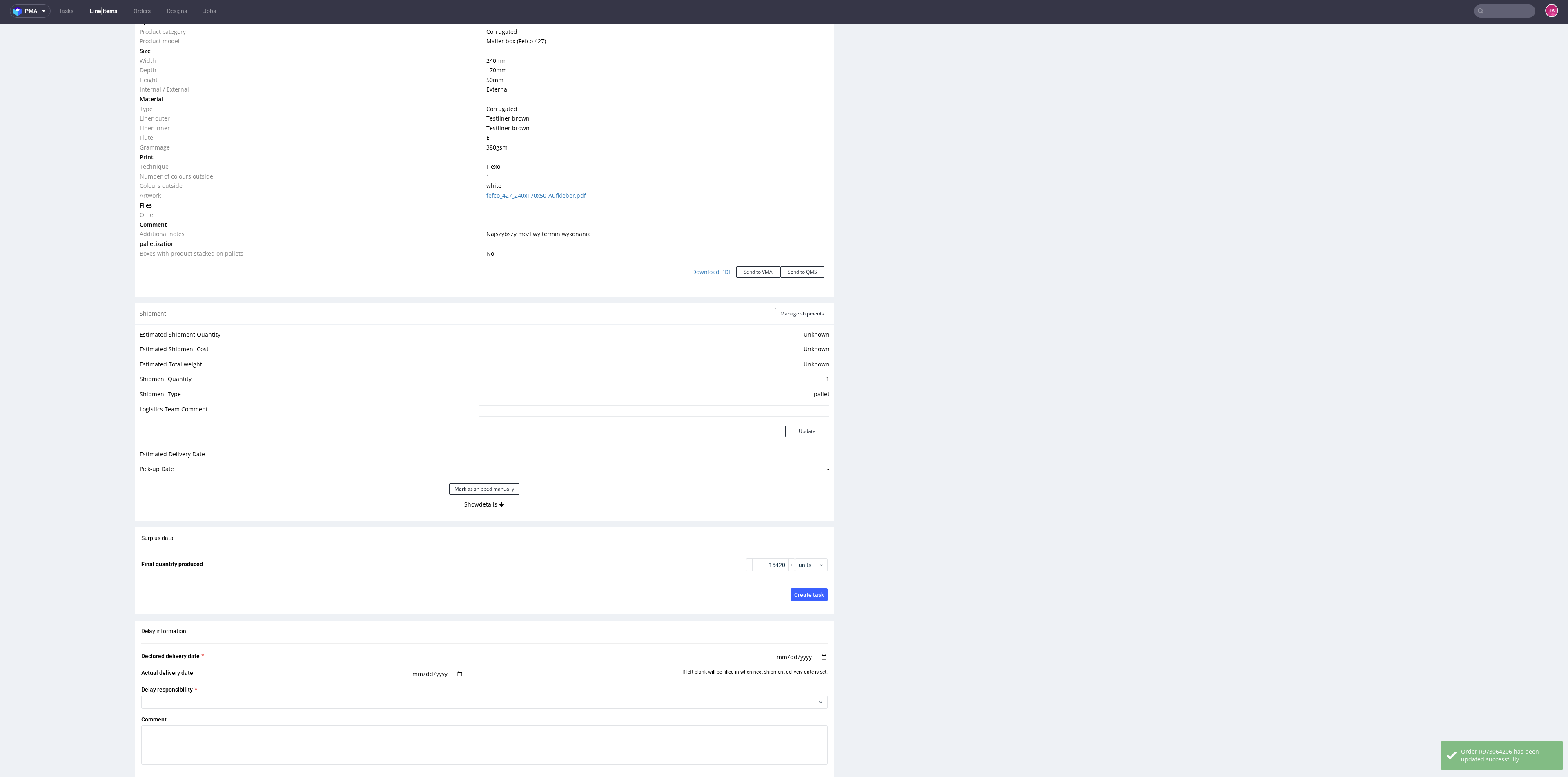
click at [348, 497] on div "Mark as shipped manually" at bounding box center [484, 489] width 690 height 20
click at [344, 516] on div "Shipment Manage shipments Estimated Shipment Quantity Unknown Estimated Shipmen…" at bounding box center [485, 412] width 700 height 218
click at [360, 505] on button "Show details" at bounding box center [484, 504] width 690 height 11
click at [699, 552] on input at bounding box center [583, 557] width 490 height 11
click at [716, 557] on input at bounding box center [583, 557] width 490 height 11
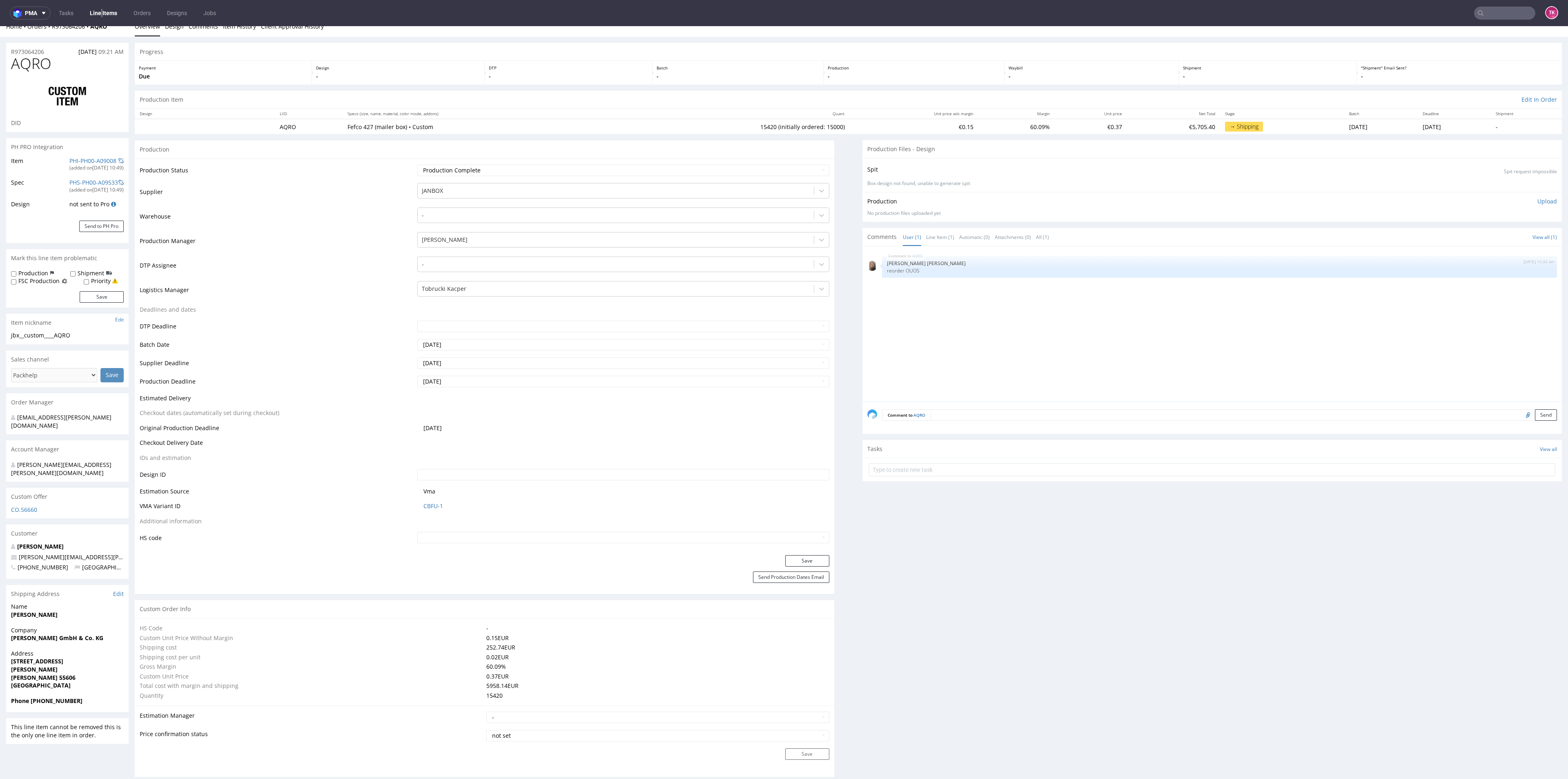
scroll to position [0, 0]
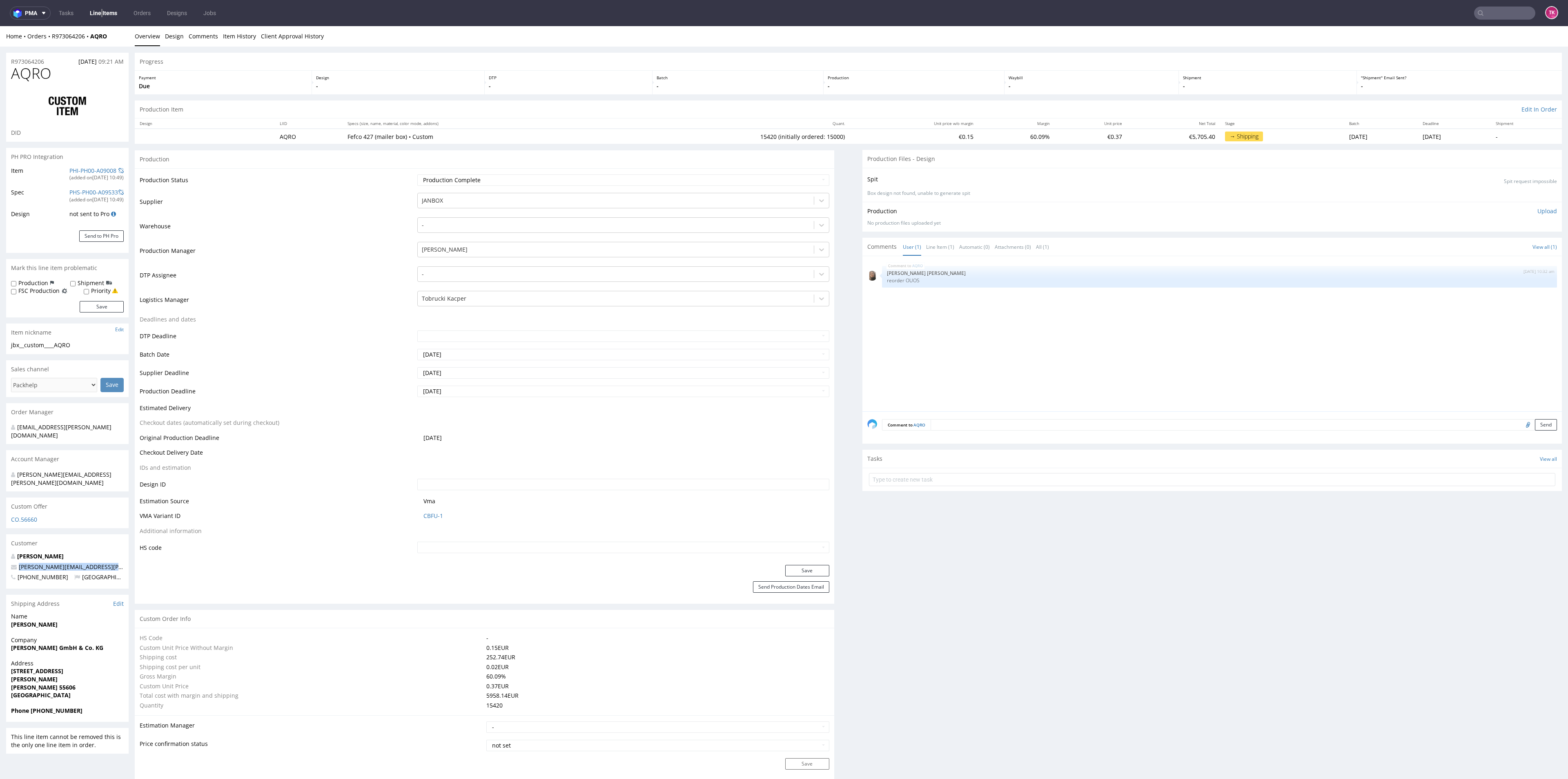
drag, startPoint x: 110, startPoint y: 551, endPoint x: 4, endPoint y: 548, distance: 106.0
copy span "[PERSON_NAME][EMAIL_ADDRESS][PERSON_NAME][DOMAIN_NAME]"
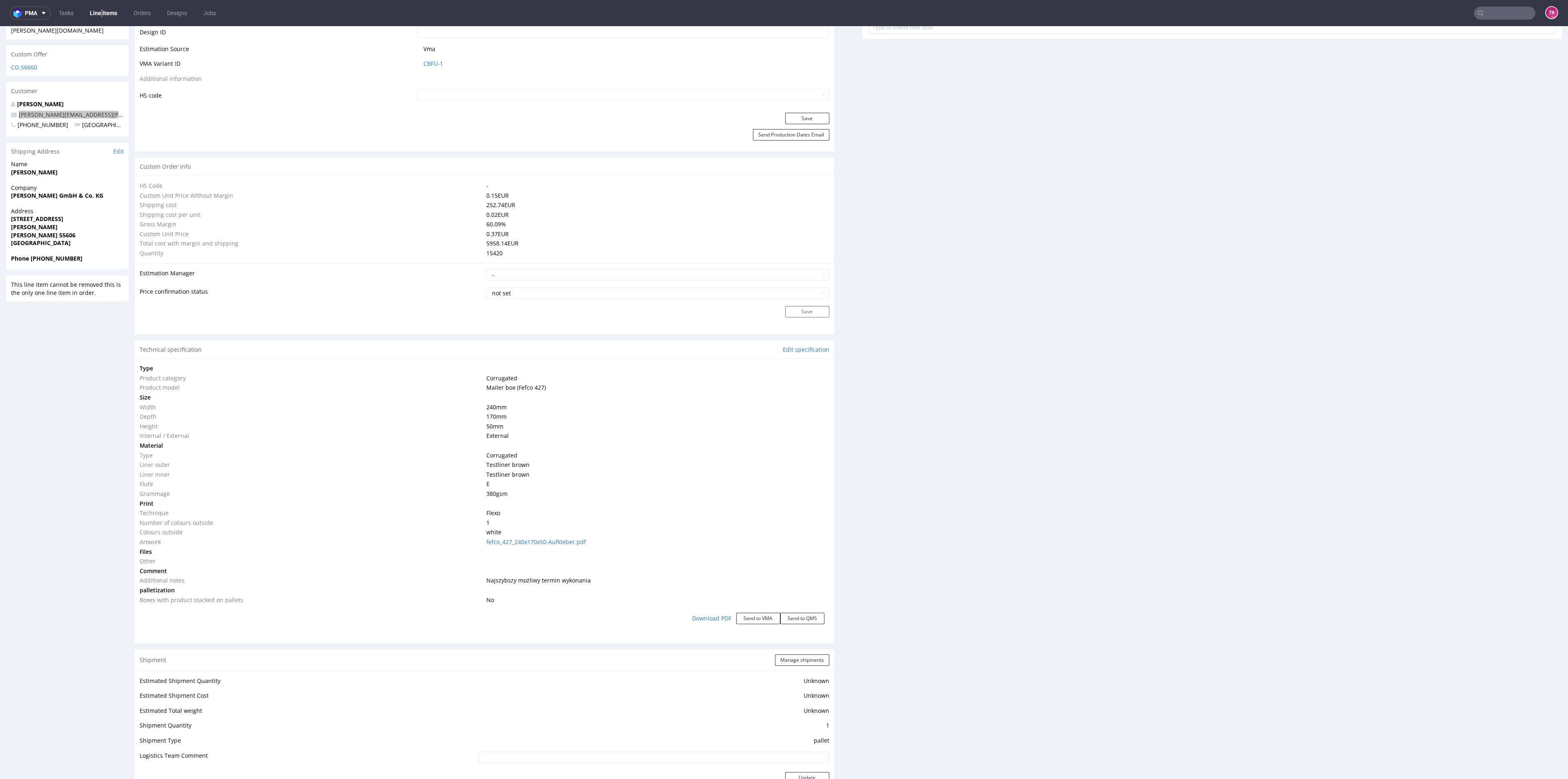
scroll to position [490, 0]
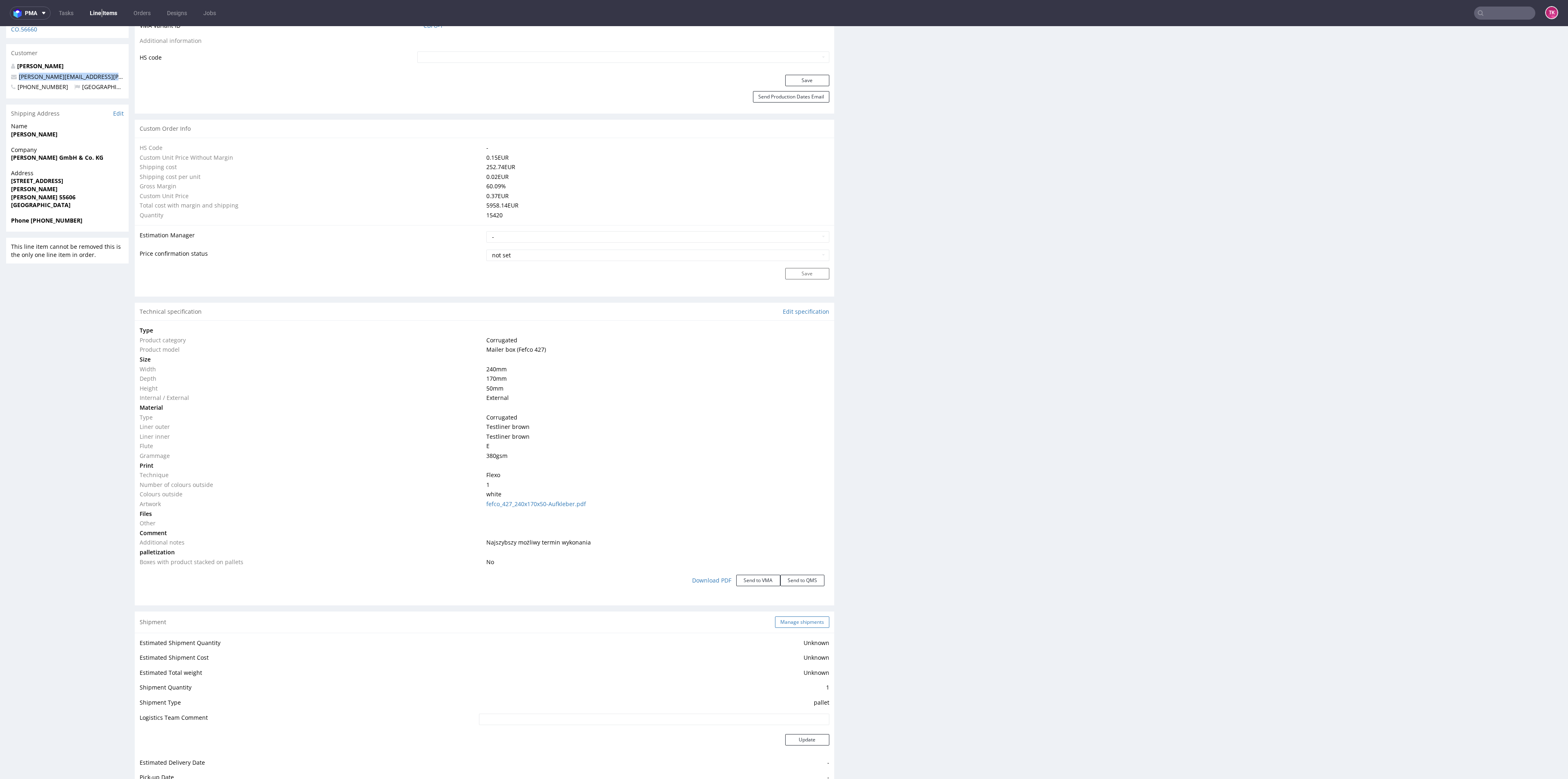
click at [799, 621] on button "Manage shipments" at bounding box center [802, 622] width 54 height 11
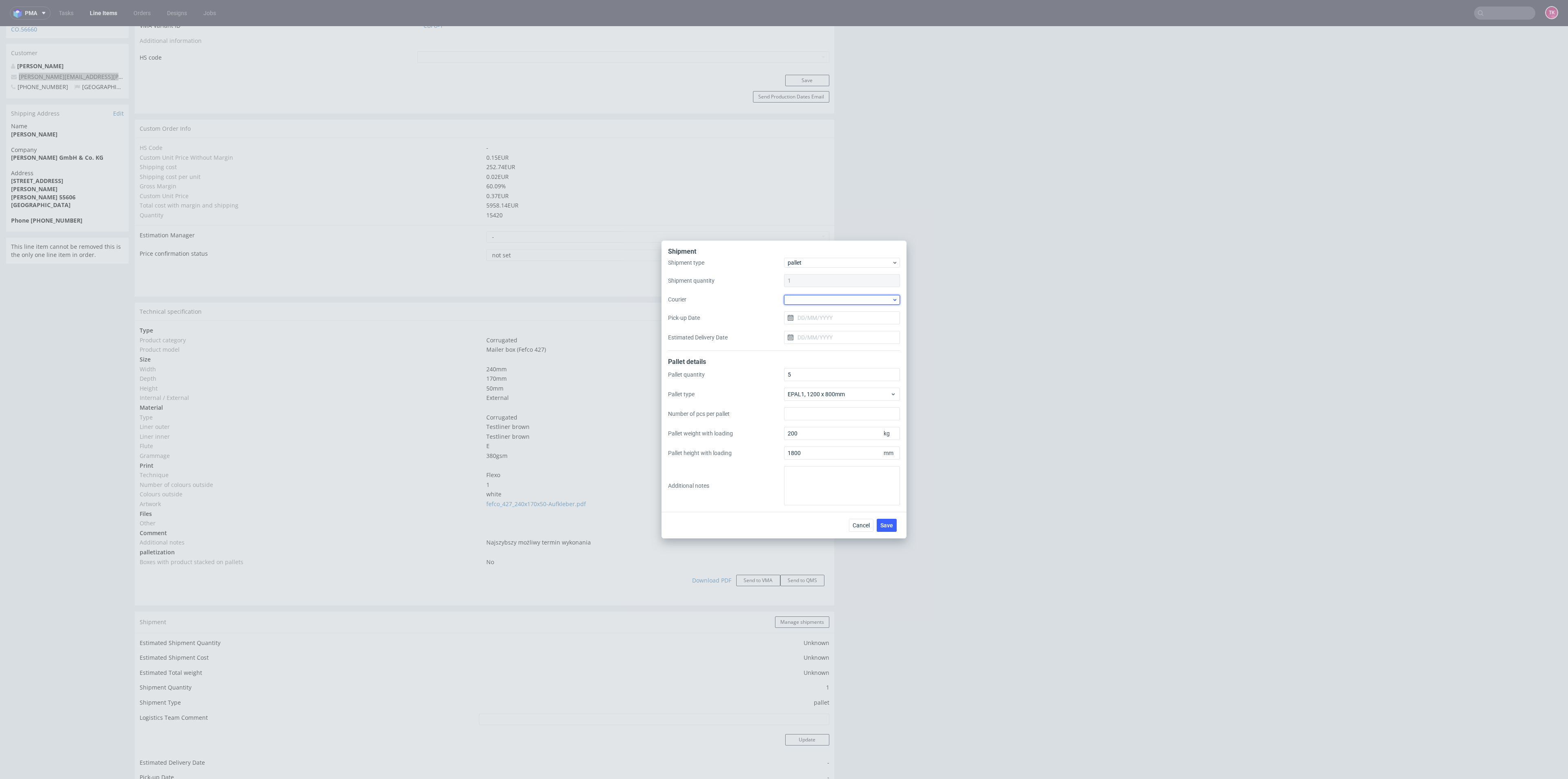
click at [804, 297] on div at bounding box center [841, 300] width 116 height 10
click at [838, 342] on div "DB Schenker" at bounding box center [842, 346] width 110 height 15
click at [825, 317] on input "Pick-up Date" at bounding box center [841, 317] width 116 height 13
click at [887, 527] on span "Save" at bounding box center [887, 525] width 13 height 6
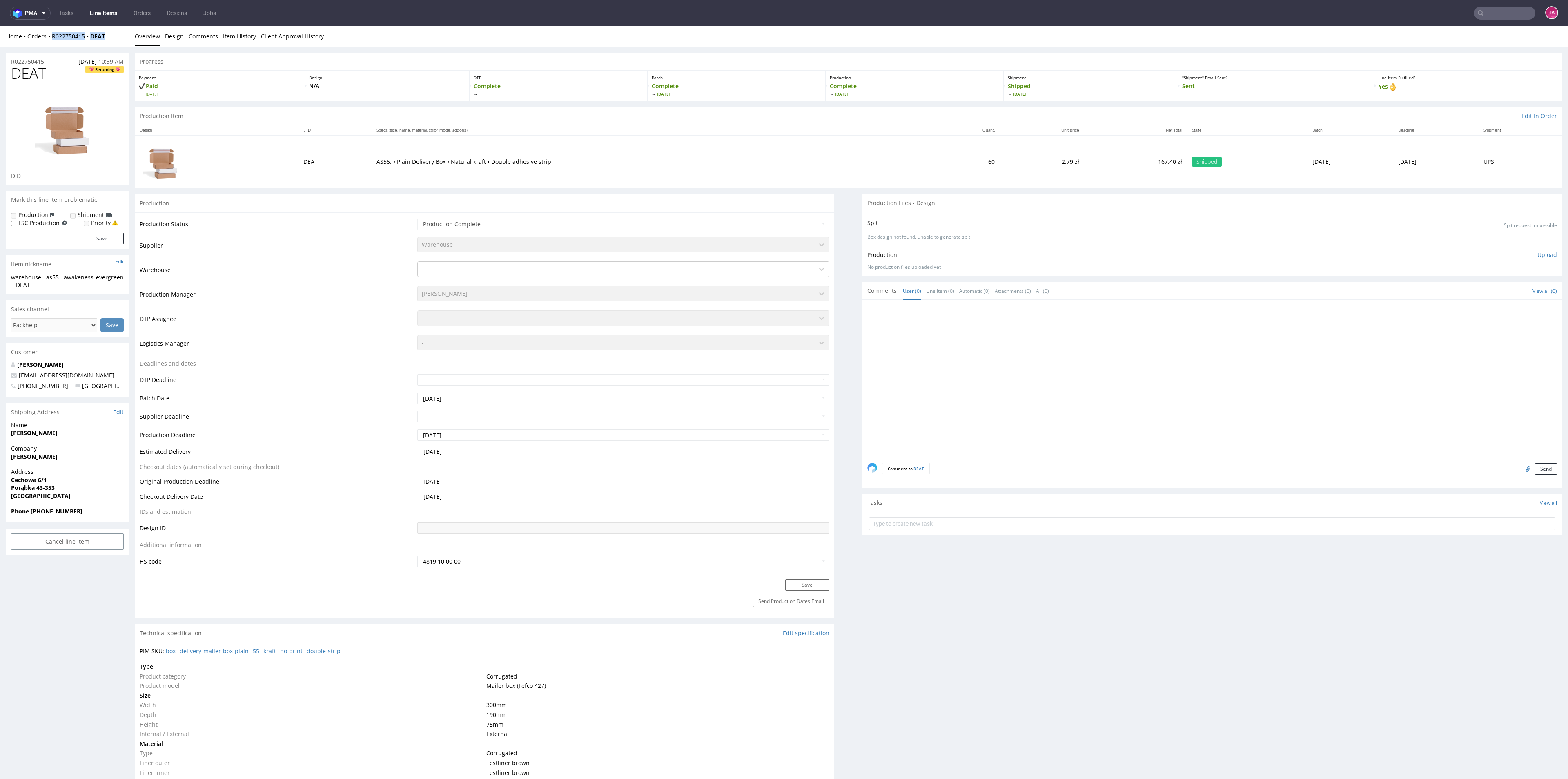
copy div "R022750415 DEAT"
drag, startPoint x: 114, startPoint y: 34, endPoint x: 53, endPoint y: 44, distance: 61.8
click at [50, 44] on div "Home Orders R022750415 DEAT Overview Design Comments Item History Client Approv…" at bounding box center [784, 36] width 1568 height 20
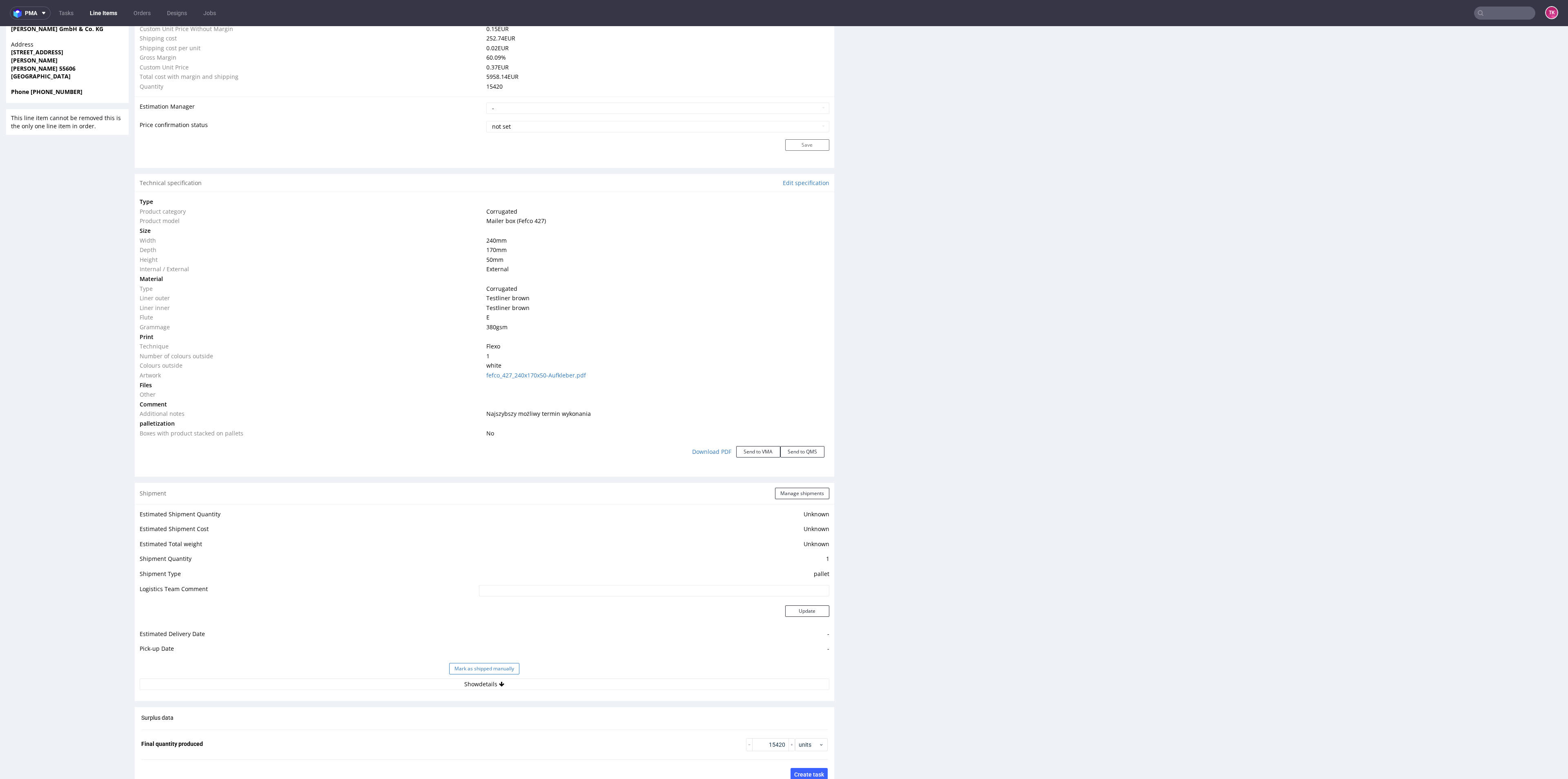
scroll to position [674, 0]
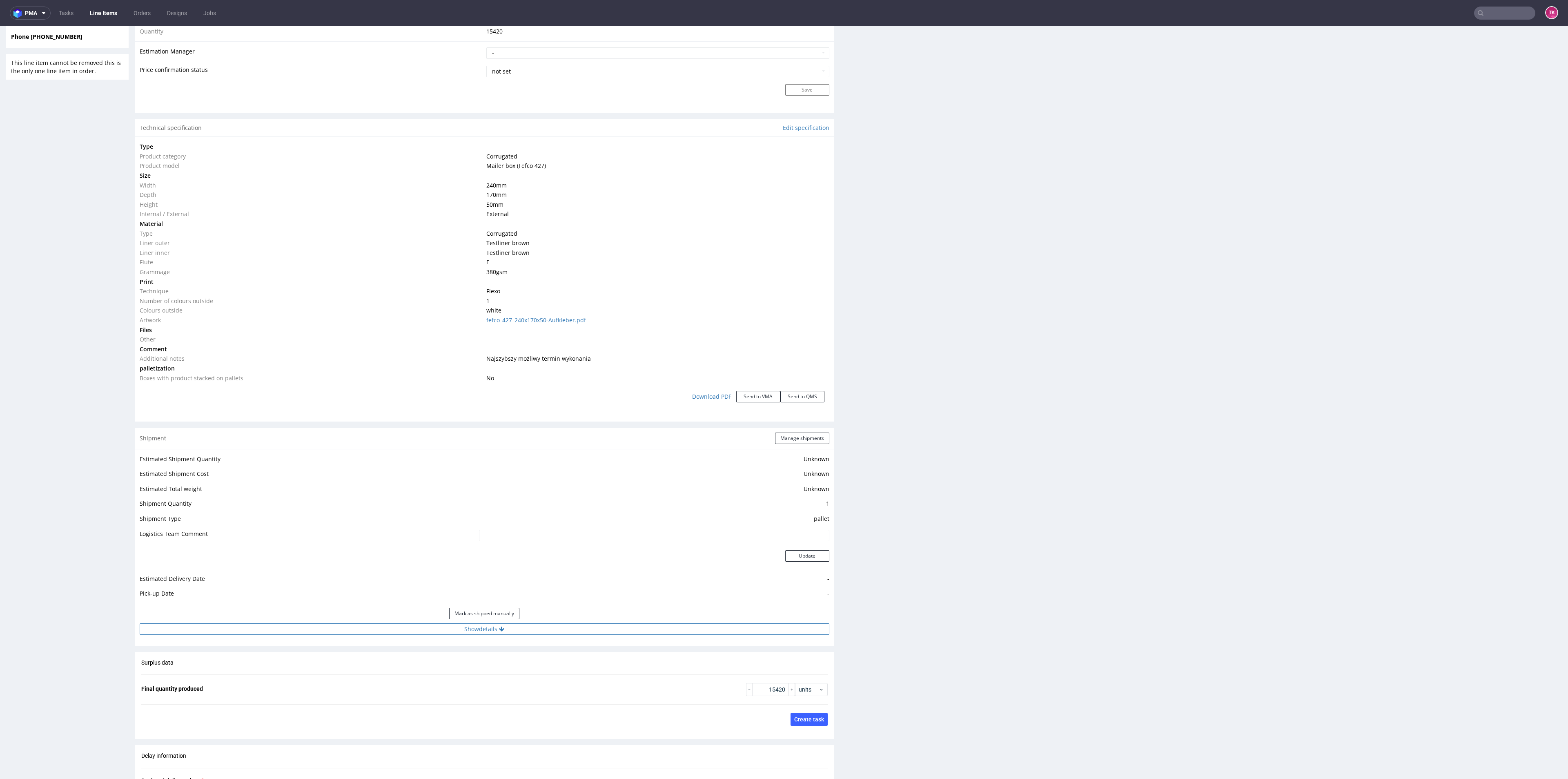
click at [456, 627] on button "Show details" at bounding box center [484, 629] width 690 height 11
click at [411, 673] on td "DB Schenker" at bounding box center [583, 667] width 492 height 15
click at [410, 678] on input at bounding box center [583, 681] width 490 height 11
type input "Czekamy na budżet"
click at [795, 722] on div "Tracking number and site are visible in emails and text messages sent to custom…" at bounding box center [583, 727] width 490 height 30
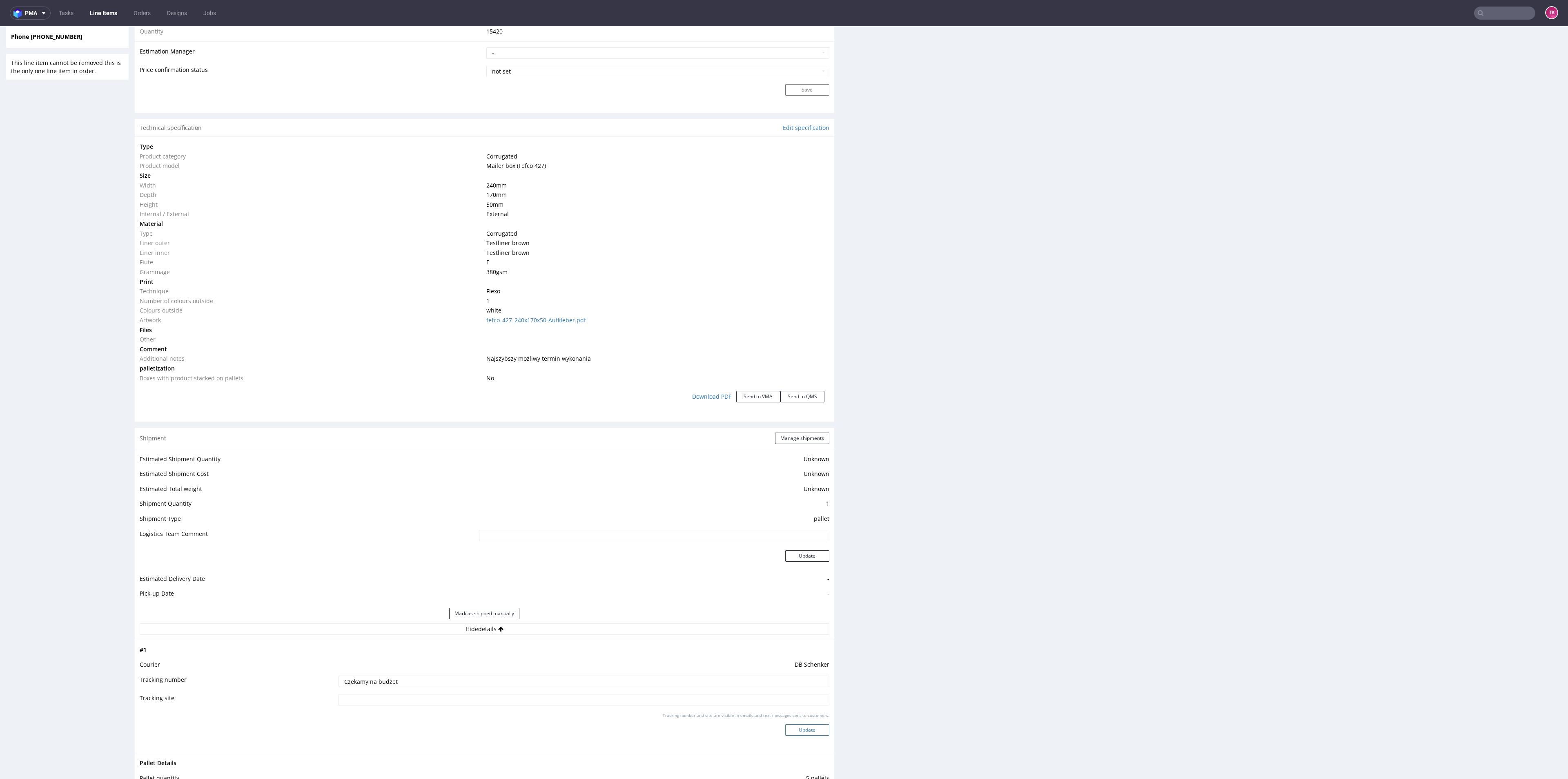
click at [806, 732] on button "Update" at bounding box center [807, 730] width 44 height 11
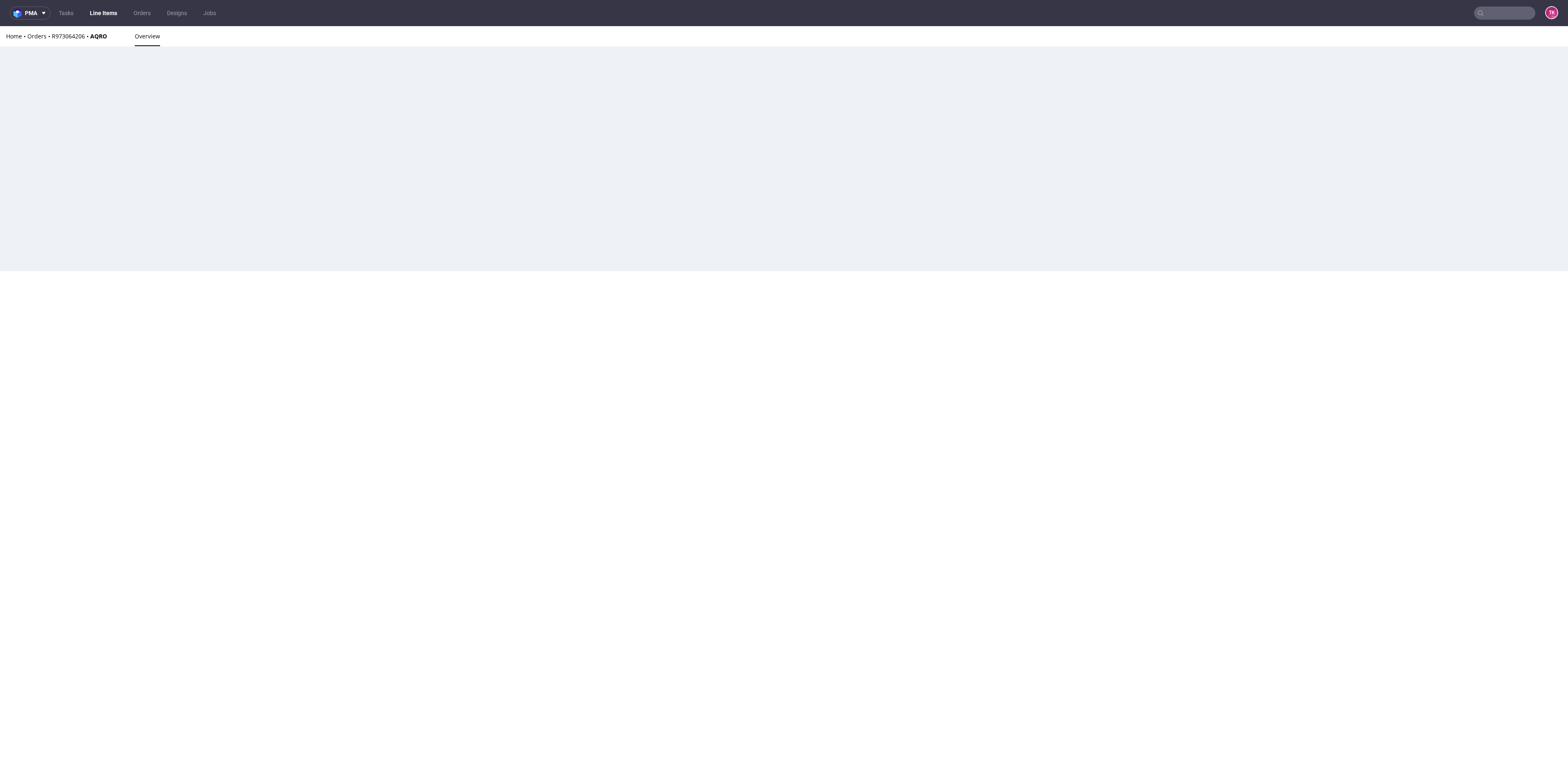
scroll to position [0, 0]
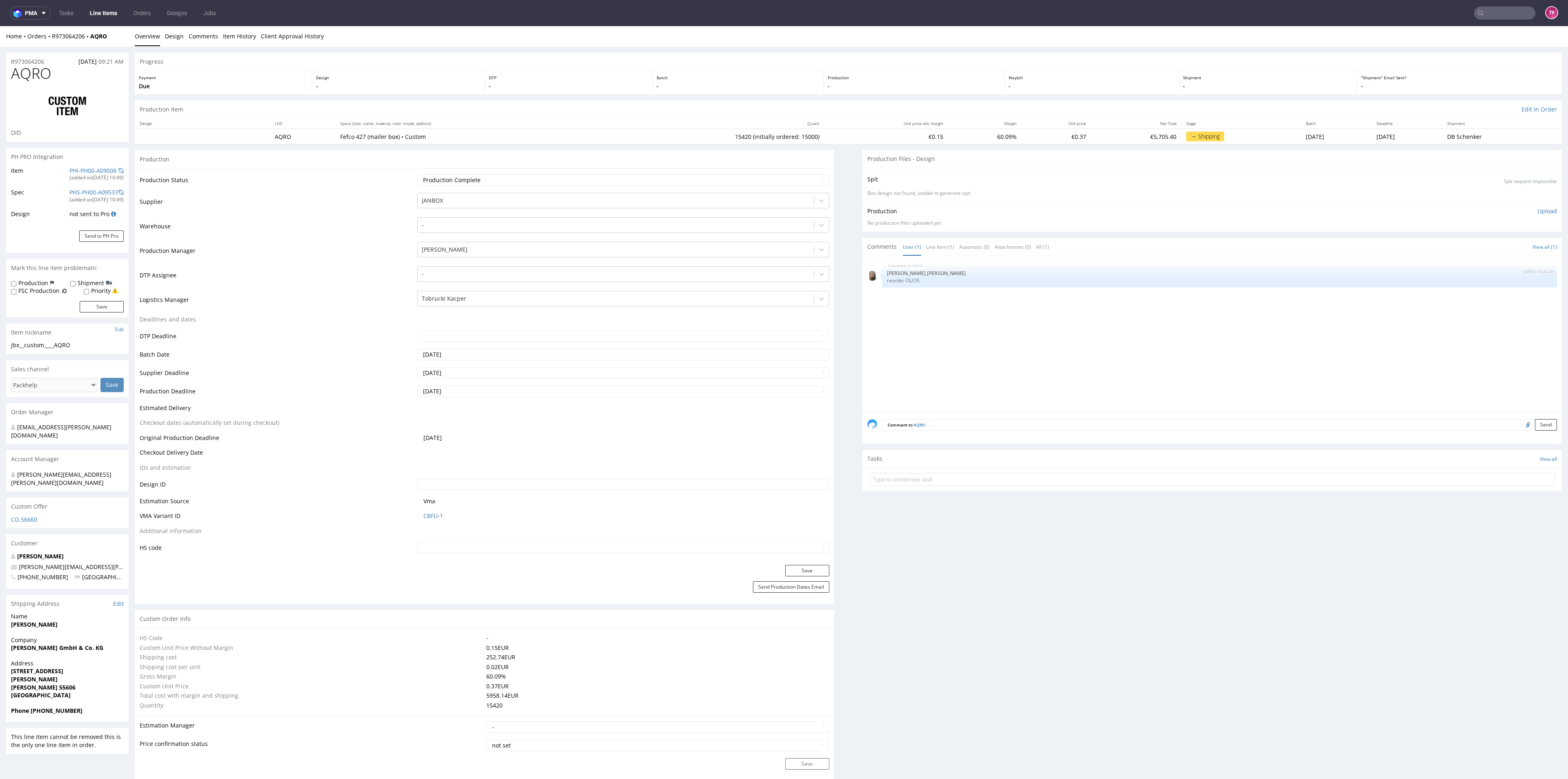
type input "15420"
drag, startPoint x: 115, startPoint y: 34, endPoint x: 51, endPoint y: 42, distance: 64.5
click at [51, 42] on div "Home Orders R973064206 AQRO Overview Design Comments Item History Client Approv…" at bounding box center [784, 36] width 1568 height 20
copy div "R973064206 AQRO"
drag, startPoint x: 948, startPoint y: 139, endPoint x: 980, endPoint y: 131, distance: 33.0
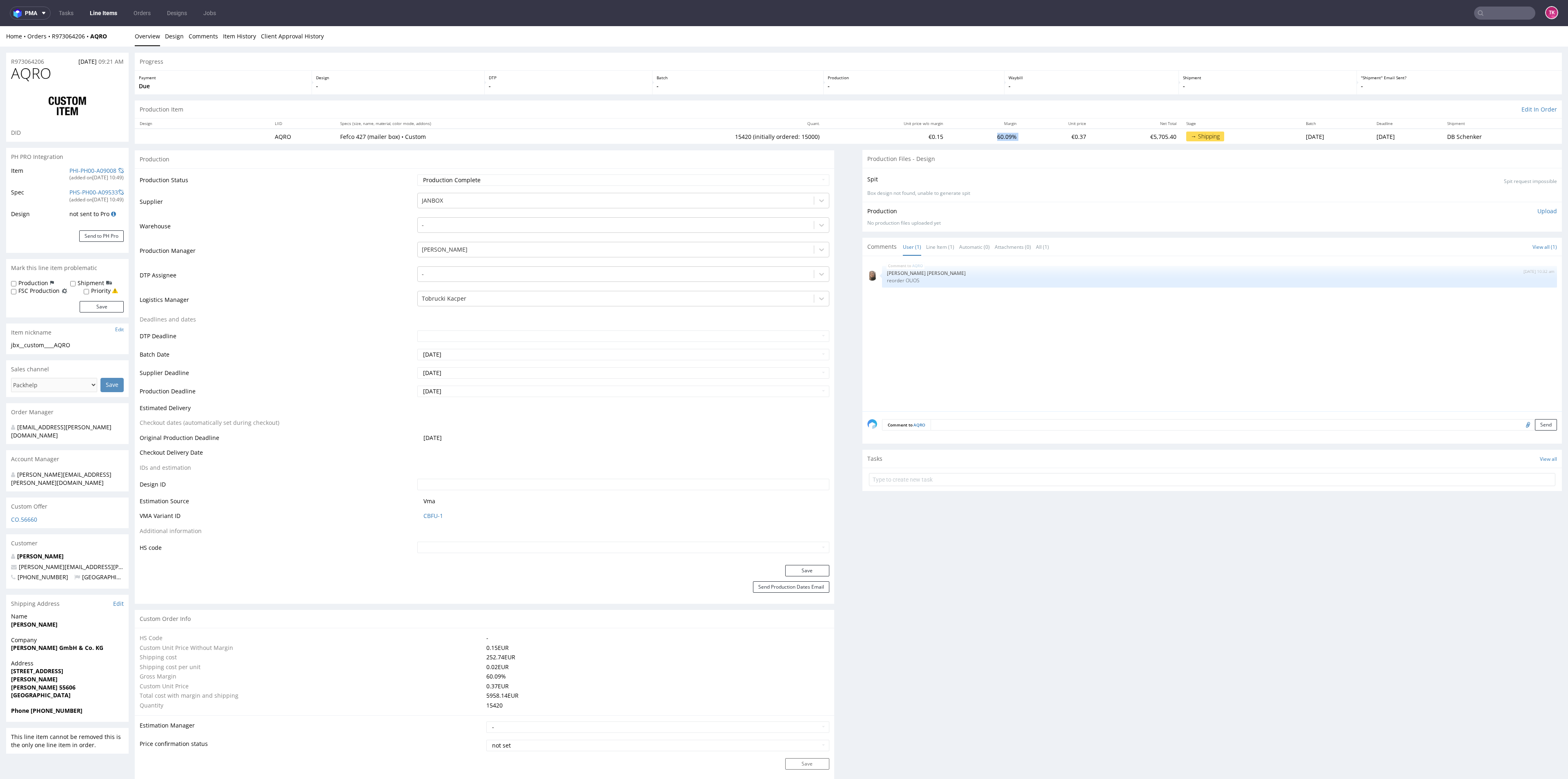
click at [980, 131] on tr "AQRO Fefco 427 (mailer box) • Custom 15420 (initially ordered: 15000) €0.15 60.…" at bounding box center [849, 136] width 1427 height 15
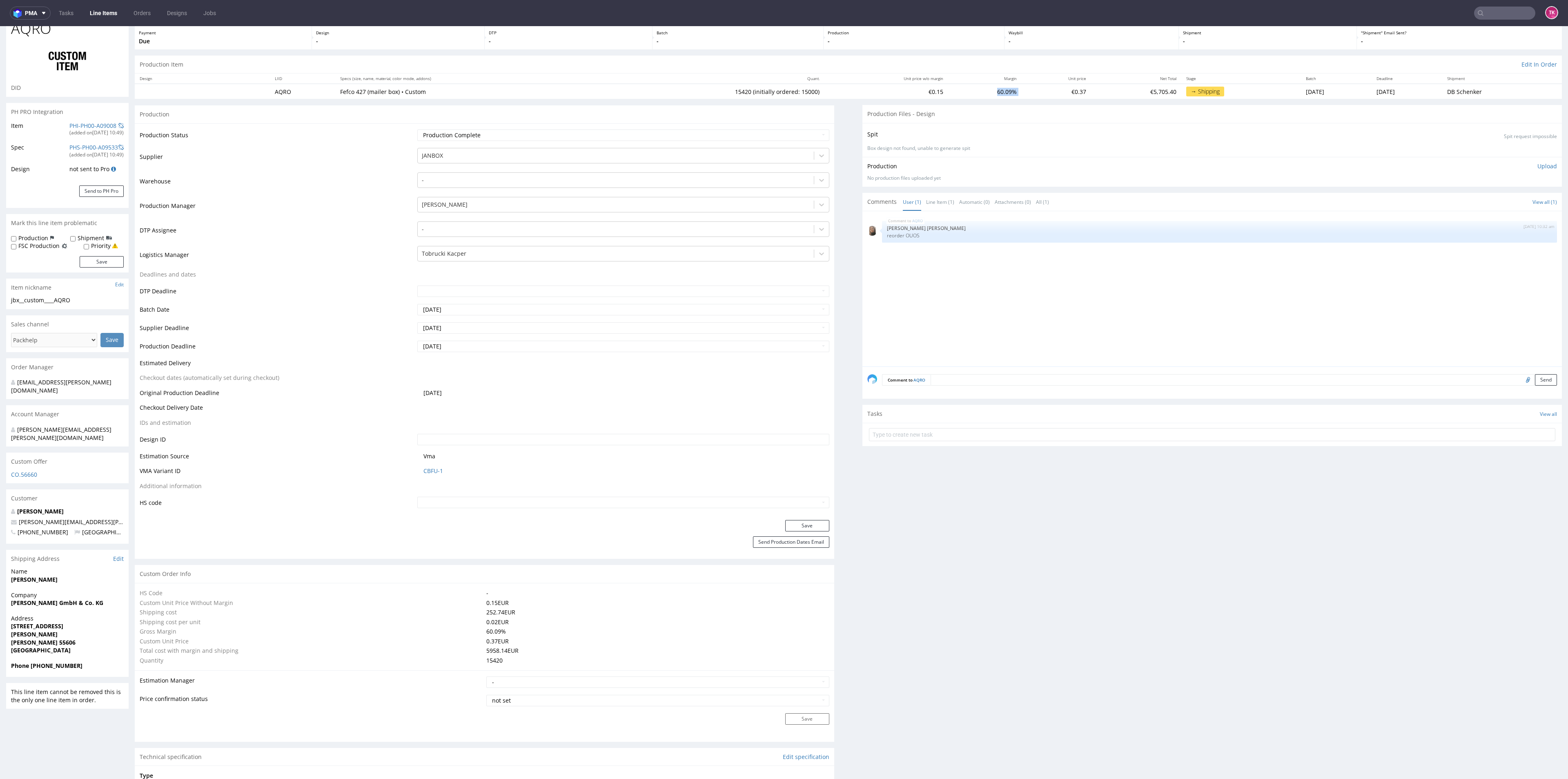
scroll to position [61, 0]
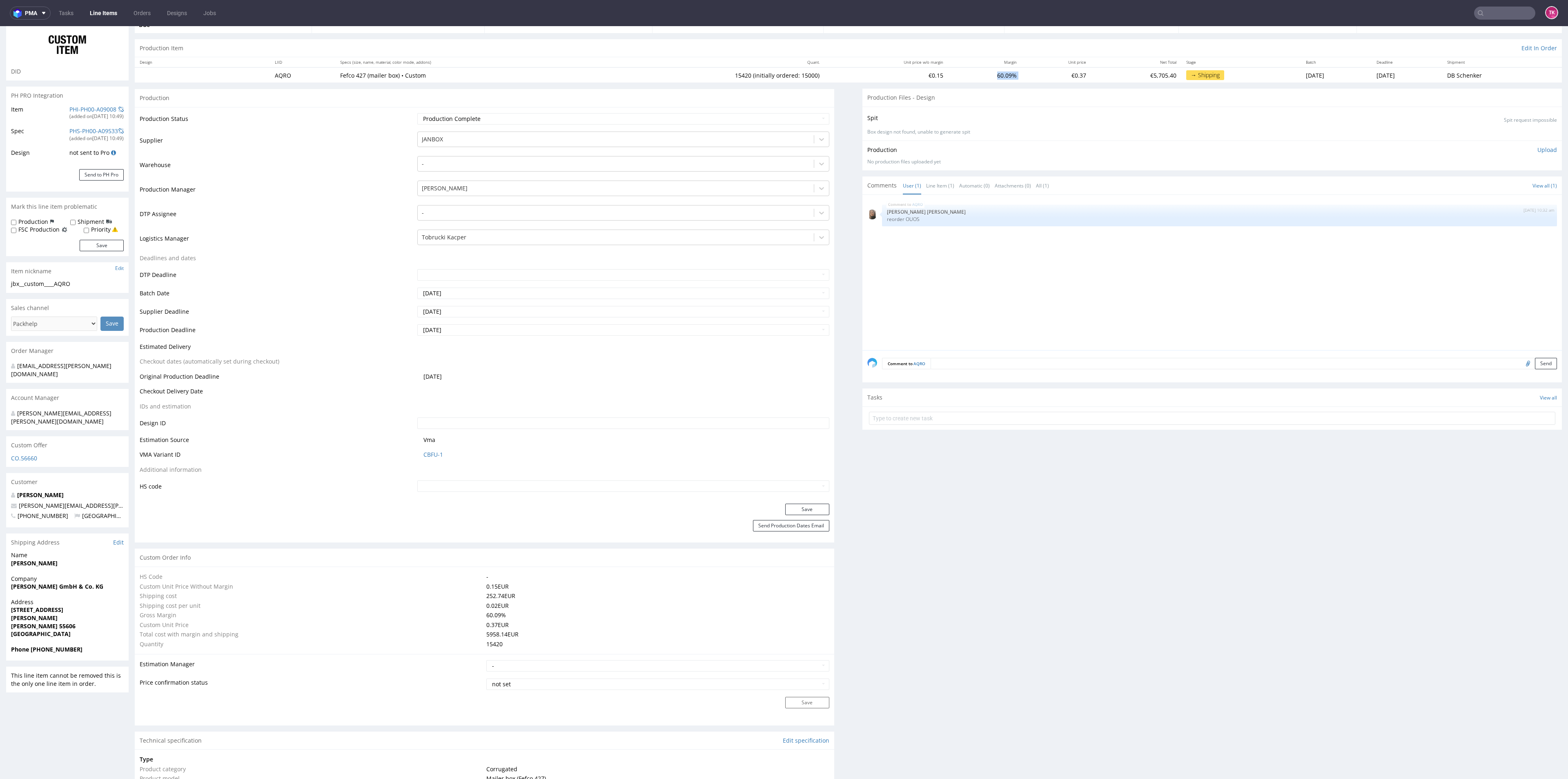
click at [101, 7] on link "Line Items" at bounding box center [103, 13] width 37 height 13
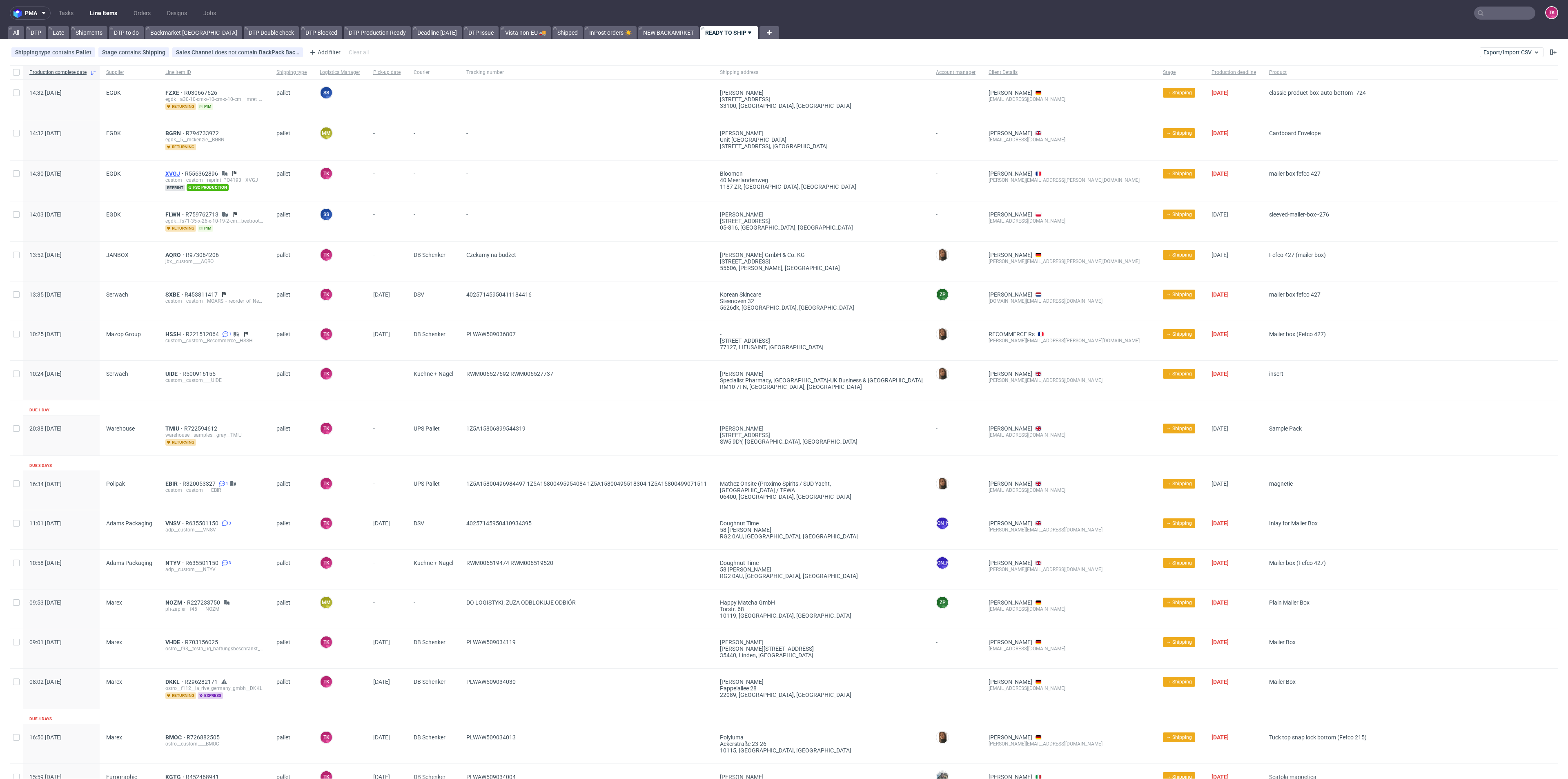
click at [170, 170] on span "XVGJ" at bounding box center [175, 173] width 20 height 7
click at [174, 170] on span "XVGJ" at bounding box center [175, 173] width 20 height 7
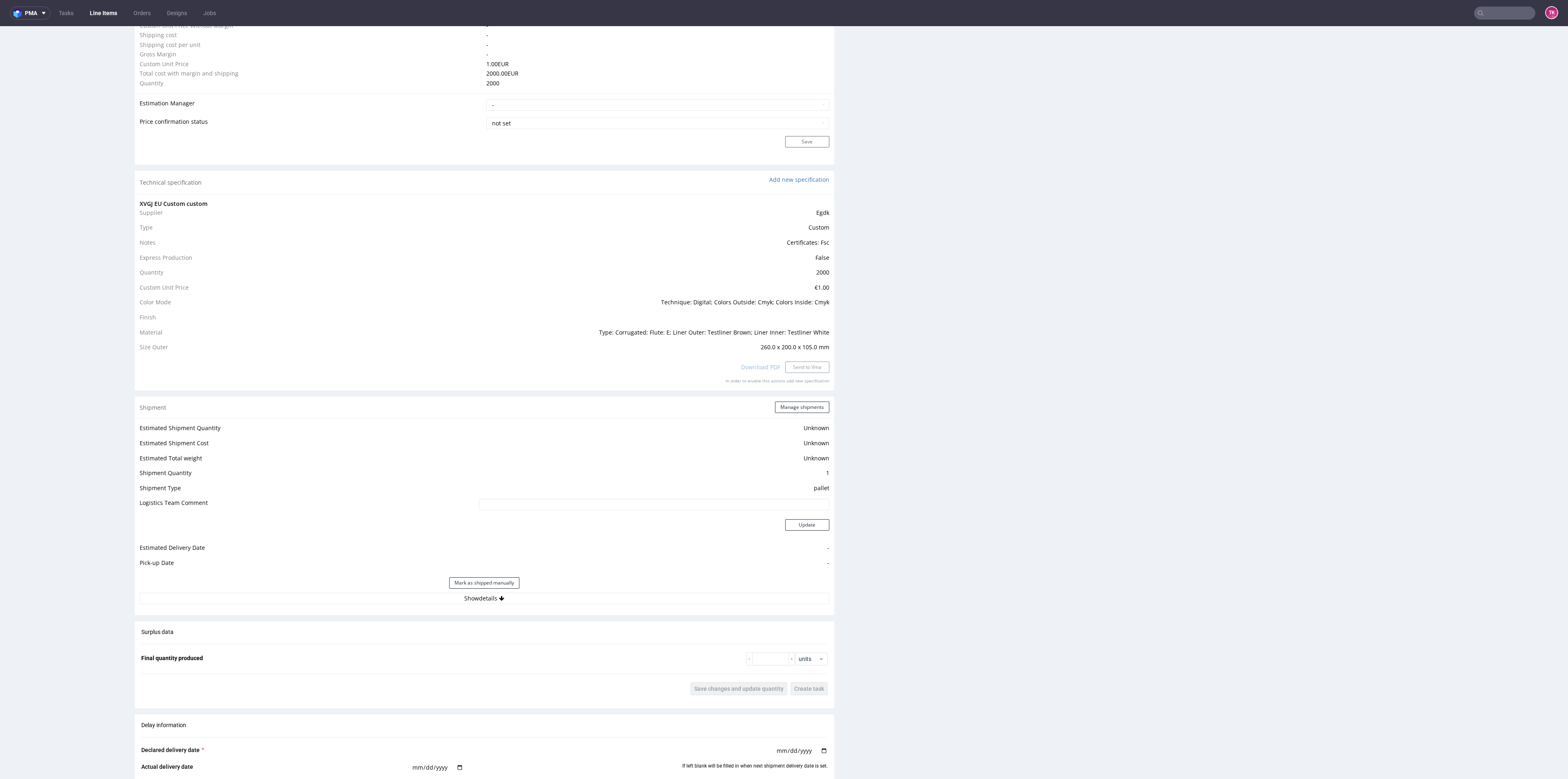
scroll to position [919, 0]
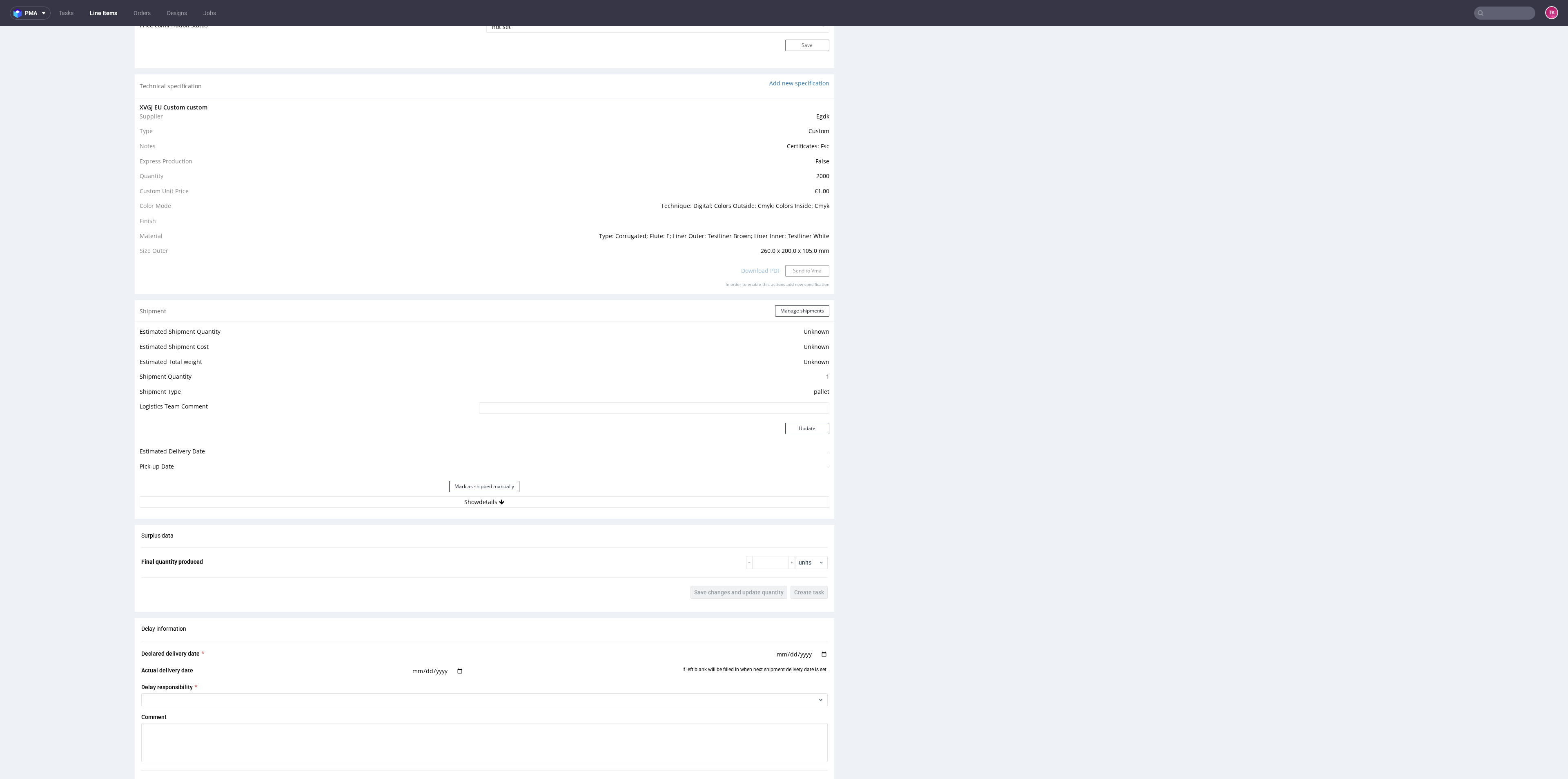
click at [516, 508] on div "Estimated Shipment Quantity Unknown Estimated Shipment Cost Unknown Estimated T…" at bounding box center [485, 416] width 700 height 191
click at [518, 502] on button "Show details" at bounding box center [484, 502] width 690 height 11
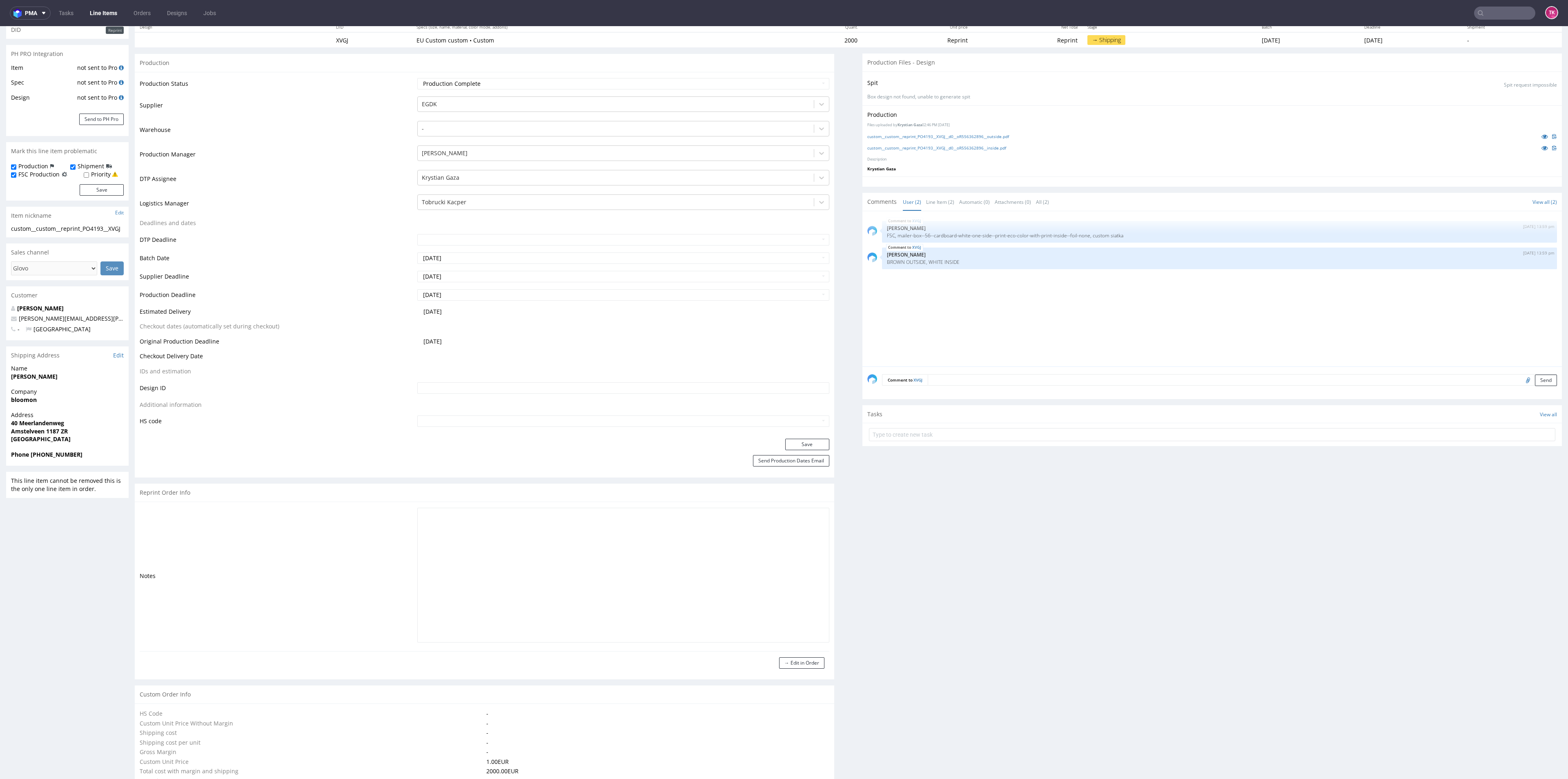
scroll to position [123, 0]
drag, startPoint x: 878, startPoint y: 265, endPoint x: 992, endPoint y: 250, distance: 115.0
click at [992, 250] on div "XVGJ 5th Sep 25 | 13:59 pm Ewa Prus BROWN OUTSIDE, WHITE INSIDE" at bounding box center [1219, 261] width 675 height 21
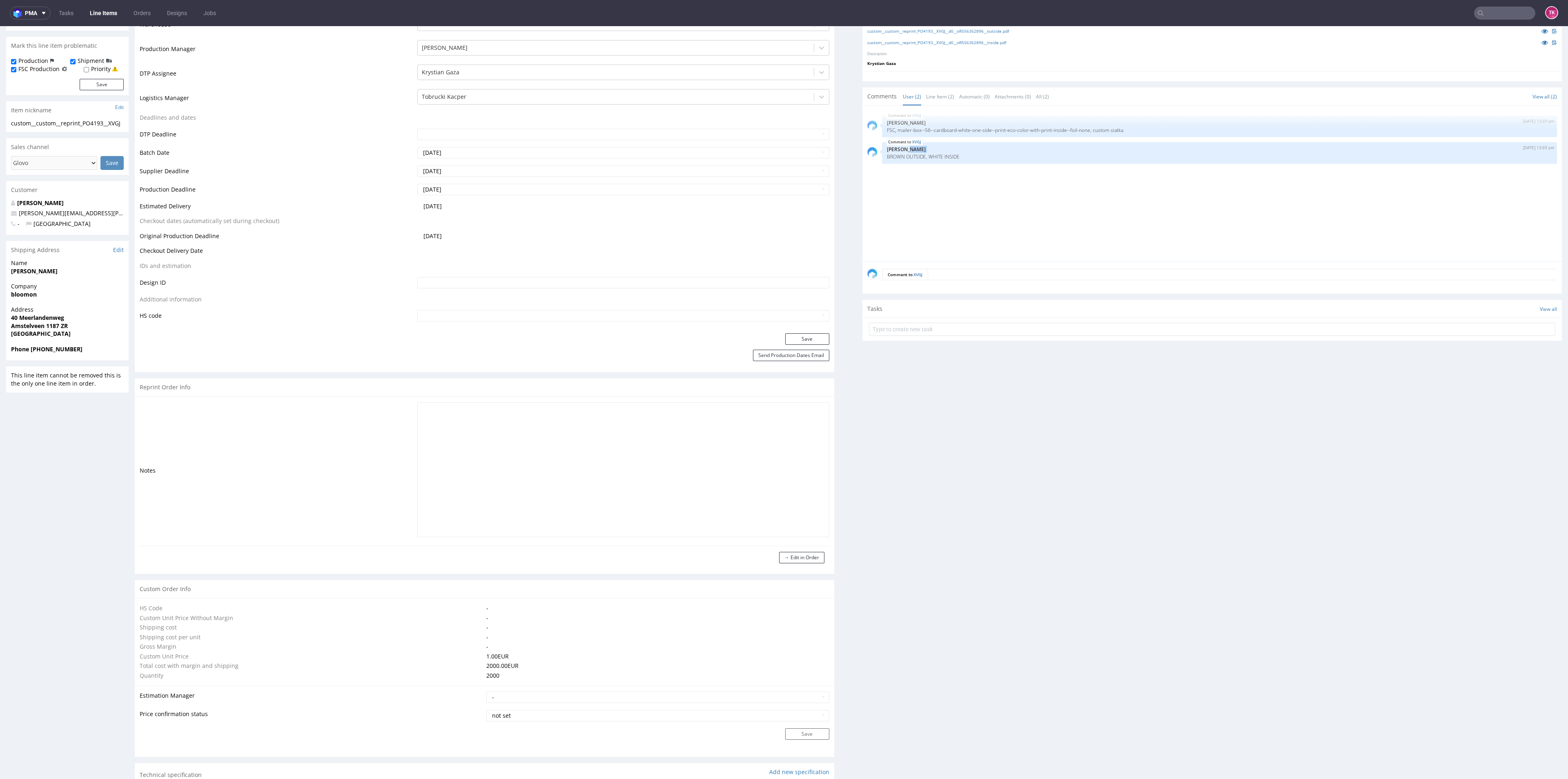
scroll to position [0, 0]
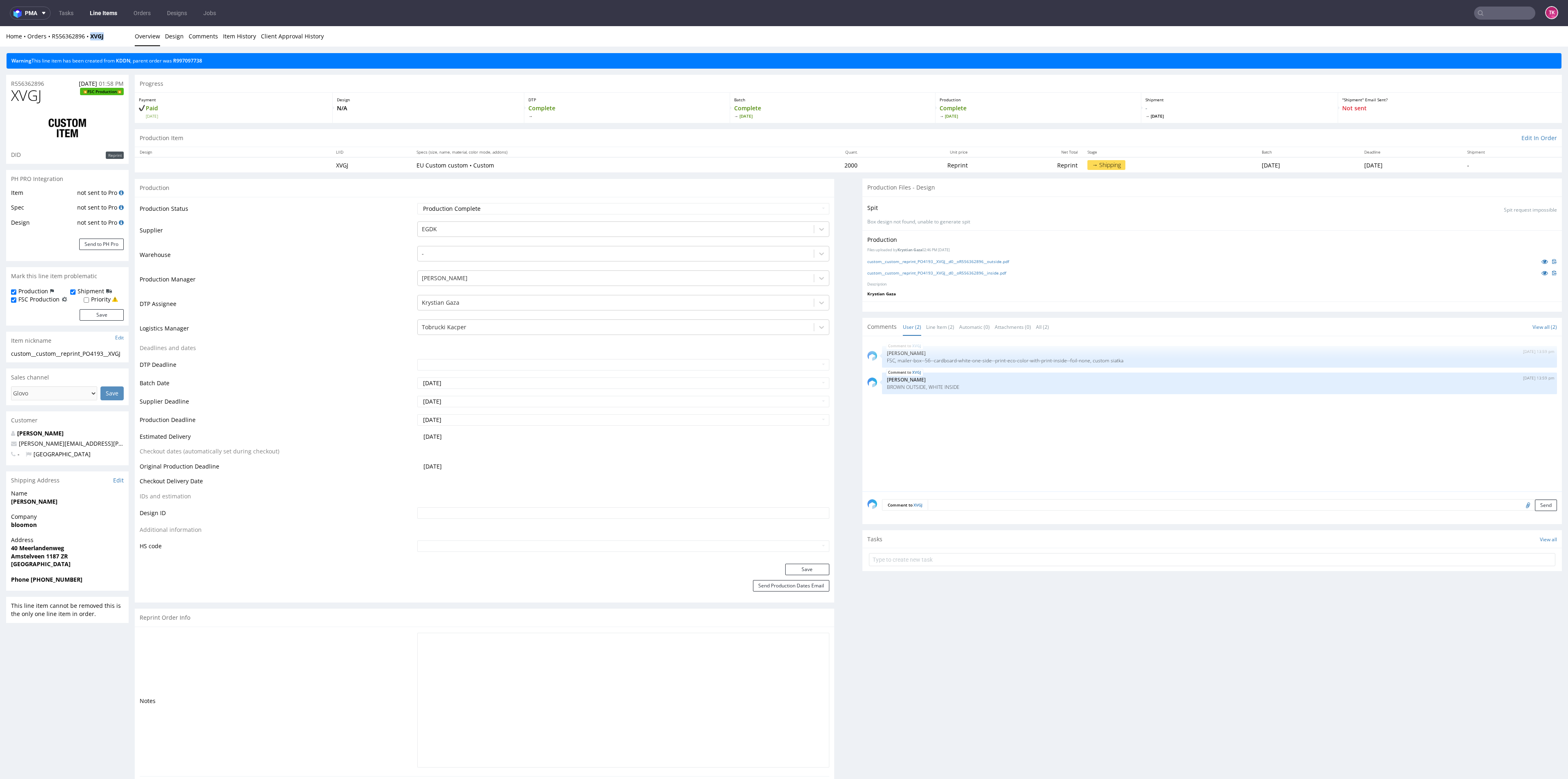
drag, startPoint x: 114, startPoint y: 34, endPoint x: 90, endPoint y: 40, distance: 24.7
click at [90, 40] on div "Home Orders R556362896 XVGJ Overview Design Comments Item History Client Approv…" at bounding box center [784, 36] width 1568 height 20
copy strong "XVGJ"
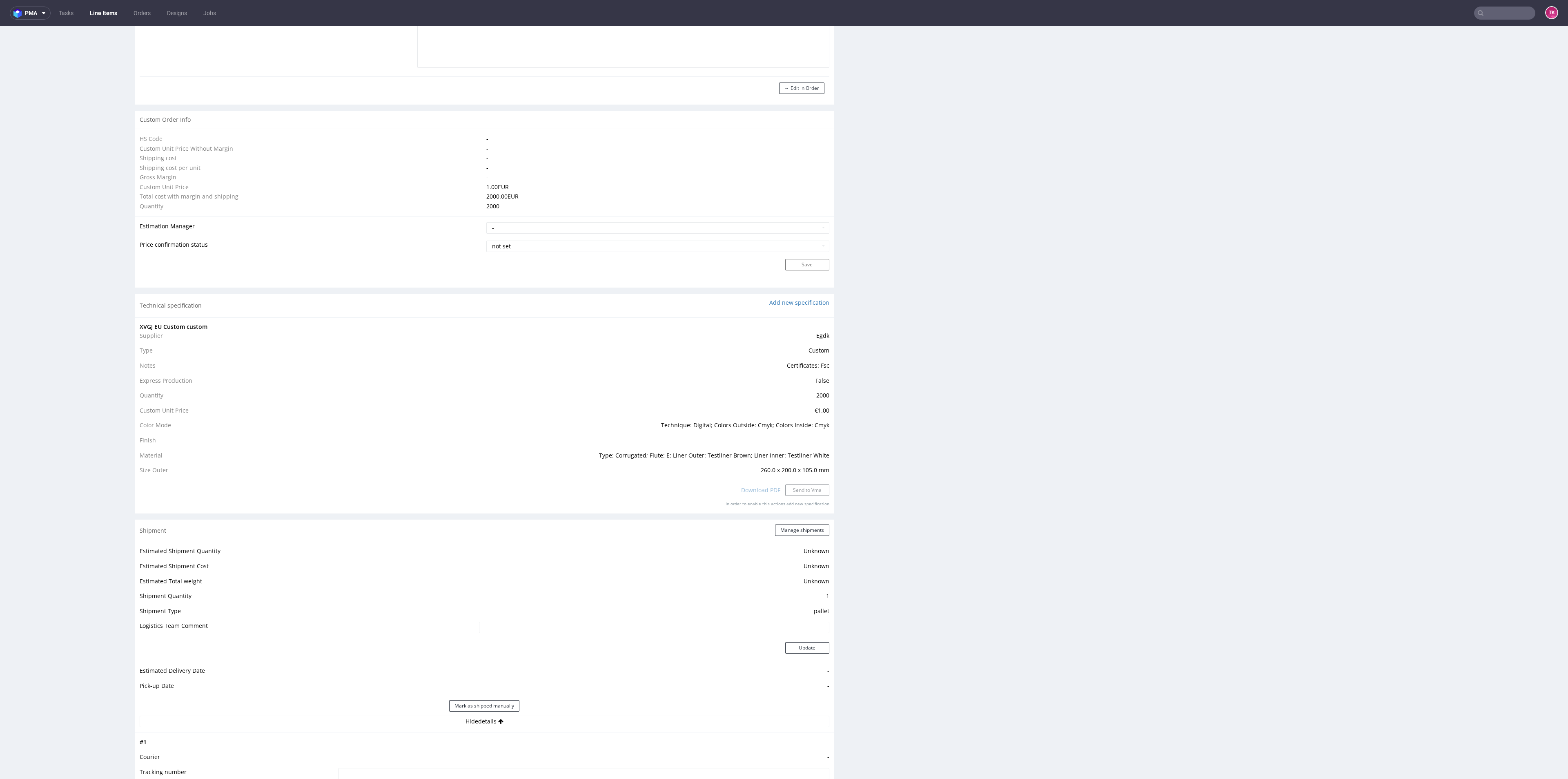
scroll to position [735, 0]
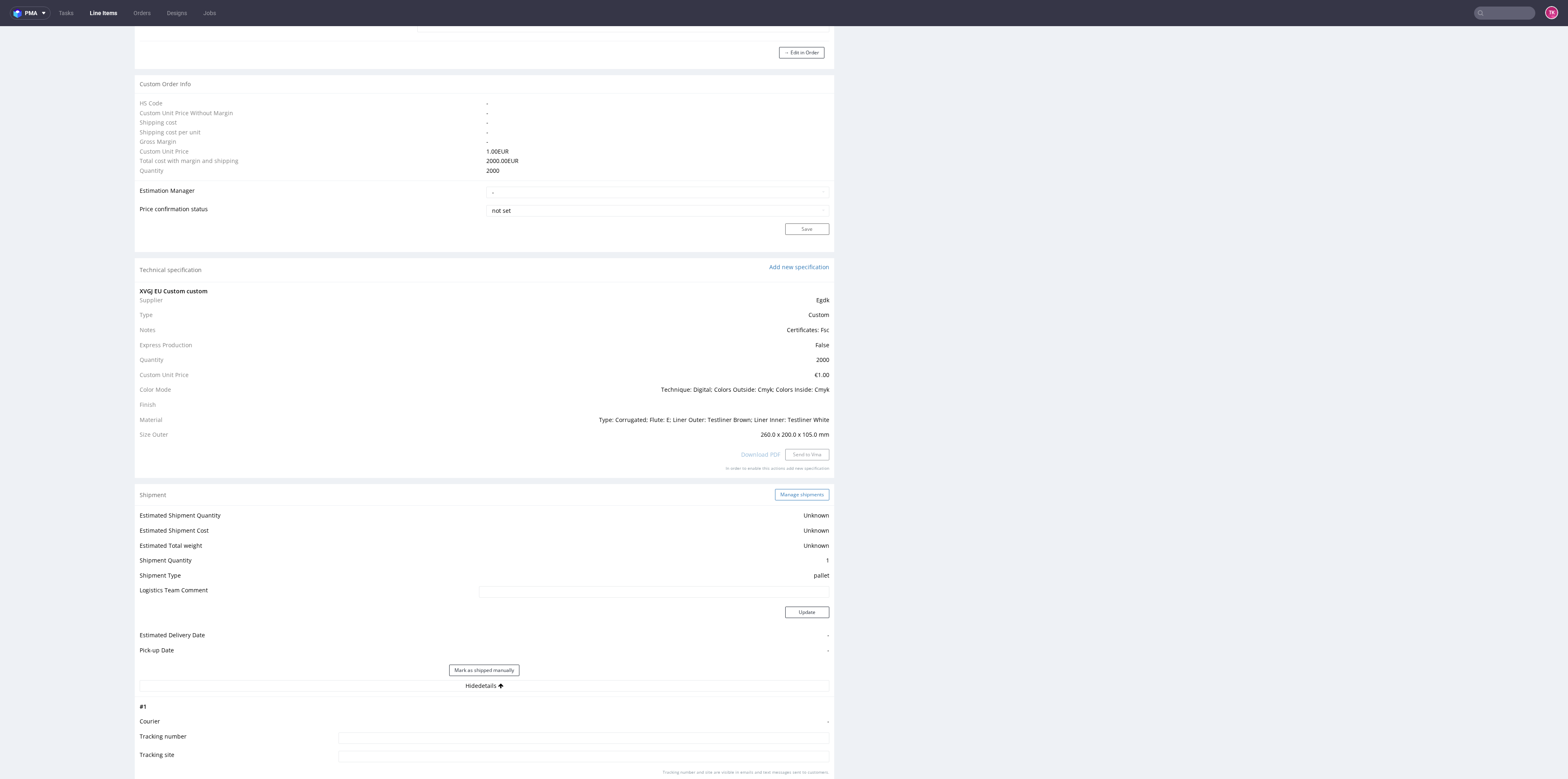
click at [816, 492] on button "Manage shipments" at bounding box center [802, 494] width 54 height 11
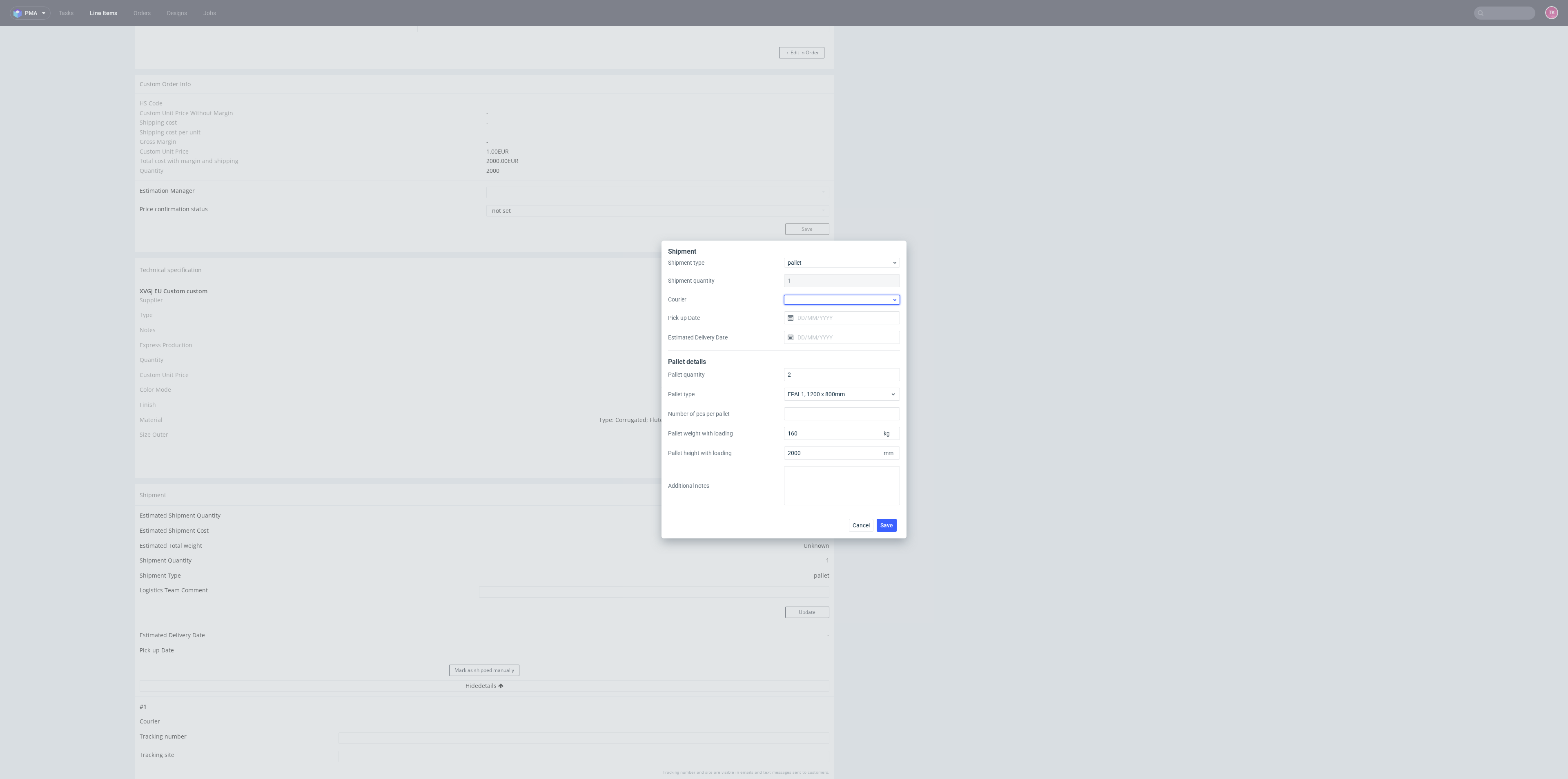
click at [827, 300] on div at bounding box center [841, 300] width 116 height 10
click at [811, 322] on div "GO Logis" at bounding box center [842, 329] width 110 height 15
click at [809, 301] on span "GO Logis" at bounding box center [839, 299] width 104 height 8
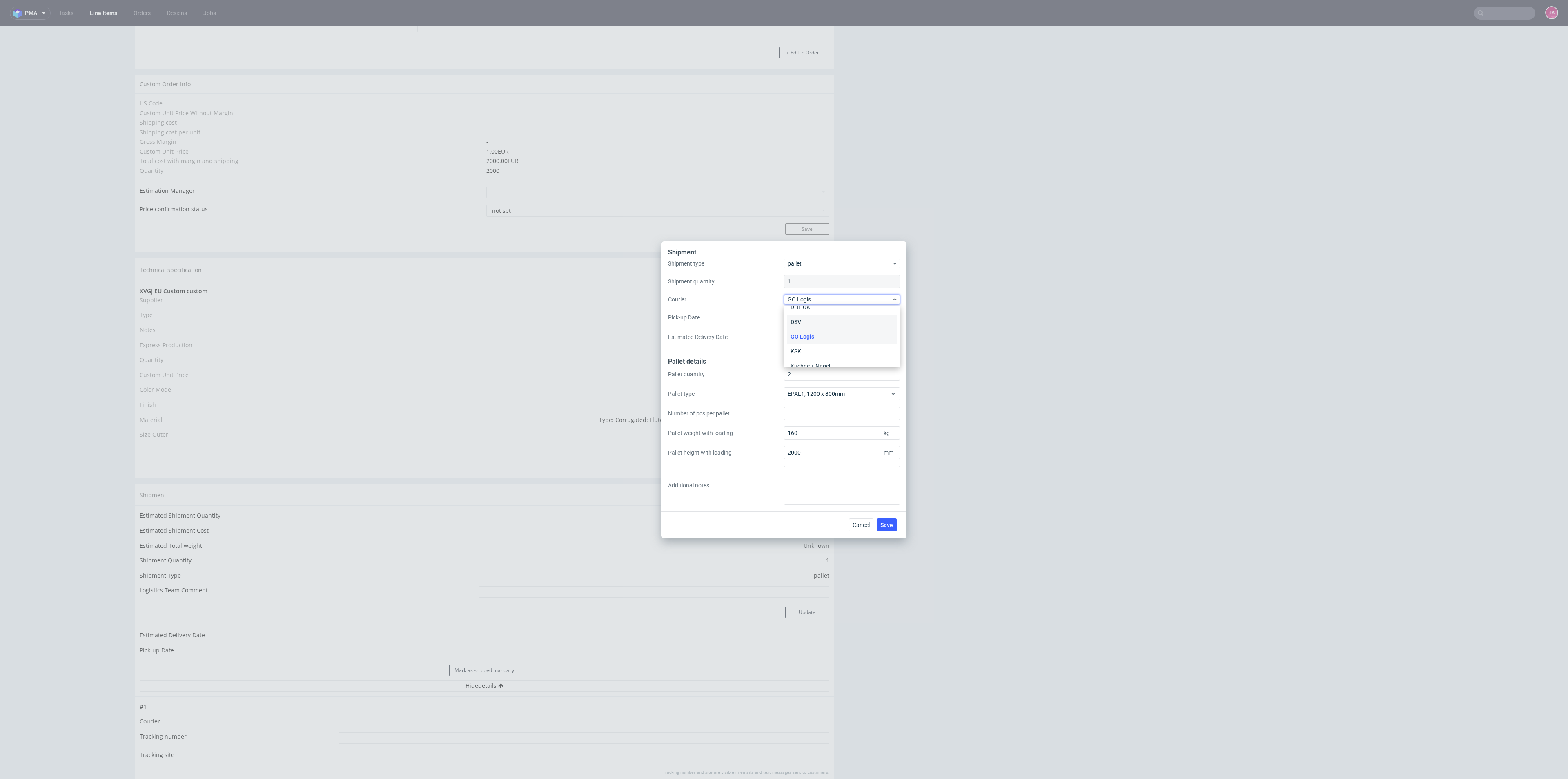
click at [812, 320] on div "DSV" at bounding box center [842, 322] width 110 height 15
click at [811, 311] on input "Pick-up Date" at bounding box center [841, 317] width 116 height 13
drag, startPoint x: 828, startPoint y: 410, endPoint x: 868, endPoint y: 510, distance: 107.7
click at [827, 410] on button "23" at bounding box center [829, 414] width 13 height 13
type input "[DATE]"
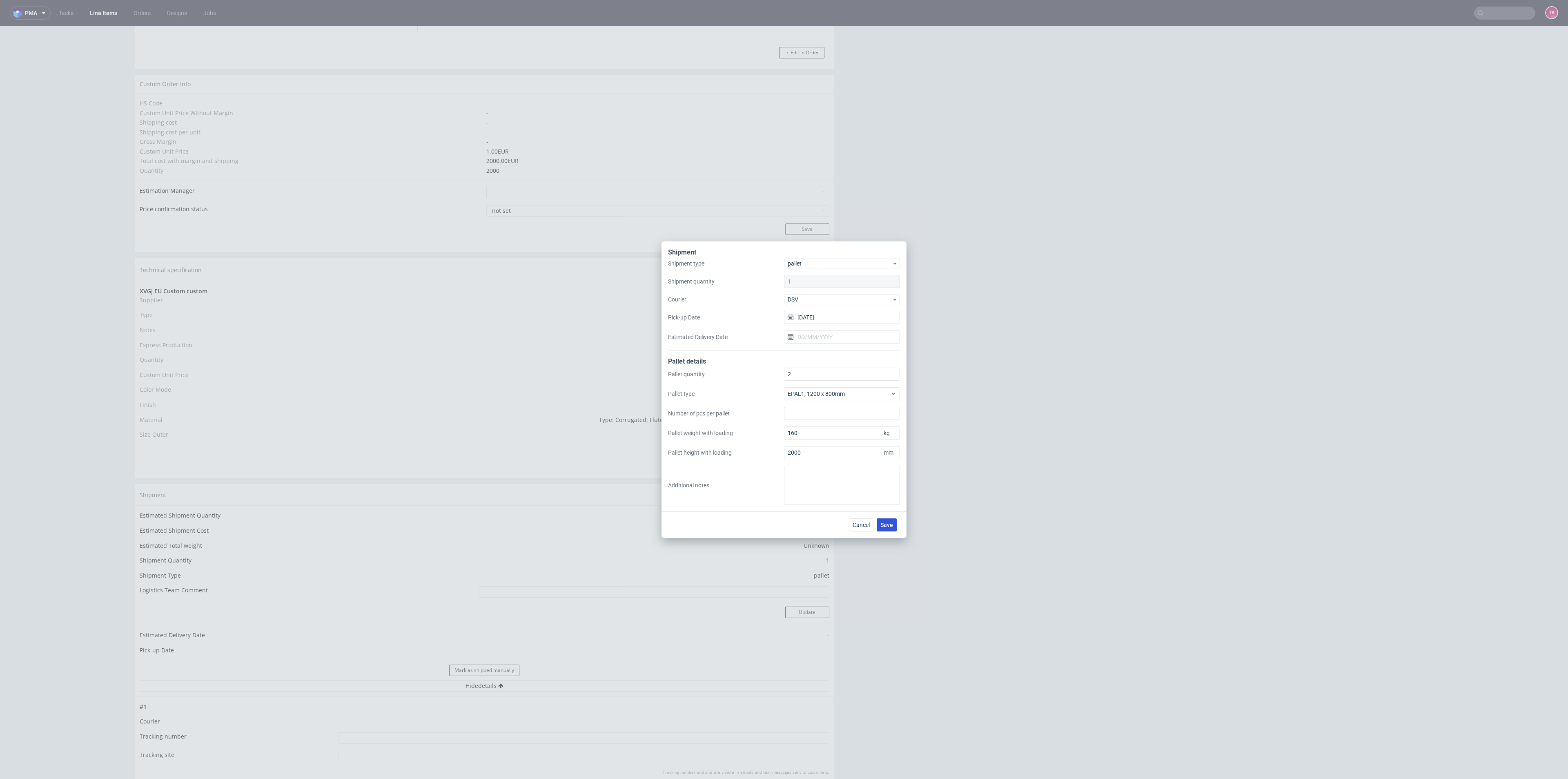
click at [886, 525] on span "Save" at bounding box center [887, 525] width 13 height 6
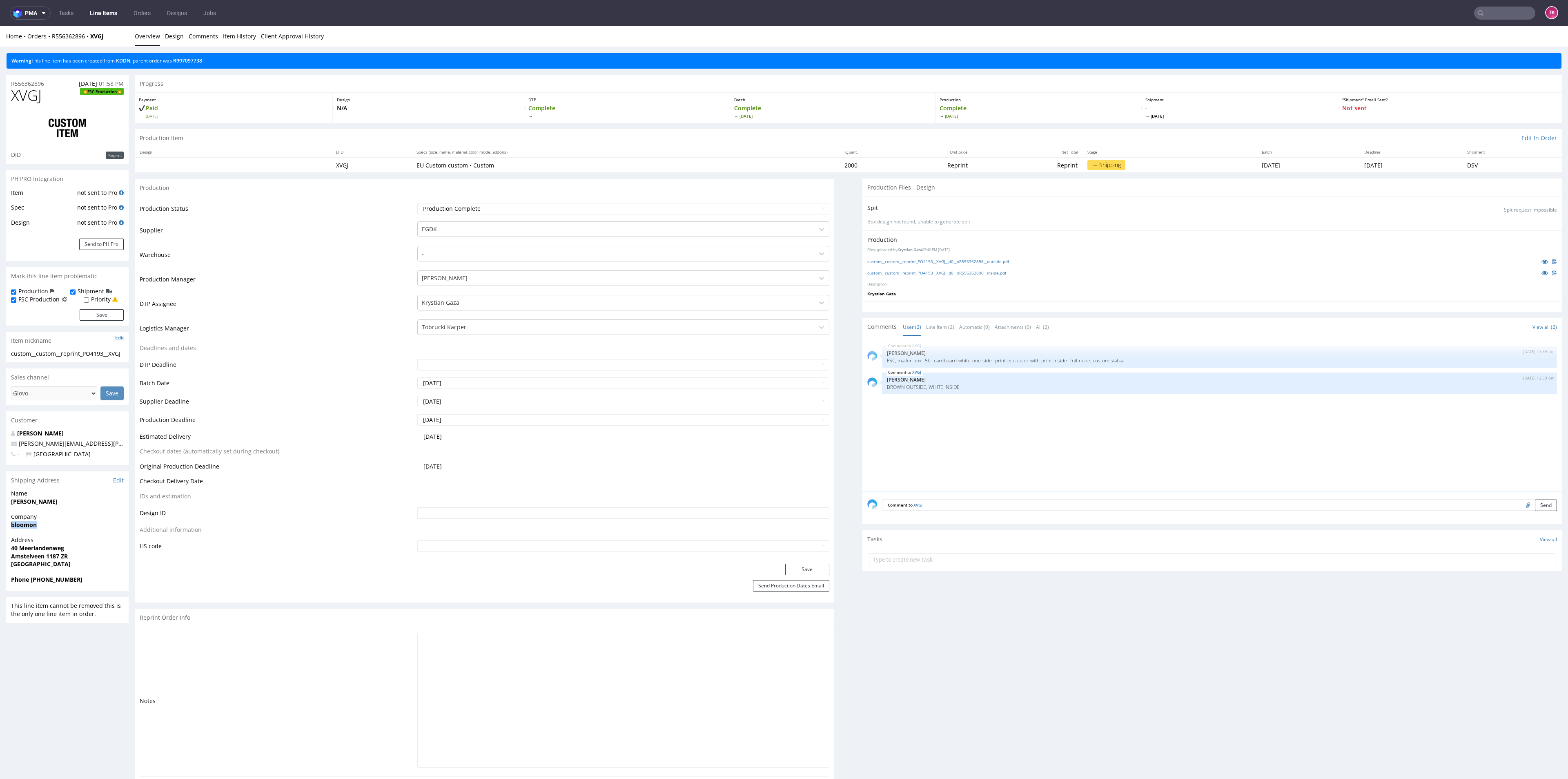
drag, startPoint x: 33, startPoint y: 525, endPoint x: 53, endPoint y: 521, distance: 20.4
copy strong "bloomon"
drag, startPoint x: 13, startPoint y: 556, endPoint x: 114, endPoint y: 553, distance: 101.0
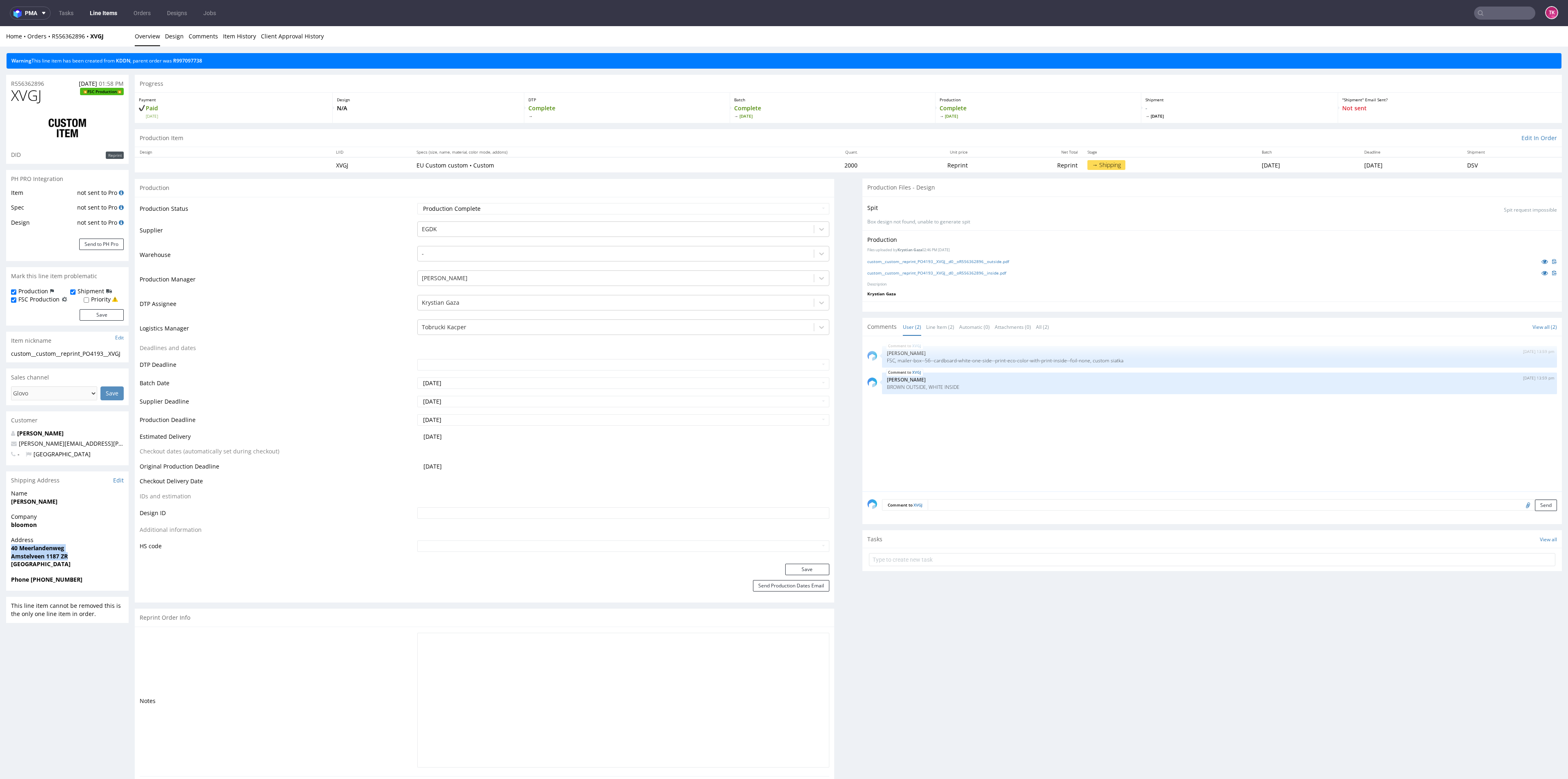
copy p "40 Meerlandenweg Amstelveen 1187 ZR"
drag, startPoint x: 32, startPoint y: 579, endPoint x: 36, endPoint y: 582, distance: 5.0
click at [39, 583] on strong "Phone [PHONE_NUMBER]" at bounding box center [47, 579] width 72 height 7
click at [40, 590] on div "Phone [PHONE_NUMBER]" at bounding box center [68, 583] width 123 height 16
drag, startPoint x: 30, startPoint y: 581, endPoint x: 87, endPoint y: 587, distance: 57.3
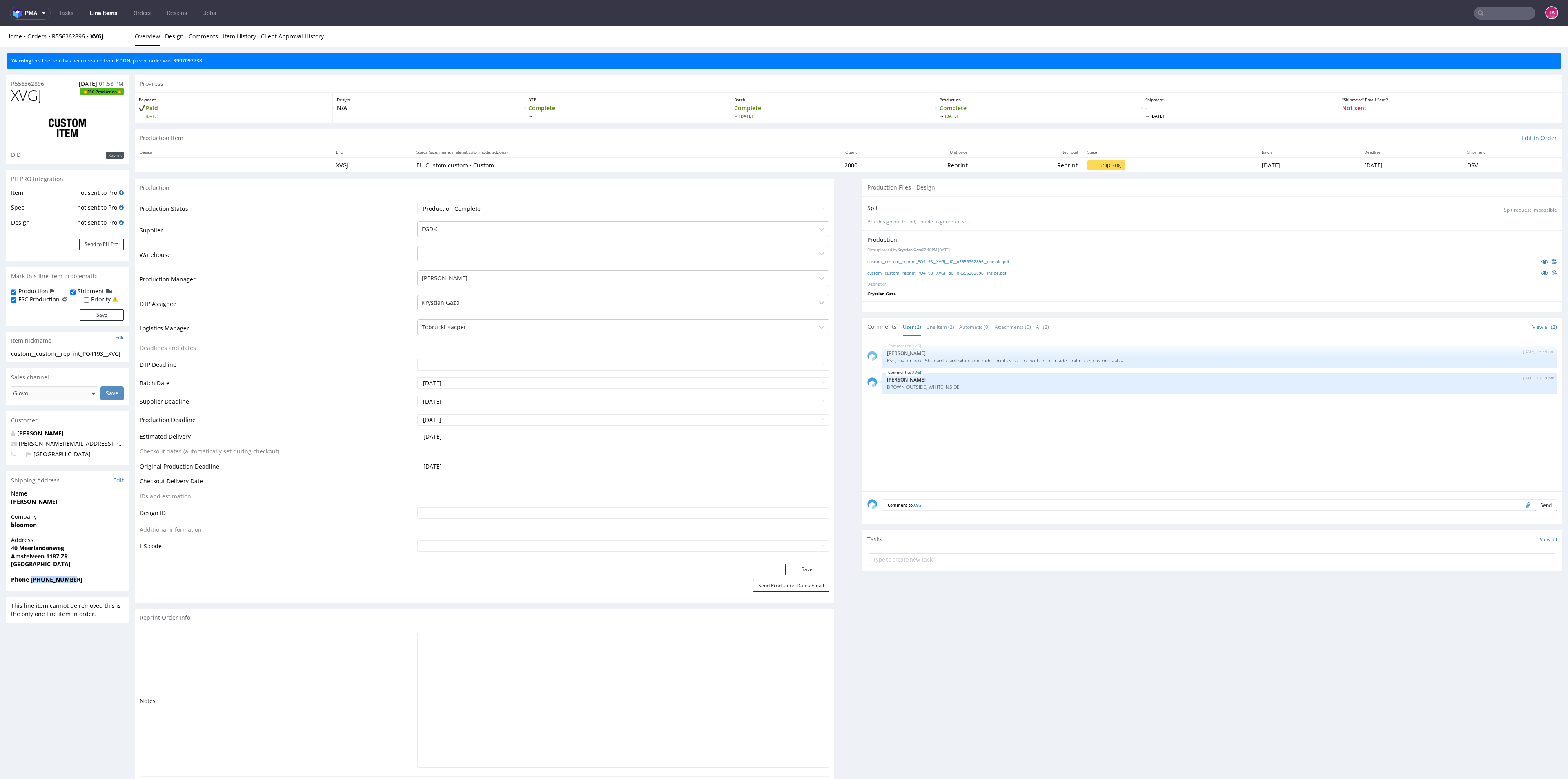
click at [87, 587] on div "Phone [PHONE_NUMBER]" at bounding box center [68, 583] width 123 height 16
copy strong "[PHONE_NUMBER]"
click at [47, 588] on div "Phone [PHONE_NUMBER]" at bounding box center [68, 583] width 123 height 16
drag, startPoint x: 48, startPoint y: 581, endPoint x: 91, endPoint y: 587, distance: 43.4
click at [91, 587] on div "Phone [PHONE_NUMBER]" at bounding box center [68, 583] width 123 height 16
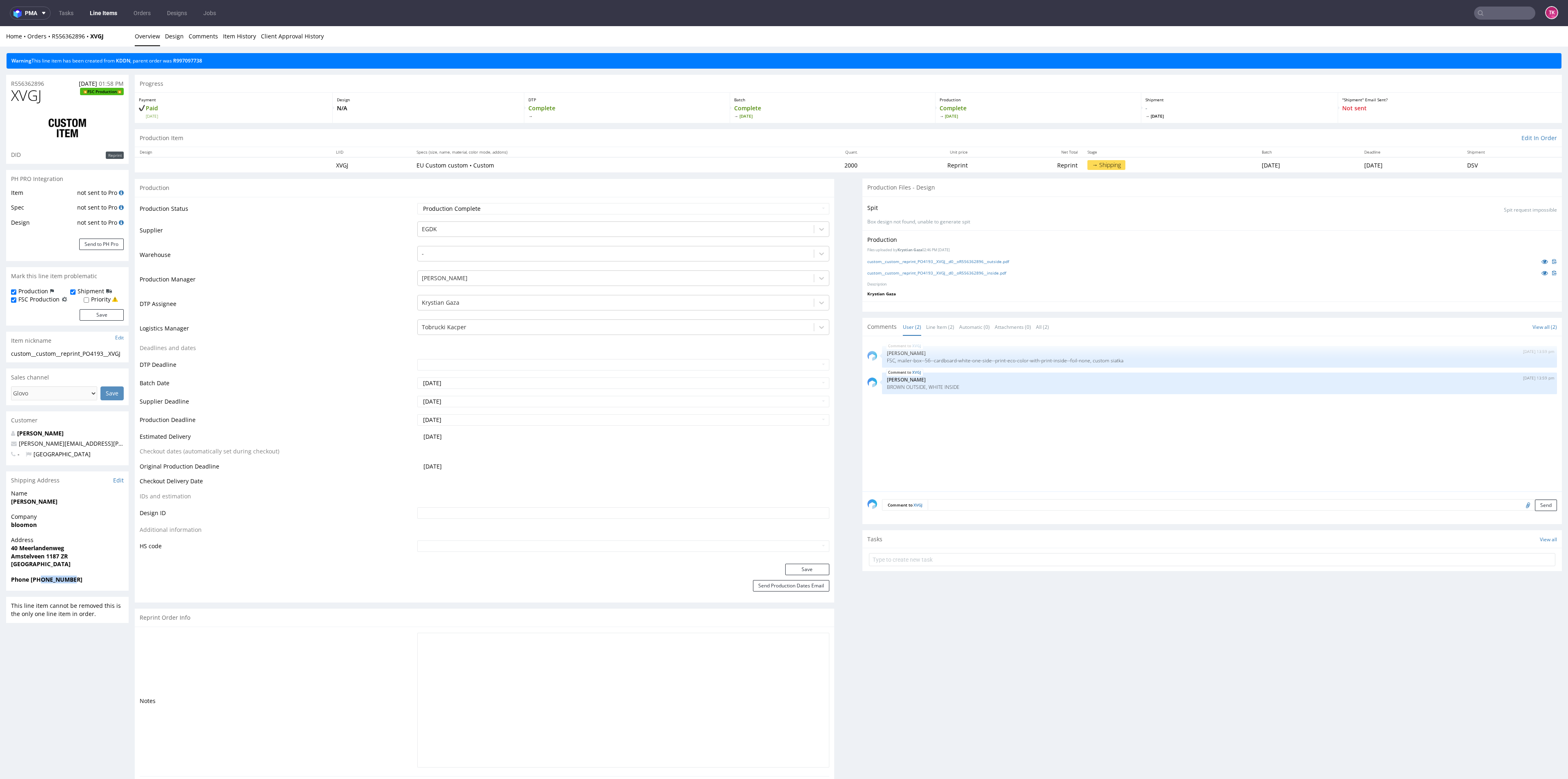
copy strong "643259363"
drag, startPoint x: 101, startPoint y: 443, endPoint x: 7, endPoint y: 443, distance: 94.0
click at [7, 443] on div "[PERSON_NAME] [PERSON_NAME] [PERSON_NAME][EMAIL_ADDRESS][PERSON_NAME][DOMAIN_NA…" at bounding box center [68, 447] width 123 height 36
click at [87, 474] on div "Shipping Address Edit" at bounding box center [68, 479] width 123 height 18
drag, startPoint x: 10, startPoint y: 499, endPoint x: 0, endPoint y: 499, distance: 10.0
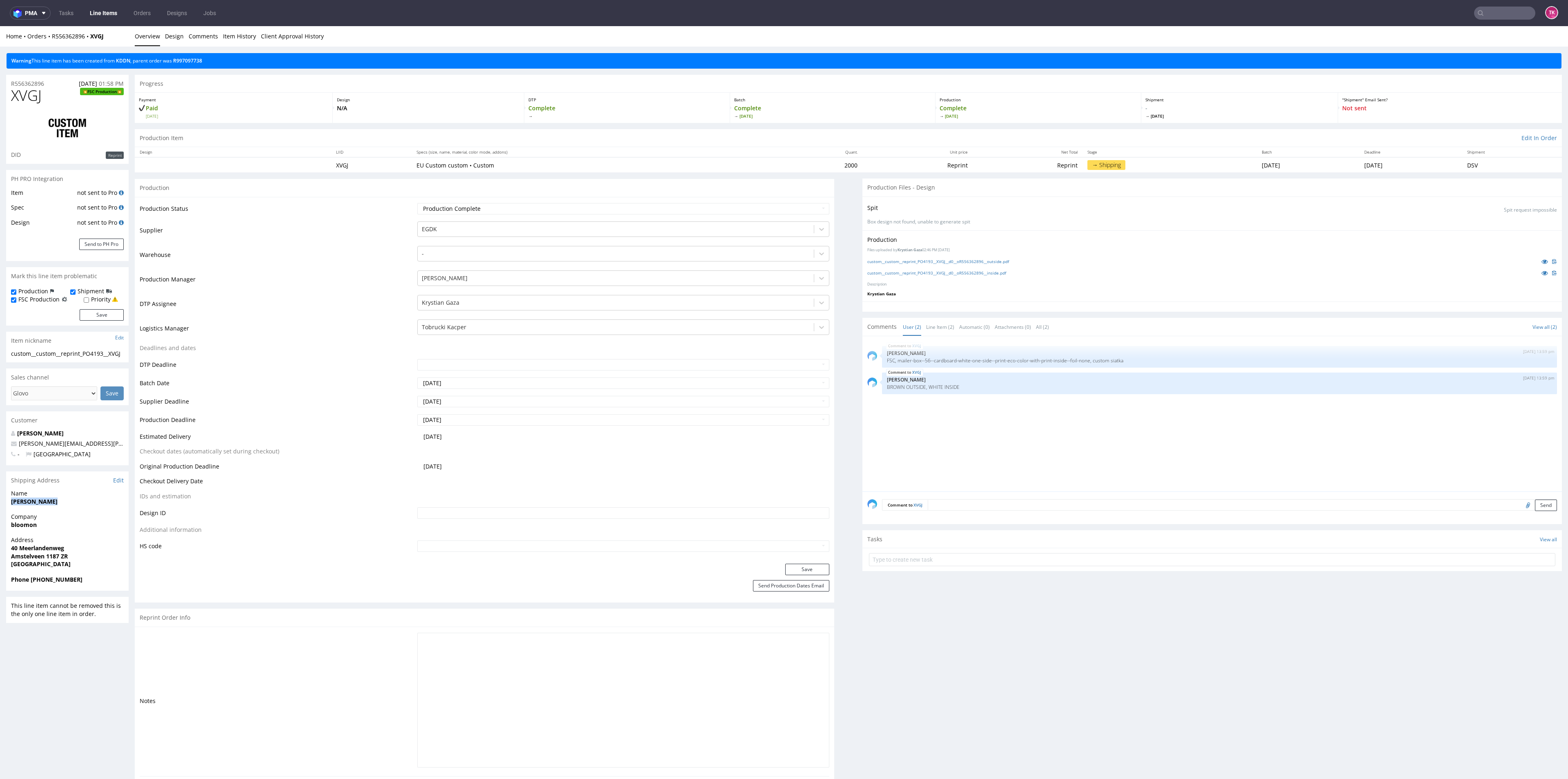
copy strong "[PERSON_NAME]"
drag, startPoint x: 50, startPoint y: 527, endPoint x: 41, endPoint y: 528, distance: 9.1
click at [48, 527] on span "bloomon" at bounding box center [67, 524] width 113 height 8
click at [29, 526] on strong "bloomon" at bounding box center [24, 524] width 26 height 7
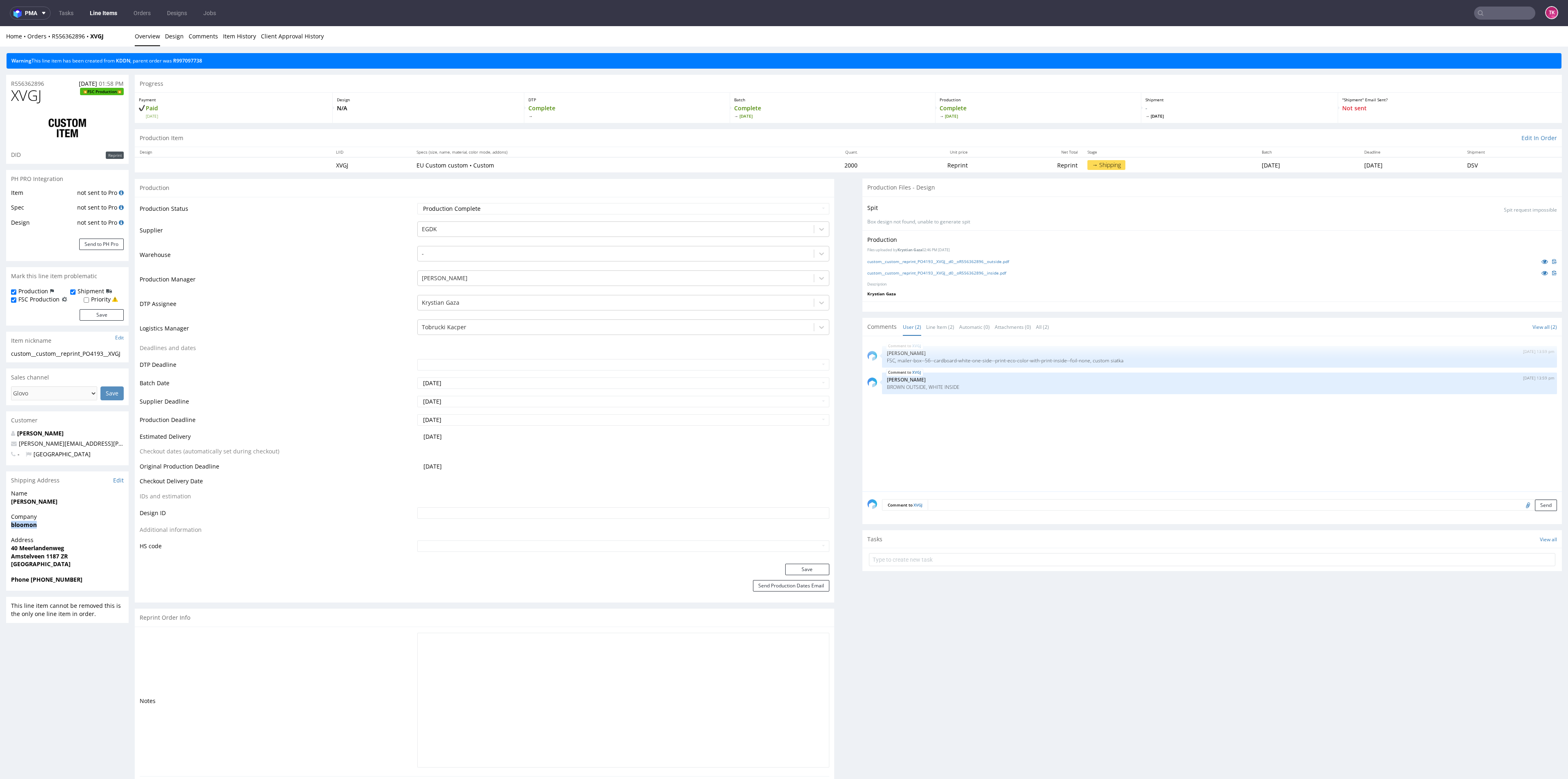
click at [29, 526] on strong "bloomon" at bounding box center [24, 524] width 26 height 7
copy strong "bloomon"
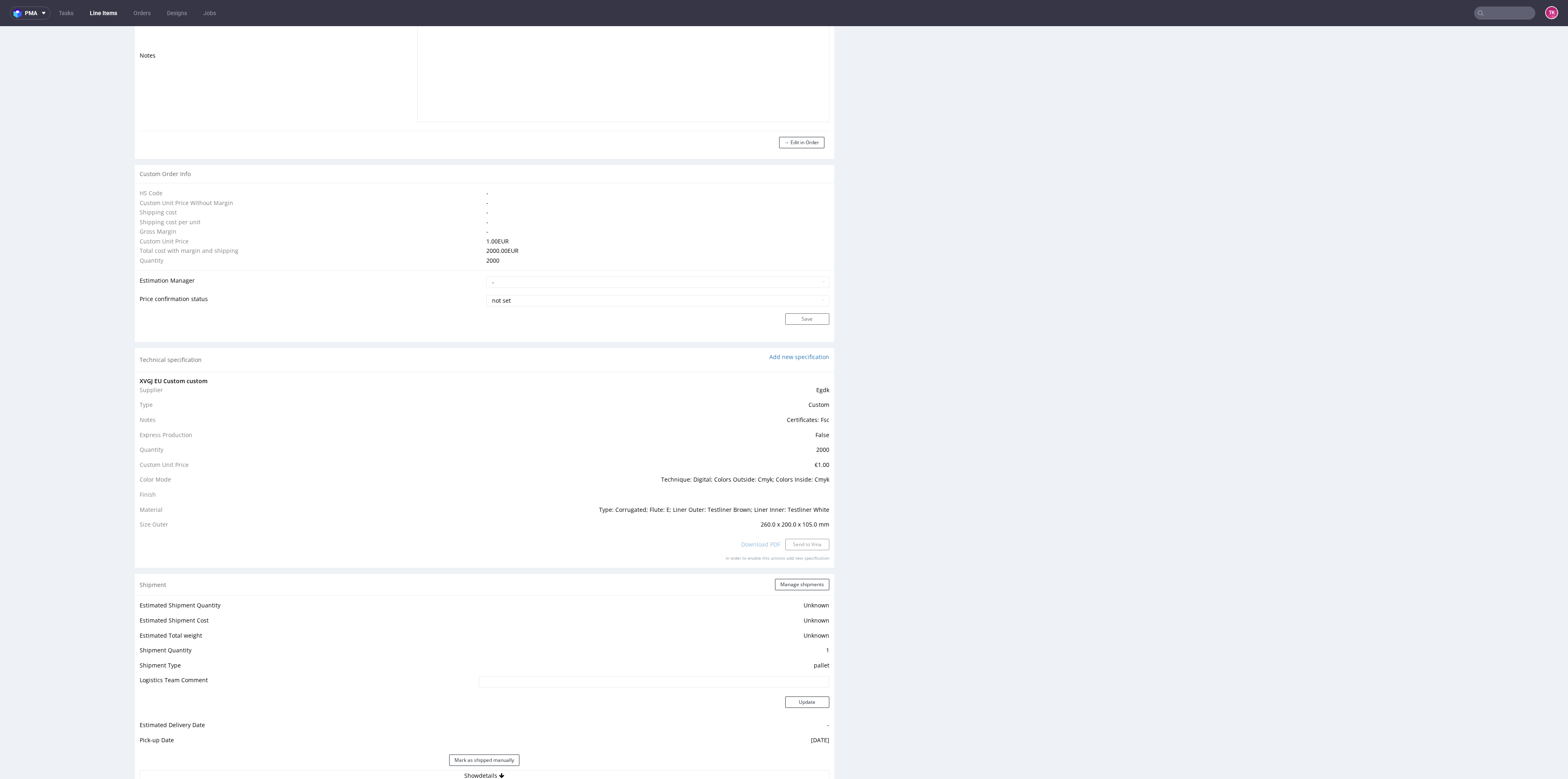
scroll to position [797, 0]
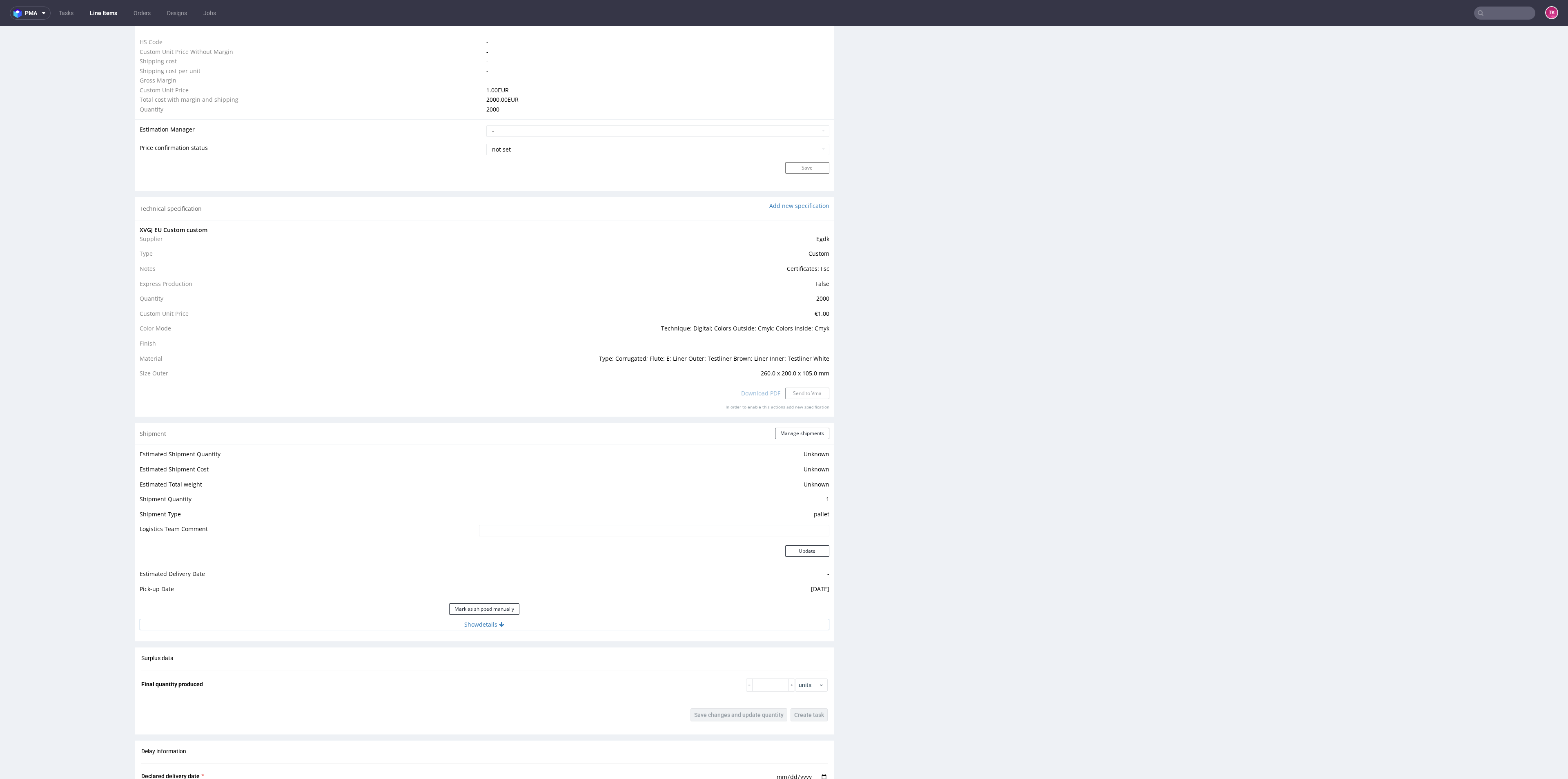
drag, startPoint x: 566, startPoint y: 607, endPoint x: 568, endPoint y: 625, distance: 18.1
click at [566, 615] on div "Mark as shipped manually" at bounding box center [484, 609] width 690 height 20
click at [568, 625] on button "Show details" at bounding box center [484, 625] width 690 height 11
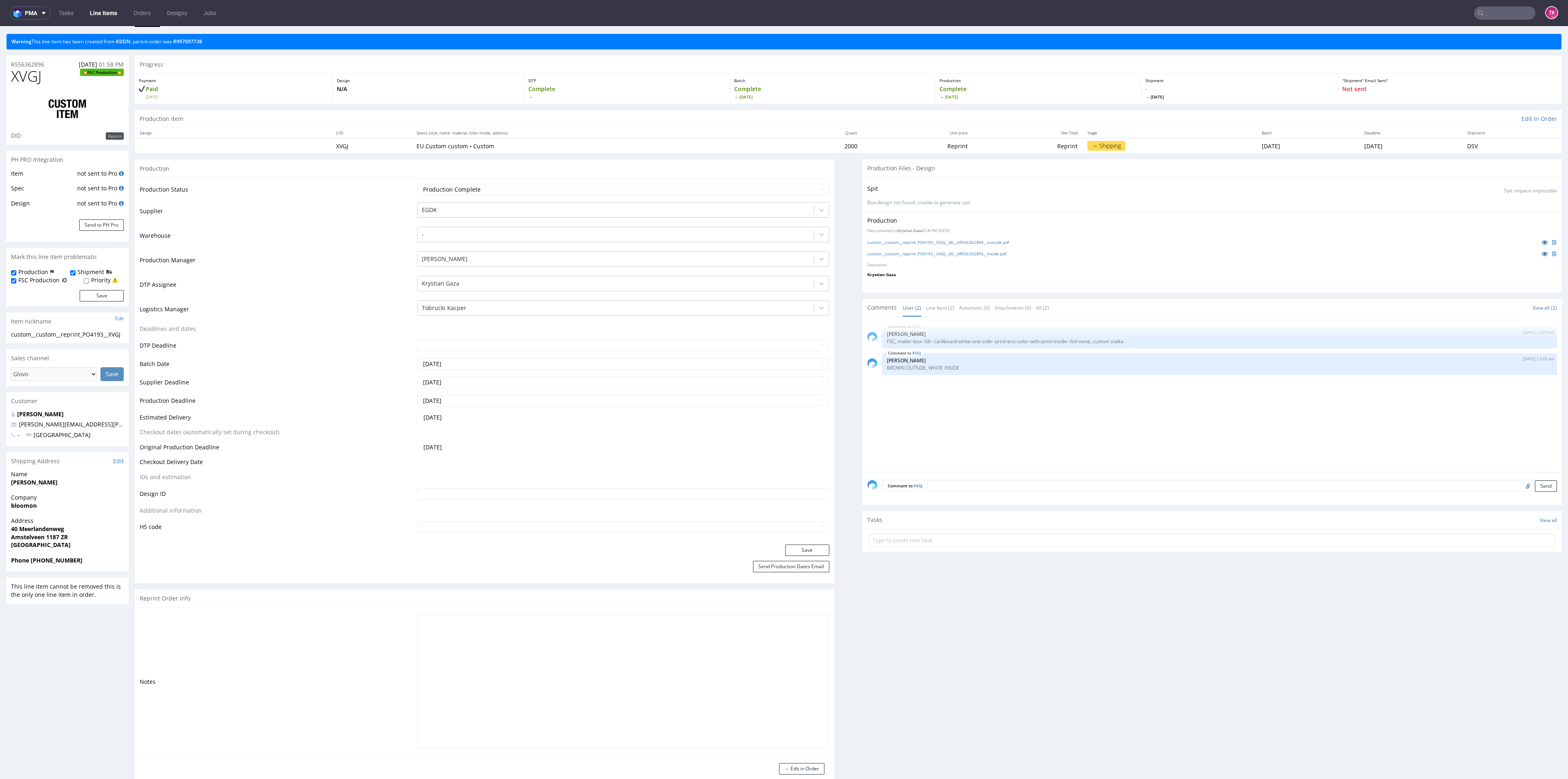
scroll to position [0, 0]
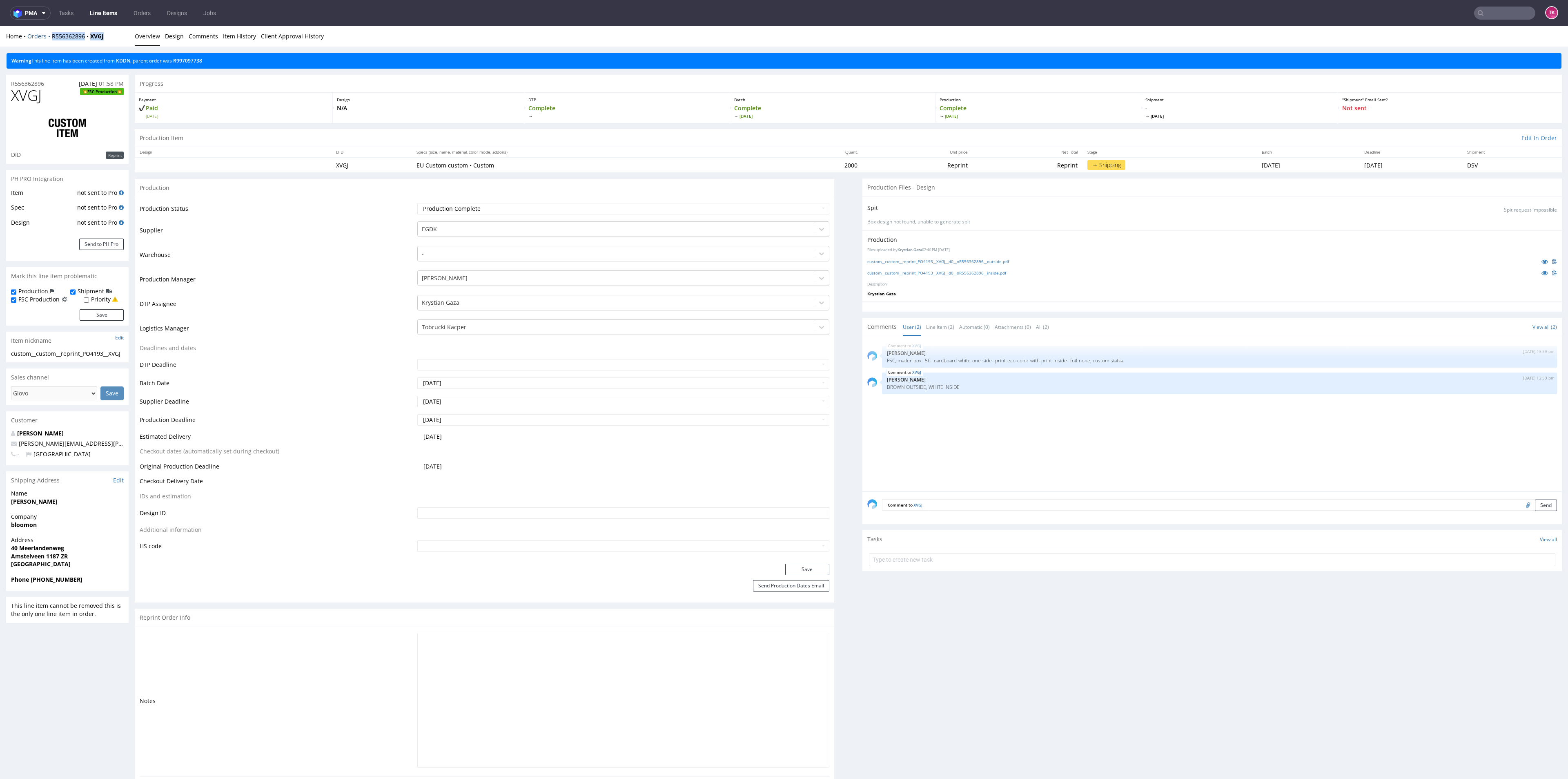
drag, startPoint x: 118, startPoint y: 37, endPoint x: 46, endPoint y: 40, distance: 72.1
click at [47, 40] on div "Home Orders R556362896 XVGJ" at bounding box center [68, 36] width 123 height 8
copy div "R556362896 XVGJ"
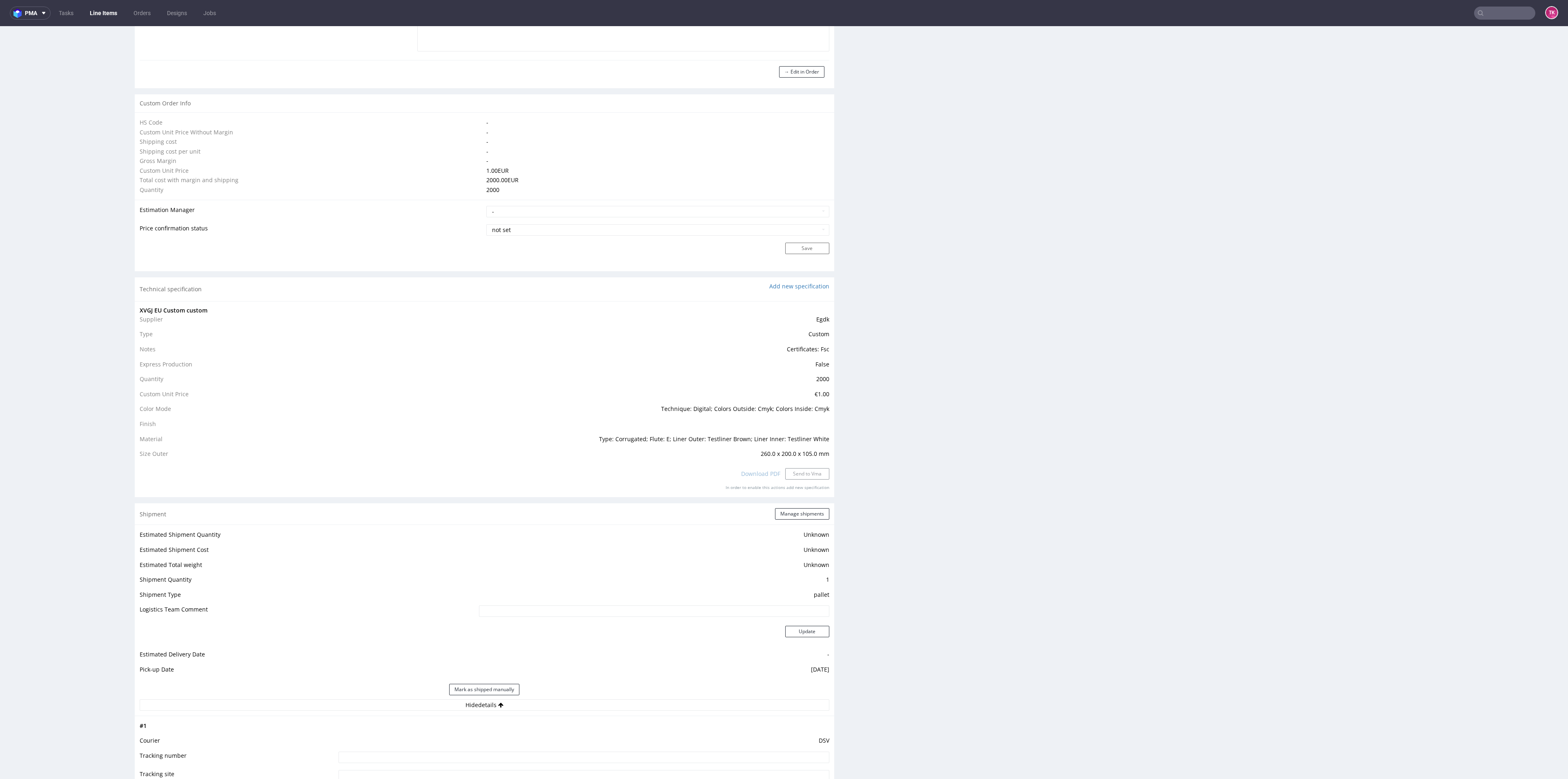
scroll to position [735, 0]
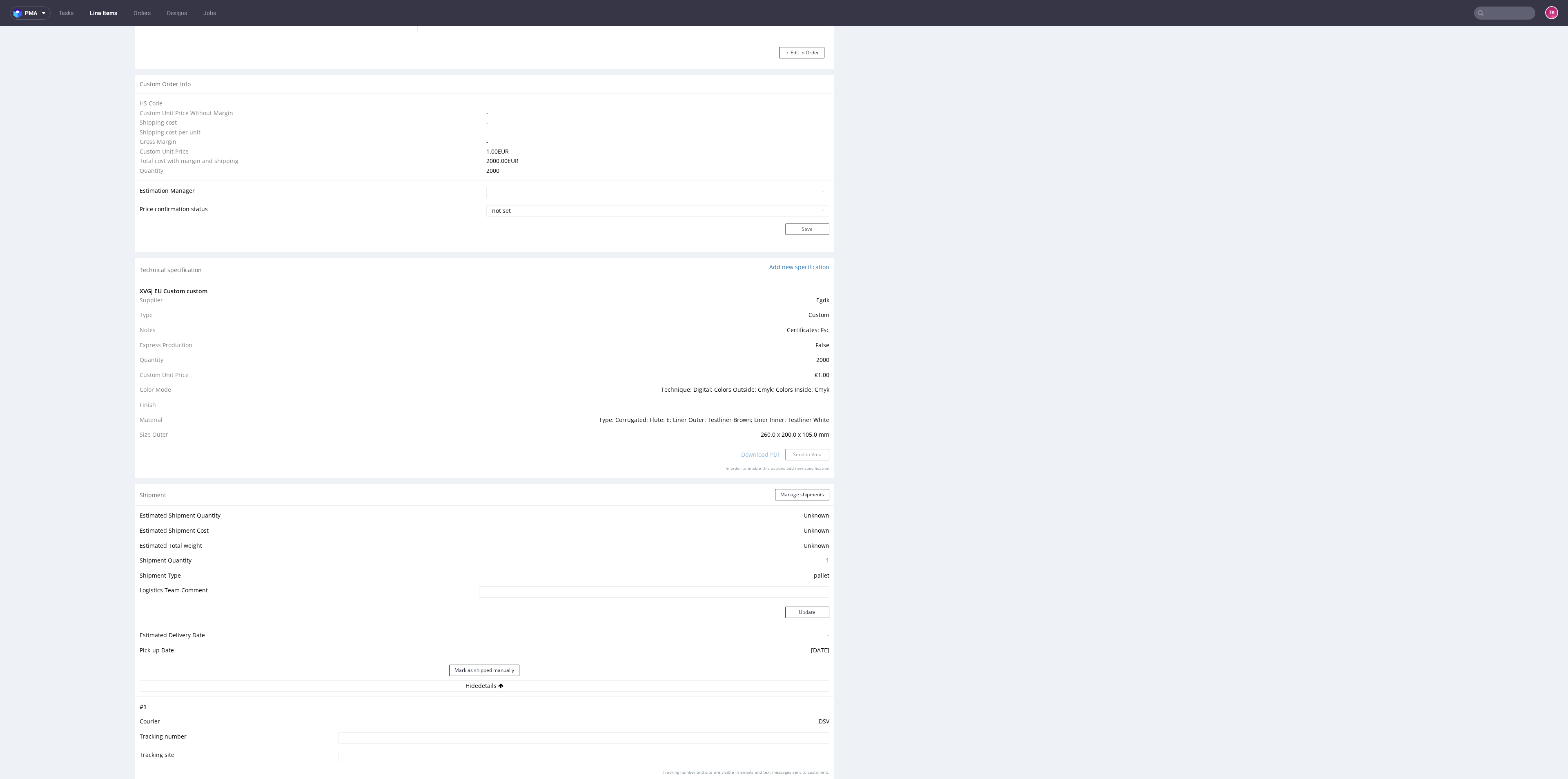
drag, startPoint x: 479, startPoint y: 726, endPoint x: 483, endPoint y: 738, distance: 12.6
click at [480, 727] on td "DSV" at bounding box center [583, 724] width 492 height 15
drag, startPoint x: 483, startPoint y: 738, endPoint x: 530, endPoint y: 703, distance: 58.6
click at [483, 739] on input at bounding box center [583, 738] width 490 height 11
paste input "40257145950411193302"
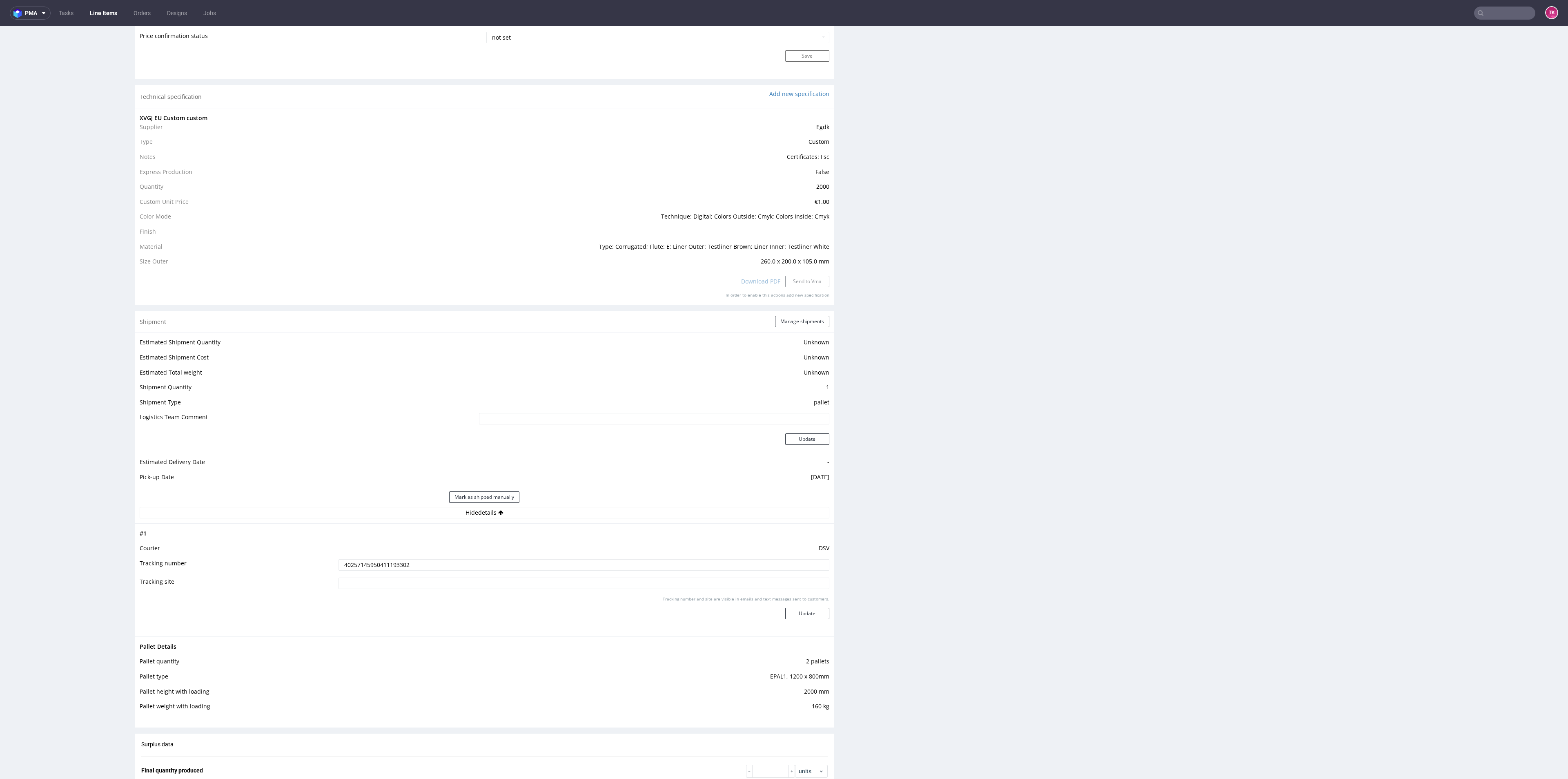
scroll to position [919, 0]
type input "40257145950411193302"
click at [802, 598] on button "Update" at bounding box center [807, 603] width 44 height 11
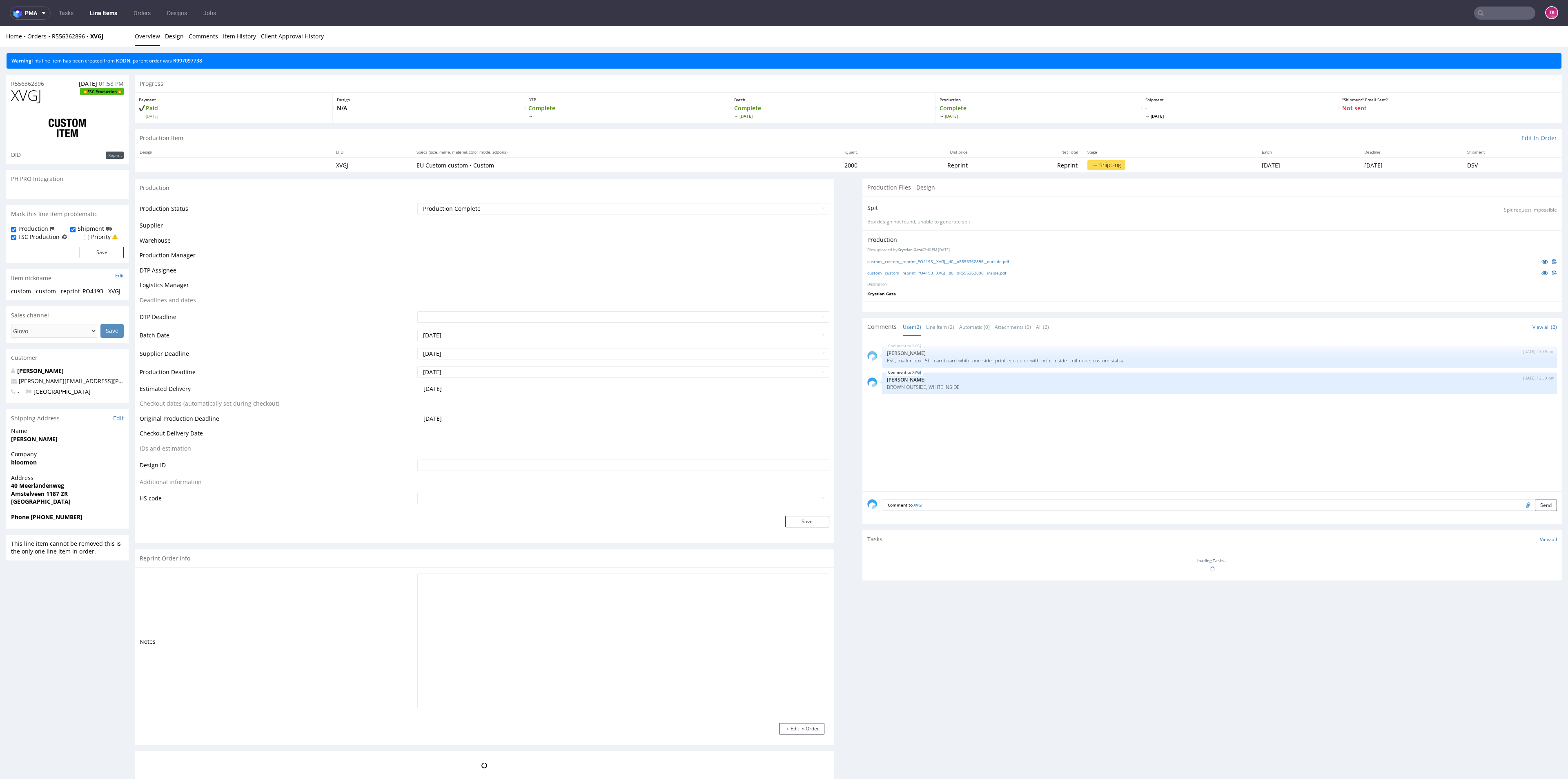
scroll to position [388, 0]
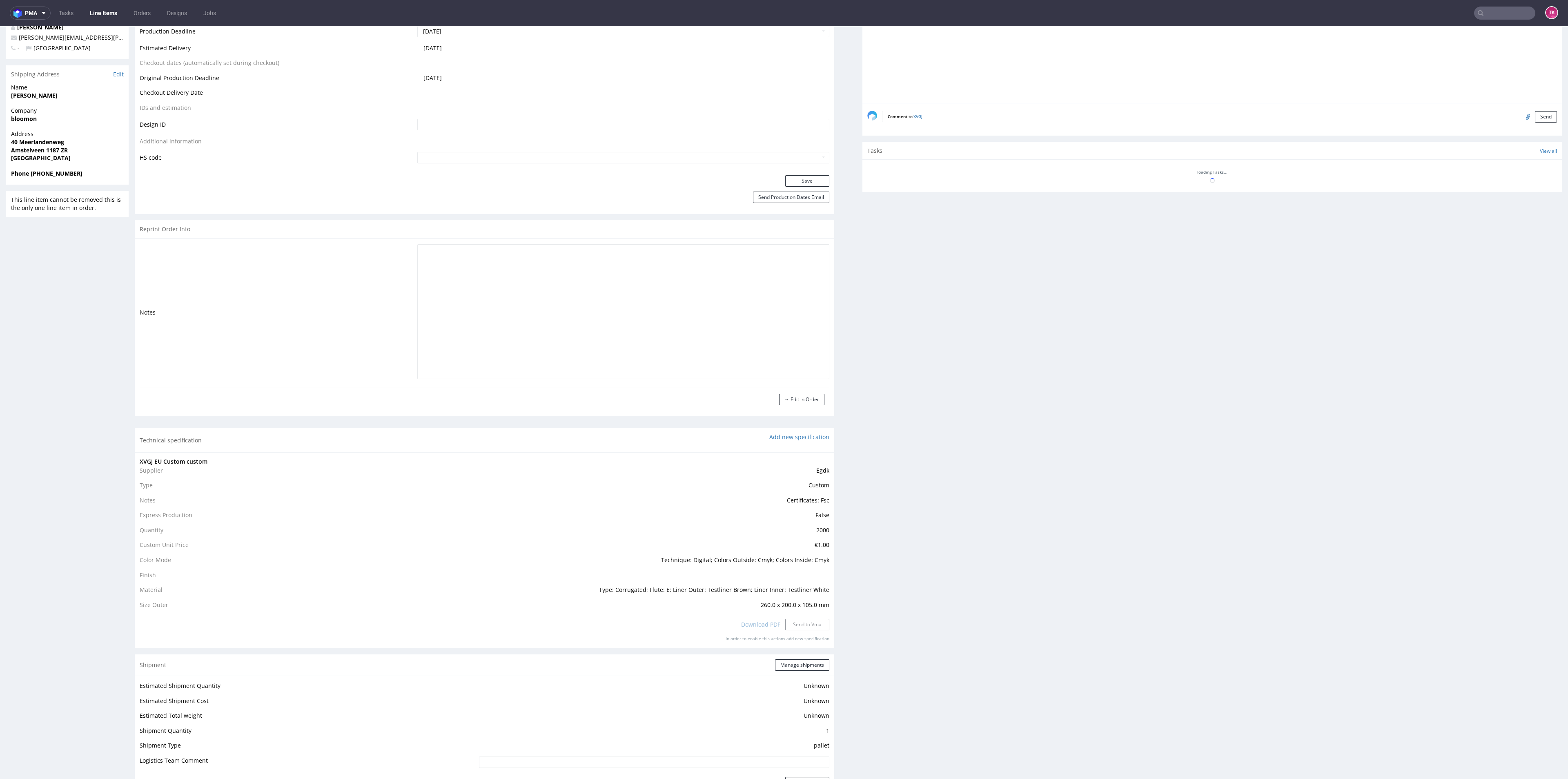
click at [101, 8] on link "Line Items" at bounding box center [103, 13] width 37 height 13
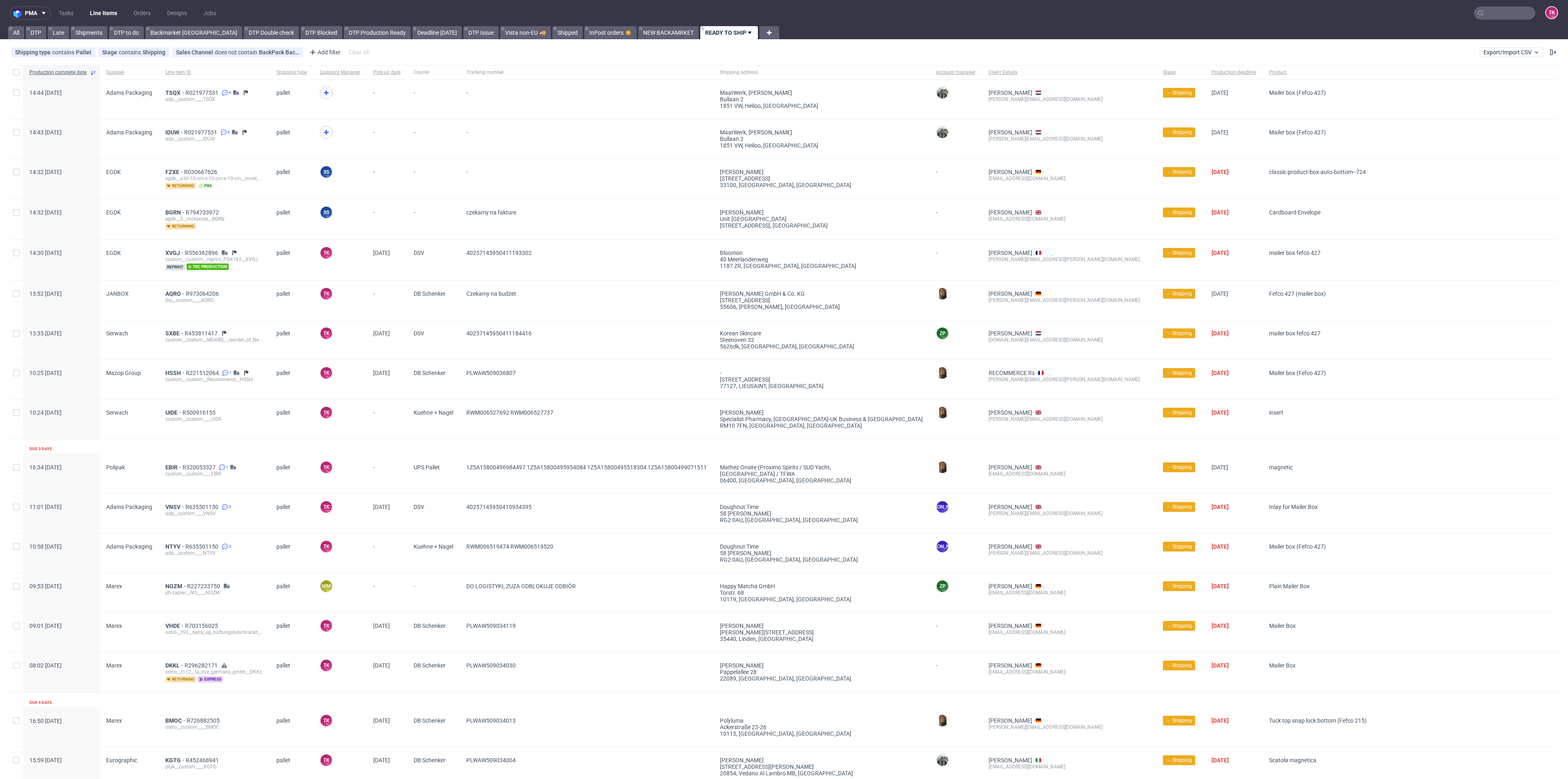
drag, startPoint x: 323, startPoint y: 131, endPoint x: 319, endPoint y: 124, distance: 8.1
click at [322, 130] on icon at bounding box center [326, 132] width 10 height 10
click at [320, 91] on div at bounding box center [327, 93] width 13 height 13
click at [110, 11] on link "Line Items" at bounding box center [103, 13] width 37 height 13
click at [170, 587] on span "NOZM" at bounding box center [176, 585] width 21 height 7
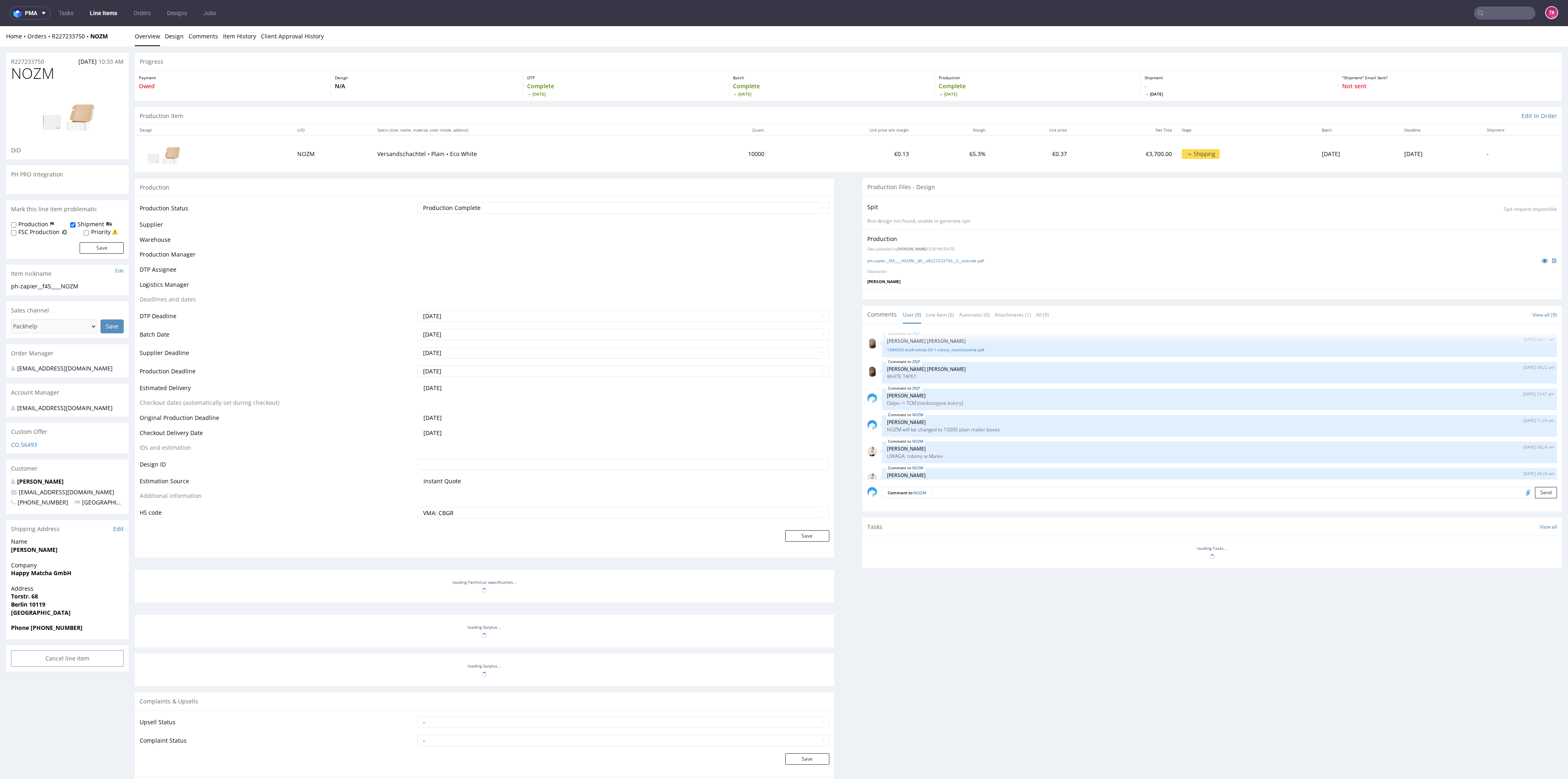
scroll to position [95, 0]
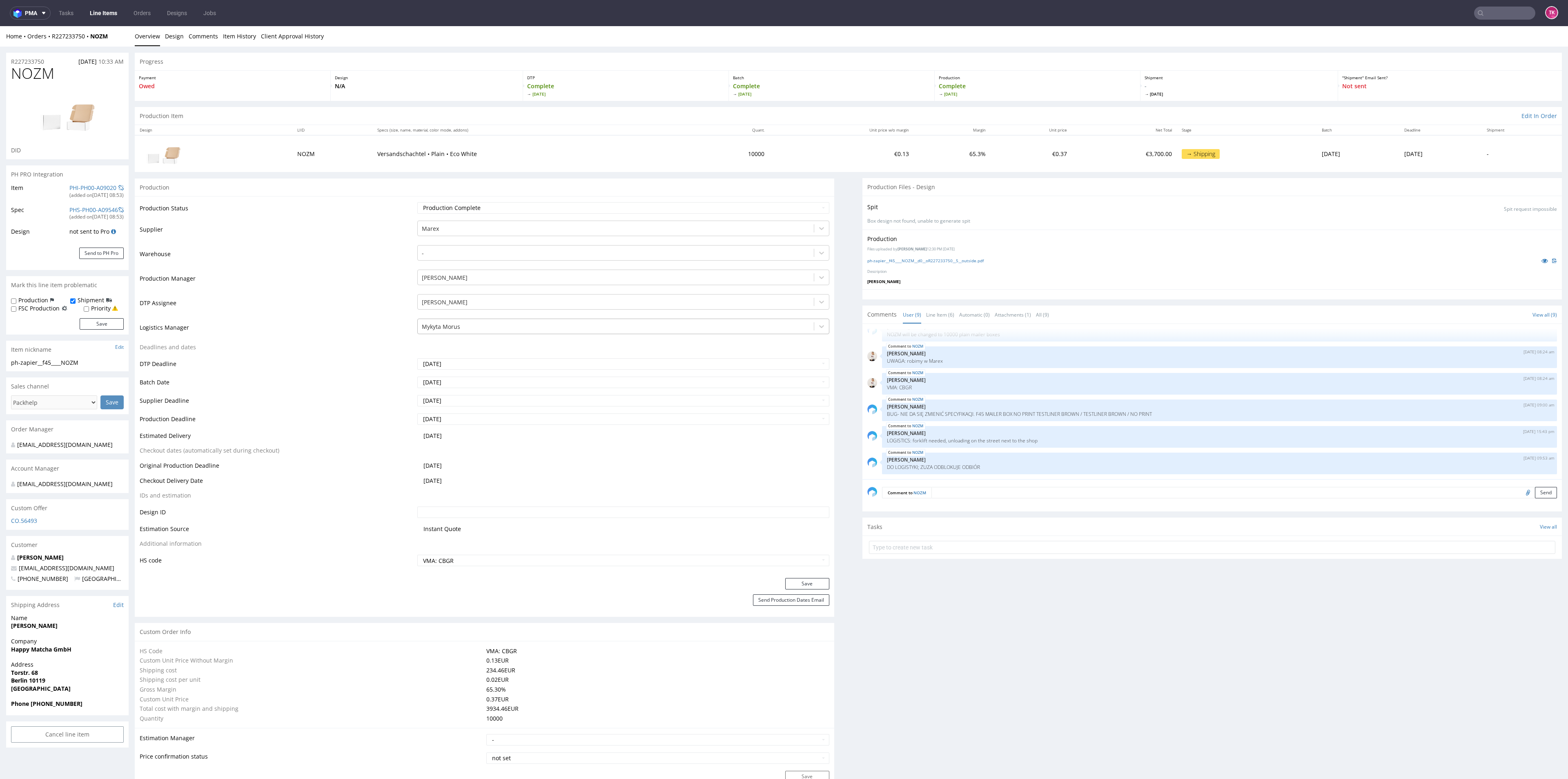
click at [457, 326] on div at bounding box center [615, 327] width 387 height 10
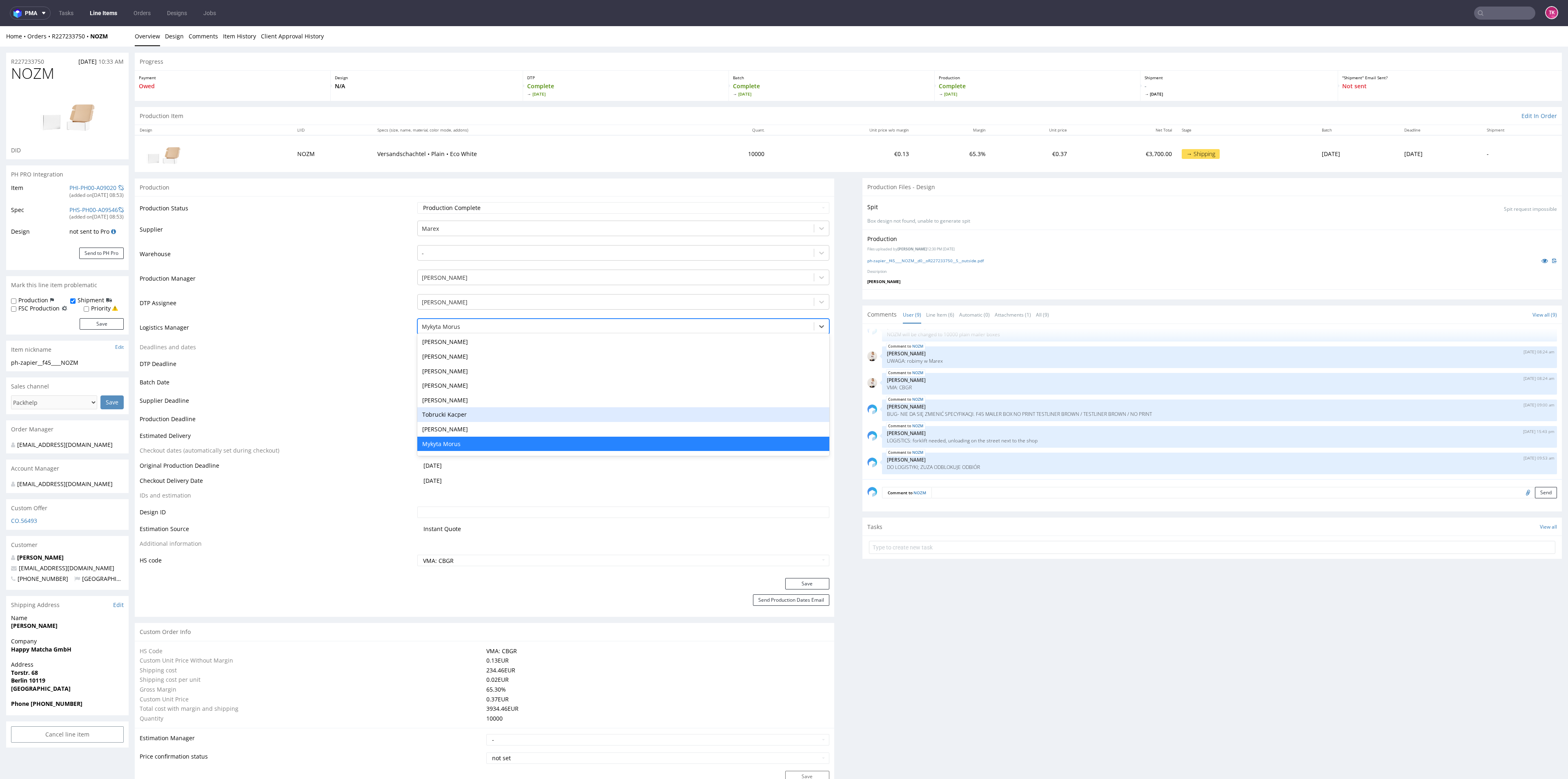
click at [462, 410] on div "Tobrucki Kacper" at bounding box center [623, 414] width 411 height 15
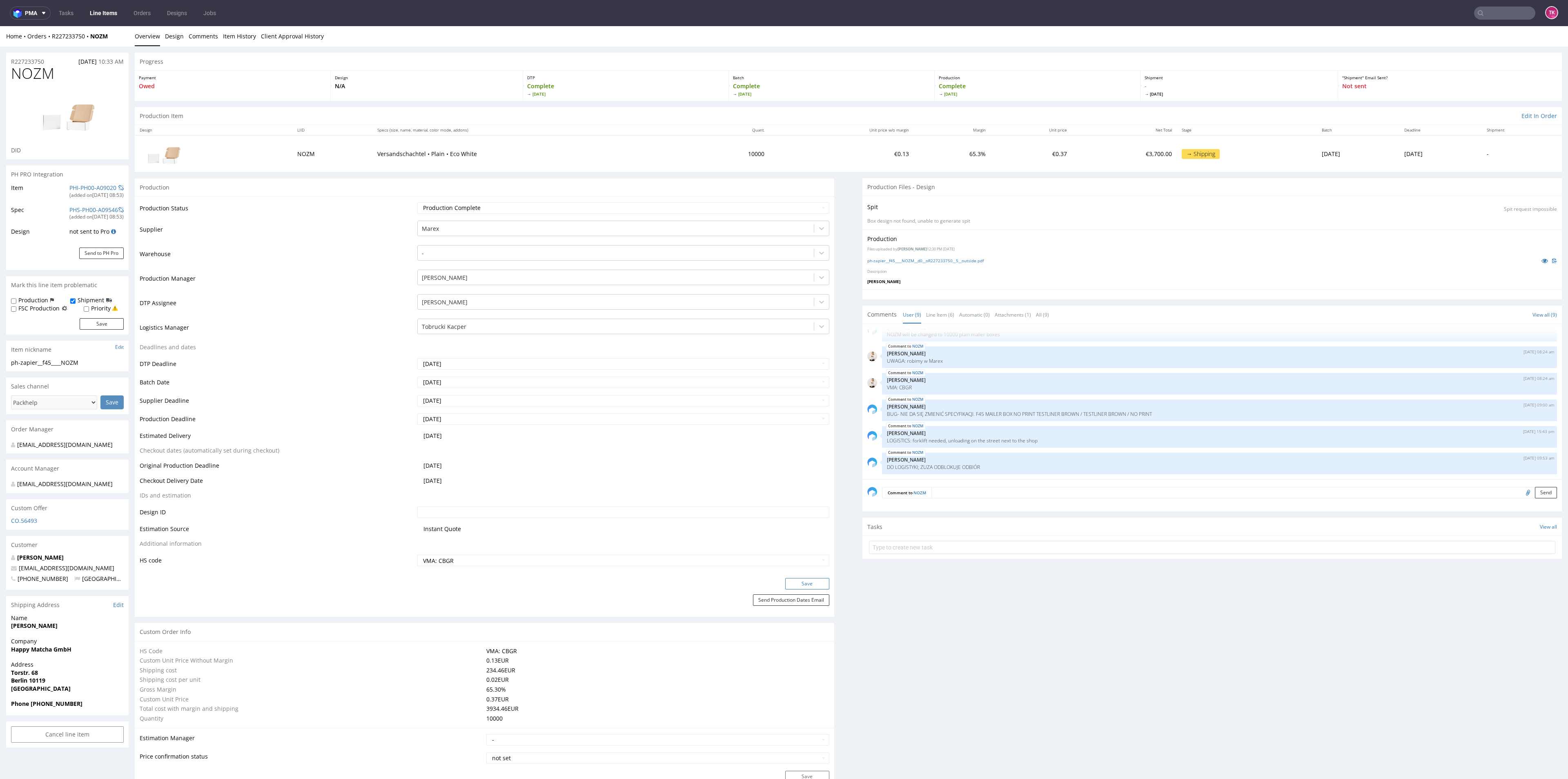
click at [800, 579] on button "Save" at bounding box center [807, 584] width 44 height 11
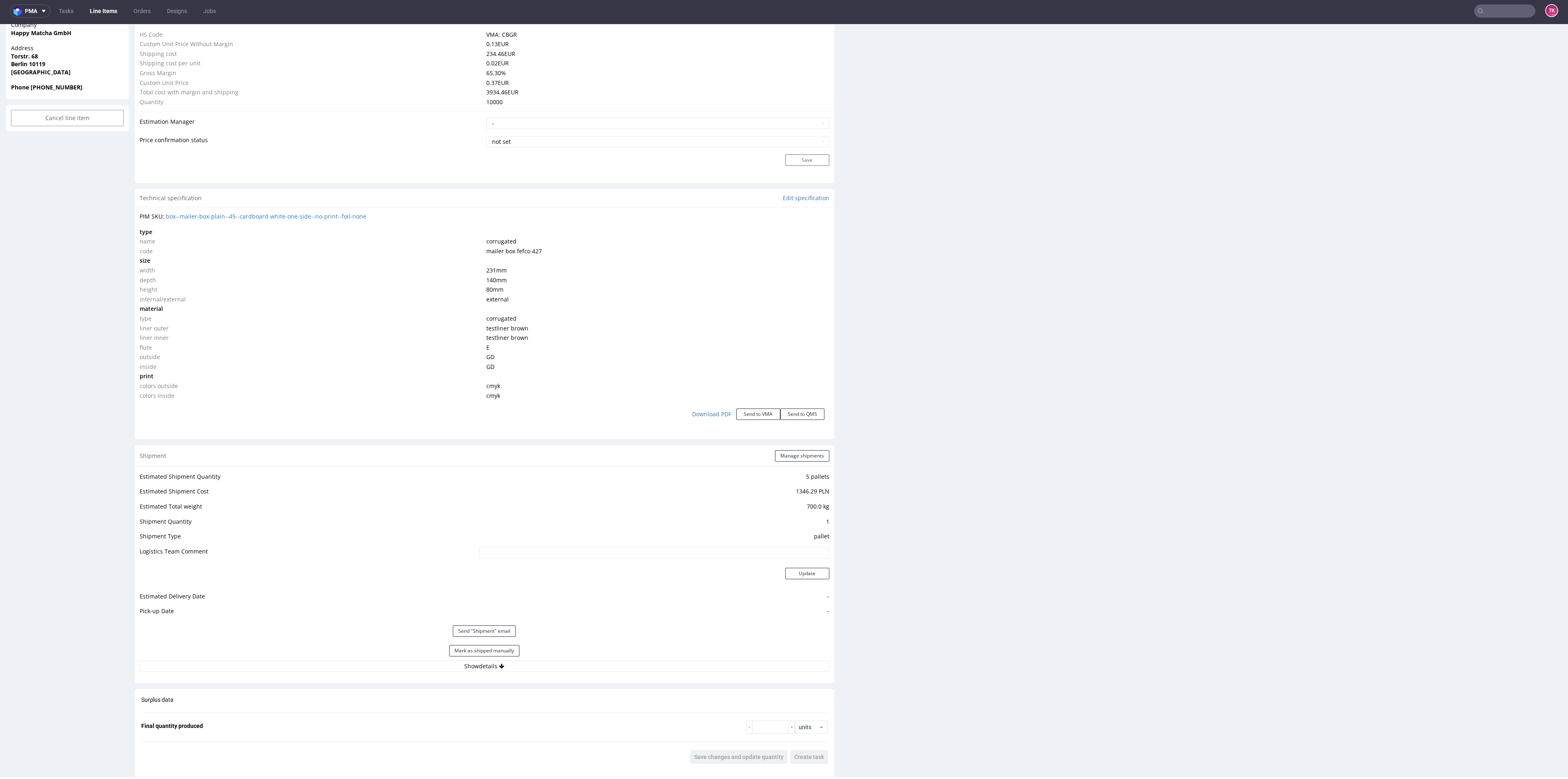
scroll to position [701, 0]
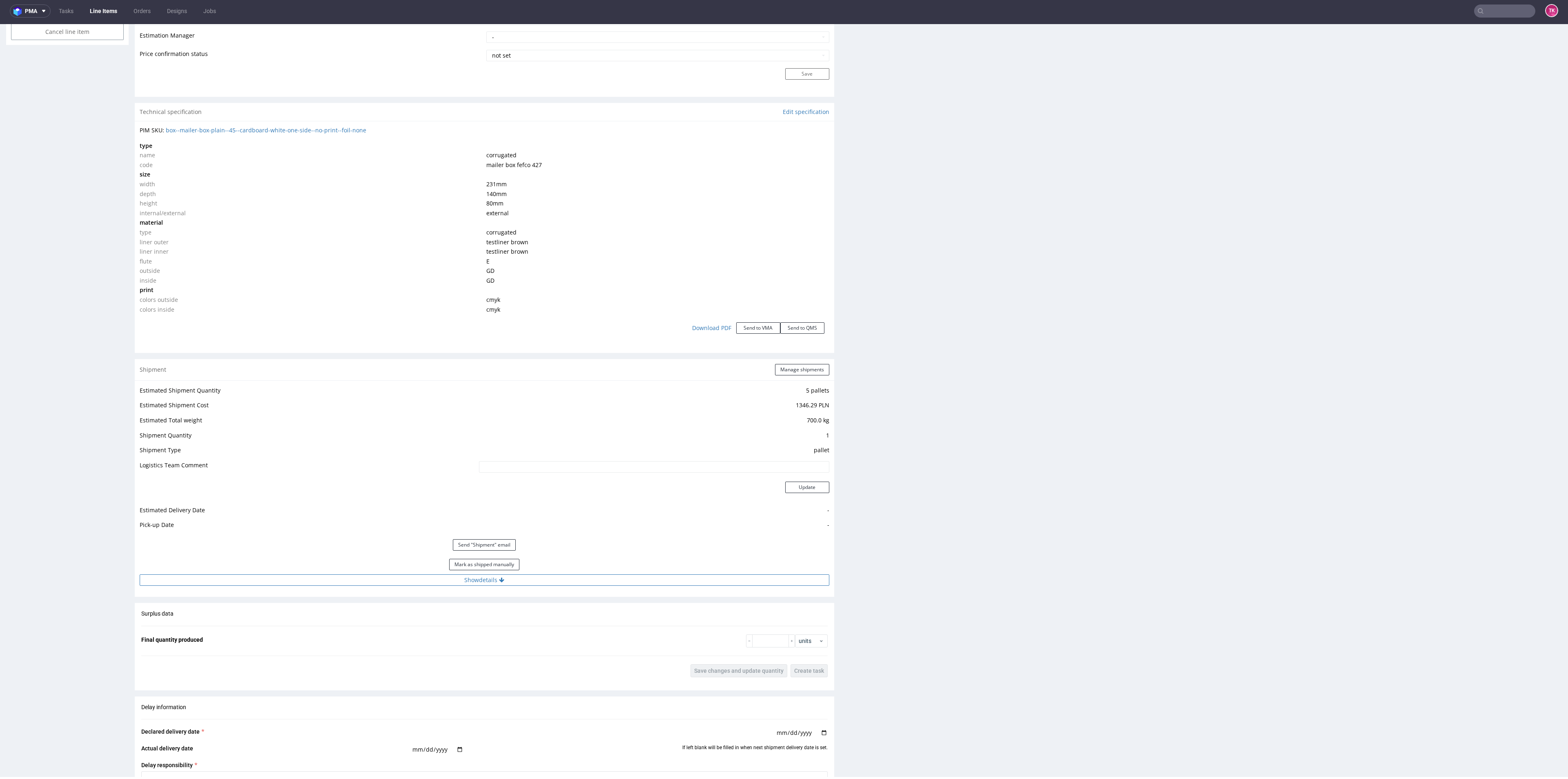
click at [533, 576] on button "Show details" at bounding box center [484, 580] width 690 height 11
click at [800, 367] on button "Manage shipments" at bounding box center [802, 369] width 54 height 11
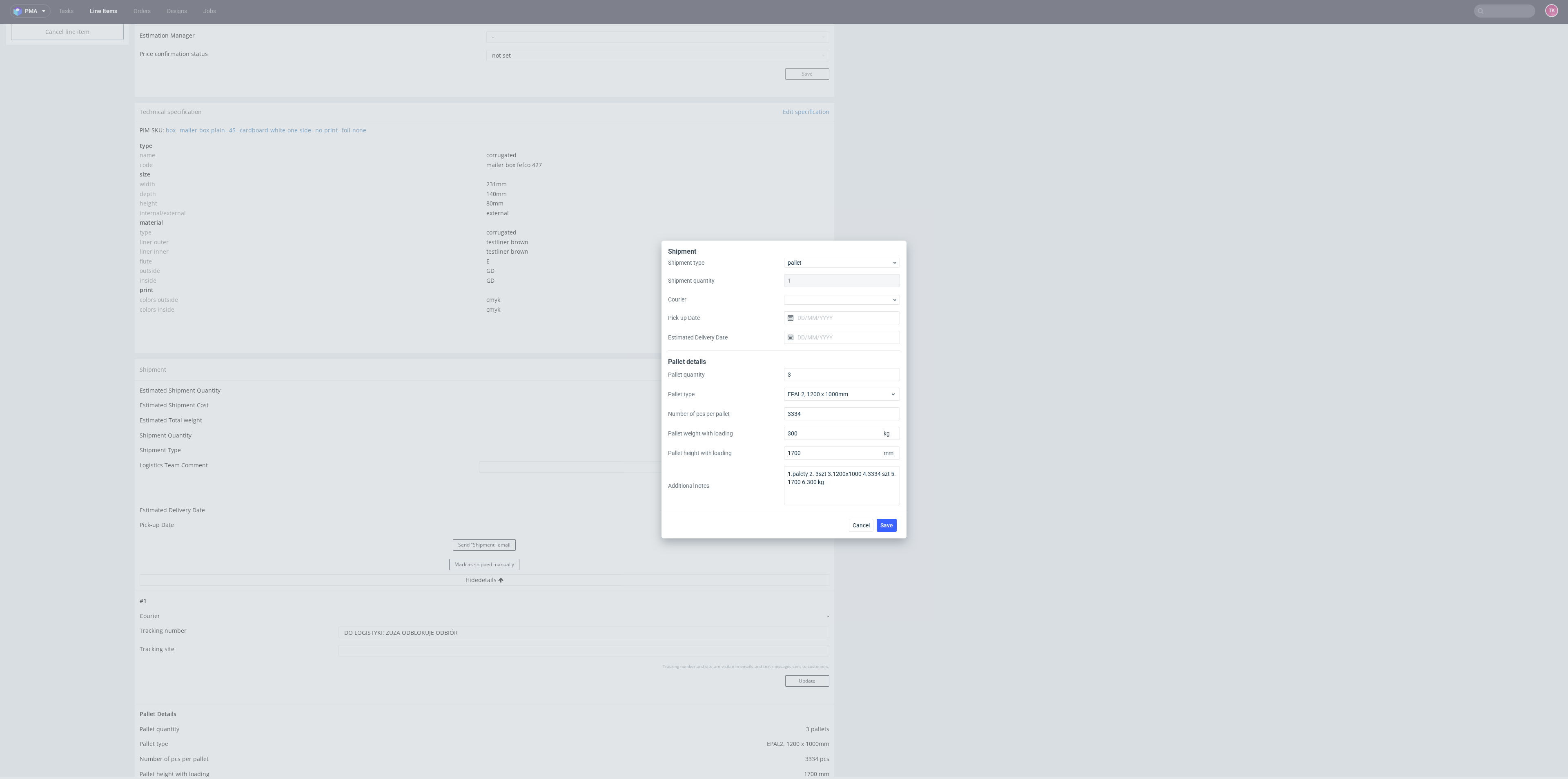
click at [813, 305] on div "Shipment type pallet Shipment quantity 1 Courier Pick-up Date Estimated Deliver…" at bounding box center [784, 304] width 232 height 93
click at [813, 301] on div at bounding box center [841, 300] width 116 height 10
drag, startPoint x: 824, startPoint y: 344, endPoint x: 823, endPoint y: 334, distance: 10.0
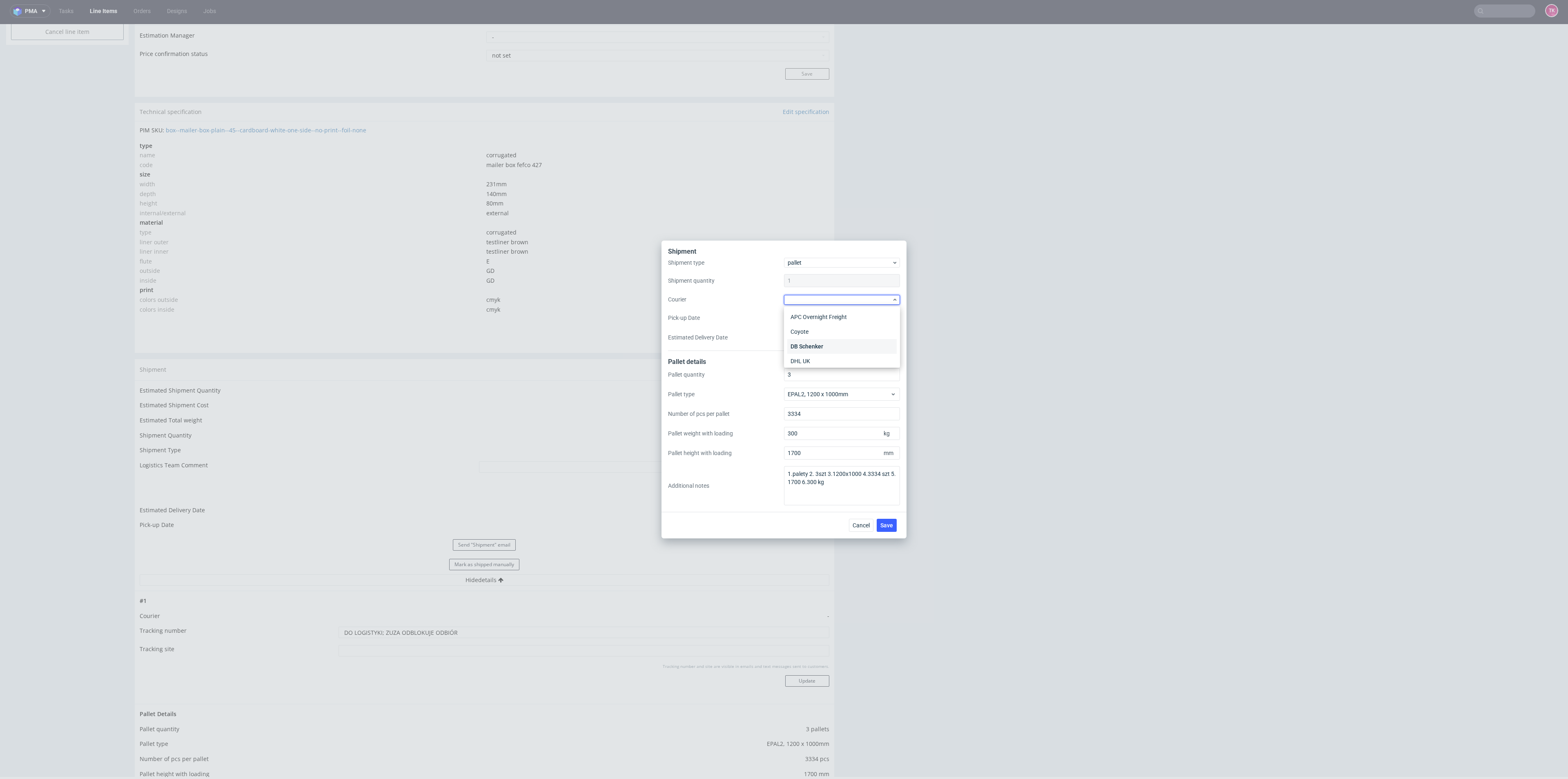
click at [824, 343] on div "DB Schenker" at bounding box center [842, 346] width 110 height 15
click at [821, 326] on div "Shipment type pallet Shipment quantity 1 Courier DB Schenker Pick-up Date Estim…" at bounding box center [784, 304] width 232 height 92
click at [821, 318] on input "Pick-up Date" at bounding box center [841, 317] width 116 height 13
drag, startPoint x: 831, startPoint y: 410, endPoint x: 830, endPoint y: 414, distance: 4.1
click at [830, 410] on span "23" at bounding box center [828, 414] width 7 height 8
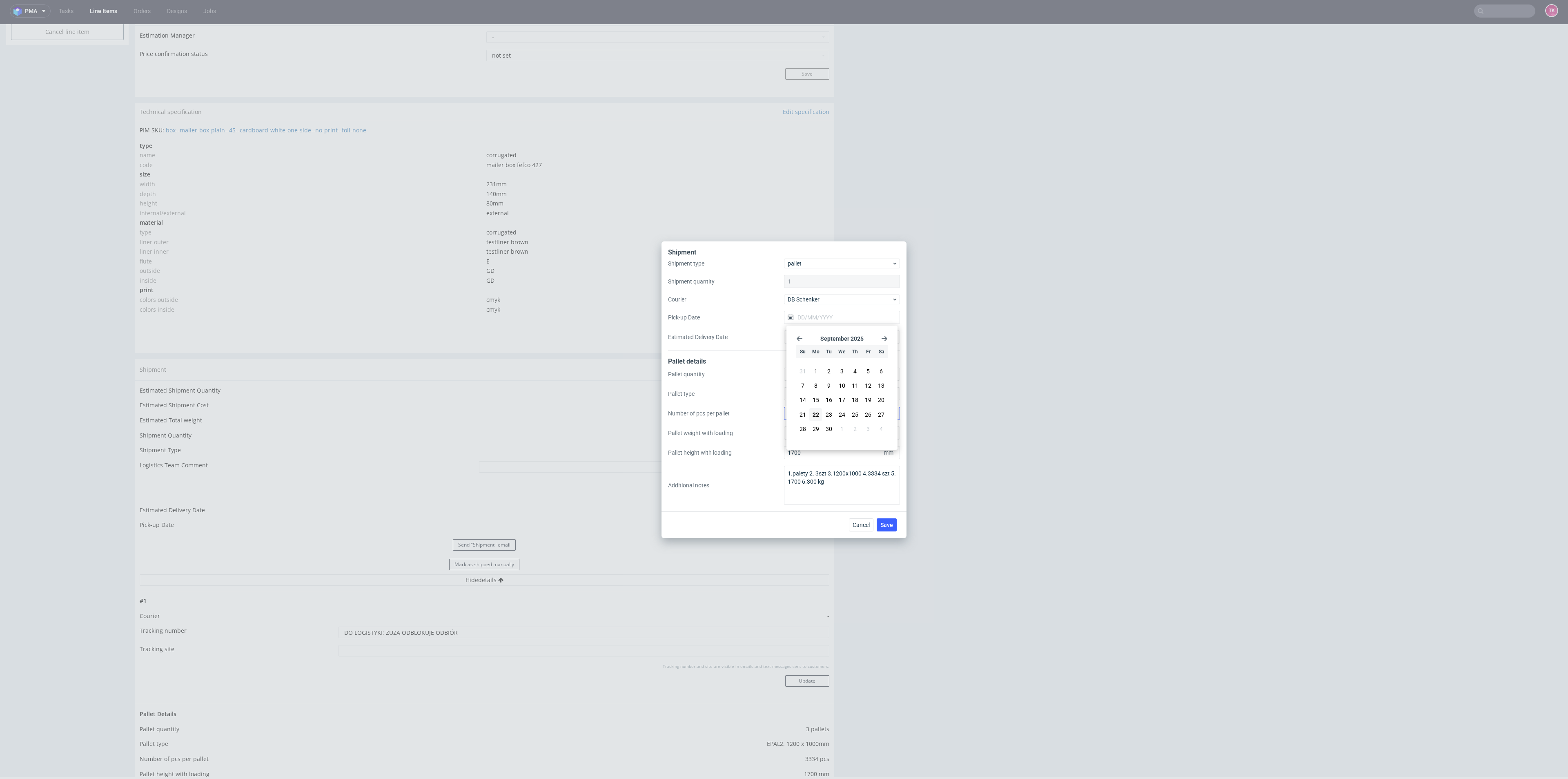
type input "[DATE]"
click at [881, 527] on span "Save" at bounding box center [887, 525] width 13 height 6
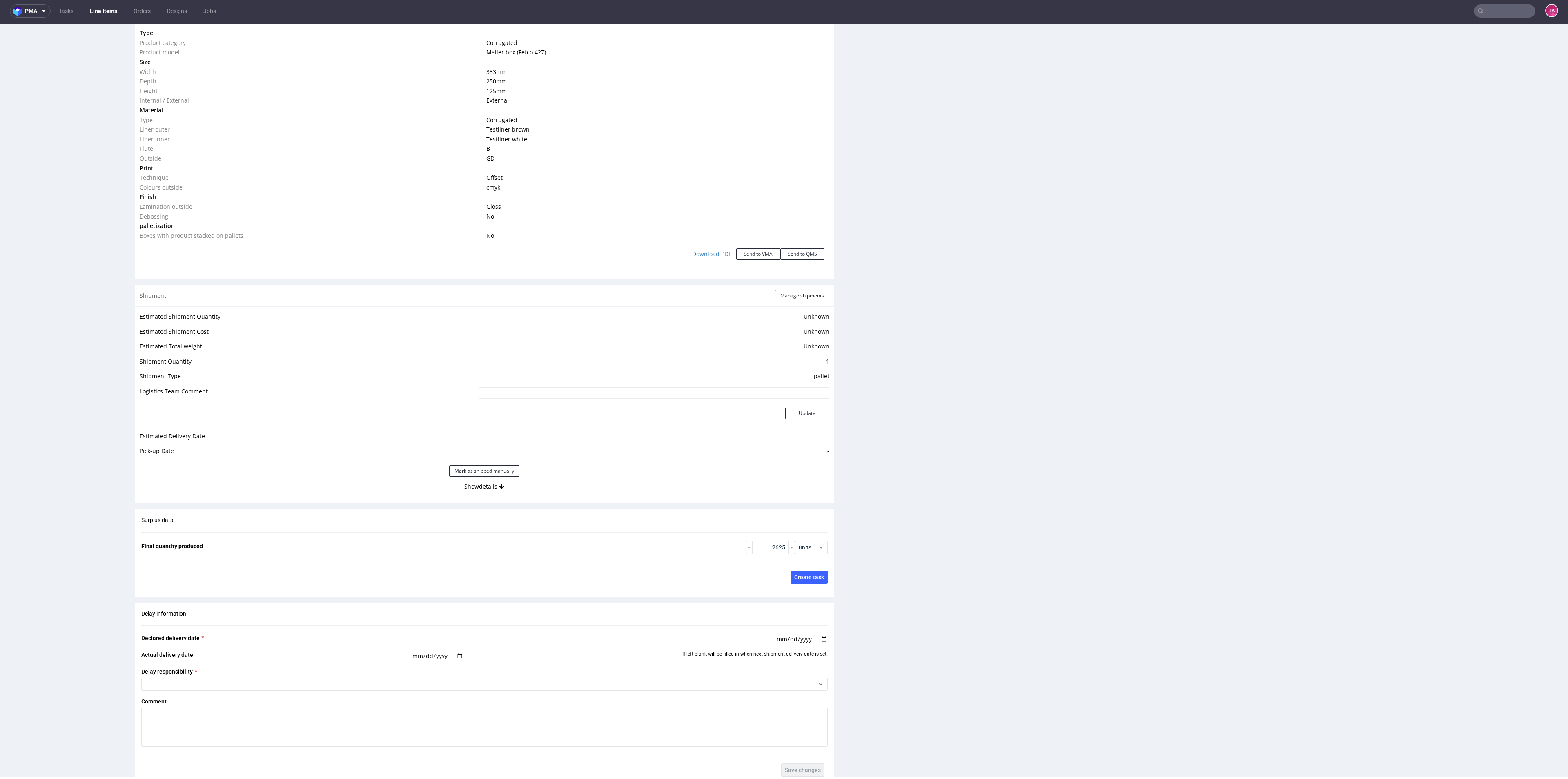
scroll to position [795, 0]
drag, startPoint x: 395, startPoint y: 489, endPoint x: 390, endPoint y: 479, distance: 11.2
click at [394, 488] on div "Shipment Manage shipments Estimated Shipment Quantity Unknown Estimated Shipmen…" at bounding box center [485, 384] width 700 height 218
click at [390, 479] on button "Show details" at bounding box center [484, 477] width 690 height 11
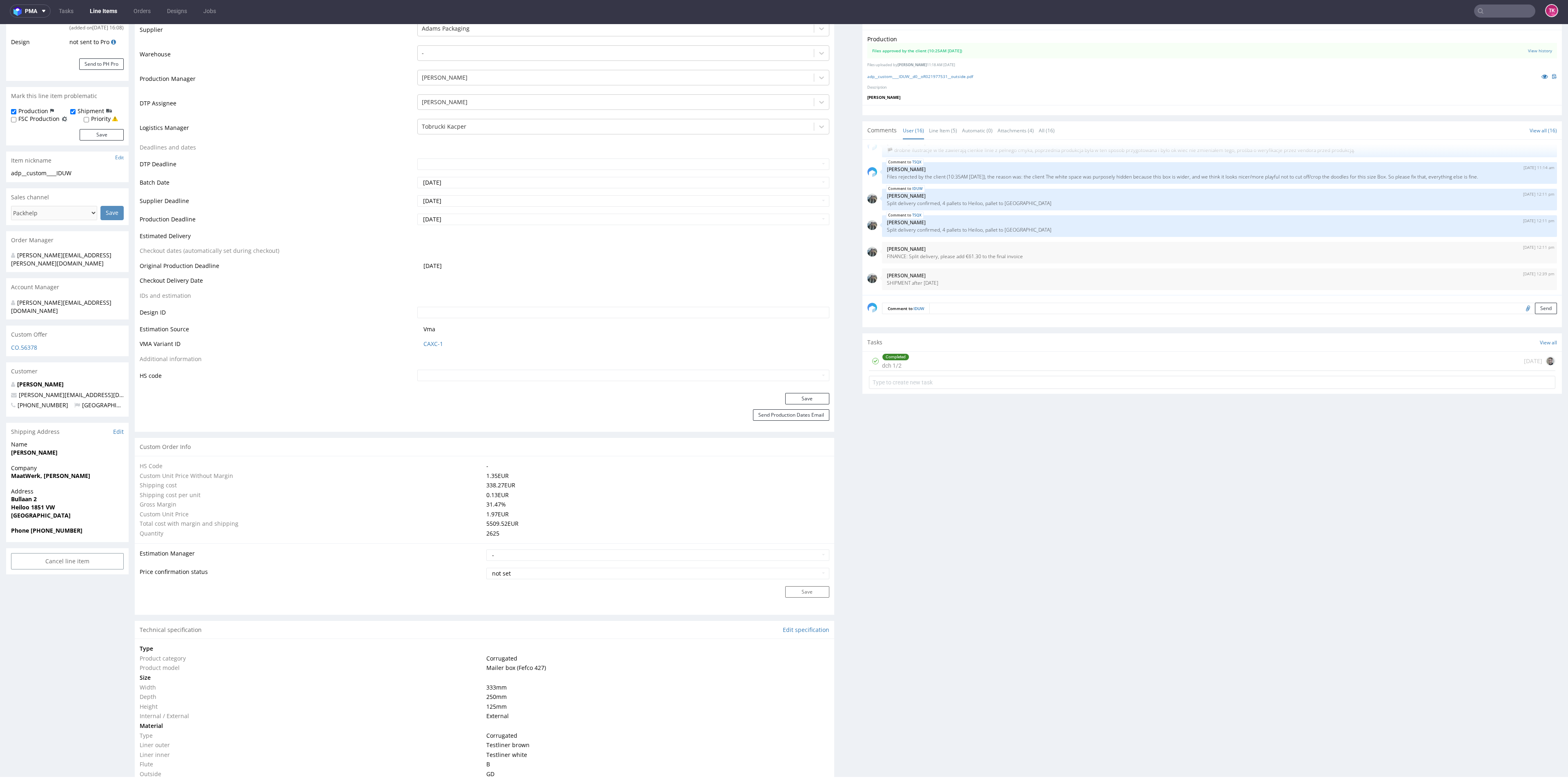
scroll to position [121, 0]
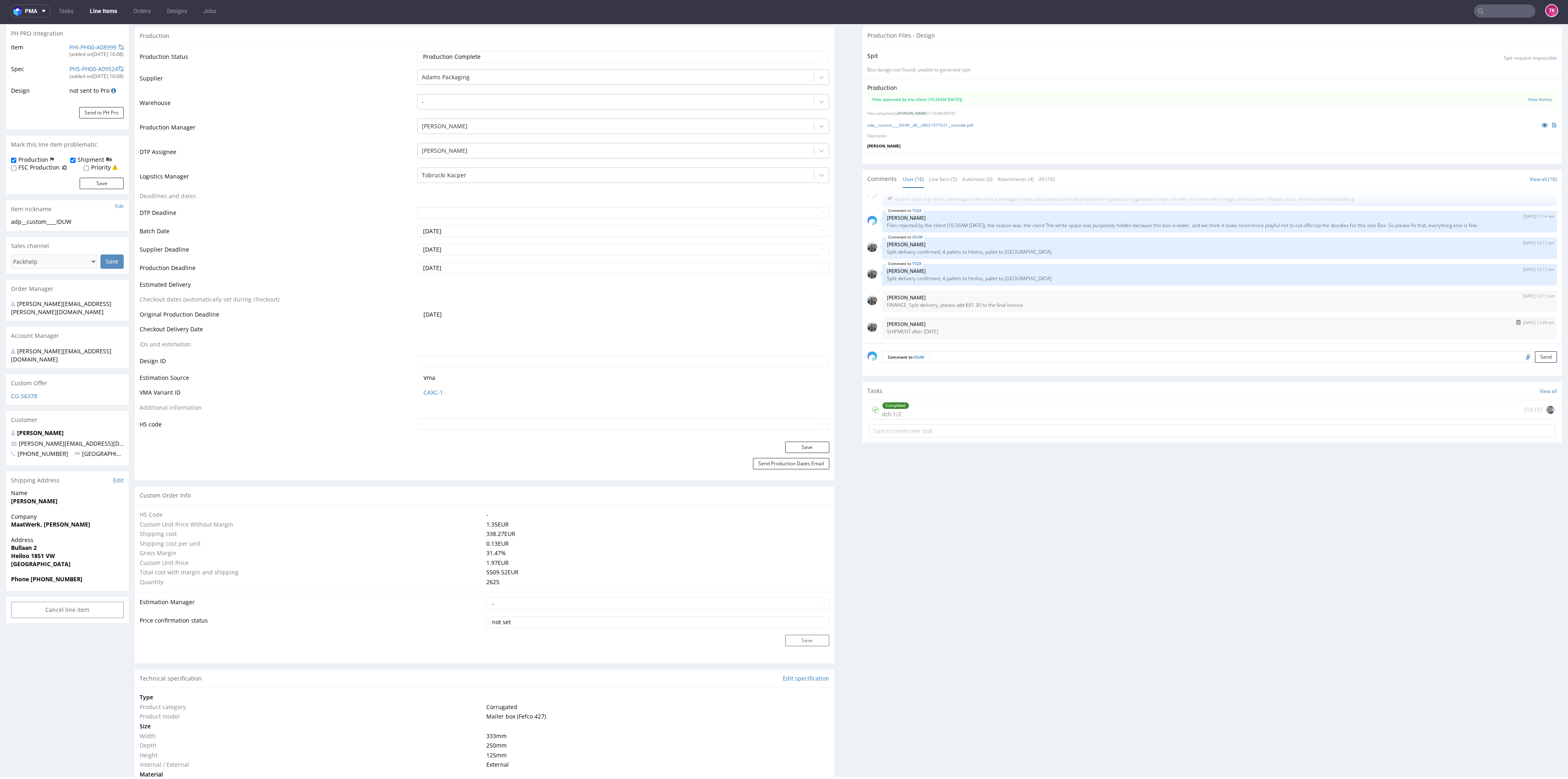
drag, startPoint x: 878, startPoint y: 331, endPoint x: 984, endPoint y: 330, distance: 106.0
click at [984, 330] on p "SHIPMENT after [DATE]" at bounding box center [1219, 331] width 665 height 7
copy p "SHIPMENT after [DATE]"
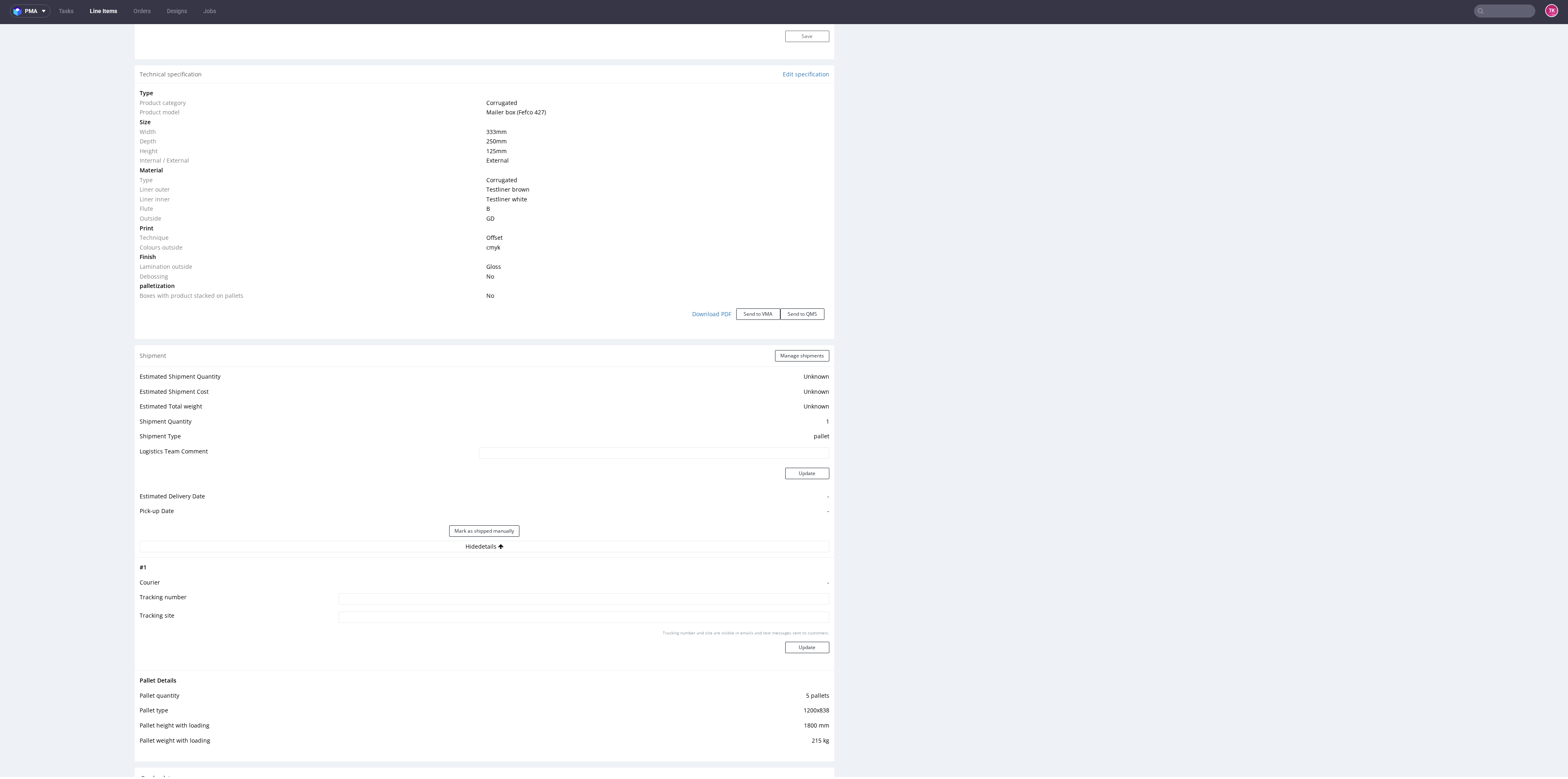
scroll to position [733, 0]
click at [597, 600] on td at bounding box center [583, 593] width 492 height 19
click at [602, 583] on td "-" at bounding box center [583, 576] width 492 height 15
click at [610, 590] on input at bounding box center [583, 590] width 490 height 11
paste input "SHIPMENT after [DATE]"
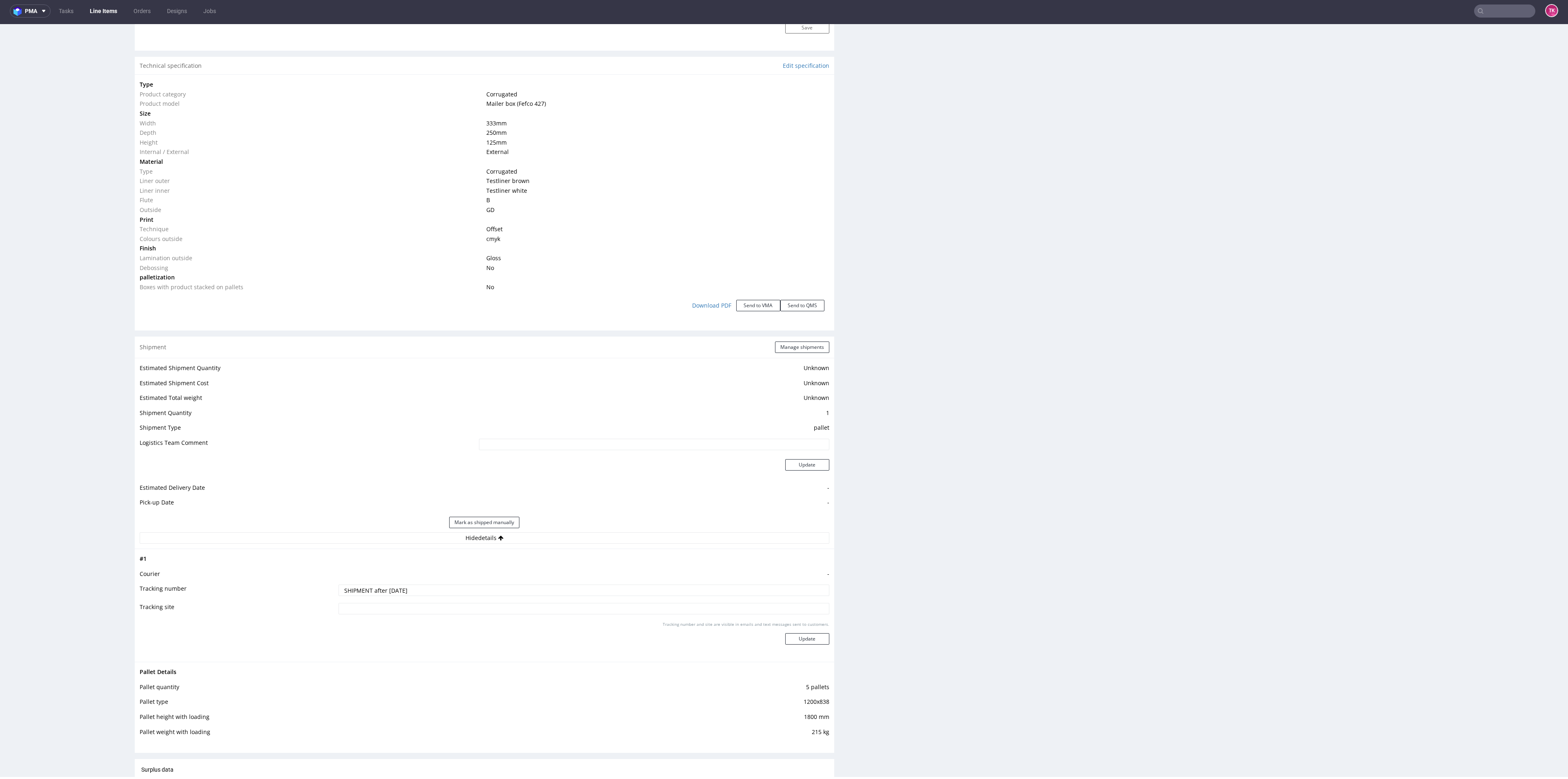
type input "SHIPMENT after [DATE]"
click at [812, 646] on div "Tracking number and site are visible in emails and text messages sent to custom…" at bounding box center [583, 636] width 490 height 30
click at [812, 641] on button "Update" at bounding box center [807, 638] width 44 height 11
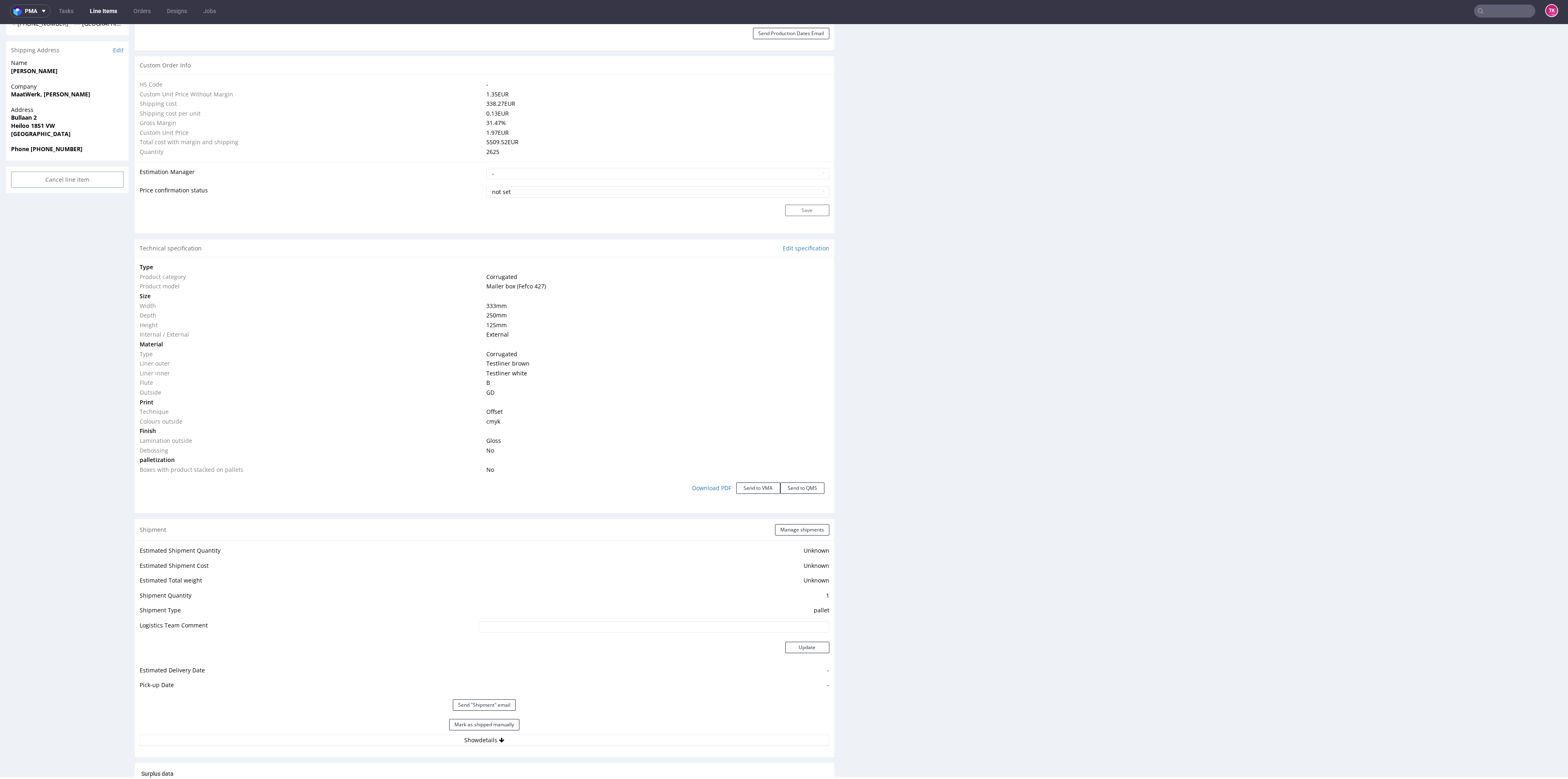
scroll to position [310, 0]
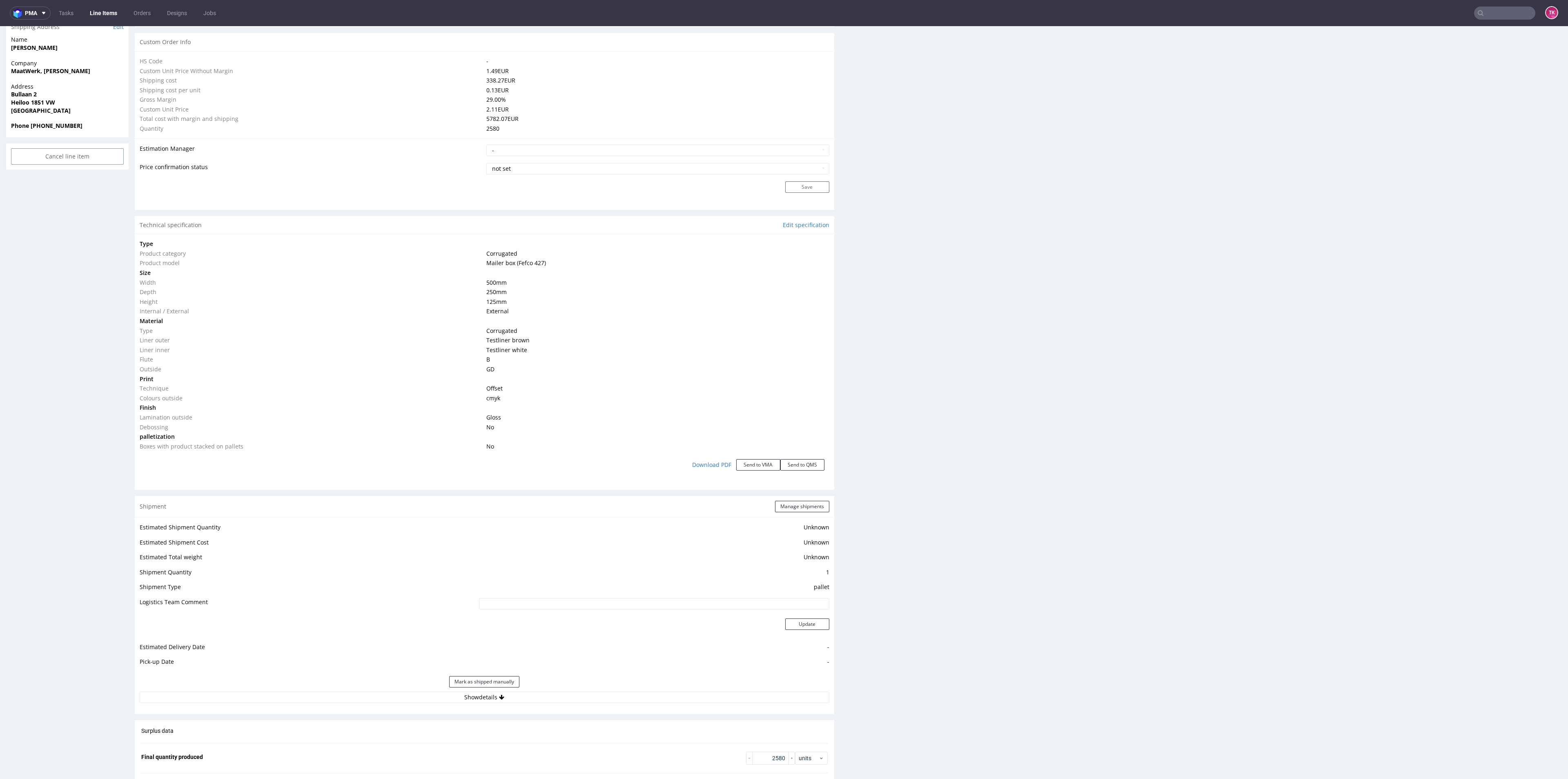
scroll to position [612, 0]
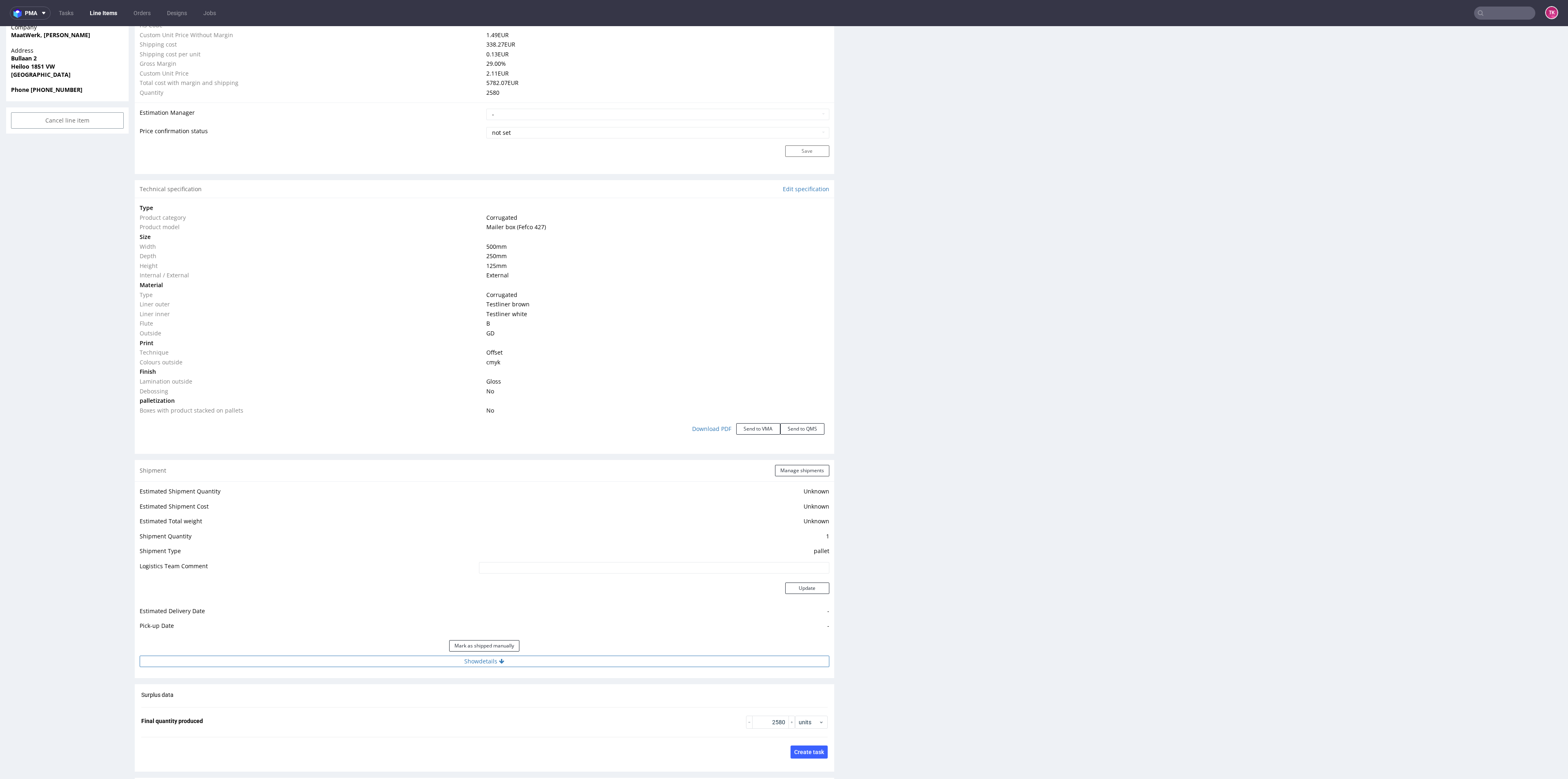
click at [633, 665] on button "Show details" at bounding box center [484, 661] width 690 height 11
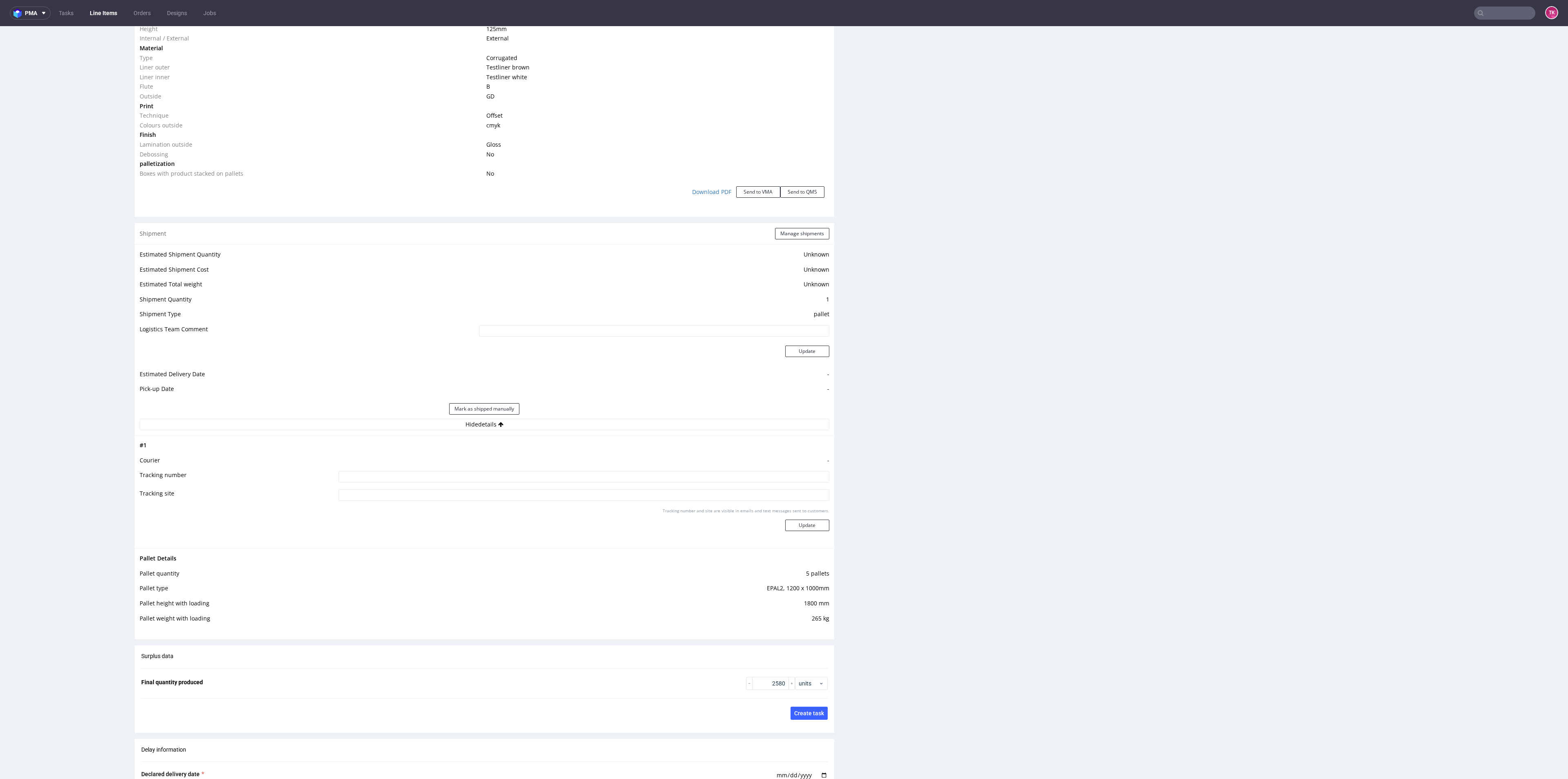
scroll to position [857, 0]
click at [610, 473] on input at bounding box center [583, 468] width 490 height 11
paste input "SHIPMENT after [DATE]"
type input "SHIPMENT after [DATE]"
click at [801, 520] on button "Update" at bounding box center [807, 517] width 44 height 11
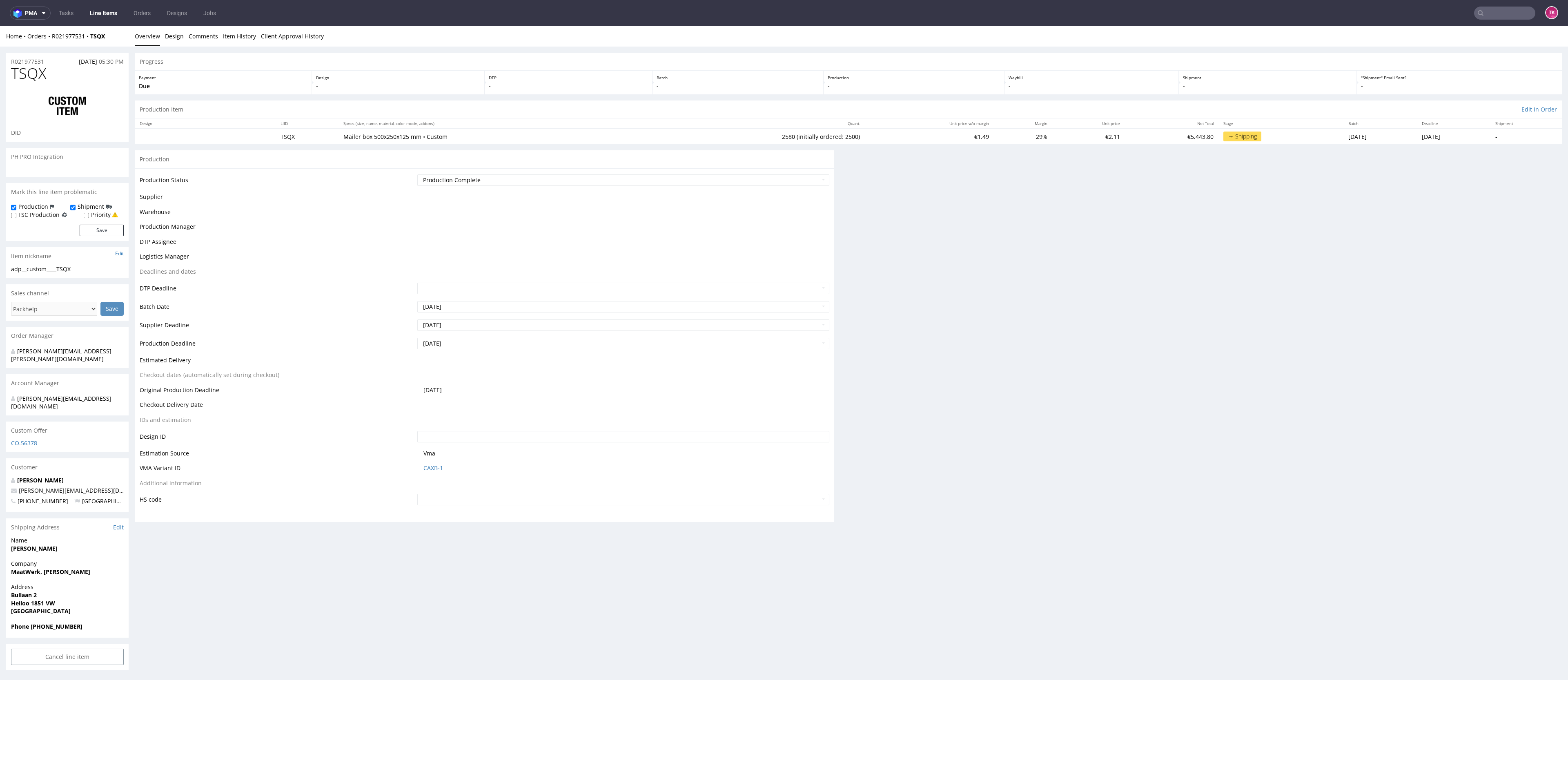
scroll to position [0, 0]
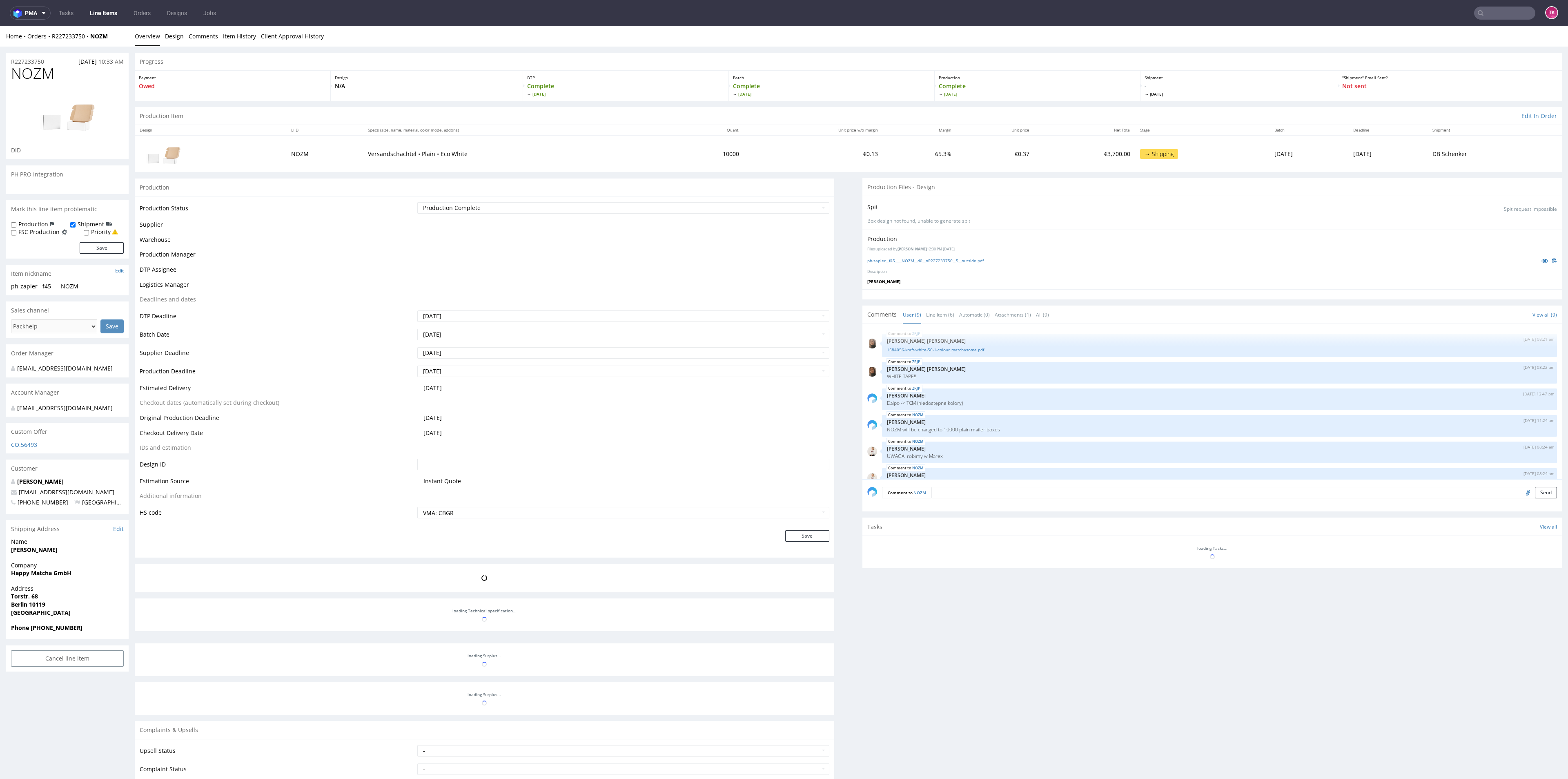
scroll to position [95, 0]
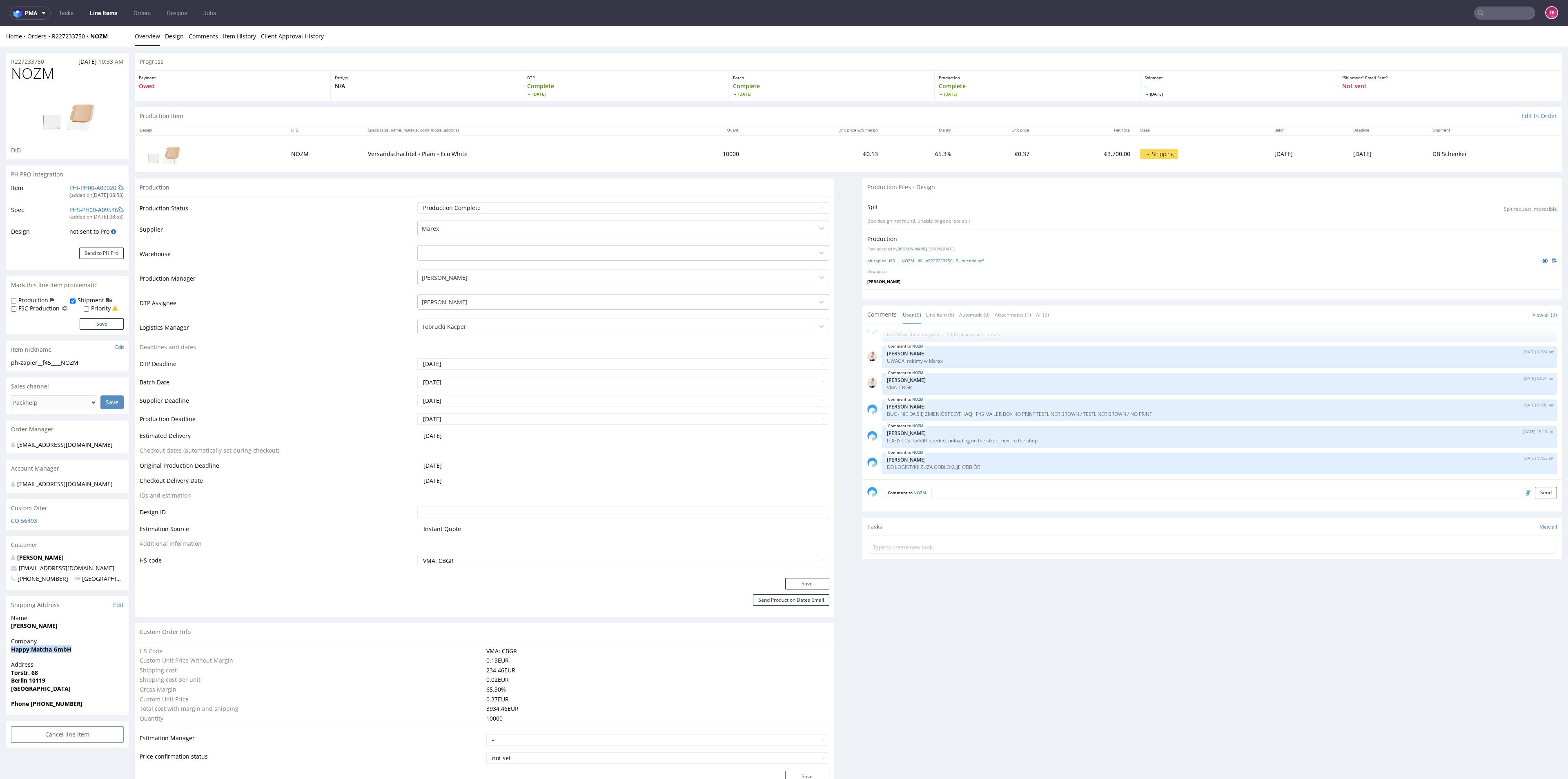
drag, startPoint x: 74, startPoint y: 659, endPoint x: 0, endPoint y: 662, distance: 74.1
copy strong "Happy Matcha GmbH"
drag, startPoint x: 20, startPoint y: 637, endPoint x: 59, endPoint y: 625, distance: 40.8
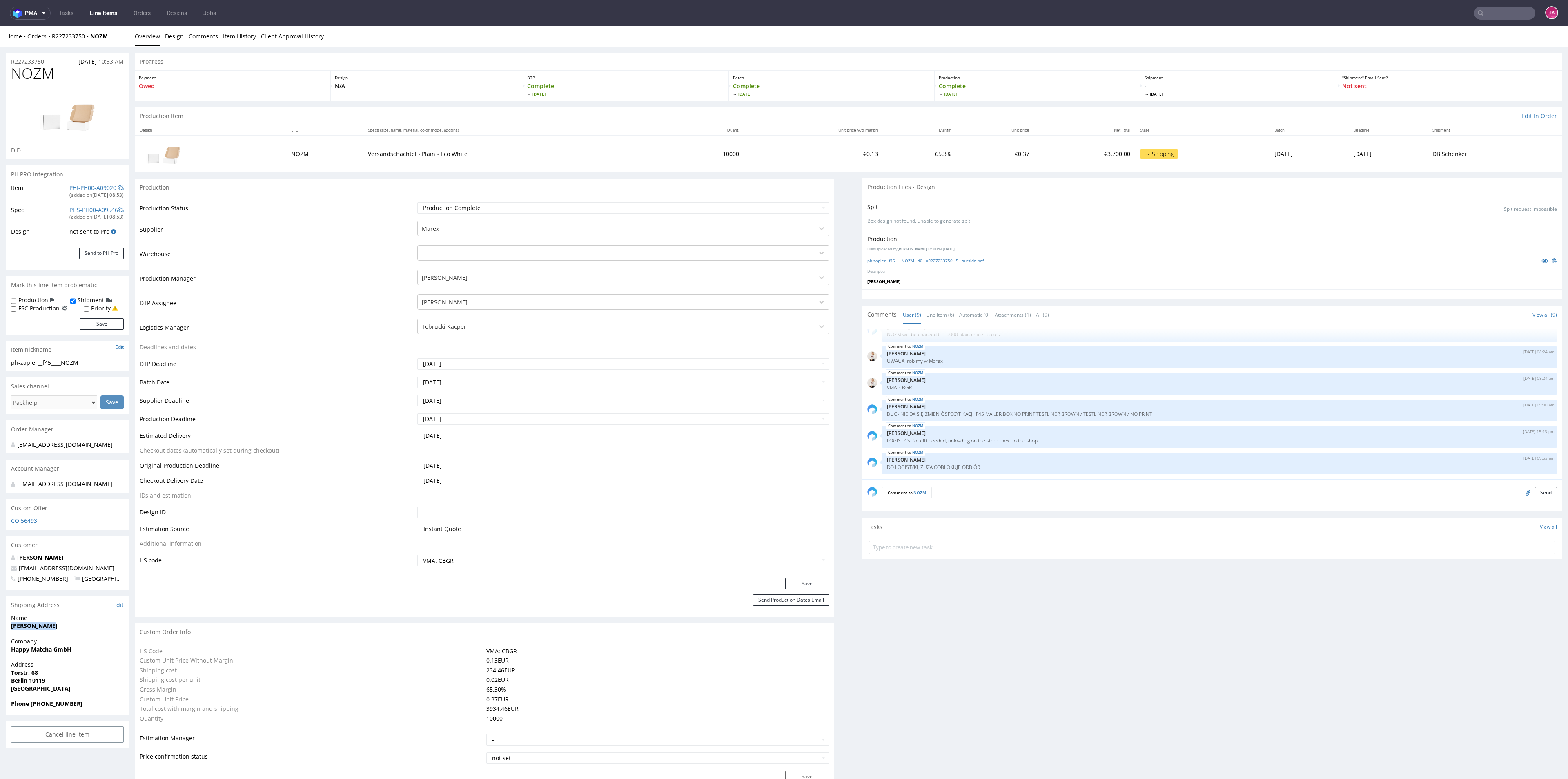
copy strong "[PERSON_NAME]"
drag, startPoint x: 7, startPoint y: 626, endPoint x: 69, endPoint y: 640, distance: 63.6
click at [69, 638] on div "Name Rei Matsuoka" at bounding box center [68, 625] width 123 height 23
drag, startPoint x: 69, startPoint y: 640, endPoint x: 58, endPoint y: 637, distance: 11.4
click at [68, 638] on div "Name Rei Matsuoka" at bounding box center [68, 625] width 123 height 23
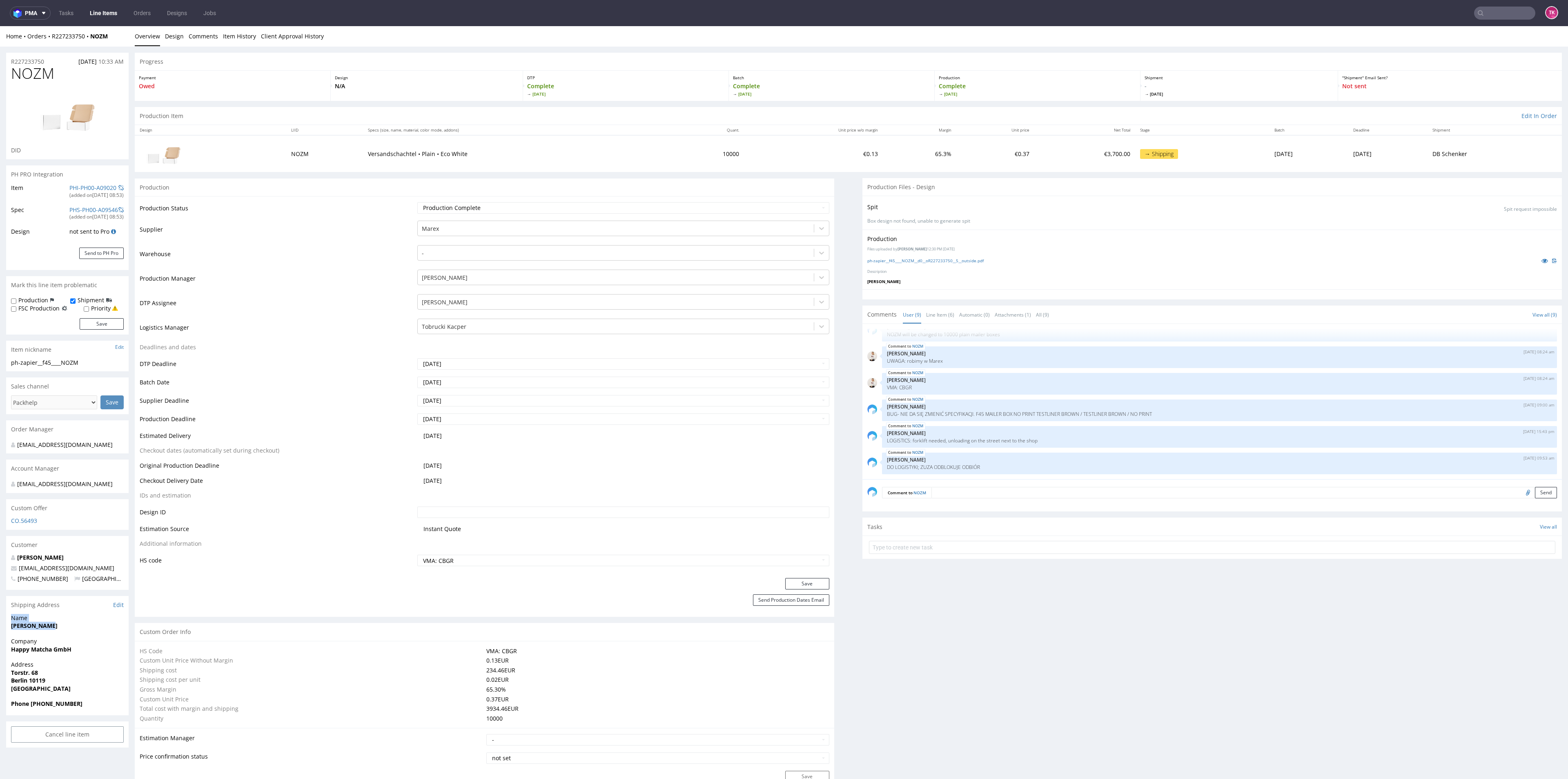
click at [53, 630] on span "[PERSON_NAME]" at bounding box center [67, 625] width 113 height 8
drag, startPoint x: 8, startPoint y: 634, endPoint x: 66, endPoint y: 633, distance: 58.0
click at [60, 637] on div "Name Rei Matsuoka" at bounding box center [68, 625] width 123 height 23
copy strong "[PERSON_NAME]"
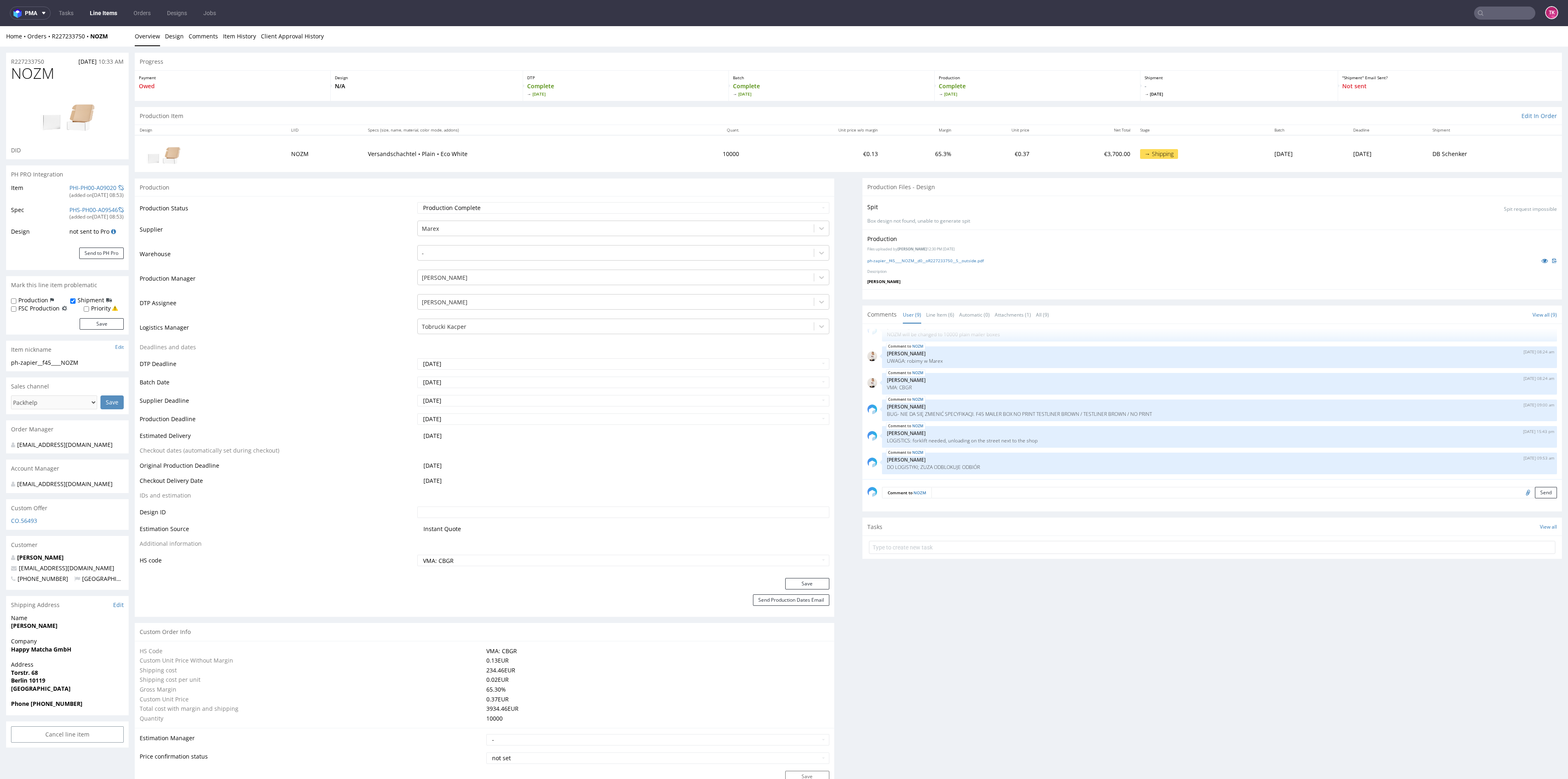
click at [39, 684] on strong "Berlin 10119" at bounding box center [28, 680] width 34 height 7
copy strong "10119"
drag, startPoint x: 25, startPoint y: 687, endPoint x: 51, endPoint y: 682, distance: 26.5
click at [51, 682] on p "Address Torstr. 68 Berlin 10119 Germany" at bounding box center [67, 677] width 113 height 32
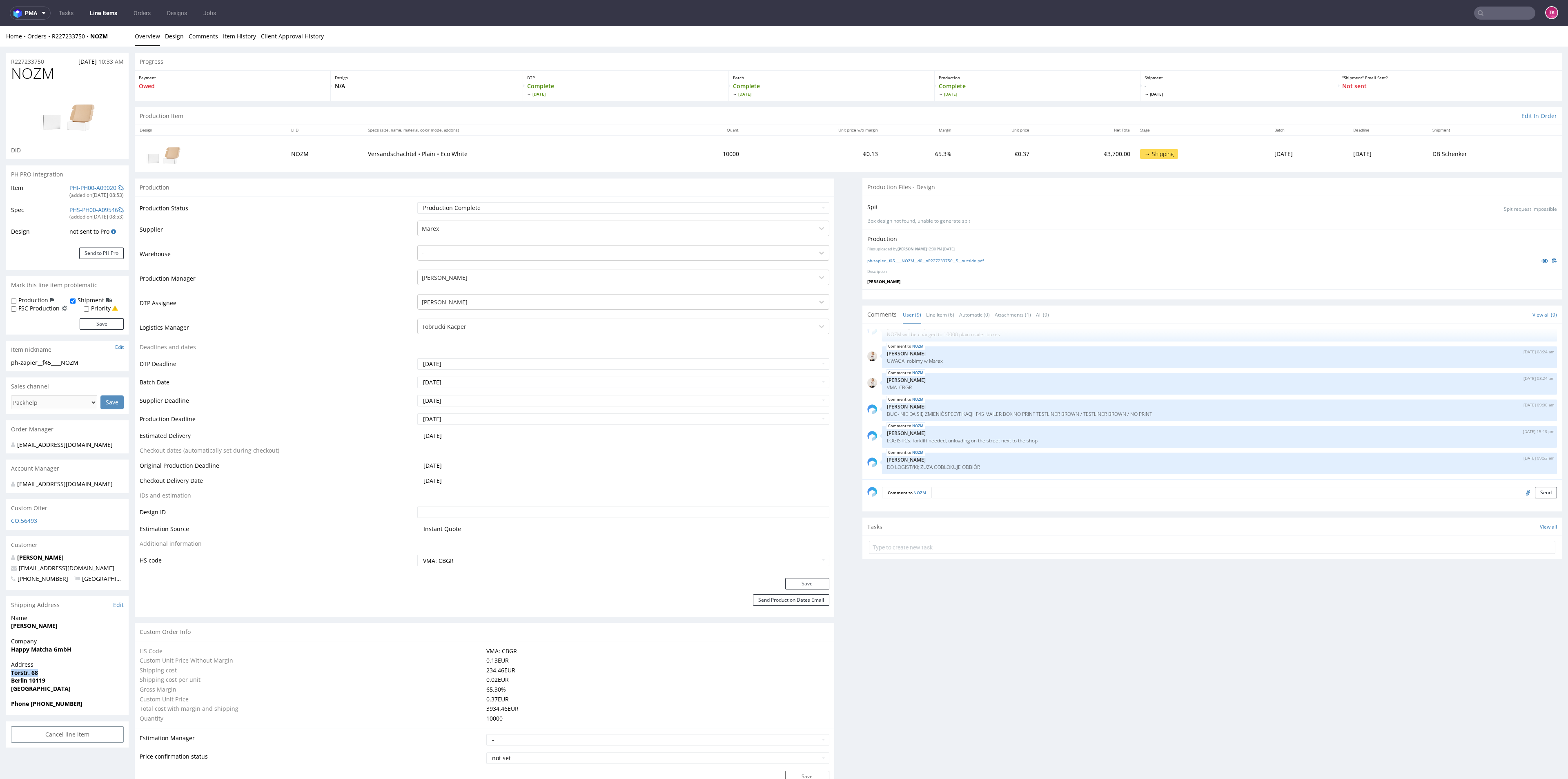
drag, startPoint x: 9, startPoint y: 684, endPoint x: 52, endPoint y: 678, distance: 43.4
click at [52, 678] on div "Address Torstr. 68 Berlin 10119 Germany" at bounding box center [68, 680] width 123 height 39
copy strong "Torstr. 68"
drag, startPoint x: 121, startPoint y: 575, endPoint x: 0, endPoint y: 573, distance: 121.0
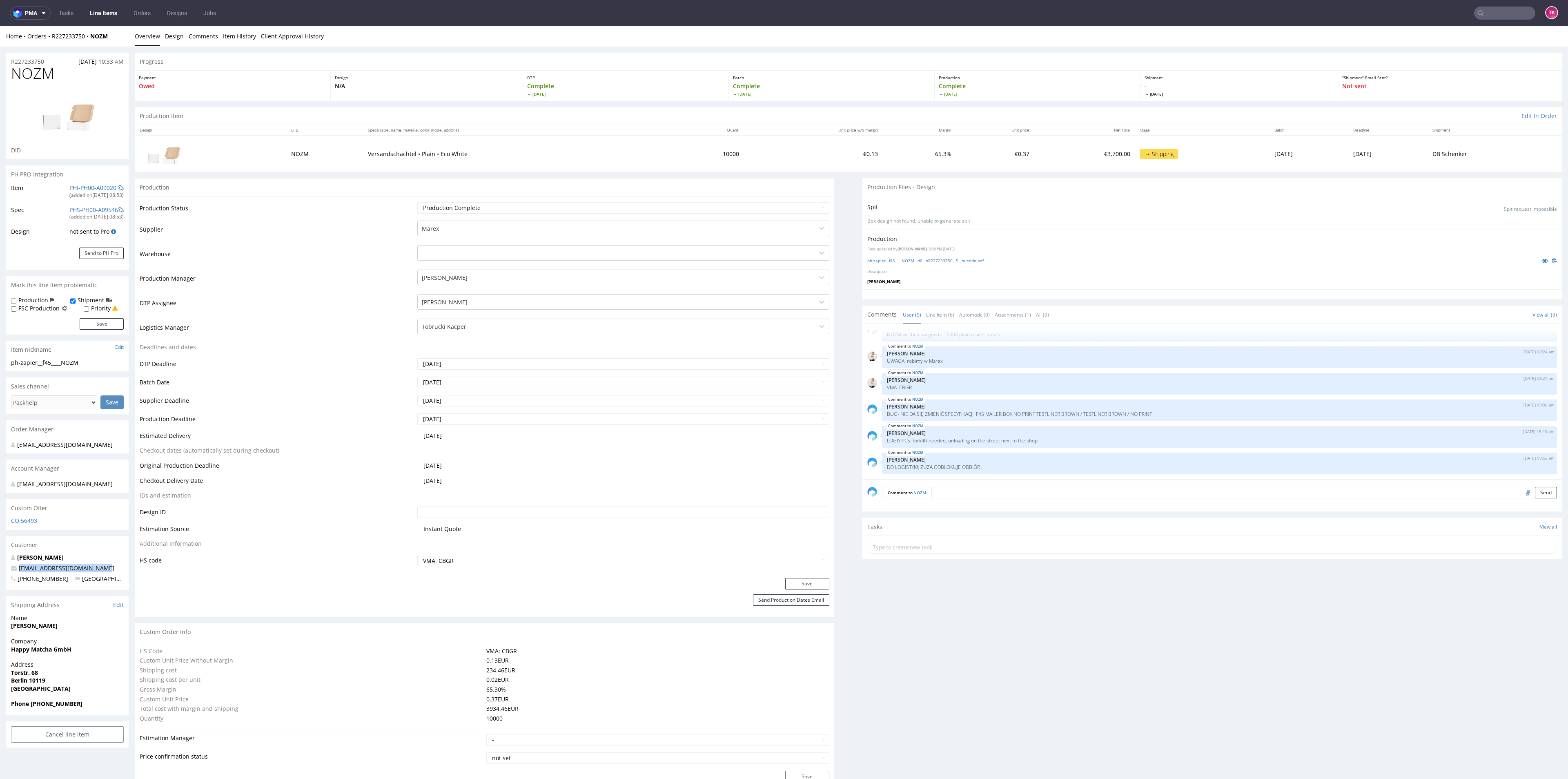
copy span "[EMAIL_ADDRESS][DOMAIN_NAME]"
drag, startPoint x: 32, startPoint y: 711, endPoint x: 90, endPoint y: 719, distance: 58.5
click at [90, 715] on div "Phone +491639044856" at bounding box center [68, 707] width 123 height 16
copy strong "+491639044856"
drag, startPoint x: 114, startPoint y: 34, endPoint x: 47, endPoint y: 36, distance: 67.0
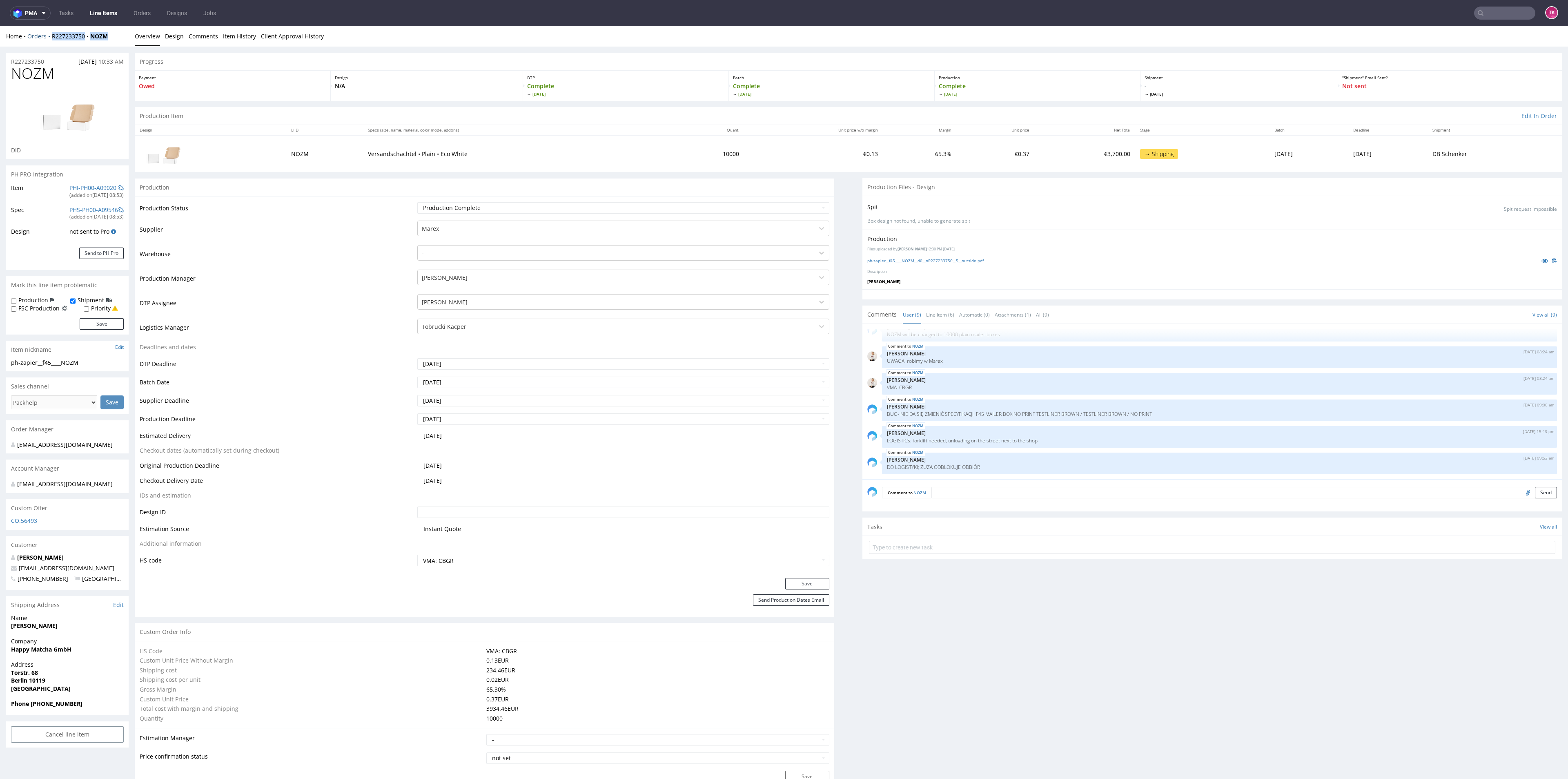
click at [47, 36] on div "Home Orders R227233750 NOZM" at bounding box center [68, 36] width 123 height 8
copy div "R227233750 NOZM"
drag, startPoint x: 875, startPoint y: 437, endPoint x: 1069, endPoint y: 446, distance: 194.2
click at [1069, 446] on div "NOZM 18th Sep 25 | 15:43 pm Zuzanna Pawlicka-Sabak LOGISTICS: forklift needed, …" at bounding box center [1219, 437] width 675 height 21
copy p "LOGISTICS: forklift needed, unloading on the street next to the shop"
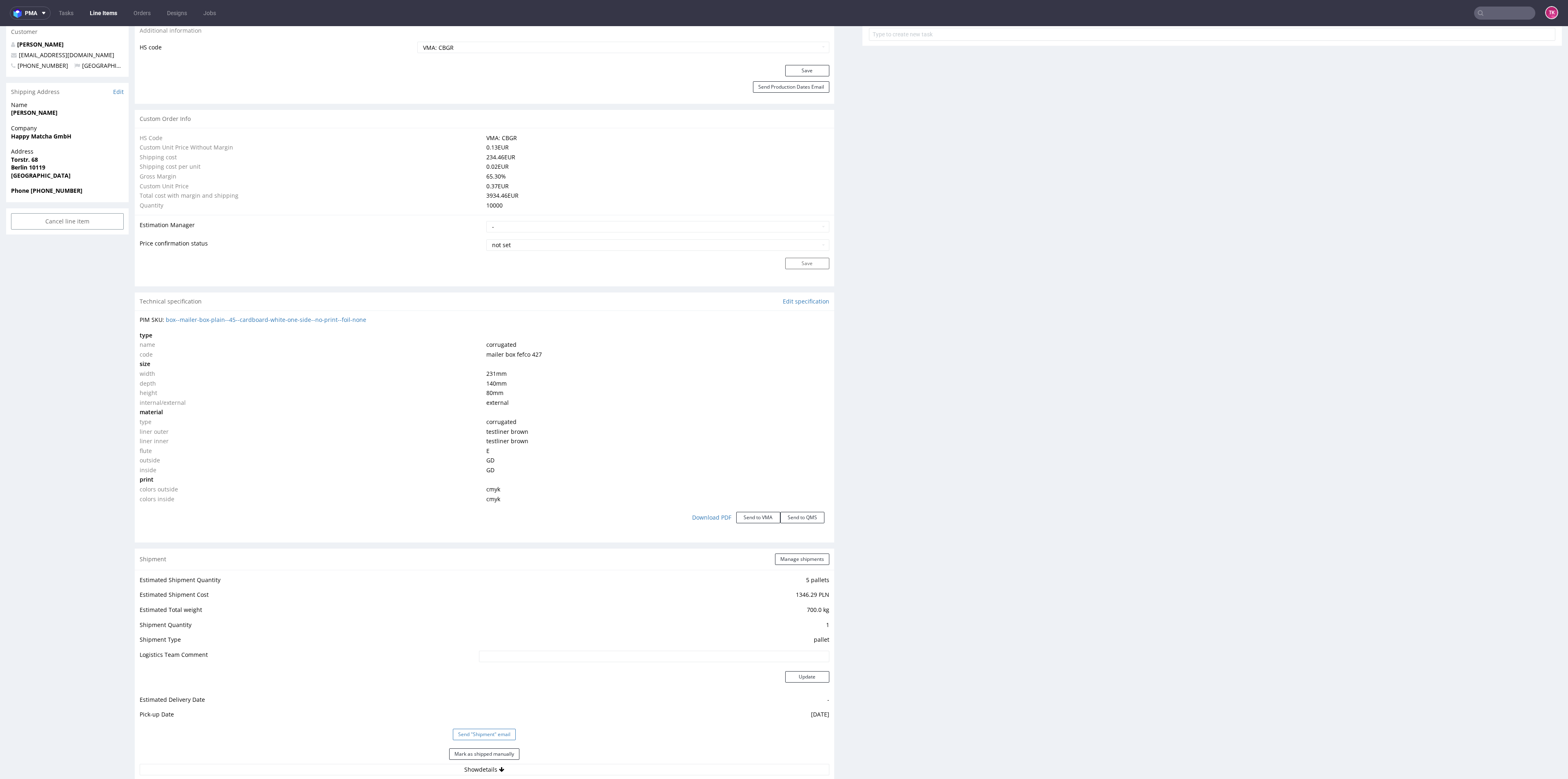
scroll to position [612, 0]
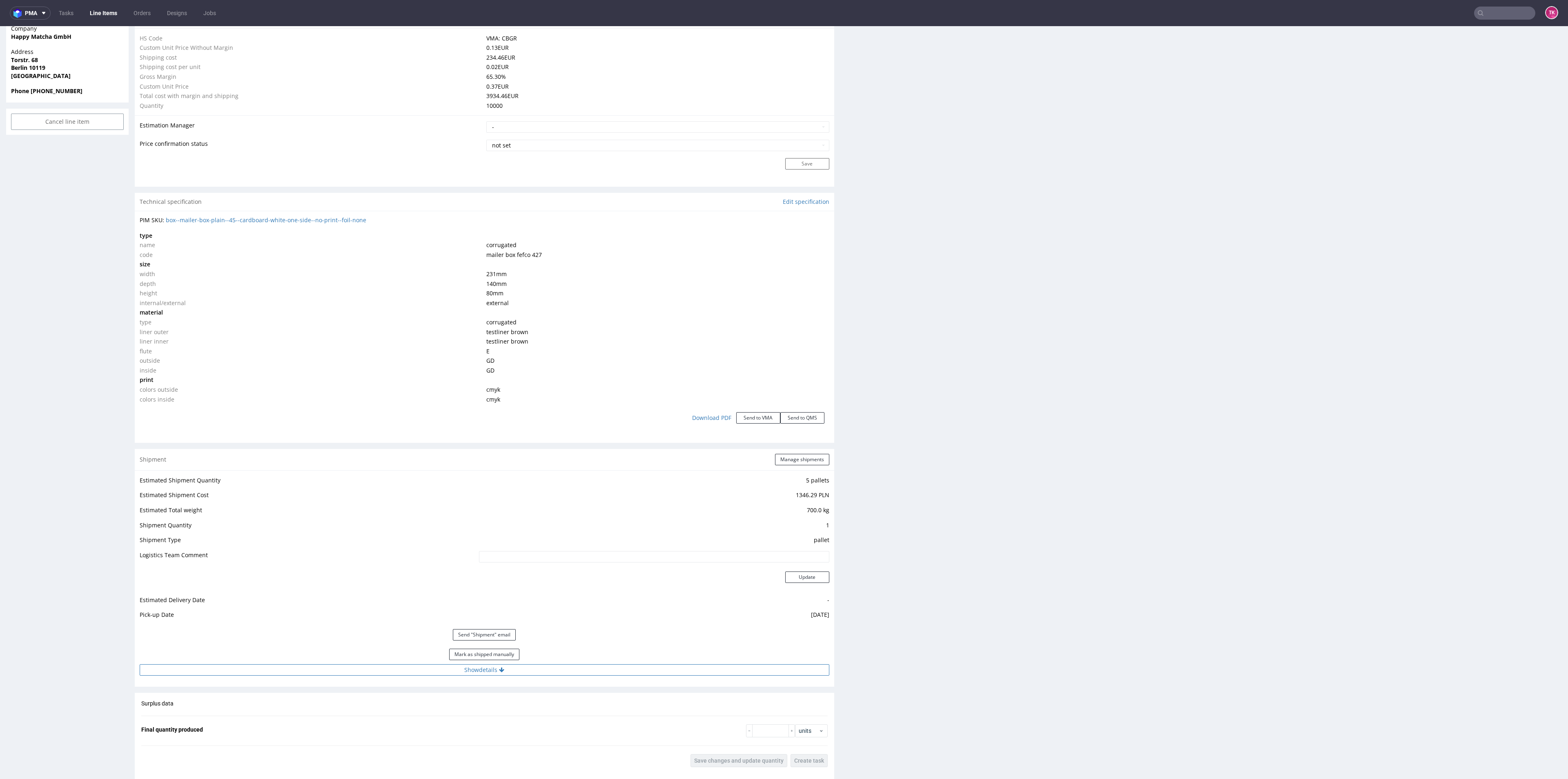
click at [412, 664] on div "Estimated Shipment Quantity 5 pallets Estimated Shipment Cost 1346.29 PLN Estim…" at bounding box center [485, 575] width 700 height 210
click at [412, 666] on button "Show details" at bounding box center [484, 669] width 690 height 11
drag, startPoint x: 469, startPoint y: 724, endPoint x: 493, endPoint y: 694, distance: 38.4
click at [189, 694] on tbody "# 1 Courier DB Schenker Tracking number DO LOGISTYKI; ZUZA ODBLOKUJE ODBIÓR Tra…" at bounding box center [484, 737] width 690 height 103
paste input "PLWAW509037993"
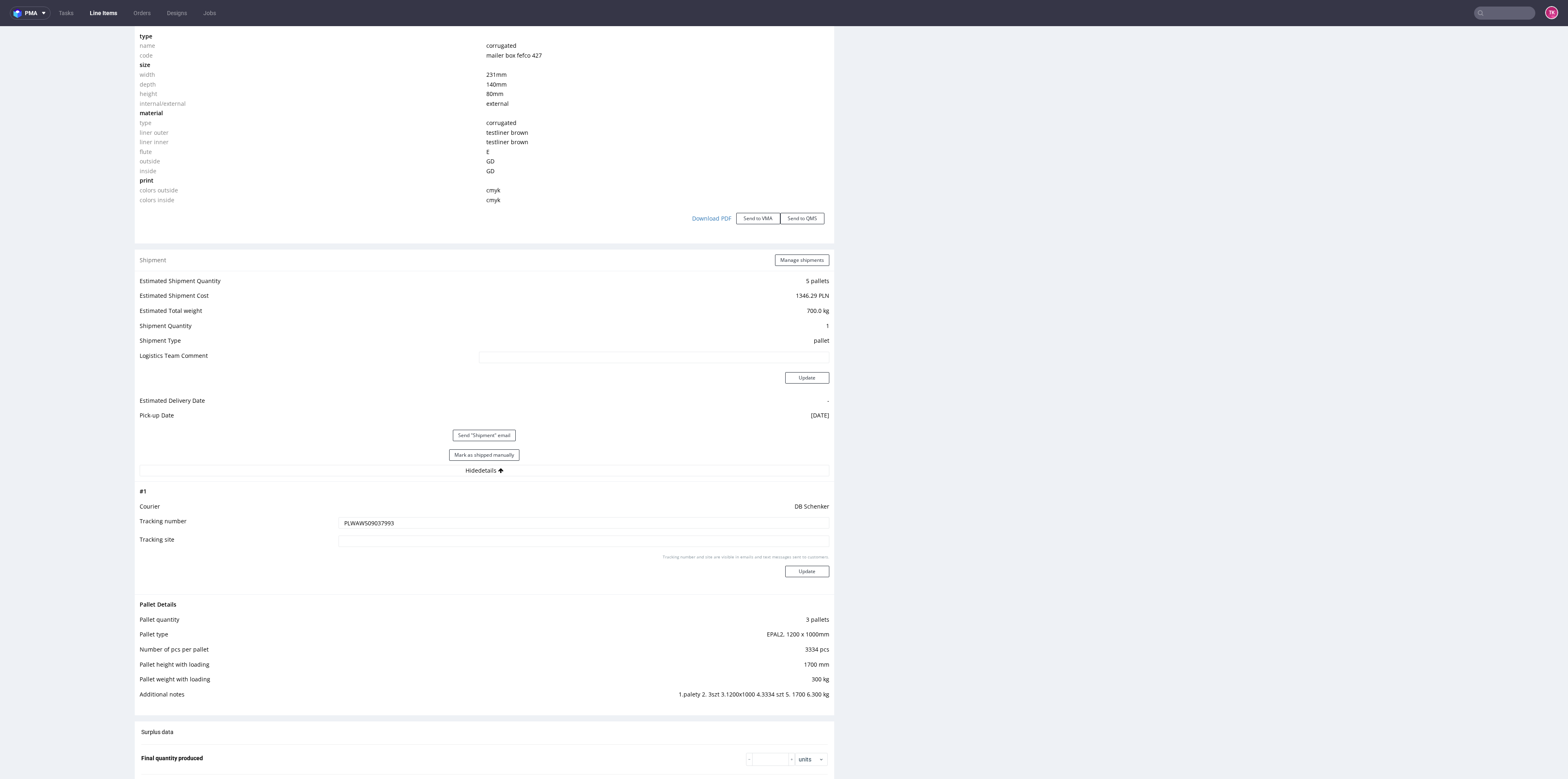
scroll to position [919, 0]
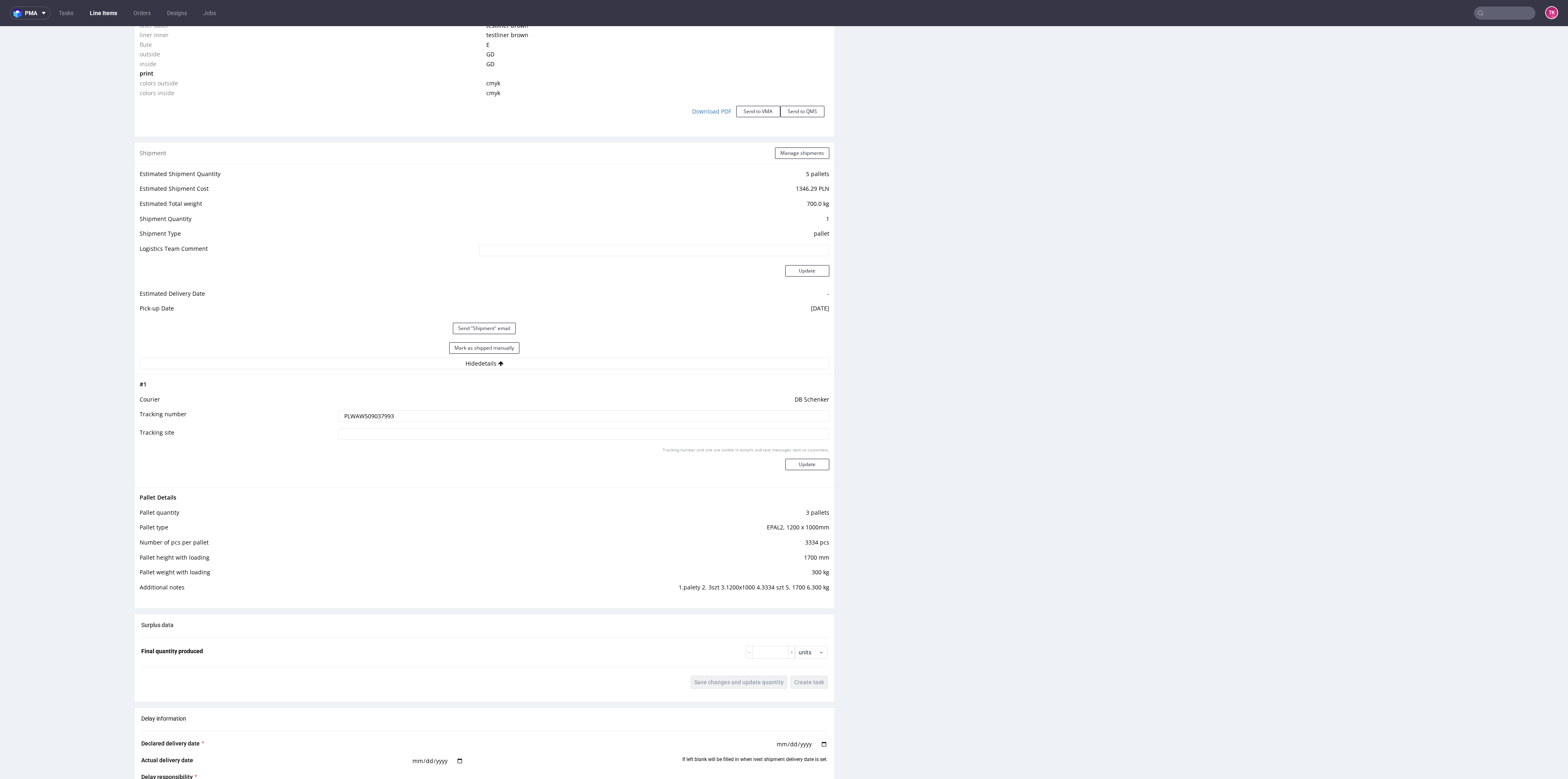
type input "PLWAW509037993"
click at [794, 457] on div "Tracking number and site are visible in emails and text messages sent to custom…" at bounding box center [583, 462] width 490 height 30
click at [797, 461] on button "Update" at bounding box center [807, 464] width 44 height 11
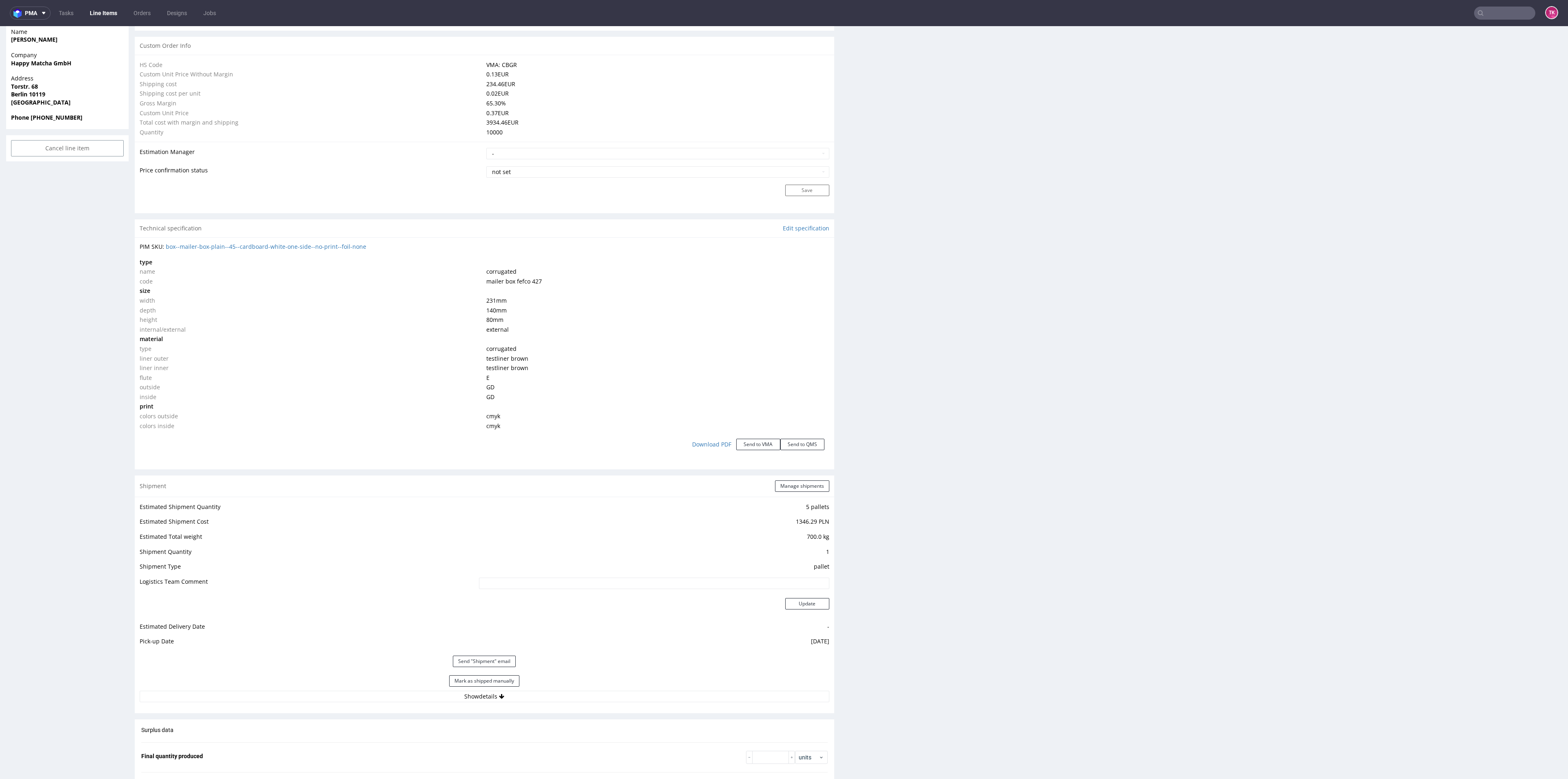
scroll to position [95, 0]
click at [104, 14] on link "Line Items" at bounding box center [103, 13] width 37 height 13
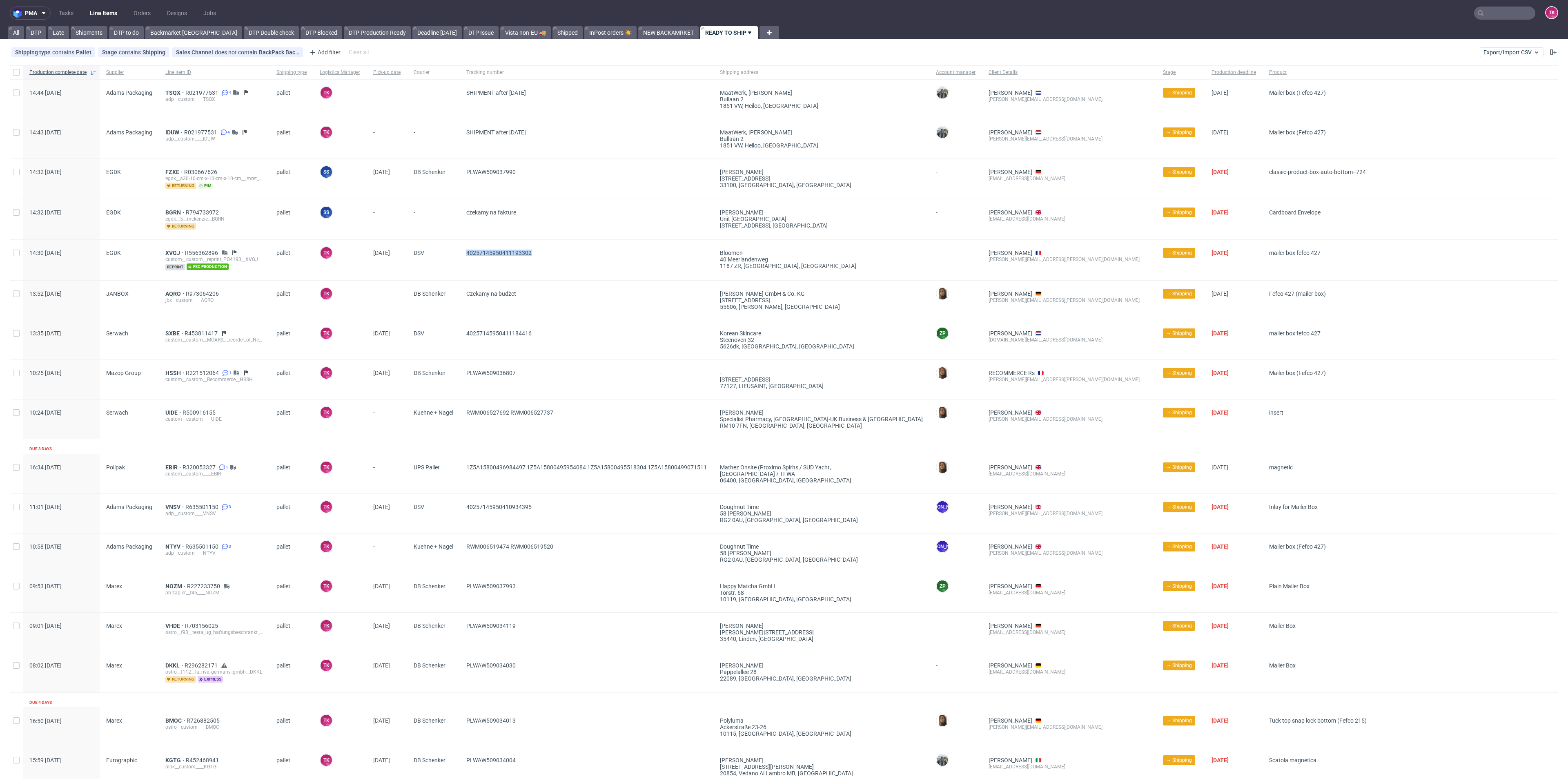
drag, startPoint x: 517, startPoint y: 254, endPoint x: 460, endPoint y: 267, distance: 58.5
click at [460, 267] on div "14:30 Mon 22.09.2025 EGDK XVGJ R556362896 custom__custom__reprint_PO4193__XVGJ …" at bounding box center [784, 261] width 1548 height 41
copy div "40257145950411193302"
drag, startPoint x: 554, startPoint y: 329, endPoint x: 450, endPoint y: 333, distance: 104.1
click at [450, 333] on div "13:35 Mon 22.09.2025 Serwach SXBE R453811417 custom__custom__MOARS_-_reorder_of…" at bounding box center [784, 340] width 1548 height 40
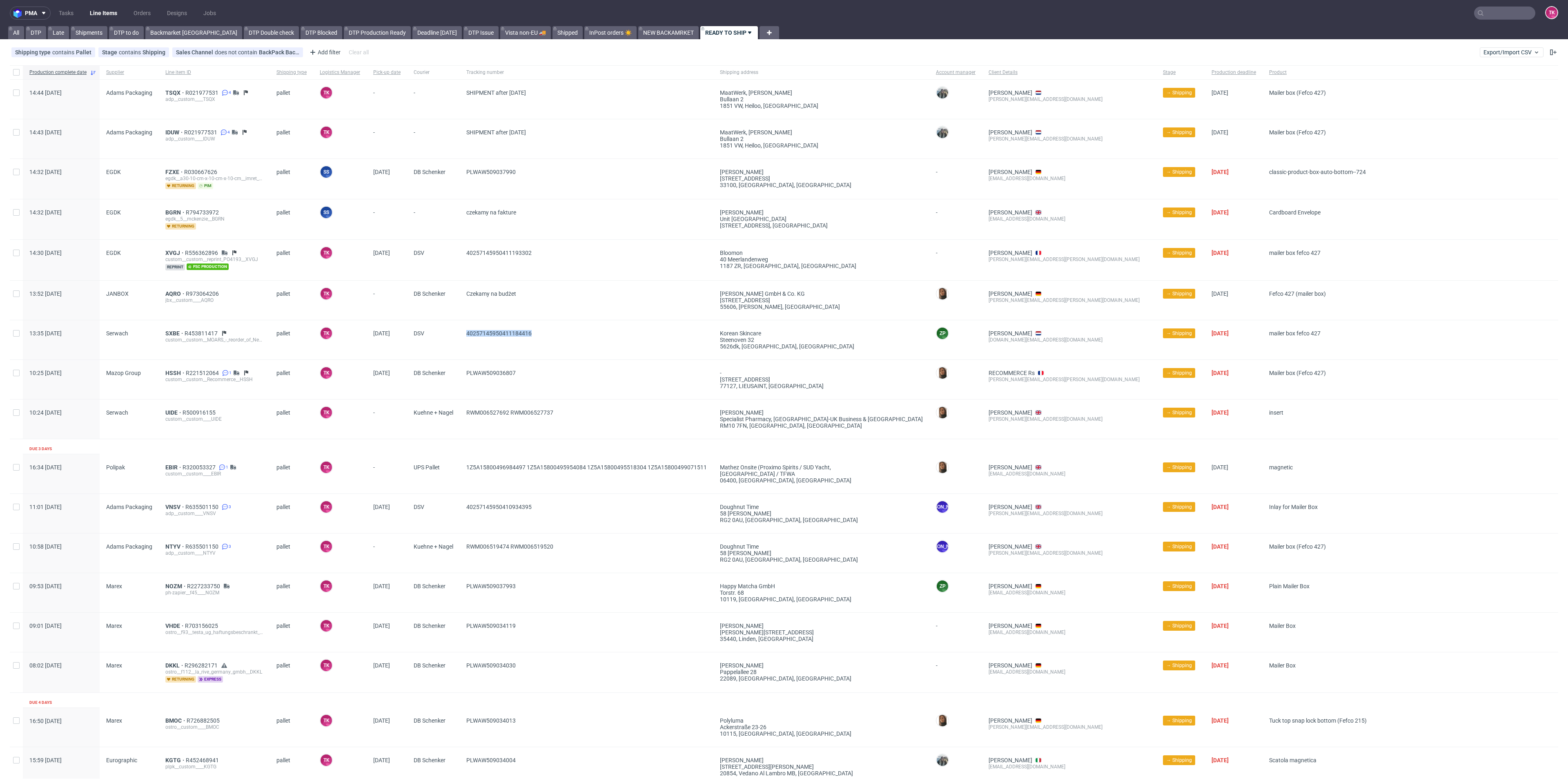
click at [97, 12] on link "Line Items" at bounding box center [103, 13] width 37 height 13
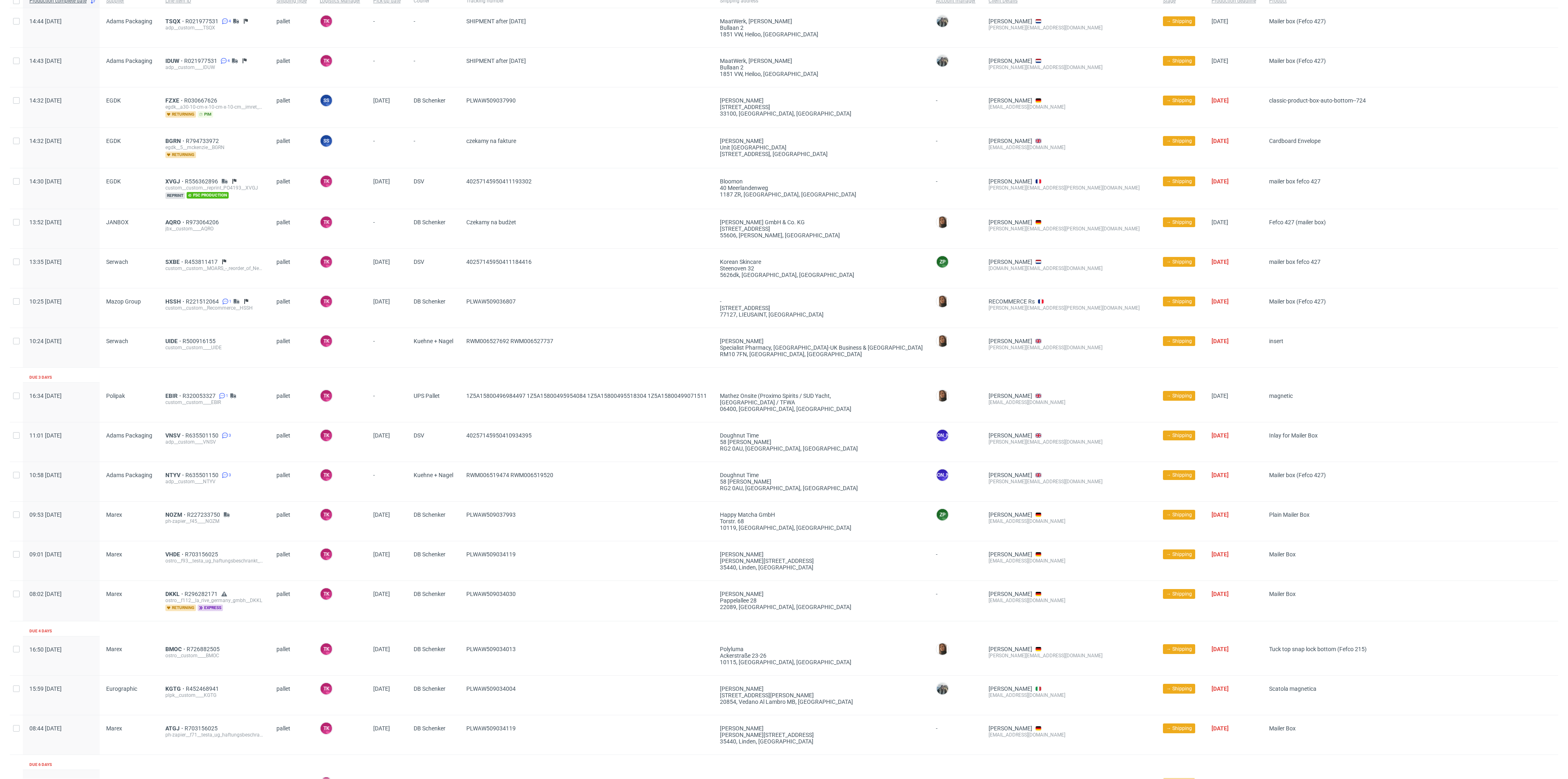
scroll to position [128, 0]
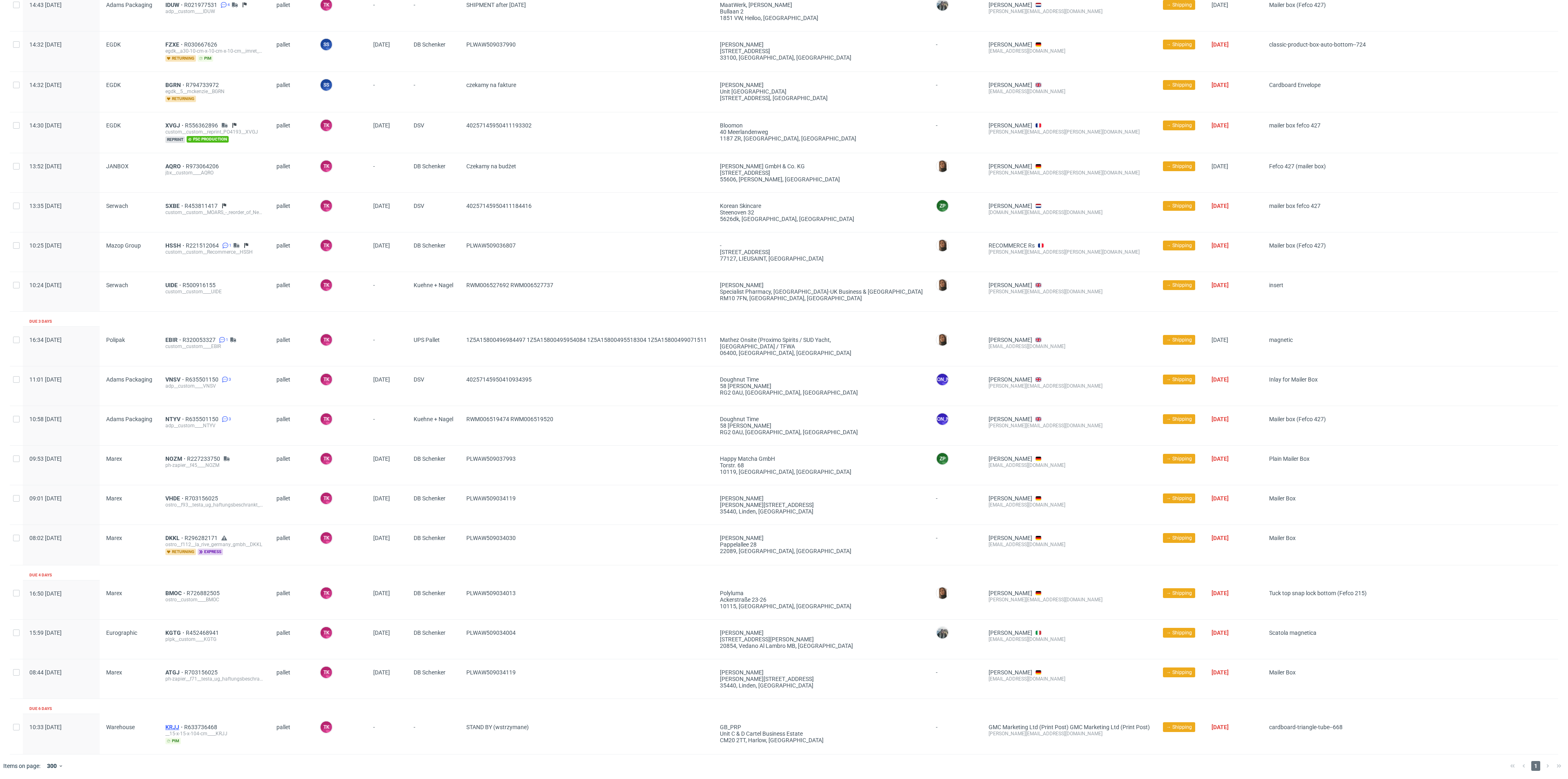
click at [170, 724] on span "KRJJ" at bounding box center [175, 727] width 19 height 7
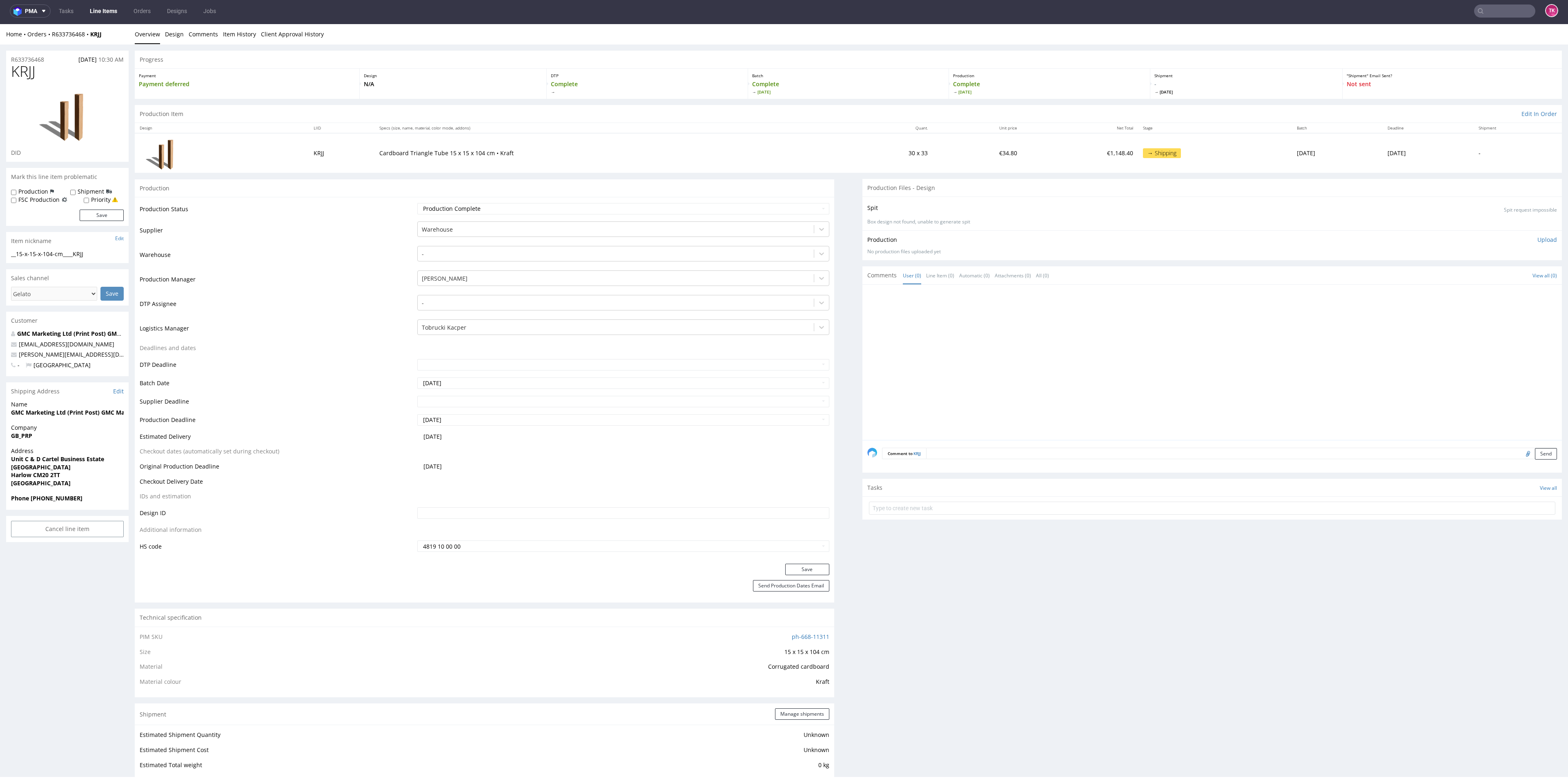
click at [107, 7] on link "Line Items" at bounding box center [103, 11] width 37 height 13
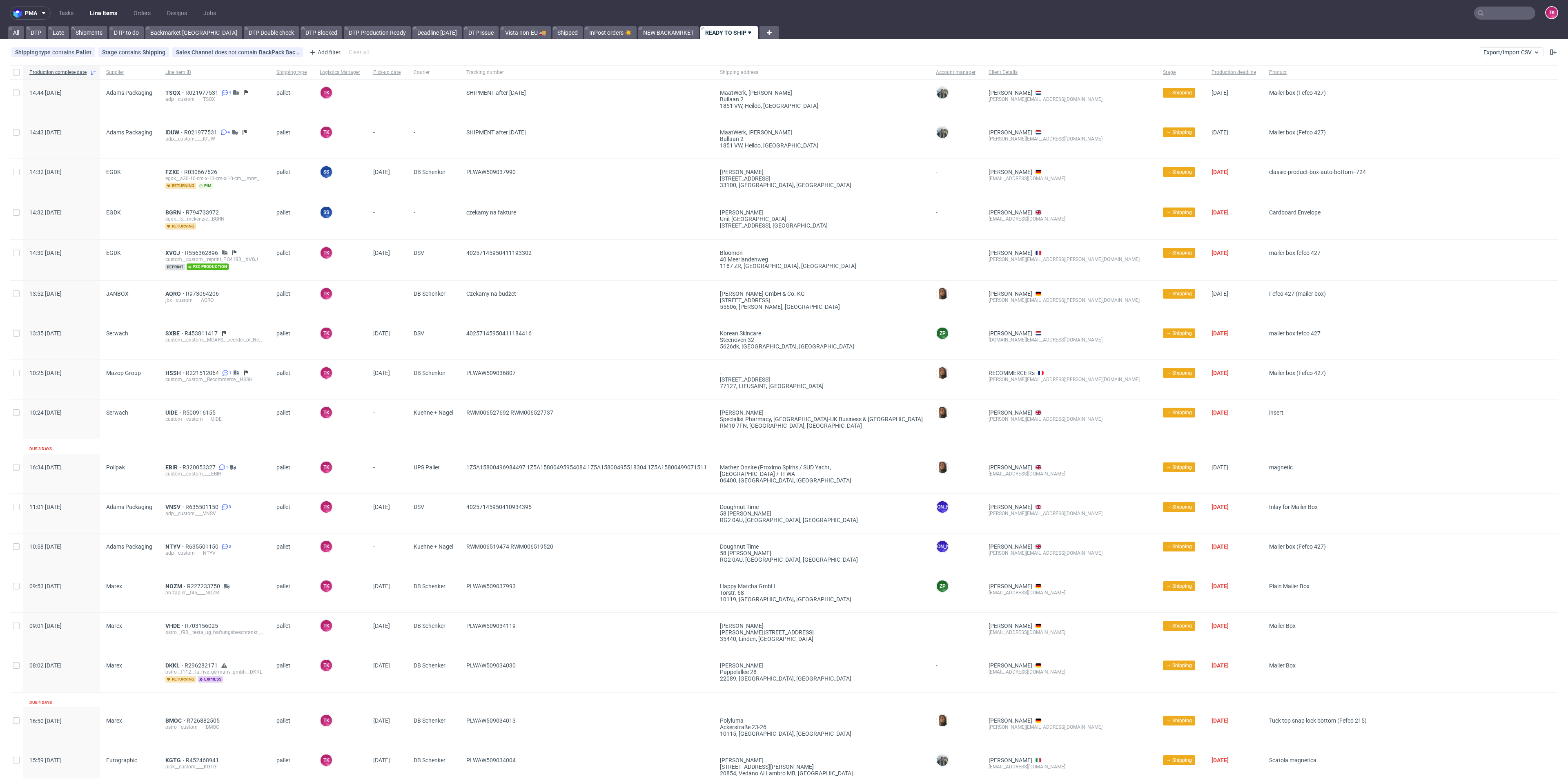
click at [114, 8] on link "Line Items" at bounding box center [103, 13] width 37 height 13
click at [108, 16] on link "Line Items" at bounding box center [103, 13] width 37 height 13
click at [89, 8] on link "Line Items" at bounding box center [103, 13] width 37 height 13
click at [114, 12] on link "Line Items" at bounding box center [103, 13] width 37 height 13
click at [1482, 17] on input "text" at bounding box center [1505, 13] width 61 height 13
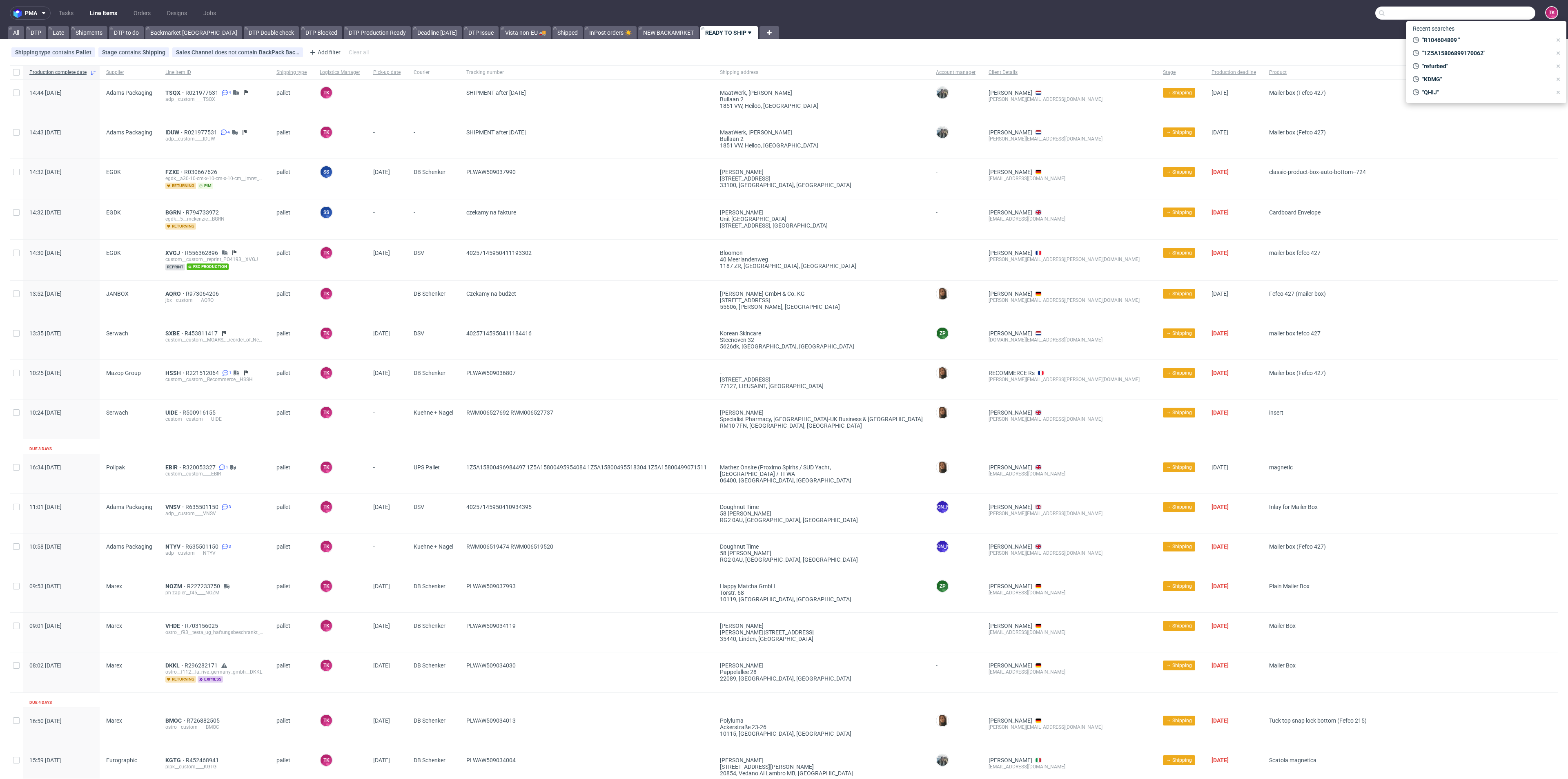
paste input "1Z5A15806892138717"
type input "1Z5A15806892138717"
click at [1454, 34] on div "PFRY" at bounding box center [1486, 34] width 147 height 15
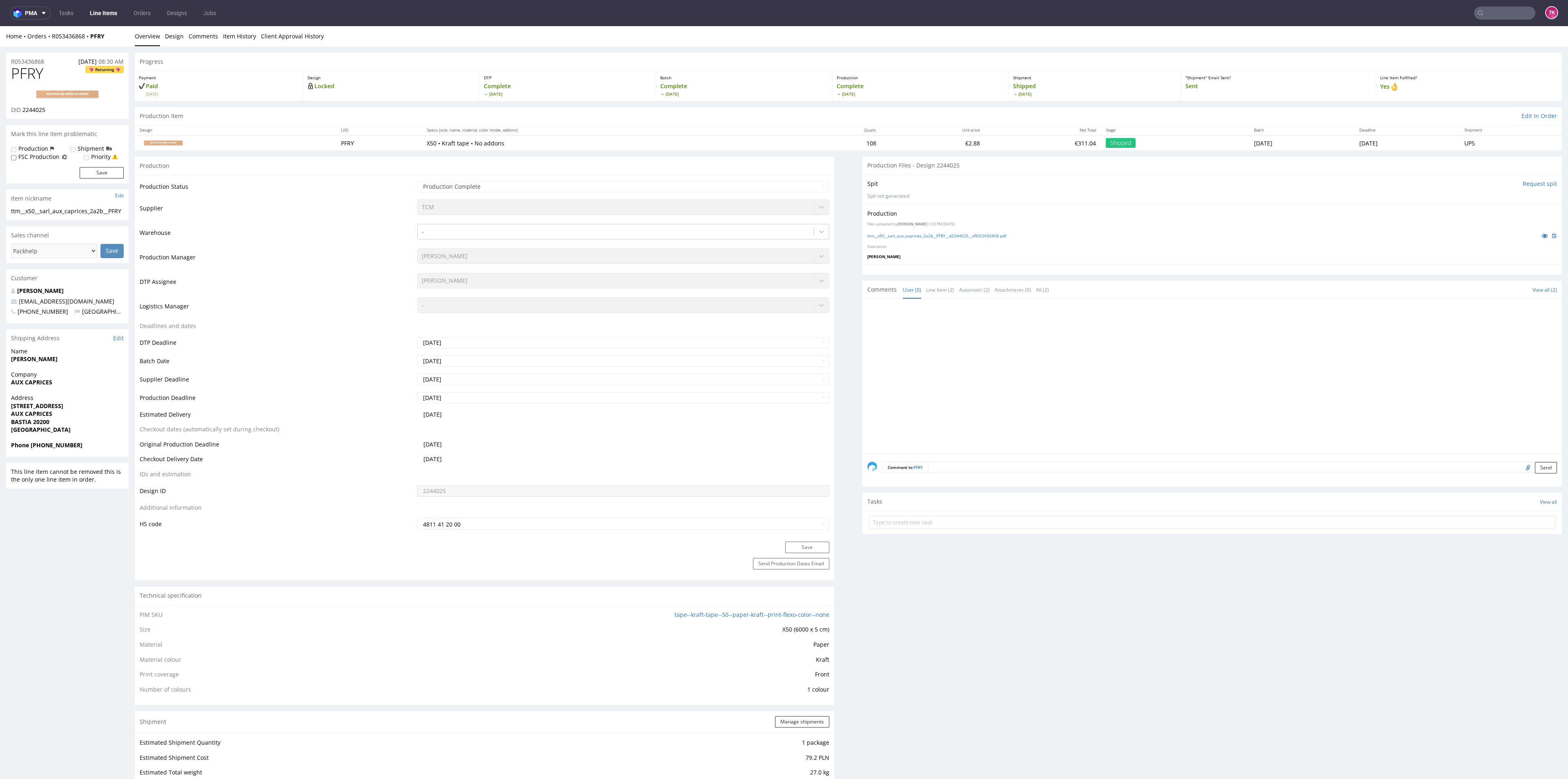
click at [1479, 10] on input "text" at bounding box center [1505, 13] width 61 height 13
paste input "1Z5A15806892138717"
type input "1Z5A15806892138717"
click at [1459, 39] on div "PFRY" at bounding box center [1486, 34] width 147 height 15
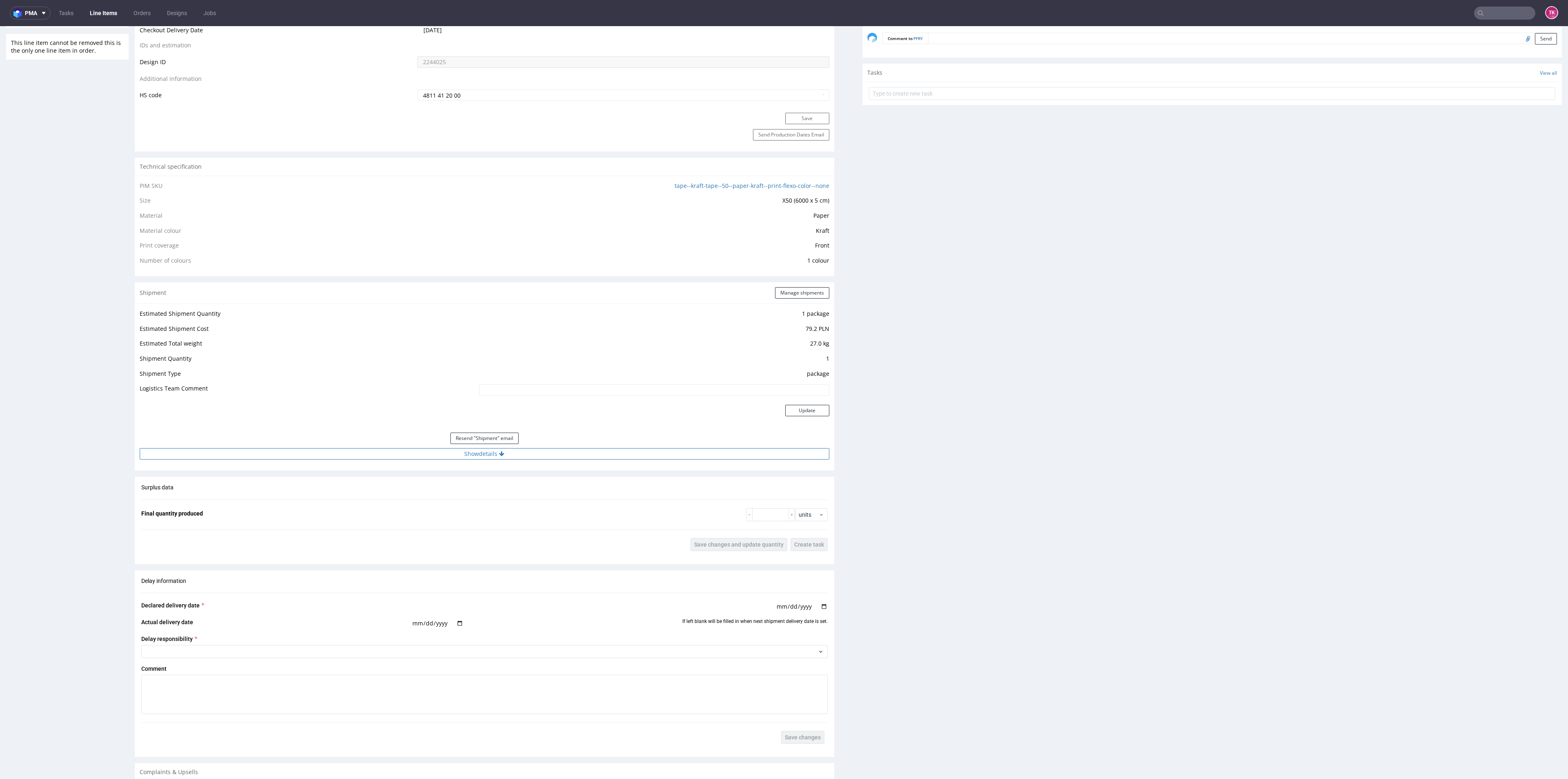
click at [581, 452] on button "Show details" at bounding box center [484, 453] width 690 height 11
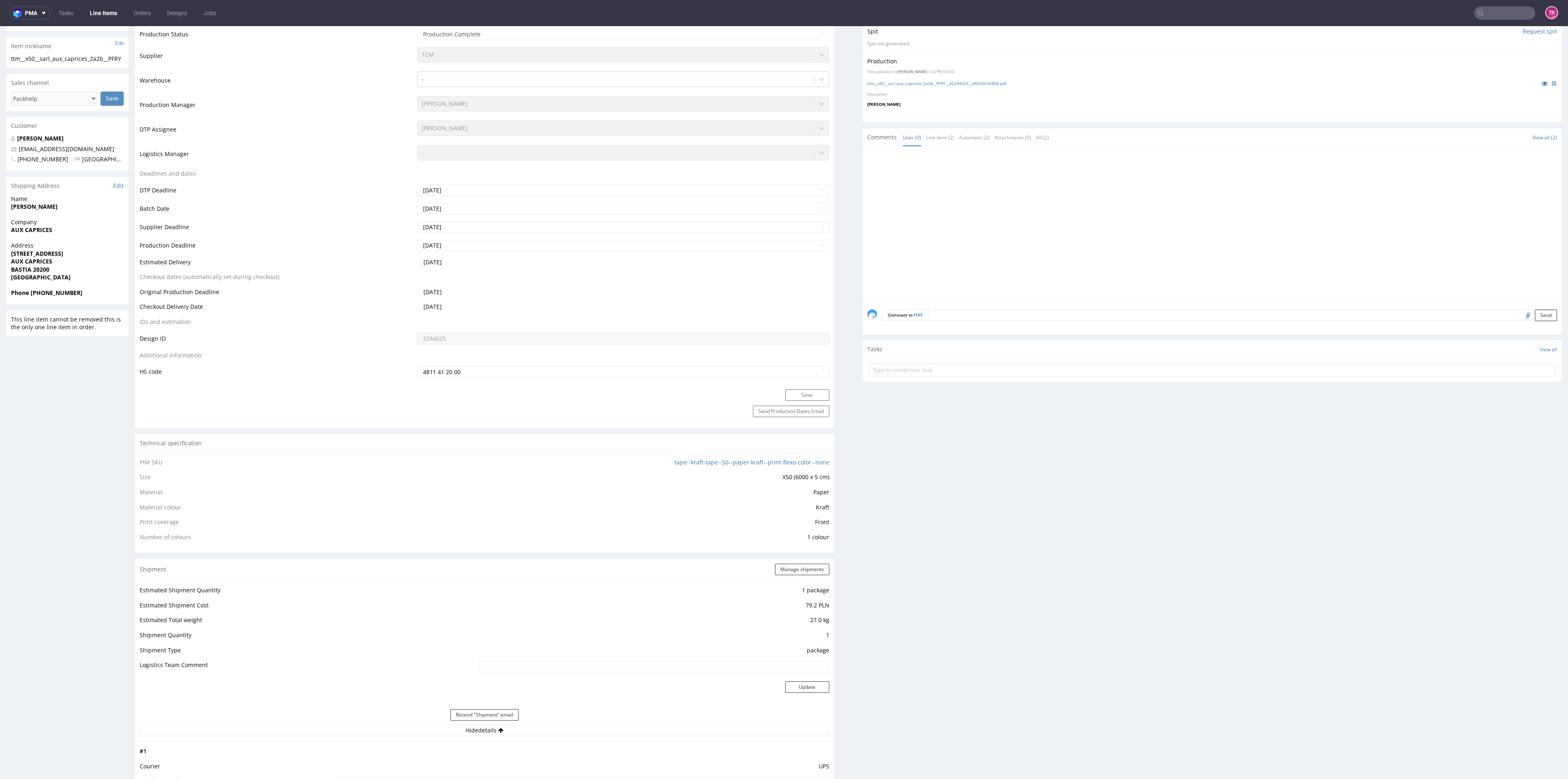
scroll to position [0, 0]
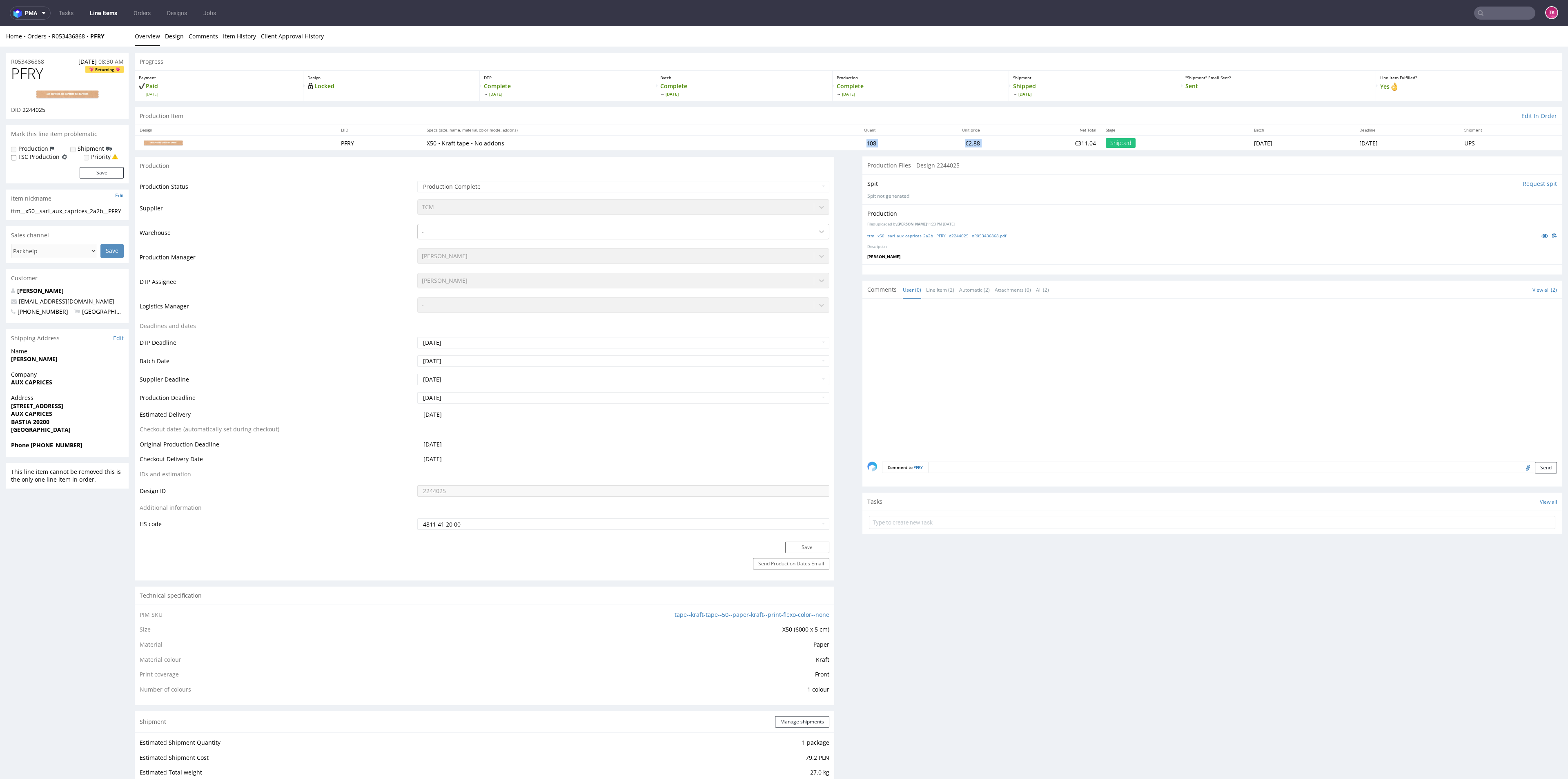
drag, startPoint x: 520, startPoint y: 140, endPoint x: 927, endPoint y: 140, distance: 407.0
click at [927, 140] on tr "PFRY X50 • Kraft tape • No addons 108 €2.88 €311.04 Shipped Tue 05 Aug Tue 26 A…" at bounding box center [849, 142] width 1427 height 15
click at [1492, 13] on input "text" at bounding box center [1455, 13] width 160 height 13
paste input "1Z5A15806898432549"
type input "1Z5A15806898432549"
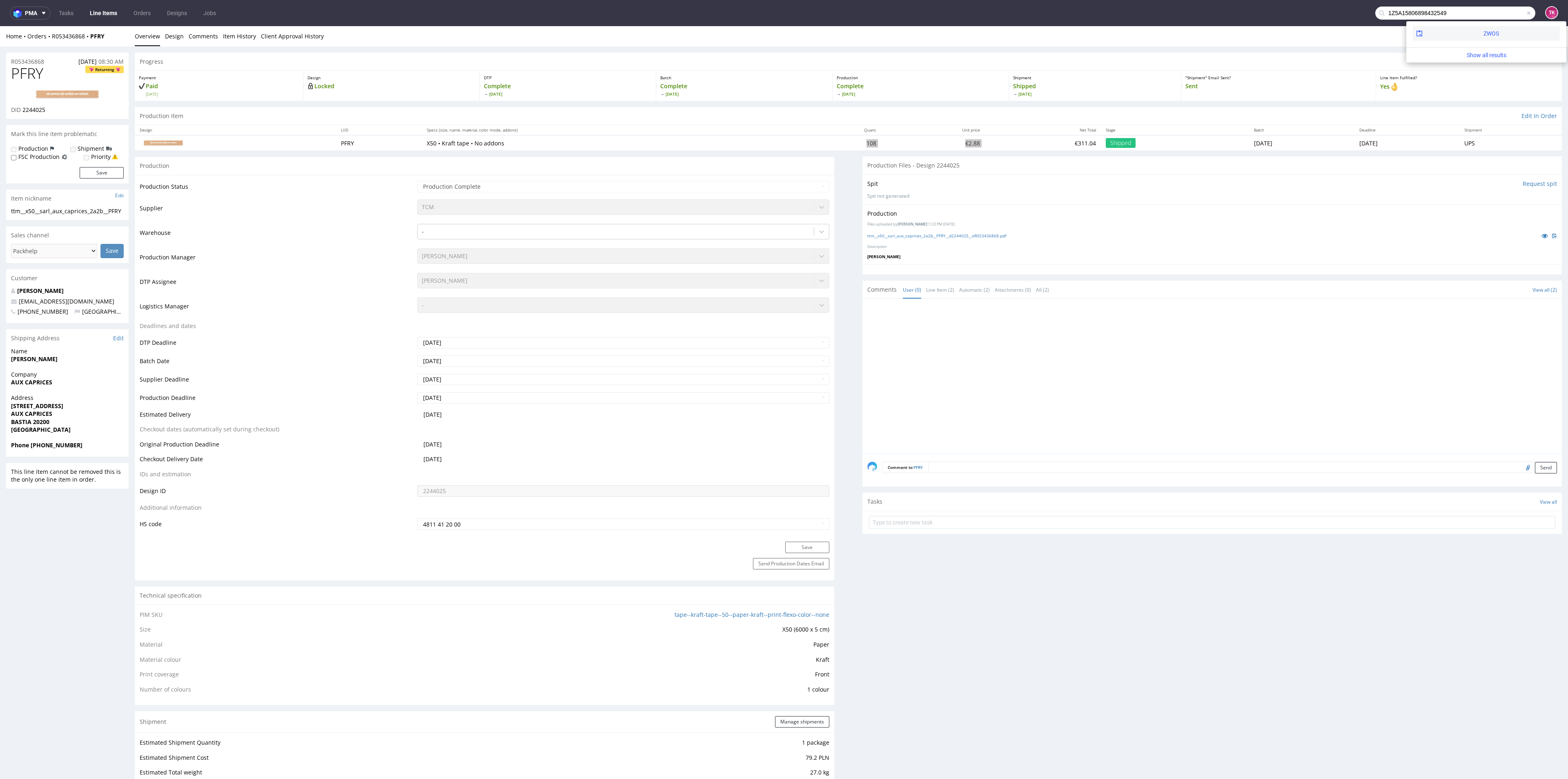
click at [1481, 29] on div "ZWOS" at bounding box center [1486, 34] width 147 height 15
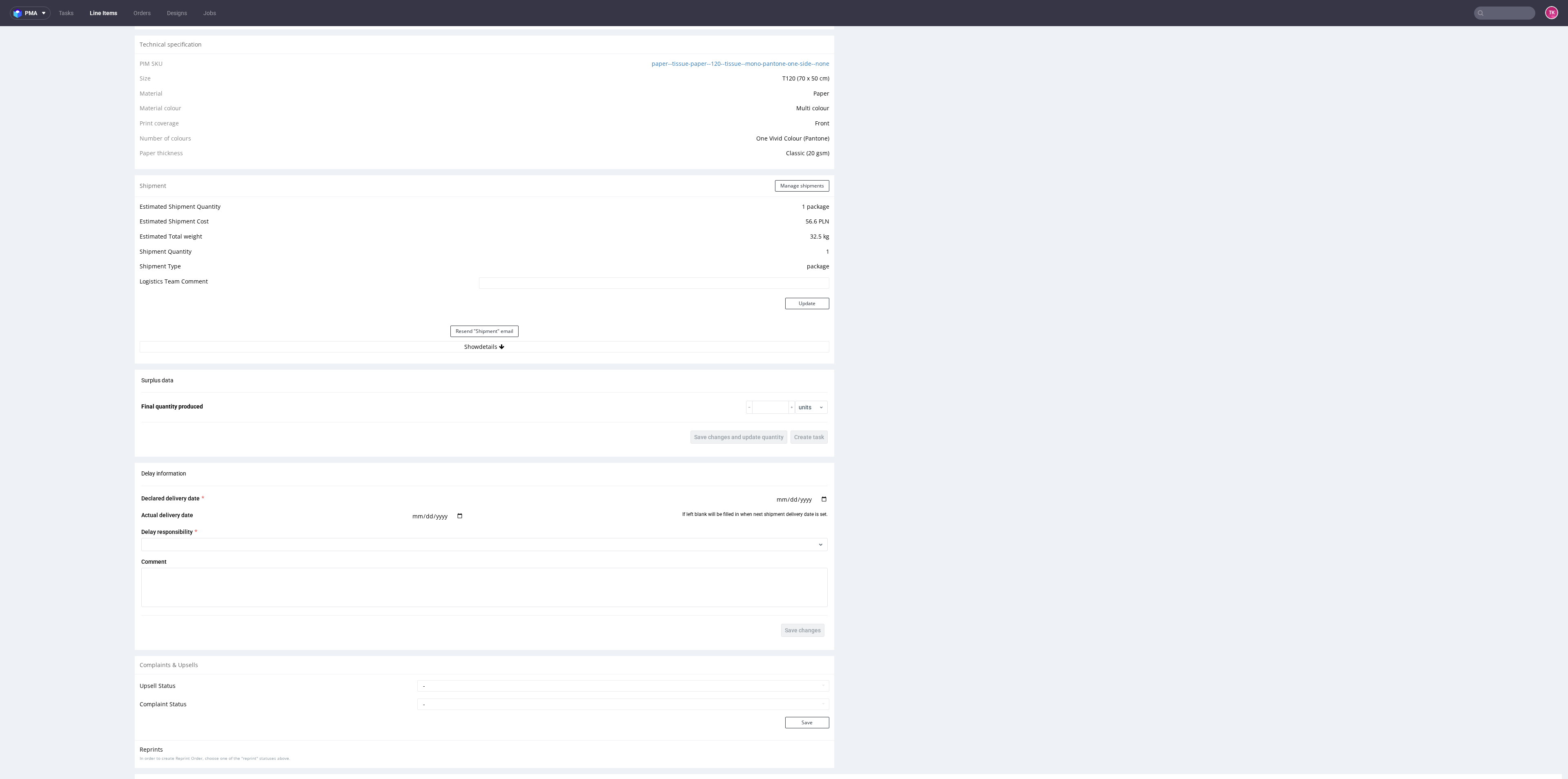
scroll to position [612, 0]
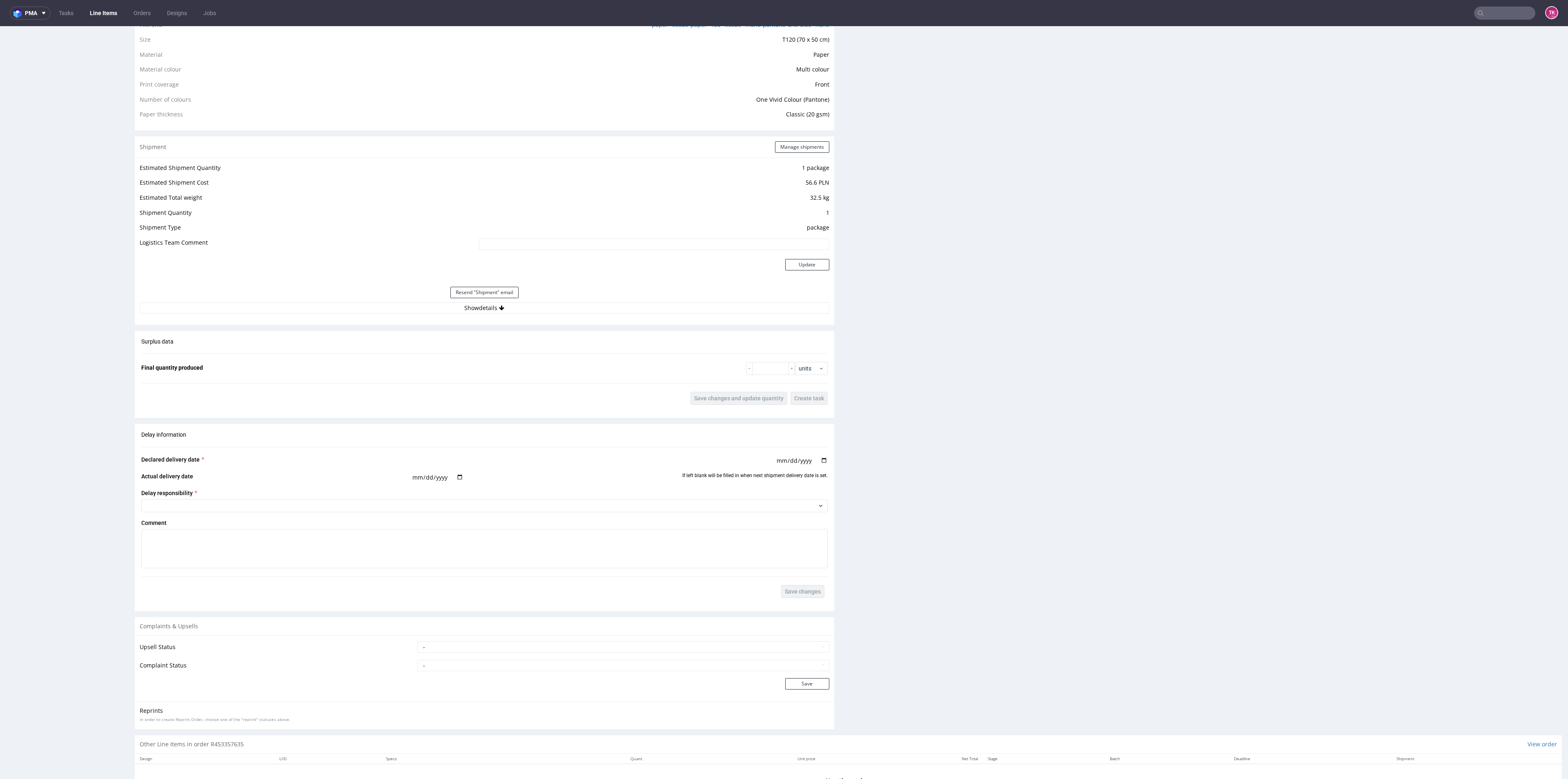
click at [612, 316] on div "Estimated Shipment Quantity 1 package Estimated Shipment Cost 56.6 PLN Estimate…" at bounding box center [485, 237] width 700 height 161
click at [612, 304] on button "Show details" at bounding box center [484, 308] width 690 height 11
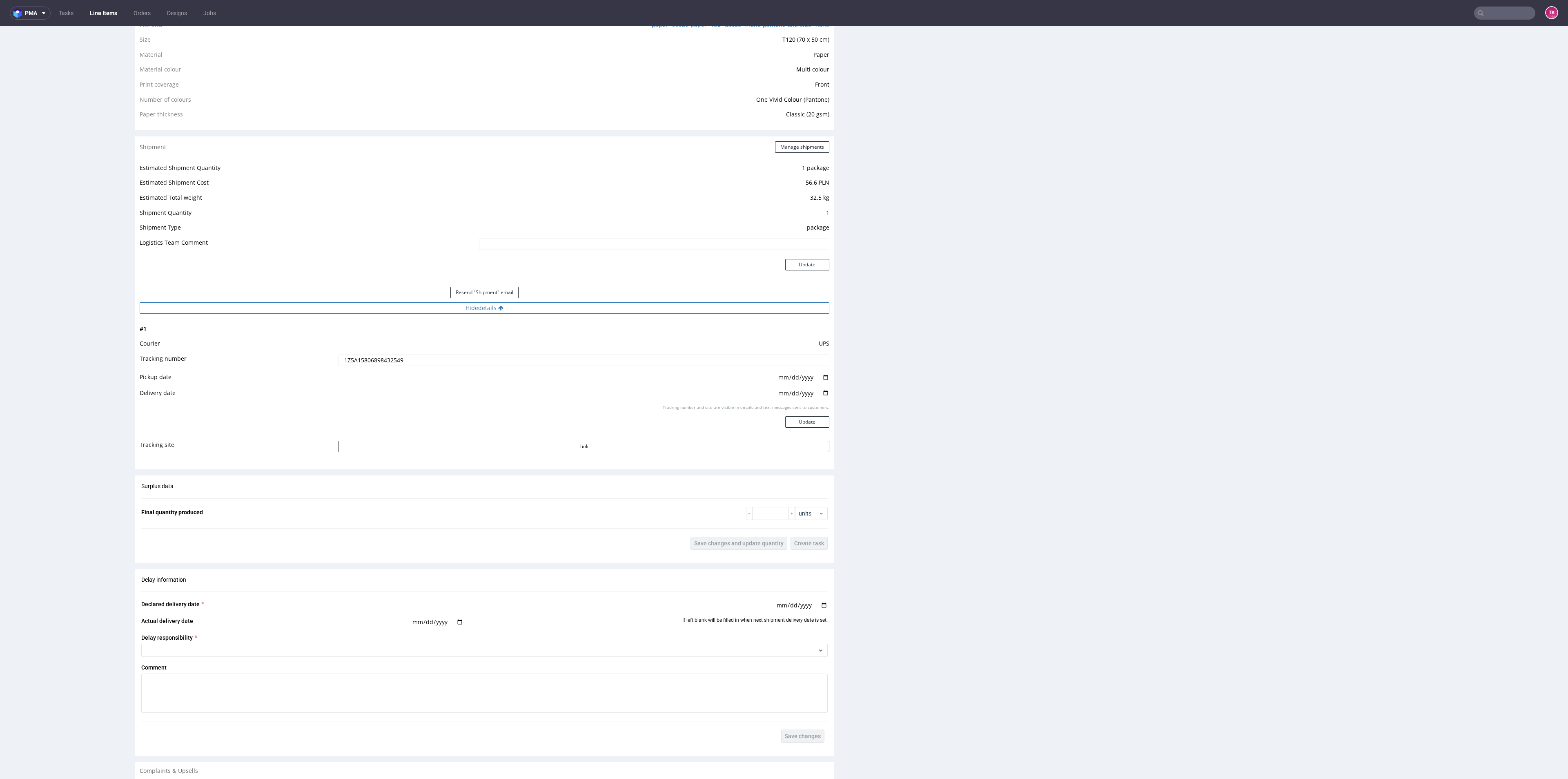
click at [612, 304] on button "Hide details" at bounding box center [484, 308] width 690 height 11
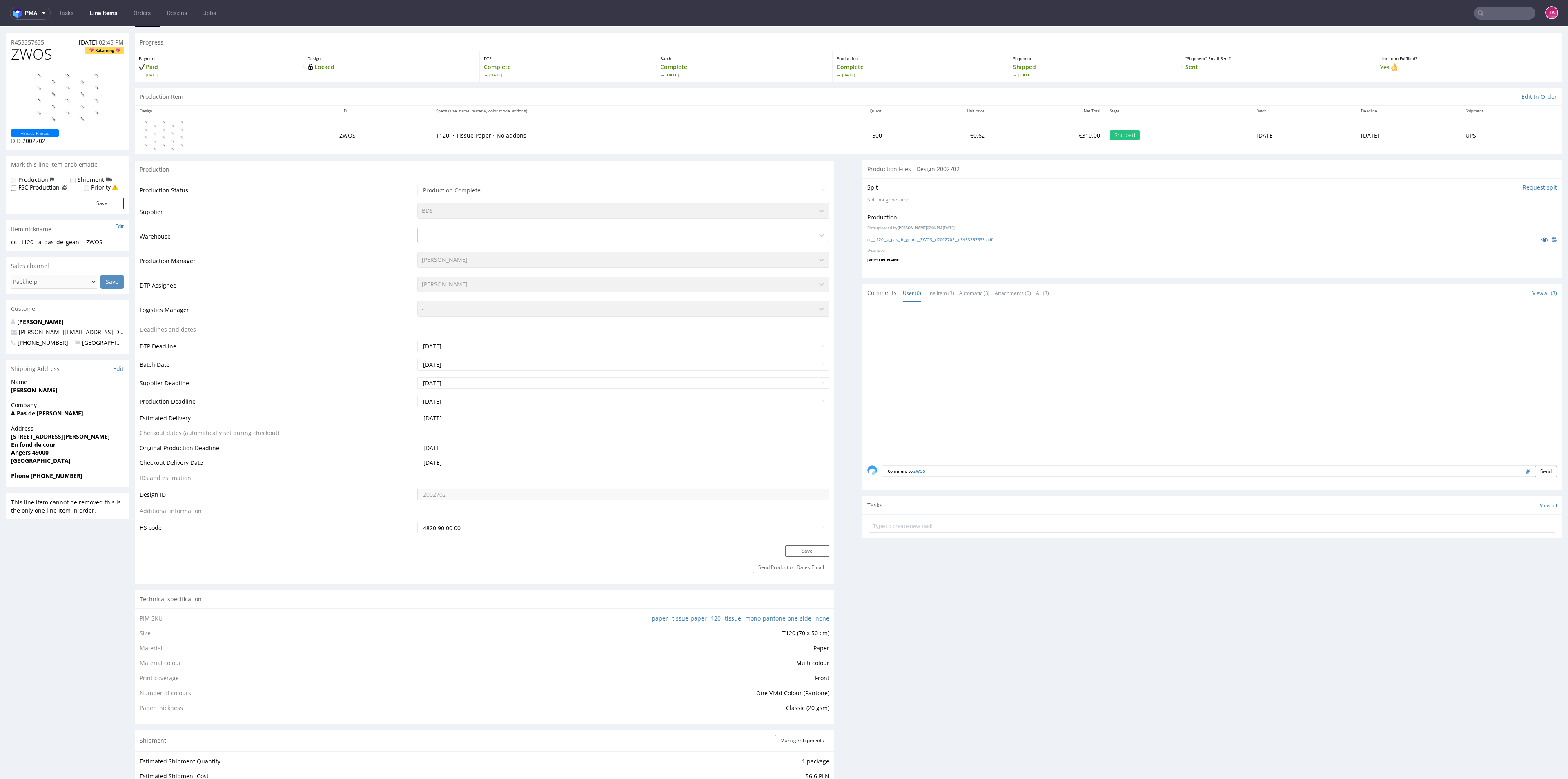
scroll to position [0, 0]
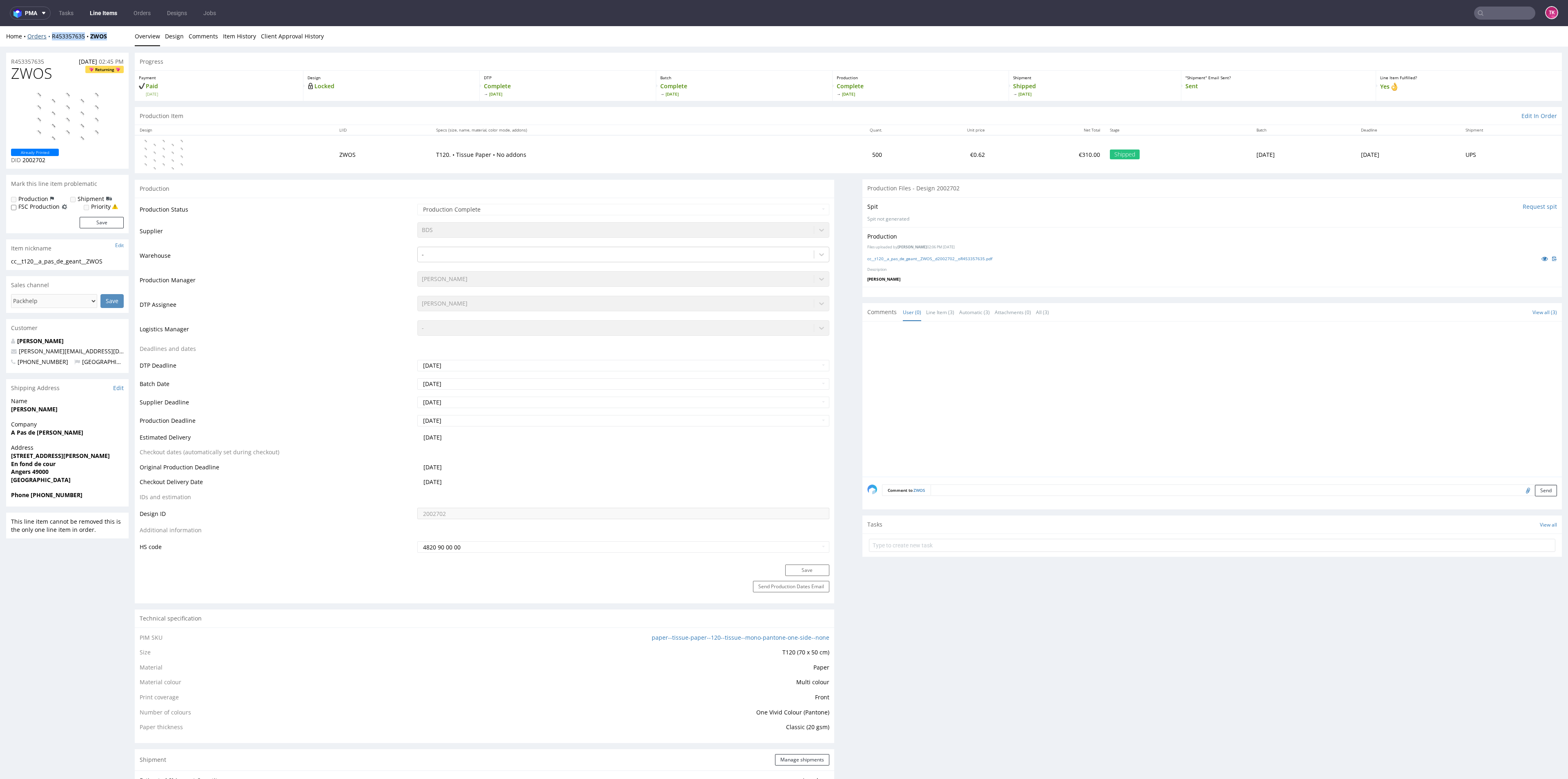
drag, startPoint x: 98, startPoint y: 44, endPoint x: 48, endPoint y: 36, distance: 50.6
click at [48, 36] on div "Home Orders R453357635 ZWOS Overview Design Comments Item History Client Approv…" at bounding box center [784, 36] width 1568 height 20
click at [31, 497] on strong "Phone +33241229710" at bounding box center [47, 494] width 72 height 7
click at [44, 497] on strong "Phone +33241229710" at bounding box center [47, 494] width 72 height 7
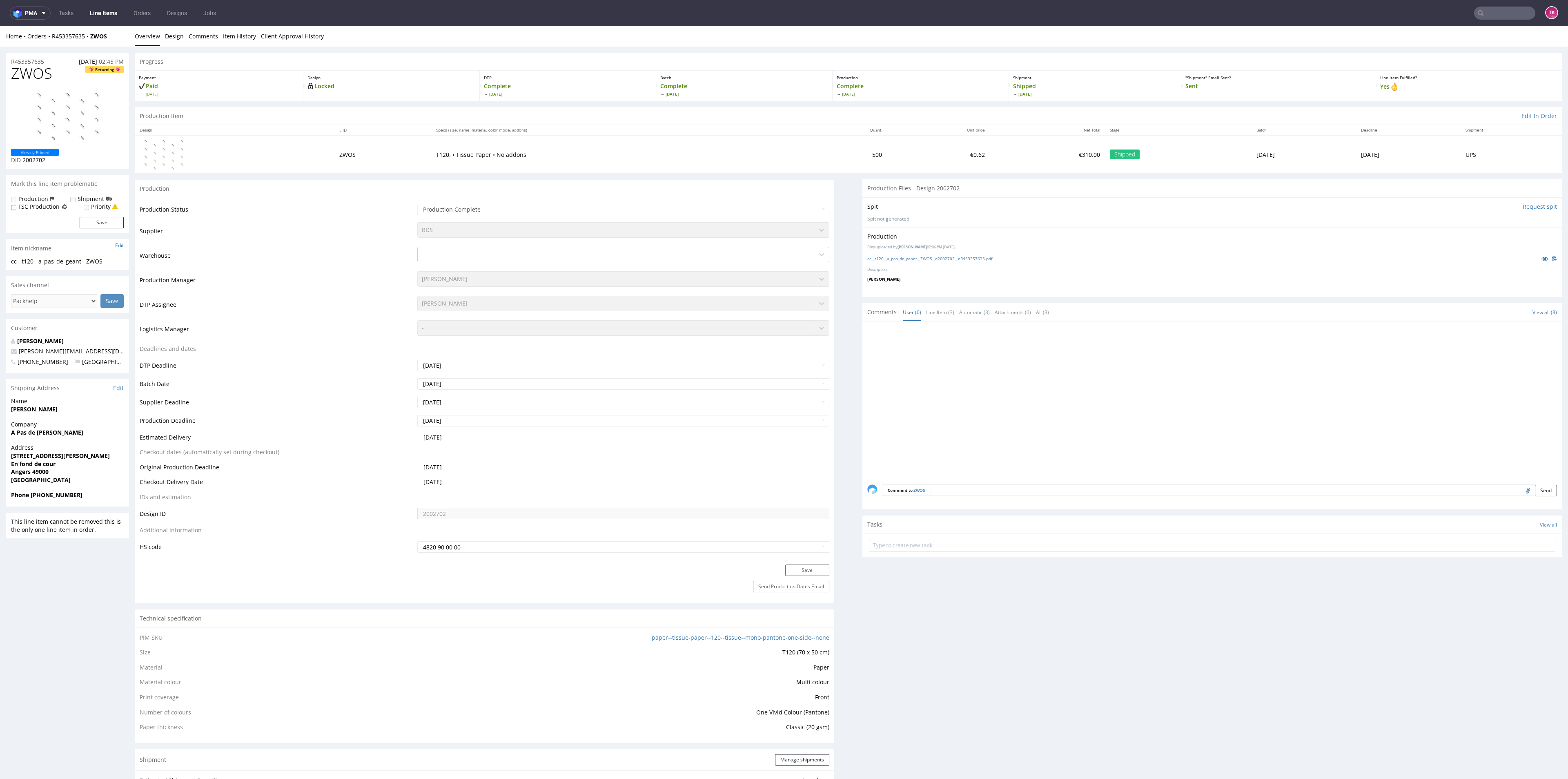
click at [48, 436] on strong "A Pas de Géant - Aline" at bounding box center [47, 432] width 73 height 7
drag, startPoint x: 114, startPoint y: 34, endPoint x: 57, endPoint y: 47, distance: 58.5
click at [53, 44] on div "Home Orders R453357635 ZWOS Overview Design Comments Item History Client Approv…" at bounding box center [784, 36] width 1568 height 20
drag, startPoint x: 50, startPoint y: 41, endPoint x: 115, endPoint y: 38, distance: 65.1
click at [115, 38] on div "Home Orders R453357635 ZWOS Overview Design Comments Item History Client Approv…" at bounding box center [784, 36] width 1568 height 20
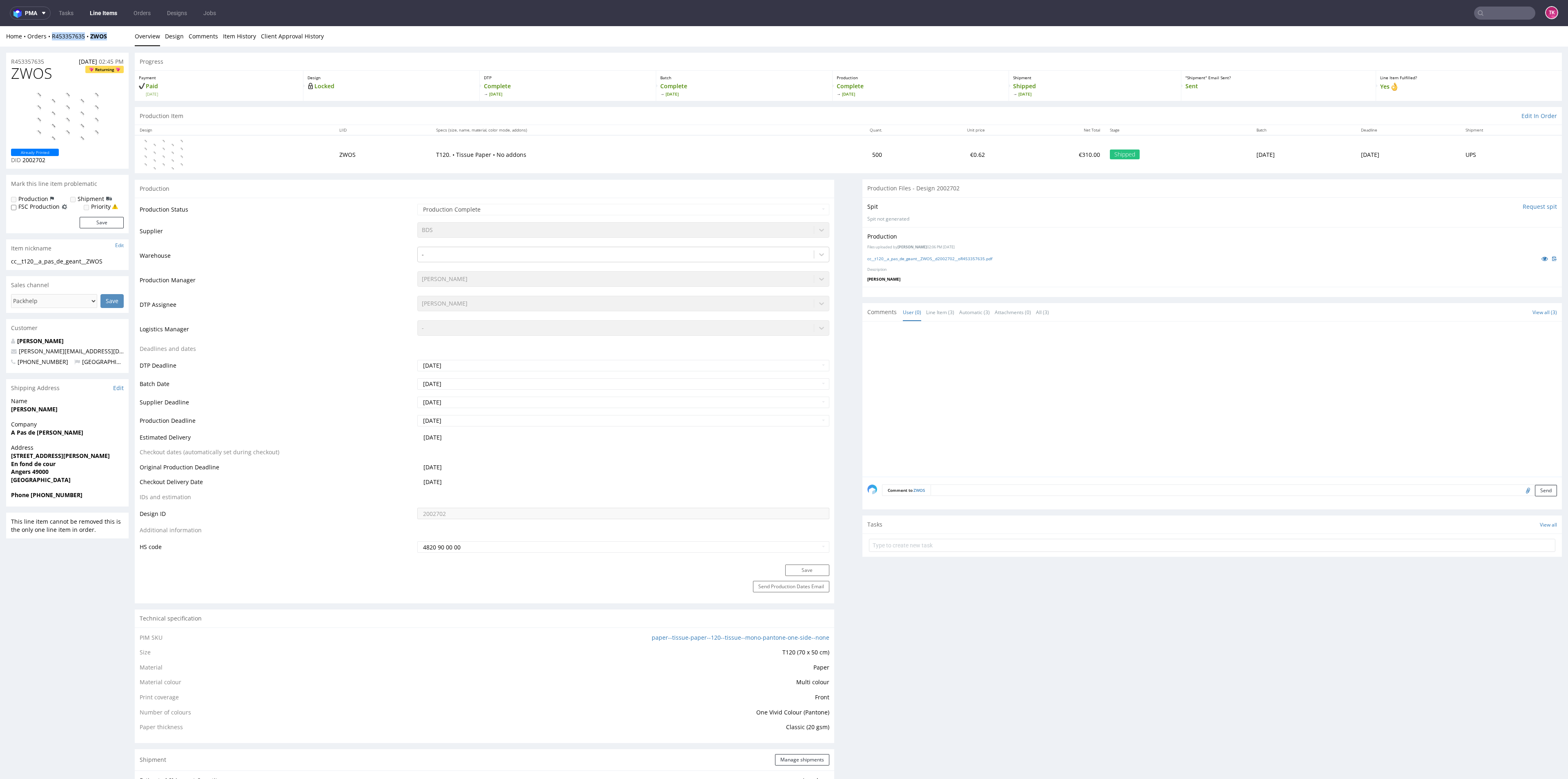
click at [114, 18] on link "Line Items" at bounding box center [103, 13] width 37 height 13
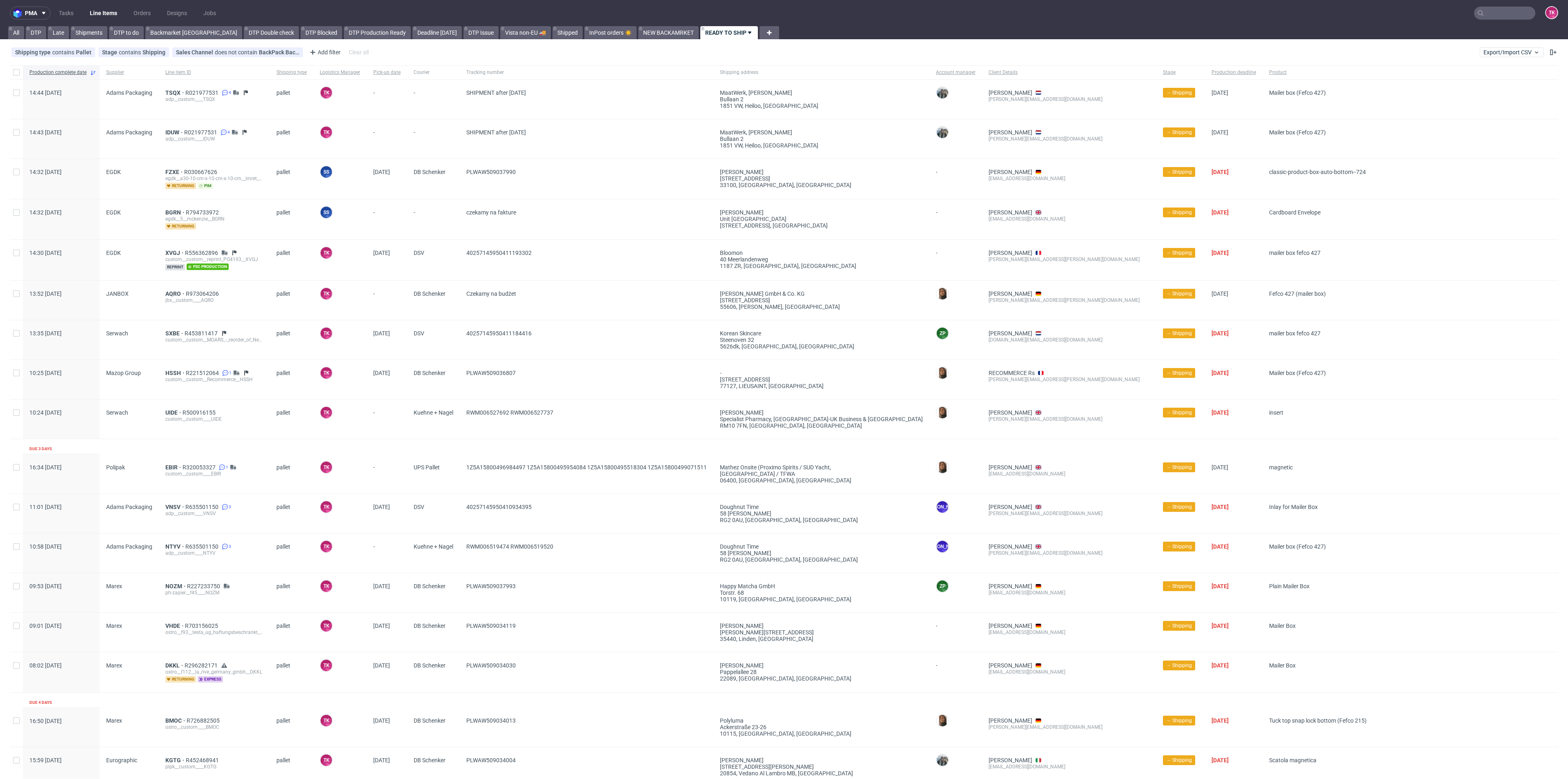
click at [114, 11] on link "Line Items" at bounding box center [103, 13] width 37 height 13
click at [172, 209] on span "BGRN" at bounding box center [176, 212] width 20 height 7
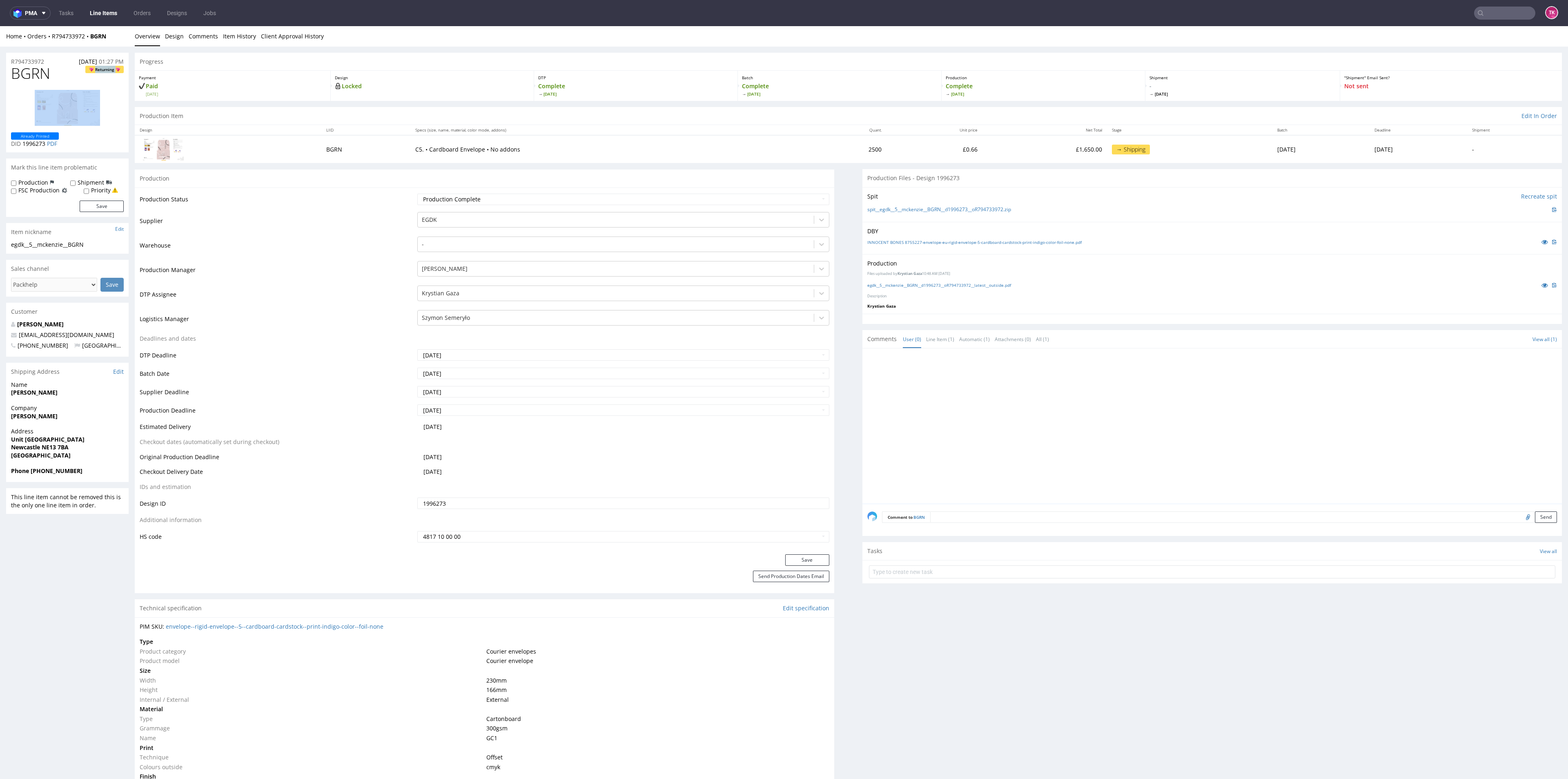
drag, startPoint x: 54, startPoint y: 73, endPoint x: 0, endPoint y: 88, distance: 56.0
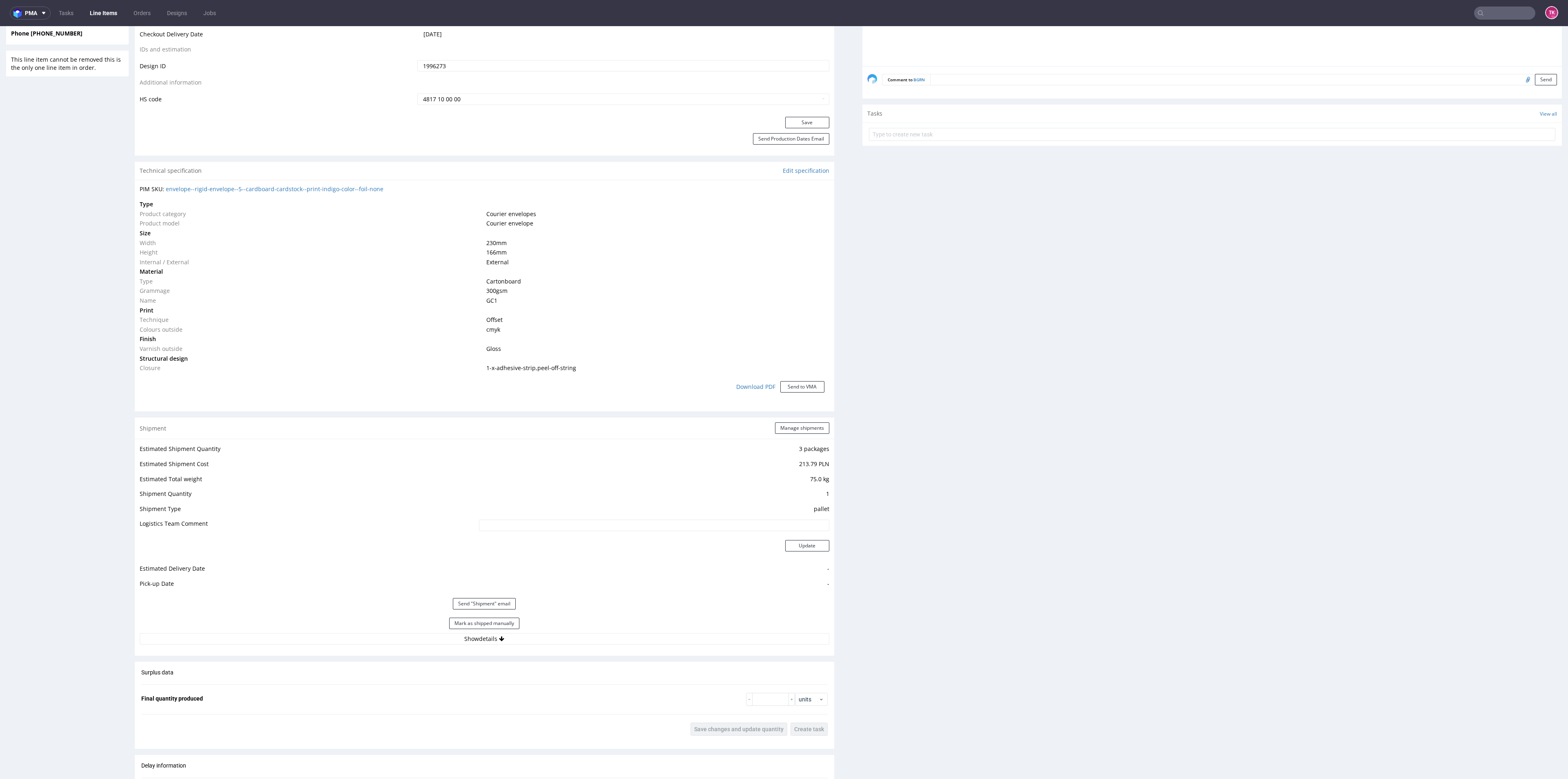
scroll to position [612, 0]
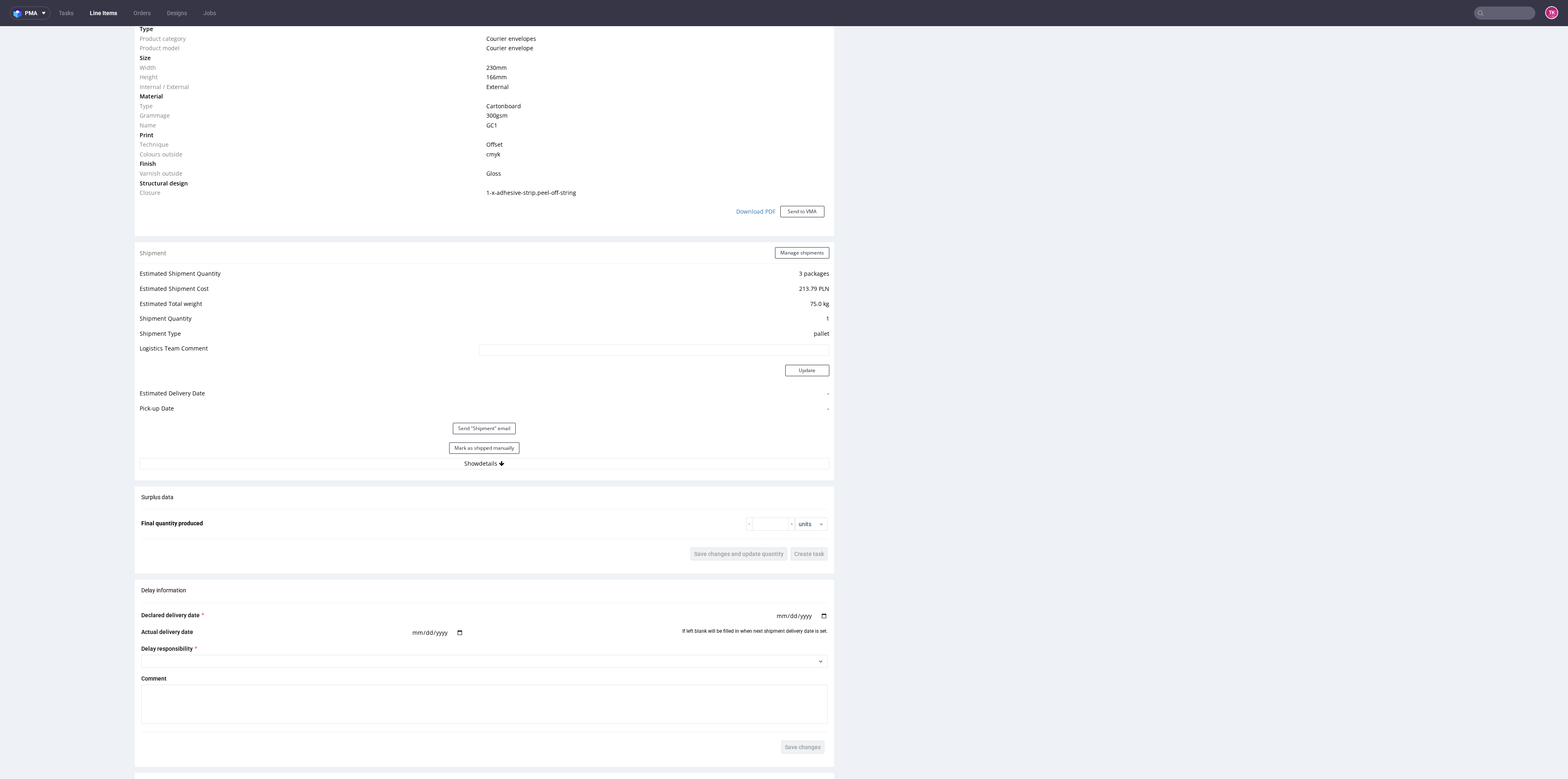
click at [606, 455] on div "Mark as shipped manually" at bounding box center [484, 448] width 690 height 20
click at [603, 459] on button "Show details" at bounding box center [484, 463] width 690 height 11
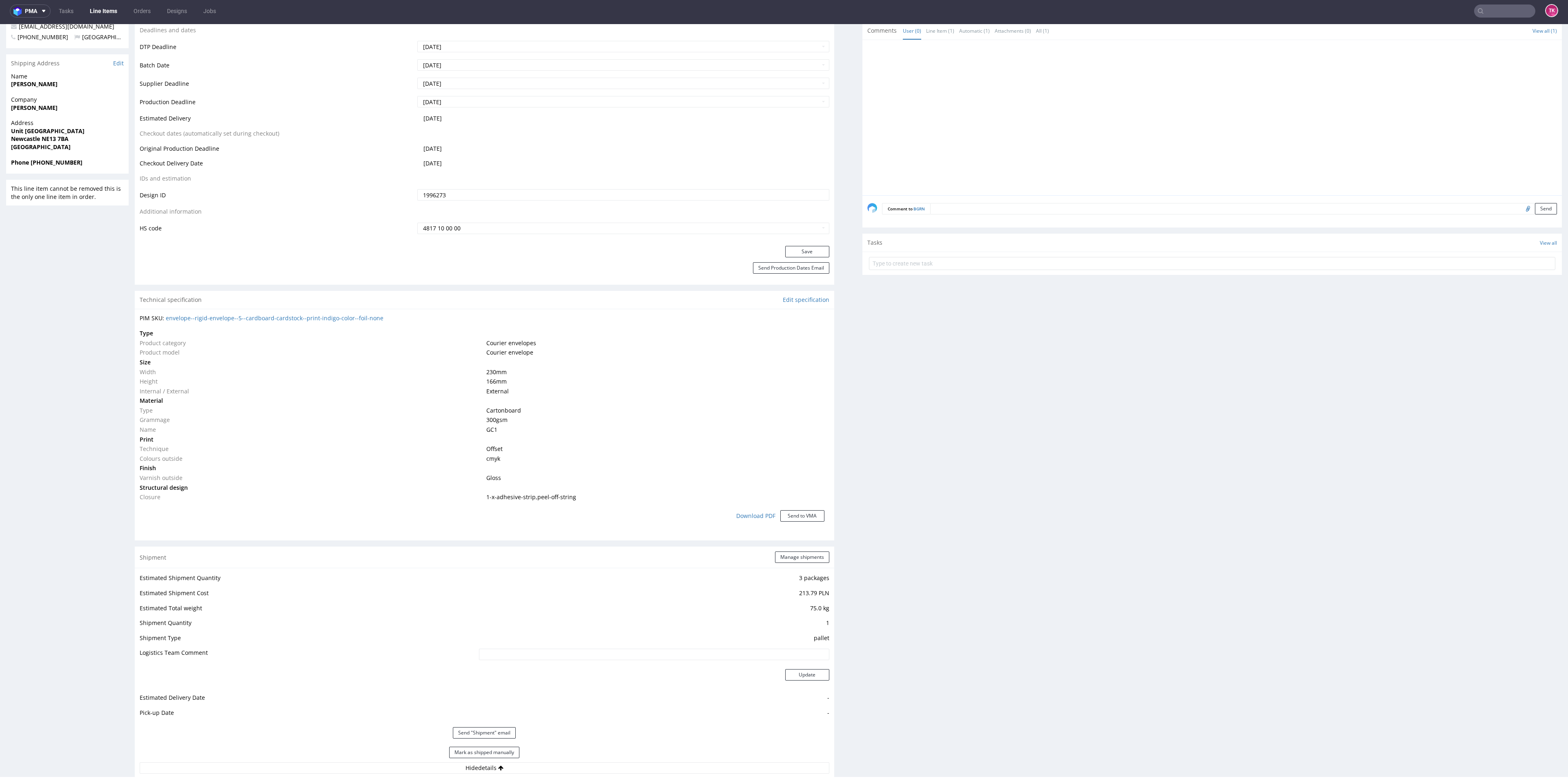
scroll to position [551, 0]
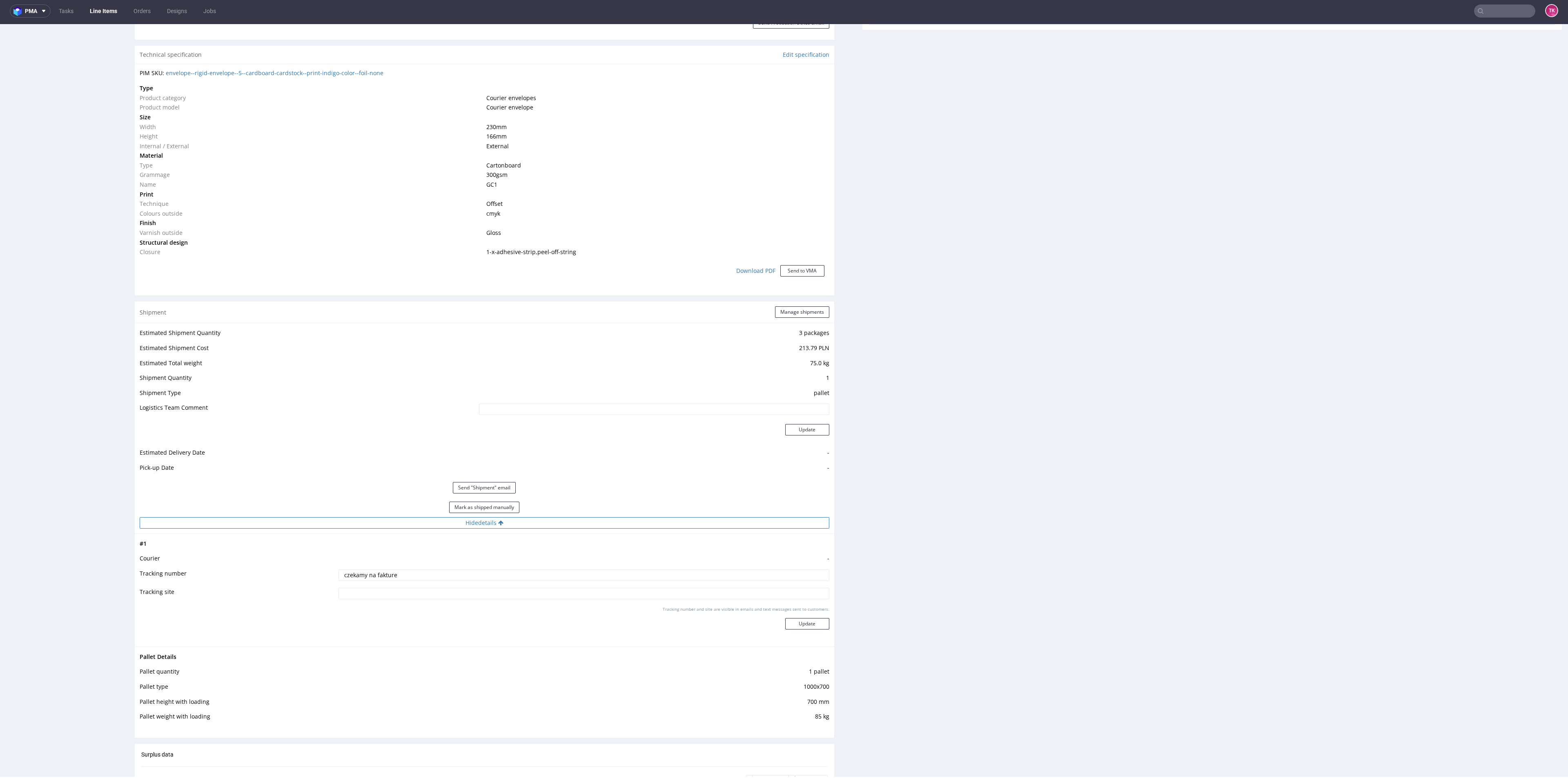
click at [655, 525] on button "Hide details" at bounding box center [484, 523] width 690 height 11
click at [650, 513] on div "Mark as shipped manually" at bounding box center [484, 506] width 690 height 20
click at [655, 530] on div "Estimated Shipment Quantity 3 packages Estimated Shipment Cost 213.79 PLN Estim…" at bounding box center [485, 428] width 700 height 210
click at [660, 517] on button "Show details" at bounding box center [484, 523] width 690 height 11
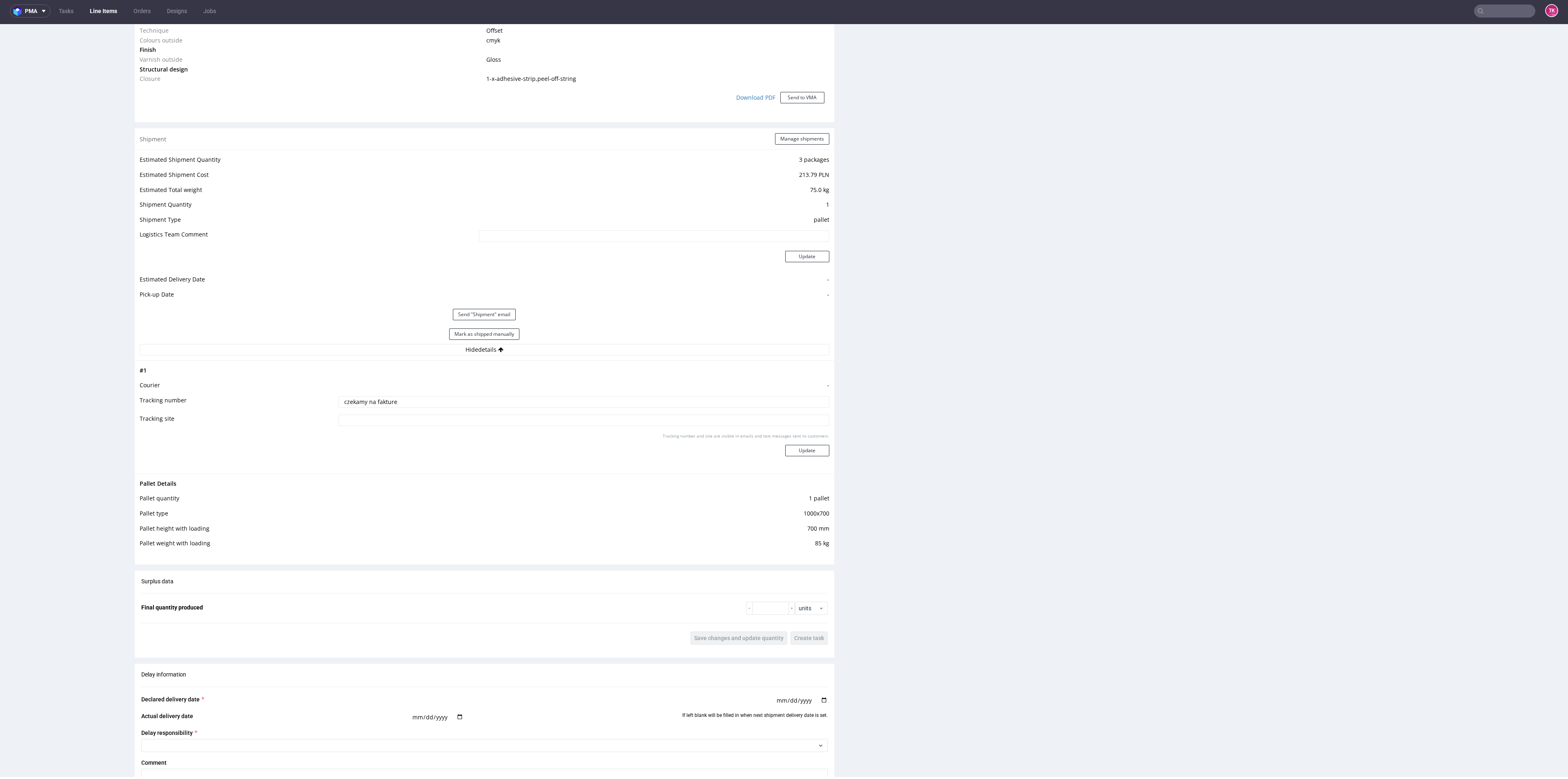
scroll to position [490, 0]
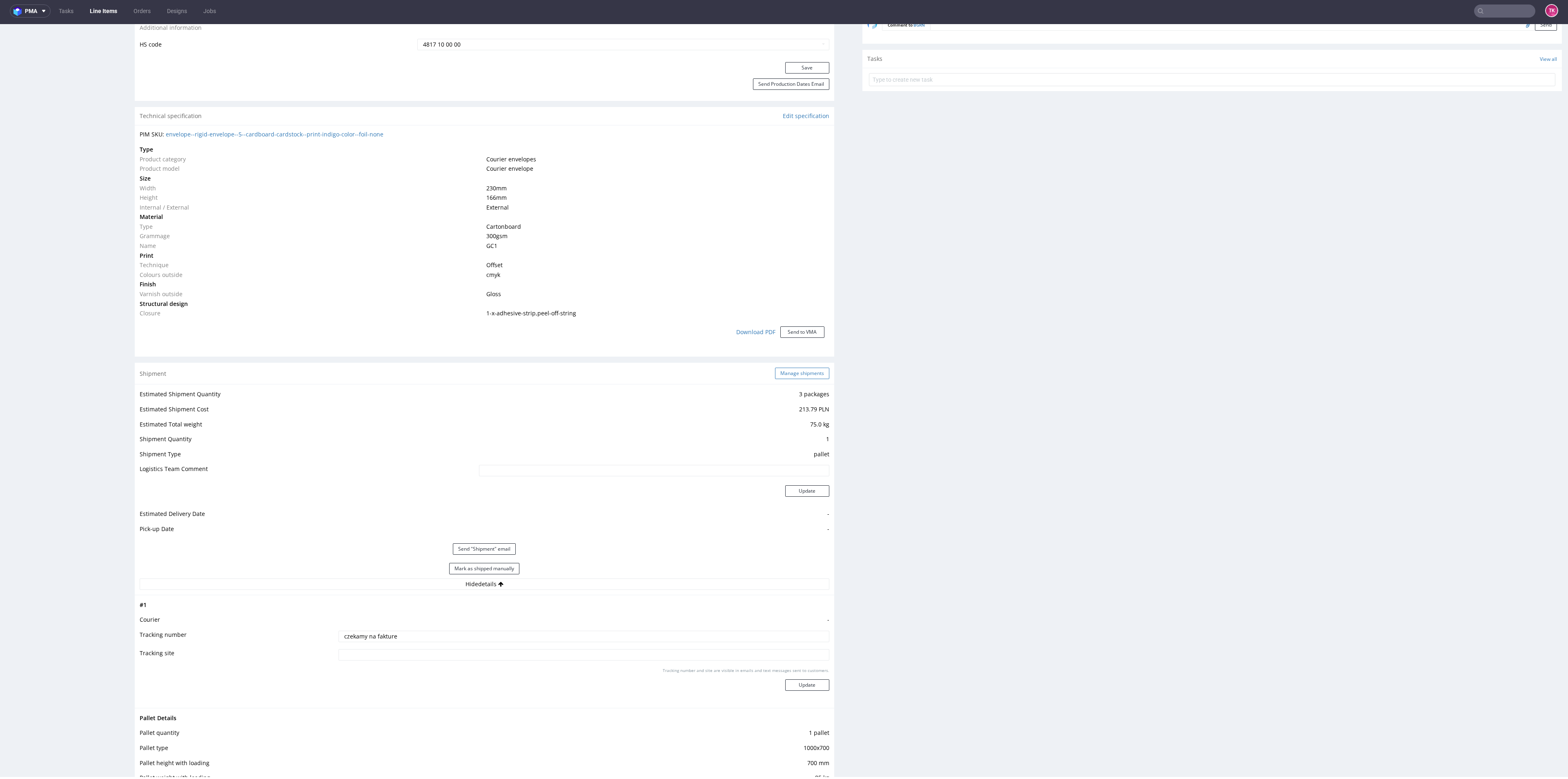
click at [786, 373] on button "Manage shipments" at bounding box center [802, 373] width 54 height 11
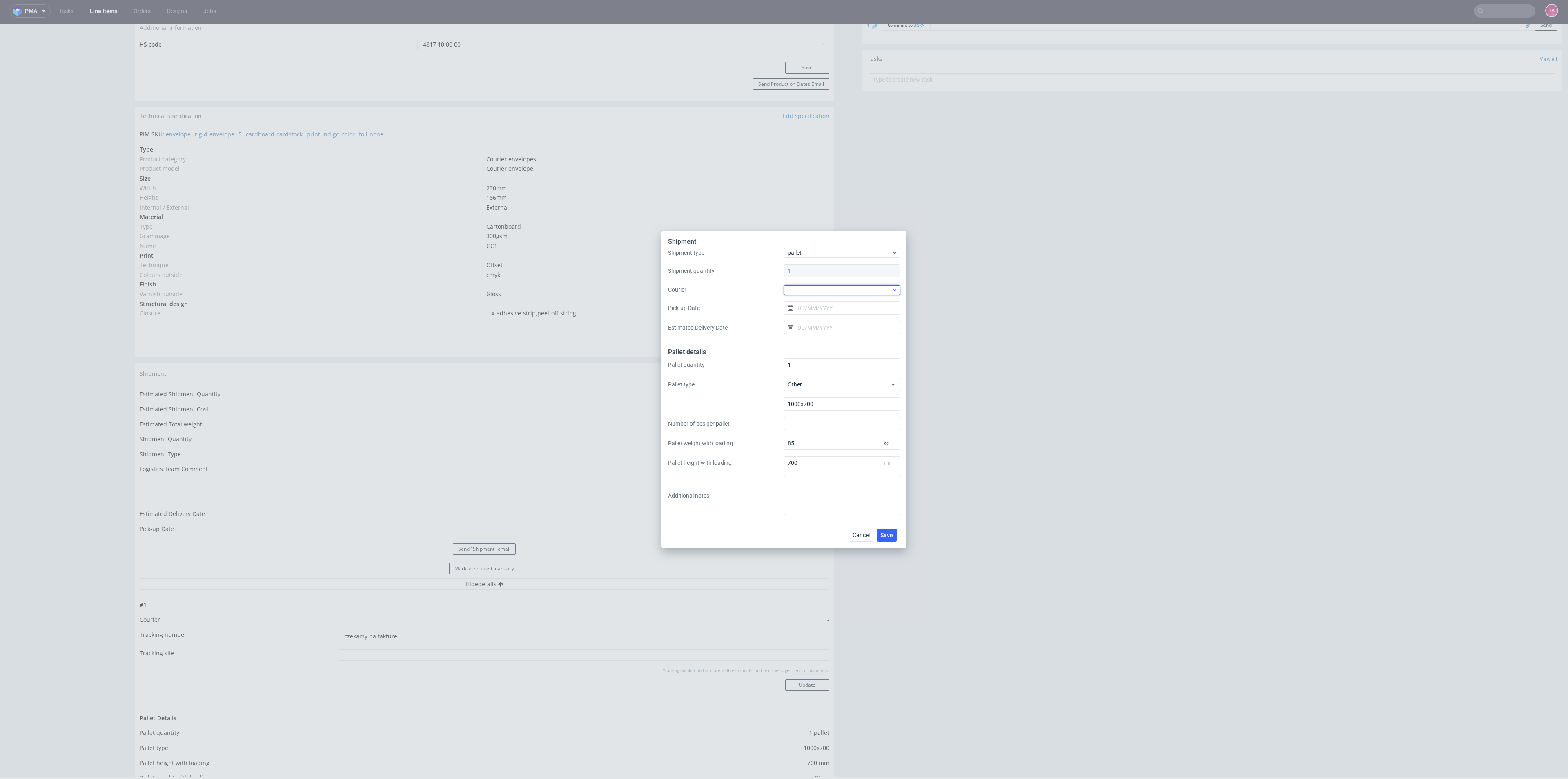
click at [818, 290] on div at bounding box center [841, 289] width 116 height 10
click at [824, 333] on div "Kuehne + Nagel" at bounding box center [842, 335] width 110 height 15
click at [822, 307] on input "Pick-up Date" at bounding box center [841, 307] width 116 height 13
click at [827, 404] on span "23" at bounding box center [828, 404] width 7 height 8
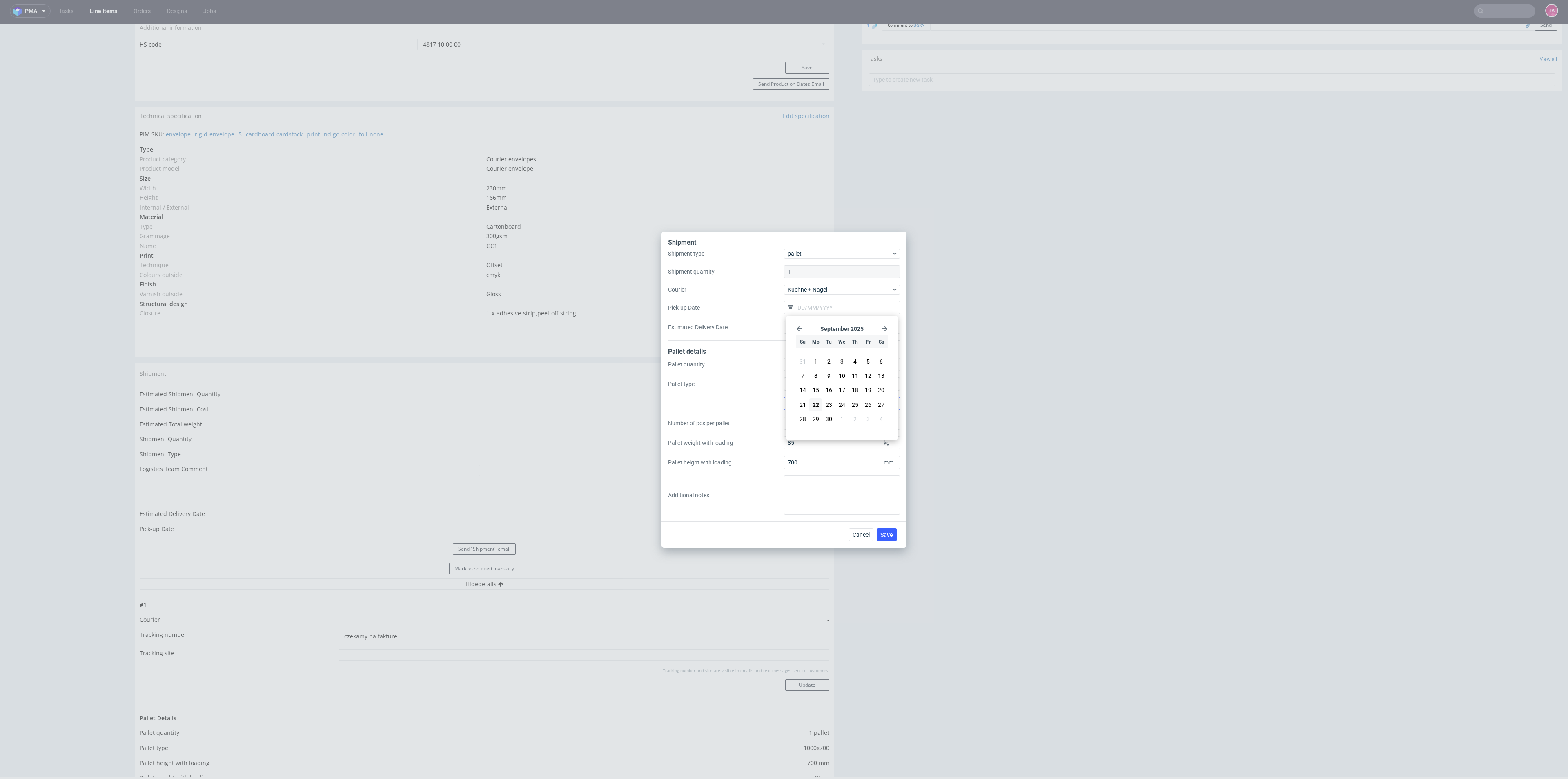
type input "[DATE]"
click at [866, 533] on span "Cancel" at bounding box center [861, 534] width 17 height 6
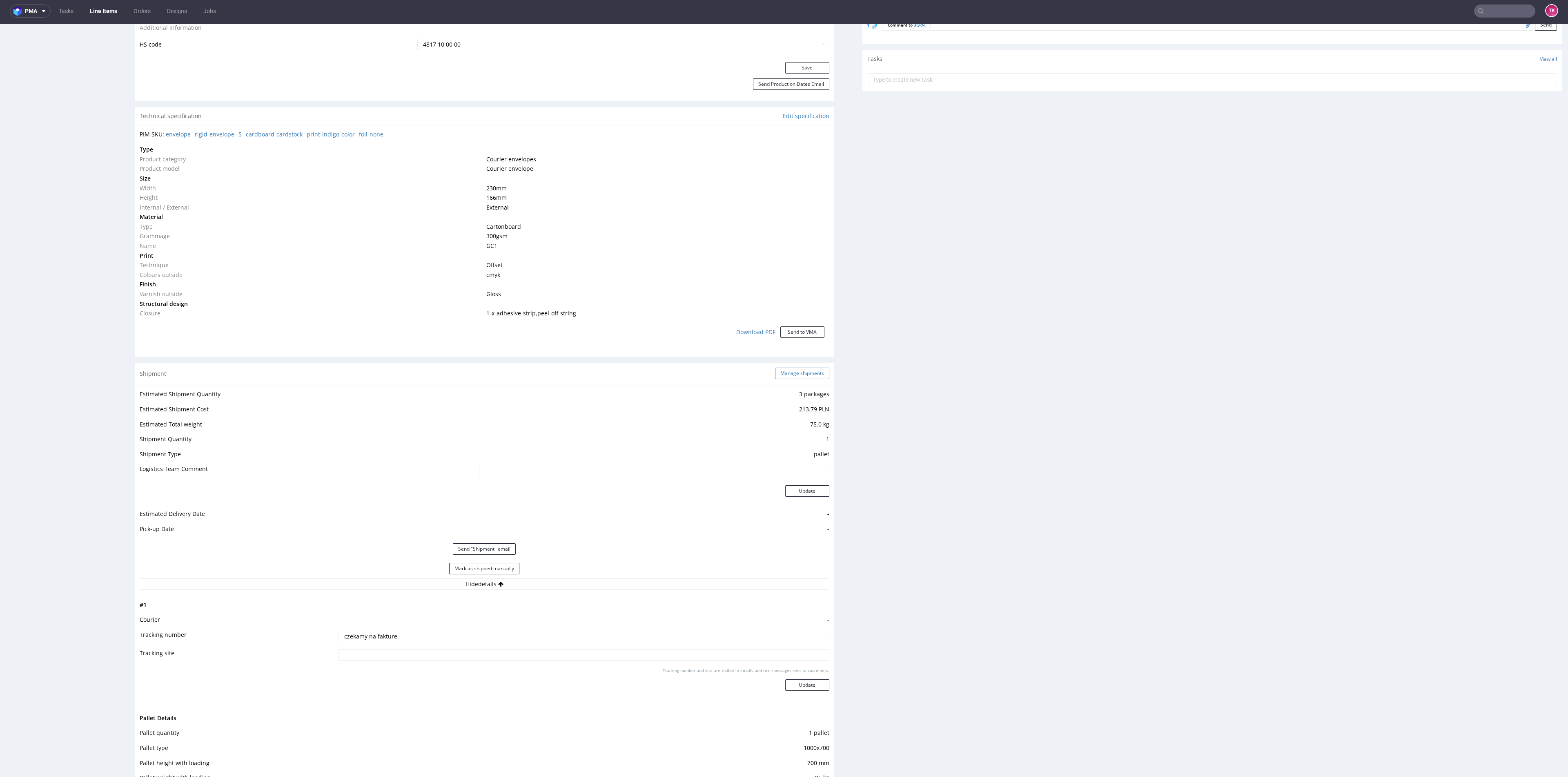
click at [800, 370] on button "Manage shipments" at bounding box center [802, 373] width 54 height 11
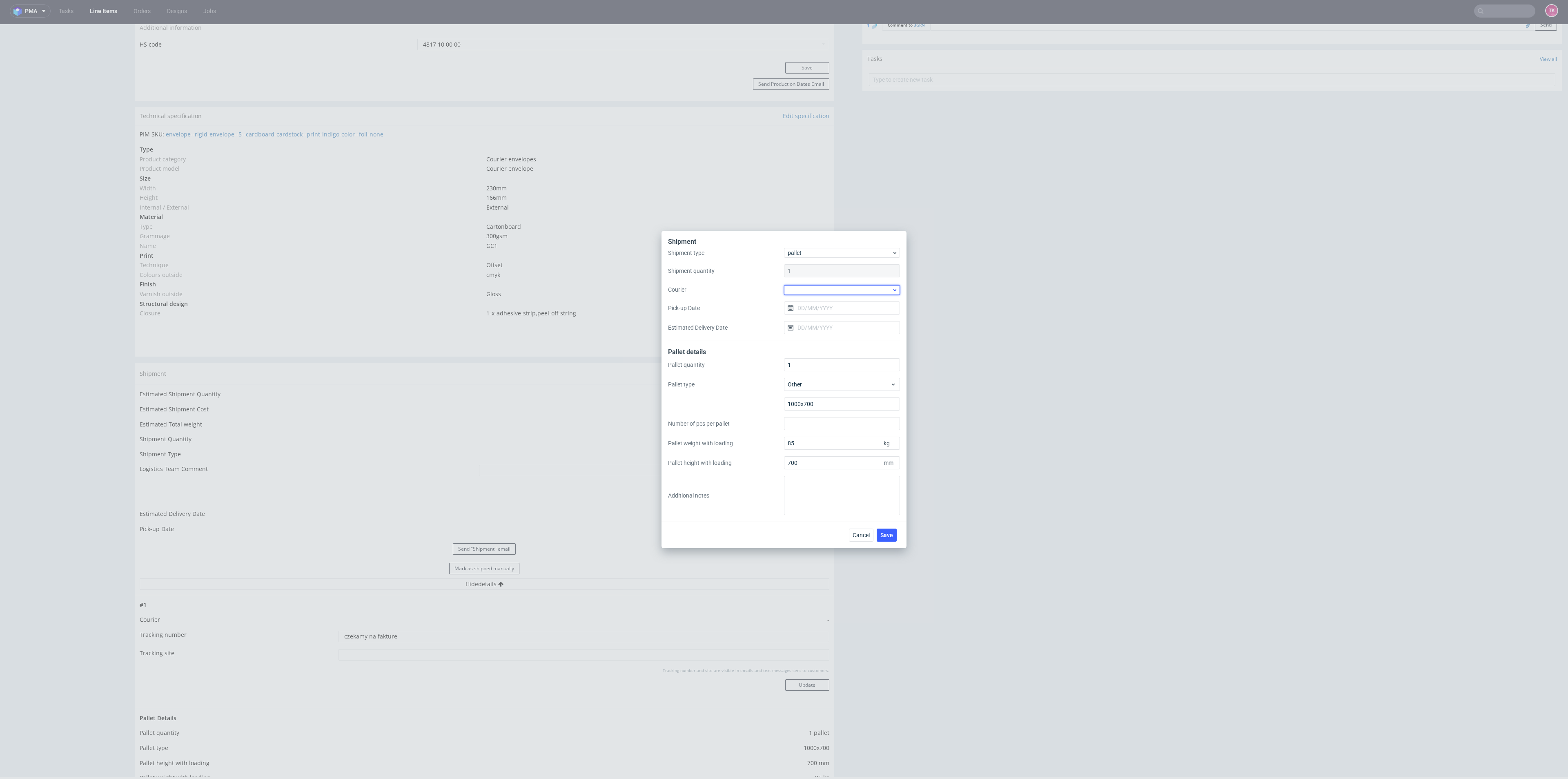
click at [829, 288] on div at bounding box center [841, 289] width 116 height 10
click at [820, 342] on div "Kuehne + Nagel" at bounding box center [842, 349] width 110 height 15
click at [892, 533] on button "Save" at bounding box center [887, 534] width 20 height 13
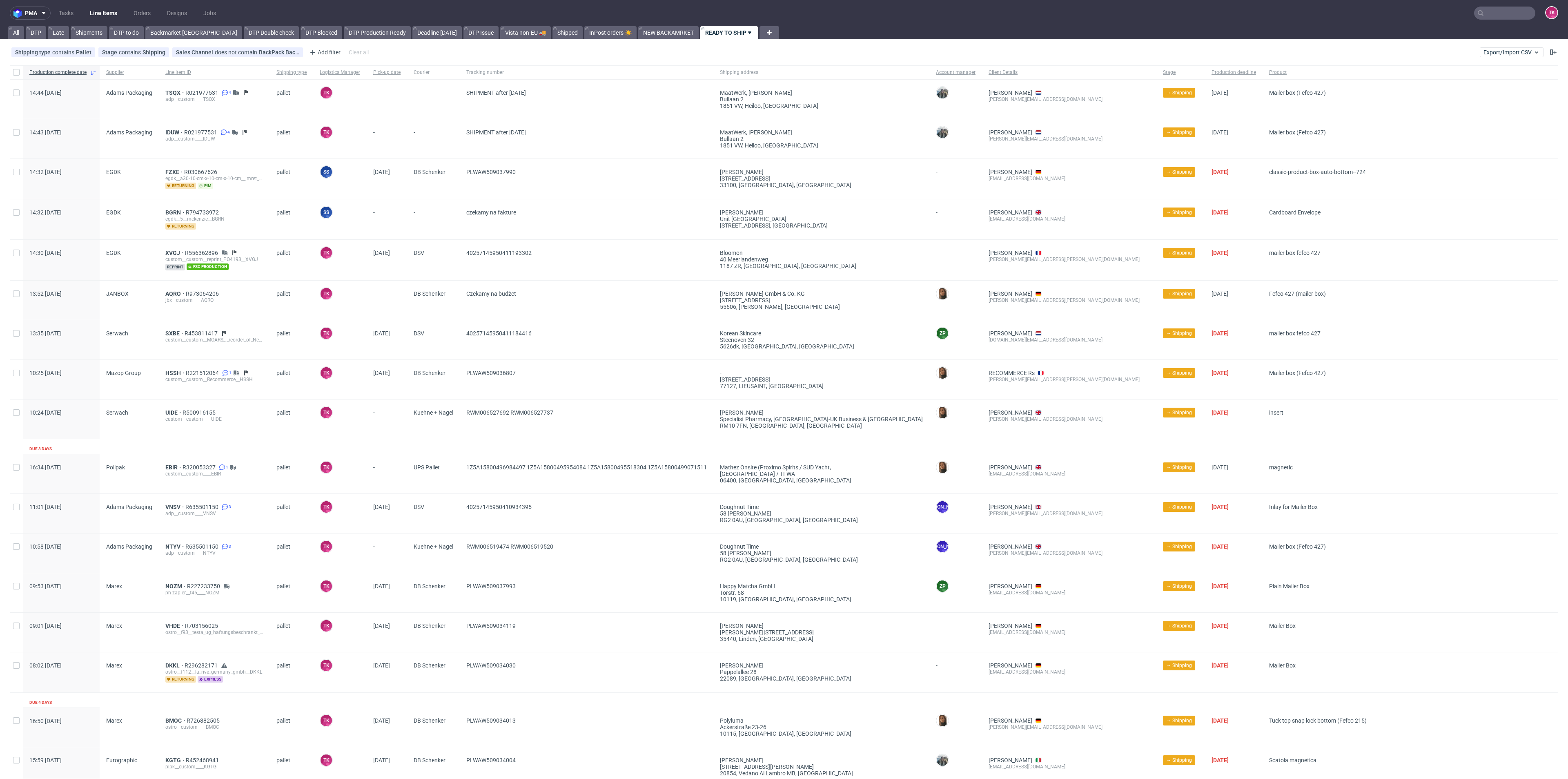
click at [1492, 13] on input "text" at bounding box center [1505, 13] width 61 height 13
paste input "1Z5A15806892138717"
type input "1Z5A15806892138717"
click at [1454, 35] on div "PFRY" at bounding box center [1486, 34] width 147 height 15
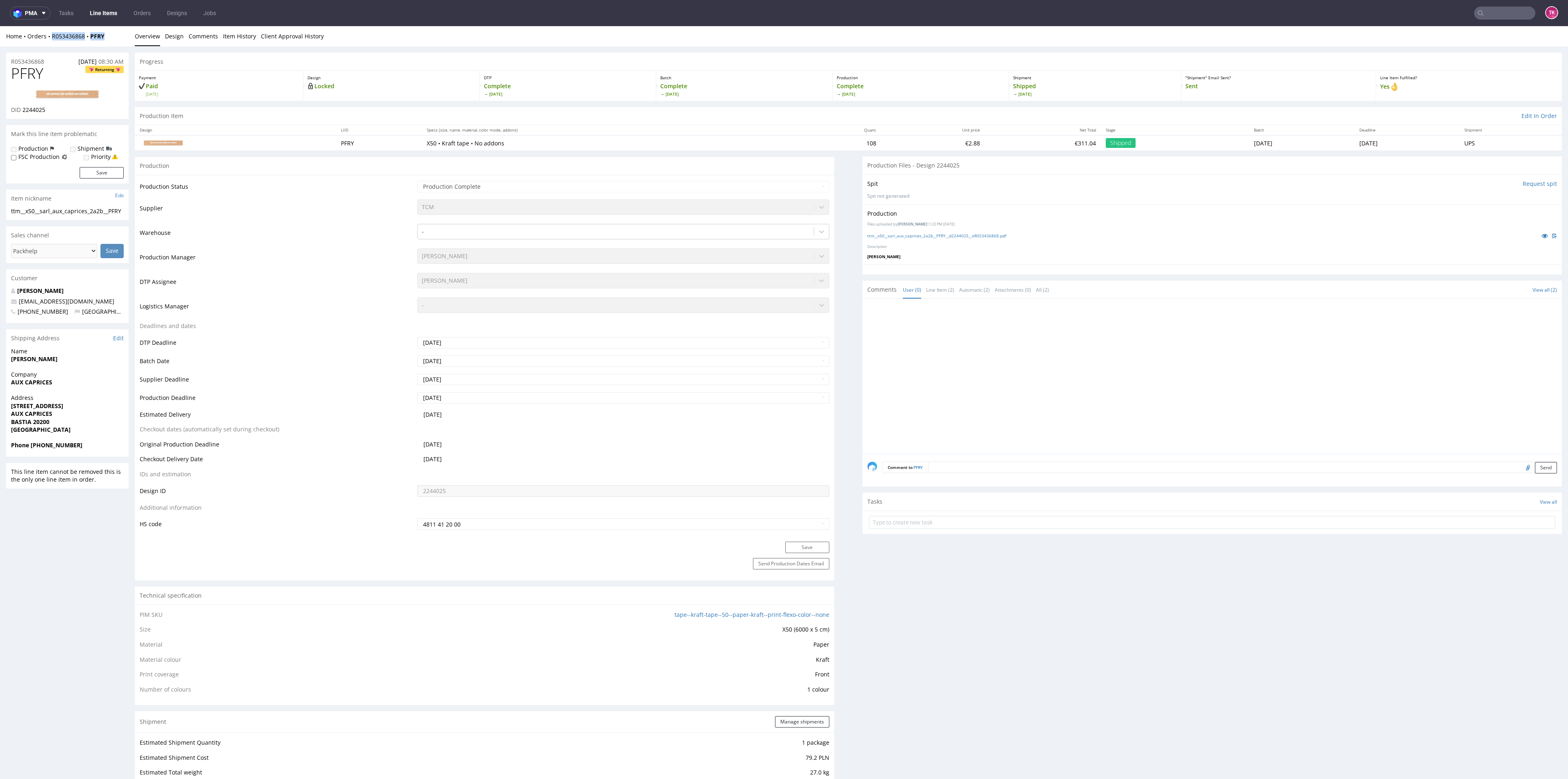
drag, startPoint x: 112, startPoint y: 38, endPoint x: 48, endPoint y: 44, distance: 64.3
click at [48, 44] on div "Home Orders R053436868 PFRY Overview Design Comments Item History Client Approv…" at bounding box center [784, 36] width 1568 height 20
copy div "R053436868 PFRY"
drag, startPoint x: 39, startPoint y: 447, endPoint x: 74, endPoint y: 447, distance: 35.0
click at [74, 447] on span "Phone [PHONE_NUMBER]" at bounding box center [67, 445] width 113 height 8
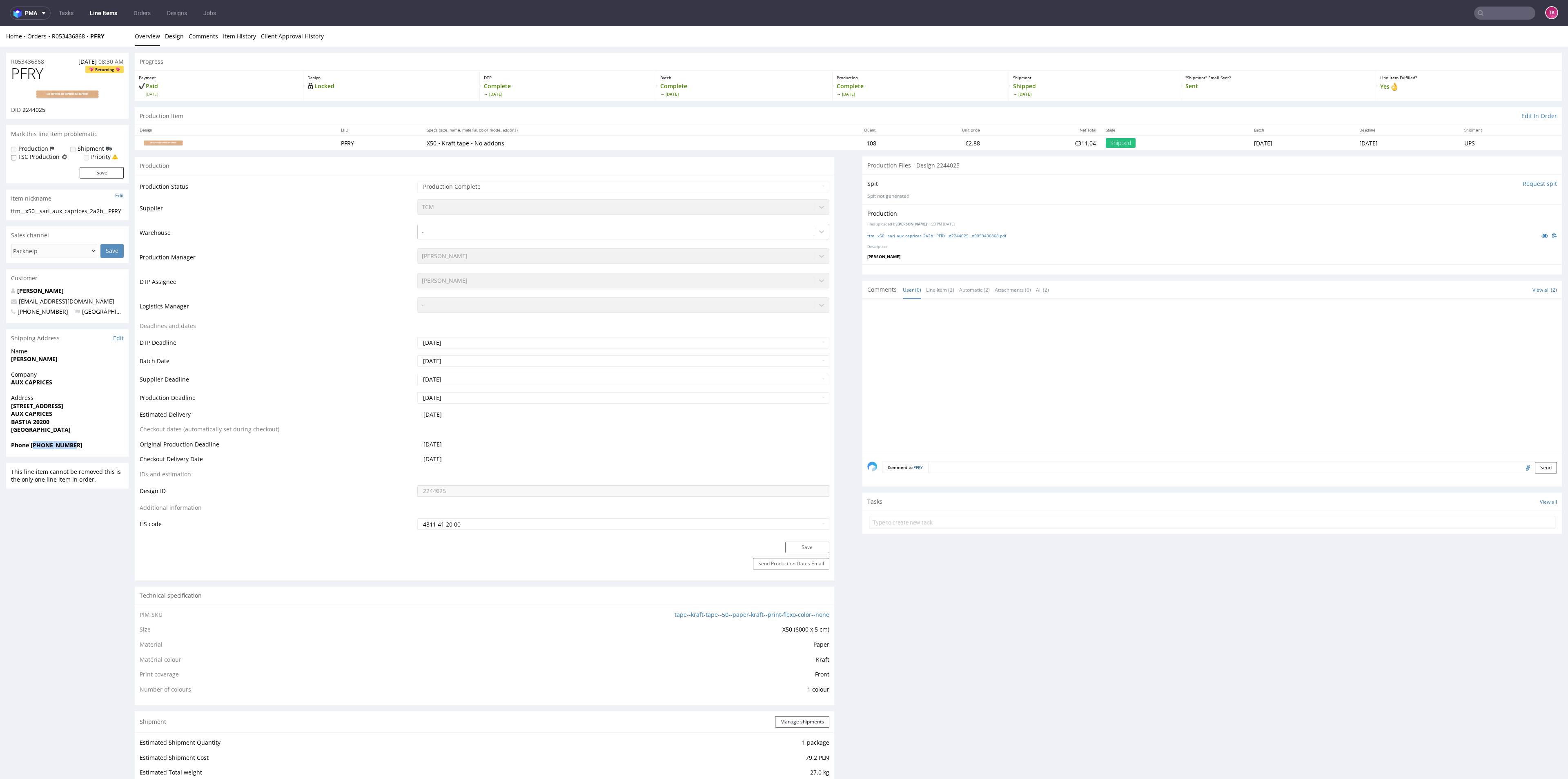
copy strong "33676786843"
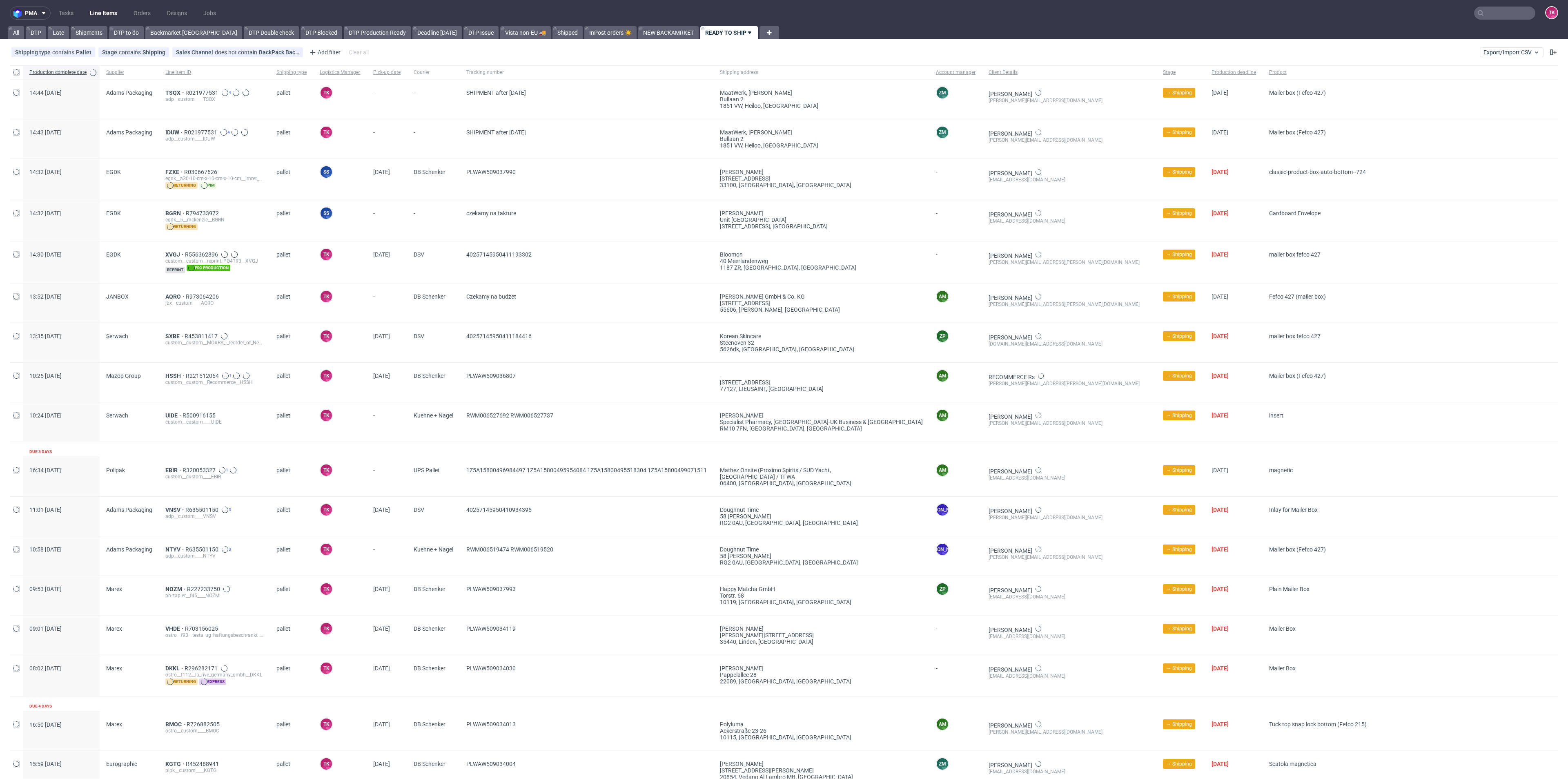
click at [1478, 18] on input "text" at bounding box center [1505, 13] width 61 height 13
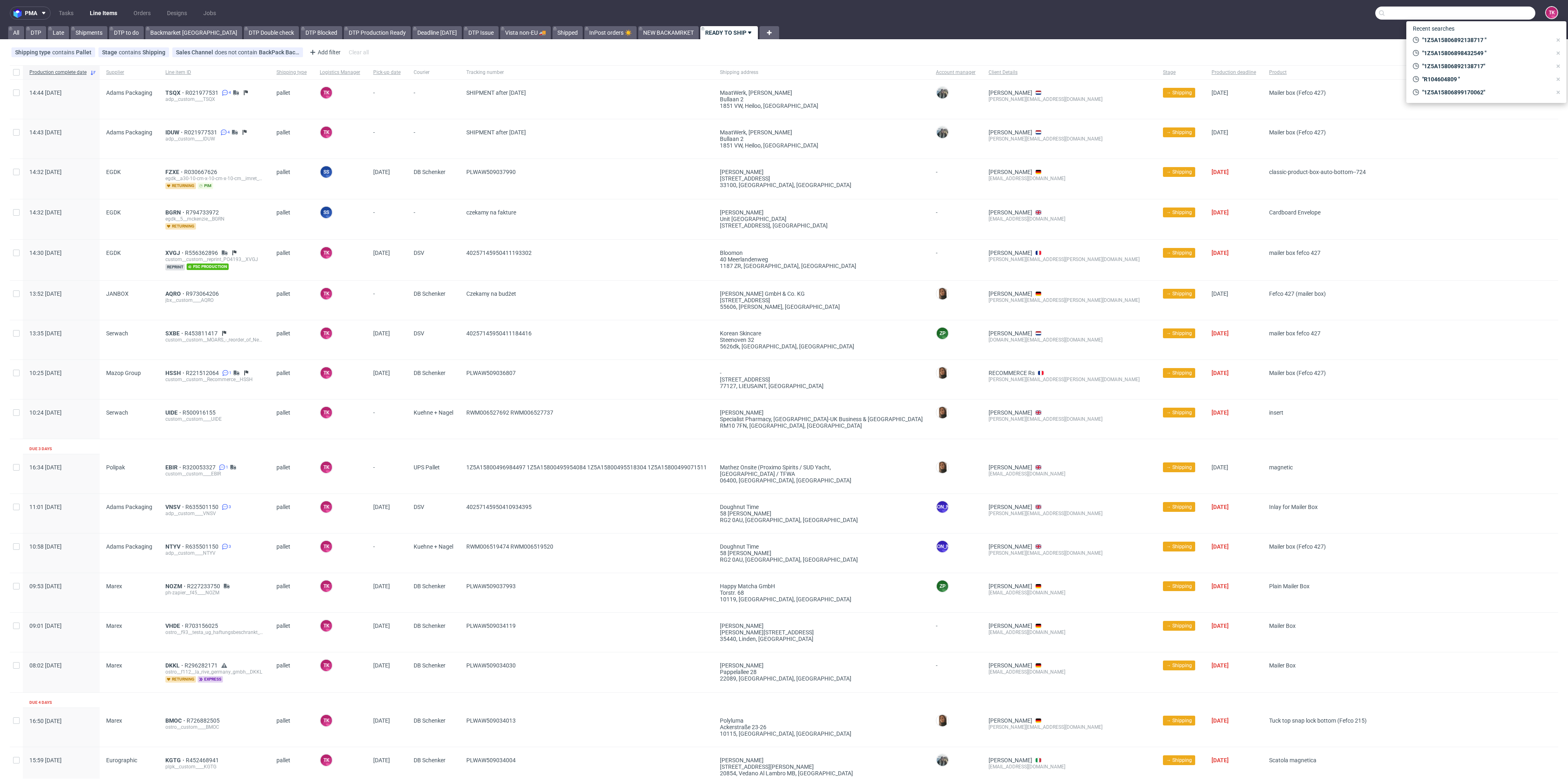
paste input "1Z5A15806895038892"
type input "1Z5A15806895038892"
click at [1457, 34] on div "UXRJ" at bounding box center [1486, 34] width 147 height 15
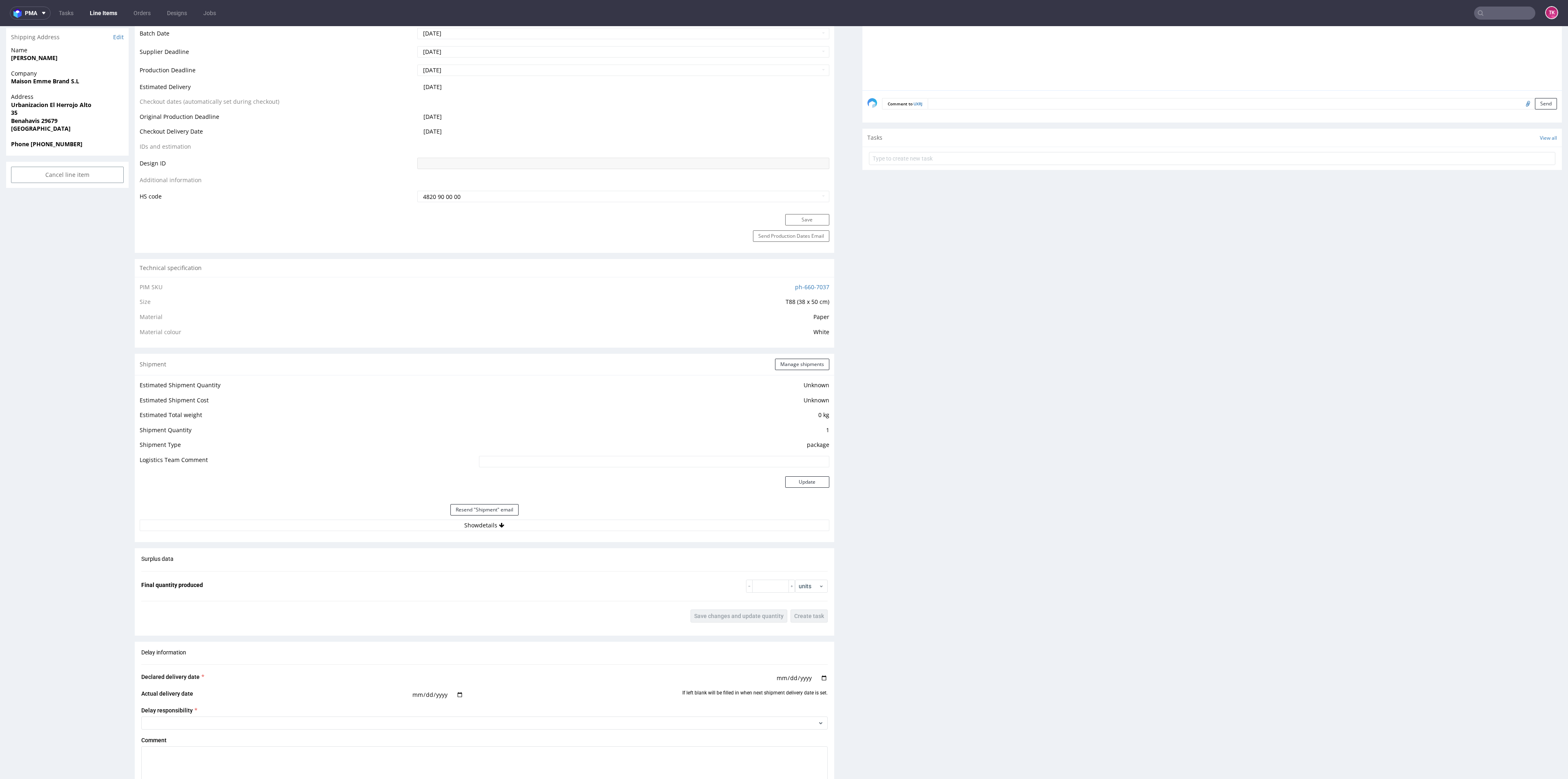
scroll to position [368, 0]
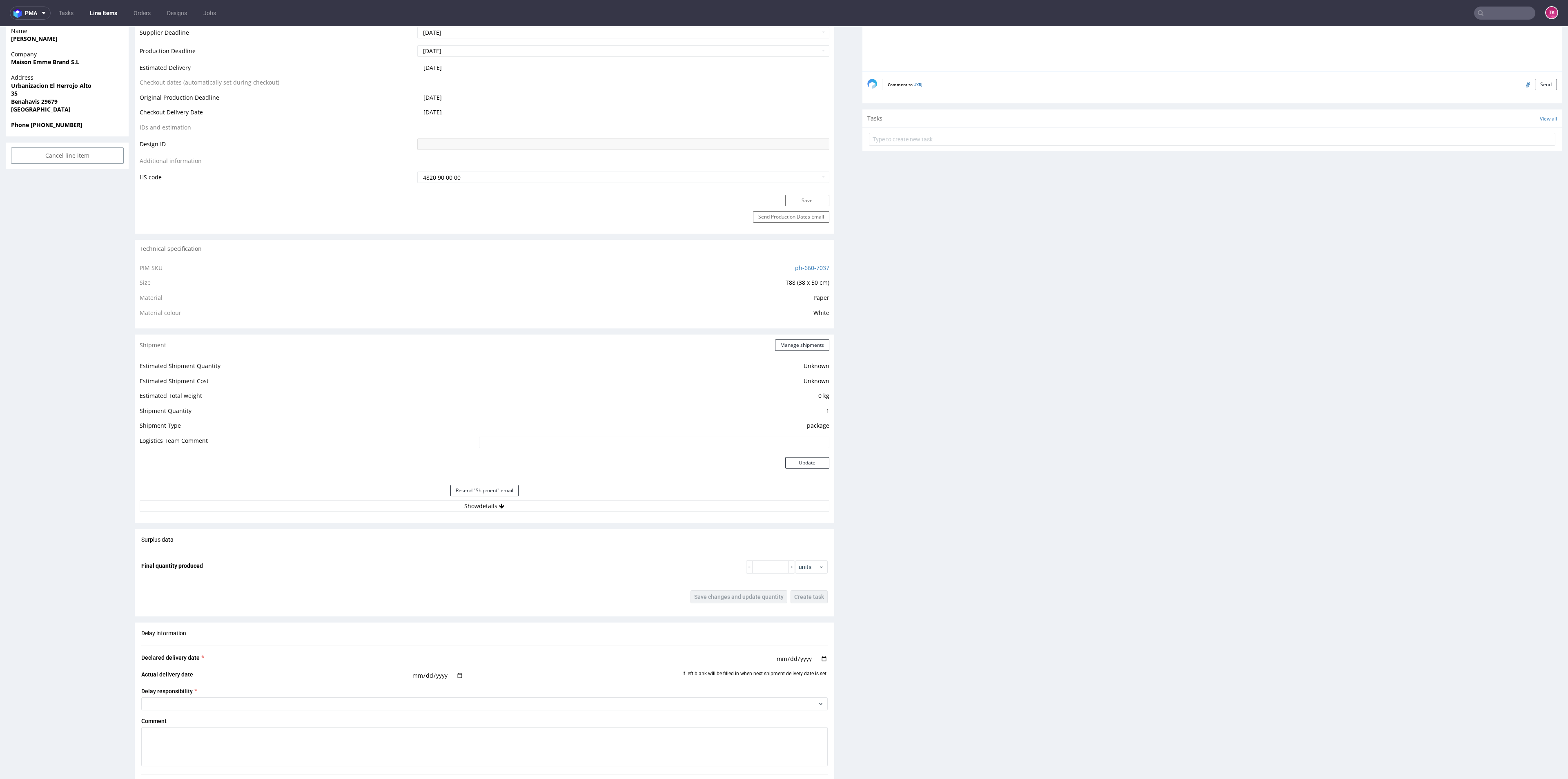
click at [362, 493] on div "Resend "Shipment" email" at bounding box center [484, 490] width 690 height 20
click at [360, 507] on button "Show details" at bounding box center [484, 506] width 690 height 11
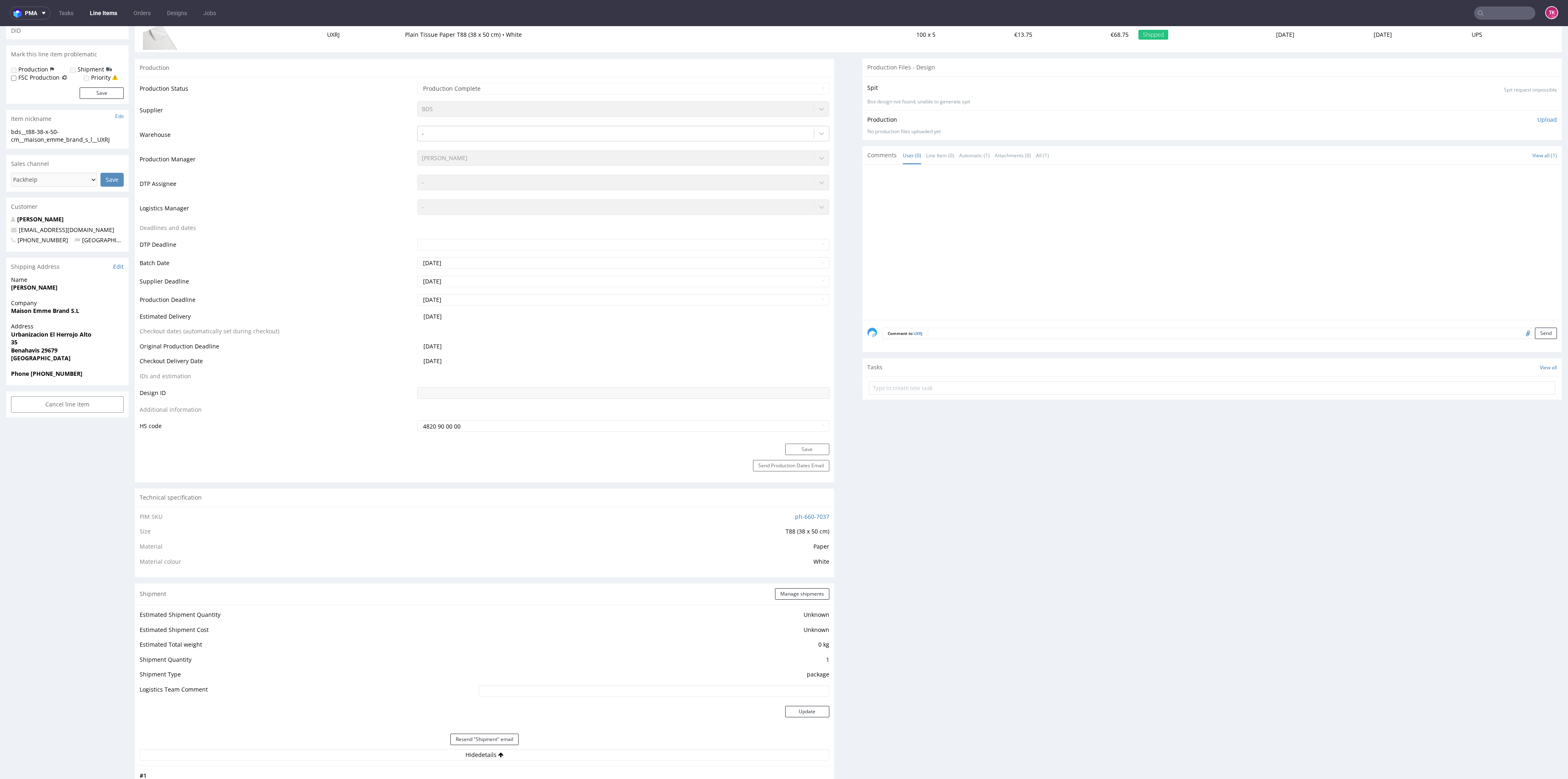
scroll to position [0, 0]
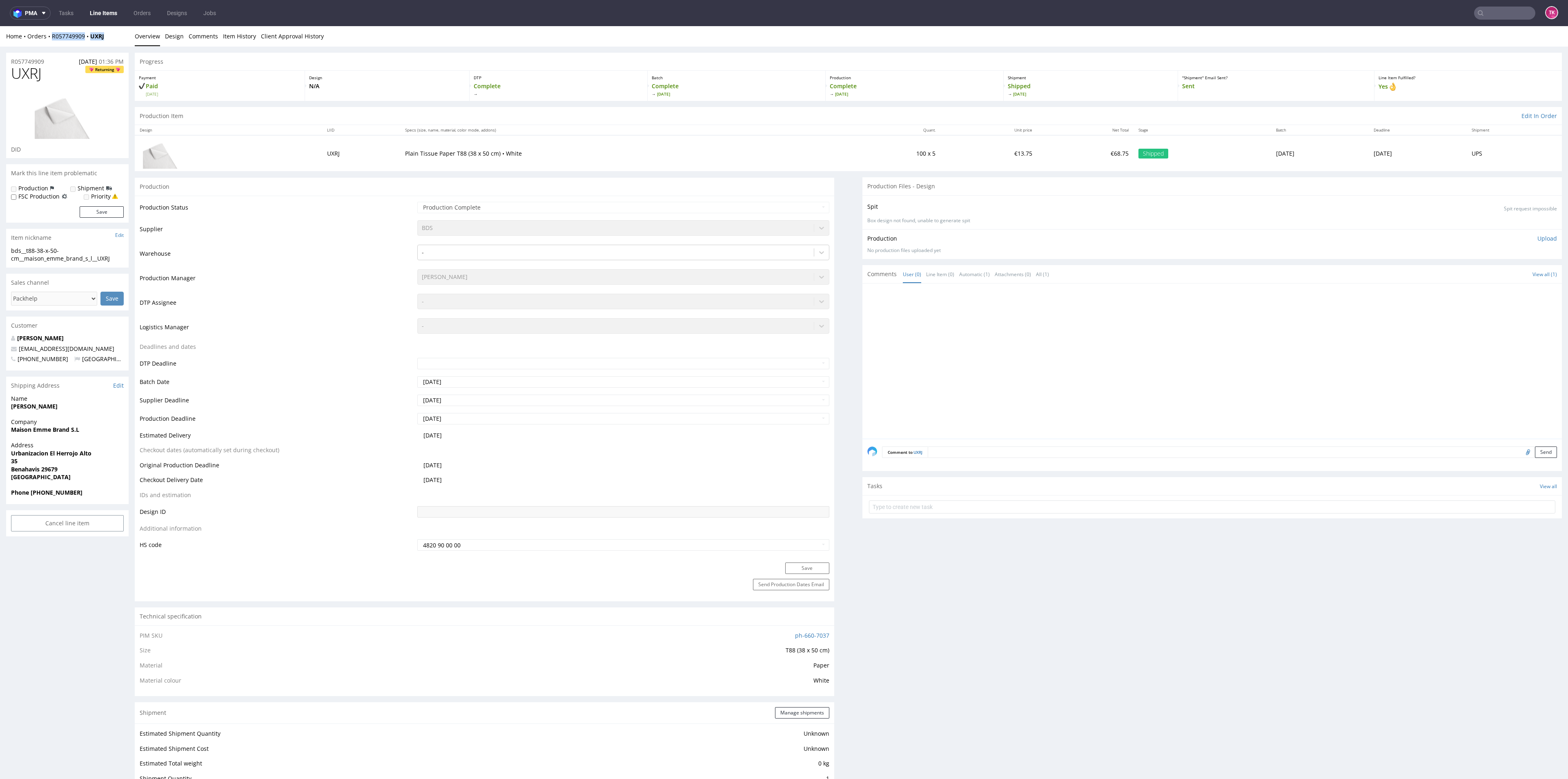
drag, startPoint x: 111, startPoint y: 34, endPoint x: 48, endPoint y: 43, distance: 63.6
click at [48, 43] on div "Home Orders R057749909 UXRJ Overview Design Comments Item History Client Approv…" at bounding box center [784, 36] width 1568 height 20
copy div "R057749909 UXRJ"
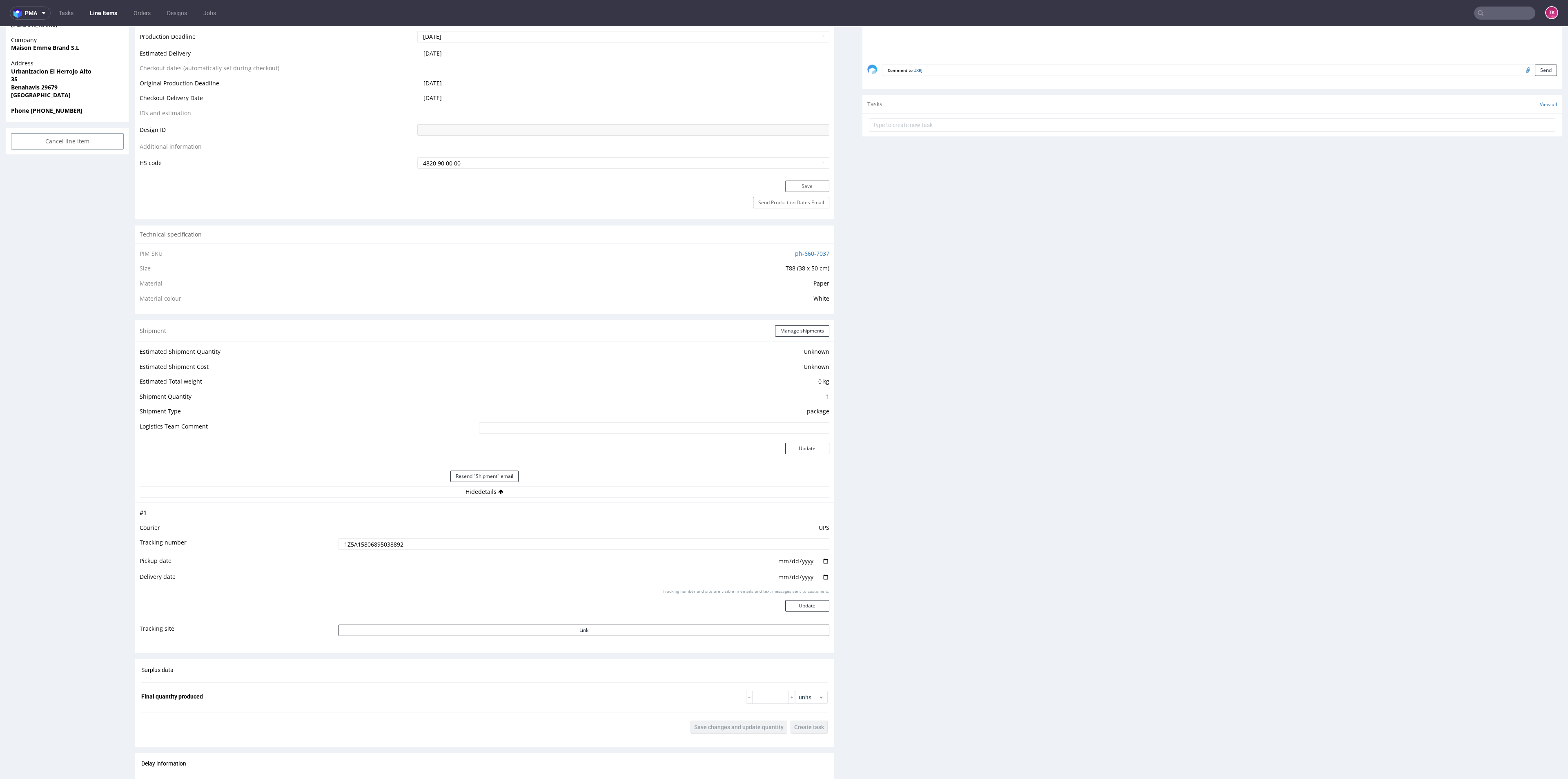
scroll to position [429, 0]
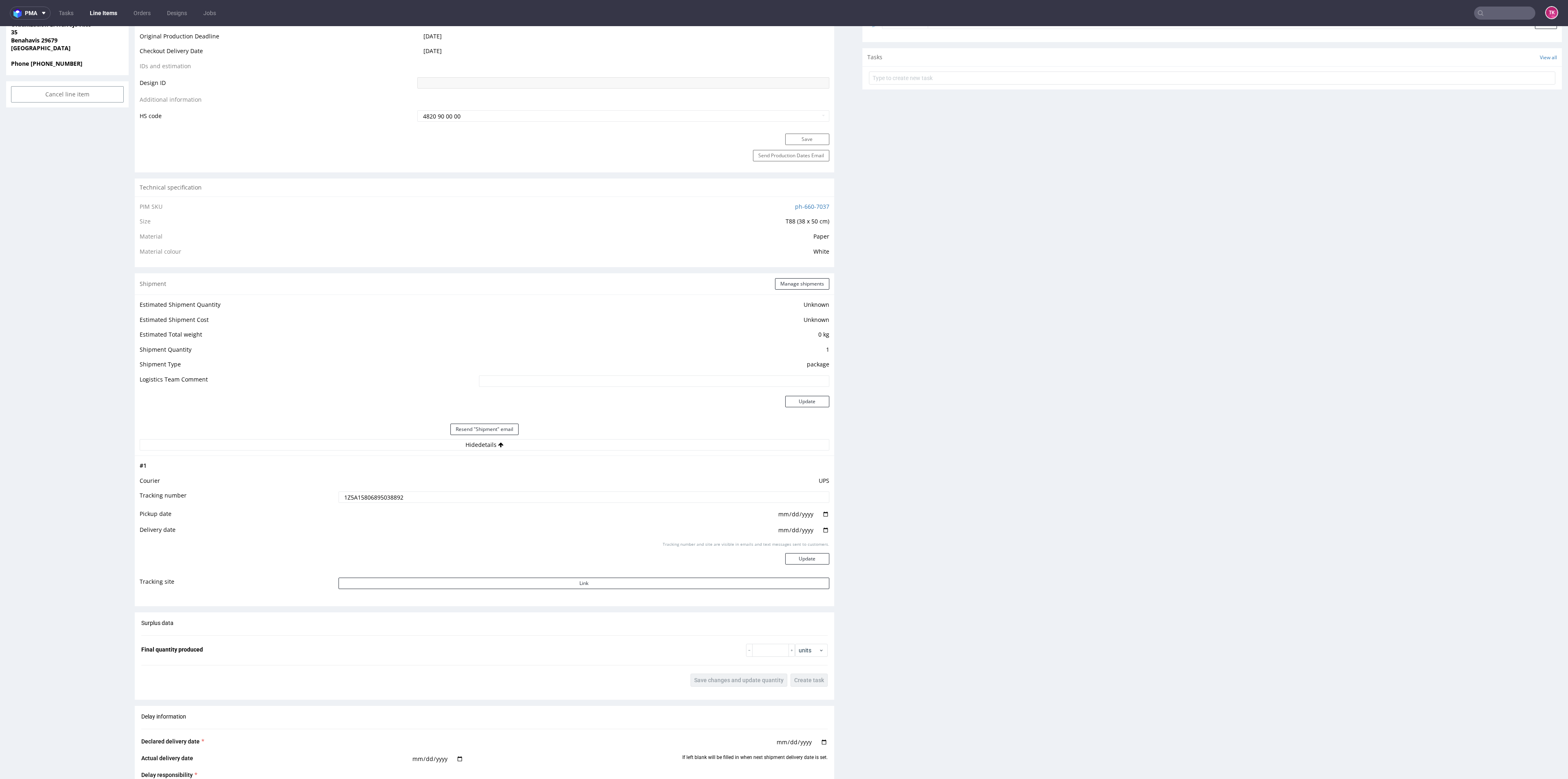
click at [364, 493] on input "1Z5A15806895038892" at bounding box center [583, 497] width 490 height 11
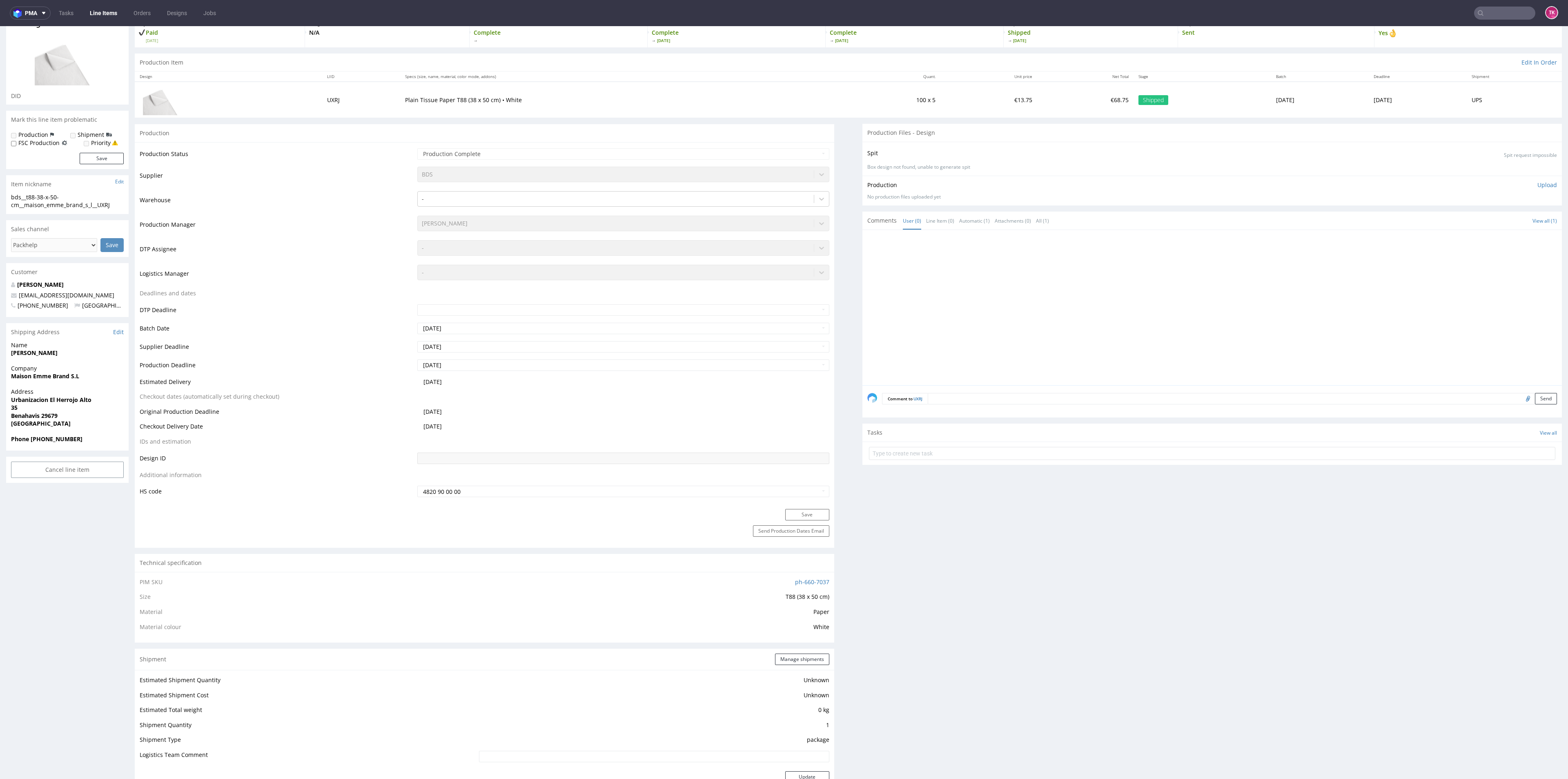
scroll to position [0, 0]
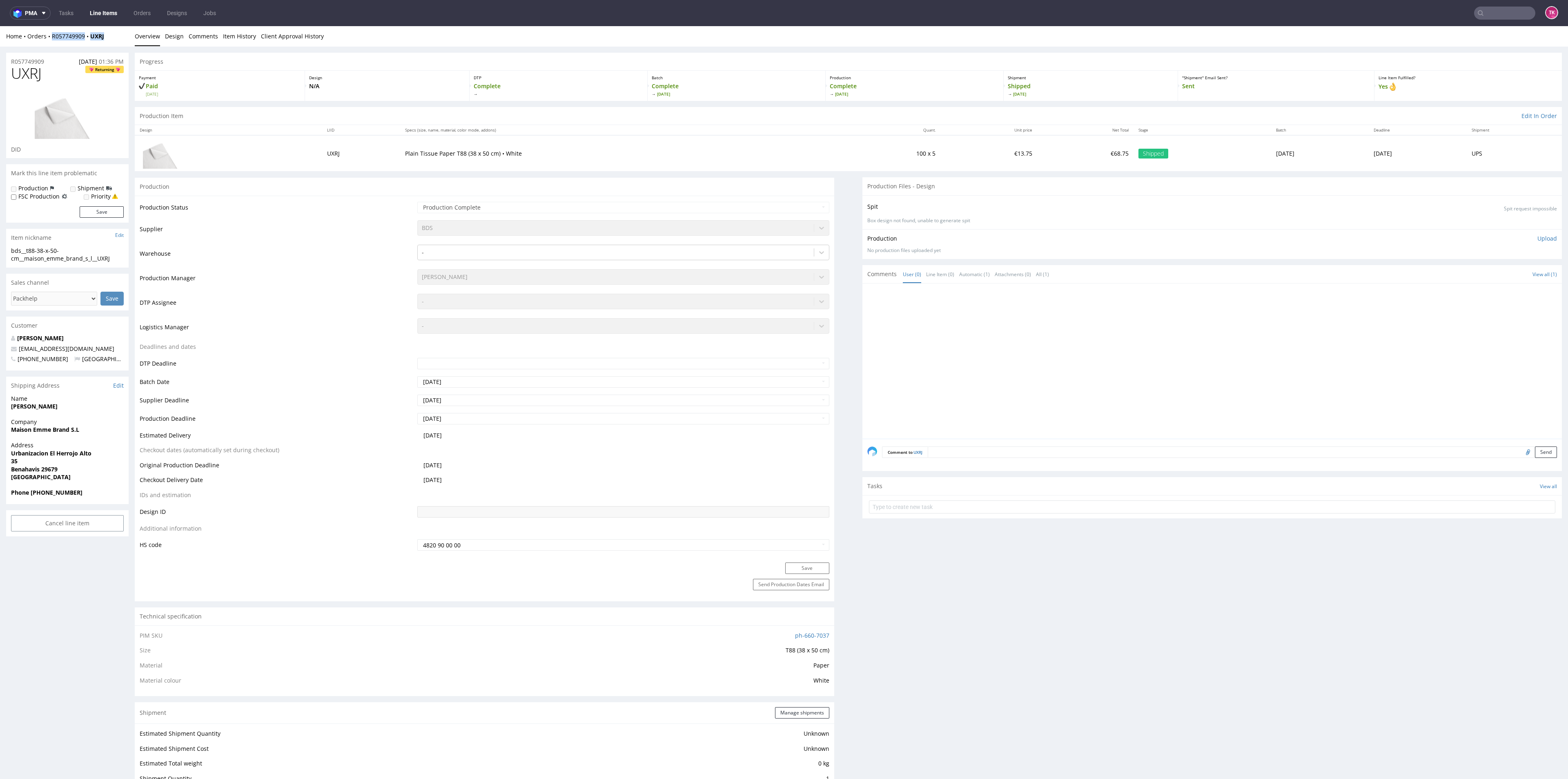
drag, startPoint x: 108, startPoint y: 38, endPoint x: 53, endPoint y: 44, distance: 55.3
click at [53, 44] on div "Home Orders R057749909 UXRJ Overview Design Comments Item History Client Approv…" at bounding box center [784, 36] width 1568 height 20
copy div "R057749909 UXRJ"
click at [121, 37] on div "Home Orders R057749909 UXRJ" at bounding box center [68, 36] width 123 height 8
copy div "R057749909 UXRJ"
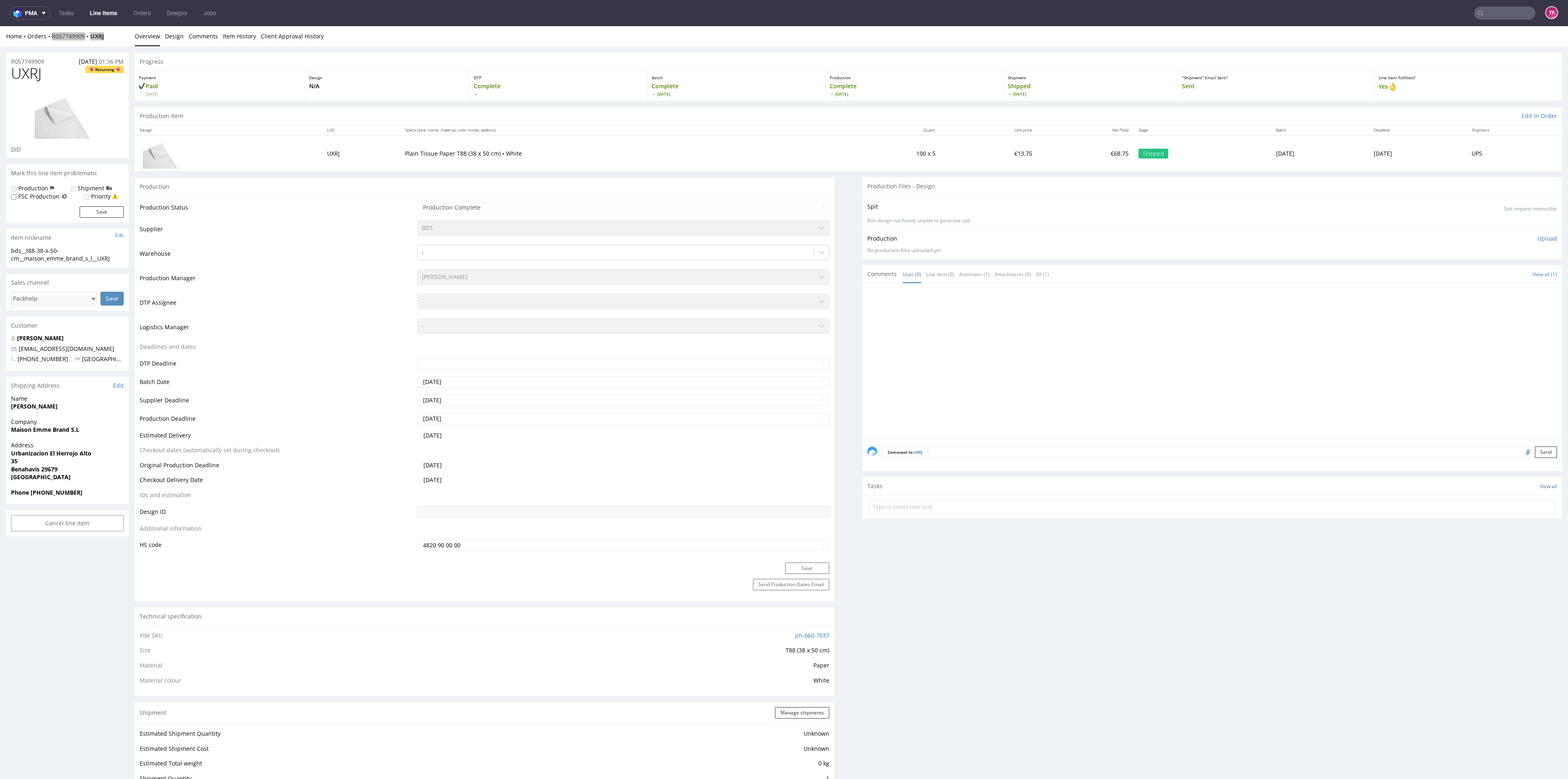
click at [111, 9] on link "Line Items" at bounding box center [103, 13] width 37 height 13
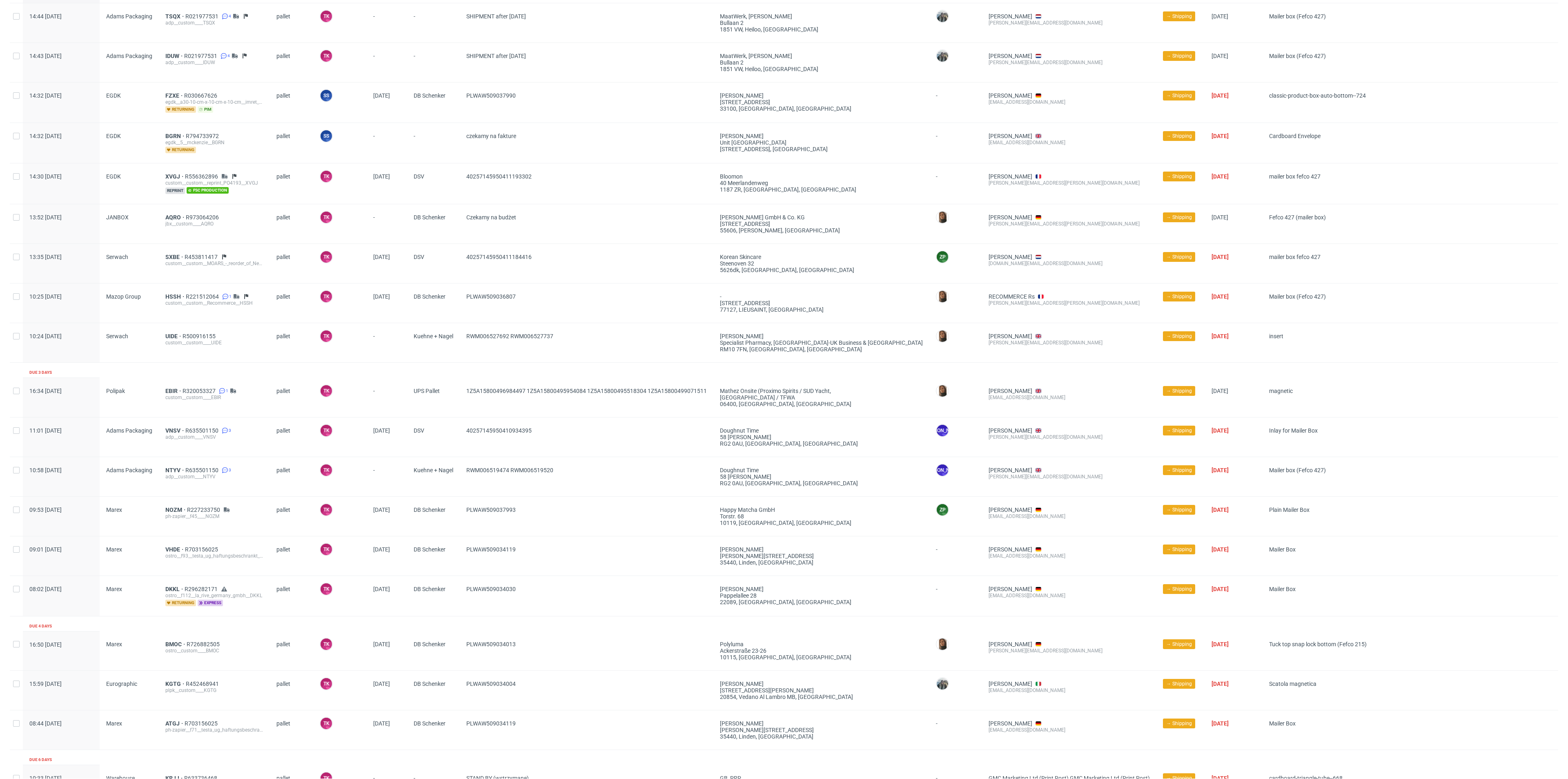
scroll to position [128, 0]
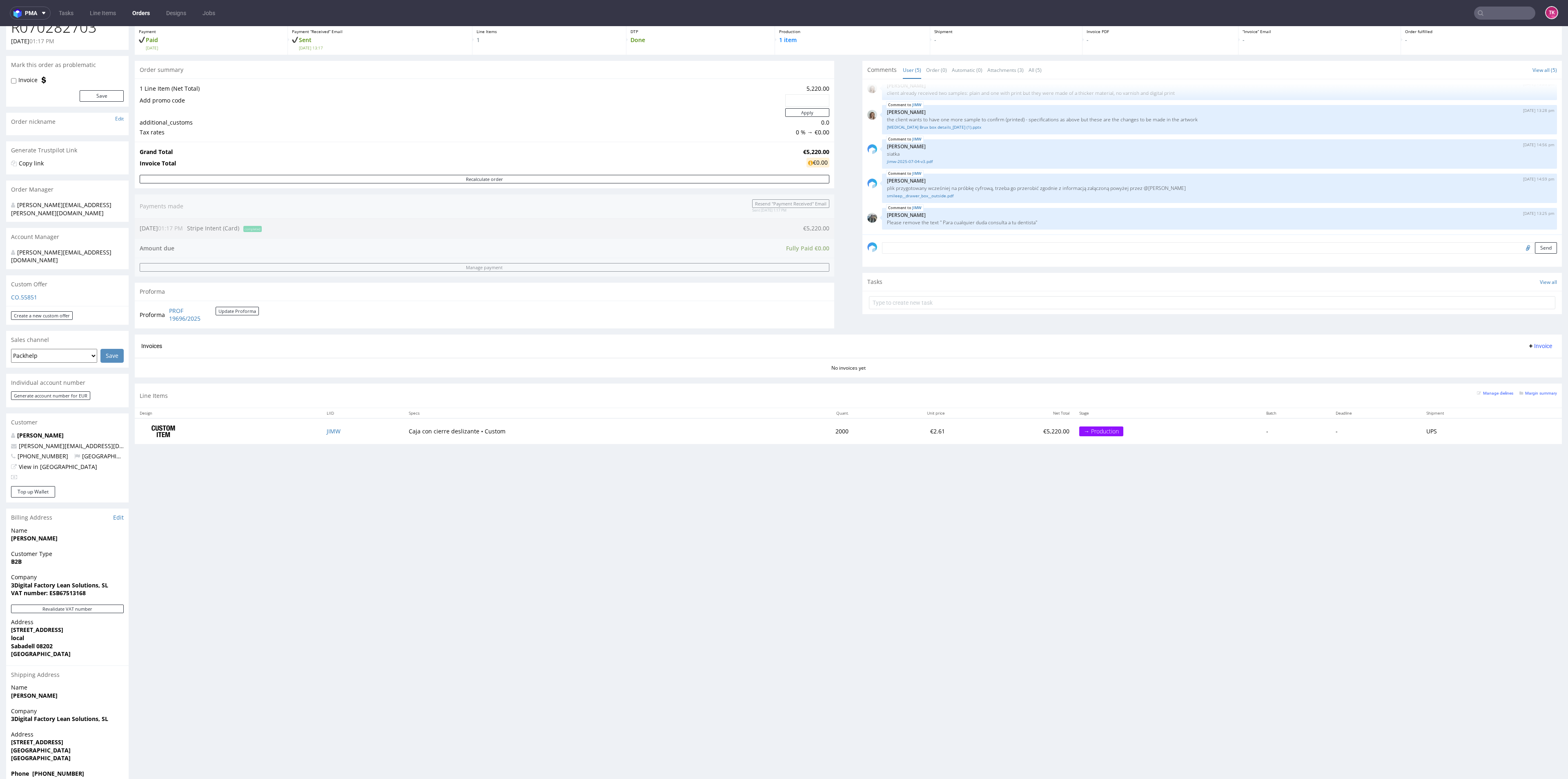
scroll to position [3, 0]
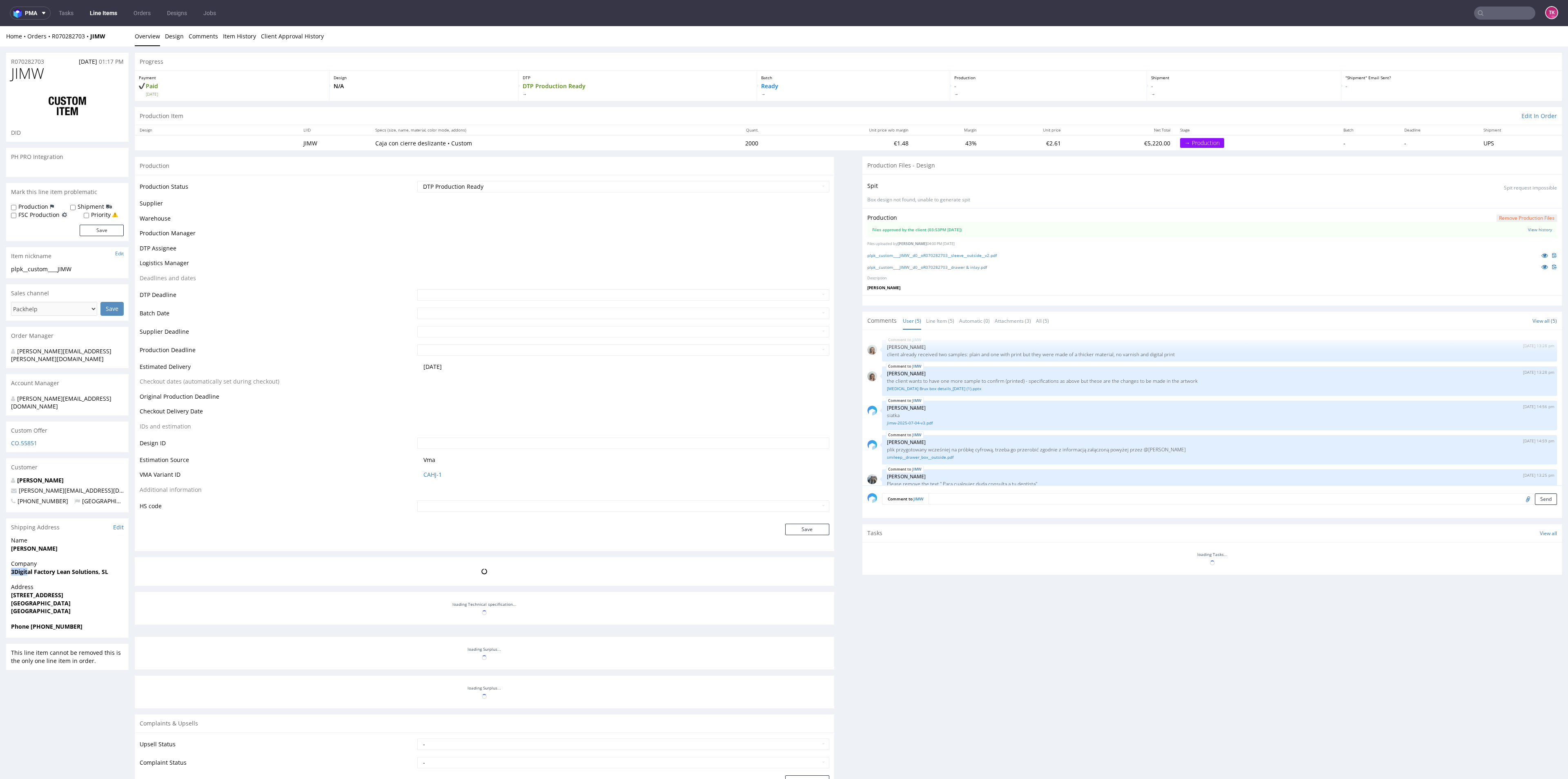
scroll to position [10, 0]
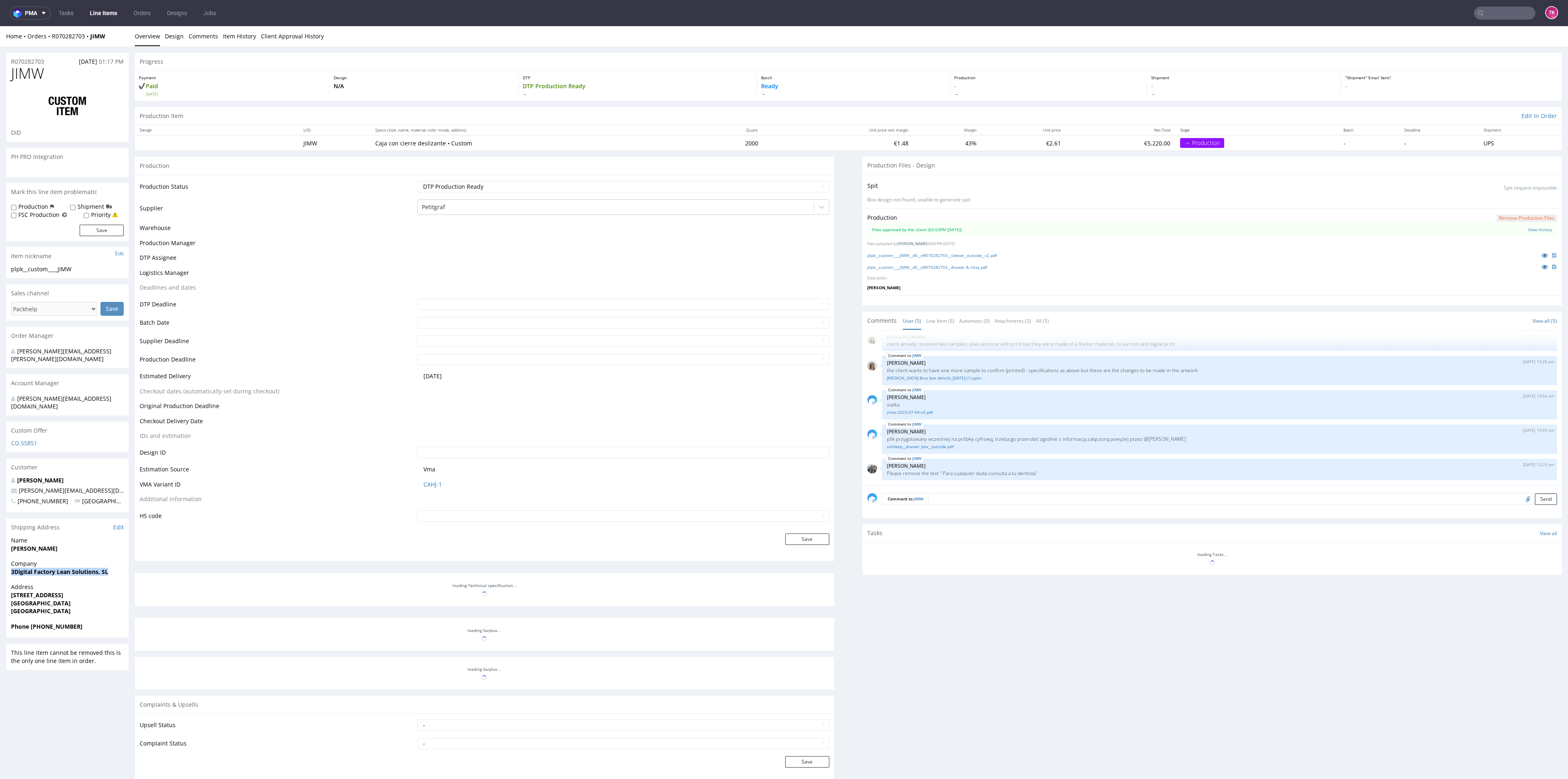
drag, startPoint x: 6, startPoint y: 562, endPoint x: 112, endPoint y: 561, distance: 106.0
click at [112, 561] on div "R070282703 [DATE] 01:17 PM [PERSON_NAME] DID PH PRO Integration Mark this line …" at bounding box center [784, 466] width 1568 height 840
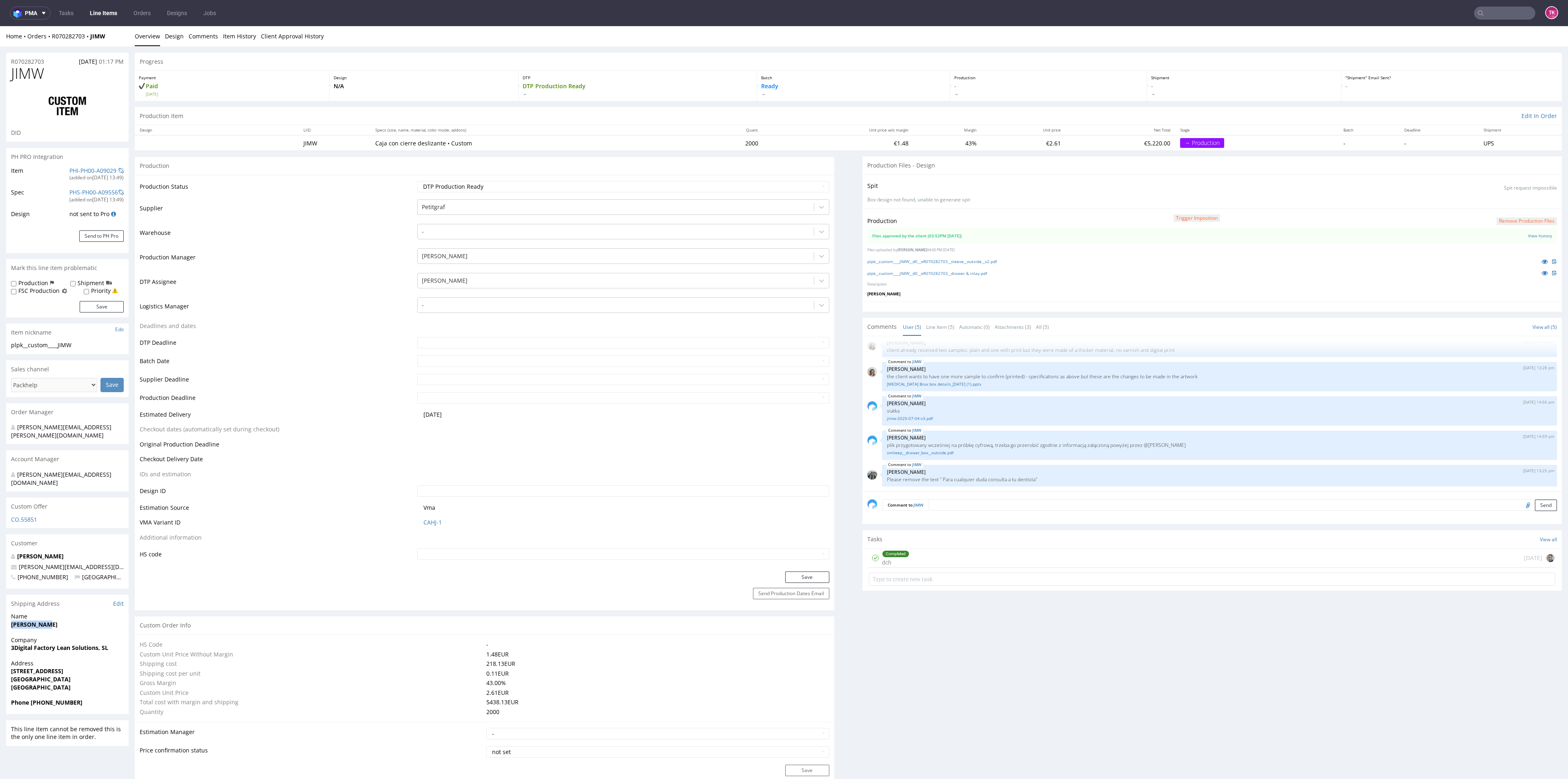
drag, startPoint x: 18, startPoint y: 612, endPoint x: 56, endPoint y: 617, distance: 38.3
click at [56, 617] on div "Name [PERSON_NAME]" at bounding box center [68, 624] width 123 height 23
copy strong "[PERSON_NAME]"
drag, startPoint x: 1, startPoint y: 650, endPoint x: 103, endPoint y: 666, distance: 103.2
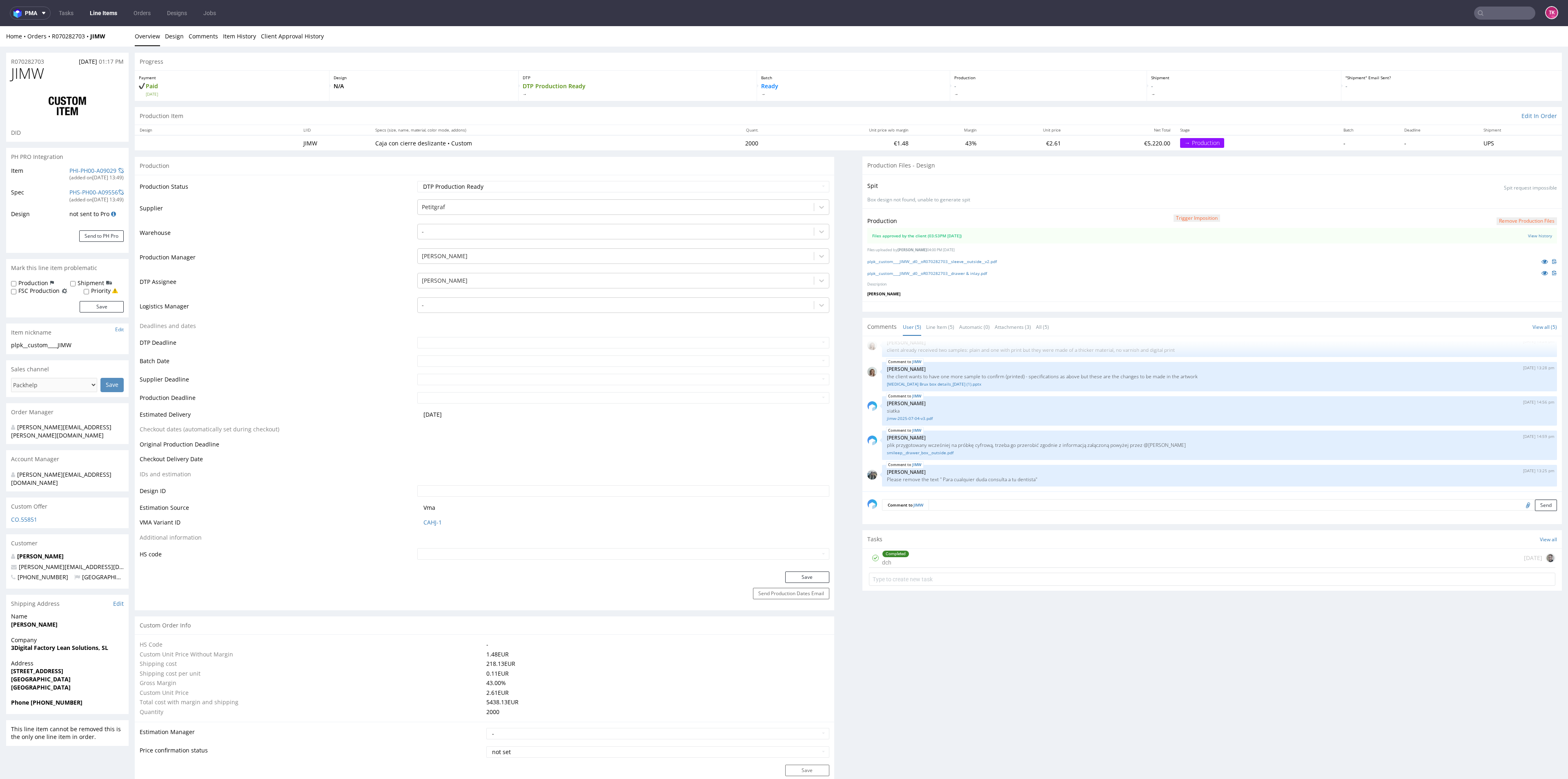
click at [90, 683] on span "[GEOGRAPHIC_DATA]" at bounding box center [67, 687] width 113 height 8
drag, startPoint x: 0, startPoint y: 654, endPoint x: 87, endPoint y: 664, distance: 87.6
copy p "[STREET_ADDRESS]"
drag, startPoint x: 34, startPoint y: 688, endPoint x: 84, endPoint y: 692, distance: 50.2
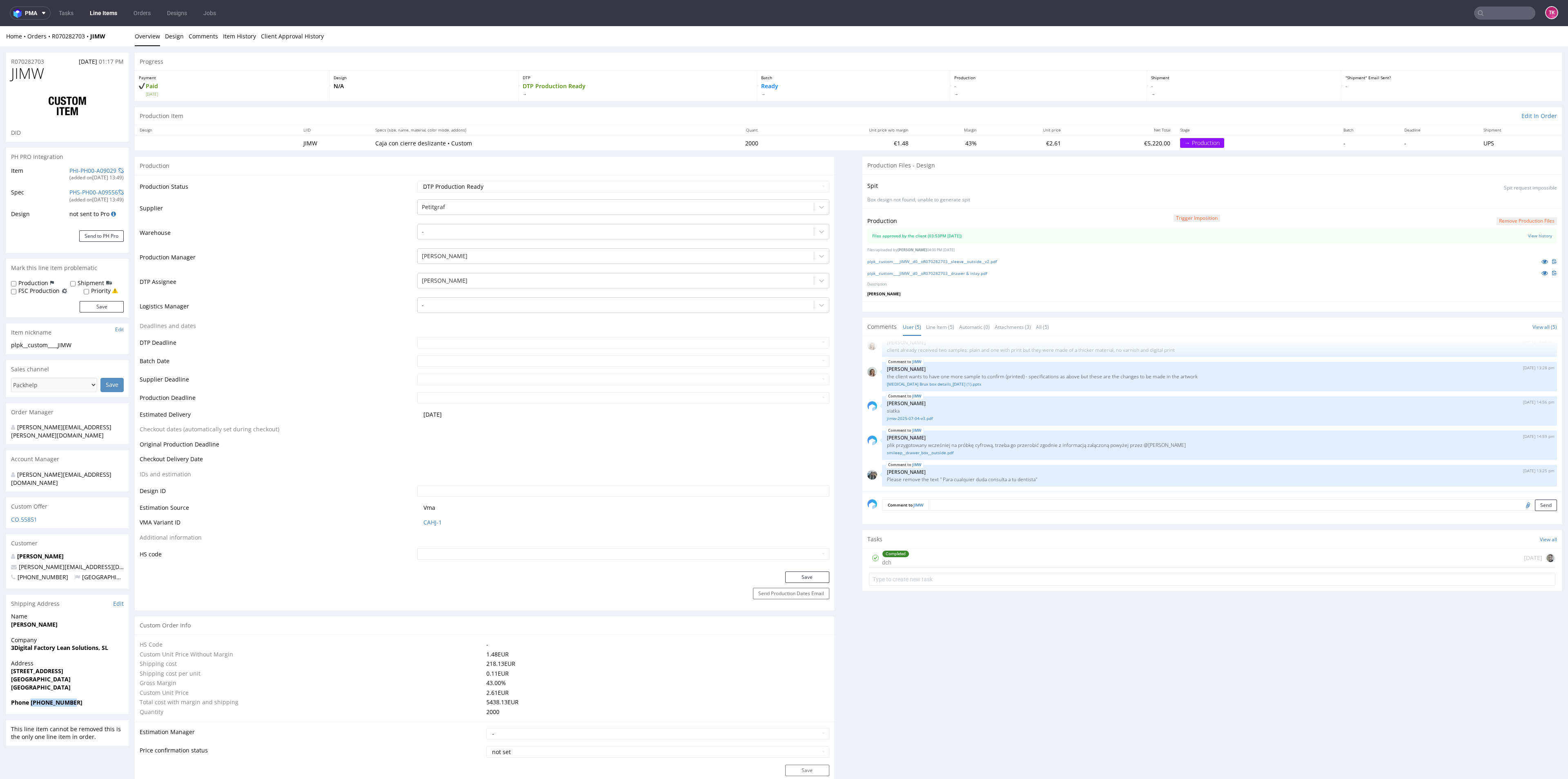
click at [84, 698] on div "Phone [PHONE_NUMBER]" at bounding box center [68, 705] width 123 height 16
copy strong "[PHONE_NUMBER]"
drag, startPoint x: 75, startPoint y: 544, endPoint x: 0, endPoint y: 557, distance: 76.1
copy div "[PERSON_NAME][EMAIL_ADDRESS][DOMAIN_NAME]"
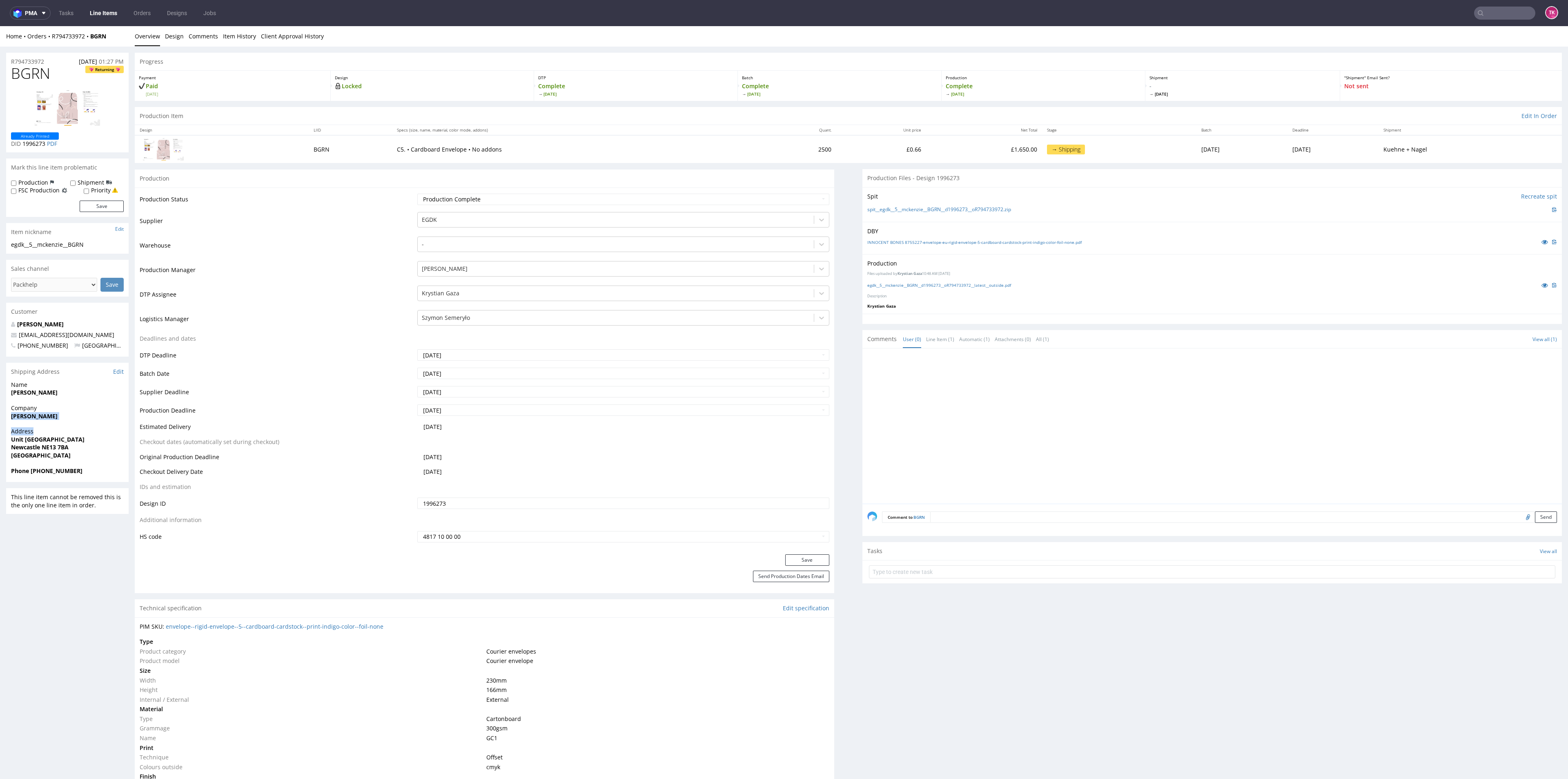
drag, startPoint x: 3, startPoint y: 420, endPoint x: 76, endPoint y: 426, distance: 73.2
click at [13, 418] on strong "[PERSON_NAME]" at bounding box center [34, 416] width 47 height 7
copy strong "[PERSON_NAME]"
drag, startPoint x: 6, startPoint y: 418, endPoint x: 98, endPoint y: 412, distance: 92.2
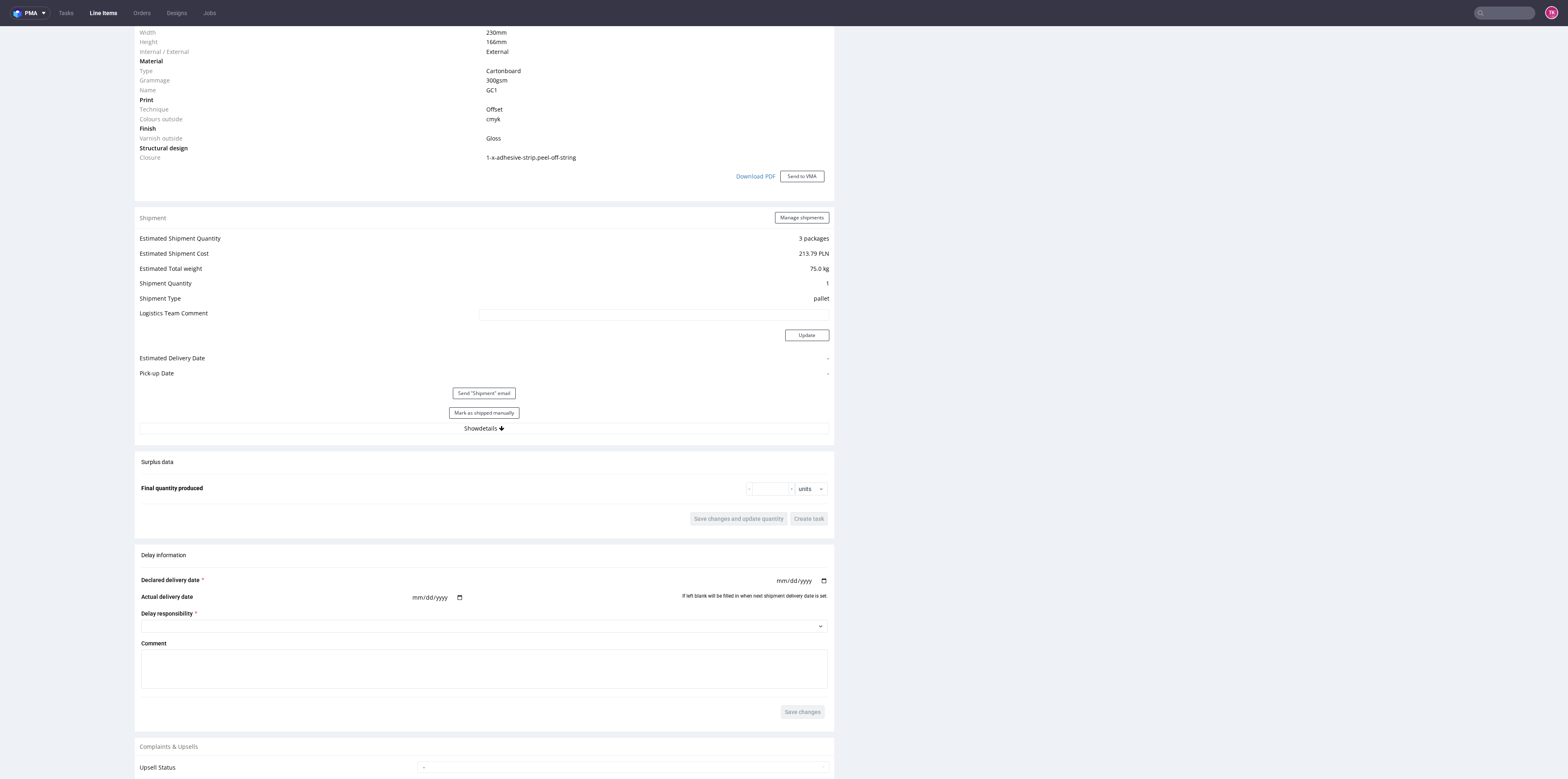
scroll to position [674, 0]
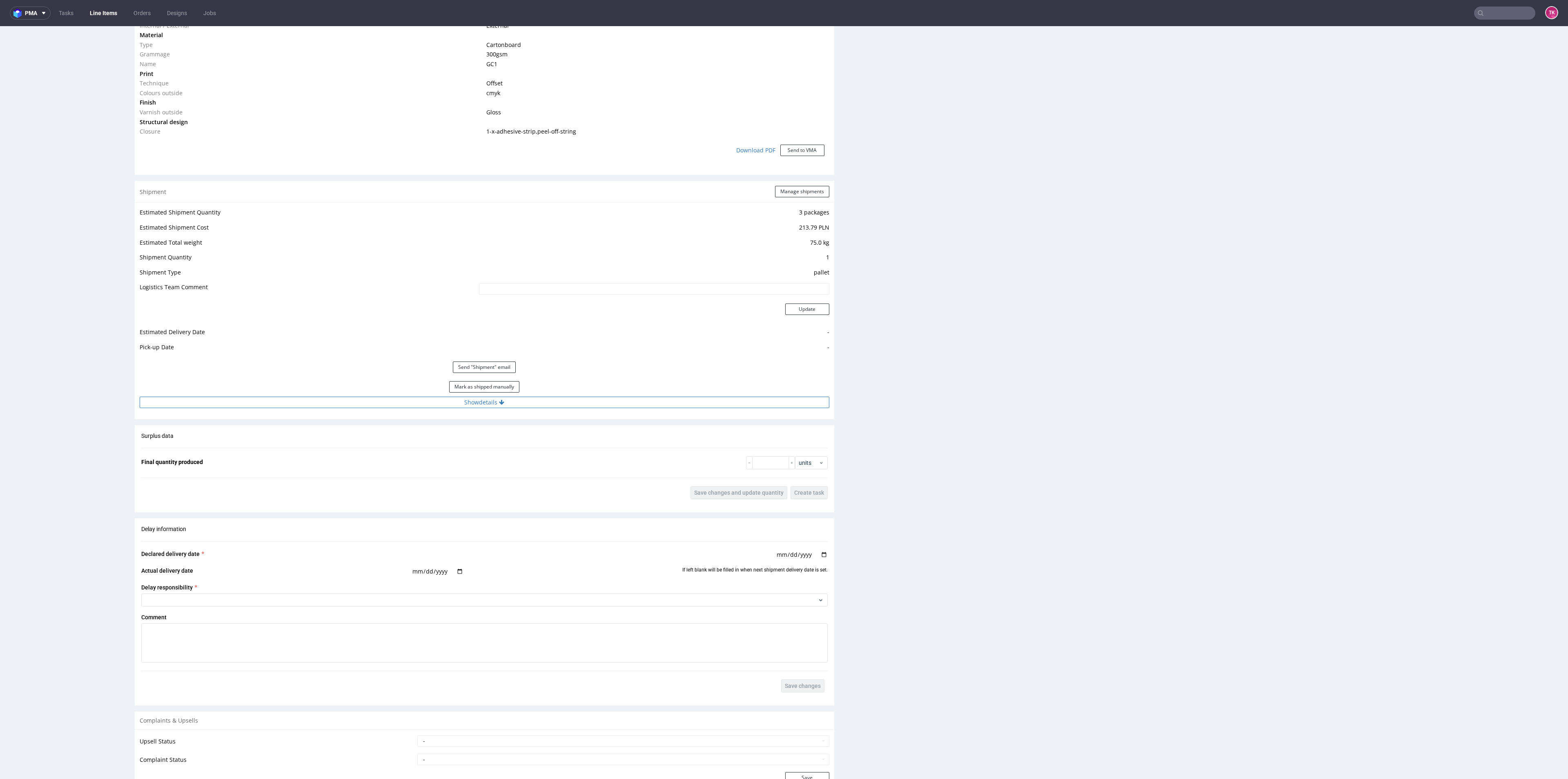
click at [639, 399] on button "Show details" at bounding box center [484, 402] width 690 height 11
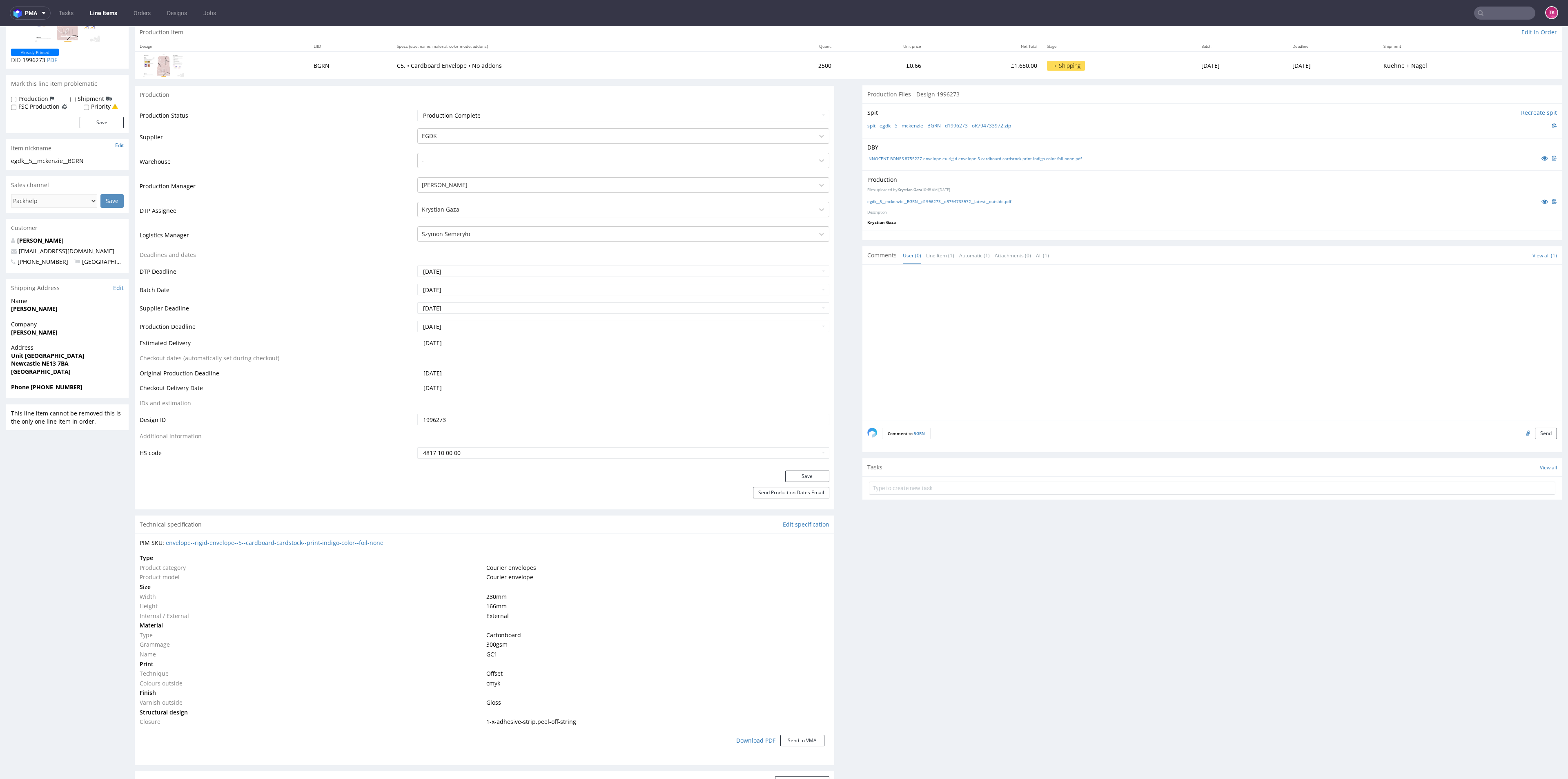
scroll to position [0, 0]
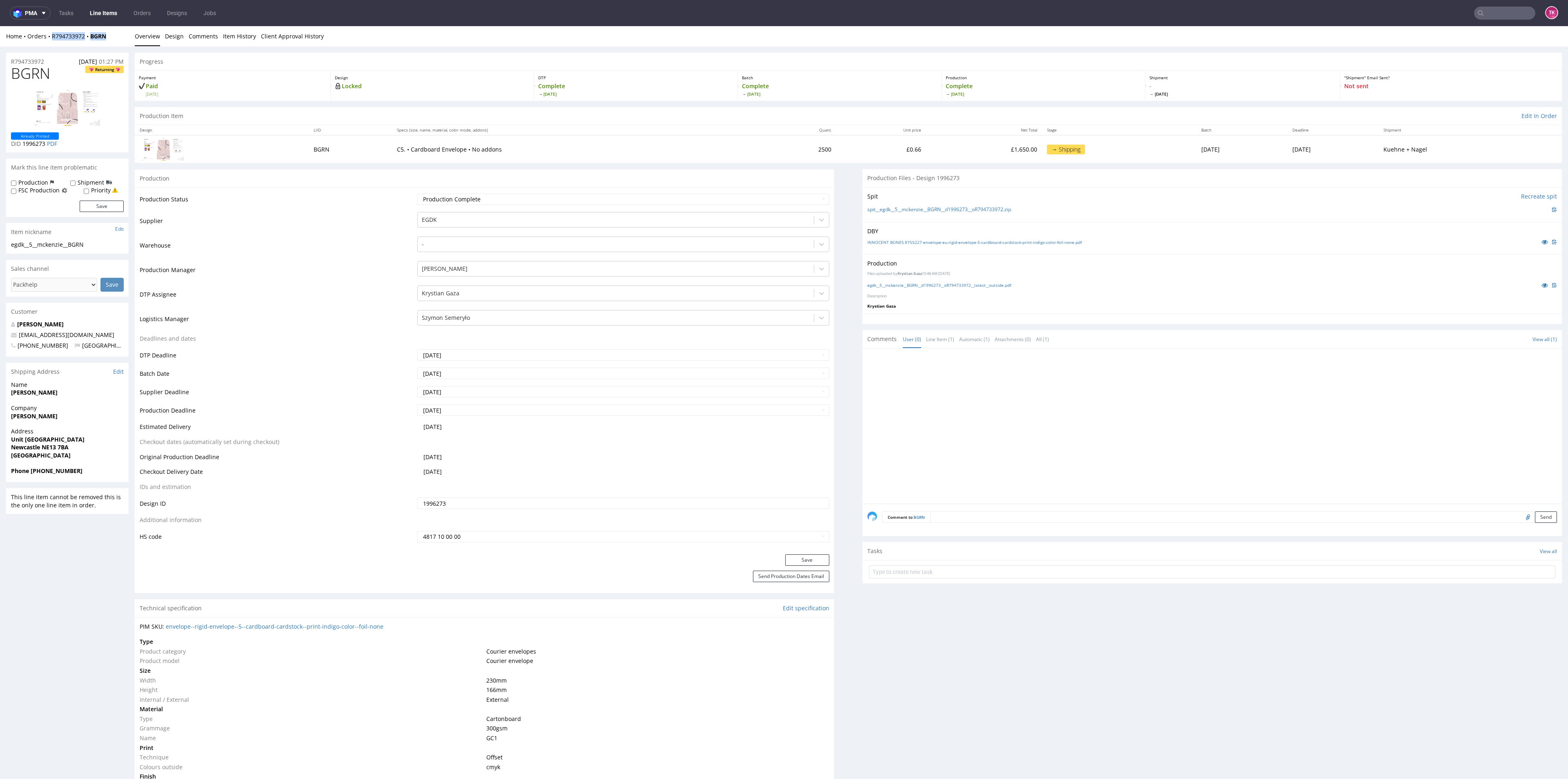
drag, startPoint x: 116, startPoint y: 39, endPoint x: 51, endPoint y: 43, distance: 65.1
click at [53, 43] on div "Home Orders R794733972 BGRN Overview Design Comments Item History Client Approv…" at bounding box center [784, 36] width 1568 height 20
copy div "R794733972 BGRN"
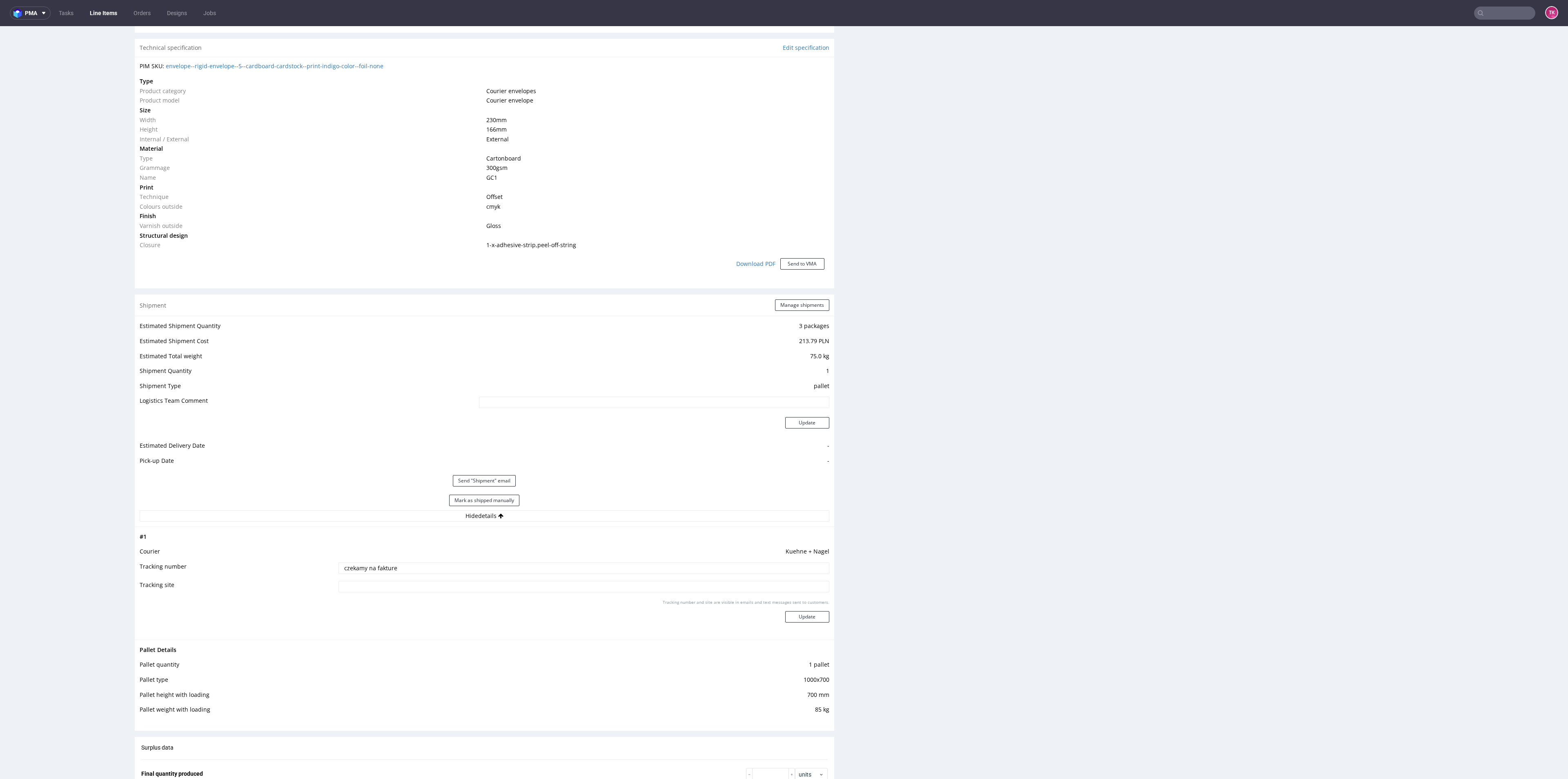
scroll to position [674, 0]
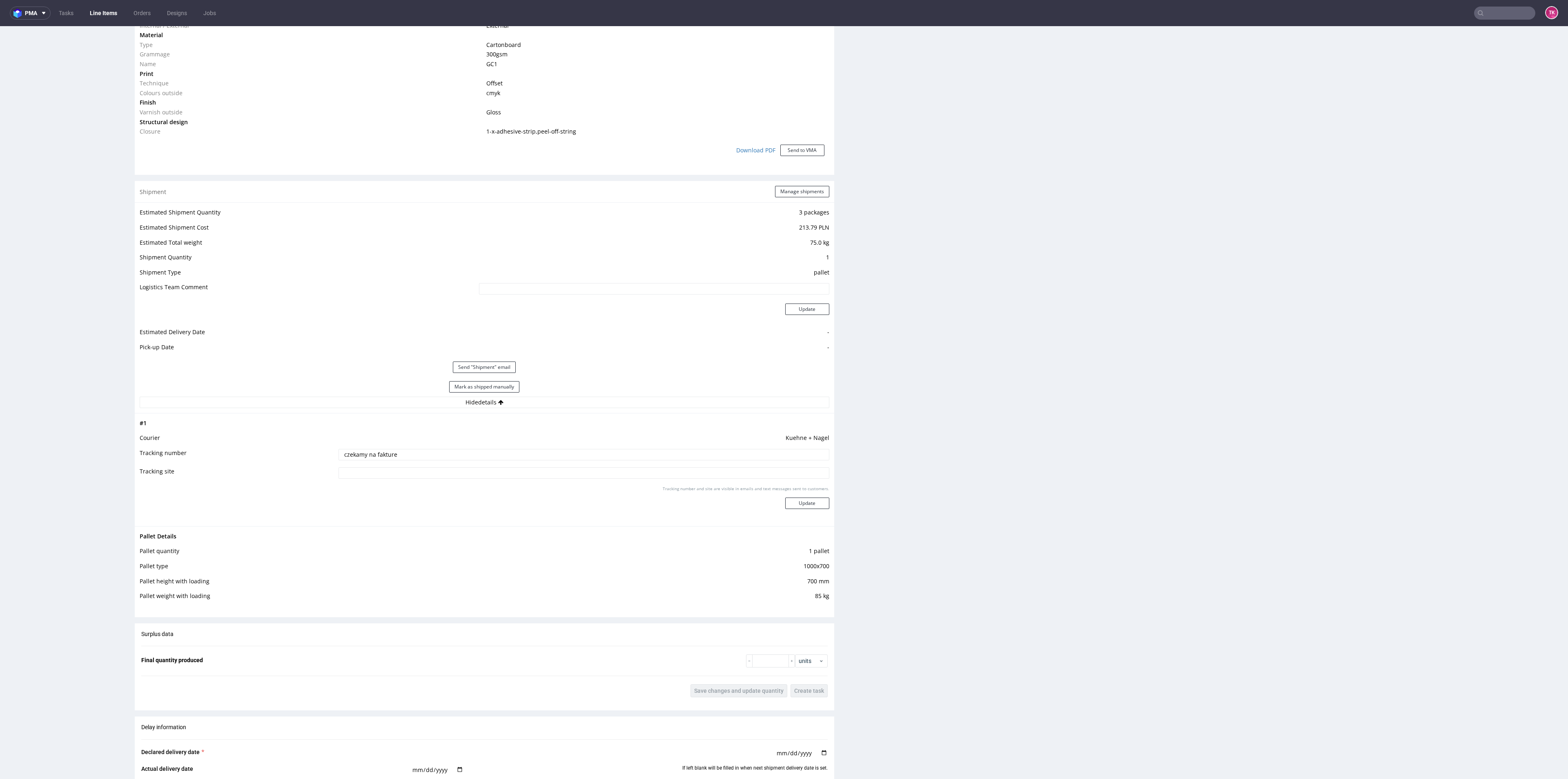
drag, startPoint x: 501, startPoint y: 442, endPoint x: 495, endPoint y: 444, distance: 6.3
click at [498, 443] on td "Kuehne + Nagel" at bounding box center [583, 440] width 492 height 15
drag, startPoint x: 459, startPoint y: 449, endPoint x: 223, endPoint y: 452, distance: 236.0
click at [221, 452] on tr "Tracking number czekamy na fakture" at bounding box center [484, 457] width 690 height 19
paste input "RWM006529233"
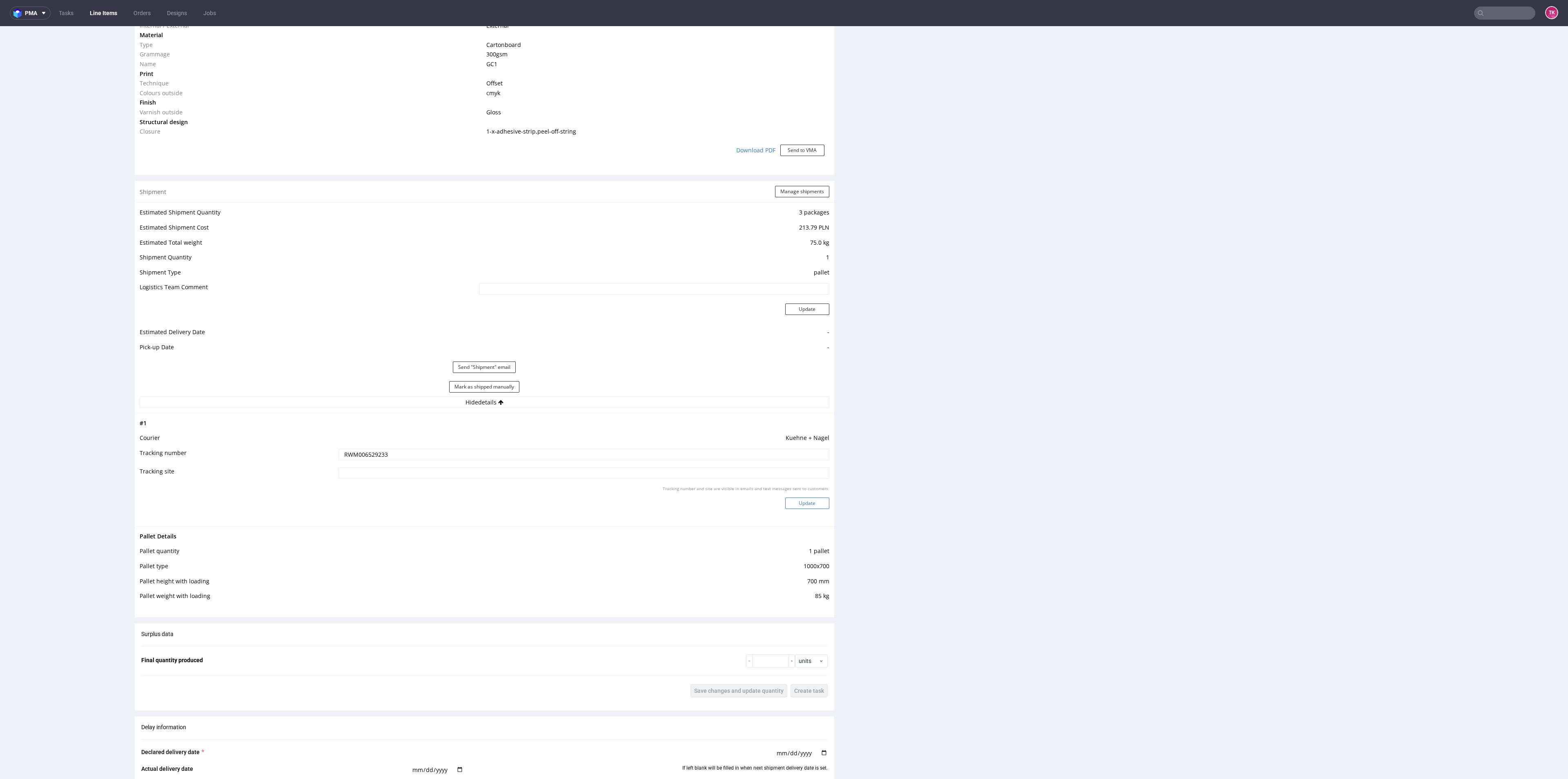
type input "RWM006529233"
click at [804, 497] on button "Update" at bounding box center [807, 503] width 44 height 11
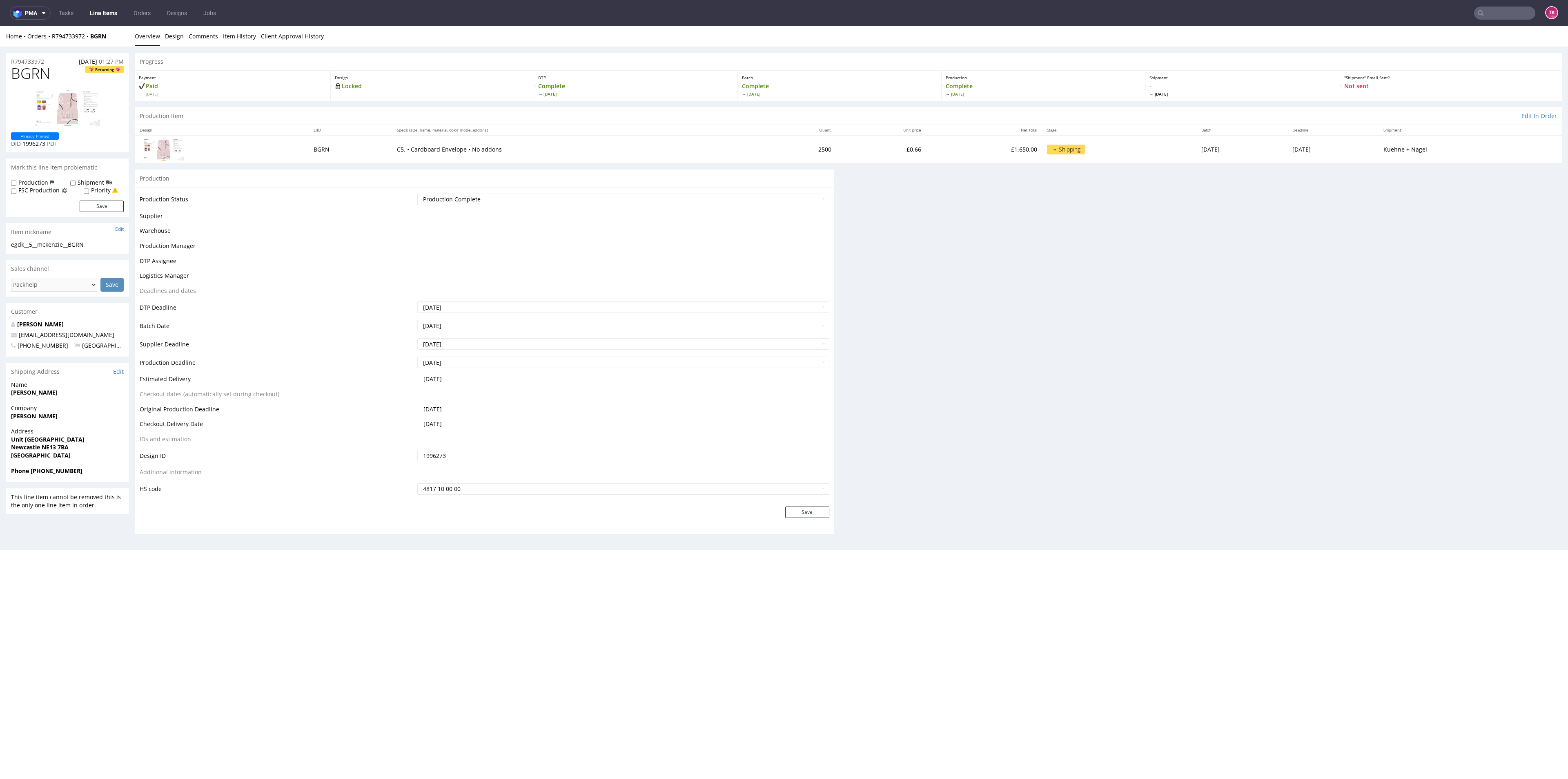
scroll to position [0, 0]
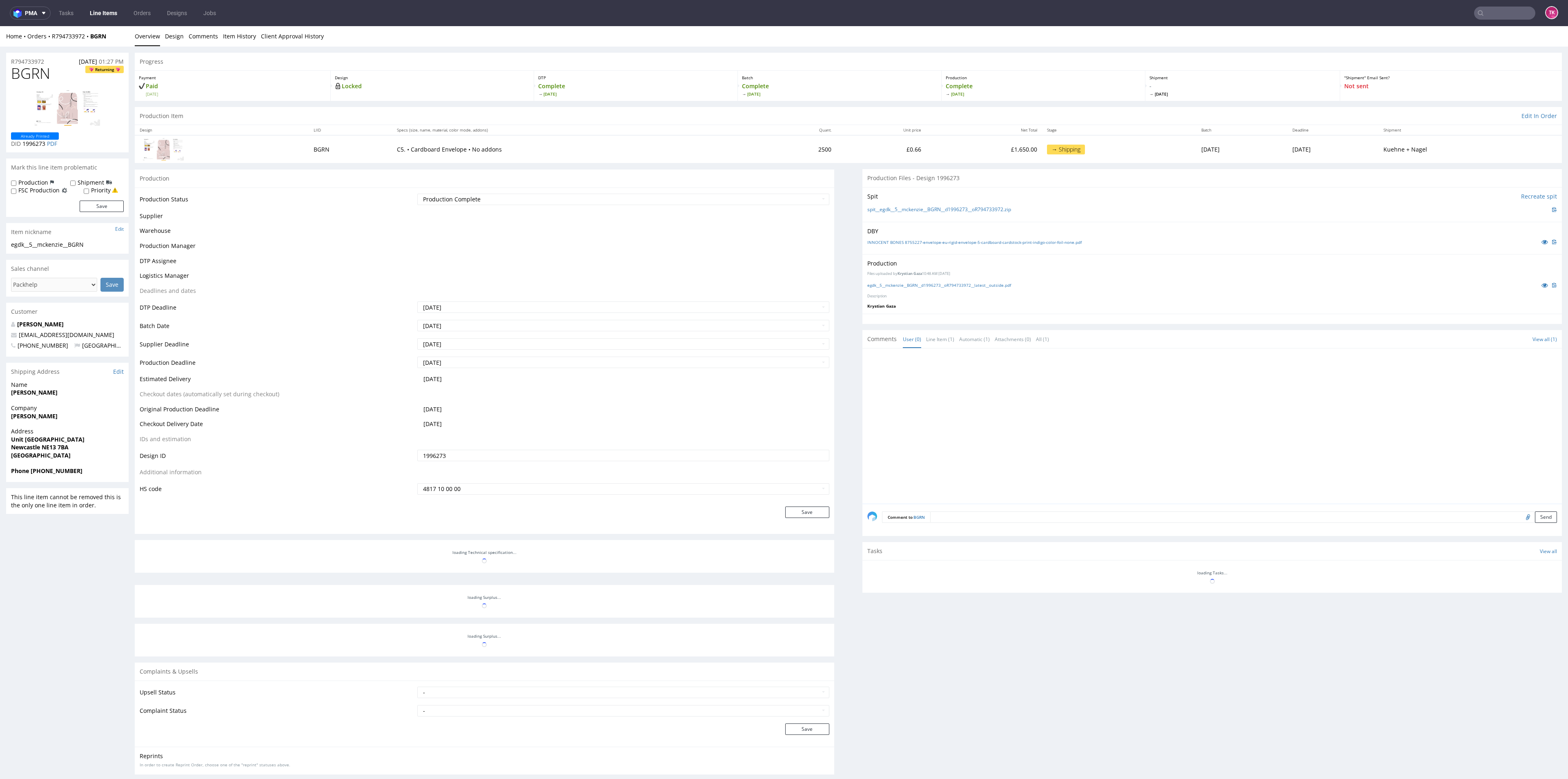
click at [100, 13] on link "Line Items" at bounding box center [103, 13] width 37 height 13
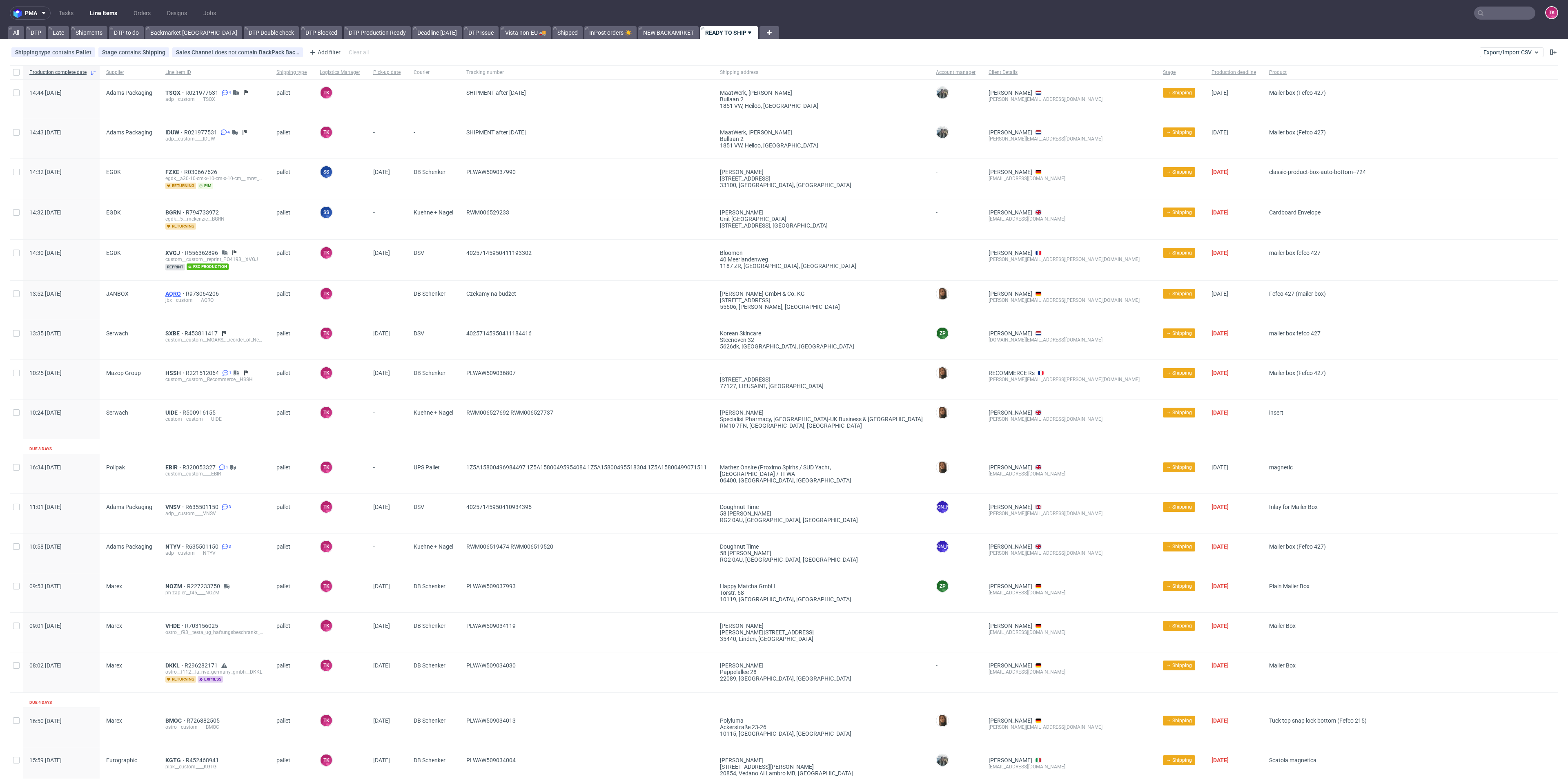
click at [179, 290] on span "AQRO" at bounding box center [176, 293] width 20 height 7
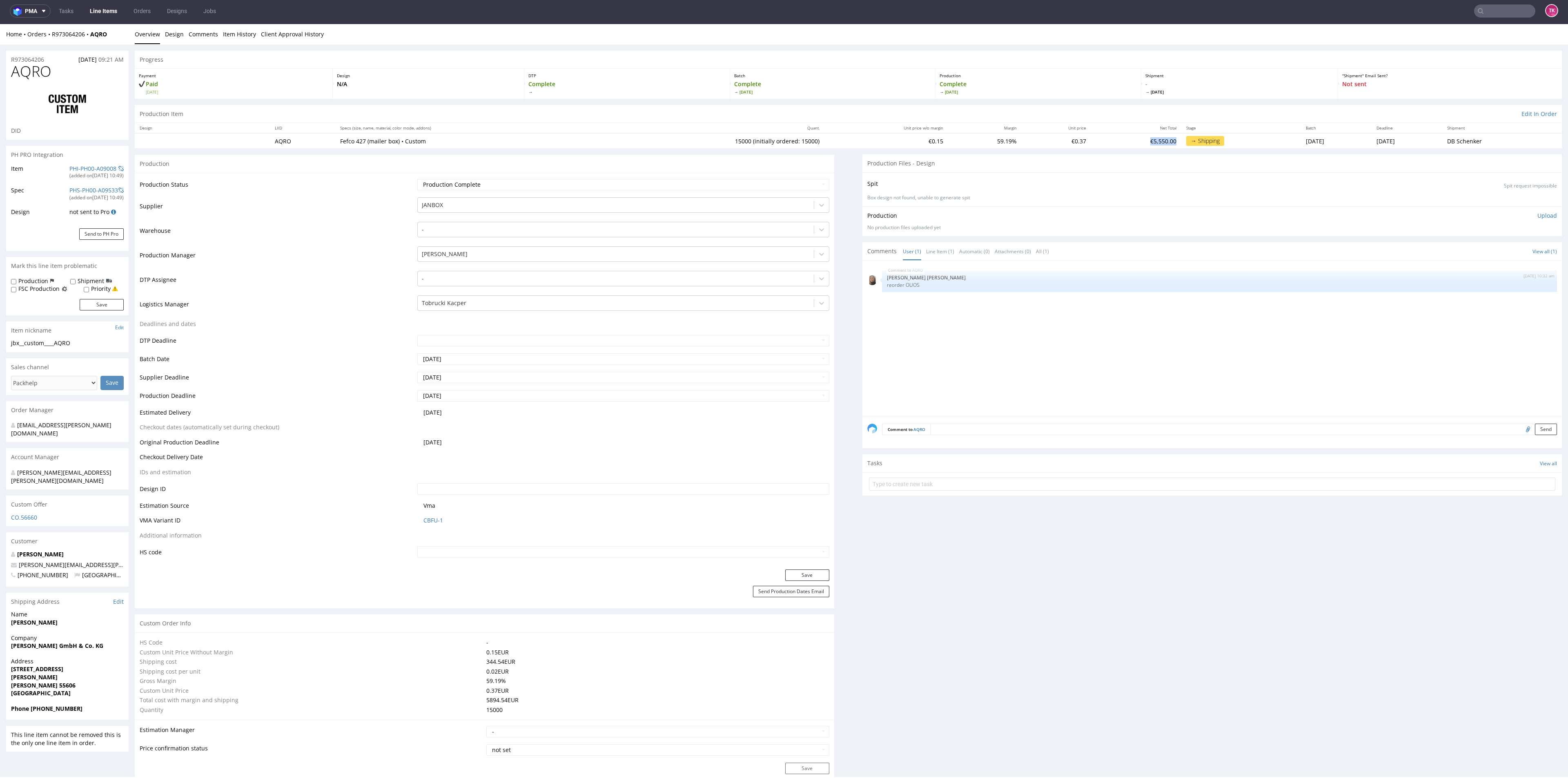
drag, startPoint x: 1087, startPoint y: 141, endPoint x: 1115, endPoint y: 160, distance: 33.8
click at [1118, 143] on td "€5,550.00" at bounding box center [1135, 141] width 90 height 15
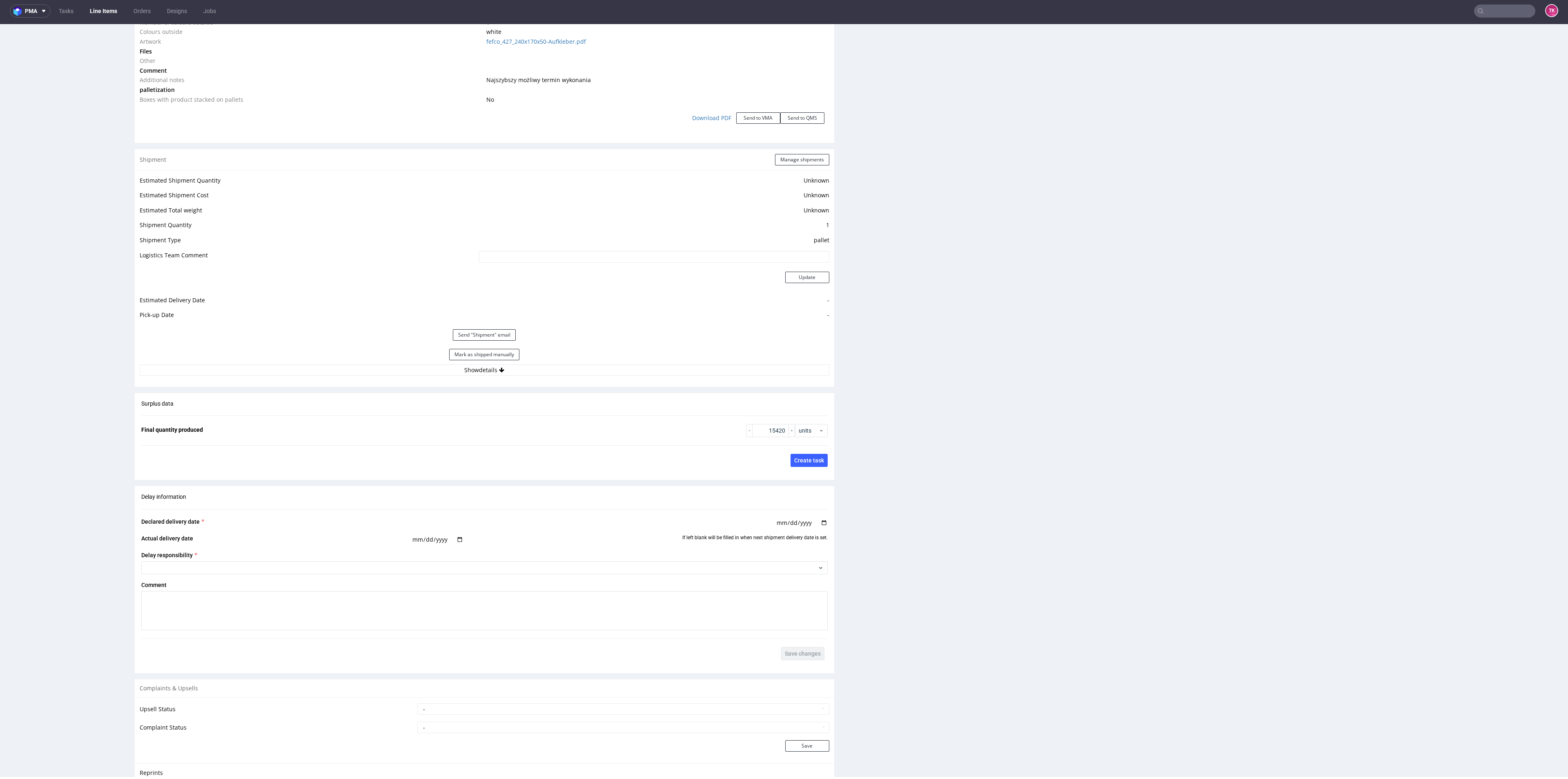
scroll to position [1041, 0]
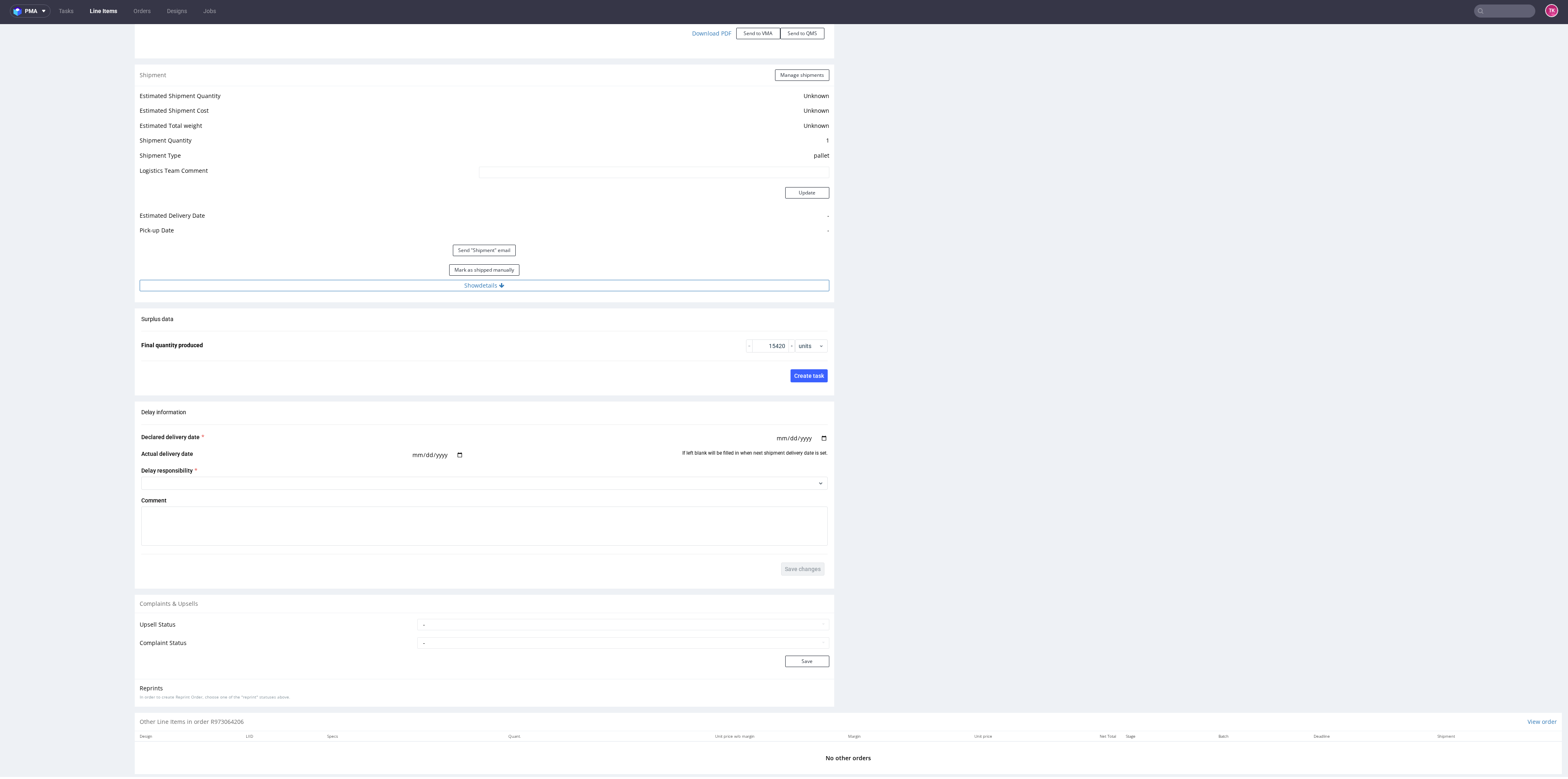
click at [614, 285] on button "Show details" at bounding box center [484, 286] width 690 height 11
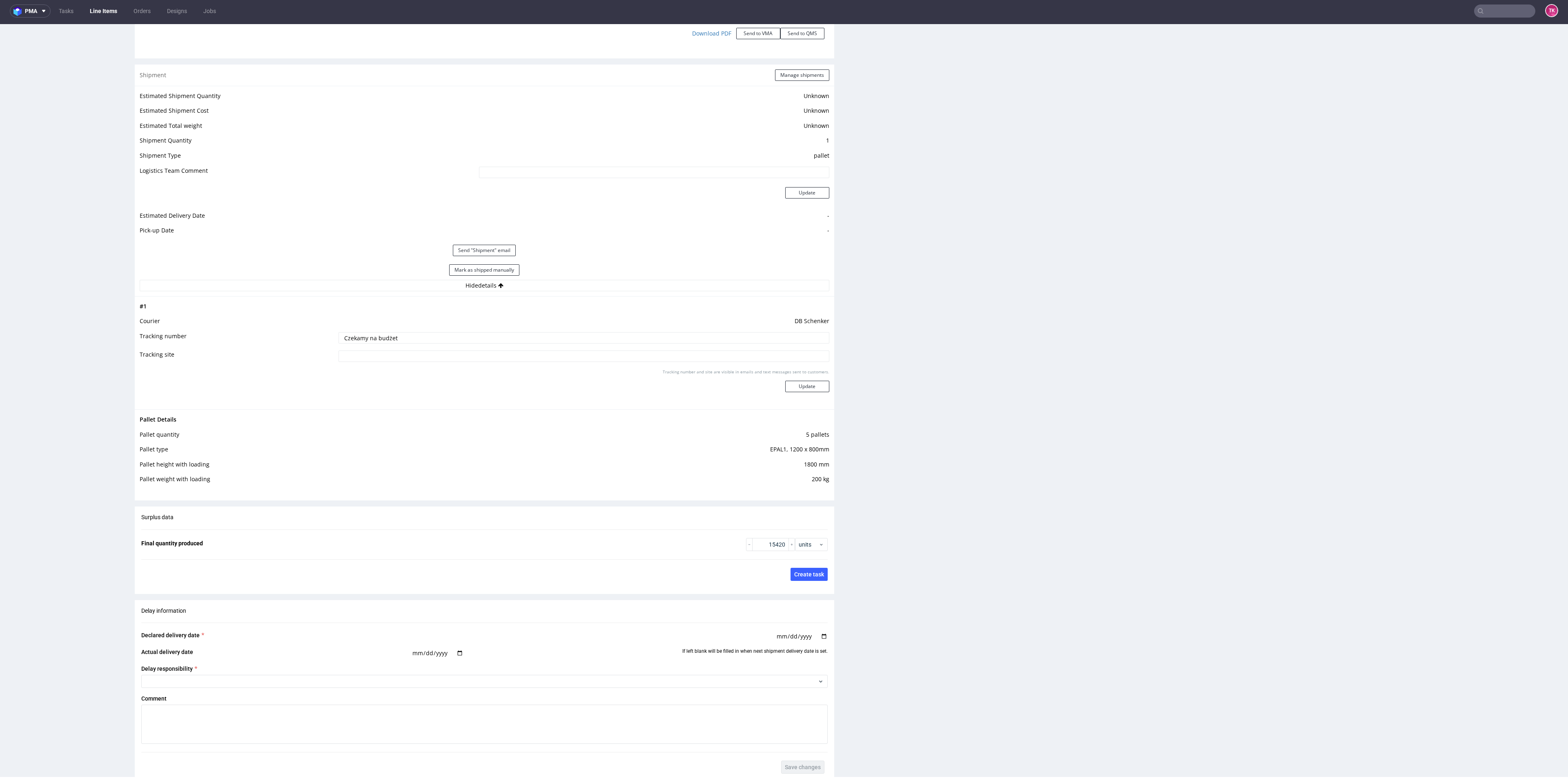
click at [786, 88] on div "Estimated Shipment Quantity Unknown Estimated Shipment Cost Unknown Estimated T…" at bounding box center [485, 191] width 700 height 210
click at [793, 74] on button "Manage shipments" at bounding box center [802, 75] width 54 height 11
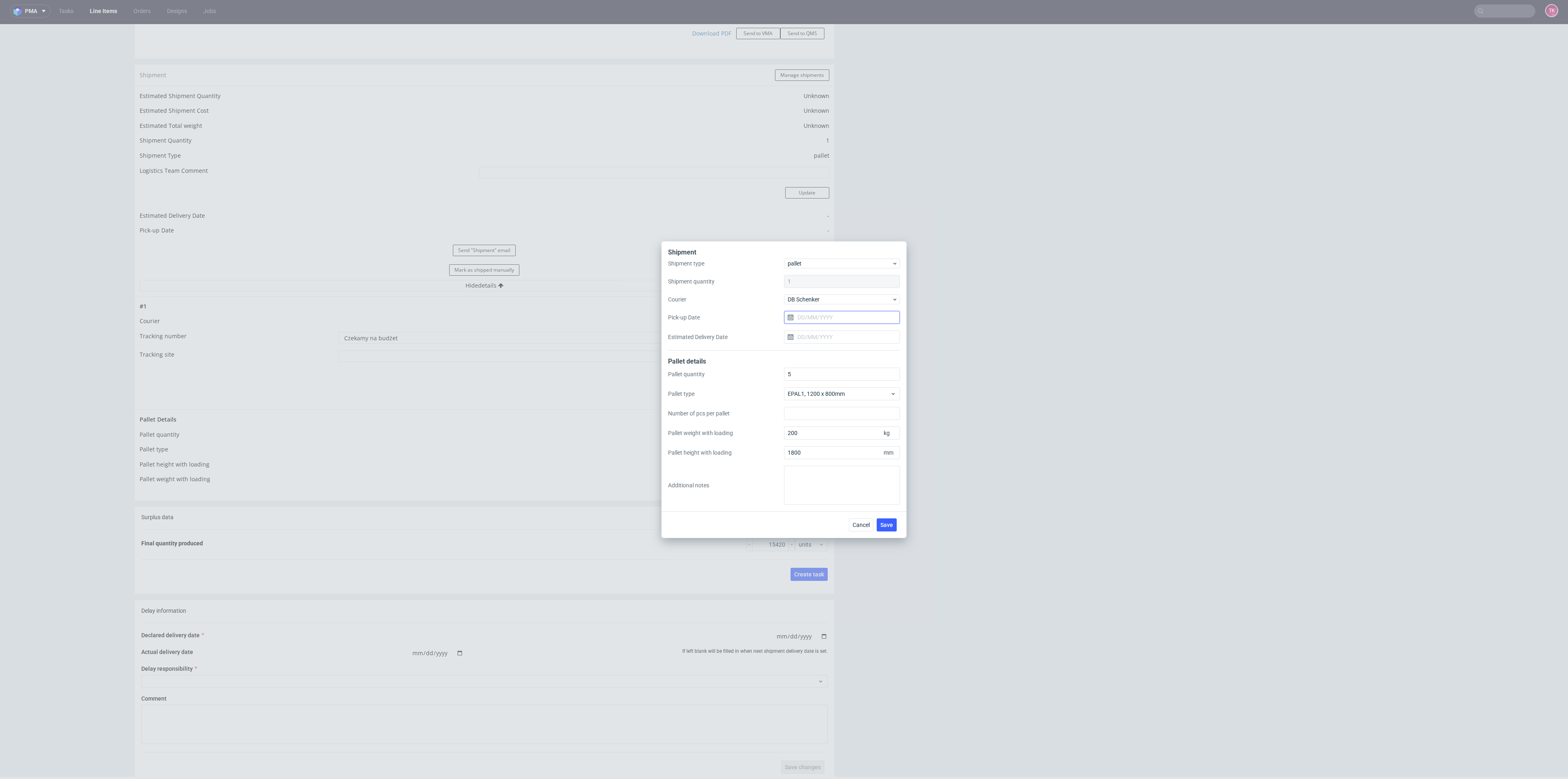
click at [806, 316] on input "Pick-up Date" at bounding box center [841, 317] width 116 height 13
click at [828, 417] on span "23" at bounding box center [828, 414] width 7 height 8
type input "[DATE]"
click at [891, 527] on span "Save" at bounding box center [887, 525] width 13 height 6
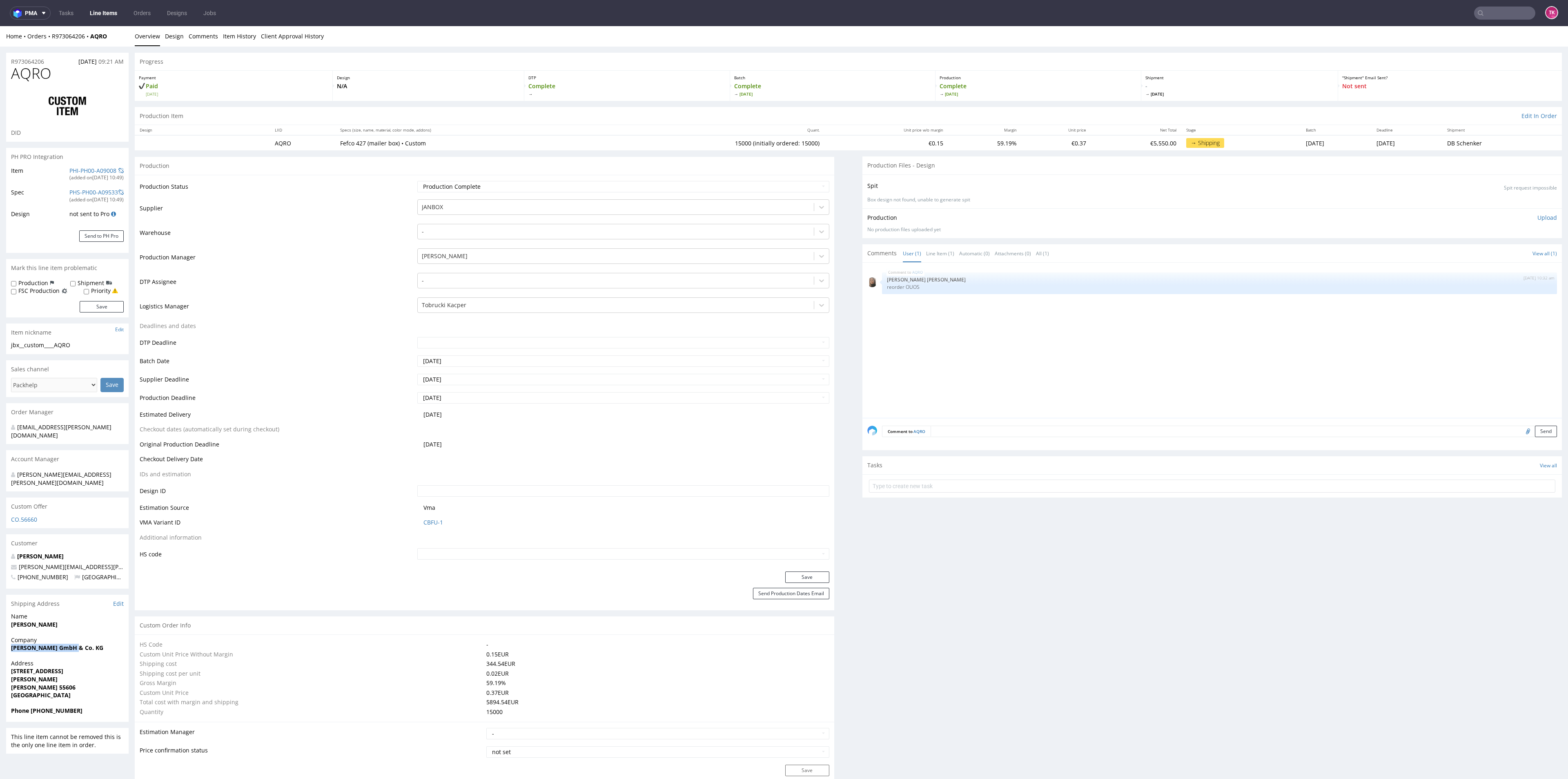
drag, startPoint x: 7, startPoint y: 634, endPoint x: 85, endPoint y: 630, distance: 78.1
click at [85, 636] on div "Company [PERSON_NAME] GmbH & Co. KG" at bounding box center [68, 647] width 123 height 23
copy strong "[PERSON_NAME] GmbH & Co. KG"
drag, startPoint x: 112, startPoint y: 549, endPoint x: 0, endPoint y: 550, distance: 112.0
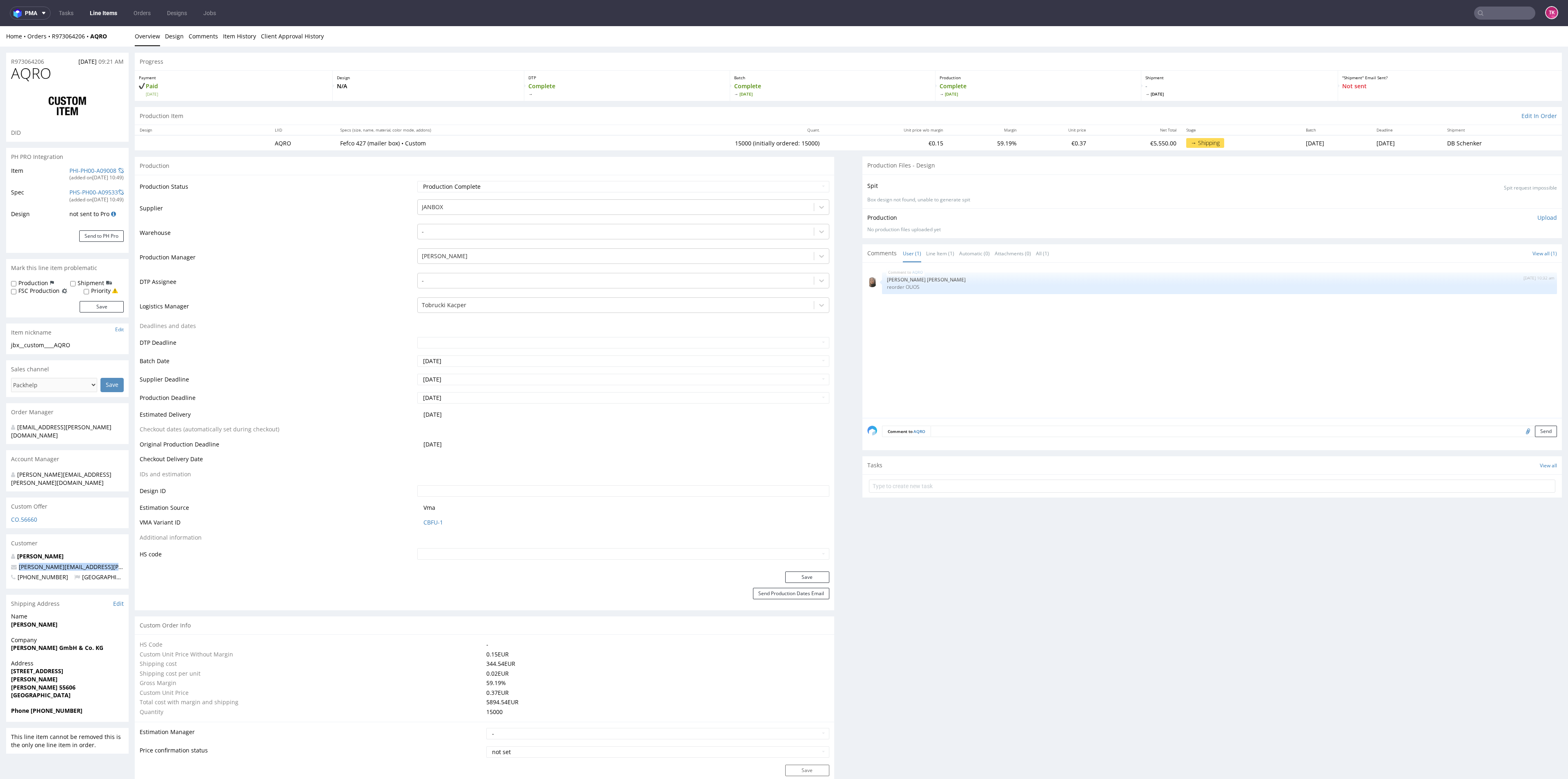
copy span "[PERSON_NAME][EMAIL_ADDRESS][PERSON_NAME][DOMAIN_NAME]"
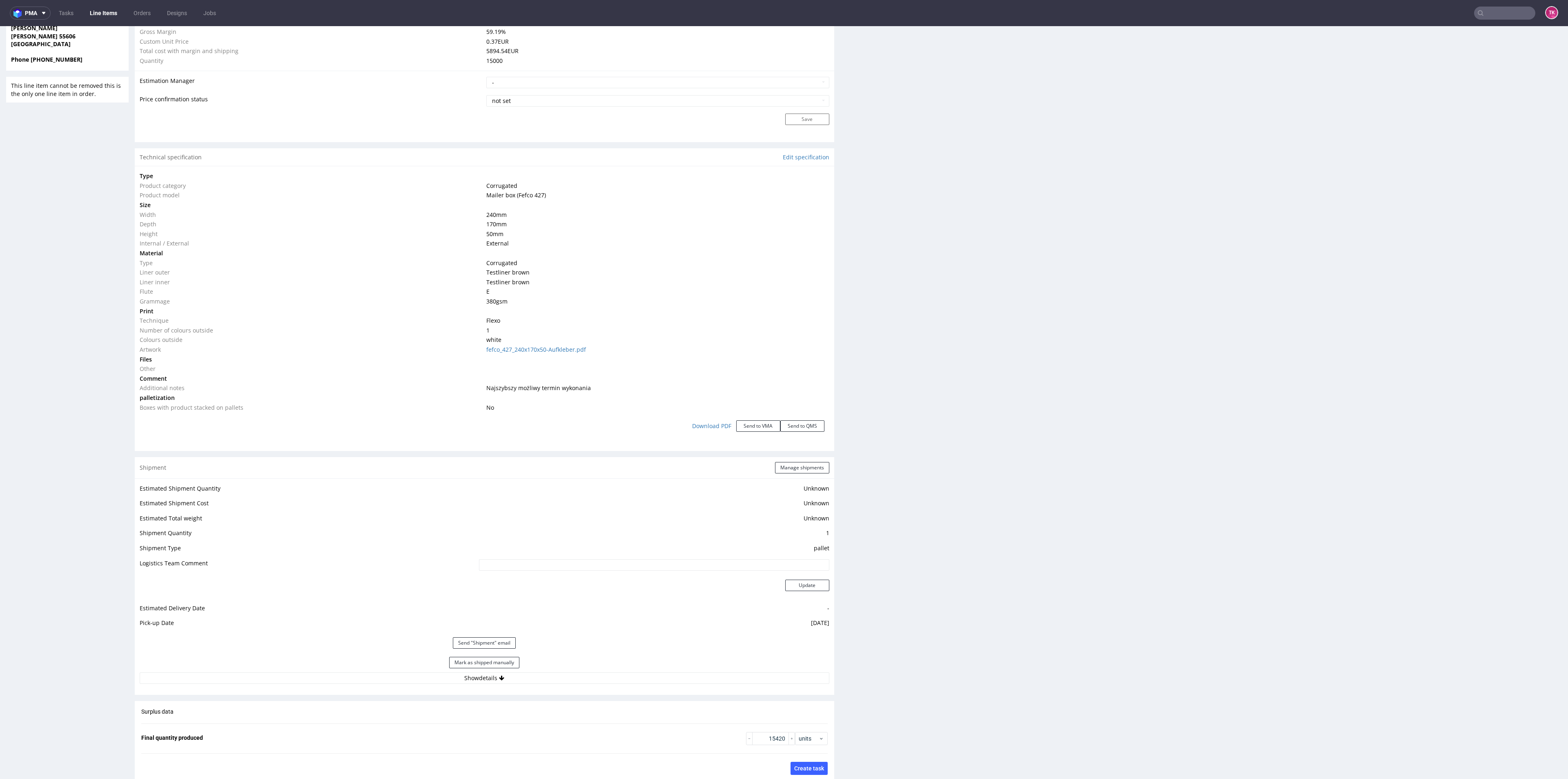
scroll to position [857, 0]
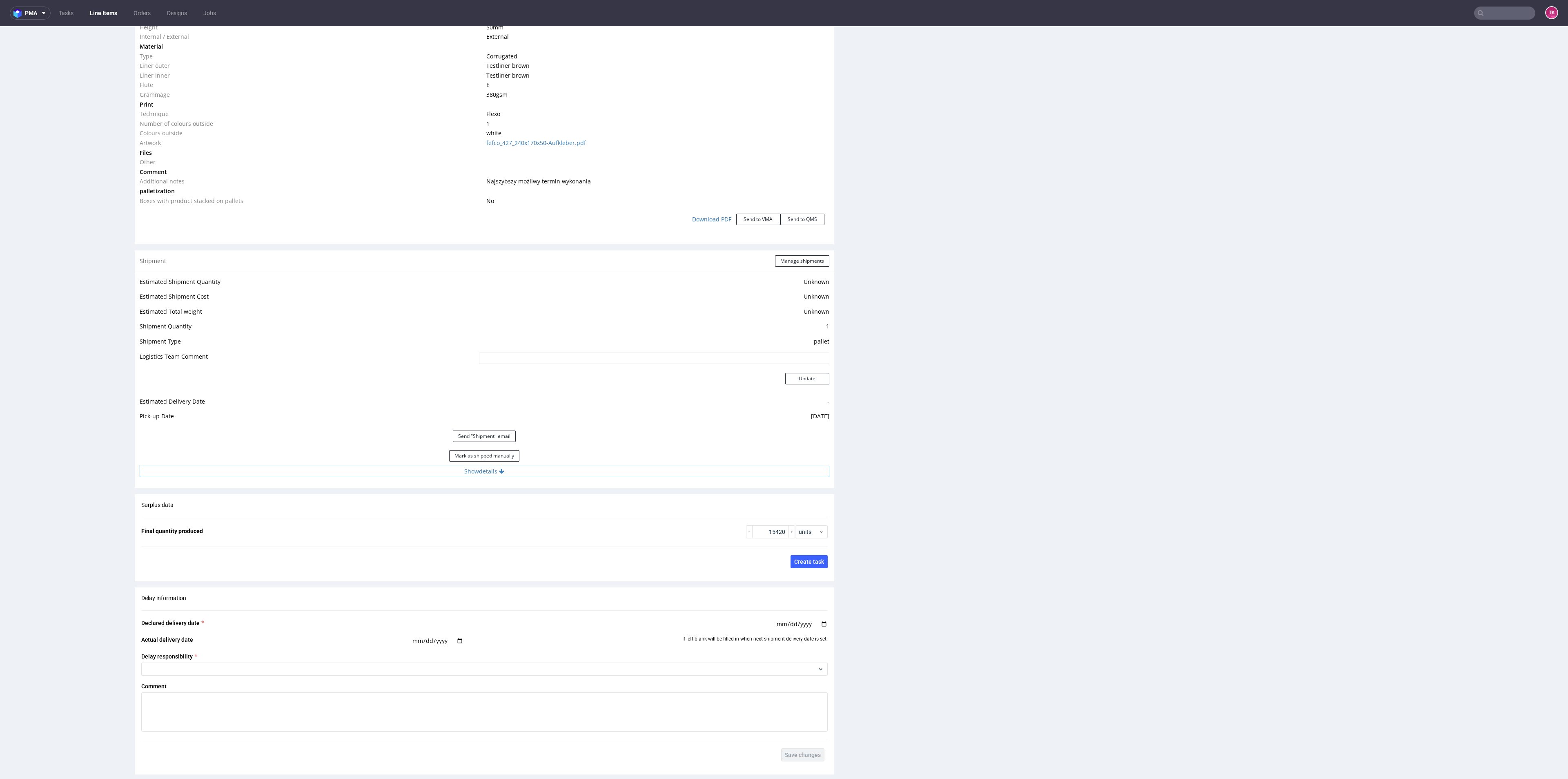
click at [608, 474] on button "Show details" at bounding box center [484, 471] width 690 height 11
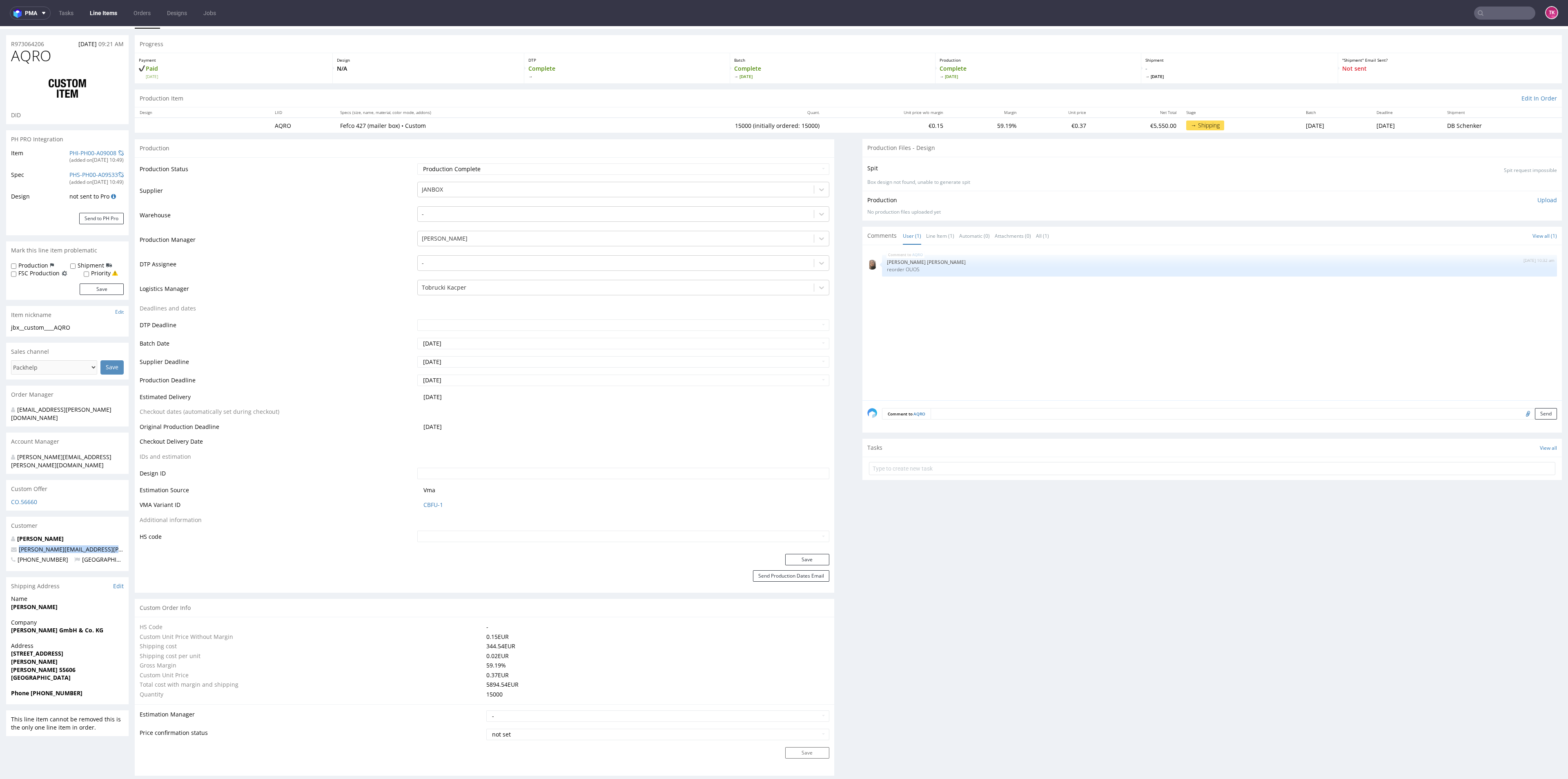
scroll to position [0, 0]
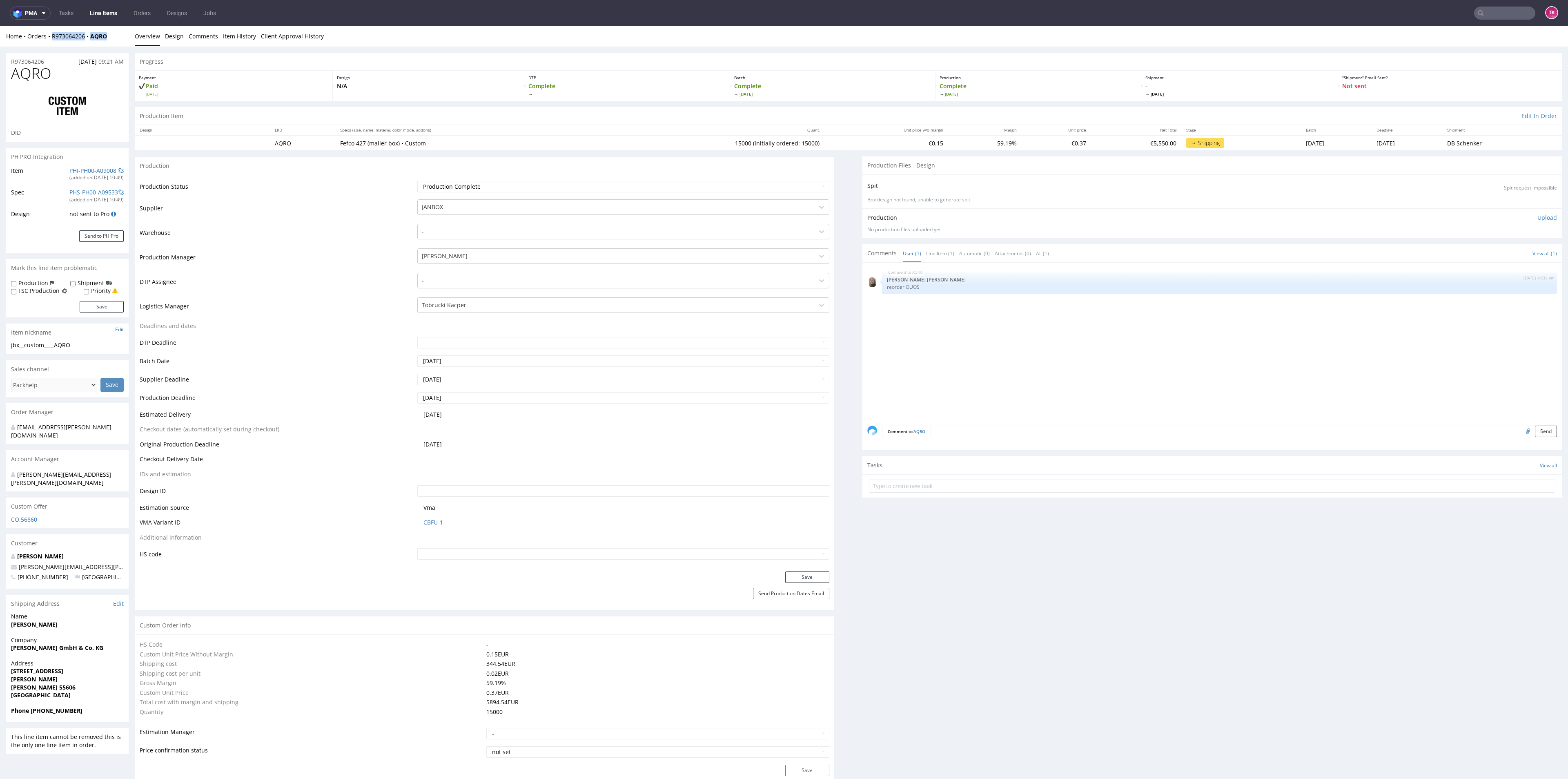
drag, startPoint x: 116, startPoint y: 36, endPoint x: 48, endPoint y: 46, distance: 68.7
click at [48, 46] on div "Home Orders R973064206 AQRO Overview Design Comments Item History Client Approv…" at bounding box center [784, 36] width 1568 height 20
copy div "R973064206 AQRO"
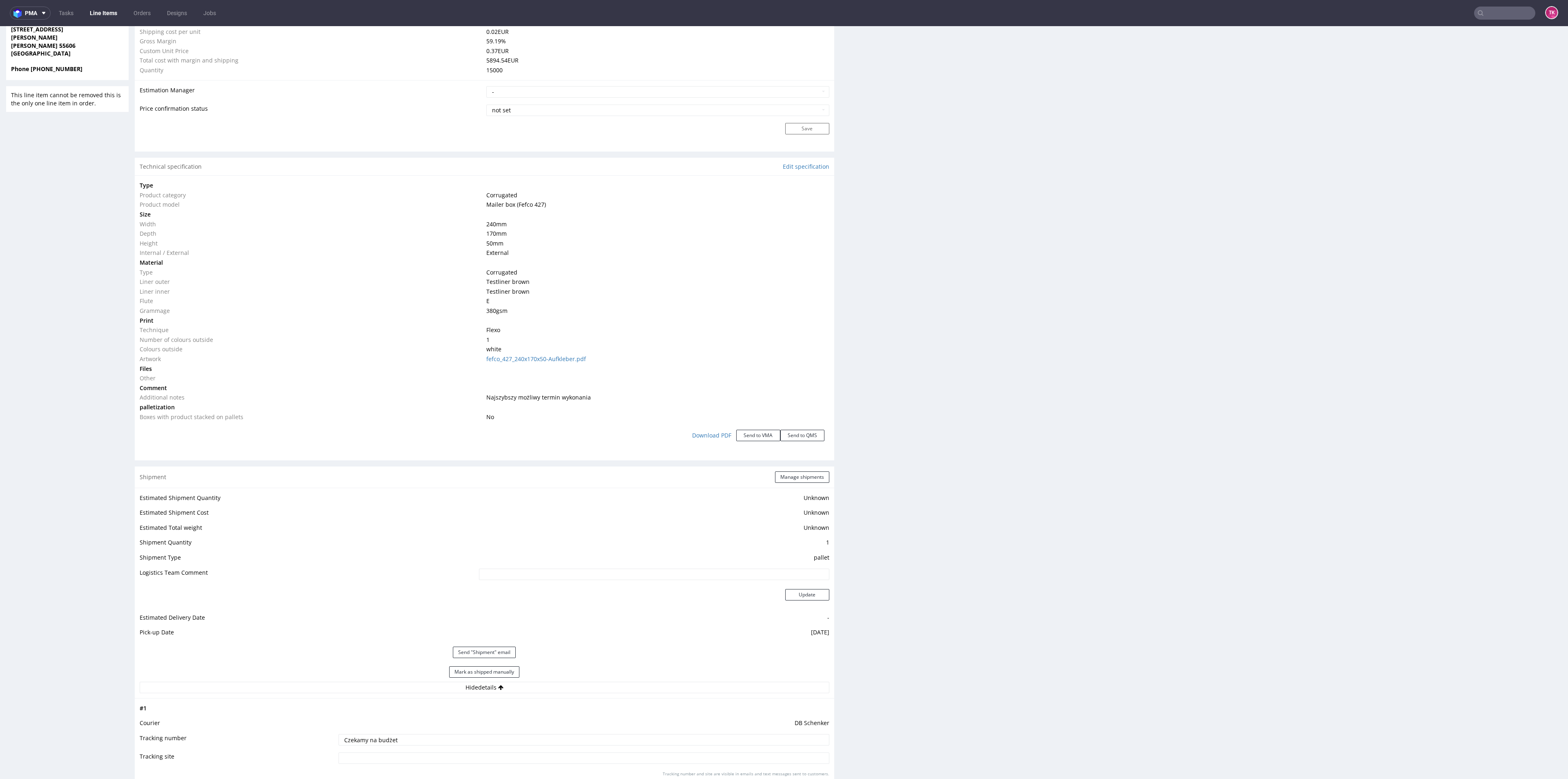
scroll to position [797, 0]
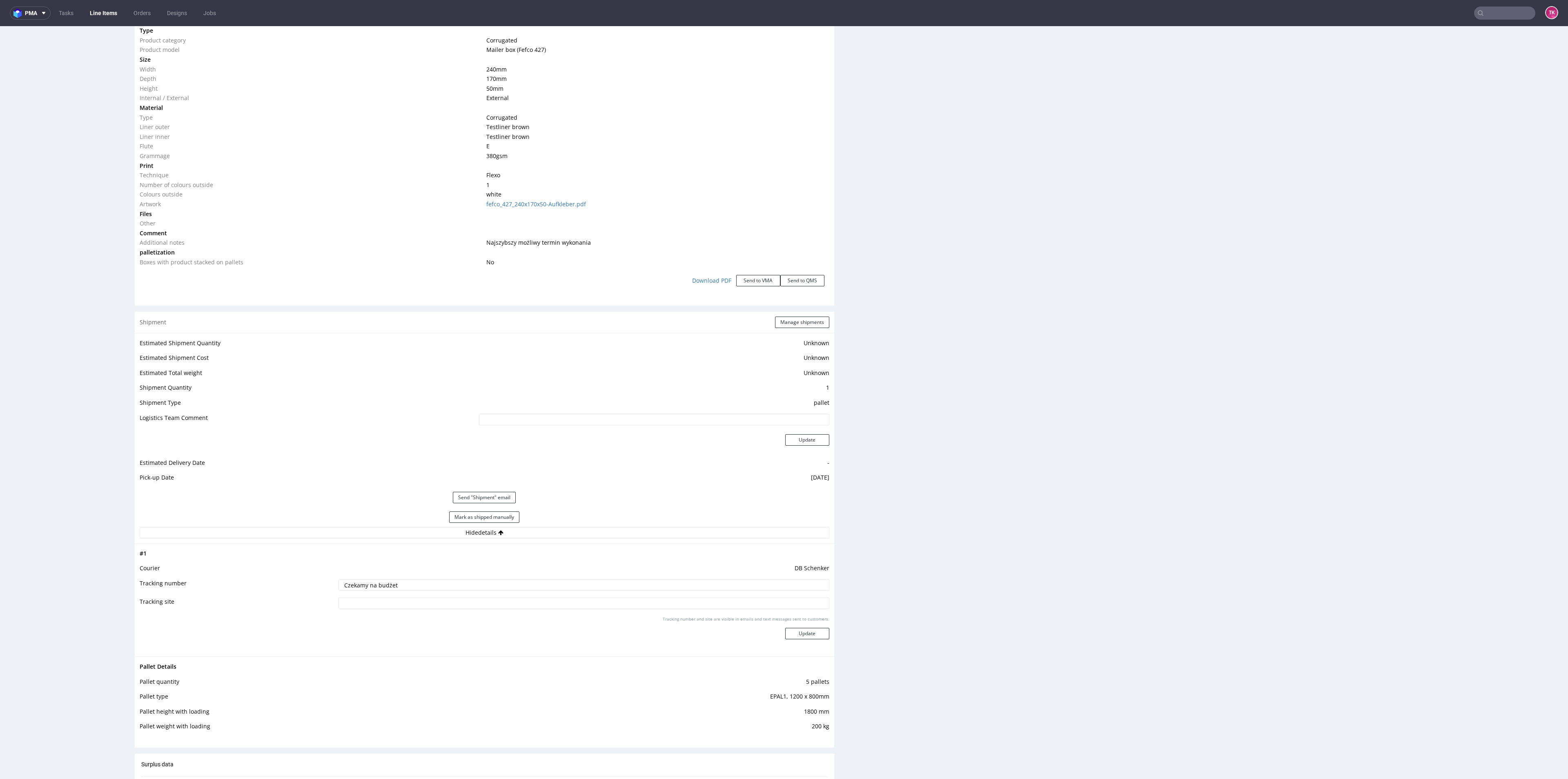
drag, startPoint x: 408, startPoint y: 581, endPoint x: 160, endPoint y: 578, distance: 248.0
click at [160, 578] on tr "Tracking number Czekamy na budżet" at bounding box center [484, 587] width 690 height 19
paste input "PLWAW509038213"
type input "PLWAW509038213"
click at [811, 634] on button "Update" at bounding box center [807, 633] width 44 height 11
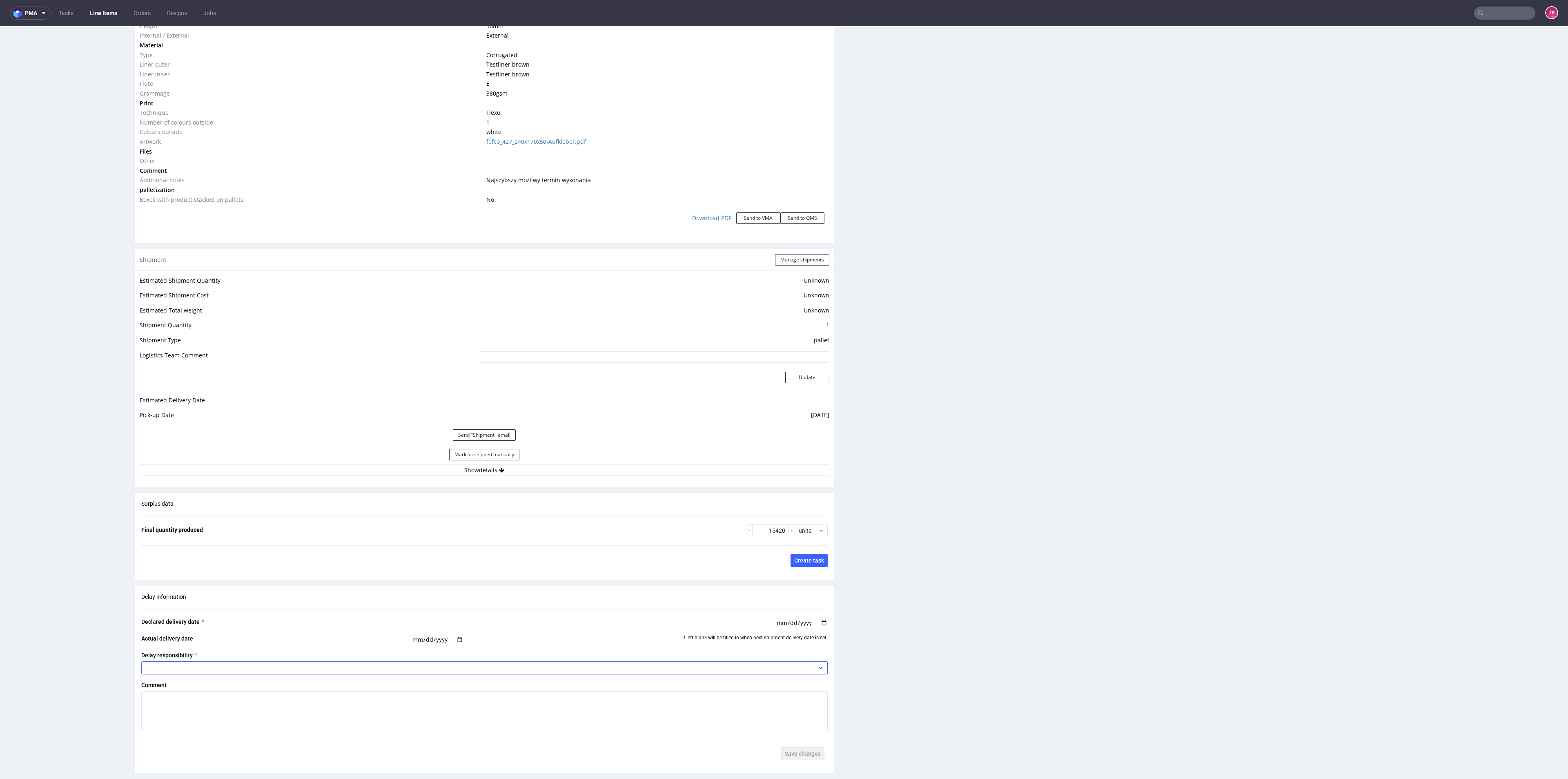
scroll to position [960, 0]
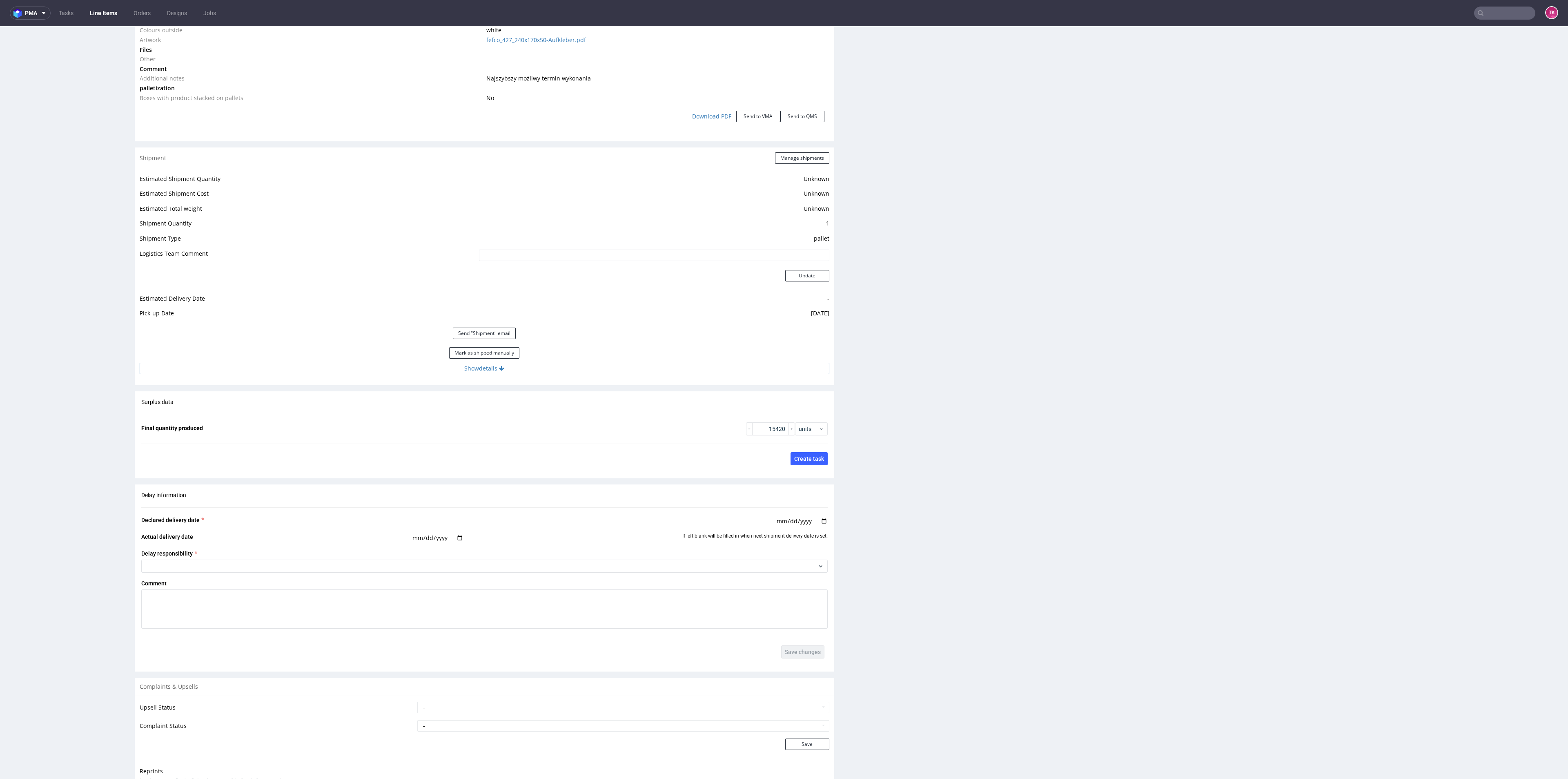
click at [623, 372] on button "Show details" at bounding box center [484, 369] width 690 height 11
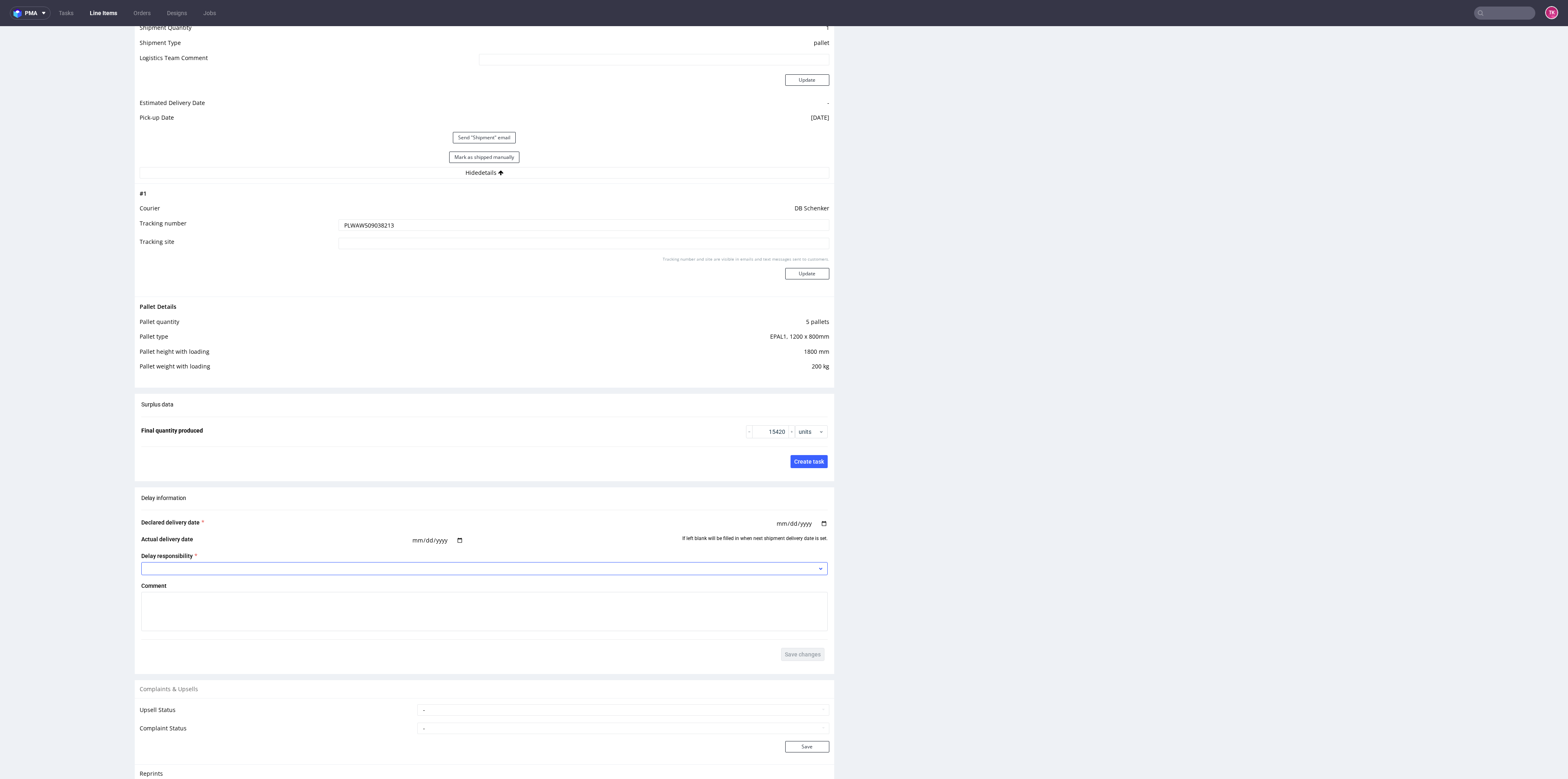
scroll to position [1255, 0]
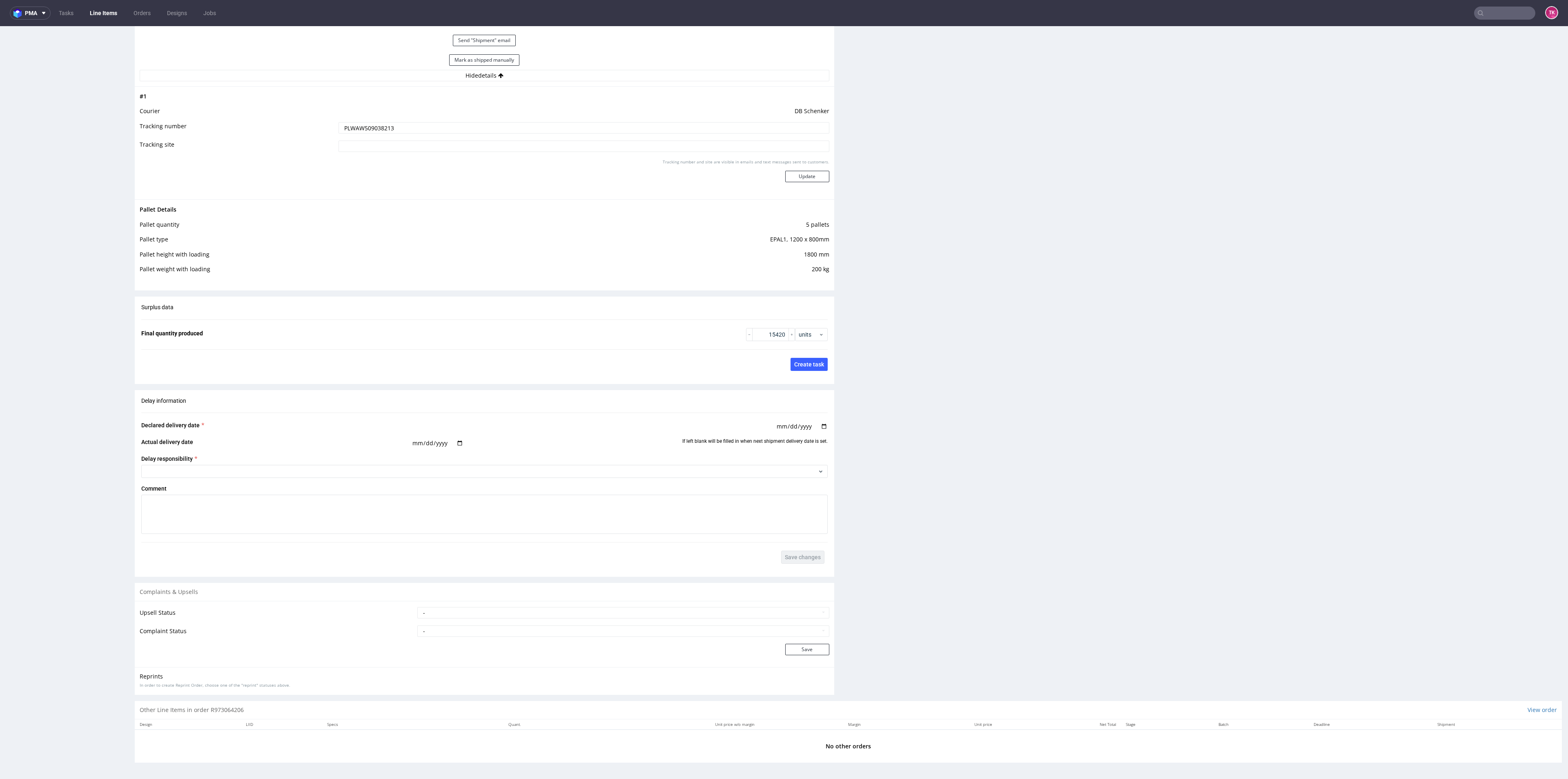
click at [103, 17] on link "Line Items" at bounding box center [103, 13] width 37 height 13
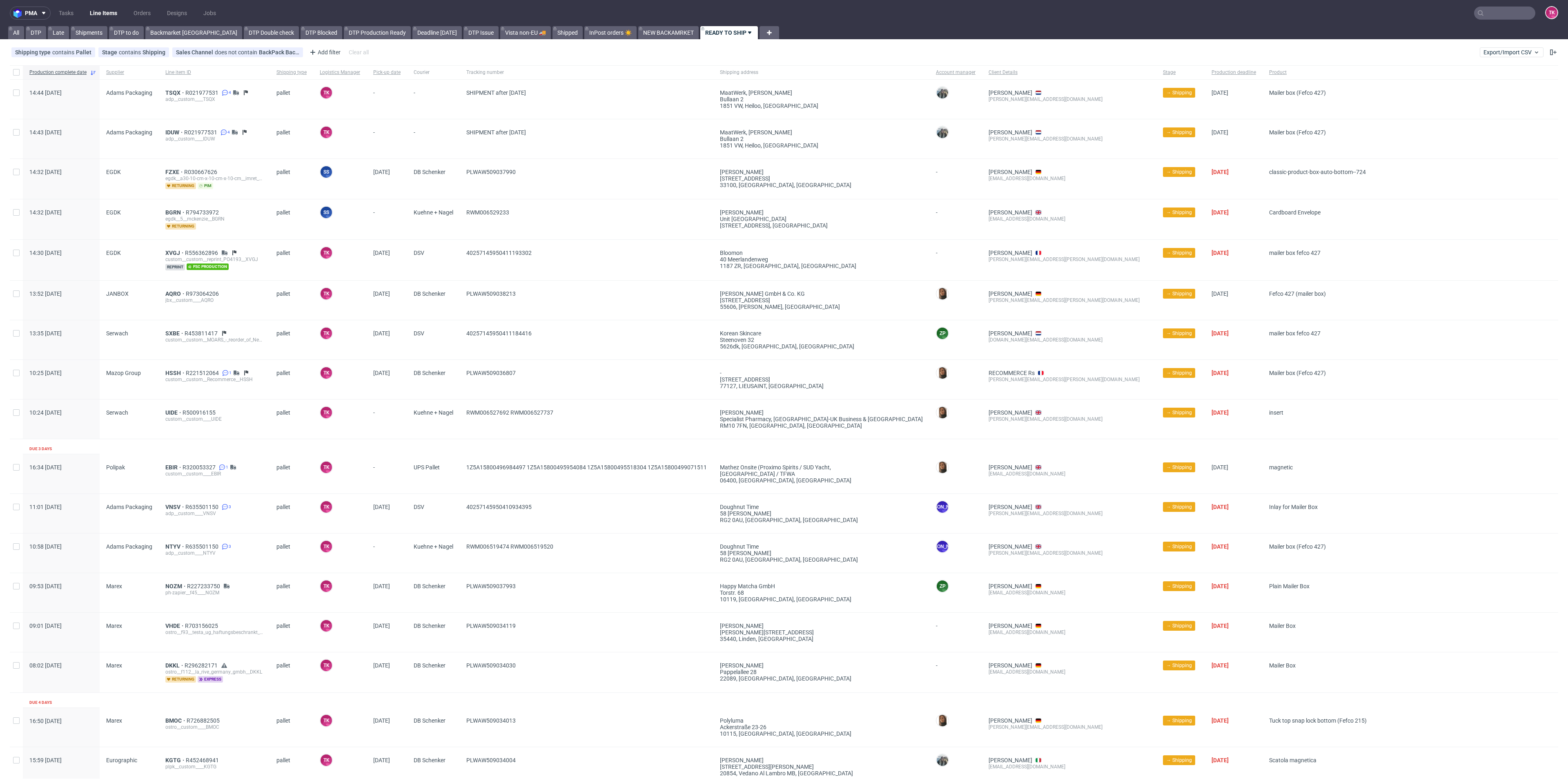
click at [101, 7] on link "Line Items" at bounding box center [103, 13] width 37 height 13
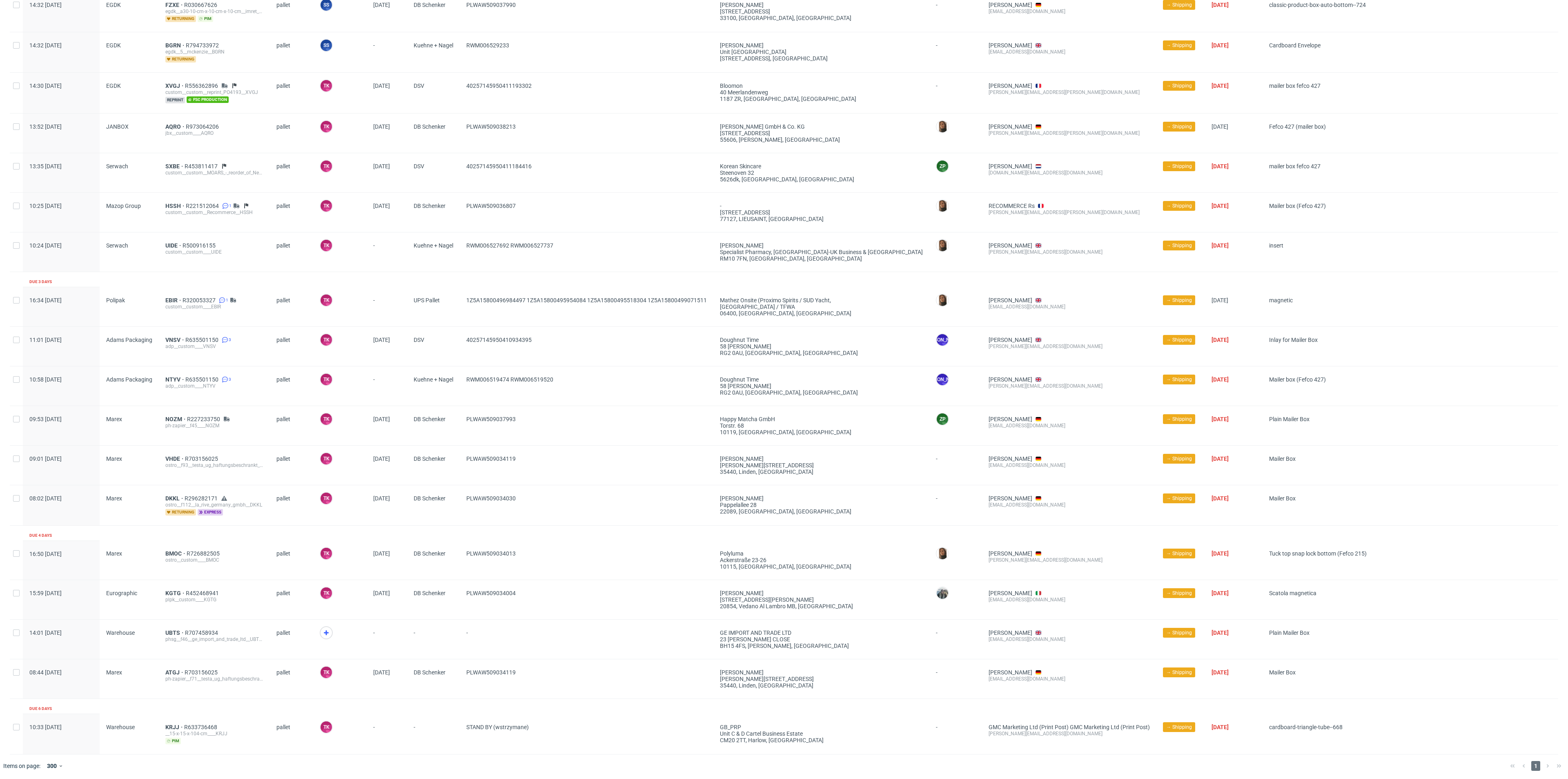
click at [173, 636] on div "phsg__f46__ge_import_and_trade_ltd__UBTS__ge_import_and_trade_ltd__UBTS" at bounding box center [214, 638] width 98 height 7
click at [327, 627] on icon at bounding box center [326, 632] width 10 height 10
drag, startPoint x: 153, startPoint y: 633, endPoint x: 162, endPoint y: 631, distance: 9.2
click at [154, 633] on div "Warehouse" at bounding box center [129, 639] width 60 height 39
click at [162, 631] on div "UBTS R707458934 phsg__f46__ge_import_and_trade_ltd__UBTS__ge_import_and_trade_l…" at bounding box center [214, 639] width 111 height 39
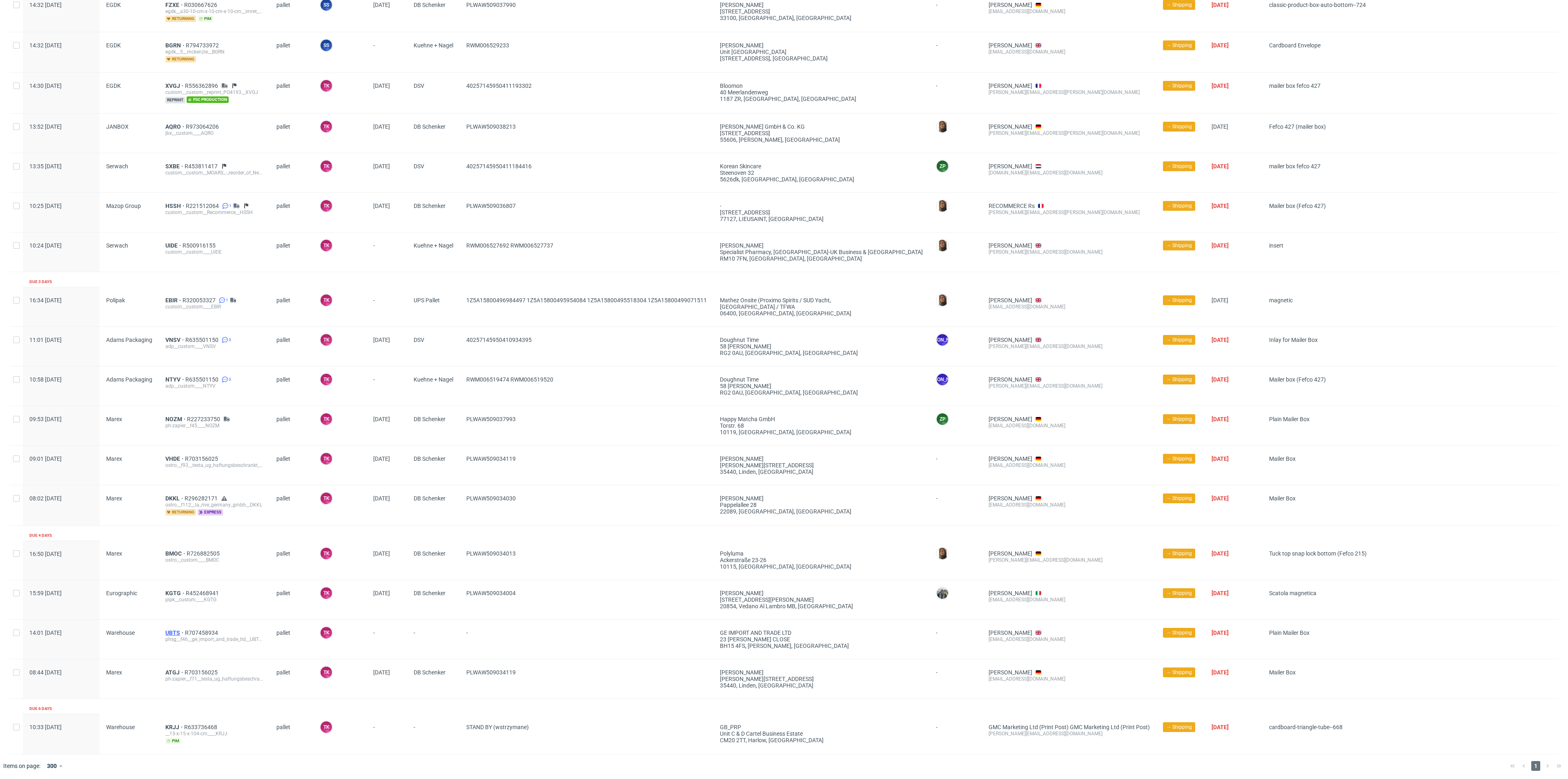
click at [170, 629] on span "UBTS" at bounding box center [175, 632] width 20 height 7
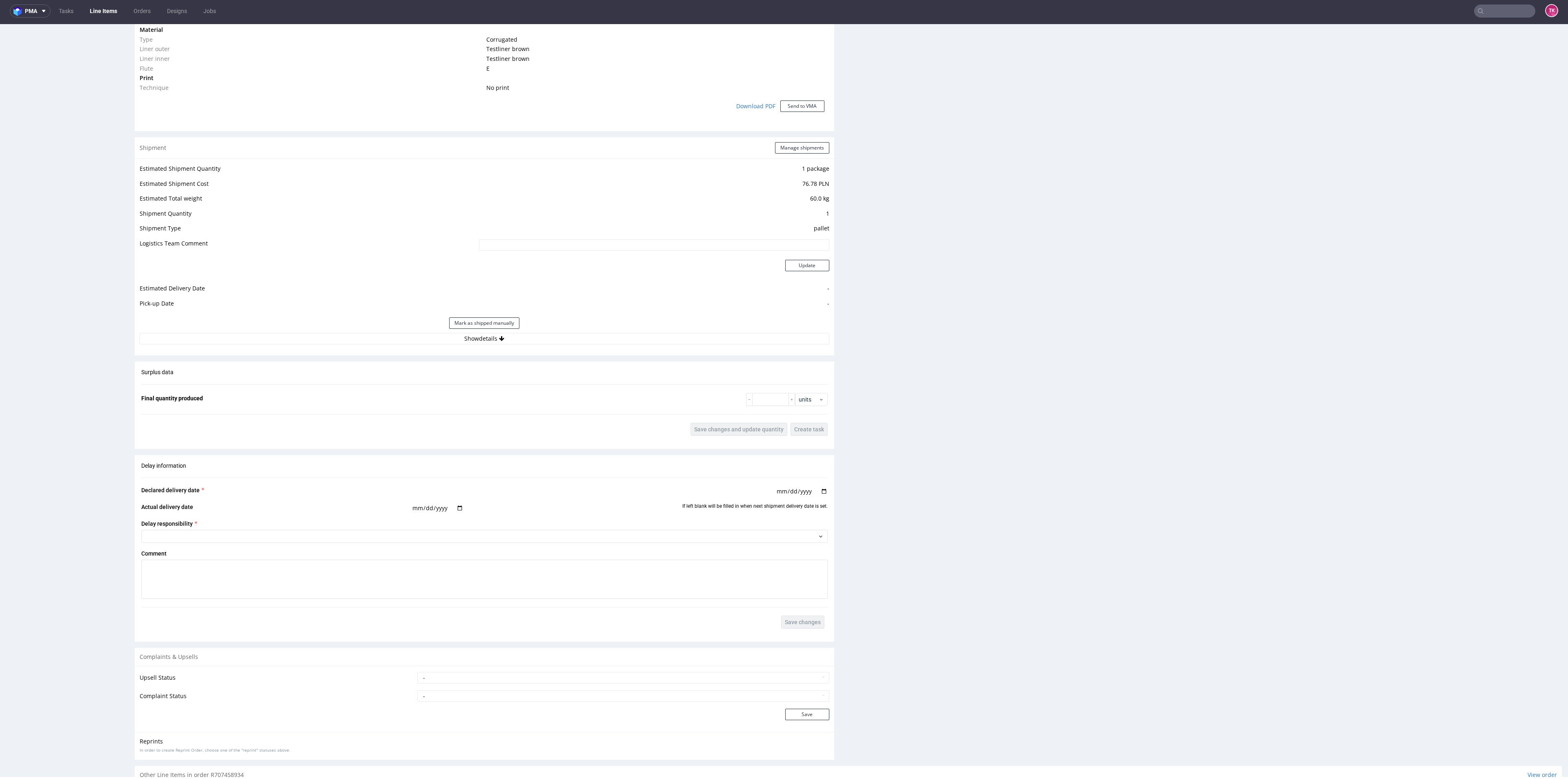
scroll to position [672, 0]
click at [553, 356] on div "Production Production Status Waiting for Artwork Waiting for Diecut Waiting for…" at bounding box center [485, 137] width 700 height 1267
click at [555, 347] on button "Show details" at bounding box center [484, 342] width 690 height 11
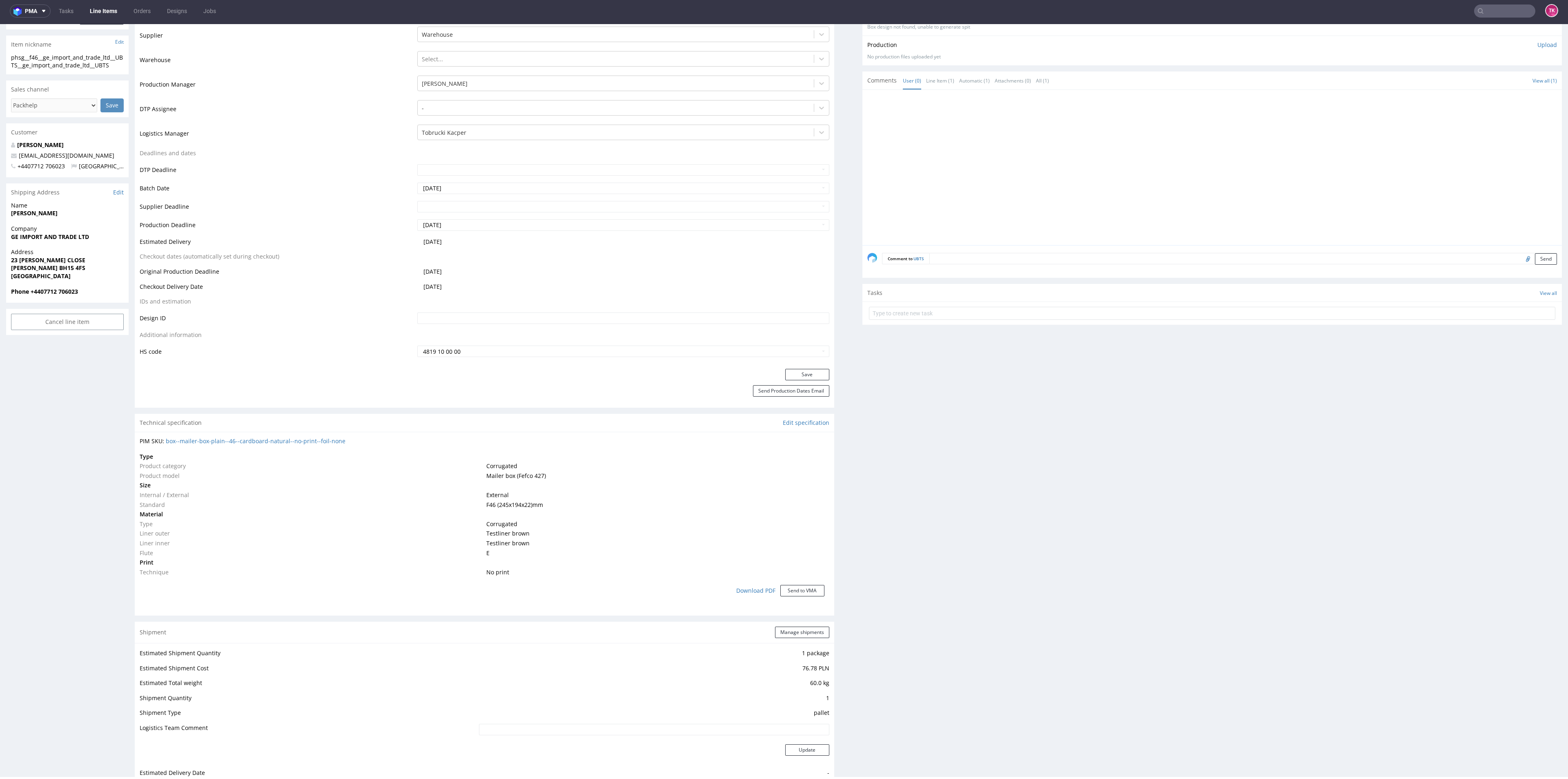
scroll to position [0, 0]
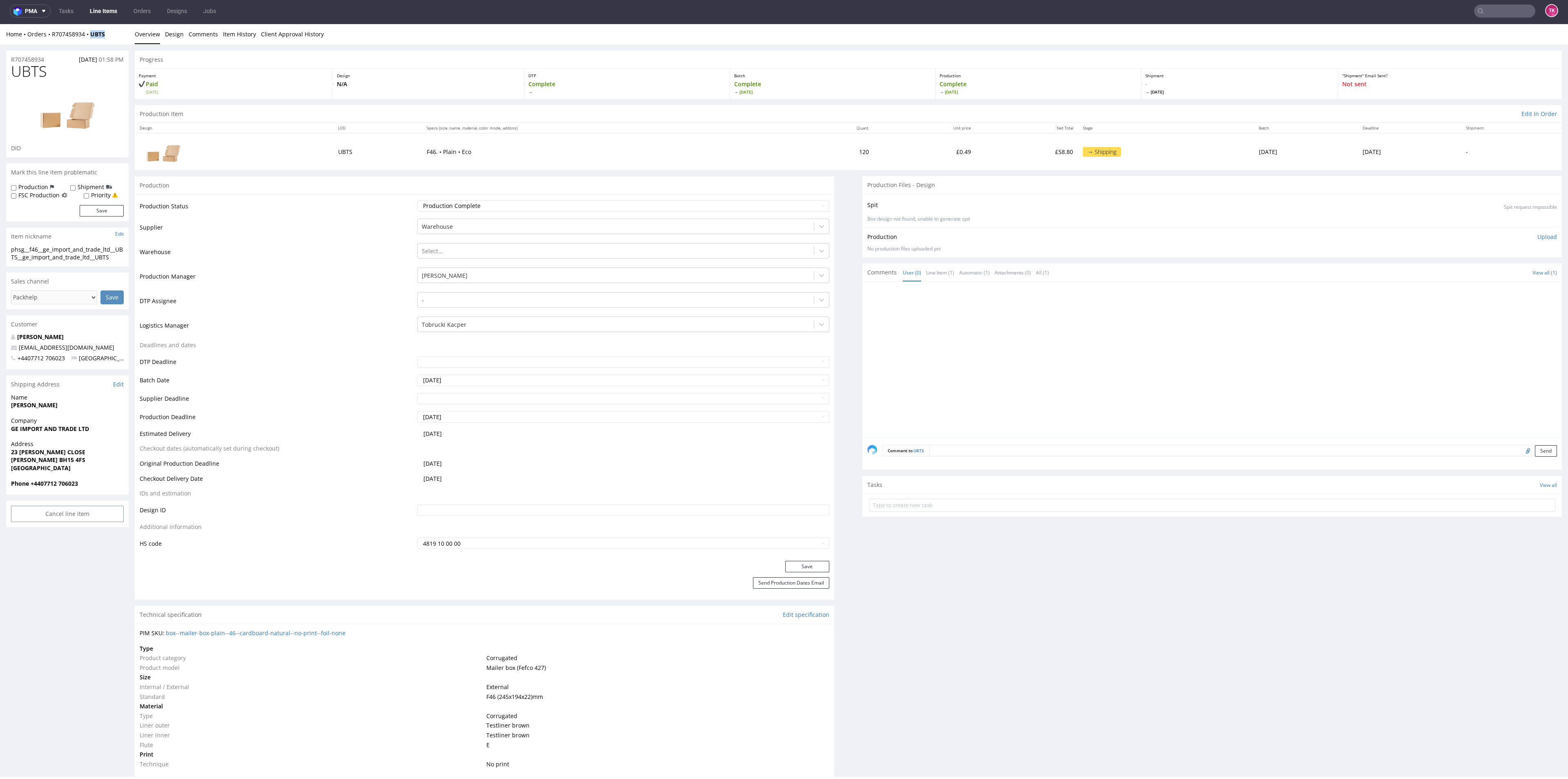
drag, startPoint x: 97, startPoint y: 40, endPoint x: 89, endPoint y: 44, distance: 8.9
click at [89, 44] on div "Home Orders R707458934 UBTS Overview Design Comments Item History Client Approv…" at bounding box center [784, 34] width 1568 height 20
copy strong "UBTS"
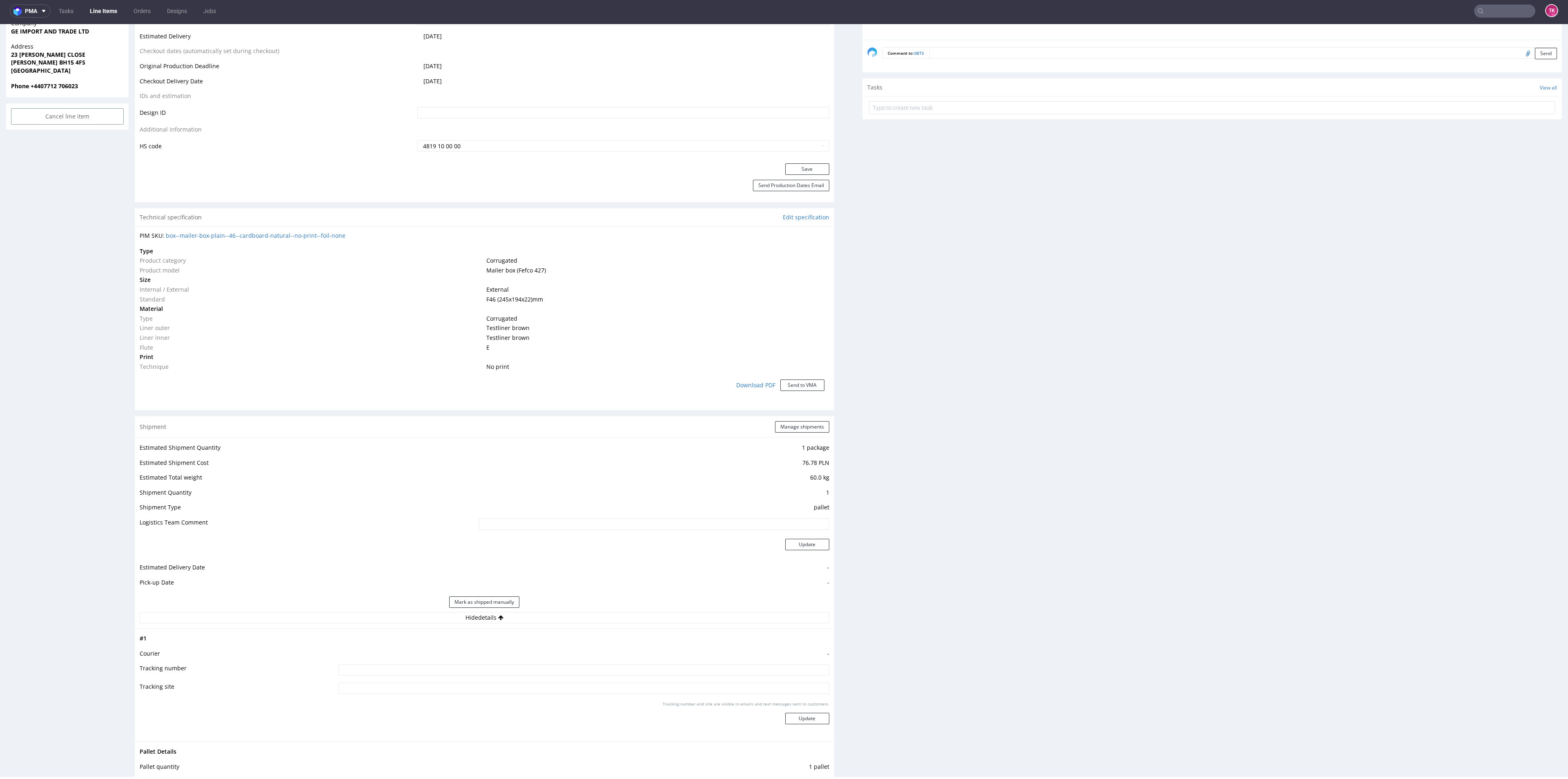
scroll to position [306, 0]
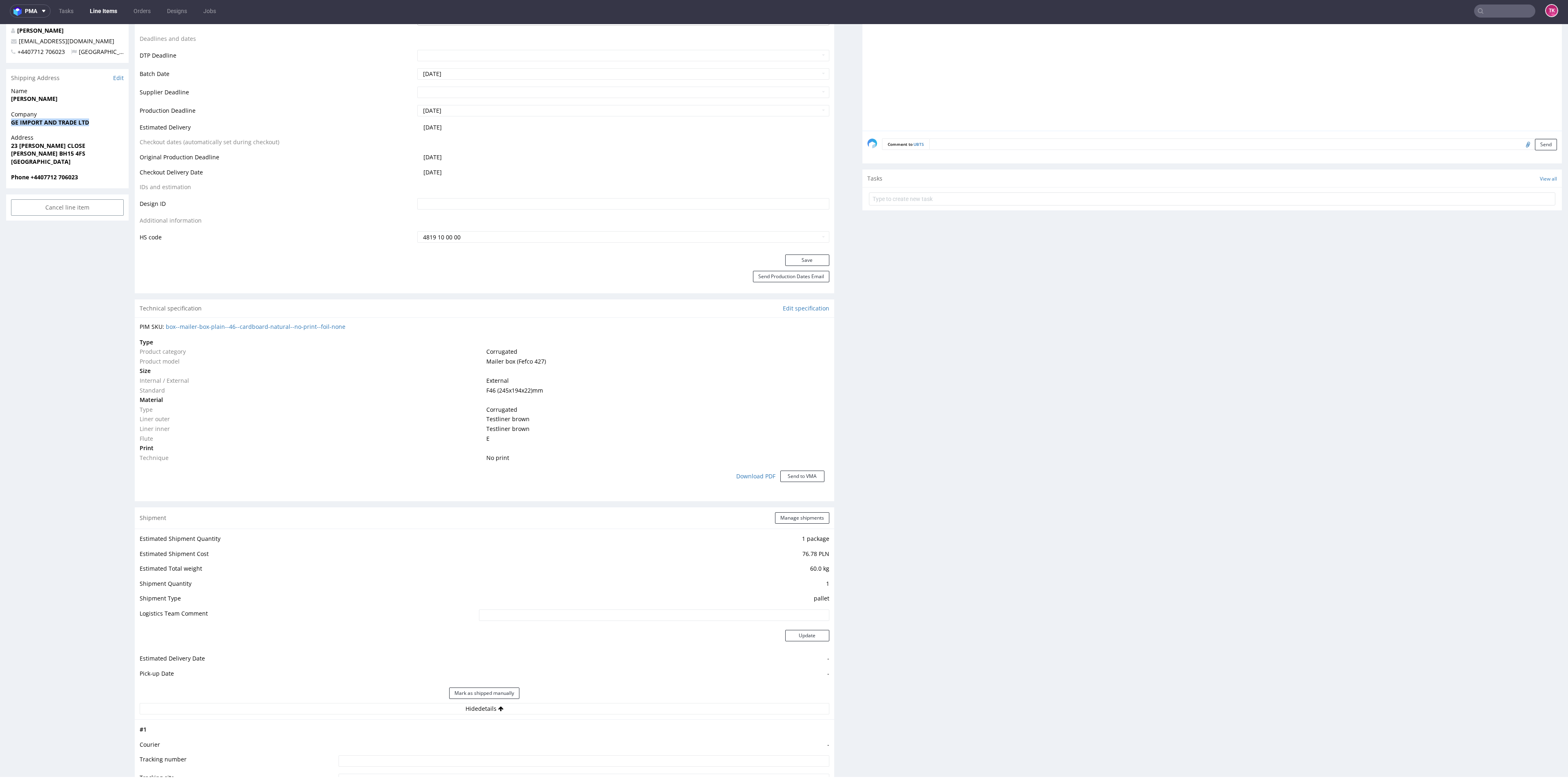
drag, startPoint x: 1, startPoint y: 131, endPoint x: 103, endPoint y: 130, distance: 102.0
click at [103, 130] on div "R707458934 18.09.2025 01:58 PM UBTS DID Mark this line item problematic Product…" at bounding box center [784, 552] width 1568 height 1628
copy strong "GE IMPORT AND TRADE LTD"
drag, startPoint x: 57, startPoint y: 112, endPoint x: 101, endPoint y: 101, distance: 45.4
click at [101, 101] on div "R707458934 18.09.2025 01:58 PM UBTS DID Mark this line item problematic Product…" at bounding box center [784, 552] width 1568 height 1628
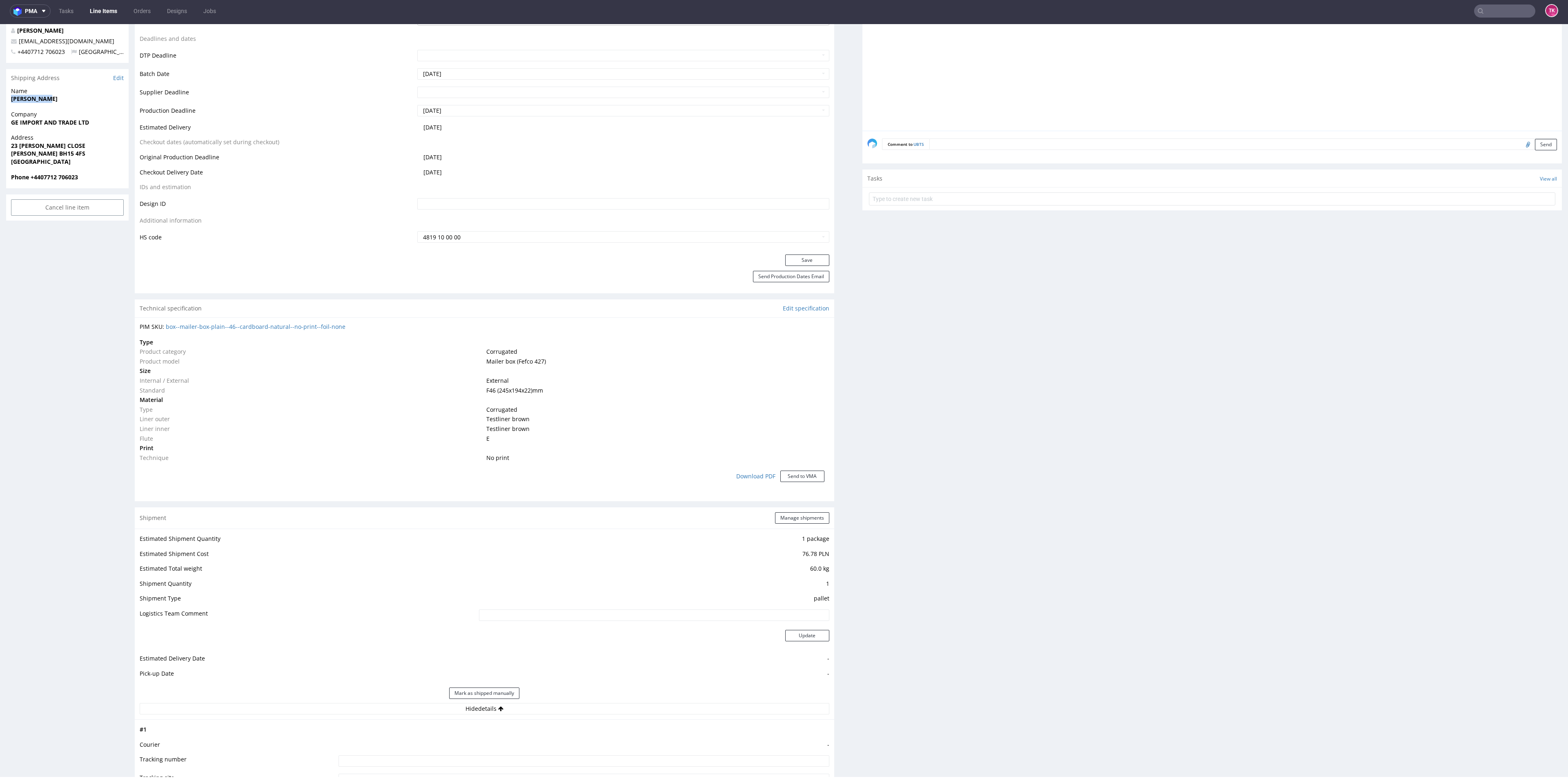
copy strong "[PERSON_NAME]"
drag, startPoint x: 15, startPoint y: 147, endPoint x: 101, endPoint y: 166, distance: 88.1
click at [96, 156] on div "Address 23 TABITHA CLOSE POOLE BH15 4FS United Kingdom" at bounding box center [68, 153] width 123 height 39
copy p "23 TABITHA CLOSE POOLE BH15 4FS"
drag, startPoint x: 31, startPoint y: 175, endPoint x: 113, endPoint y: 193, distance: 84.0
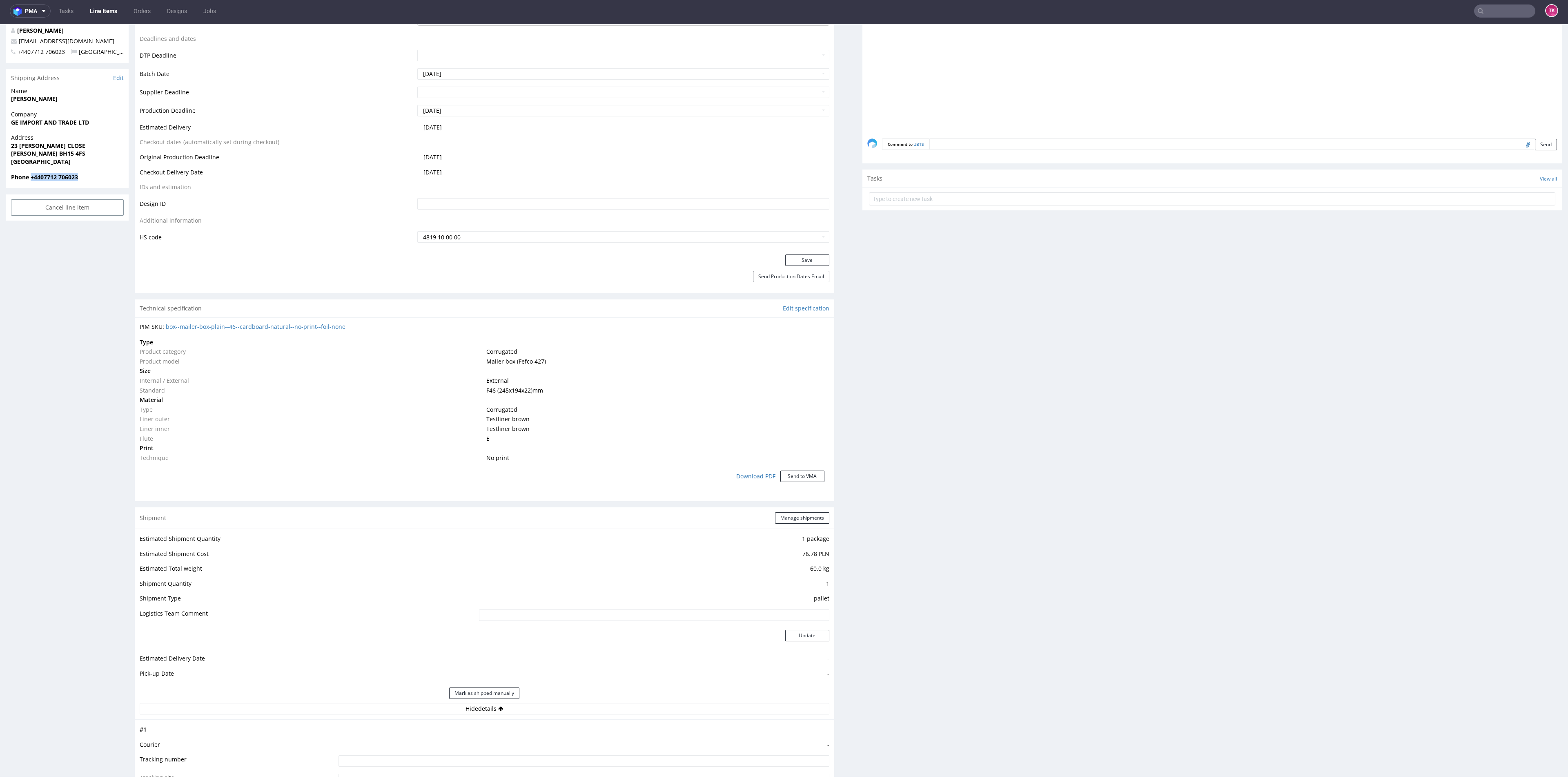
click at [112, 182] on div "Phone +4407712 706023" at bounding box center [68, 181] width 123 height 16
copy strong "+4407712 706023"
drag, startPoint x: 68, startPoint y: 40, endPoint x: 15, endPoint y: 57, distance: 55.7
click at [7, 39] on div "RUBENS ECCO info@gecoffees.com +4407712 706023 United Kingdom" at bounding box center [68, 45] width 123 height 36
copy span "[EMAIL_ADDRESS][DOMAIN_NAME]"
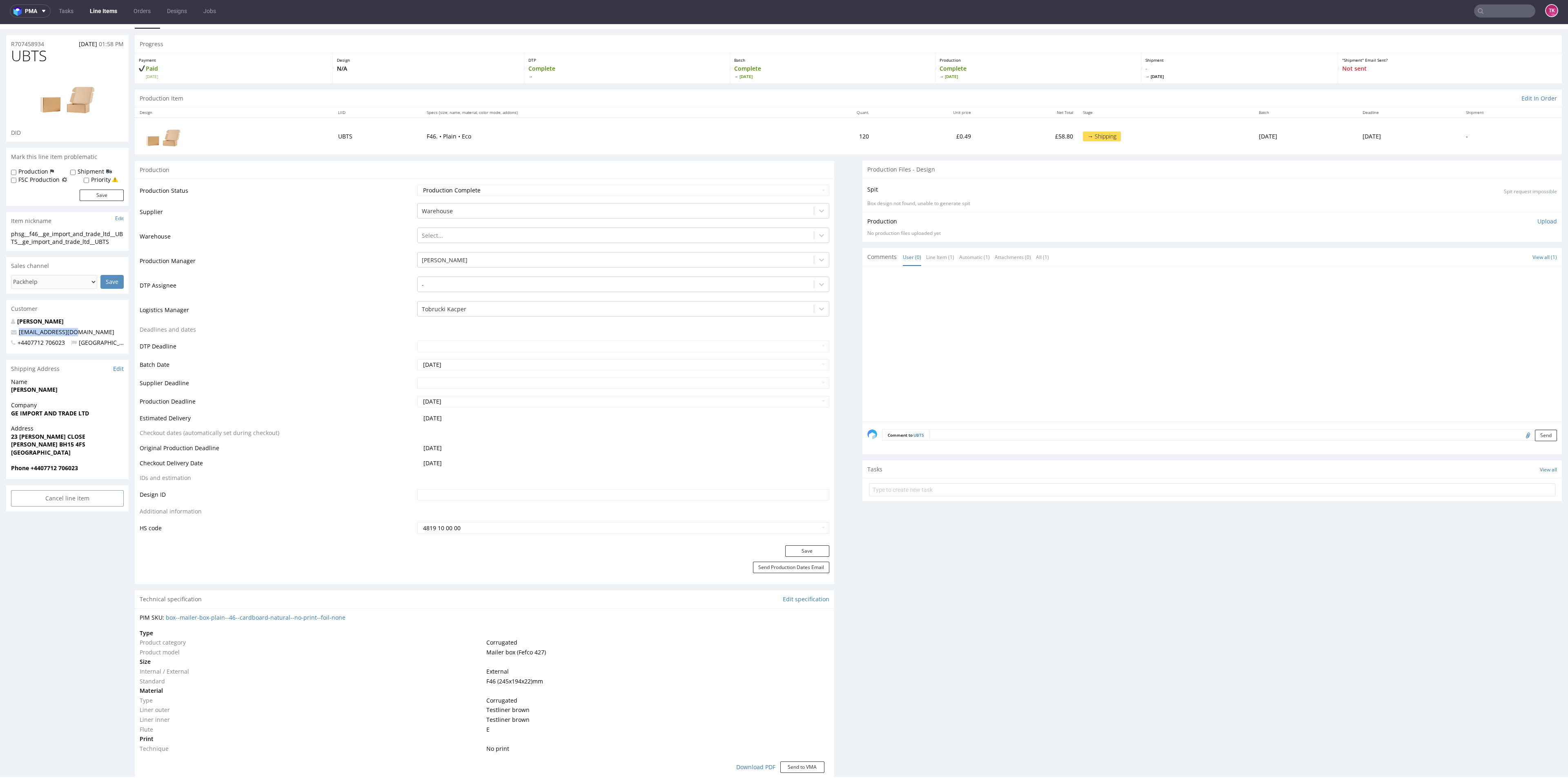
scroll to position [0, 0]
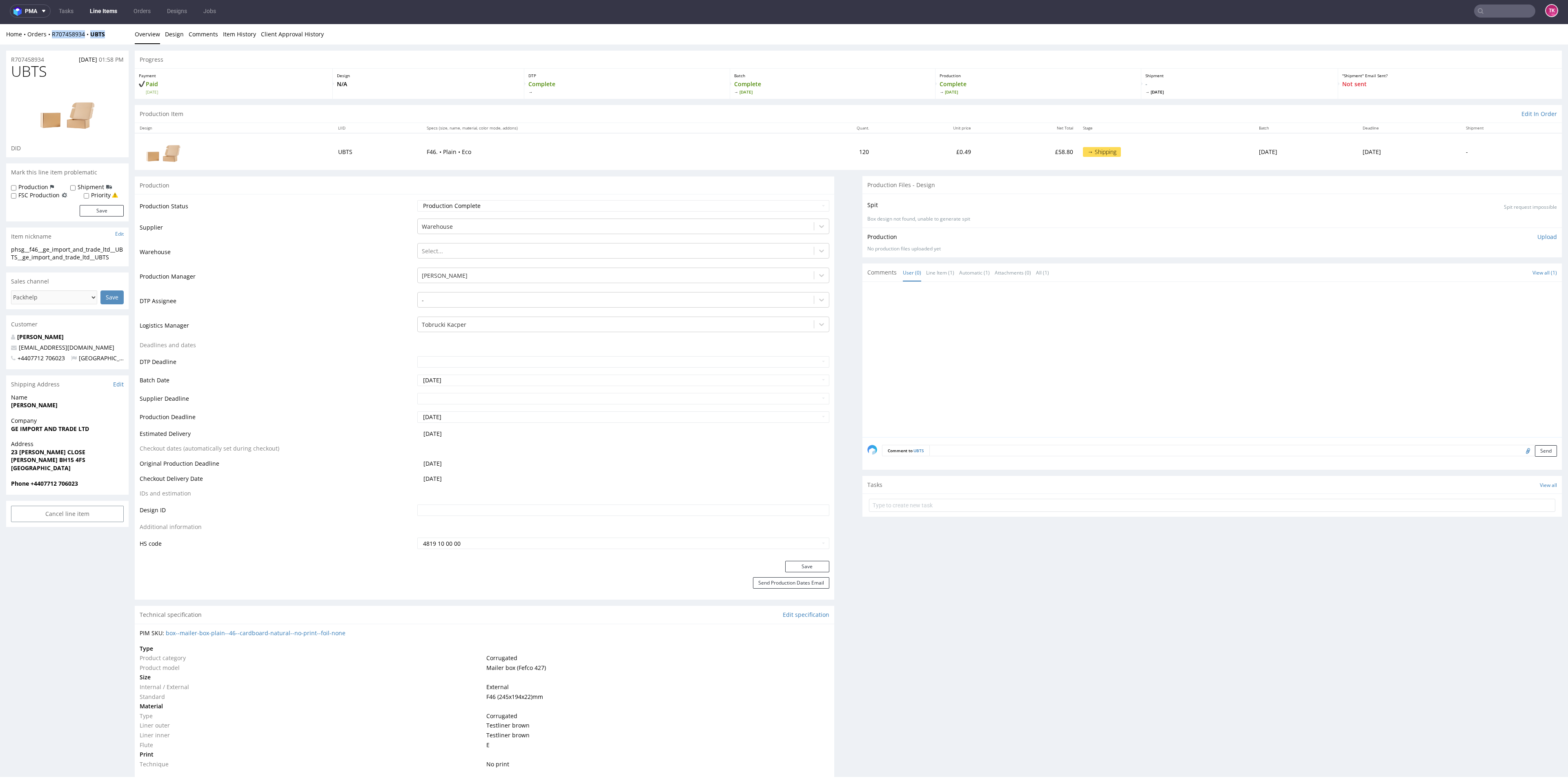
drag, startPoint x: 117, startPoint y: 26, endPoint x: 53, endPoint y: 38, distance: 65.1
click at [53, 38] on div "Home Orders R707458934 UBTS Overview Design Comments Item History Client Approv…" at bounding box center [784, 34] width 1568 height 20
copy div "R707458934 UBTS"
drag, startPoint x: 93, startPoint y: 348, endPoint x: 15, endPoint y: 342, distance: 78.2
click at [15, 342] on div "RUBENS ECCO info@gecoffees.com +4407712 706023 United Kingdom" at bounding box center [68, 351] width 123 height 36
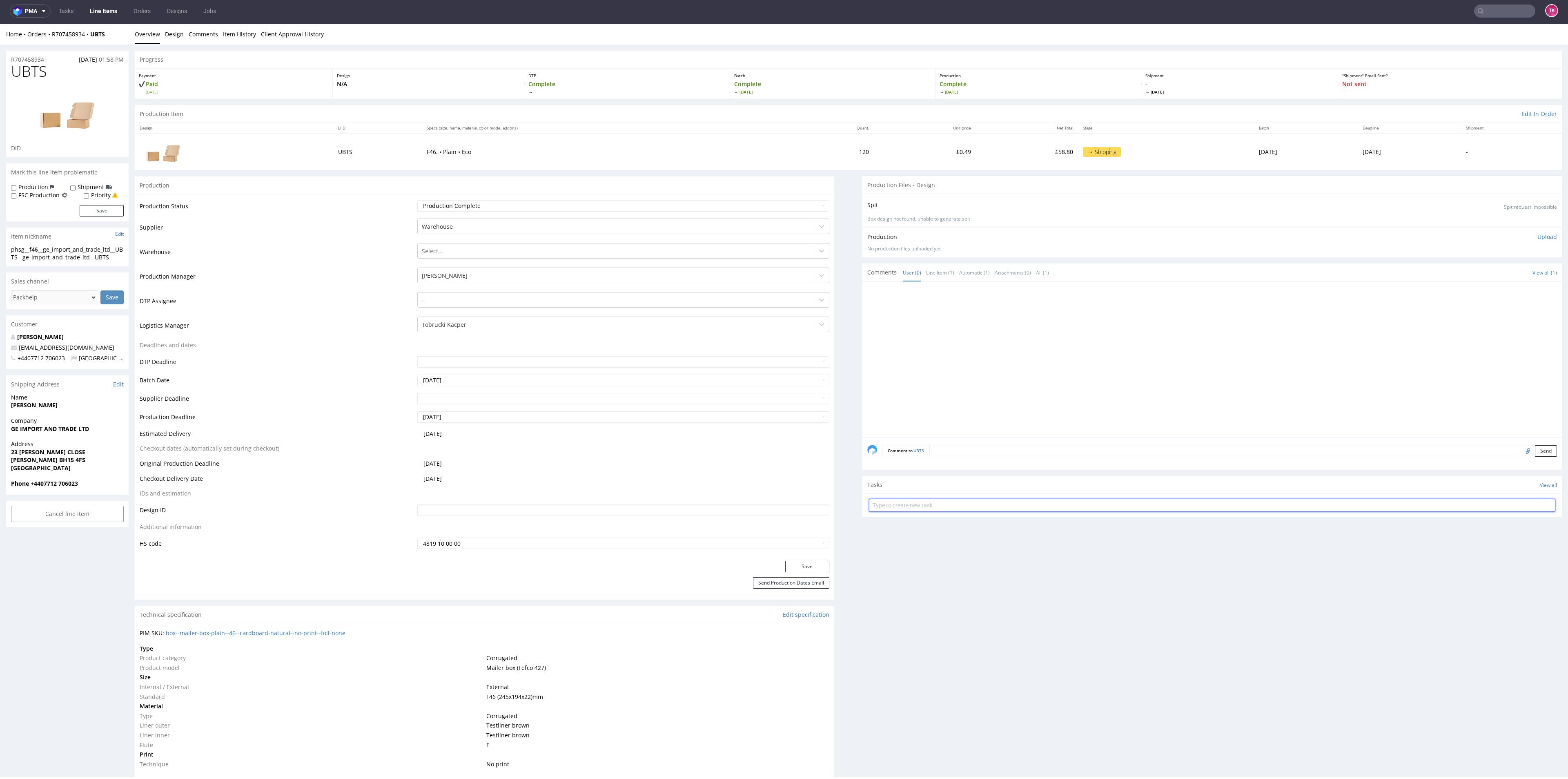
click at [869, 507] on input "text" at bounding box center [1213, 505] width 687 height 13
type input "etykietu"
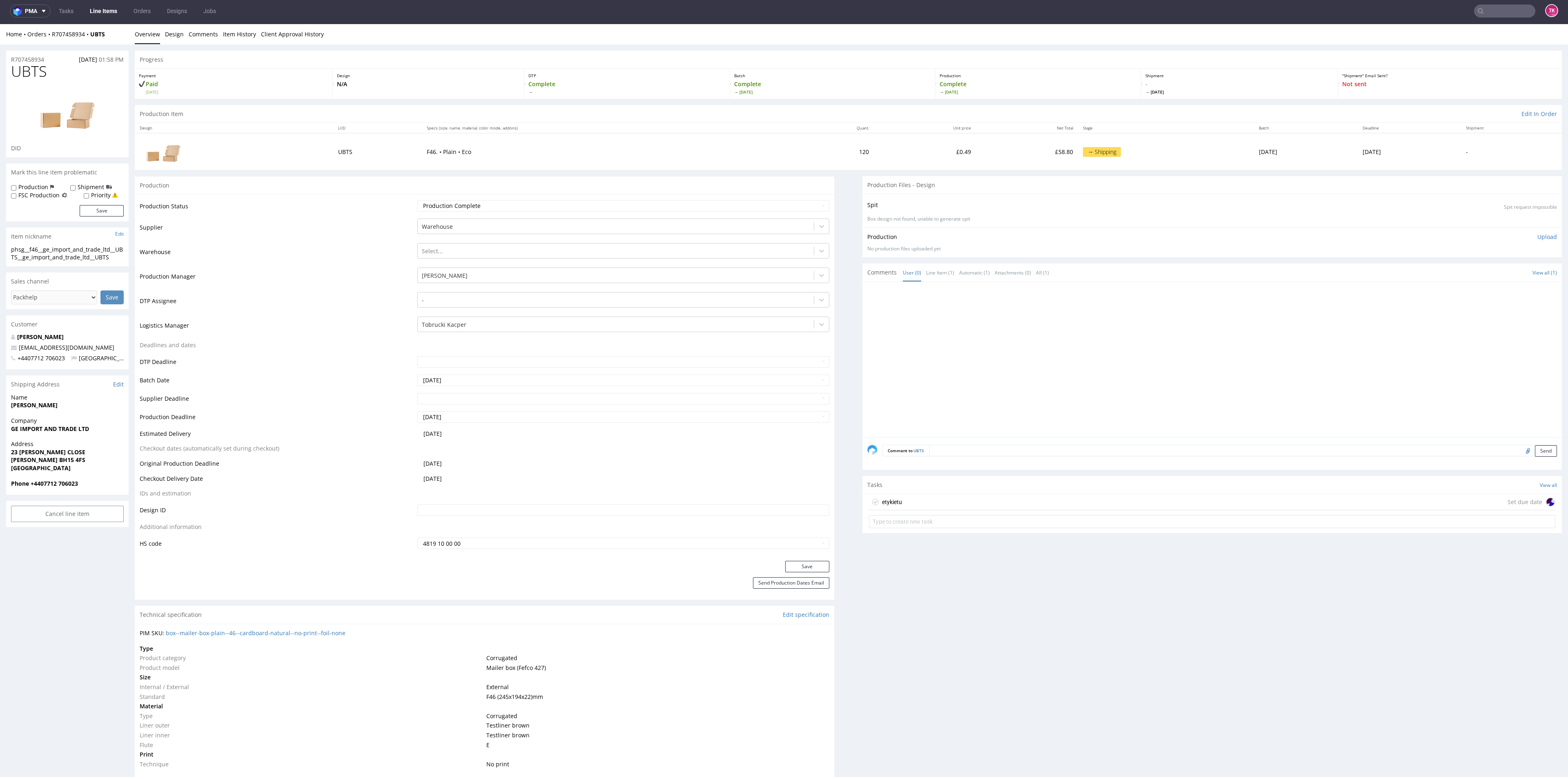
drag, startPoint x: 873, startPoint y: 510, endPoint x: 884, endPoint y: 512, distance: 11.2
click at [873, 510] on div "etykietu Set due date" at bounding box center [1213, 512] width 700 height 37
click at [892, 503] on div "etykietu" at bounding box center [892, 502] width 20 height 10
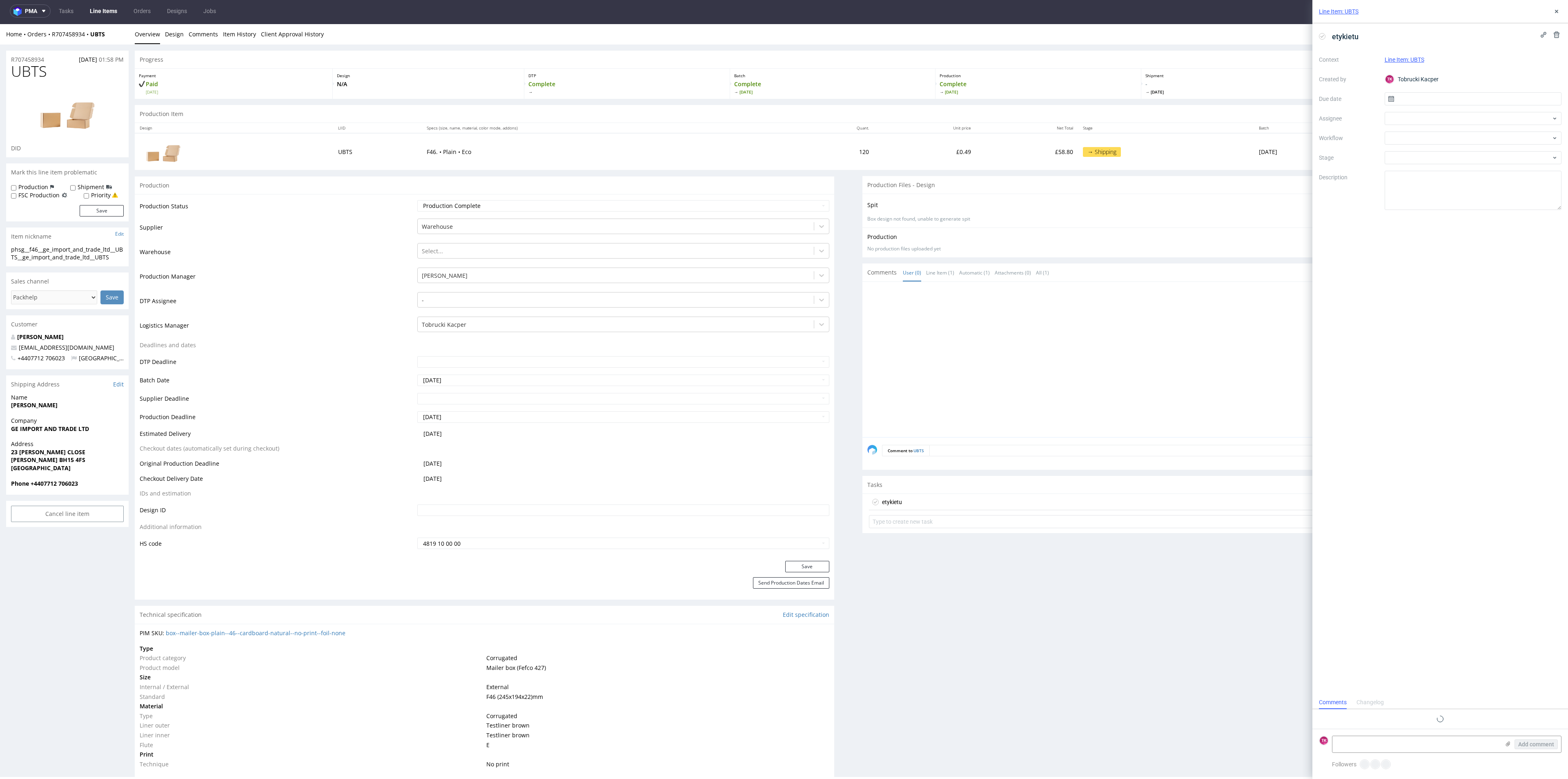
scroll to position [7, 0]
drag, startPoint x: 1426, startPoint y: 736, endPoint x: 1426, endPoint y: 742, distance: 6.0
click at [1425, 739] on textarea at bounding box center [1416, 745] width 168 height 17
paste textarea "1Z5A15806898269306"
type textarea "1Z5A15806898269306"
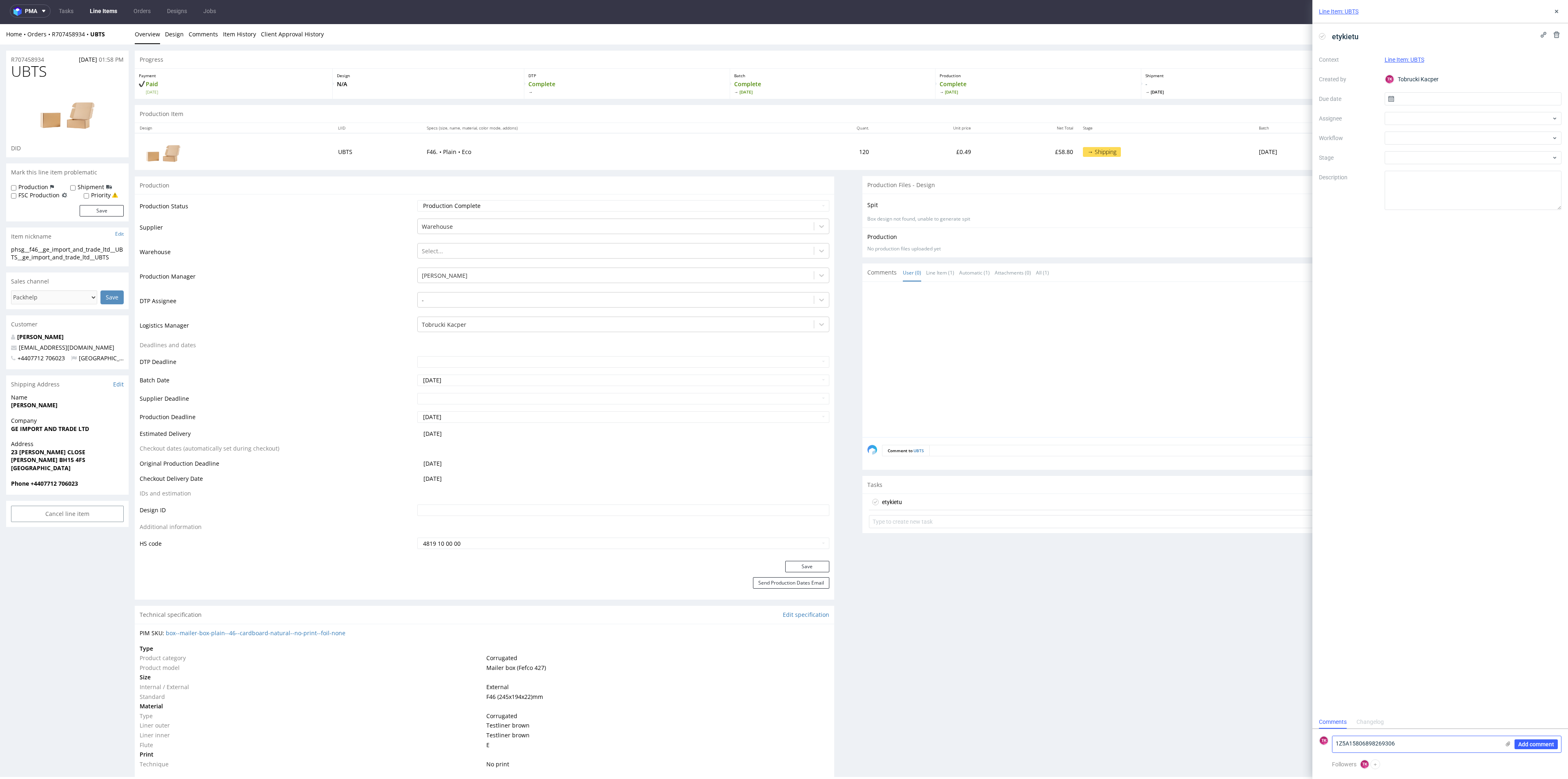
click at [1506, 738] on div "Add comment" at bounding box center [1531, 745] width 61 height 17
click at [1507, 743] on use at bounding box center [1508, 743] width 5 height 5
click at [0, 0] on input "file" at bounding box center [0, 0] width 0 height 0
click at [1415, 122] on div at bounding box center [1473, 118] width 177 height 13
type input "fe"
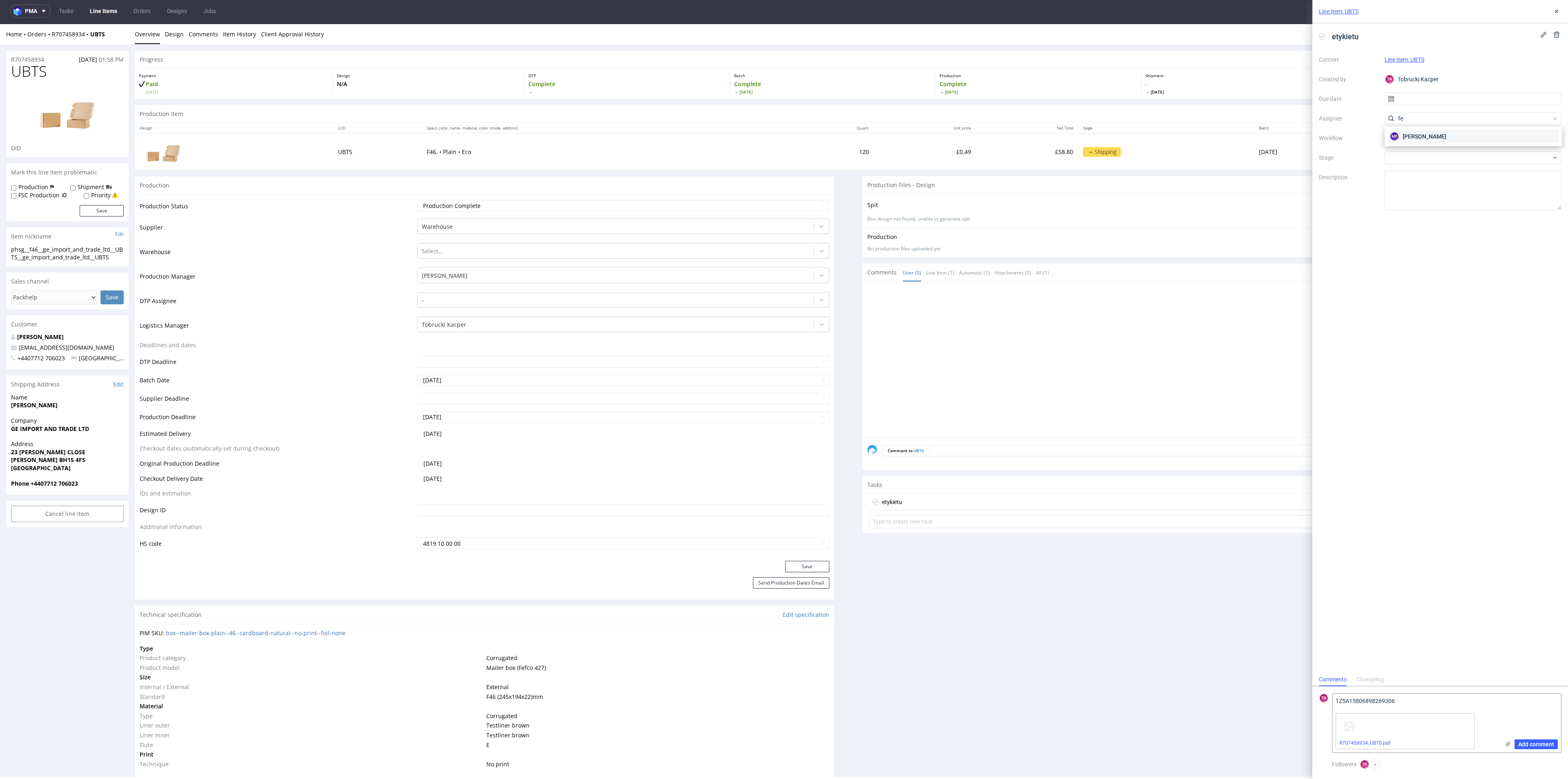
click at [1415, 130] on div "MF Michał Fedorowicz" at bounding box center [1472, 137] width 170 height 13
click at [1415, 132] on div at bounding box center [1473, 138] width 177 height 13
drag, startPoint x: 1427, startPoint y: 114, endPoint x: 1424, endPoint y: 106, distance: 8.5
click at [1426, 112] on div "MF Michał Fedorowicz" at bounding box center [1470, 118] width 164 height 13
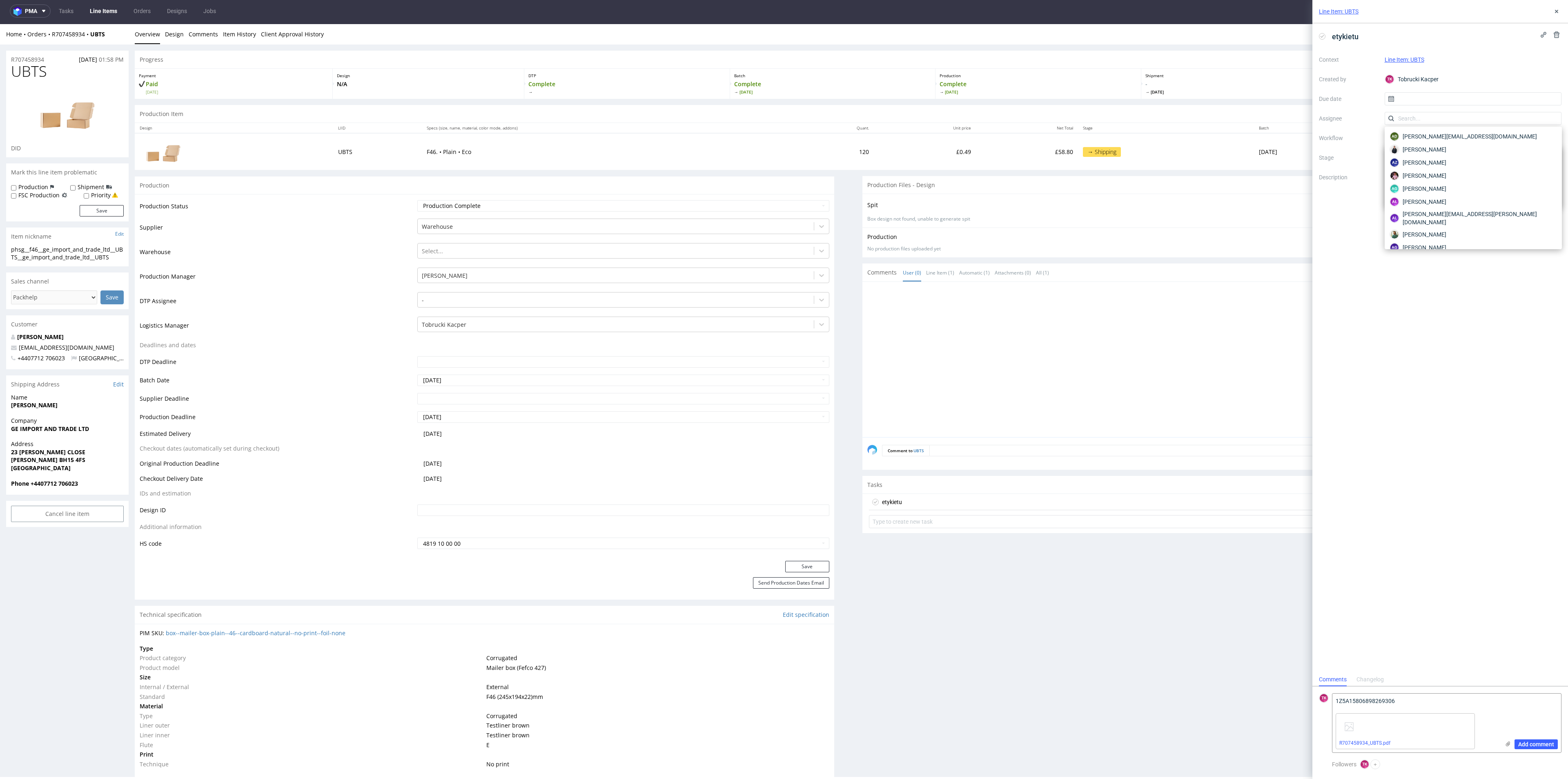
click at [1415, 89] on div "Context Line Item: UBTS Created by TK Tobrucki Kacper Due date Assignee Workflo…" at bounding box center [1440, 131] width 243 height 156
click at [1417, 103] on input "text" at bounding box center [1473, 99] width 177 height 13
click at [1456, 196] on span "23" at bounding box center [1459, 195] width 7 height 8
type input "[DATE]"
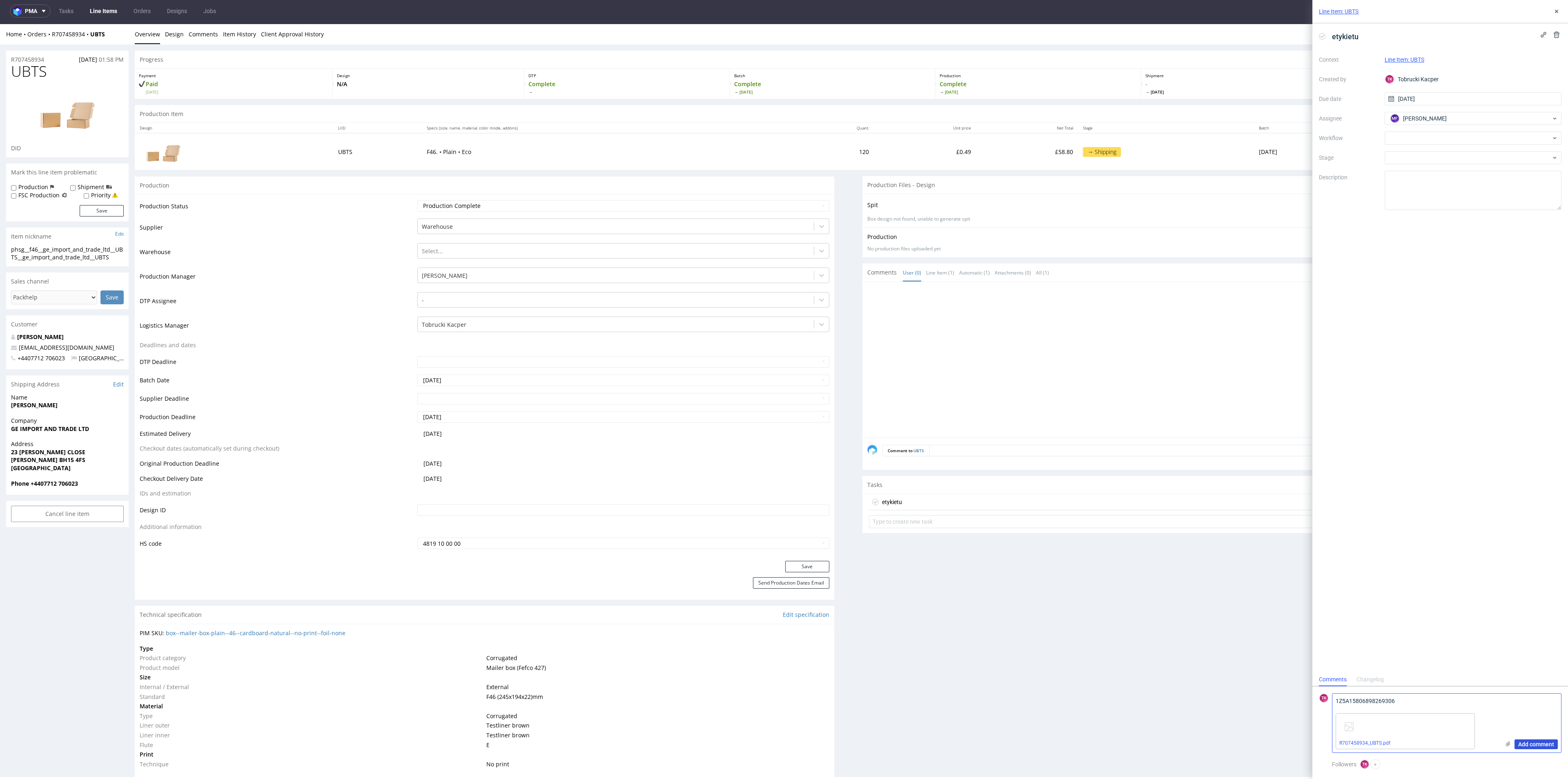
click at [1533, 741] on span "Add comment" at bounding box center [1535, 744] width 36 height 6
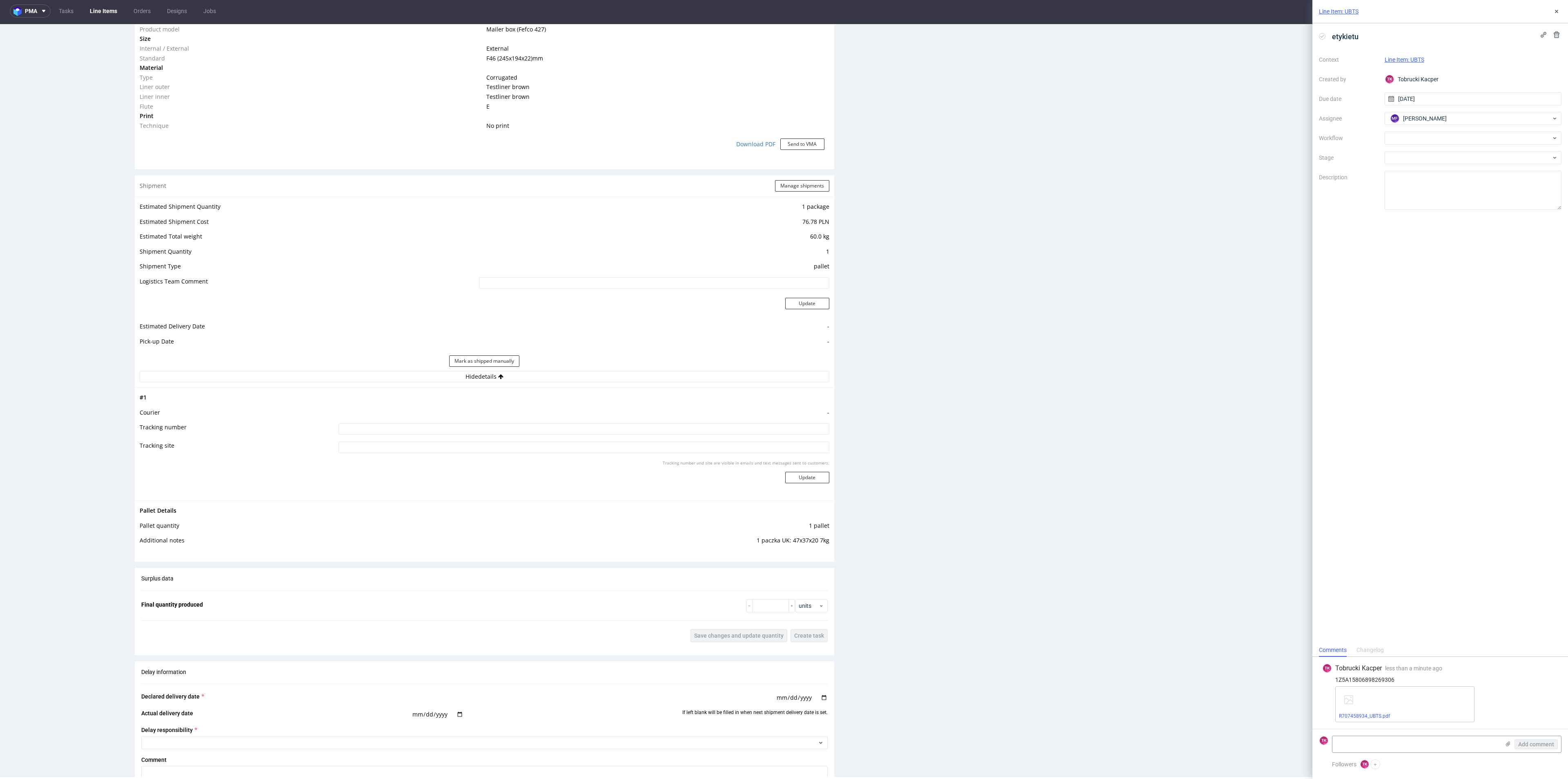
scroll to position [735, 0]
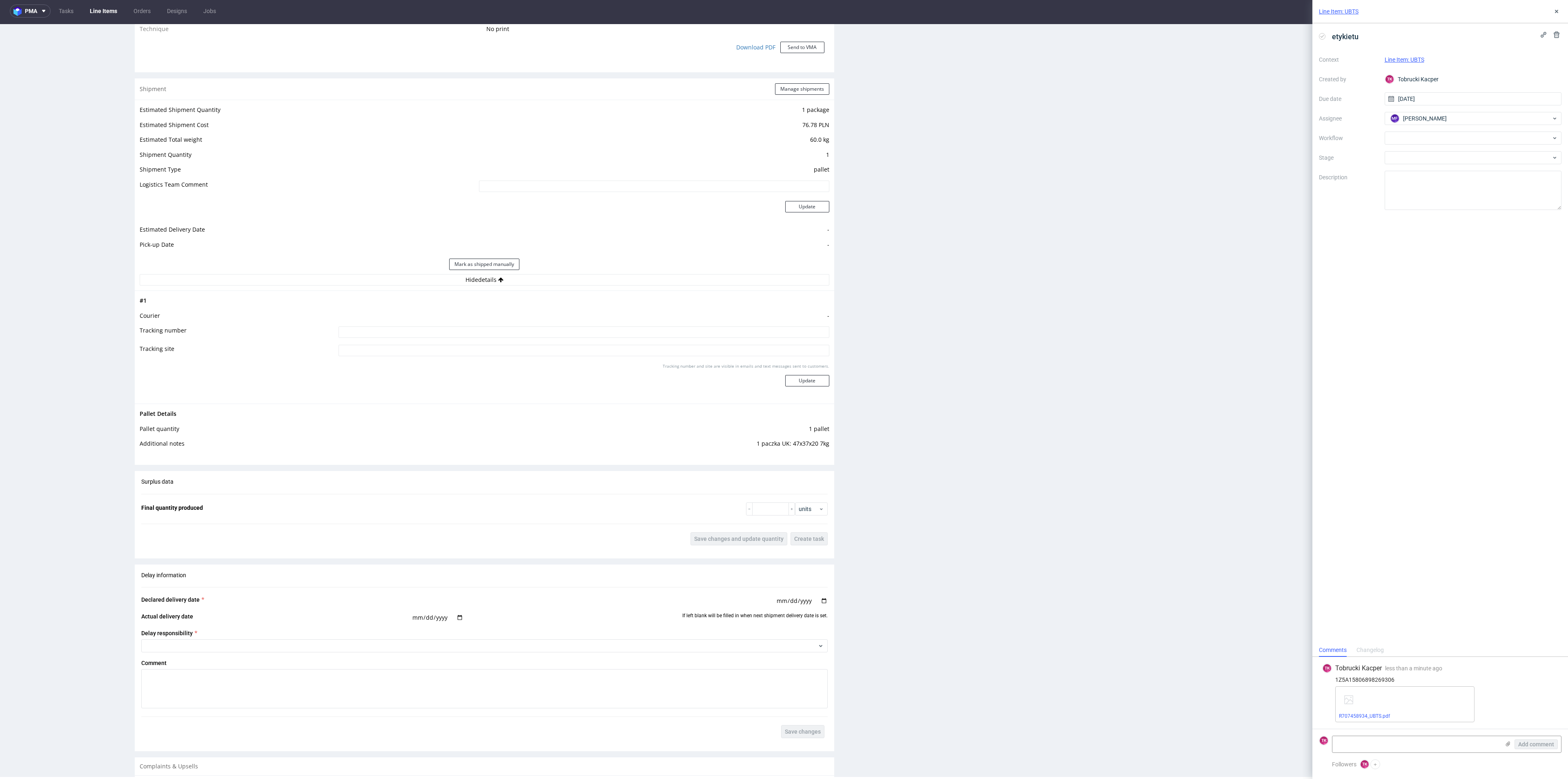
click at [644, 329] on input at bounding box center [583, 332] width 490 height 11
paste input "1Z5A15806898269306"
type input "1Z5A15806898269306"
click at [813, 388] on div "Tracking number and site are visible in emails and text messages sent to custom…" at bounding box center [583, 378] width 490 height 30
click at [814, 386] on button "Update" at bounding box center [807, 381] width 44 height 11
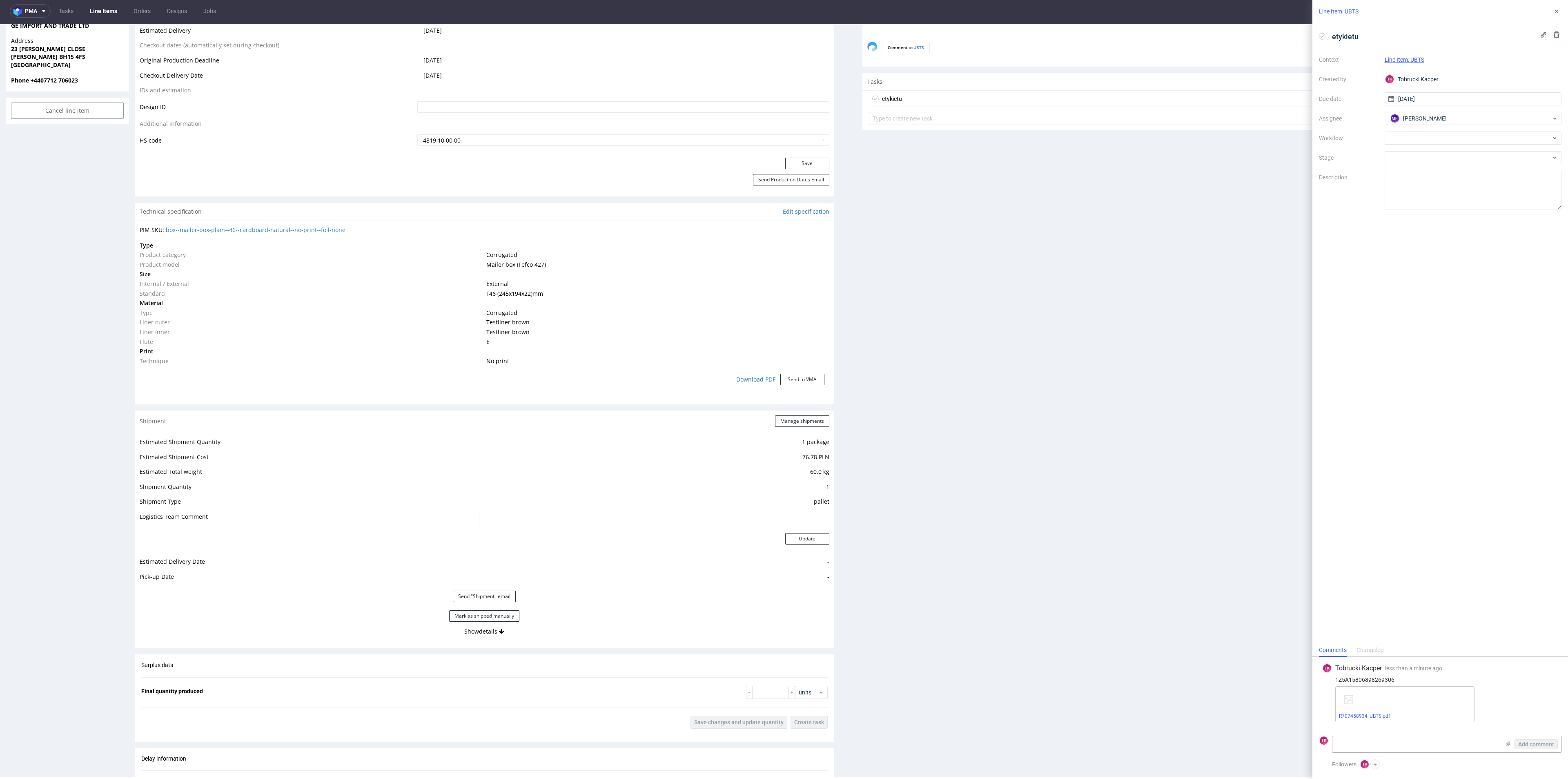
scroll to position [505, 0]
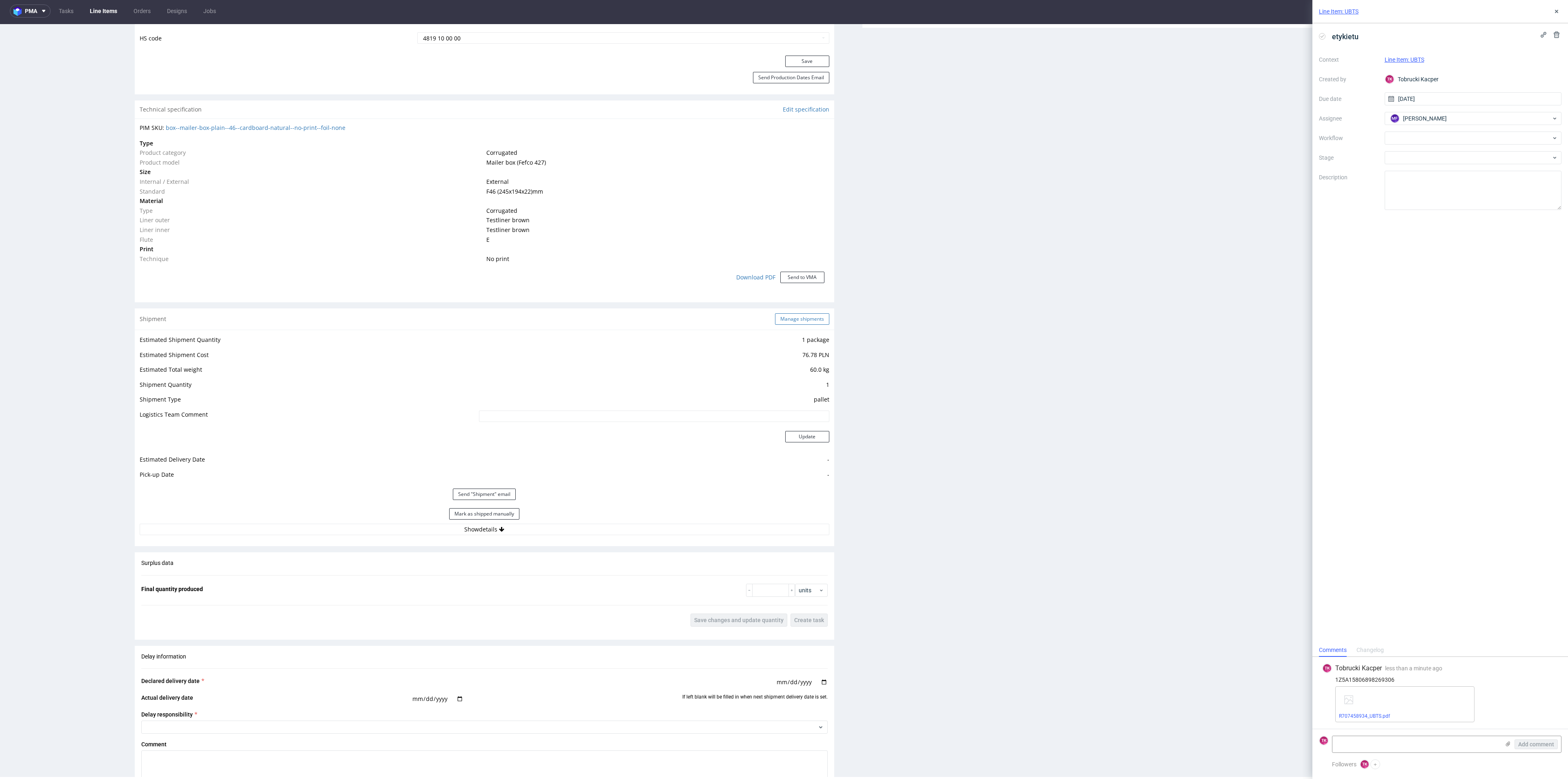
click at [804, 318] on button "Manage shipments" at bounding box center [802, 319] width 54 height 11
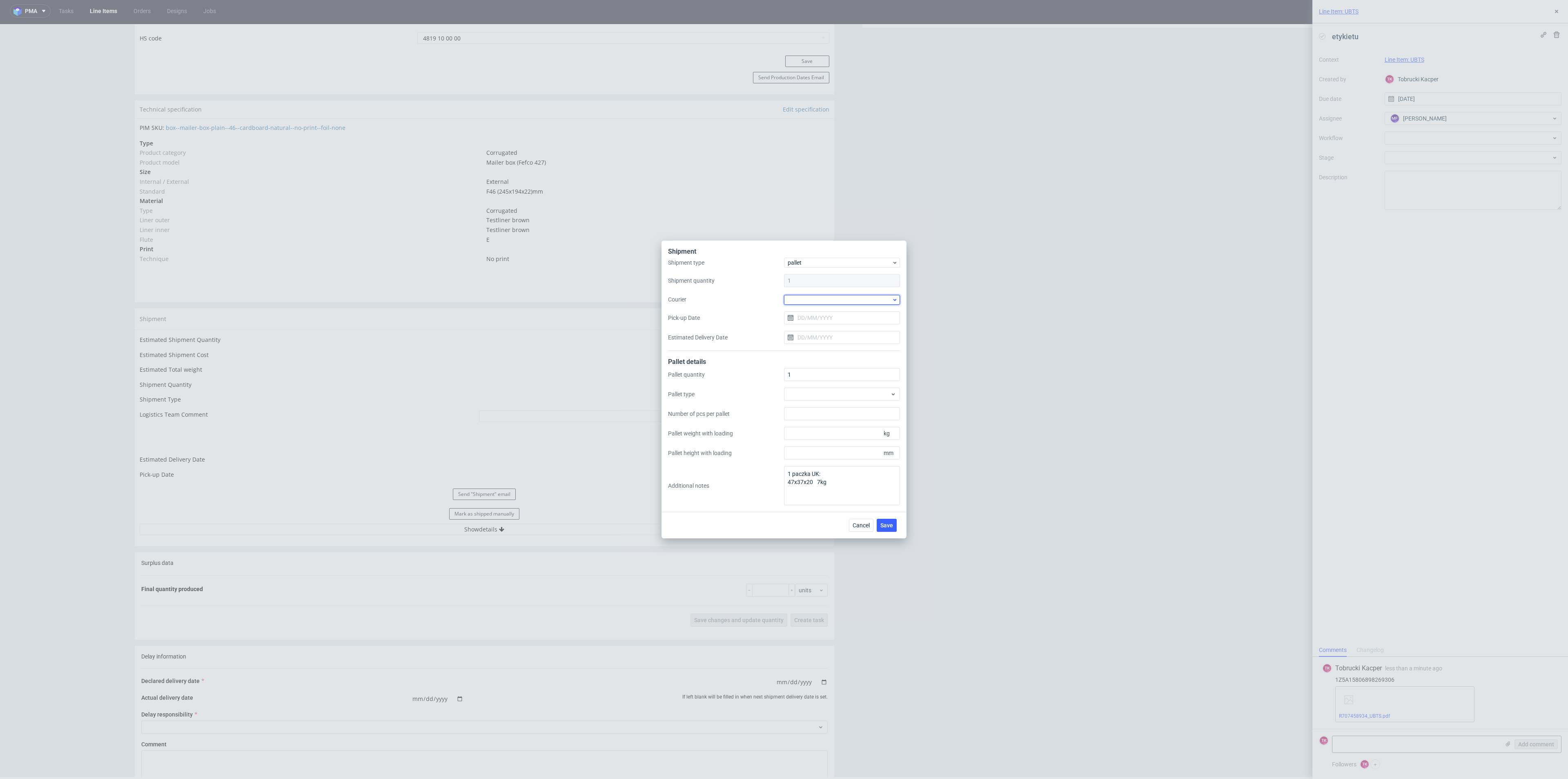
click at [838, 301] on div at bounding box center [841, 300] width 116 height 10
click at [825, 364] on div "UPS Pallets" at bounding box center [842, 357] width 110 height 15
click at [835, 317] on input "Pick-up Date" at bounding box center [841, 317] width 116 height 13
click at [890, 537] on div "Cancel Save" at bounding box center [784, 524] width 245 height 27
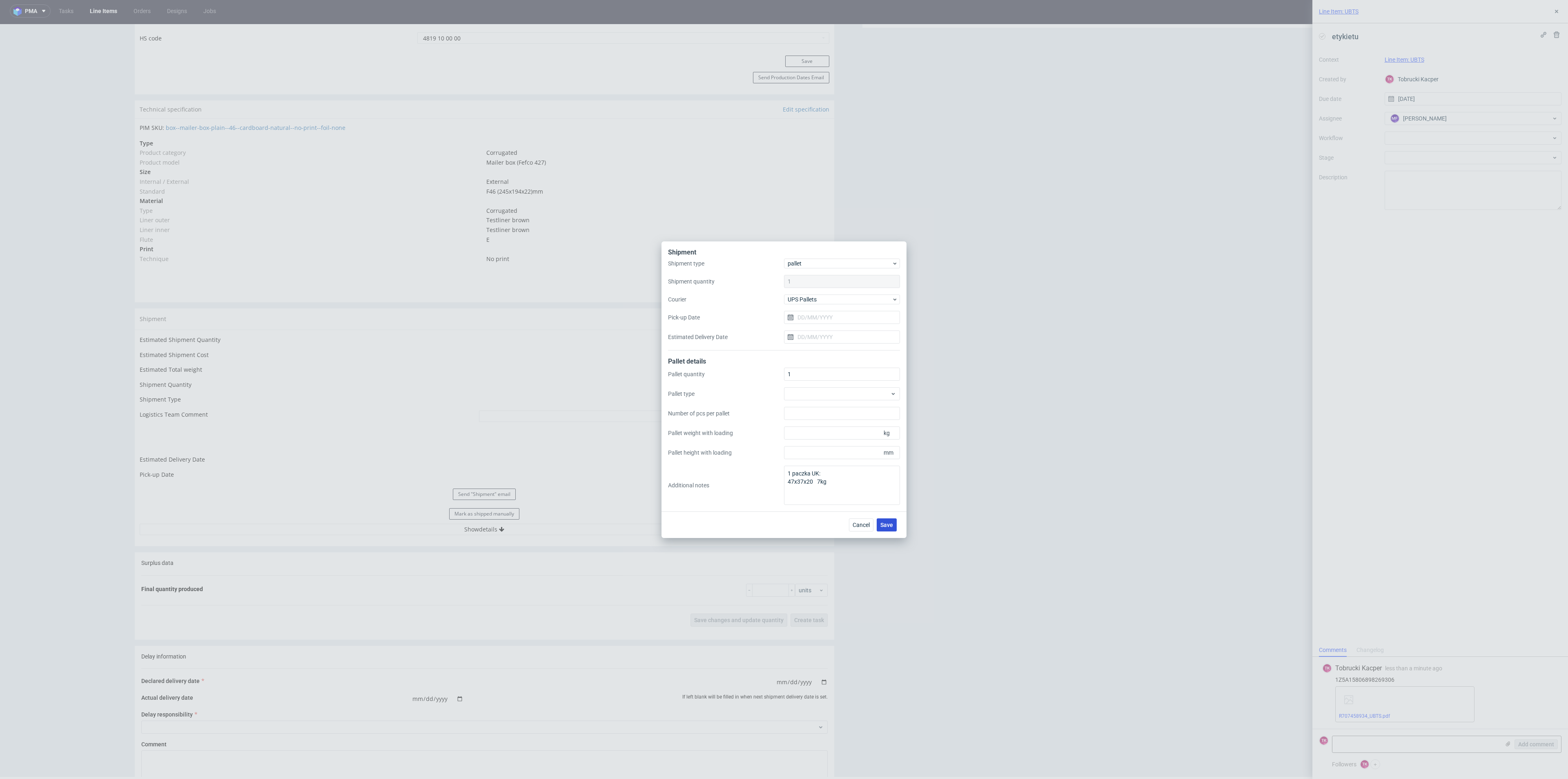
drag, startPoint x: 889, startPoint y: 535, endPoint x: 886, endPoint y: 527, distance: 8.5
click at [887, 532] on div "Cancel Save" at bounding box center [784, 524] width 245 height 27
click at [886, 527] on span "Save" at bounding box center [887, 525] width 13 height 6
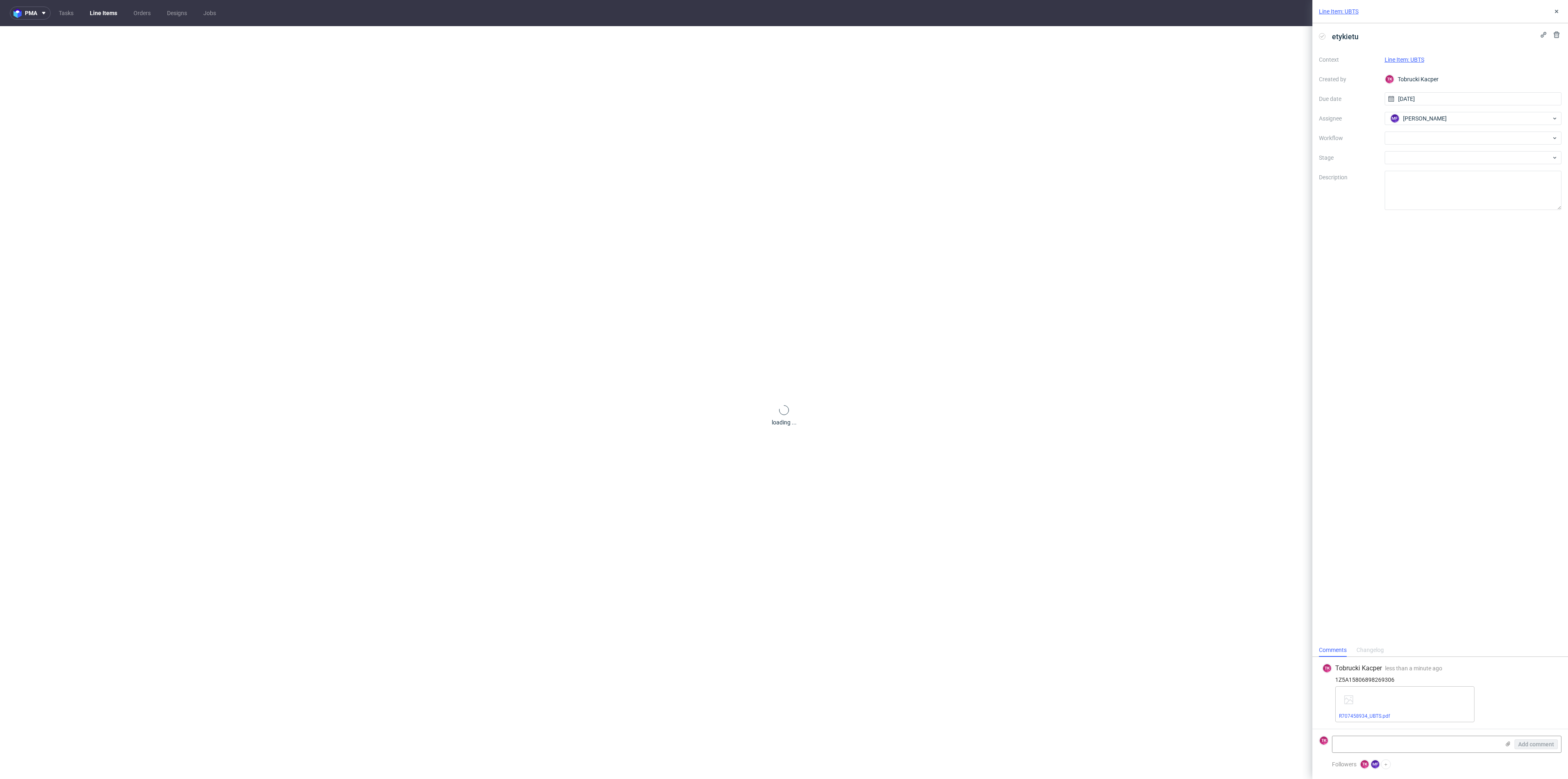
click at [102, 13] on link "Line Items" at bounding box center [103, 13] width 37 height 13
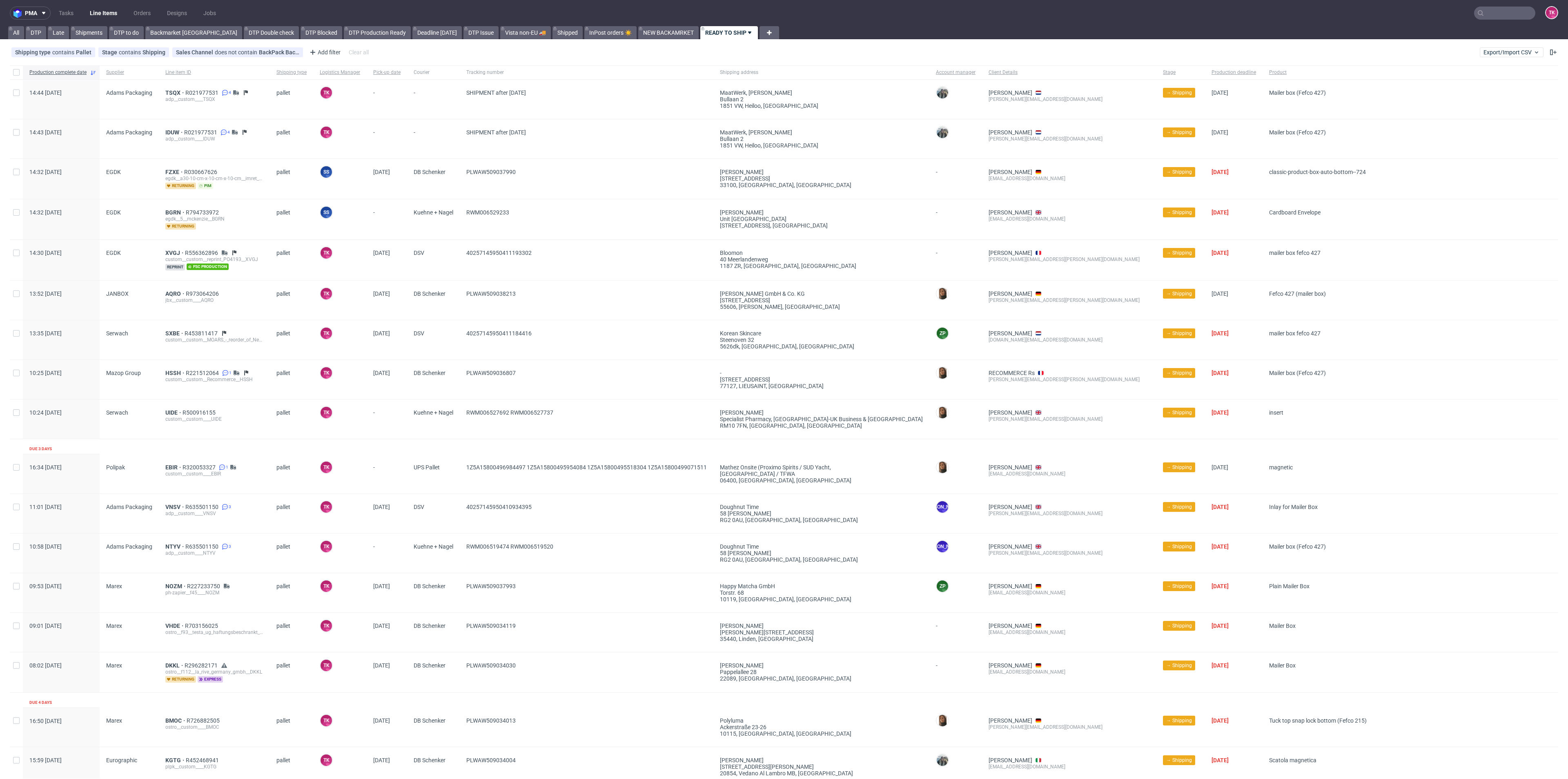
click at [81, 7] on ul "Tasks Line Items Orders Designs Jobs" at bounding box center [137, 13] width 173 height 13
click at [92, 7] on link "Line Items" at bounding box center [103, 13] width 37 height 13
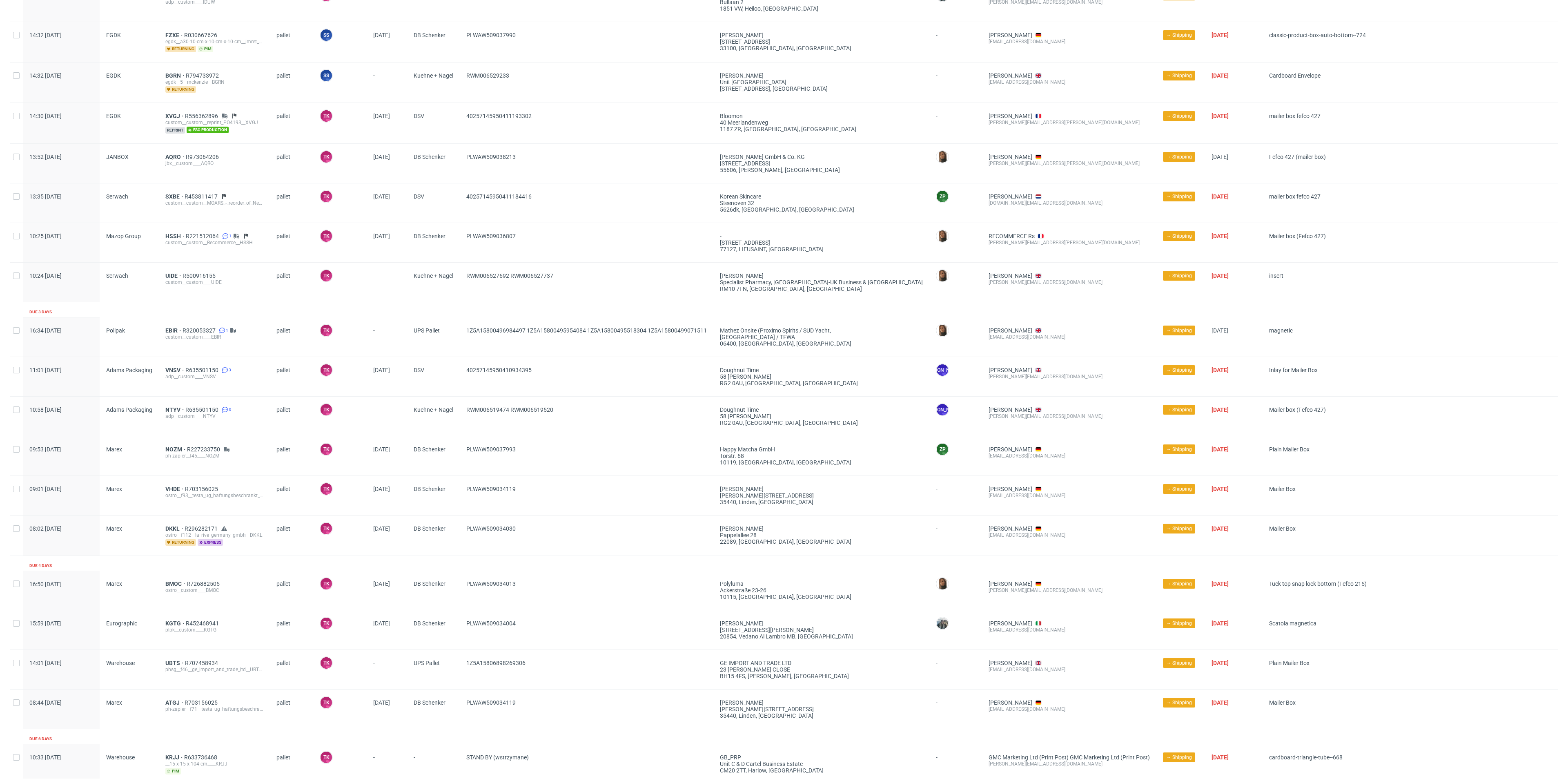
scroll to position [167, 0]
